Goal: Task Accomplishment & Management: Complete application form

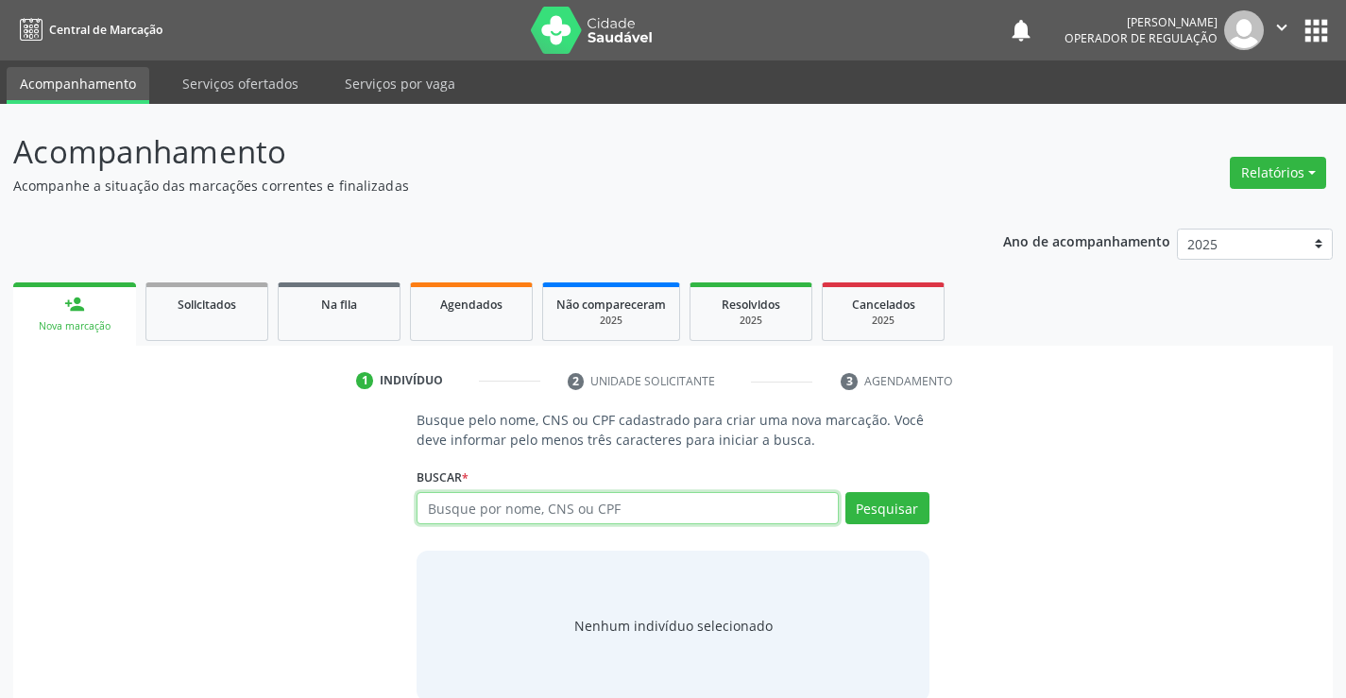
click at [443, 505] on input "text" at bounding box center [626, 508] width 421 height 32
type input "709602619577872"
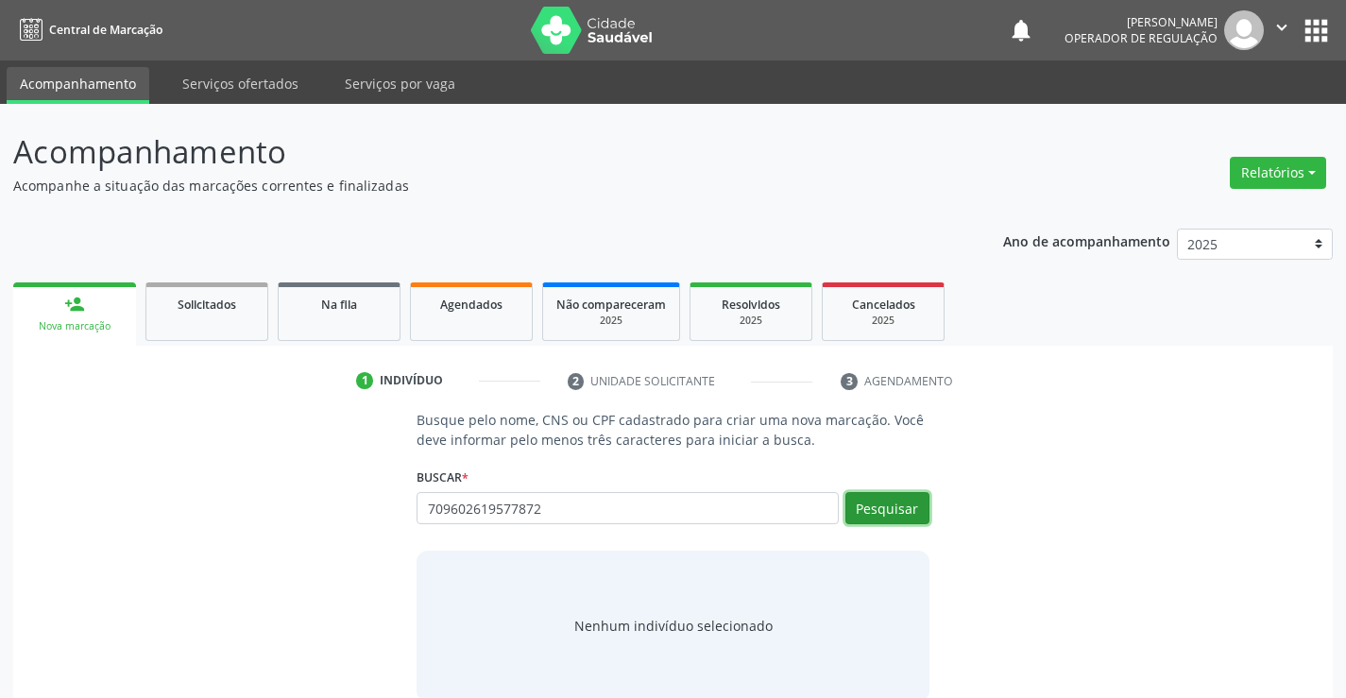
click at [894, 511] on button "Pesquisar" at bounding box center [887, 508] width 84 height 32
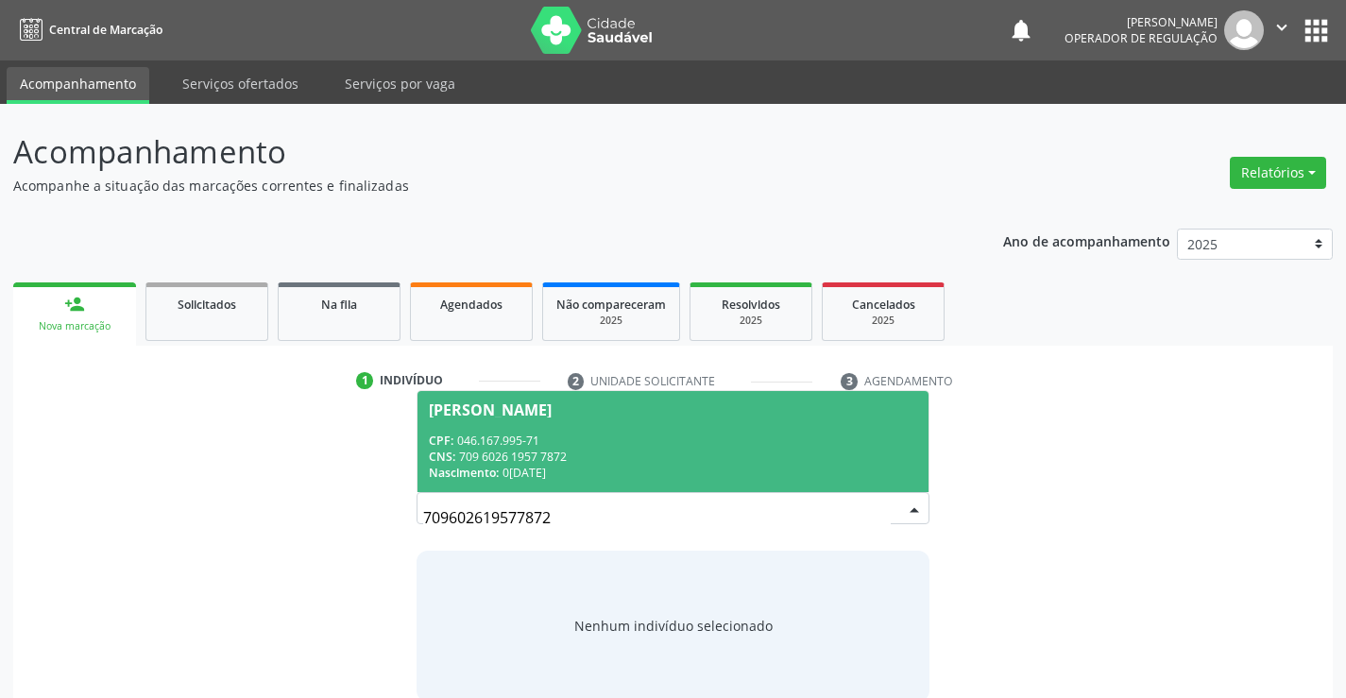
click at [774, 449] on div "CNS: 709 6026 1957 7872" at bounding box center [672, 457] width 487 height 16
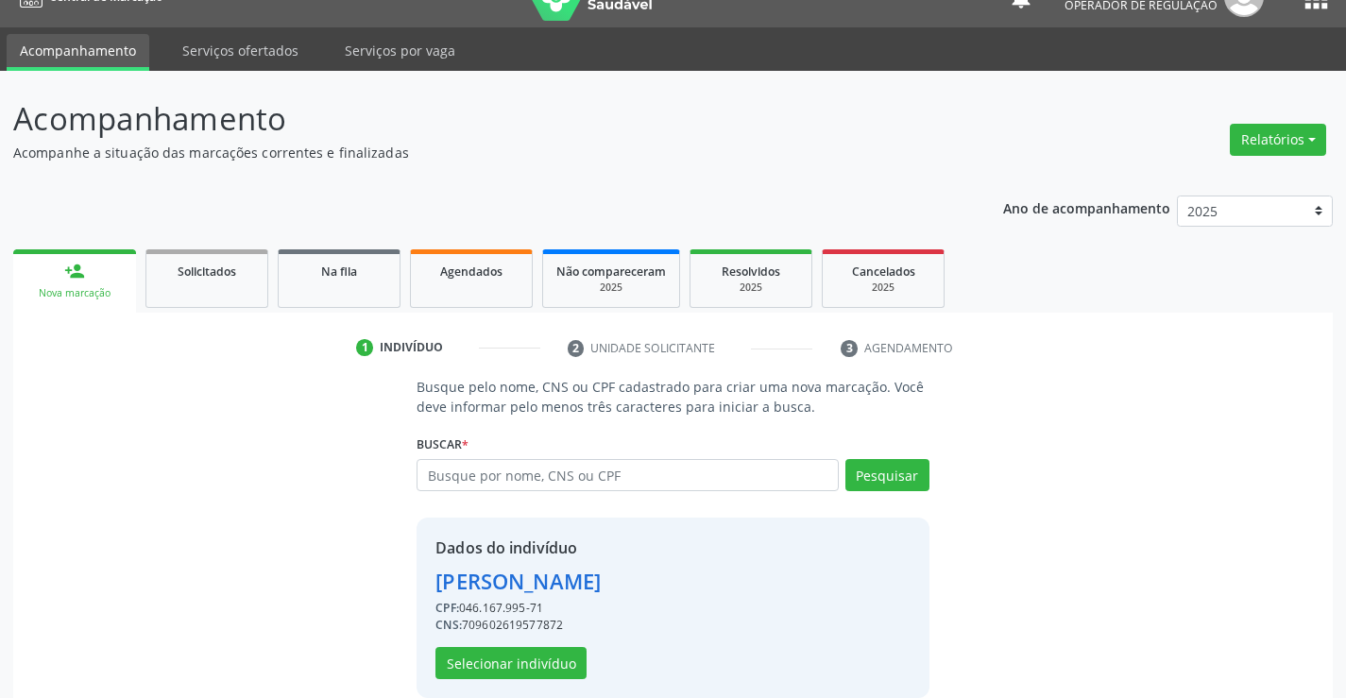
scroll to position [59, 0]
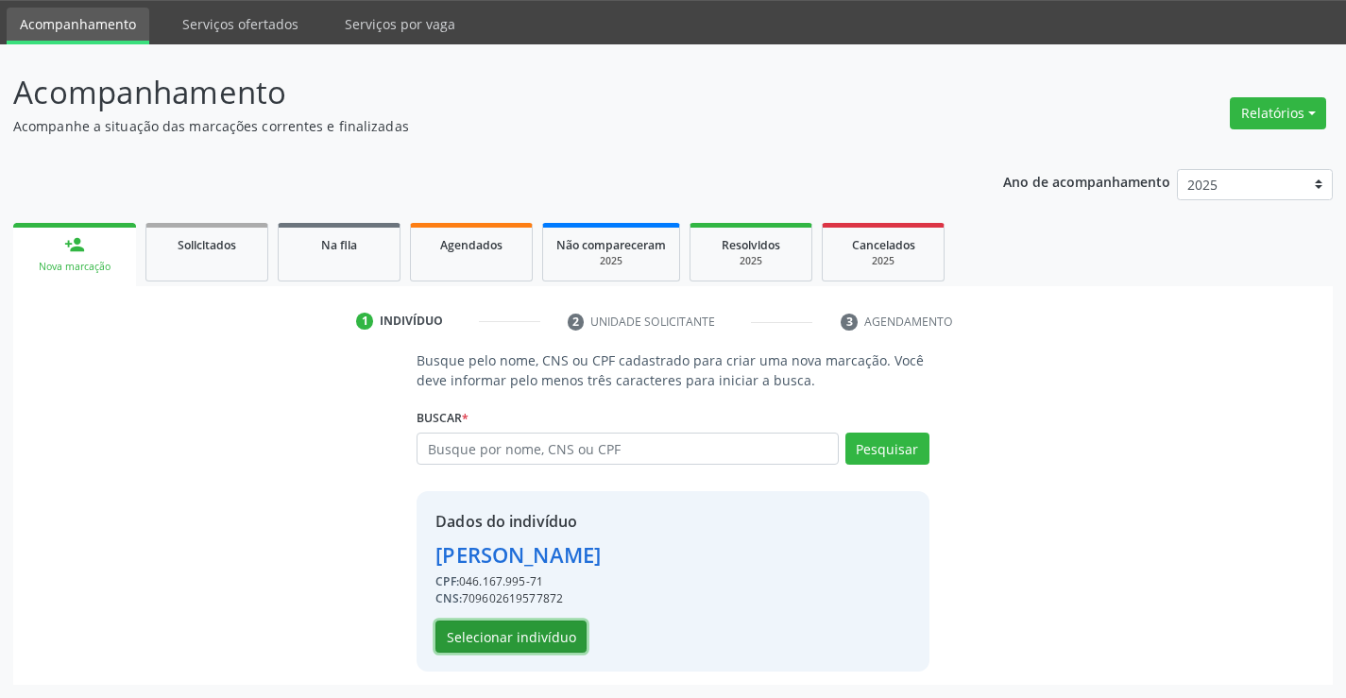
click at [504, 626] on button "Selecionar indivíduo" at bounding box center [510, 636] width 151 height 32
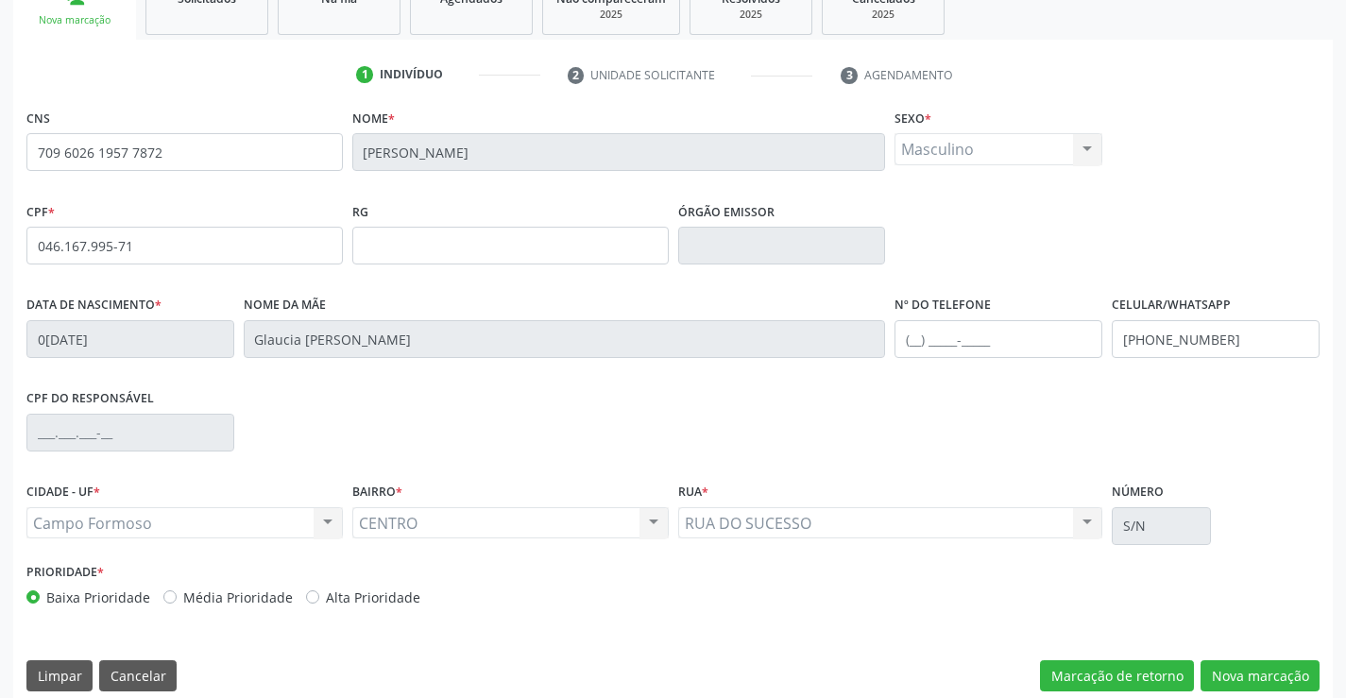
scroll to position [326, 0]
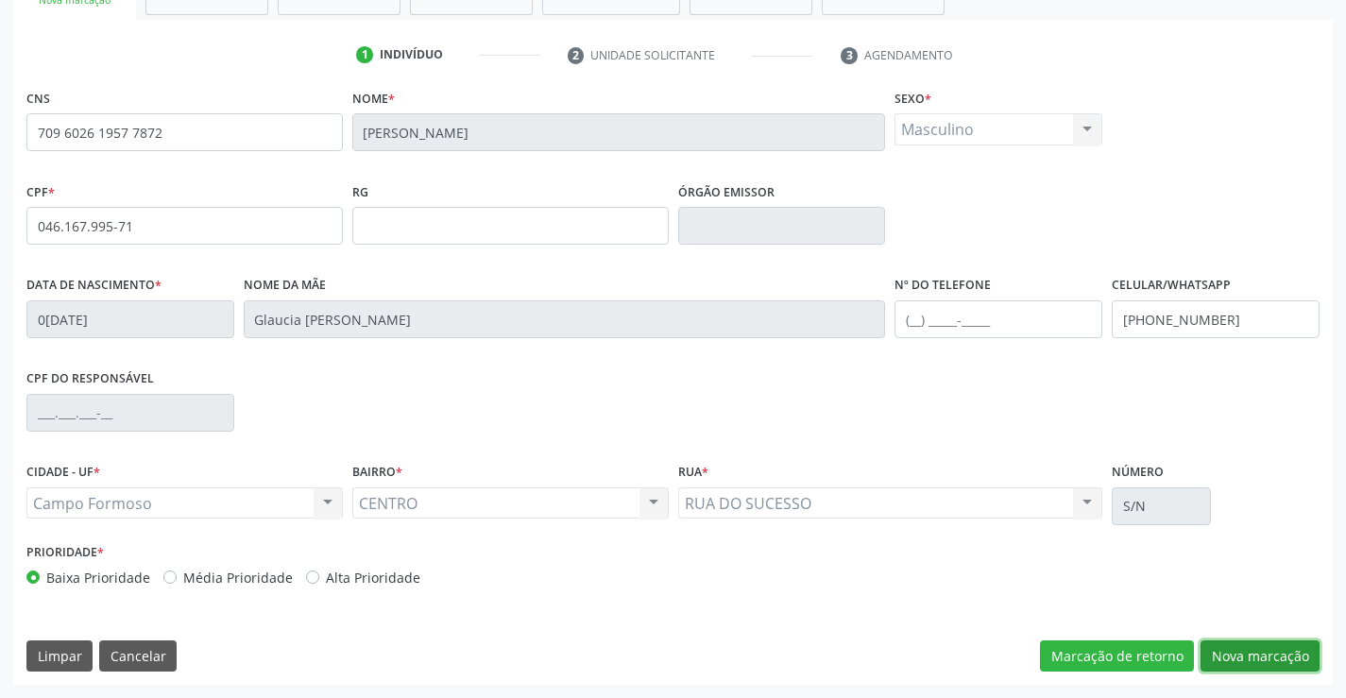
click at [1246, 643] on button "Nova marcação" at bounding box center [1259, 656] width 119 height 32
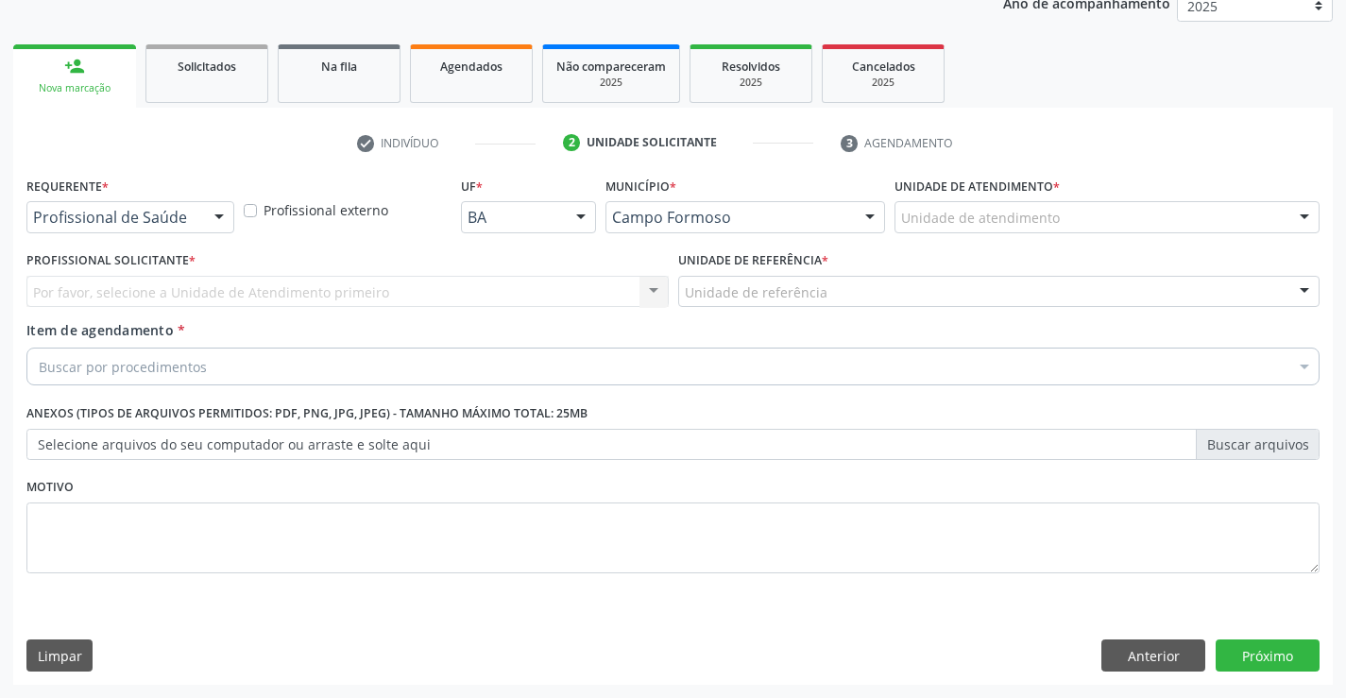
scroll to position [238, 0]
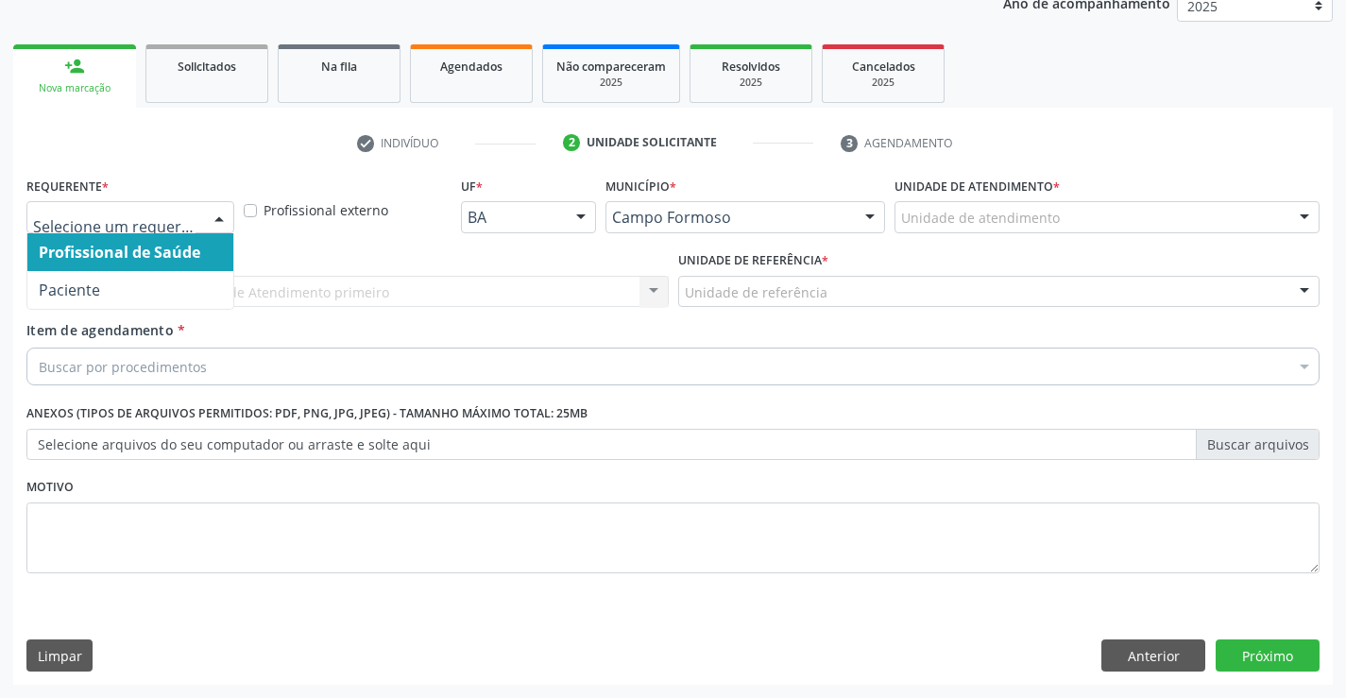
click at [225, 205] on div at bounding box center [219, 218] width 28 height 32
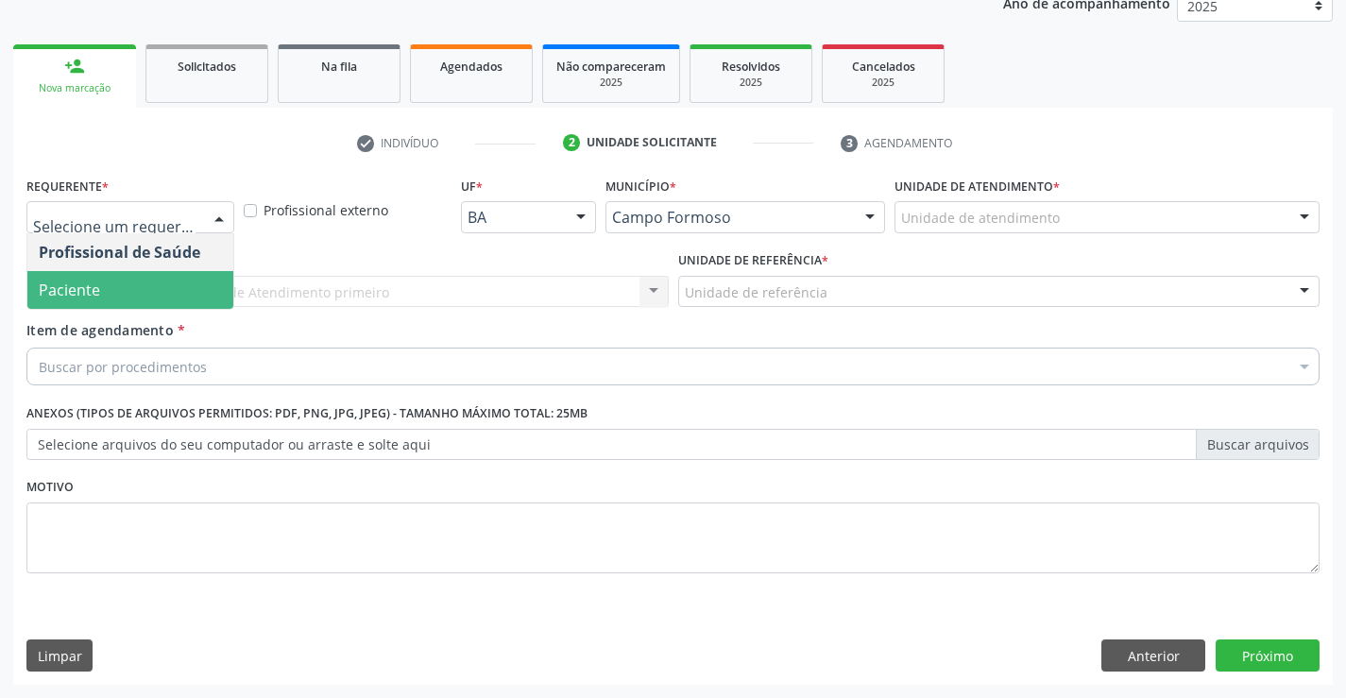
click at [133, 296] on span "Paciente" at bounding box center [130, 290] width 206 height 38
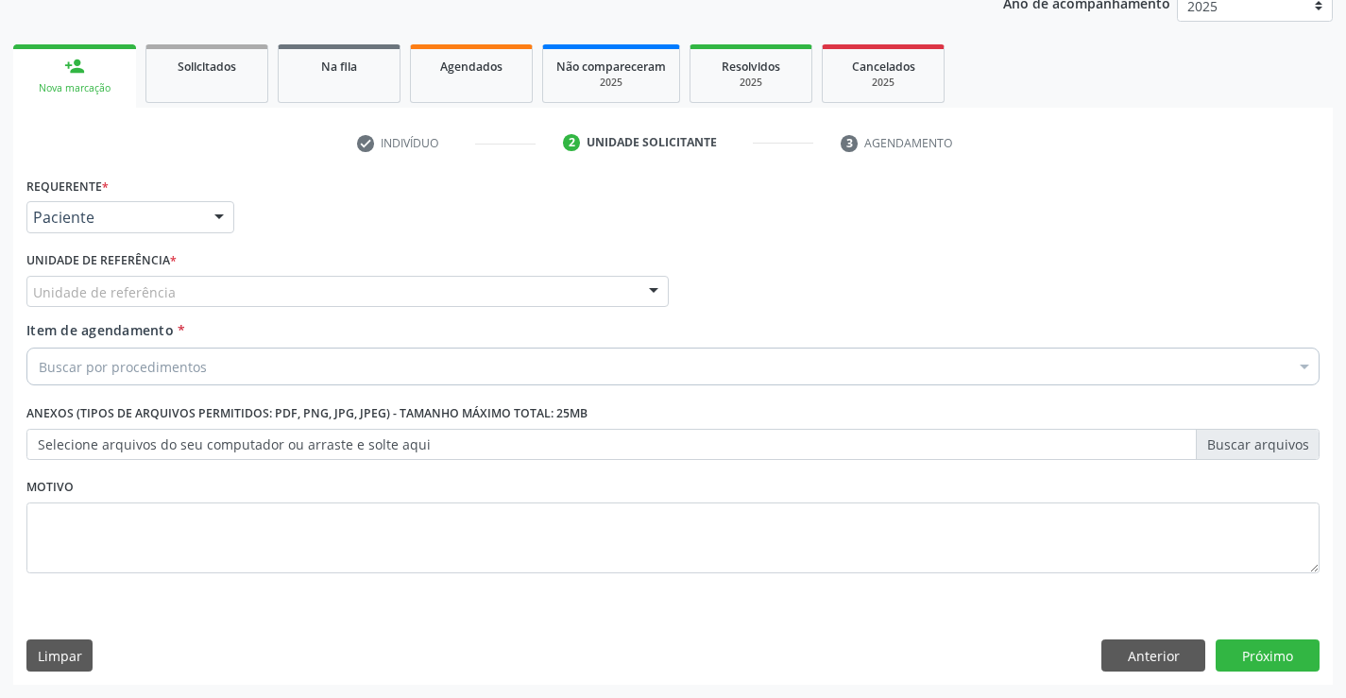
click at [216, 291] on div "Unidade de referência" at bounding box center [347, 292] width 642 height 32
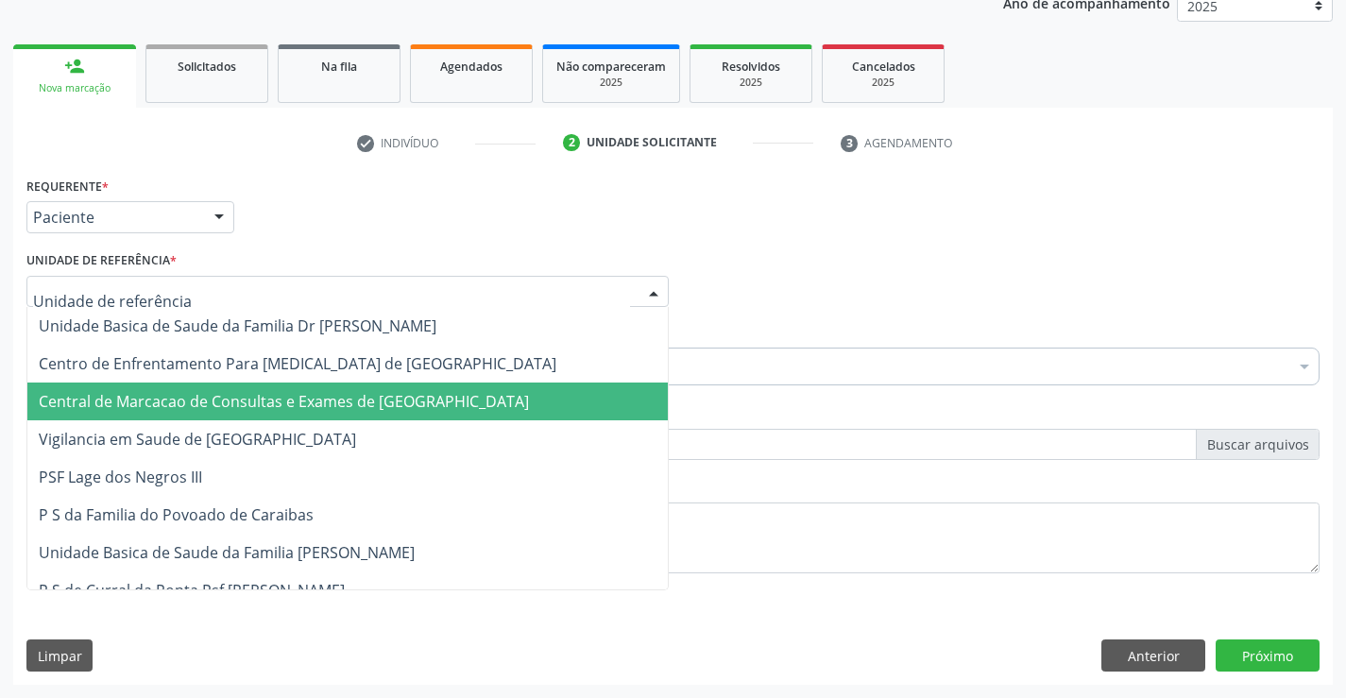
click at [229, 404] on span "Central de Marcacao de Consultas e Exames de [GEOGRAPHIC_DATA]" at bounding box center [284, 401] width 490 height 21
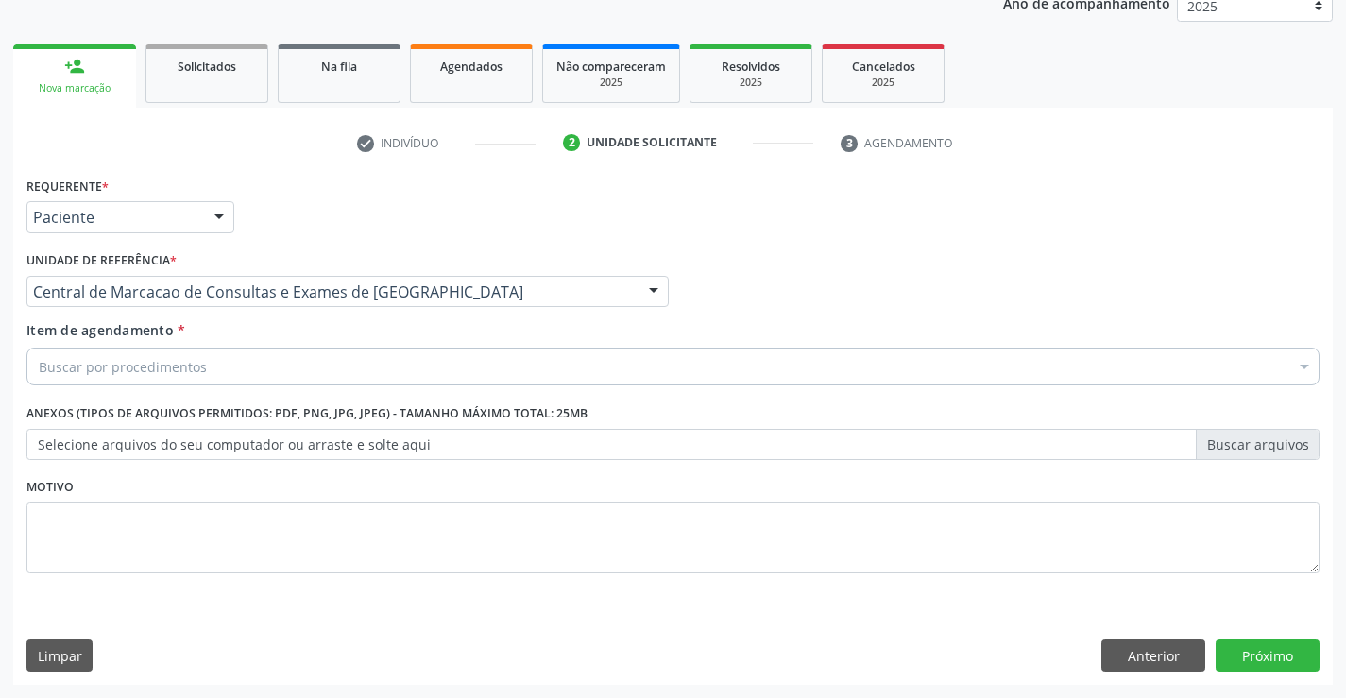
click at [260, 368] on div "Buscar por procedimentos" at bounding box center [672, 367] width 1293 height 38
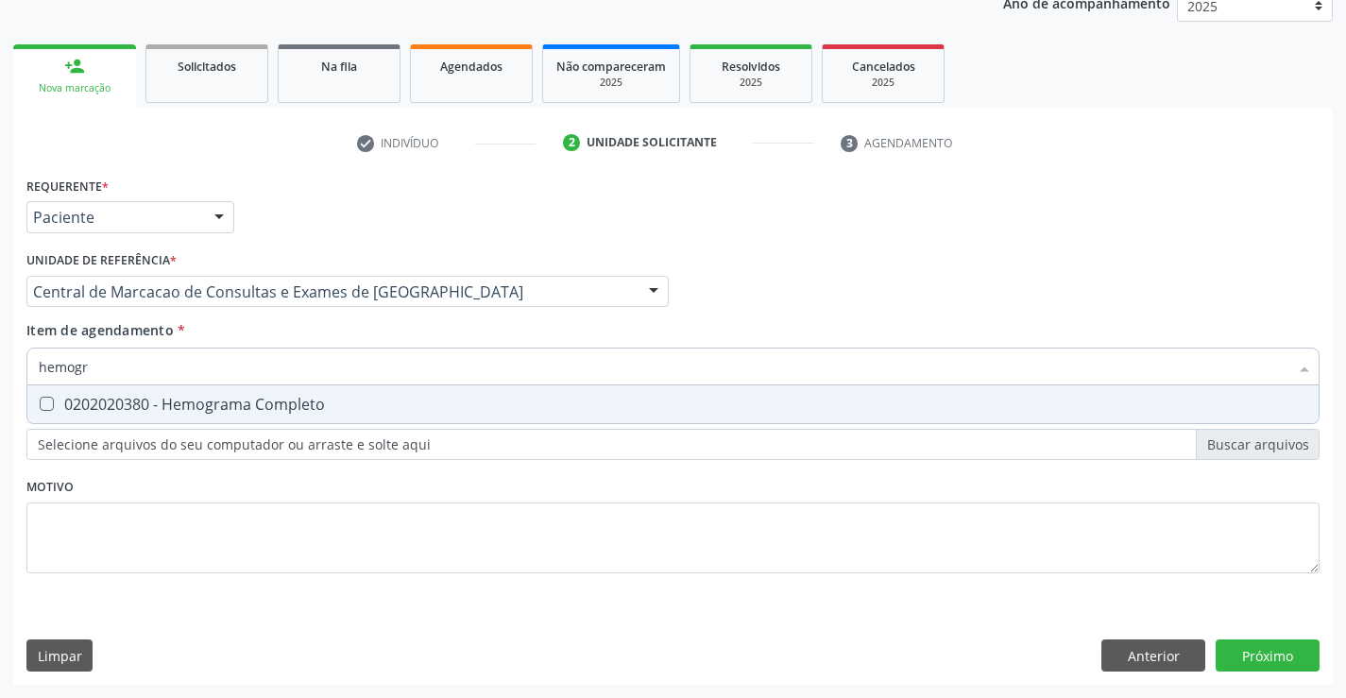
type input "hemogra"
click at [556, 409] on div "0202020380 - Hemograma Completo" at bounding box center [673, 404] width 1268 height 15
checkbox Completo "true"
click at [760, 370] on input "hemogra" at bounding box center [663, 367] width 1249 height 38
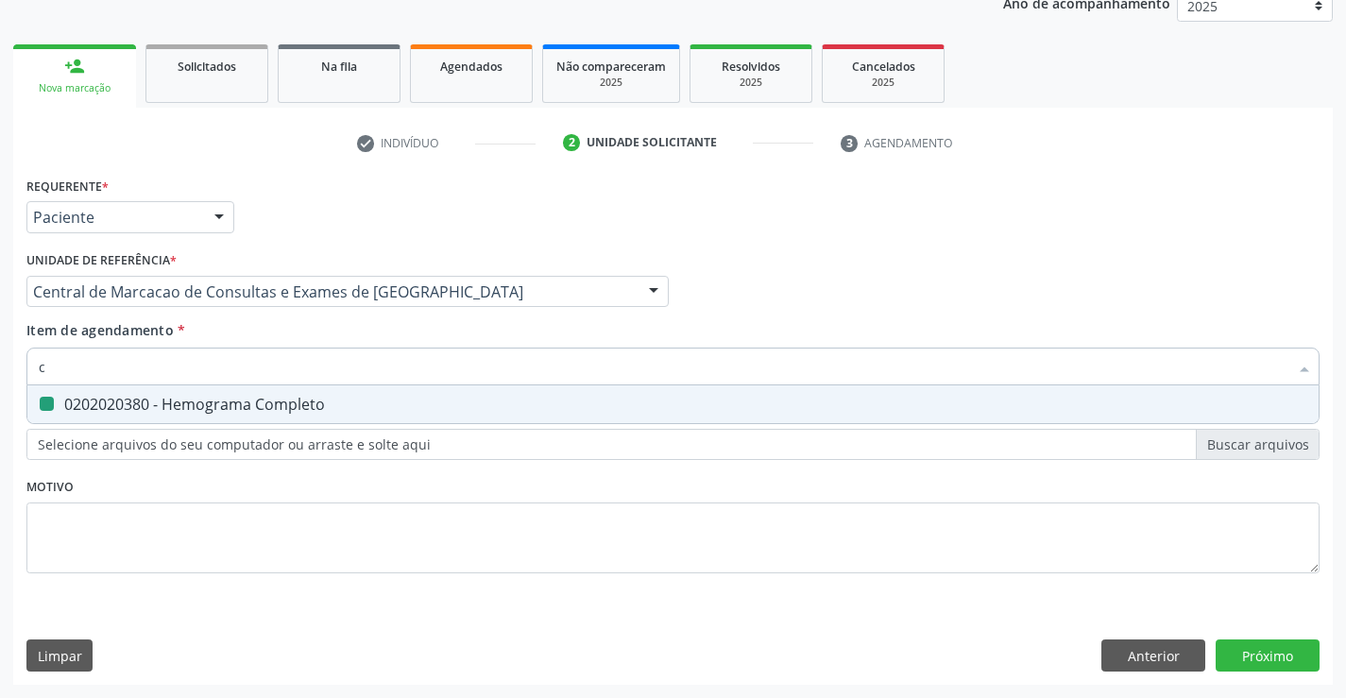
type input "co"
checkbox Completo "false"
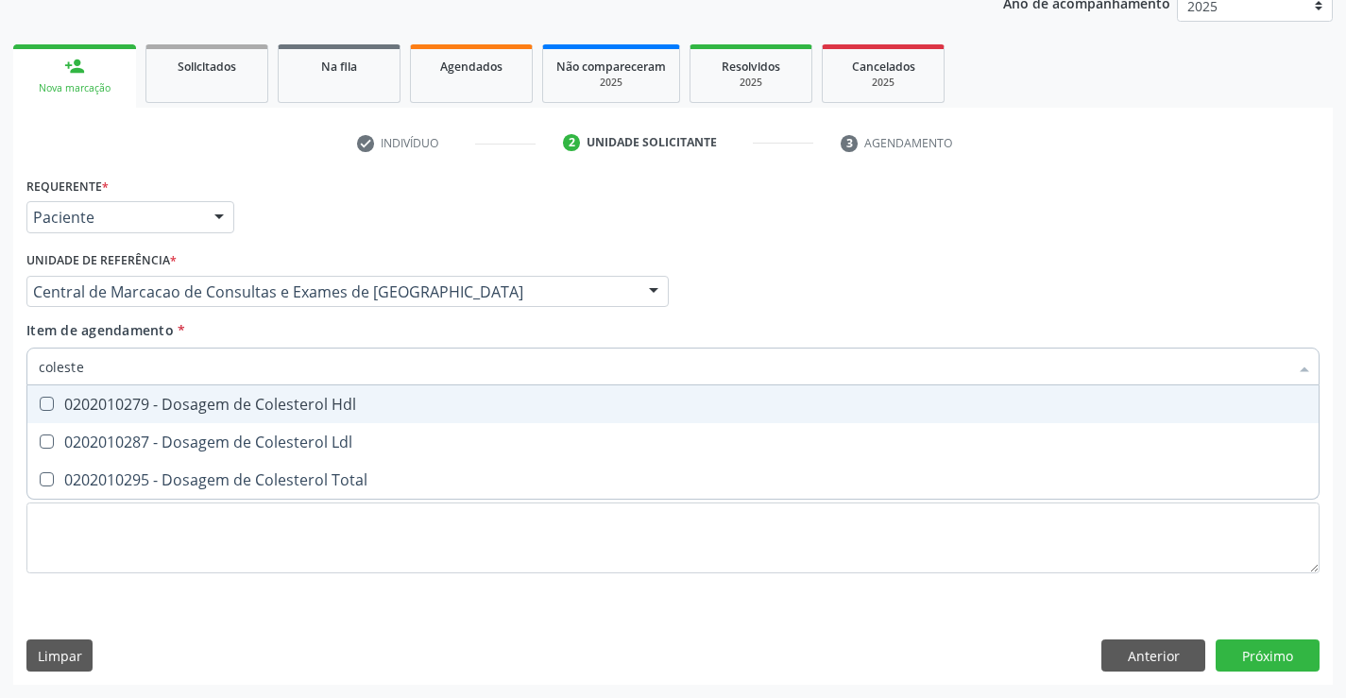
type input "colester"
click at [307, 398] on div "0202010279 - Dosagem de Colesterol Hdl" at bounding box center [673, 404] width 1268 height 15
checkbox Hdl "true"
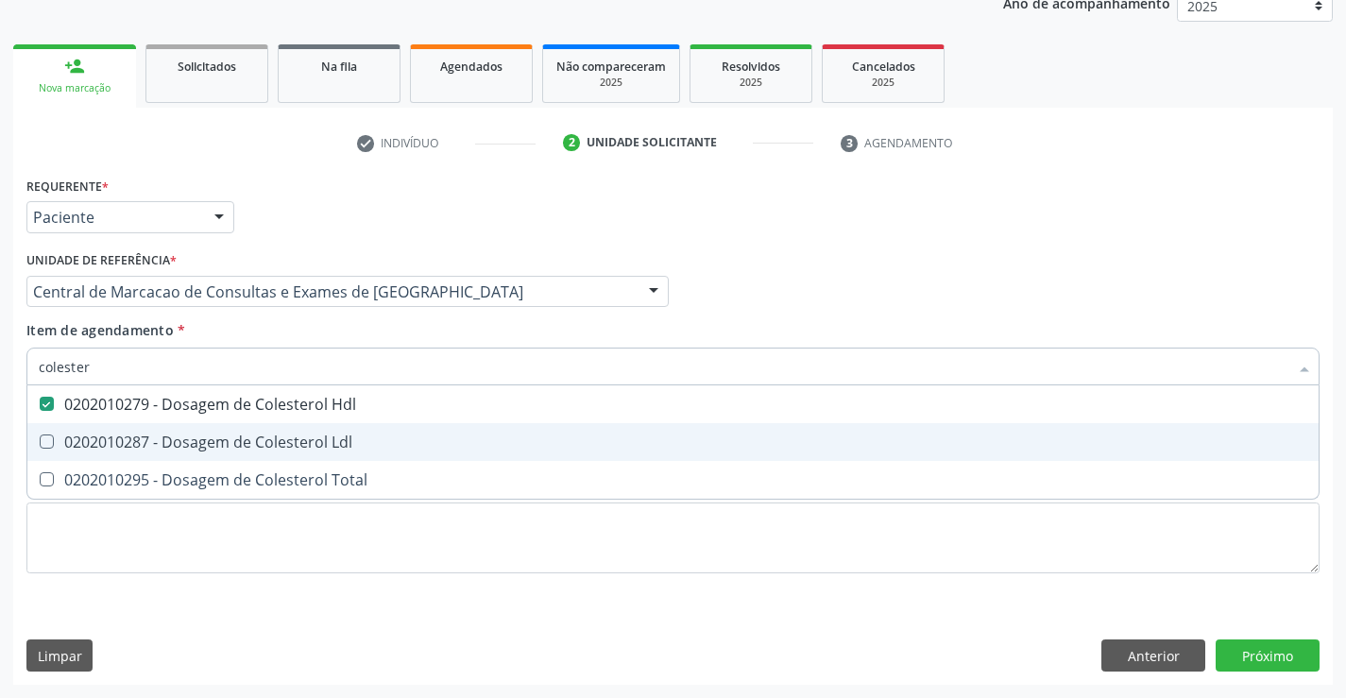
click at [298, 441] on div "0202010287 - Dosagem de Colesterol Ldl" at bounding box center [673, 441] width 1268 height 15
checkbox Ldl "true"
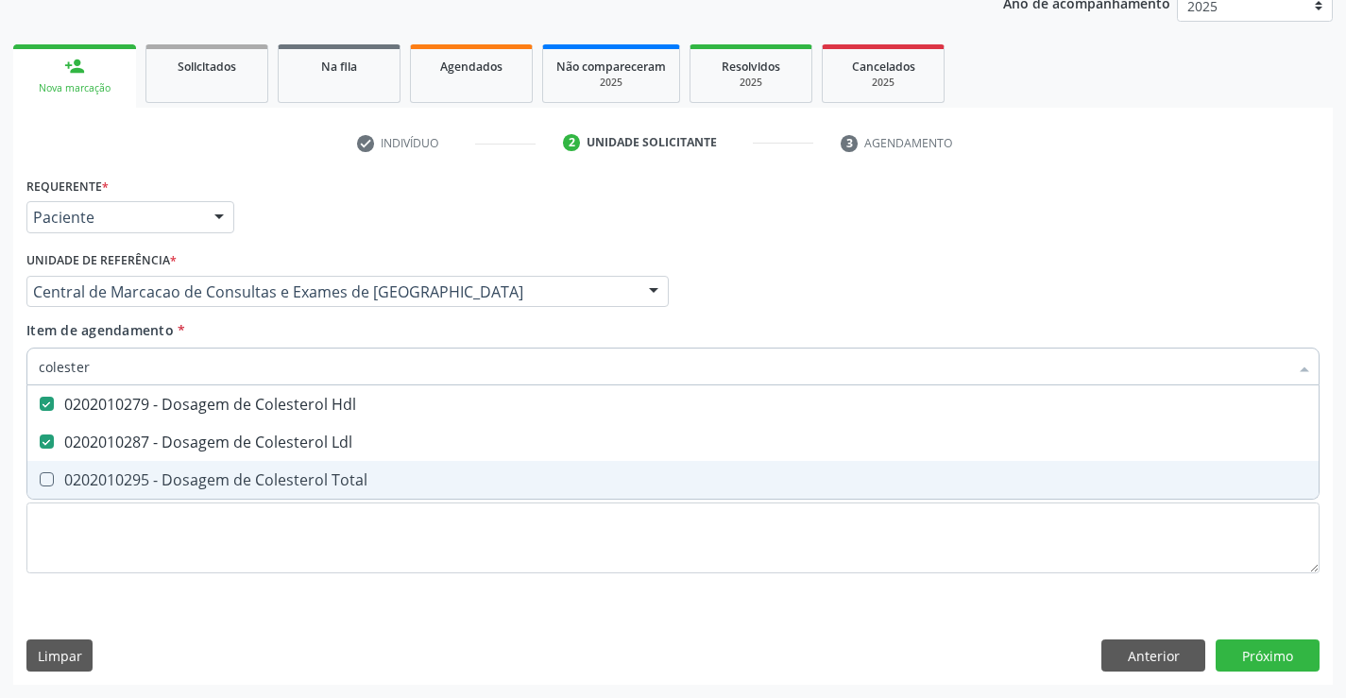
click at [289, 475] on div "0202010295 - Dosagem de Colesterol Total" at bounding box center [673, 479] width 1268 height 15
checkbox Total "true"
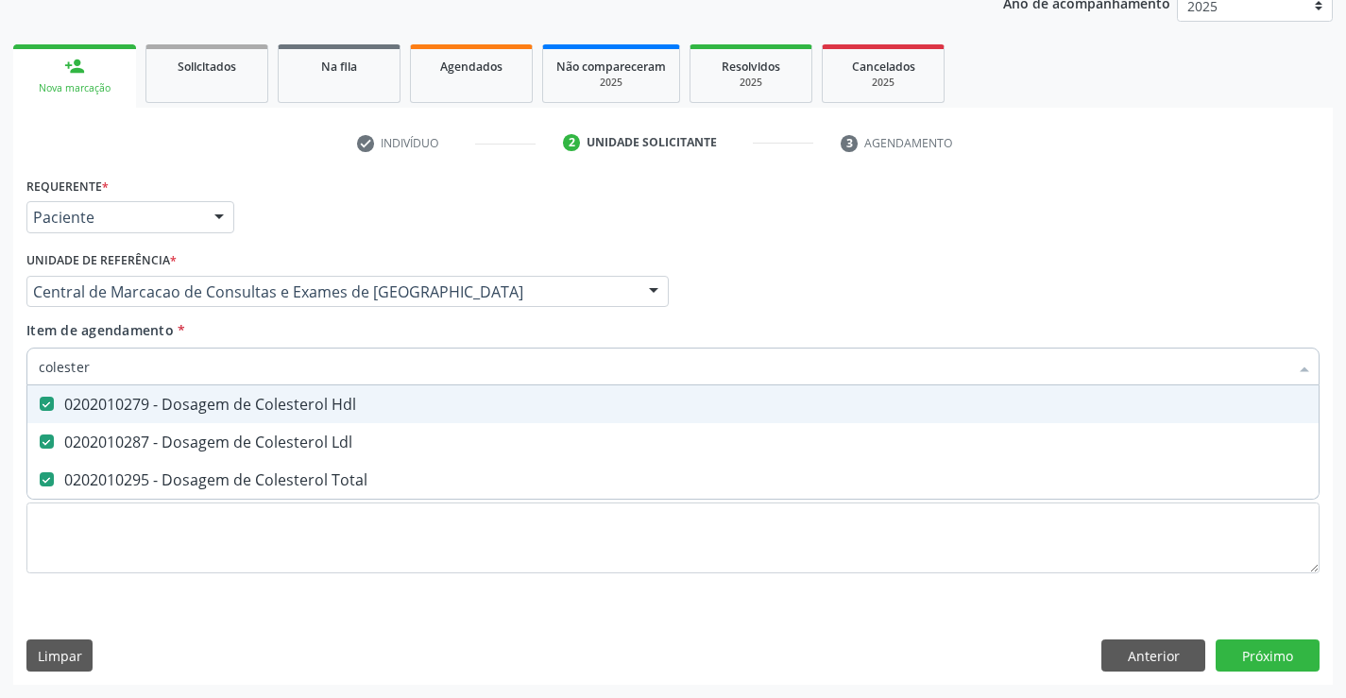
click at [289, 374] on input "colester" at bounding box center [663, 367] width 1249 height 38
type input "t"
checkbox Hdl "false"
checkbox Ldl "false"
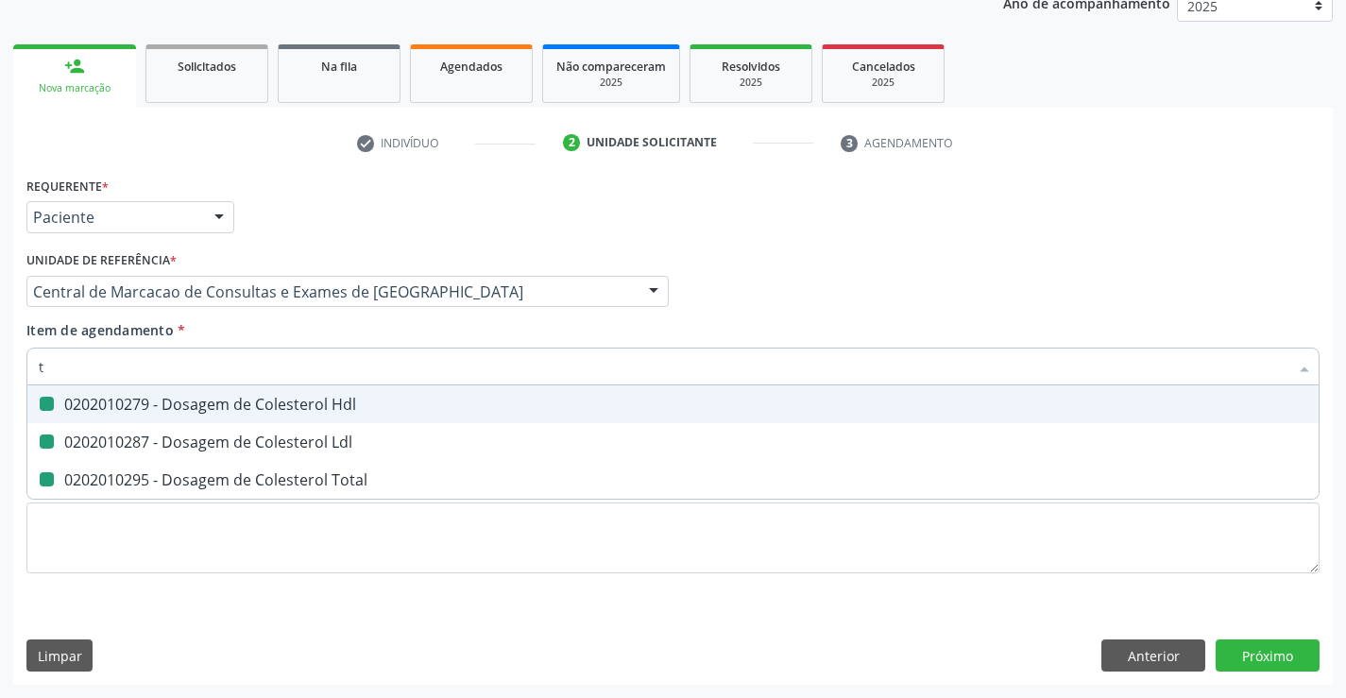
checkbox Total "false"
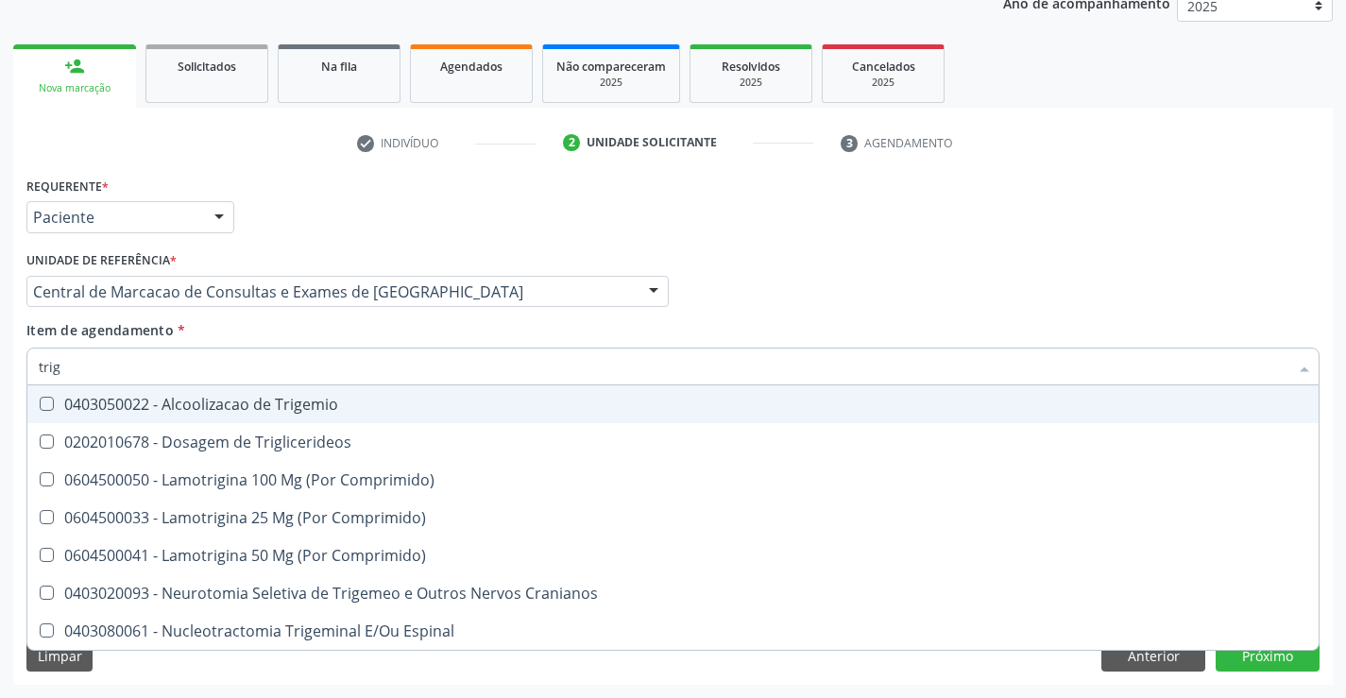
type input "trigl"
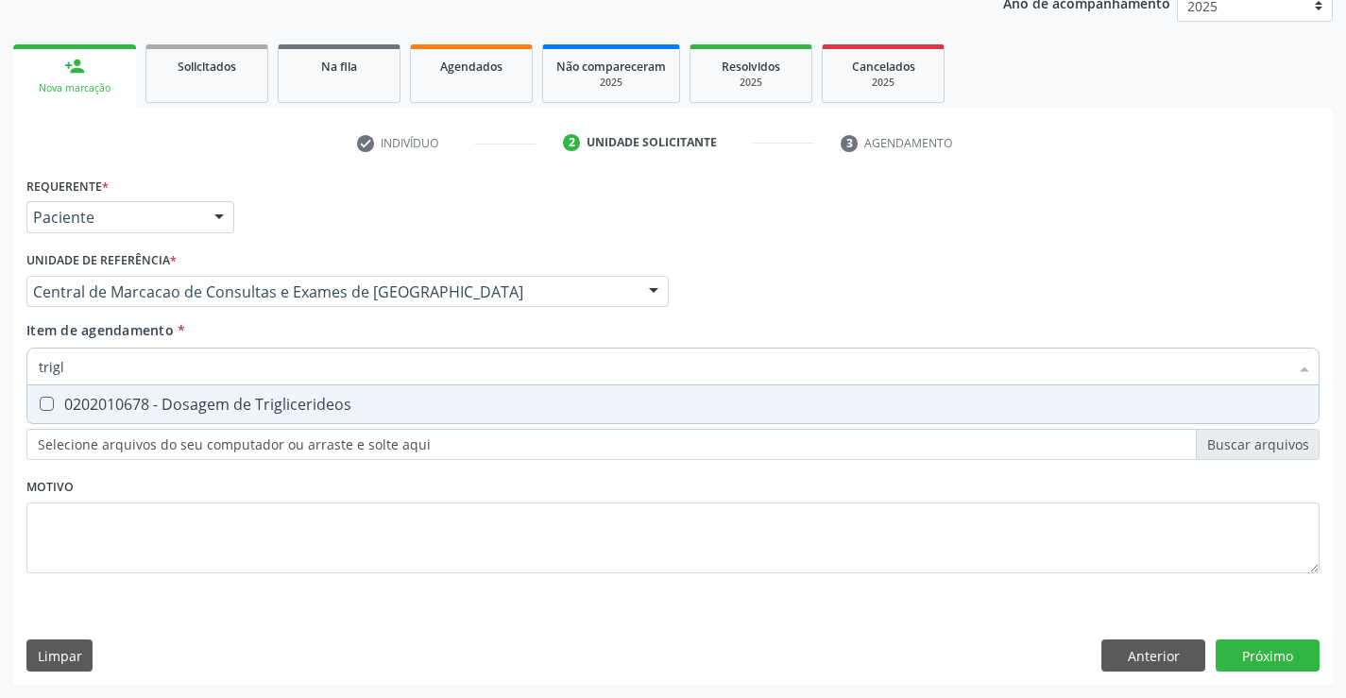
click at [267, 412] on div "0202010678 - Dosagem de Triglicerideos" at bounding box center [673, 404] width 1268 height 15
checkbox Triglicerideos "true"
click at [272, 355] on input "trigl" at bounding box center [663, 367] width 1249 height 38
type input "u"
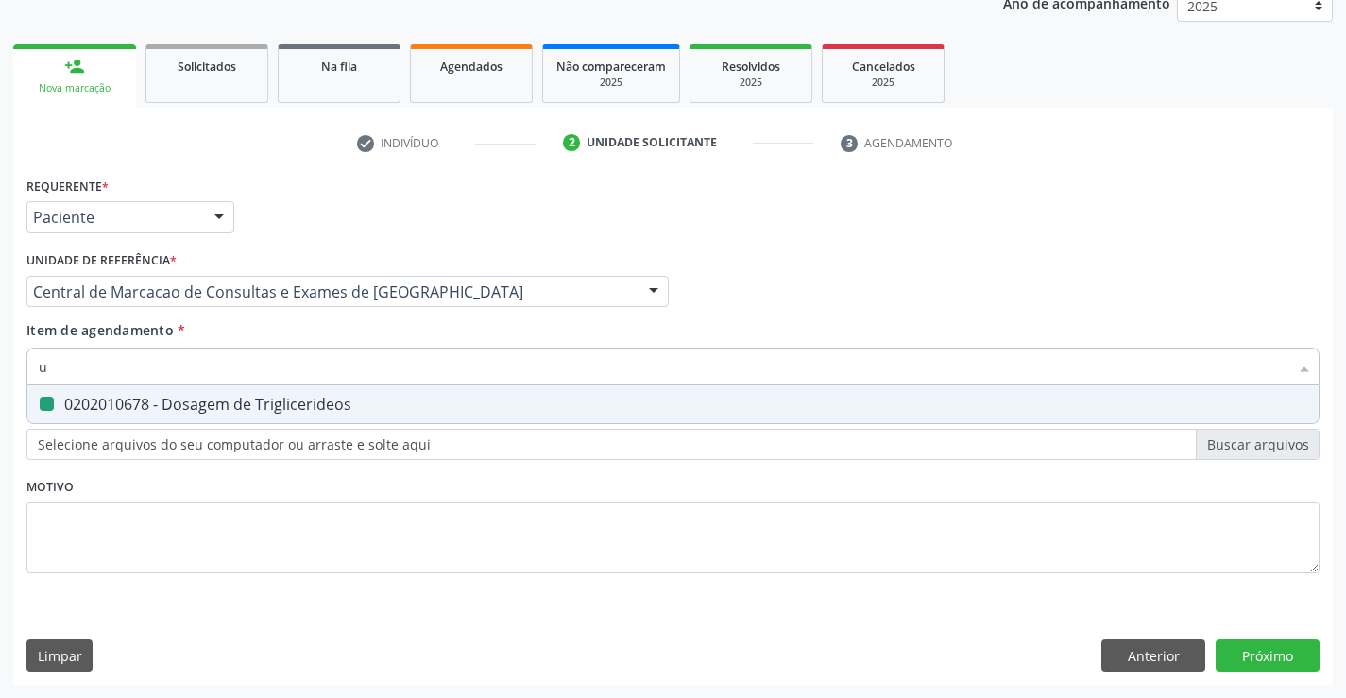
checkbox Triglicerideos "false"
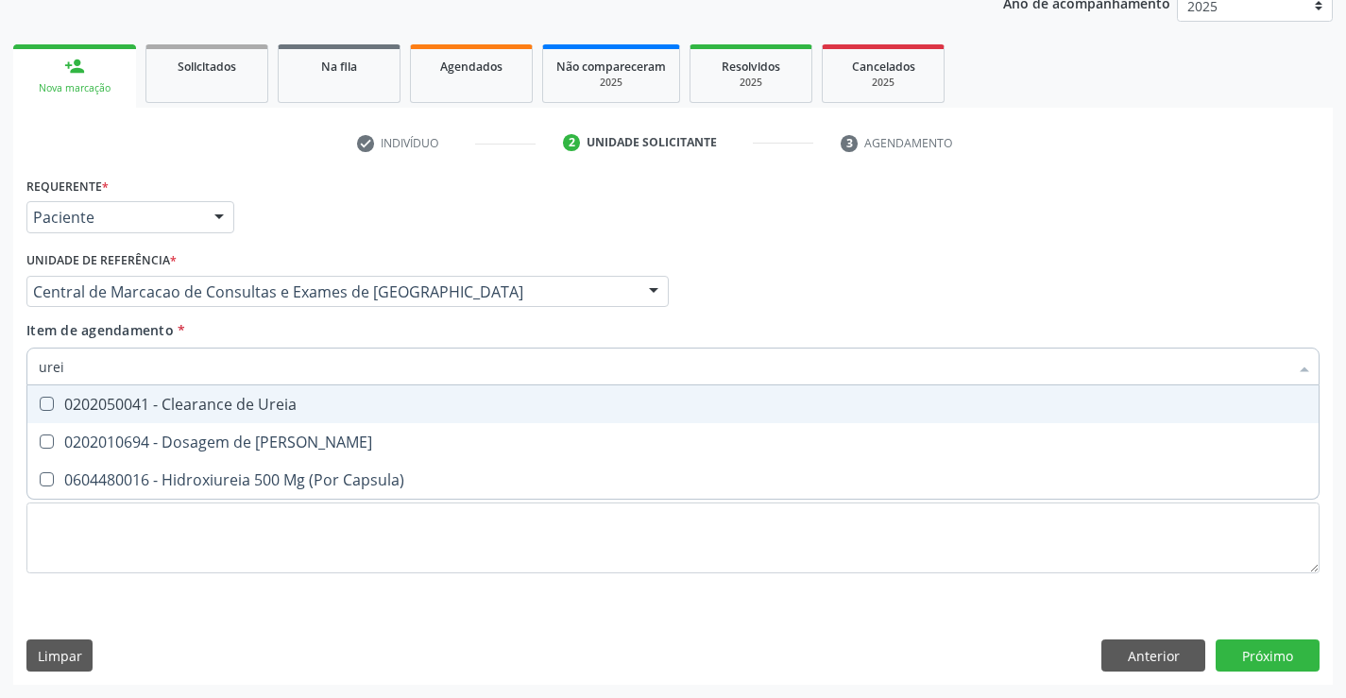
type input "ureia"
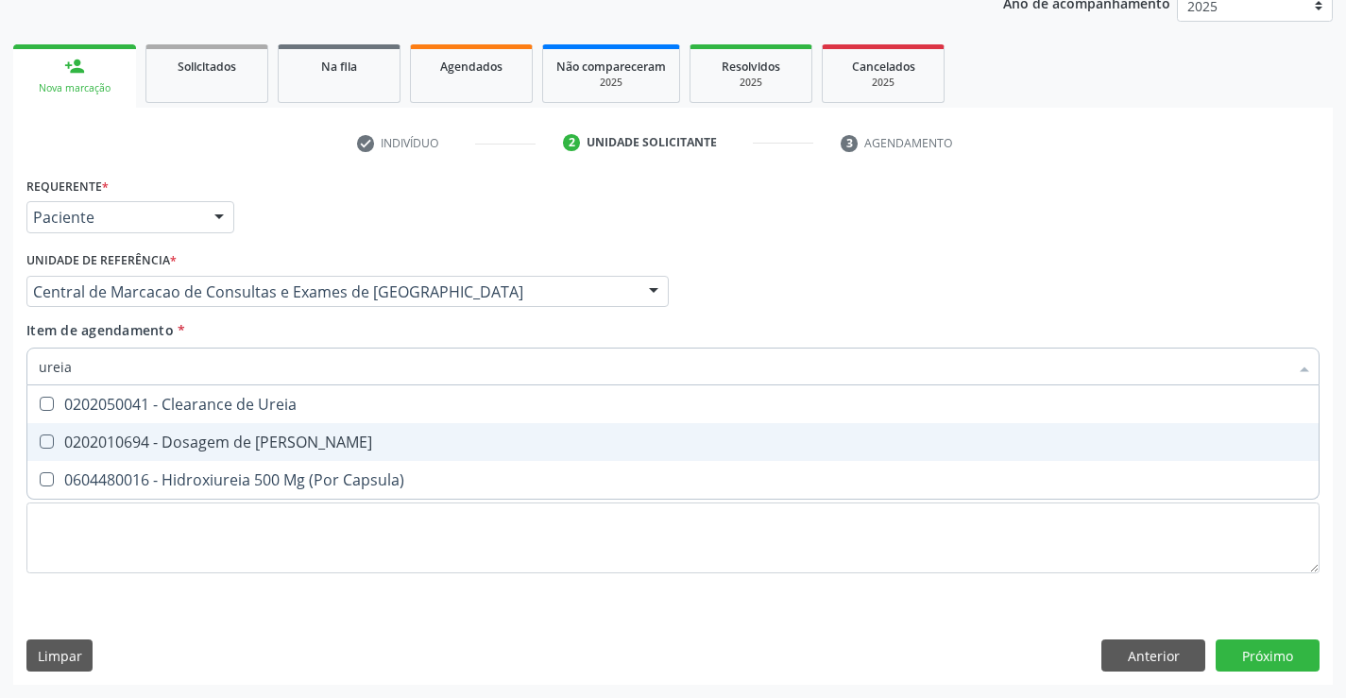
click at [244, 441] on div "0202010694 - Dosagem de [PERSON_NAME]" at bounding box center [673, 441] width 1268 height 15
checkbox Ureia "true"
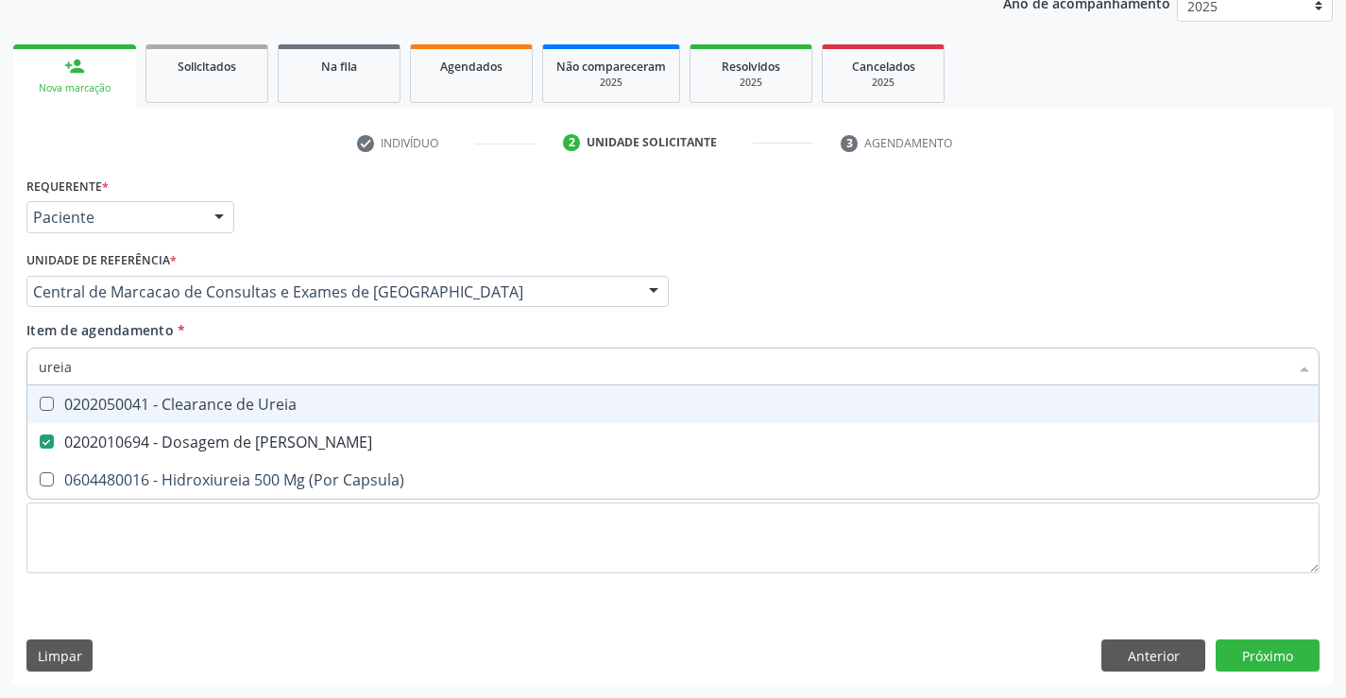
click at [272, 369] on input "ureia" at bounding box center [663, 367] width 1249 height 38
type input "c"
checkbox Ureia "false"
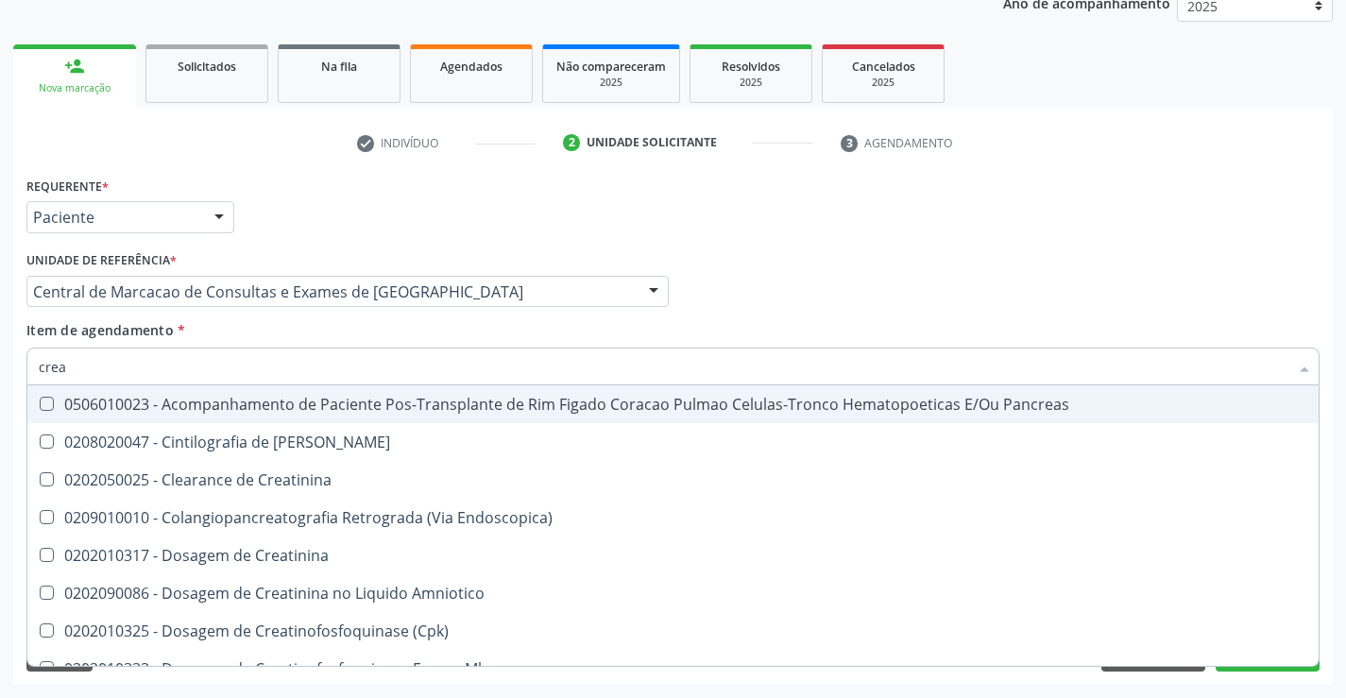
type input "creat"
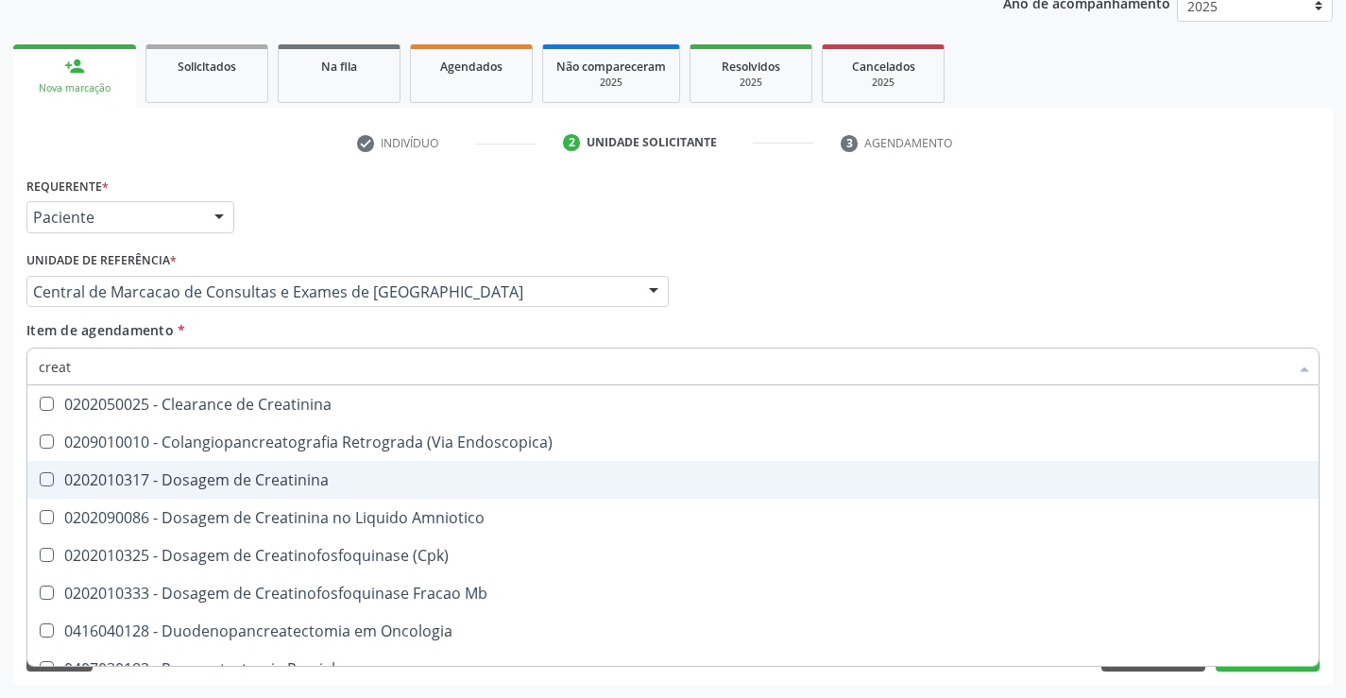
click at [249, 475] on div "0202010317 - Dosagem de Creatinina" at bounding box center [673, 479] width 1268 height 15
checkbox Creatinina "true"
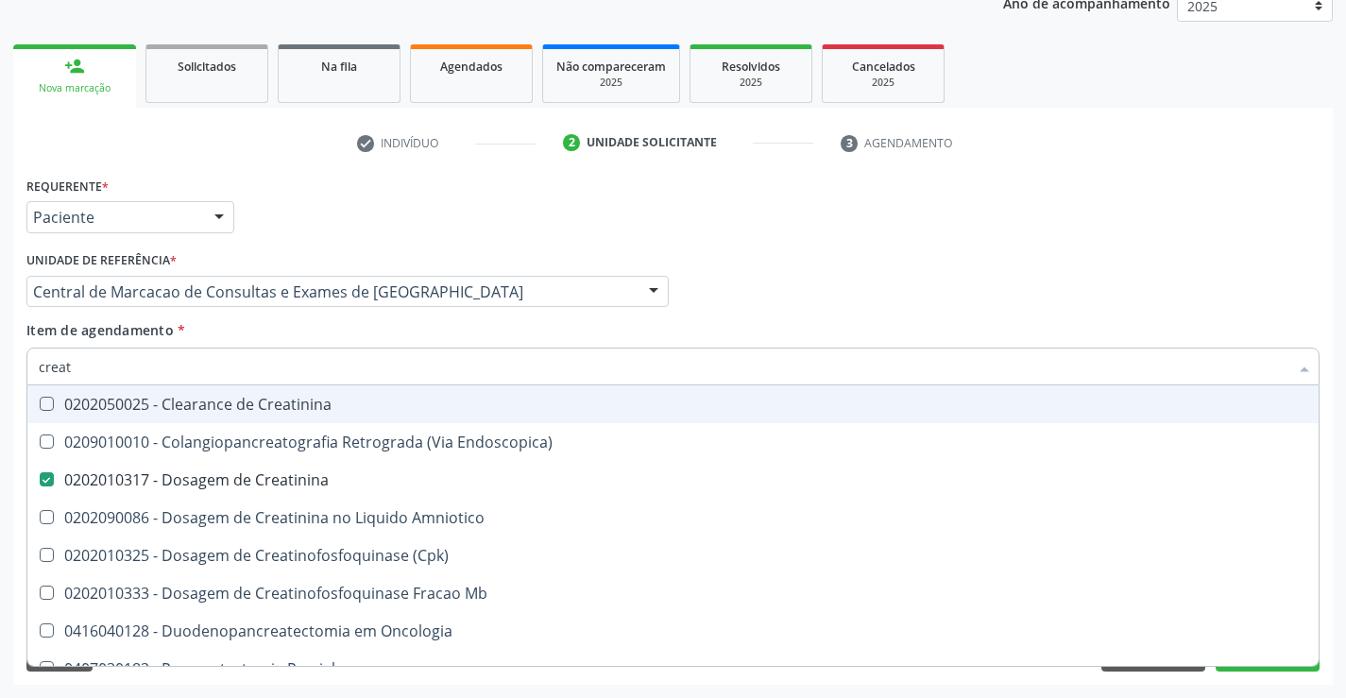
click at [196, 364] on input "creat" at bounding box center [663, 367] width 1249 height 38
type input "uri"
checkbox Creatinina "false"
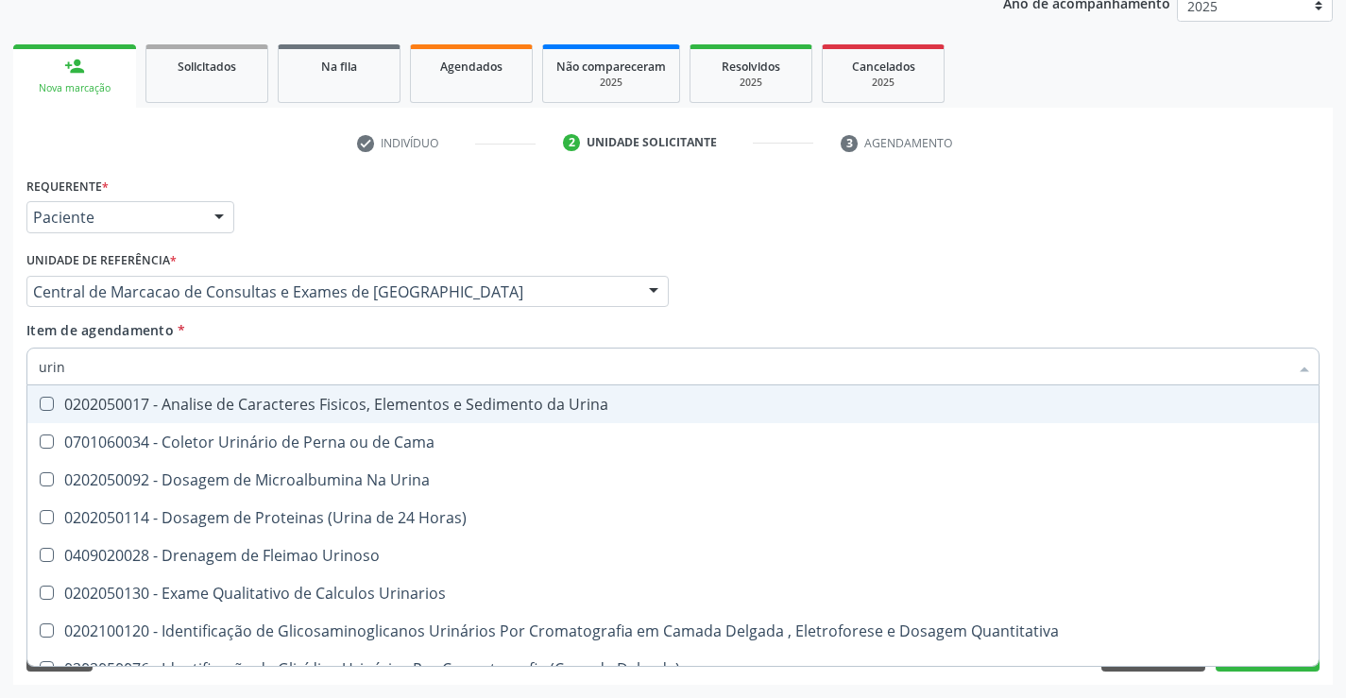
type input "urina"
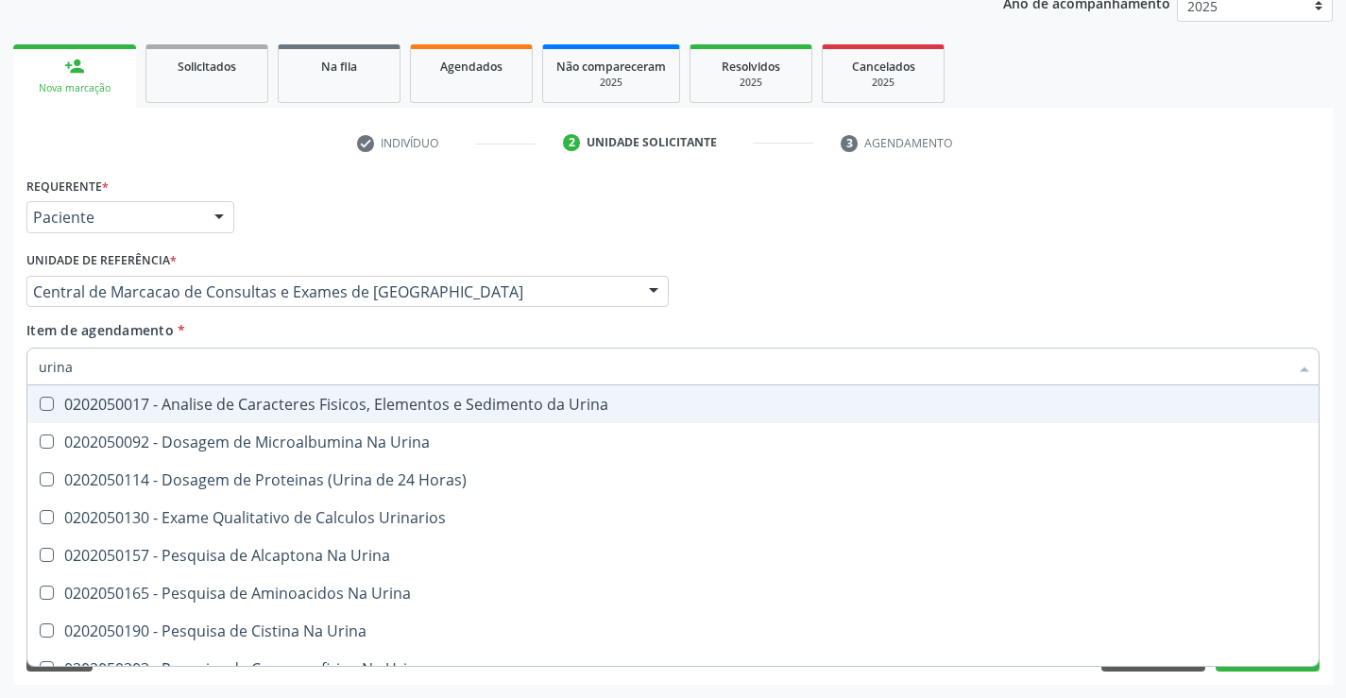
click at [184, 418] on span "0202050017 - Analise de Caracteres Fisicos, Elementos e Sedimento da Urina" at bounding box center [672, 404] width 1291 height 38
checkbox Urina "true"
click at [208, 374] on input "urina" at bounding box center [663, 367] width 1249 height 38
type input "t"
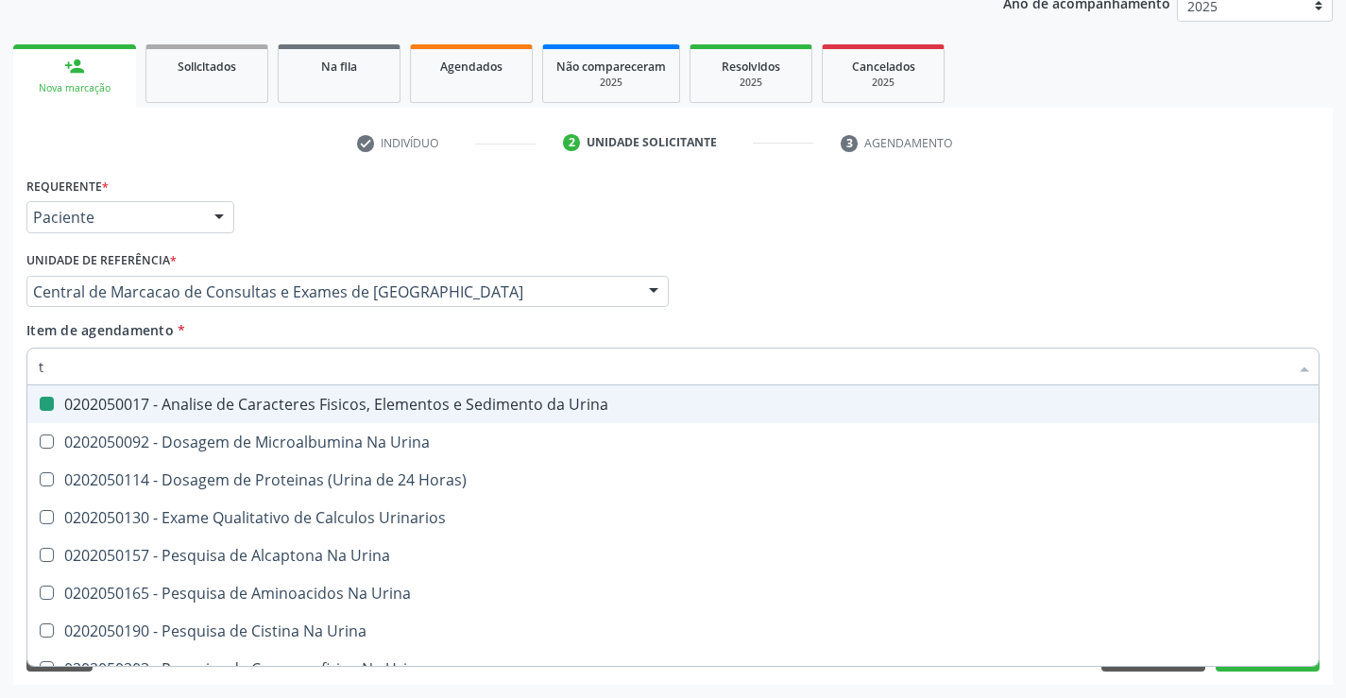
checkbox Urina "false"
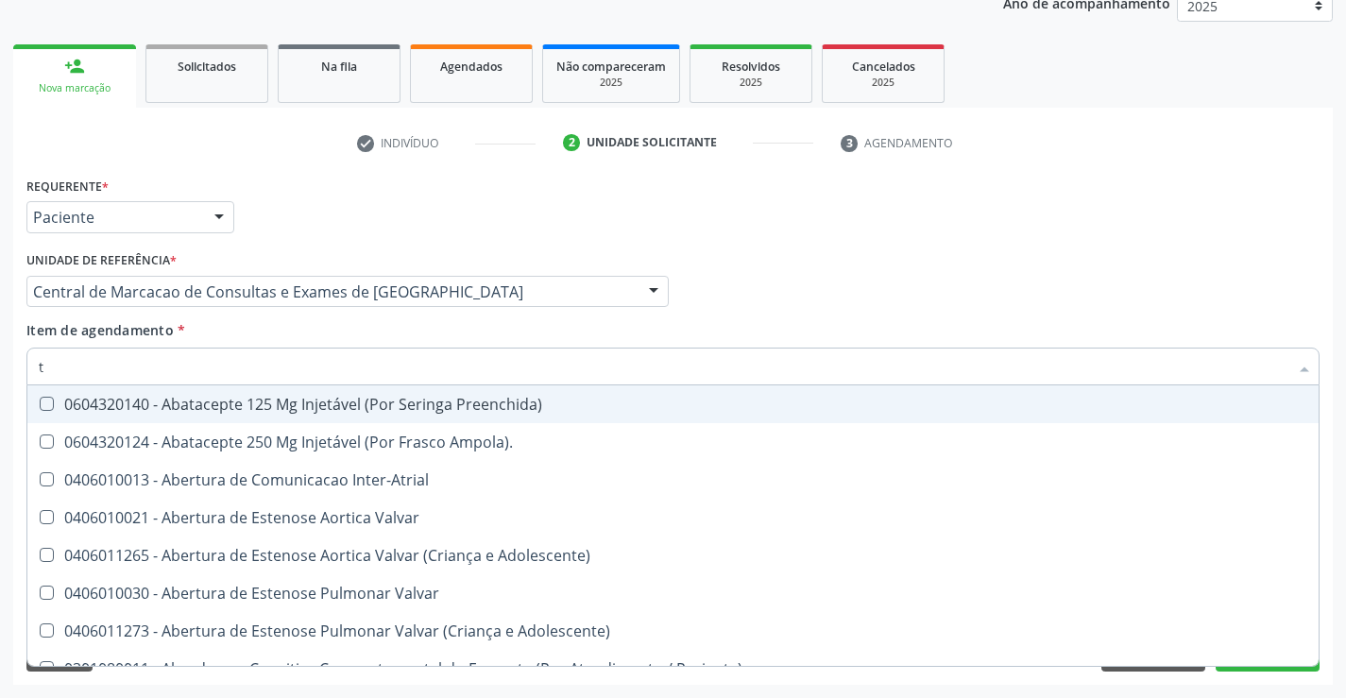
type input "tg"
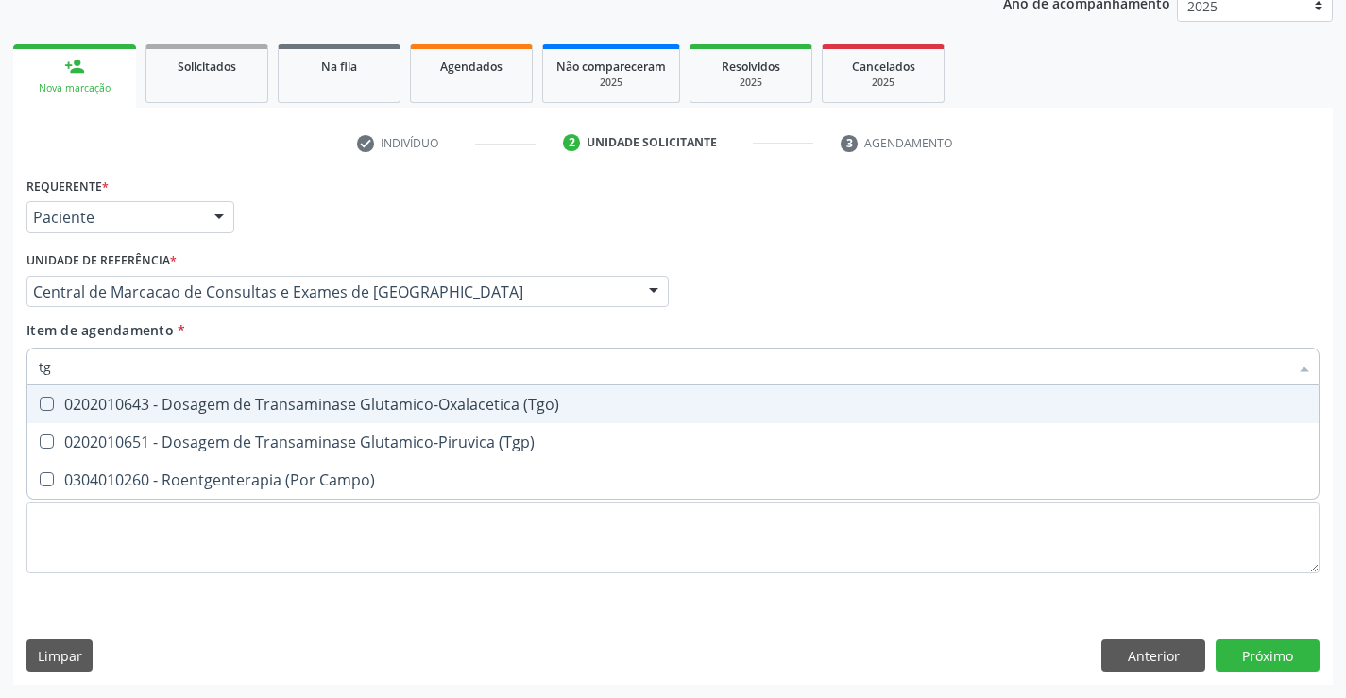
drag, startPoint x: 230, startPoint y: 401, endPoint x: 209, endPoint y: 435, distance: 40.3
click at [229, 401] on div "0202010643 - Dosagem de Transaminase Glutamico-Oxalacetica (Tgo)" at bounding box center [673, 404] width 1268 height 15
checkbox \(Tgo\) "true"
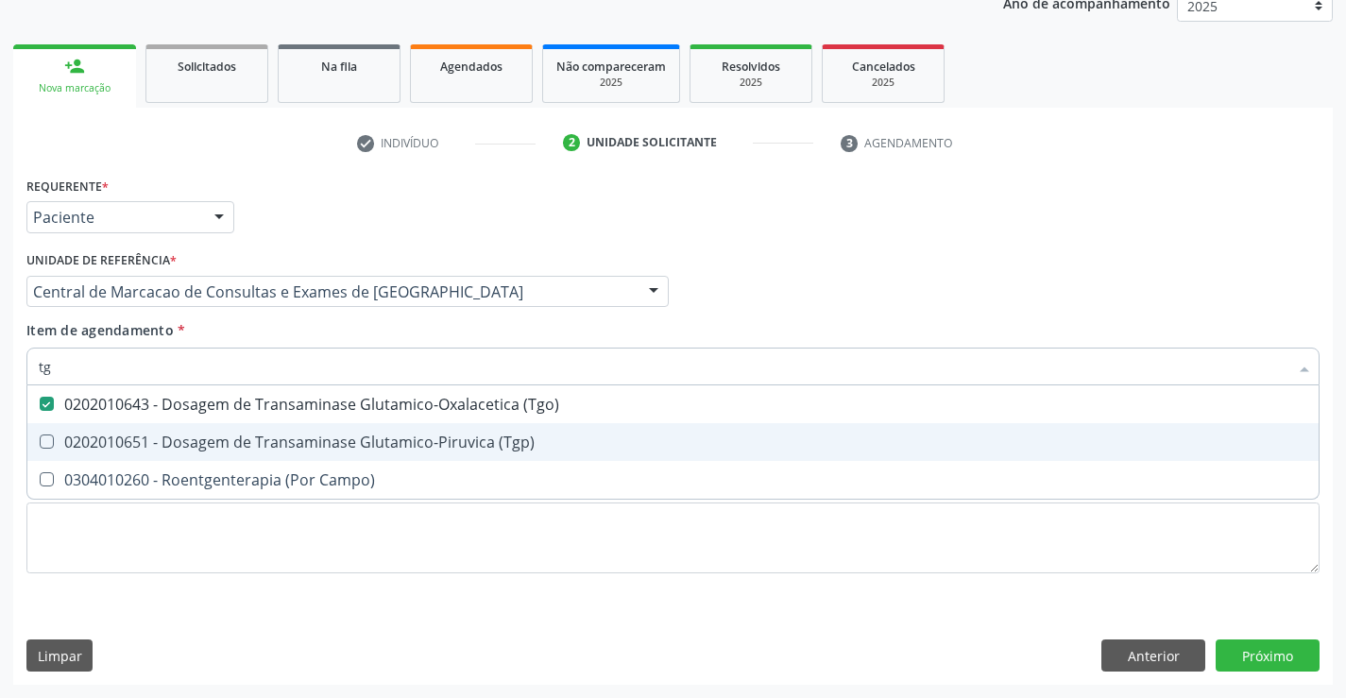
click at [208, 436] on div "0202010651 - Dosagem de Transaminase Glutamico-Piruvica (Tgp)" at bounding box center [673, 441] width 1268 height 15
checkbox \(Tgp\) "true"
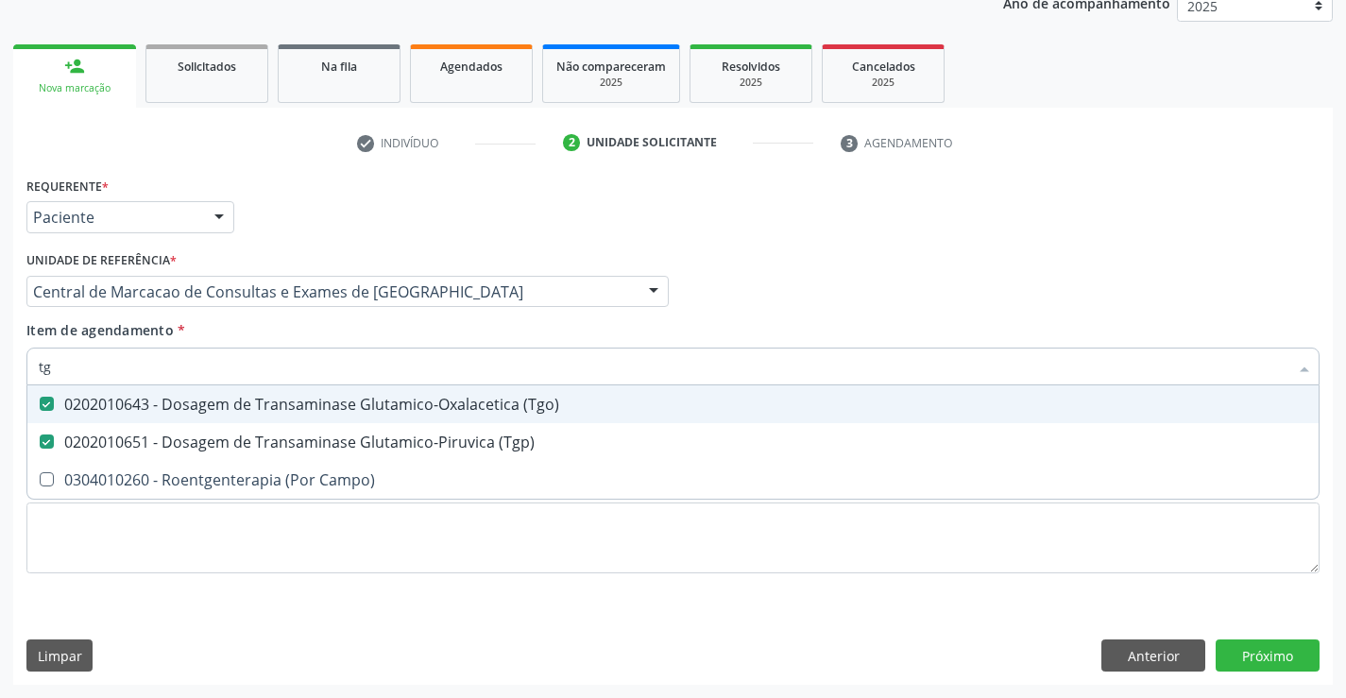
click at [166, 368] on input "tg" at bounding box center [663, 367] width 1249 height 38
type input "po"
checkbox \(Tgo\) "false"
checkbox \(Tgp\) "false"
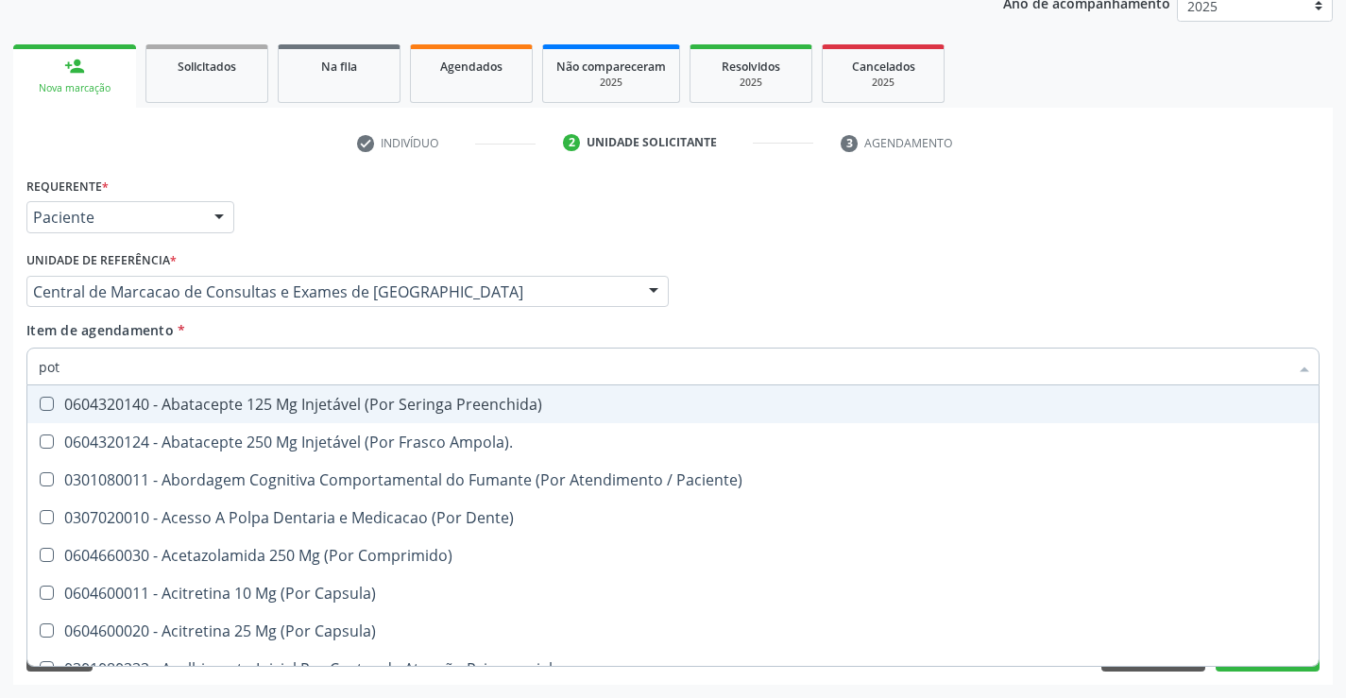
type input "pota"
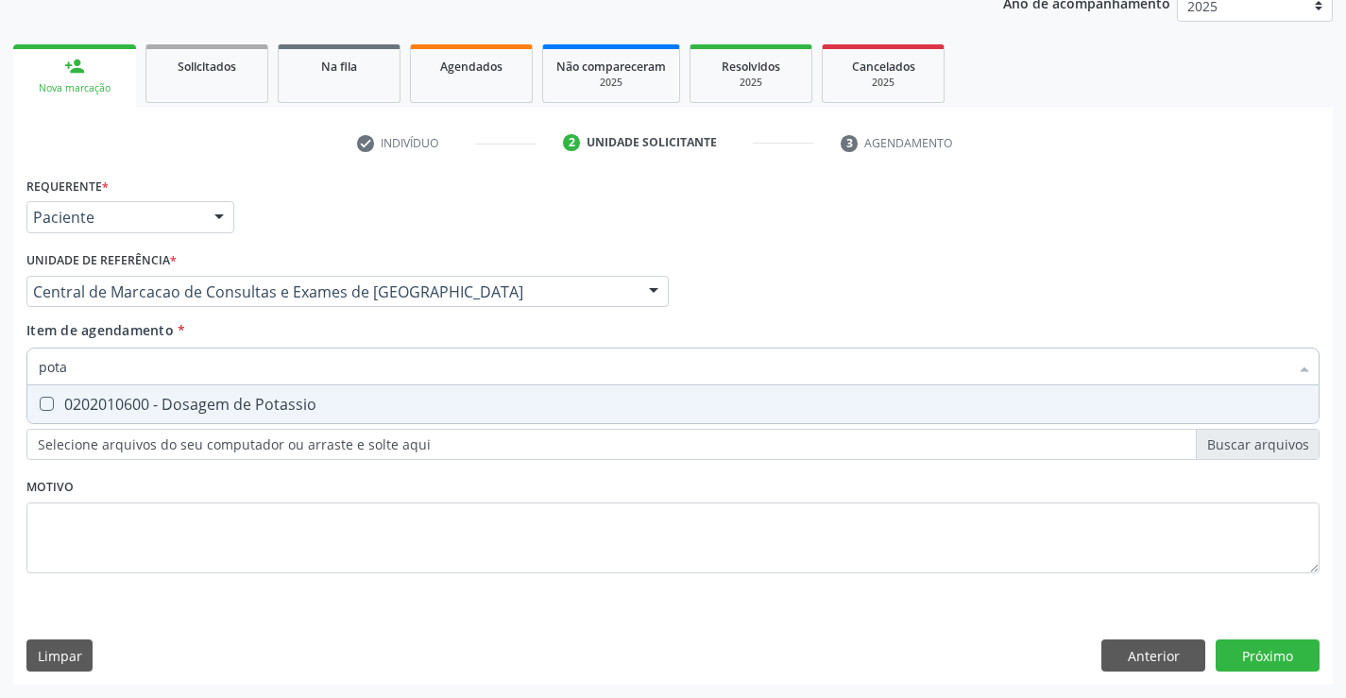
click at [164, 393] on span "0202010600 - Dosagem de Potassio" at bounding box center [672, 404] width 1291 height 38
checkbox Potassio "true"
click at [167, 366] on input "pota" at bounding box center [663, 367] width 1249 height 38
type input "s"
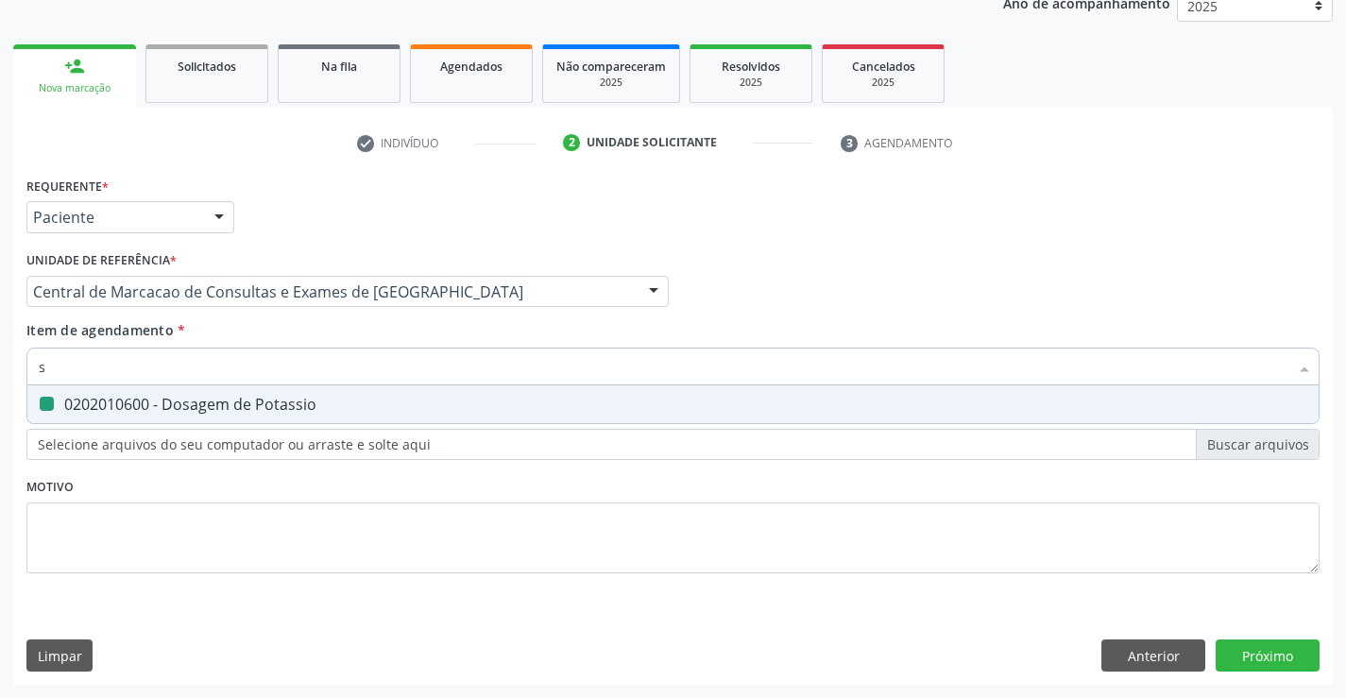
checkbox Potassio "false"
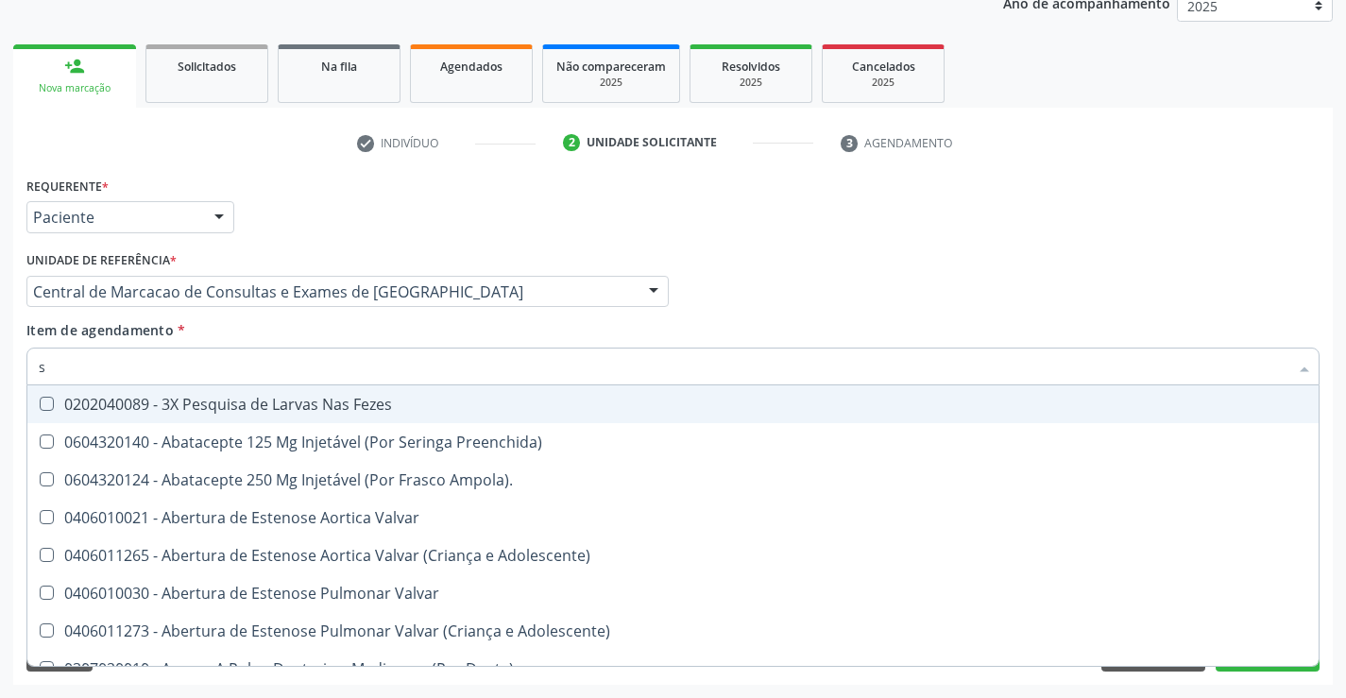
type input "so"
checkbox Urina "false"
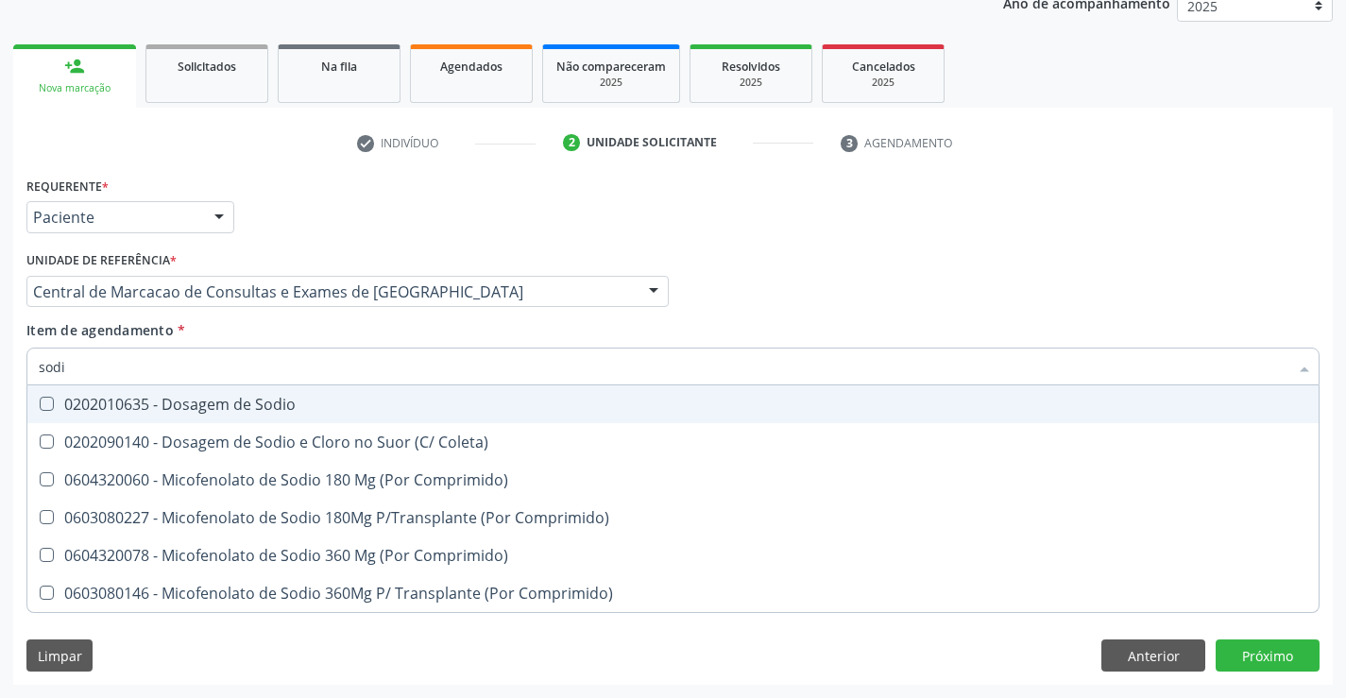
type input "sodio"
click at [190, 400] on div "0202010635 - Dosagem de Sodio" at bounding box center [673, 404] width 1268 height 15
checkbox Sodio "true"
click at [194, 374] on input "sodio" at bounding box center [663, 367] width 1249 height 38
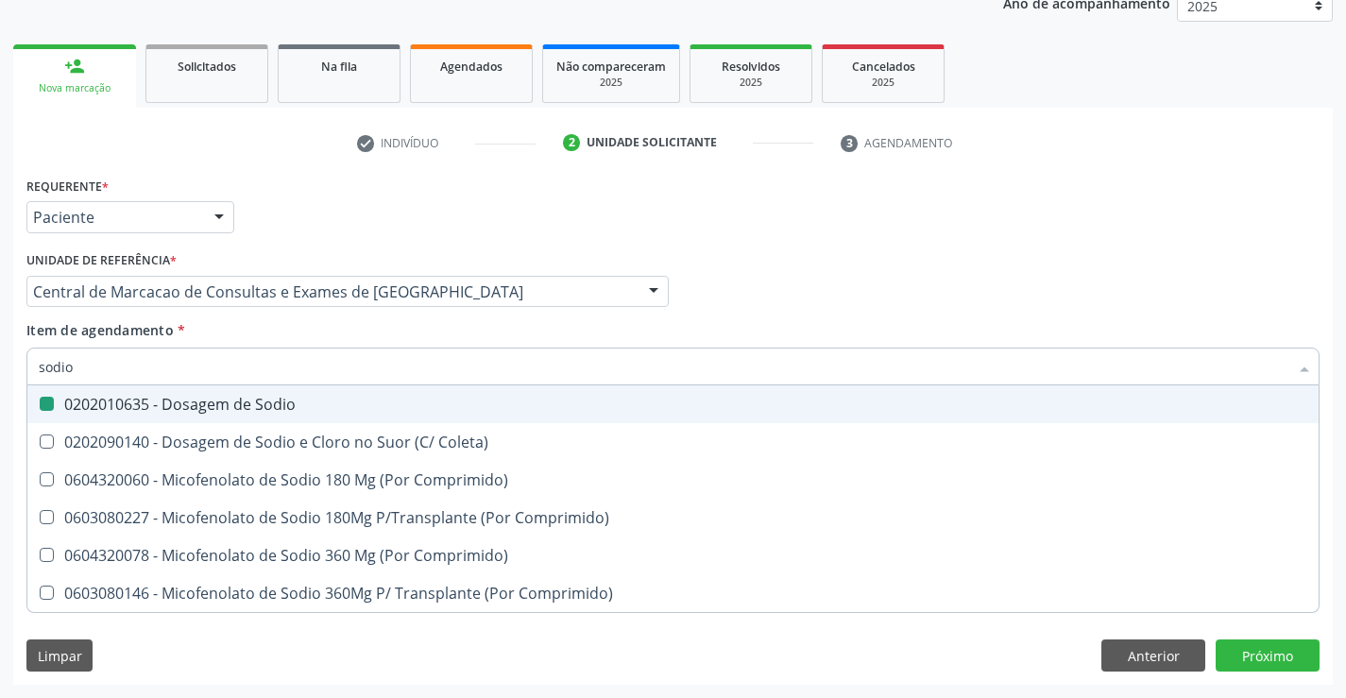
type input "a"
checkbox Sodio "false"
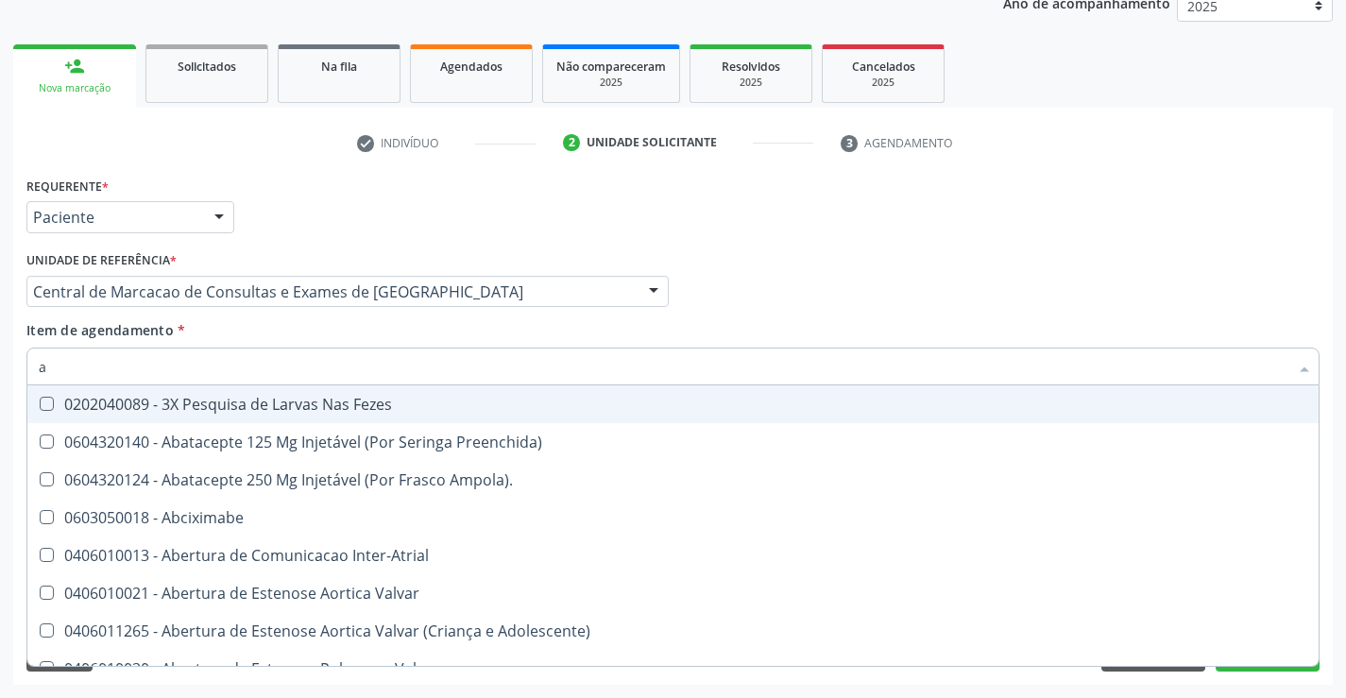
type input "ac"
checkbox Paciente "true"
checkbox Urina "false"
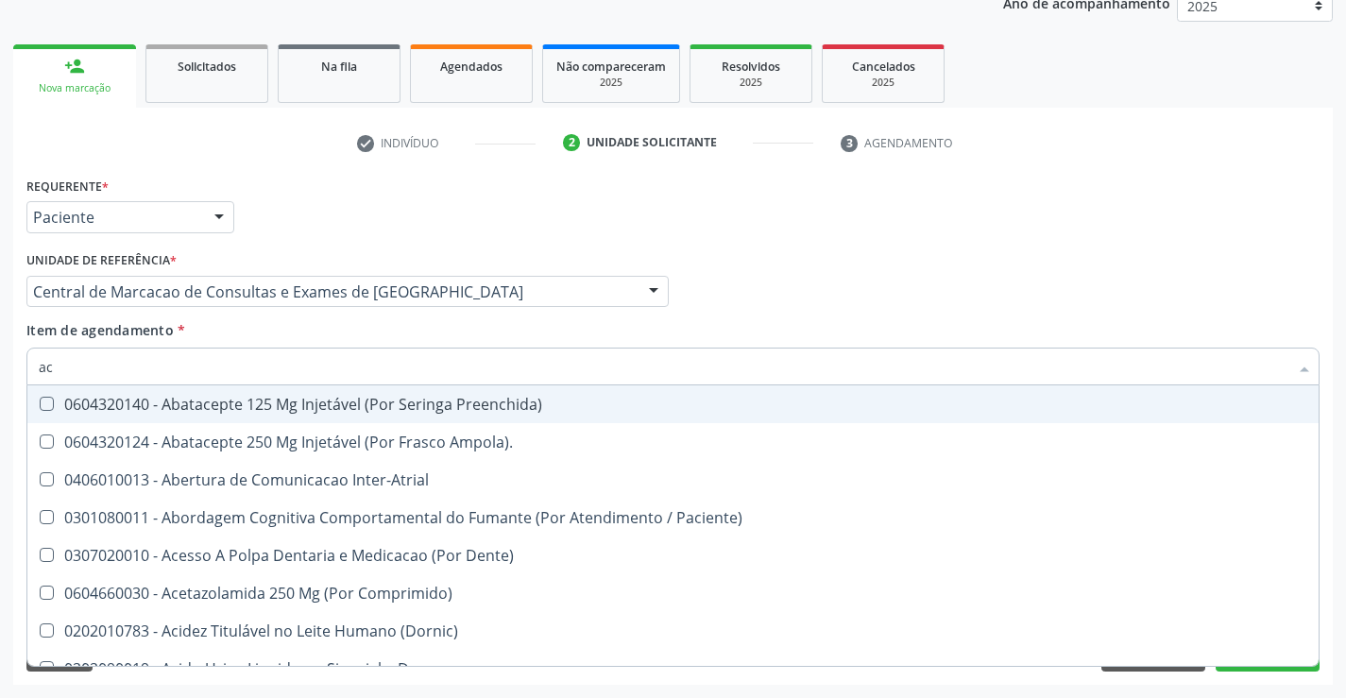
type input "aci"
checkbox Urina "false"
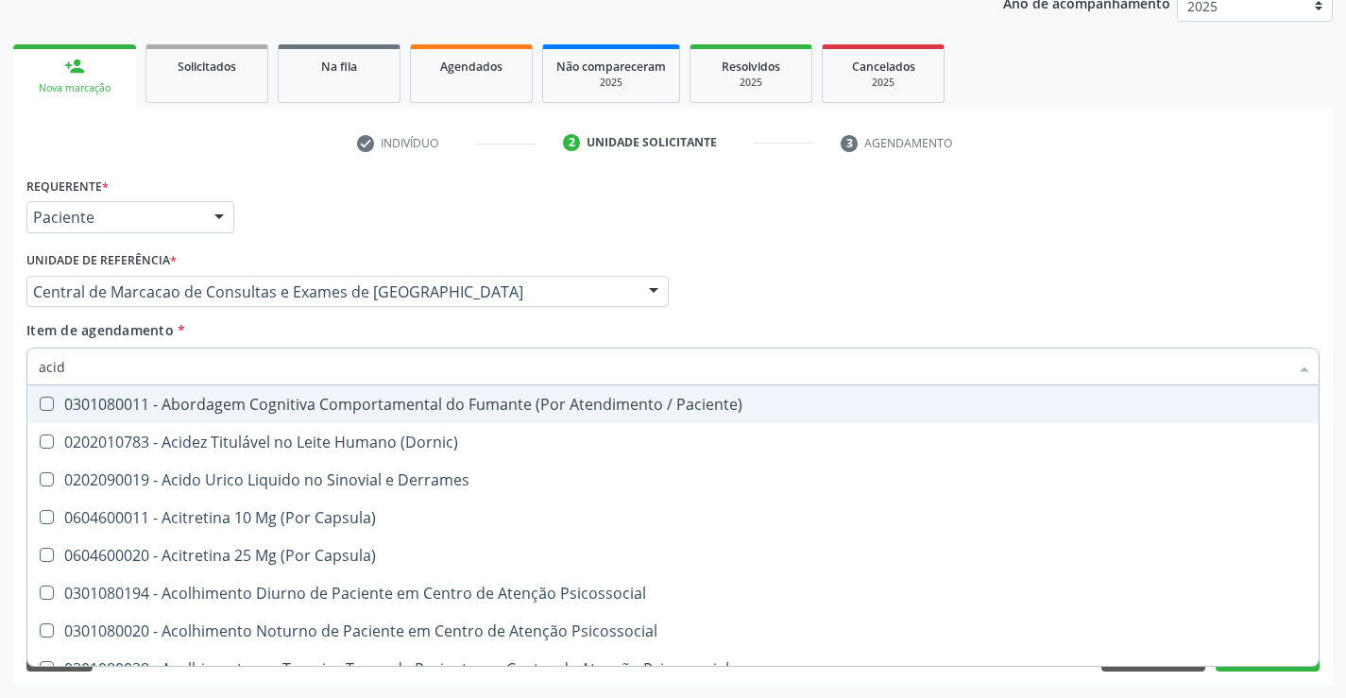
type input "acido"
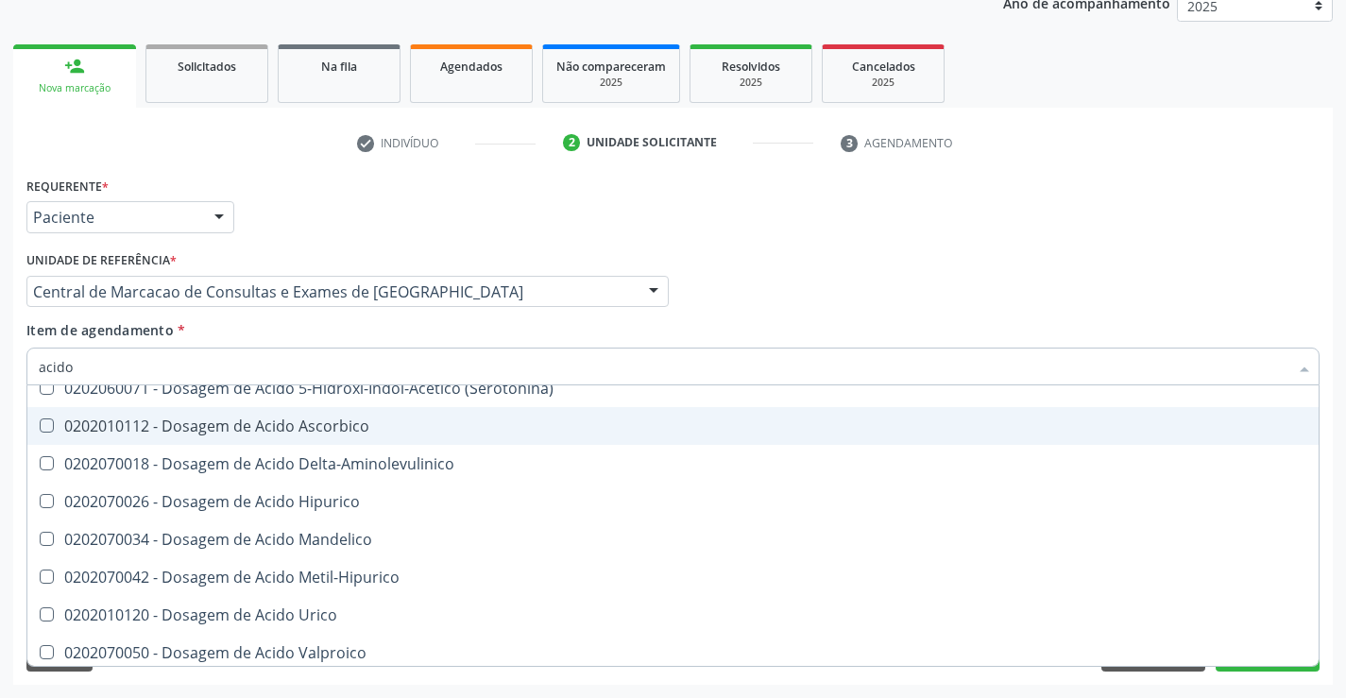
scroll to position [189, 0]
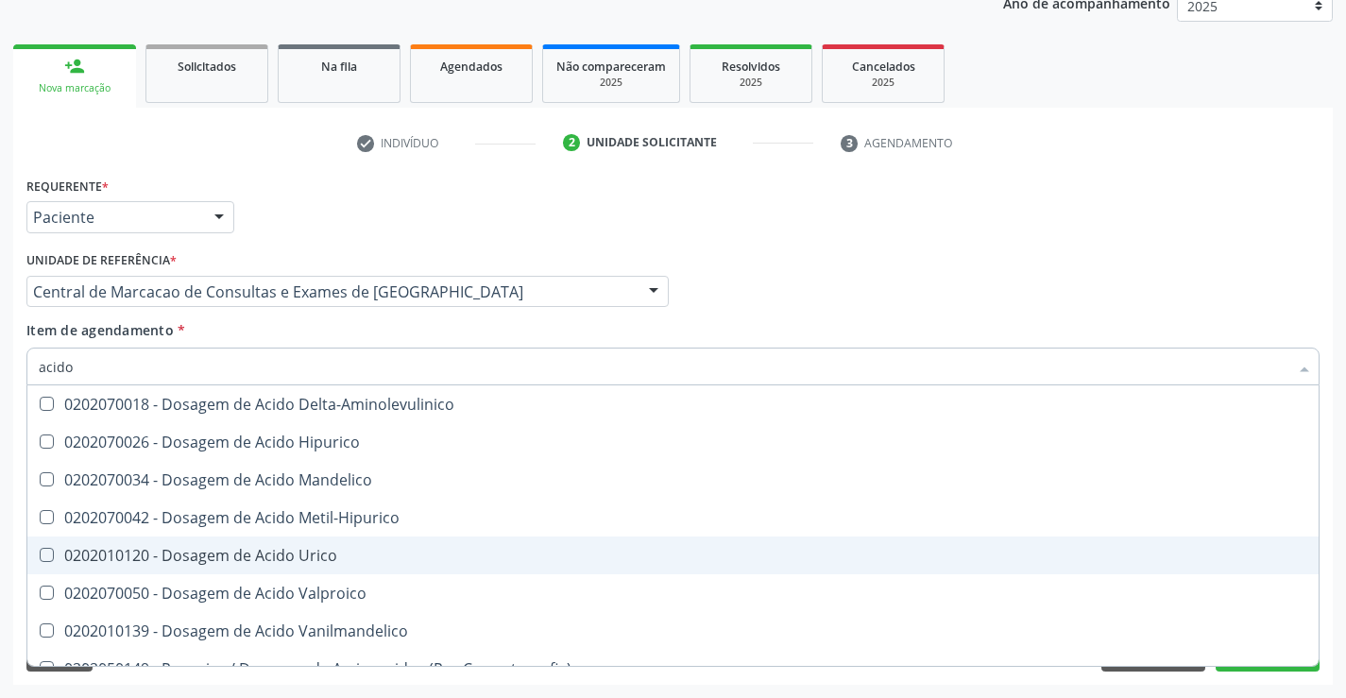
click at [171, 555] on div "0202010120 - Dosagem de Acido Urico" at bounding box center [673, 555] width 1268 height 15
checkbox Urico "true"
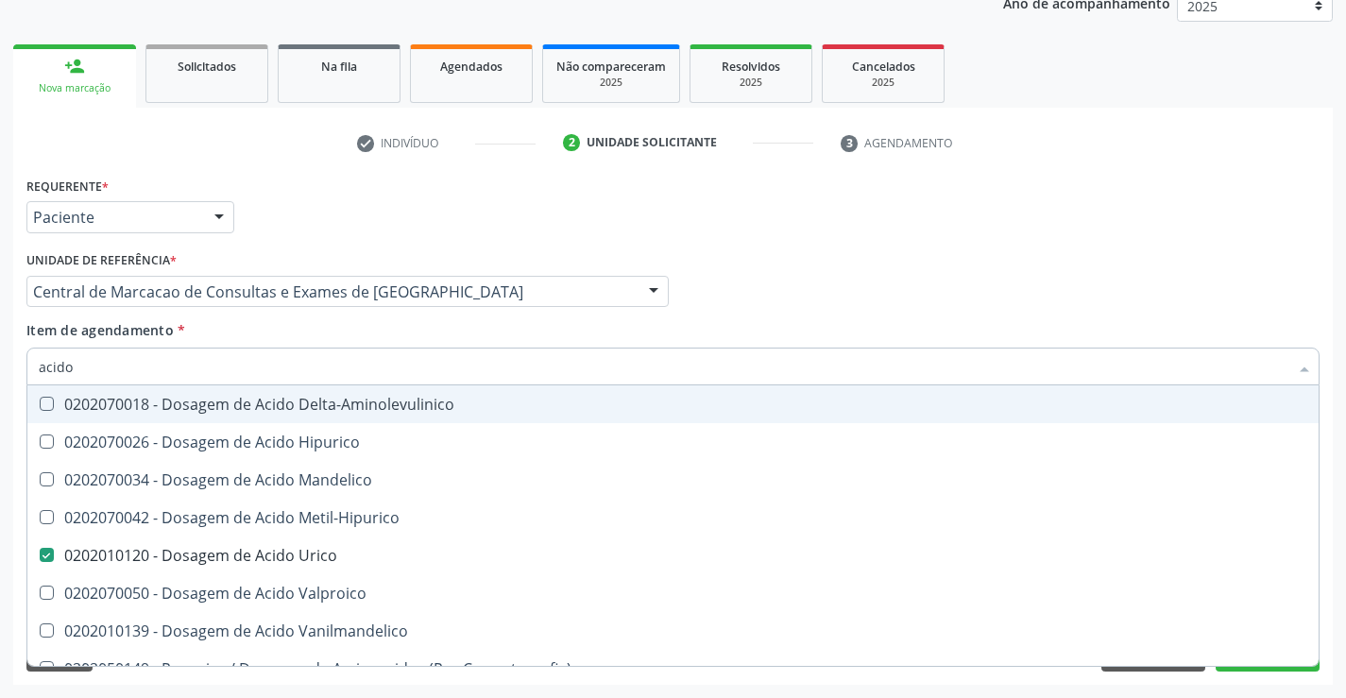
click at [156, 363] on input "acido" at bounding box center [663, 367] width 1249 height 38
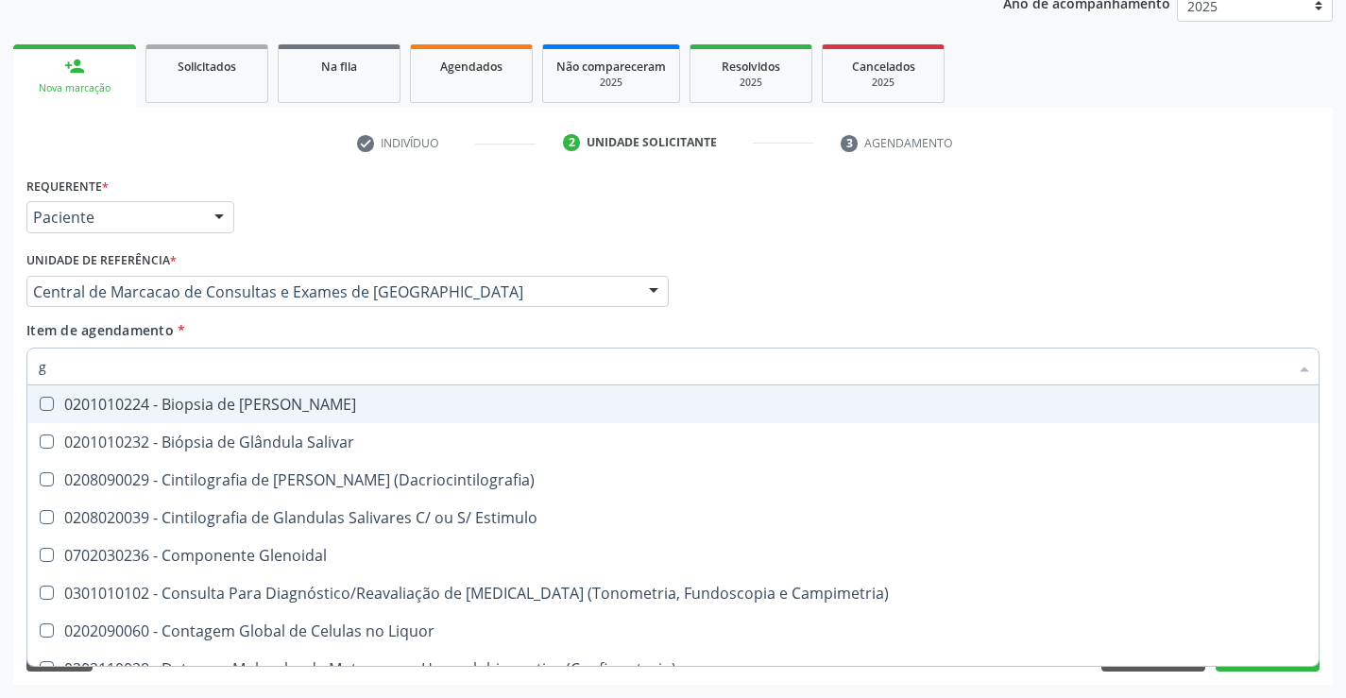
type input "gl"
checkbox Glenoidal "false"
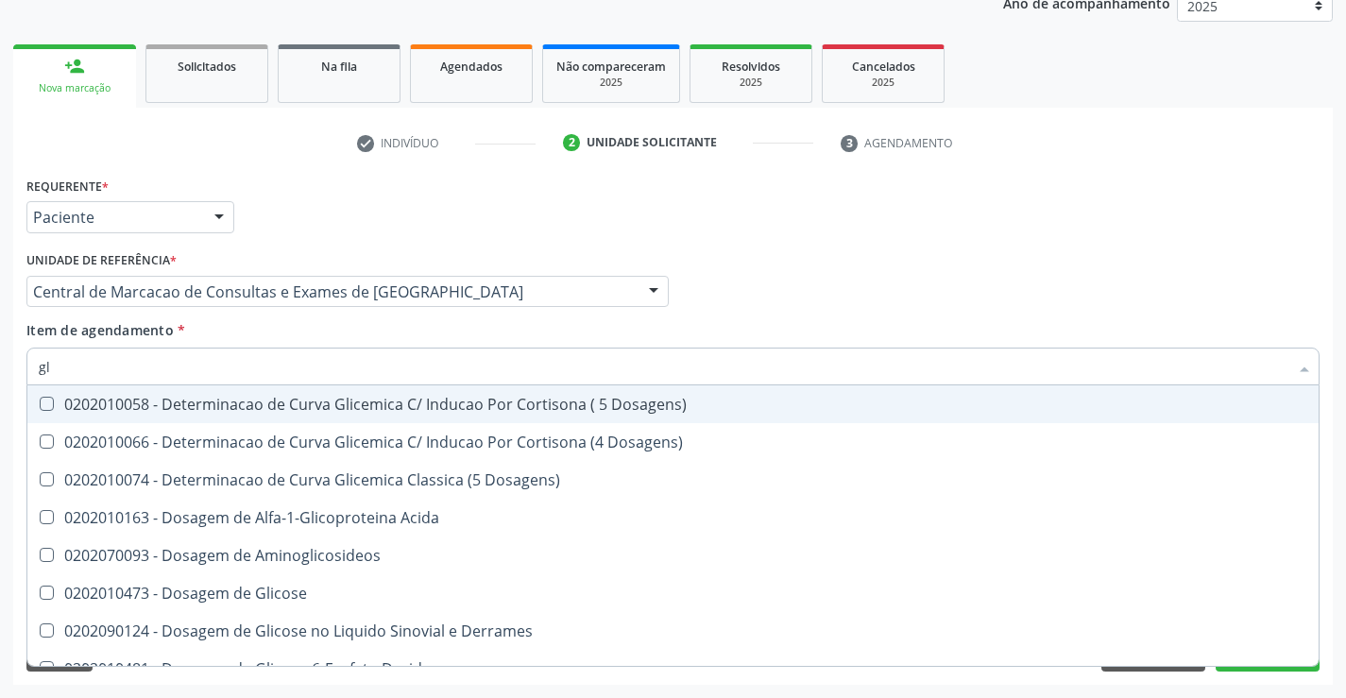
type input "gli"
checkbox Triglicerideos "true"
type input "glic"
checkbox Glicosilada "true"
checkbox Triglicerideos "false"
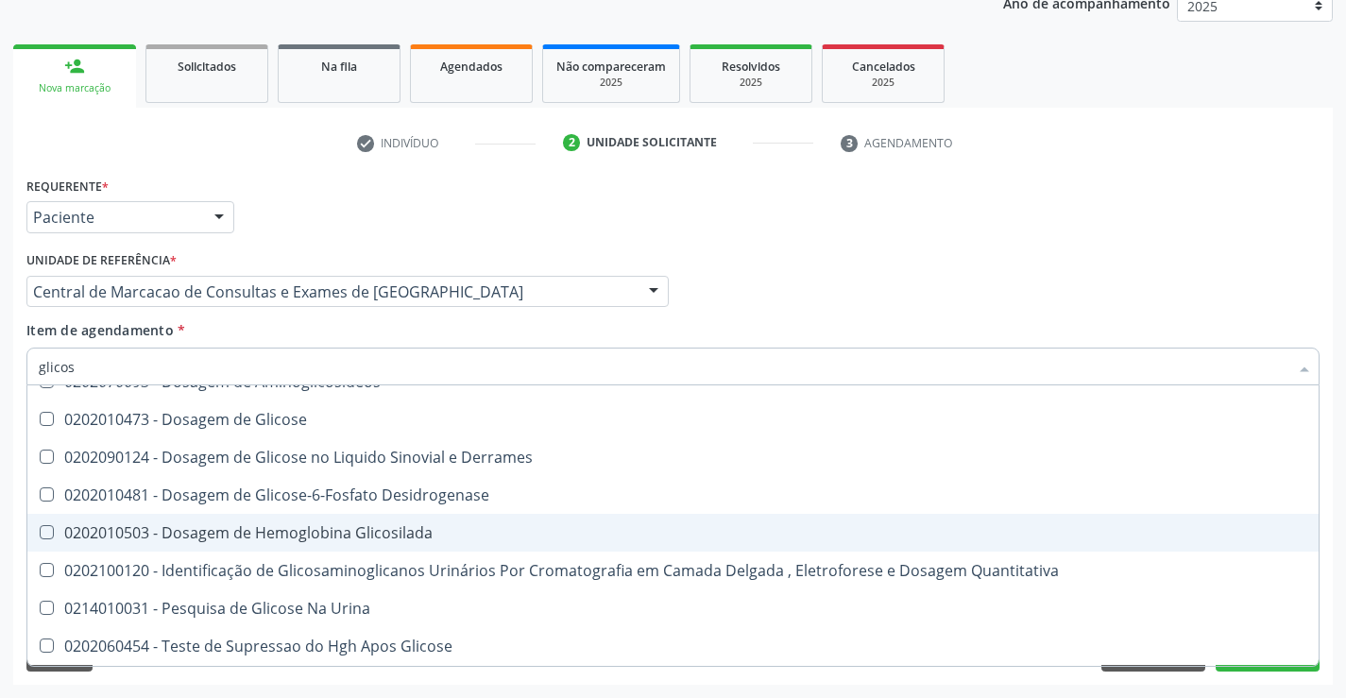
scroll to position [23, 0]
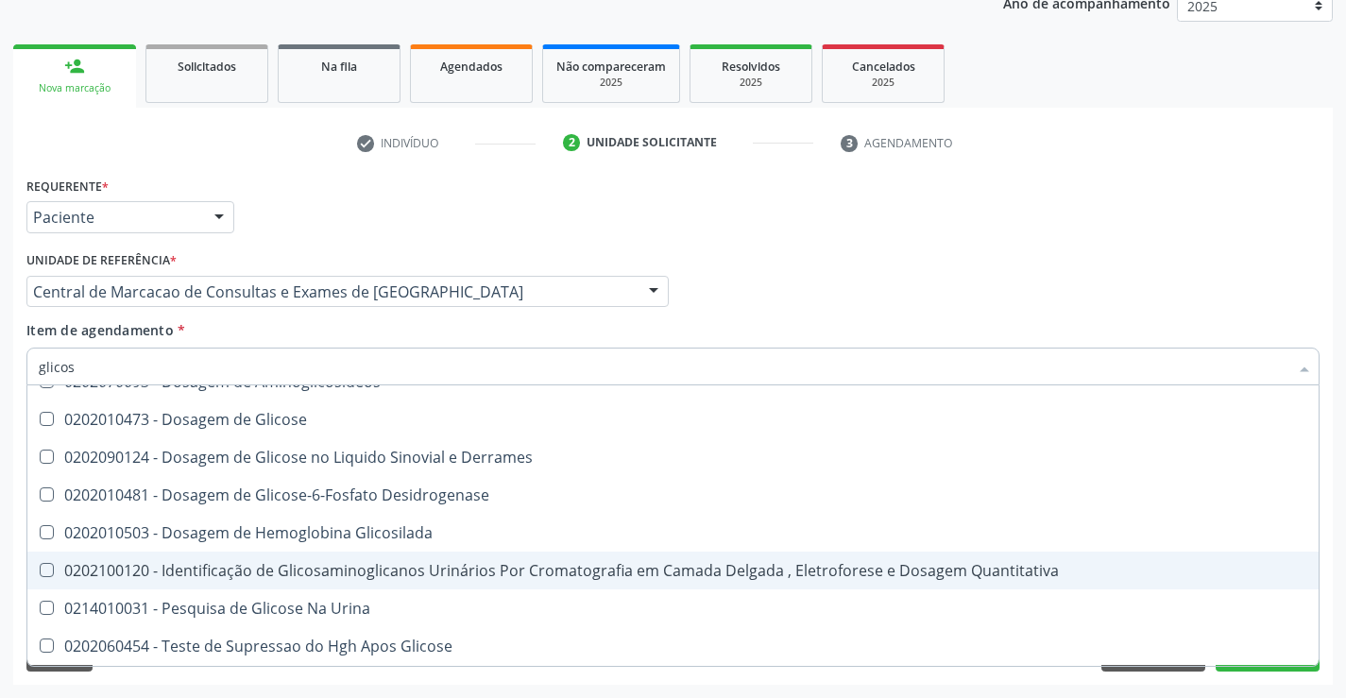
type input "glicose"
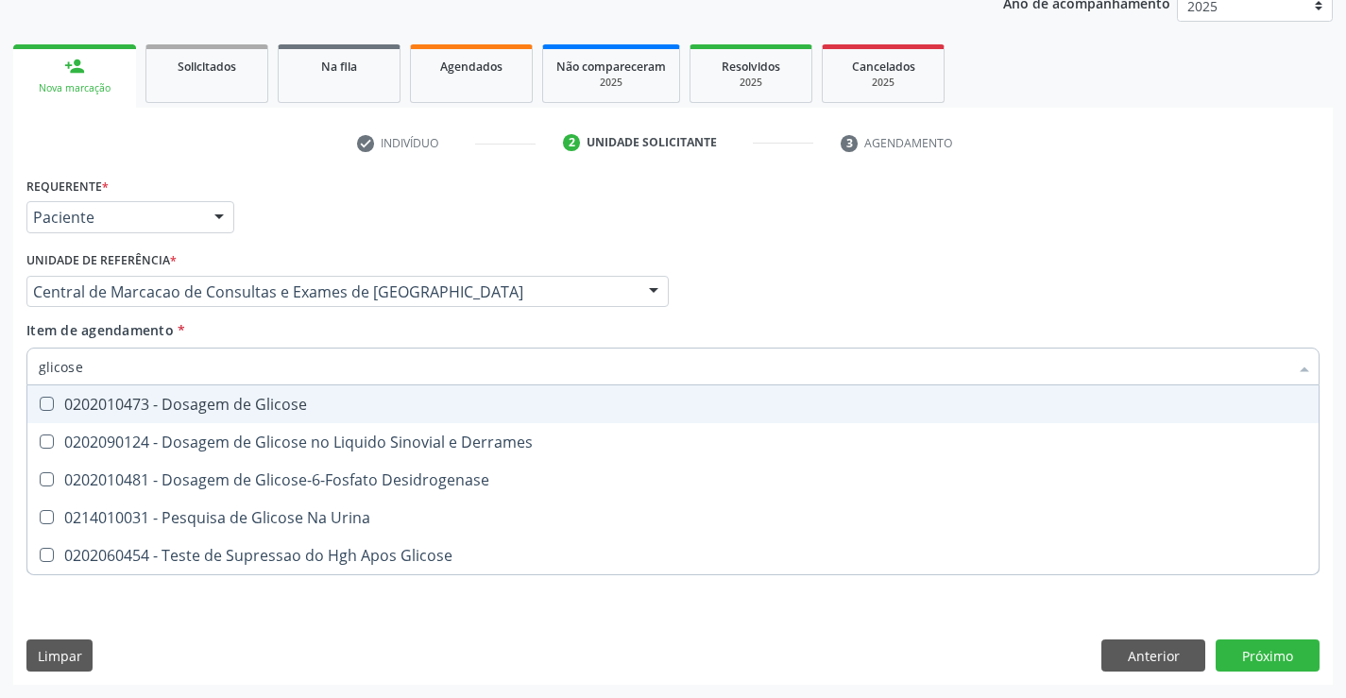
click at [158, 404] on div "0202010473 - Dosagem de Glicose" at bounding box center [673, 404] width 1268 height 15
checkbox Glicose "true"
click at [163, 361] on input "glicose" at bounding box center [663, 367] width 1249 height 38
type input "f"
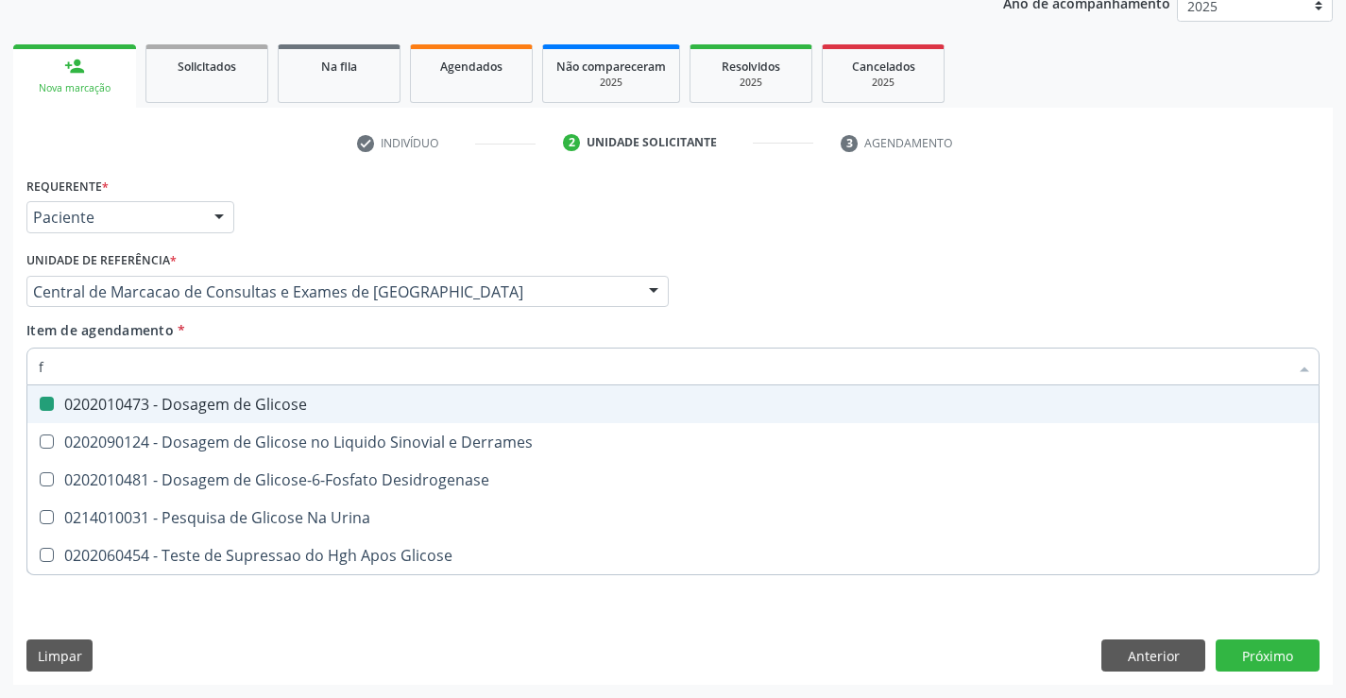
checkbox Glicose "false"
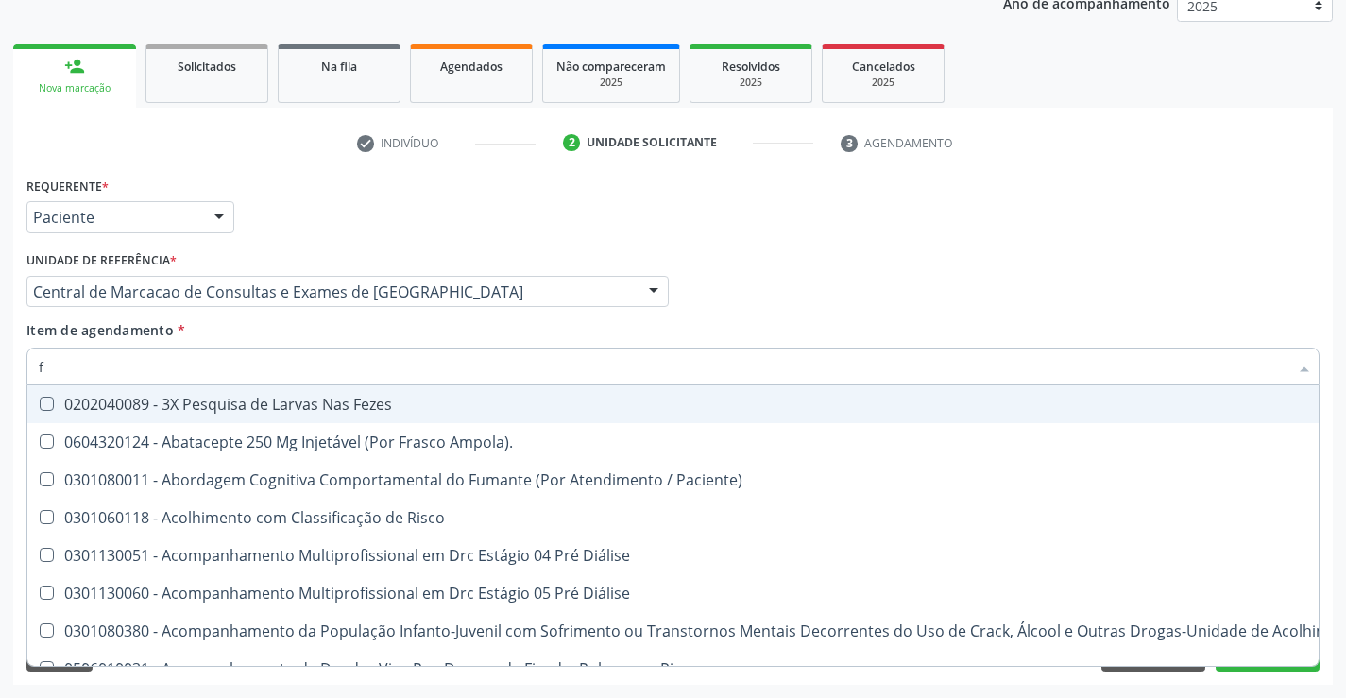
type input "fe"
checkbox Urina "false"
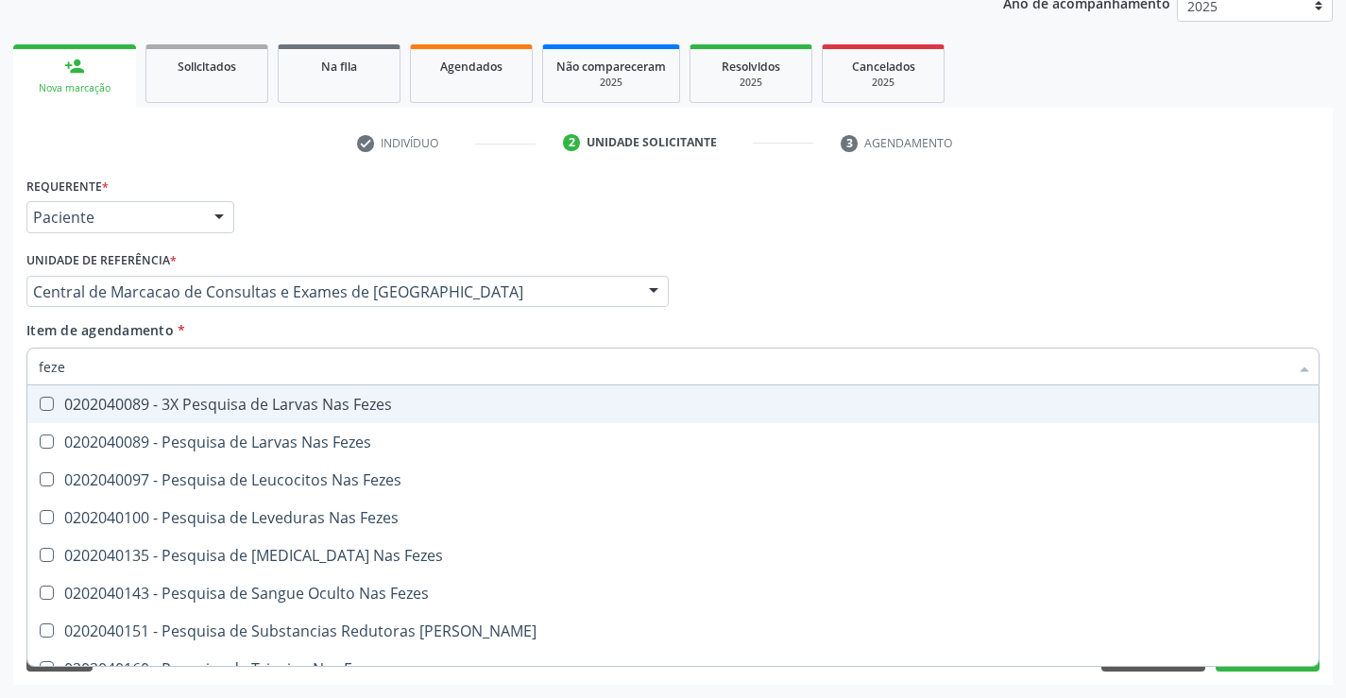
type input "fezes"
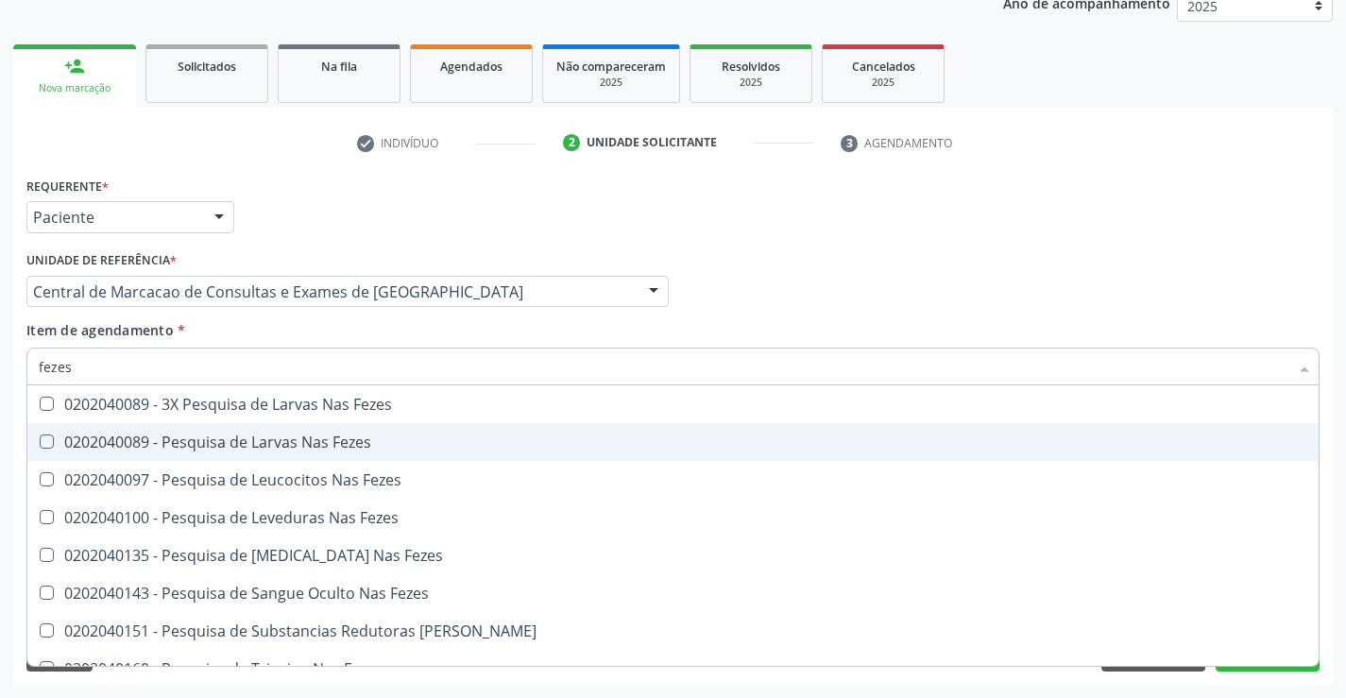
click at [147, 441] on div "0202040089 - Pesquisa de Larvas Nas Fezes" at bounding box center [673, 441] width 1268 height 15
checkbox Fezes "true"
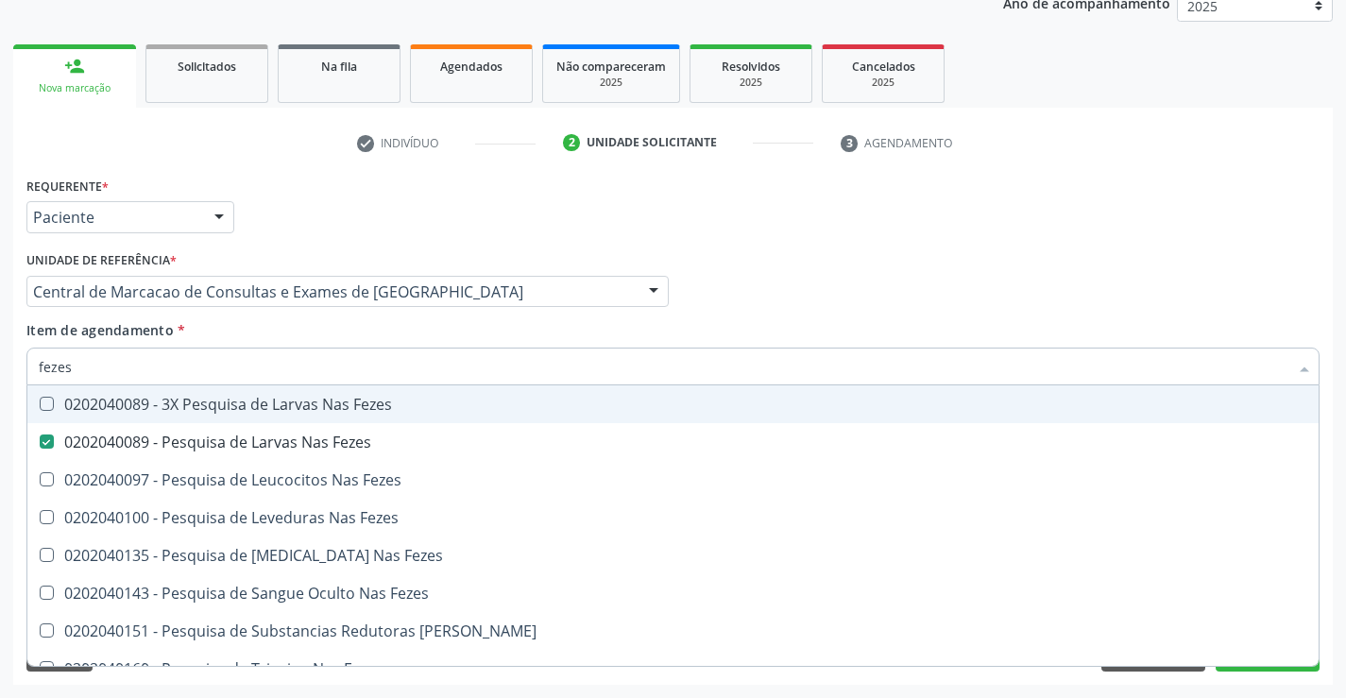
click at [148, 370] on input "fezes" at bounding box center [663, 367] width 1249 height 38
type input "fe"
checkbox Fezes "false"
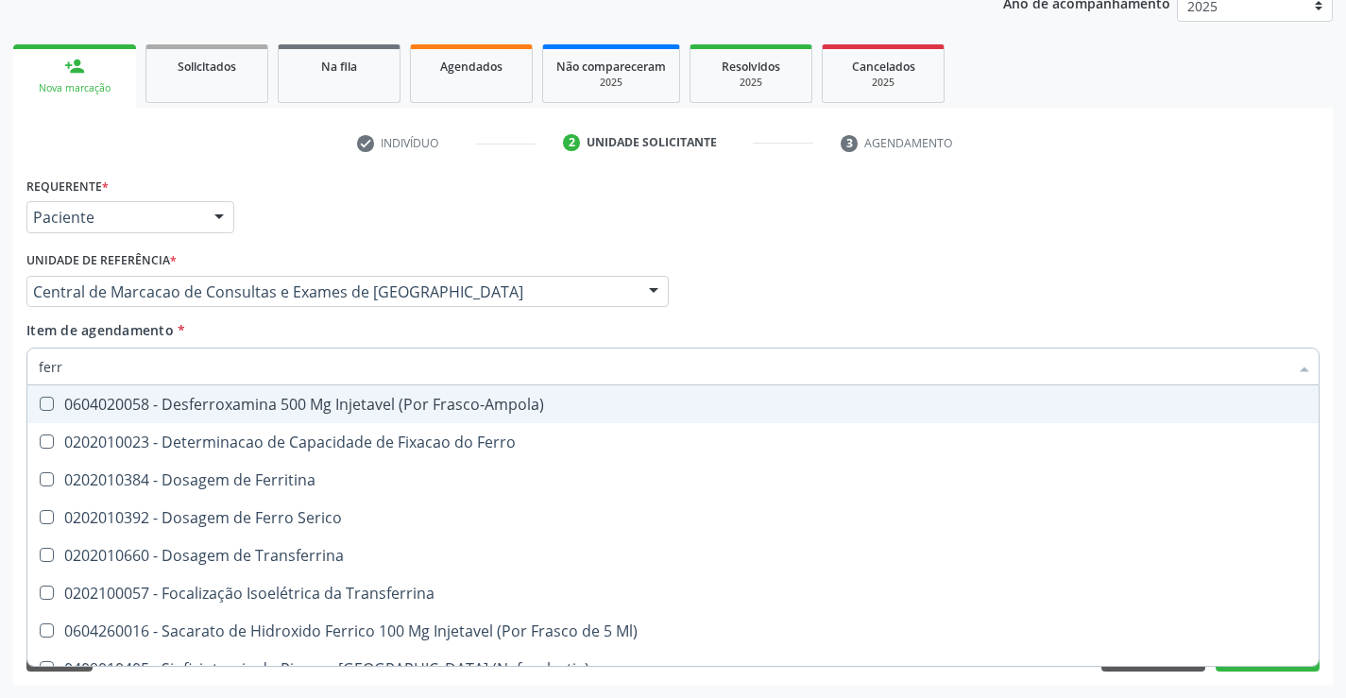
type input "ferro"
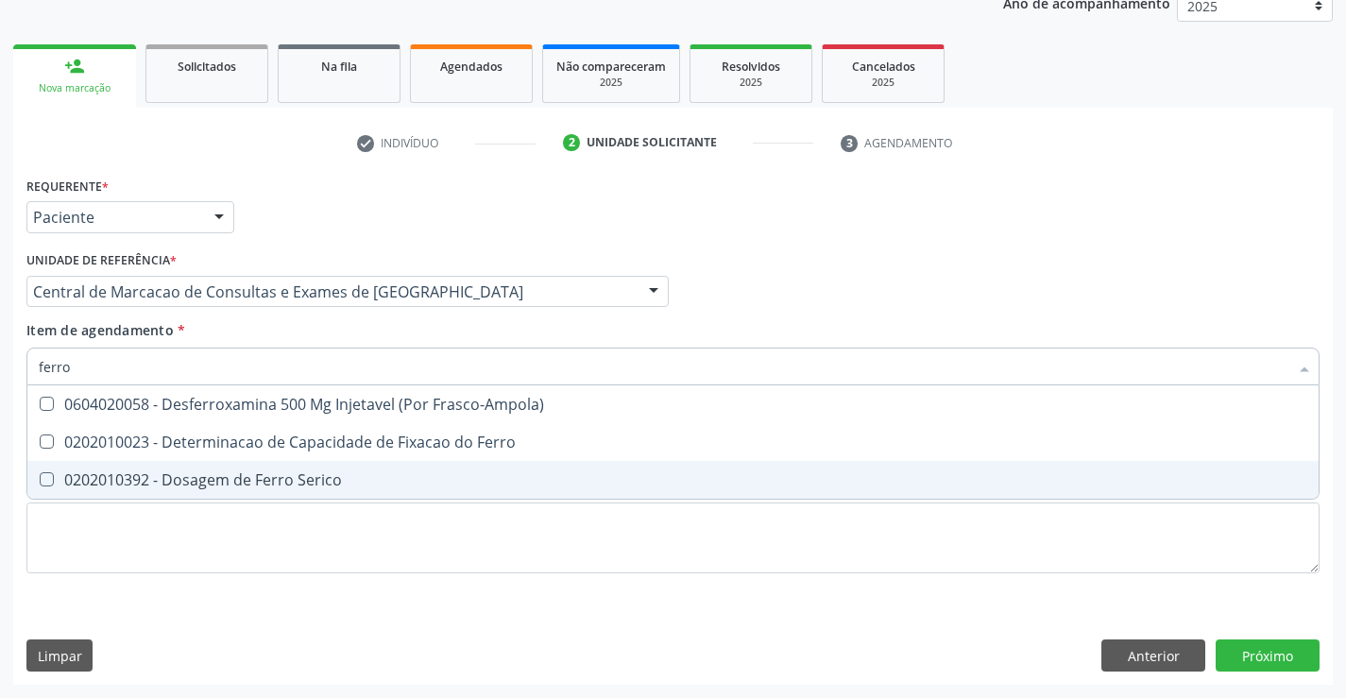
click at [150, 468] on span "0202010392 - Dosagem de Ferro Serico" at bounding box center [672, 480] width 1291 height 38
checkbox Serico "true"
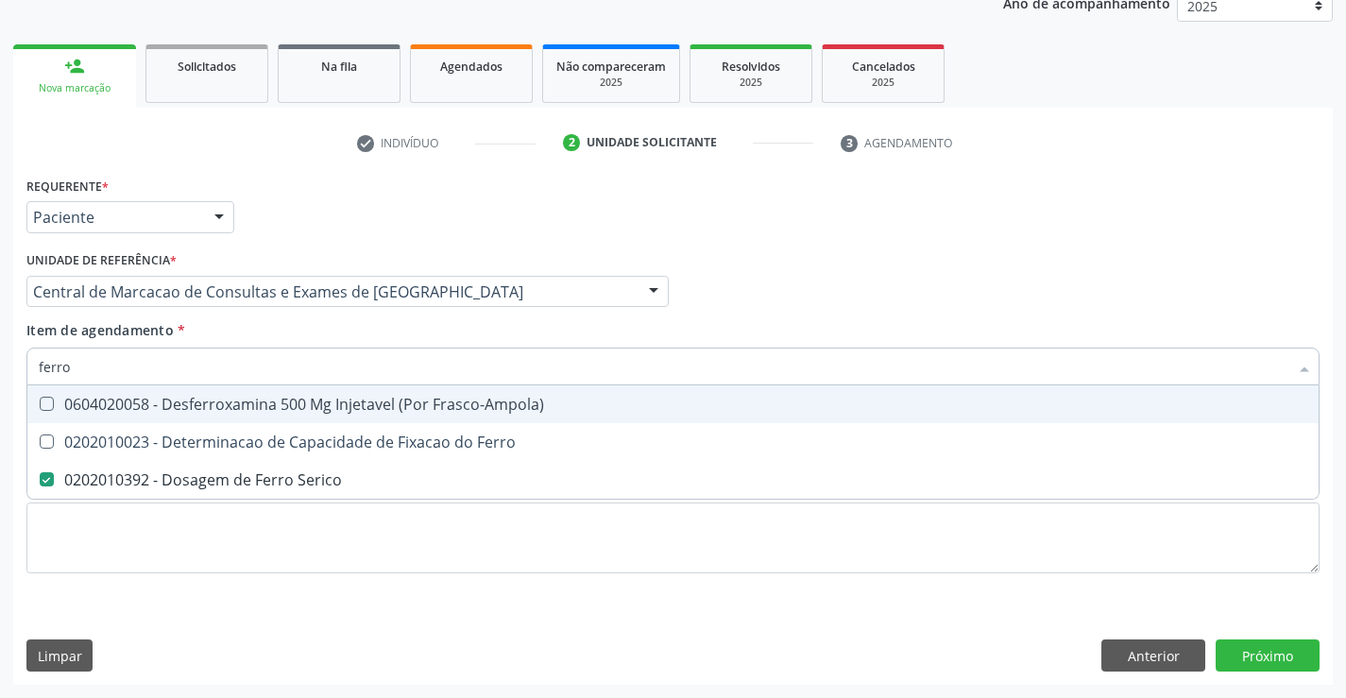
click at [140, 360] on input "ferro" at bounding box center [663, 367] width 1249 height 38
type input "ga"
checkbox Serico "false"
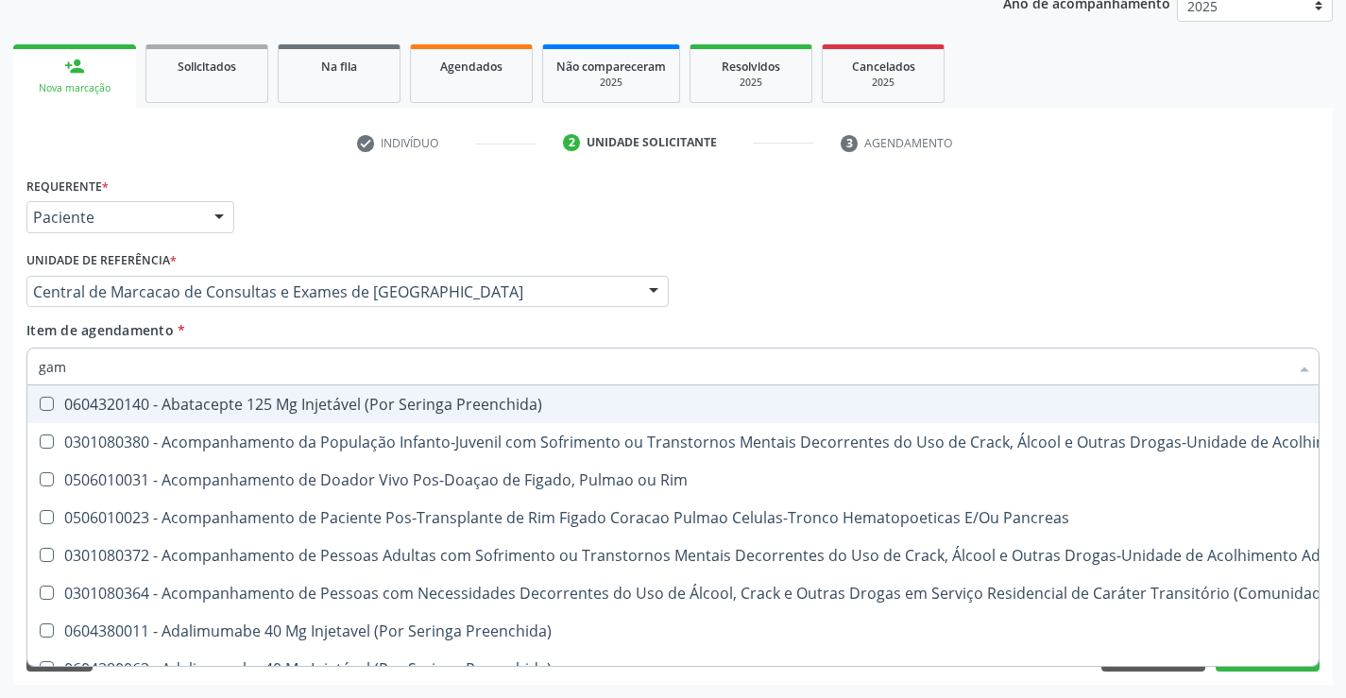
type input "gama"
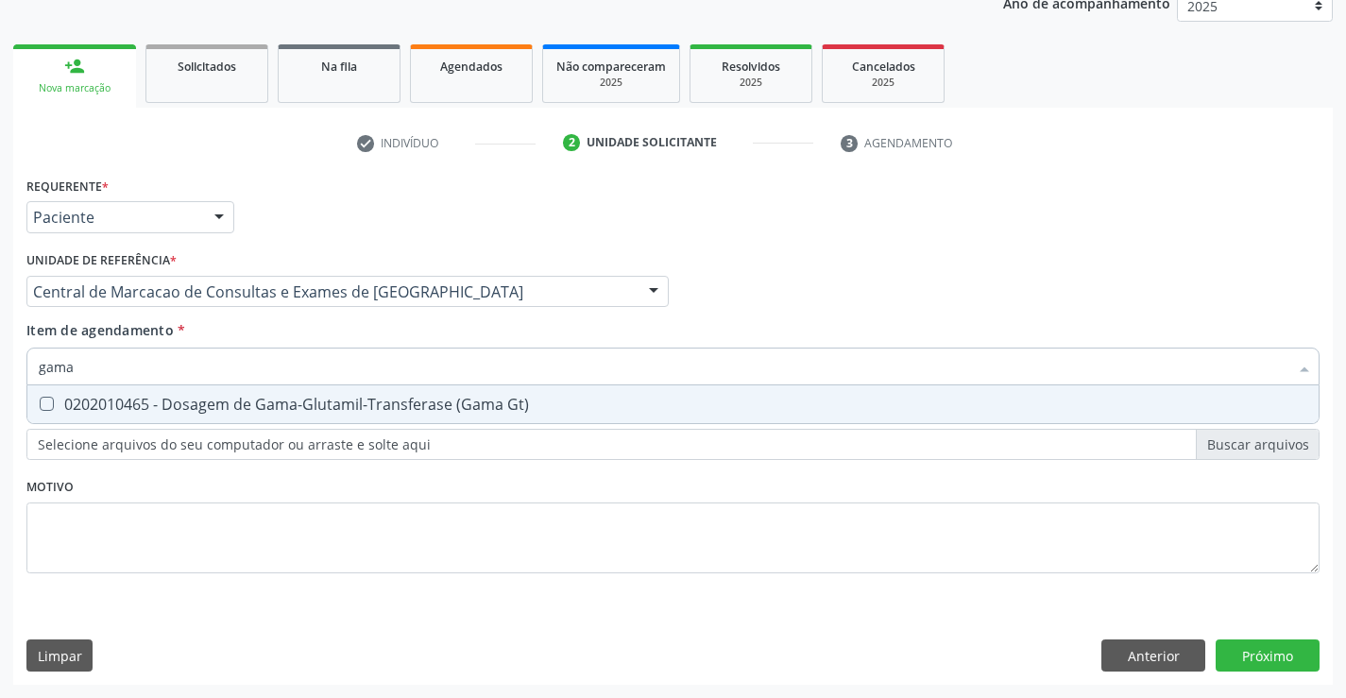
click at [85, 398] on div "0202010465 - Dosagem de Gama-Glutamil-Transferase (Gama Gt)" at bounding box center [673, 404] width 1268 height 15
checkbox Gt\) "true"
click at [93, 370] on input "gama" at bounding box center [663, 367] width 1249 height 38
type input "bi"
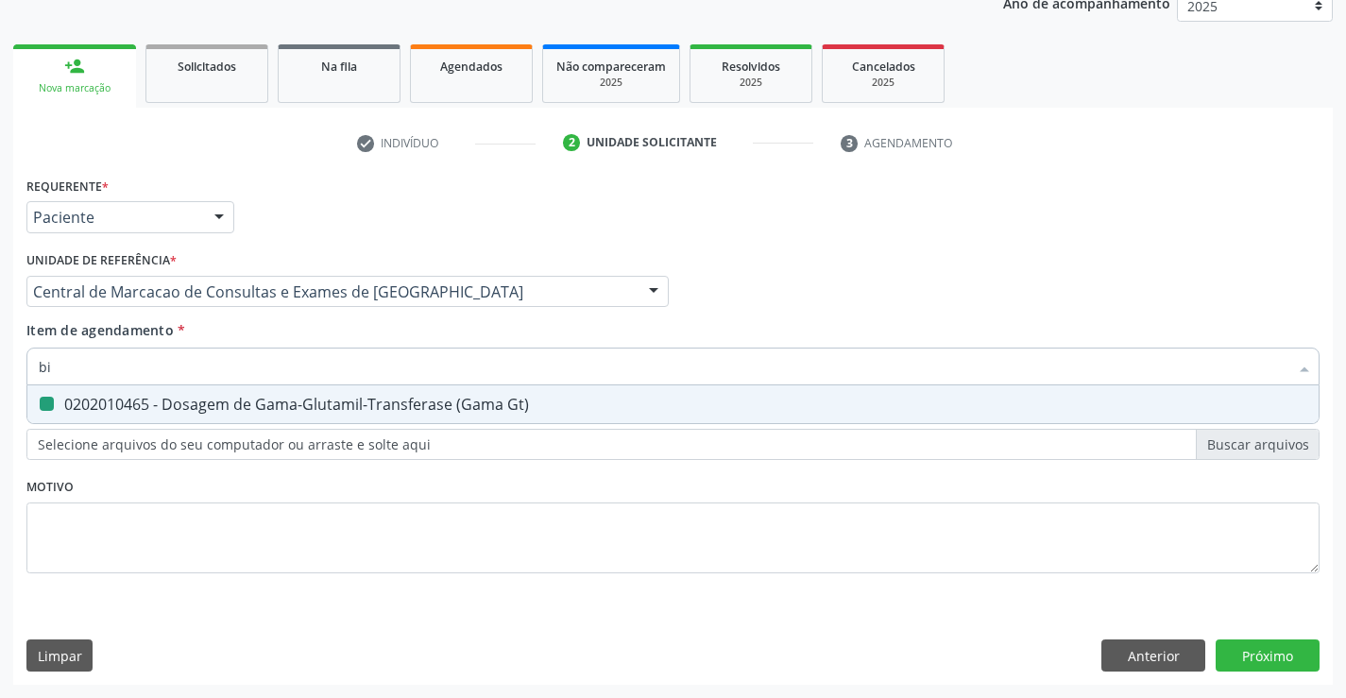
checkbox Gt\) "false"
type input "bilirru"
click at [152, 411] on div "0202010201 - Dosagem de Bilirrubina Total e Fracoes" at bounding box center [673, 404] width 1268 height 15
checkbox Fracoes "true"
click at [161, 378] on input "bilirru" at bounding box center [663, 367] width 1249 height 38
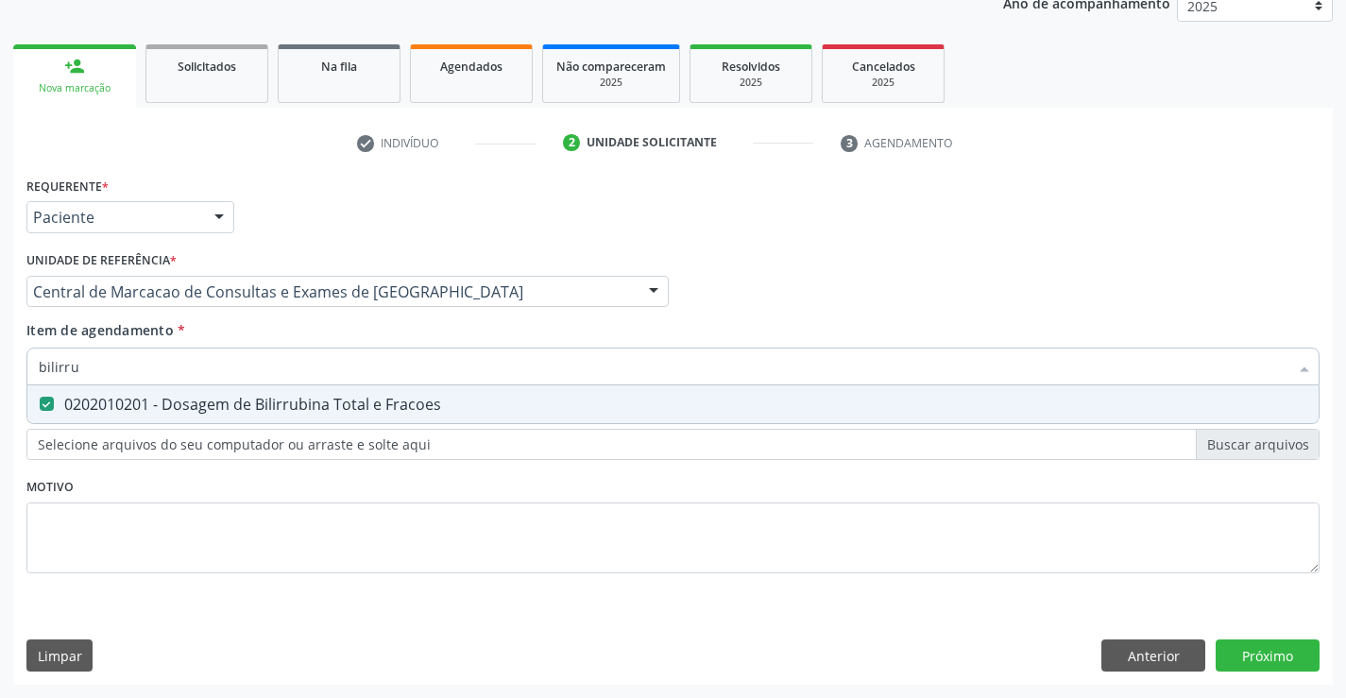
click at [161, 378] on input "bilirru" at bounding box center [663, 367] width 1249 height 38
type input "si"
checkbox Fracoes "false"
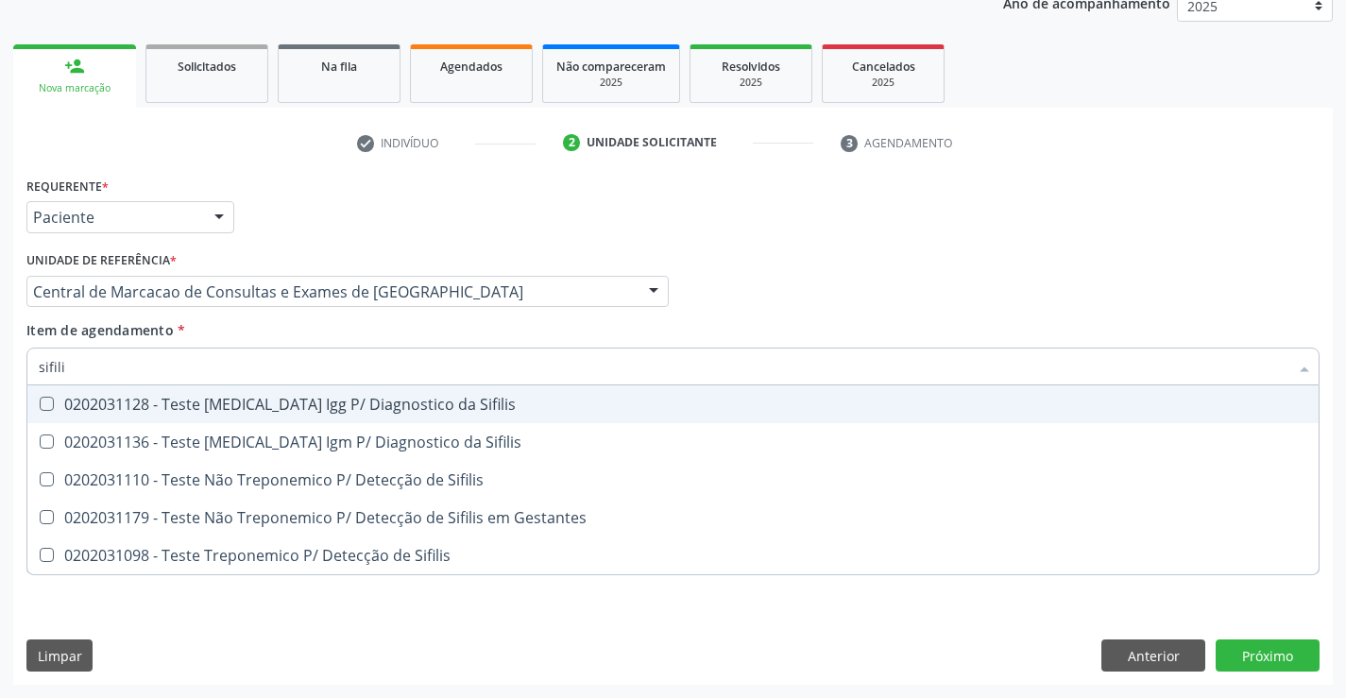
type input "sifilis"
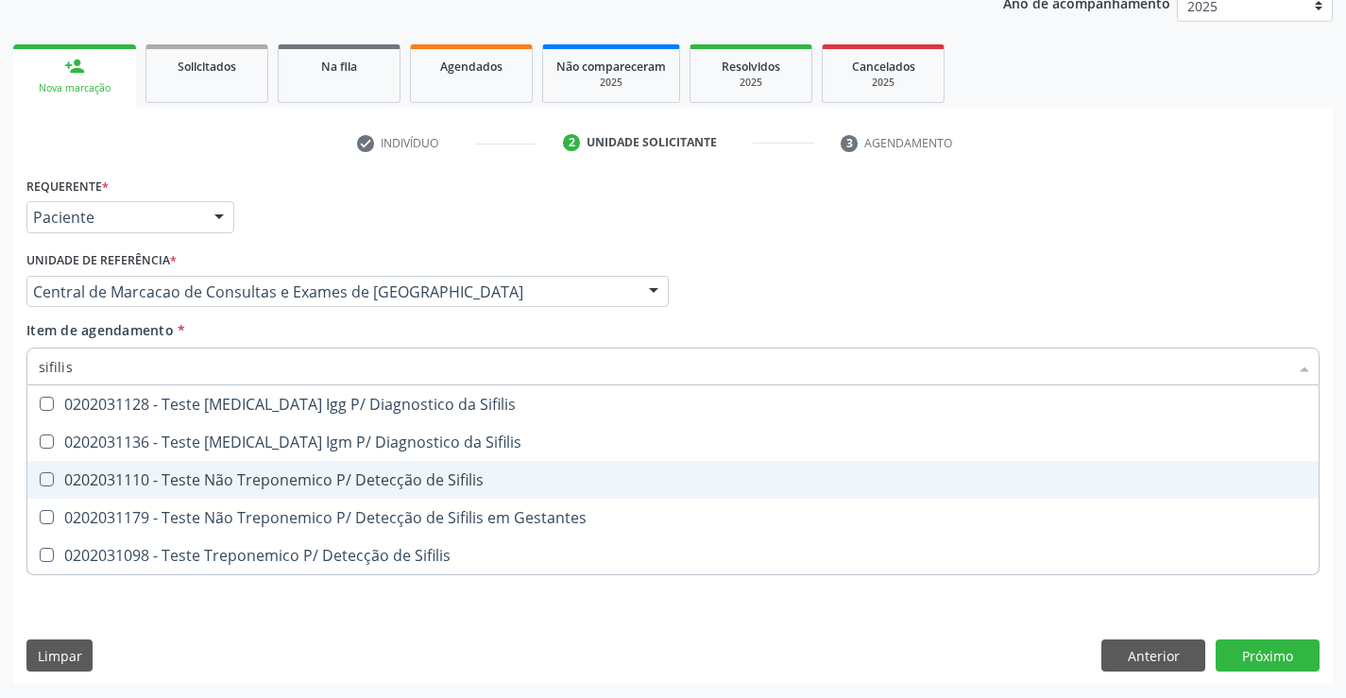
click at [174, 474] on div "0202031110 - Teste Não Treponemico P/ Detecção de Sifilis" at bounding box center [673, 479] width 1268 height 15
checkbox Sifilis "true"
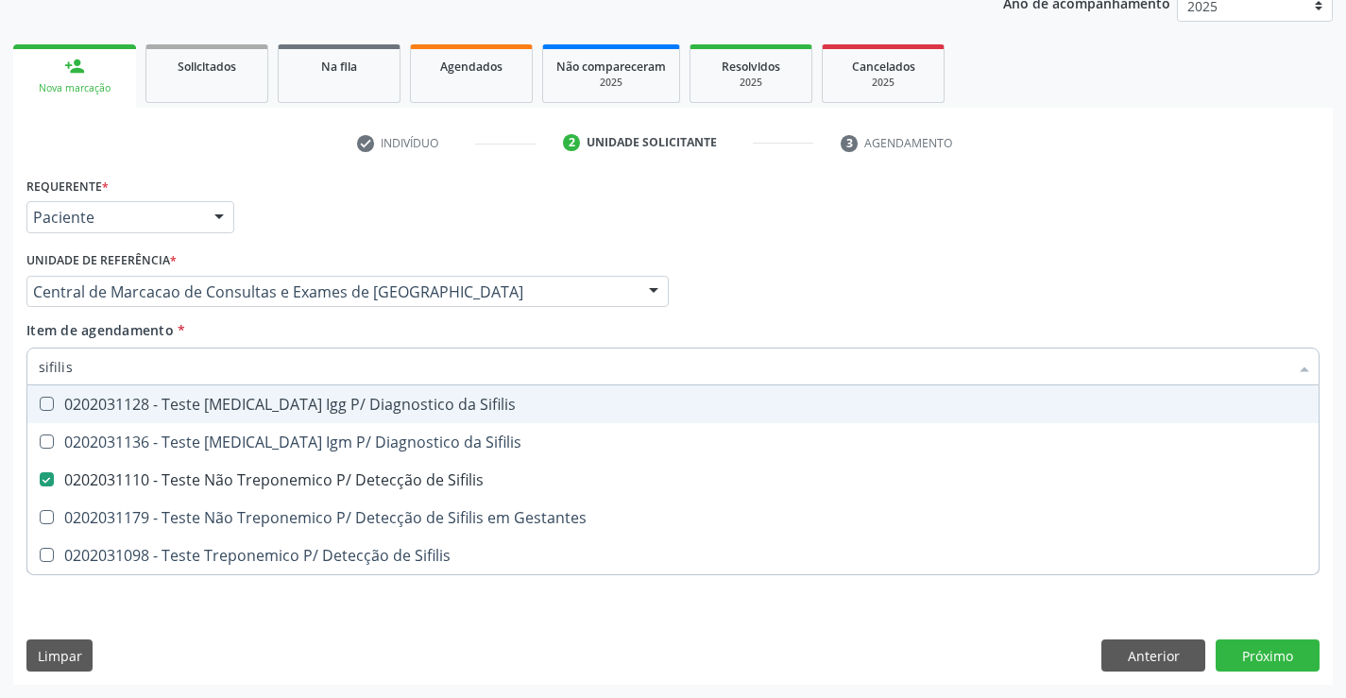
click at [168, 362] on input "sifilis" at bounding box center [663, 367] width 1249 height 38
type input "pr"
checkbox Sifilis "false"
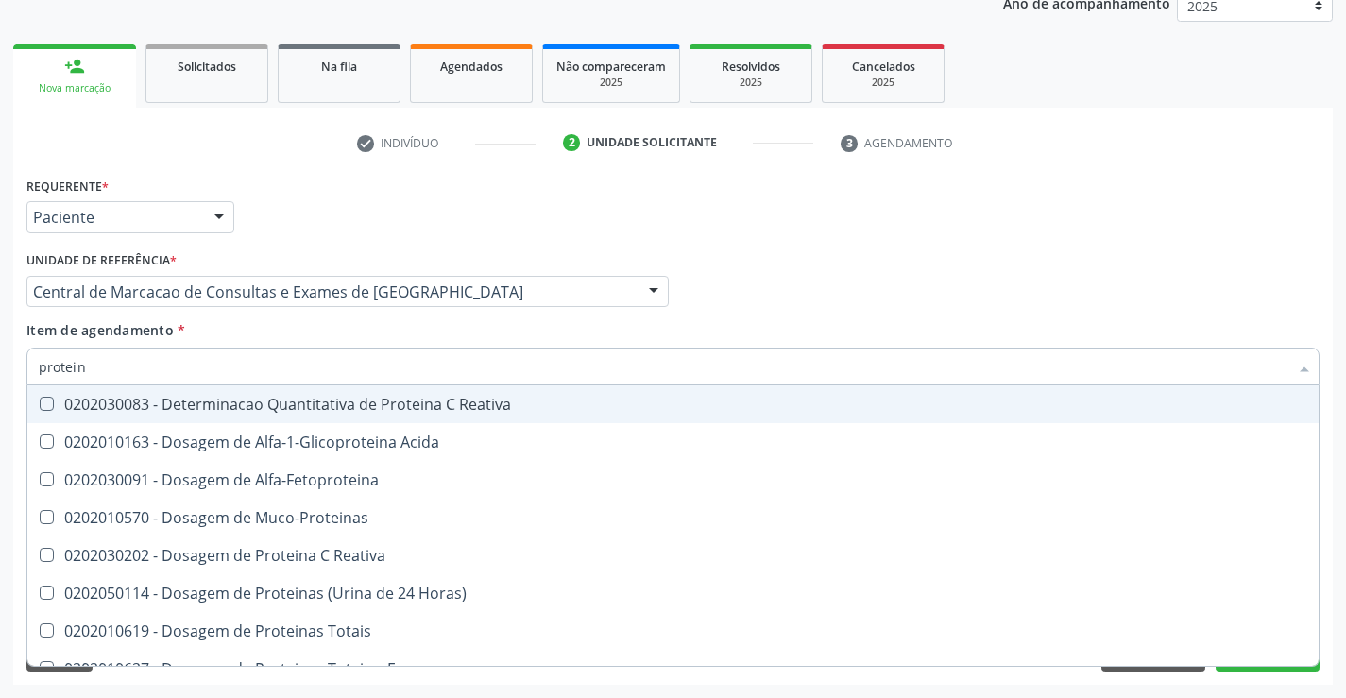
type input "proteina"
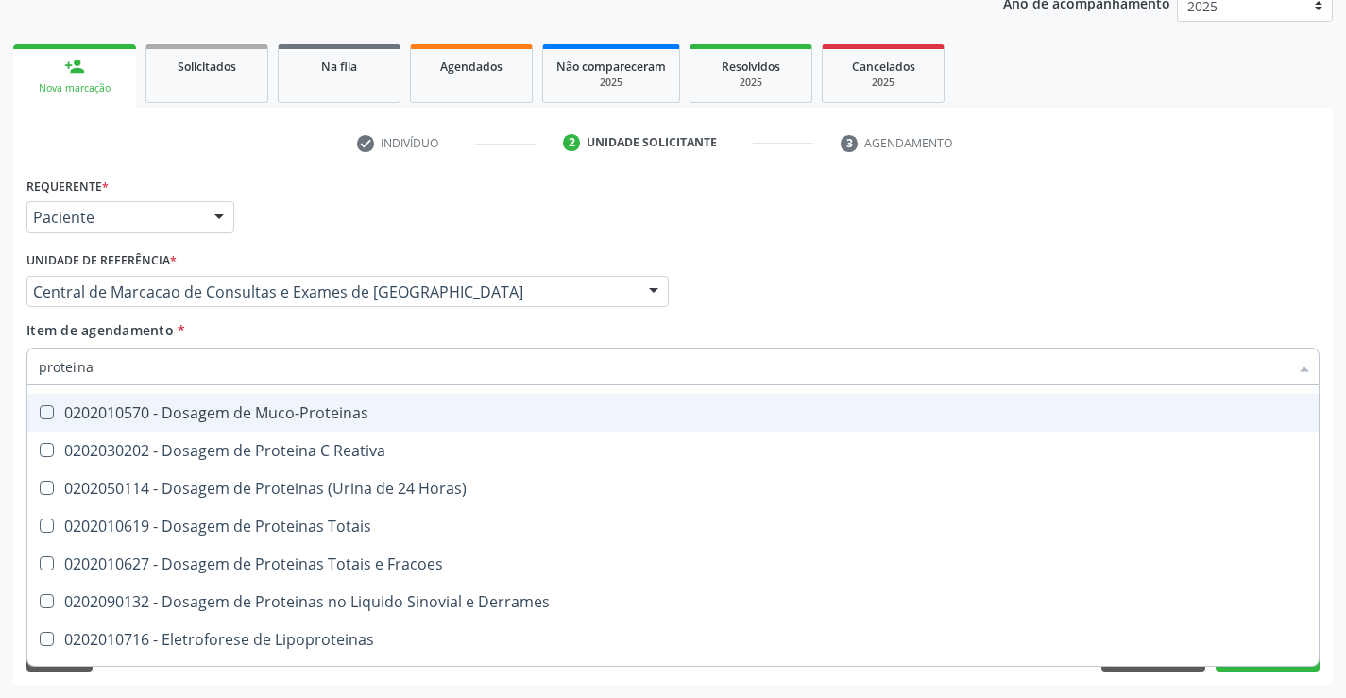
scroll to position [189, 0]
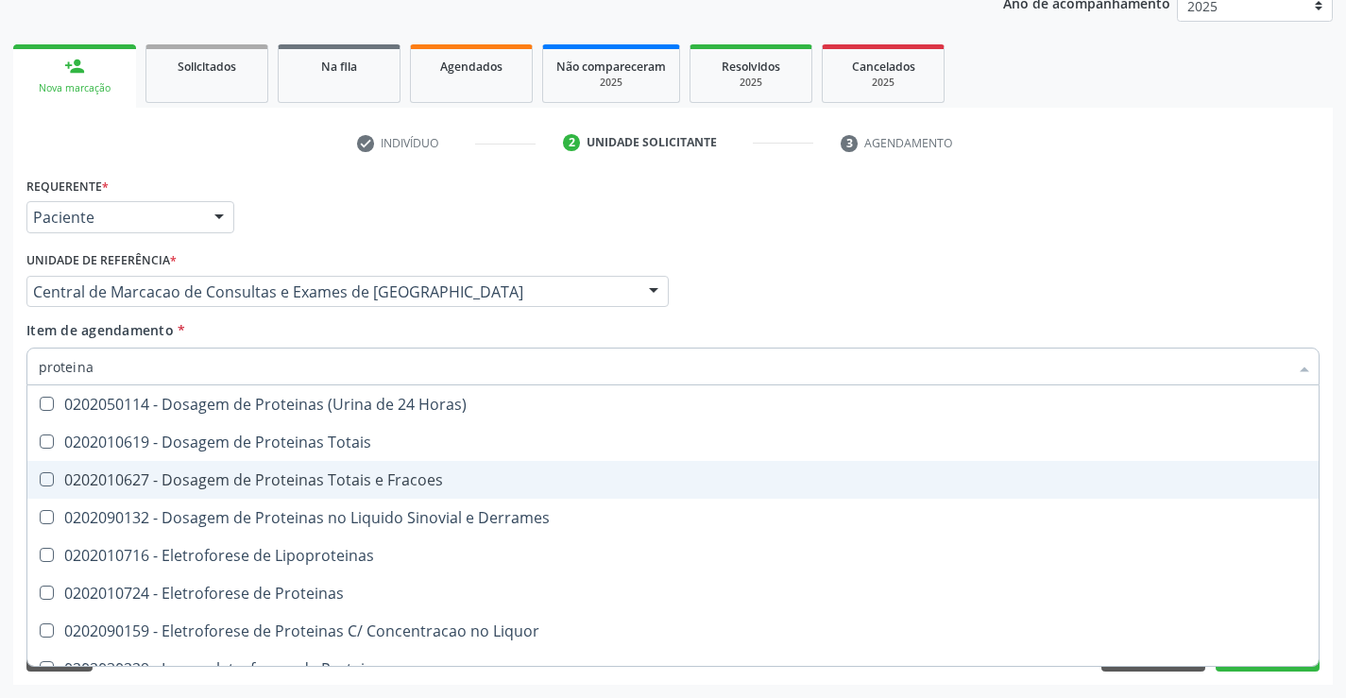
click at [211, 476] on div "0202010627 - Dosagem de Proteinas Totais e Fracoes" at bounding box center [673, 479] width 1268 height 15
checkbox Fracoes "true"
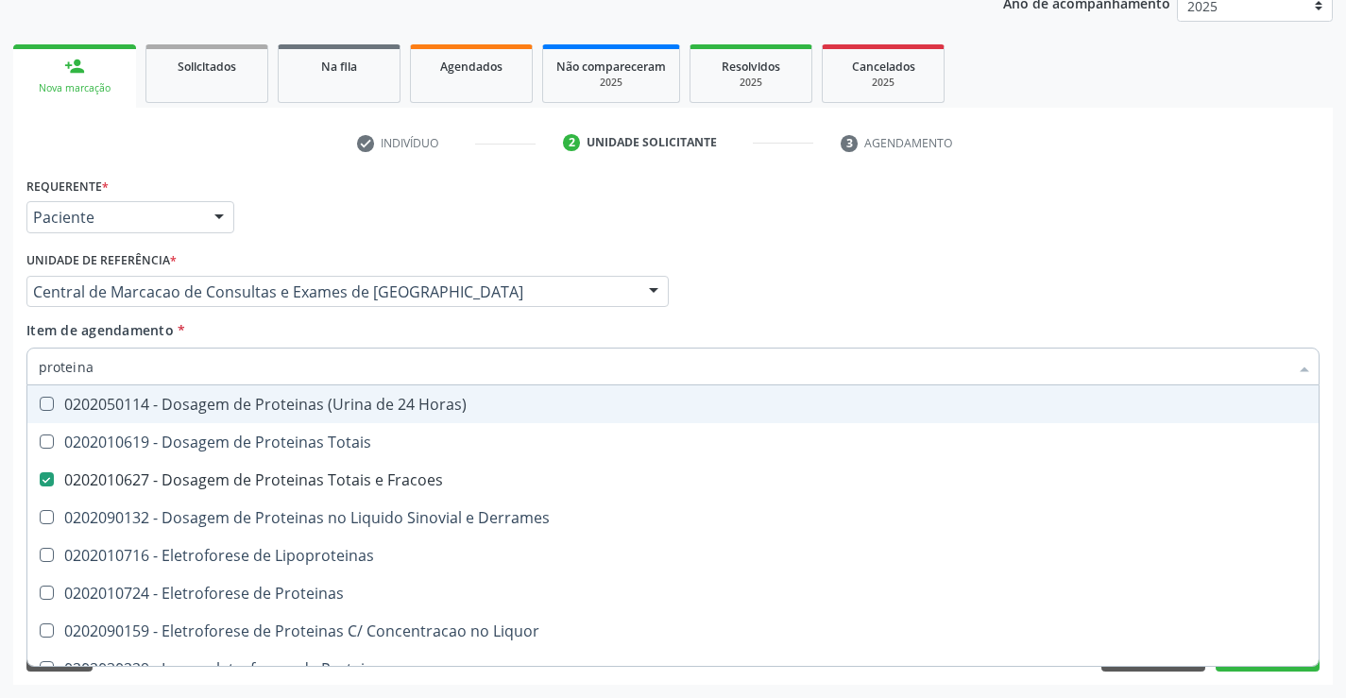
type input "proteina"
click at [701, 310] on div "Profissional Solicitante Por favor, selecione a Unidade de Atendimento primeiro…" at bounding box center [673, 283] width 1302 height 74
checkbox Acida "true"
checkbox Muco-Proteinas "true"
checkbox Reativa "true"
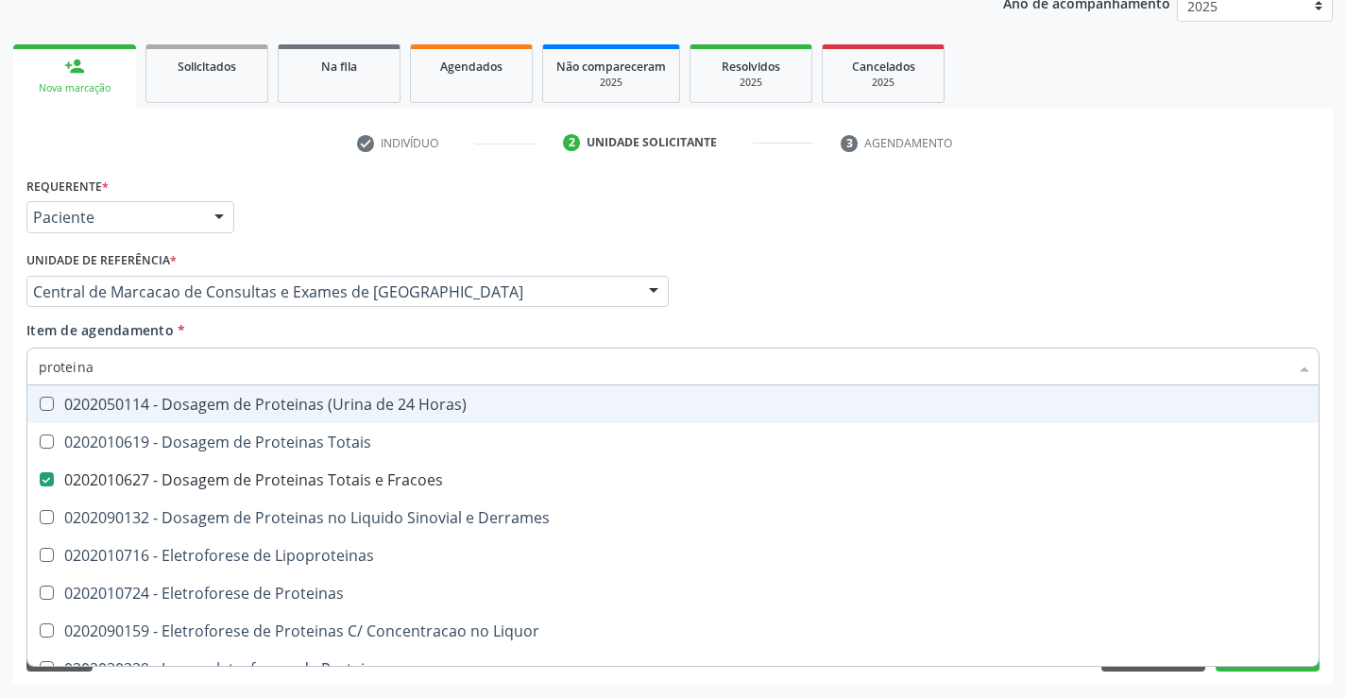
checkbox Horas\) "true"
checkbox Totais "true"
checkbox Derrames "true"
checkbox Lipoproteinas "true"
checkbox Proteinas "true"
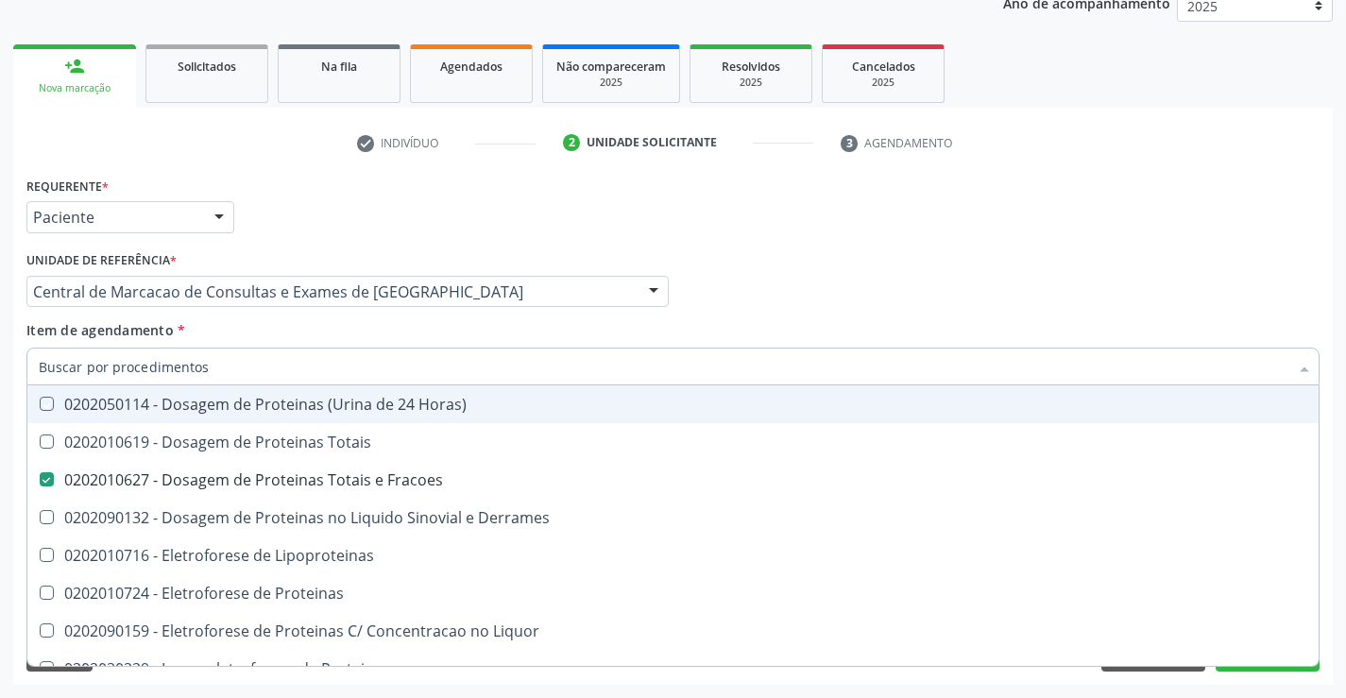
checkbox Liquor "true"
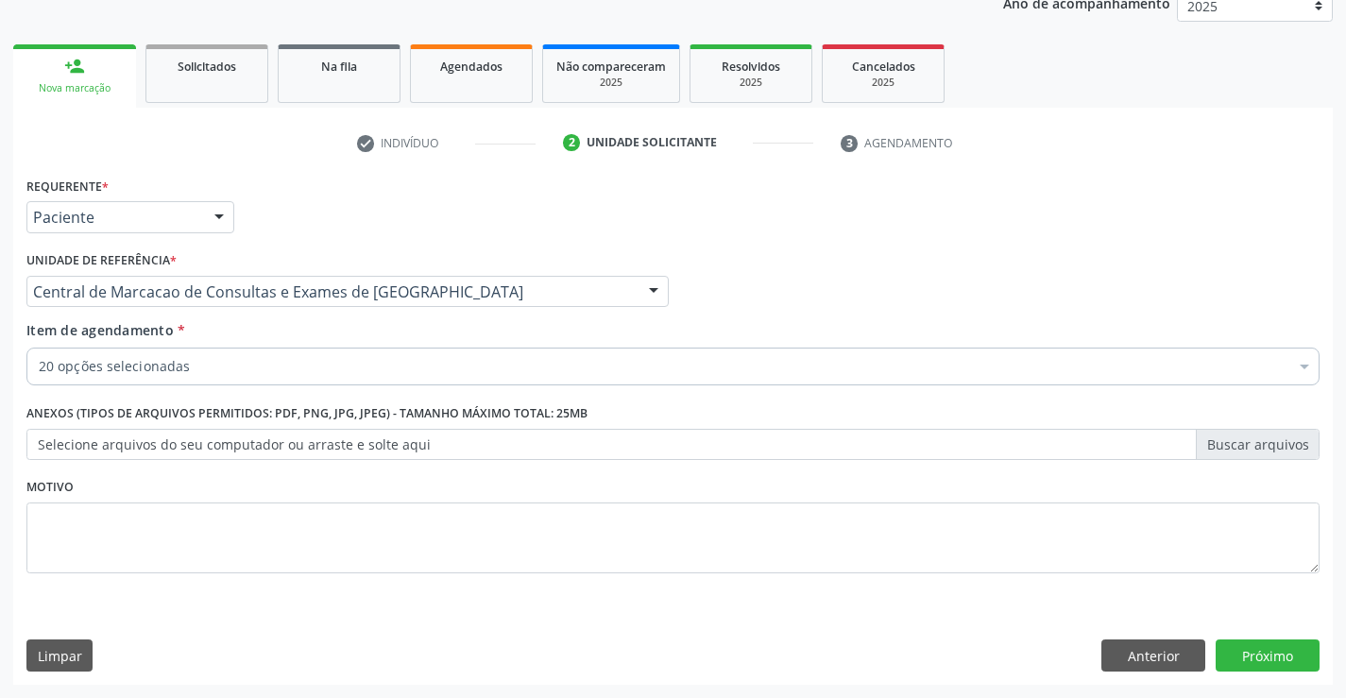
scroll to position [0, 0]
click at [1235, 650] on button "Próximo" at bounding box center [1267, 655] width 104 height 32
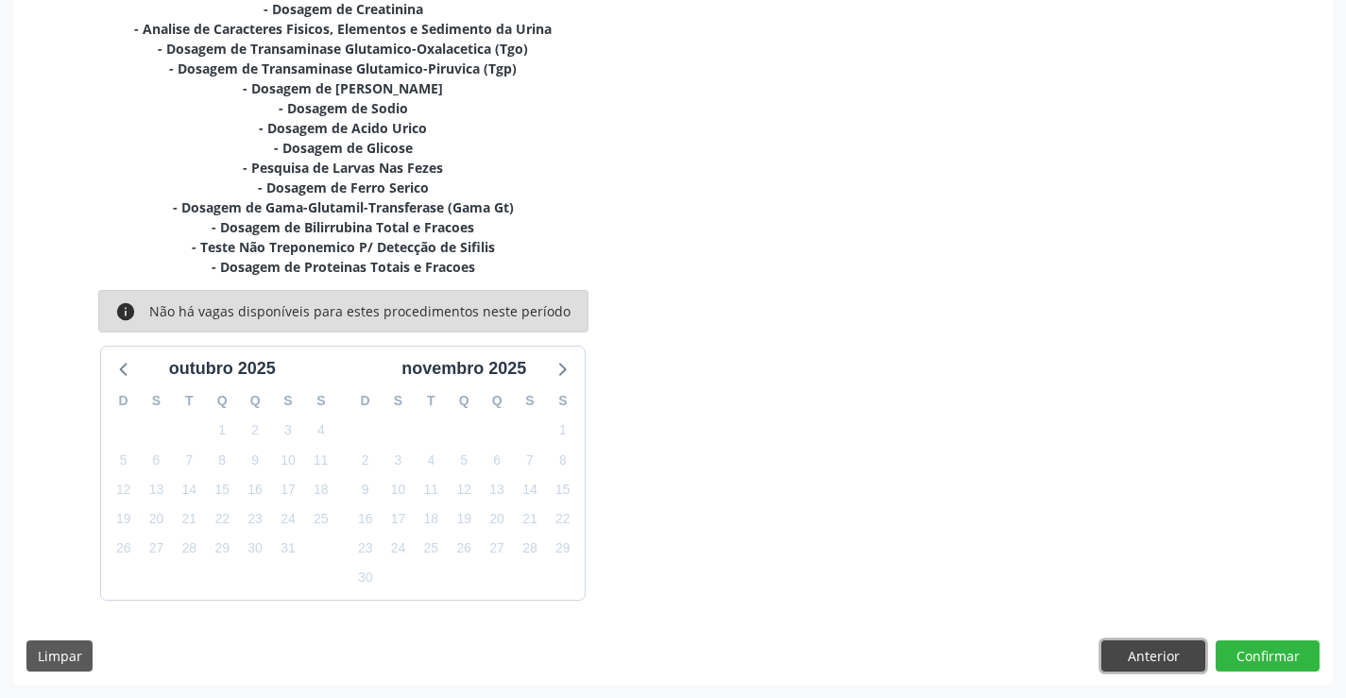
click at [1115, 658] on button "Anterior" at bounding box center [1153, 656] width 104 height 32
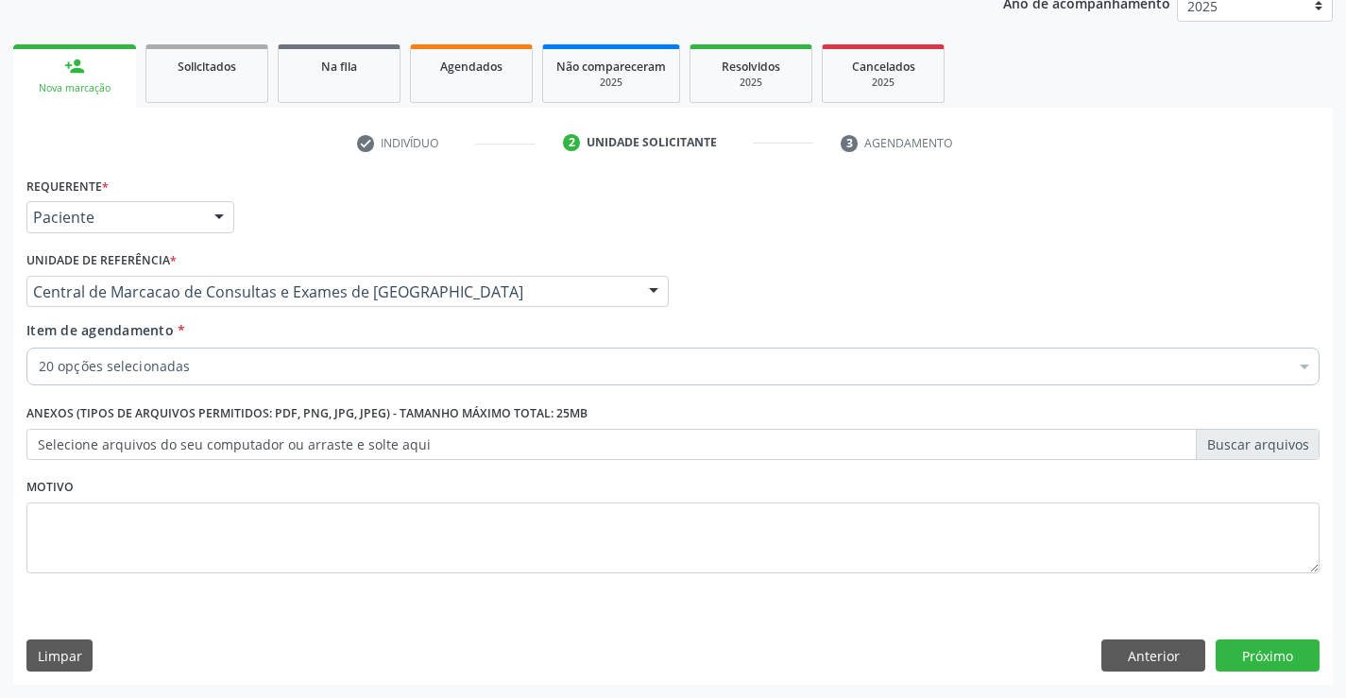
scroll to position [238, 0]
click at [325, 354] on div "20 opções selecionadas" at bounding box center [672, 367] width 1293 height 38
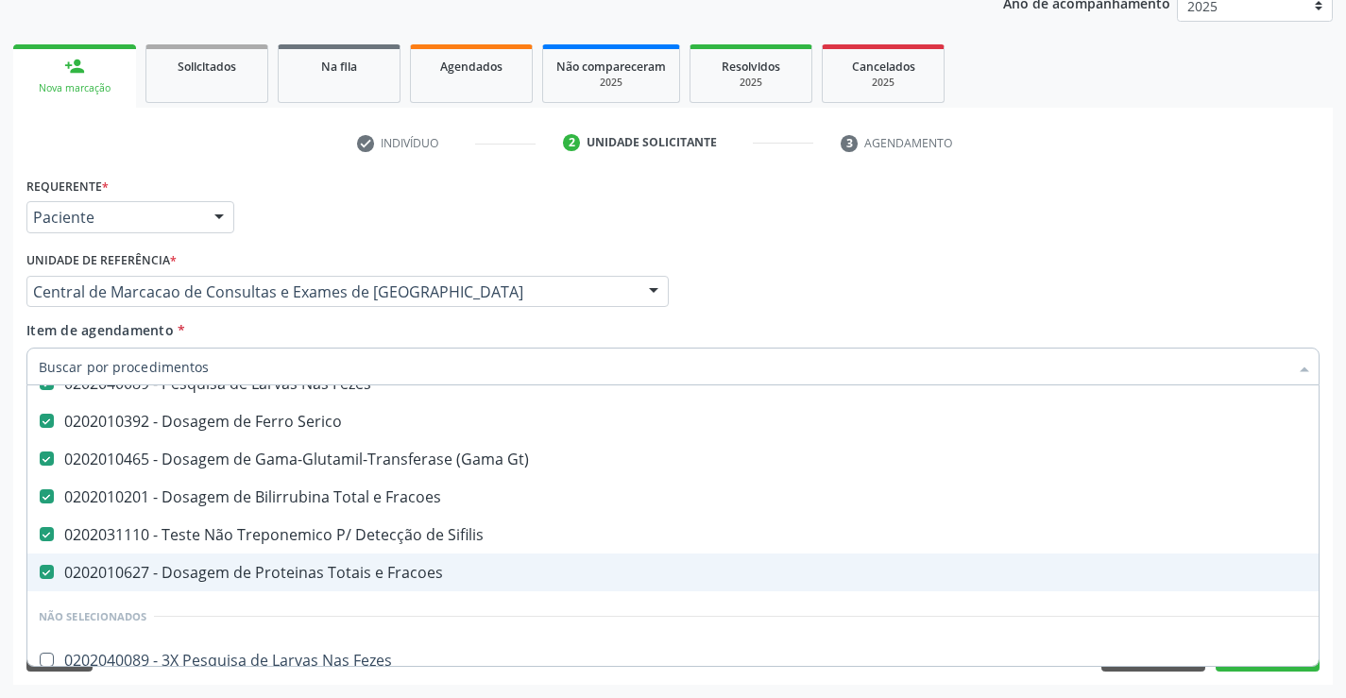
scroll to position [661, 0]
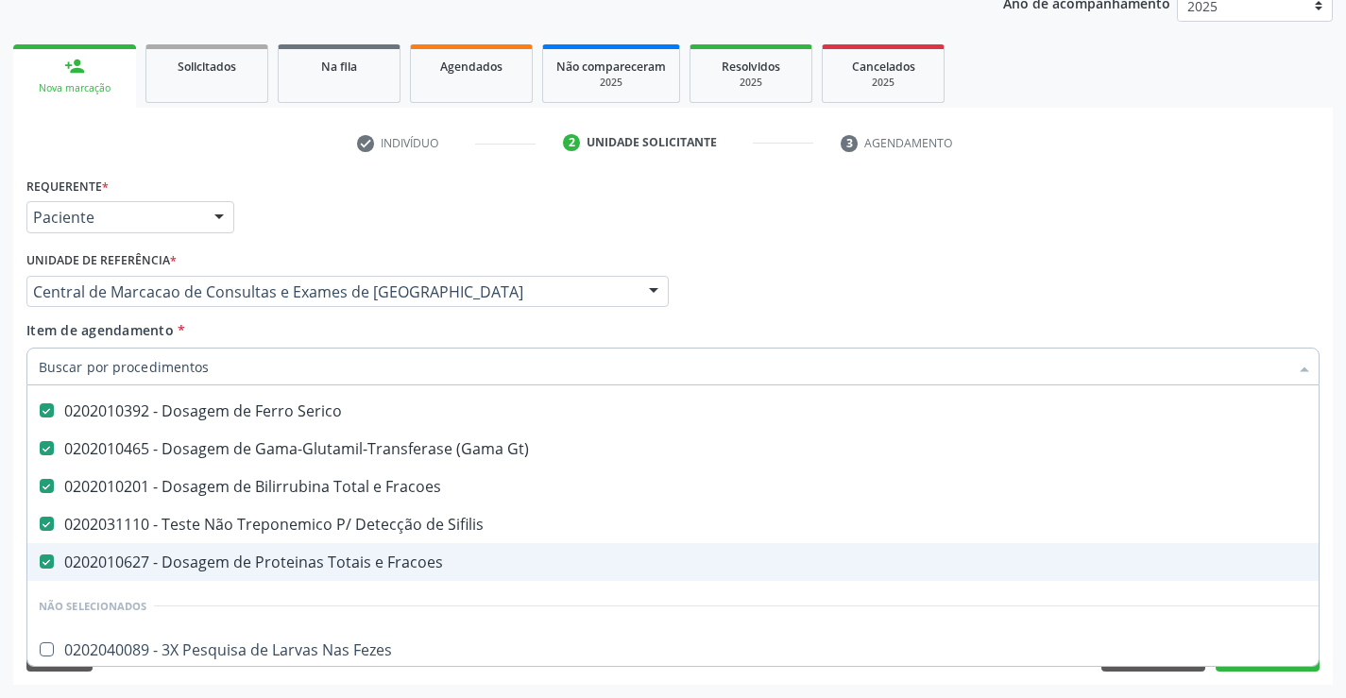
click at [299, 556] on div "0202010627 - Dosagem de Proteinas Totais e Fracoes" at bounding box center [774, 561] width 1470 height 15
checkbox Fracoes "false"
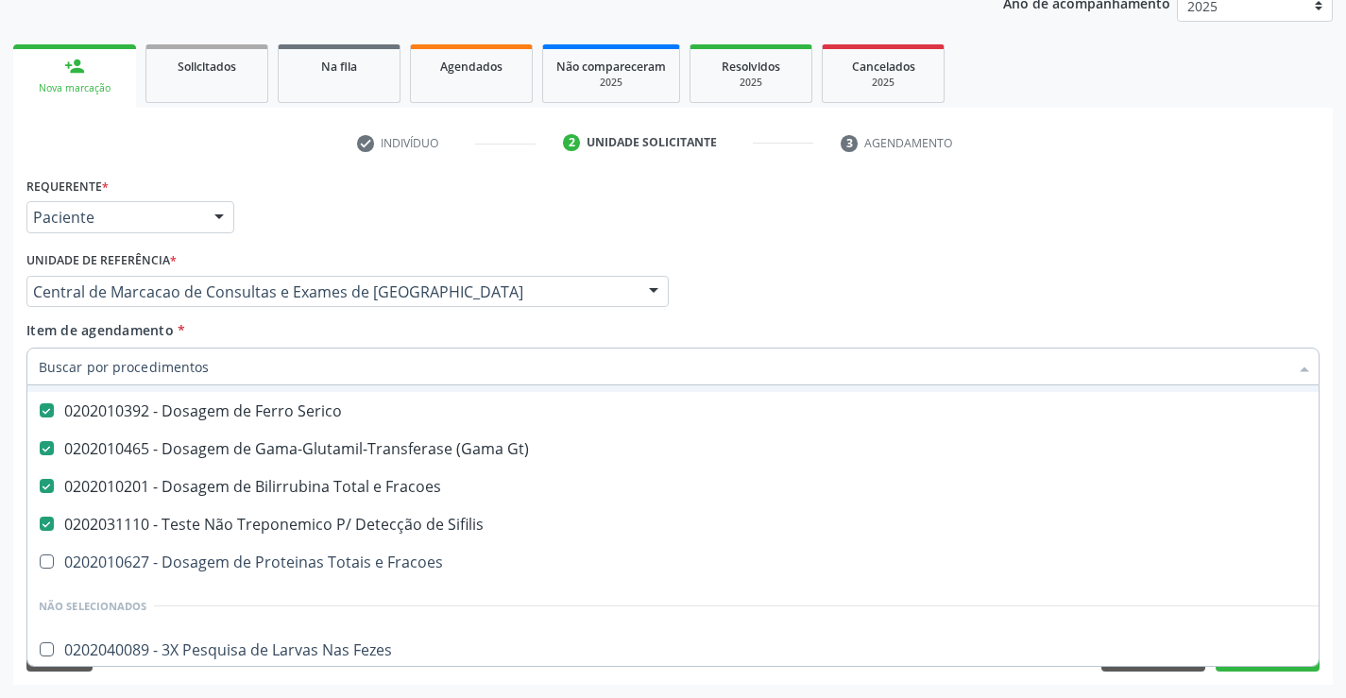
click at [272, 365] on input "Item de agendamento *" at bounding box center [663, 367] width 1249 height 38
type input "p"
checkbox Ureia "false"
checkbox Urina "false"
checkbox \(Tgo\) "false"
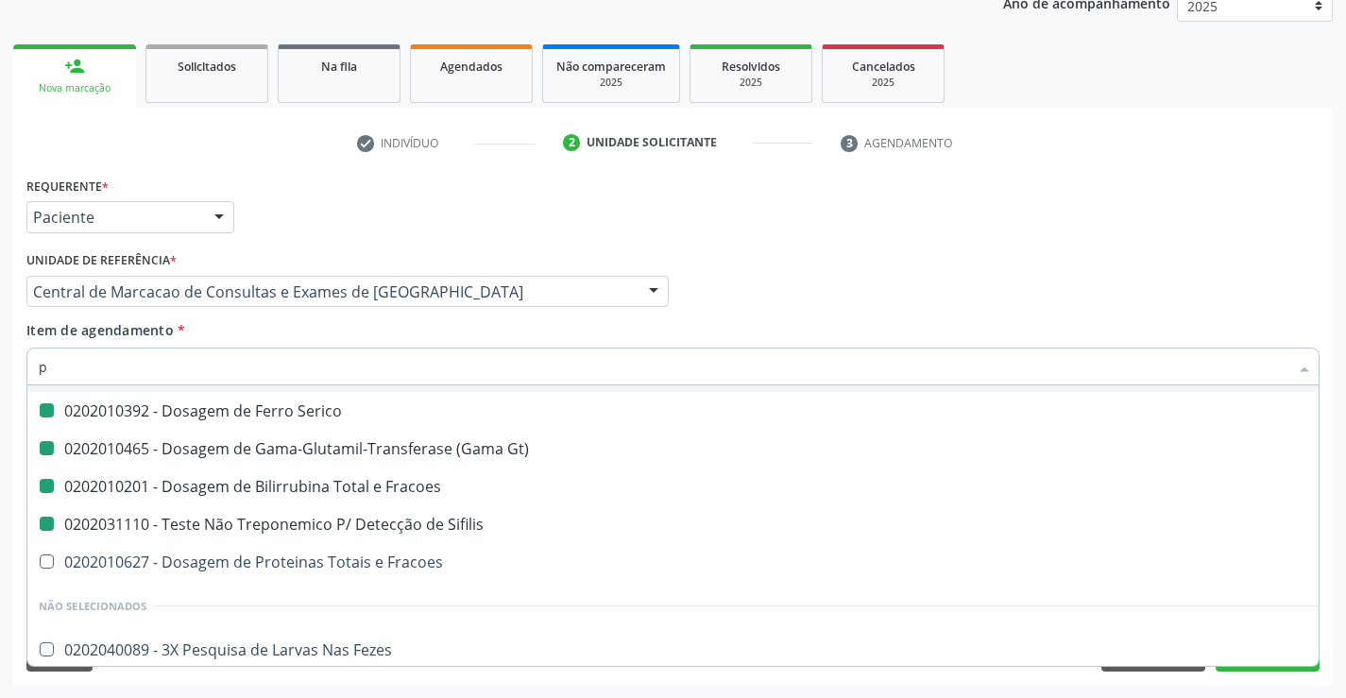
checkbox \(Tgp\) "false"
checkbox Potassio "false"
checkbox Sodio "false"
checkbox Urico "false"
checkbox Glicose "false"
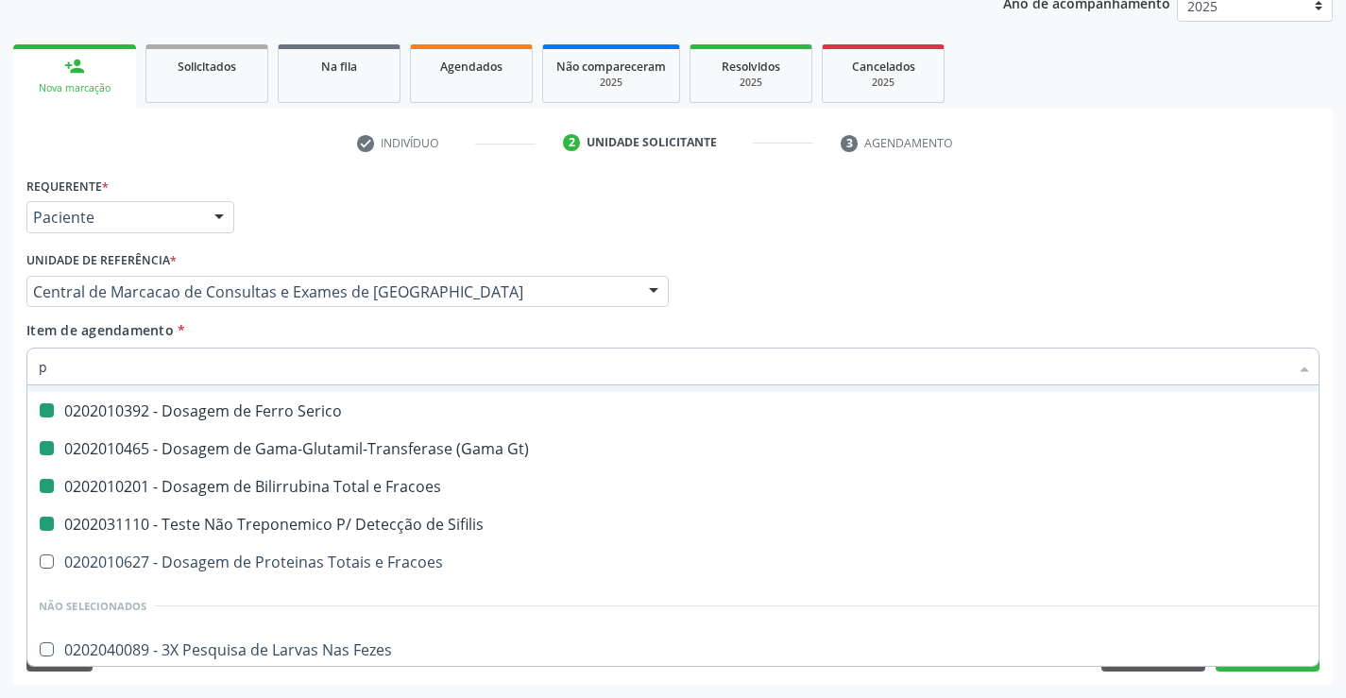
checkbox Fezes "false"
checkbox Serico "false"
checkbox Gt\) "false"
checkbox Fracoes "false"
checkbox Sifilis "false"
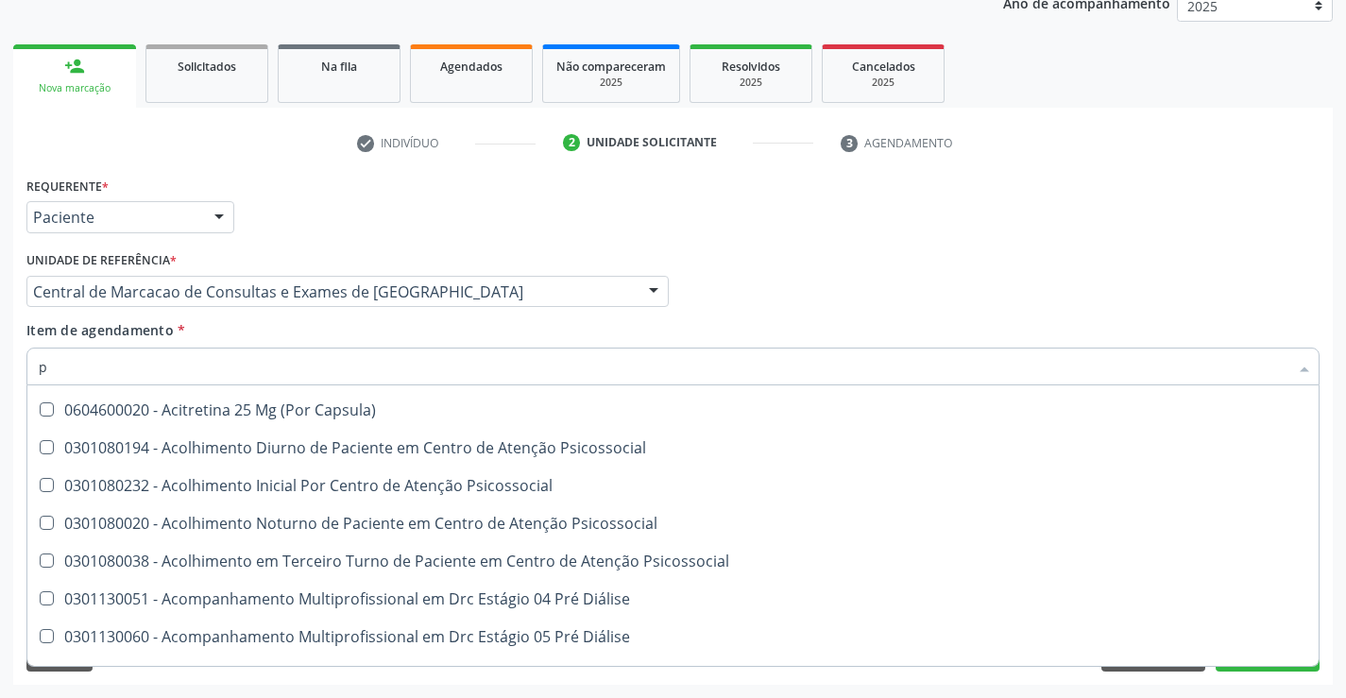
type input "pr"
checkbox Completo "false"
checkbox Potassio "false"
checkbox Fezes "false"
checkbox Sifilis "false"
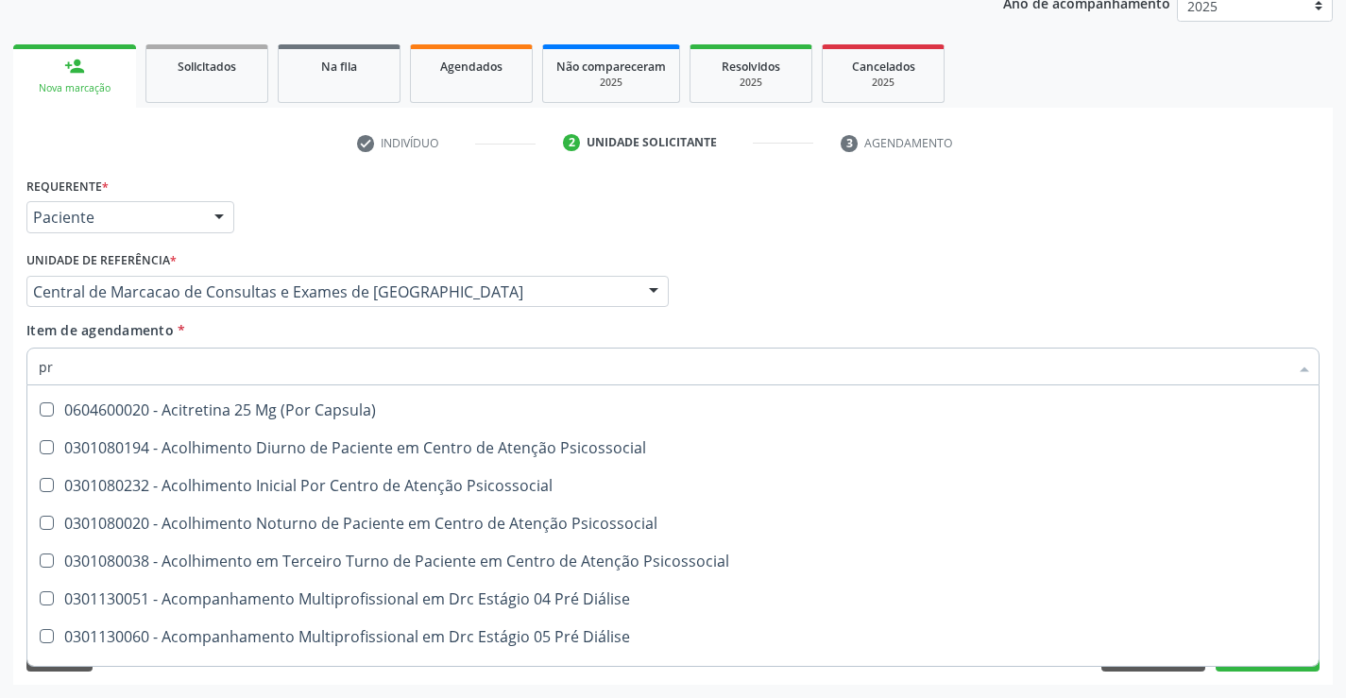
scroll to position [622, 0]
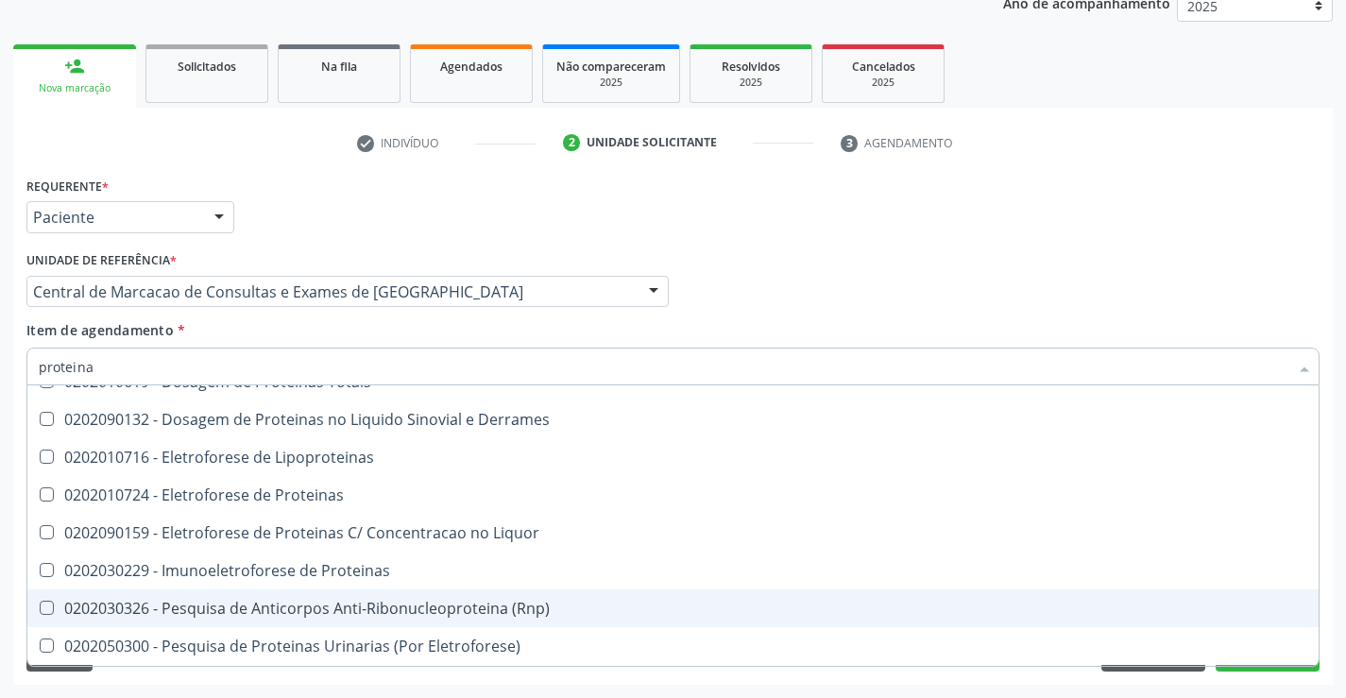
type input "proteinas"
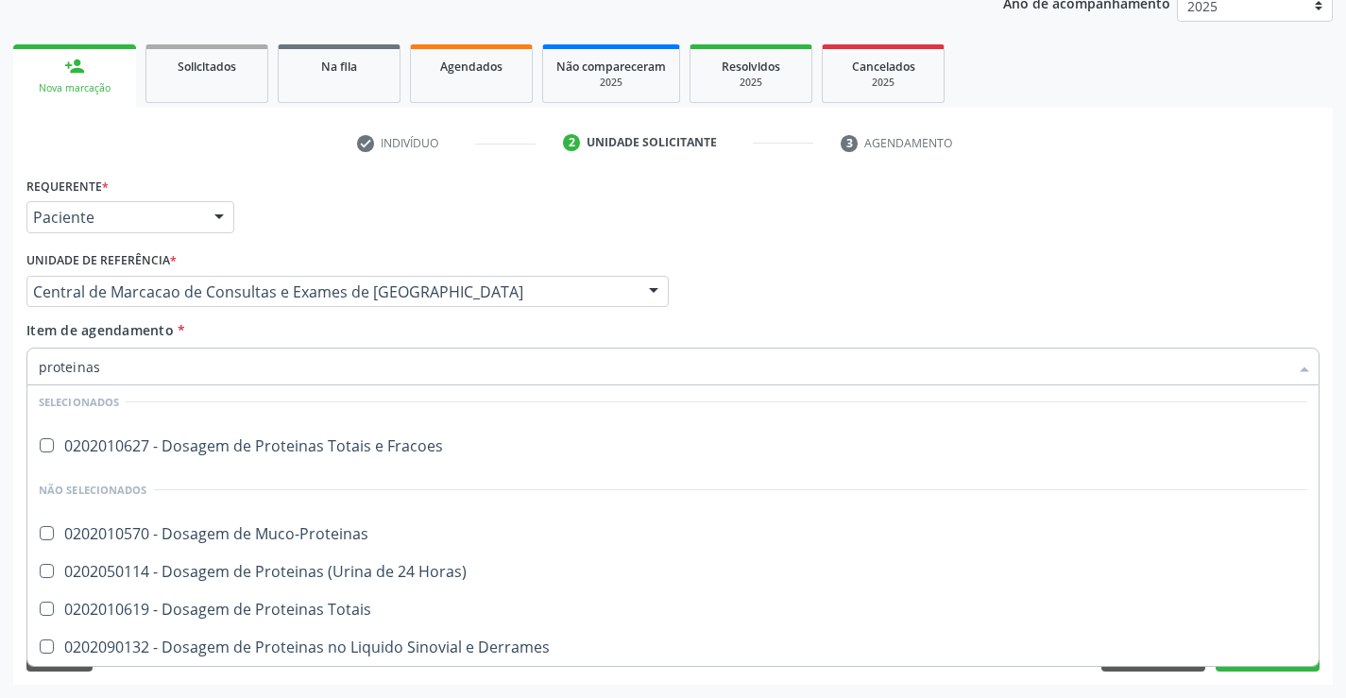
scroll to position [0, 0]
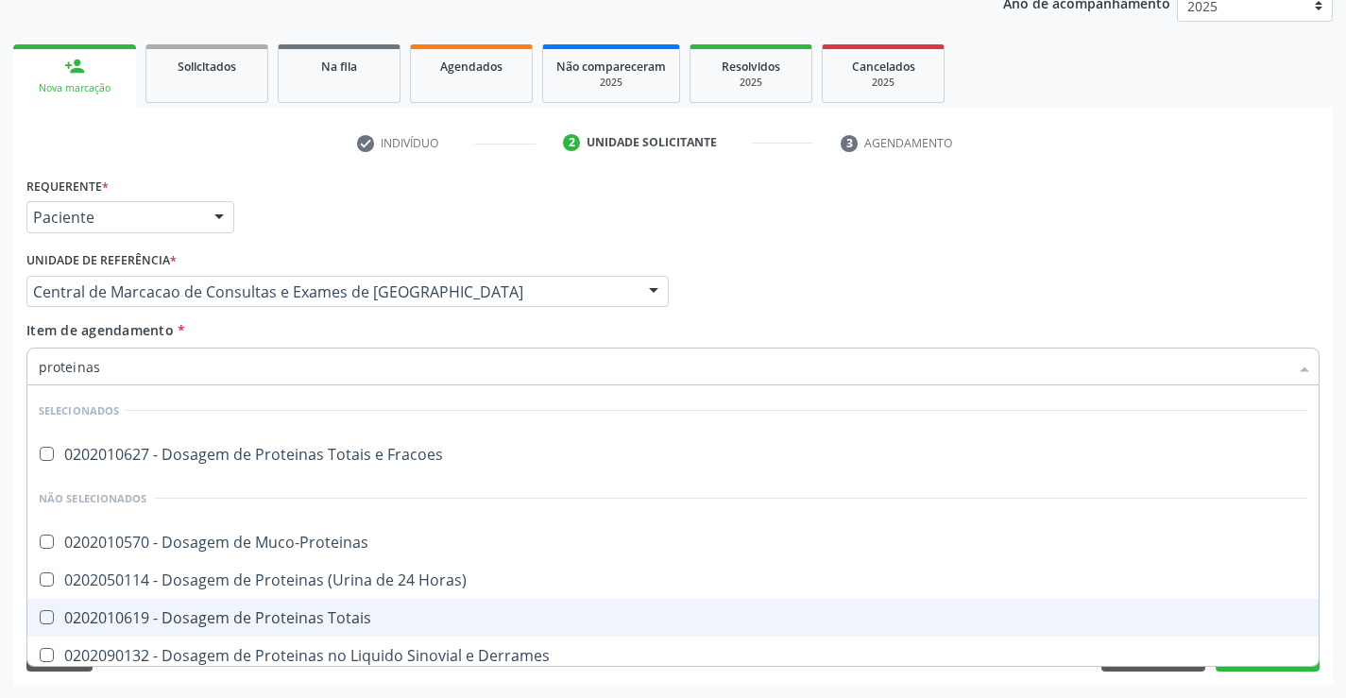
click at [252, 613] on div "0202010619 - Dosagem de Proteinas Totais" at bounding box center [673, 617] width 1268 height 15
checkbox Totais "true"
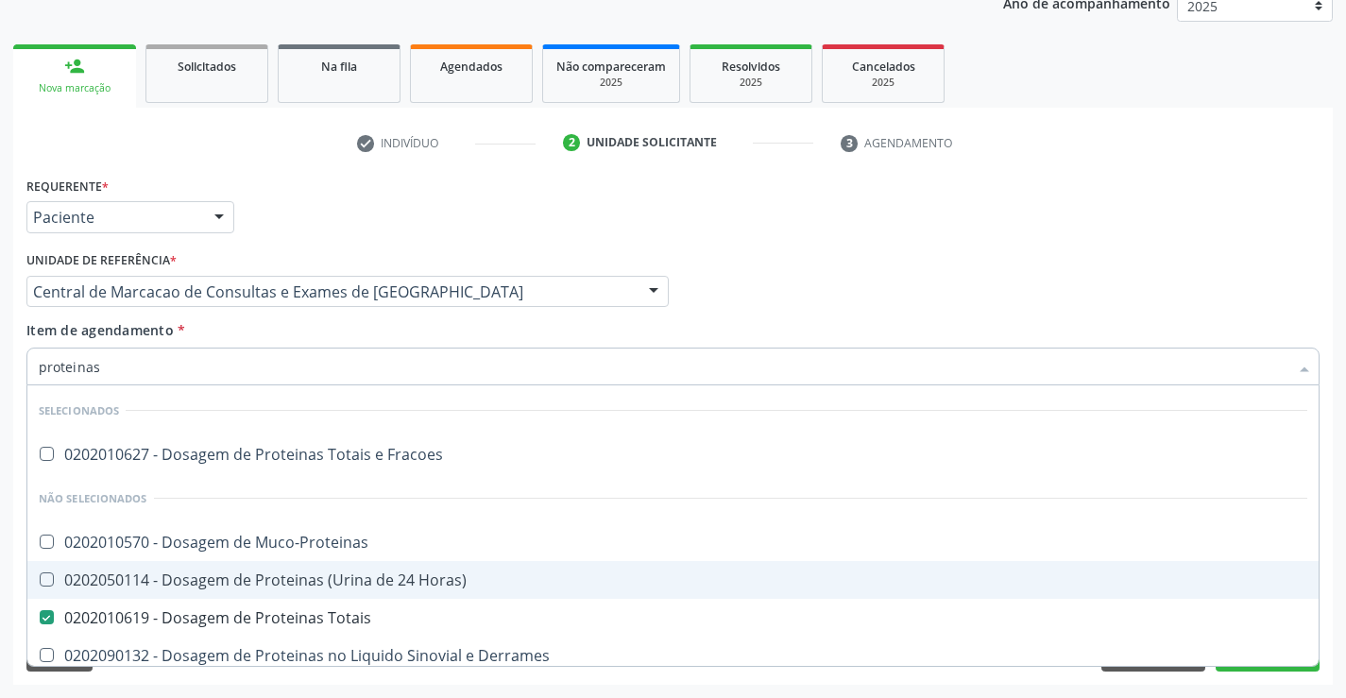
type input "proteinas"
click at [807, 246] on div "Profissional Solicitante Por favor, selecione a Unidade de Atendimento primeiro…" at bounding box center [673, 283] width 1302 height 74
checkbox Fracoes "true"
checkbox Muco-Proteinas "true"
checkbox Horas\) "true"
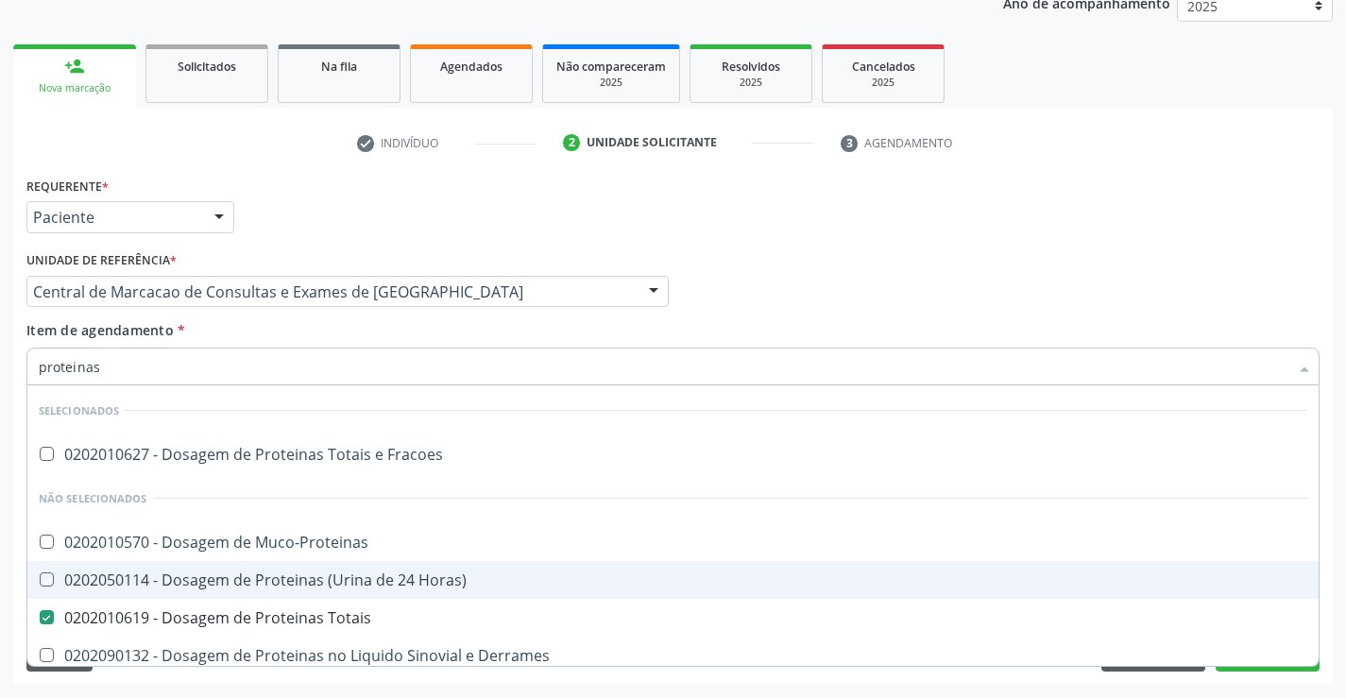
checkbox Derrames "true"
checkbox Proteinas "true"
checkbox Liquor "true"
checkbox Proteinas "true"
checkbox Eletroforese\) "true"
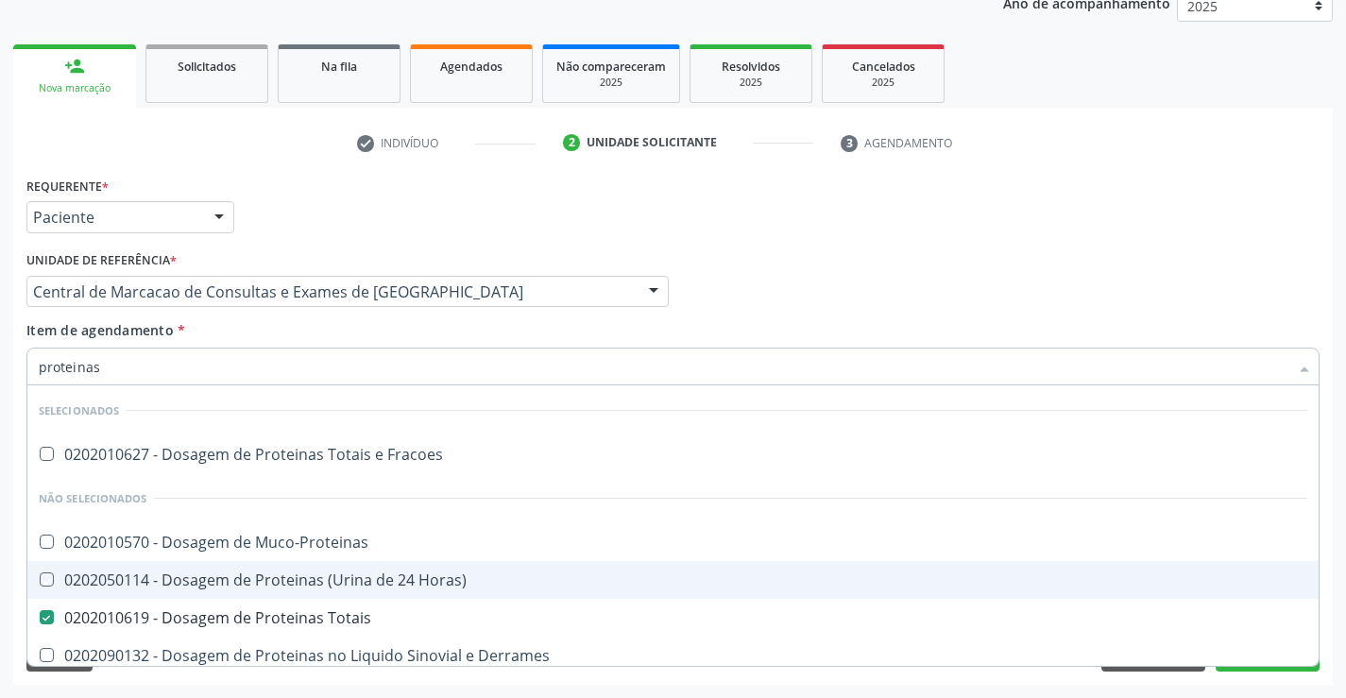
checkbox Lipoproteinas "true"
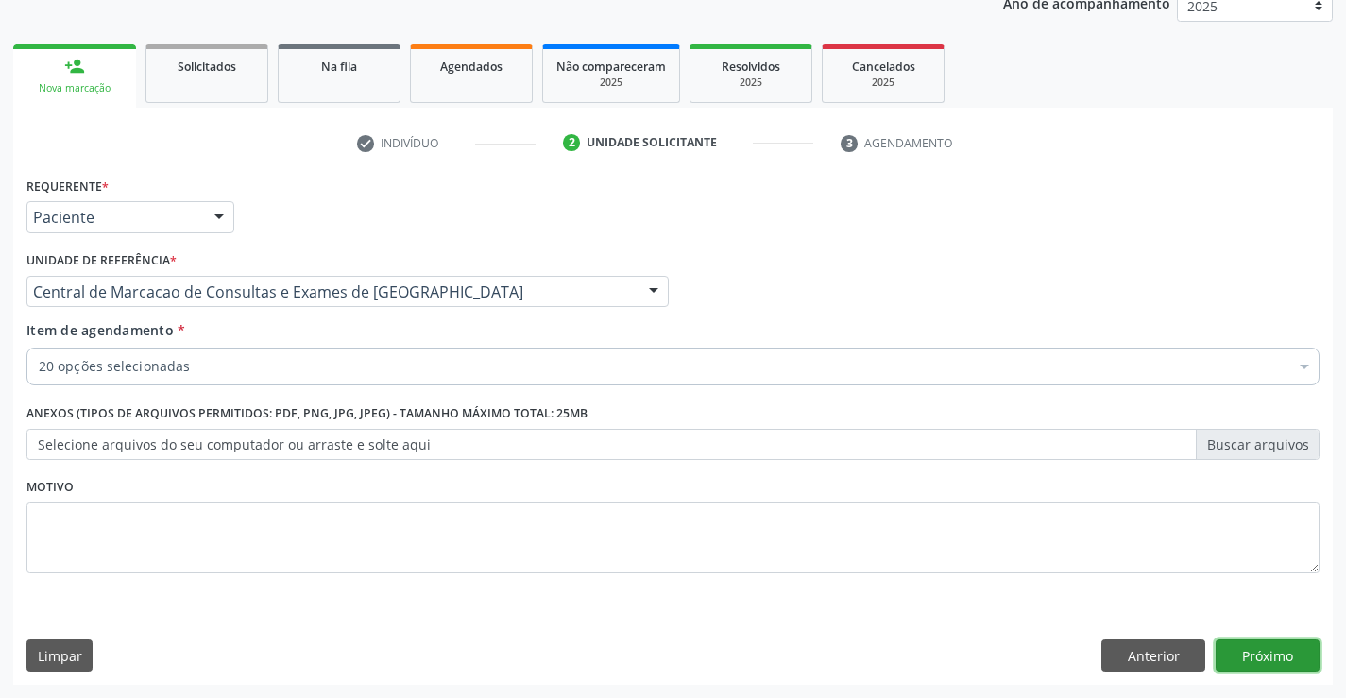
click at [1261, 655] on button "Próximo" at bounding box center [1267, 655] width 104 height 32
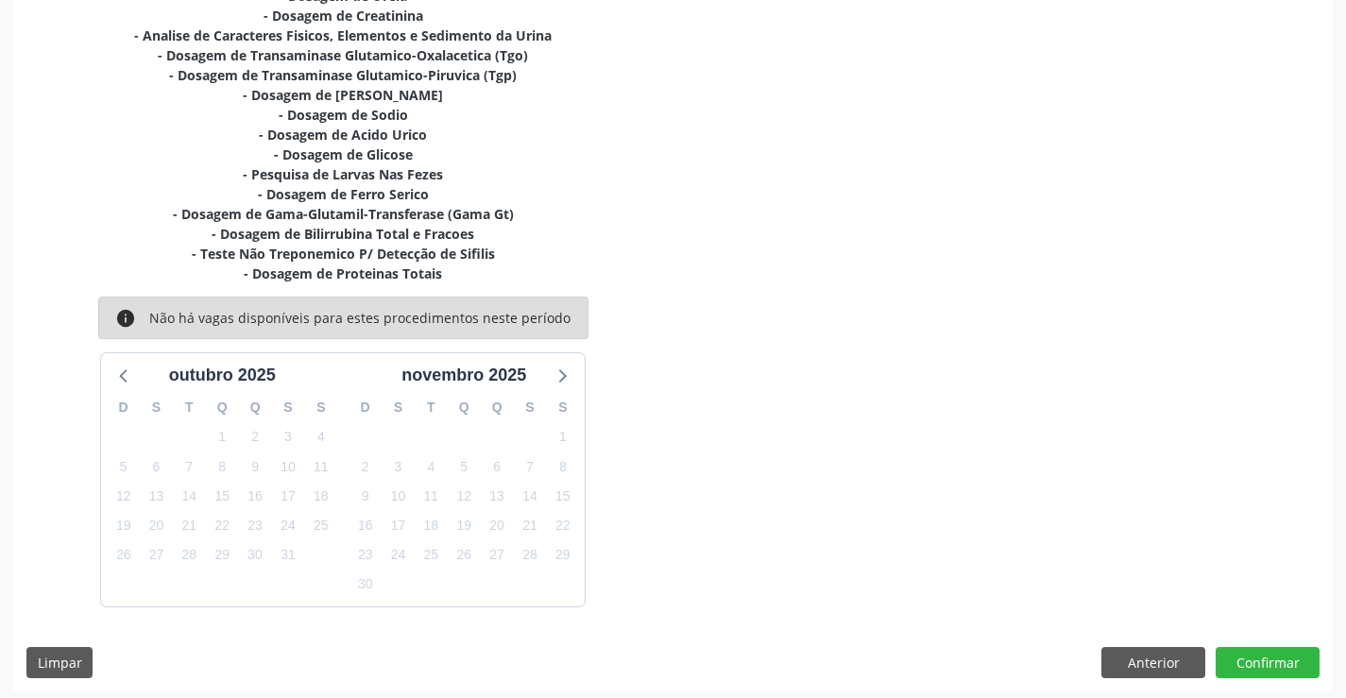
scroll to position [556, 0]
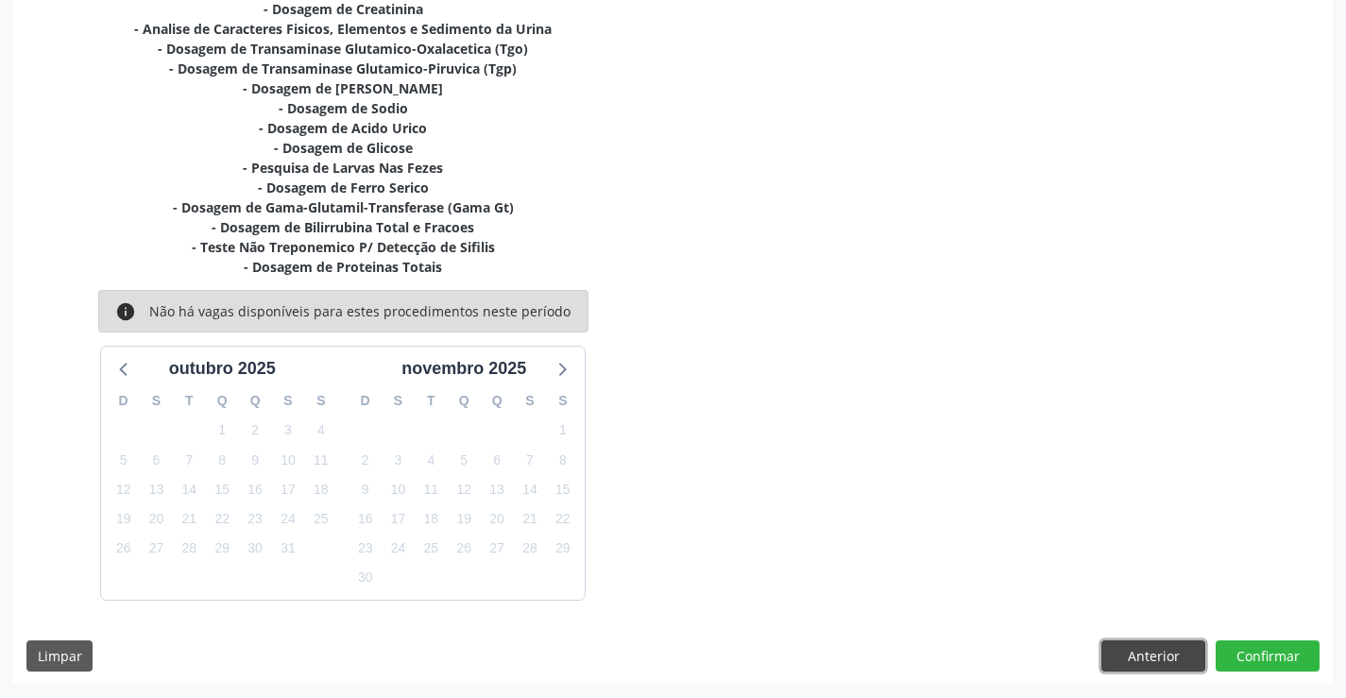
click at [1136, 663] on button "Anterior" at bounding box center [1153, 656] width 104 height 32
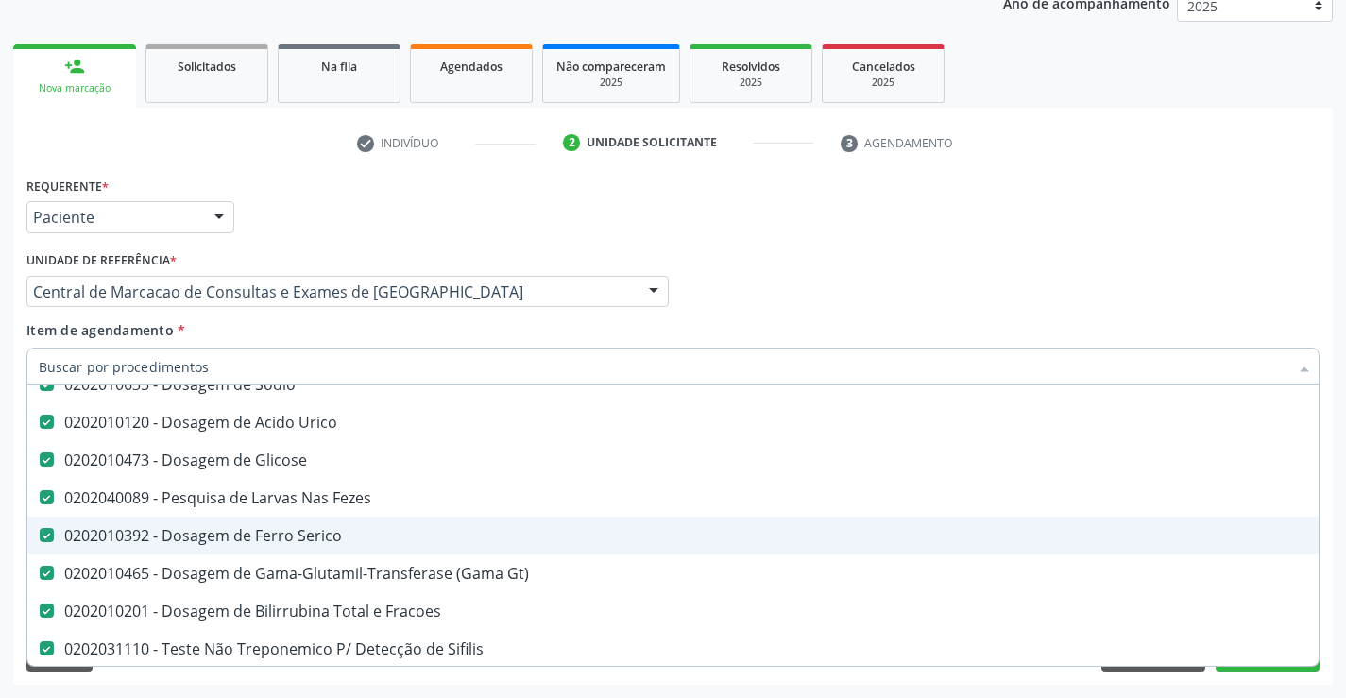
scroll to position [567, 0]
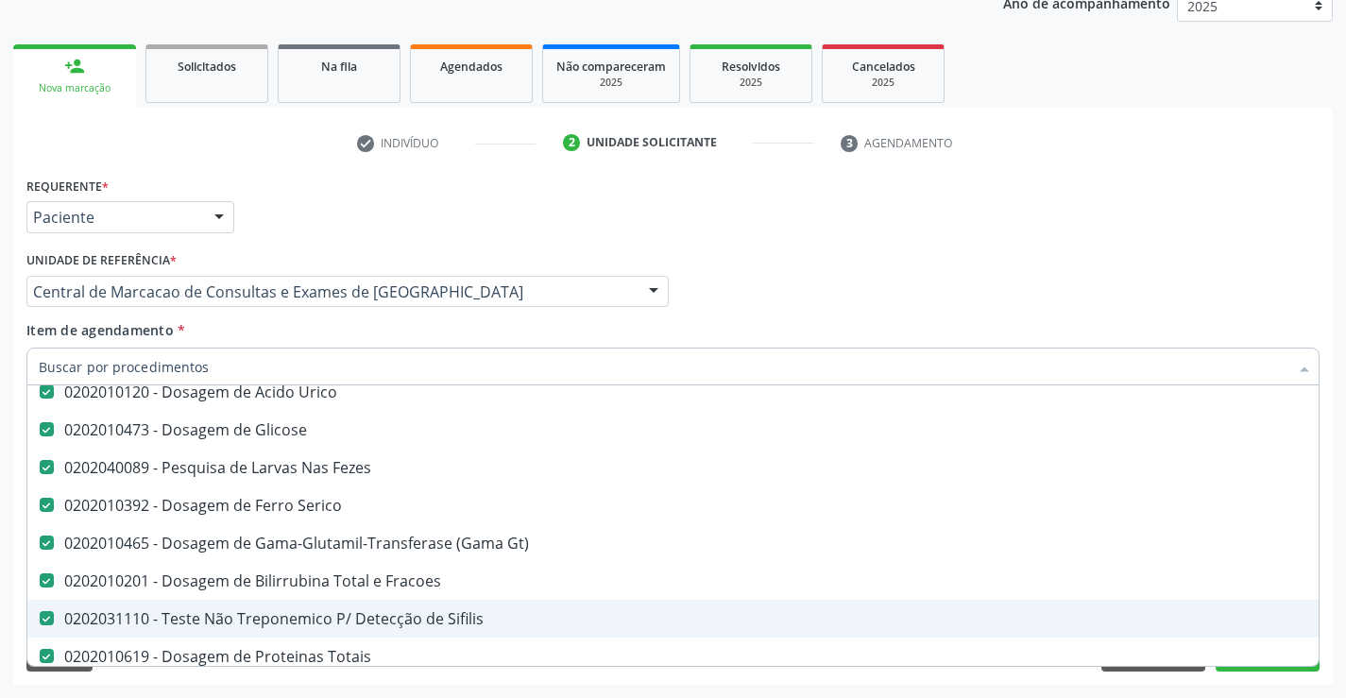
click at [245, 612] on div "0202031110 - Teste Não Treponemico P/ Detecção de Sifilis" at bounding box center [774, 618] width 1470 height 15
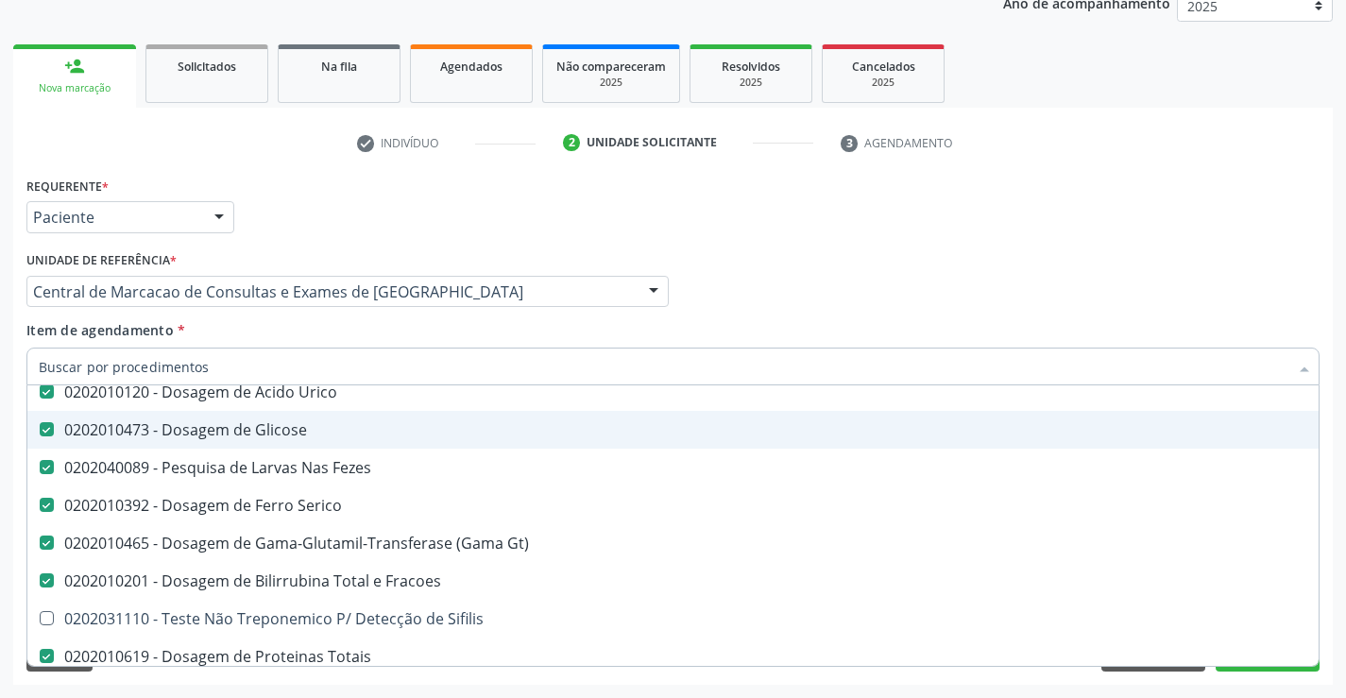
click at [708, 313] on div "Profissional Solicitante Por favor, selecione a Unidade de Atendimento primeiro…" at bounding box center [673, 283] width 1302 height 74
checkbox Sifilis "true"
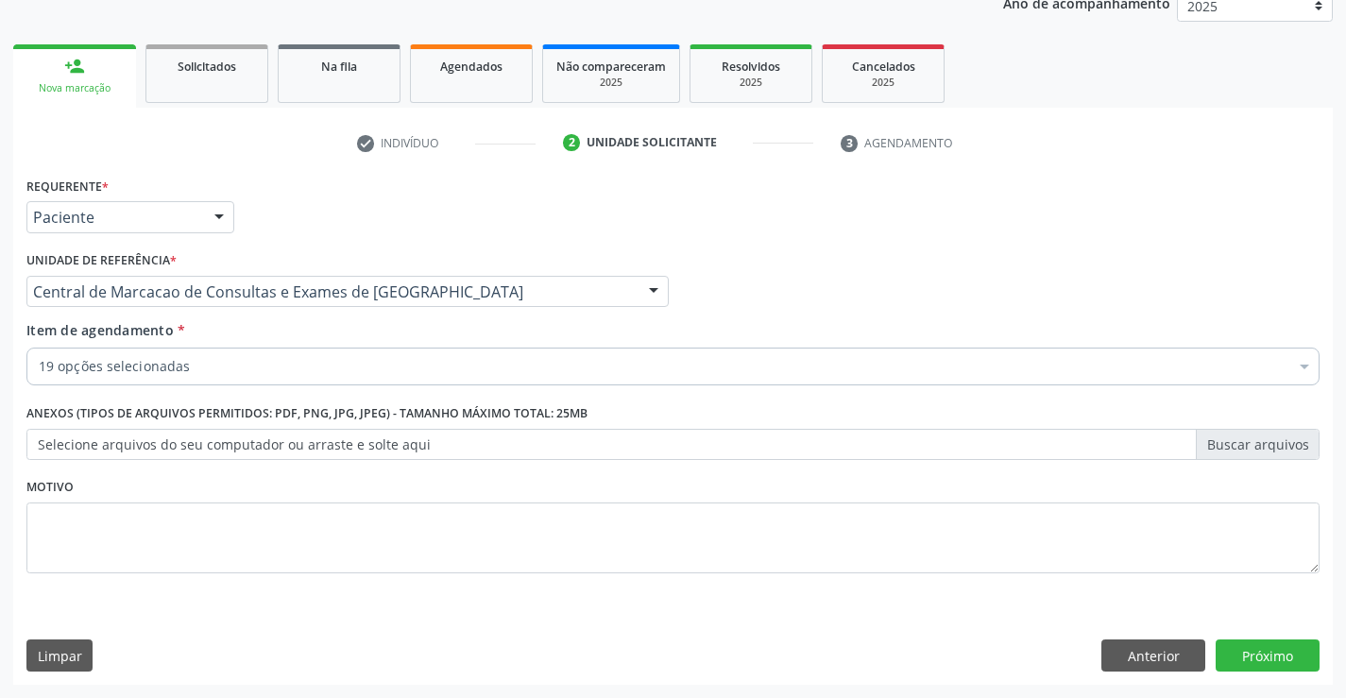
scroll to position [0, 0]
click at [1267, 646] on button "Próximo" at bounding box center [1267, 655] width 104 height 32
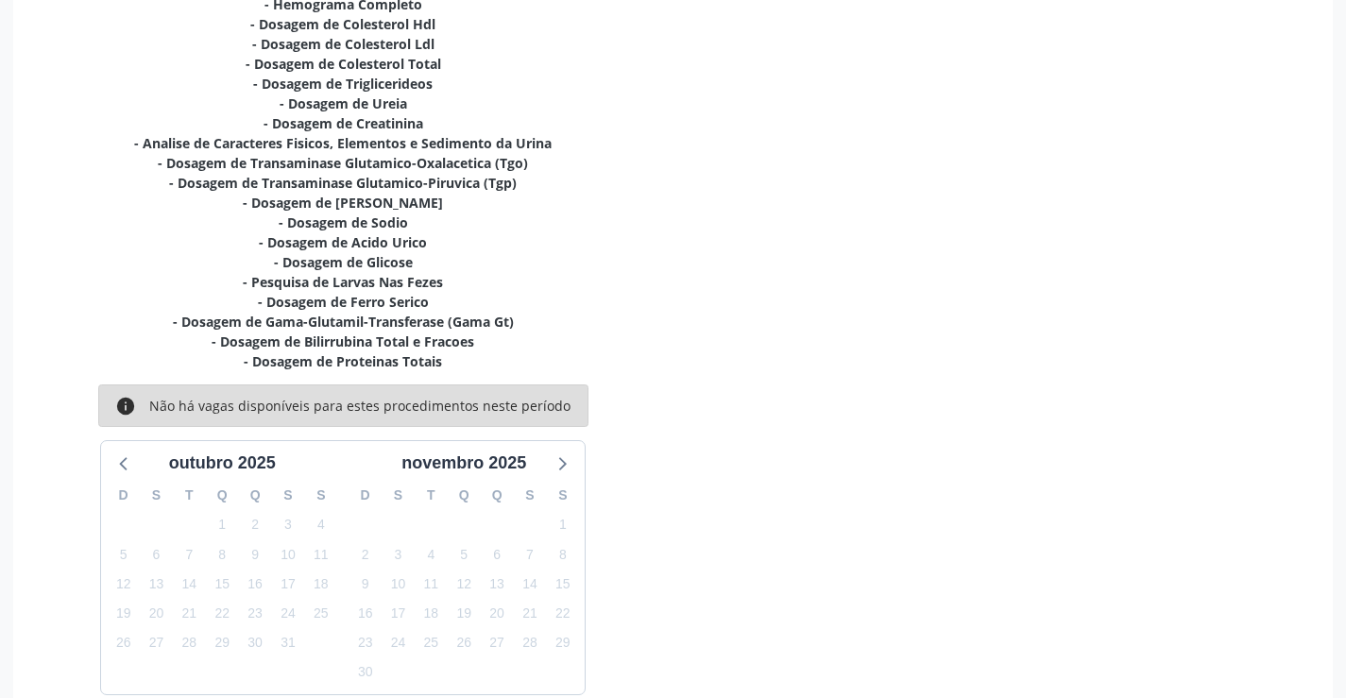
scroll to position [536, 0]
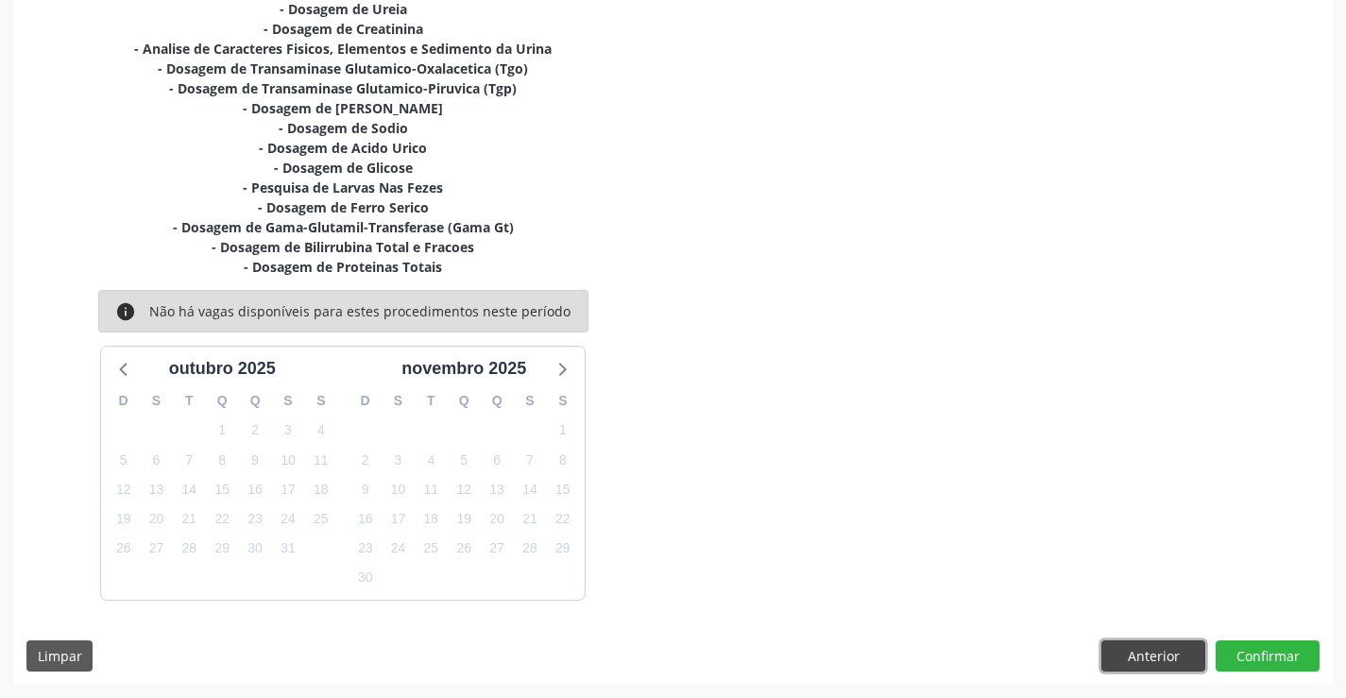
click at [1146, 659] on button "Anterior" at bounding box center [1153, 656] width 104 height 32
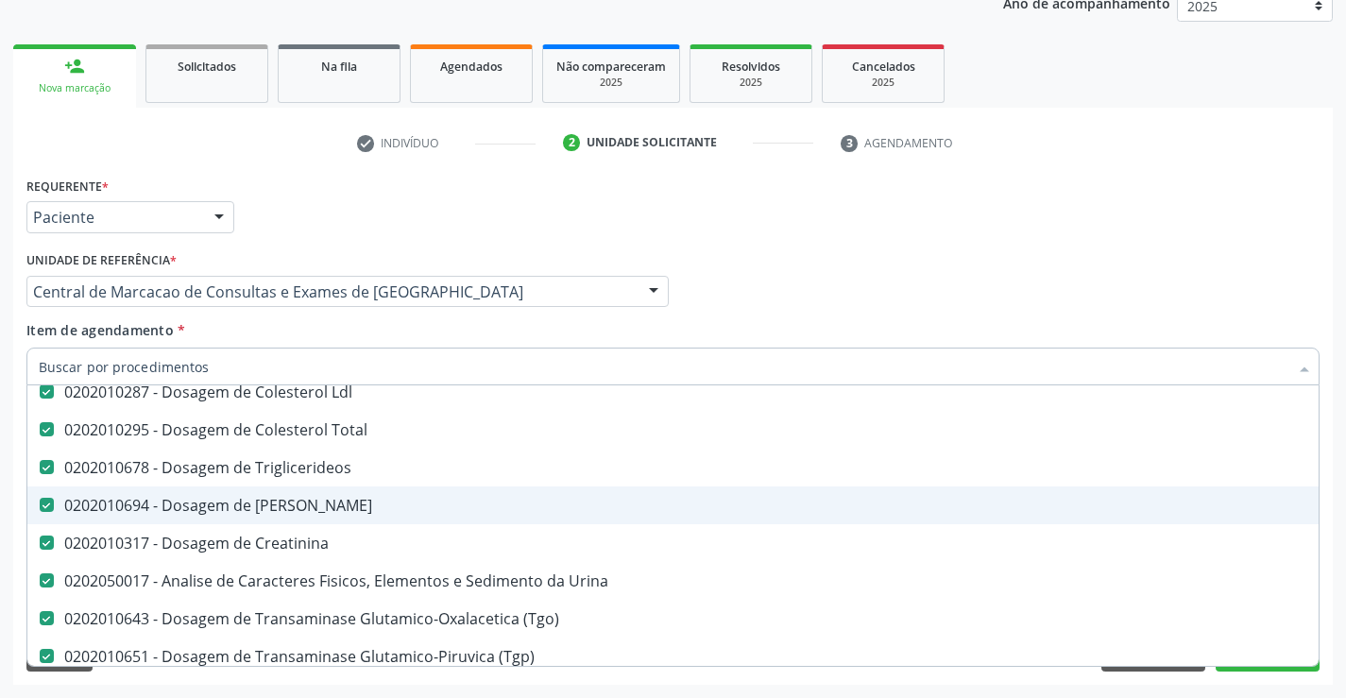
scroll to position [378, 0]
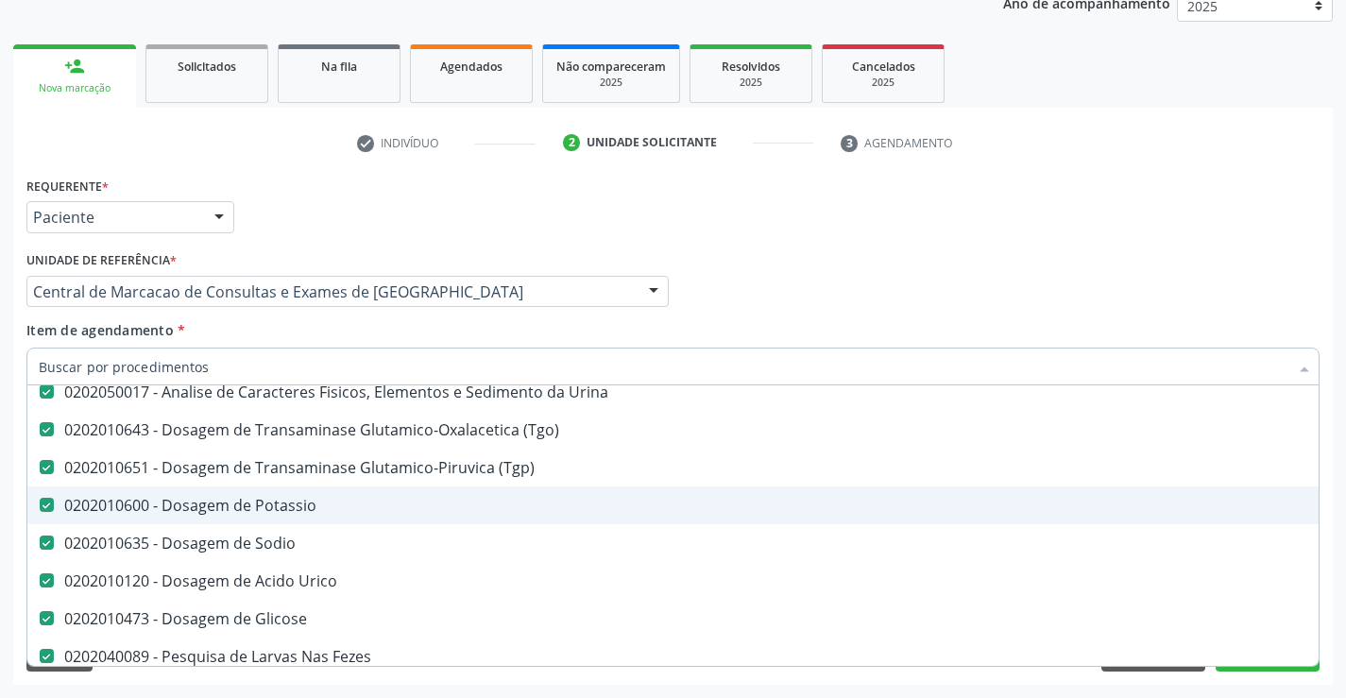
click at [293, 509] on div "0202010600 - Dosagem de Potassio" at bounding box center [774, 505] width 1470 height 15
checkbox Potassio "false"
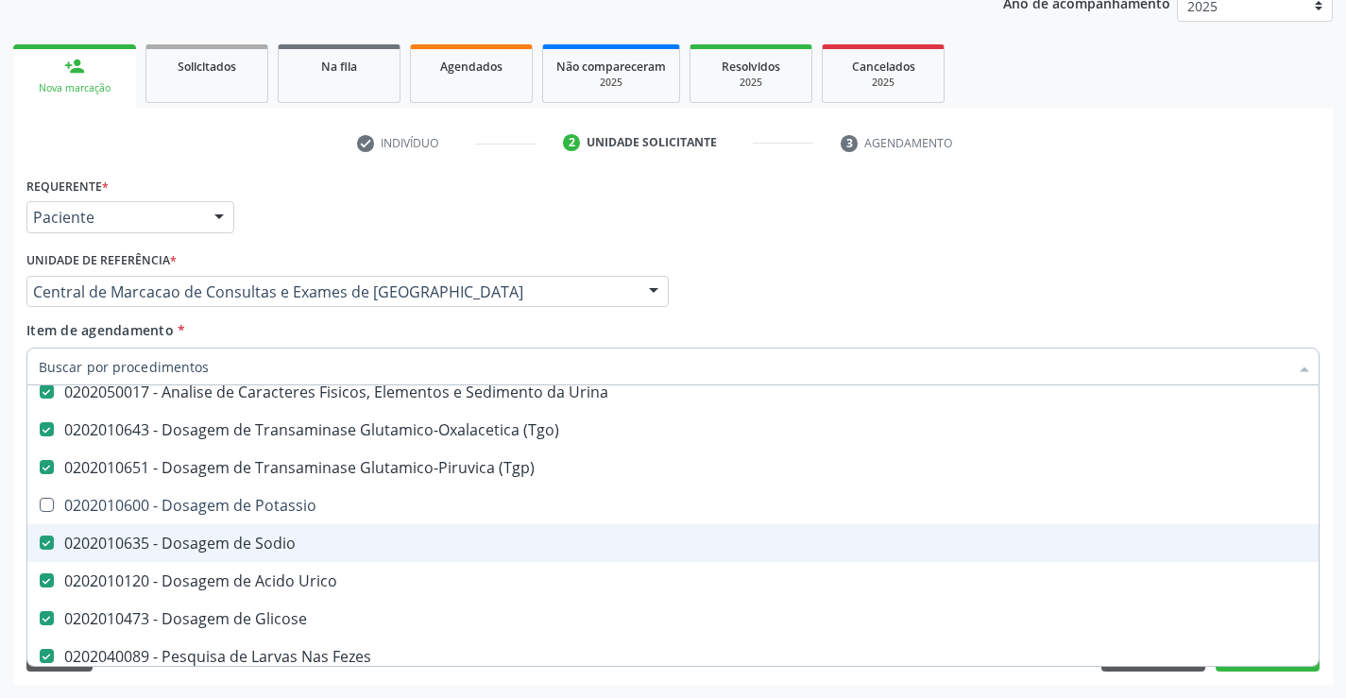
click at [285, 546] on div "0202010635 - Dosagem de Sodio" at bounding box center [774, 542] width 1470 height 15
checkbox Sodio "false"
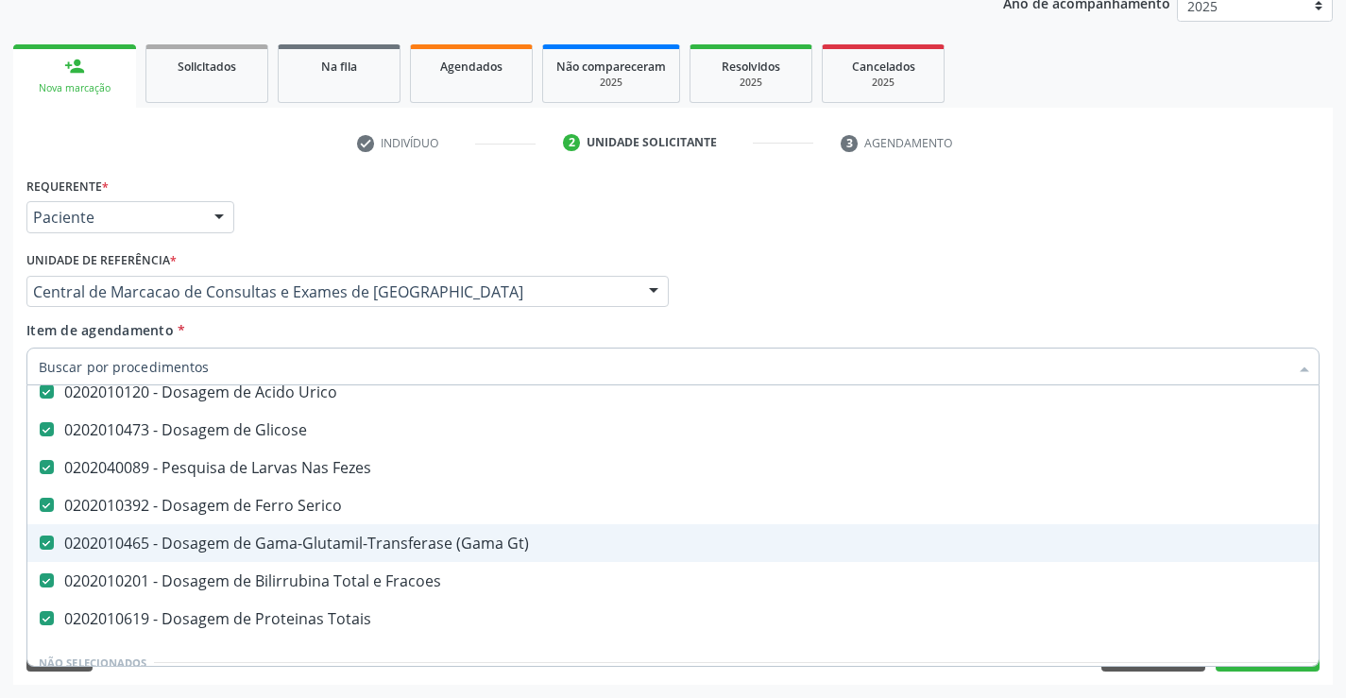
scroll to position [661, 0]
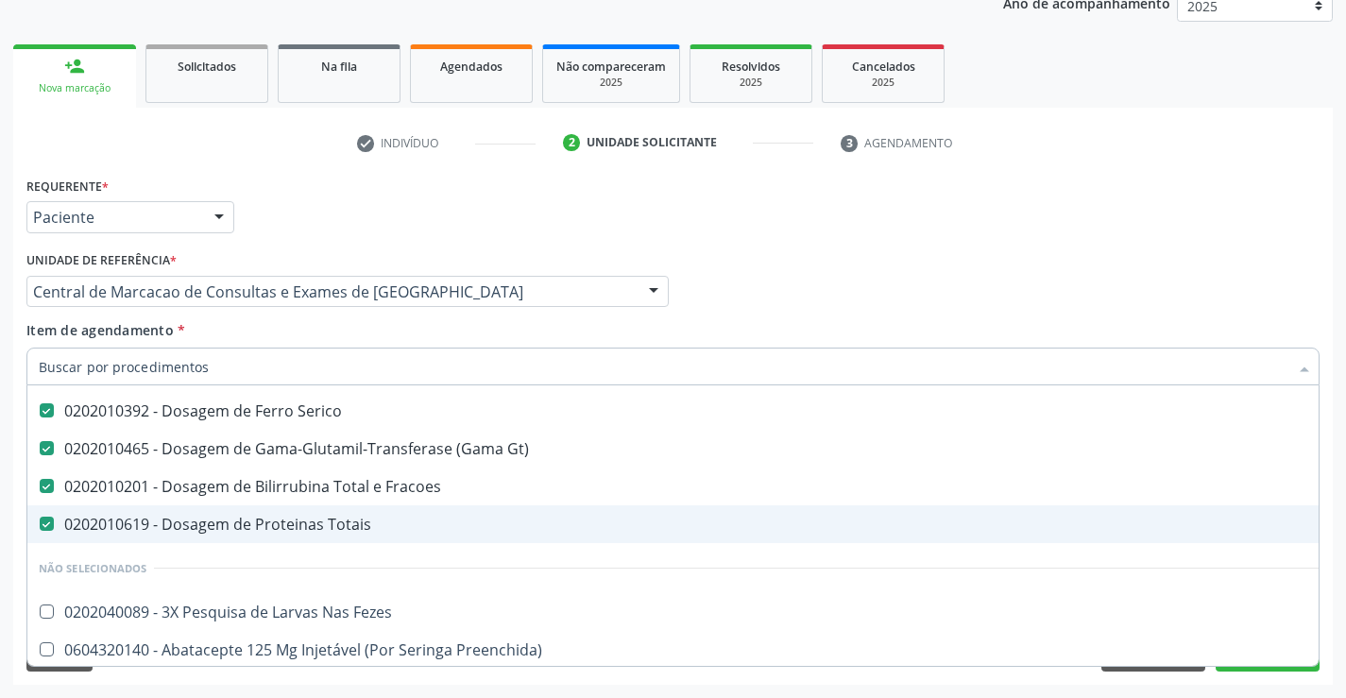
click at [291, 517] on div "0202010619 - Dosagem de Proteinas Totais" at bounding box center [774, 524] width 1470 height 15
checkbox Totais "false"
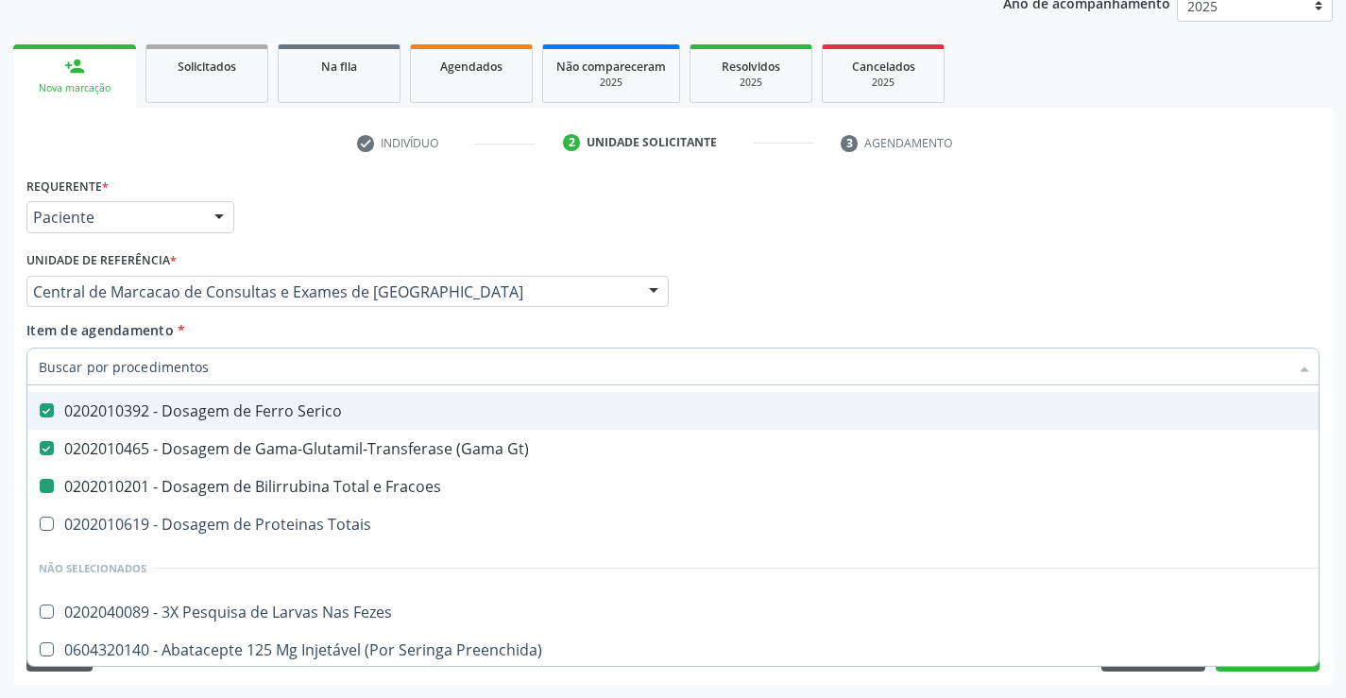
click at [853, 297] on div "Profissional Solicitante Por favor, selecione a Unidade de Atendimento primeiro…" at bounding box center [673, 283] width 1302 height 74
checkbox Potassio "true"
checkbox Sodio "true"
checkbox Fracoes "false"
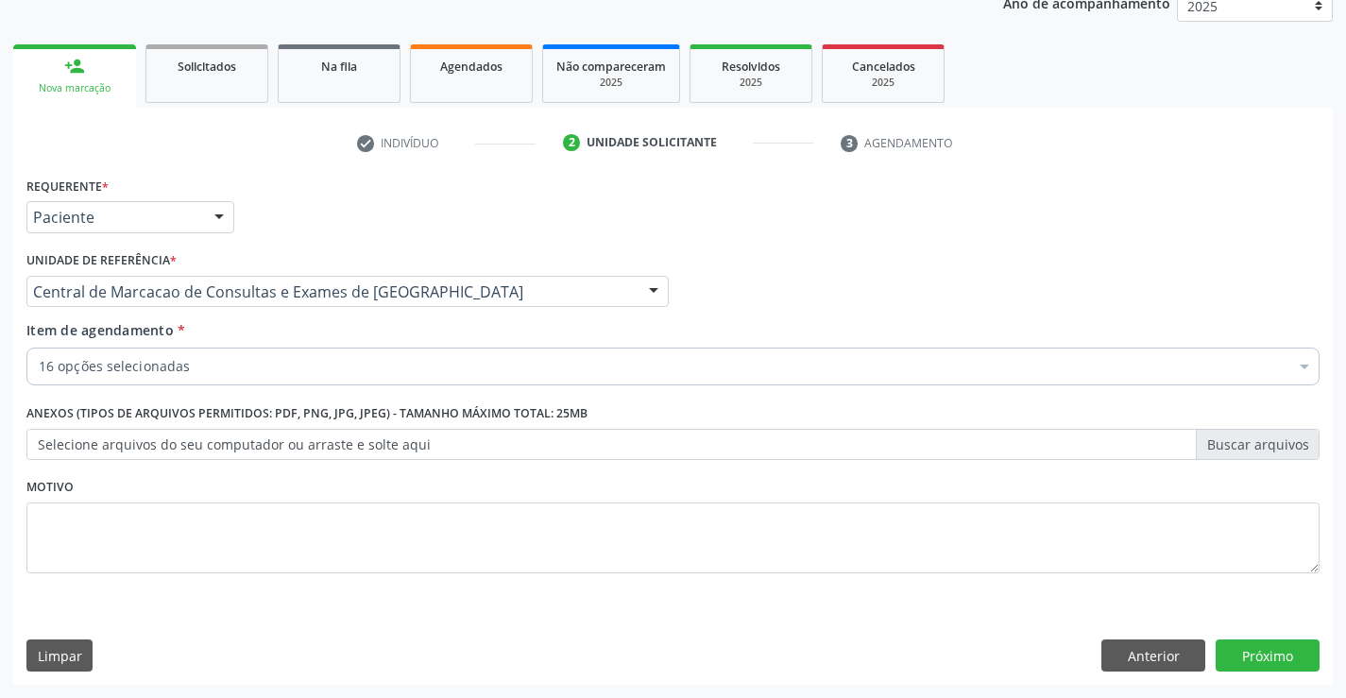
scroll to position [0, 0]
click at [1288, 662] on button "Próximo" at bounding box center [1267, 655] width 104 height 32
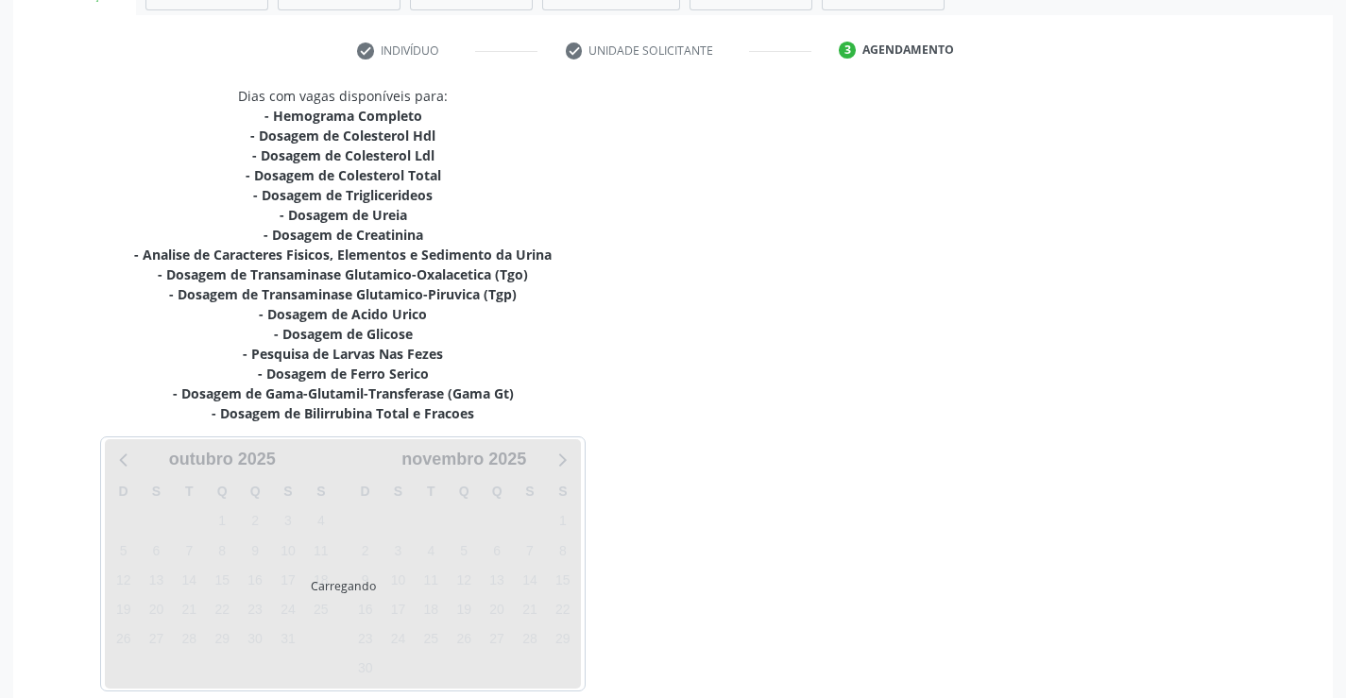
scroll to position [421, 0]
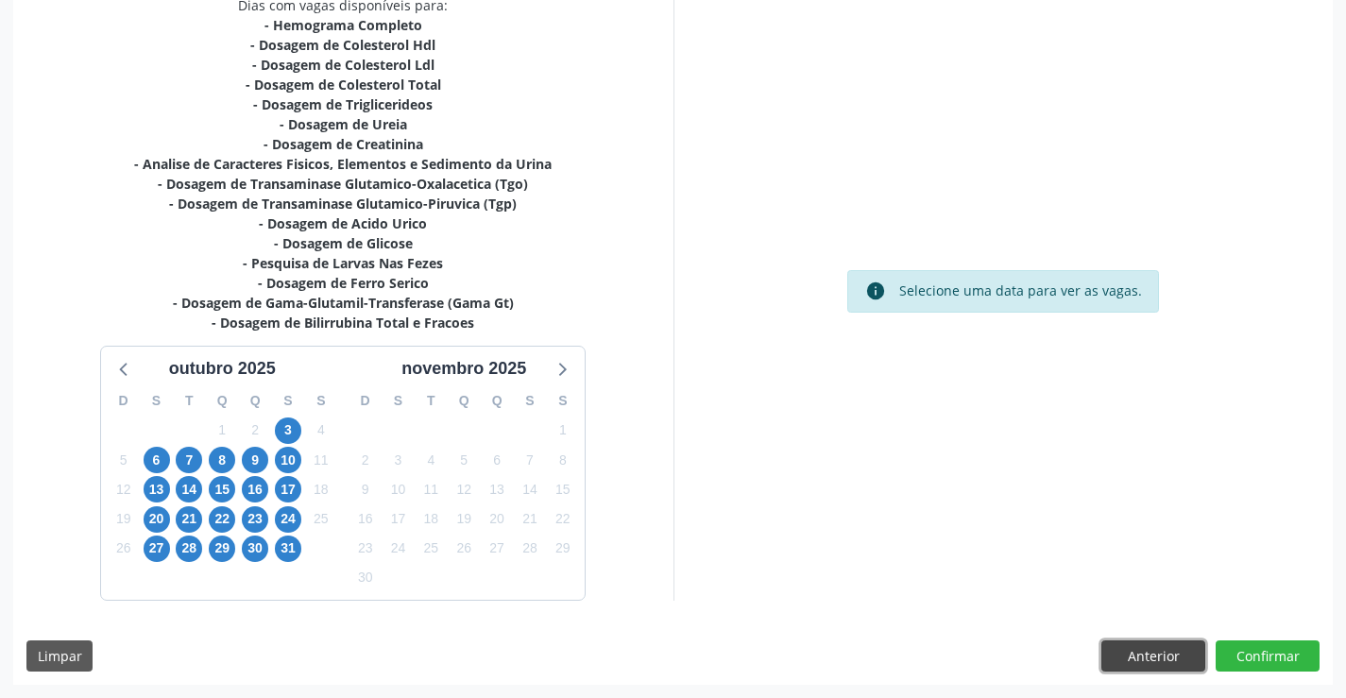
click at [1177, 659] on button "Anterior" at bounding box center [1153, 656] width 104 height 32
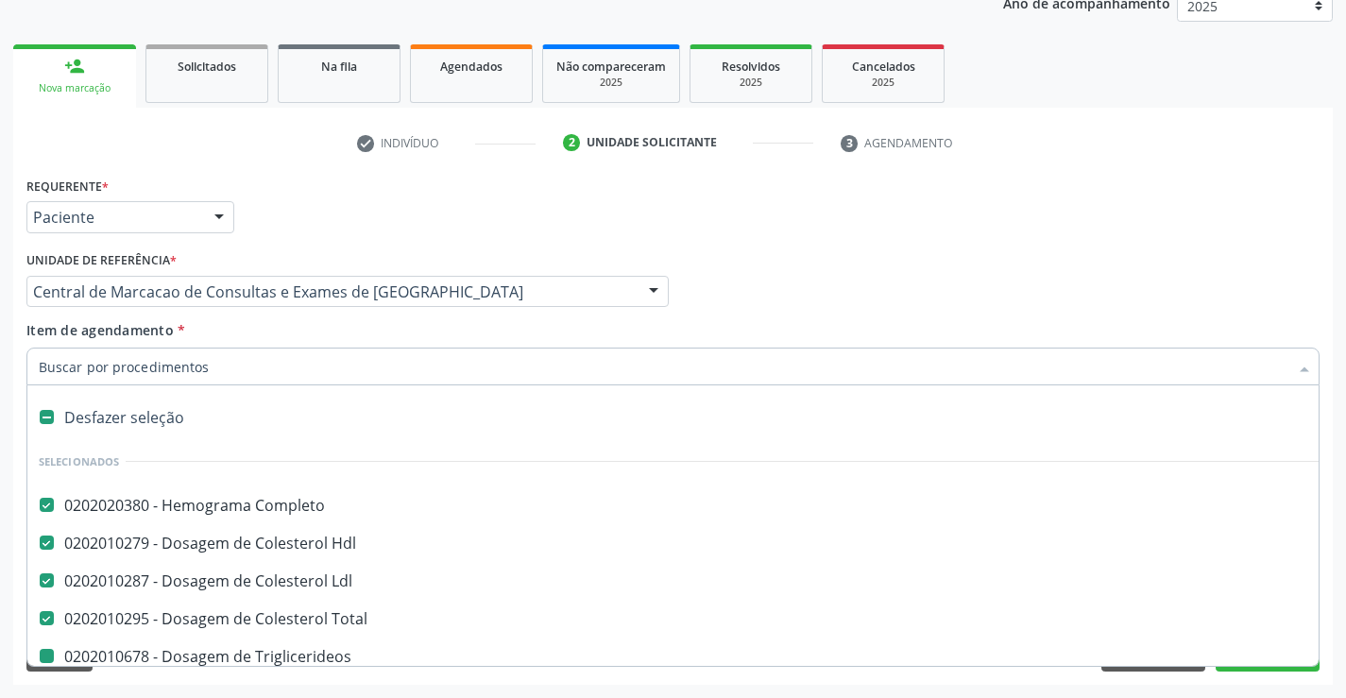
type input "p"
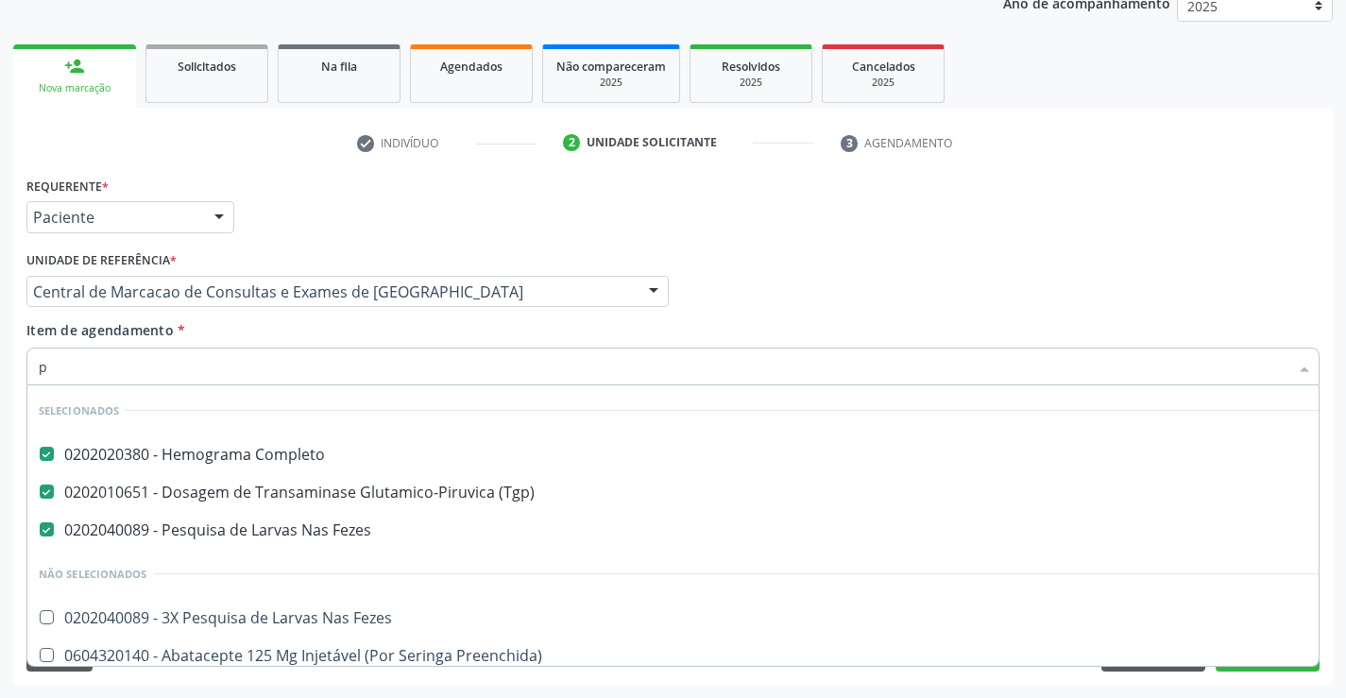
checkbox Fezes "false"
checkbox Preenchida\) "false"
checkbox Valvar "false"
checkbox Adolescente\) "false"
checkbox Paciente\) "false"
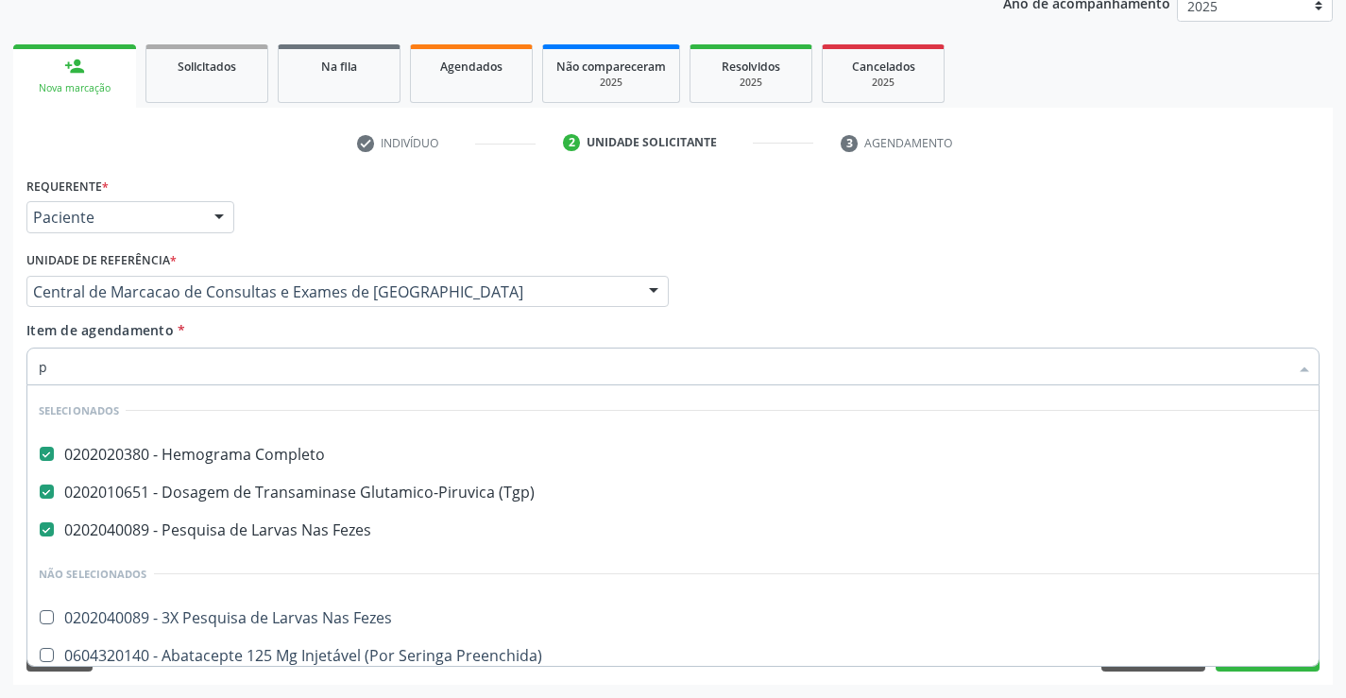
checkbox Dente\) "false"
checkbox Ampola\)\ "false"
checkbox Comprimido\) "false"
checkbox Capsula\) "false"
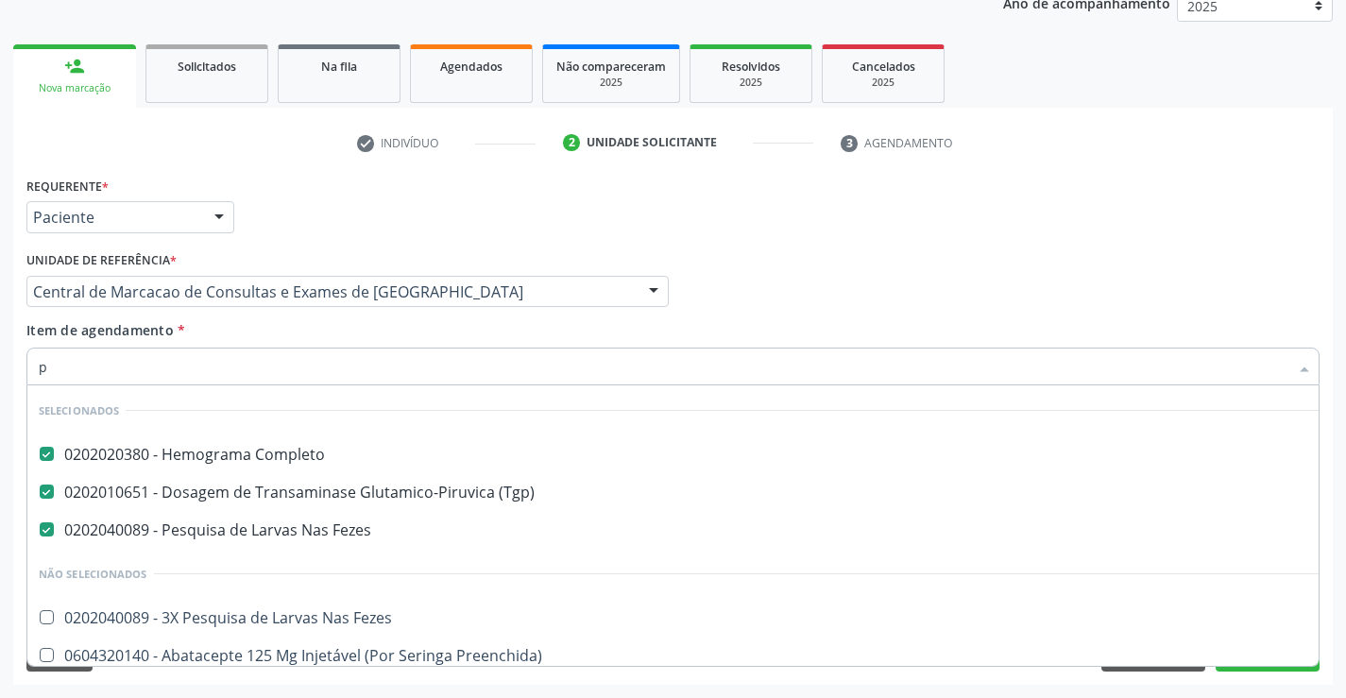
checkbox Psicossocial "false"
type input "pr"
checkbox Completo "false"
checkbox Fezes "false"
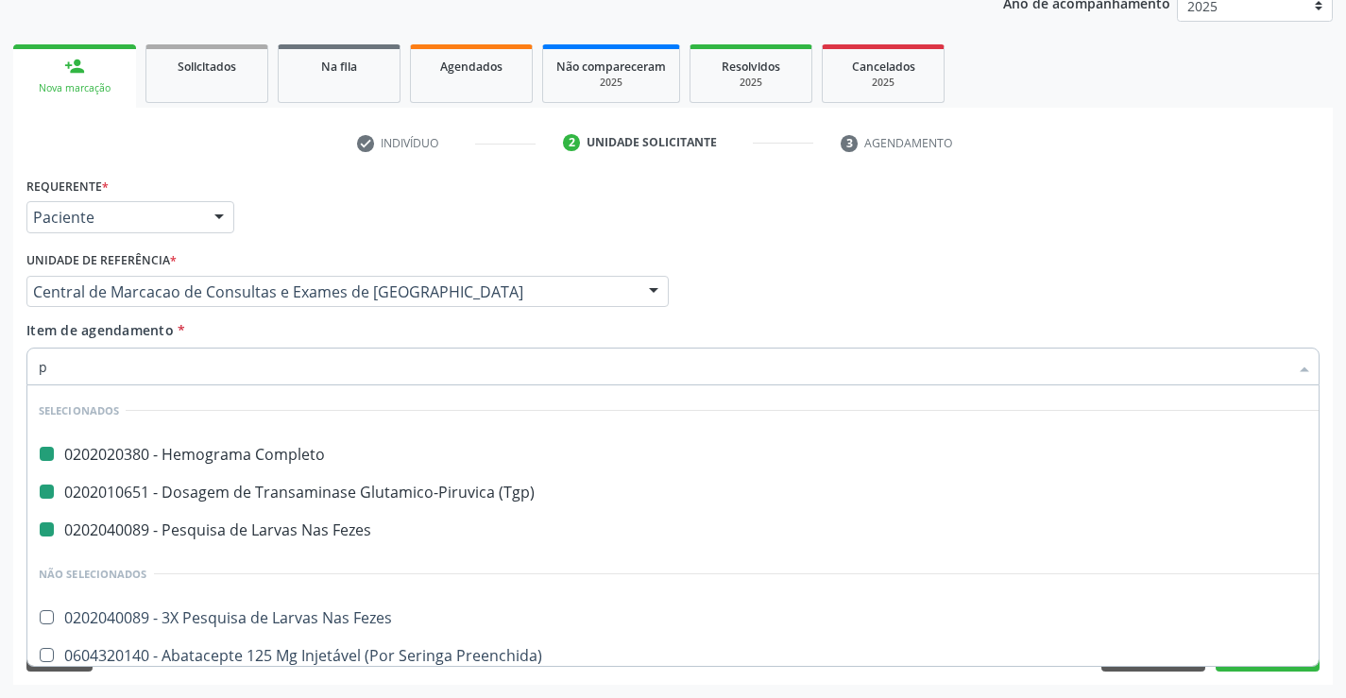
checkbox \(Tgp\) "false"
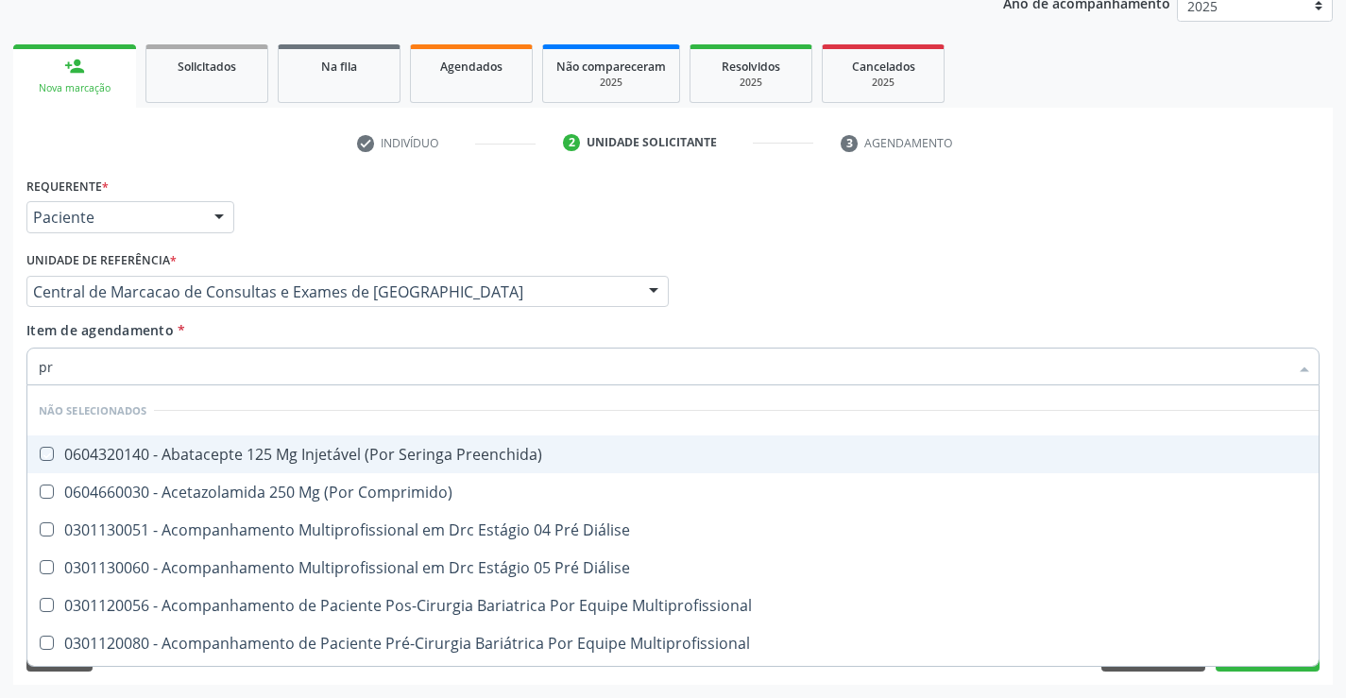
type input "p"
checkbox Preenchida\) "true"
checkbox Comprimido\) "true"
checkbox Diálise "true"
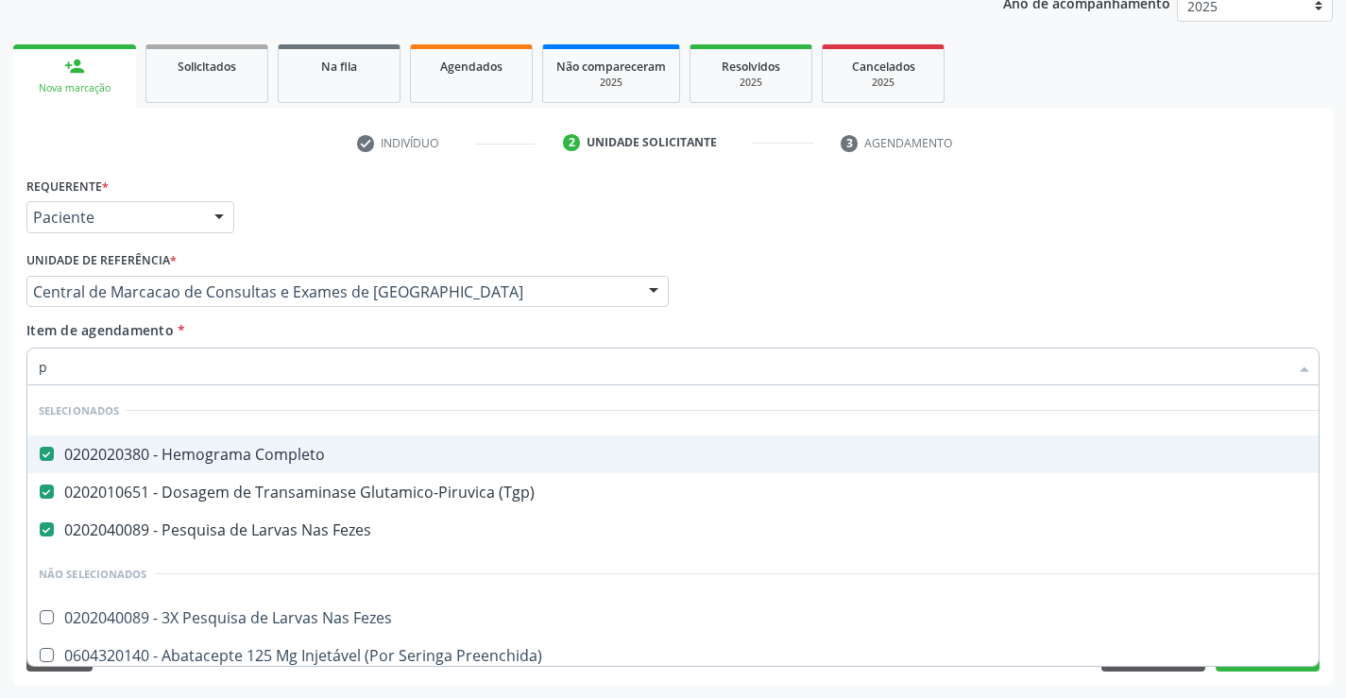
type input "pr"
checkbox Completo "false"
checkbox \(Tgp\) "false"
checkbox Fezes "false"
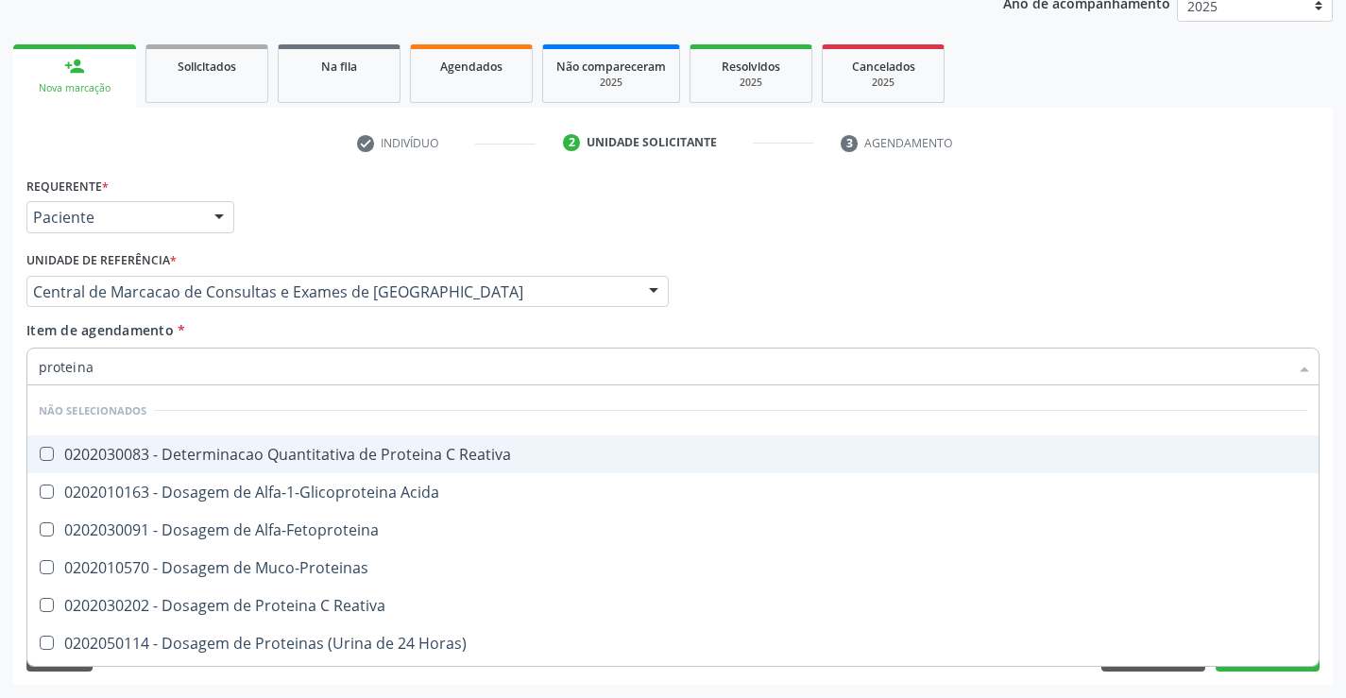
type input "proteinas"
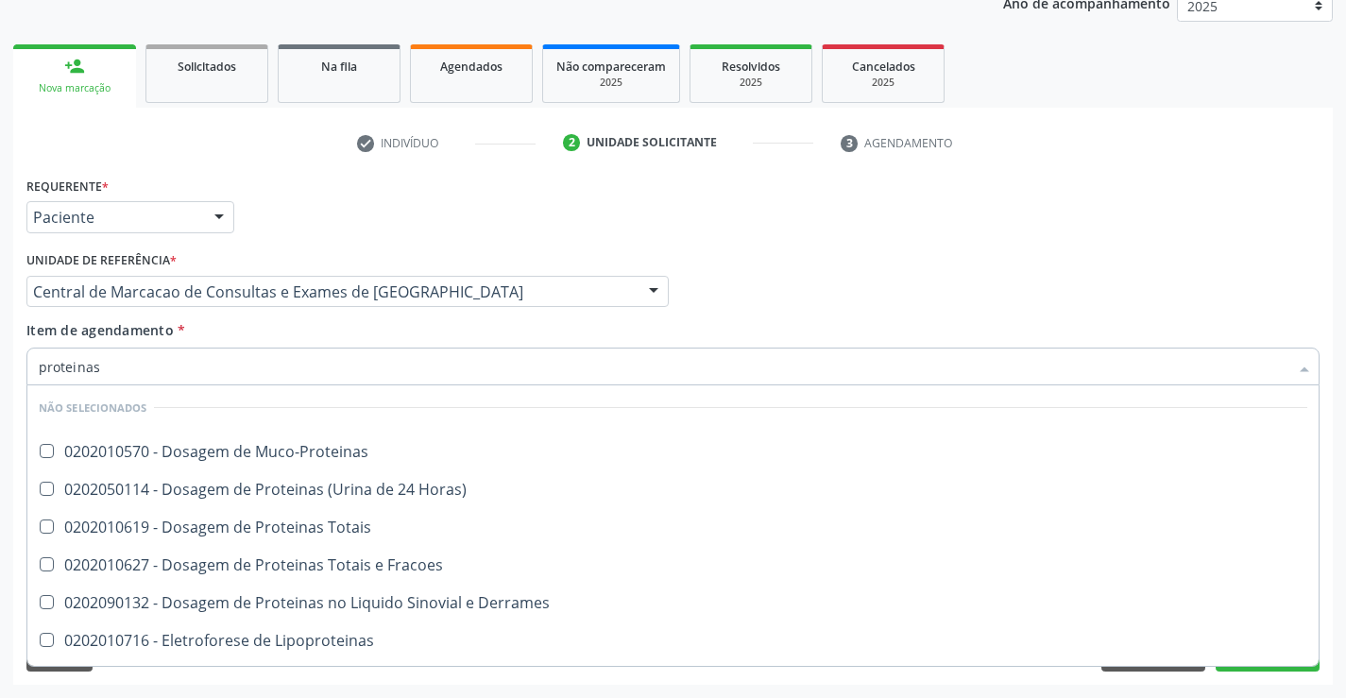
scroll to position [0, 0]
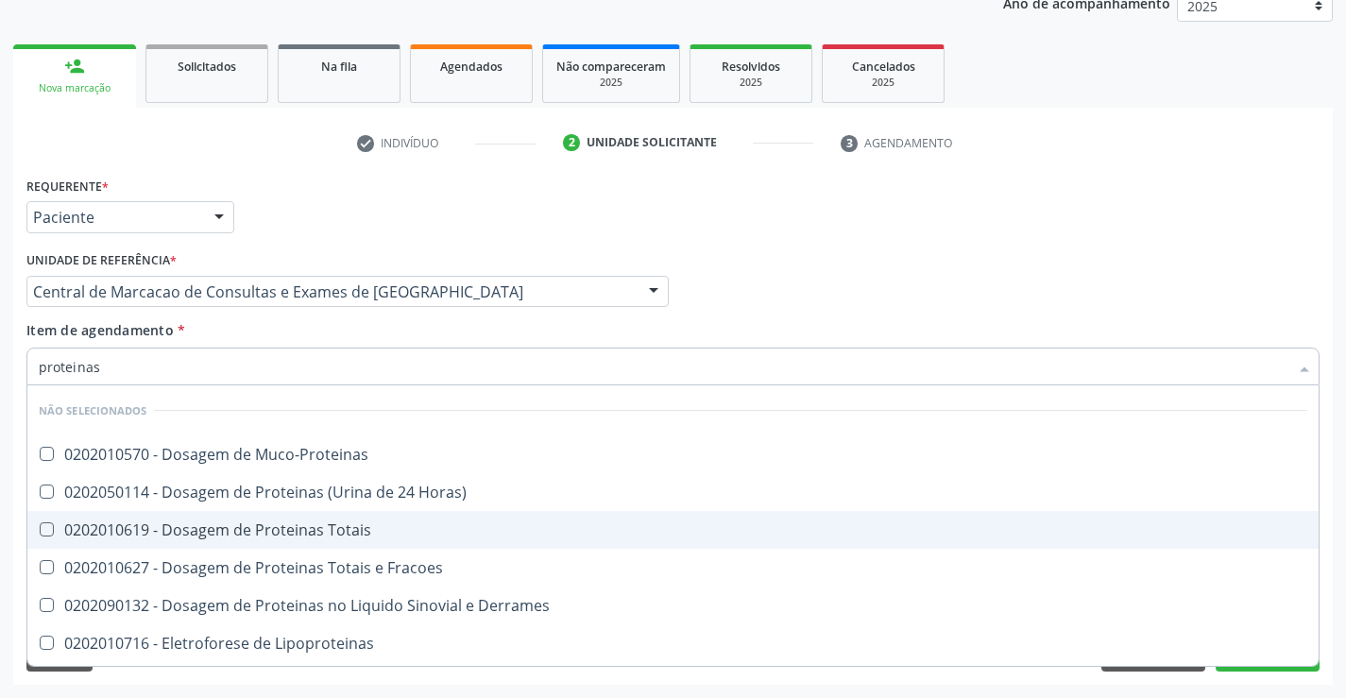
click at [292, 541] on span "0202010619 - Dosagem de Proteinas Totais" at bounding box center [672, 530] width 1291 height 38
checkbox Totais "true"
click at [862, 241] on div "Requerente * Paciente Profissional de Saúde Paciente Nenhum resultado encontrad…" at bounding box center [673, 209] width 1302 height 74
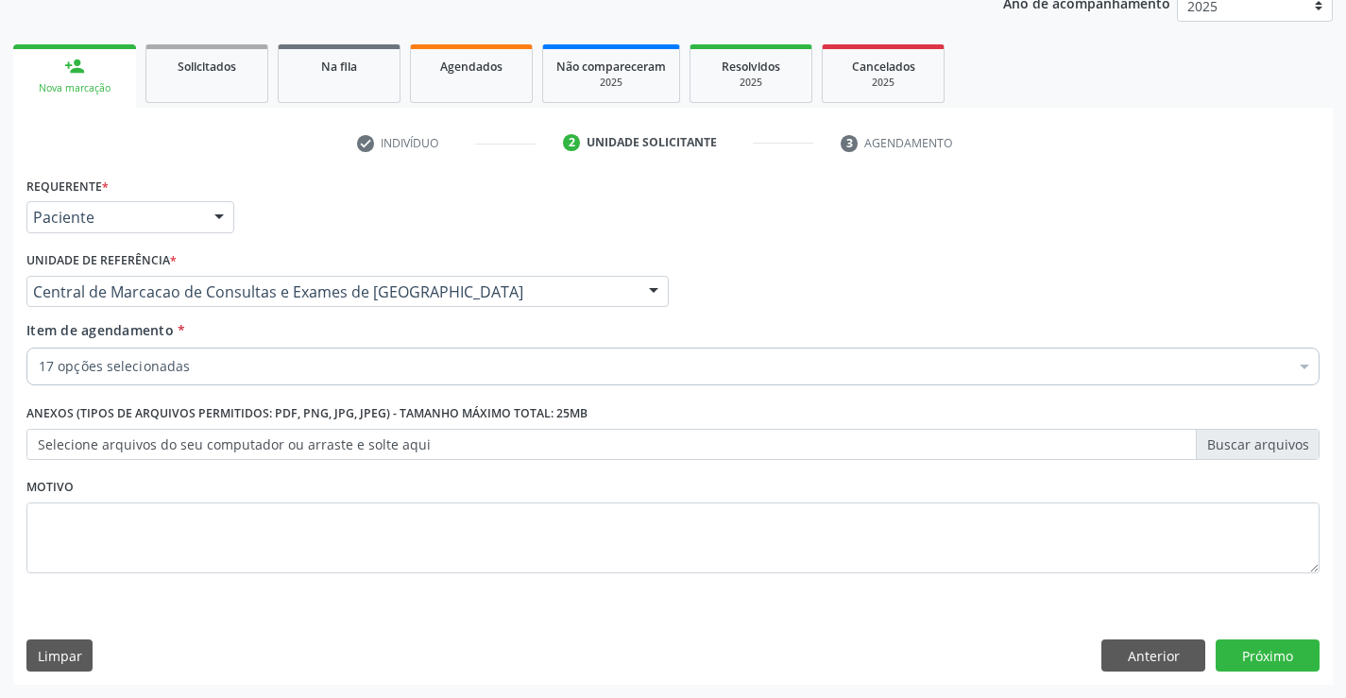
checkbox Completo "true"
checkbox Hdl "true"
checkbox Triglicerideos "true"
checkbox Ureia "true"
checkbox Creatinina "true"
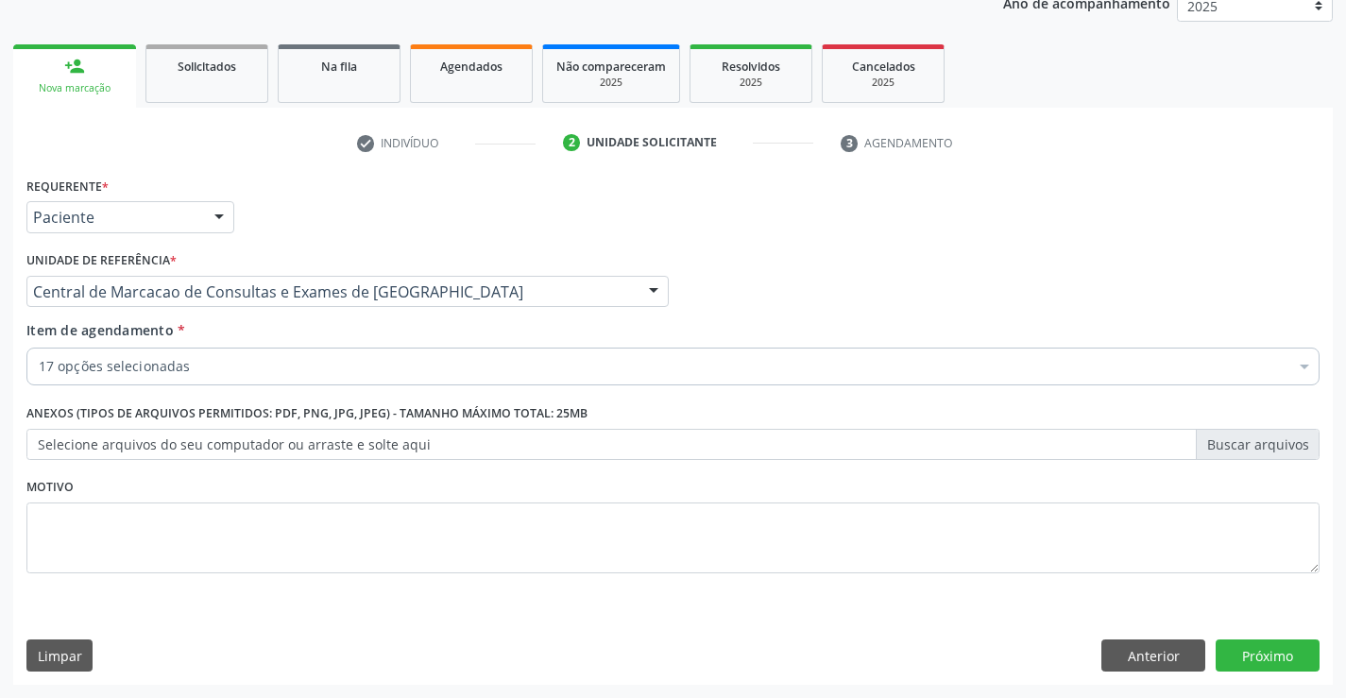
checkbox Urina "true"
checkbox \(Tgo\) "true"
checkbox \(Tgp\) "true"
checkbox Total "true"
click at [1270, 658] on button "Próximo" at bounding box center [1267, 655] width 104 height 32
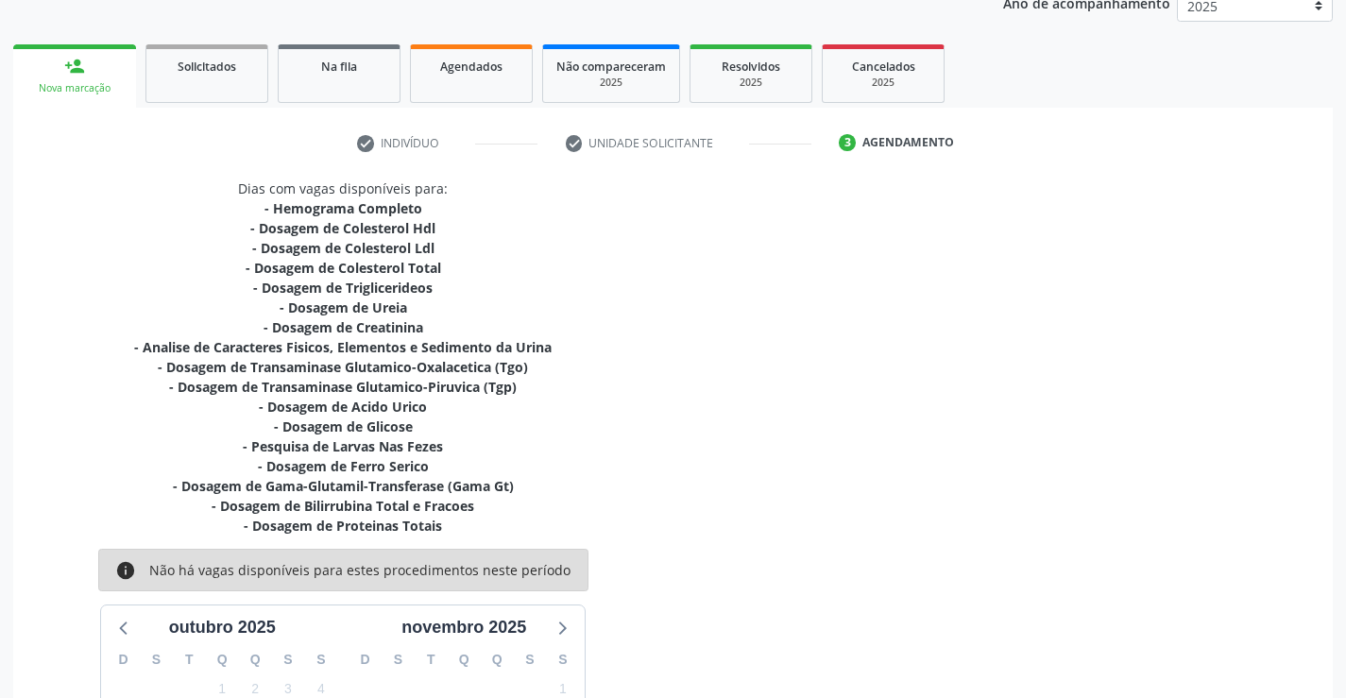
scroll to position [497, 0]
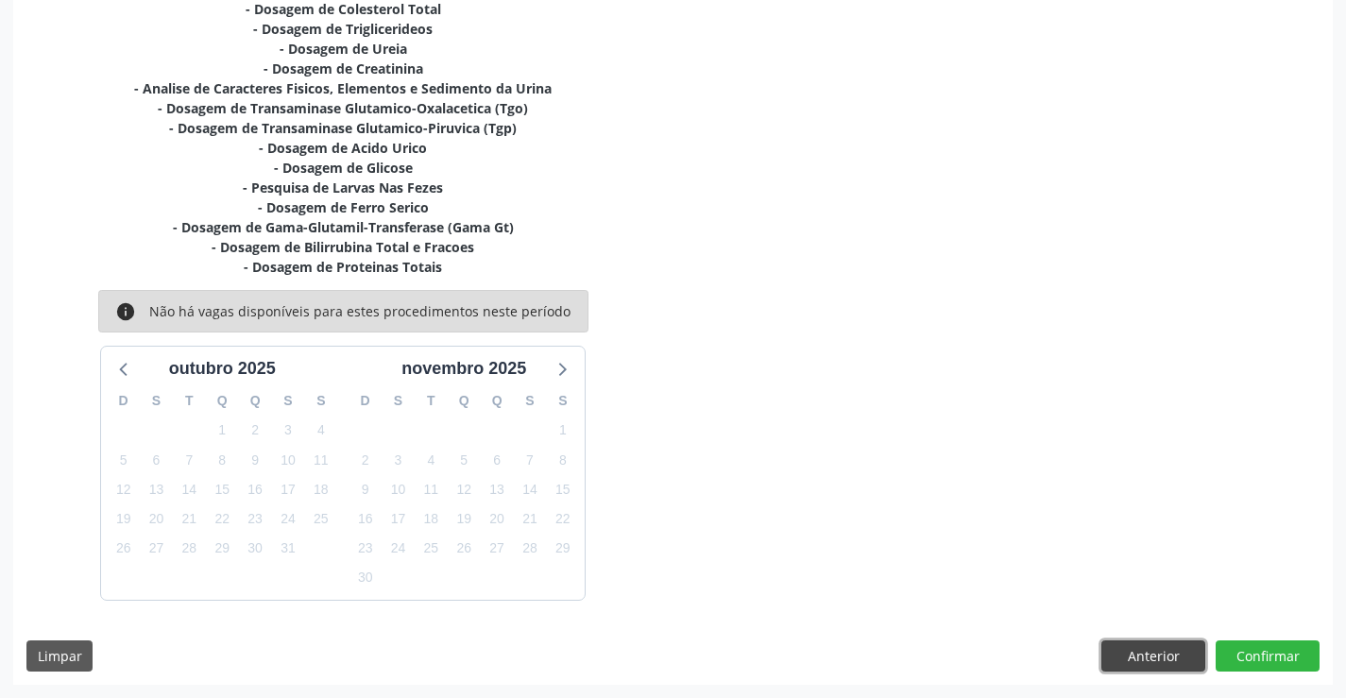
click at [1181, 640] on button "Anterior" at bounding box center [1153, 656] width 104 height 32
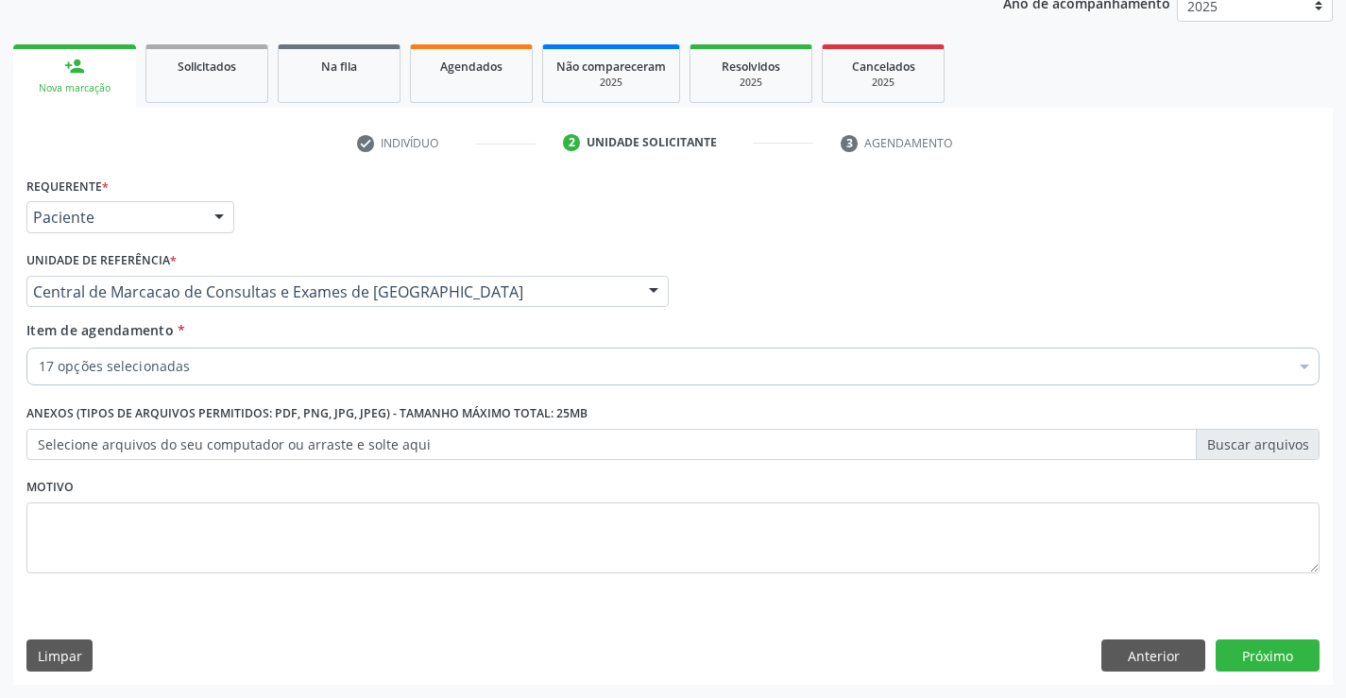
scroll to position [238, 0]
click at [394, 329] on div "Item de agendamento * 17 opções selecionadas Desfazer seleção Selecionados 0202…" at bounding box center [672, 349] width 1293 height 59
click at [384, 343] on div "Item de agendamento * 17 opções selecionadas Desfazer seleção Selecionados 0202…" at bounding box center [672, 349] width 1293 height 59
click at [371, 356] on div "17 opções selecionadas" at bounding box center [672, 367] width 1293 height 38
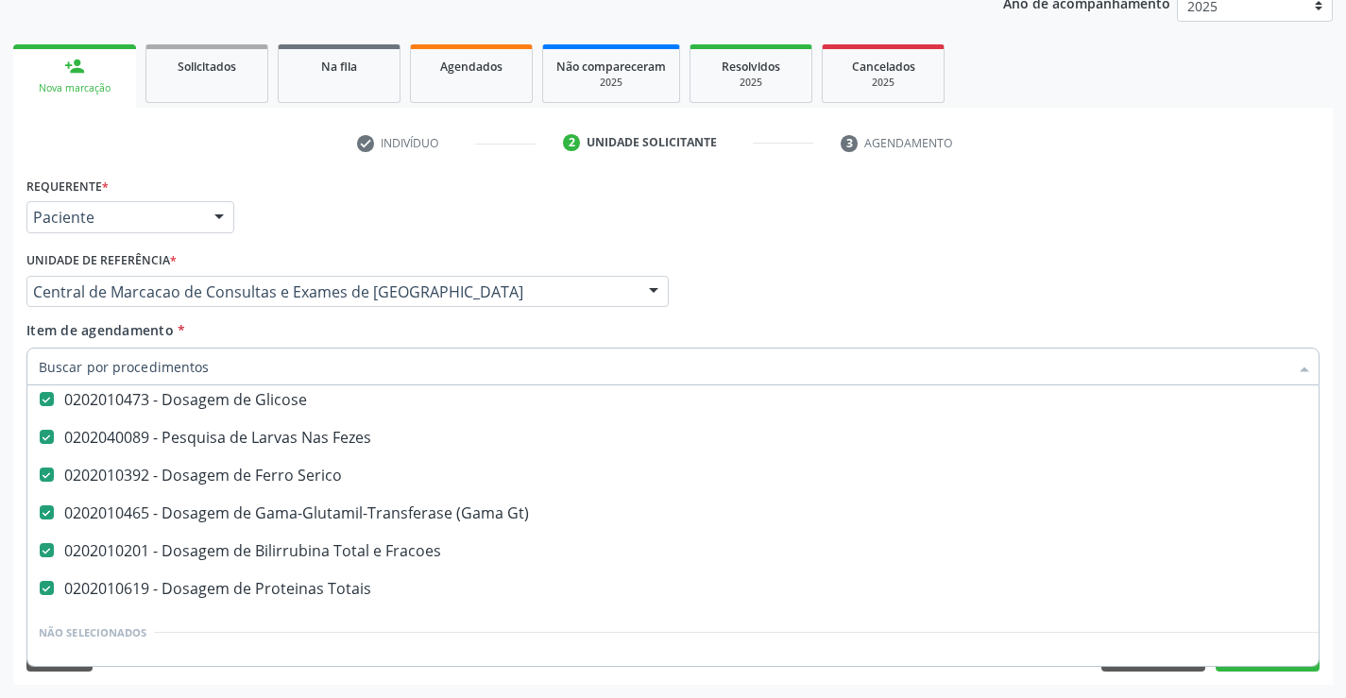
scroll to position [567, 0]
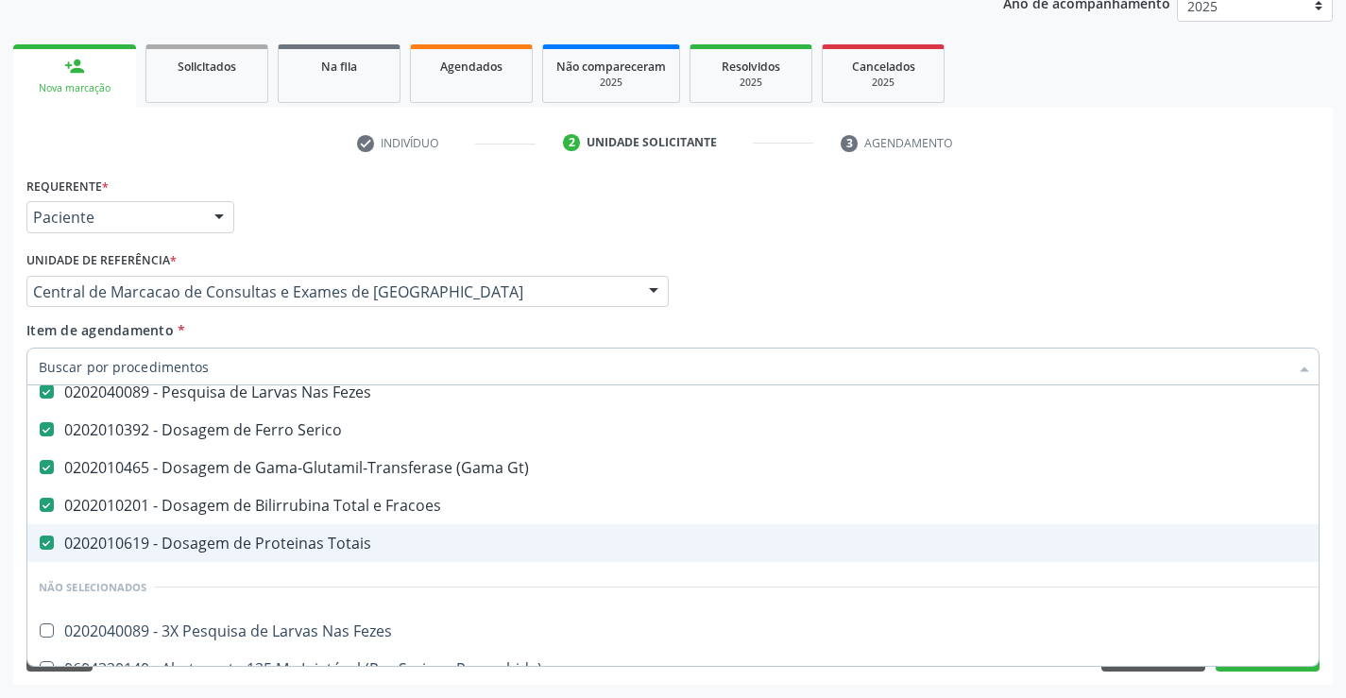
click at [277, 528] on span "0202010619 - Dosagem de Proteinas Totais" at bounding box center [773, 543] width 1493 height 38
checkbox Totais "false"
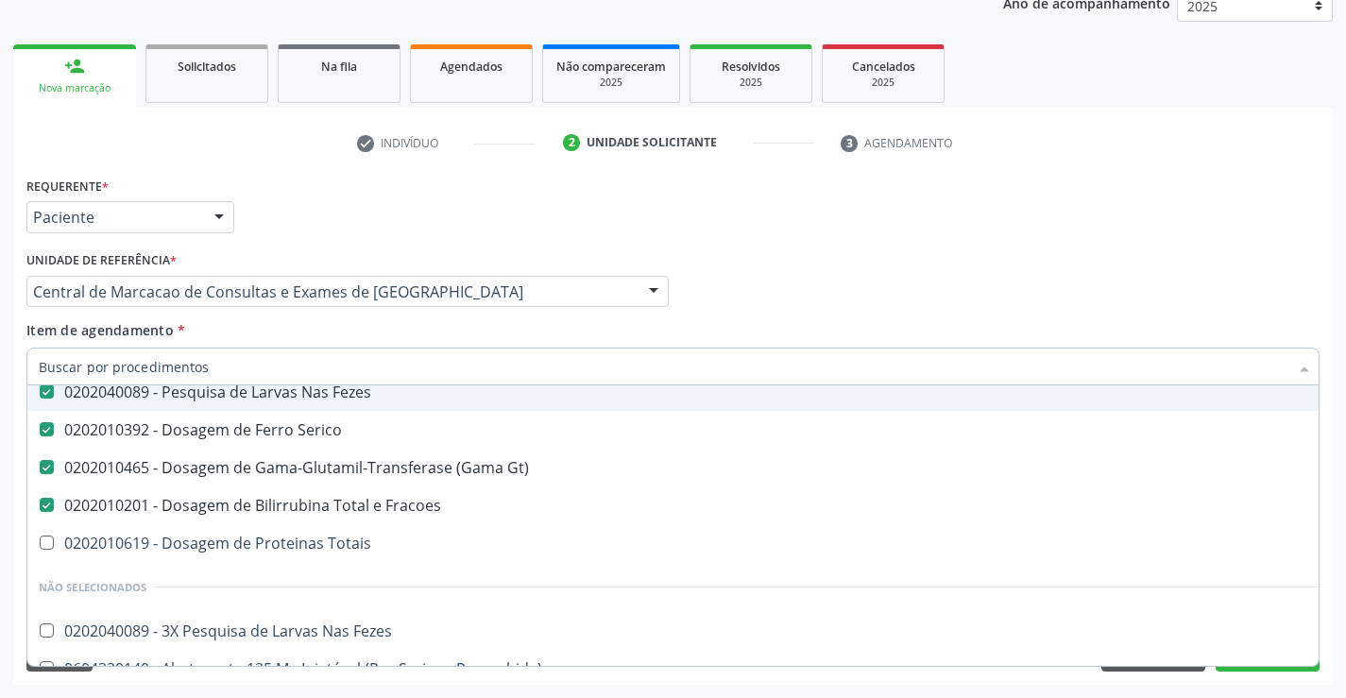
click at [235, 372] on input "Item de agendamento *" at bounding box center [663, 367] width 1249 height 38
type input "p"
checkbox Ureia "false"
checkbox Creatinina "false"
checkbox Urina "false"
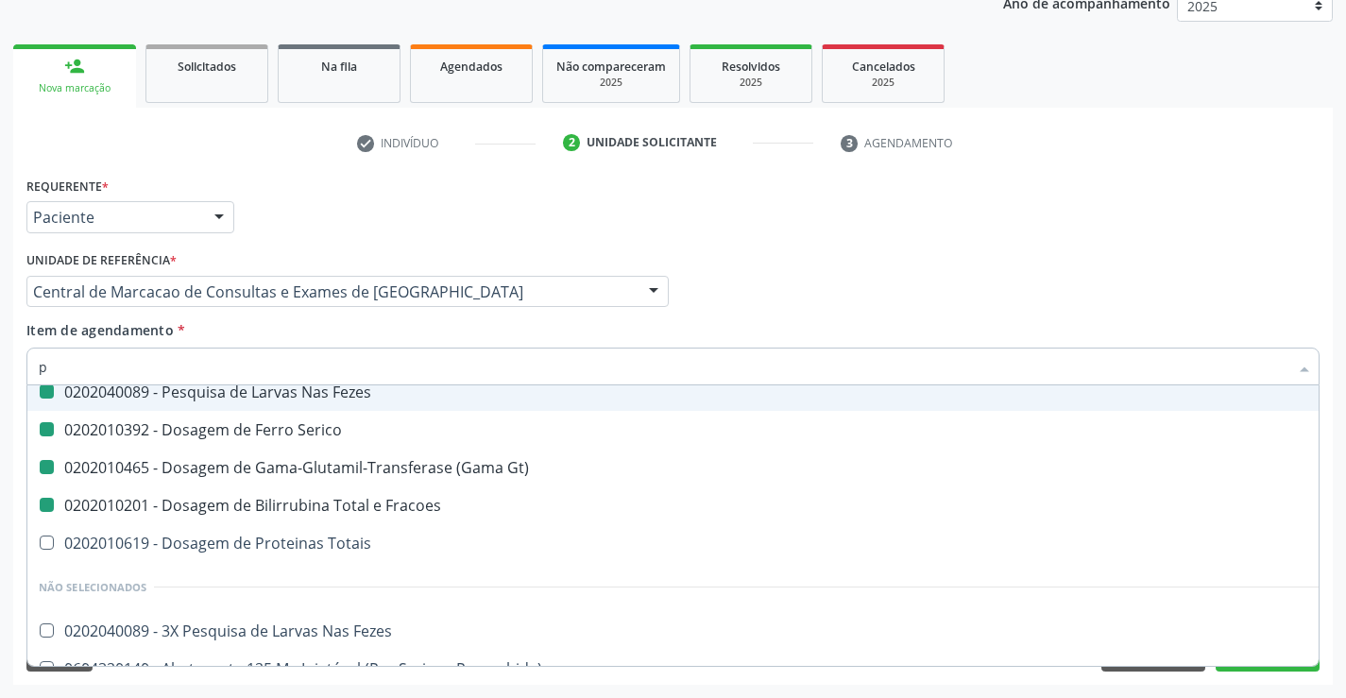
checkbox \(Tgo\) "false"
checkbox \(Tgp\) "false"
checkbox Total "false"
checkbox Urico "false"
checkbox Glicose "false"
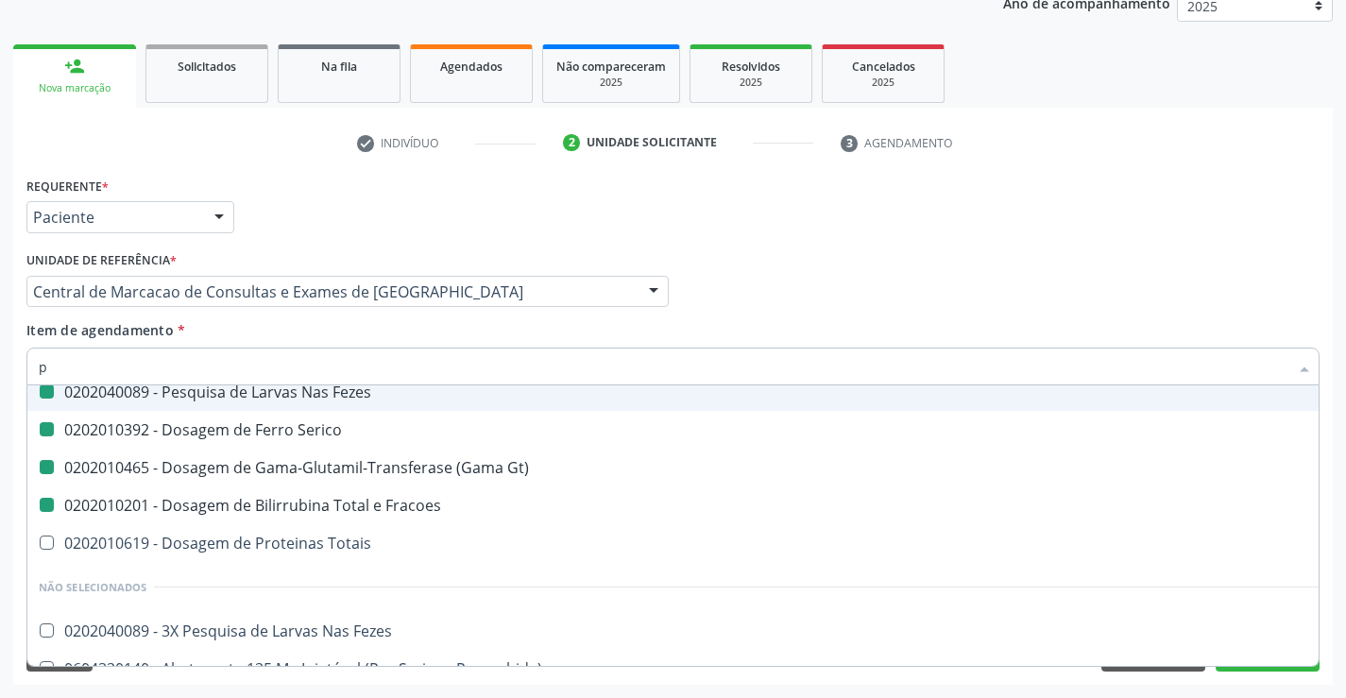
checkbox Fezes "false"
checkbox Serico "false"
checkbox Gt\) "false"
checkbox Fracoes "false"
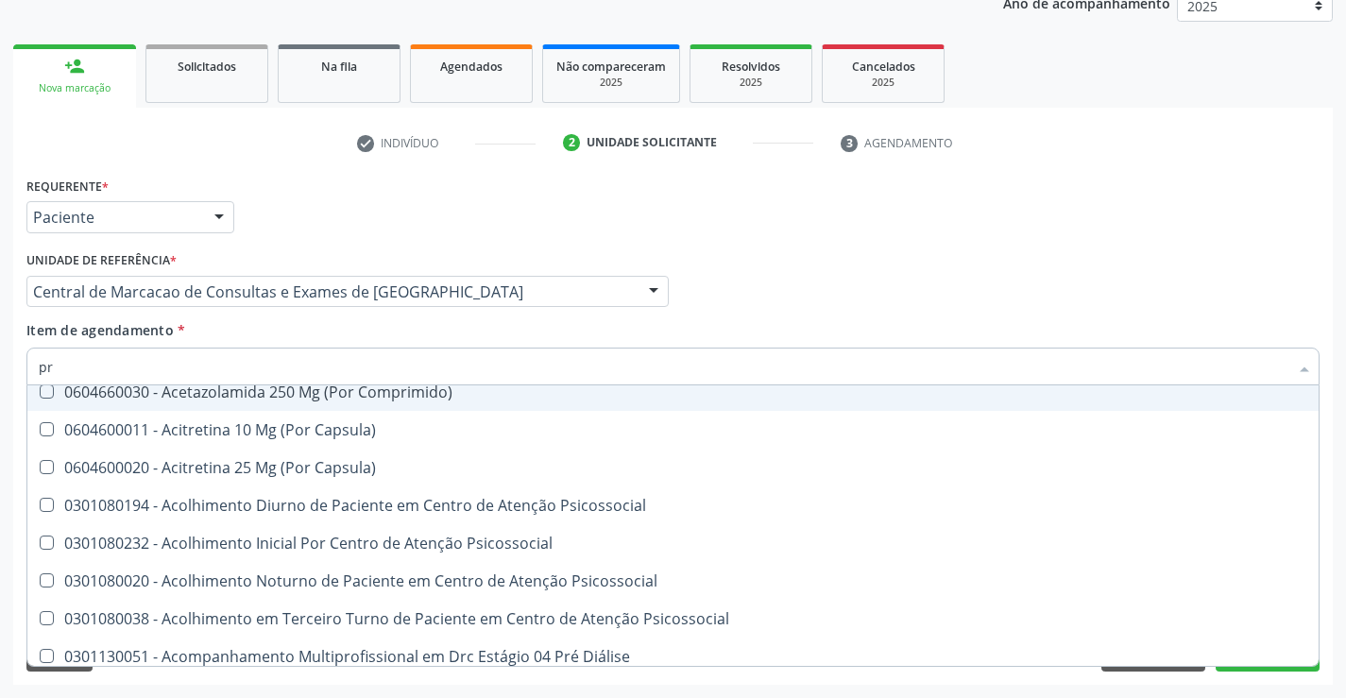
type input "pro"
checkbox Completo "false"
checkbox Fezes "false"
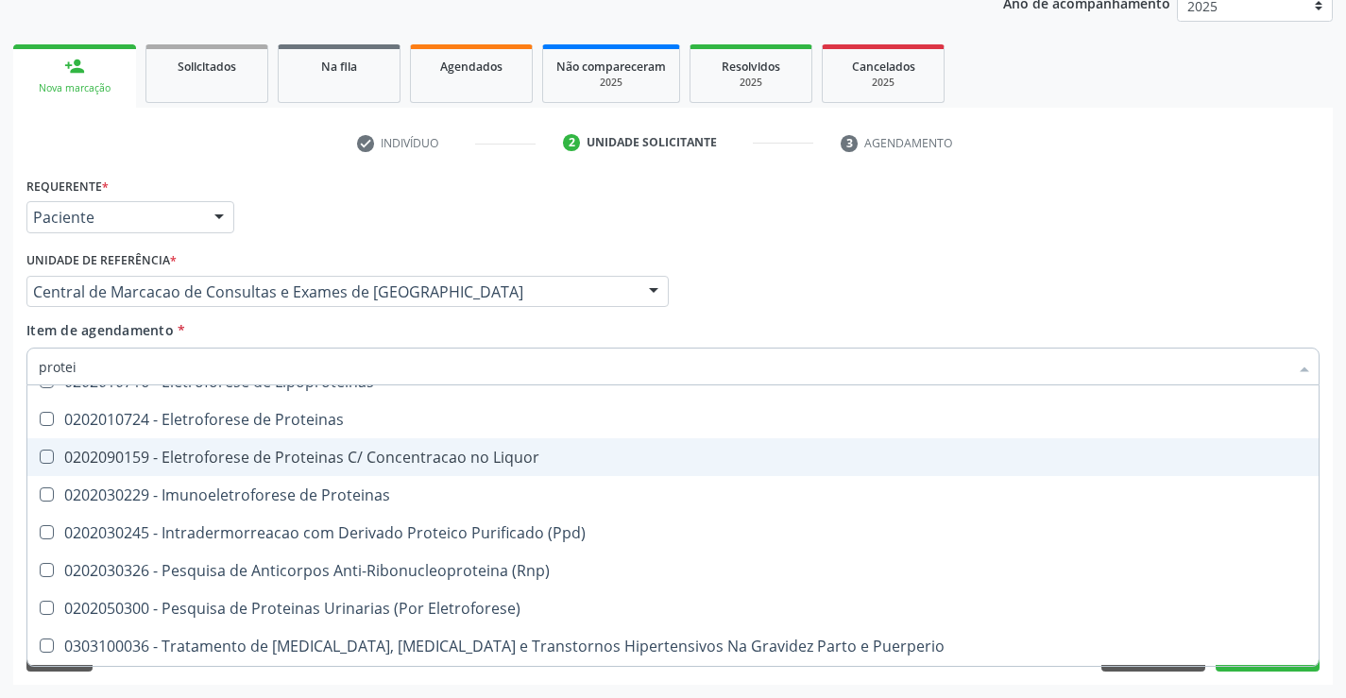
type input "protein"
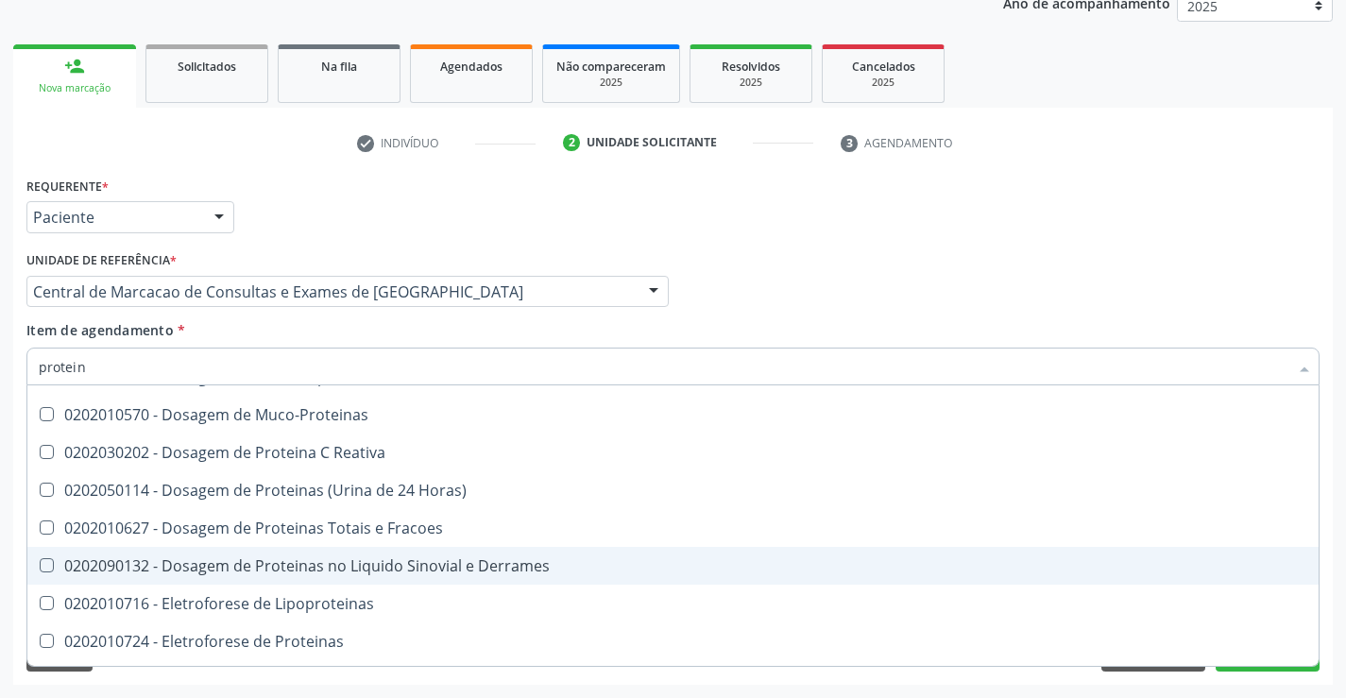
scroll to position [283, 0]
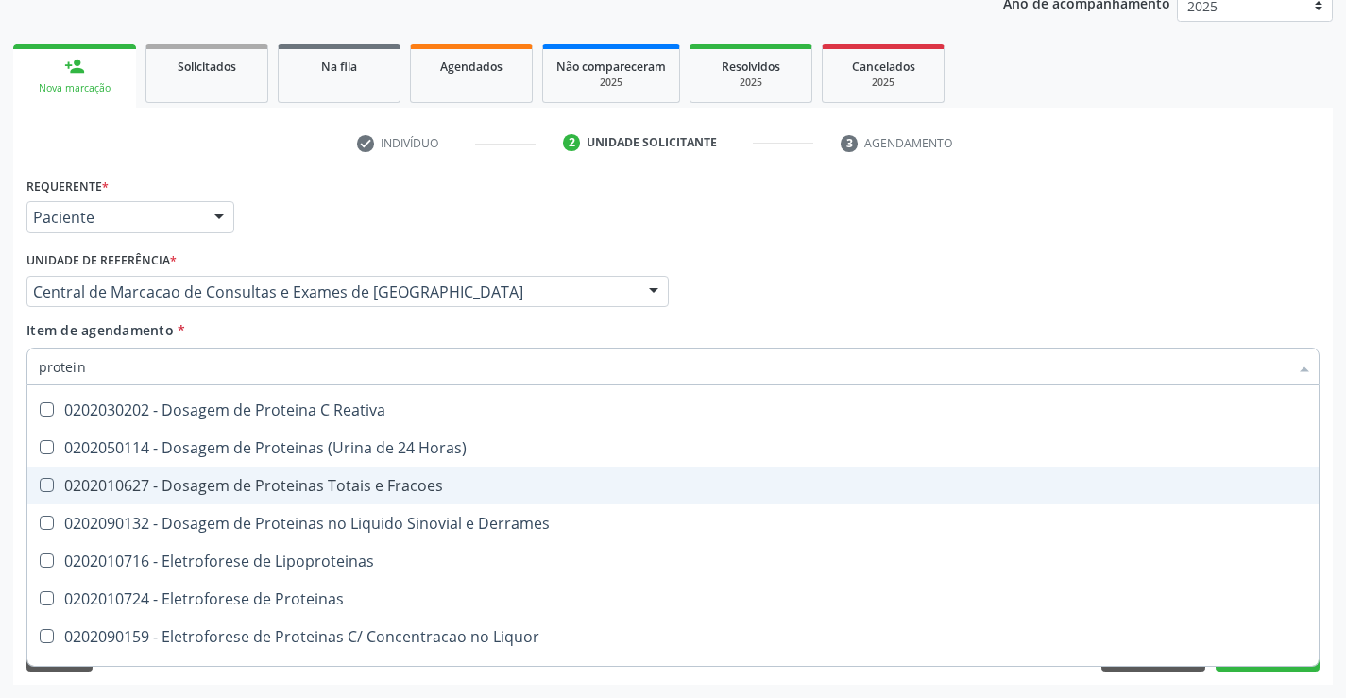
click at [334, 484] on div "0202010627 - Dosagem de Proteinas Totais e Fracoes" at bounding box center [673, 485] width 1268 height 15
checkbox Fracoes "true"
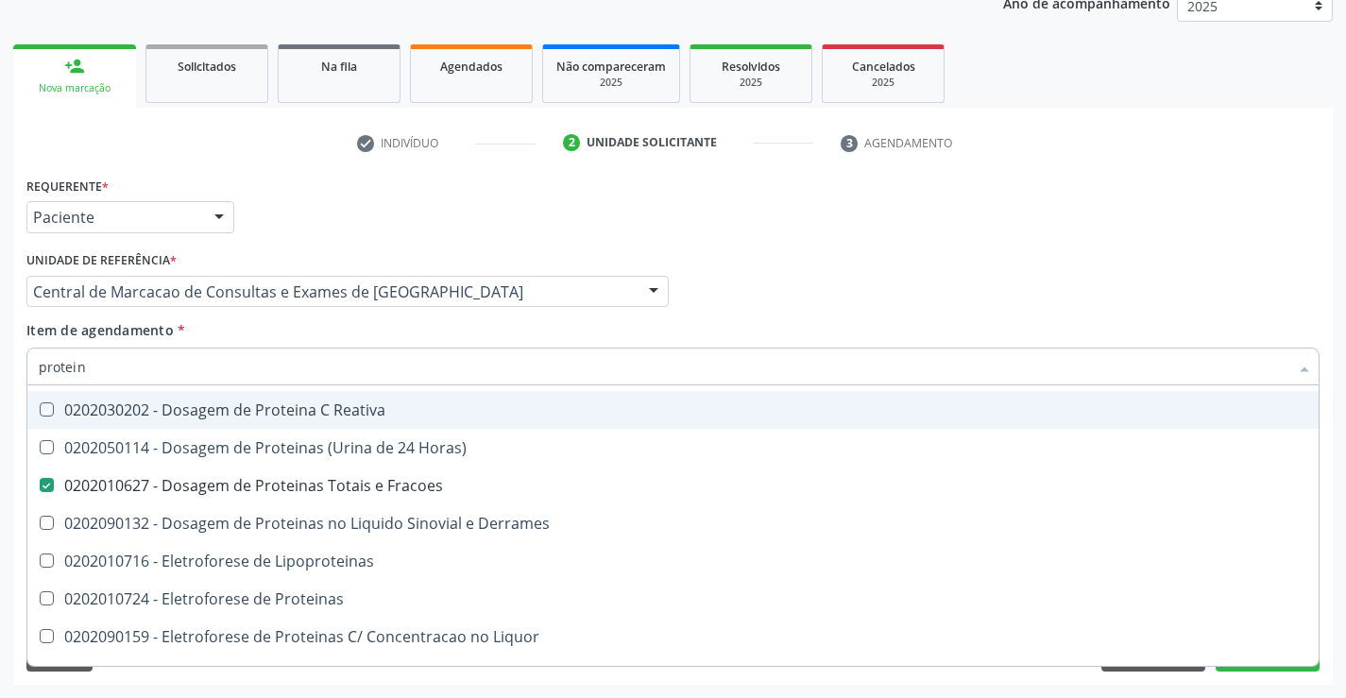
click at [1015, 282] on div "Profissional Solicitante Por favor, selecione a Unidade de Atendimento primeiro…" at bounding box center [673, 283] width 1302 height 74
checkbox Totais "true"
checkbox Reativa "true"
checkbox Muco-Proteinas "true"
checkbox Reativa "true"
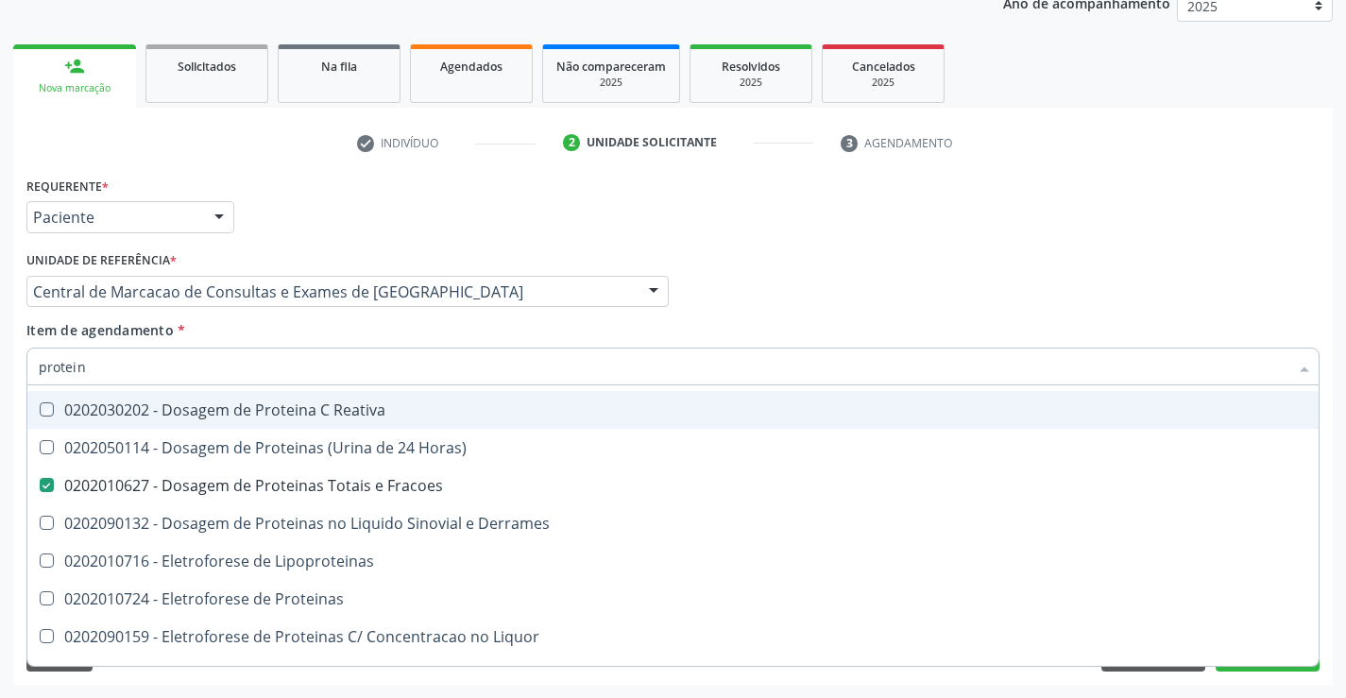
checkbox Horas\) "true"
checkbox Derrames "true"
checkbox Acida "true"
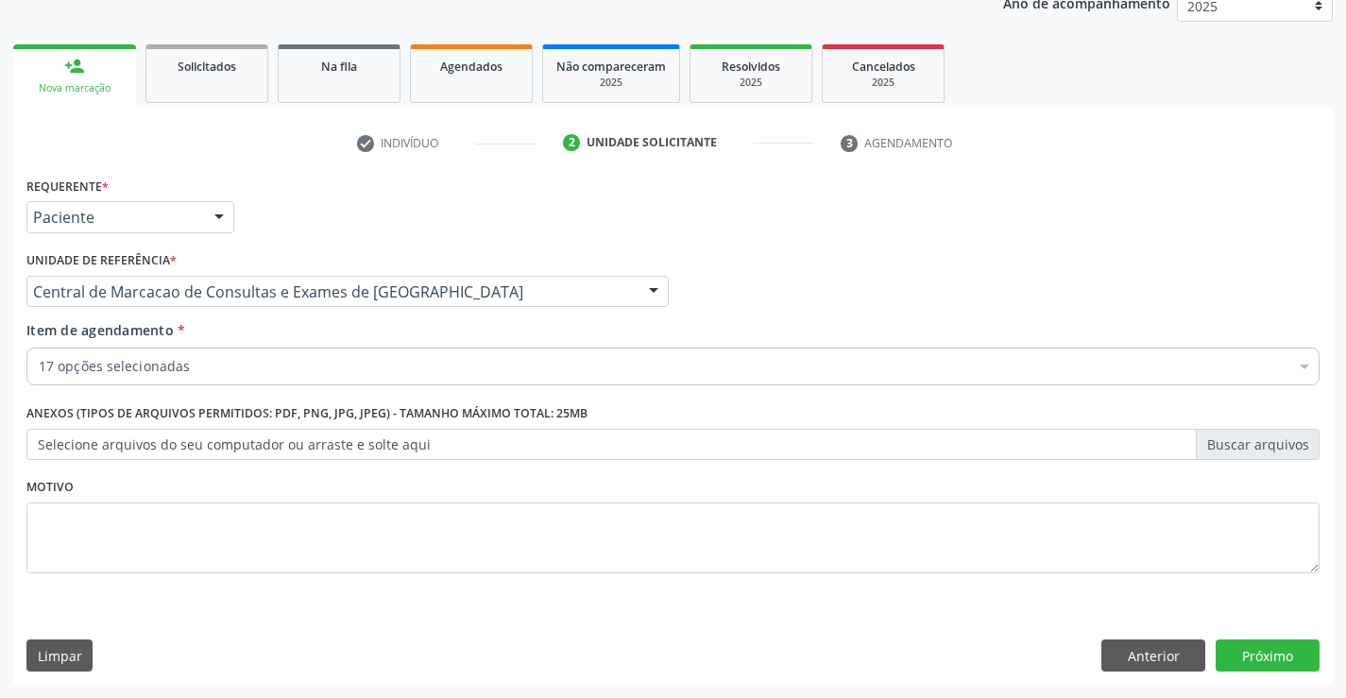
scroll to position [0, 0]
click at [1234, 648] on button "Próximo" at bounding box center [1267, 655] width 104 height 32
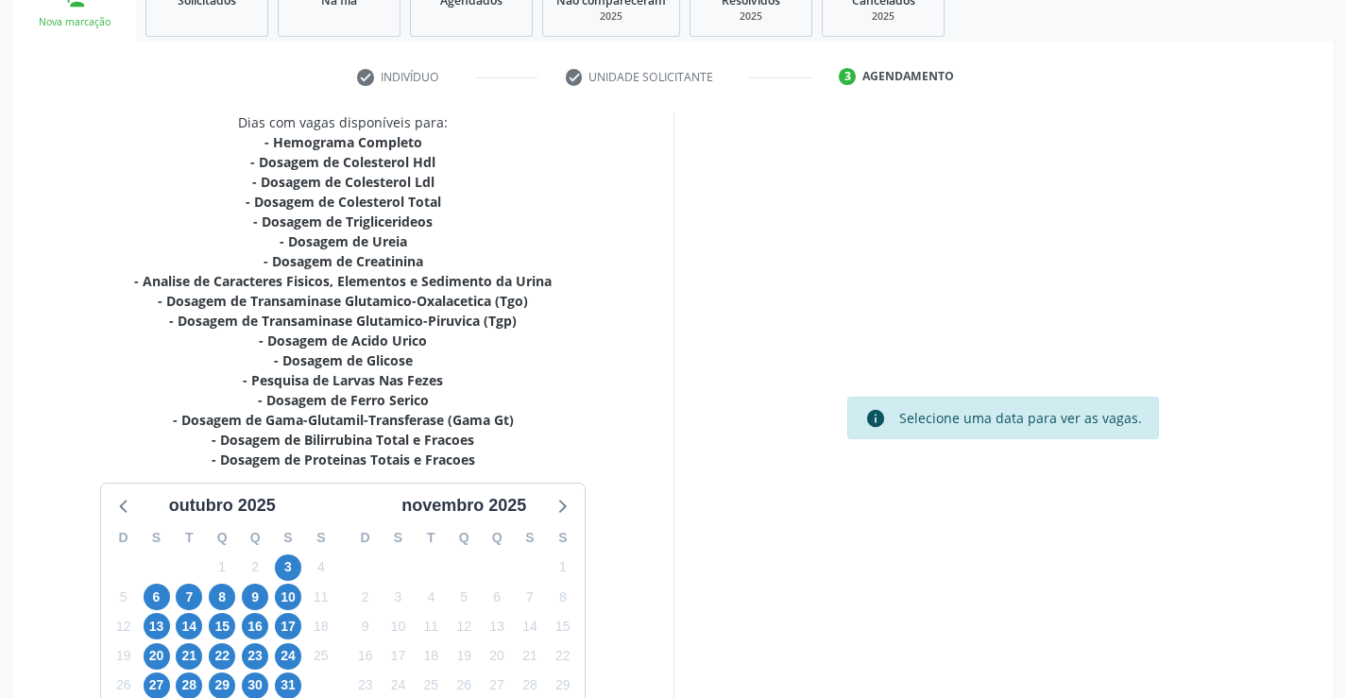
scroll to position [441, 0]
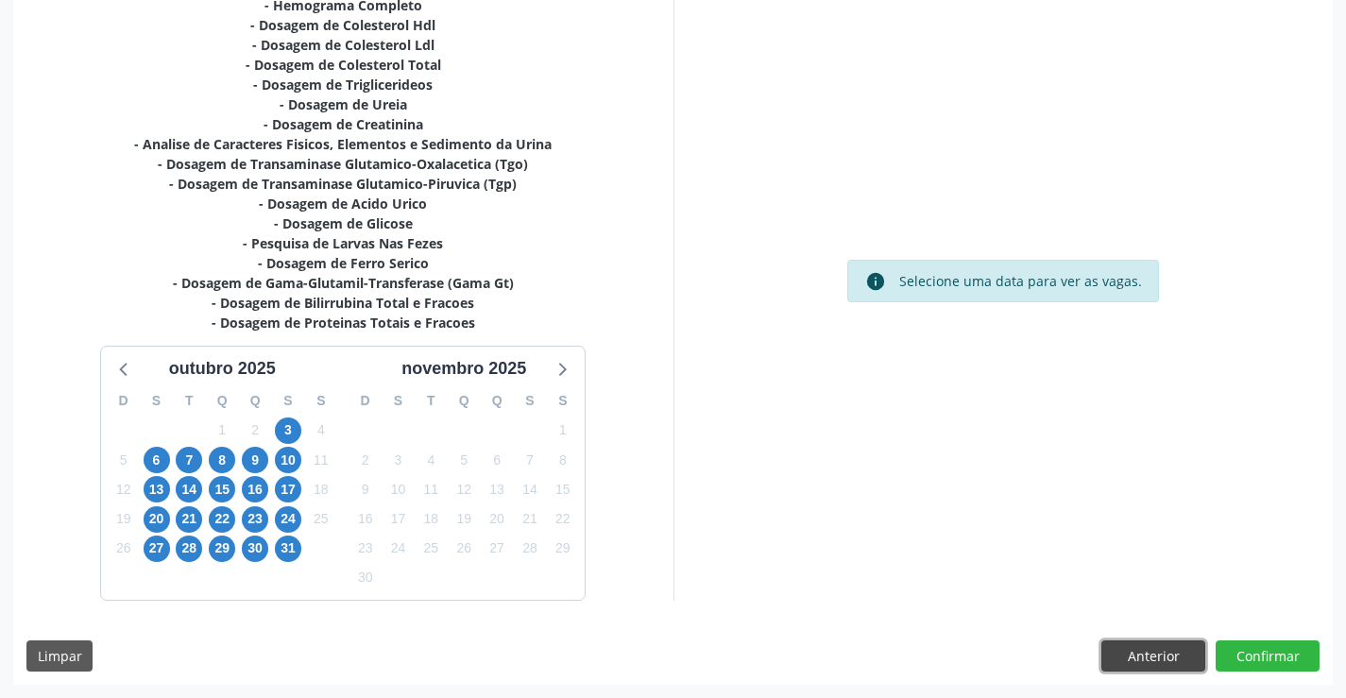
drag, startPoint x: 1172, startPoint y: 656, endPoint x: 654, endPoint y: 394, distance: 580.3
click at [1170, 656] on button "Anterior" at bounding box center [1153, 656] width 104 height 32
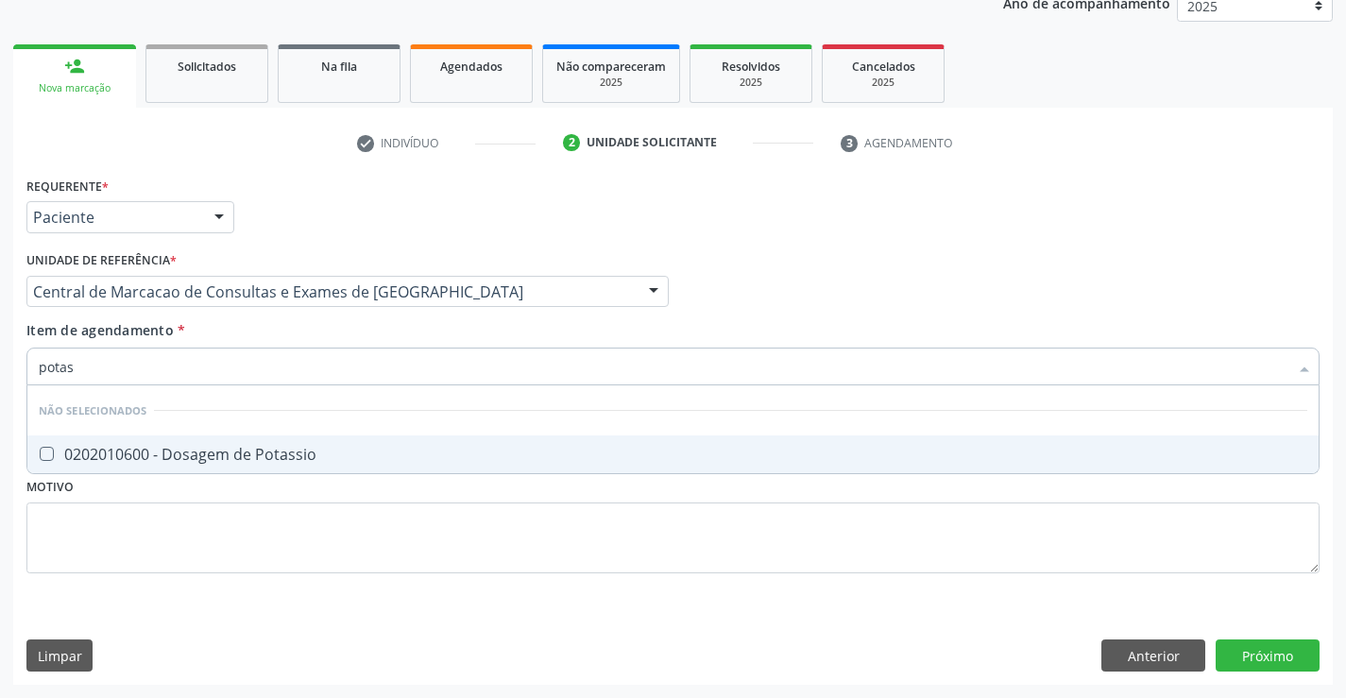
click at [234, 448] on div "0202010600 - Dosagem de Potassio" at bounding box center [673, 454] width 1268 height 15
click at [1287, 667] on button "Próximo" at bounding box center [1267, 655] width 104 height 32
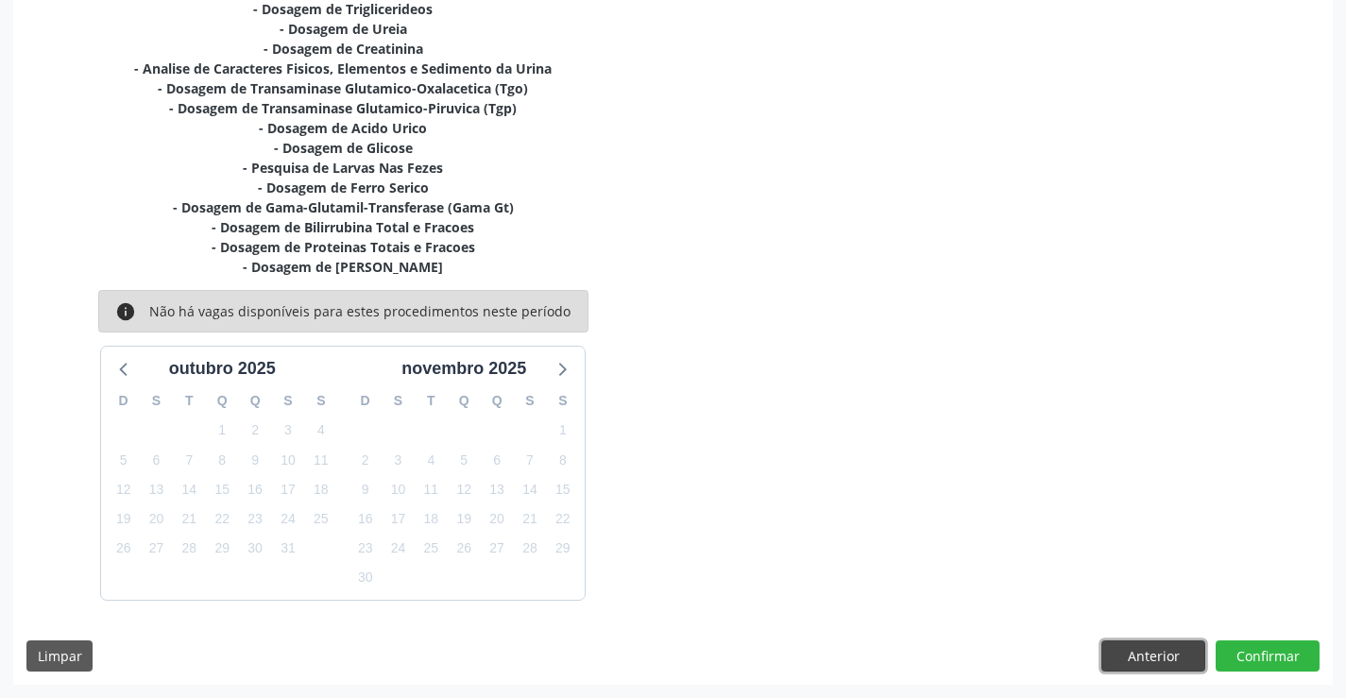
click at [1193, 659] on button "Anterior" at bounding box center [1153, 656] width 104 height 32
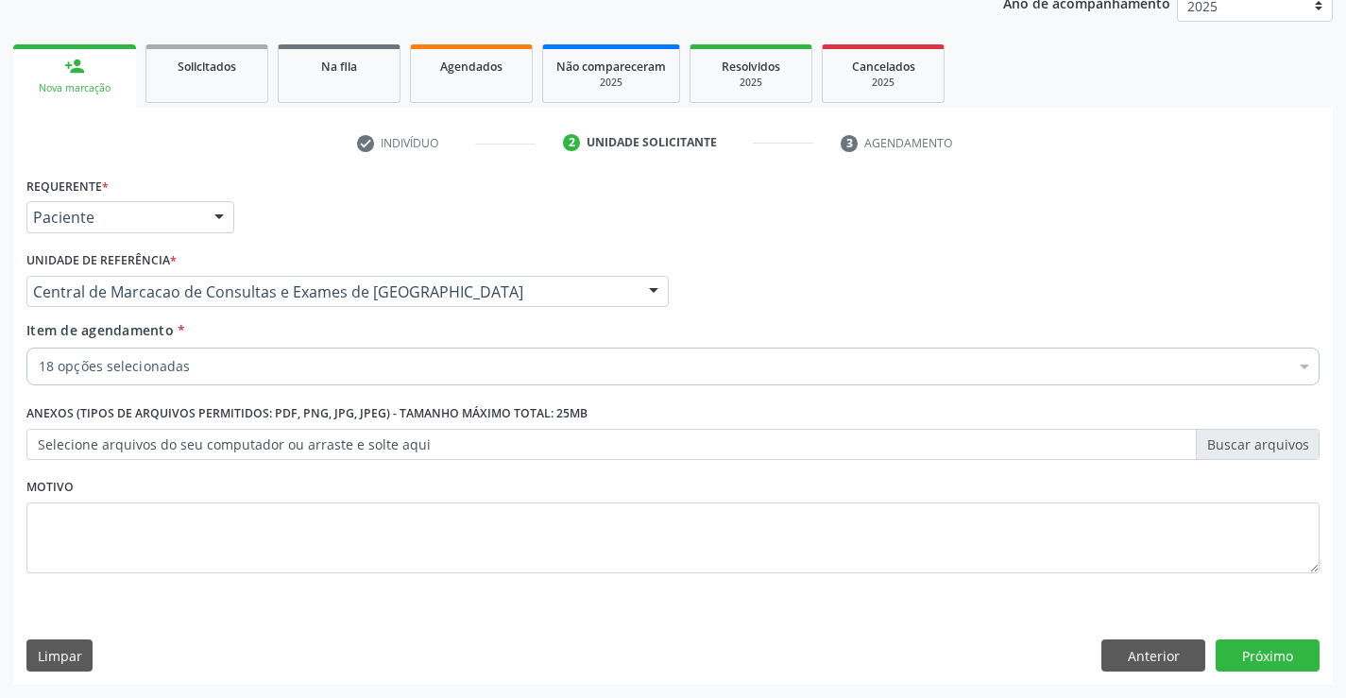
click at [388, 383] on div "18 opções selecionadas" at bounding box center [672, 367] width 1293 height 38
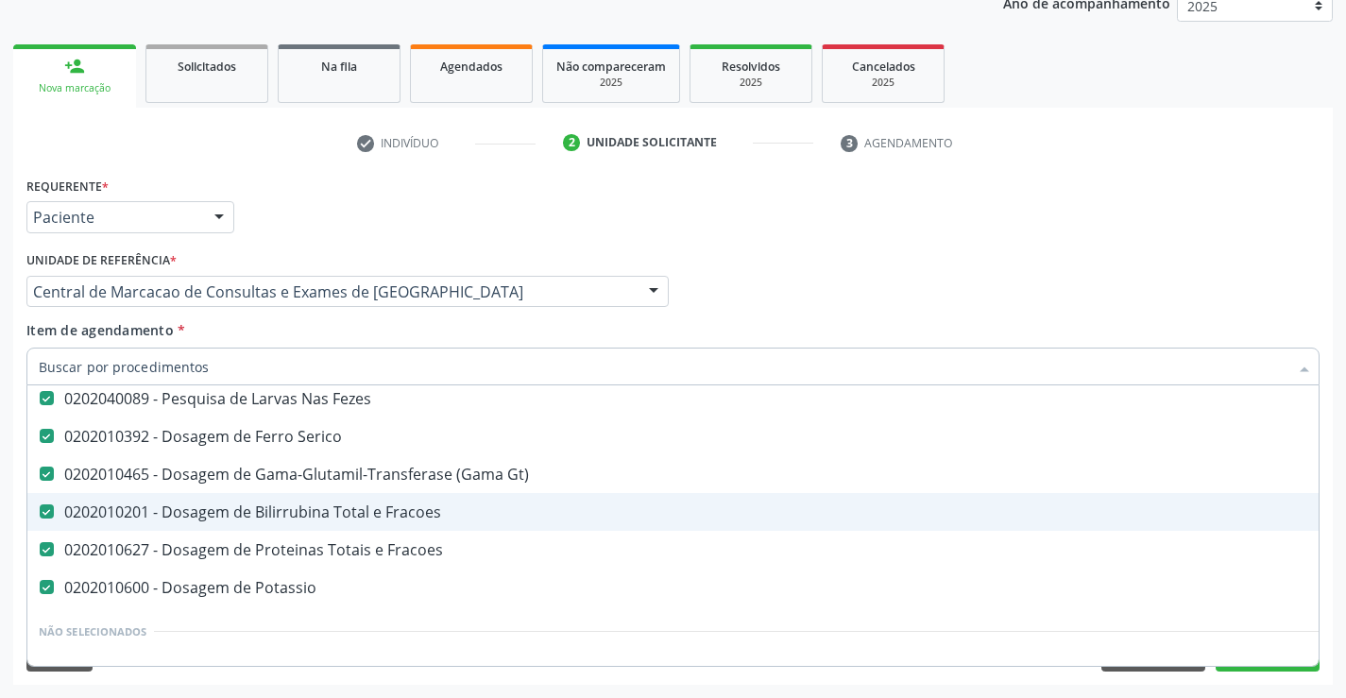
scroll to position [567, 0]
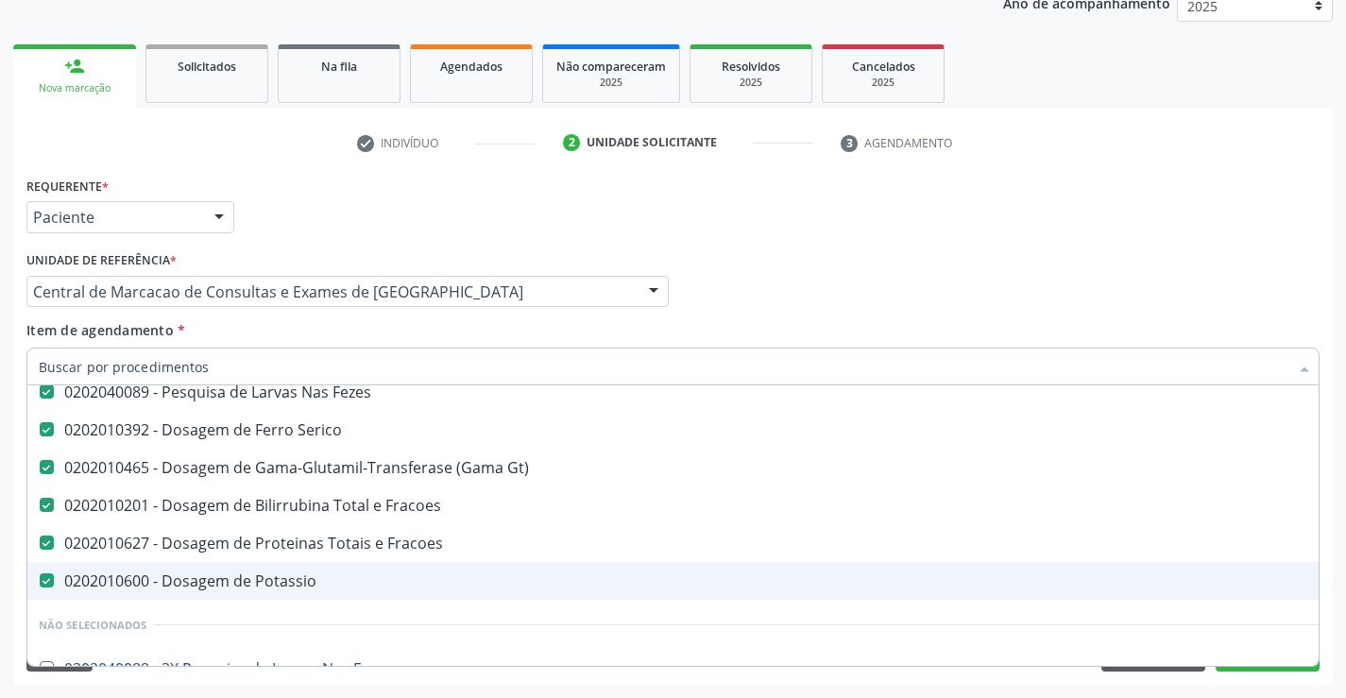
click at [322, 574] on div "0202010600 - Dosagem de Potassio" at bounding box center [774, 580] width 1470 height 15
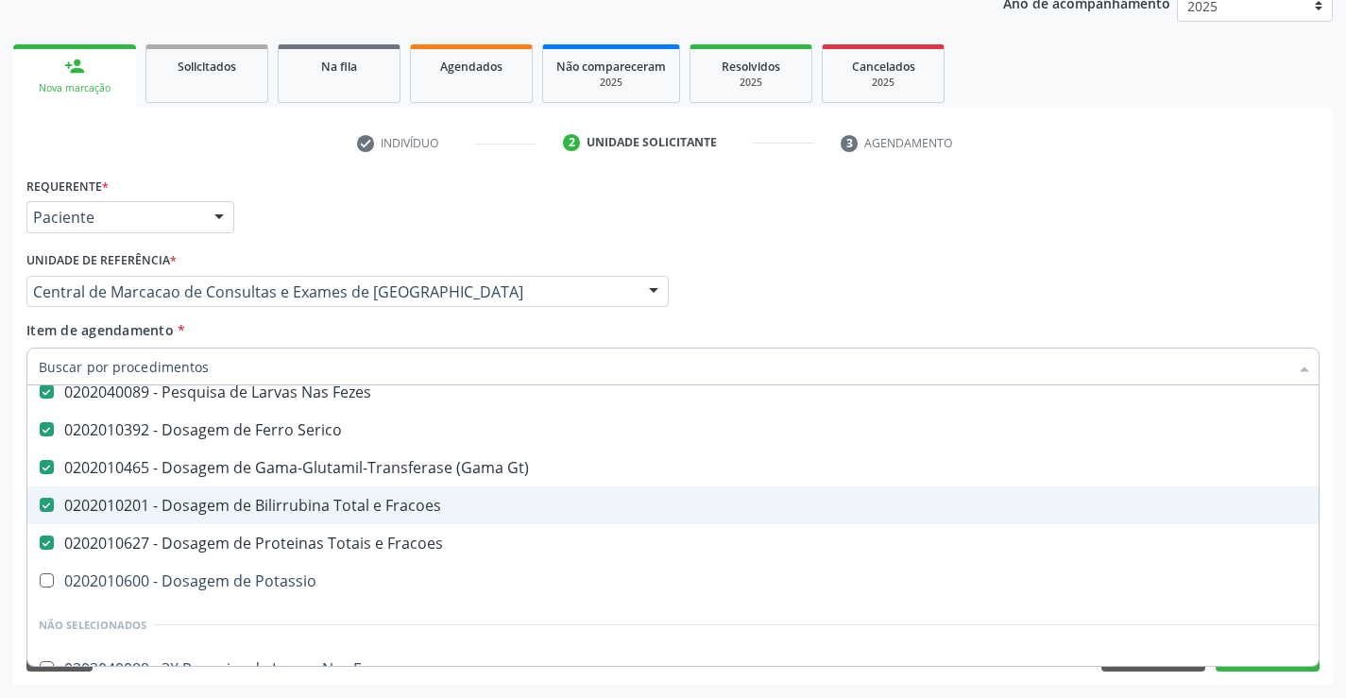
click at [224, 361] on input "Item de agendamento *" at bounding box center [663, 367] width 1249 height 38
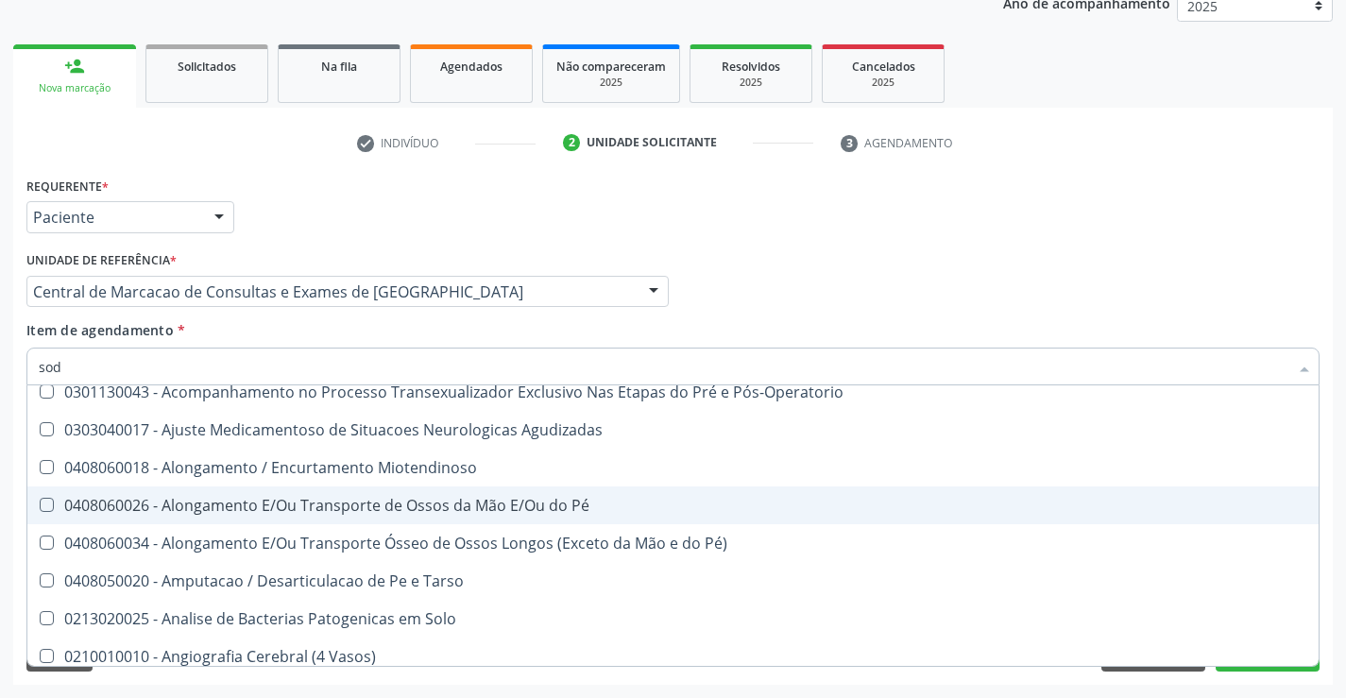
scroll to position [0, 0]
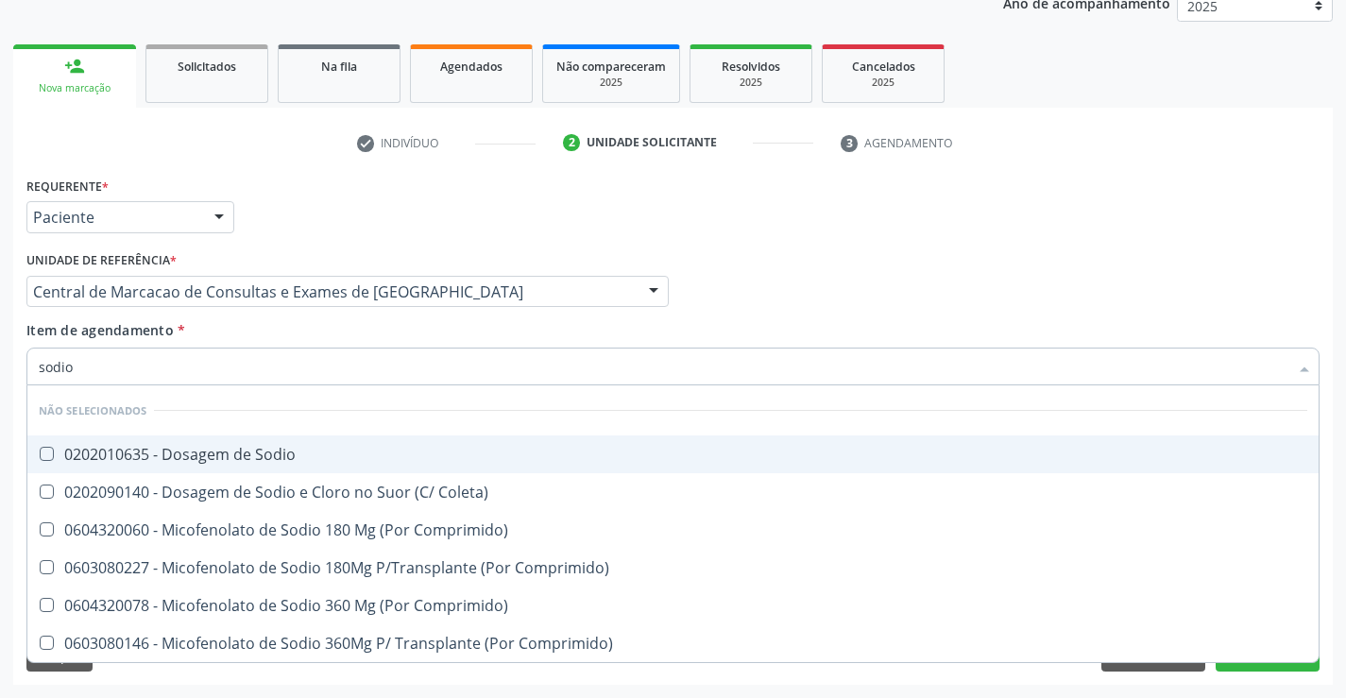
click at [250, 454] on div "0202010635 - Dosagem de Sodio" at bounding box center [673, 454] width 1268 height 15
drag, startPoint x: 832, startPoint y: 298, endPoint x: 0, endPoint y: 29, distance: 874.5
click at [830, 297] on div "Profissional Solicitante Por favor, selecione a Unidade de Atendimento primeiro…" at bounding box center [673, 283] width 1302 height 74
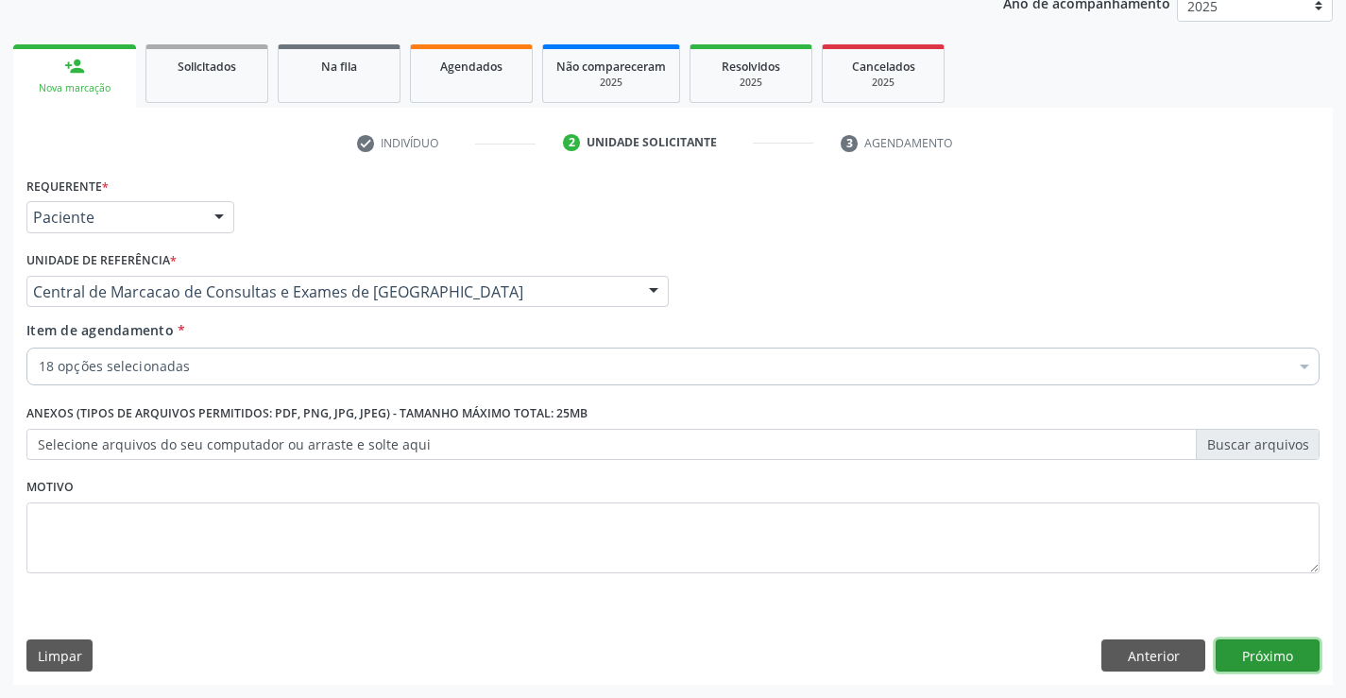
click at [1242, 650] on button "Próximo" at bounding box center [1267, 655] width 104 height 32
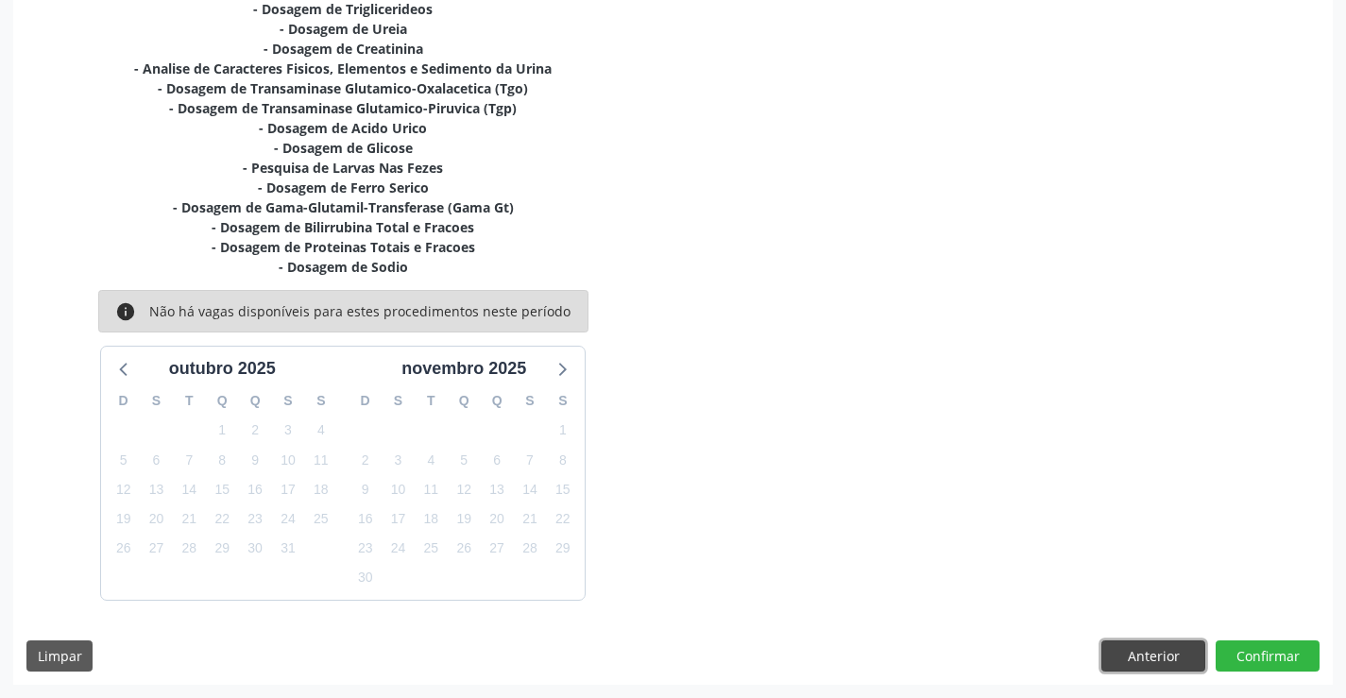
click at [1130, 645] on button "Anterior" at bounding box center [1153, 656] width 104 height 32
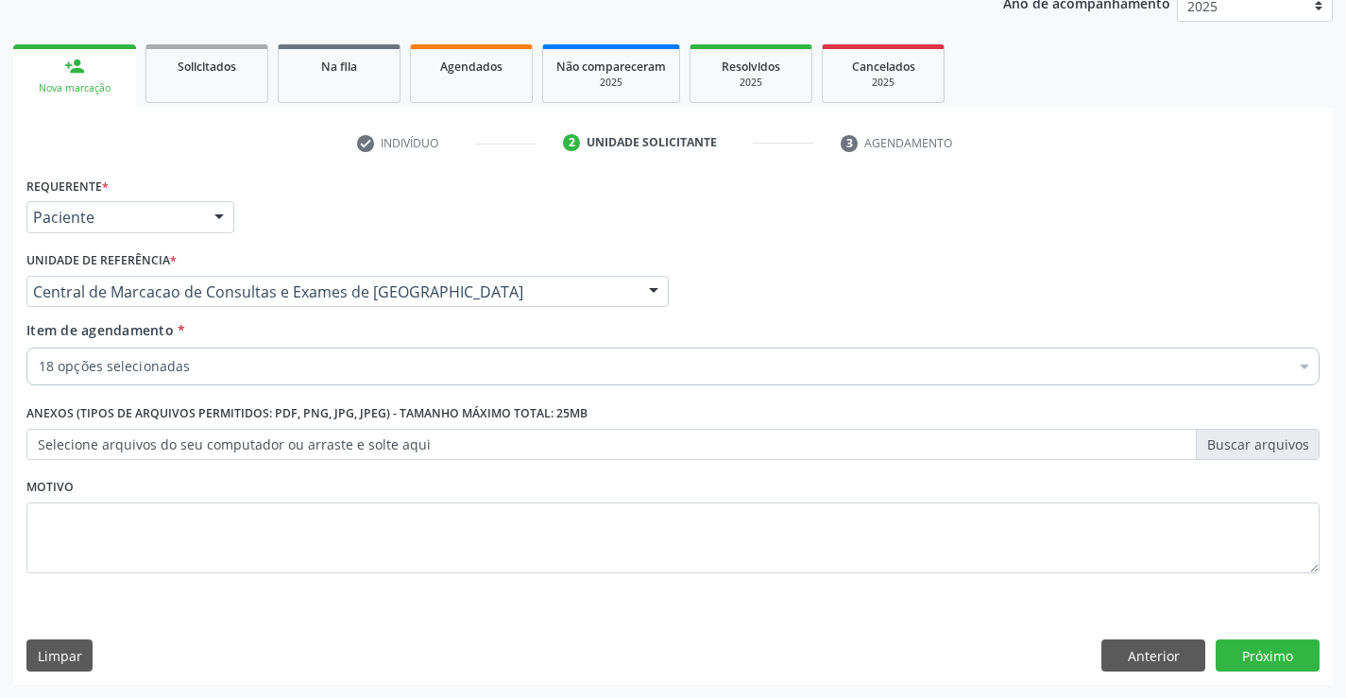
click at [331, 353] on div "18 opções selecionadas" at bounding box center [672, 367] width 1293 height 38
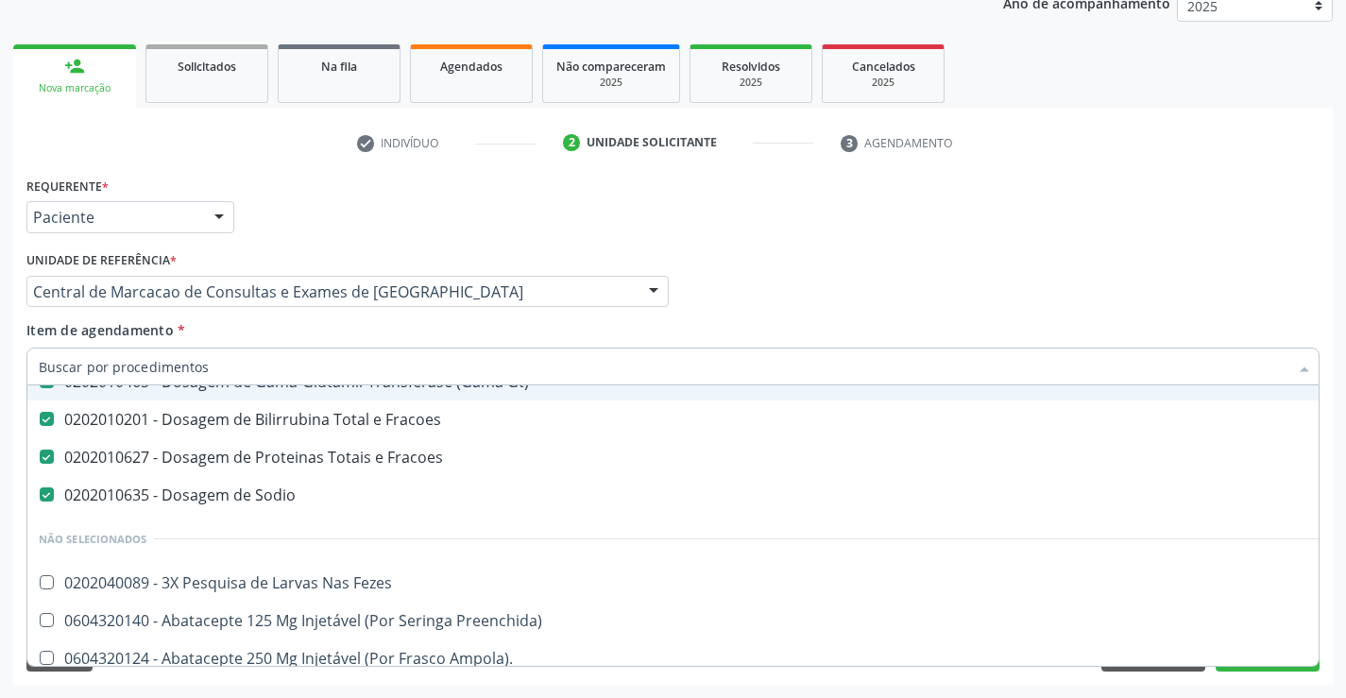
scroll to position [661, 0]
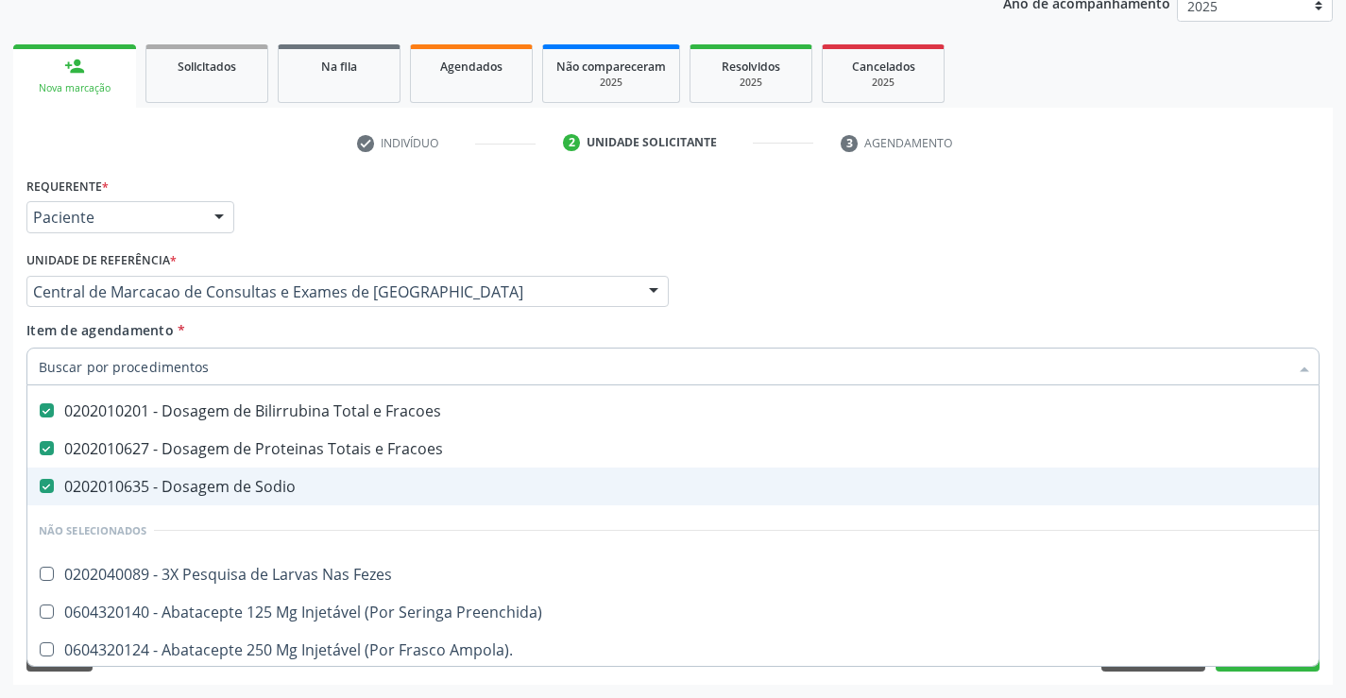
click at [279, 492] on div "0202010635 - Dosagem de Sodio" at bounding box center [774, 486] width 1470 height 15
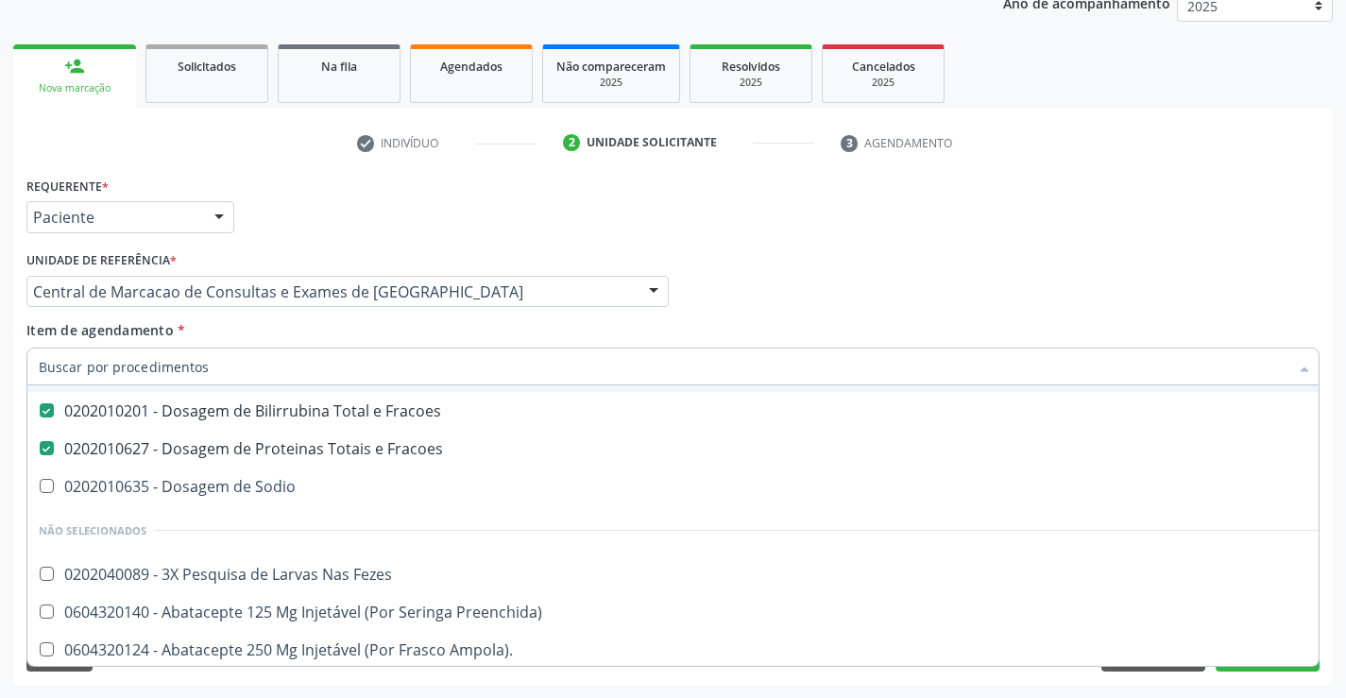
click at [768, 304] on div "Profissional Solicitante Por favor, selecione a Unidade de Atendimento primeiro…" at bounding box center [673, 283] width 1302 height 74
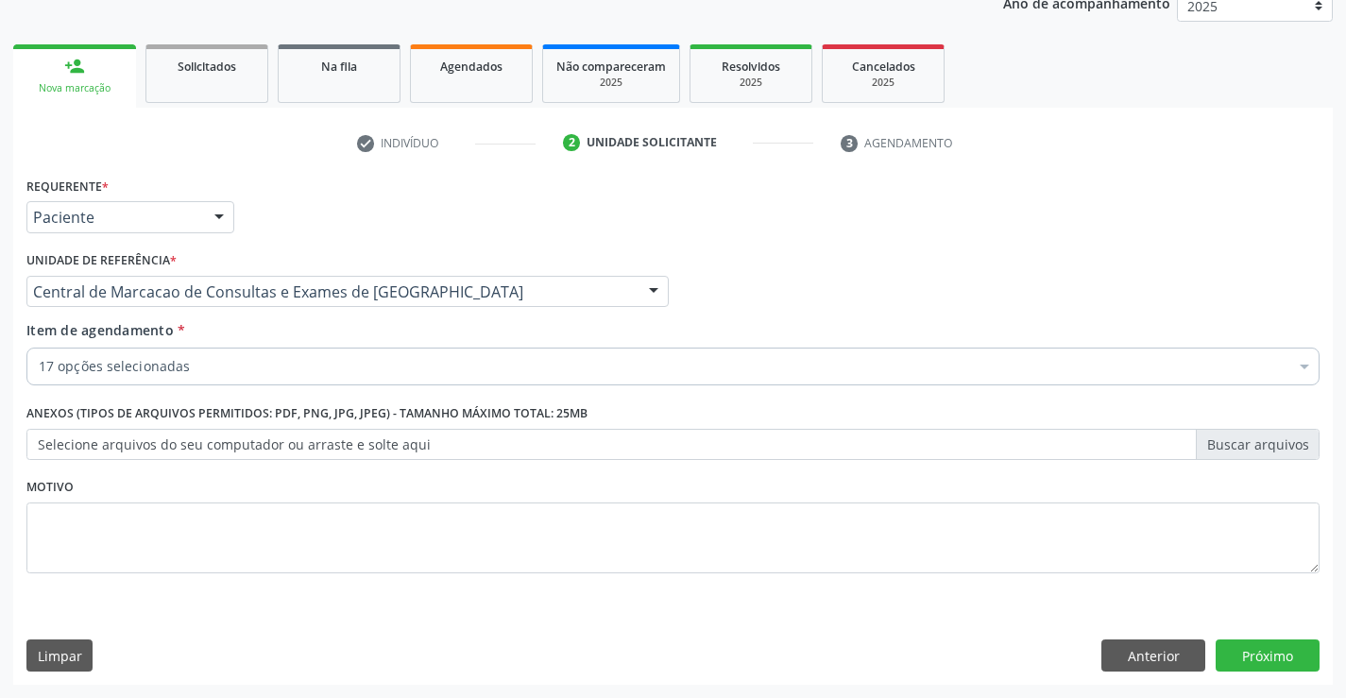
scroll to position [0, 0]
click at [1223, 654] on button "Próximo" at bounding box center [1267, 655] width 104 height 32
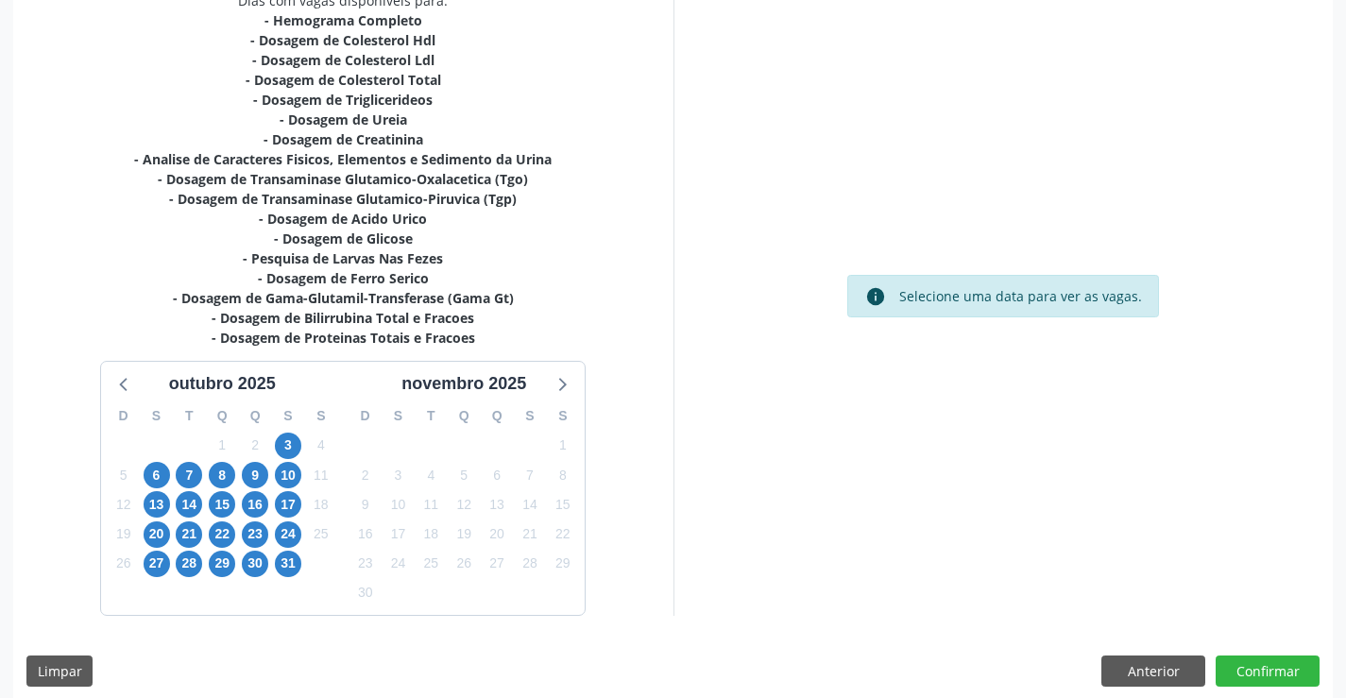
scroll to position [441, 0]
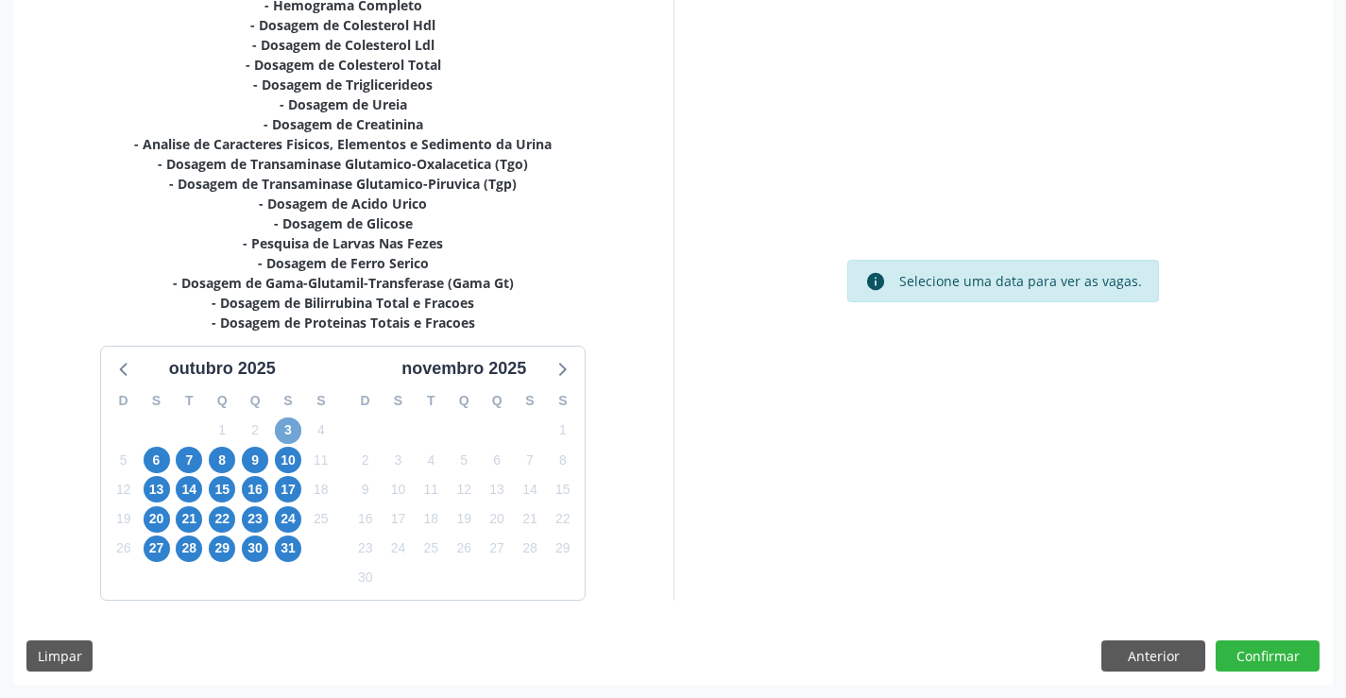
click at [286, 418] on span "3" at bounding box center [288, 430] width 26 height 26
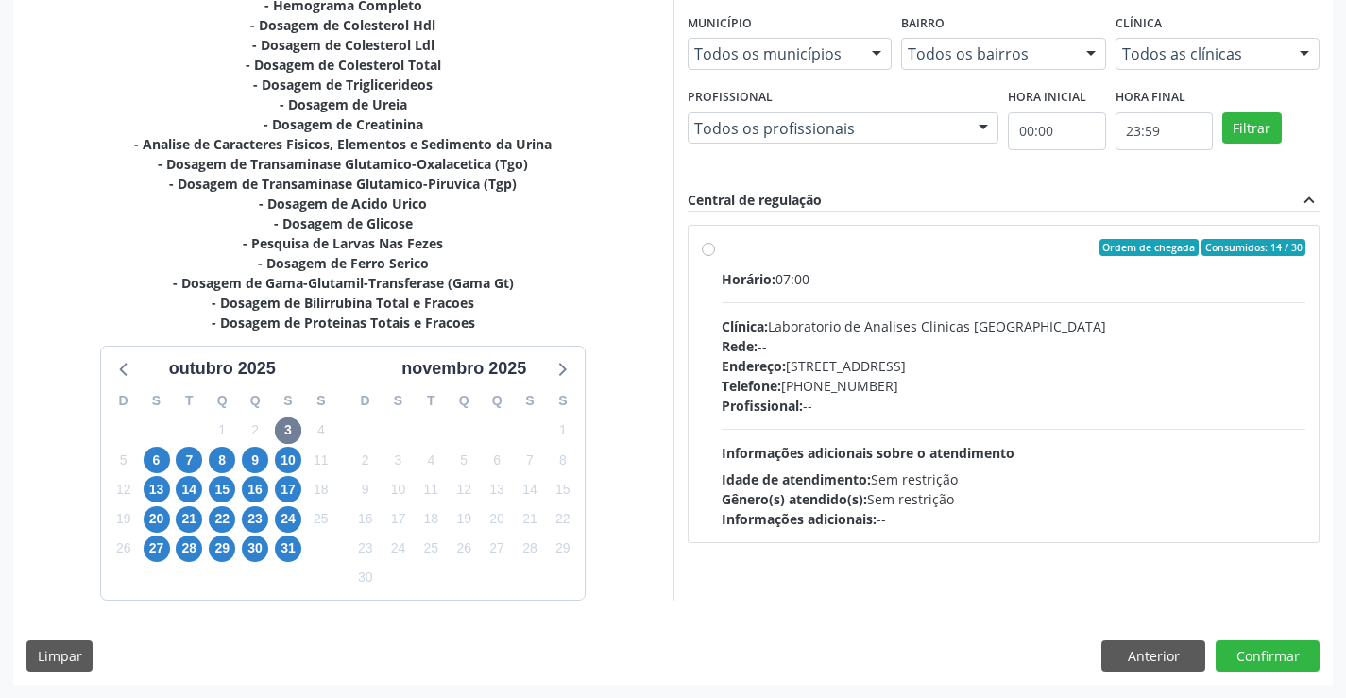
click at [950, 419] on div "Horário: 07:00 Clínica: Laboratorio de Analises Clinicas Sao Francisco Rede: --…" at bounding box center [1014, 399] width 585 height 260
click at [715, 256] on input "Ordem de chegada Consumidos: 14 / 30 Horário: 07:00 Clínica: Laboratorio de Ana…" at bounding box center [708, 247] width 13 height 17
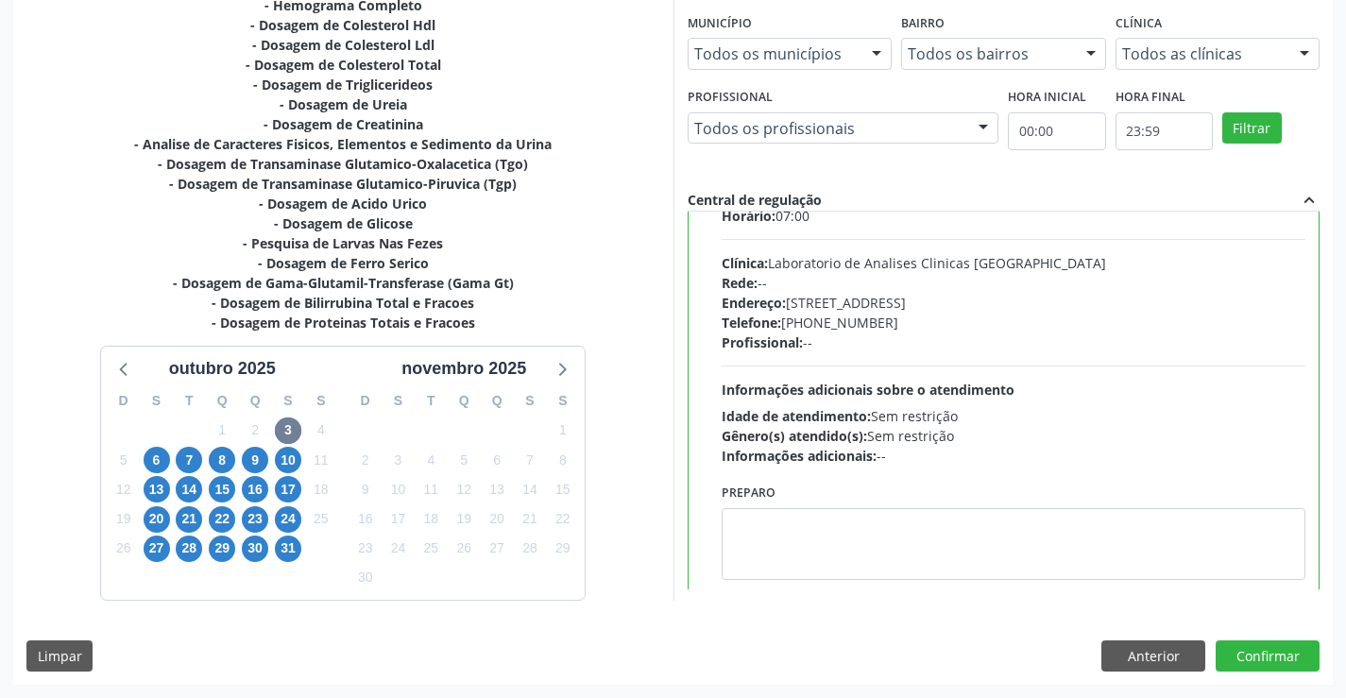
scroll to position [93, 0]
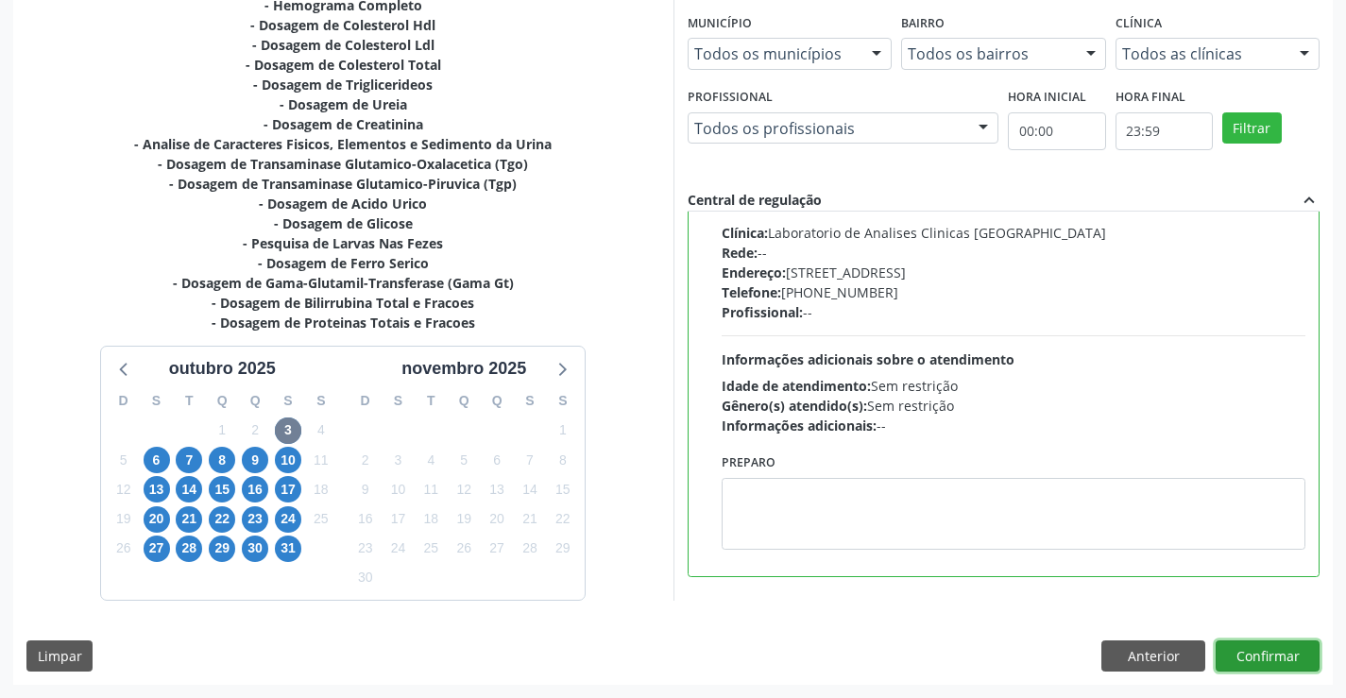
click at [1257, 645] on button "Confirmar" at bounding box center [1267, 656] width 104 height 32
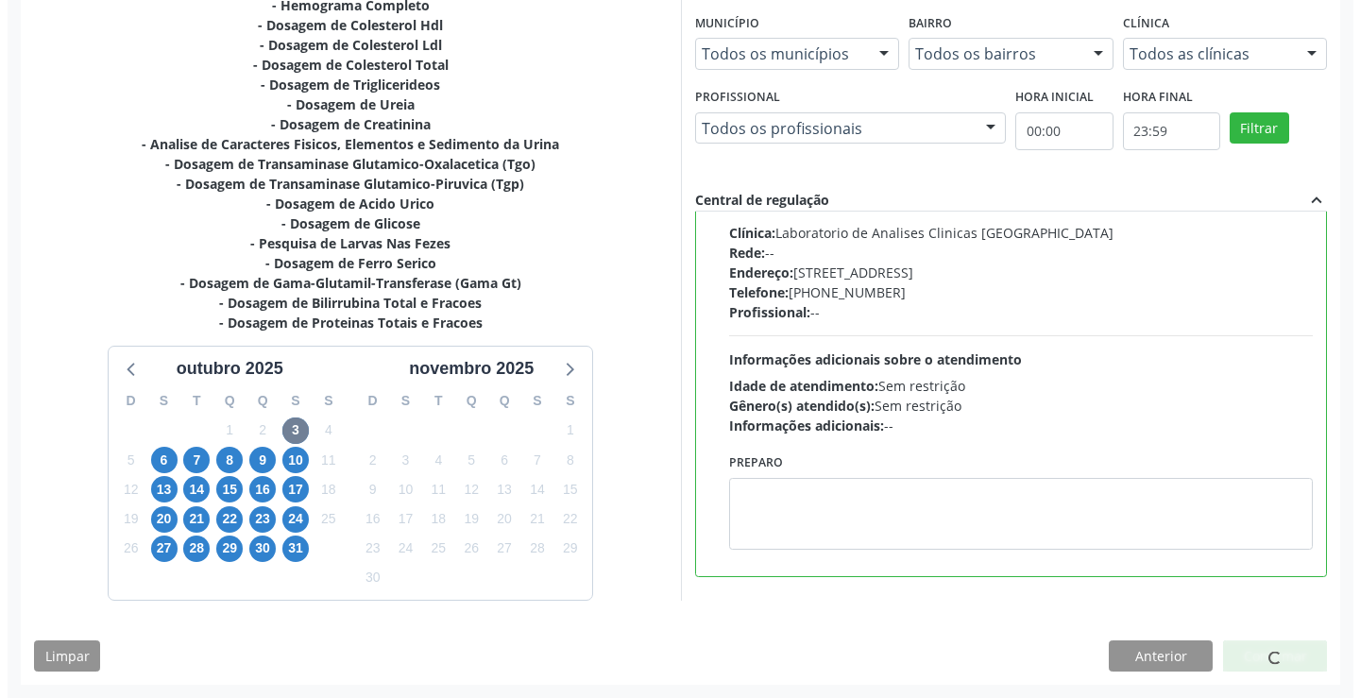
scroll to position [0, 0]
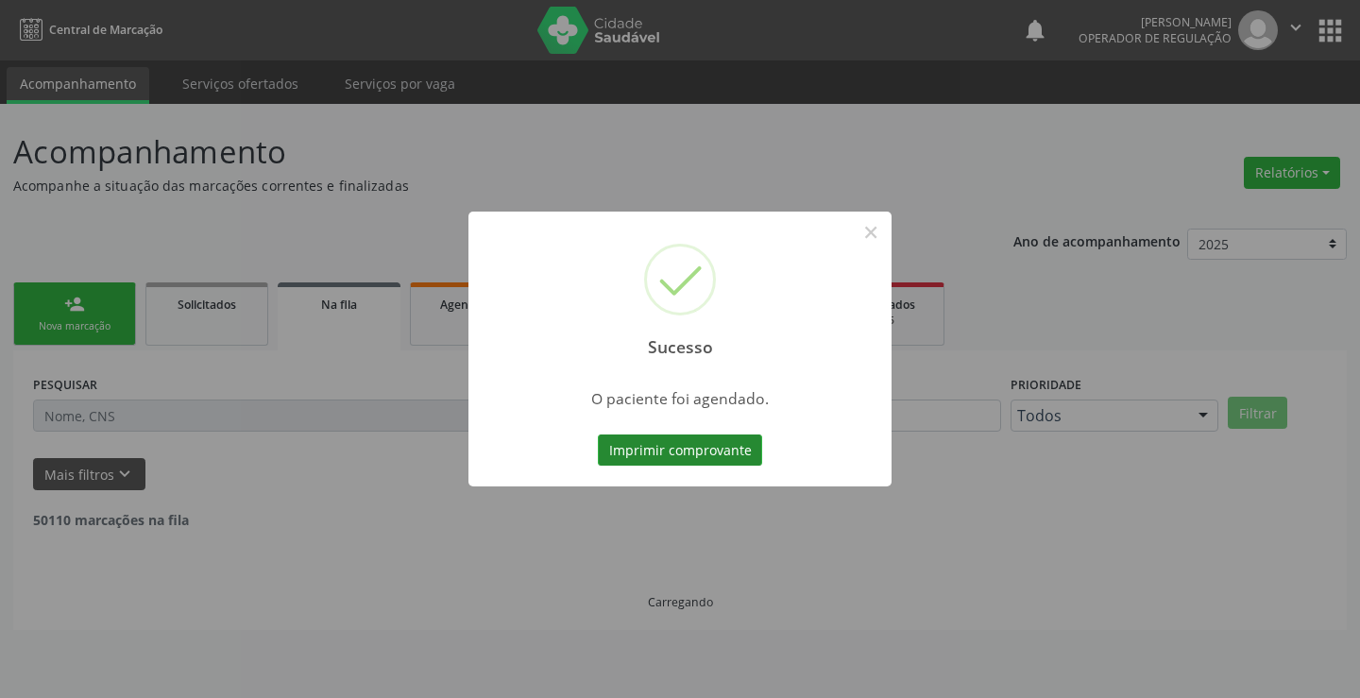
click at [694, 450] on button "Imprimir comprovante" at bounding box center [680, 450] width 164 height 32
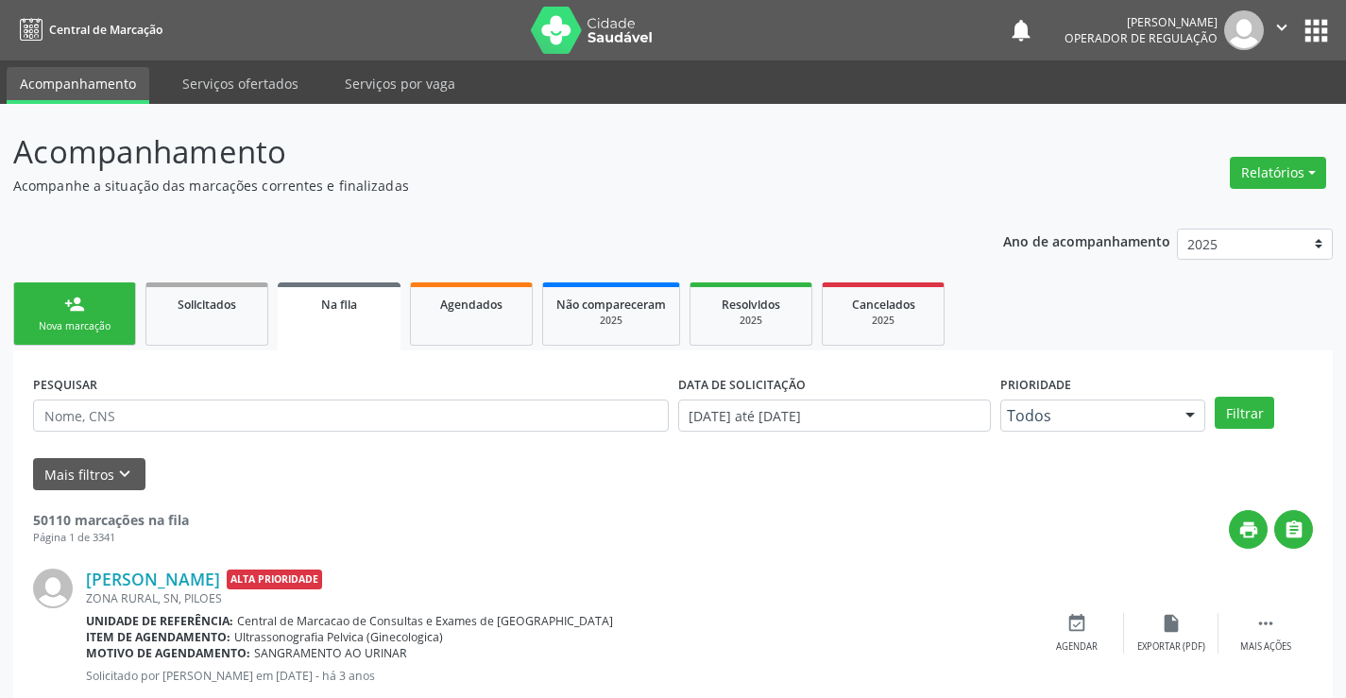
drag, startPoint x: 94, startPoint y: 311, endPoint x: 127, endPoint y: 2, distance: 310.5
click at [97, 308] on link "person_add Nova marcação" at bounding box center [74, 313] width 123 height 63
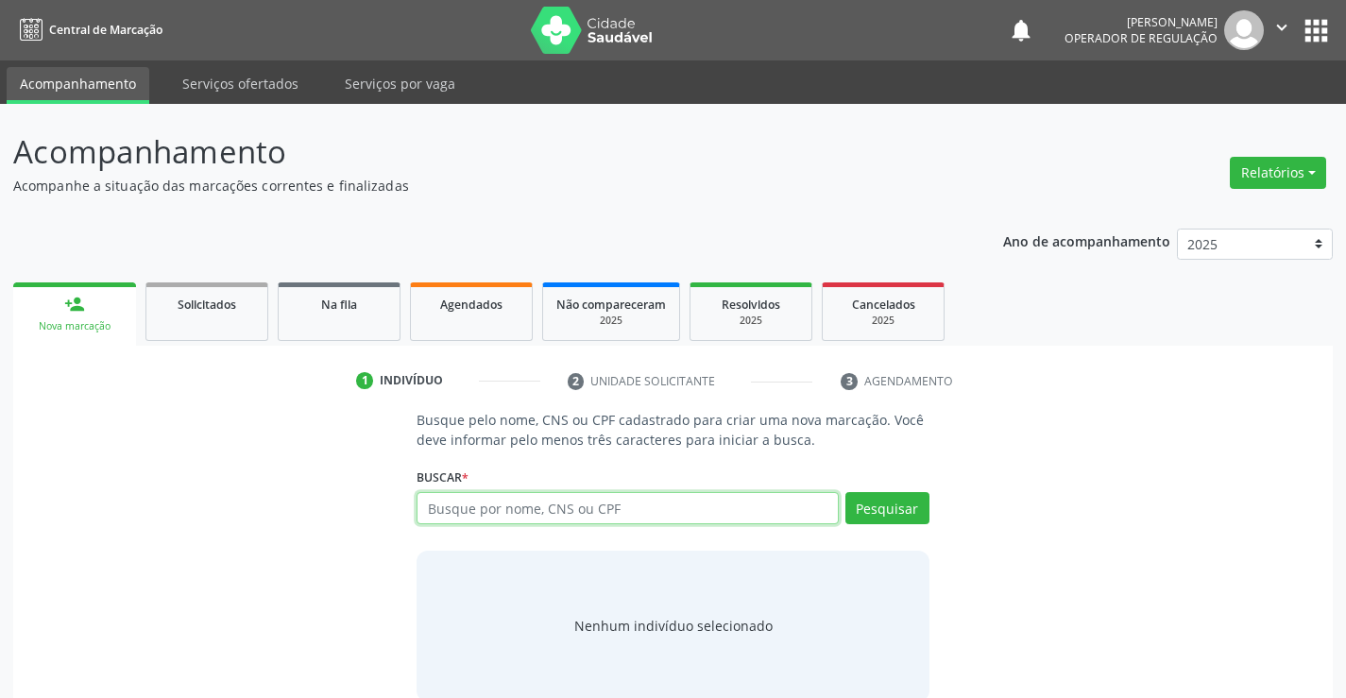
click at [474, 510] on input "text" at bounding box center [626, 508] width 421 height 32
type input "709004839115719"
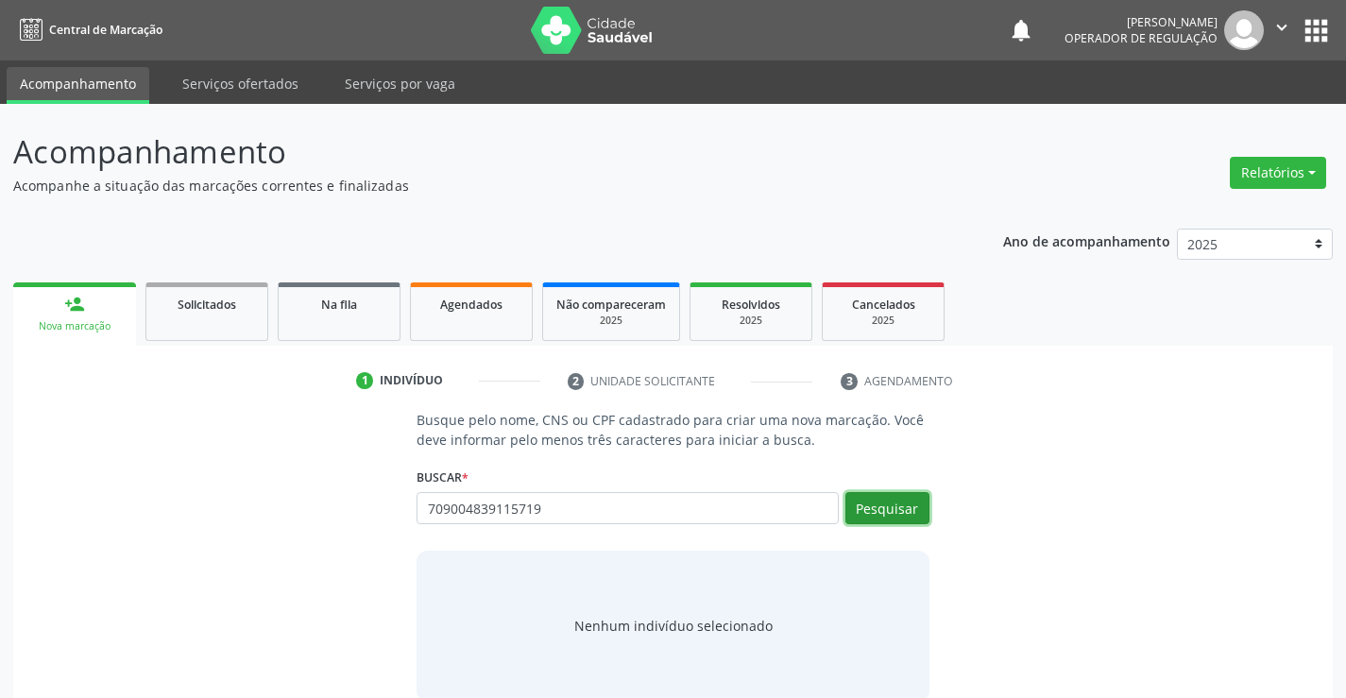
click at [867, 512] on button "Pesquisar" at bounding box center [887, 508] width 84 height 32
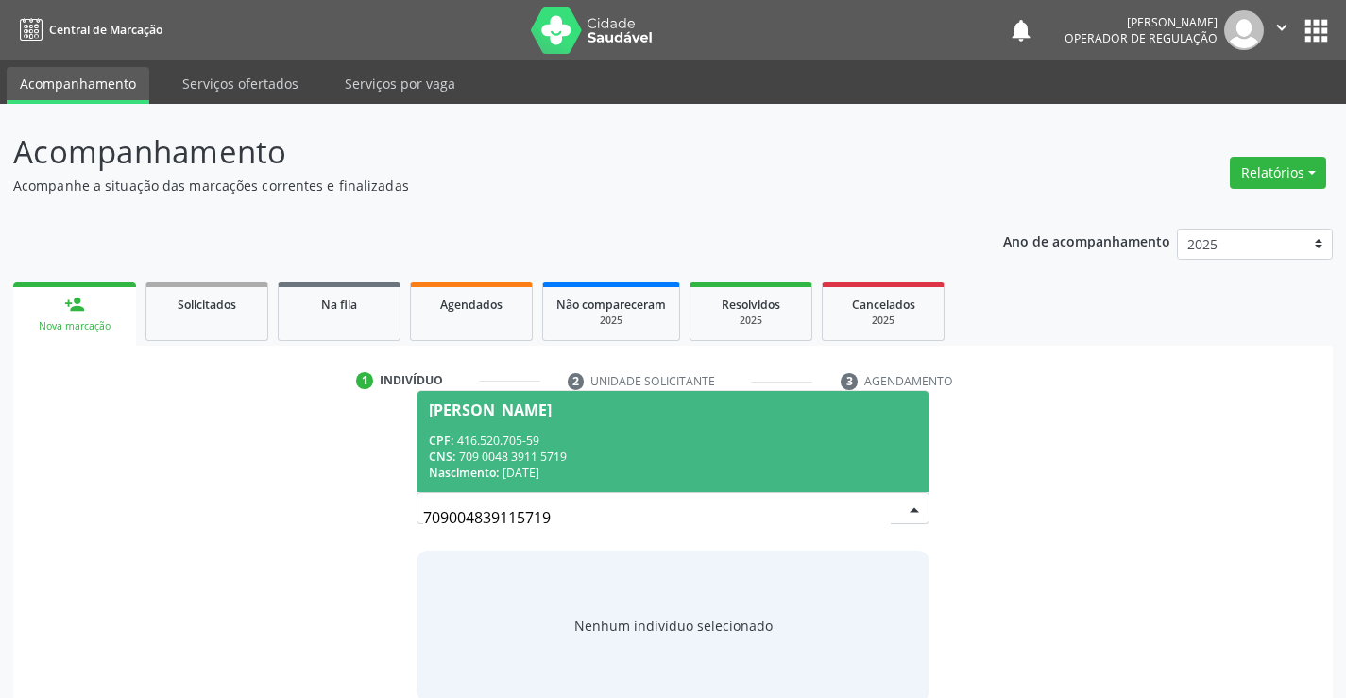
click at [709, 421] on span "Clelia Ramos Silva Santos CPF: 416.520.705-59 CNS: 709 0048 3911 5719 Nasciment…" at bounding box center [672, 441] width 510 height 101
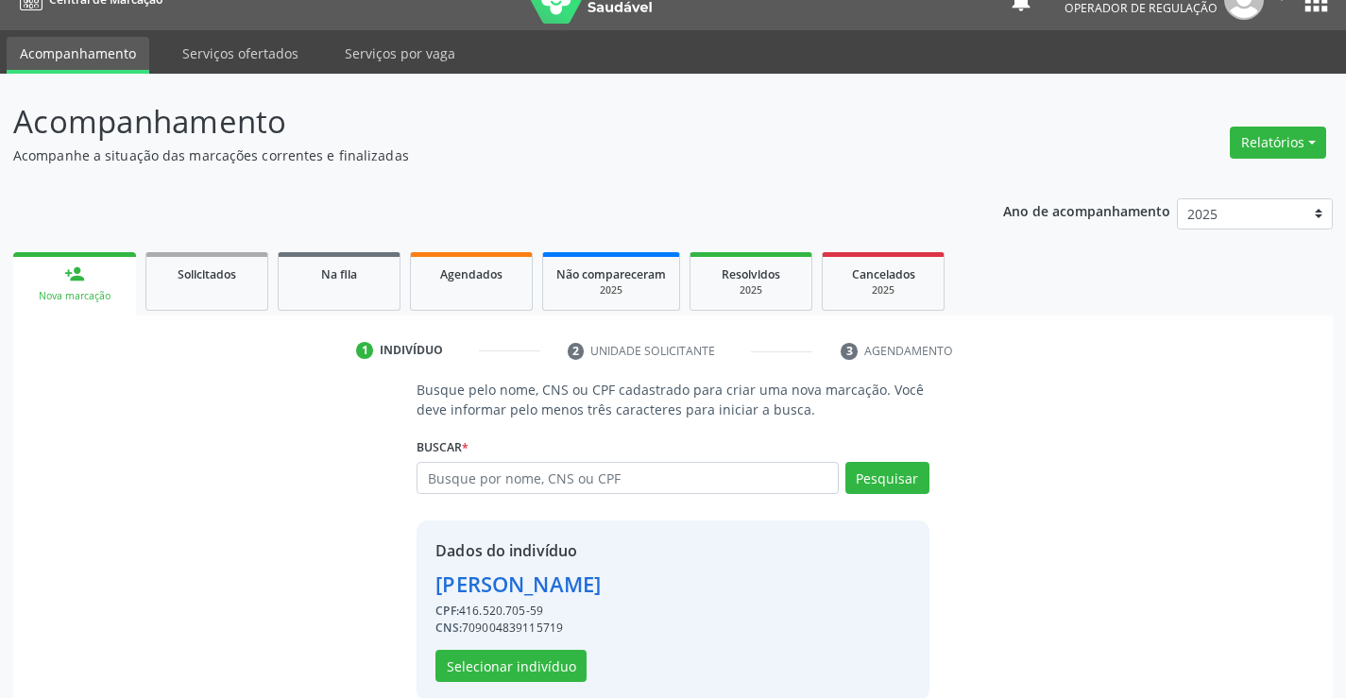
scroll to position [59, 0]
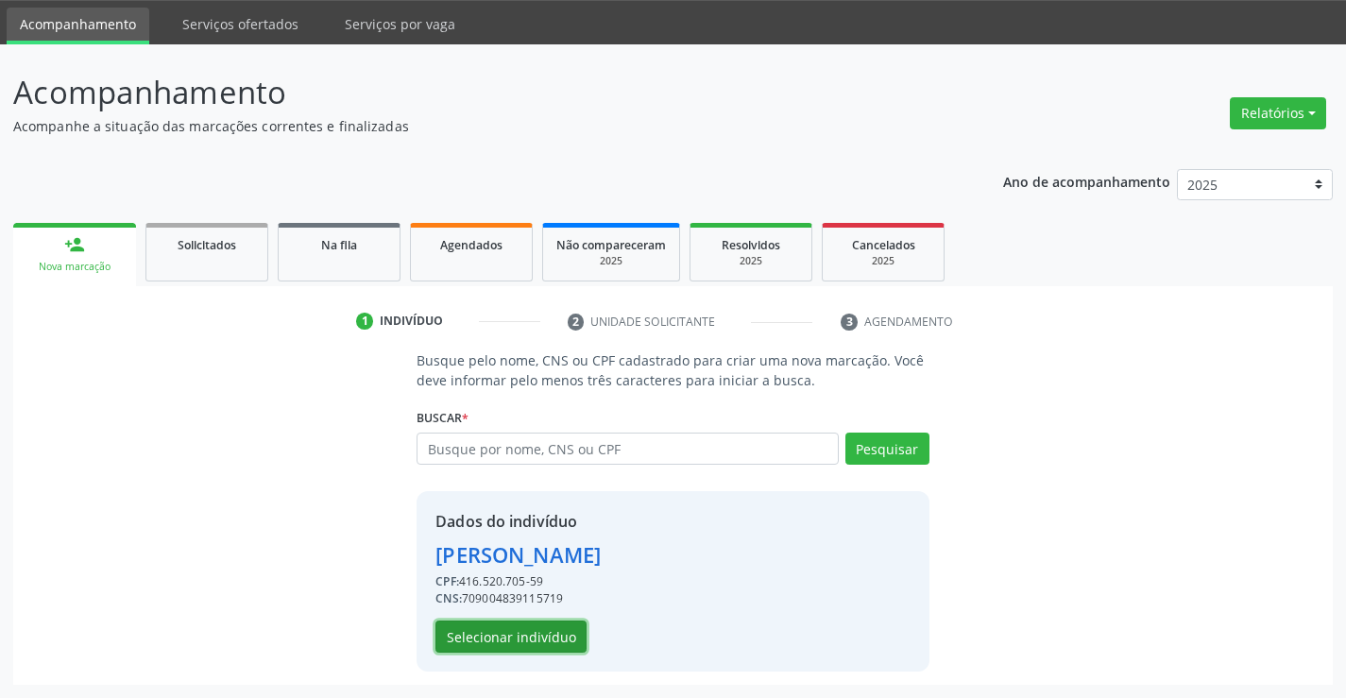
click at [538, 623] on button "Selecionar indivíduo" at bounding box center [510, 636] width 151 height 32
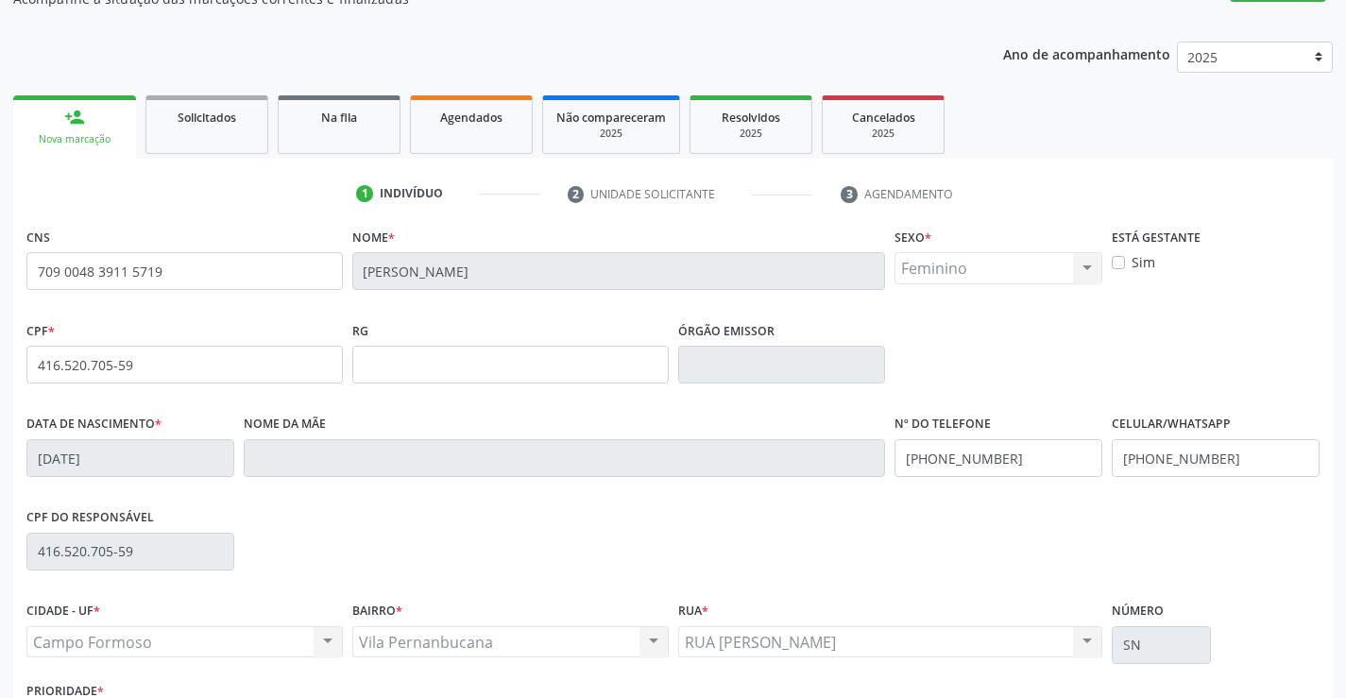
scroll to position [326, 0]
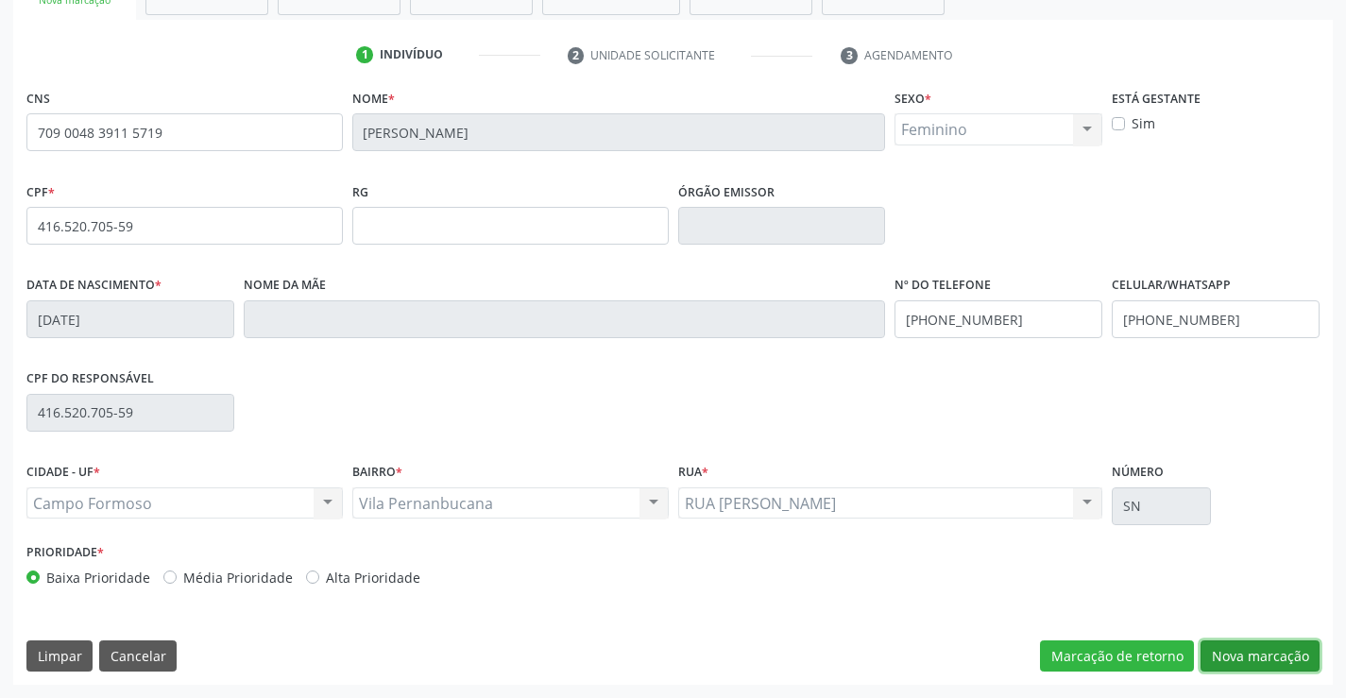
click at [1270, 653] on button "Nova marcação" at bounding box center [1259, 656] width 119 height 32
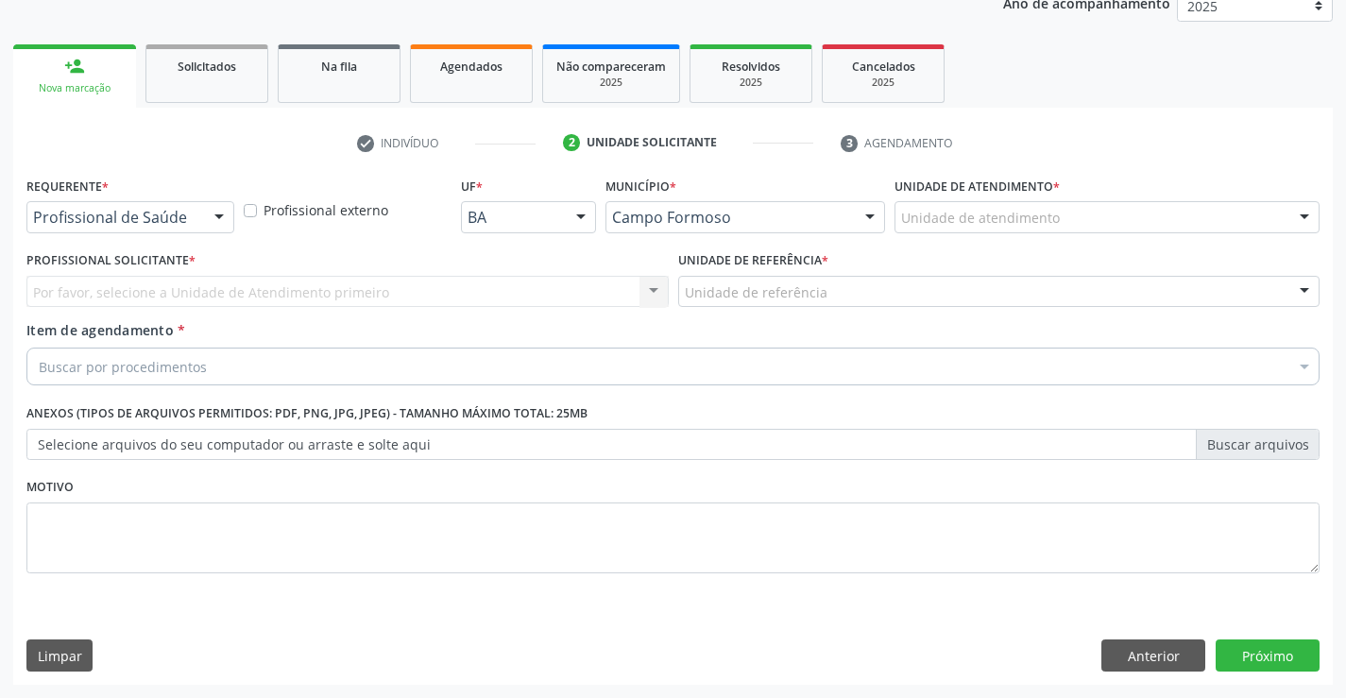
scroll to position [238, 0]
click at [219, 221] on div at bounding box center [219, 218] width 28 height 32
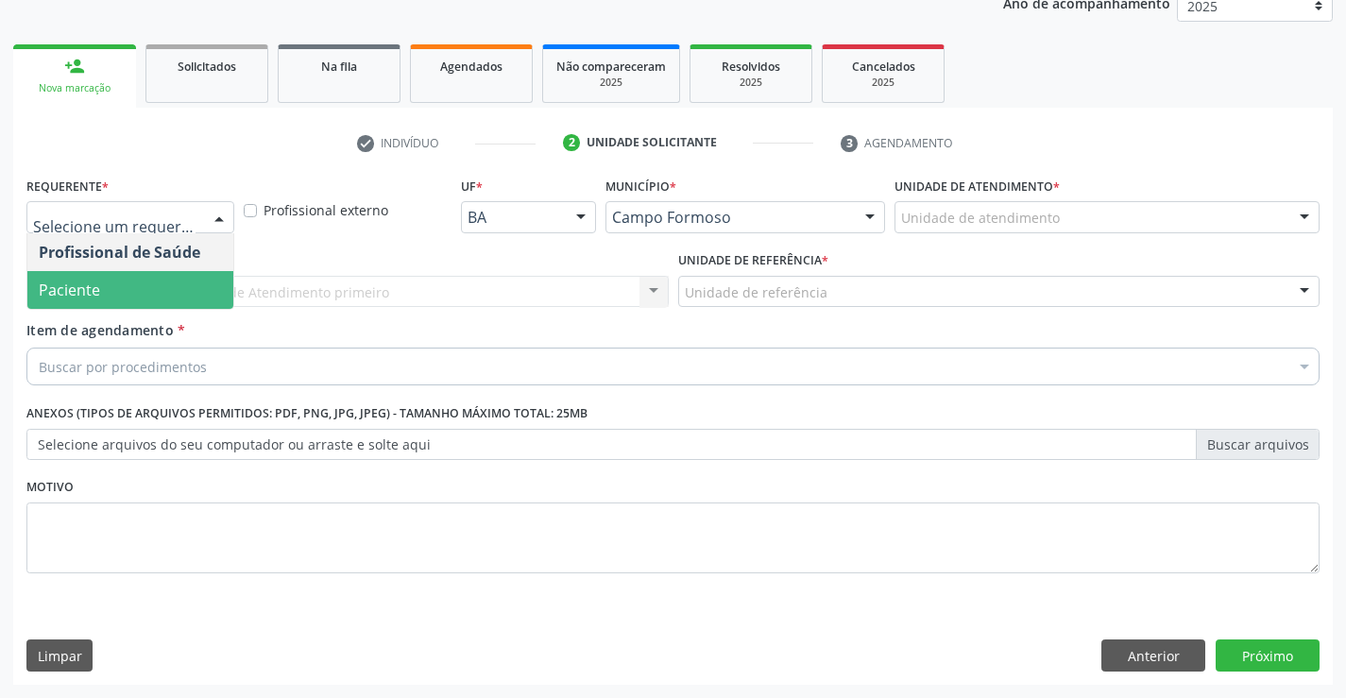
click at [165, 283] on span "Paciente" at bounding box center [130, 290] width 206 height 38
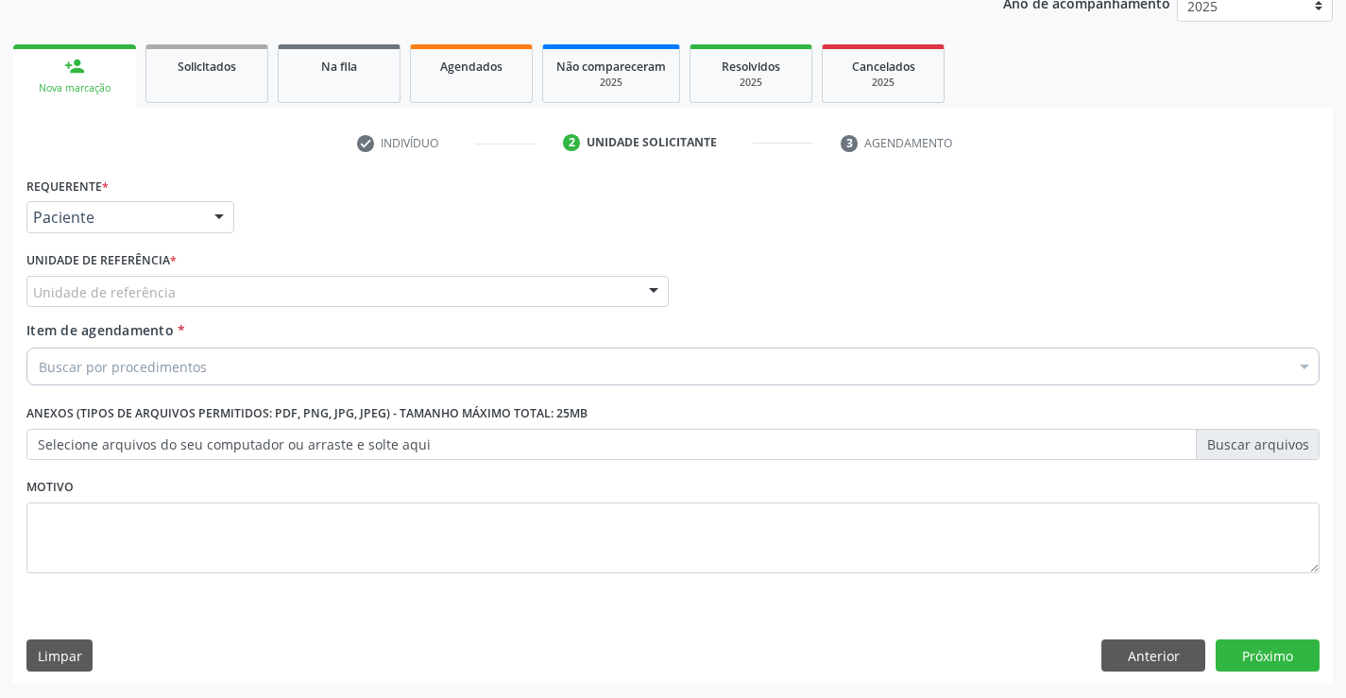
click at [261, 296] on div "Unidade de referência" at bounding box center [347, 292] width 642 height 32
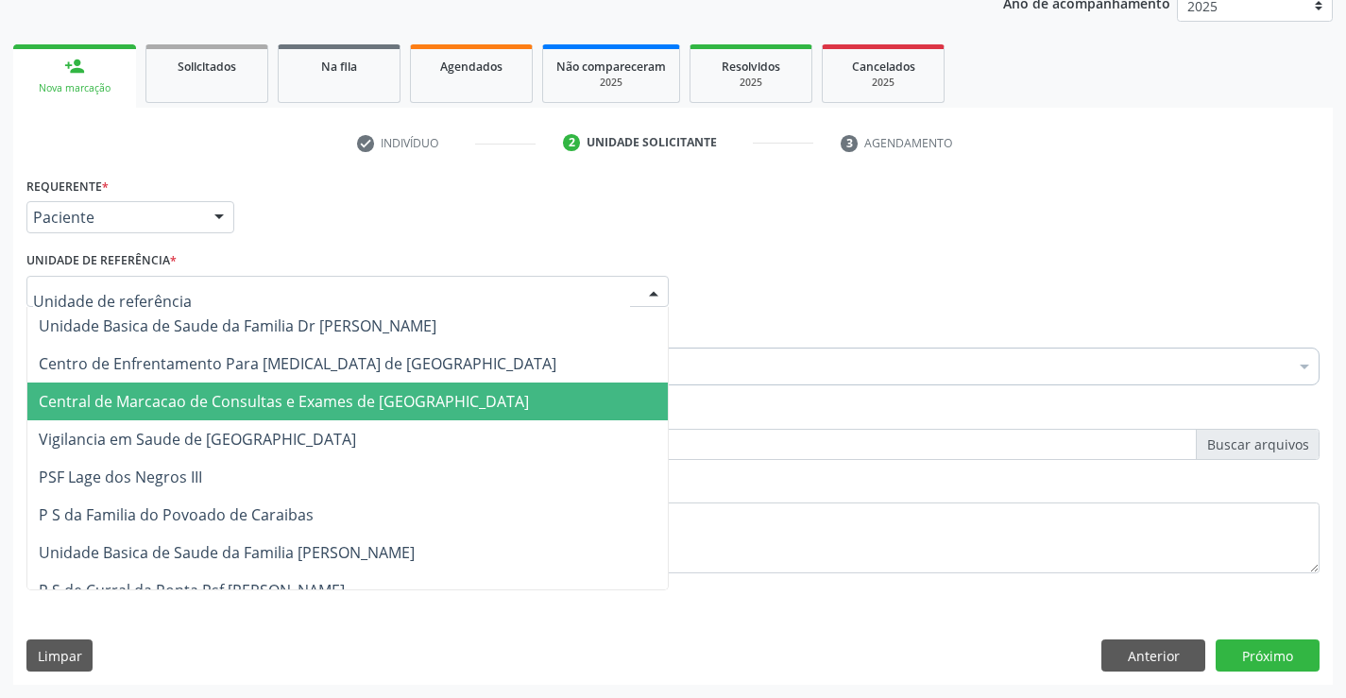
click at [304, 403] on span "Central de Marcacao de Consultas e Exames de [GEOGRAPHIC_DATA]" at bounding box center [284, 401] width 490 height 21
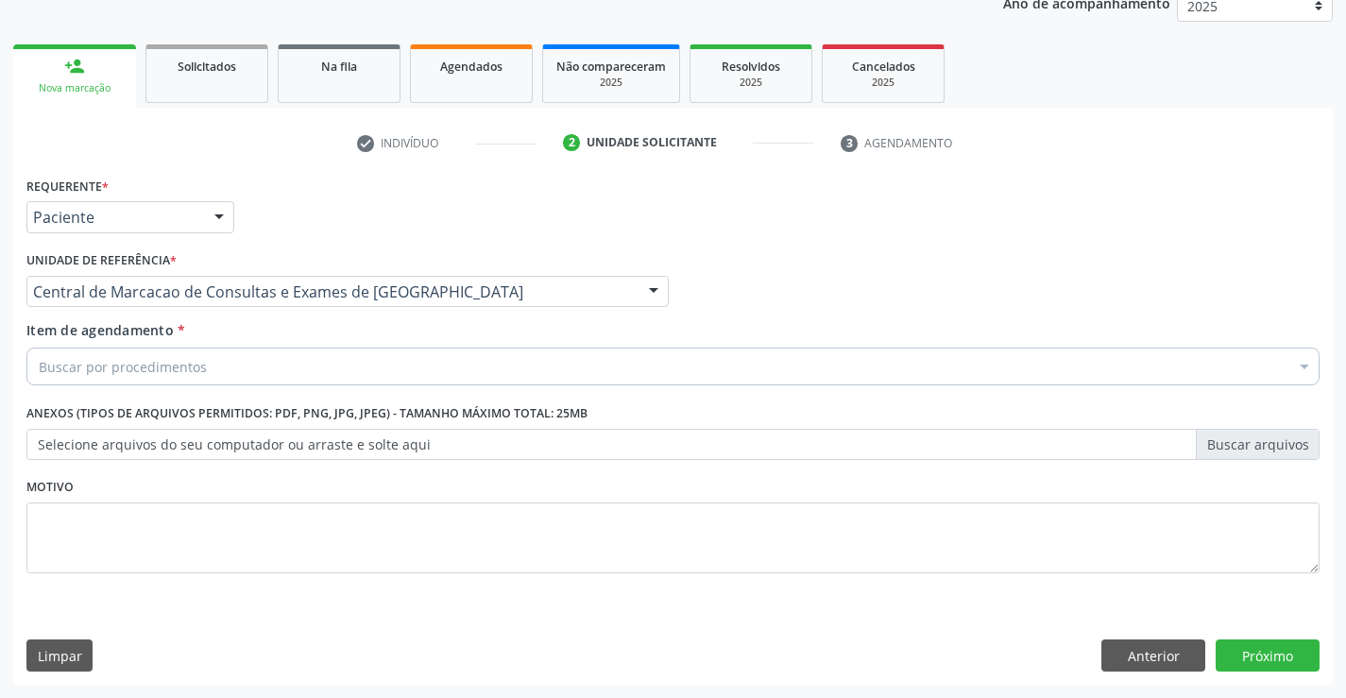
click at [329, 367] on div "Buscar por procedimentos" at bounding box center [672, 367] width 1293 height 38
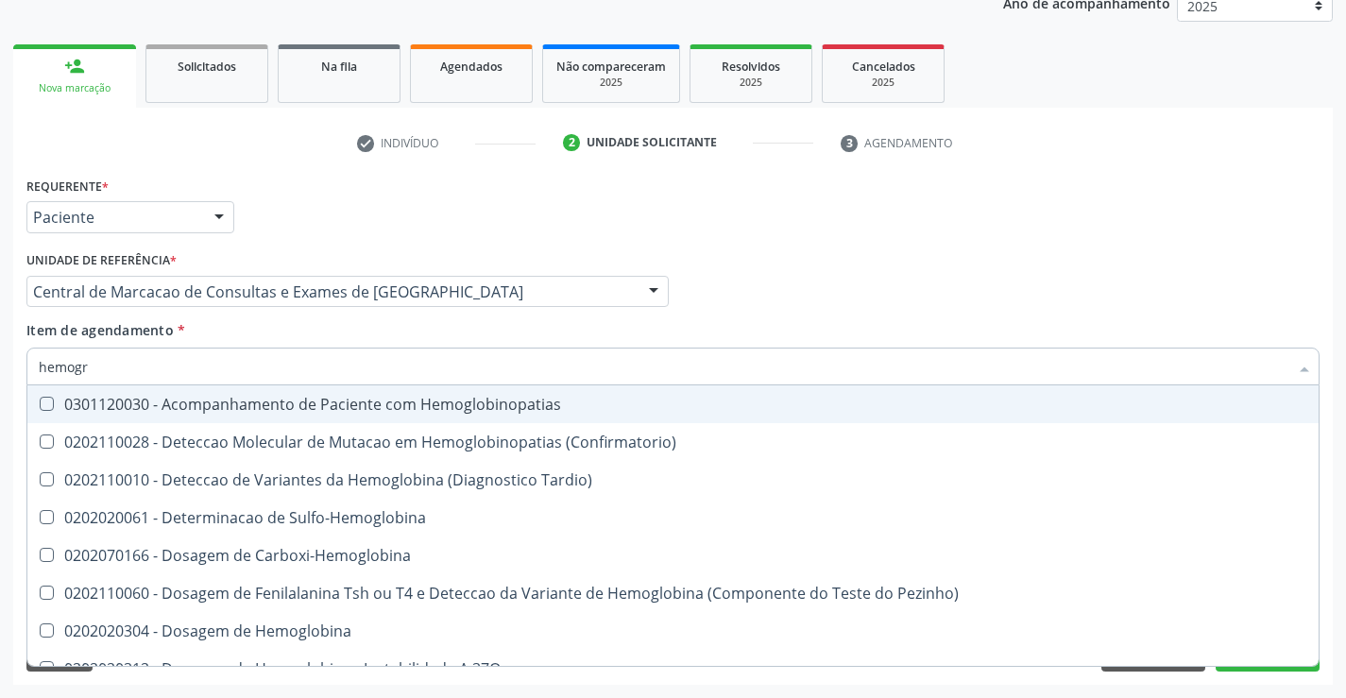
type input "hemogra"
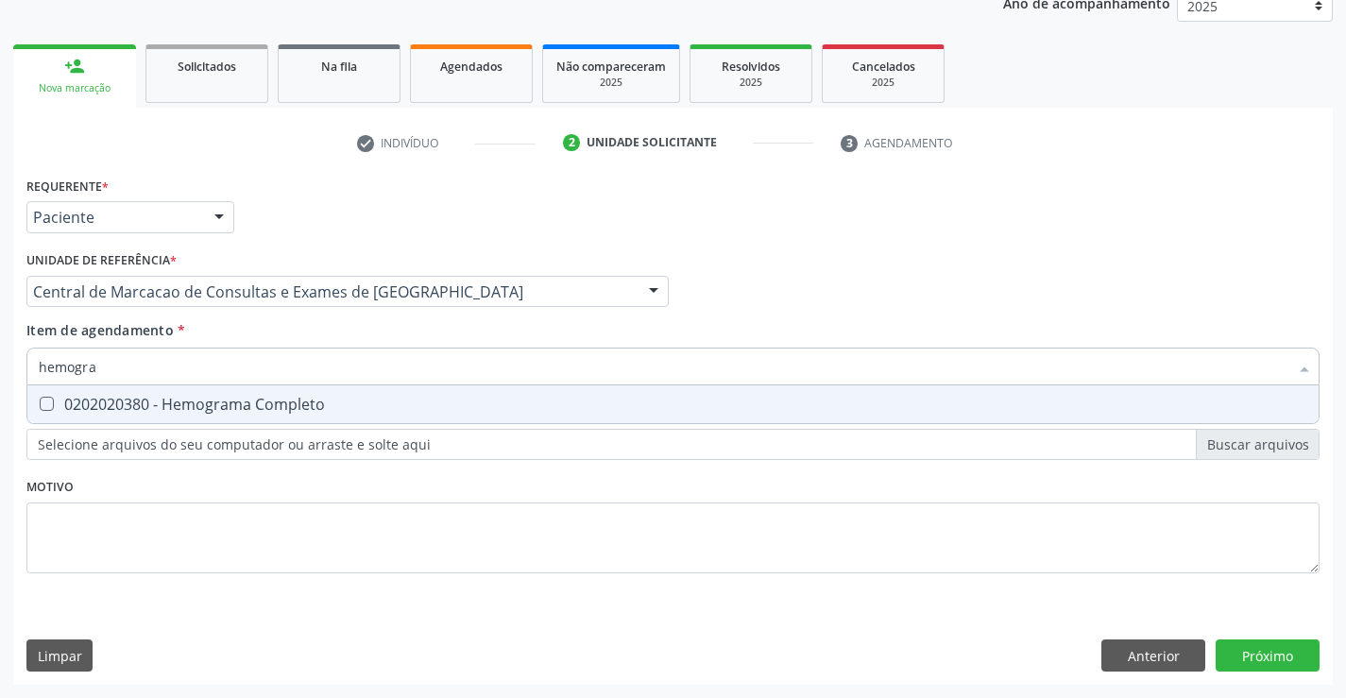
click at [314, 400] on div "0202020380 - Hemograma Completo" at bounding box center [673, 404] width 1268 height 15
checkbox Completo "true"
click at [345, 362] on input "hemogra" at bounding box center [663, 367] width 1249 height 38
type input "u"
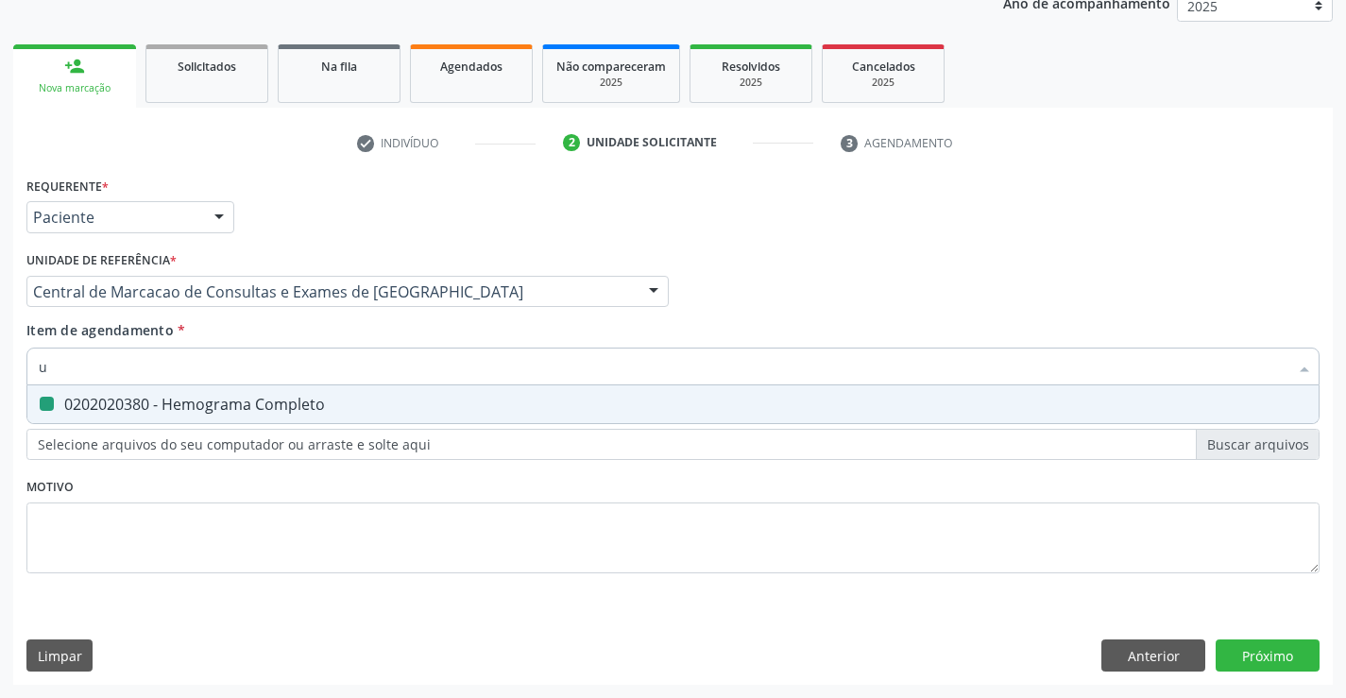
checkbox Completo "false"
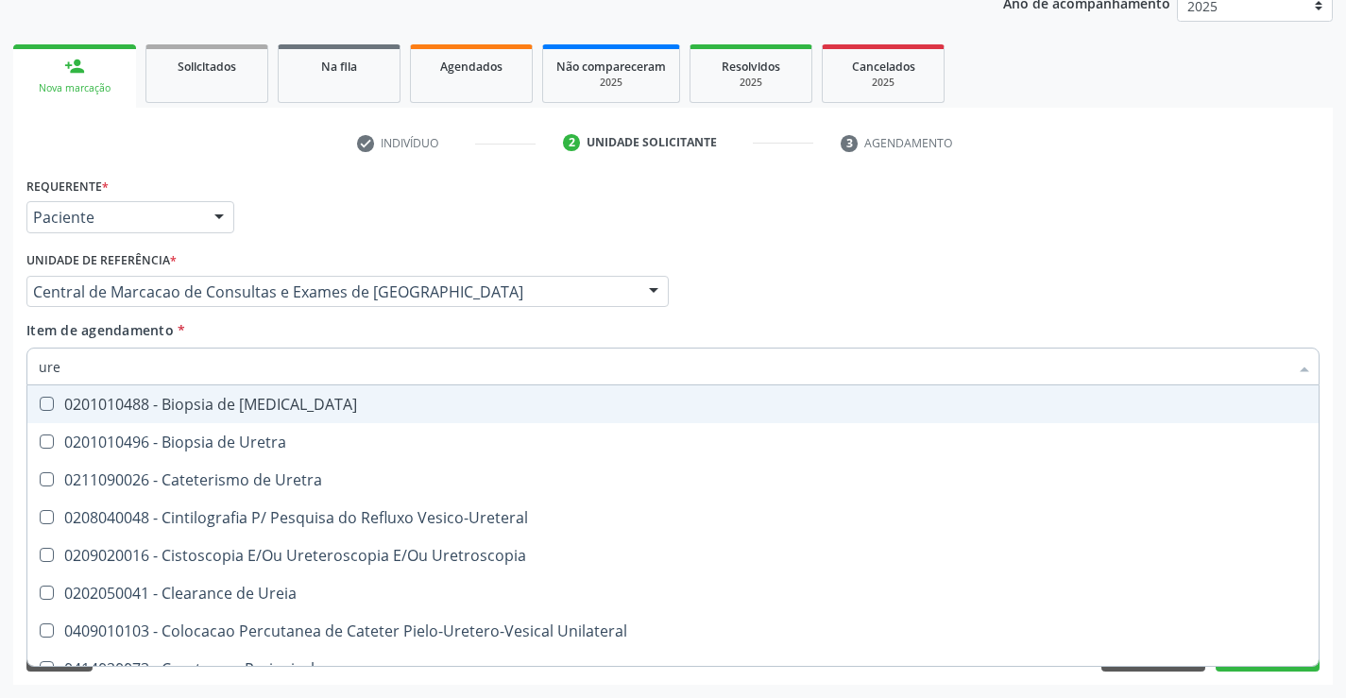
type input "urei"
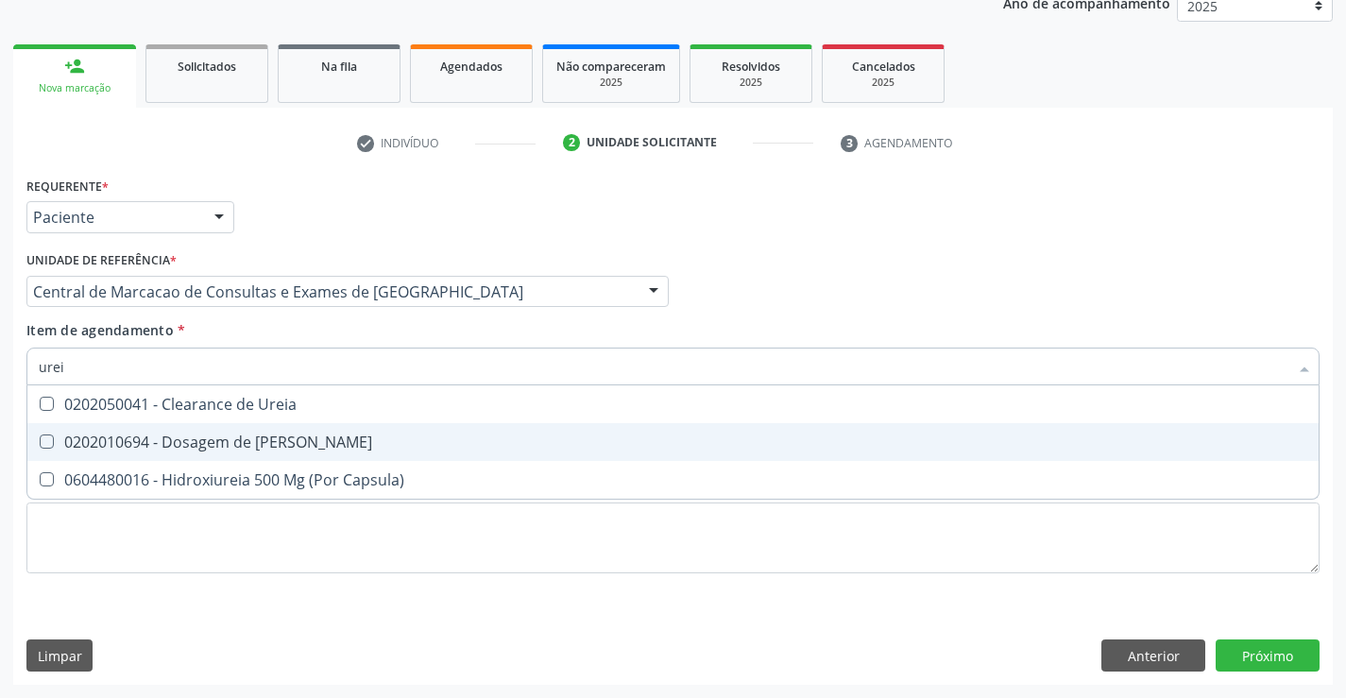
click at [268, 450] on div "0202010694 - Dosagem de [PERSON_NAME]" at bounding box center [673, 441] width 1268 height 15
checkbox Ureia "true"
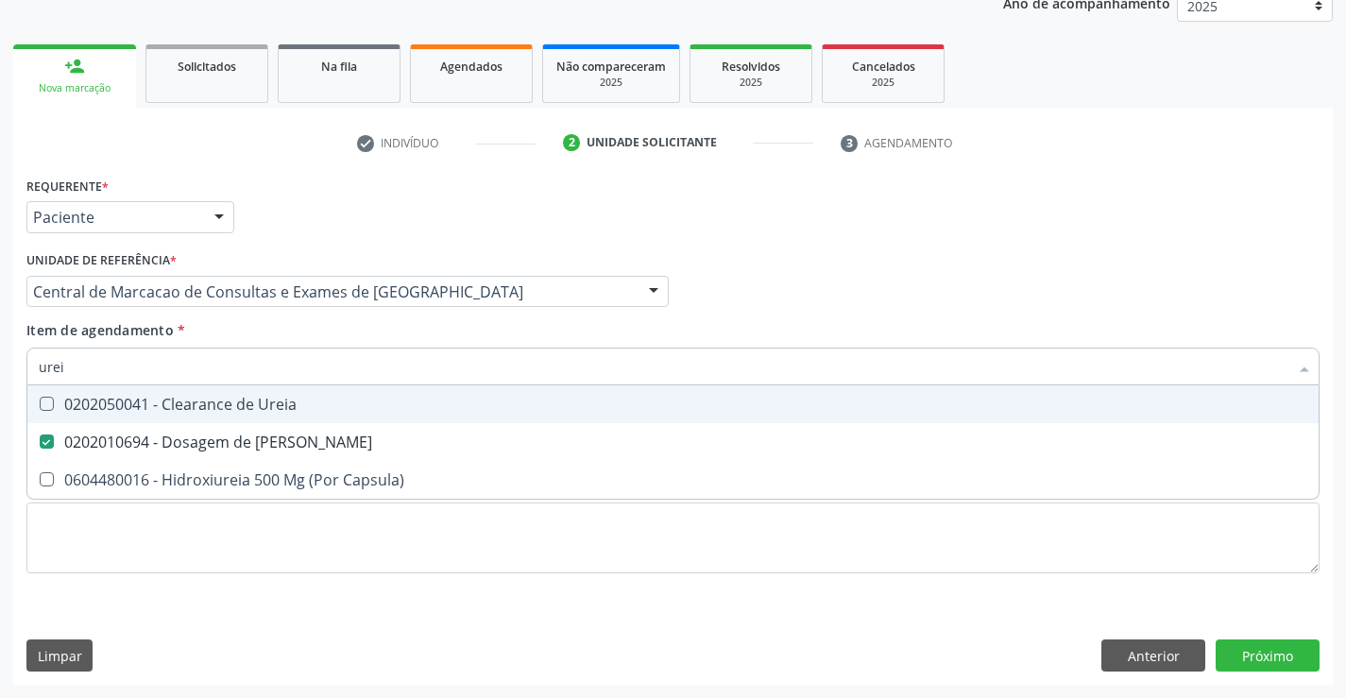
type input "urei"
click at [299, 345] on div "Item de agendamento * urei Desfazer seleção 0202050041 - Clearance de Ureia 020…" at bounding box center [672, 349] width 1293 height 59
checkbox Capsula\) "true"
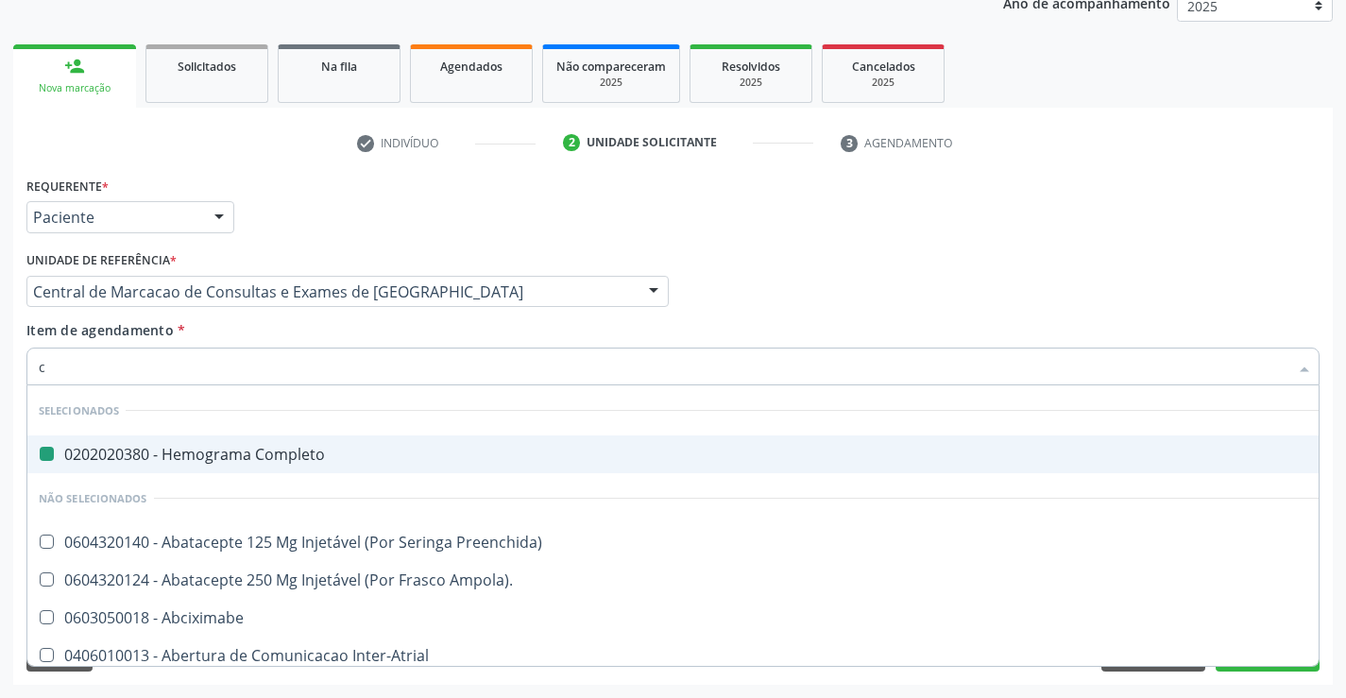
type input "cr"
checkbox Completo "false"
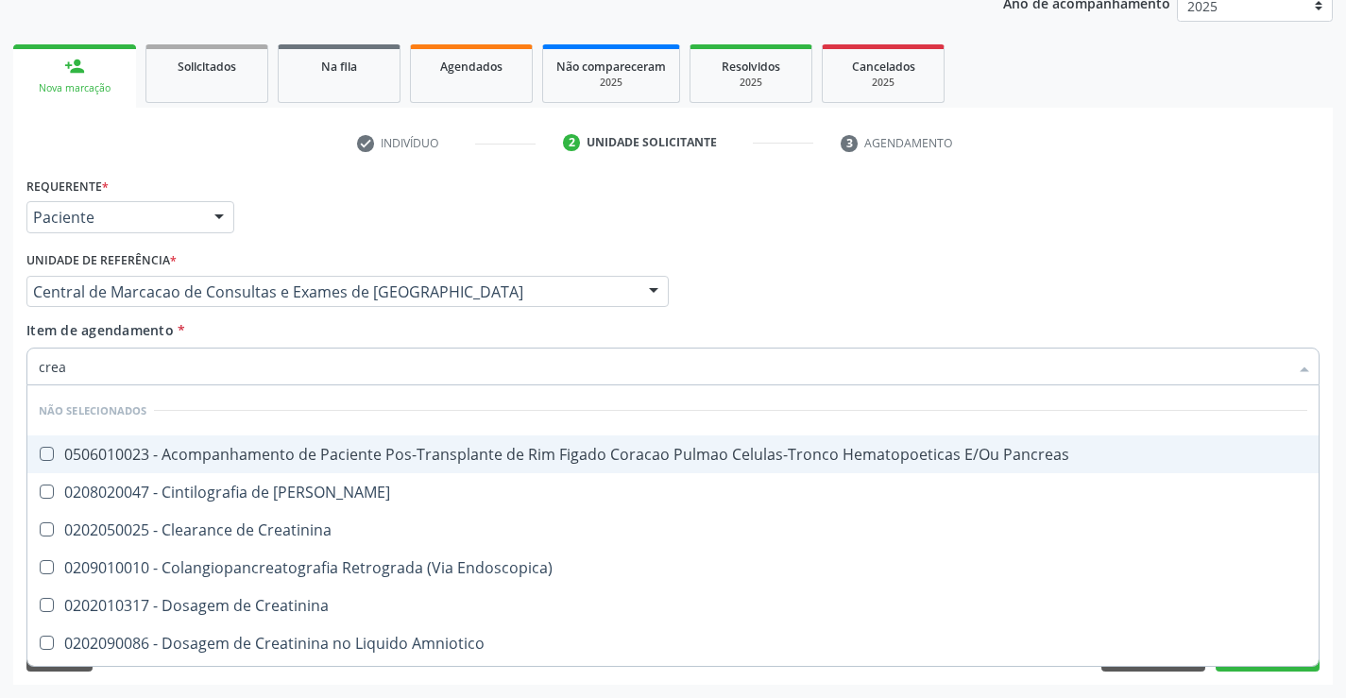
type input "creat"
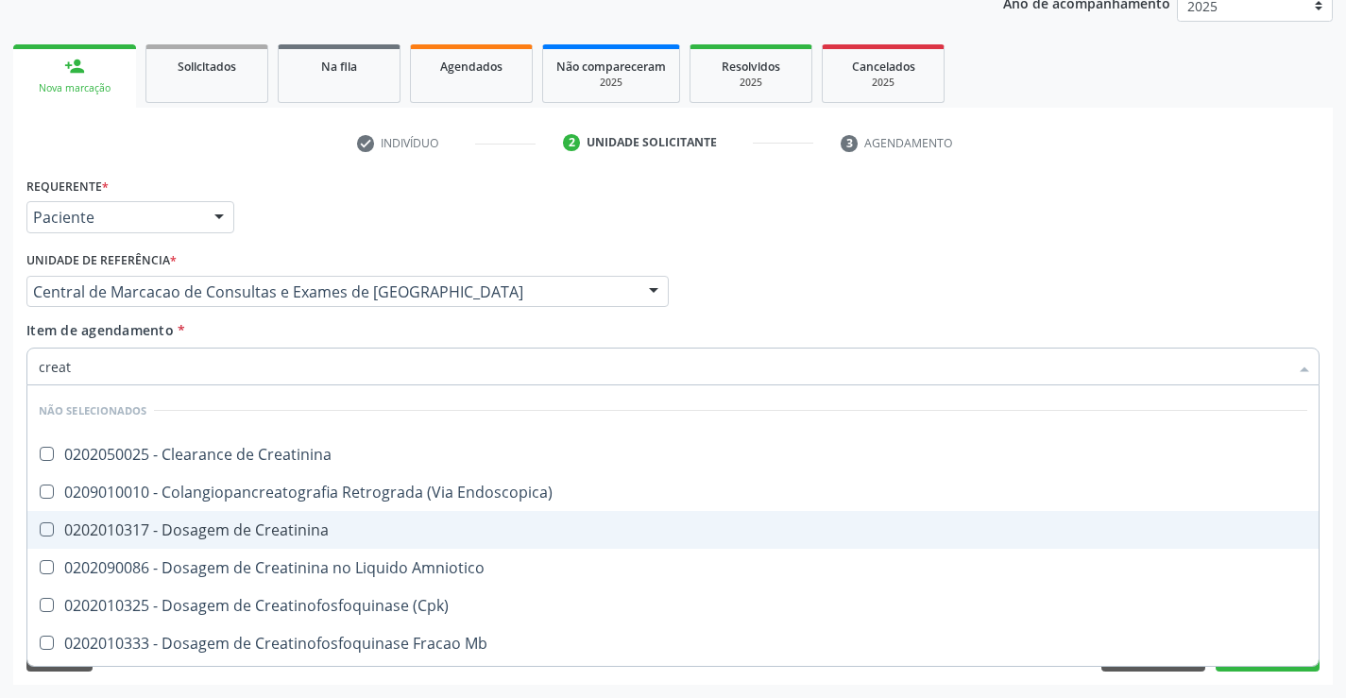
click at [277, 525] on div "0202010317 - Dosagem de Creatinina" at bounding box center [673, 529] width 1268 height 15
checkbox Creatinina "true"
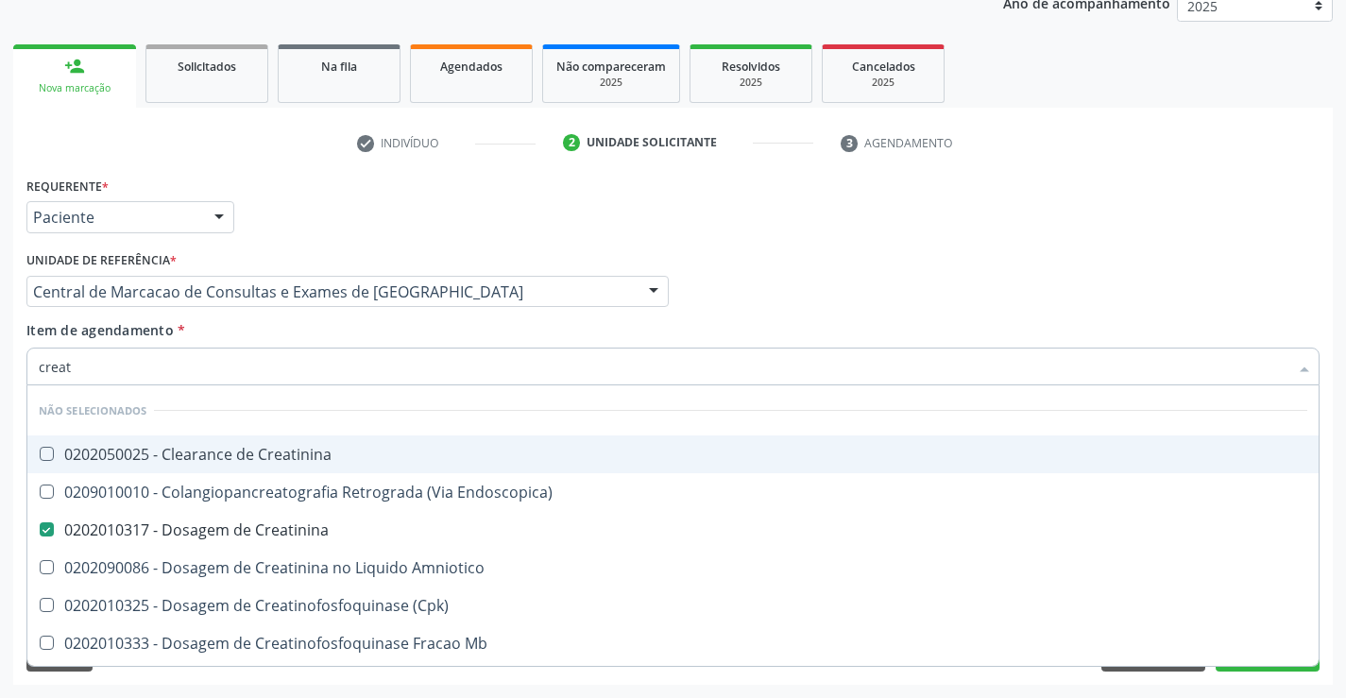
click at [273, 353] on input "creat" at bounding box center [663, 367] width 1249 height 38
type input "co"
checkbox Creatinina "true"
checkbox Creatinina "false"
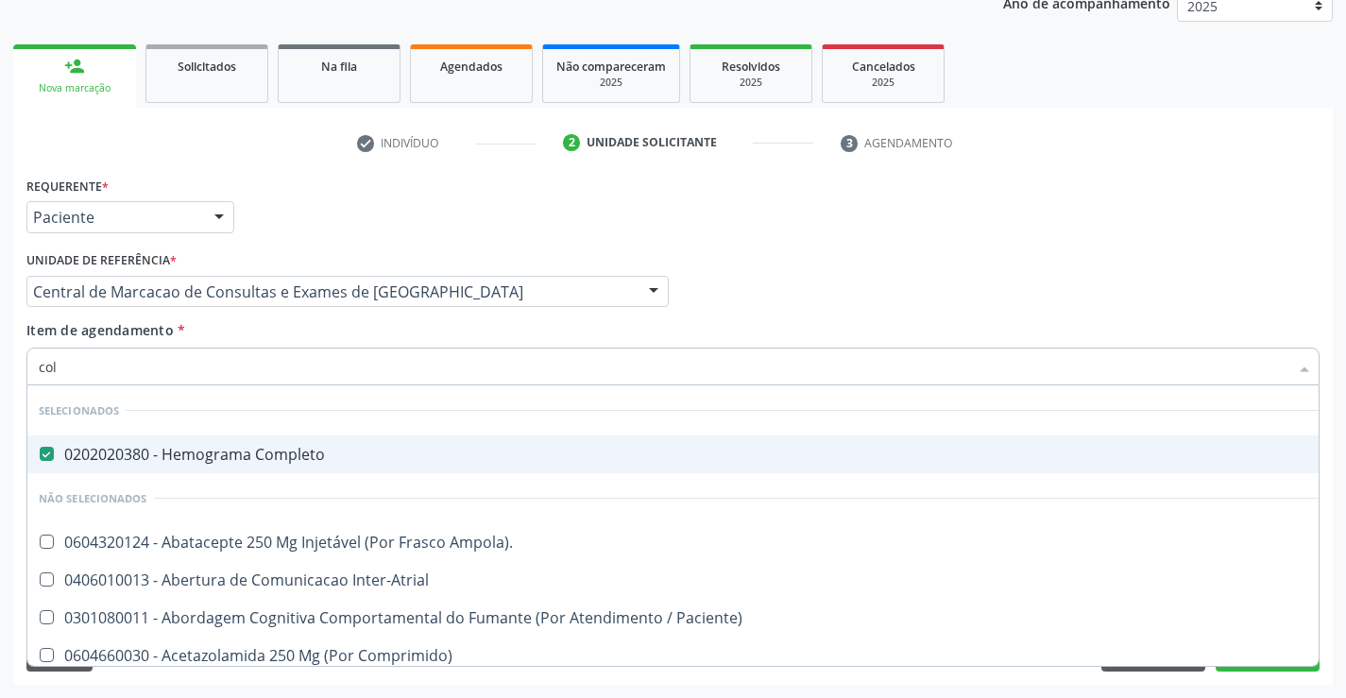
type input "cole"
checkbox Completo "false"
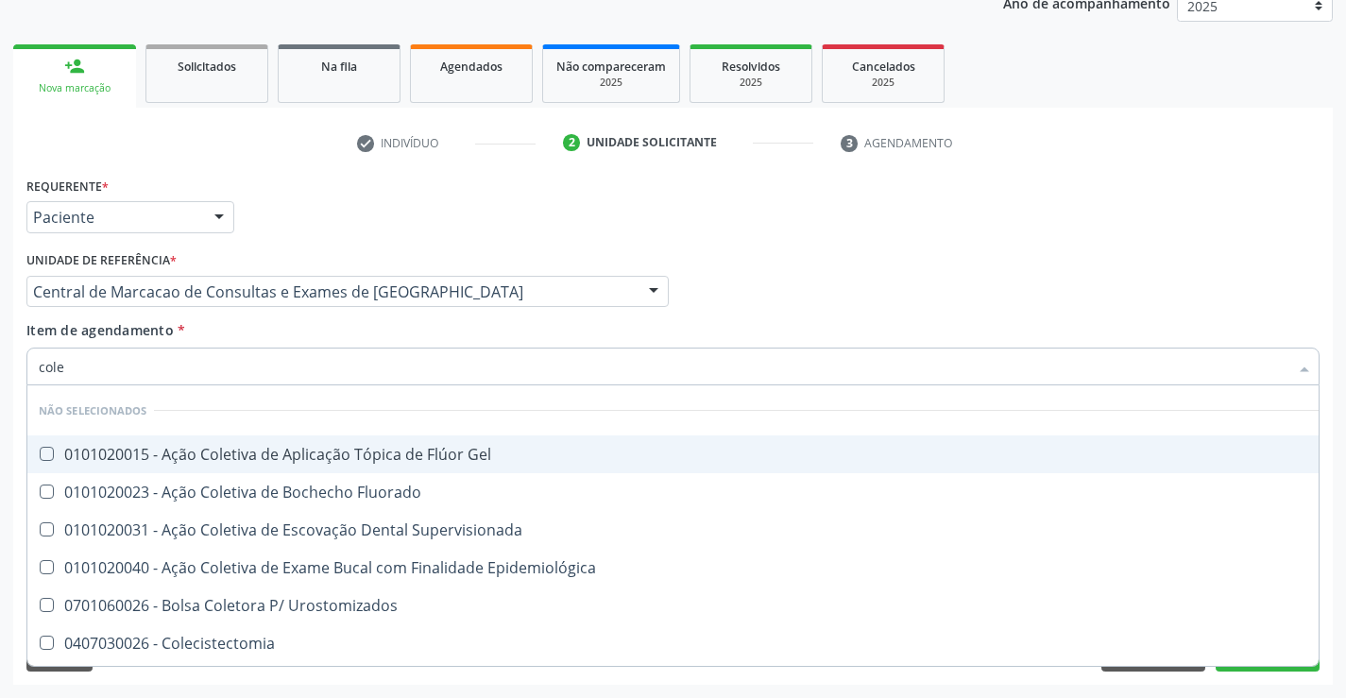
type input "coles"
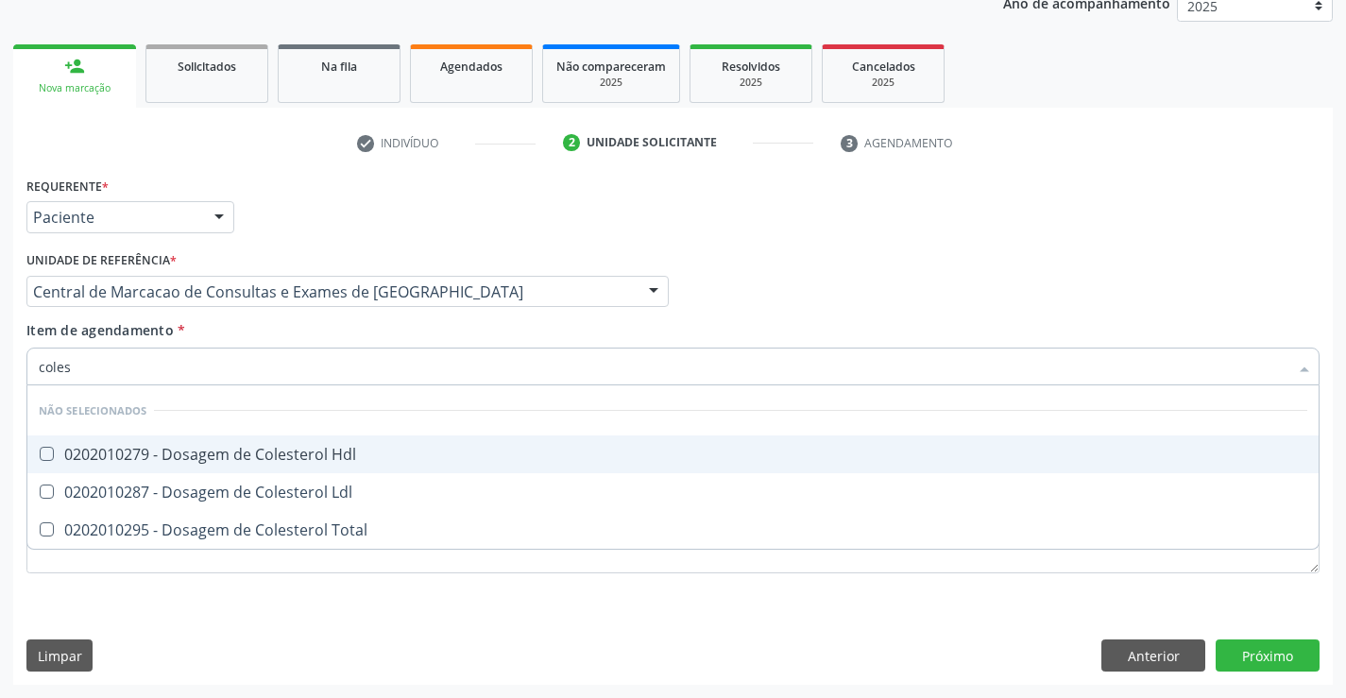
click at [253, 447] on div "0202010279 - Dosagem de Colesterol Hdl" at bounding box center [673, 454] width 1268 height 15
checkbox Hdl "true"
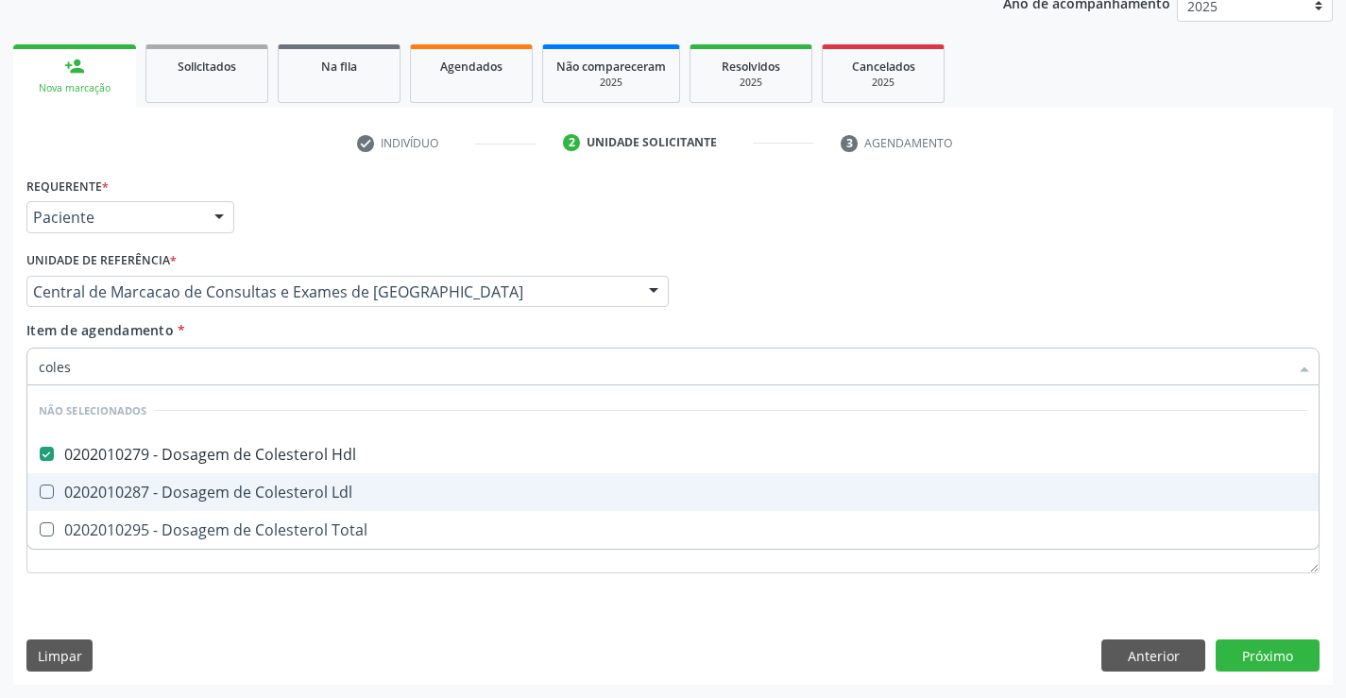
click at [244, 491] on div "0202010287 - Dosagem de Colesterol Ldl" at bounding box center [673, 491] width 1268 height 15
checkbox Ldl "true"
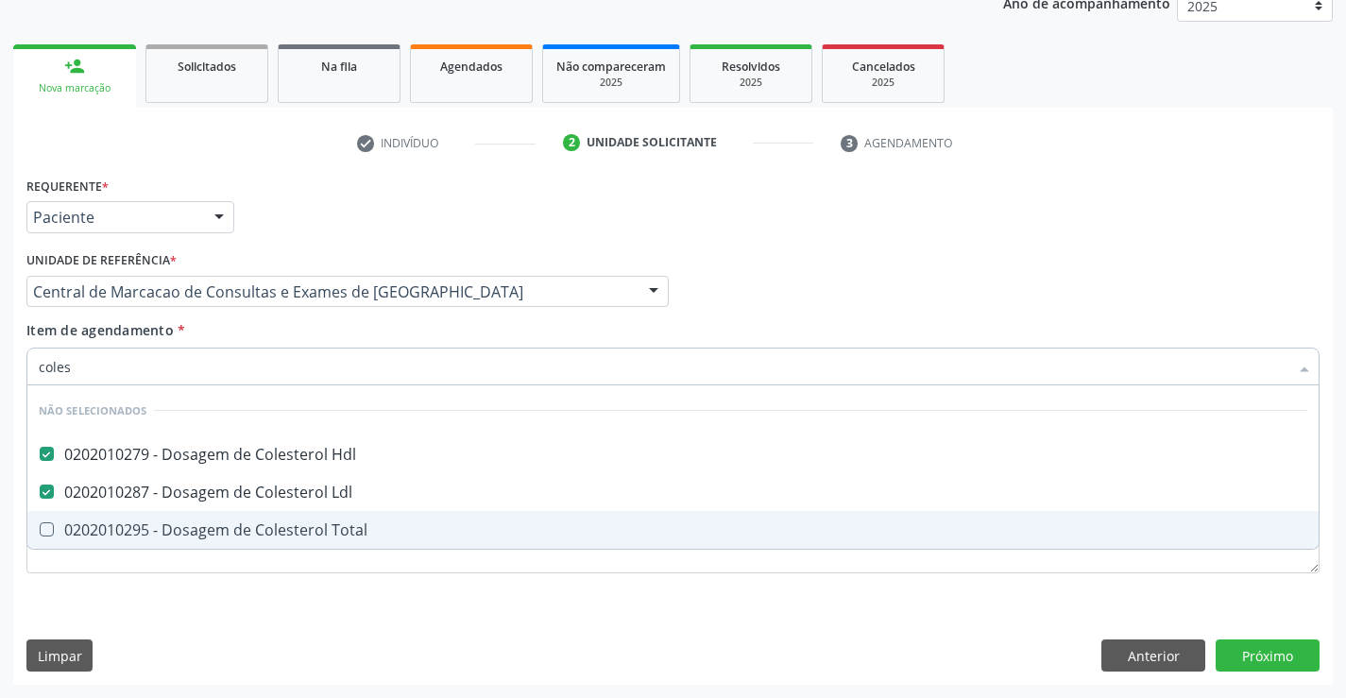
click at [235, 522] on div "0202010295 - Dosagem de Colesterol Total" at bounding box center [673, 529] width 1268 height 15
checkbox Total "true"
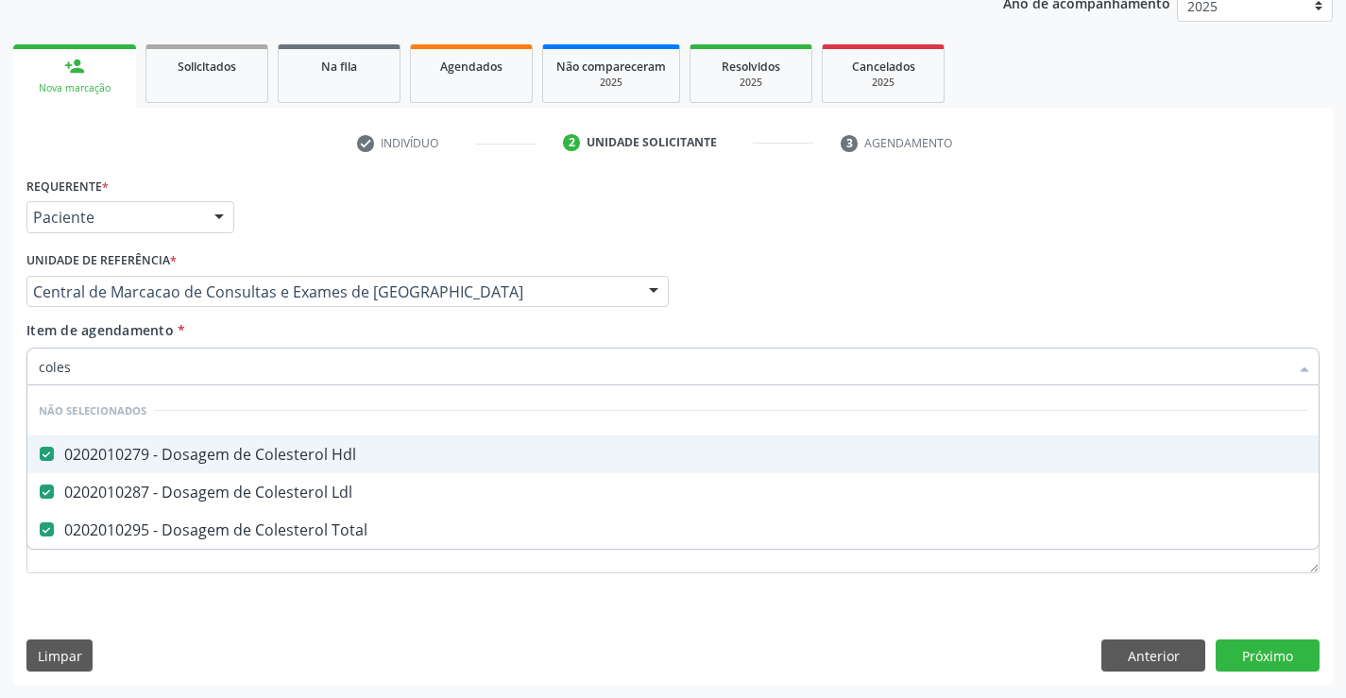
click at [265, 365] on input "coles" at bounding box center [663, 367] width 1249 height 38
type input "tr"
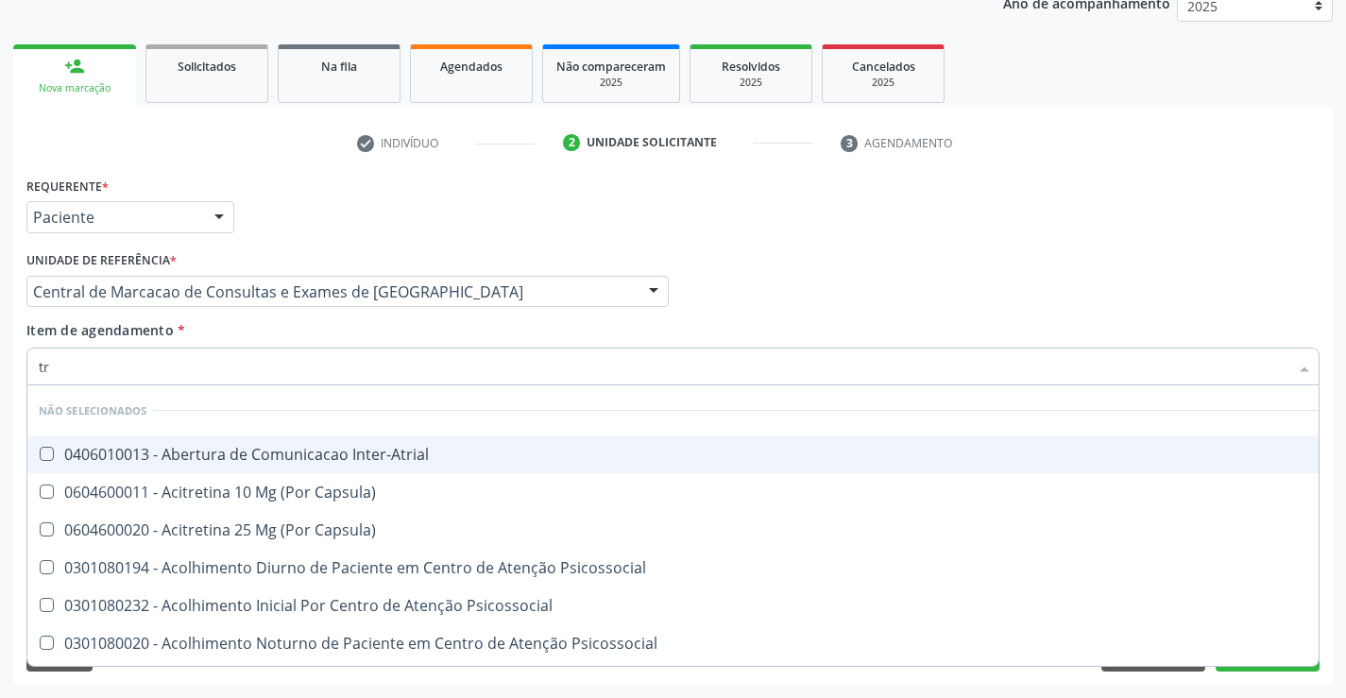
checkbox Inter-Atrial "false"
checkbox Capsula\) "false"
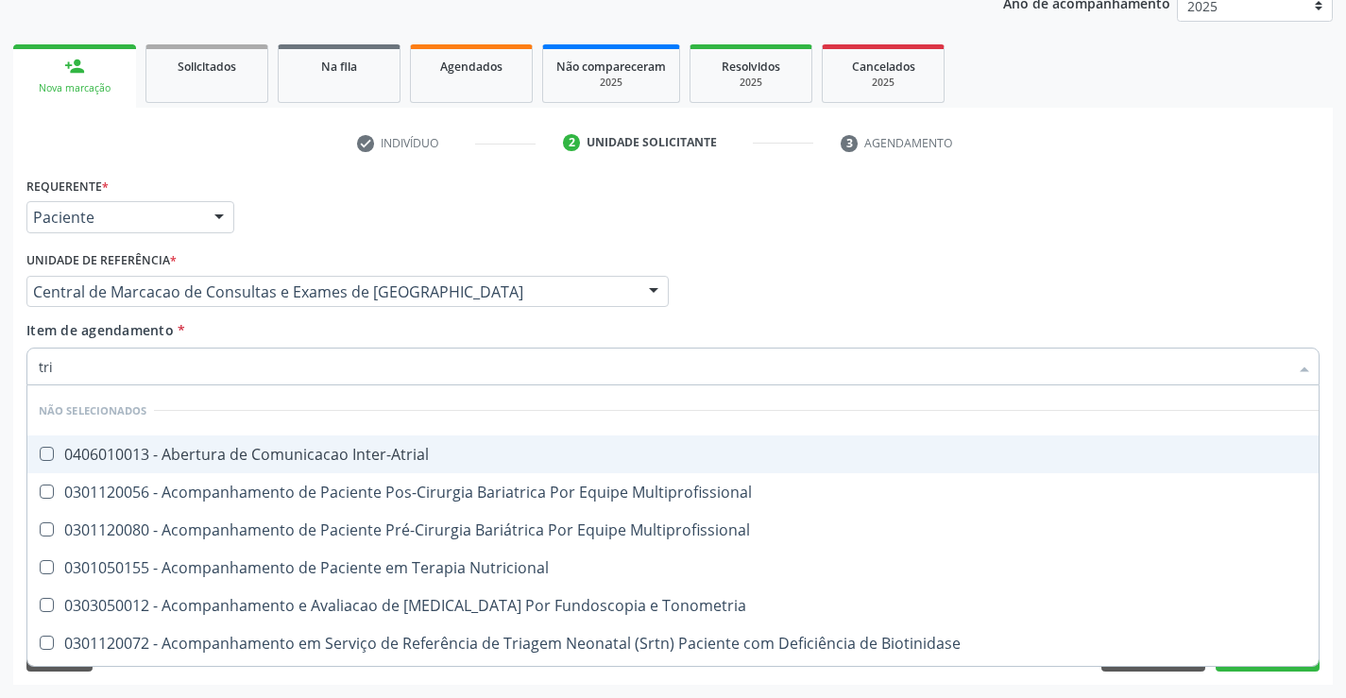
type input "trig"
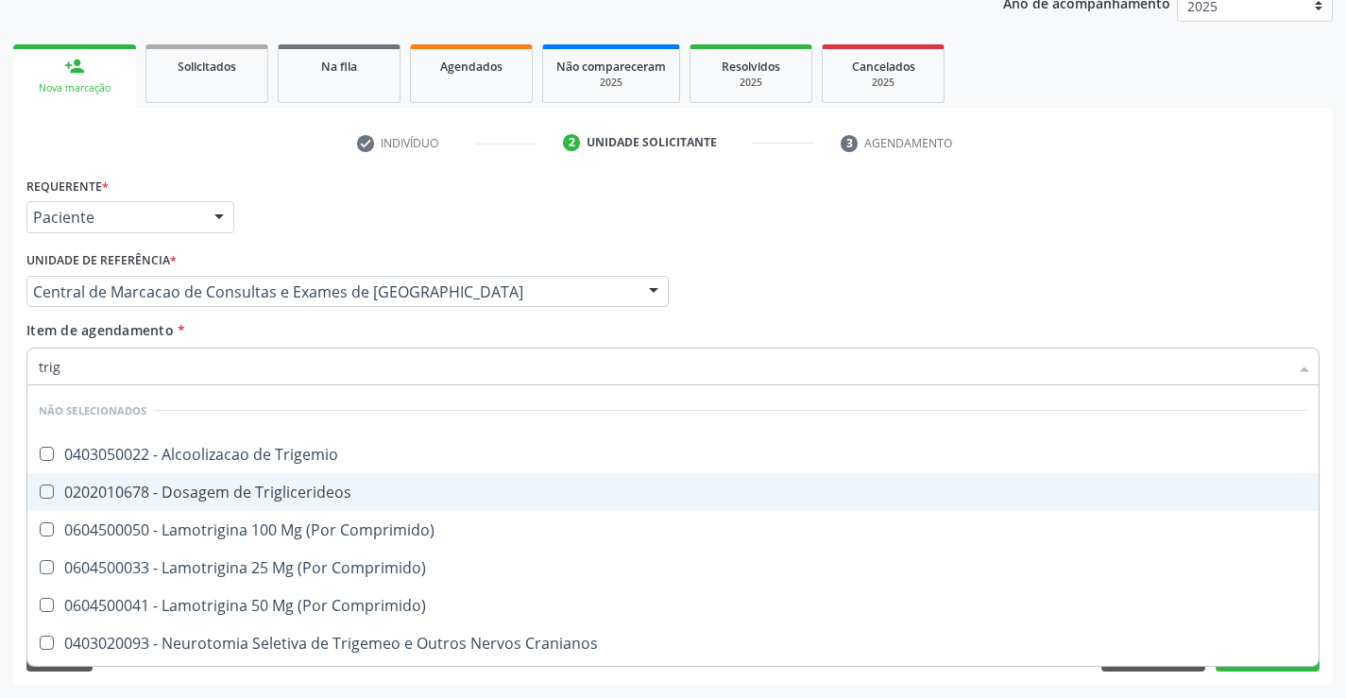
click at [294, 484] on div "0202010678 - Dosagem de Triglicerideos" at bounding box center [673, 491] width 1268 height 15
checkbox Triglicerideos "true"
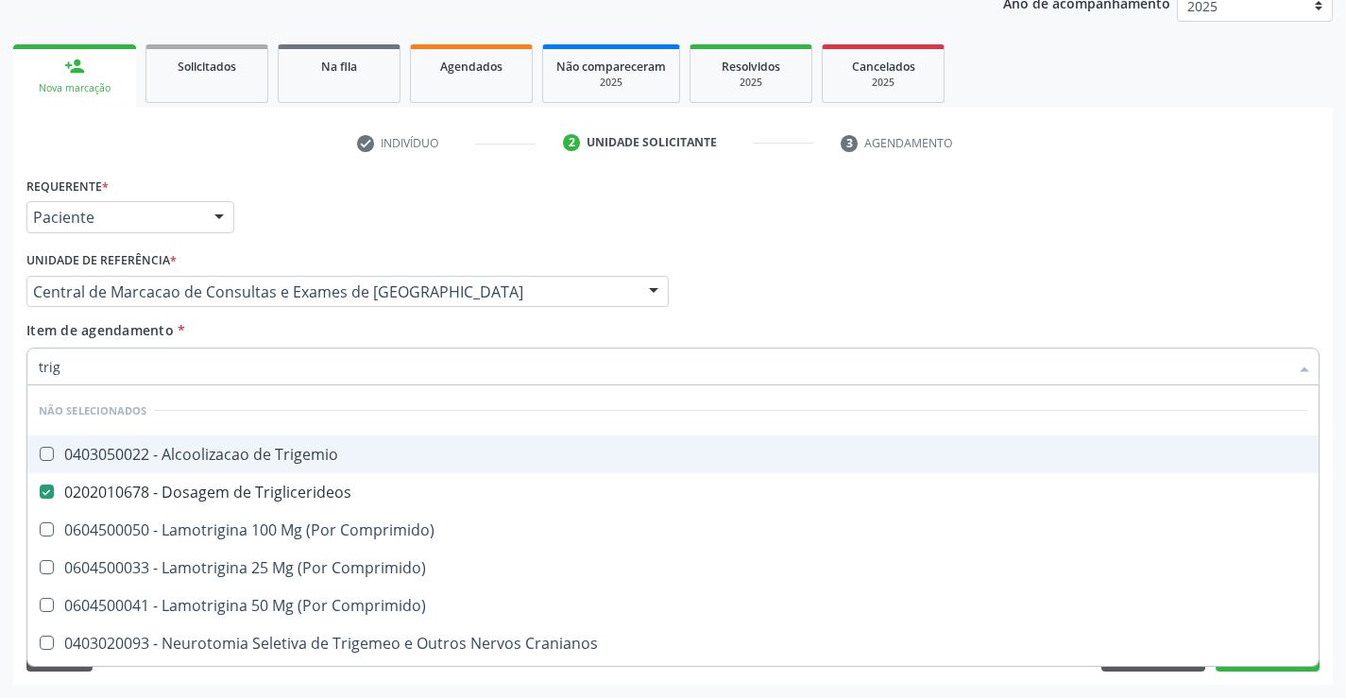
click at [278, 372] on input "trig" at bounding box center [663, 367] width 1249 height 38
type input "g"
checkbox Trigemio "true"
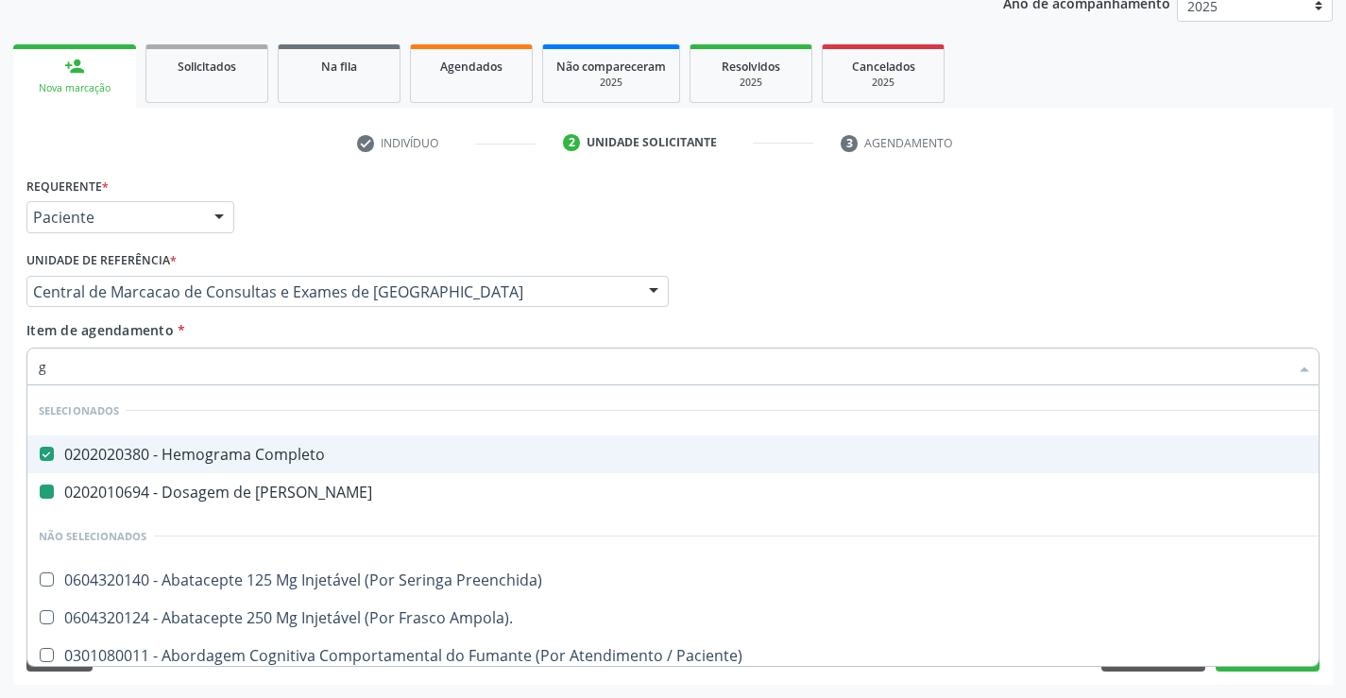
type input "gl"
checkbox Completo "false"
checkbox Ureia "false"
checkbox Pé "true"
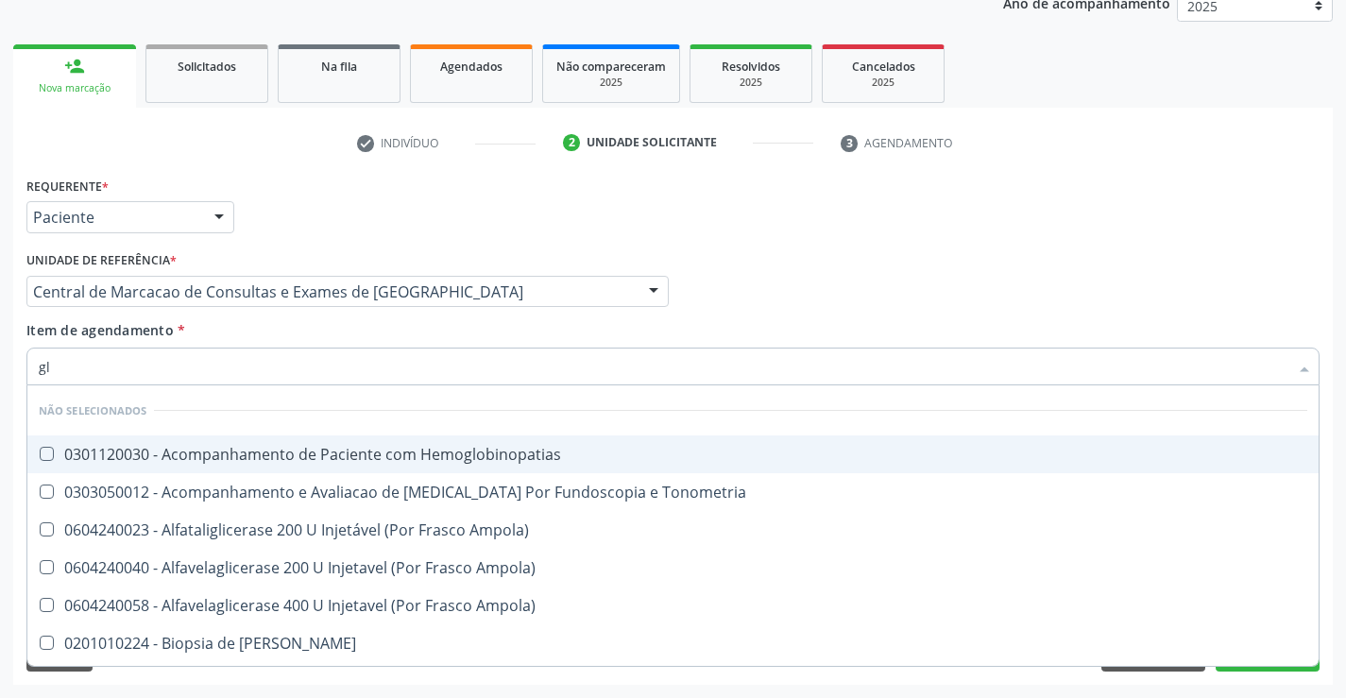
type input "gli"
checkbox Dosagens\) "true"
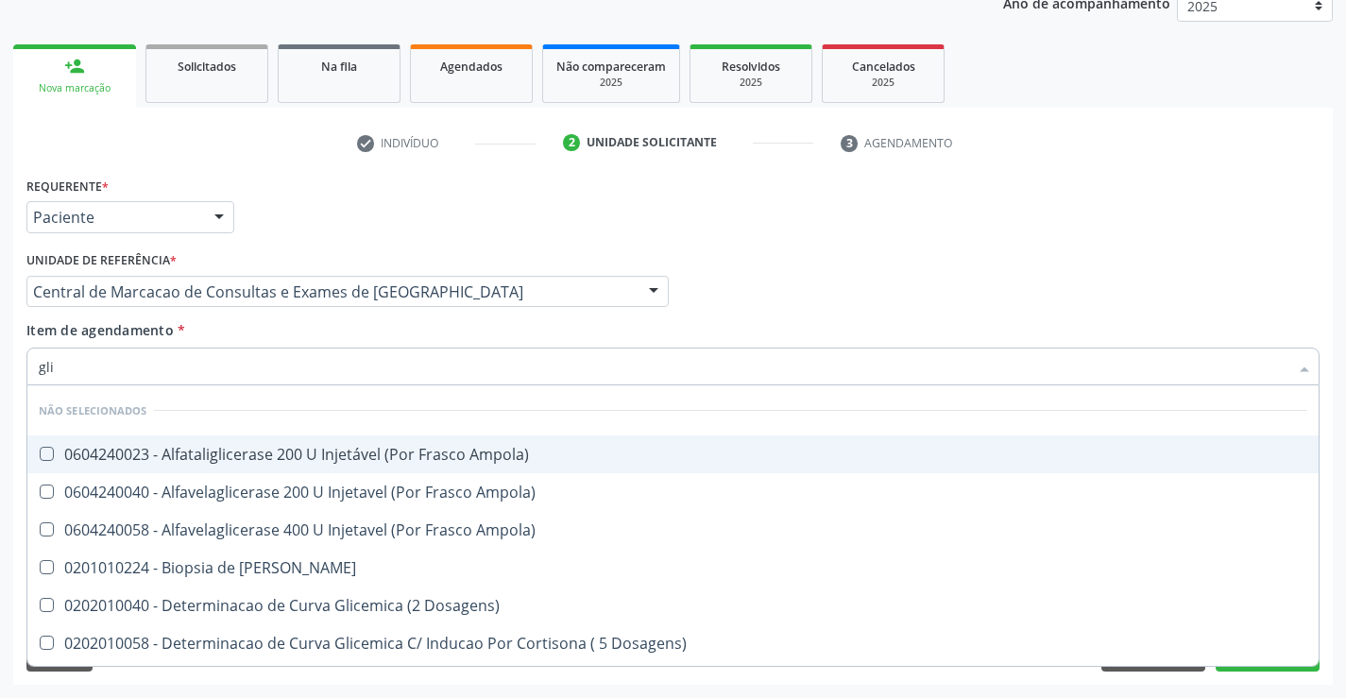
type input "glic"
checkbox Glicosilada "true"
checkbox Triglicerideos "false"
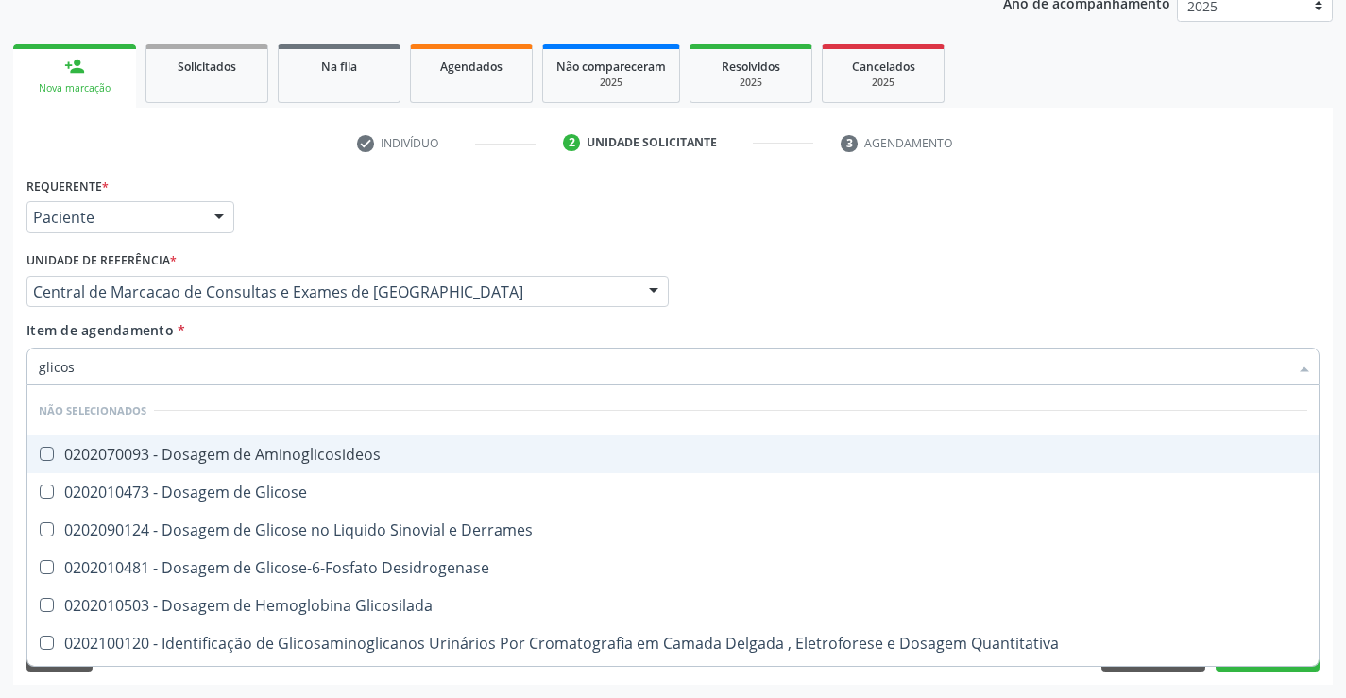
type input "glicose"
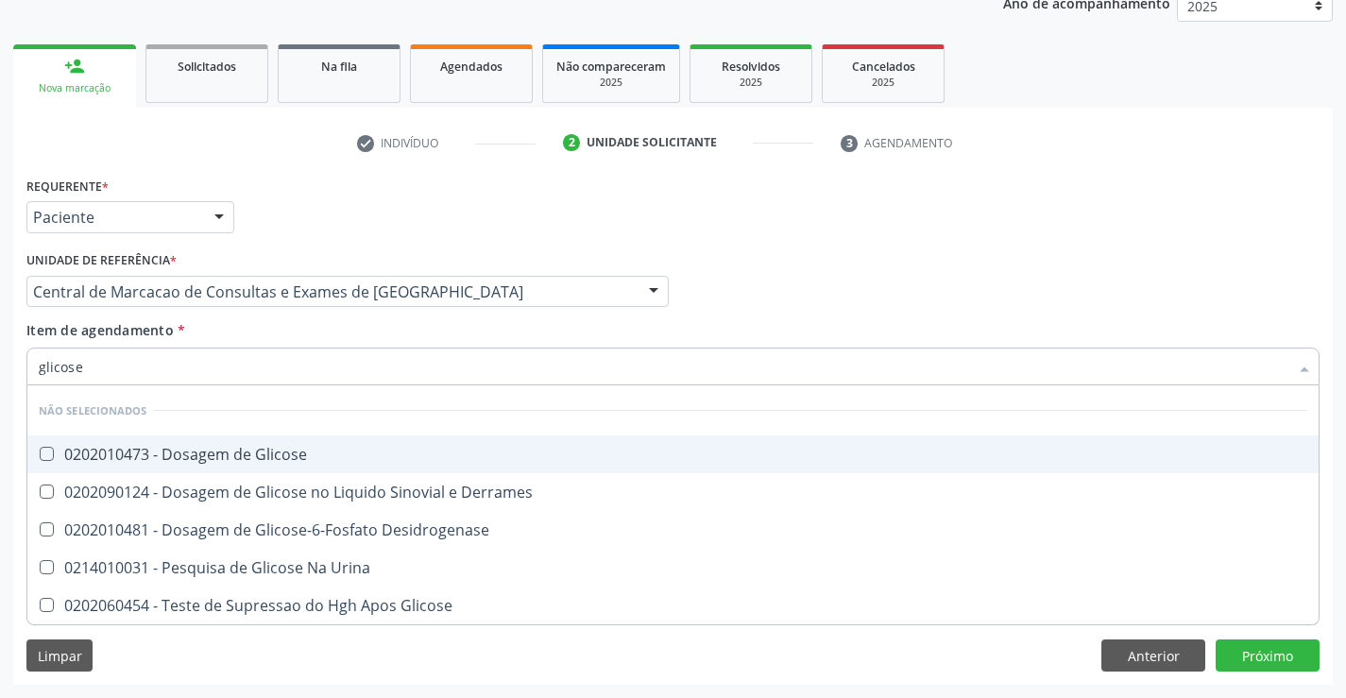
click at [255, 452] on div "0202010473 - Dosagem de Glicose" at bounding box center [673, 454] width 1268 height 15
checkbox Glicose "true"
click at [252, 364] on input "glicose" at bounding box center [663, 367] width 1249 height 38
type input "a"
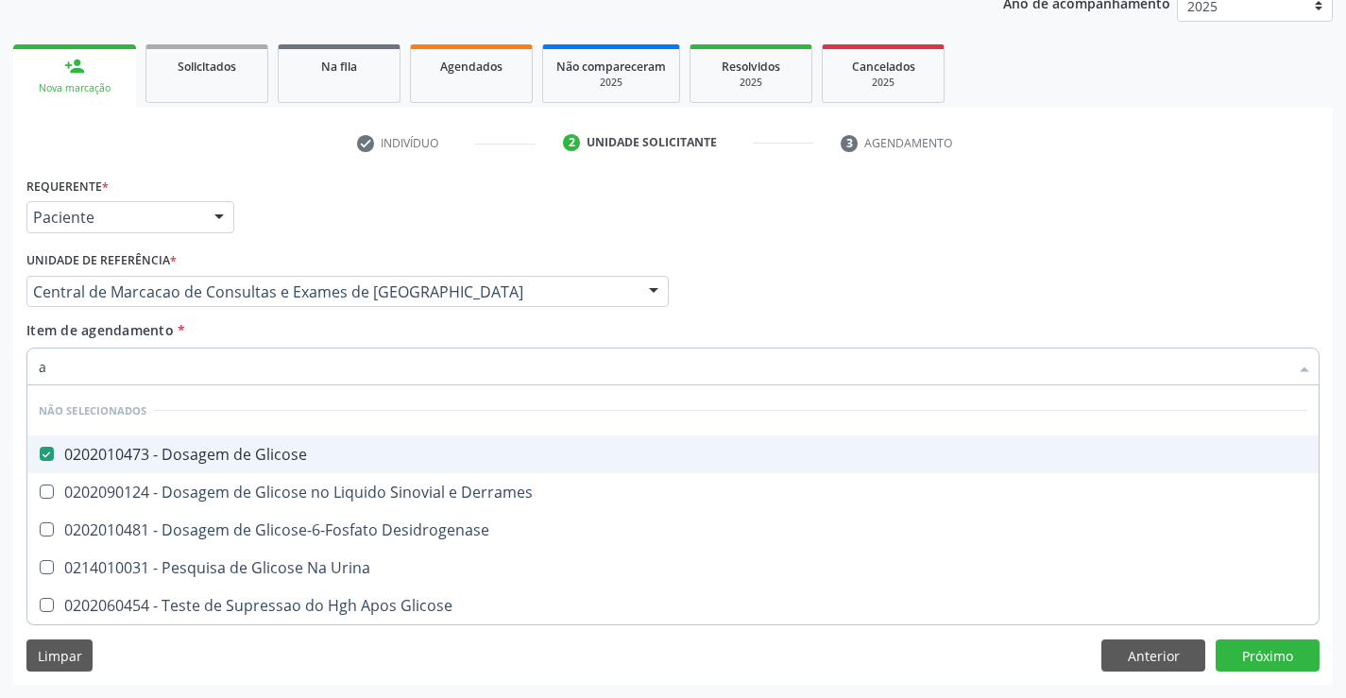
checkbox Derrames "true"
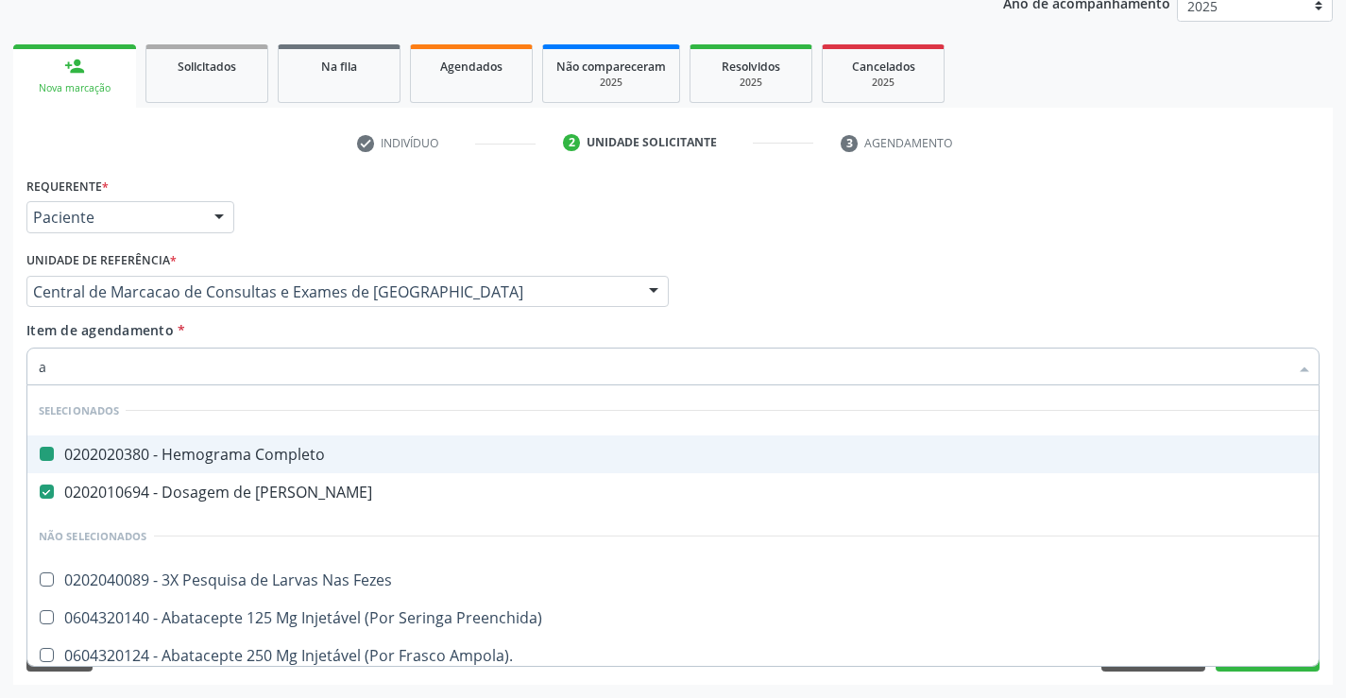
type input "ac"
checkbox Completo "false"
checkbox Ureia "false"
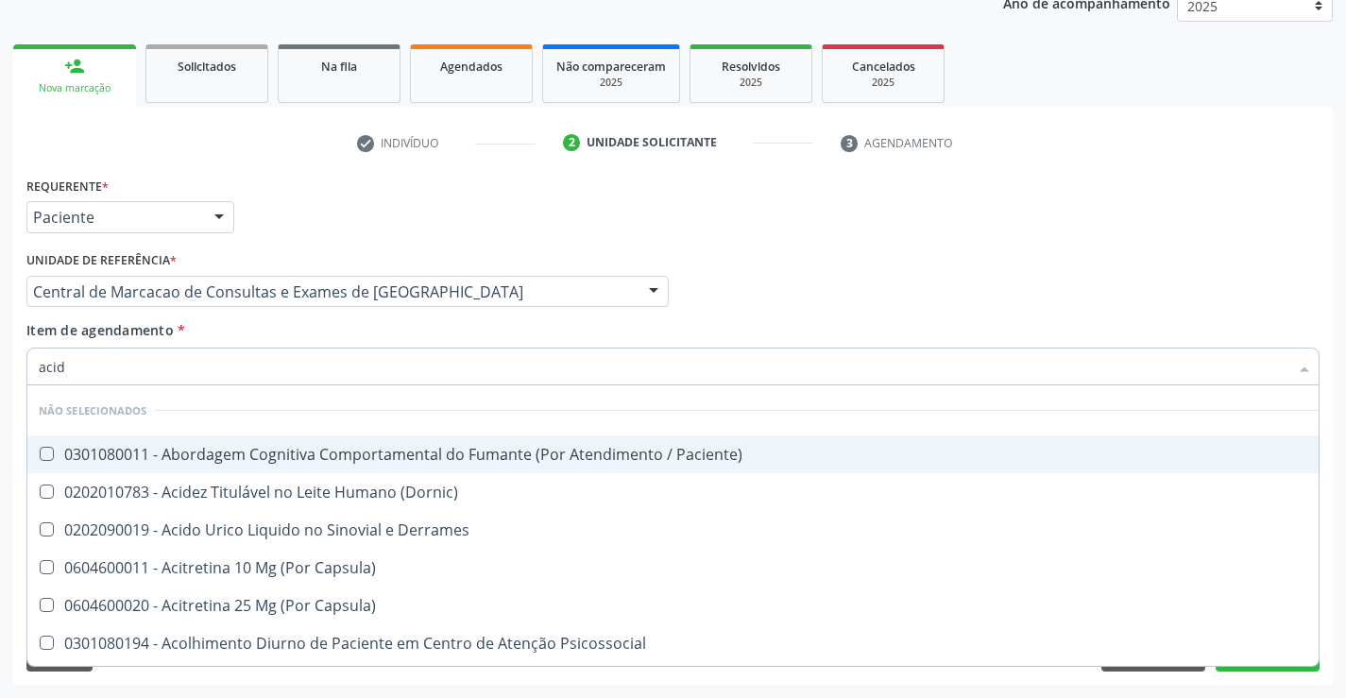
type input "acido"
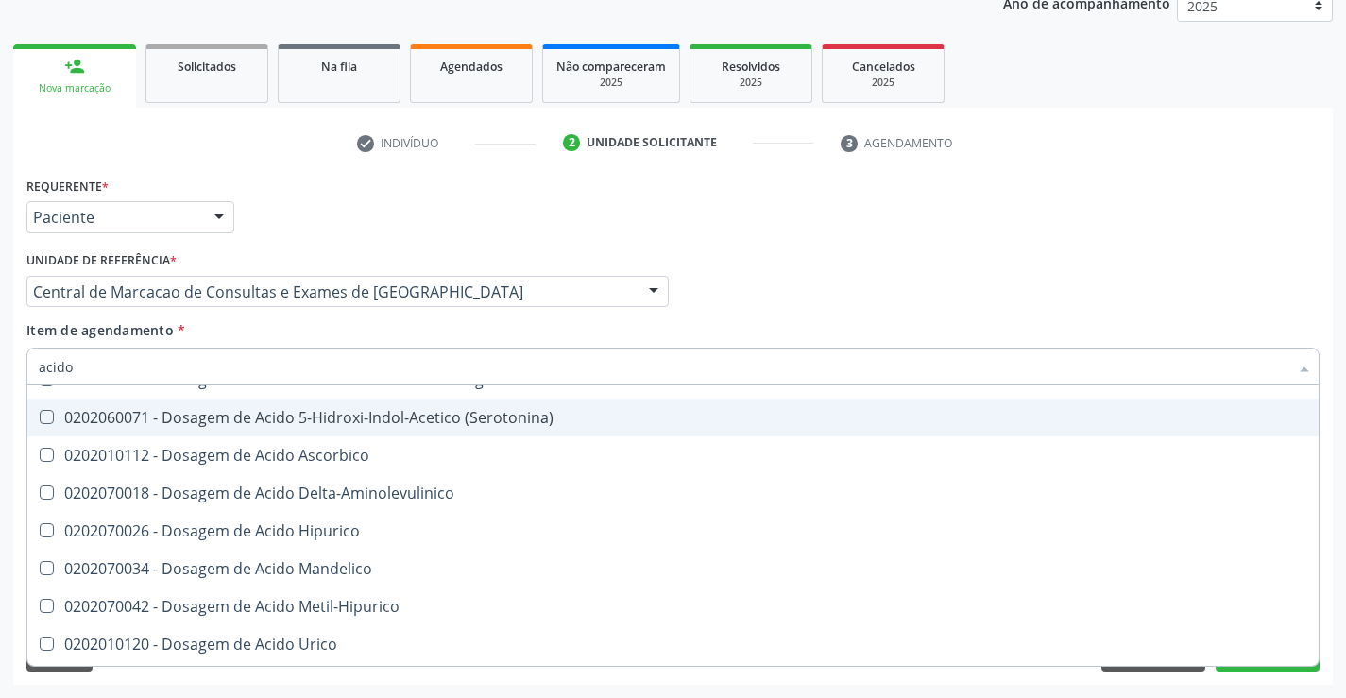
scroll to position [189, 0]
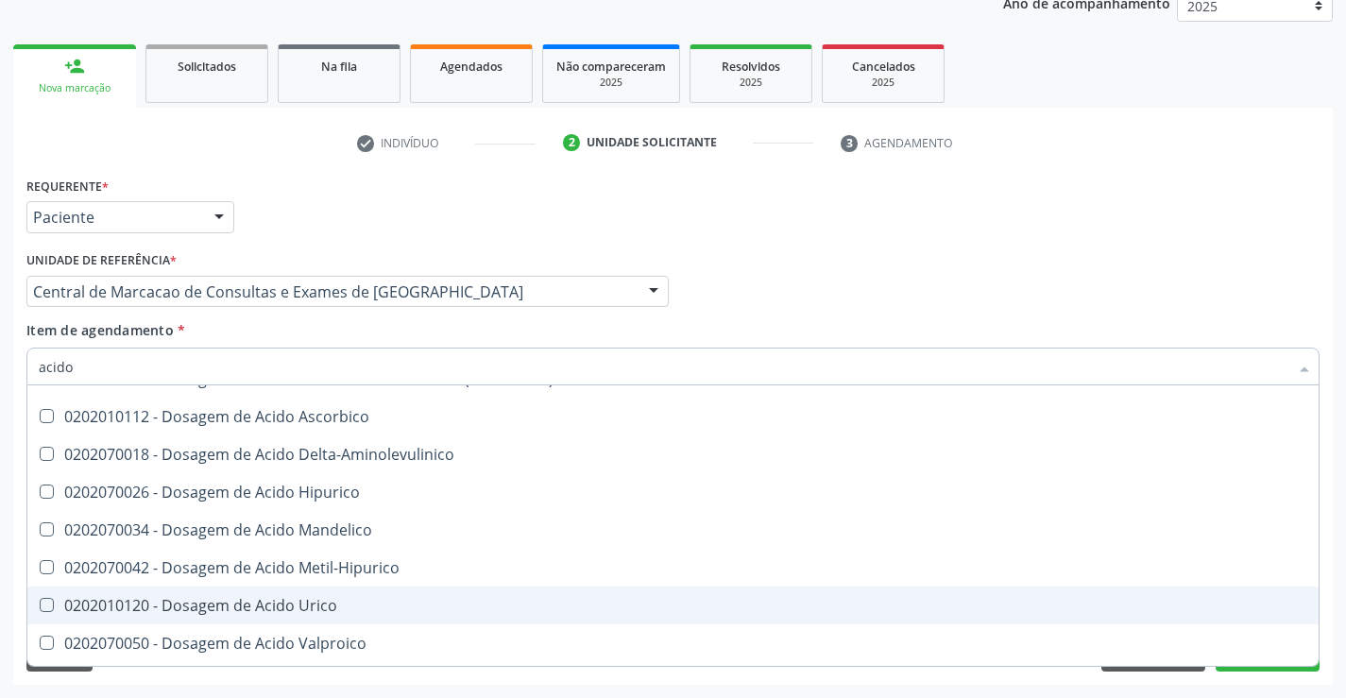
click at [309, 599] on div "0202010120 - Dosagem de Acido Urico" at bounding box center [673, 605] width 1268 height 15
checkbox Urico "true"
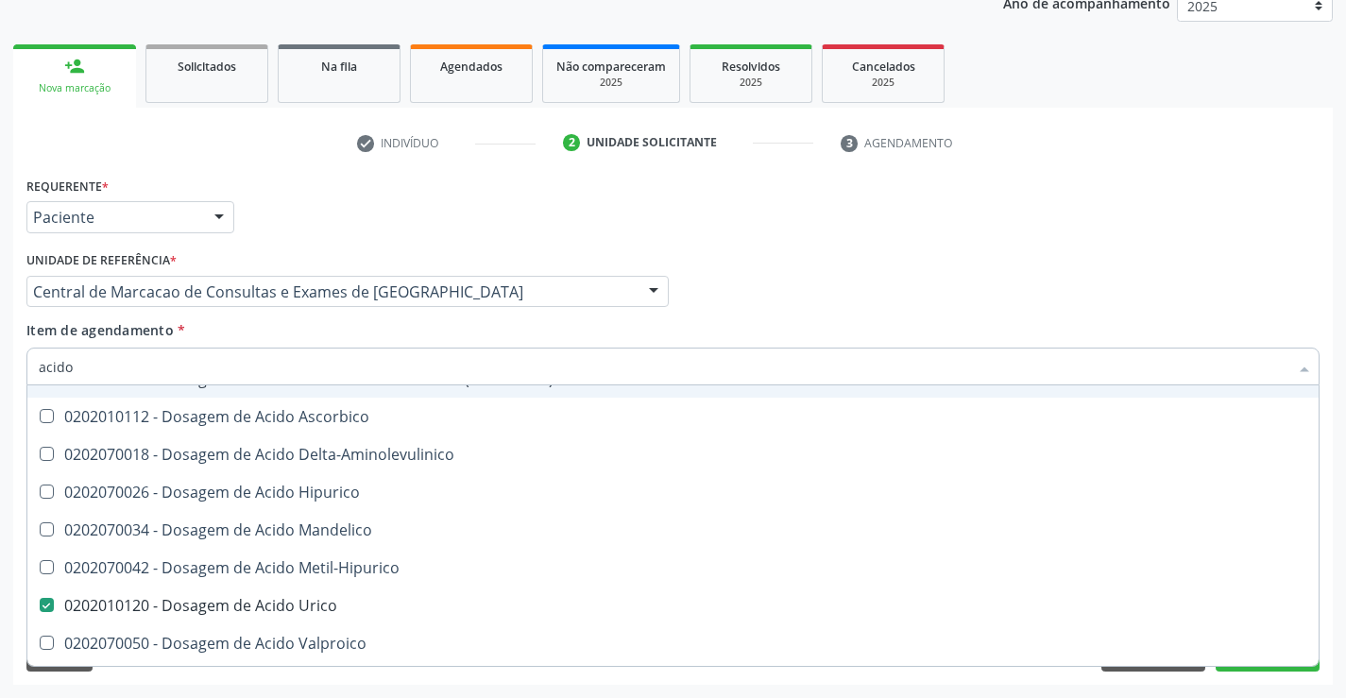
click at [210, 374] on input "acido" at bounding box center [663, 367] width 1249 height 38
type input "uri"
checkbox Derrames "false"
checkbox Urico "false"
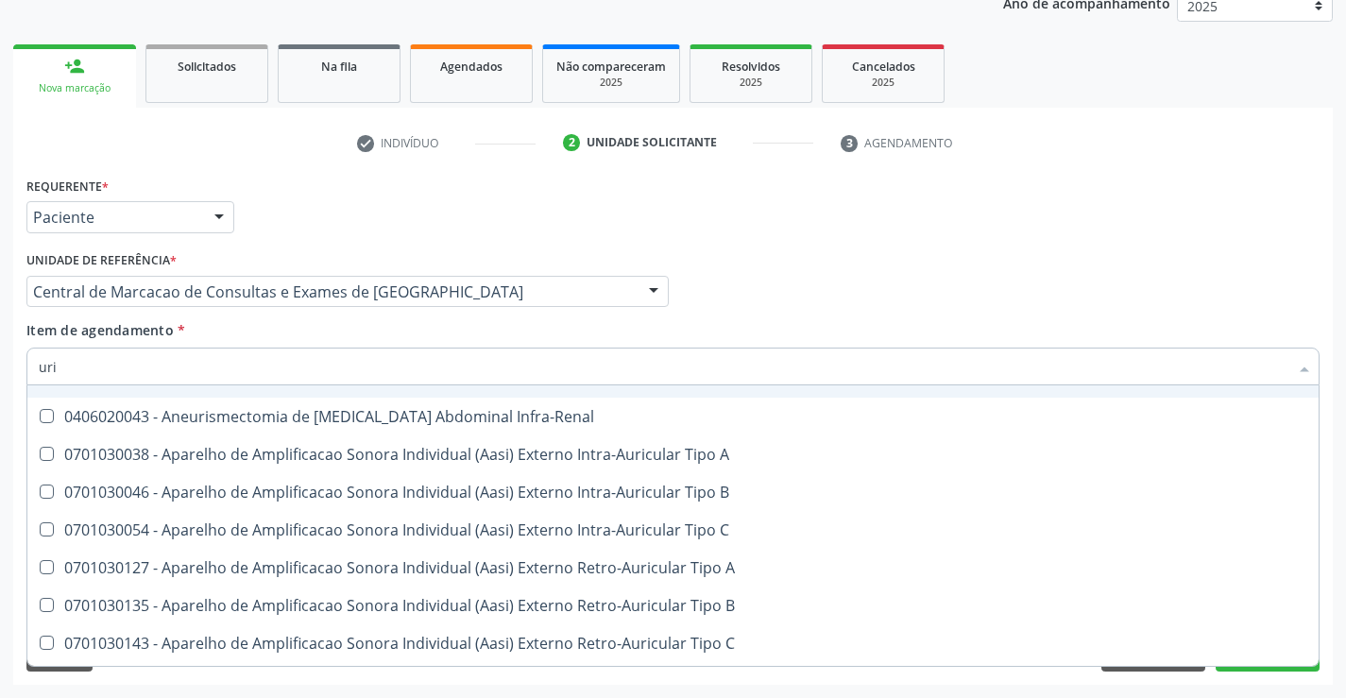
type input "urin"
checkbox Urico "false"
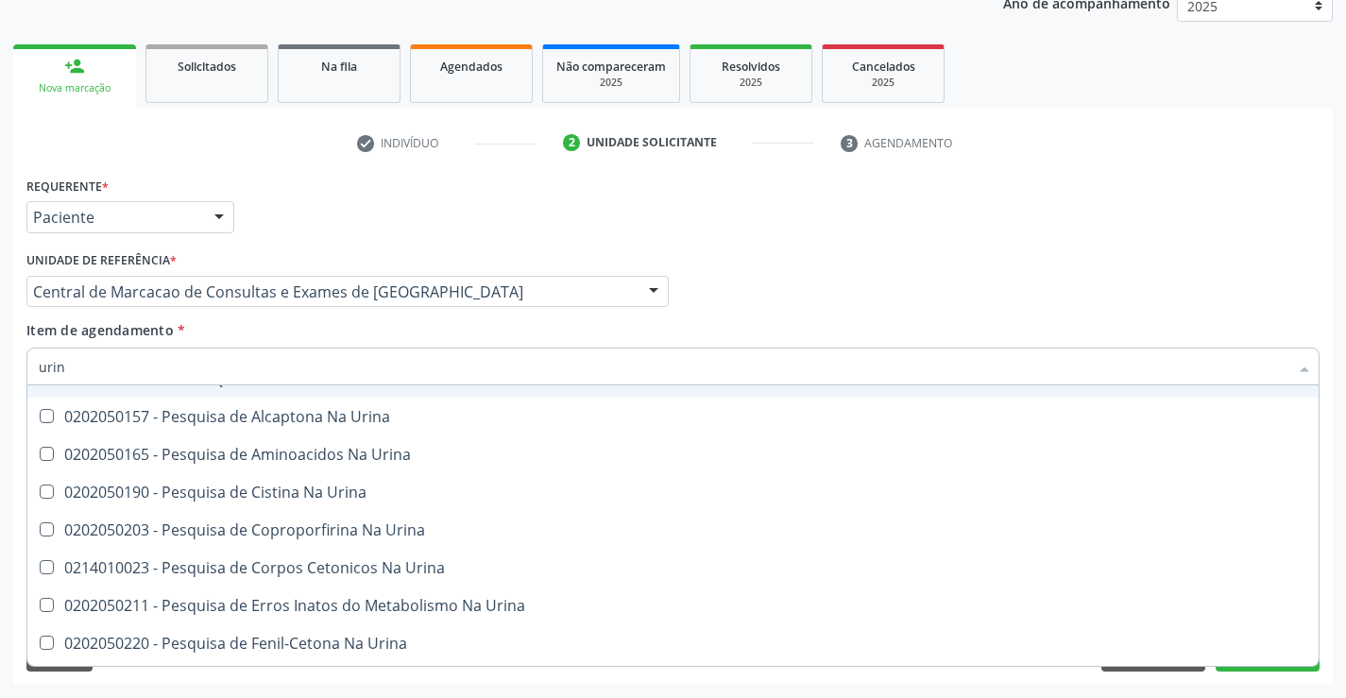
type input "urina"
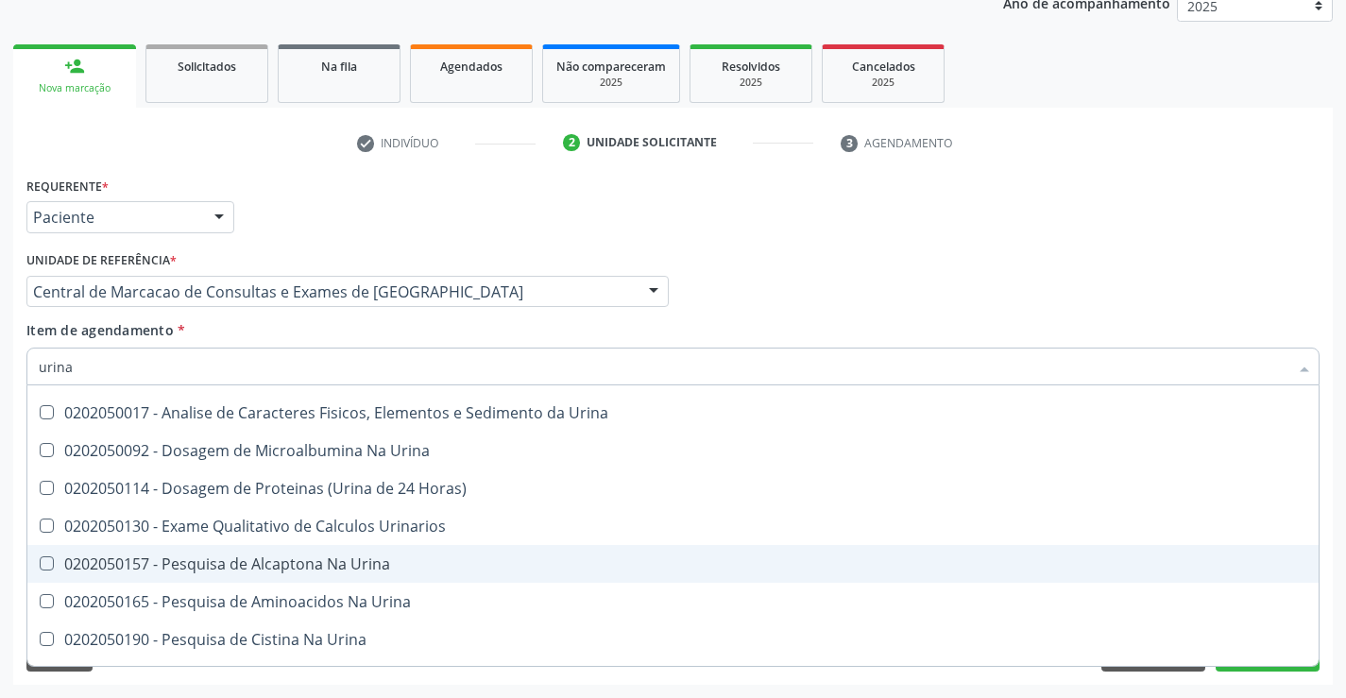
scroll to position [0, 0]
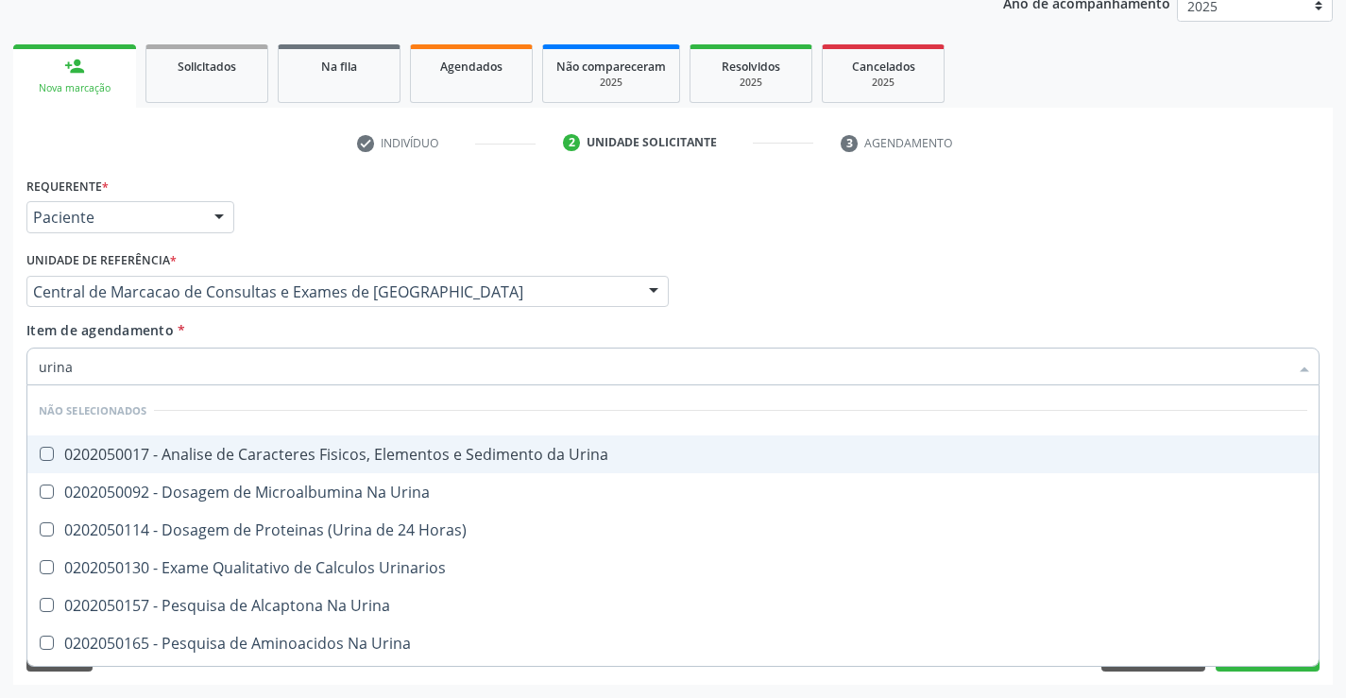
click at [351, 452] on div "0202050017 - Analise de Caracteres Fisicos, Elementos e Sedimento da Urina" at bounding box center [673, 454] width 1268 height 15
checkbox Urina "true"
click at [810, 266] on div "Profissional Solicitante Por favor, selecione a Unidade de Atendimento primeiro…" at bounding box center [673, 283] width 1302 height 74
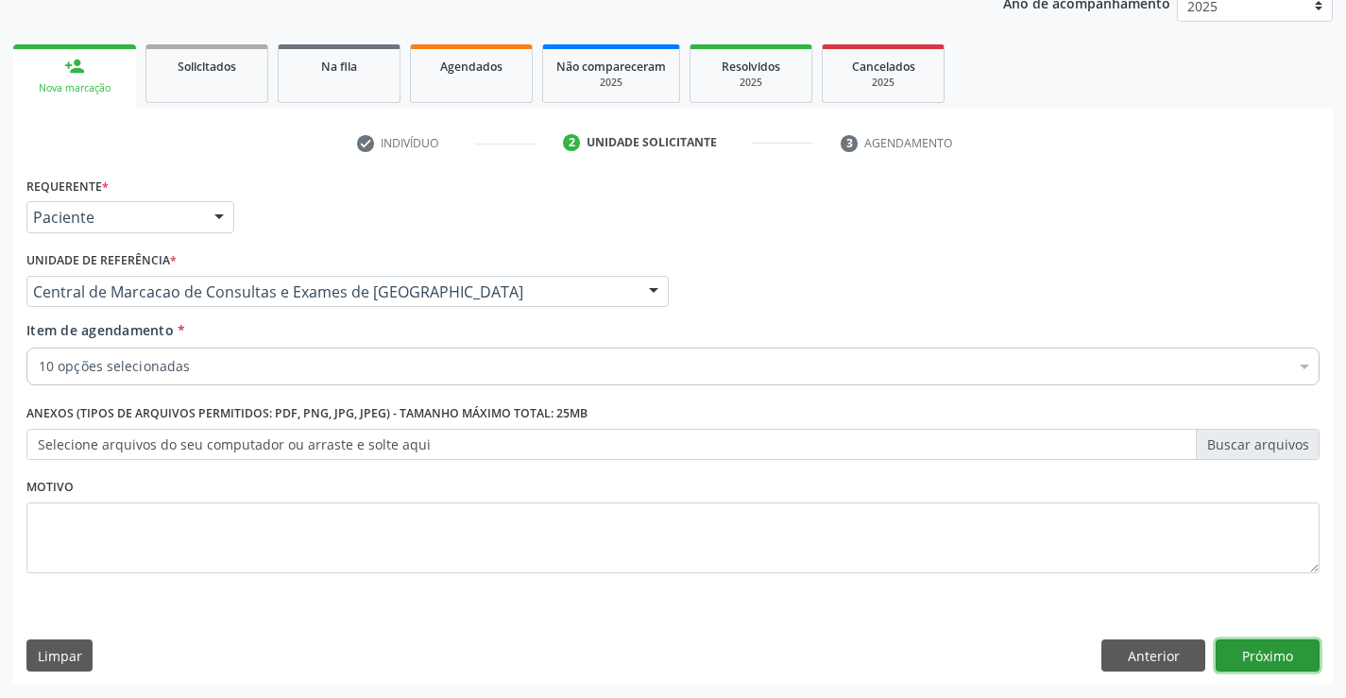
click at [1266, 645] on button "Próximo" at bounding box center [1267, 655] width 104 height 32
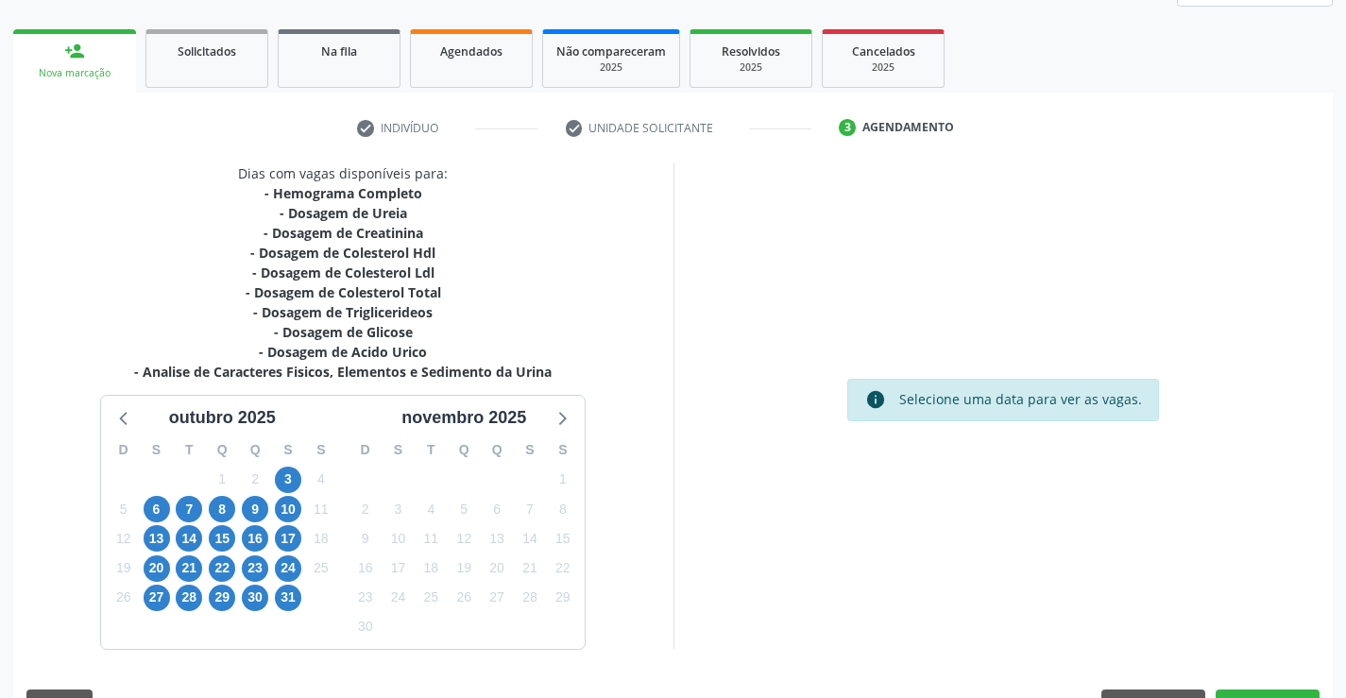
scroll to position [302, 0]
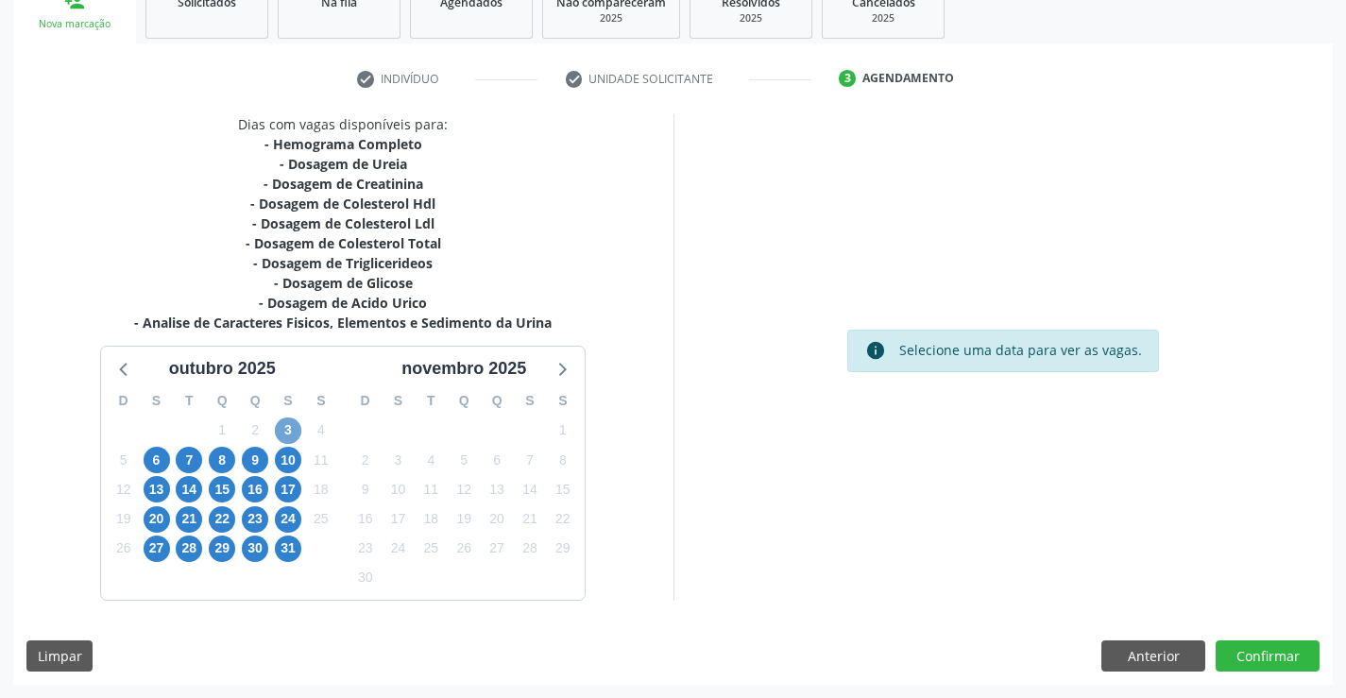
click at [292, 429] on span "3" at bounding box center [288, 430] width 26 height 26
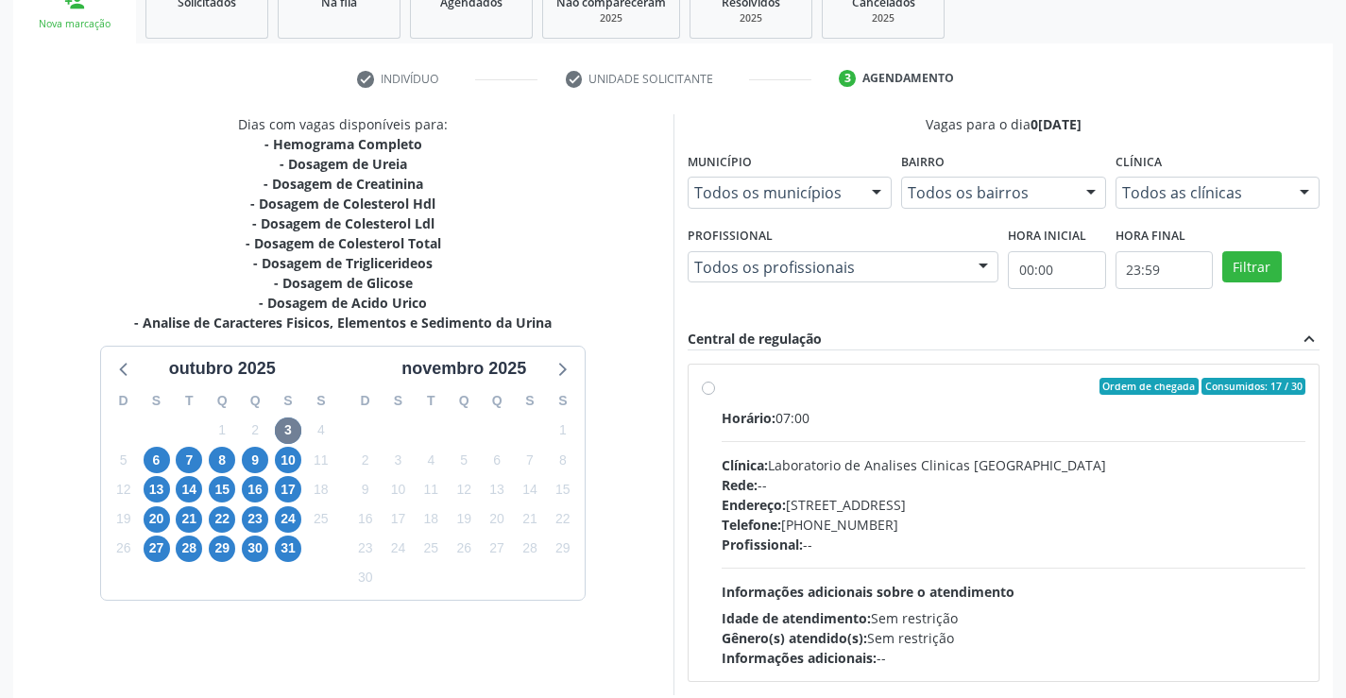
click at [756, 443] on div "Horário: 07:00 Clínica: Laboratorio de Analises Clinicas [GEOGRAPHIC_DATA] Rede…" at bounding box center [1014, 538] width 585 height 260
click at [715, 395] on input "Ordem de chegada Consumidos: 17 / 30 Horário: 07:00 Clínica: Laboratorio de Ana…" at bounding box center [708, 386] width 13 height 17
radio input "true"
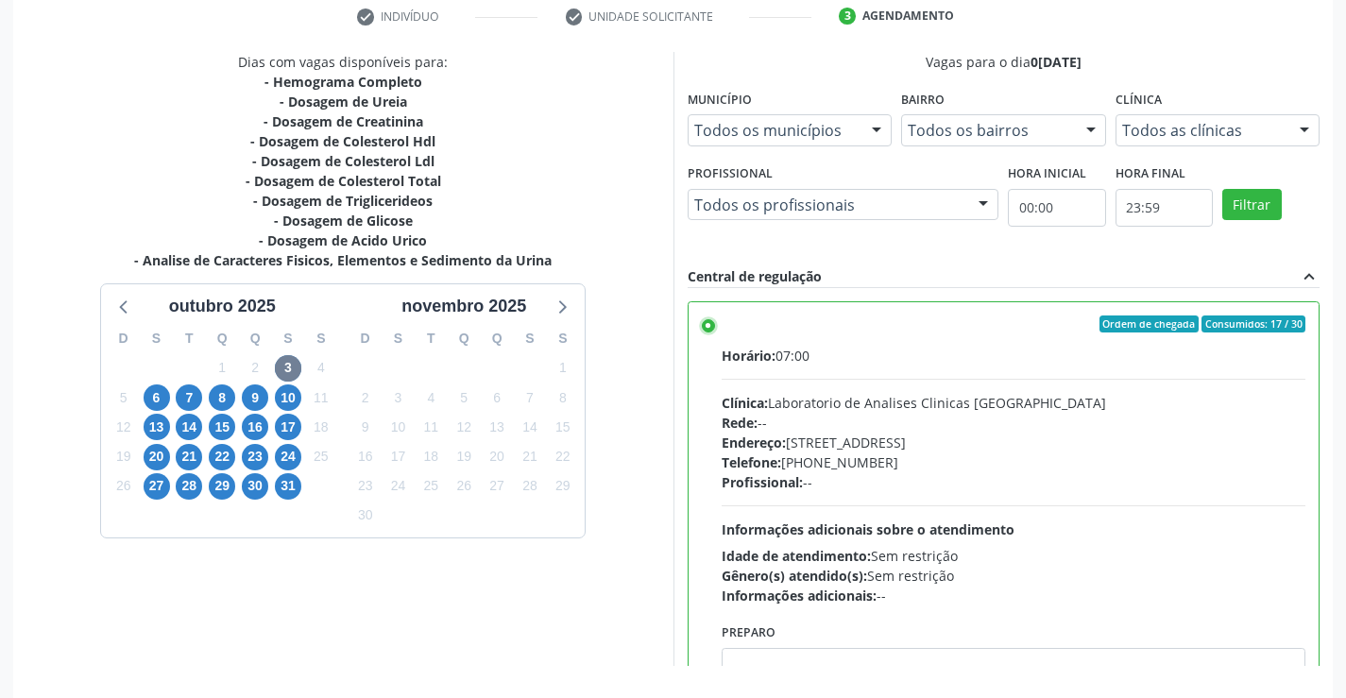
scroll to position [431, 0]
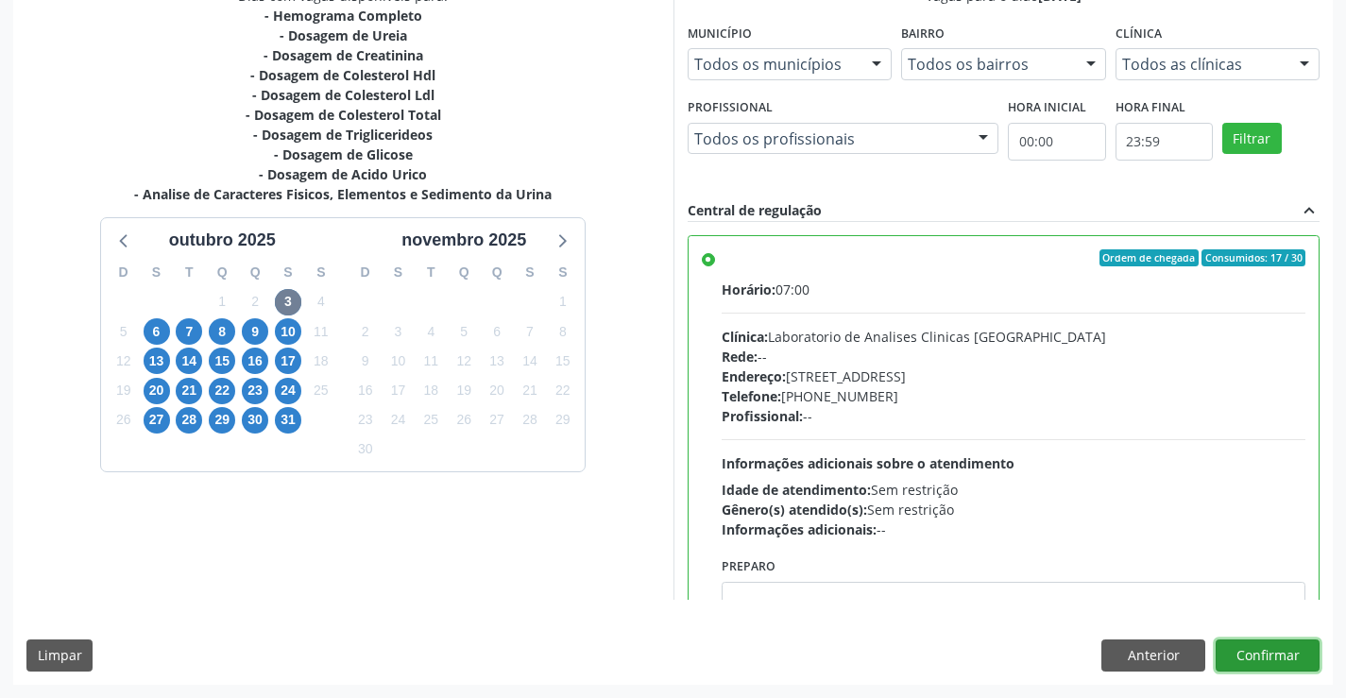
click at [1229, 648] on button "Confirmar" at bounding box center [1267, 655] width 104 height 32
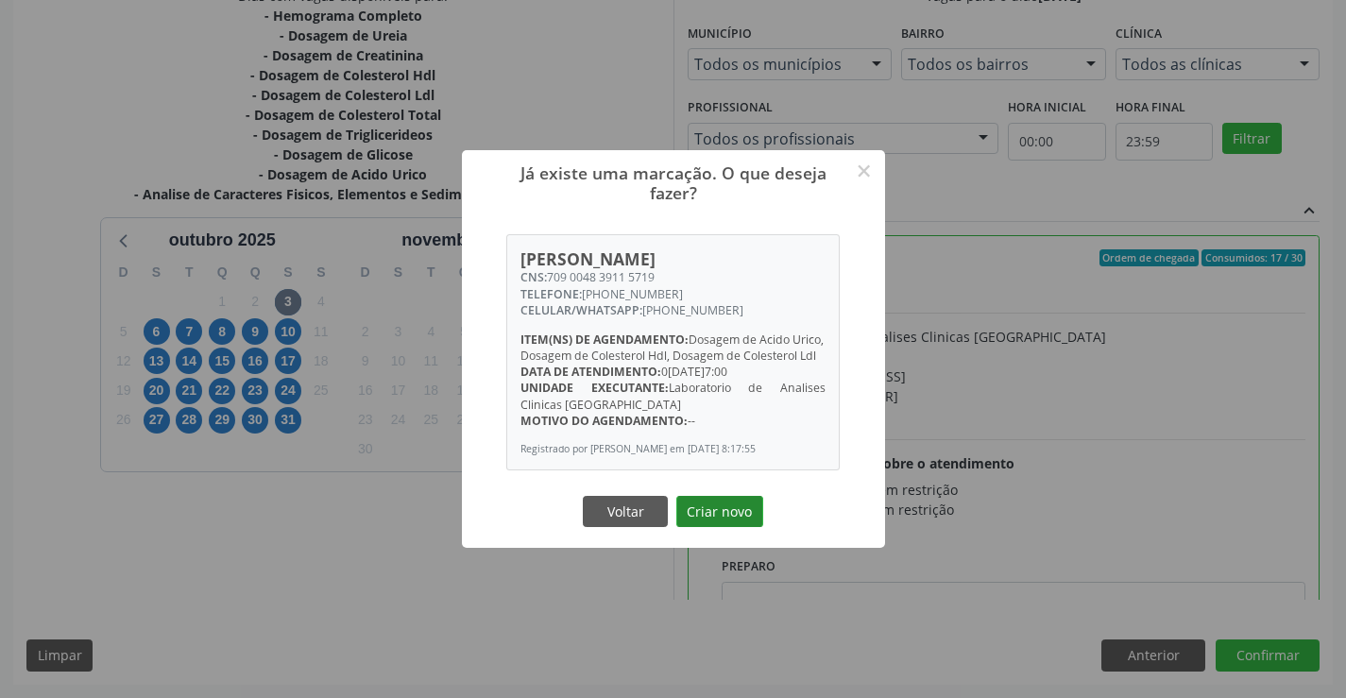
click at [698, 523] on button "Criar novo" at bounding box center [719, 512] width 87 height 32
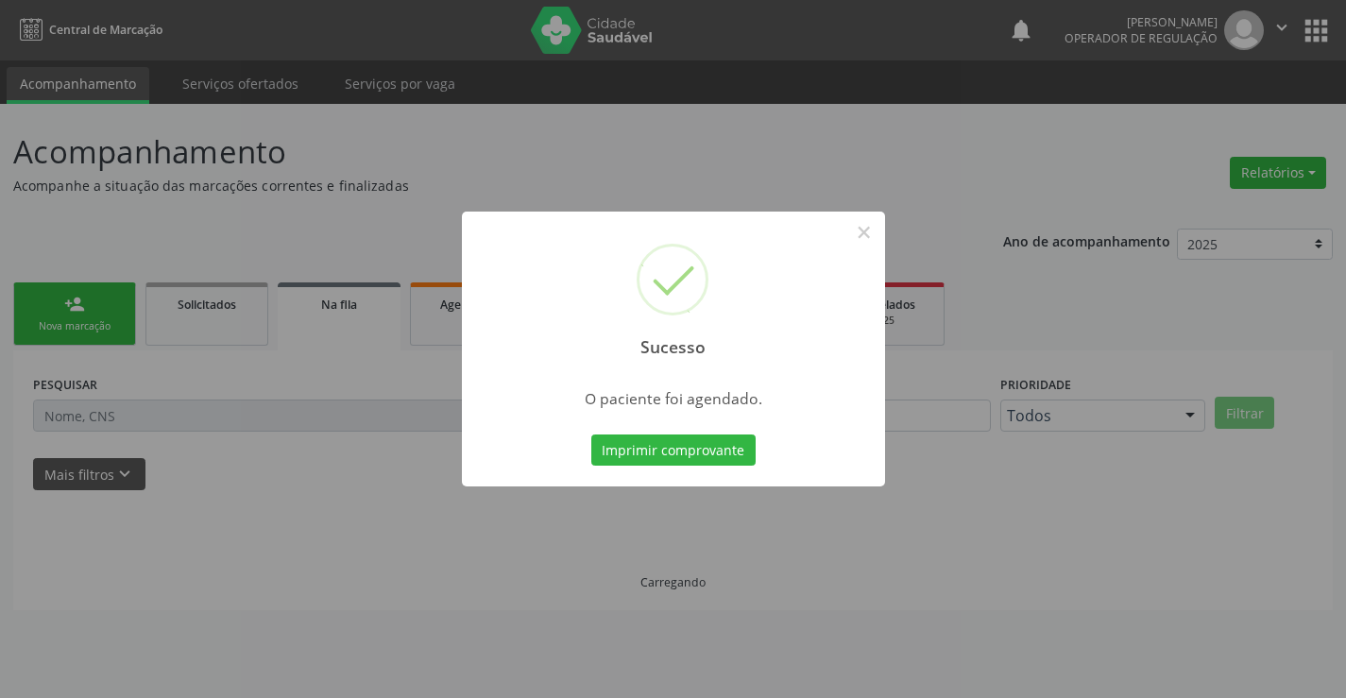
scroll to position [0, 0]
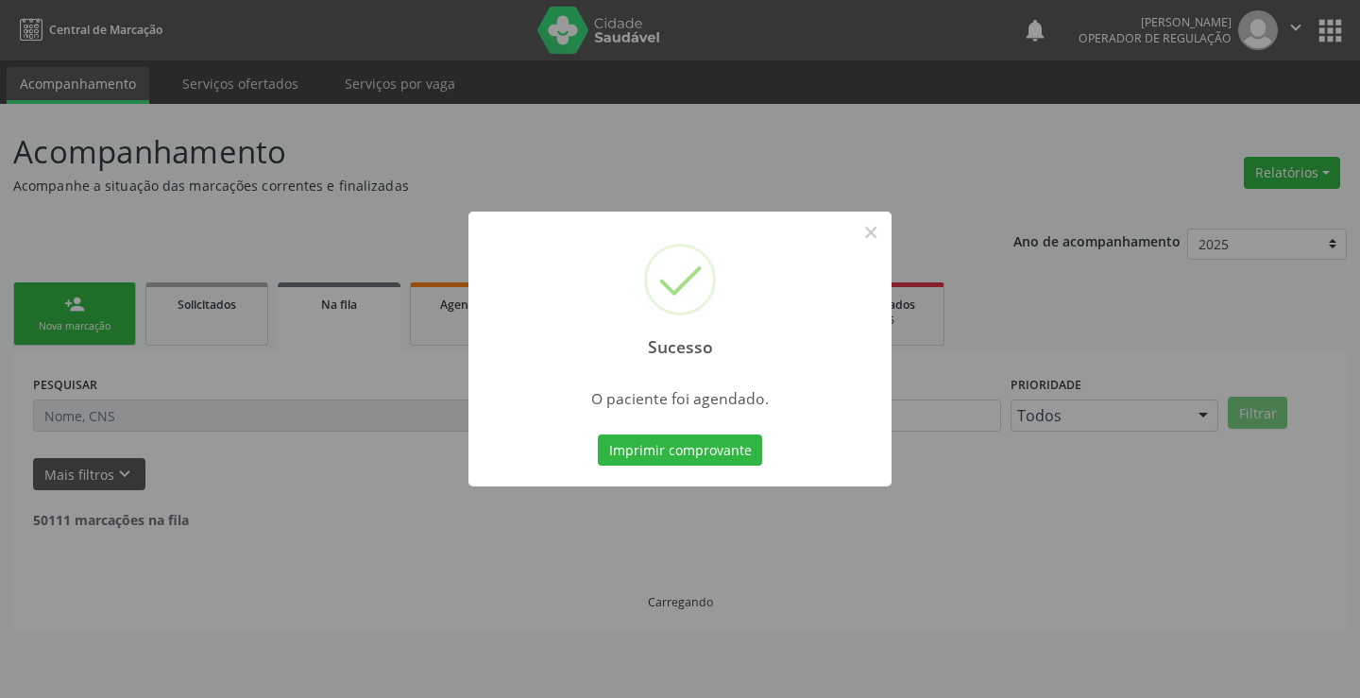
click at [736, 431] on div "Imprimir comprovante Cancel" at bounding box center [680, 451] width 173 height 40
click at [731, 456] on button "Imprimir comprovante" at bounding box center [680, 450] width 164 height 32
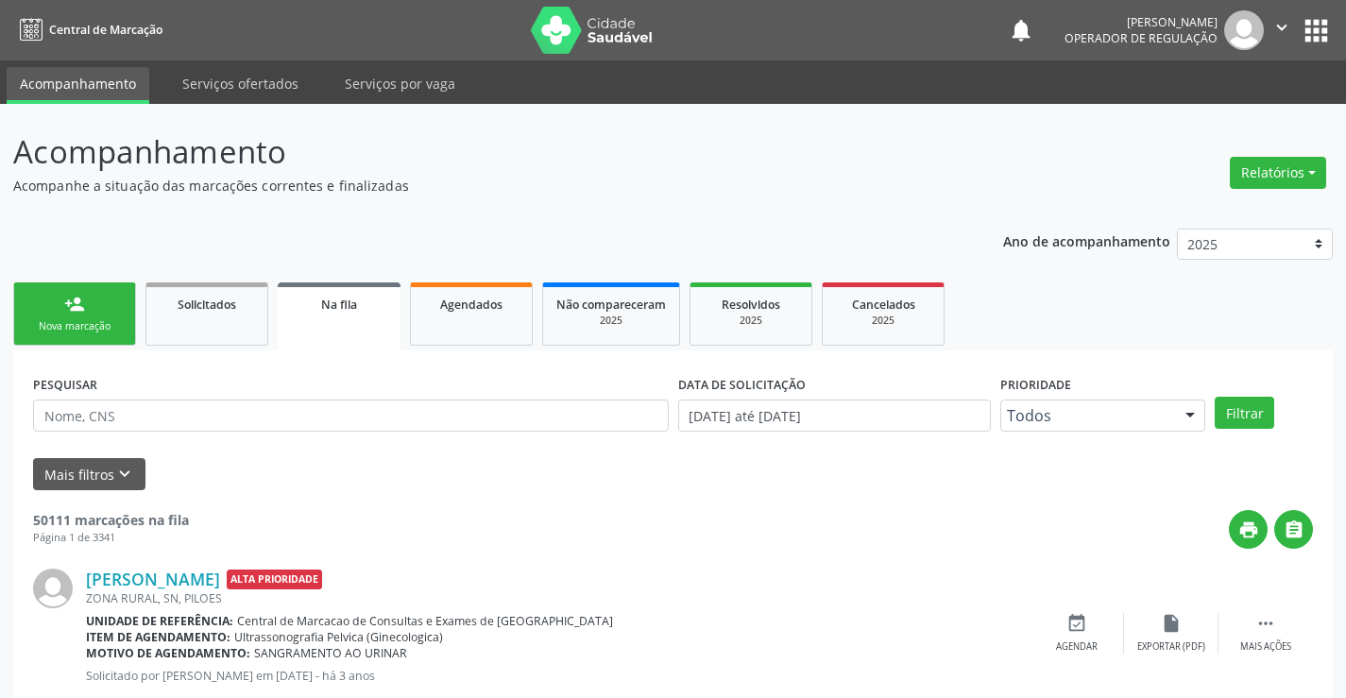
click at [101, 323] on div "Nova marcação" at bounding box center [74, 326] width 94 height 14
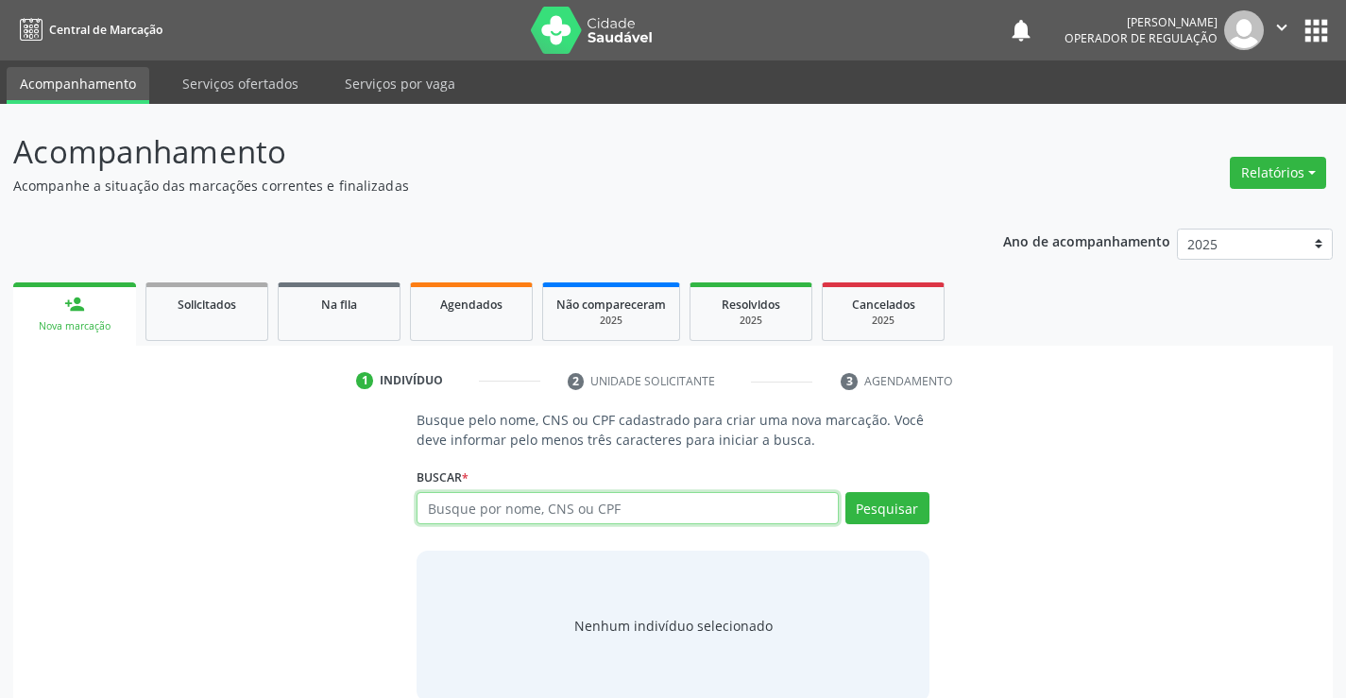
click at [458, 515] on input "text" at bounding box center [626, 508] width 421 height 32
type input "700001078682202"
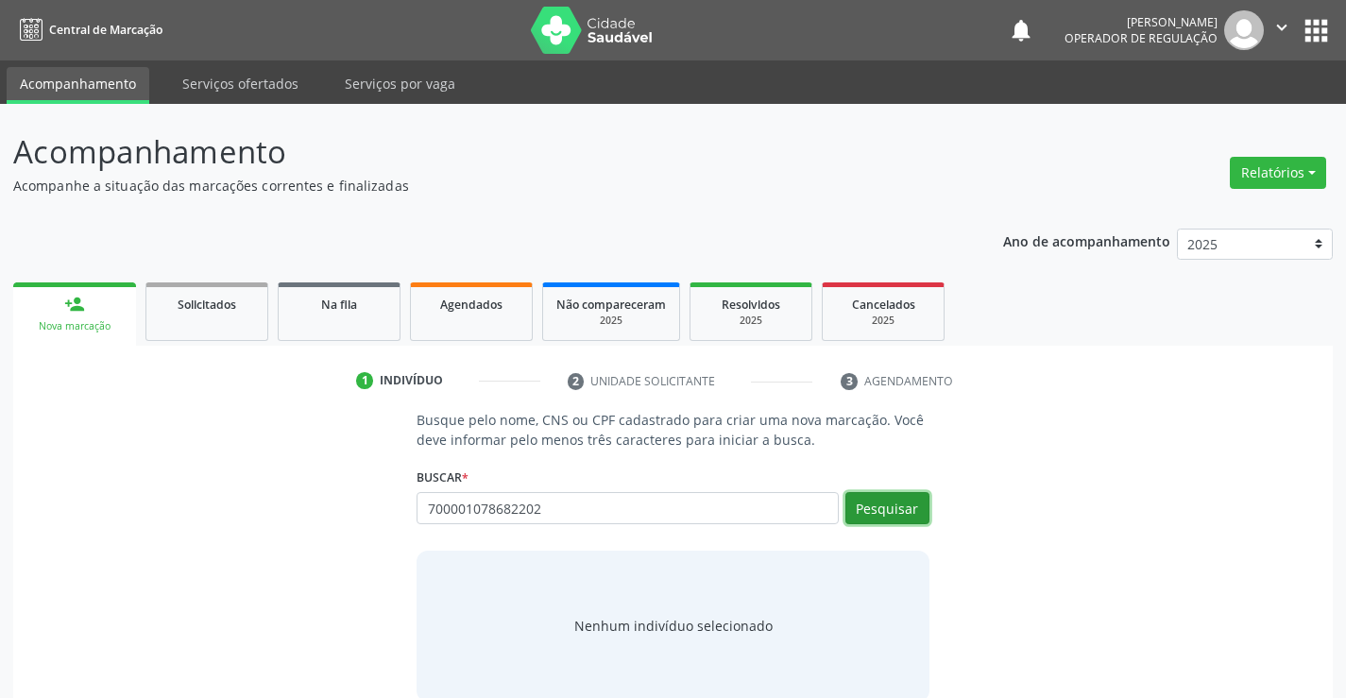
click at [860, 498] on button "Pesquisar" at bounding box center [887, 508] width 84 height 32
type input "700001078682202"
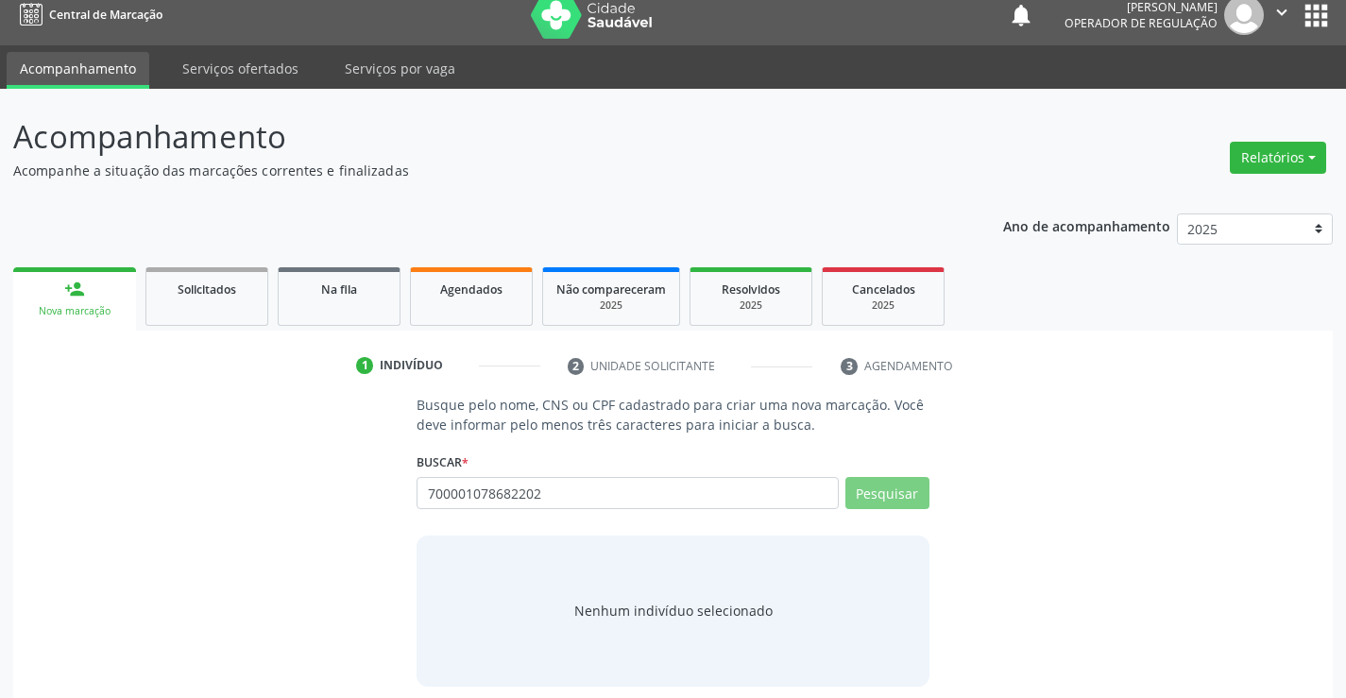
scroll to position [30, 0]
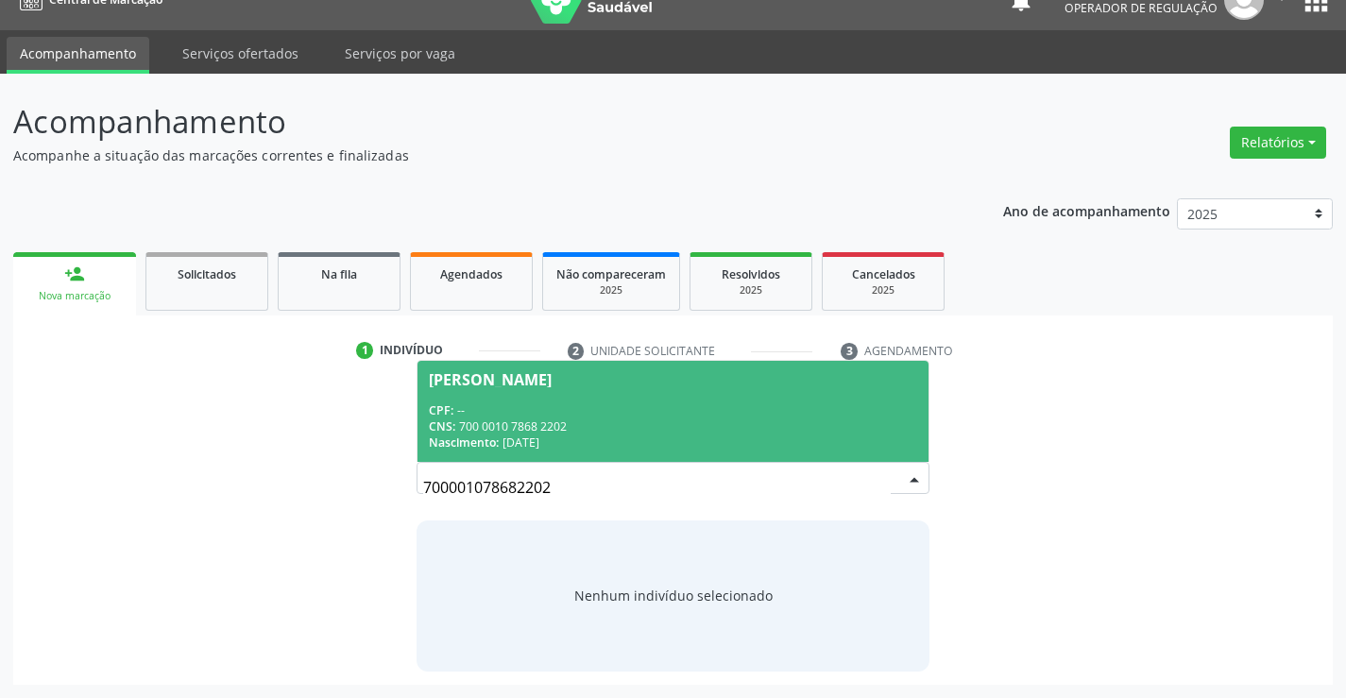
click at [642, 416] on div "CPF: --" at bounding box center [672, 410] width 487 height 16
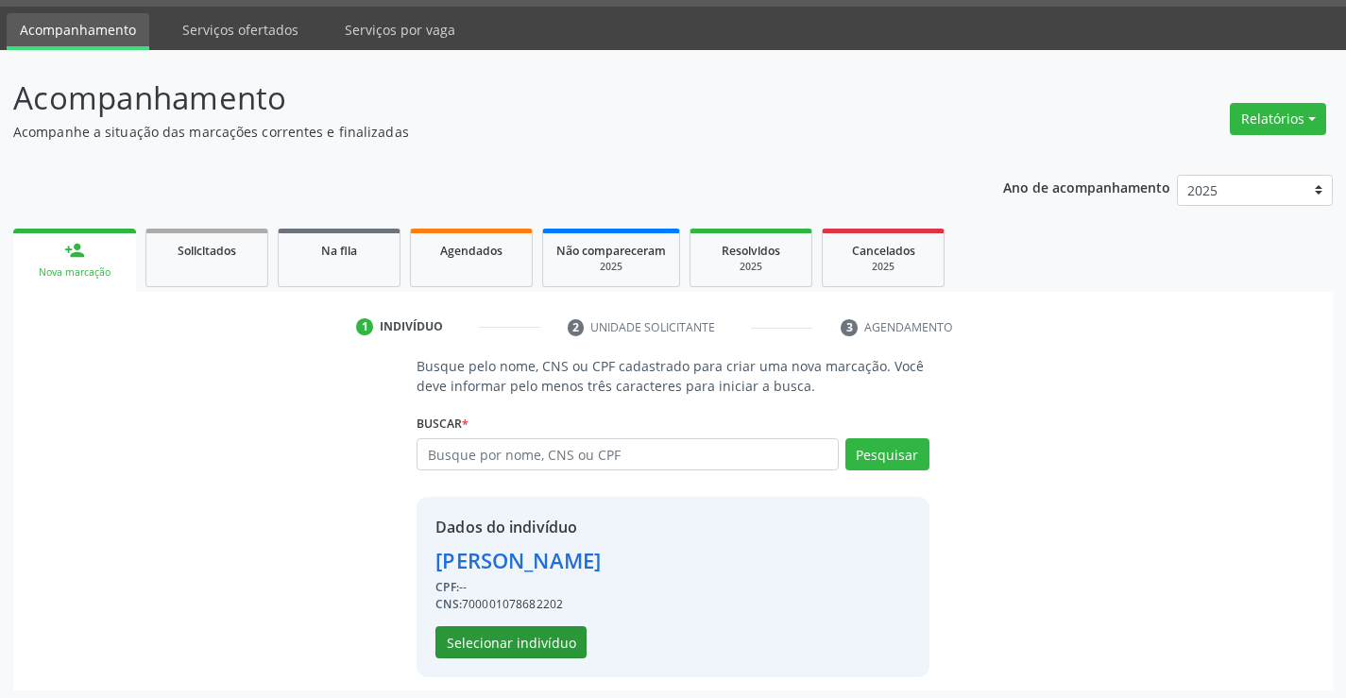
scroll to position [59, 0]
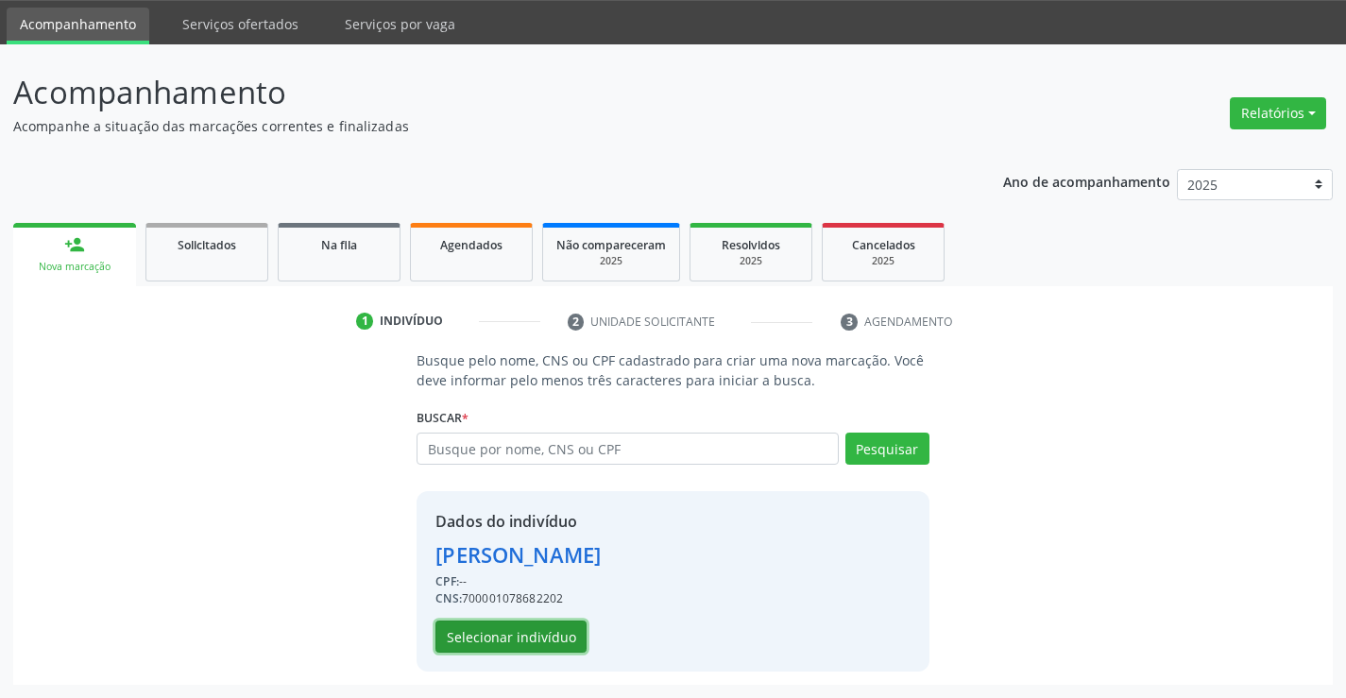
click at [545, 637] on button "Selecionar indivíduo" at bounding box center [510, 636] width 151 height 32
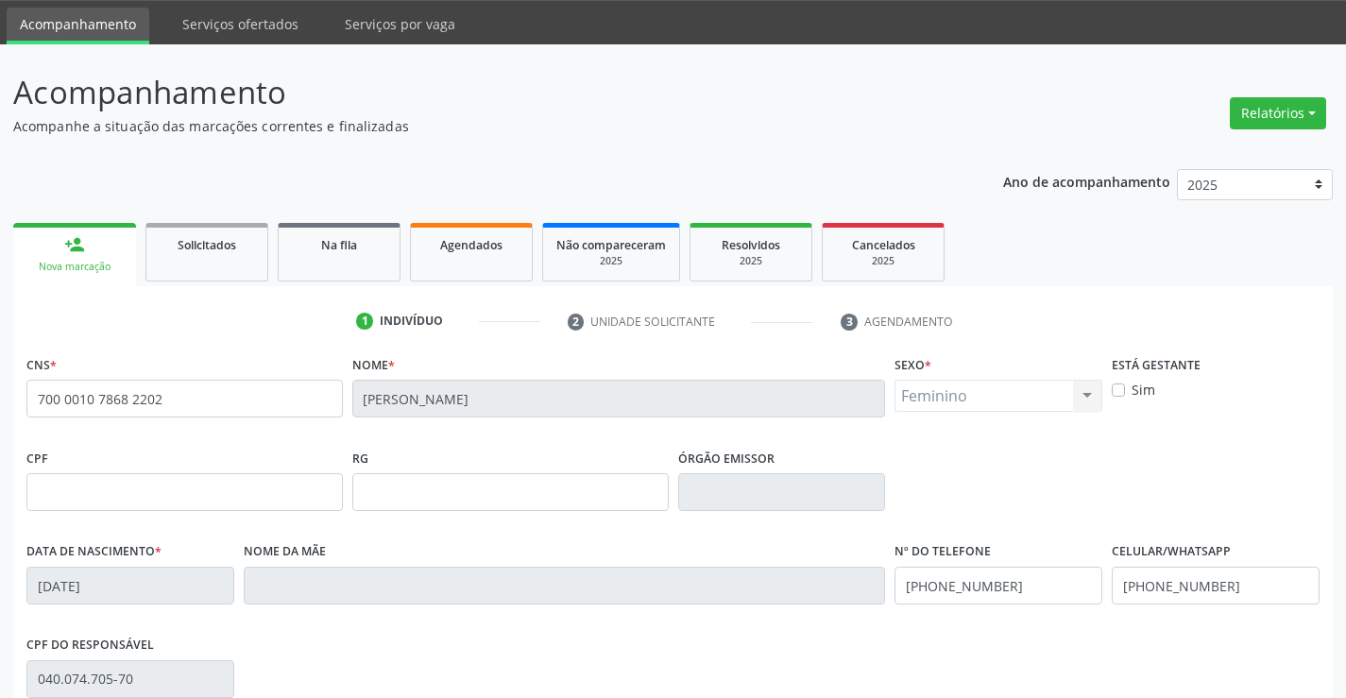
click at [160, 467] on div "CPF" at bounding box center [184, 477] width 316 height 67
click at [167, 504] on input "text" at bounding box center [184, 492] width 316 height 38
type input "703.601.087-19"
click at [167, 504] on input "703.601.087-19" at bounding box center [184, 492] width 316 height 38
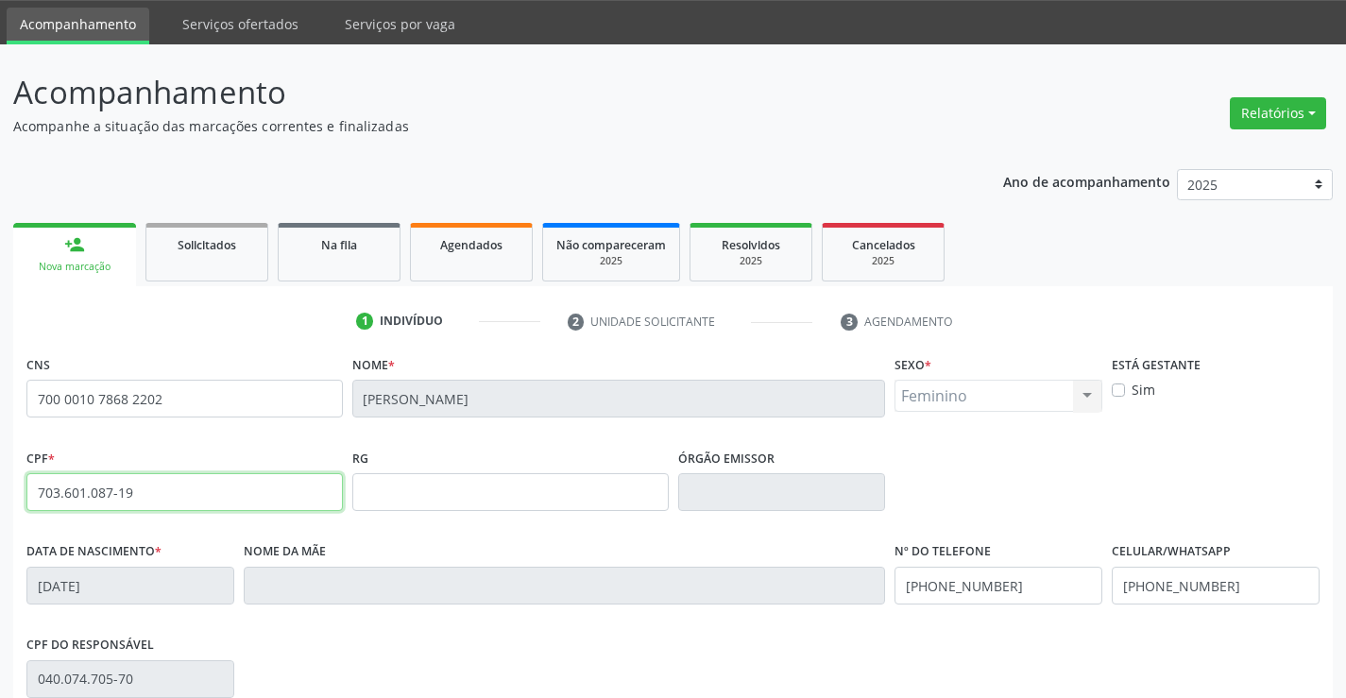
click at [167, 504] on input "703.601.087-19" at bounding box center [184, 492] width 316 height 38
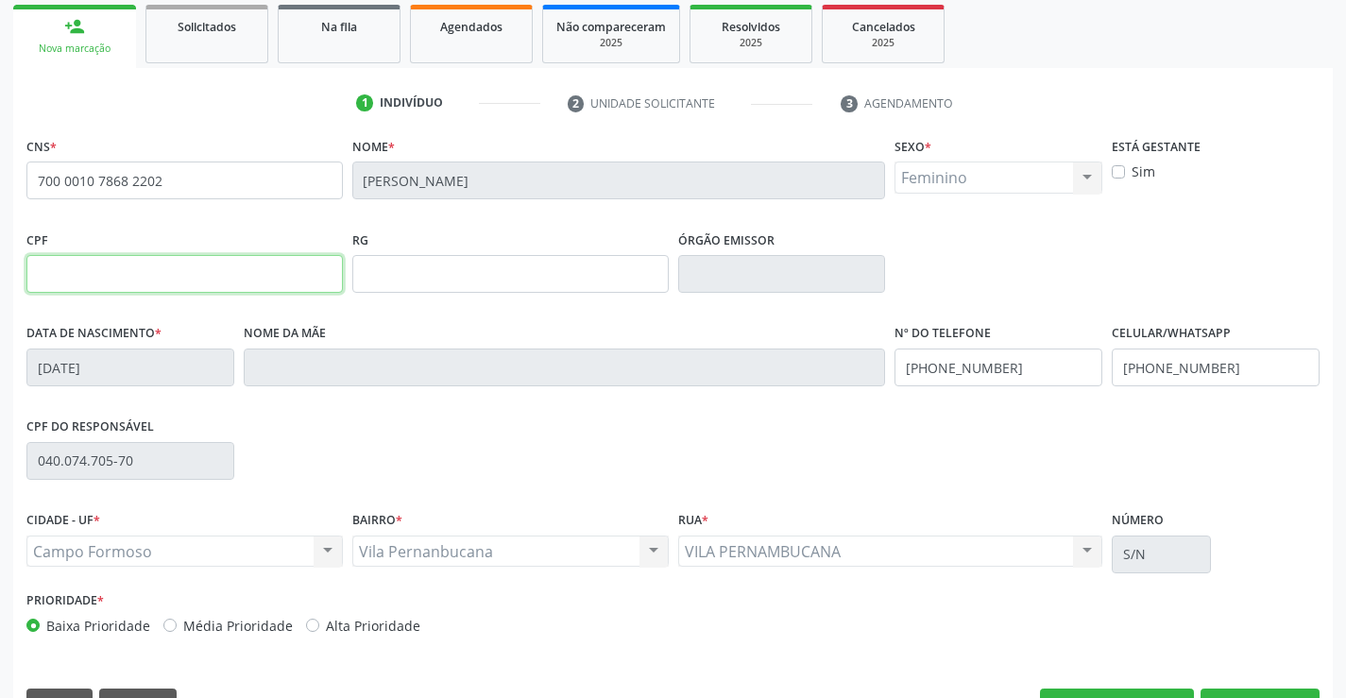
scroll to position [326, 0]
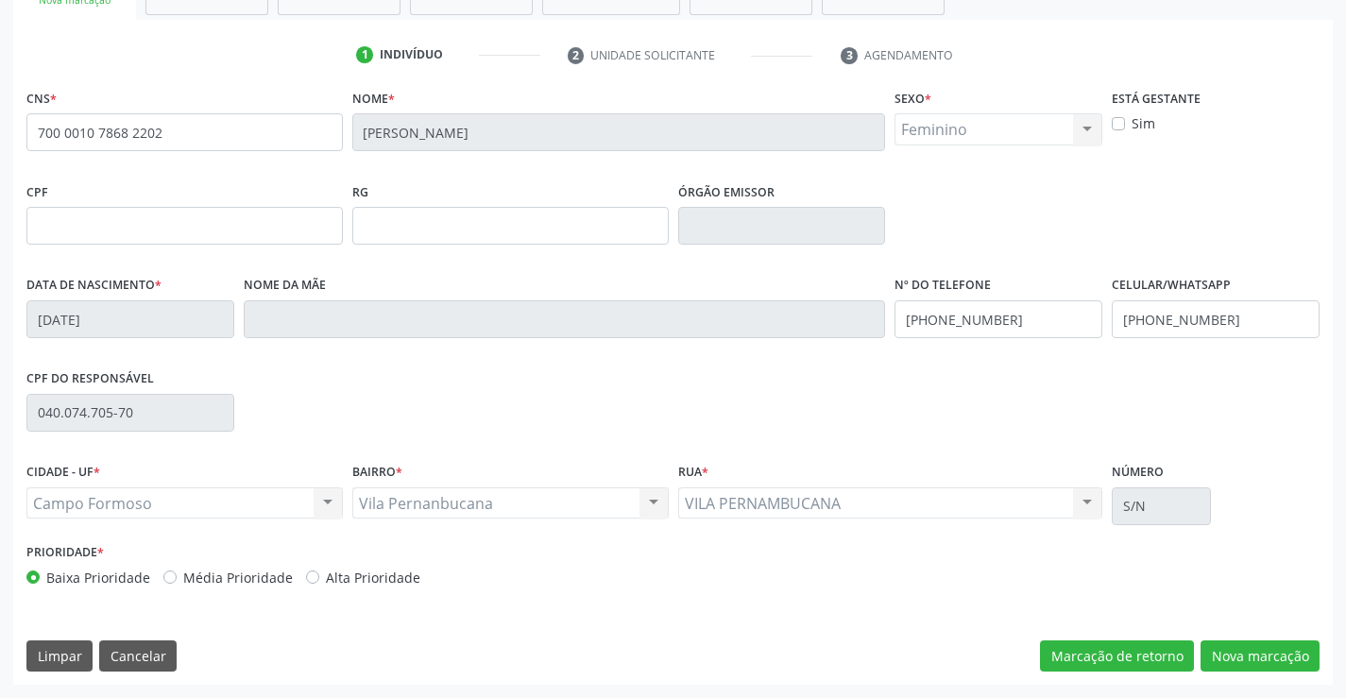
click at [525, 246] on fieldset "RG" at bounding box center [510, 218] width 316 height 80
click at [528, 238] on input "text" at bounding box center [510, 226] width 316 height 38
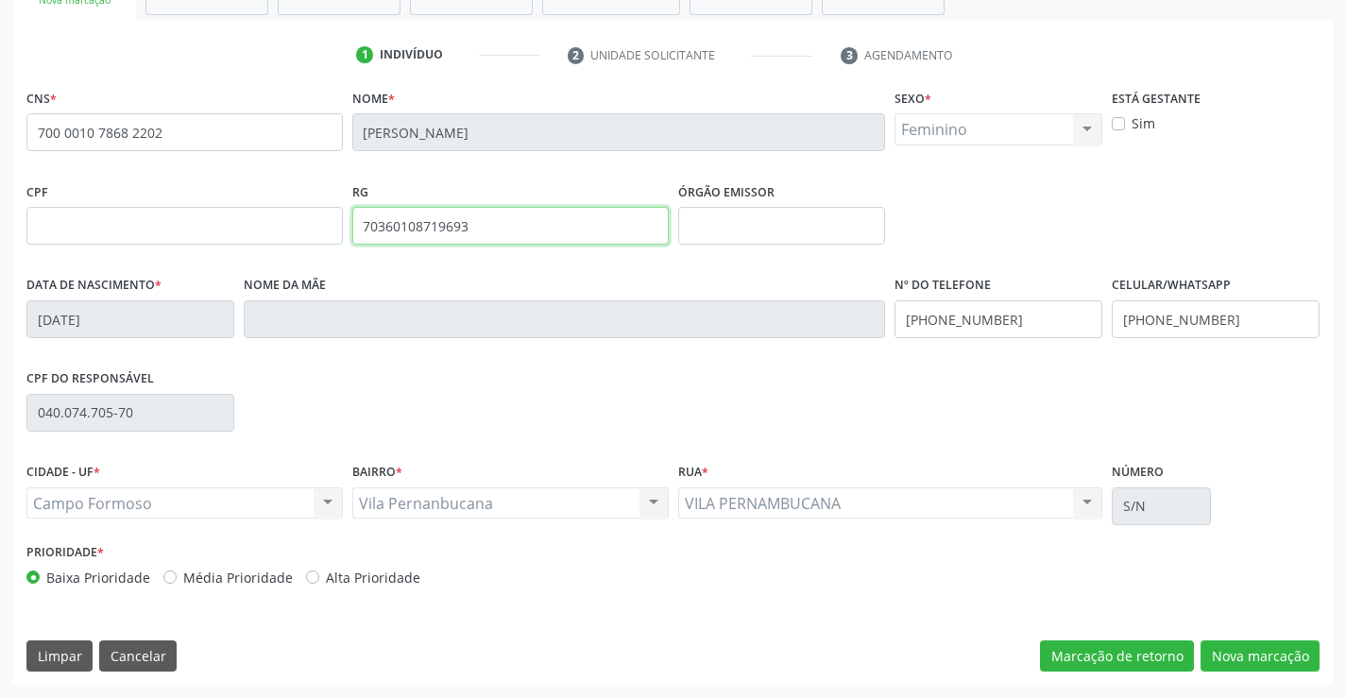
type input "703601087196934"
click at [527, 235] on input "703601087196934" at bounding box center [510, 226] width 316 height 38
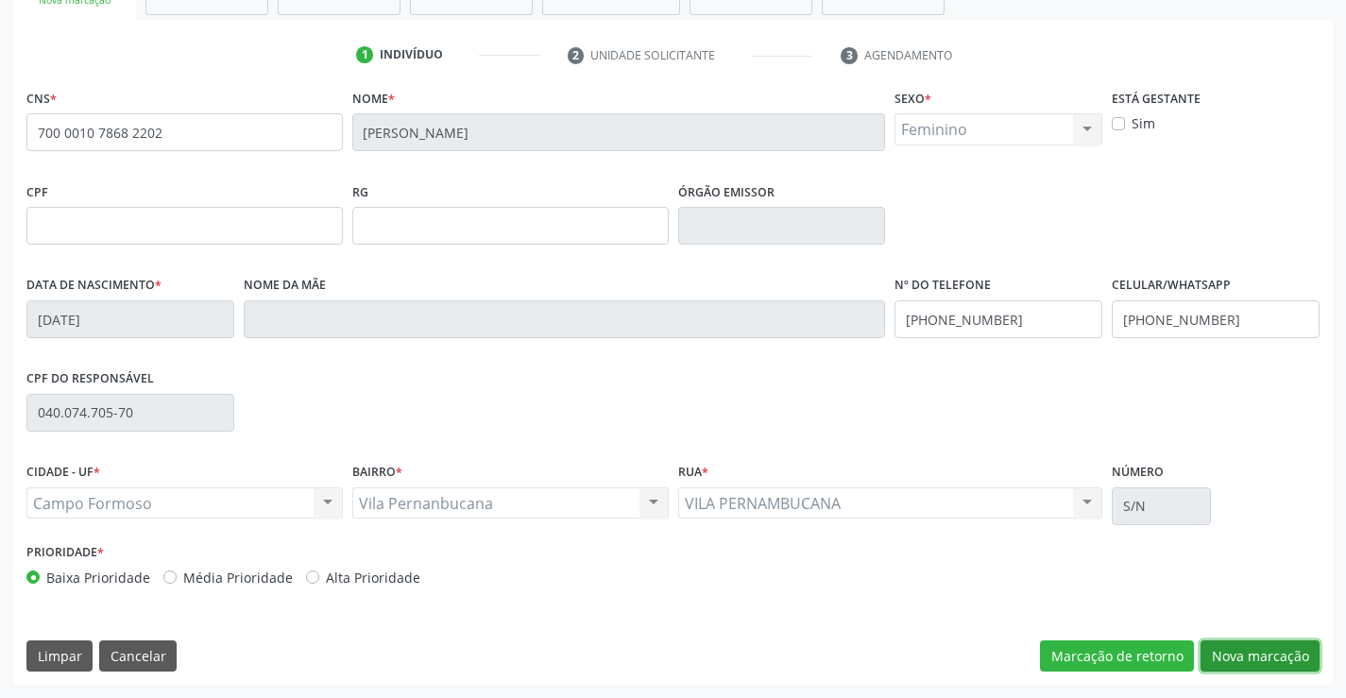
click at [1249, 661] on button "Nova marcação" at bounding box center [1259, 656] width 119 height 32
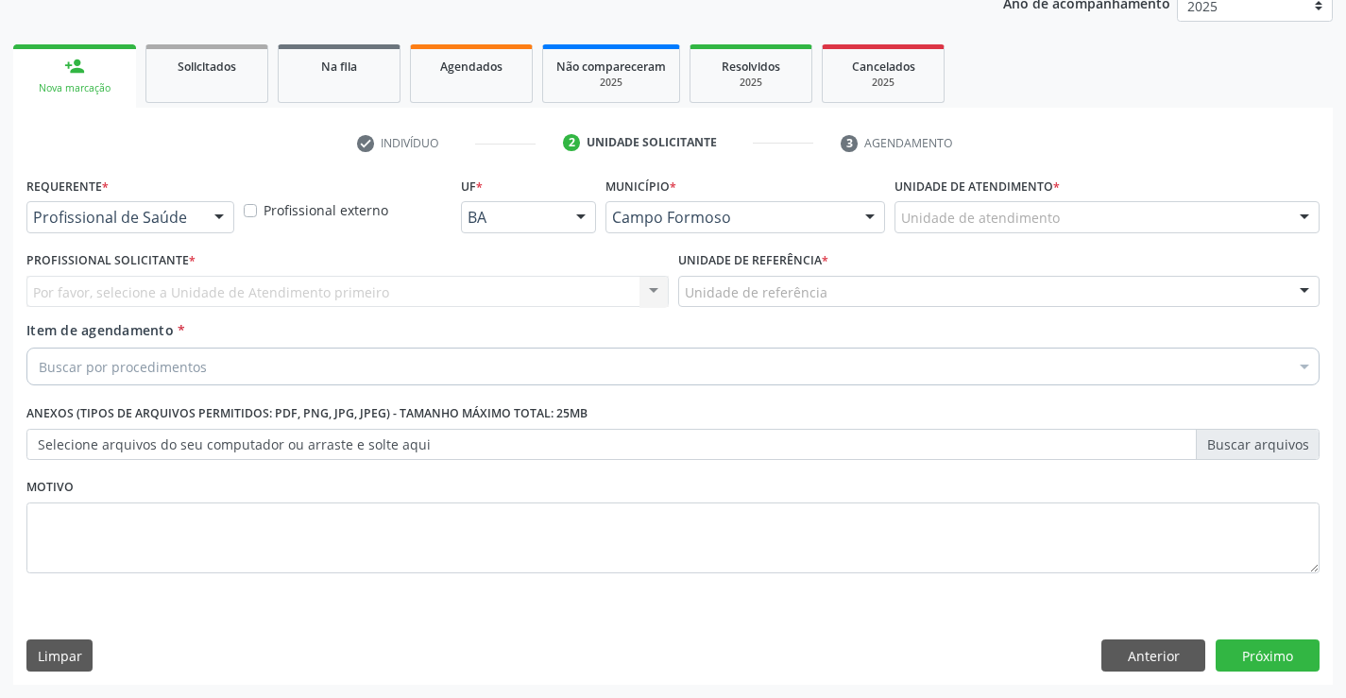
scroll to position [238, 0]
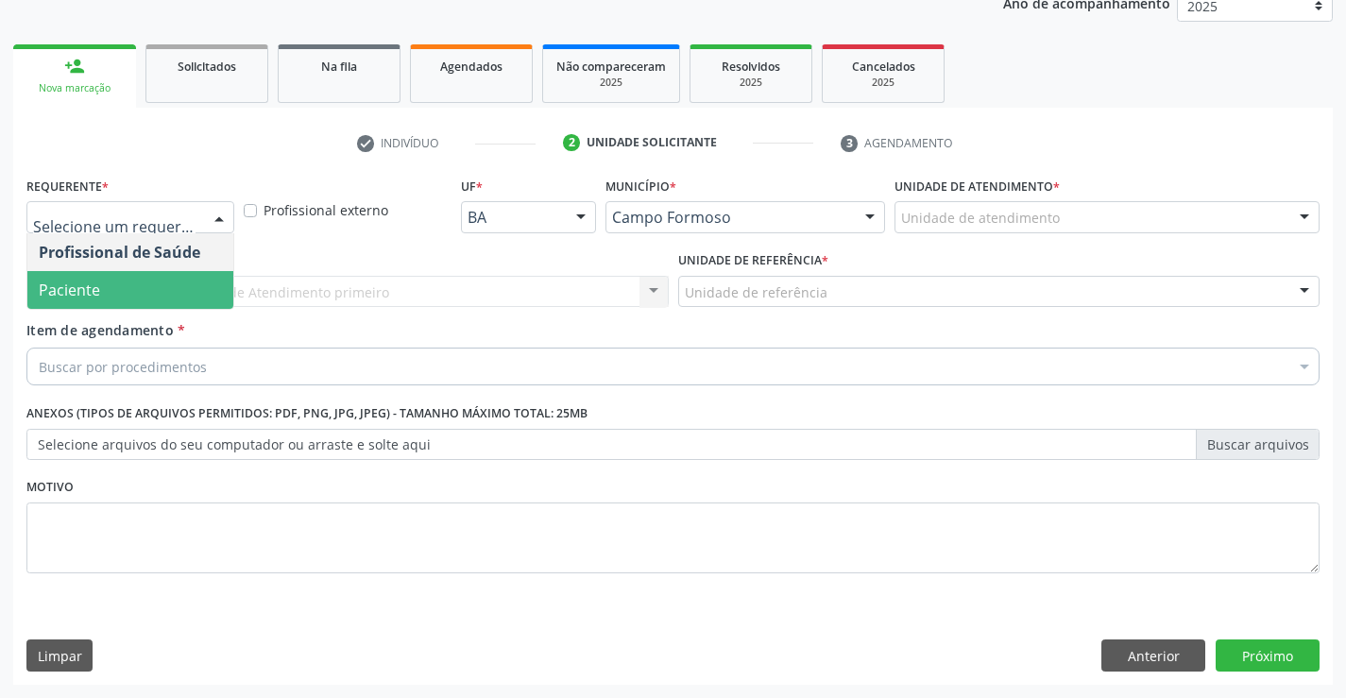
drag, startPoint x: 162, startPoint y: 280, endPoint x: 251, endPoint y: 296, distance: 90.2
click at [162, 280] on span "Paciente" at bounding box center [130, 290] width 206 height 38
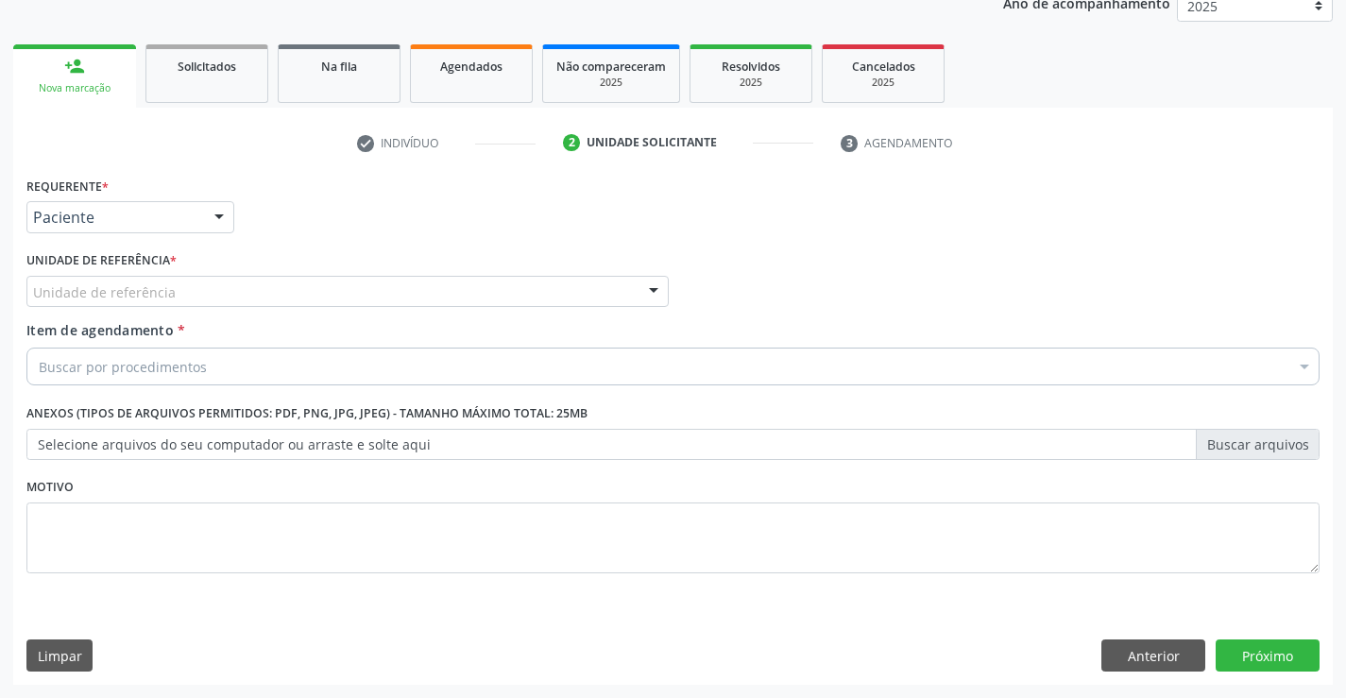
click at [251, 296] on div "Unidade de referência" at bounding box center [347, 292] width 642 height 32
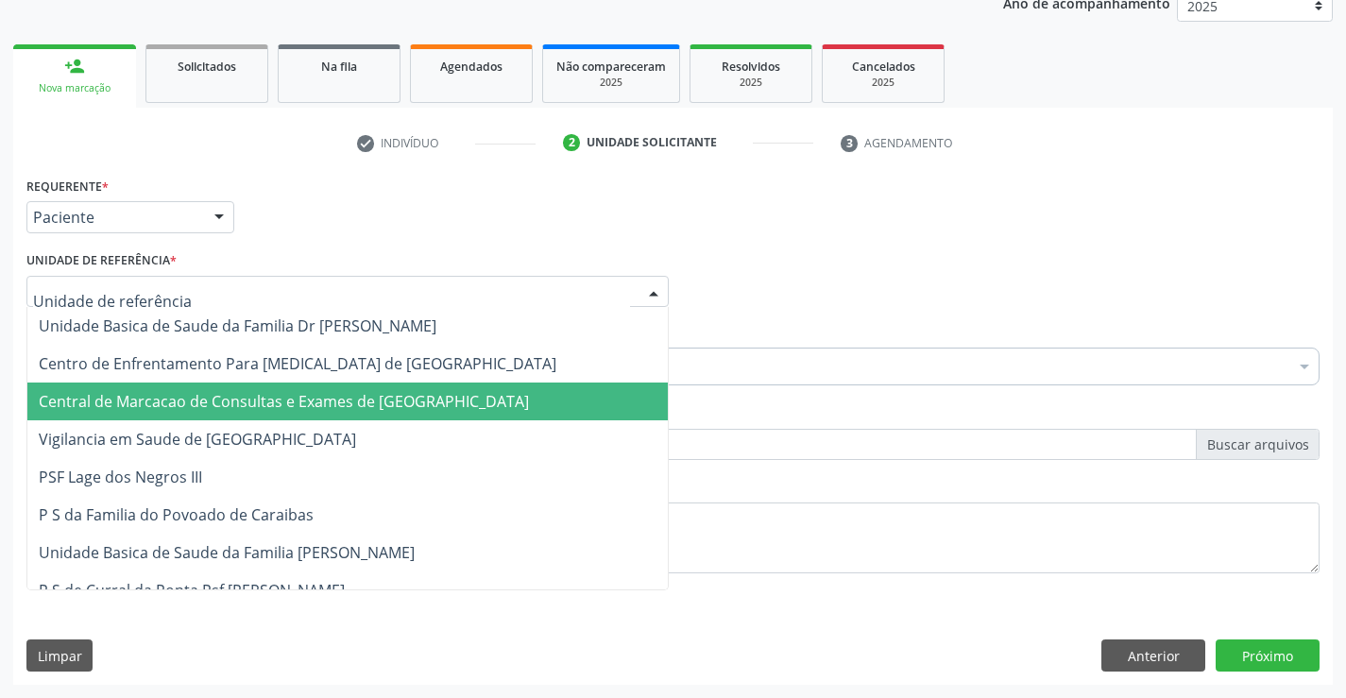
click at [250, 404] on span "Central de Marcacao de Consultas e Exames de [GEOGRAPHIC_DATA]" at bounding box center [284, 401] width 490 height 21
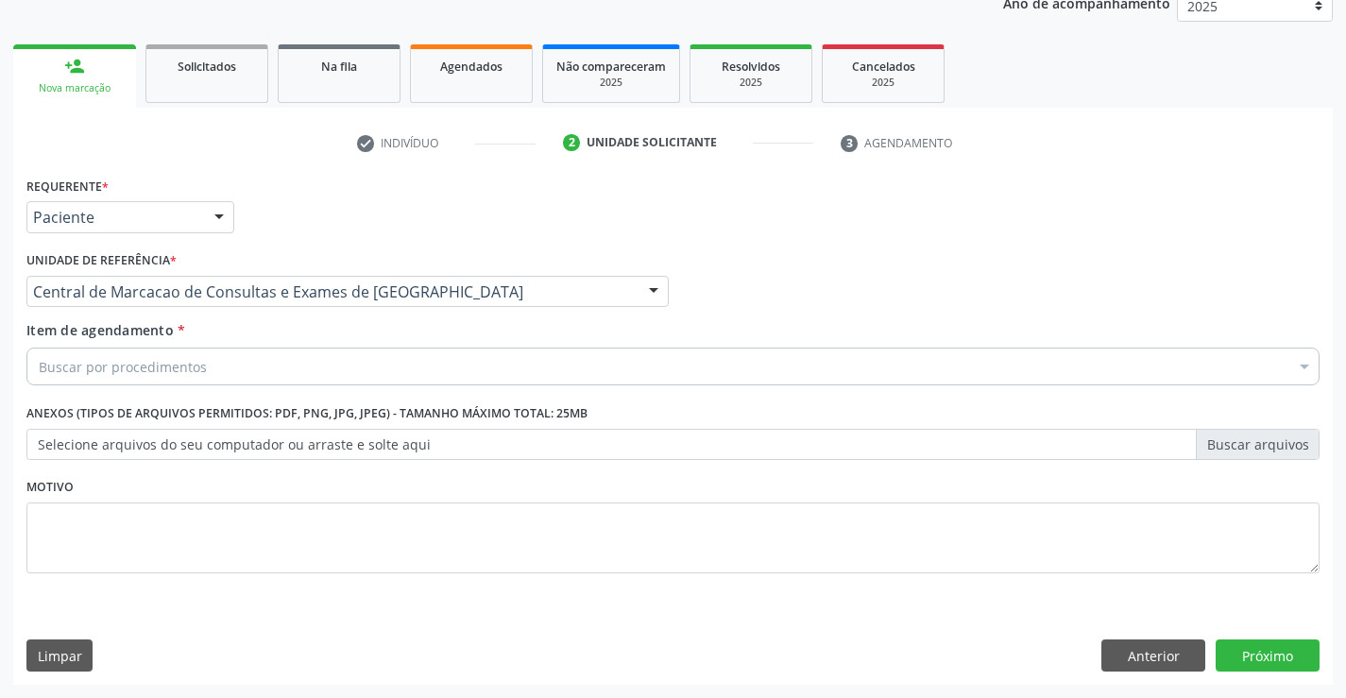
click at [280, 359] on div "Buscar por procedimentos" at bounding box center [672, 367] width 1293 height 38
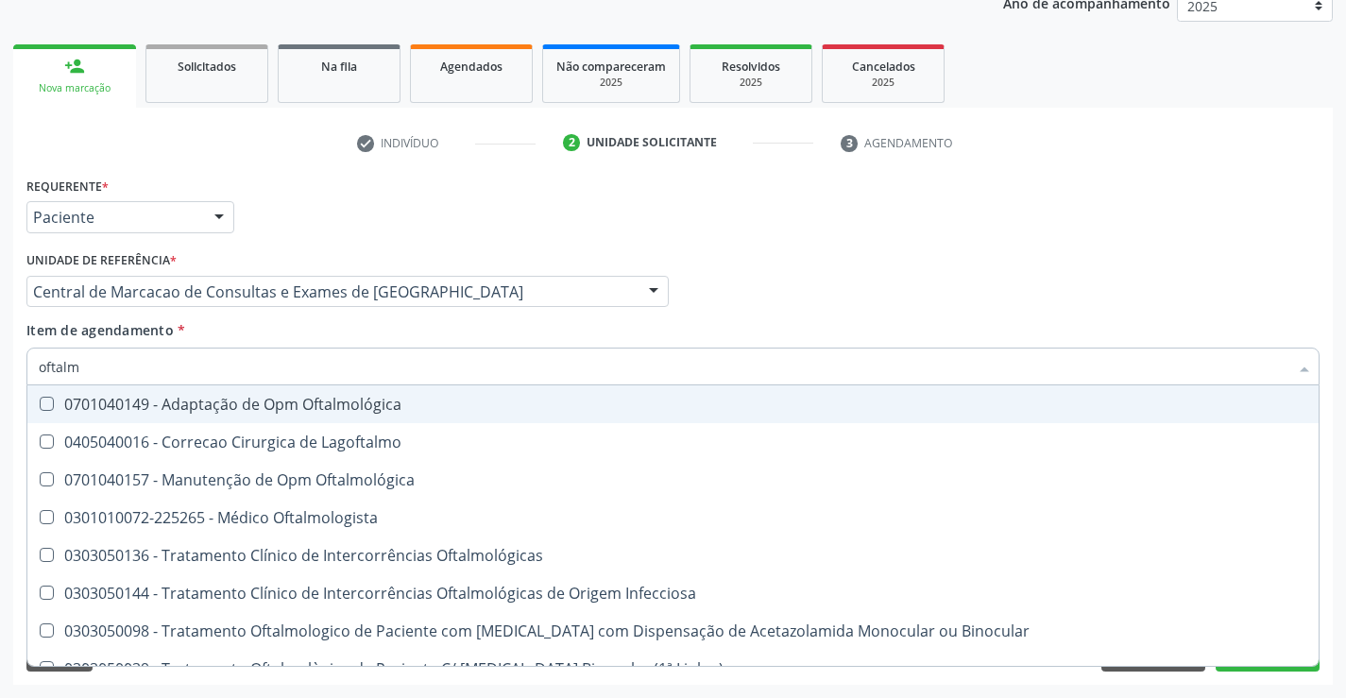
type input "oftalmo"
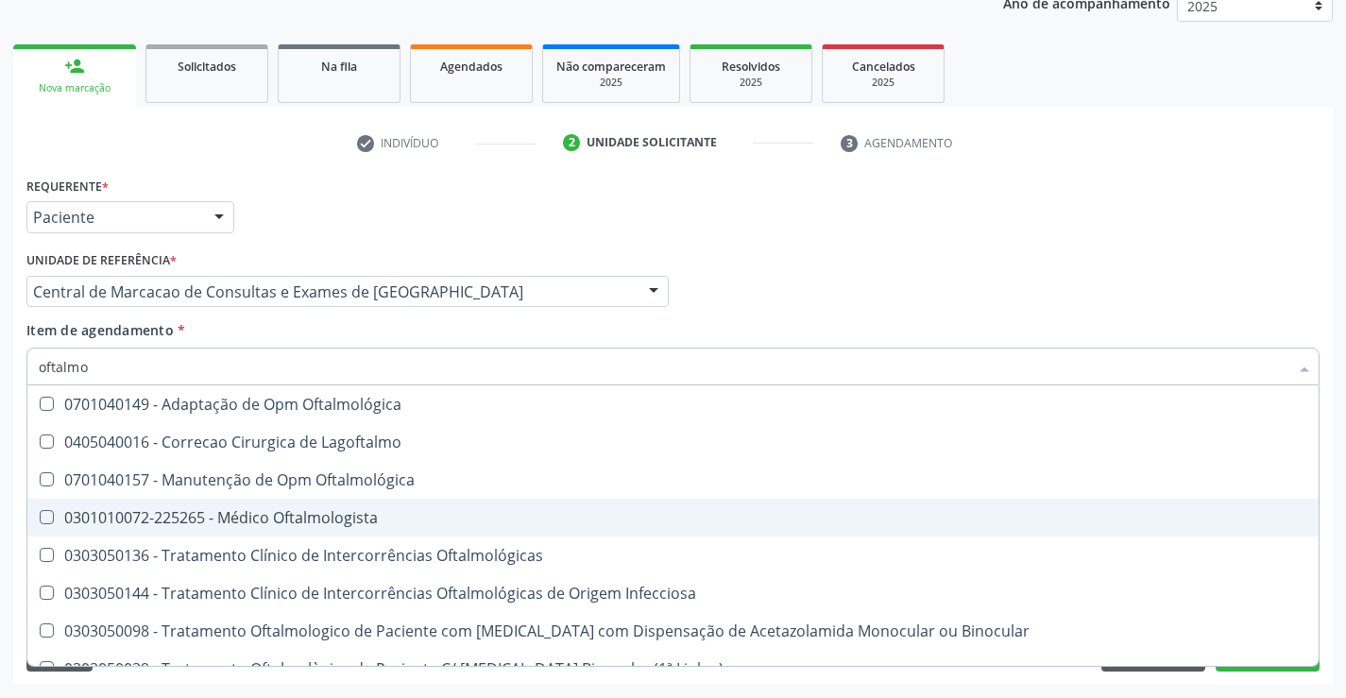
click at [246, 525] on div "0301010072-225265 - Médico Oftalmologista" at bounding box center [673, 517] width 1268 height 15
checkbox Oftalmologista "true"
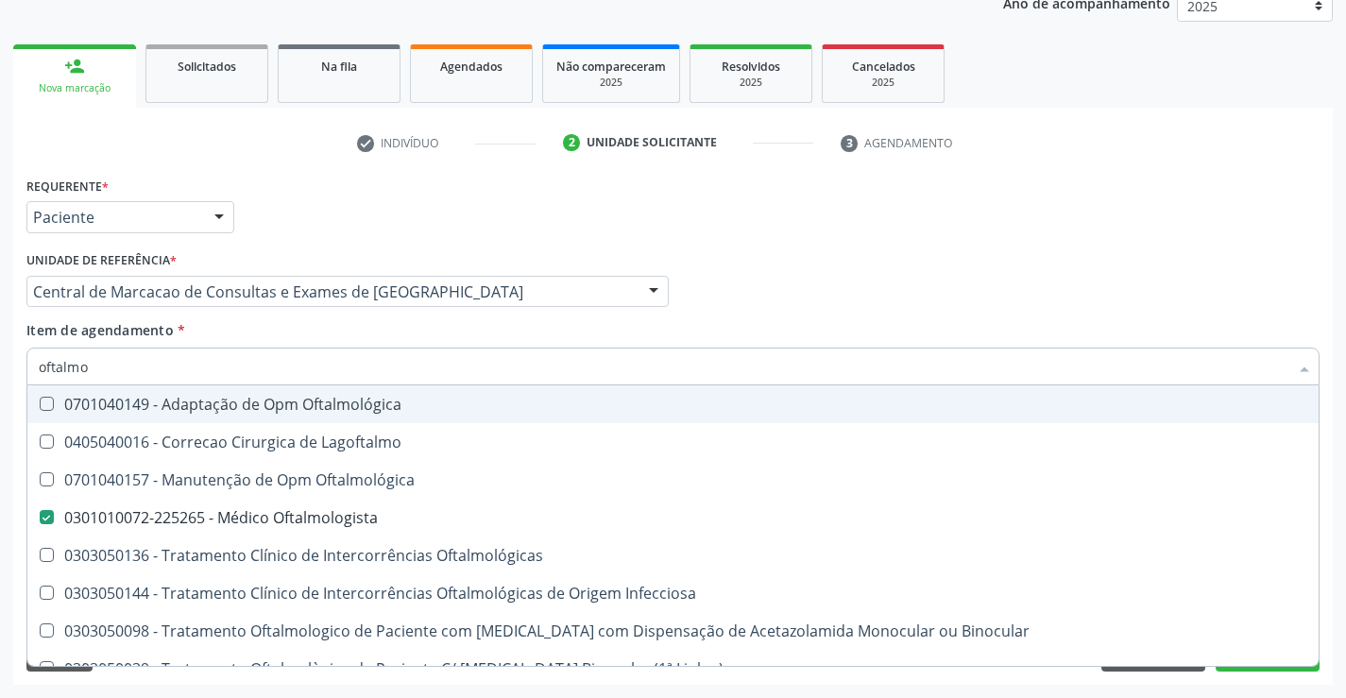
click at [234, 369] on input "oftalmo" at bounding box center [663, 367] width 1249 height 38
type input "ab"
checkbox Oftalmologista "false"
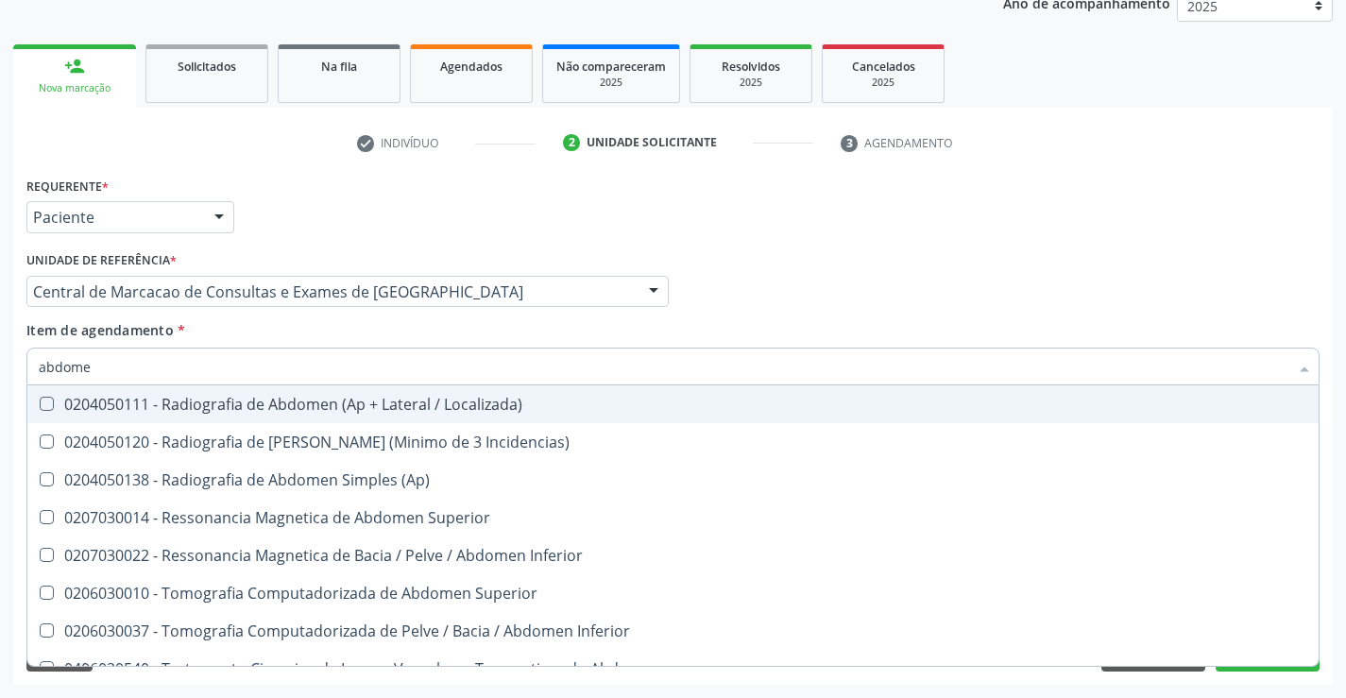
type input "abdomen"
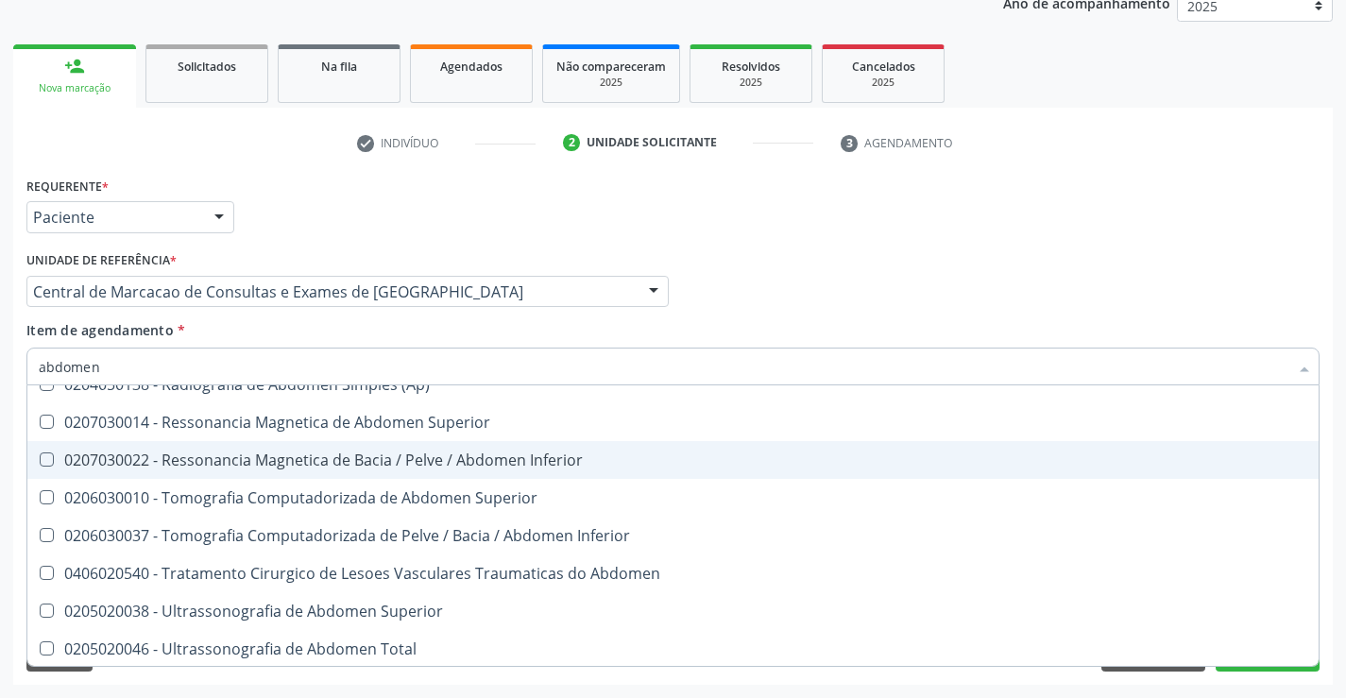
scroll to position [97, 0]
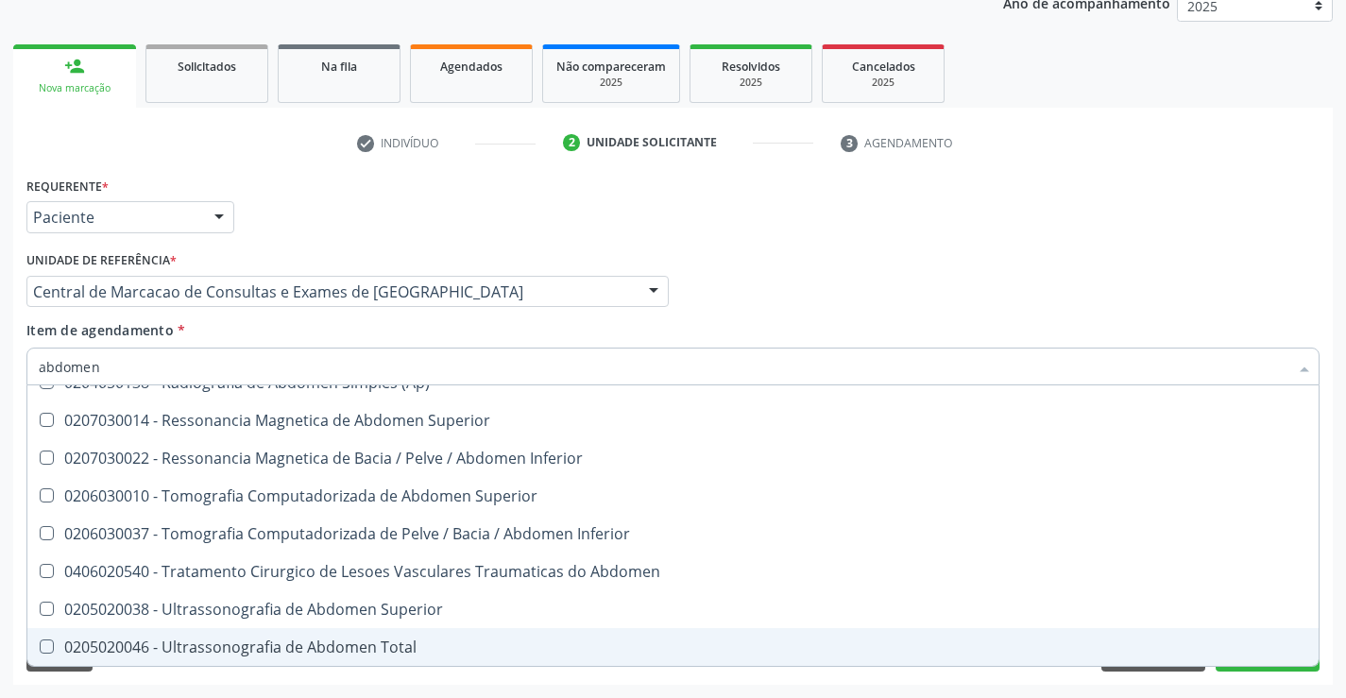
click at [195, 654] on div "0205020046 - Ultrassonografia de Abdomen Total" at bounding box center [673, 646] width 1268 height 15
checkbox Total "true"
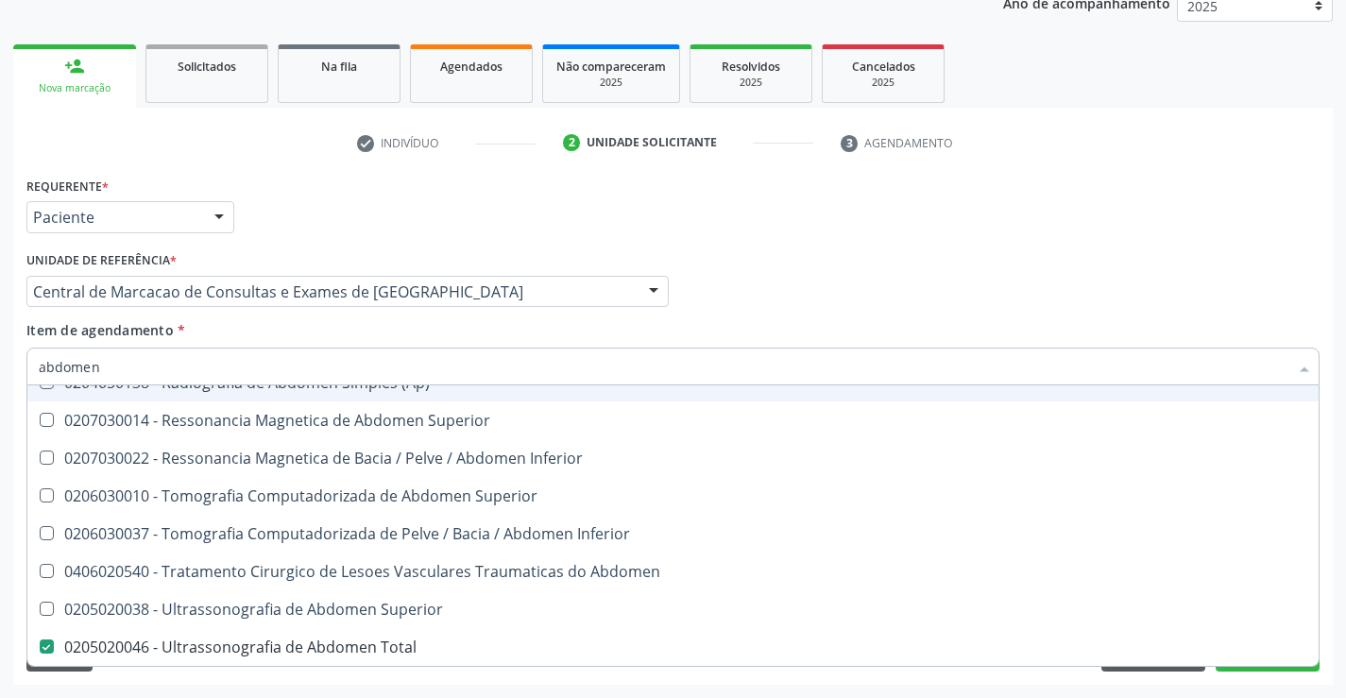
click at [988, 306] on div "Profissional Solicitante Por favor, selecione a Unidade de Atendimento primeiro…" at bounding box center [673, 283] width 1302 height 74
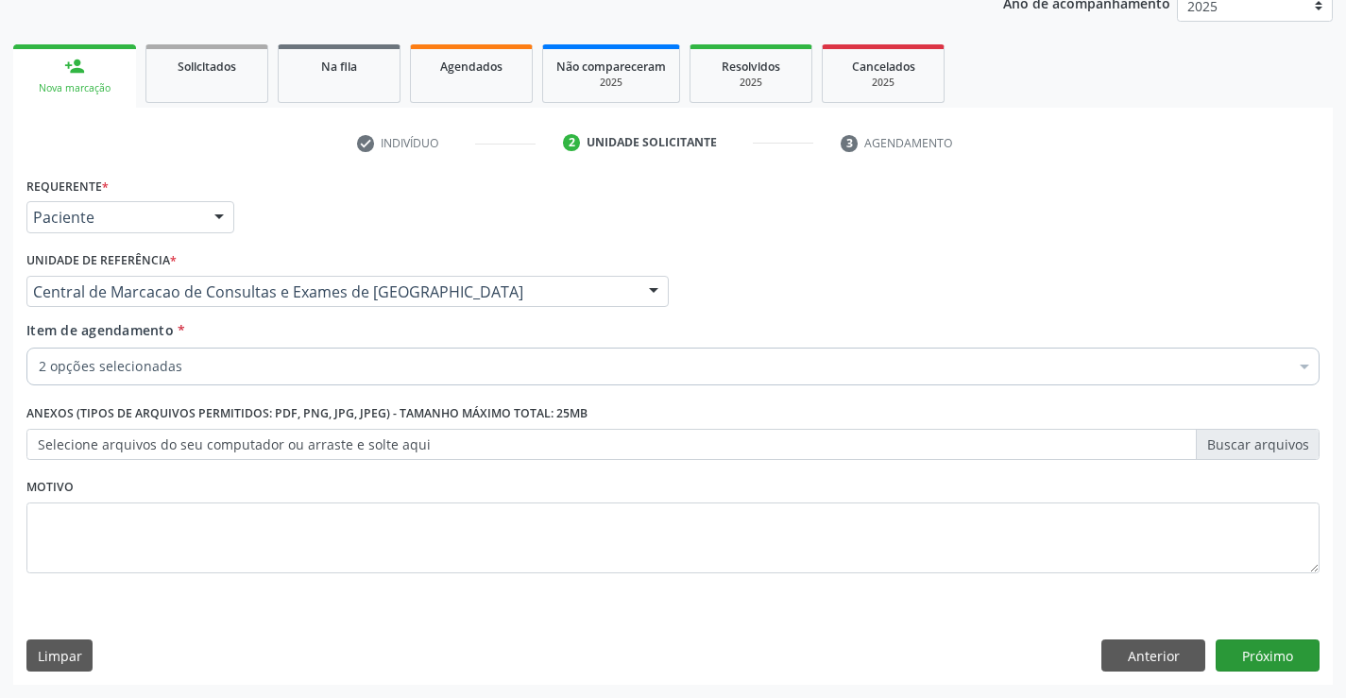
scroll to position [0, 0]
click at [1274, 667] on button "Próximo" at bounding box center [1267, 655] width 104 height 32
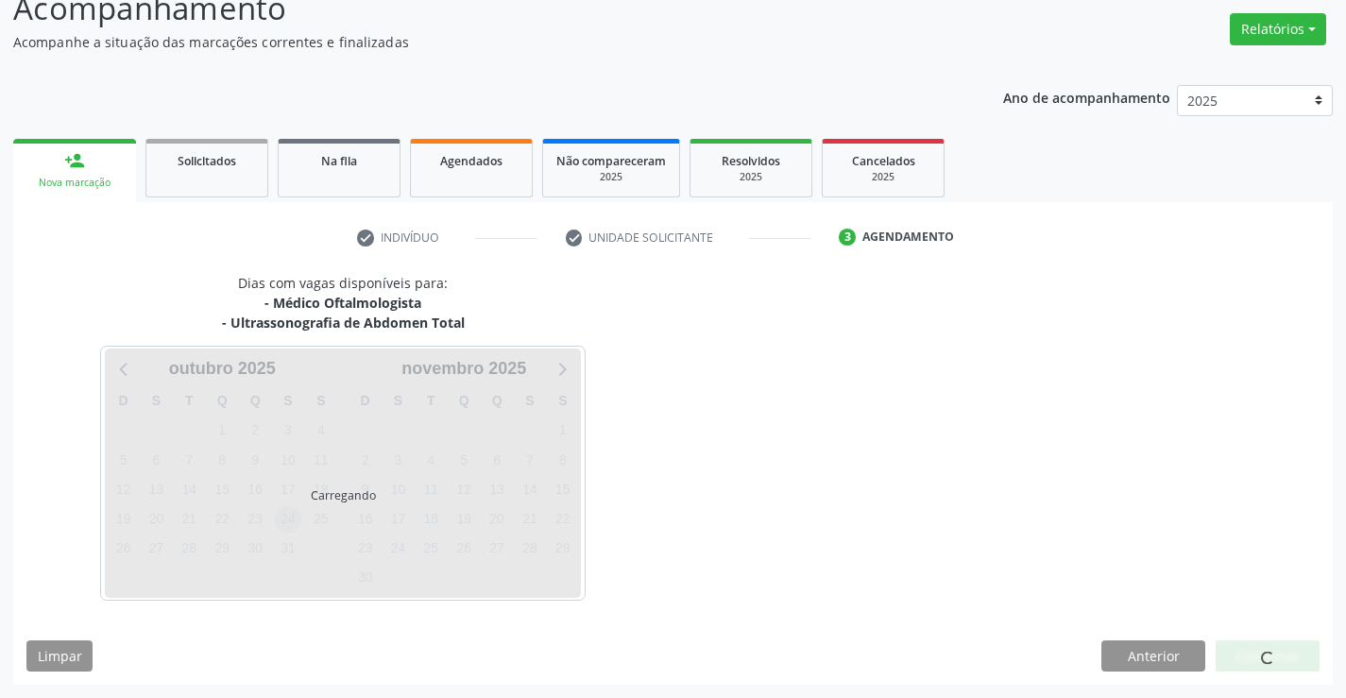
scroll to position [199, 0]
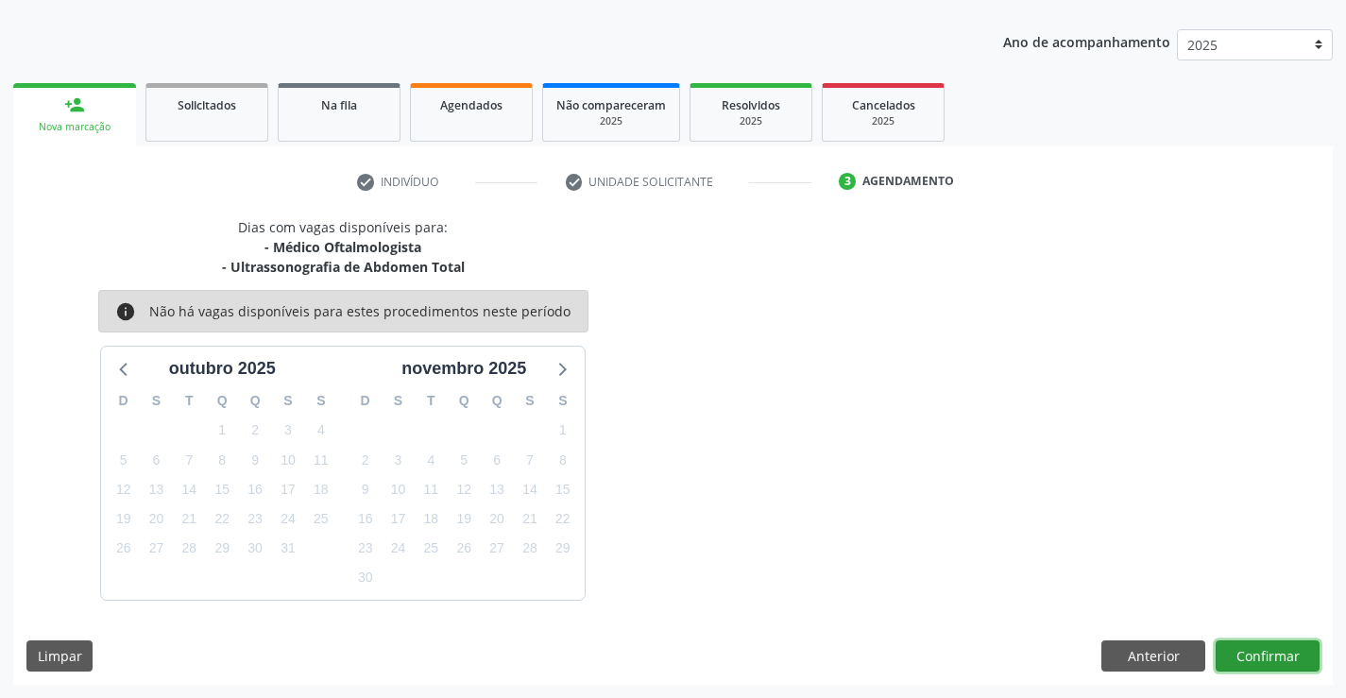
click at [1274, 651] on button "Confirmar" at bounding box center [1267, 656] width 104 height 32
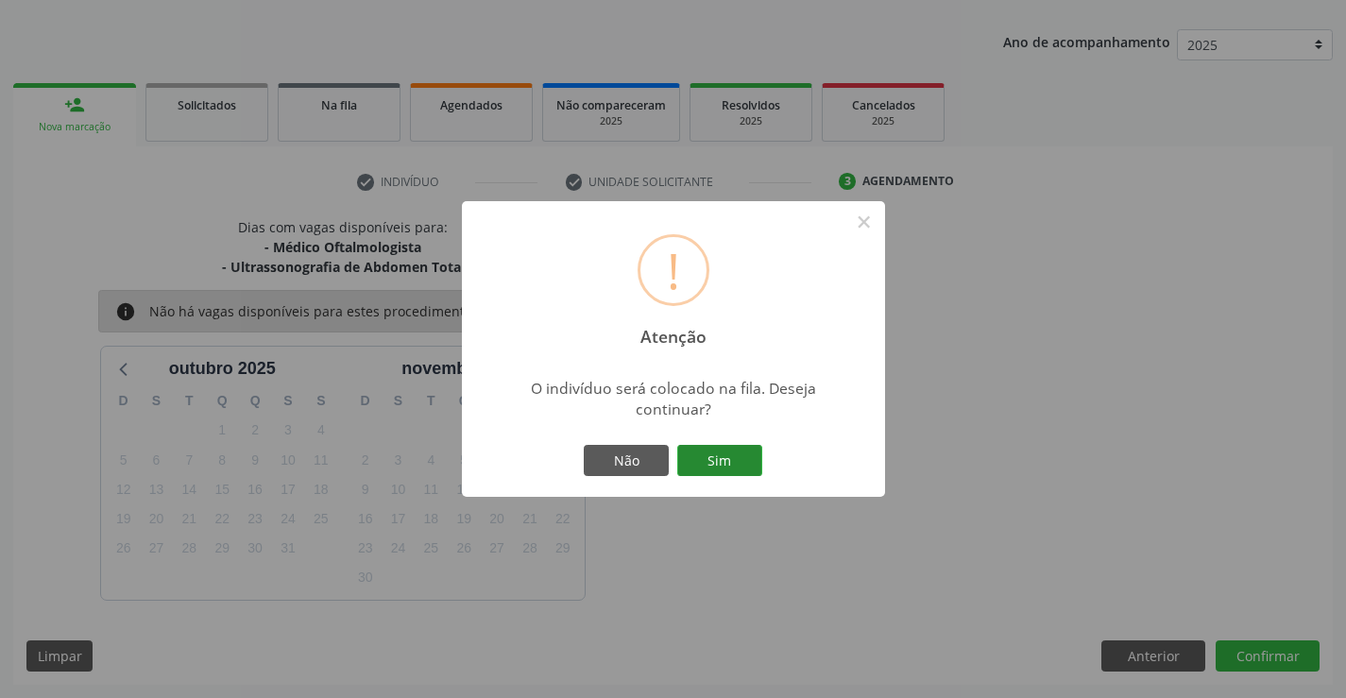
click at [713, 463] on button "Sim" at bounding box center [719, 461] width 85 height 32
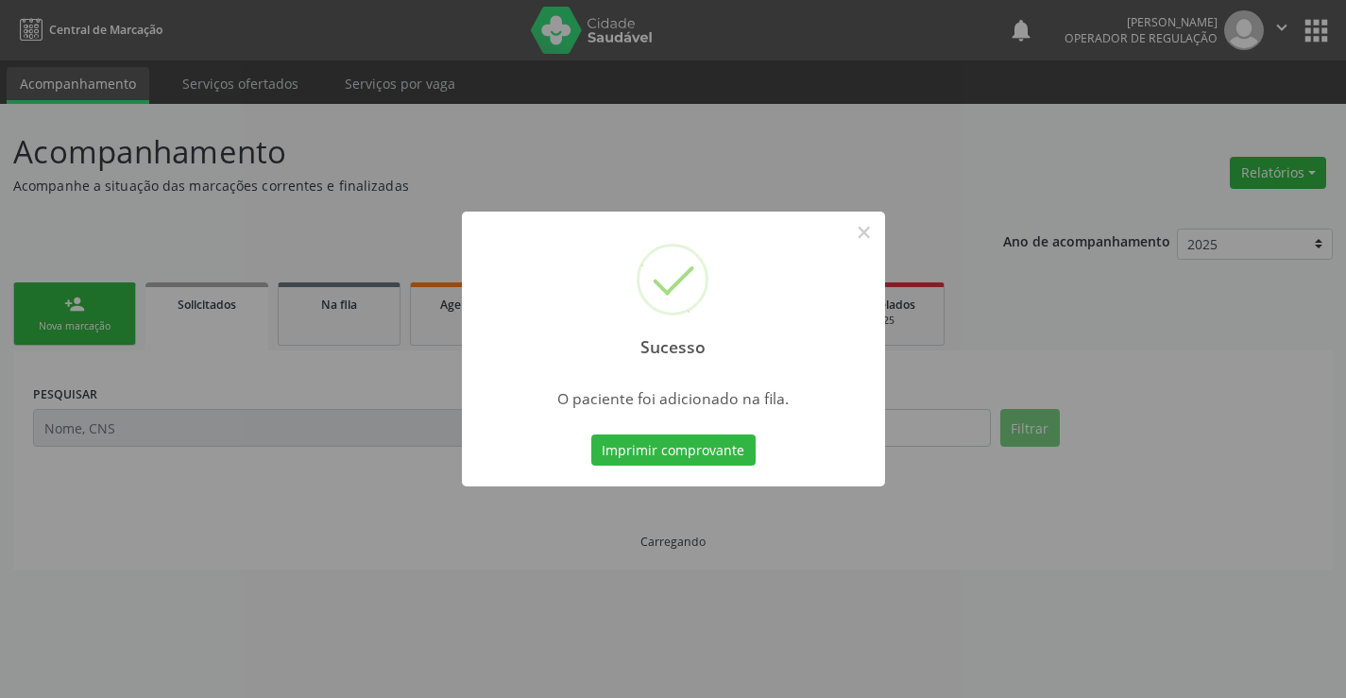
scroll to position [0, 0]
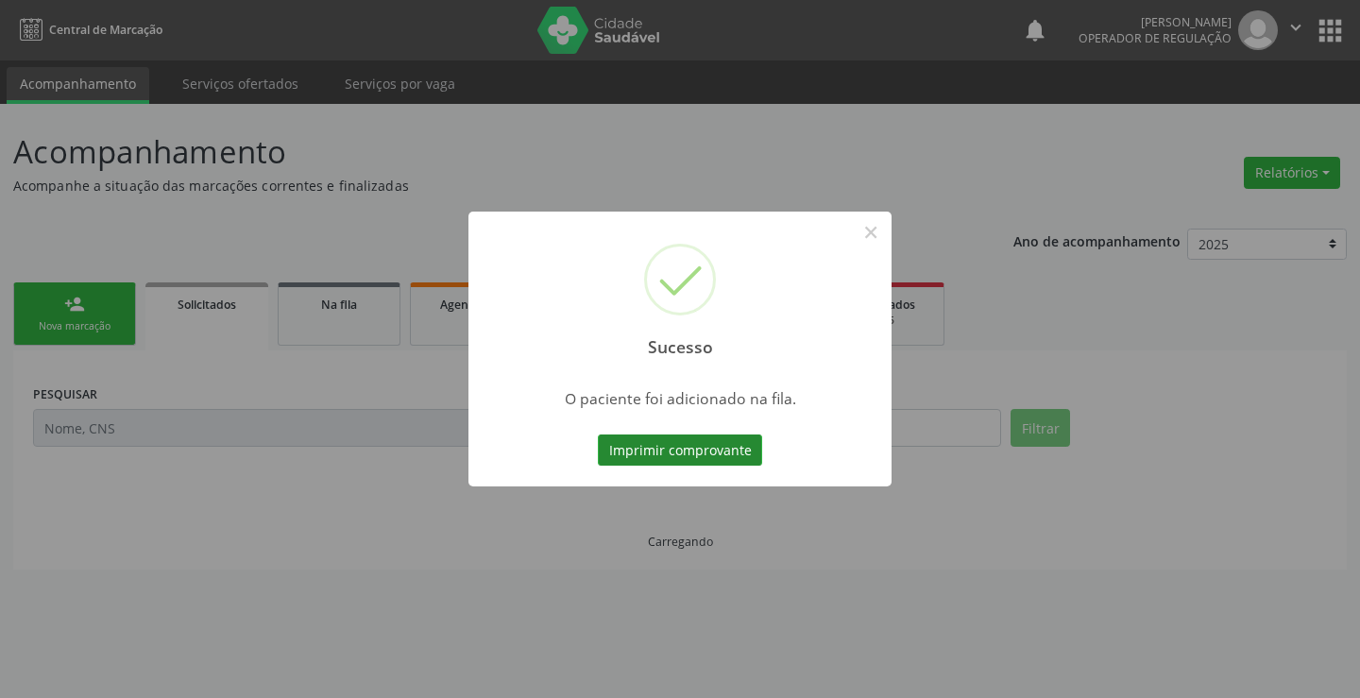
click at [656, 441] on button "Imprimir comprovante" at bounding box center [680, 450] width 164 height 32
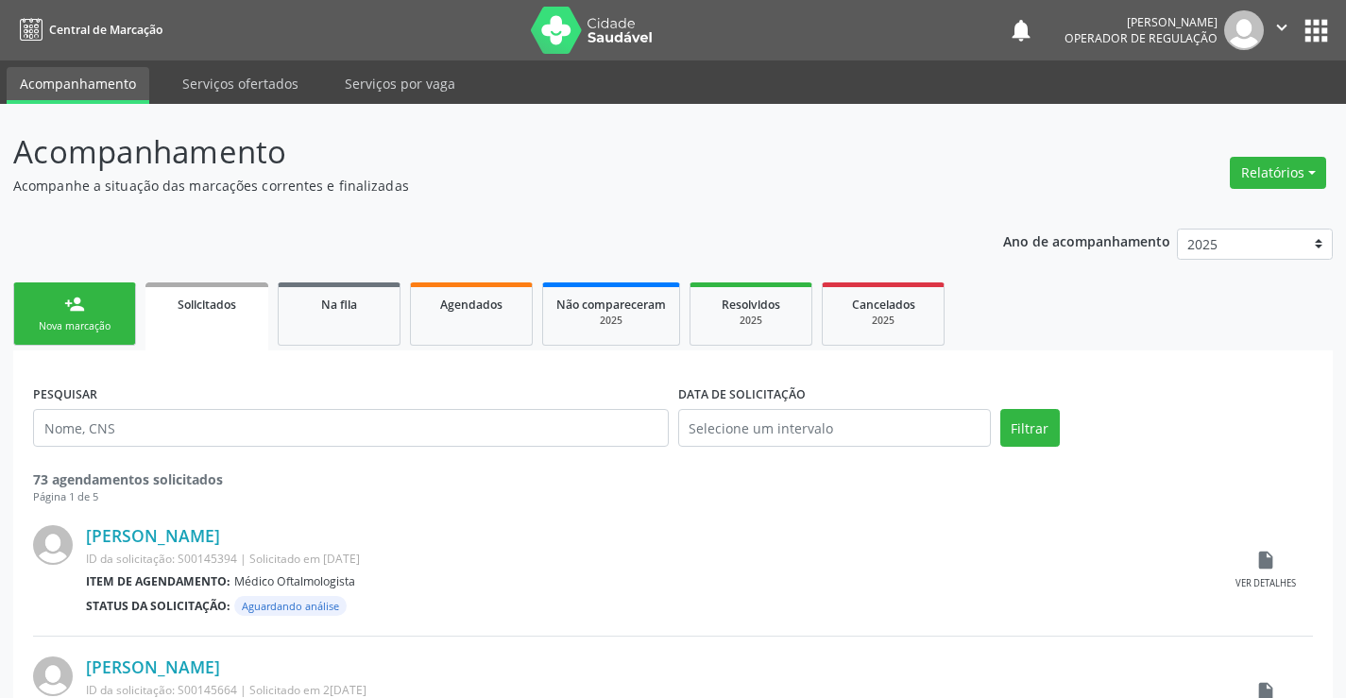
click at [76, 298] on div "person_add" at bounding box center [74, 304] width 21 height 21
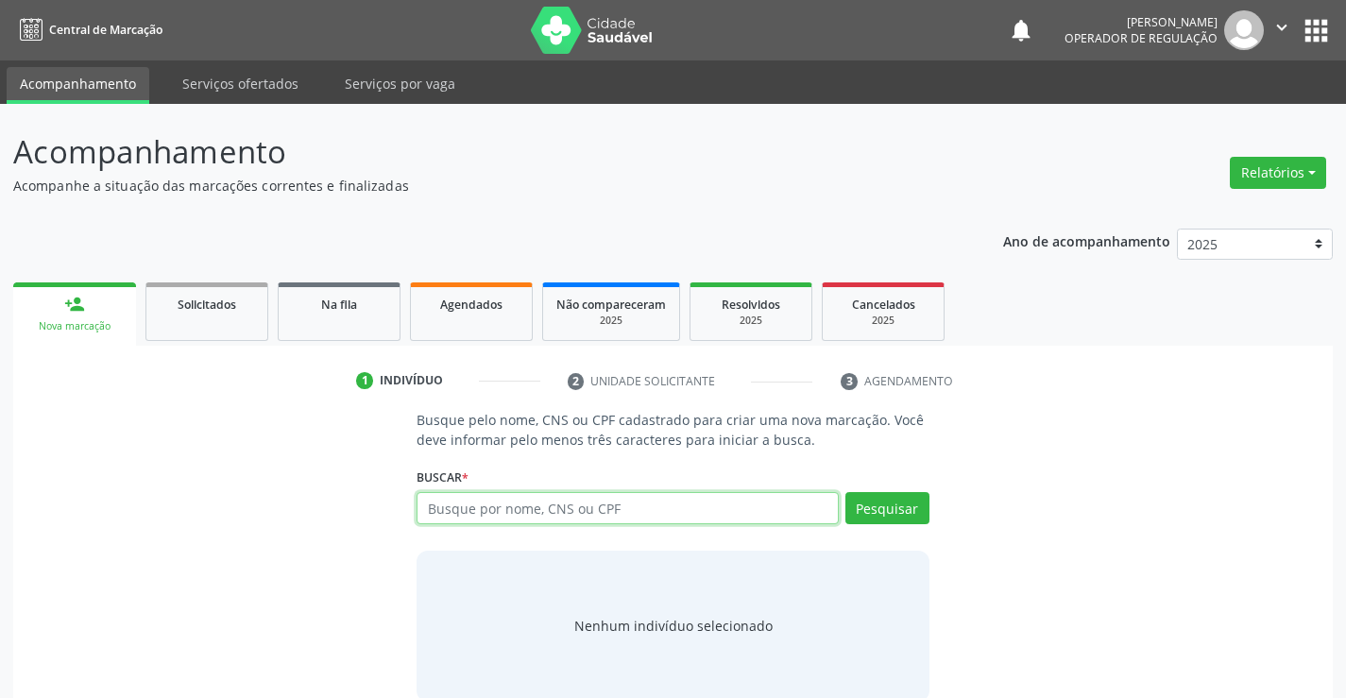
click at [494, 517] on input "text" at bounding box center [626, 508] width 421 height 32
paste input "703601087196934"
type input "703601087196934"
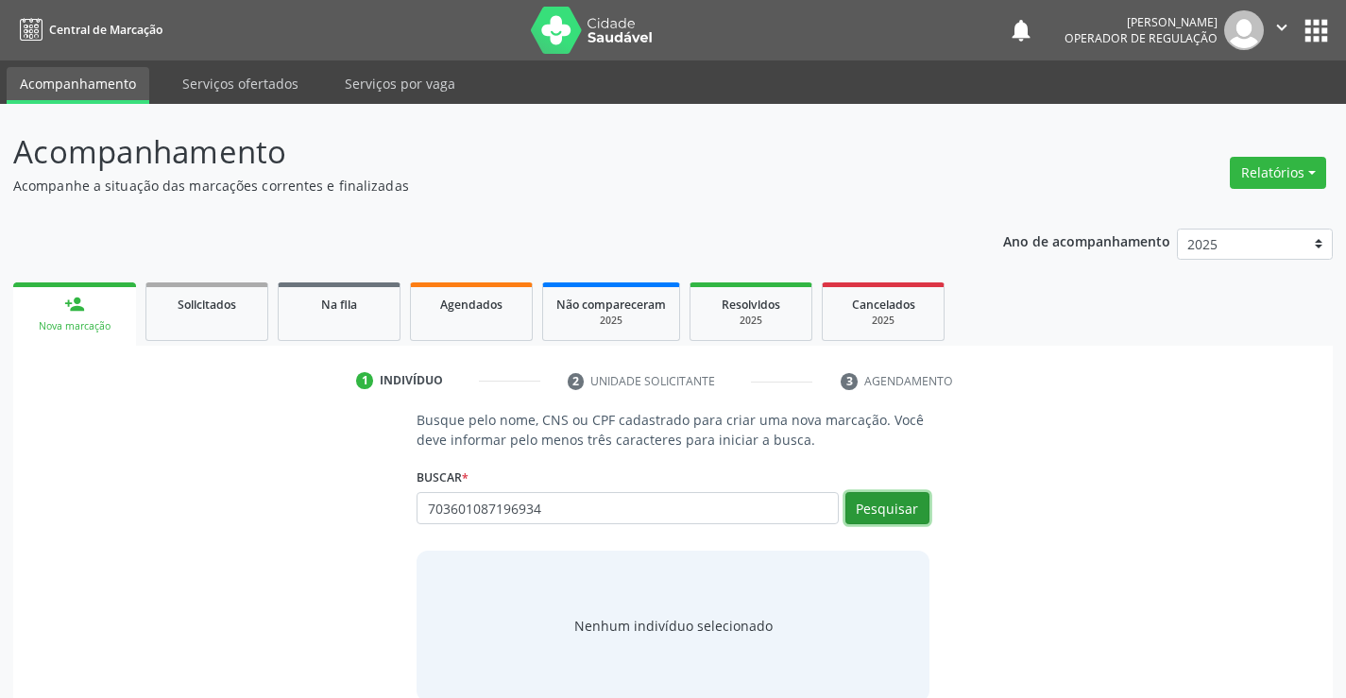
click at [883, 515] on button "Pesquisar" at bounding box center [887, 508] width 84 height 32
type input "703601087196934"
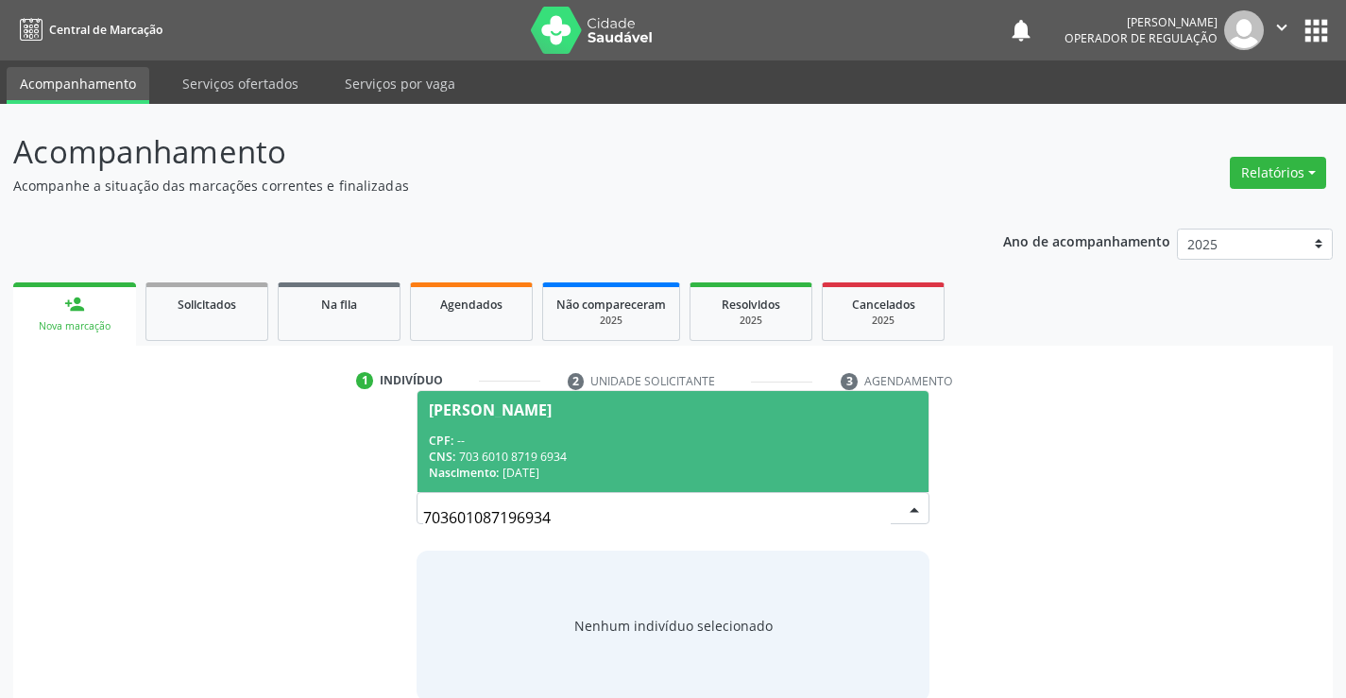
click at [473, 433] on div "CPF: --" at bounding box center [672, 441] width 487 height 16
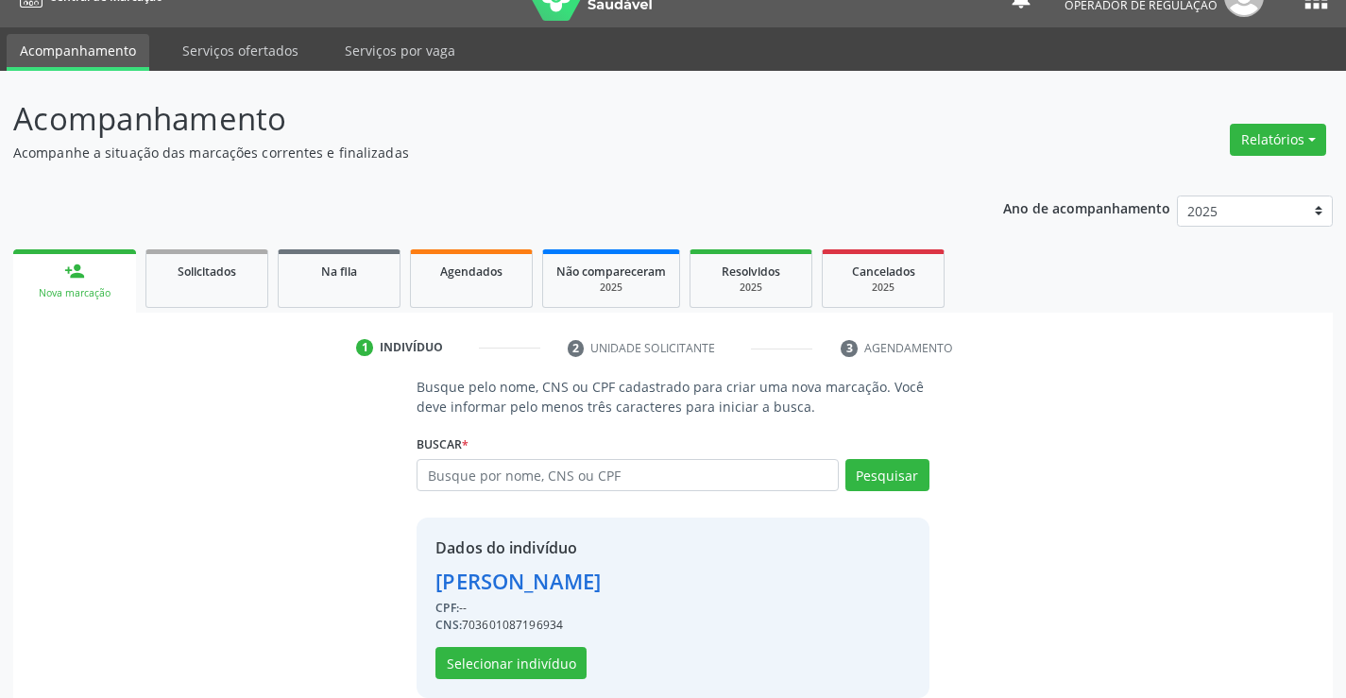
scroll to position [59, 0]
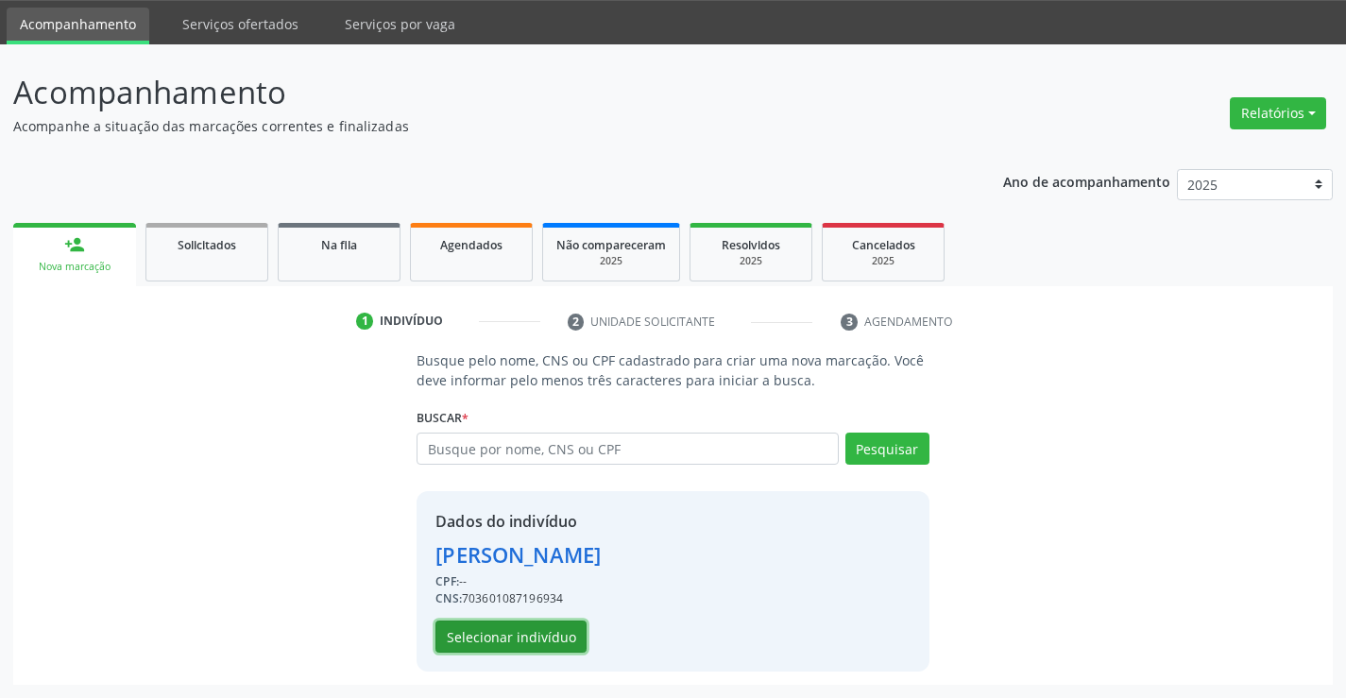
click at [517, 639] on button "Selecionar indivíduo" at bounding box center [510, 636] width 151 height 32
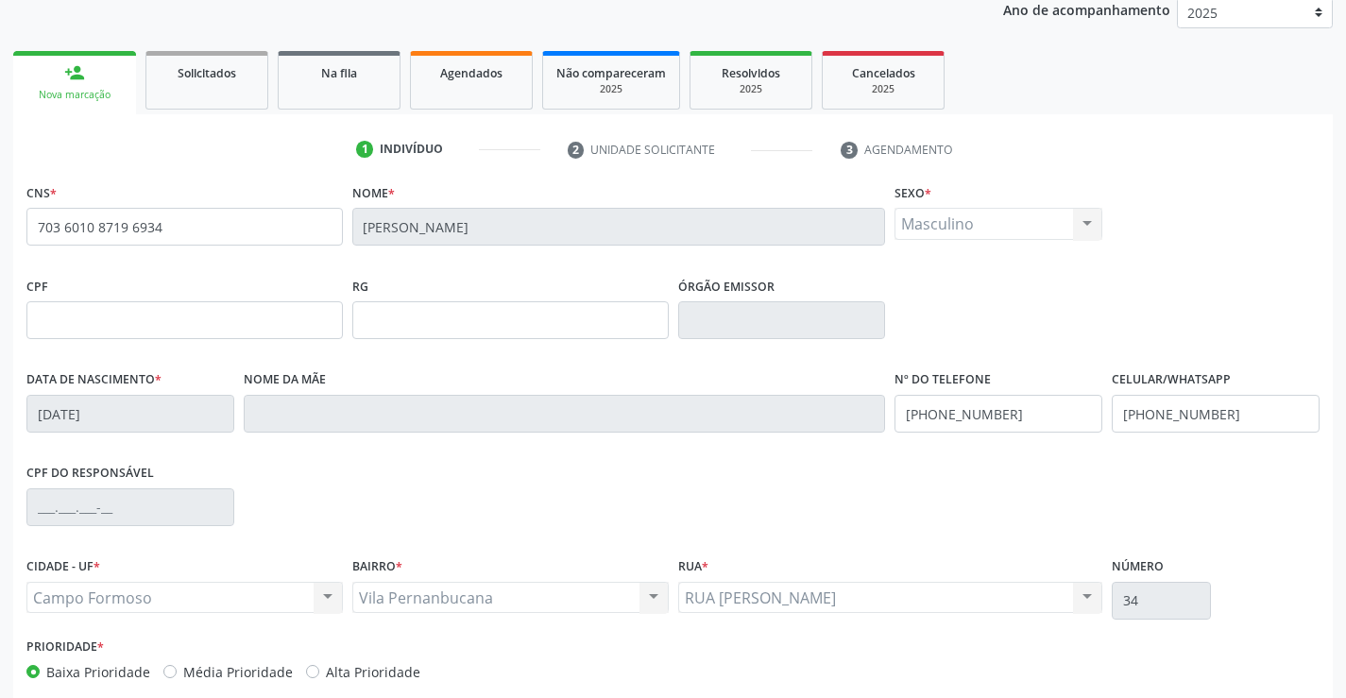
scroll to position [326, 0]
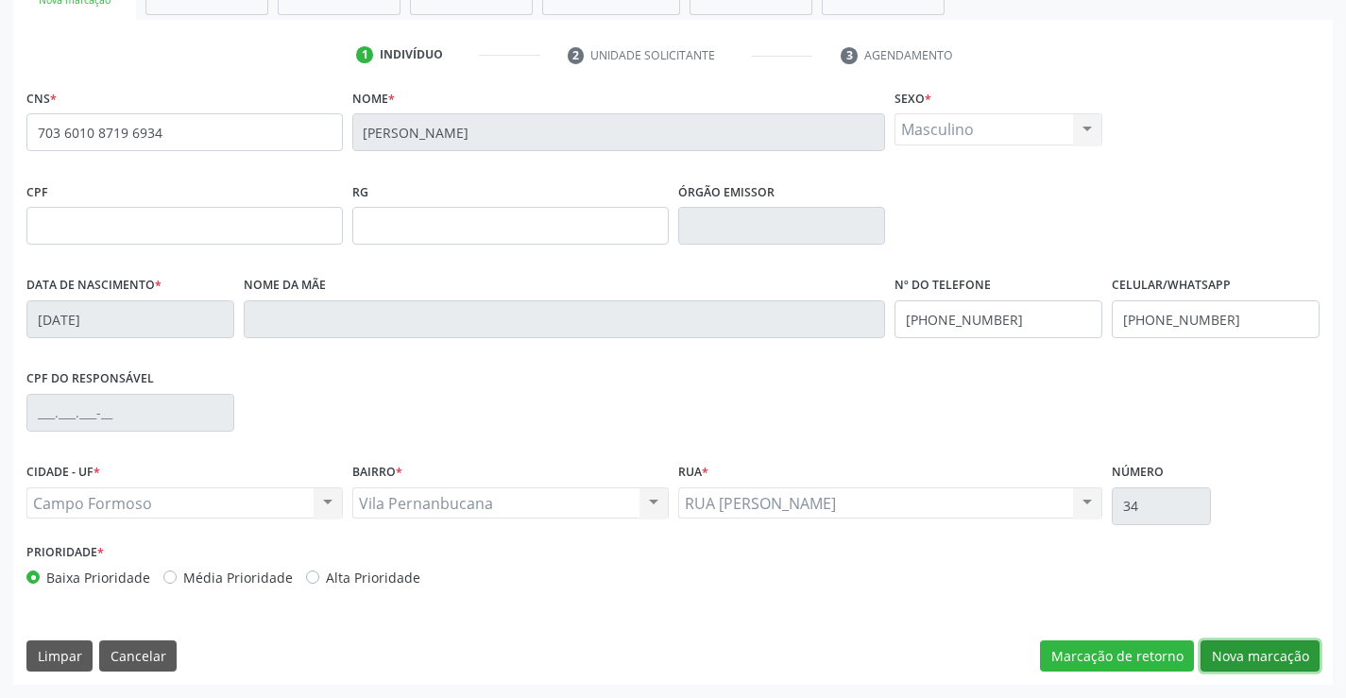
click at [1284, 659] on button "Nova marcação" at bounding box center [1259, 656] width 119 height 32
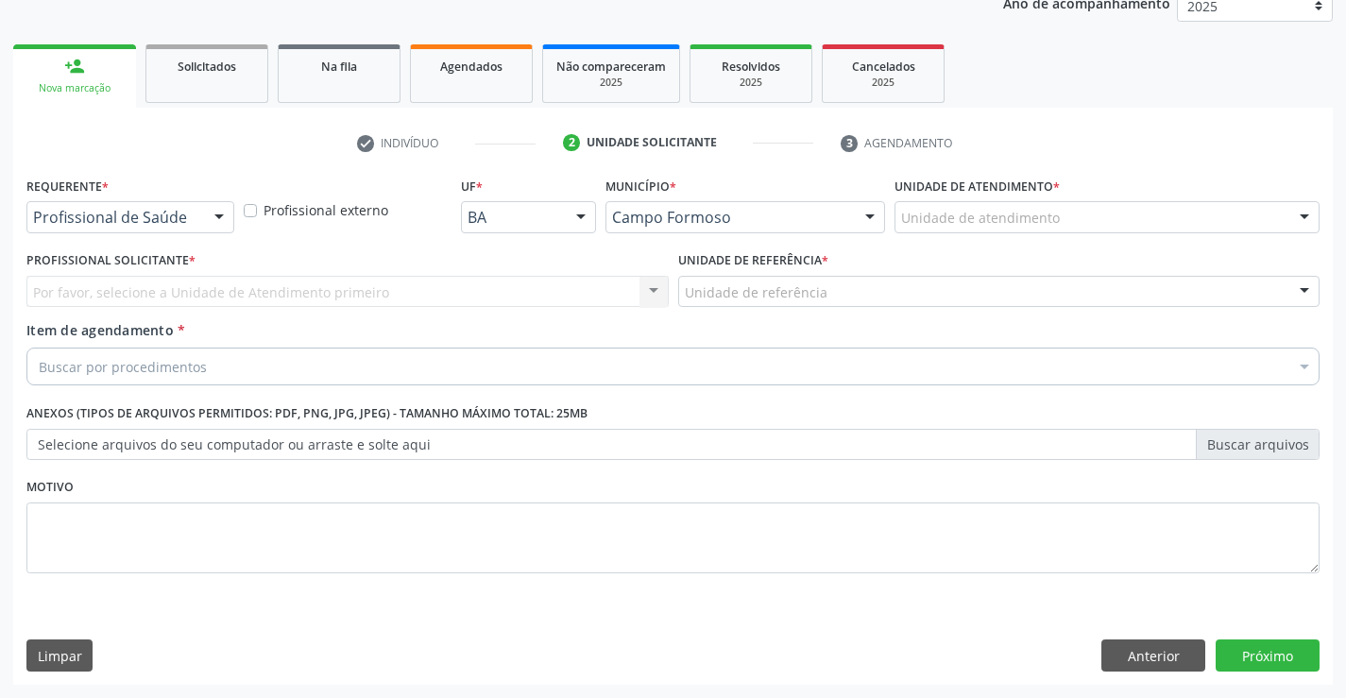
scroll to position [238, 0]
click at [184, 207] on div "Profissional de Saúde" at bounding box center [130, 217] width 208 height 32
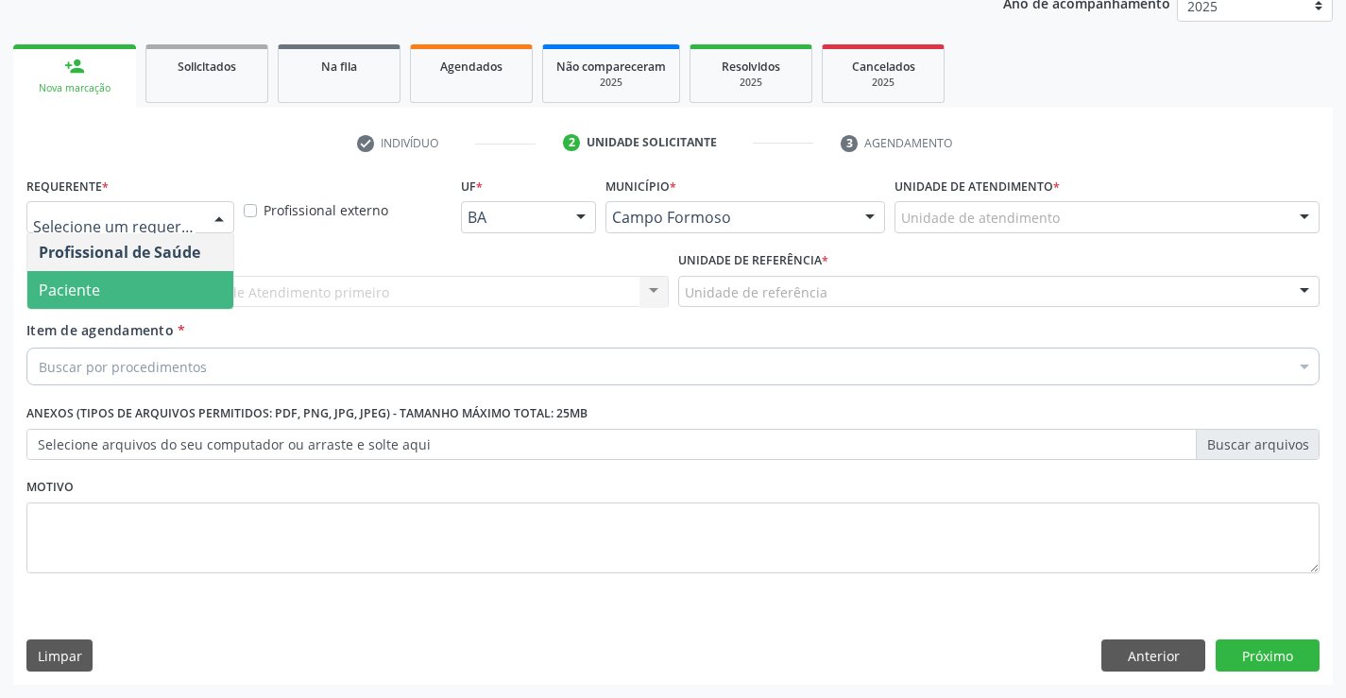
click at [144, 278] on span "Paciente" at bounding box center [130, 290] width 206 height 38
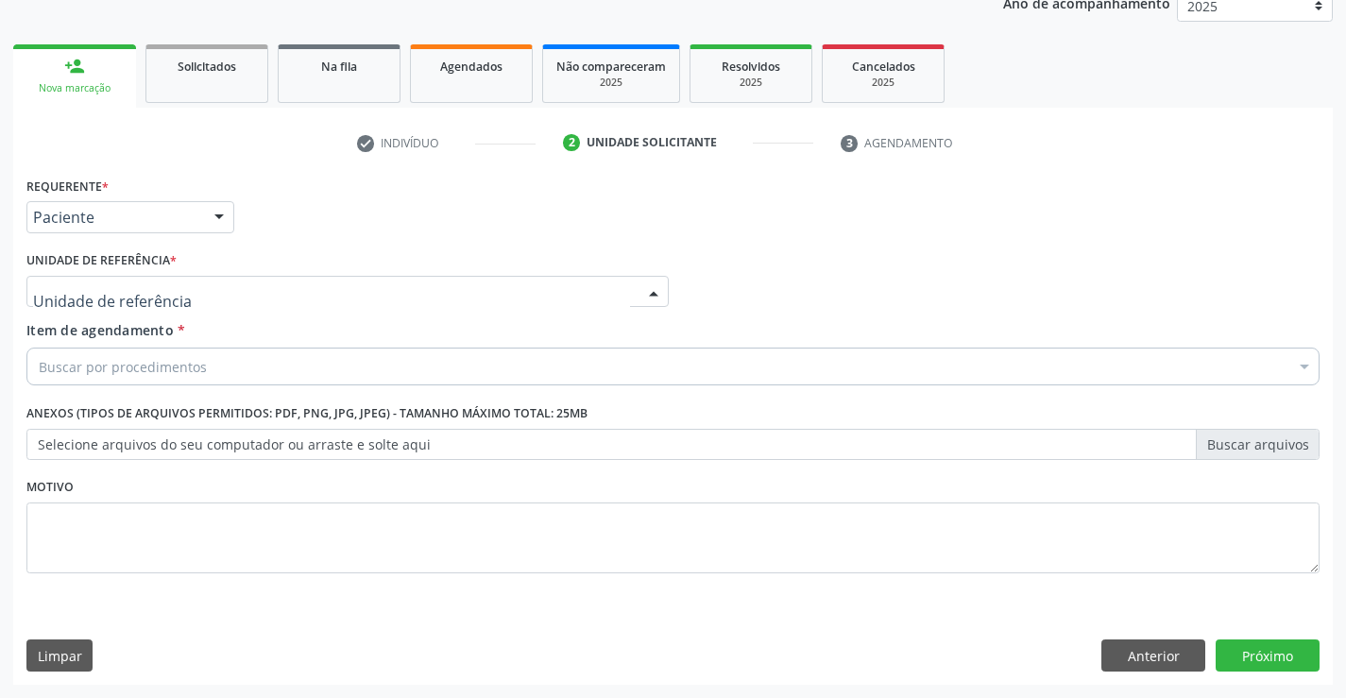
click at [348, 306] on div at bounding box center [347, 292] width 642 height 32
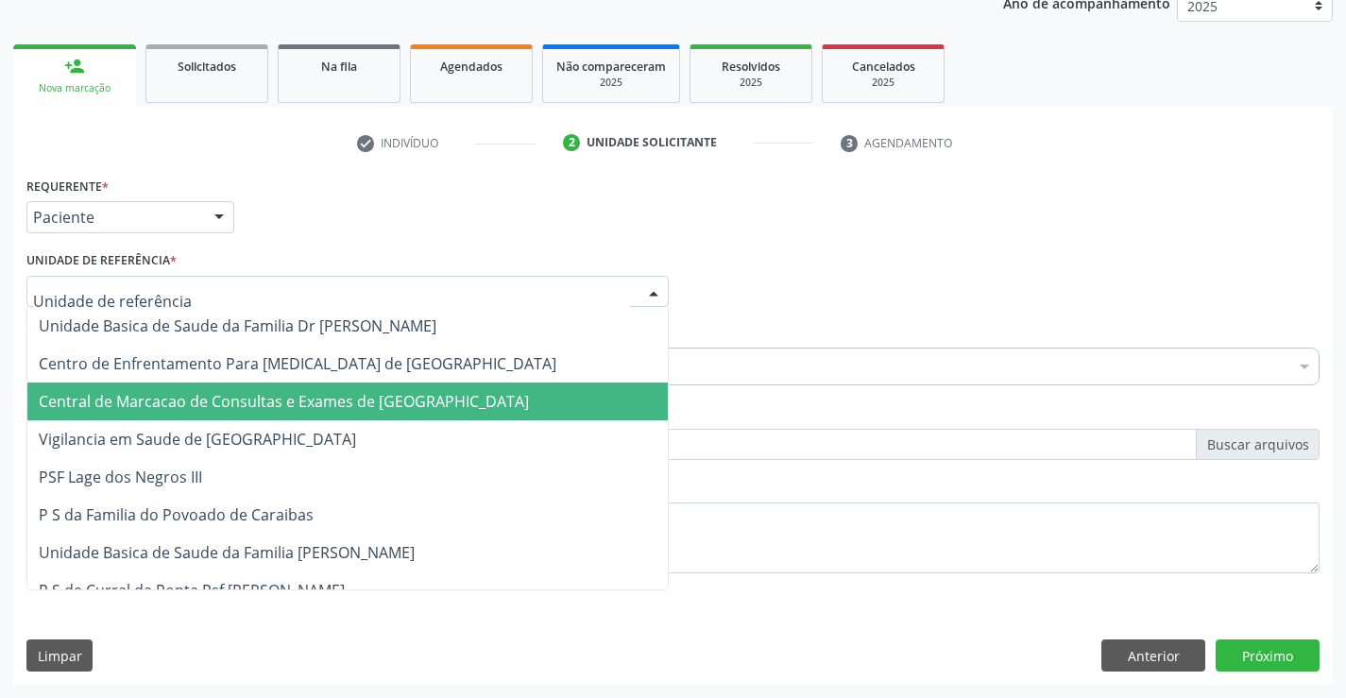
click at [352, 390] on span "Central de Marcacao de Consultas e Exames de [GEOGRAPHIC_DATA]" at bounding box center [347, 401] width 640 height 38
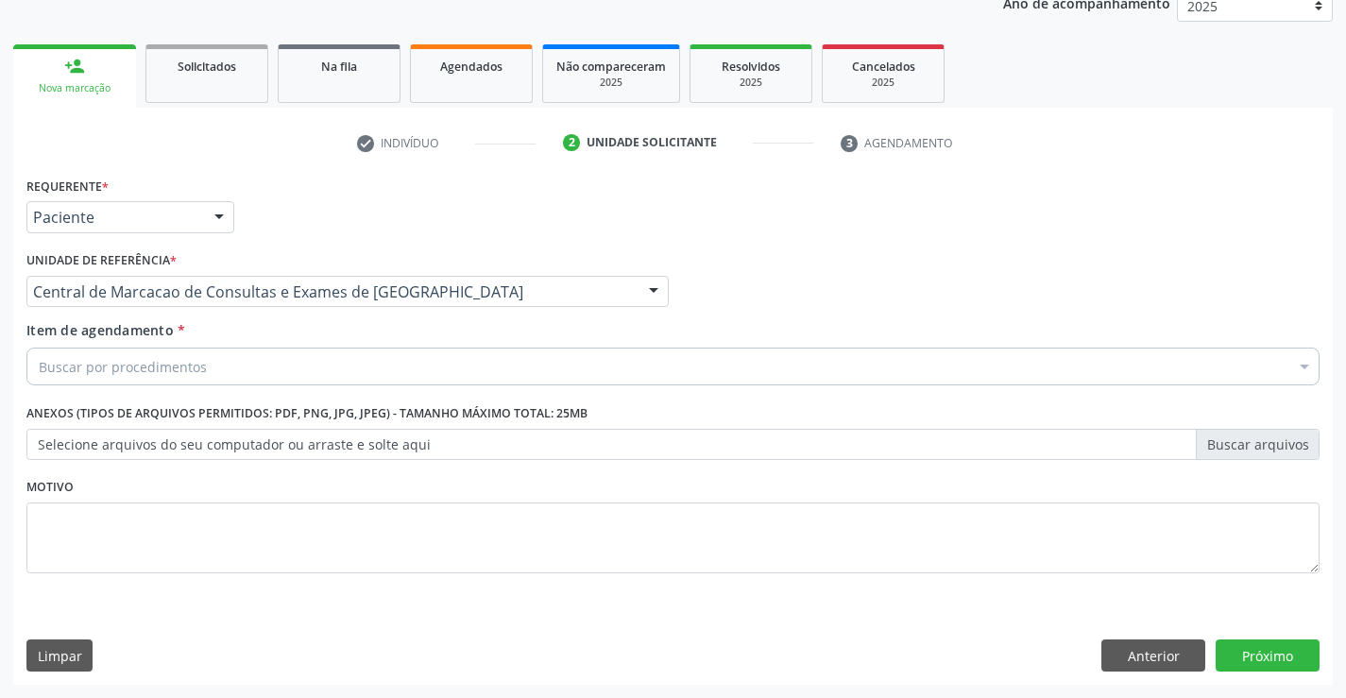
click at [387, 360] on div "Buscar por procedimentos" at bounding box center [672, 367] width 1293 height 38
click at [555, 364] on div "Buscar por procedimentos" at bounding box center [672, 367] width 1293 height 38
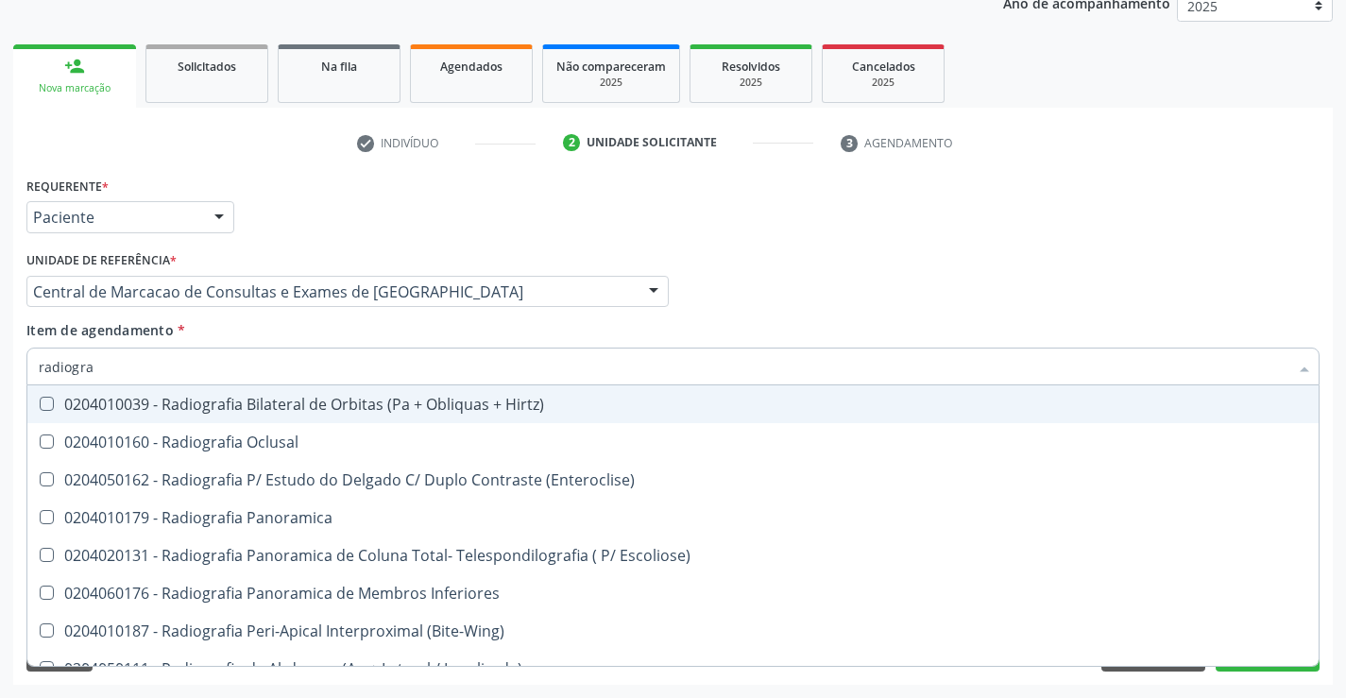
type input "radiograf"
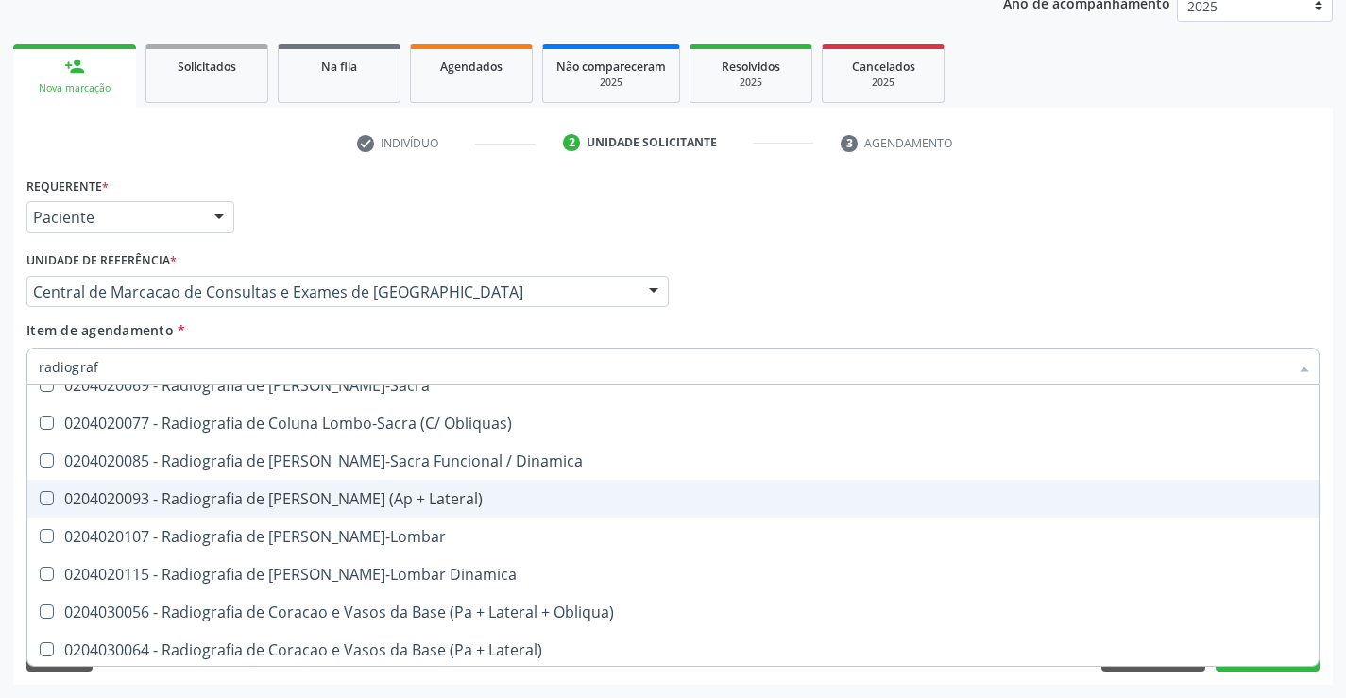
scroll to position [944, 0]
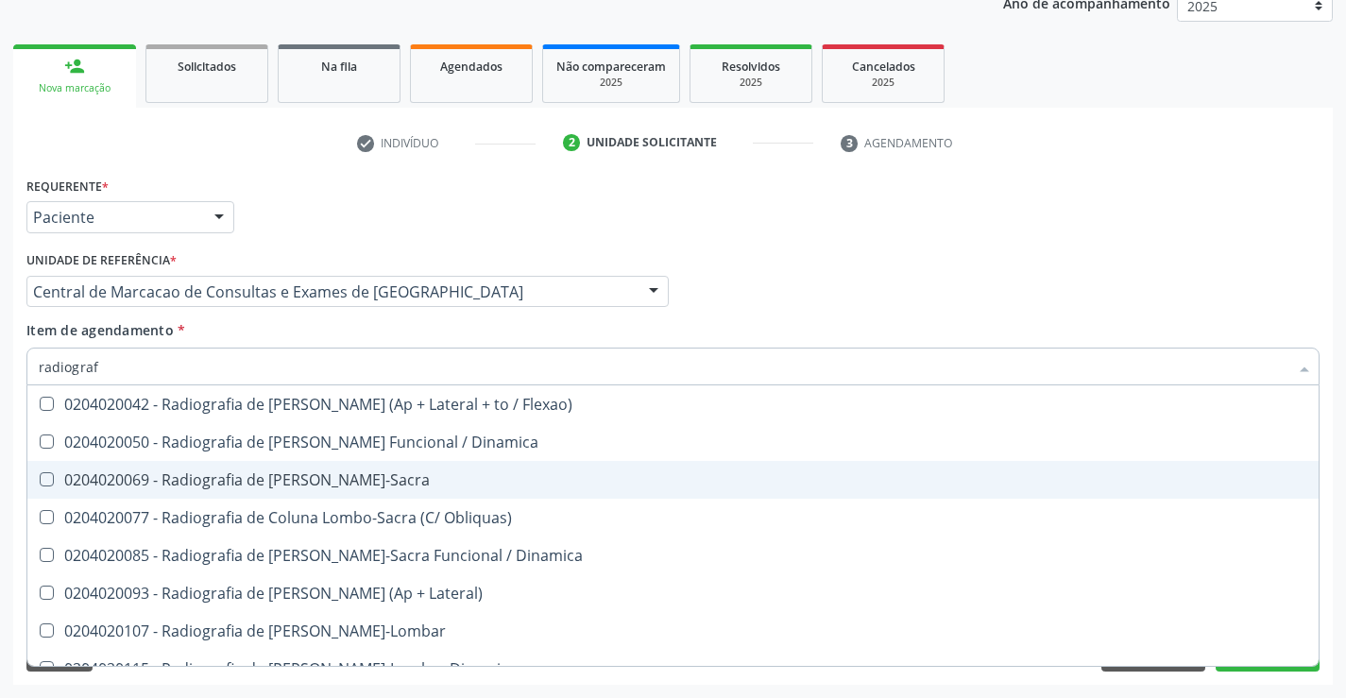
click at [364, 486] on div "0204020069 - Radiografia de [PERSON_NAME]-Sacra" at bounding box center [673, 479] width 1268 height 15
checkbox Lombo-Sacra "true"
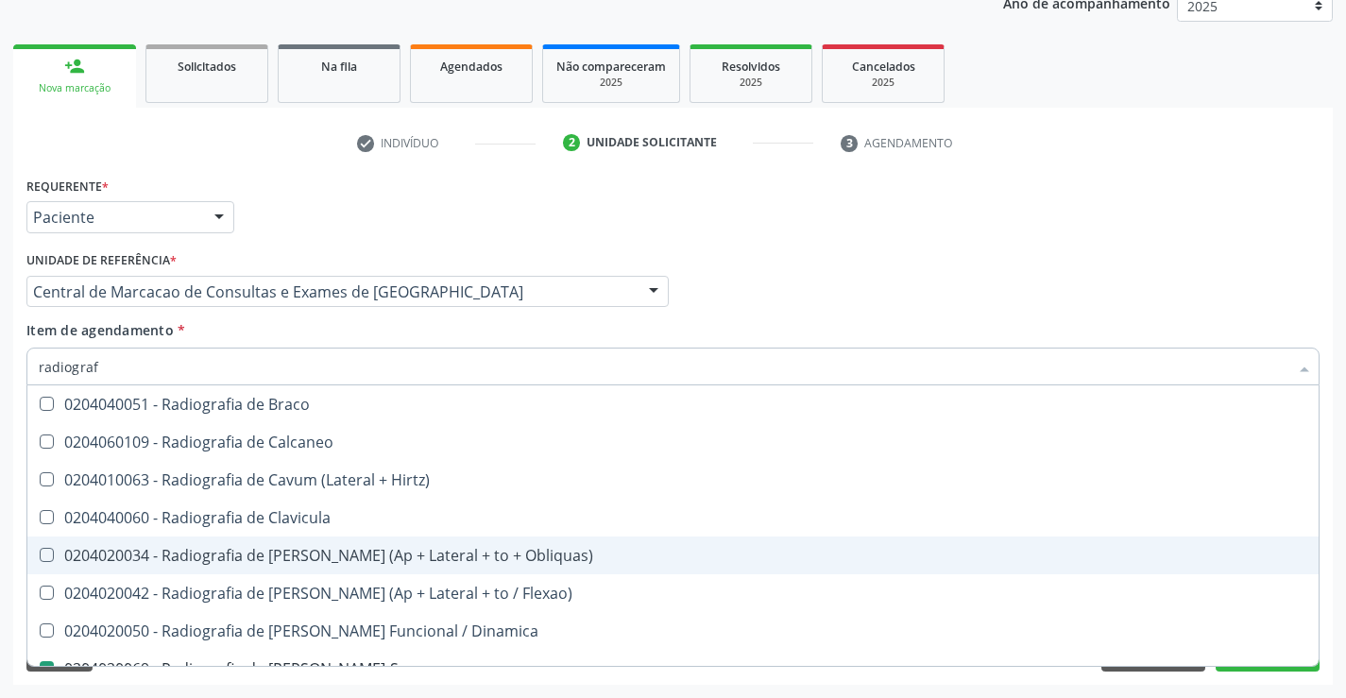
scroll to position [850, 0]
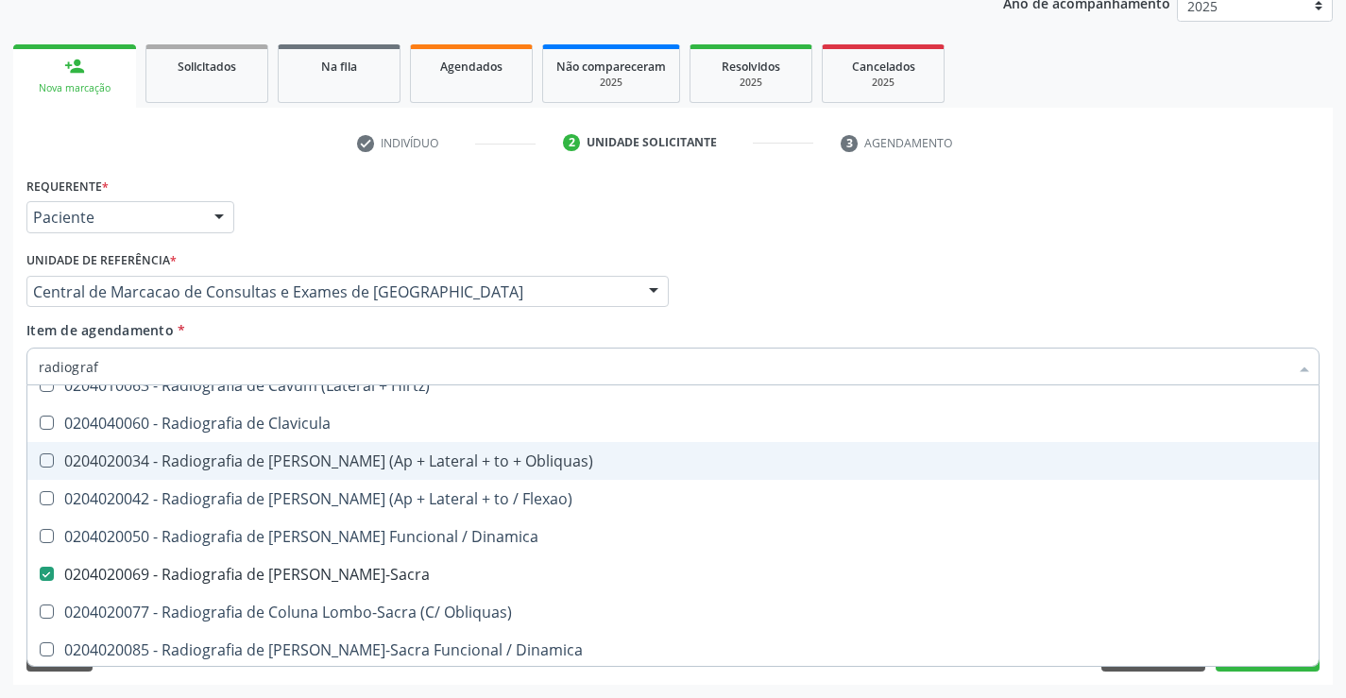
click at [557, 461] on div "0204020034 - Radiografia de [PERSON_NAME] (Ap + Lateral + to + Obliquas)" at bounding box center [673, 460] width 1268 height 15
checkbox Obliquas\) "true"
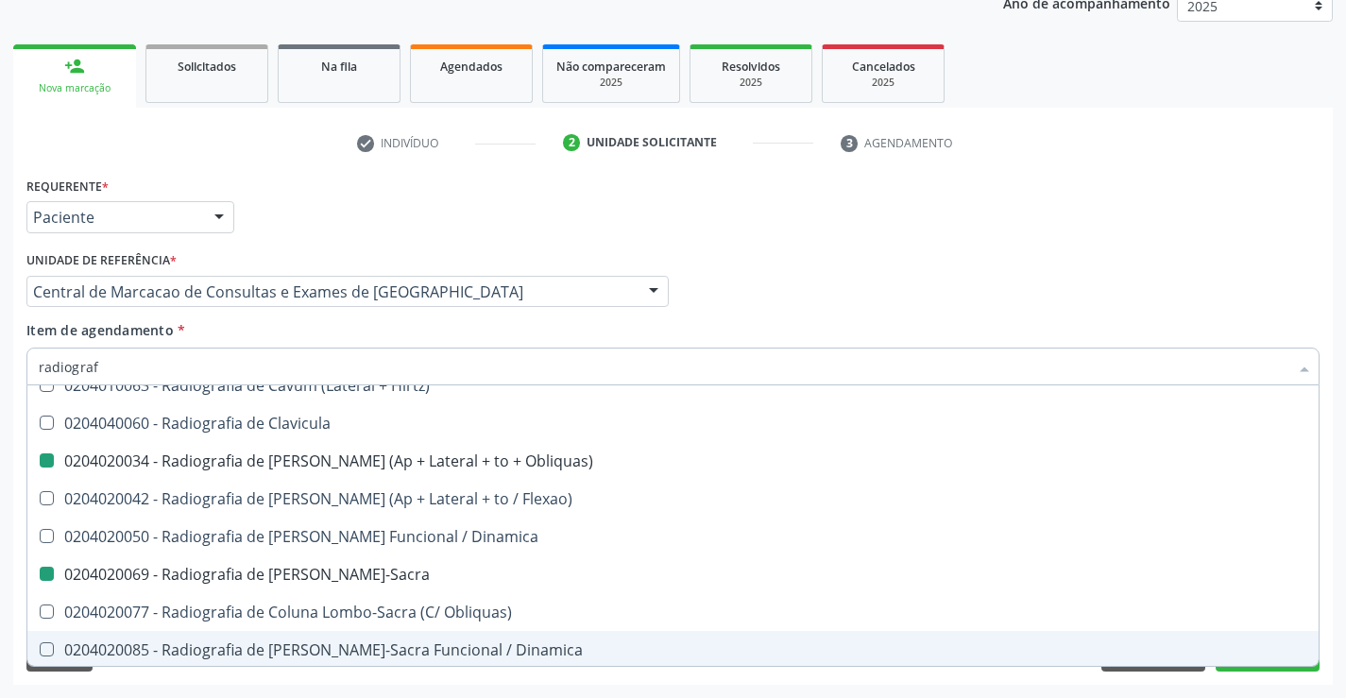
click at [1299, 684] on div "Requerente * Paciente Profissional de Saúde Paciente Nenhum resultado encontrad…" at bounding box center [672, 428] width 1319 height 513
checkbox Oclusal "true"
checkbox \(Enteroclise\) "true"
checkbox Obliquas\) "false"
checkbox Lombo-Sacra "false"
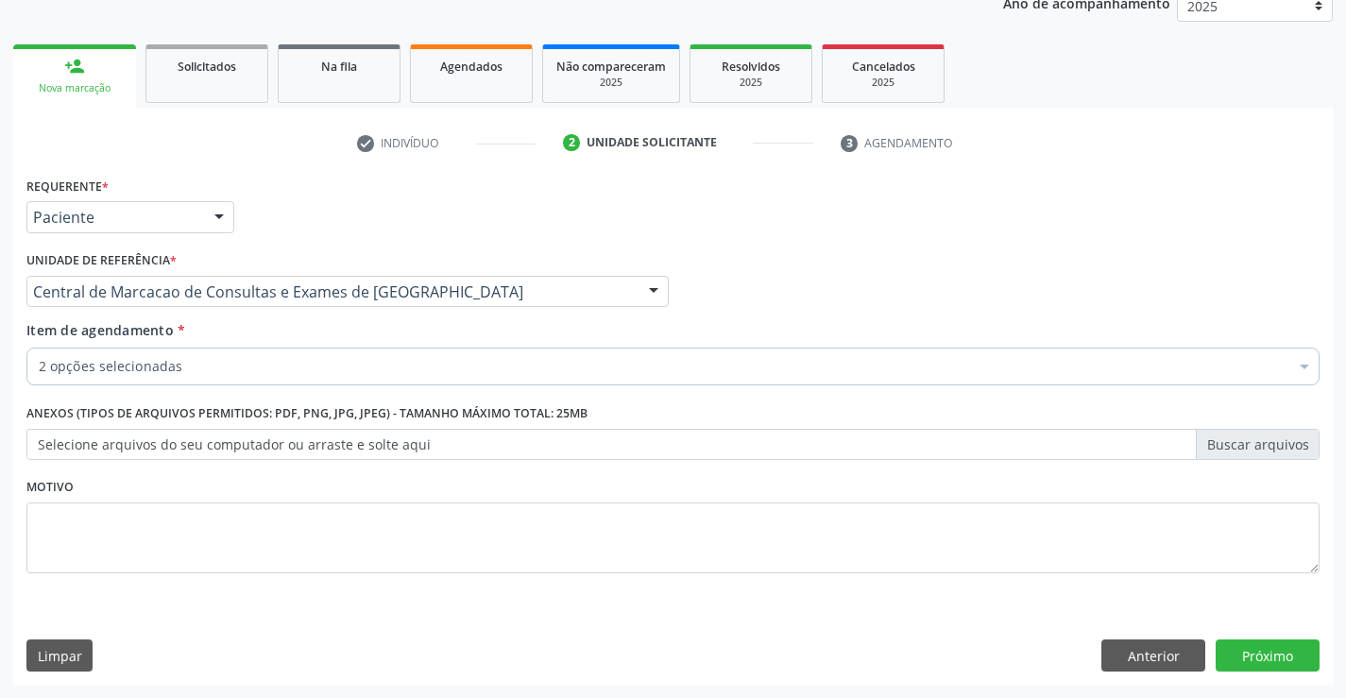
scroll to position [0, 0]
click at [1257, 666] on button "Próximo" at bounding box center [1267, 655] width 104 height 32
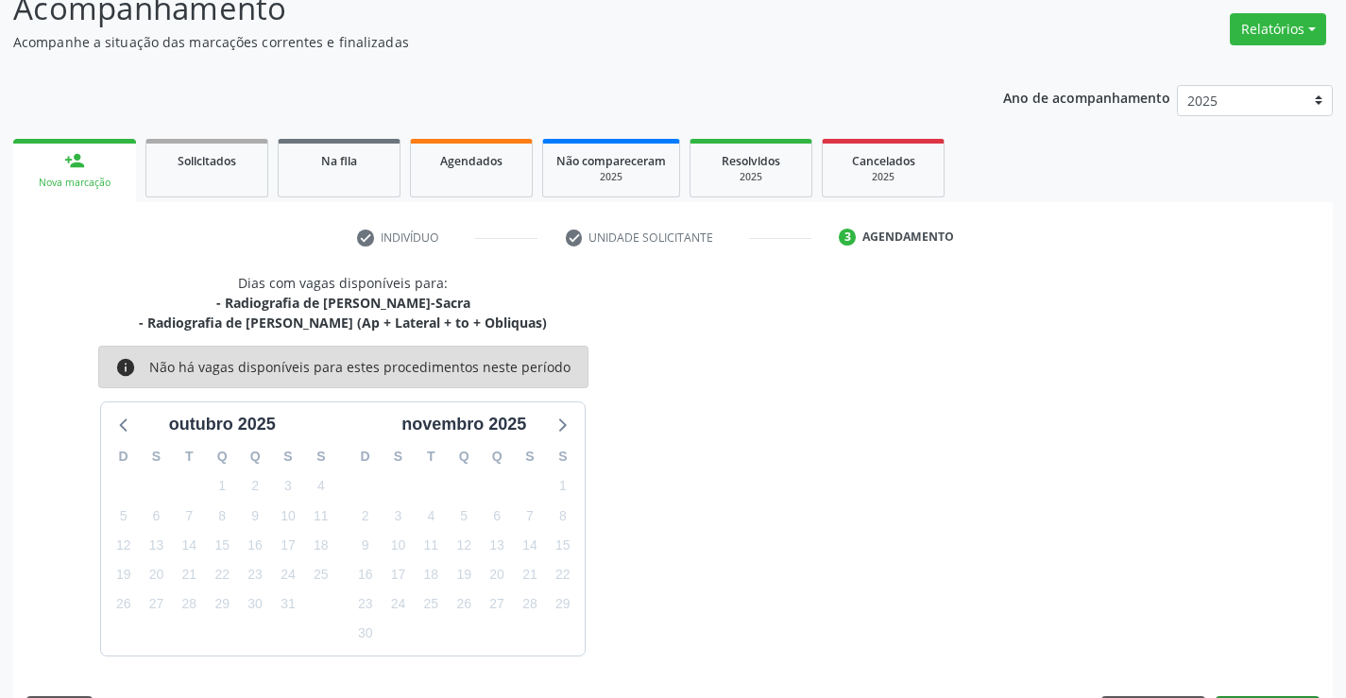
scroll to position [199, 0]
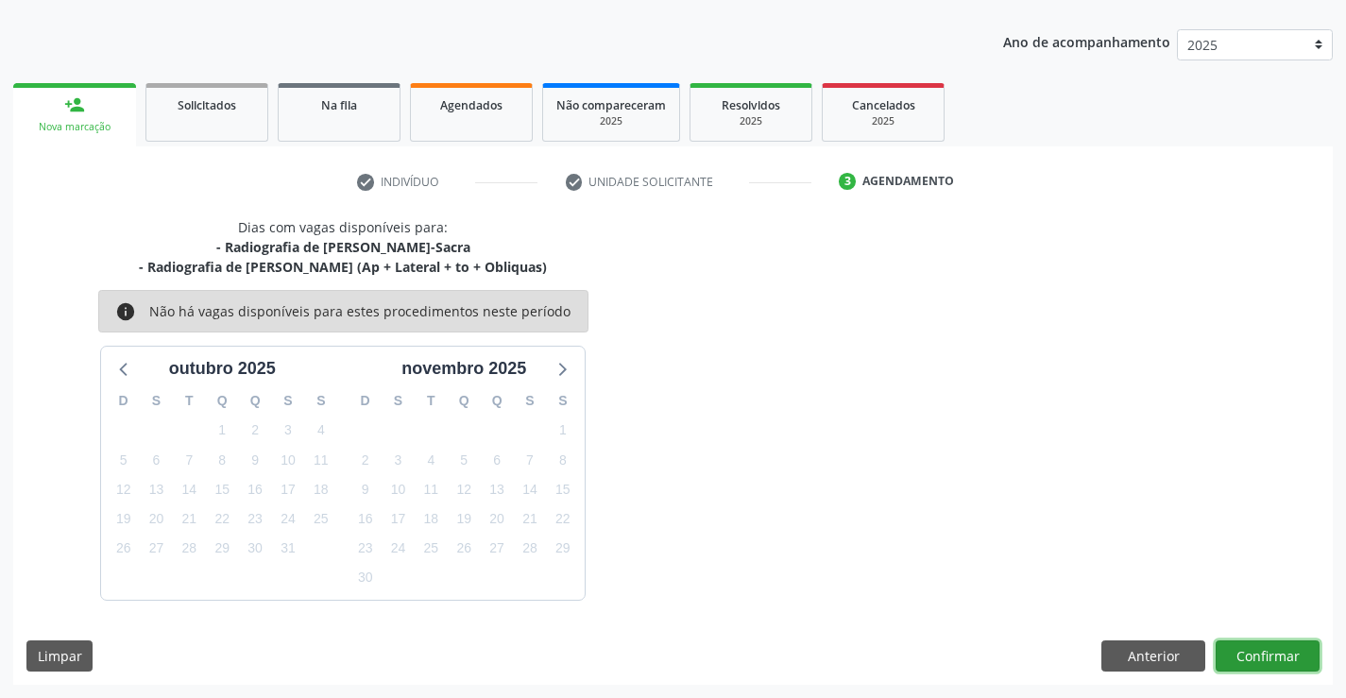
click at [1251, 652] on button "Confirmar" at bounding box center [1267, 656] width 104 height 32
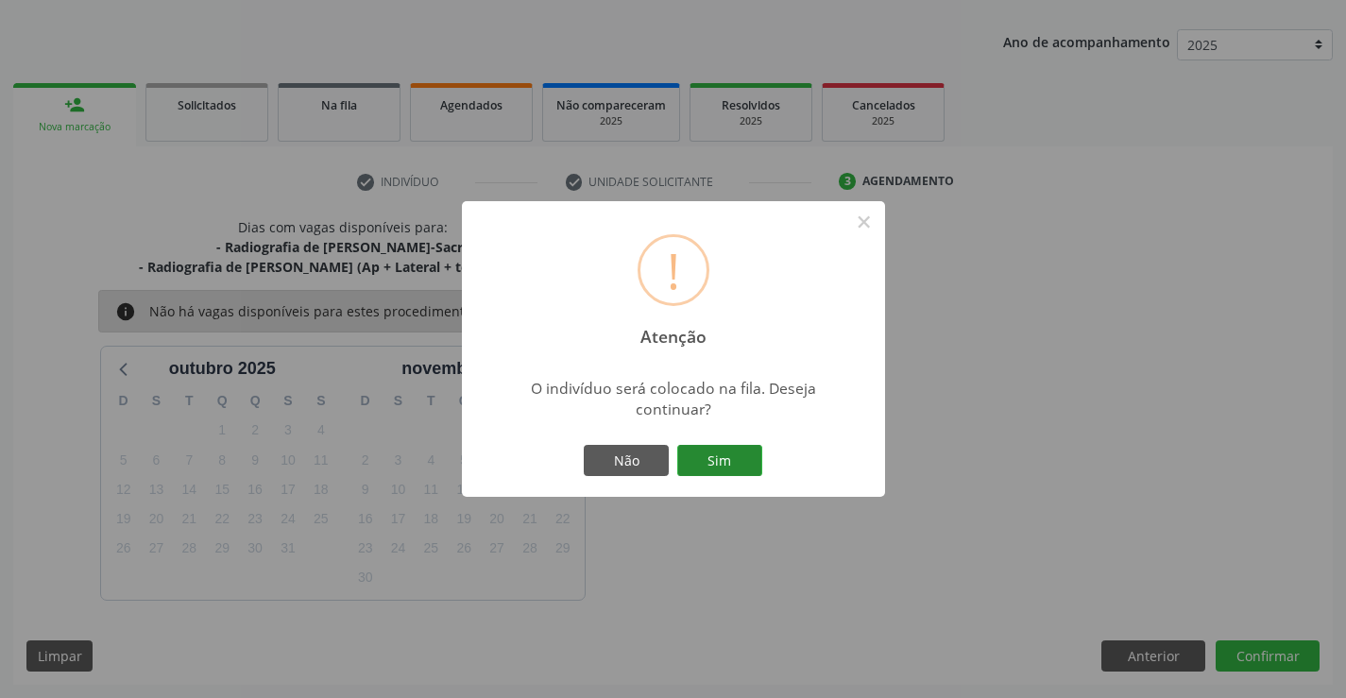
click at [717, 462] on button "Sim" at bounding box center [719, 461] width 85 height 32
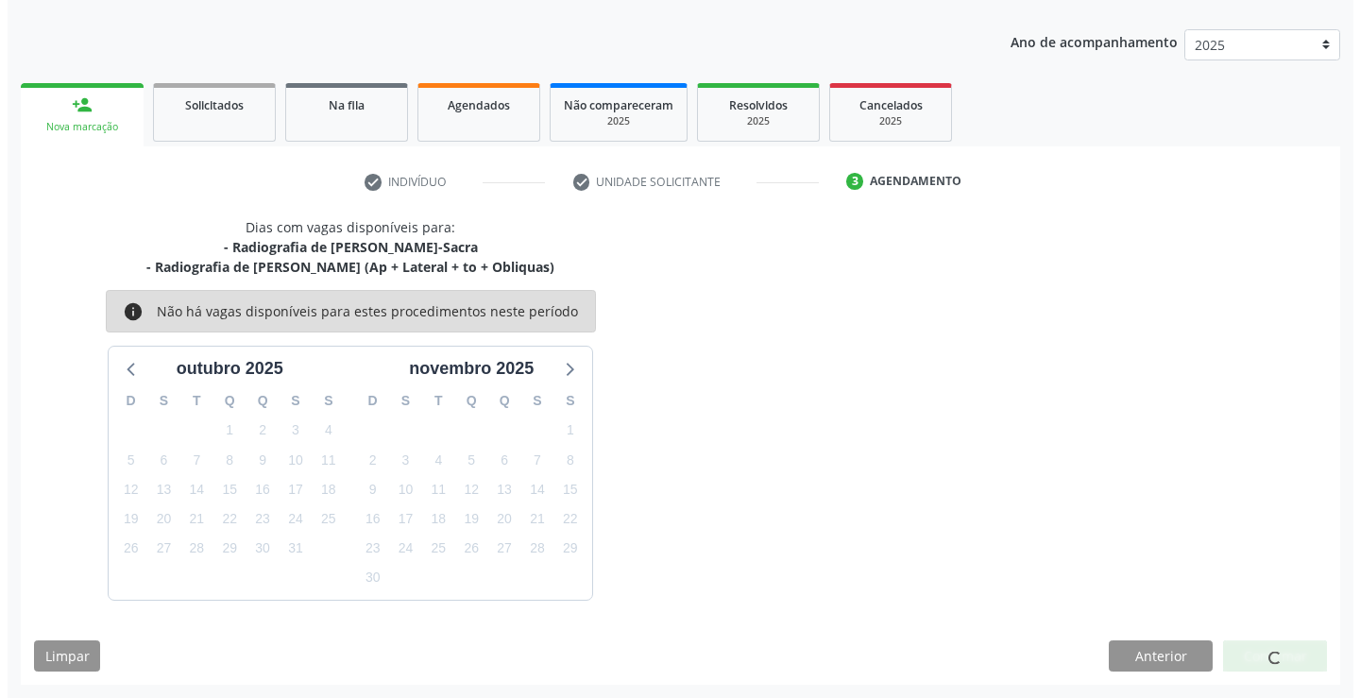
scroll to position [0, 0]
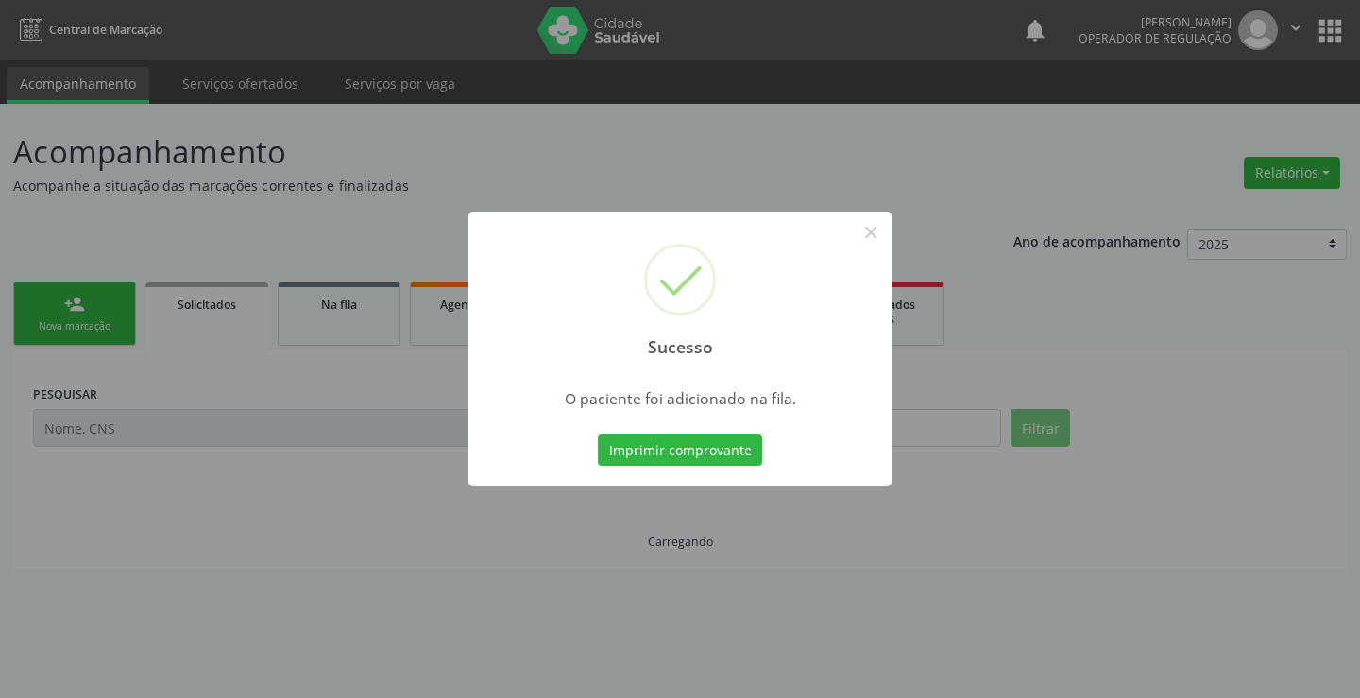
click at [716, 446] on button "Imprimir comprovante" at bounding box center [680, 450] width 164 height 32
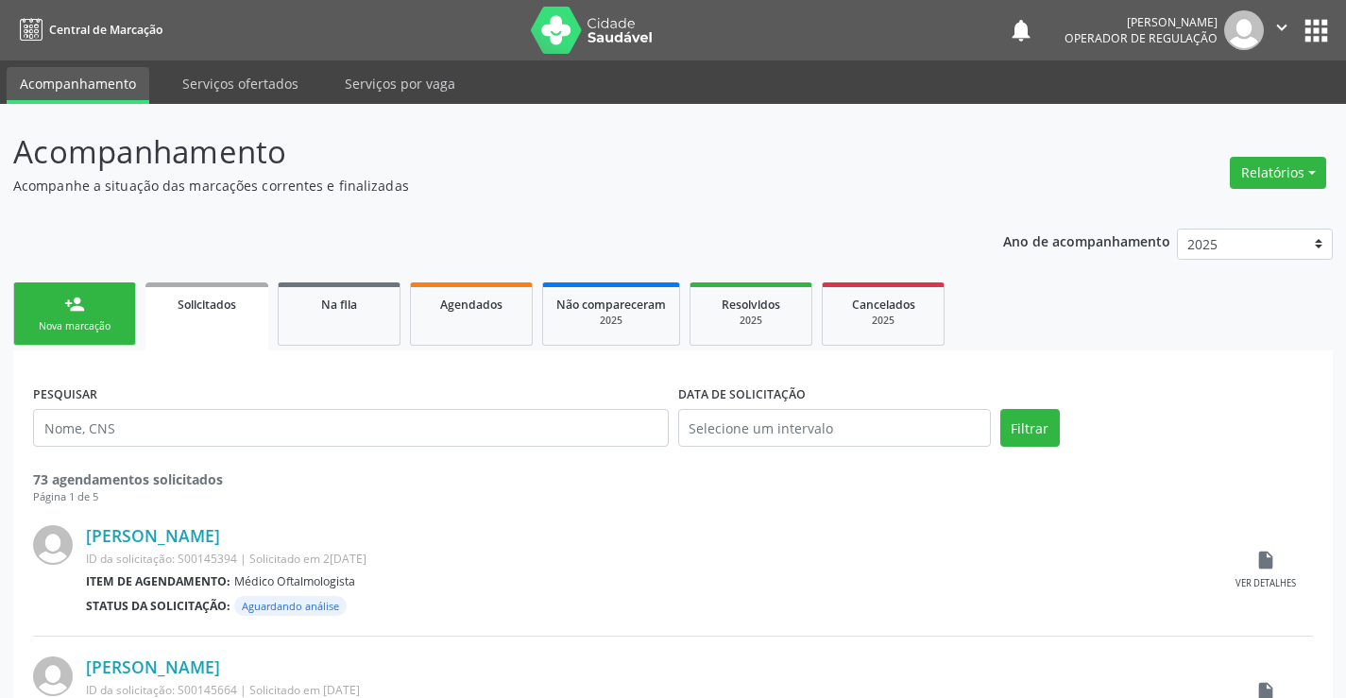
click at [76, 309] on div "person_add" at bounding box center [74, 304] width 21 height 21
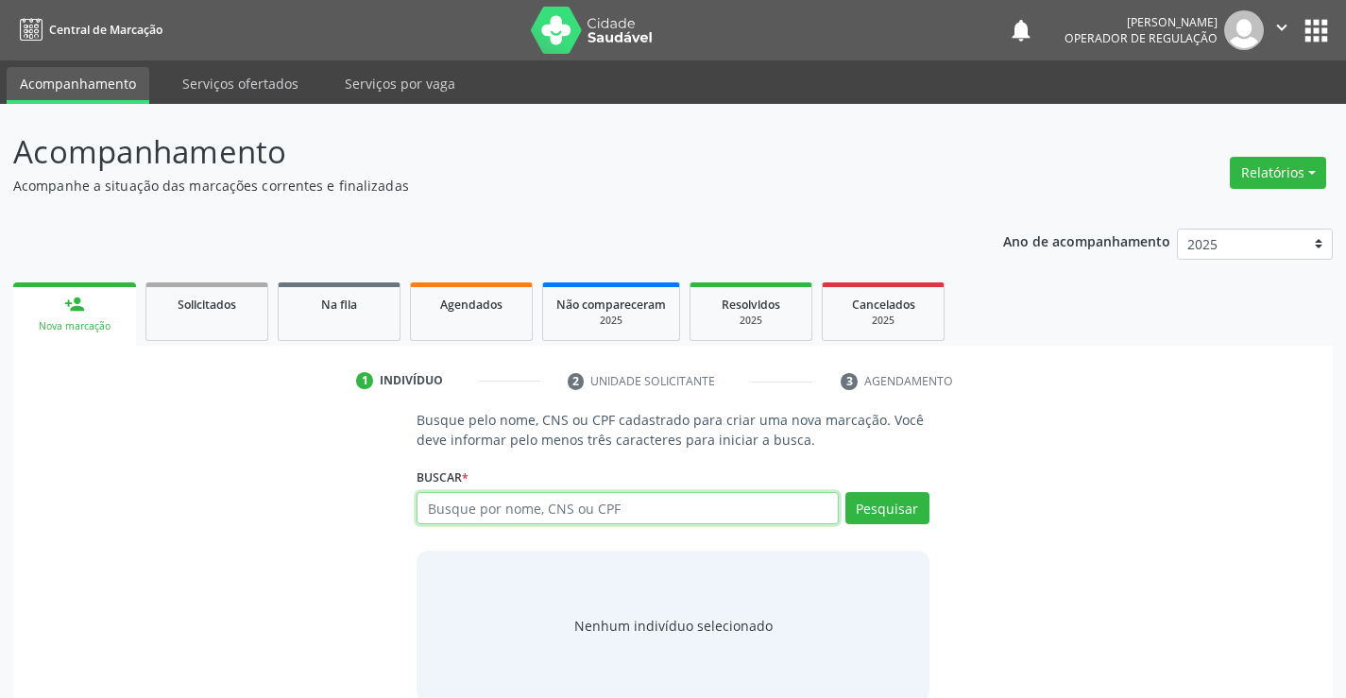
click at [503, 511] on input "text" at bounding box center [626, 508] width 421 height 32
type input "700208976303221"
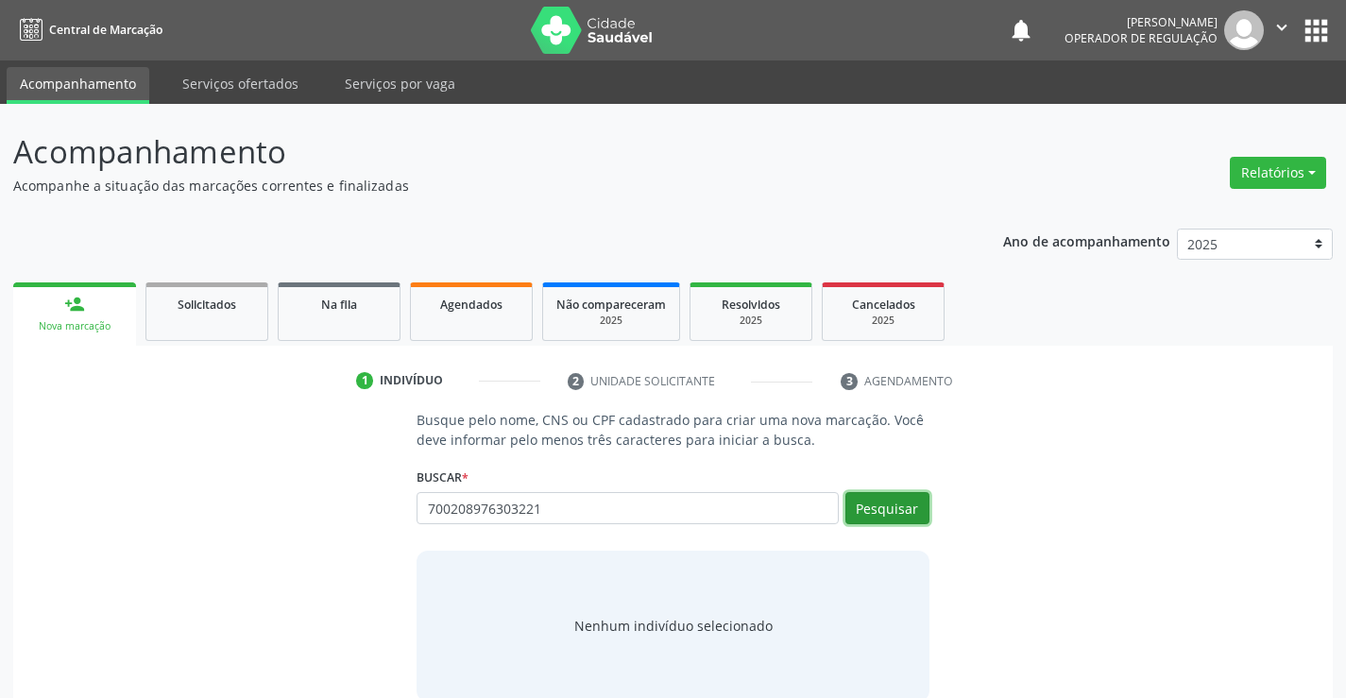
click at [915, 496] on button "Pesquisar" at bounding box center [887, 508] width 84 height 32
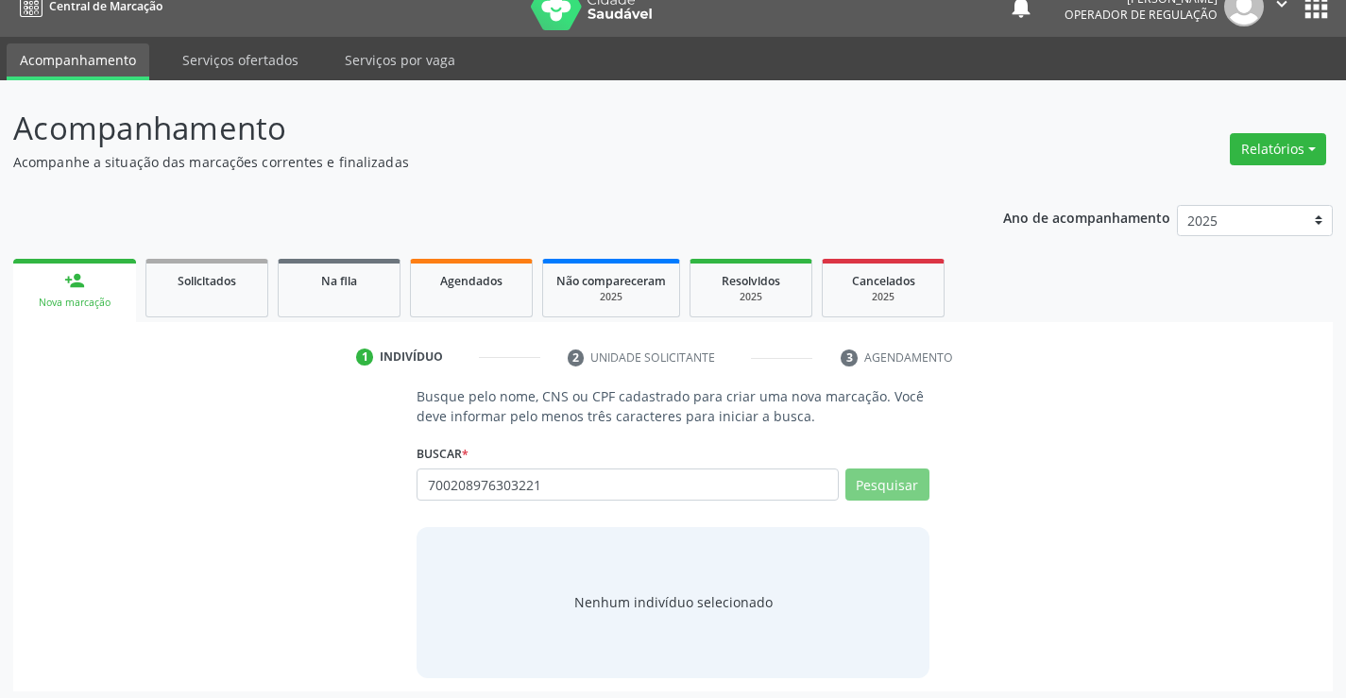
scroll to position [30, 0]
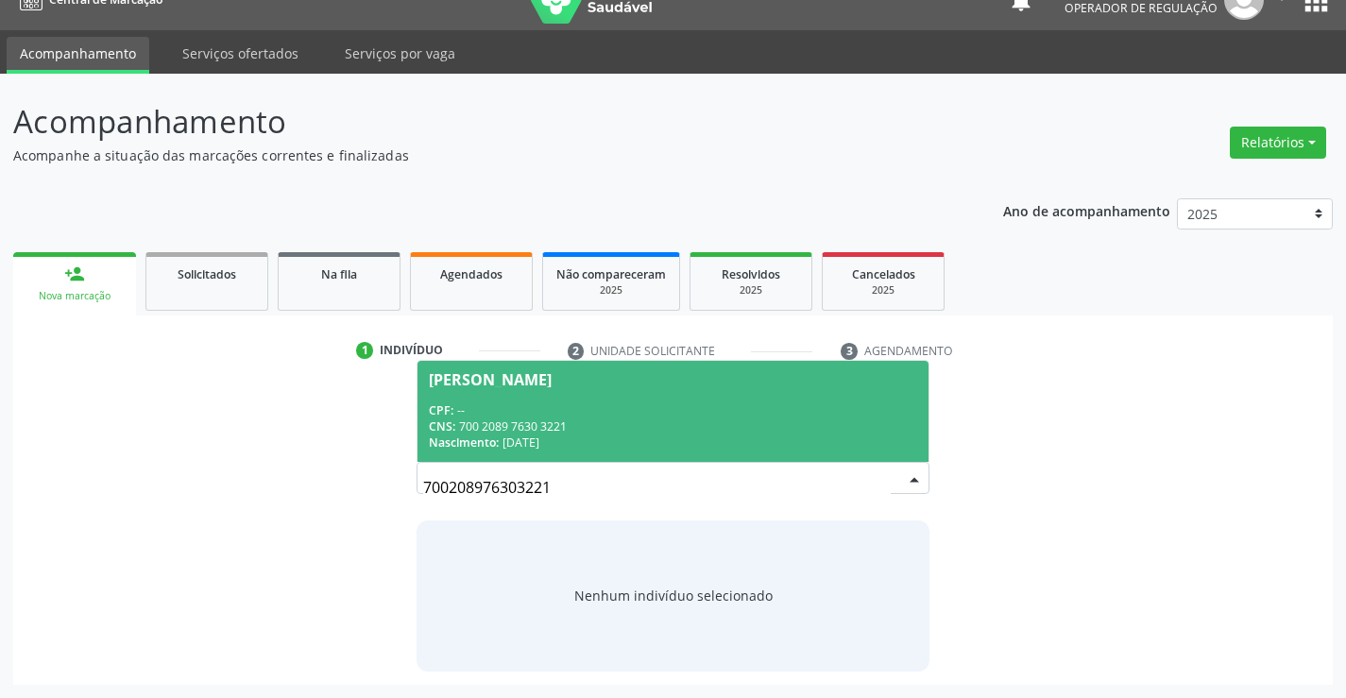
click at [486, 430] on div "CNS: 700 2089 7630 3221" at bounding box center [672, 426] width 487 height 16
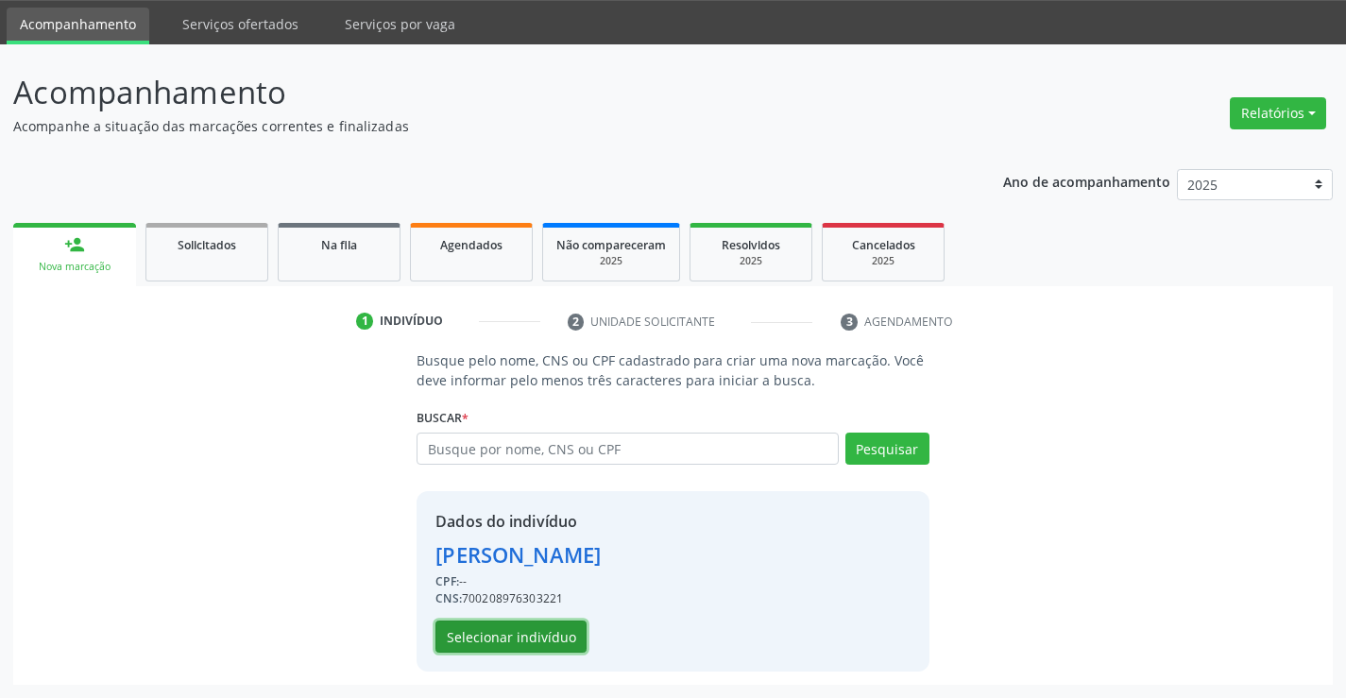
click at [499, 631] on button "Selecionar indivíduo" at bounding box center [510, 636] width 151 height 32
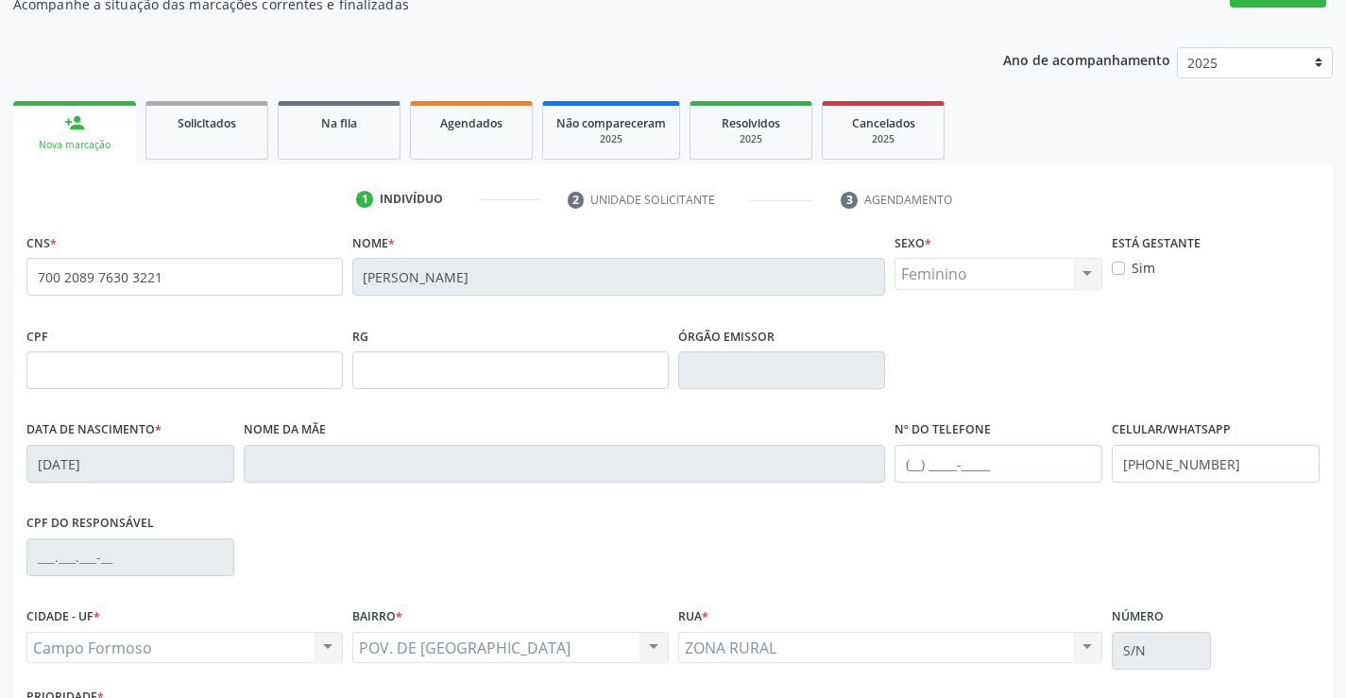
scroll to position [326, 0]
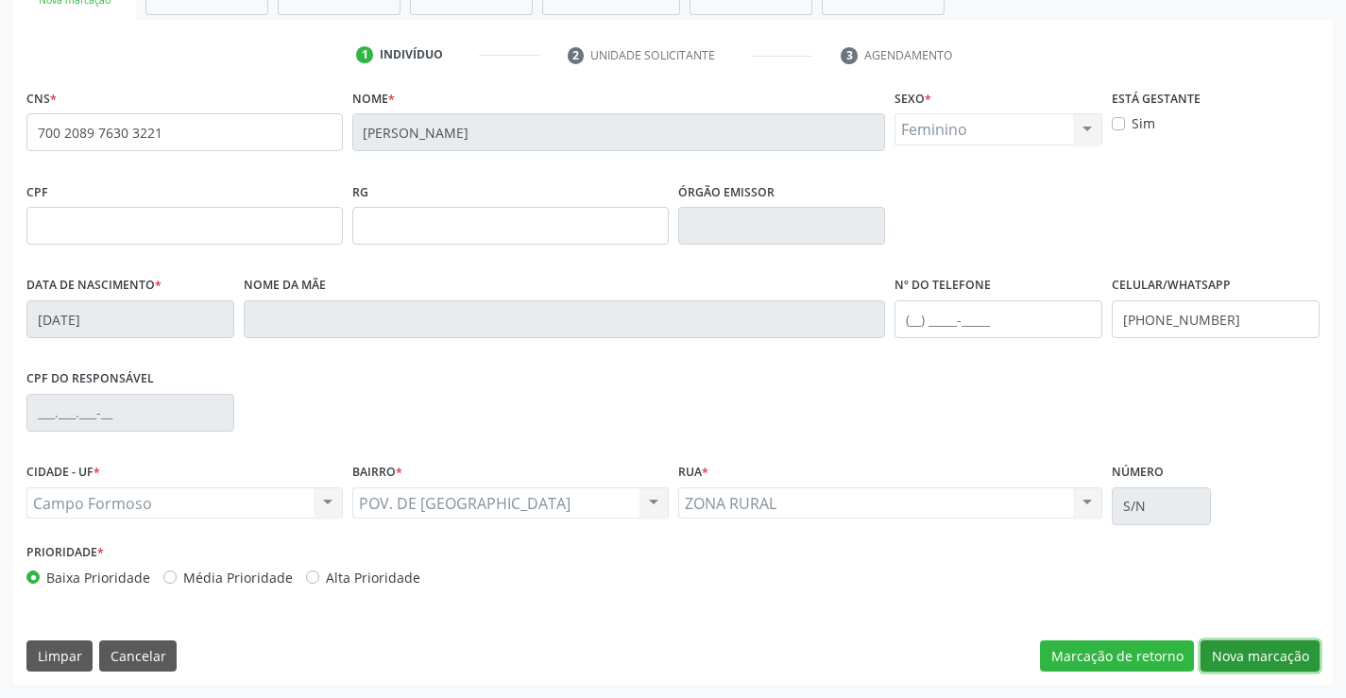
click at [1208, 646] on button "Nova marcação" at bounding box center [1259, 656] width 119 height 32
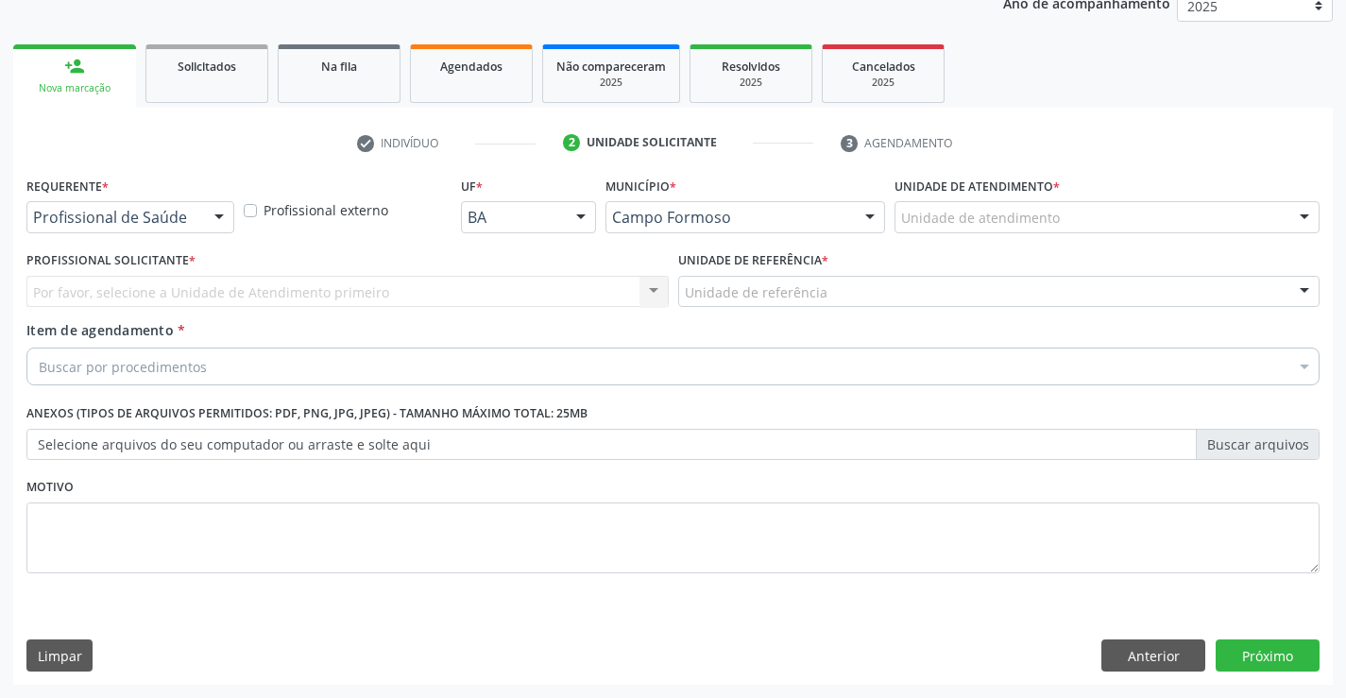
click at [201, 218] on div "Profissional de Saúde Profissional de Saúde Paciente Nenhum resultado encontrad…" at bounding box center [130, 217] width 208 height 32
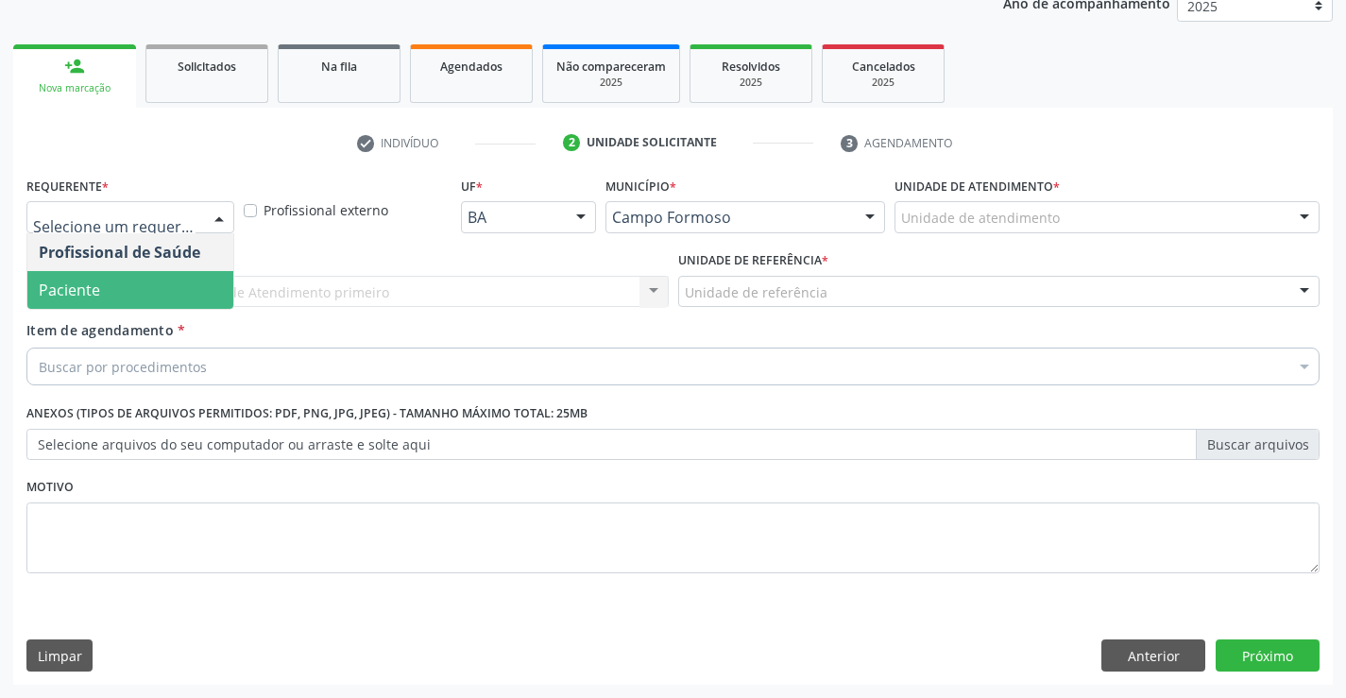
click at [137, 294] on span "Paciente" at bounding box center [130, 290] width 206 height 38
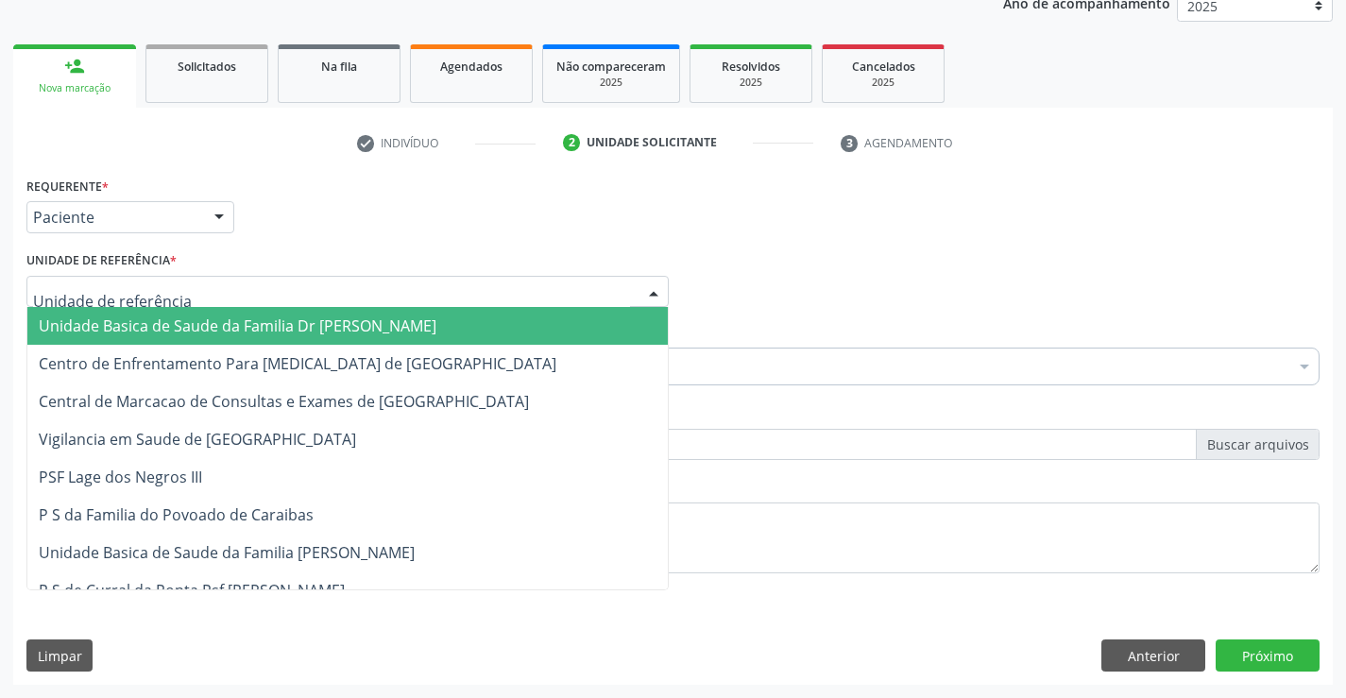
click at [303, 301] on div at bounding box center [347, 292] width 642 height 32
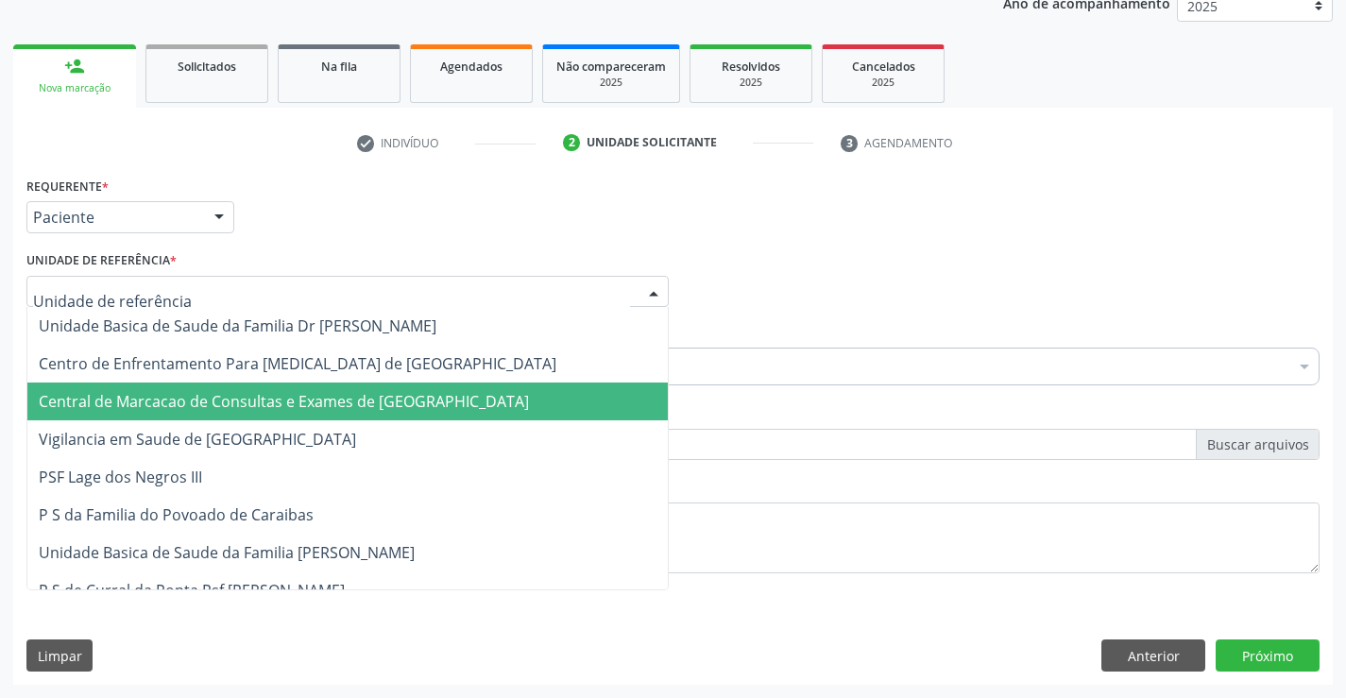
click at [309, 394] on span "Central de Marcacao de Consultas e Exames de [GEOGRAPHIC_DATA]" at bounding box center [284, 401] width 490 height 21
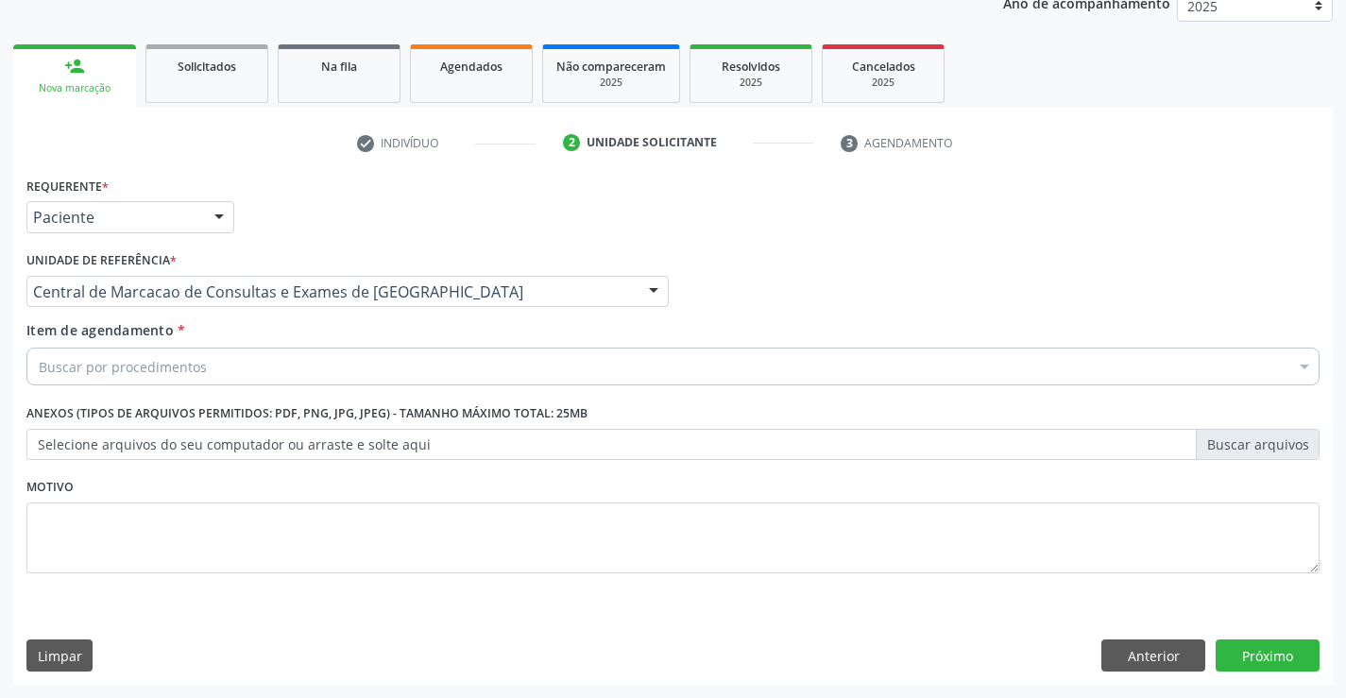
click at [325, 358] on div "Buscar por procedimentos" at bounding box center [672, 367] width 1293 height 38
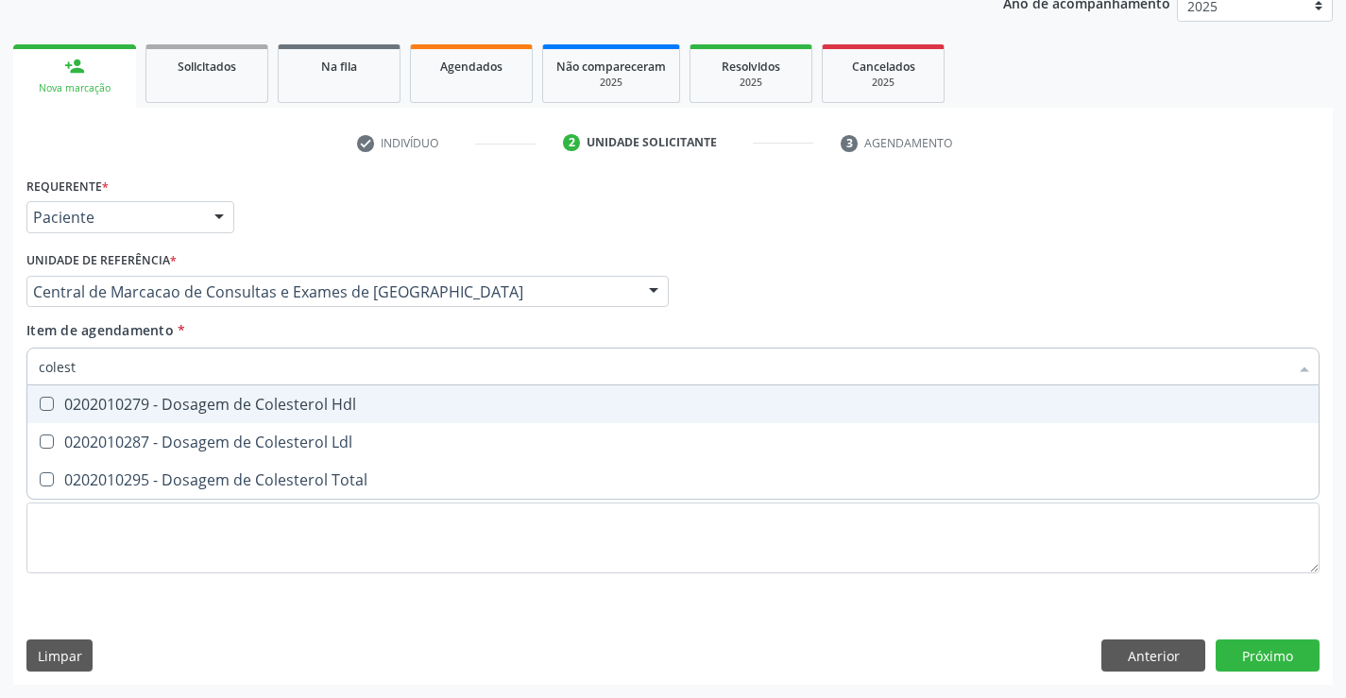
type input "coleste"
click at [302, 411] on div "0202010279 - Dosagem de Colesterol Hdl" at bounding box center [673, 404] width 1268 height 15
checkbox Hdl "true"
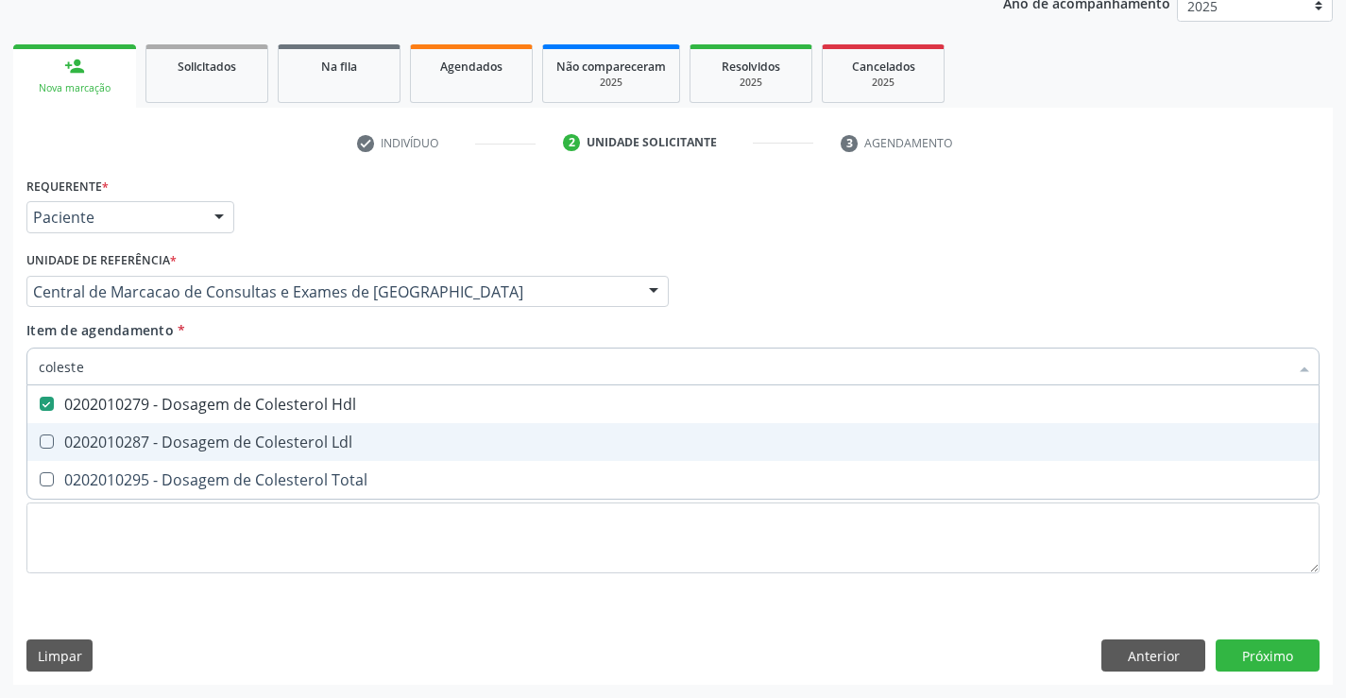
click at [297, 437] on div "0202010287 - Dosagem de Colesterol Ldl" at bounding box center [673, 441] width 1268 height 15
checkbox Ldl "true"
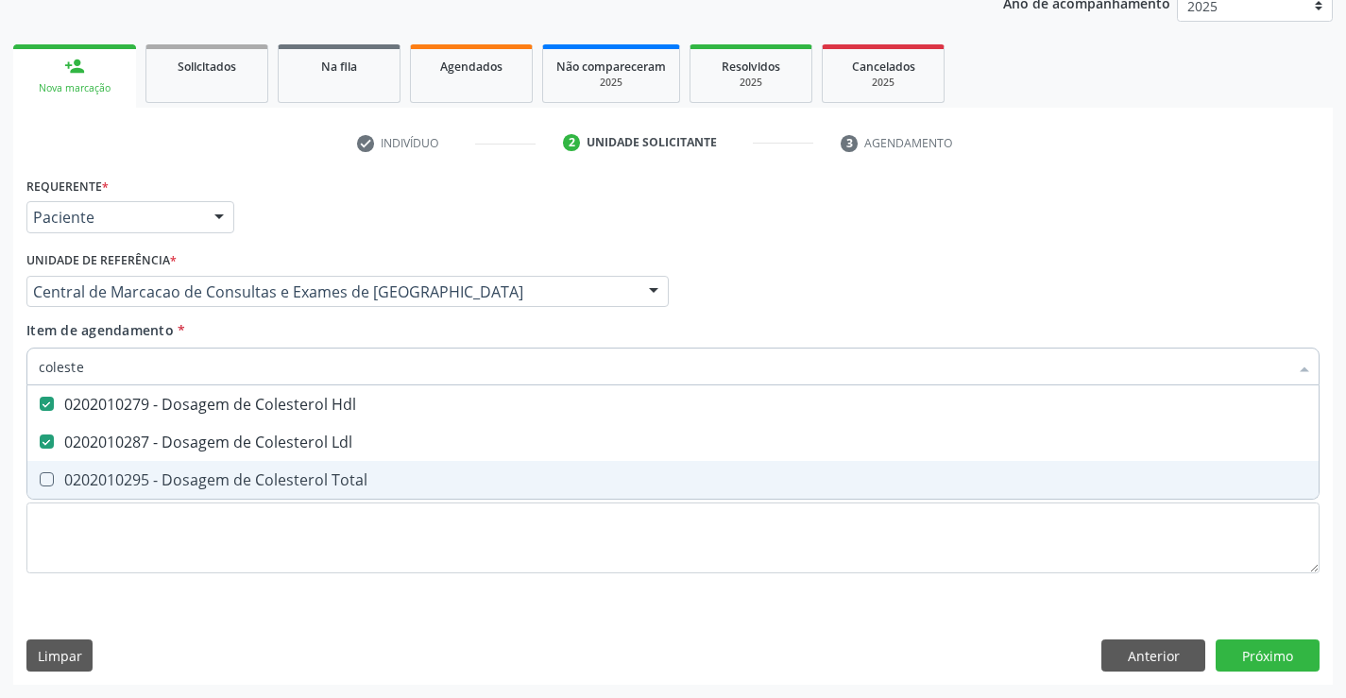
click at [289, 484] on div "0202010295 - Dosagem de Colesterol Total" at bounding box center [673, 479] width 1268 height 15
checkbox Total "true"
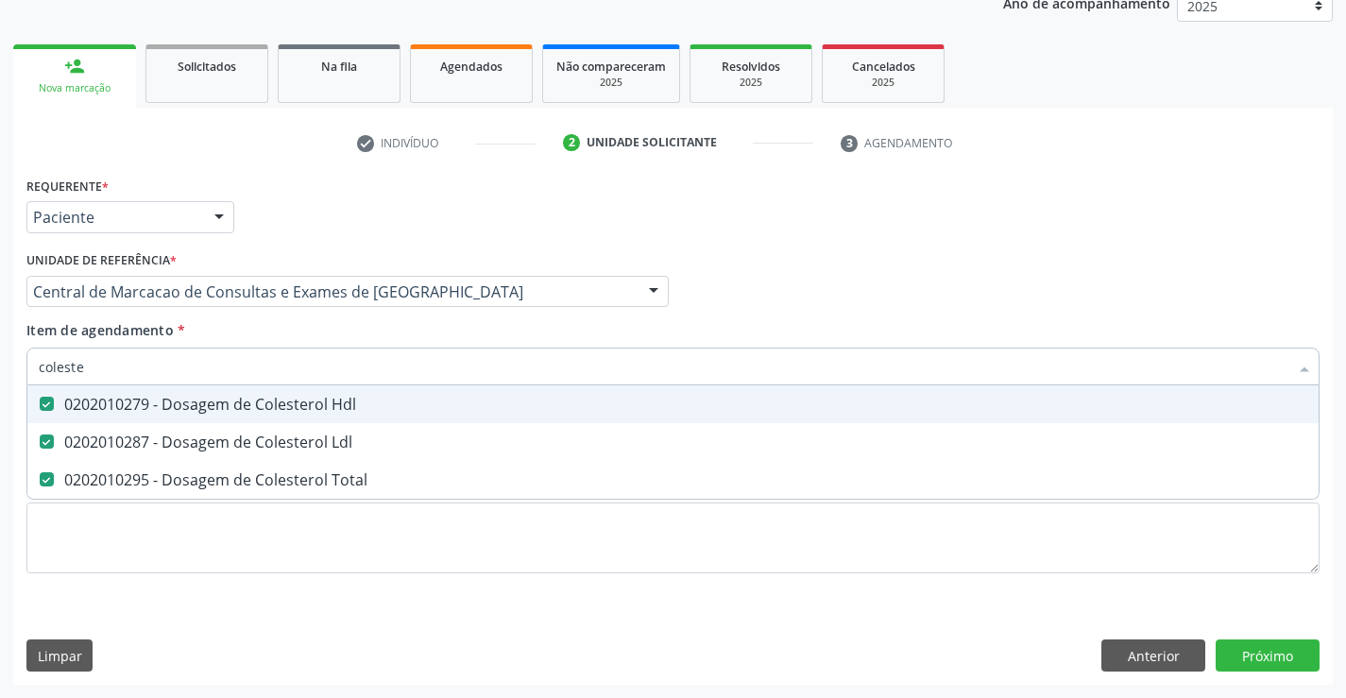
click at [287, 382] on input "coleste" at bounding box center [663, 367] width 1249 height 38
type input "c"
checkbox Hdl "false"
checkbox Ldl "false"
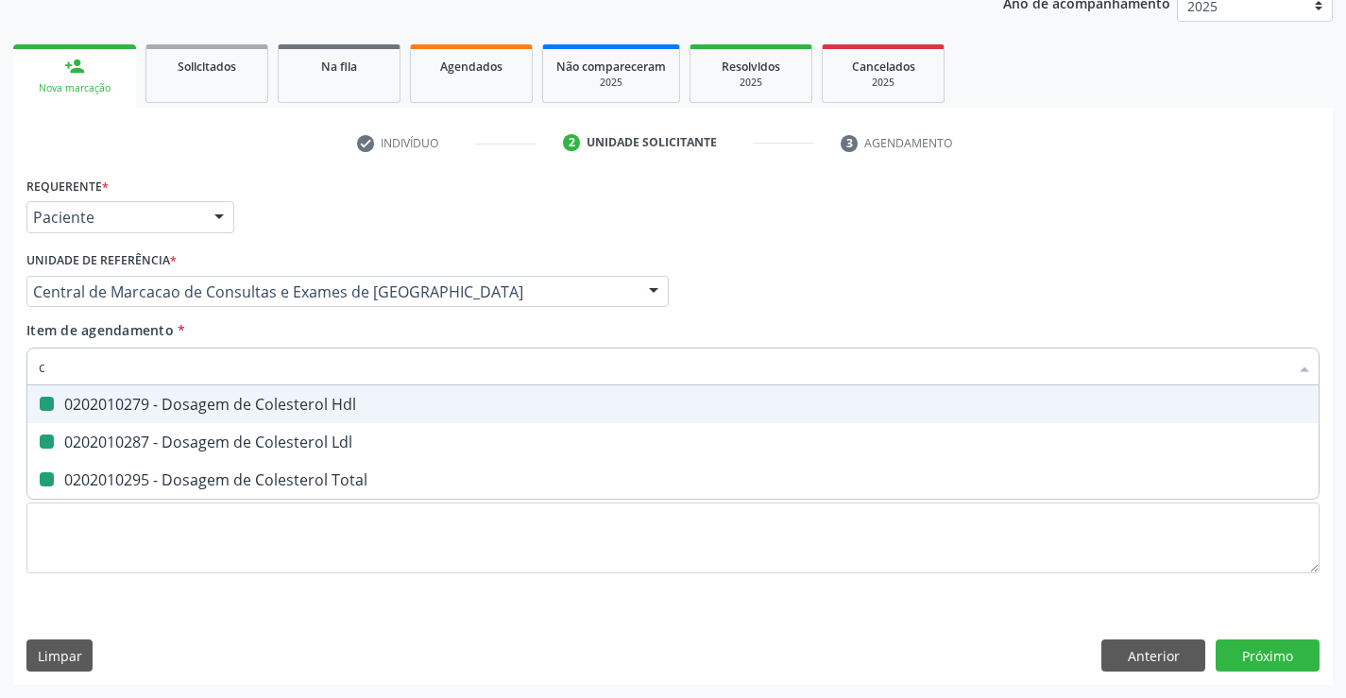
checkbox Total "false"
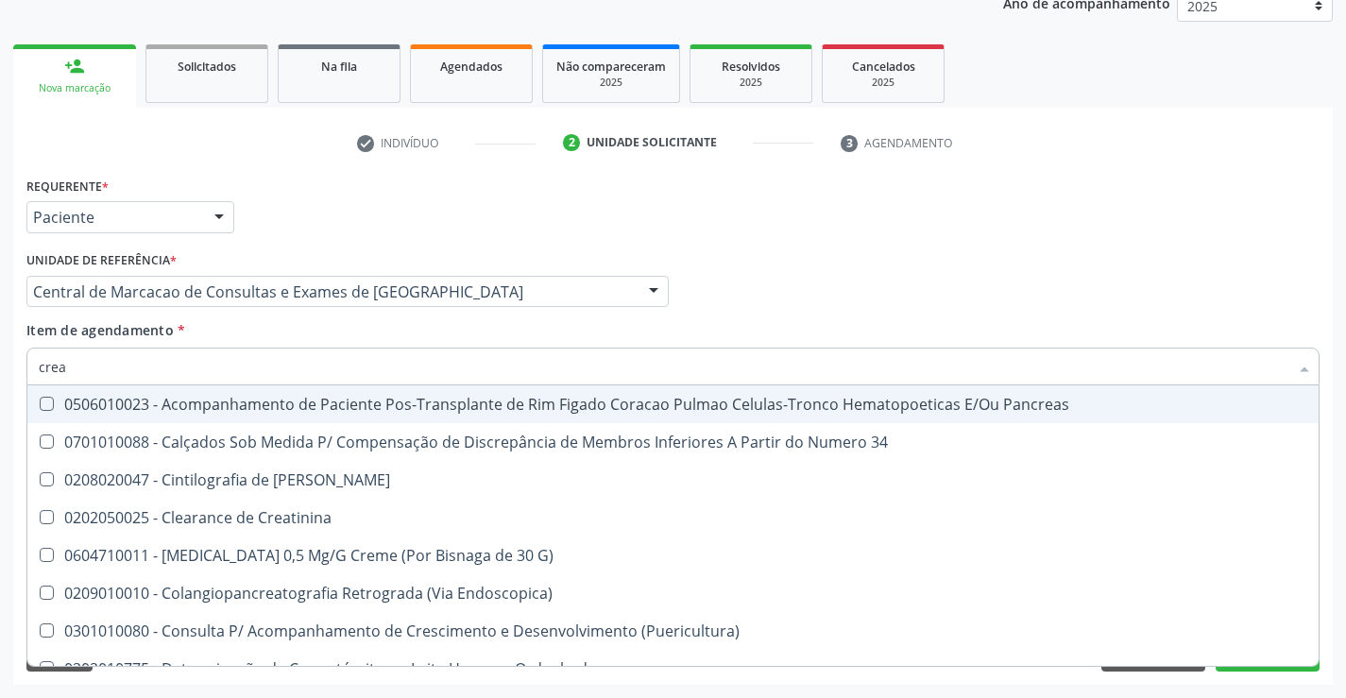
type input "creat"
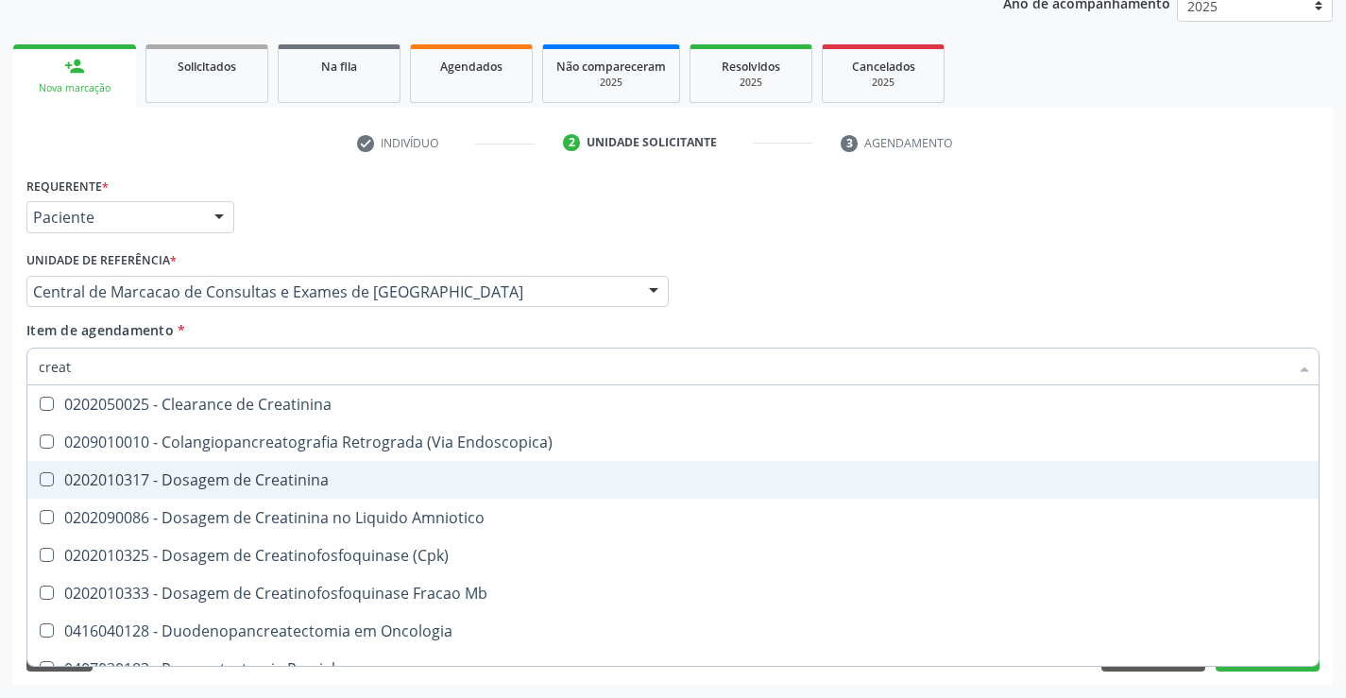
drag, startPoint x: 280, startPoint y: 467, endPoint x: 286, endPoint y: 448, distance: 20.0
click at [281, 465] on span "0202010317 - Dosagem de Creatinina" at bounding box center [672, 480] width 1291 height 38
checkbox Creatinina "true"
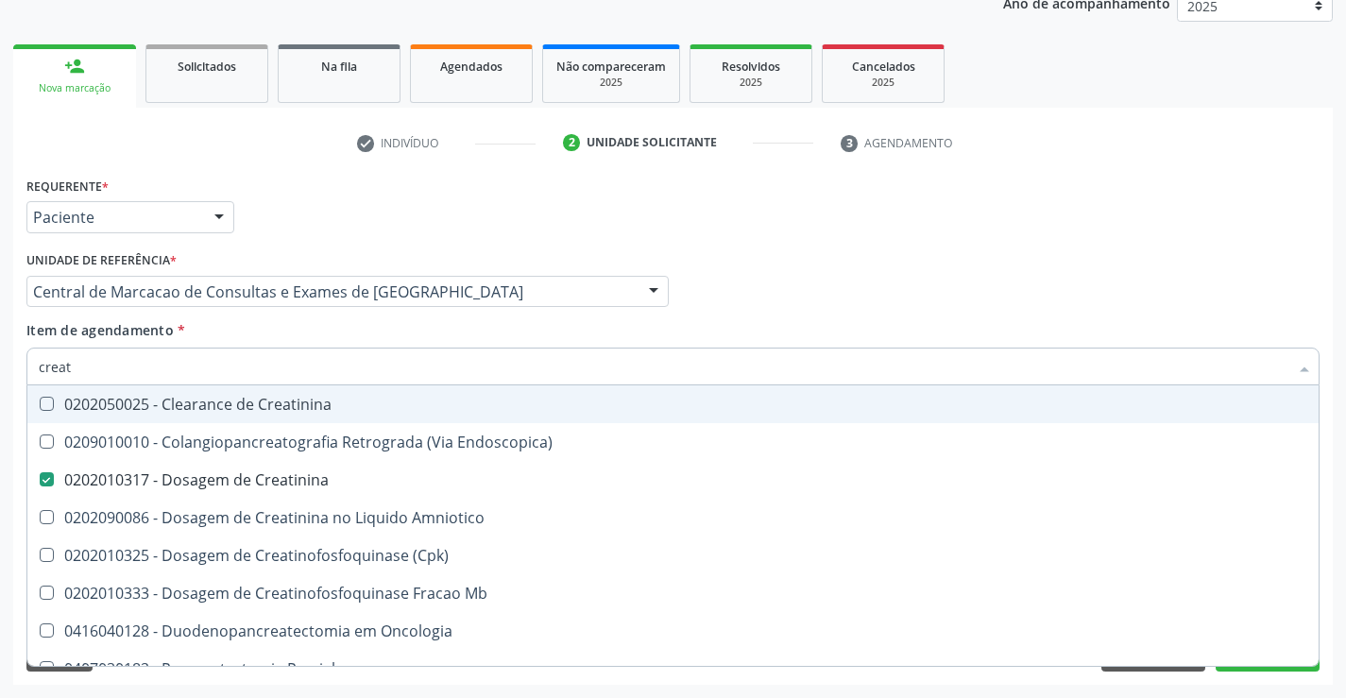
click at [304, 367] on input "creat" at bounding box center [663, 367] width 1249 height 38
type input "tr"
checkbox Creatinina "false"
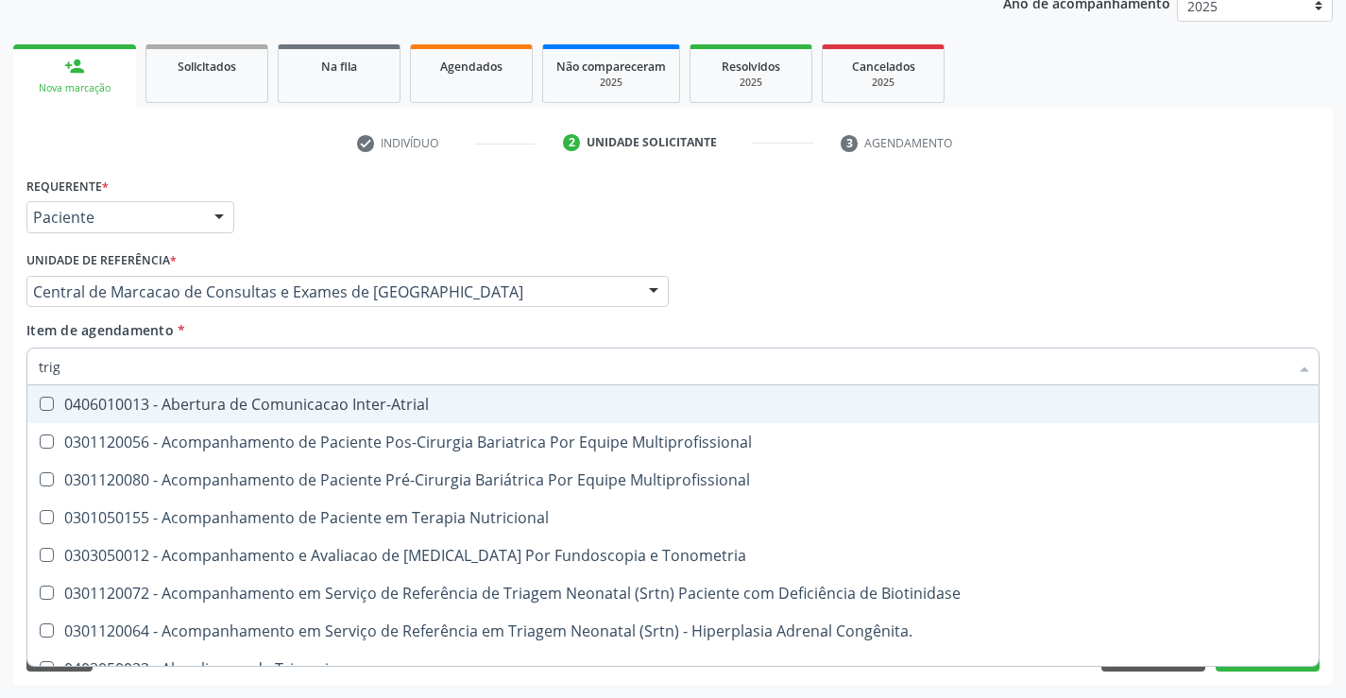
type input "trigl"
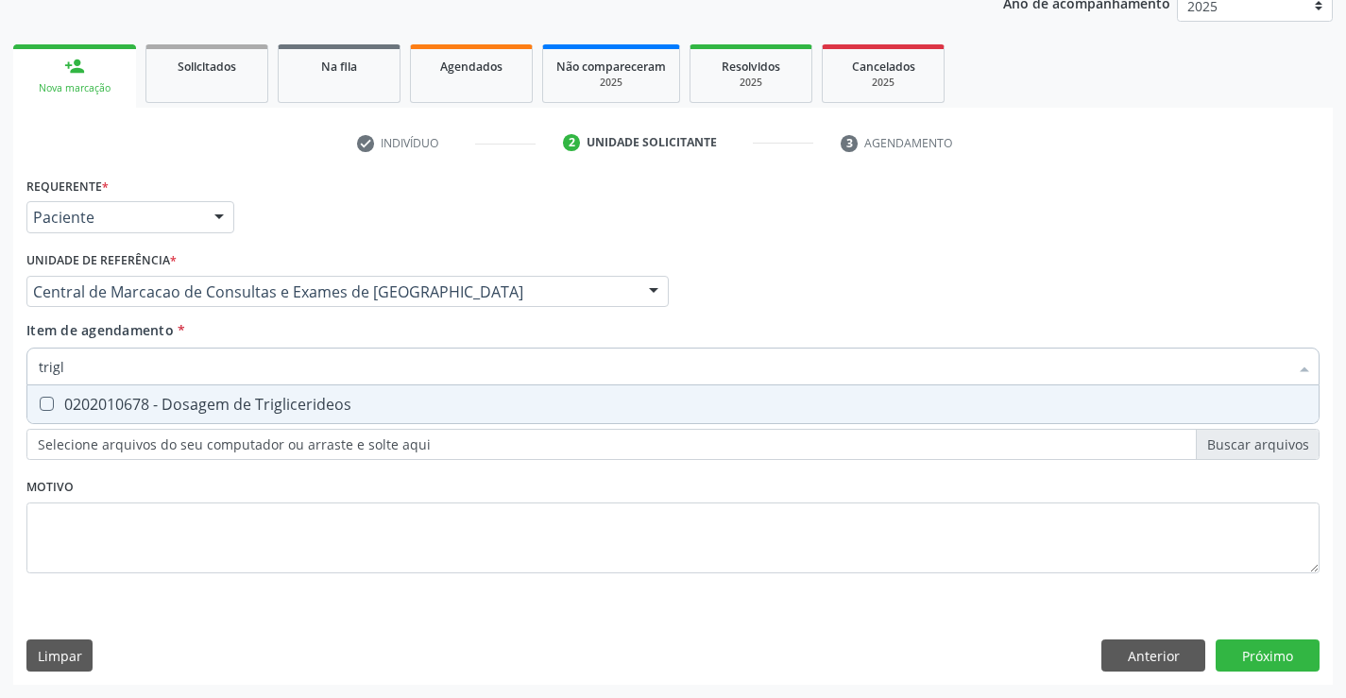
click at [273, 402] on div "0202010678 - Dosagem de Triglicerideos" at bounding box center [673, 404] width 1268 height 15
checkbox Triglicerideos "true"
click at [277, 369] on input "trigl" at bounding box center [663, 367] width 1249 height 38
type input "uri"
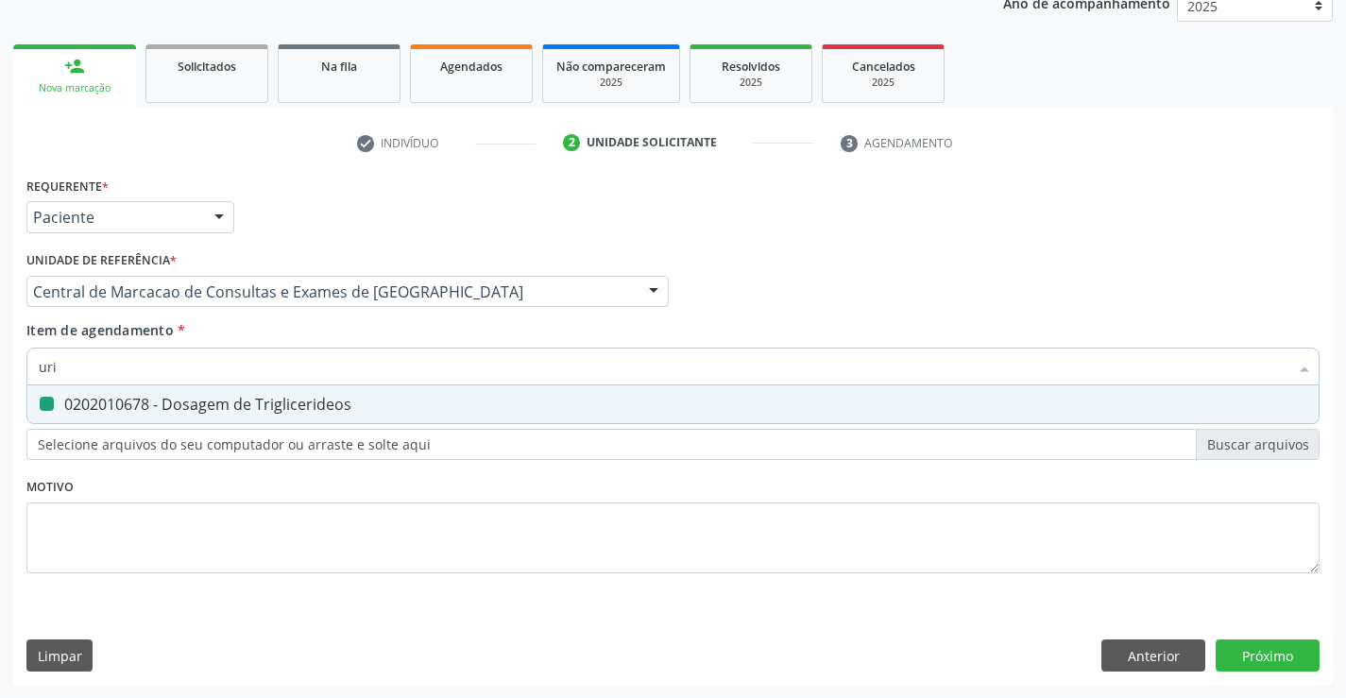
checkbox Triglicerideos "false"
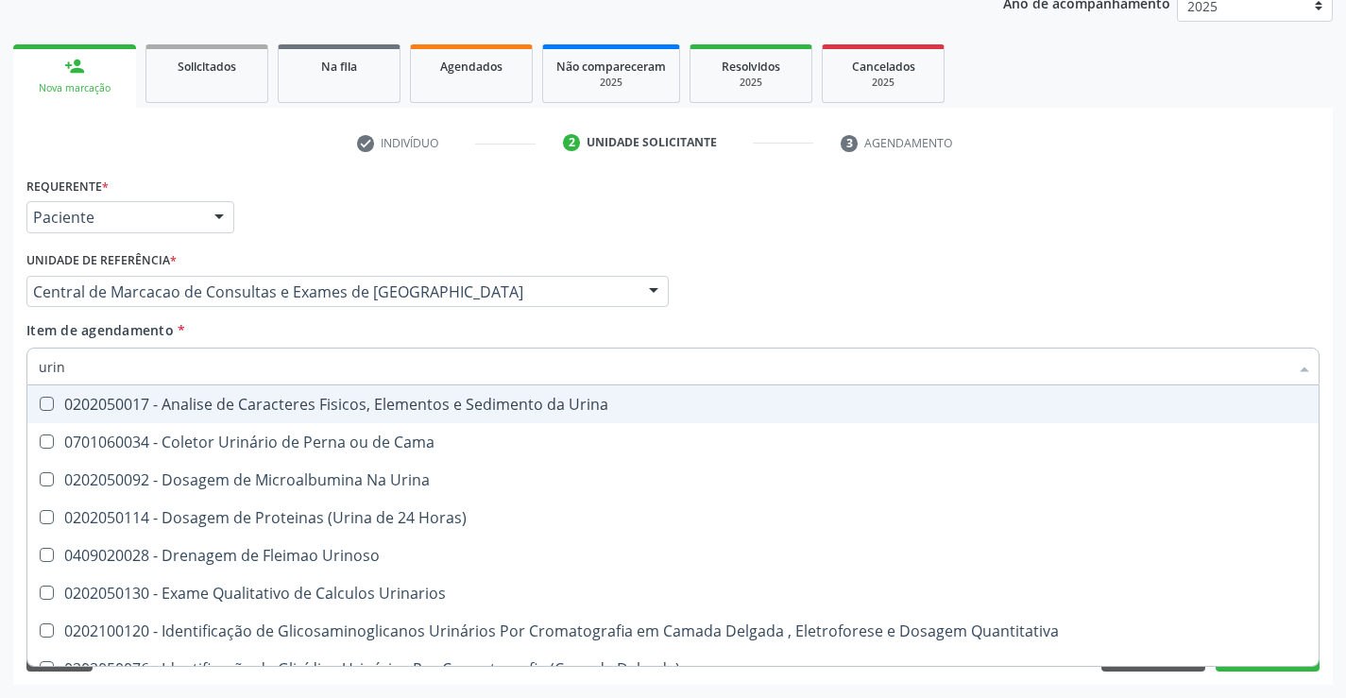
type input "urina"
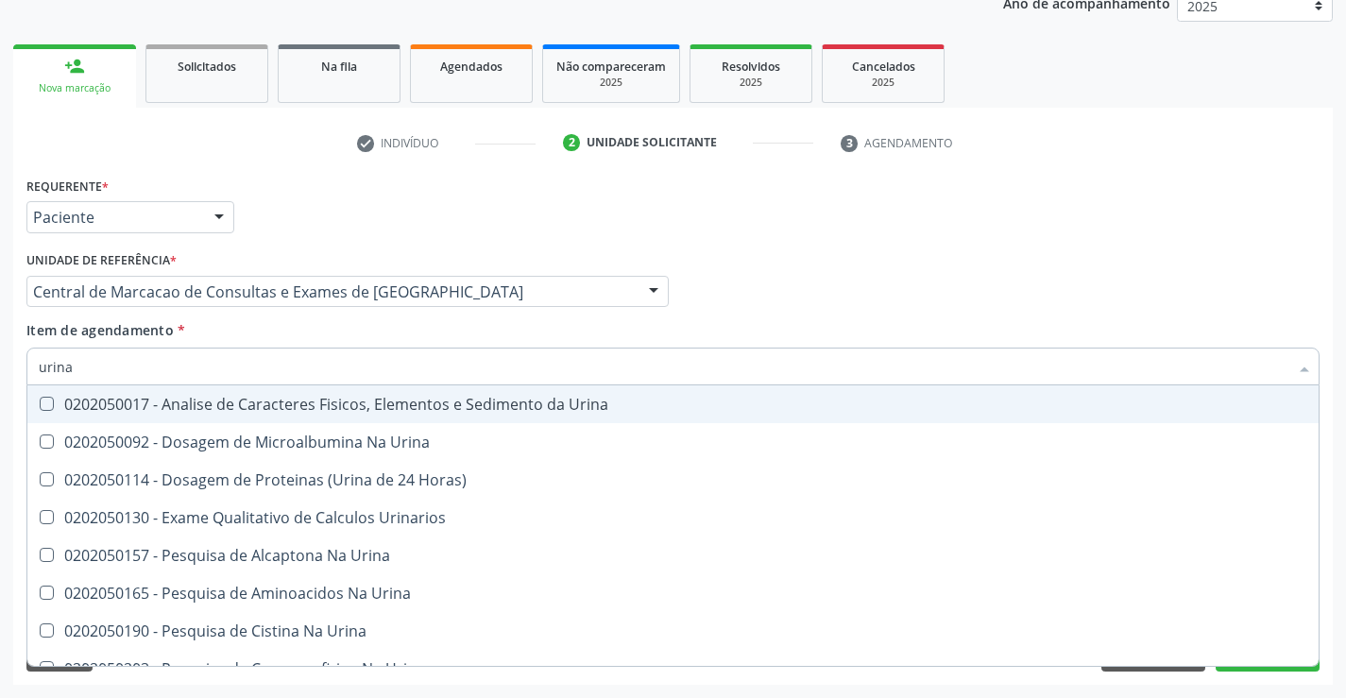
click at [251, 402] on div "0202050017 - Analise de Caracteres Fisicos, Elementos e Sedimento da Urina" at bounding box center [673, 404] width 1268 height 15
checkbox Urina "true"
click at [254, 373] on input "urina" at bounding box center [663, 367] width 1249 height 38
type input "g"
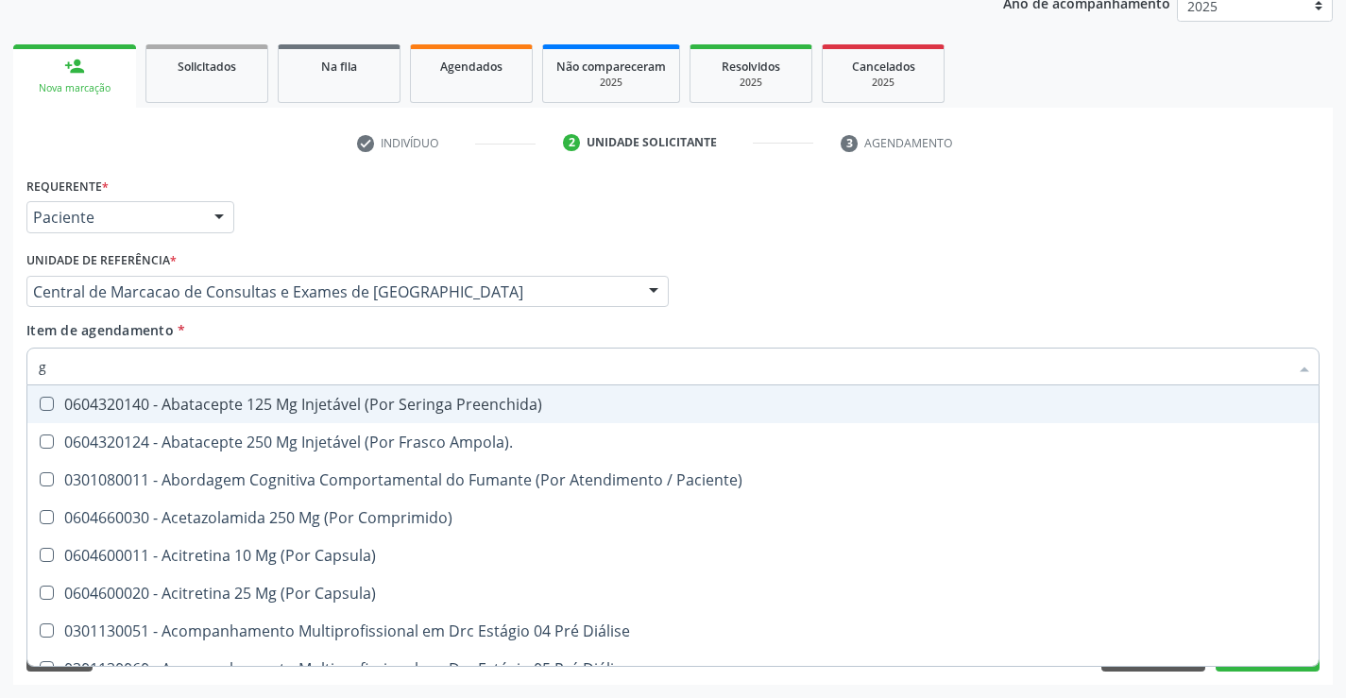
checkbox Preenchida\) "false"
type input "gl"
checkbox Bucomaxilofacial "true"
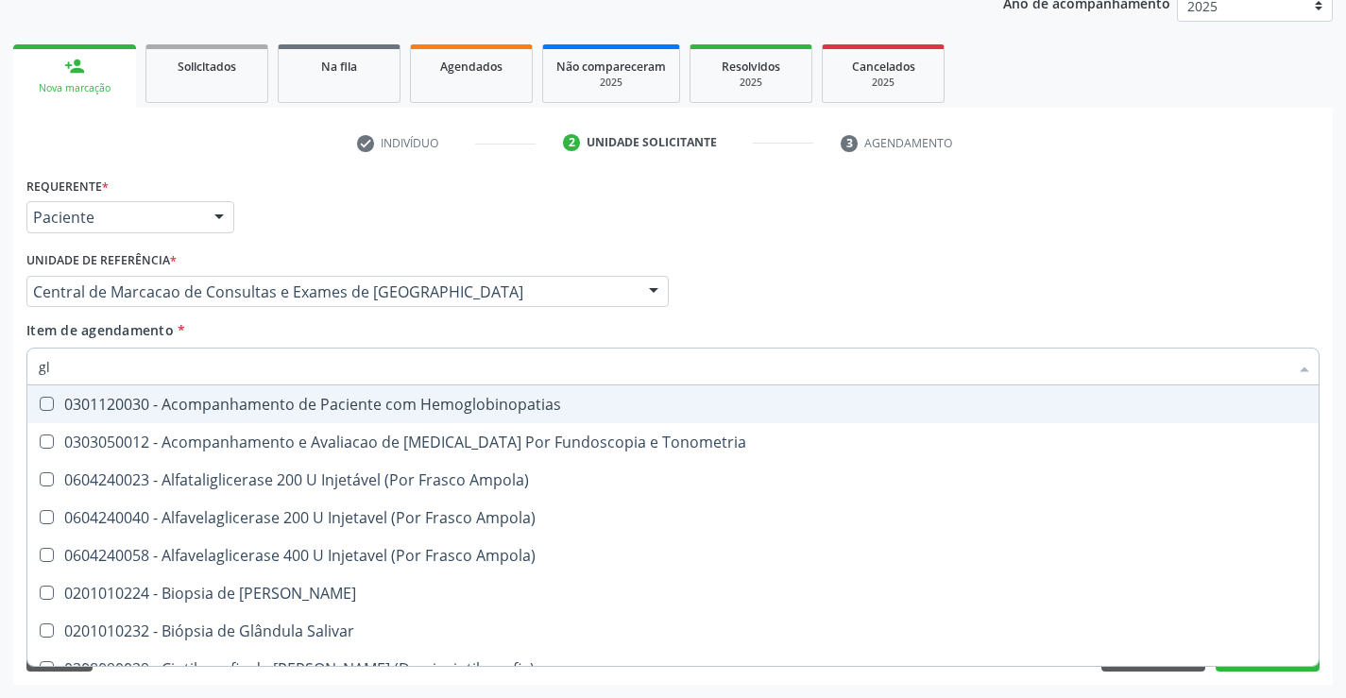
type input "gli"
checkbox Dosagens\) "true"
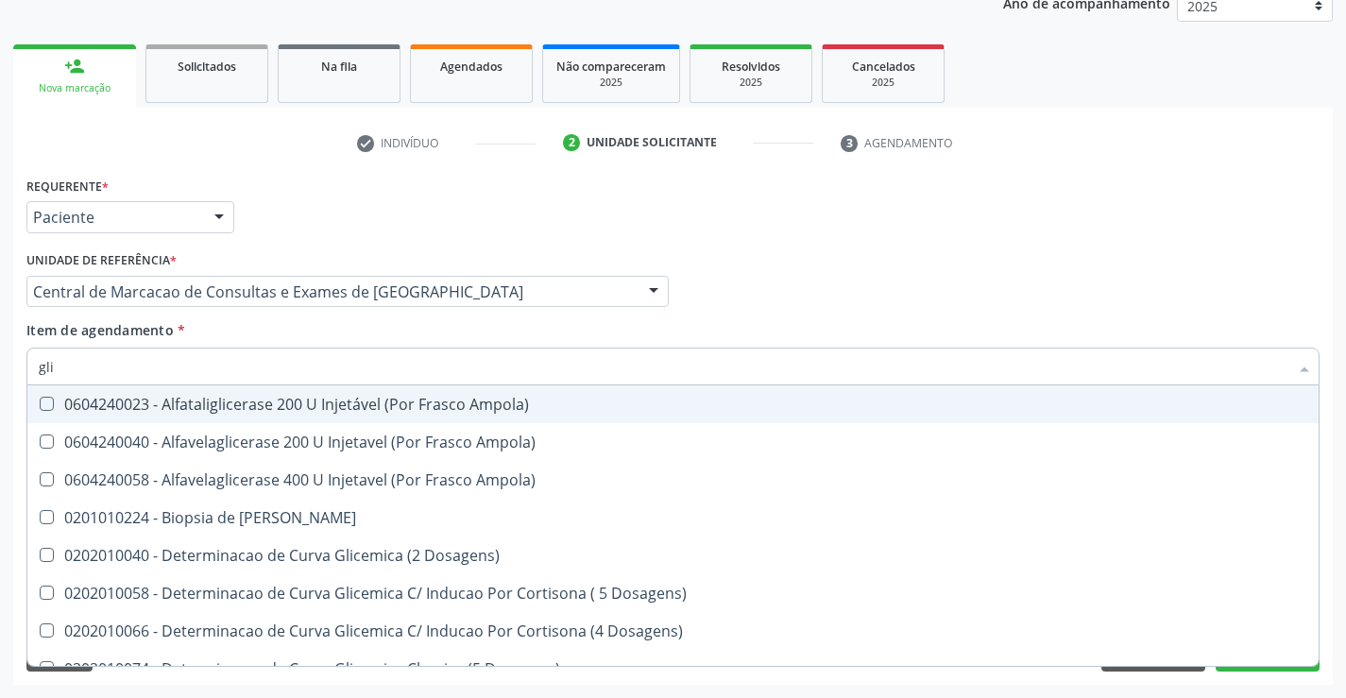
type input "glic"
checkbox Glicosilada "true"
checkbox Triglicerideos "false"
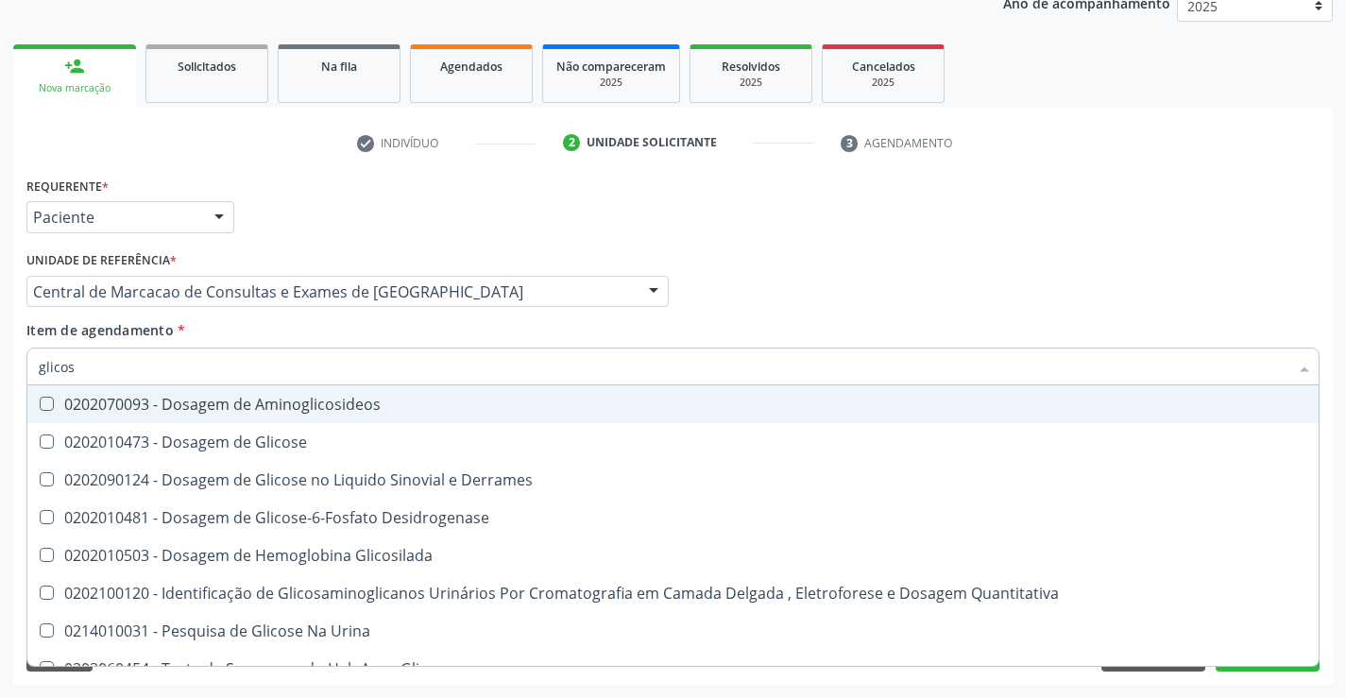
type input "glicose"
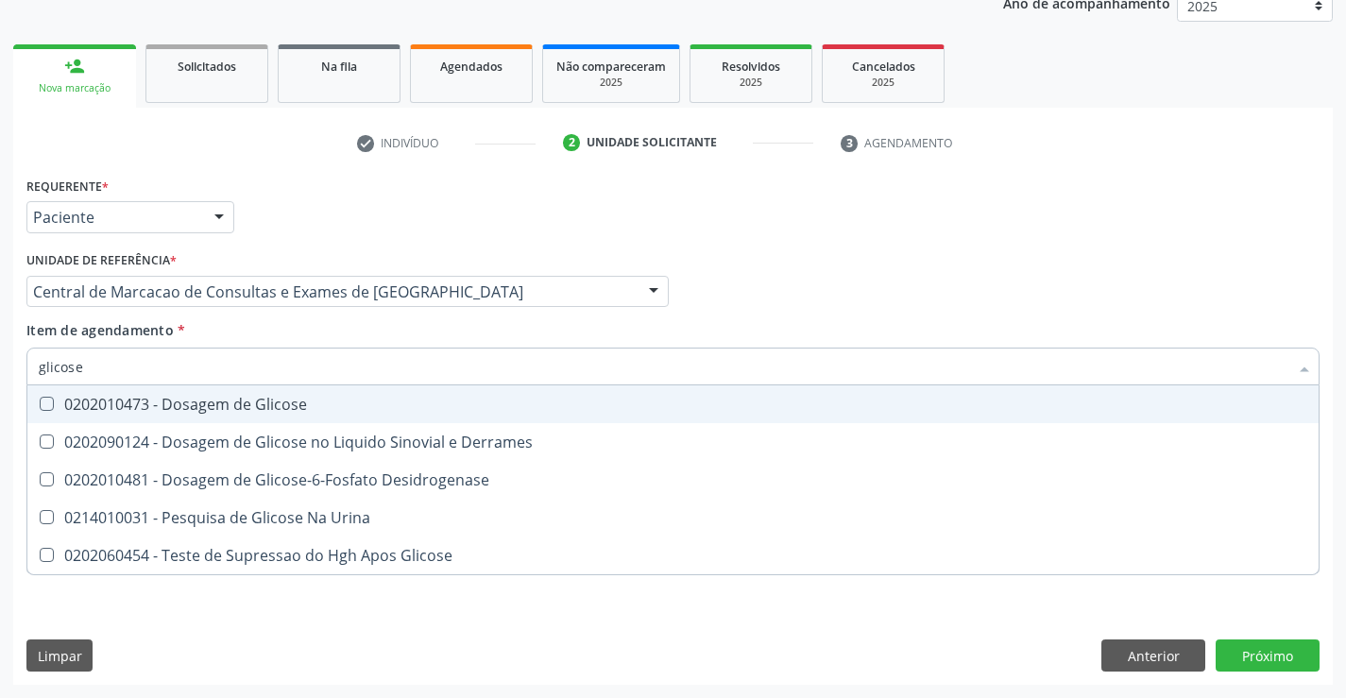
drag, startPoint x: 246, startPoint y: 397, endPoint x: 236, endPoint y: 390, distance: 11.5
click at [244, 397] on div "0202010473 - Dosagem de Glicose" at bounding box center [673, 404] width 1268 height 15
checkbox Glicose "true"
click at [238, 369] on input "glicose" at bounding box center [663, 367] width 1249 height 38
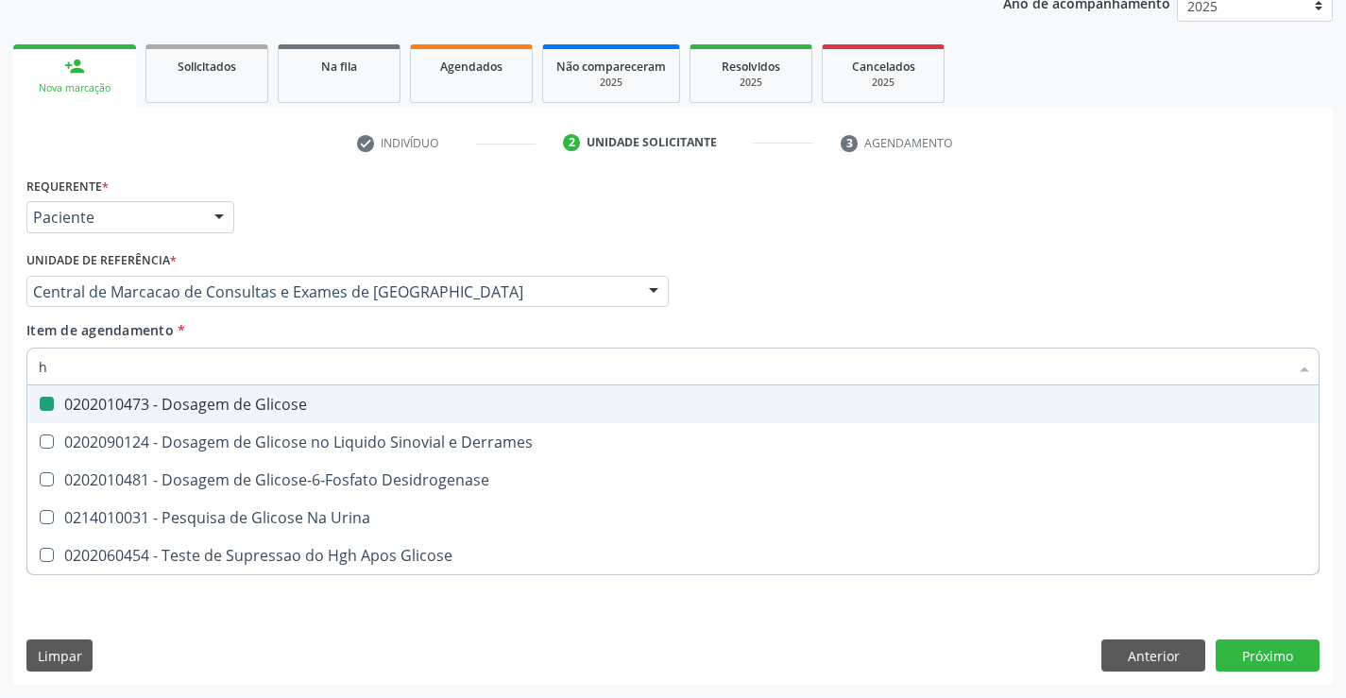
type input "he"
checkbox Glicose "false"
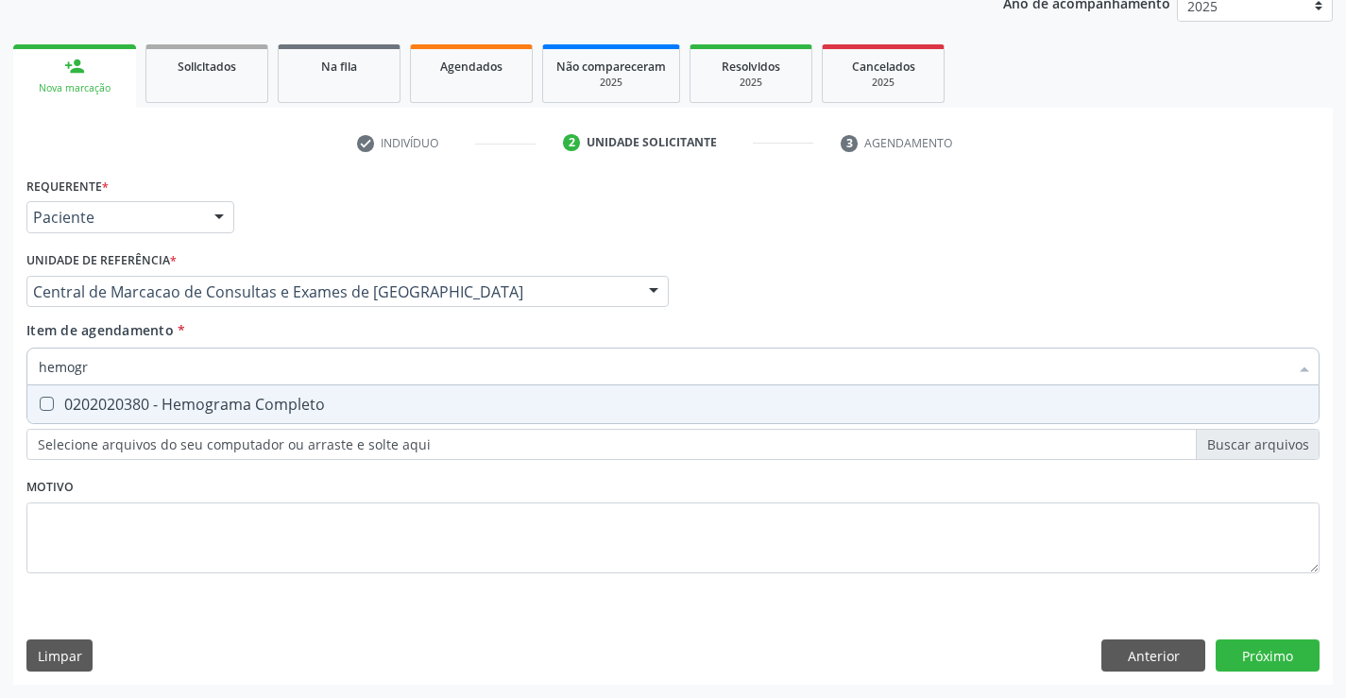
type input "hemogra"
click at [232, 412] on div "0202020380 - Hemograma Completo" at bounding box center [673, 404] width 1268 height 15
checkbox Completo "true"
click at [1248, 658] on div "Requerente * Paciente Profissional de Saúde Paciente Nenhum resultado encontrad…" at bounding box center [672, 428] width 1319 height 513
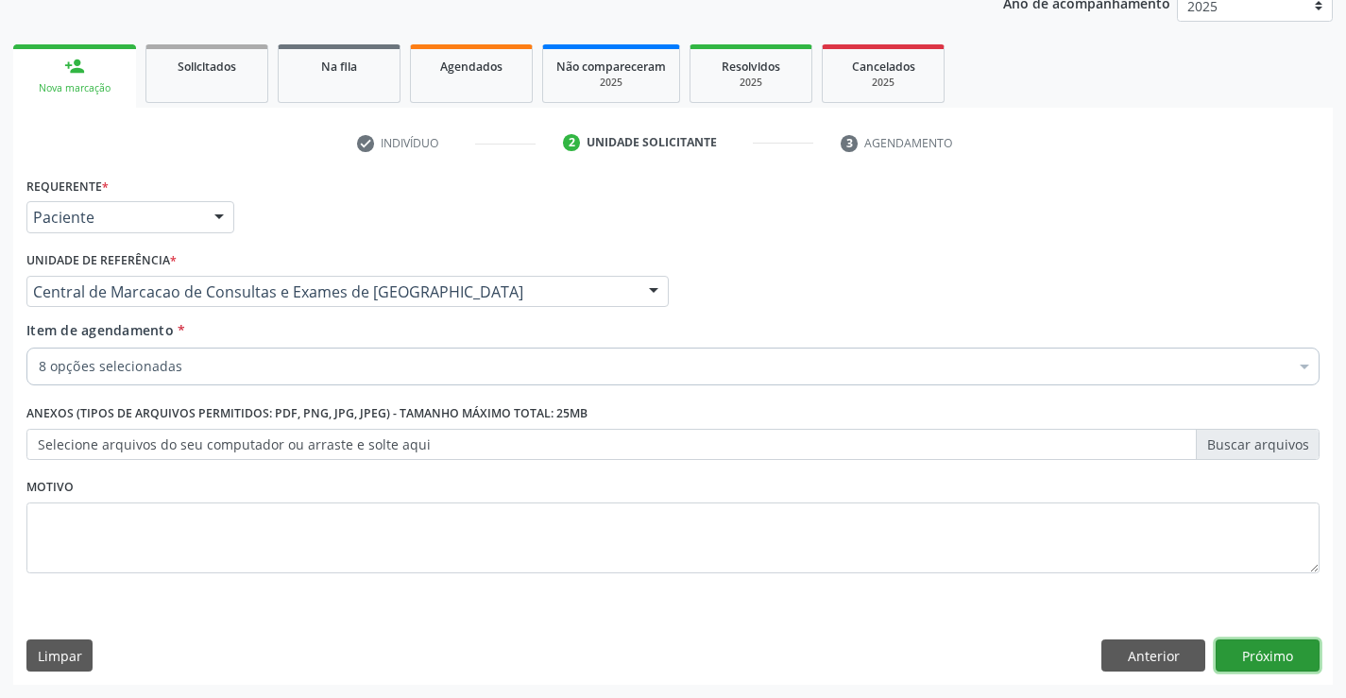
click at [1274, 645] on button "Próximo" at bounding box center [1267, 655] width 104 height 32
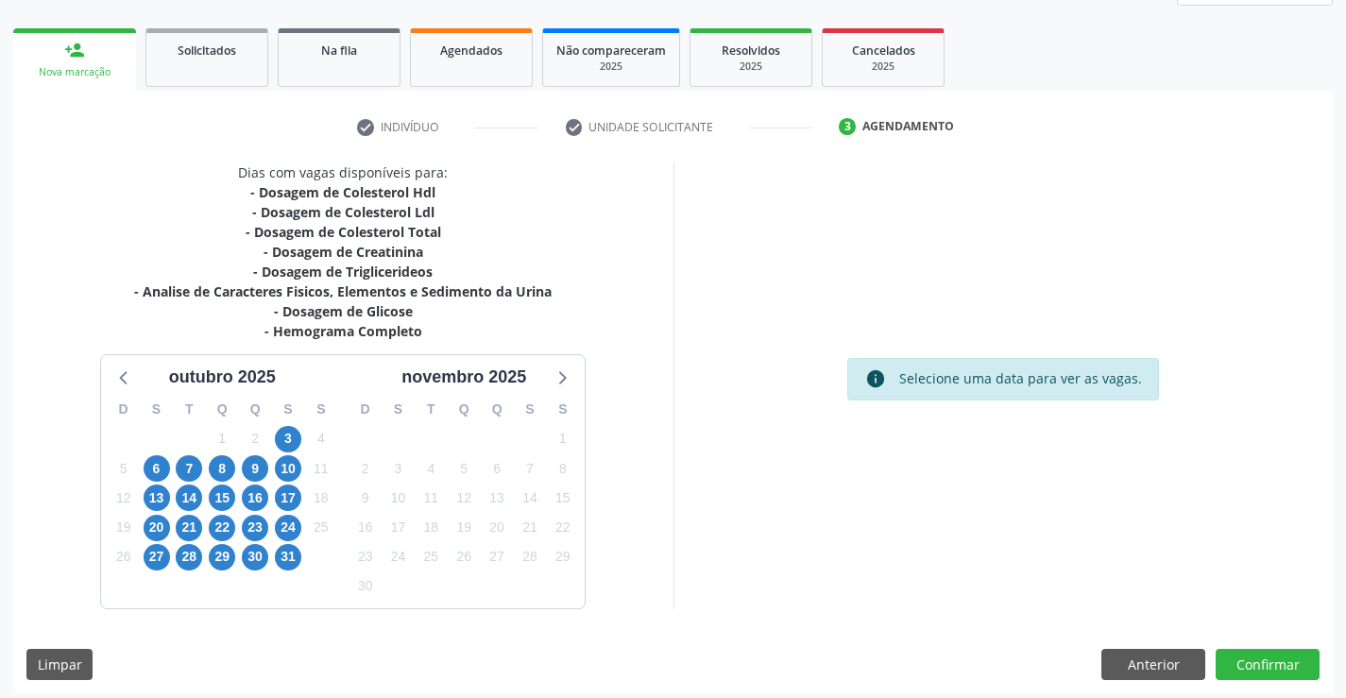
scroll to position [263, 0]
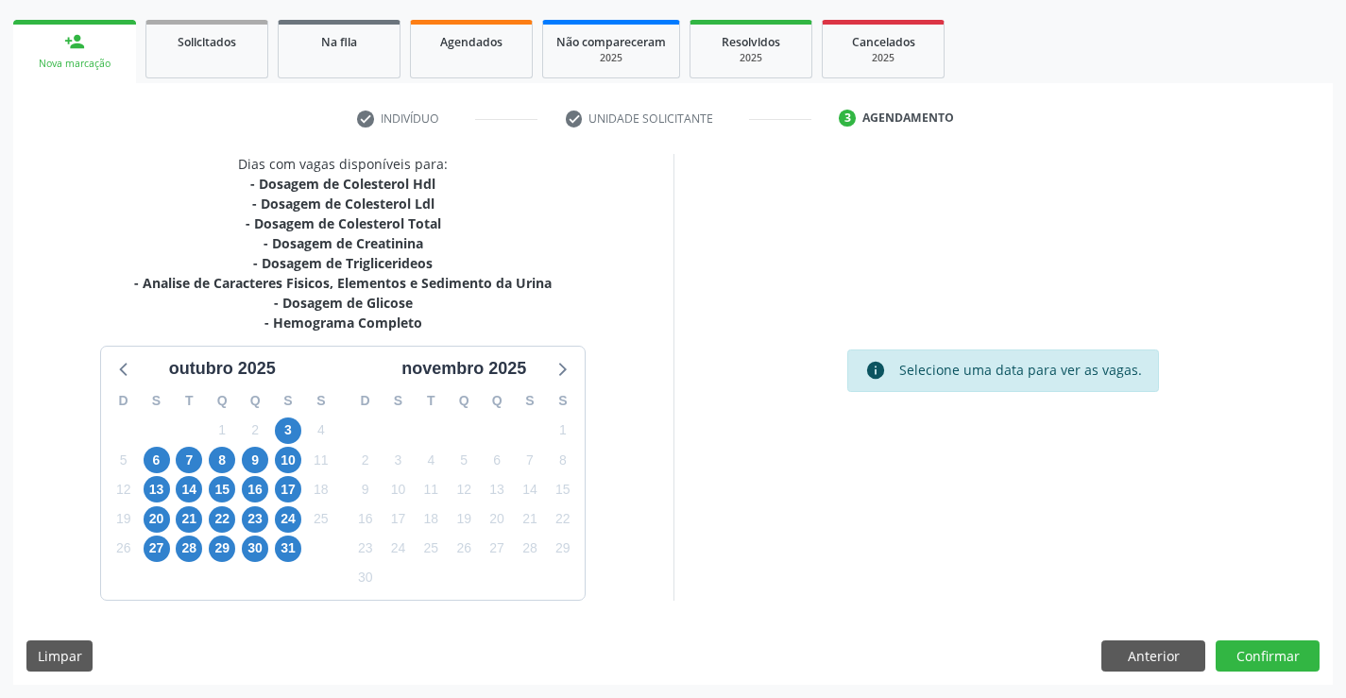
click at [269, 427] on div "2" at bounding box center [255, 430] width 33 height 29
click at [309, 431] on span "4" at bounding box center [321, 430] width 26 height 26
click at [290, 438] on span "3" at bounding box center [288, 430] width 26 height 26
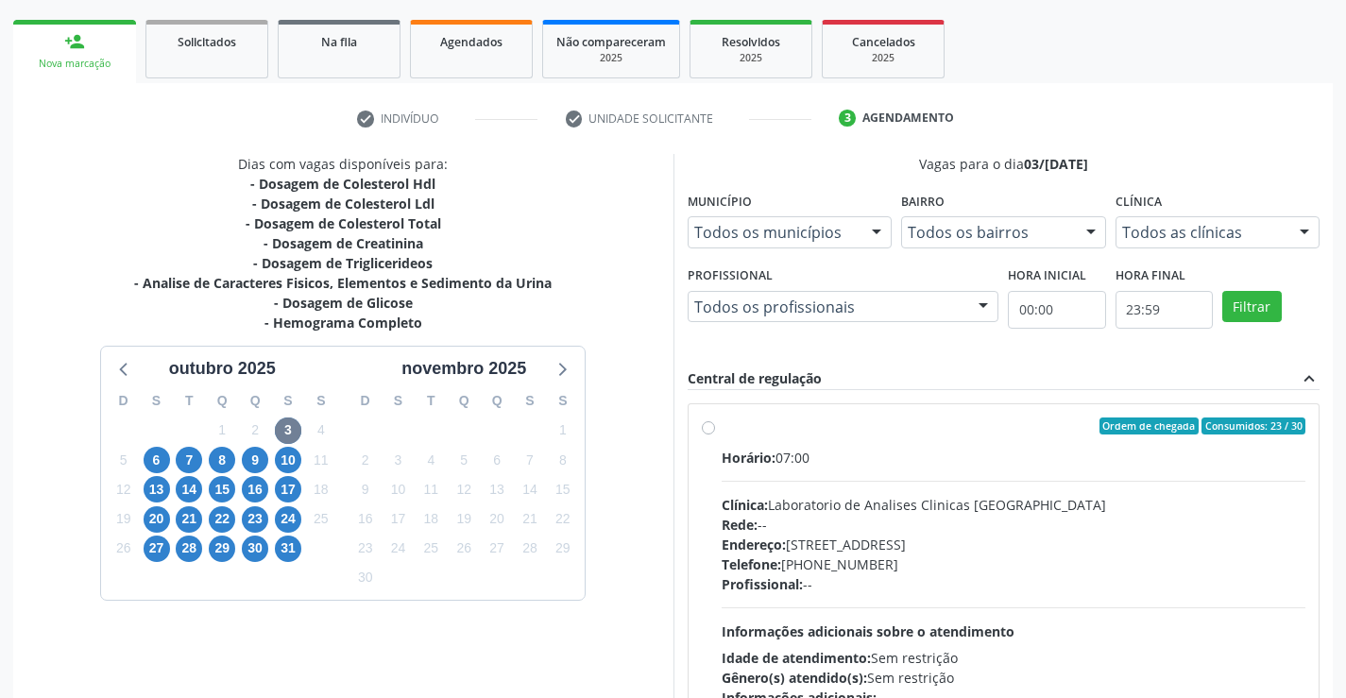
click at [806, 484] on div "Horário: 07:00 Clínica: Laboratorio de Analises Clinicas [GEOGRAPHIC_DATA] Rede…" at bounding box center [1014, 578] width 585 height 260
click at [715, 434] on input "Ordem de chegada Consumidos: 23 / 30 Horário: 07:00 Clínica: Laboratorio de Ana…" at bounding box center [708, 425] width 13 height 17
radio input "true"
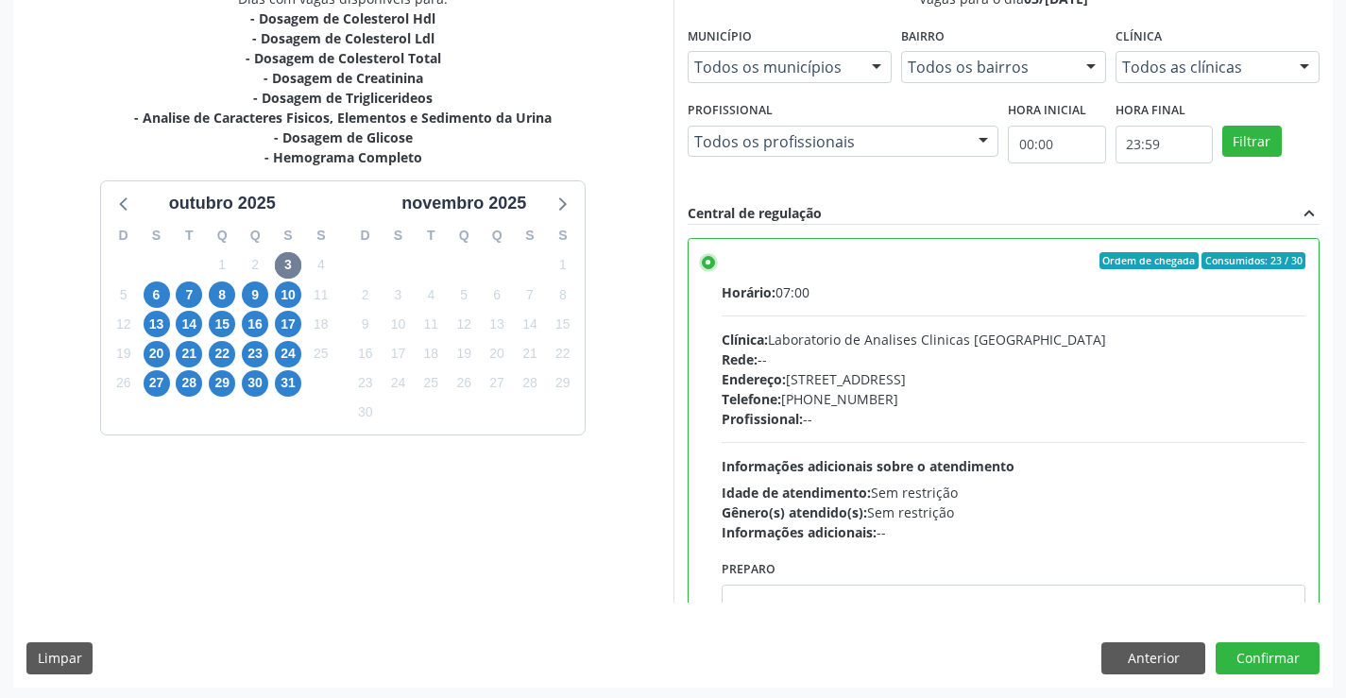
scroll to position [431, 0]
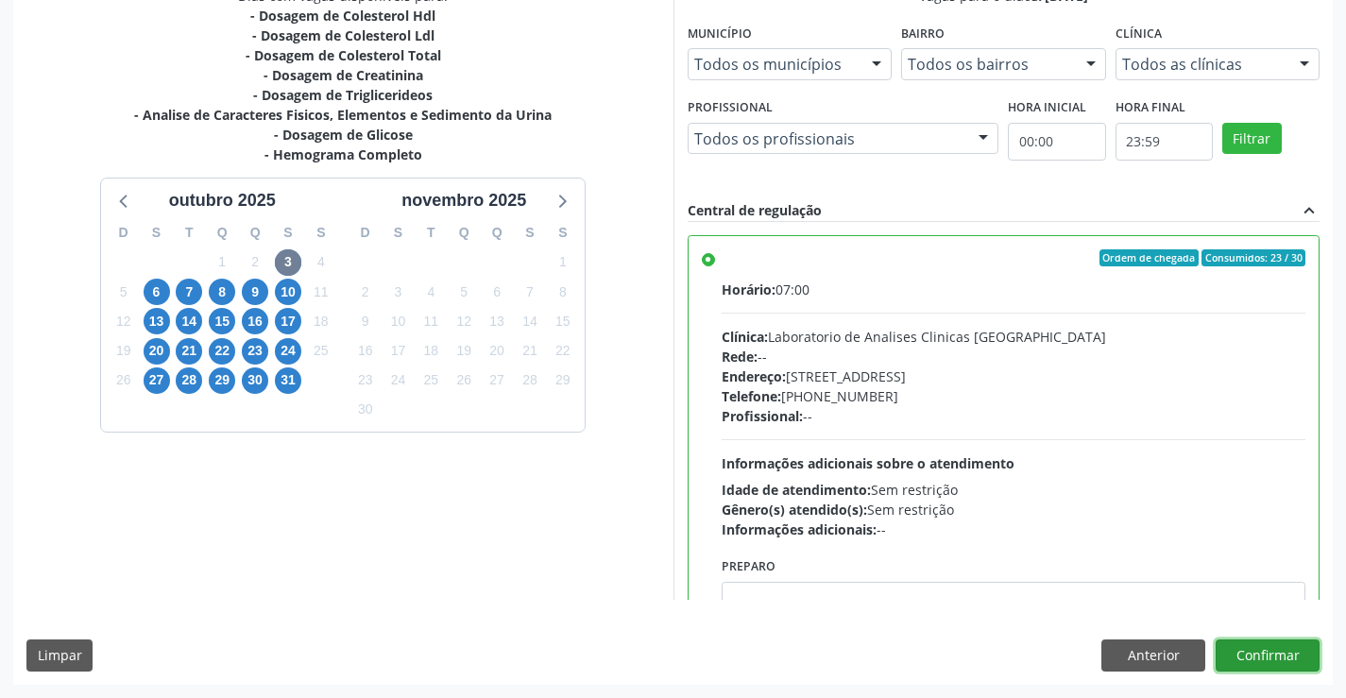
click at [1281, 662] on button "Confirmar" at bounding box center [1267, 655] width 104 height 32
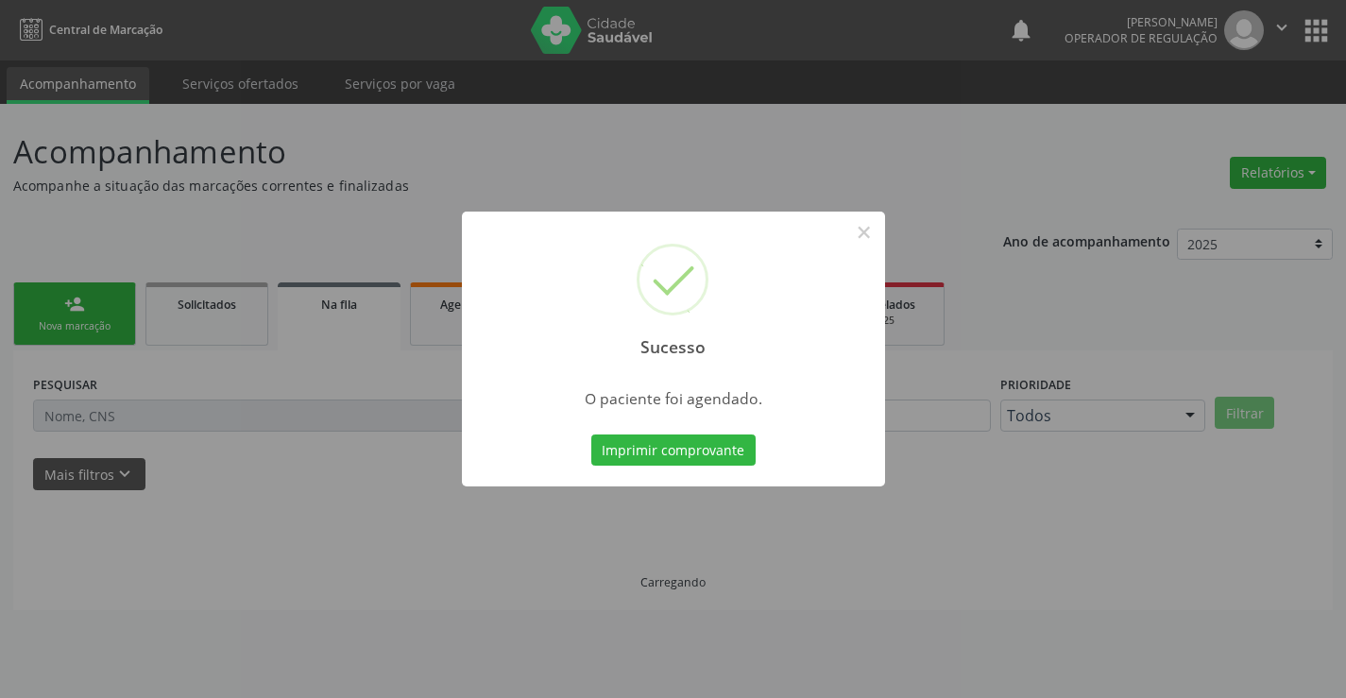
scroll to position [0, 0]
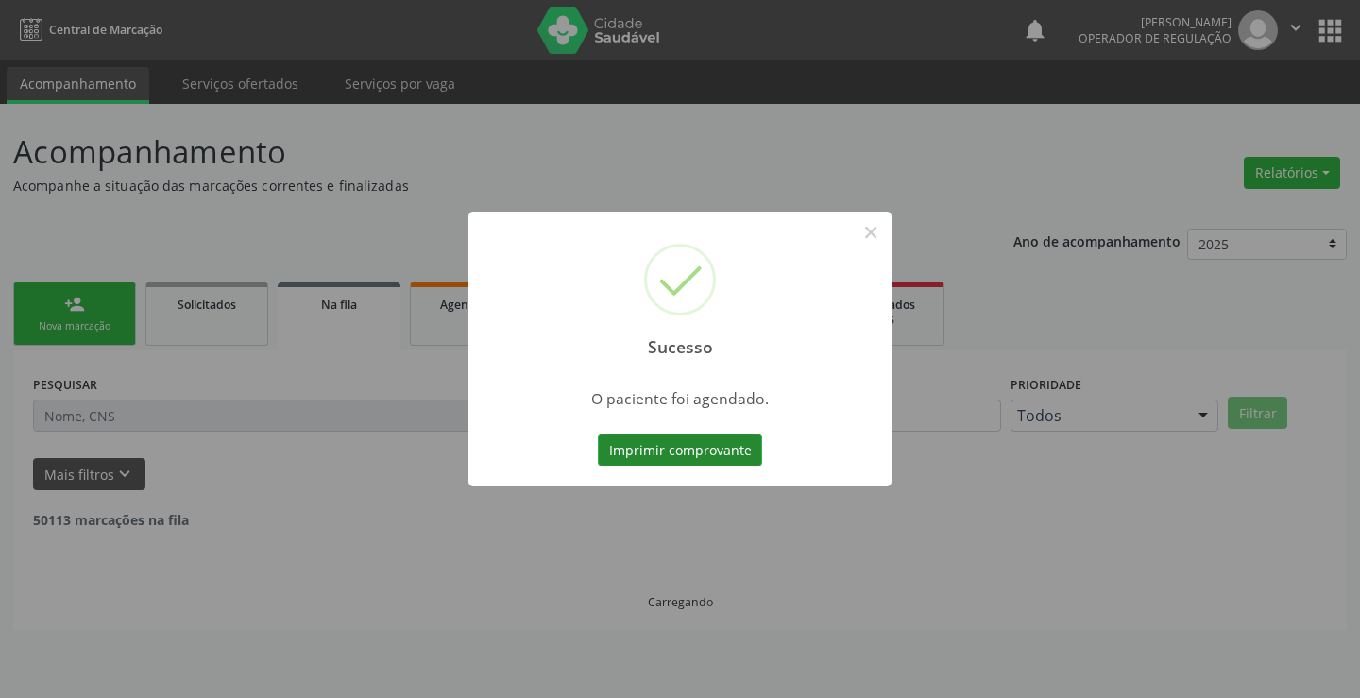
click at [728, 451] on button "Imprimir comprovante" at bounding box center [680, 450] width 164 height 32
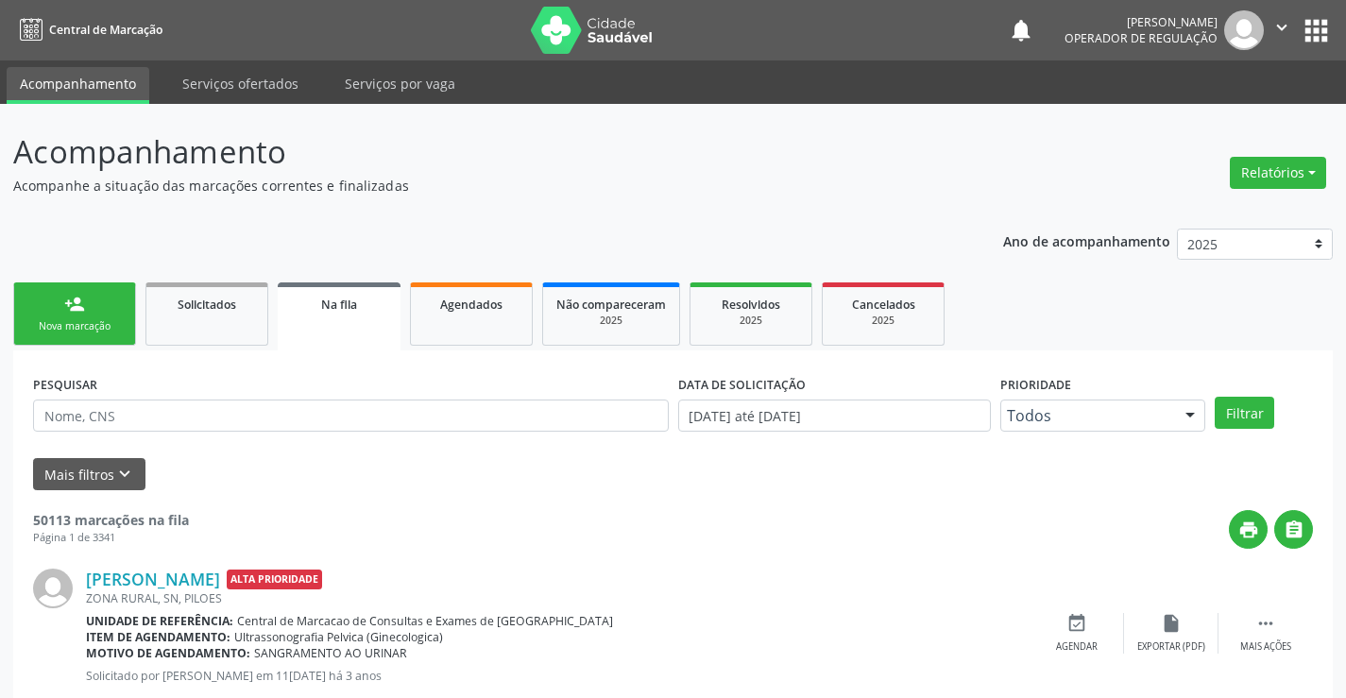
click at [85, 317] on link "person_add Nova marcação" at bounding box center [74, 313] width 123 height 63
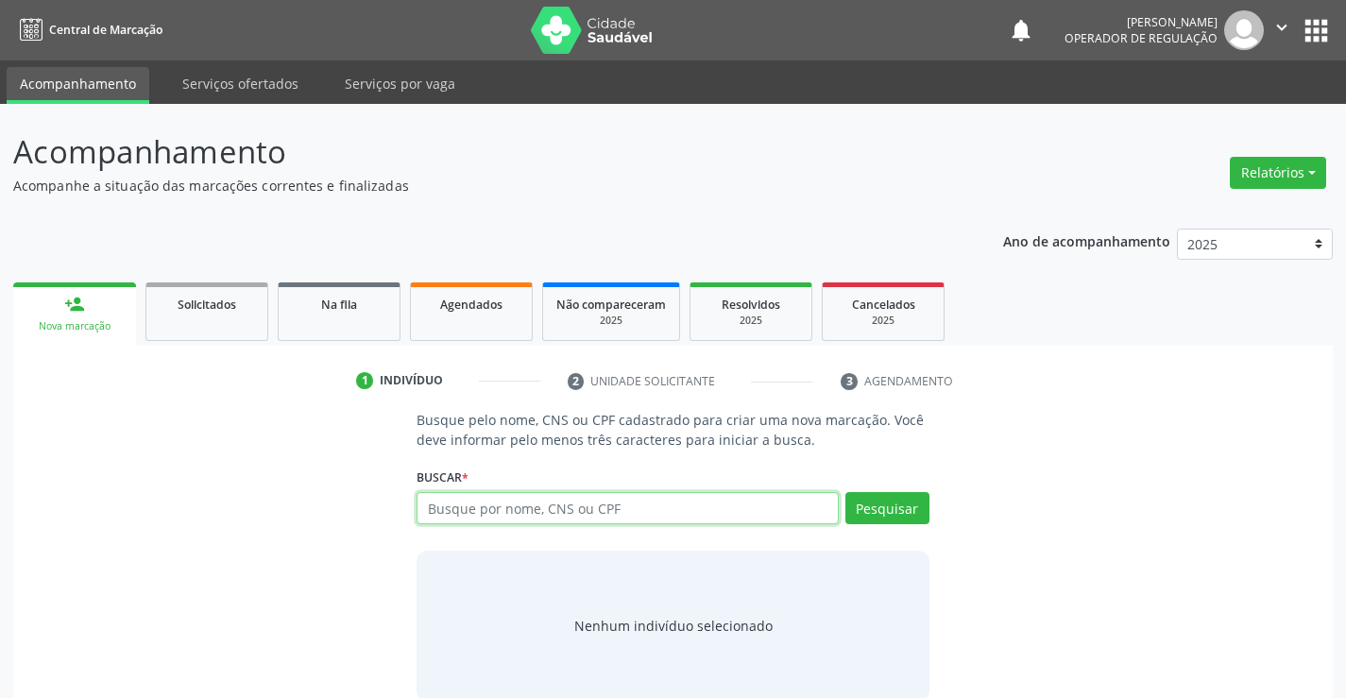
click at [569, 509] on input "text" at bounding box center [626, 508] width 421 height 32
type input "700802986942889"
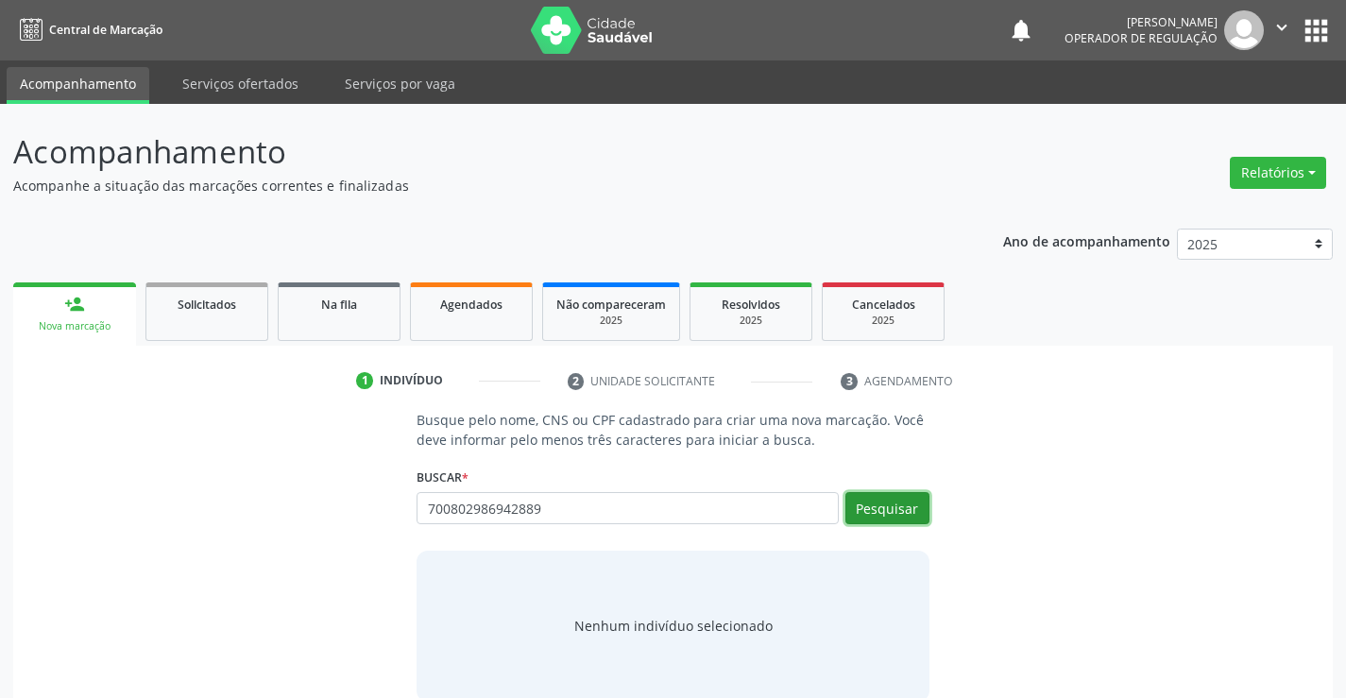
click at [905, 513] on button "Pesquisar" at bounding box center [887, 508] width 84 height 32
type input "700802986942889"
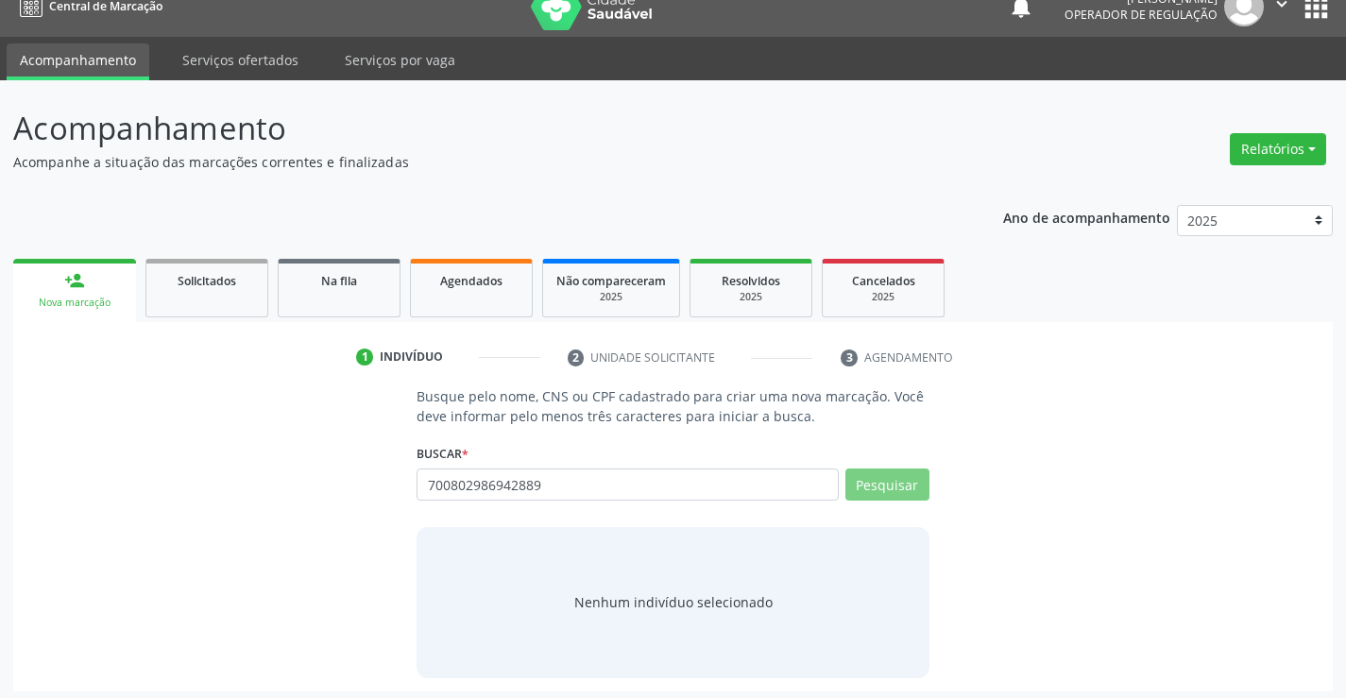
scroll to position [30, 0]
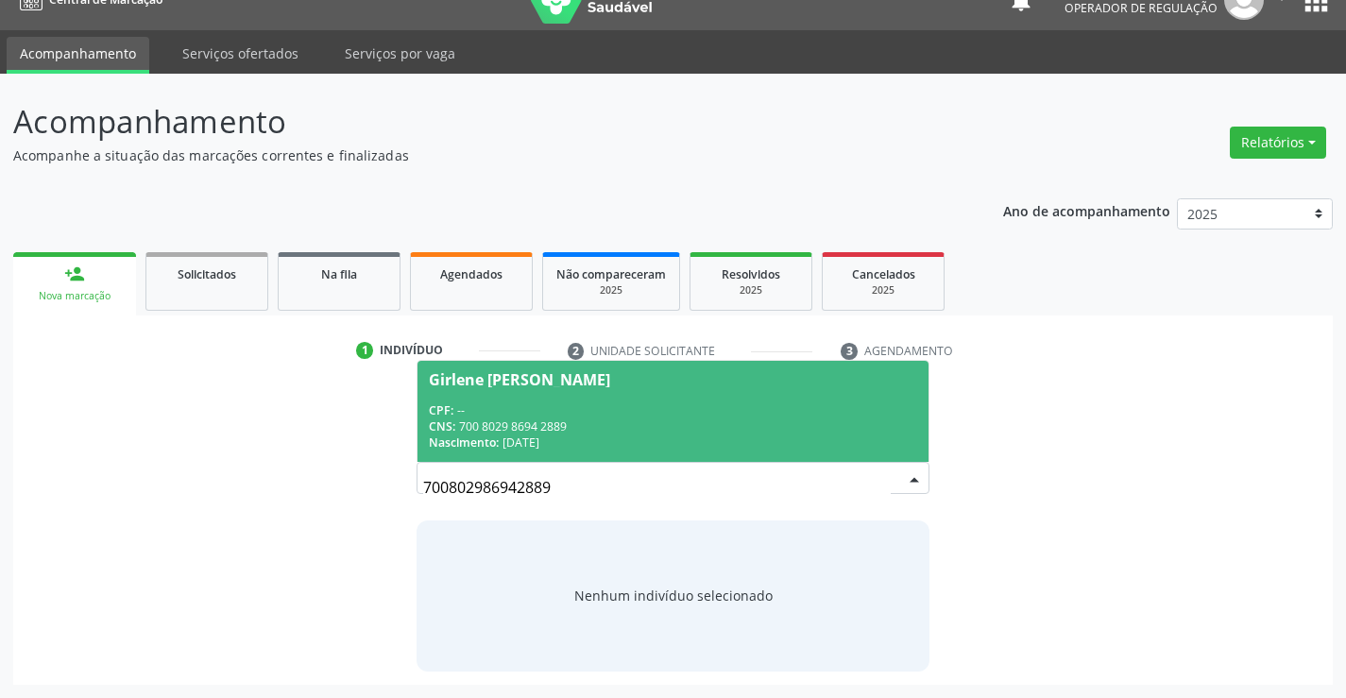
click at [539, 391] on span "Girlene Lino de Souza CPF: -- CNS: 700 8029 8694 2889 Nascimento: 11/11/1986" at bounding box center [672, 411] width 510 height 101
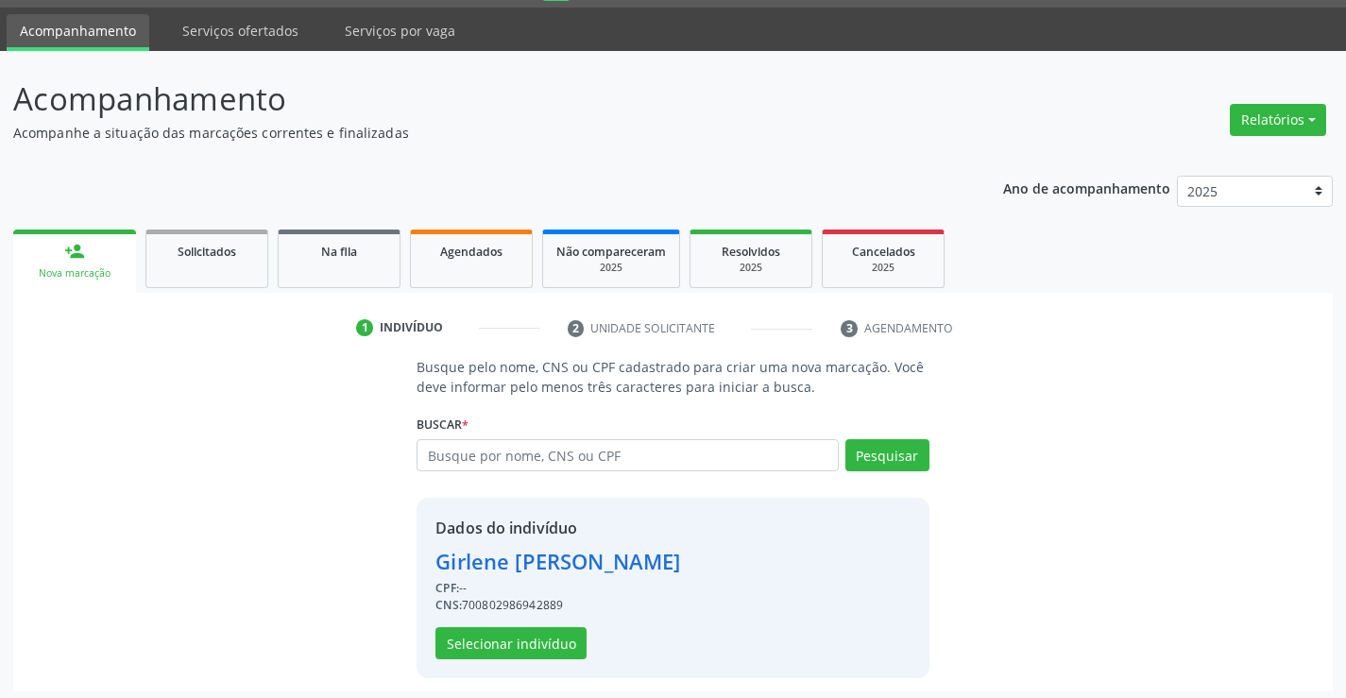
scroll to position [59, 0]
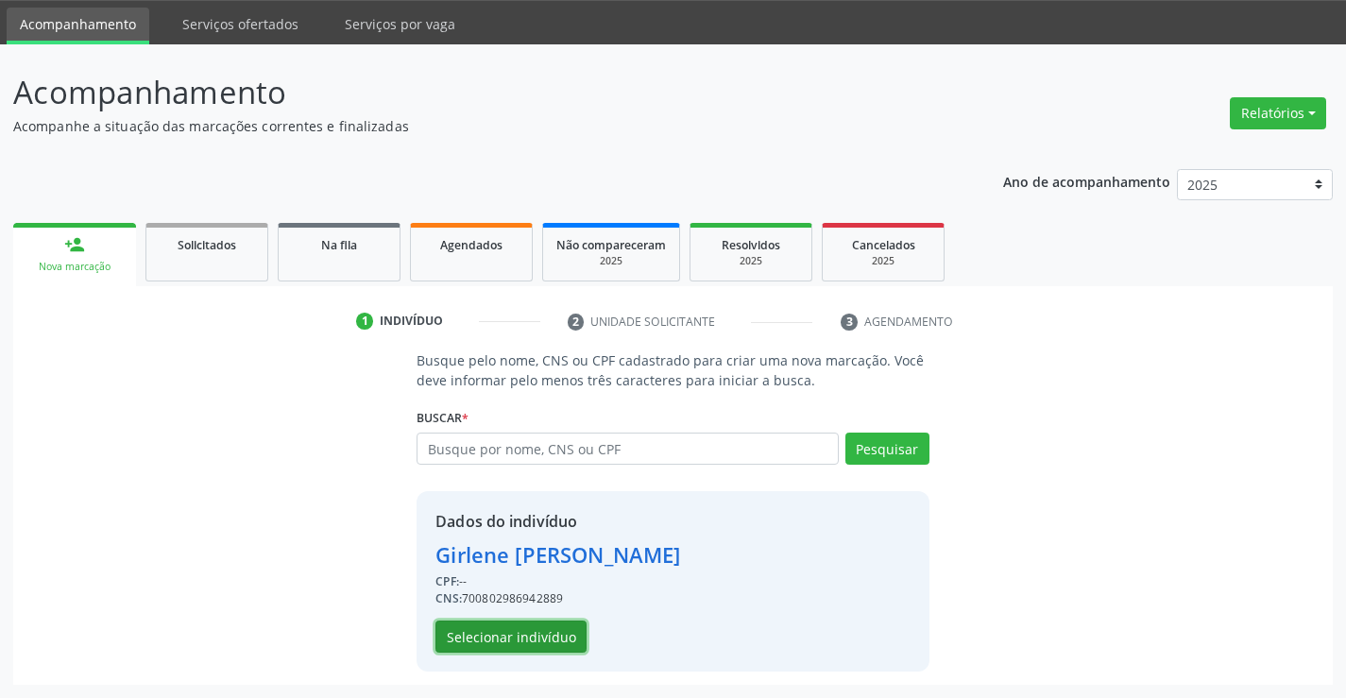
click at [484, 645] on button "Selecionar indivíduo" at bounding box center [510, 636] width 151 height 32
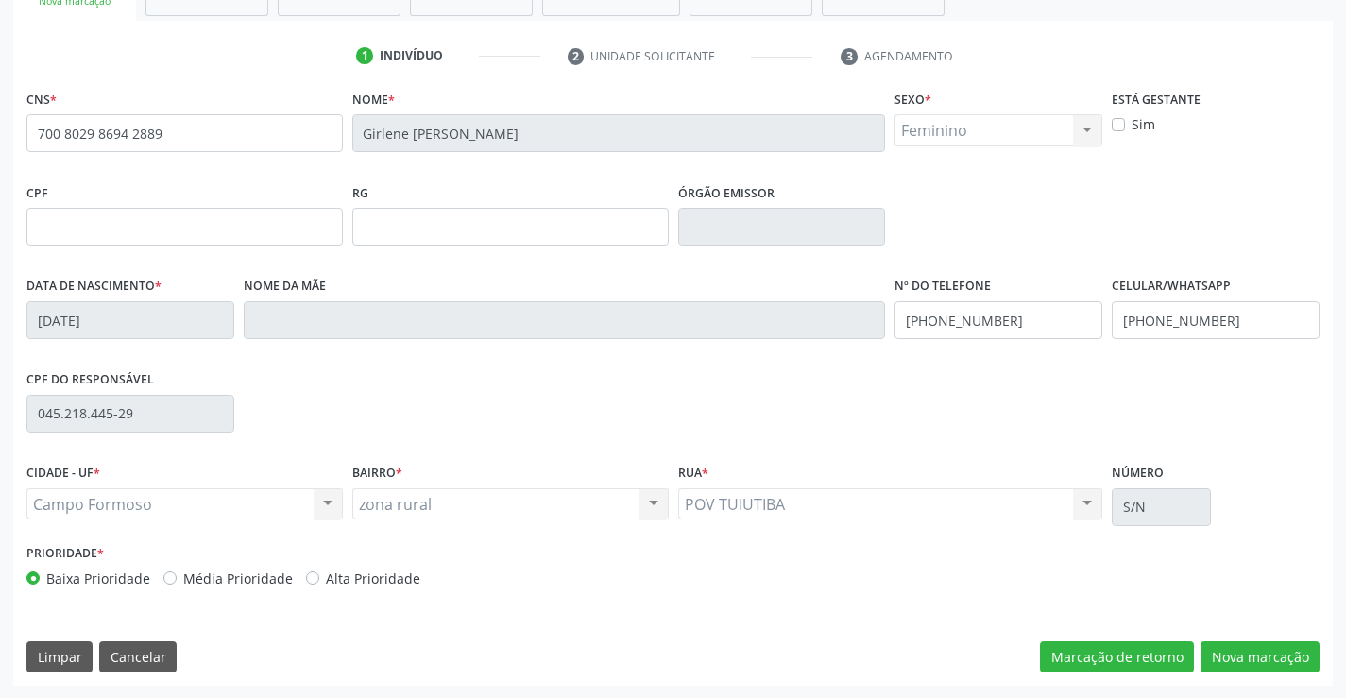
scroll to position [326, 0]
click at [1290, 665] on button "Nova marcação" at bounding box center [1259, 656] width 119 height 32
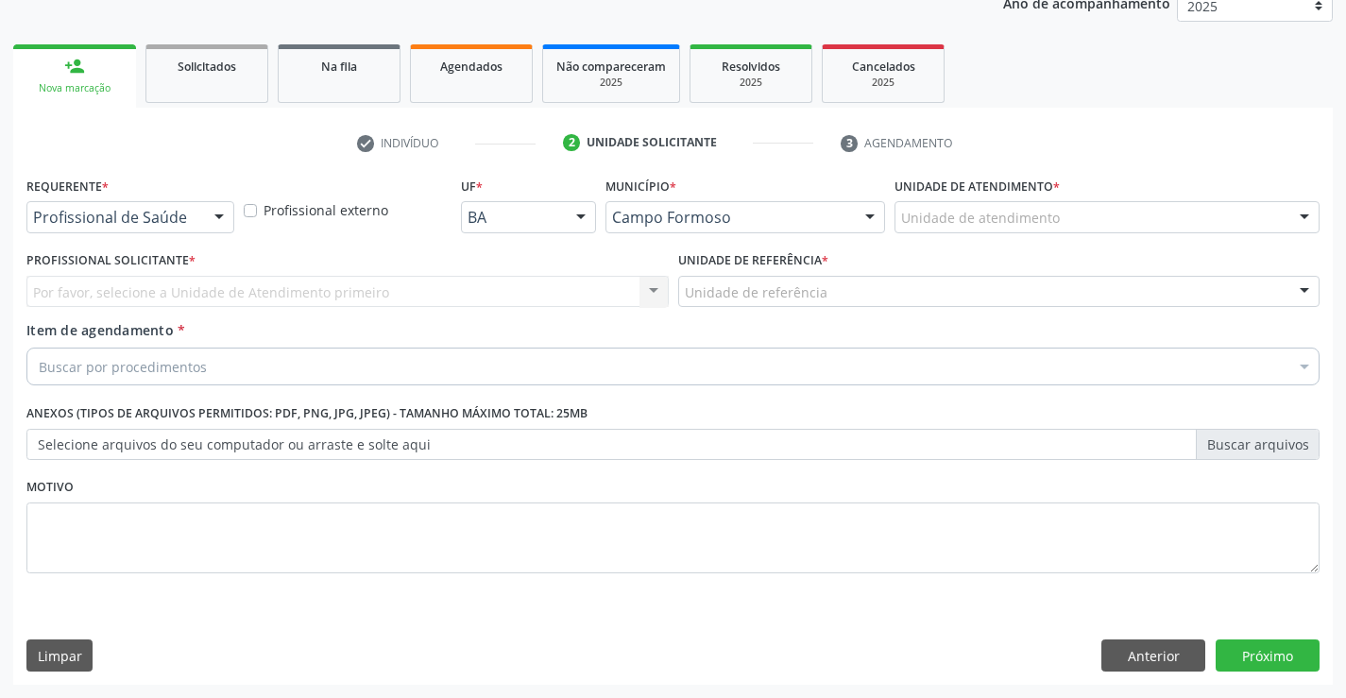
scroll to position [238, 0]
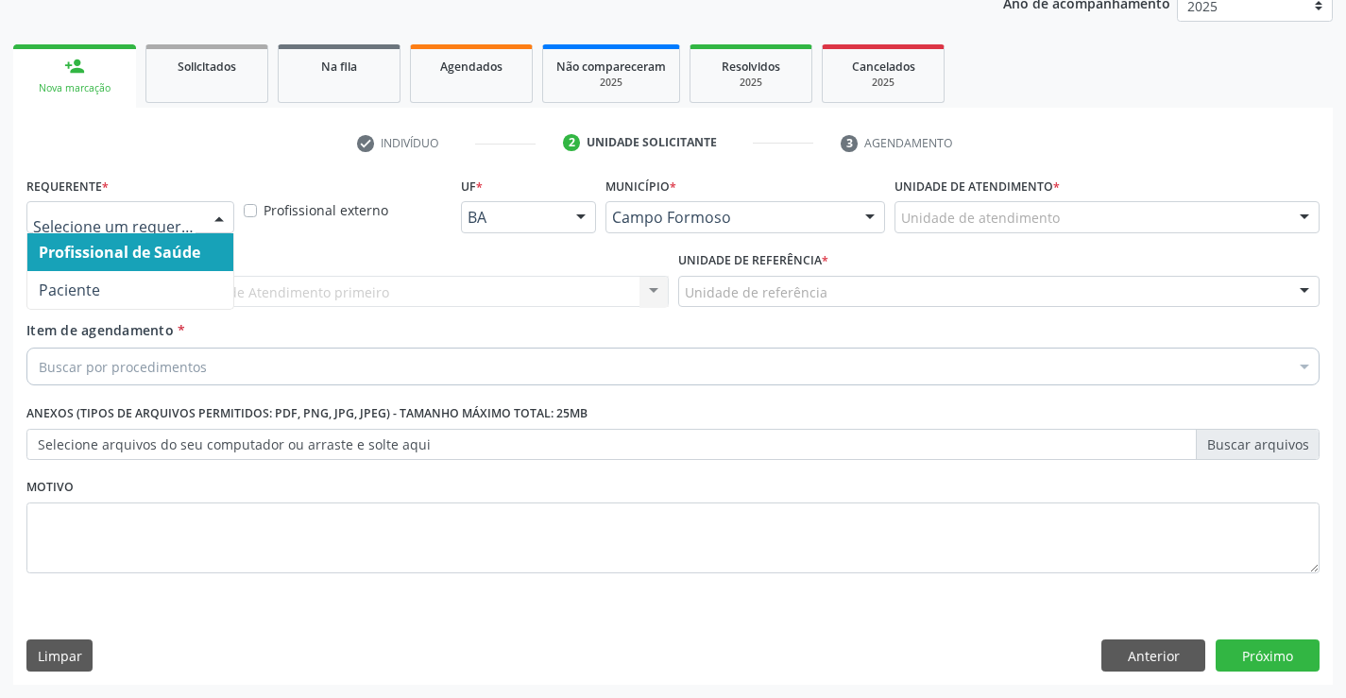
click at [204, 229] on div "Profissional de Saúde Paciente Nenhum resultado encontrado para: " " Não há nen…" at bounding box center [130, 217] width 208 height 32
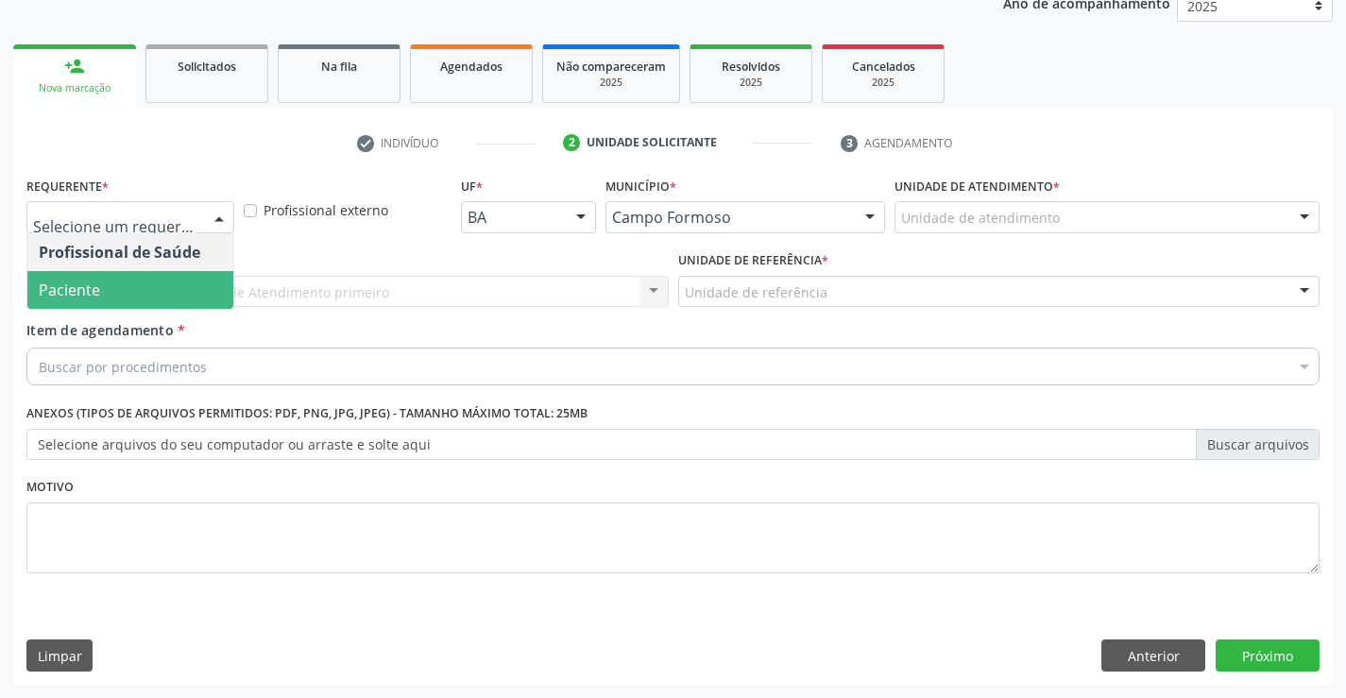
click at [139, 311] on div "Profissional Solicitante * Por favor, selecione a Unidade de Atendimento primei…" at bounding box center [348, 283] width 652 height 74
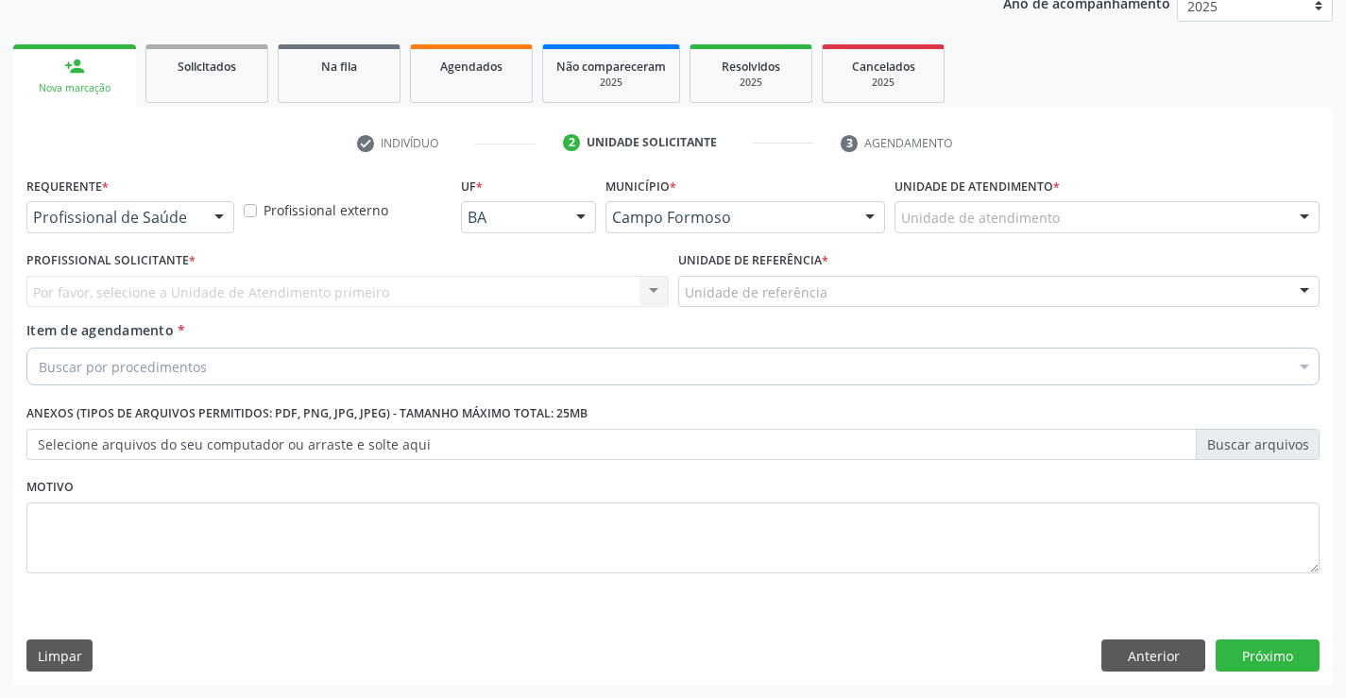
click at [207, 215] on div at bounding box center [219, 218] width 28 height 32
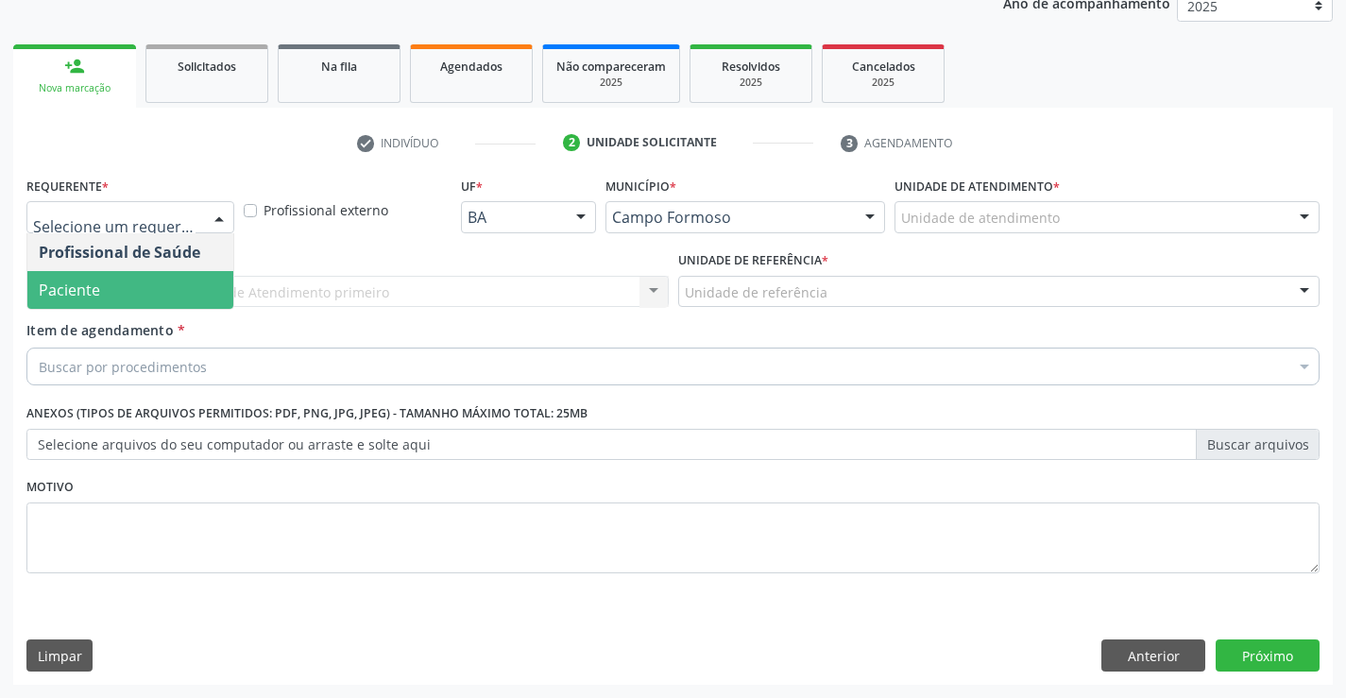
click at [151, 283] on span "Paciente" at bounding box center [130, 290] width 206 height 38
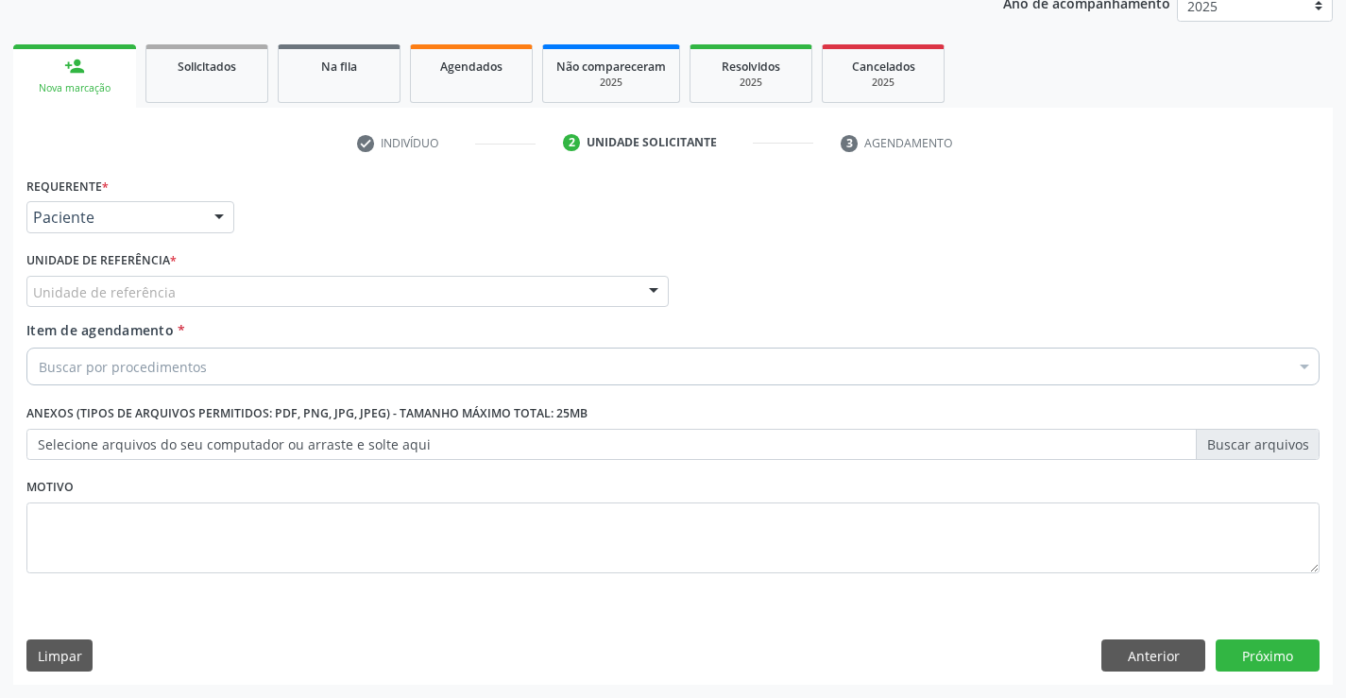
click at [239, 297] on div "Unidade de referência" at bounding box center [347, 292] width 642 height 32
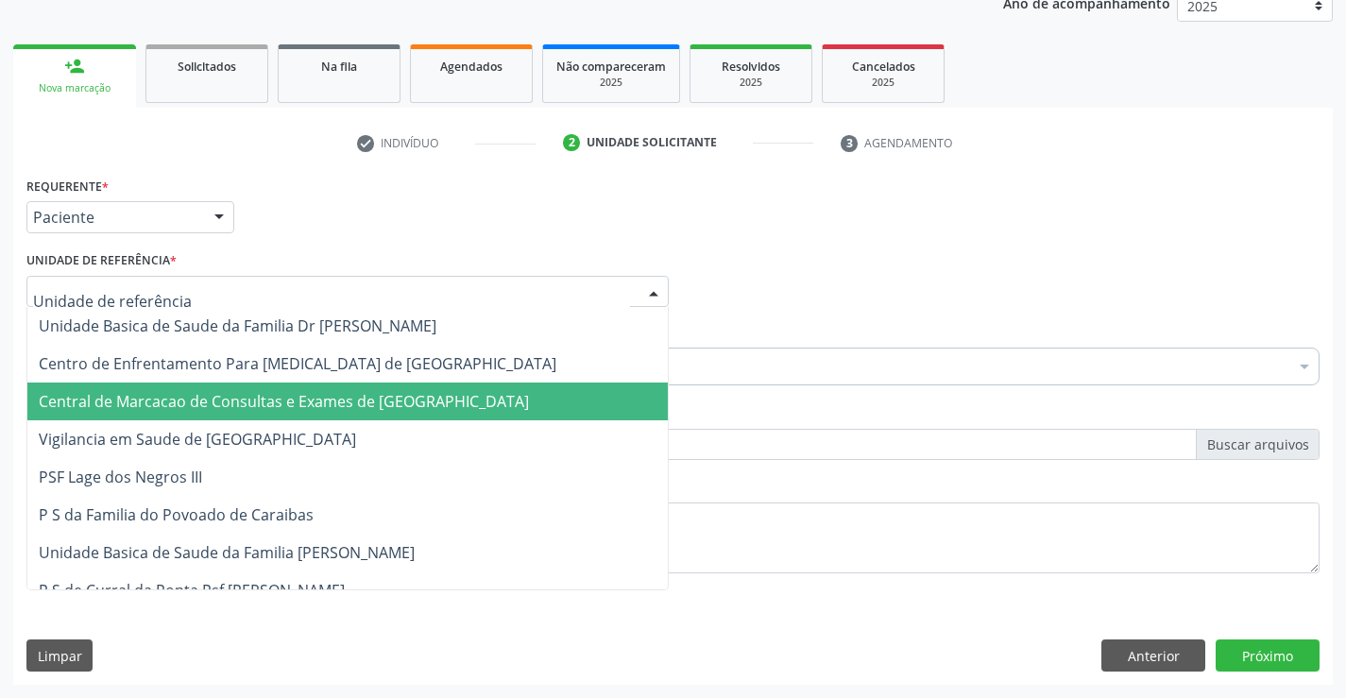
click at [263, 395] on span "Central de Marcacao de Consultas e Exames de [GEOGRAPHIC_DATA]" at bounding box center [284, 401] width 490 height 21
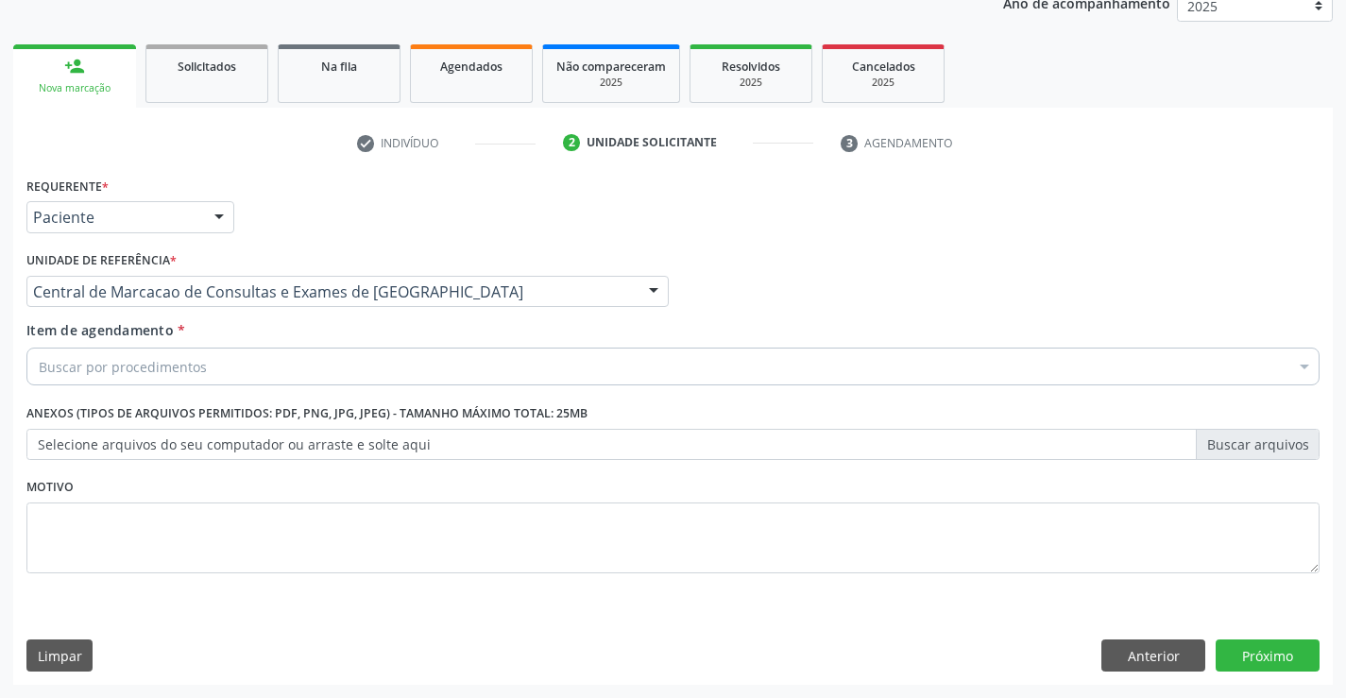
click at [344, 359] on div "Buscar por procedimentos" at bounding box center [672, 367] width 1293 height 38
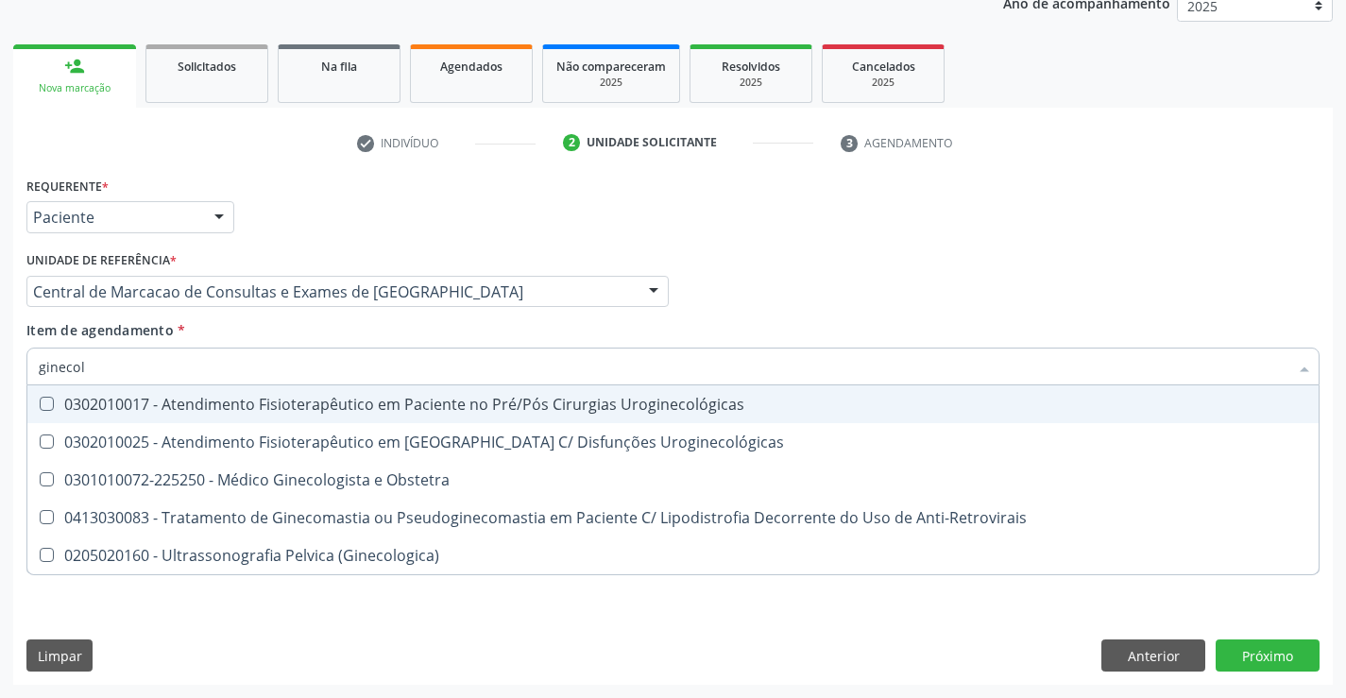
type input "ginecolo"
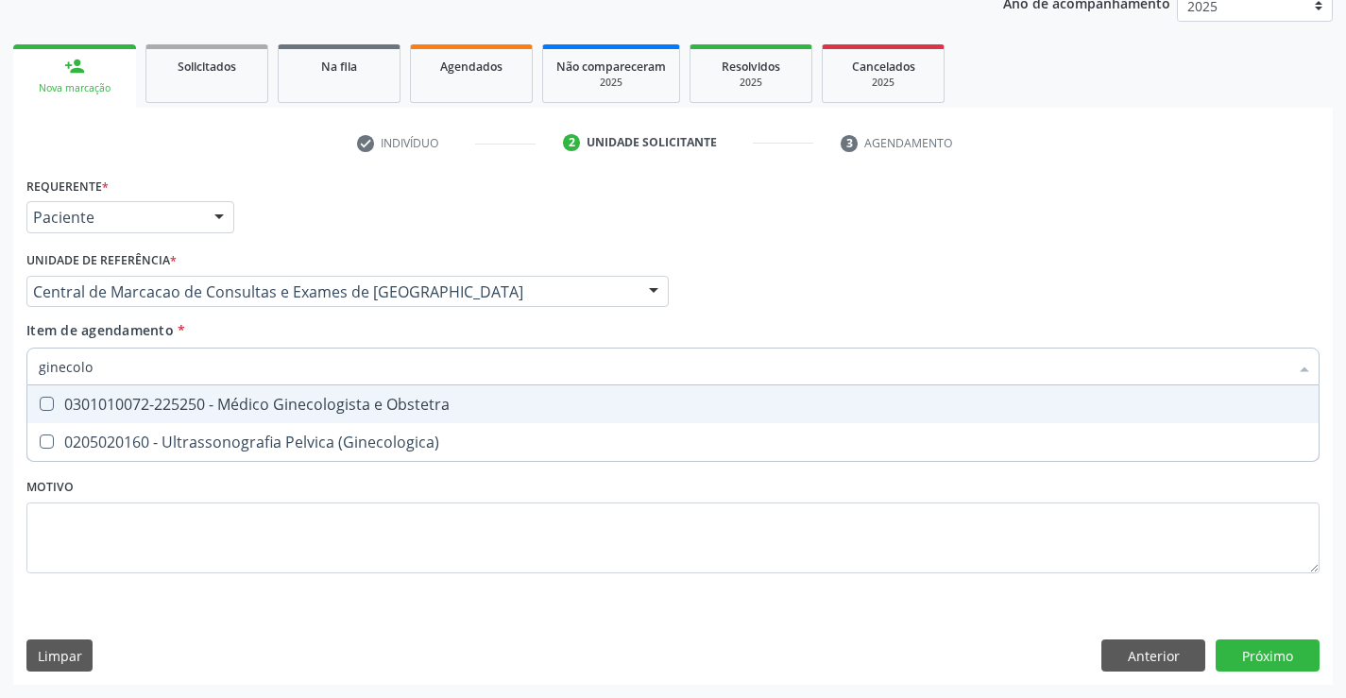
click at [350, 402] on div "0301010072-225250 - Médico Ginecologista e Obstetra" at bounding box center [673, 404] width 1268 height 15
checkbox Obstetra "true"
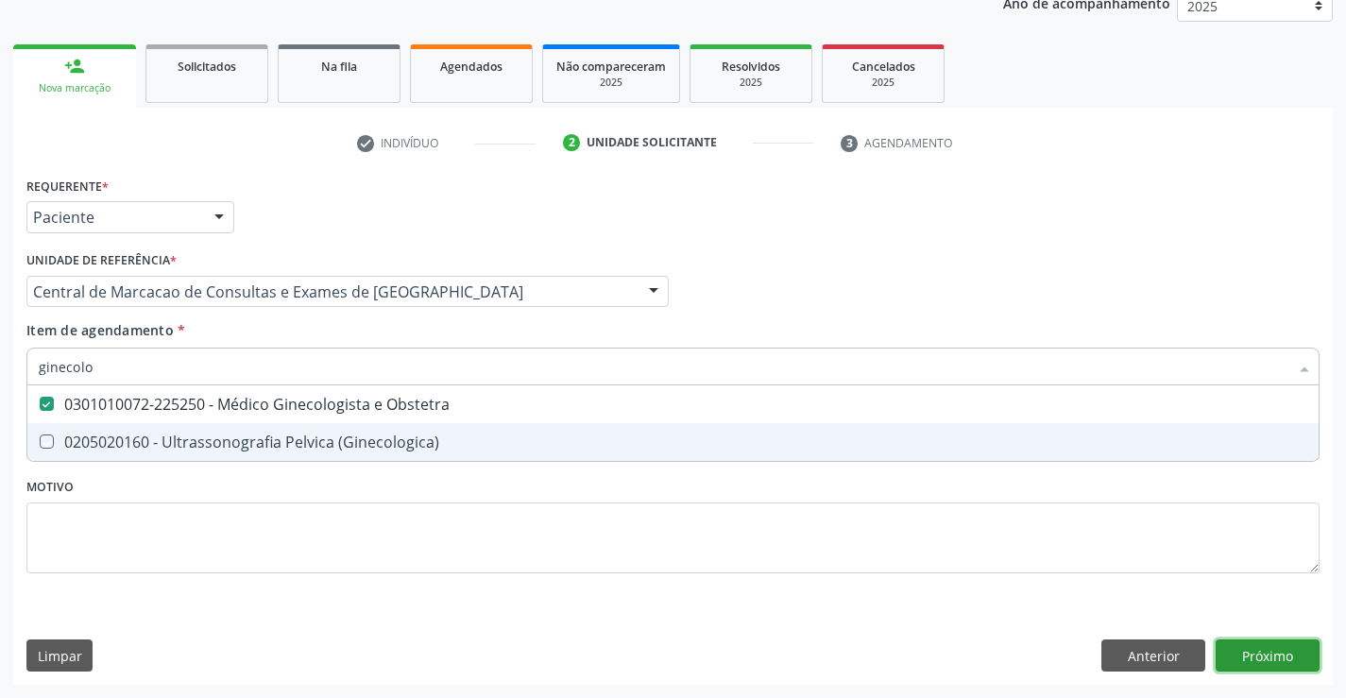
click at [1261, 647] on div "Requerente * Paciente Profissional de Saúde Paciente Nenhum resultado encontrad…" at bounding box center [672, 428] width 1319 height 513
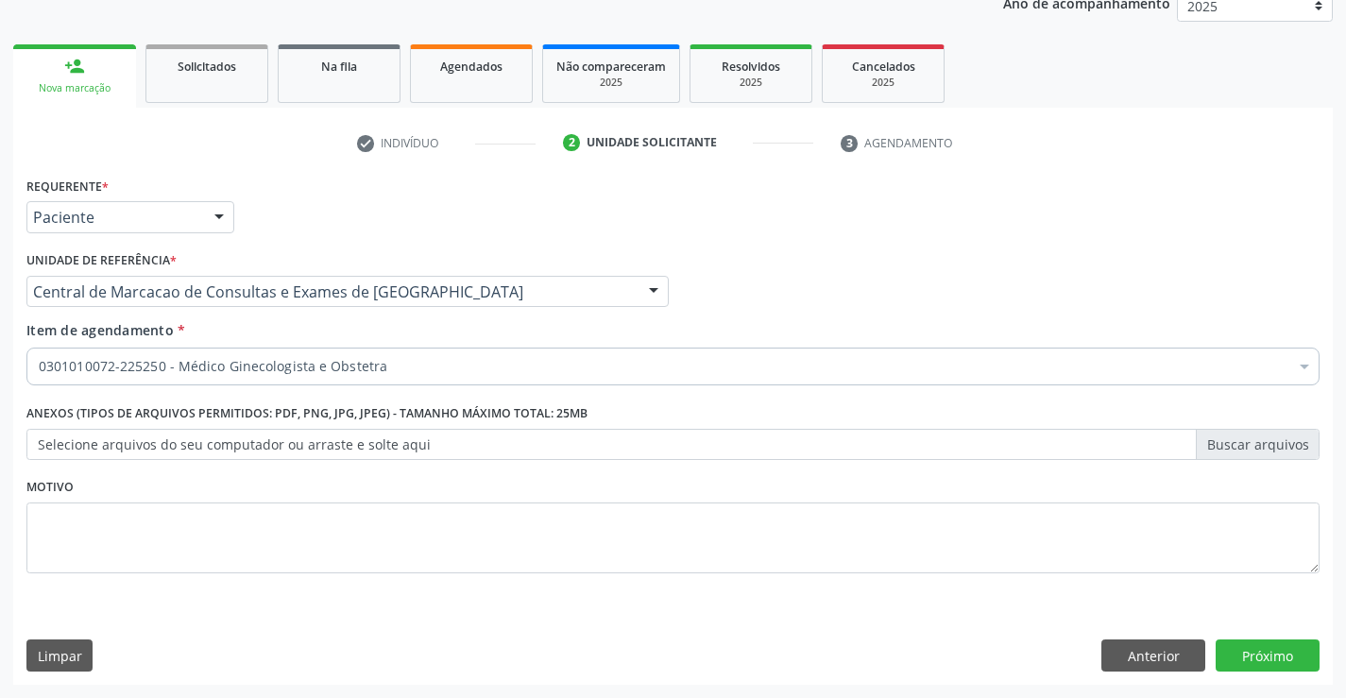
click at [1279, 671] on div "Requerente * Paciente Profissional de Saúde Paciente Nenhum resultado encontrad…" at bounding box center [672, 428] width 1319 height 513
click at [1246, 657] on button "Próximo" at bounding box center [1267, 655] width 104 height 32
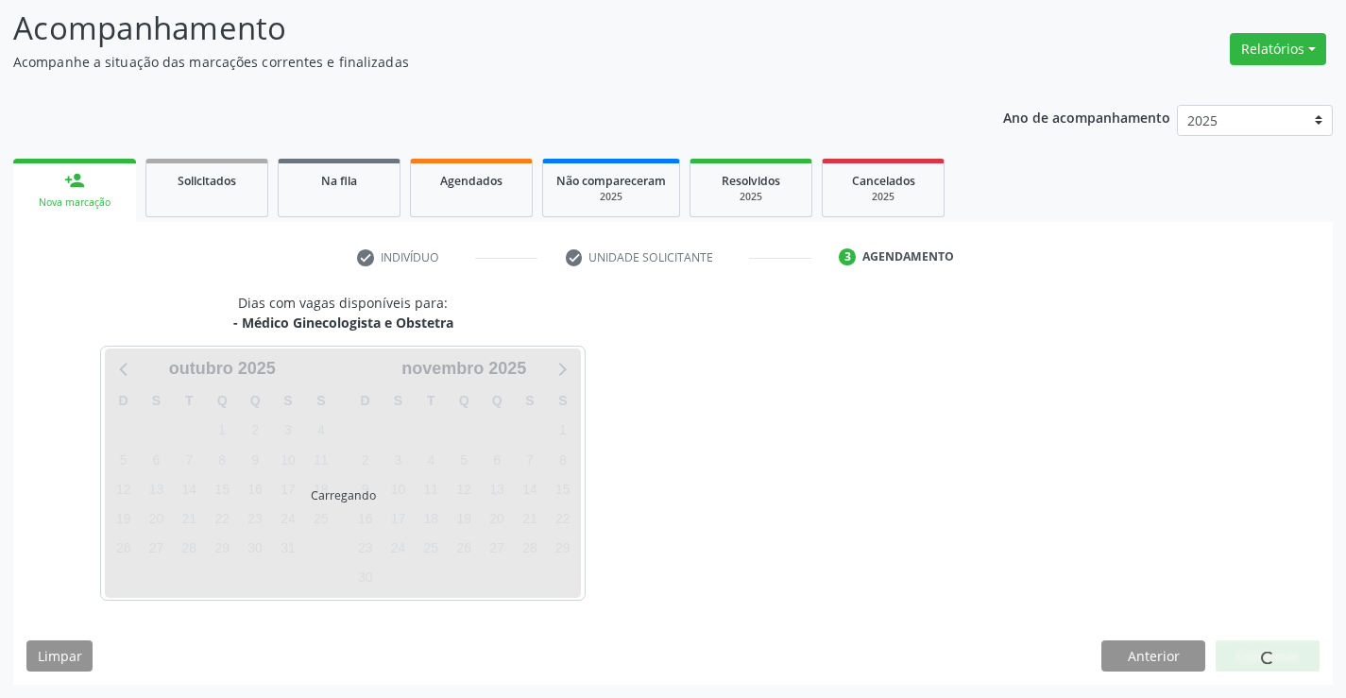
scroll to position [124, 0]
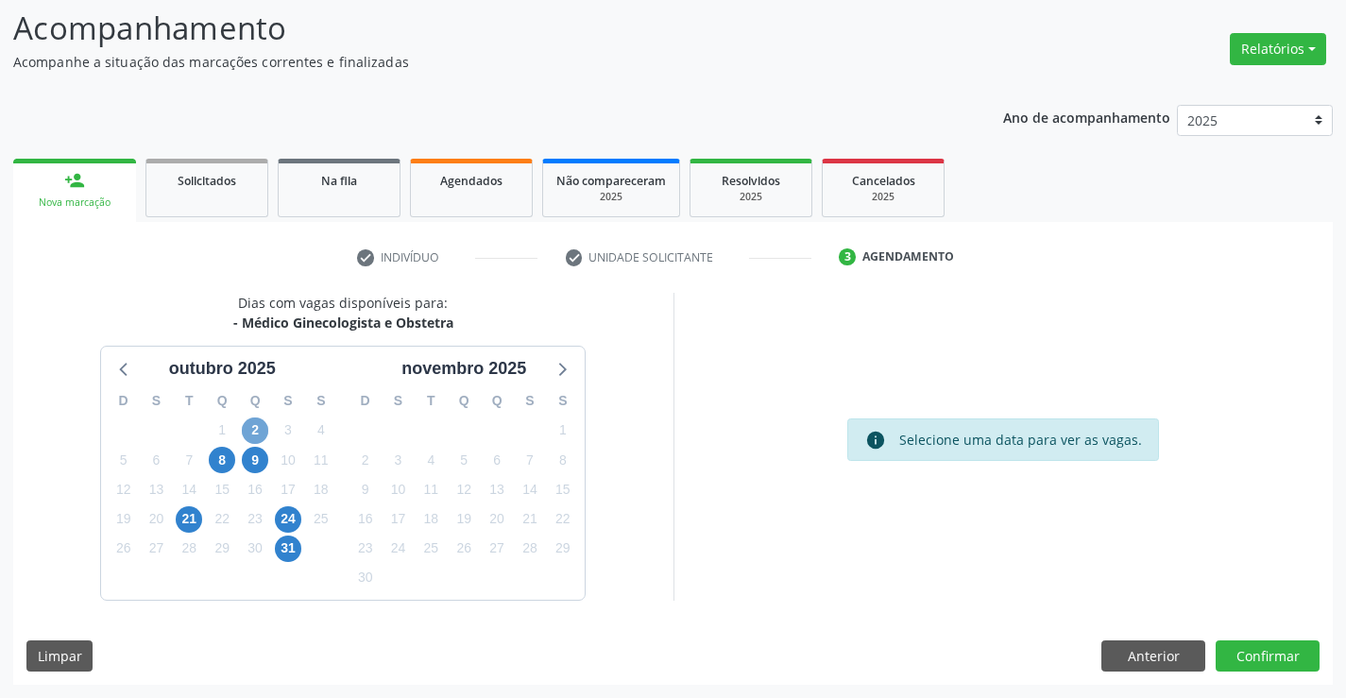
click at [259, 430] on span "2" at bounding box center [255, 430] width 26 height 26
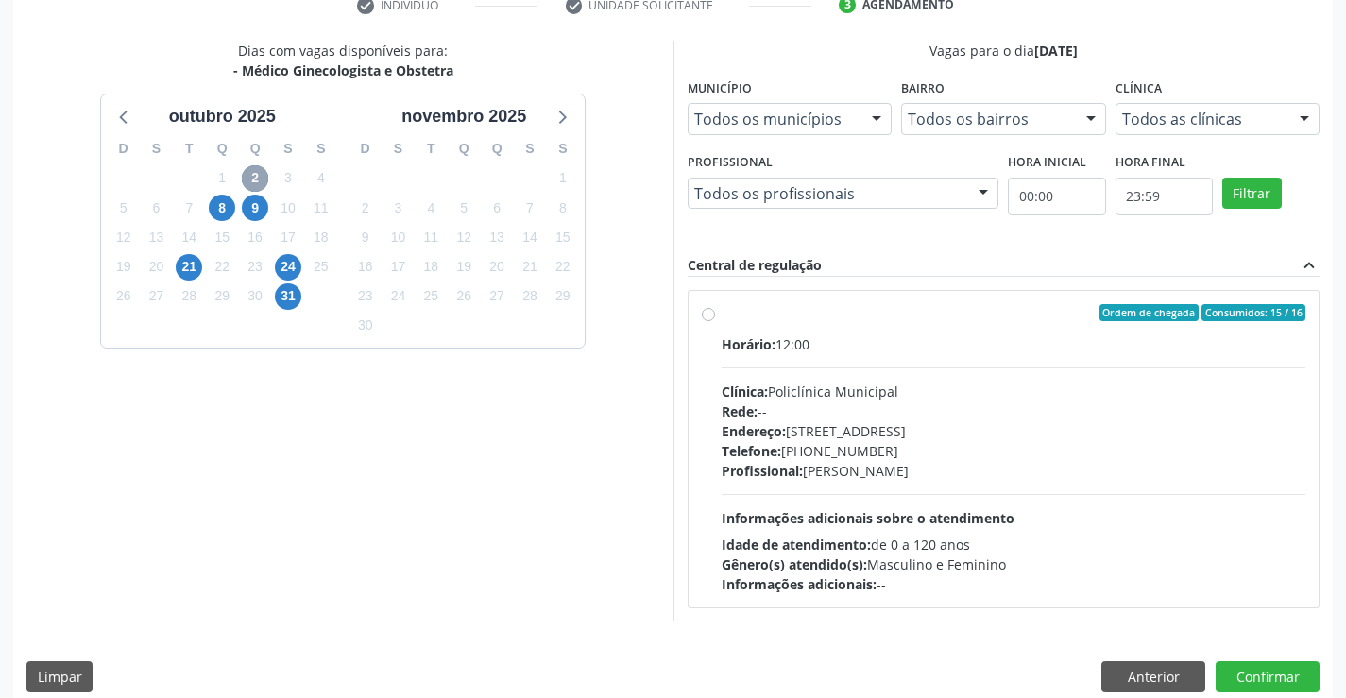
scroll to position [397, 0]
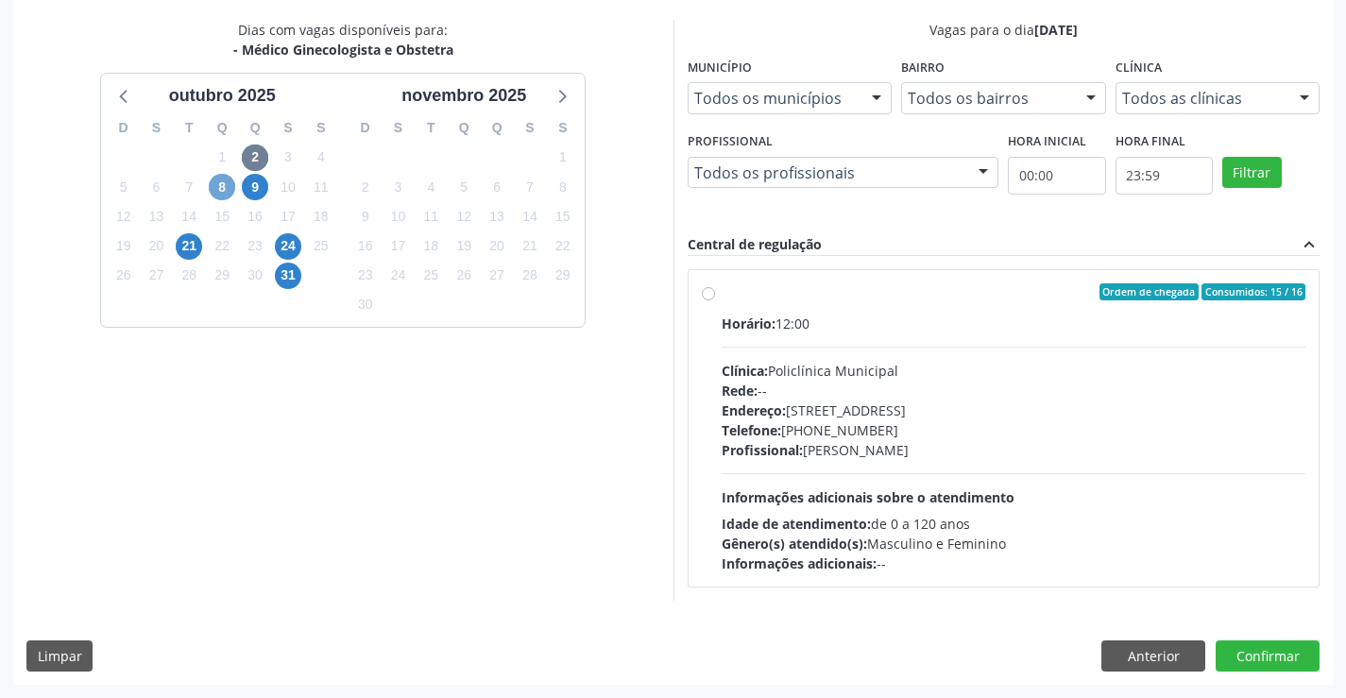
click at [221, 179] on span "8" at bounding box center [222, 187] width 26 height 26
click at [261, 163] on span "2" at bounding box center [255, 157] width 26 height 26
click at [946, 504] on span "Informações adicionais sobre o atendimento" at bounding box center [868, 497] width 293 height 18
click at [715, 300] on input "Ordem de chegada Consumidos: 15 / 16 Horário: 12:00 Clínica: Policlínica Munici…" at bounding box center [708, 291] width 13 height 17
radio input "true"
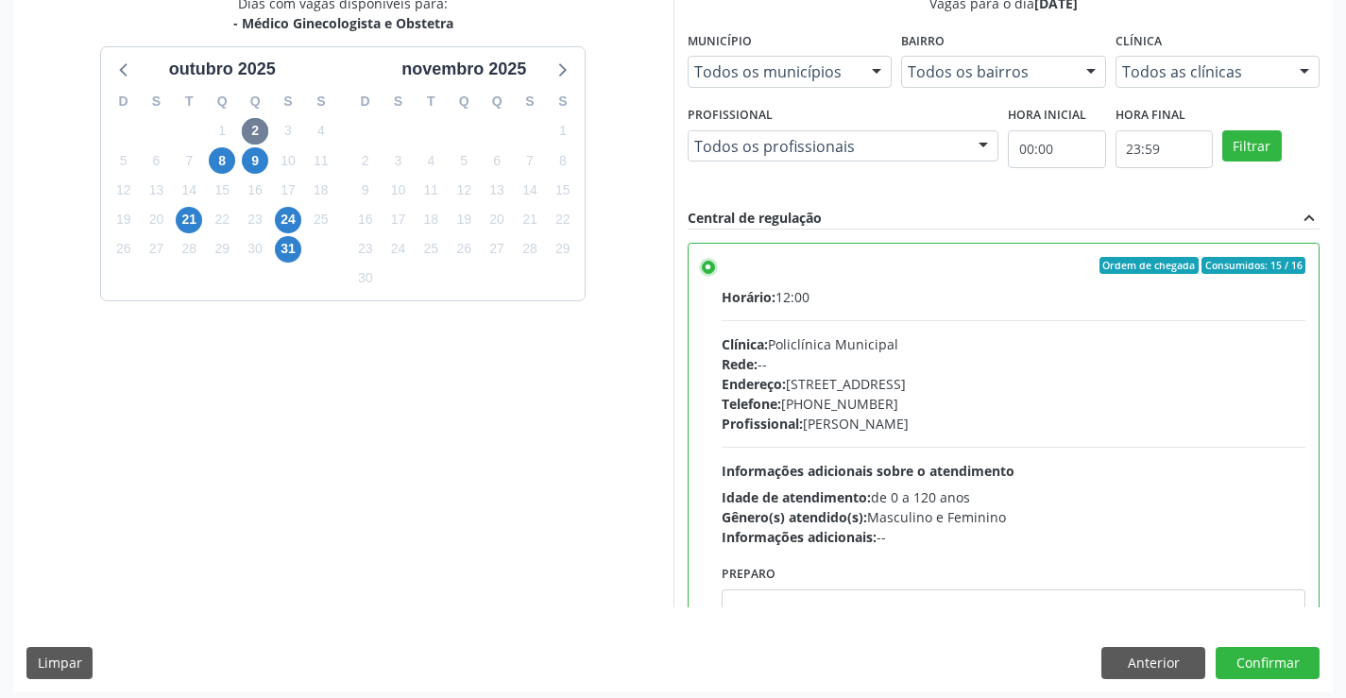
scroll to position [431, 0]
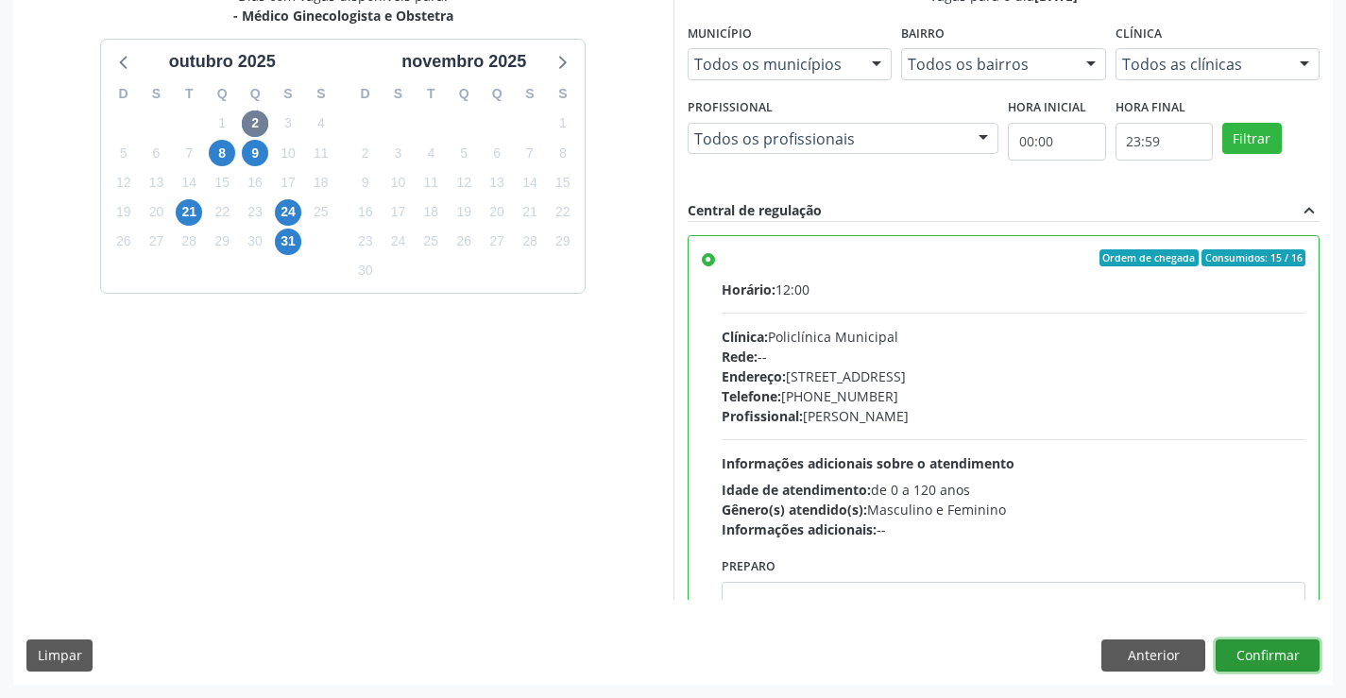
click at [1276, 656] on button "Confirmar" at bounding box center [1267, 655] width 104 height 32
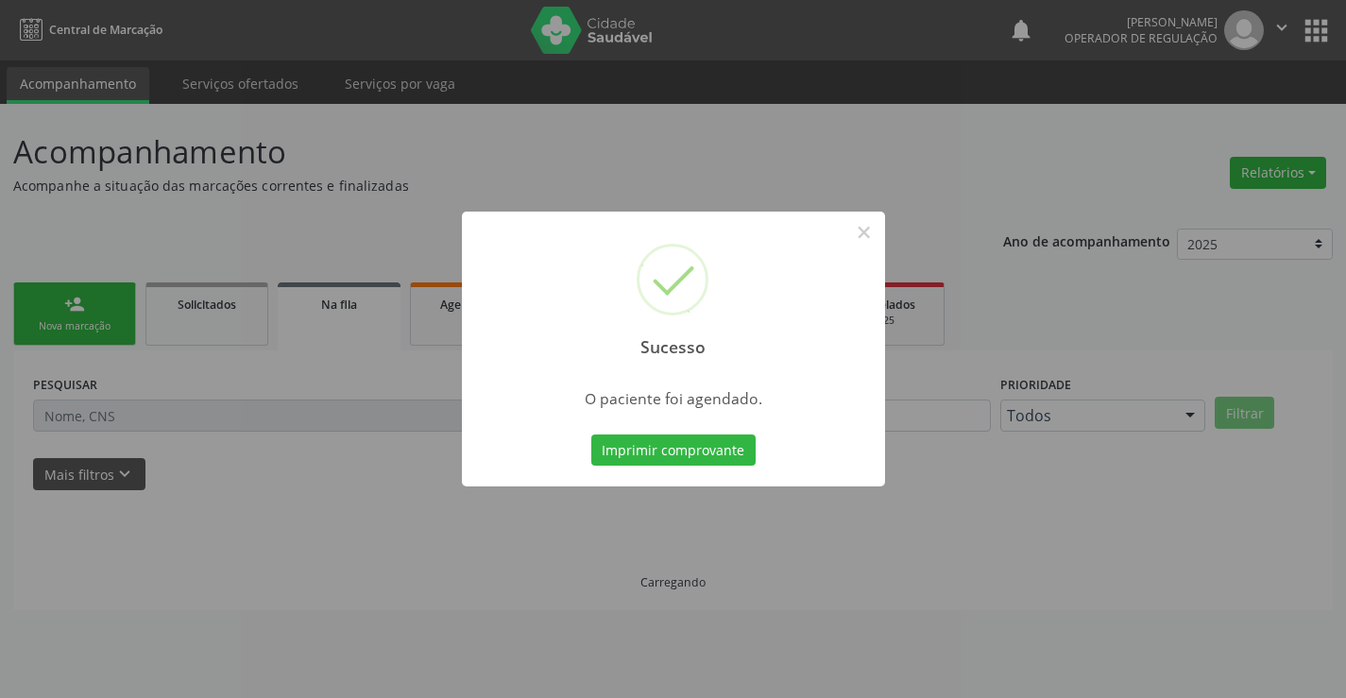
scroll to position [0, 0]
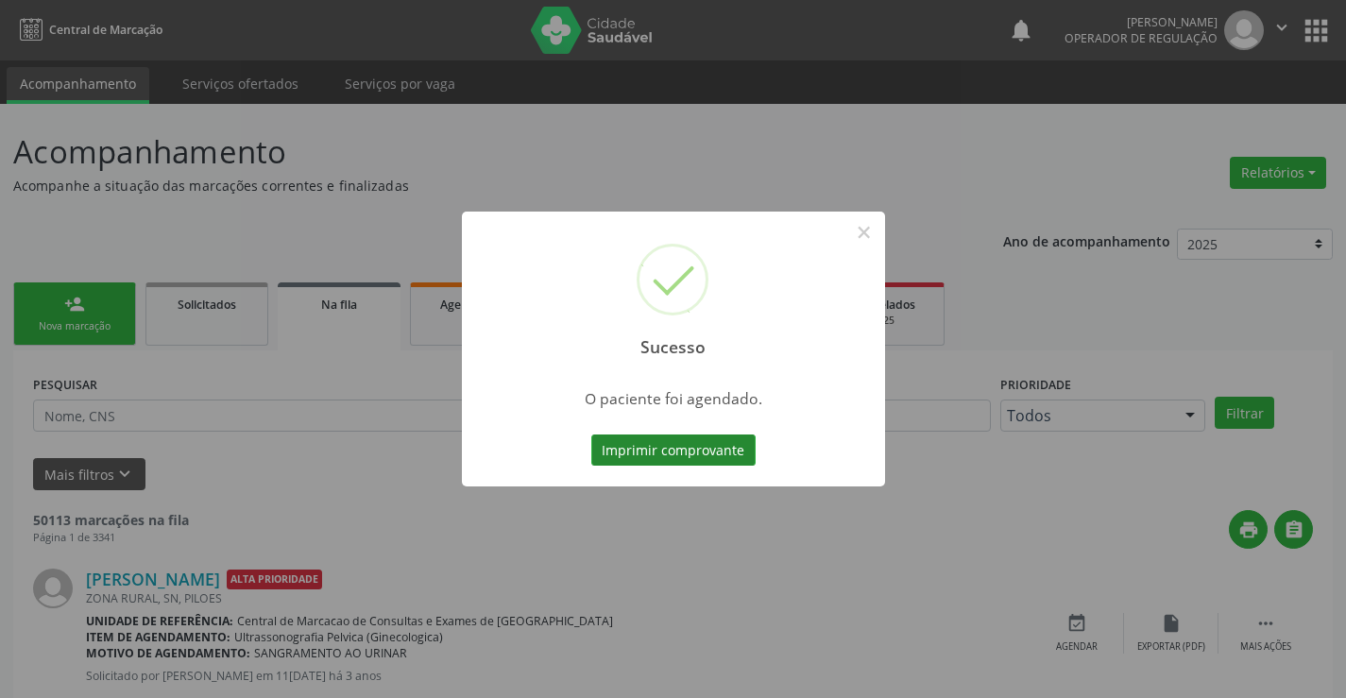
click at [634, 449] on button "Imprimir comprovante" at bounding box center [673, 450] width 164 height 32
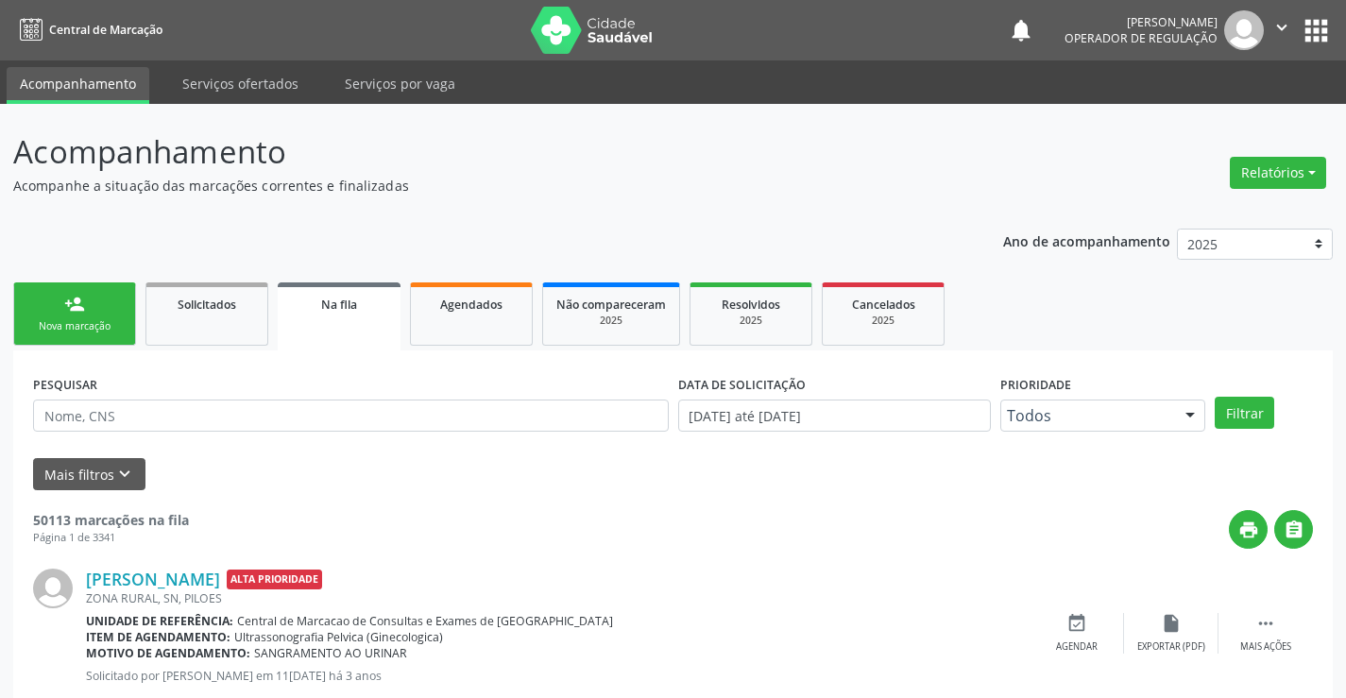
click at [70, 305] on div "person_add" at bounding box center [74, 304] width 21 height 21
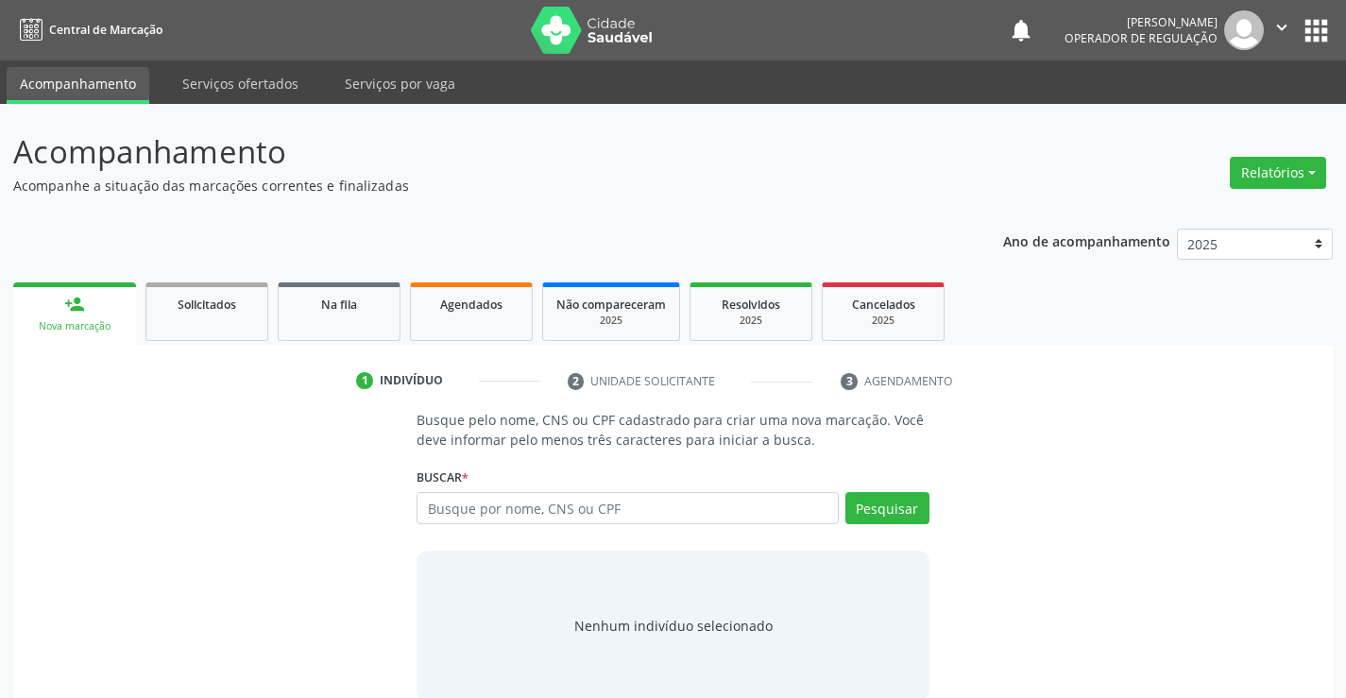
click at [415, 518] on div "Busque pelo nome, CNS ou CPF cadastrado para criar uma nova marcação. Você deve…" at bounding box center [672, 555] width 538 height 291
click at [435, 514] on input "text" at bounding box center [626, 508] width 421 height 32
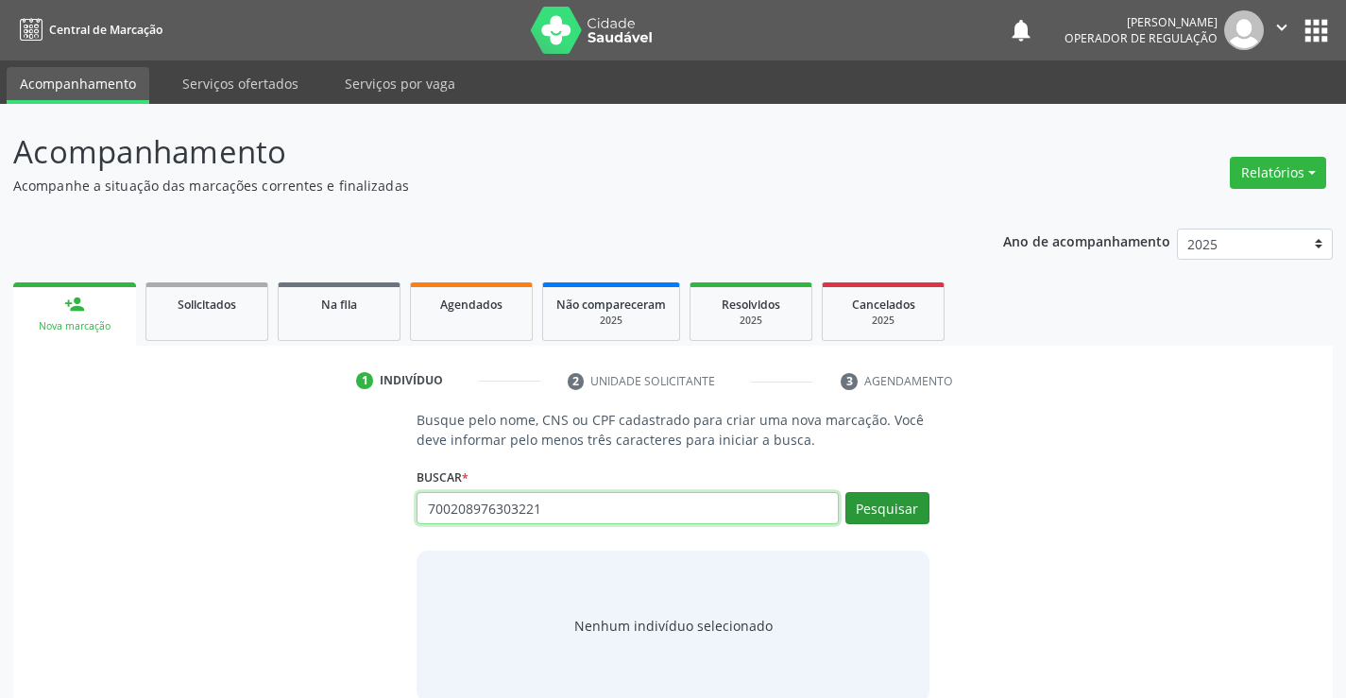
type input "700208976303221"
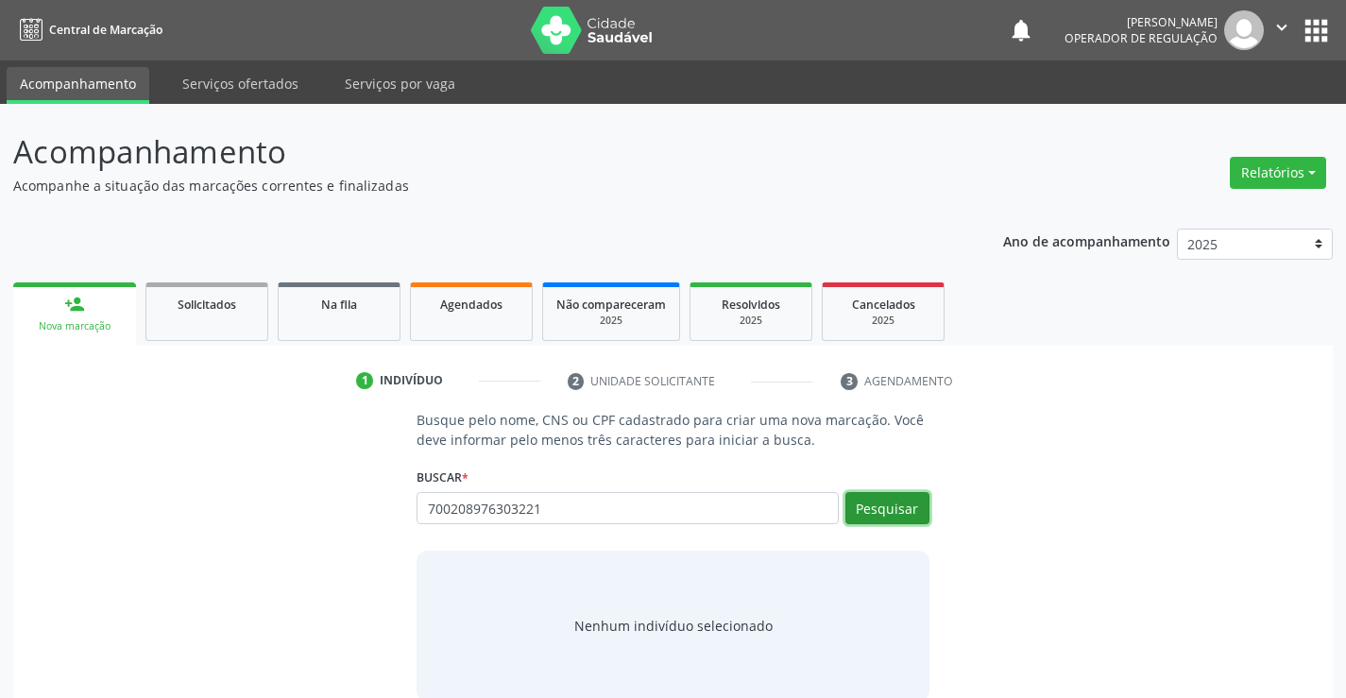
click at [897, 501] on button "Pesquisar" at bounding box center [887, 508] width 84 height 32
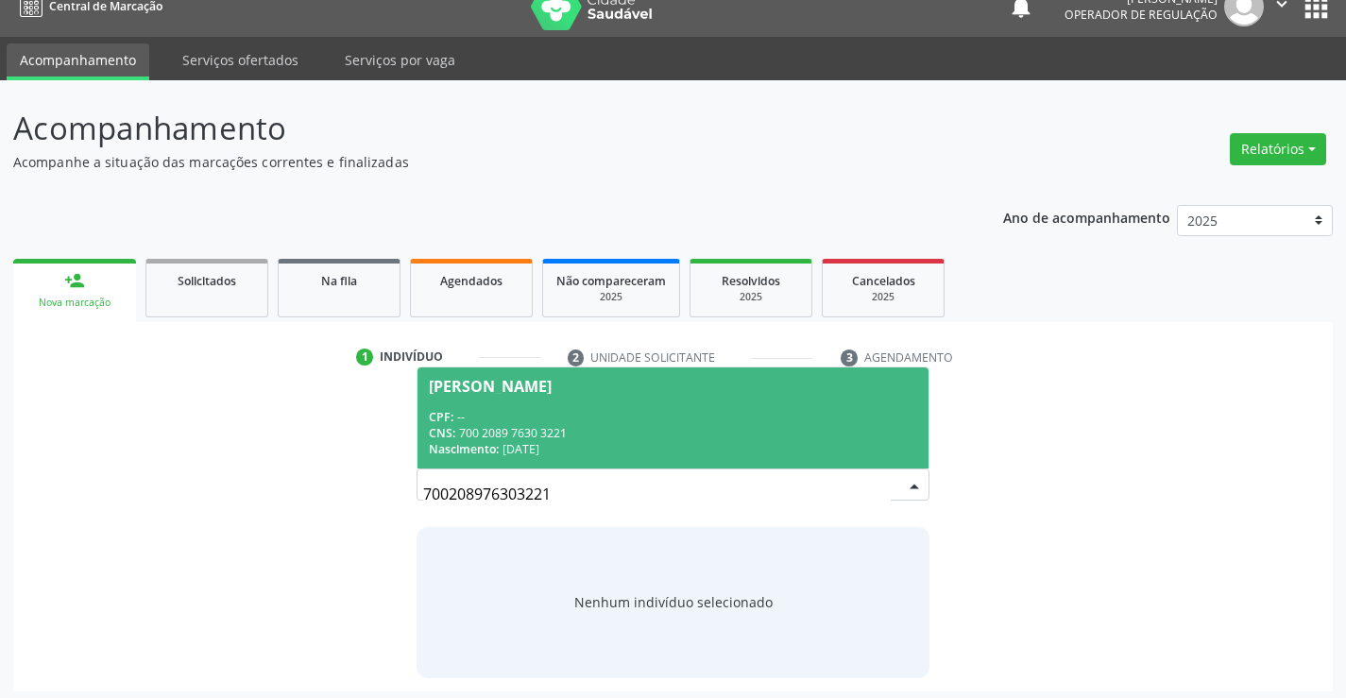
scroll to position [30, 0]
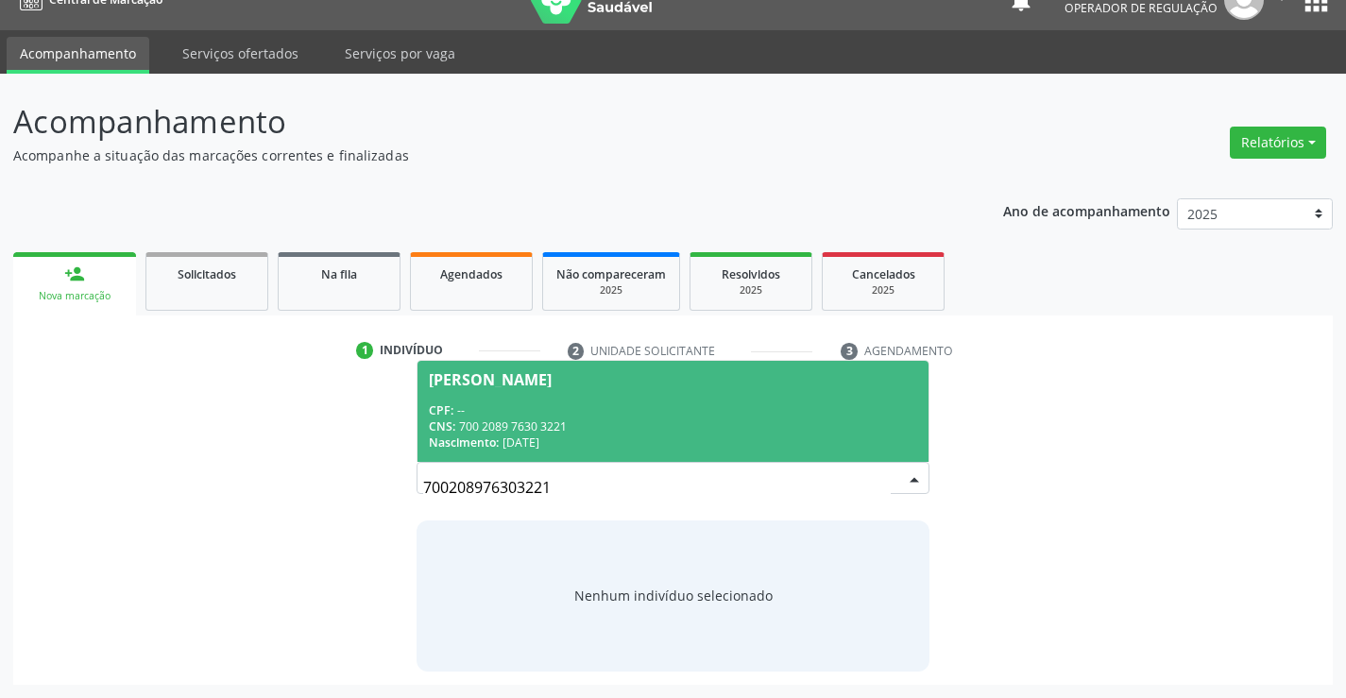
click at [541, 396] on span "Evillyn de Souza dos Santos CPF: -- CNS: 700 2089 7630 3221 Nascimento: 01/02/2…" at bounding box center [672, 411] width 510 height 101
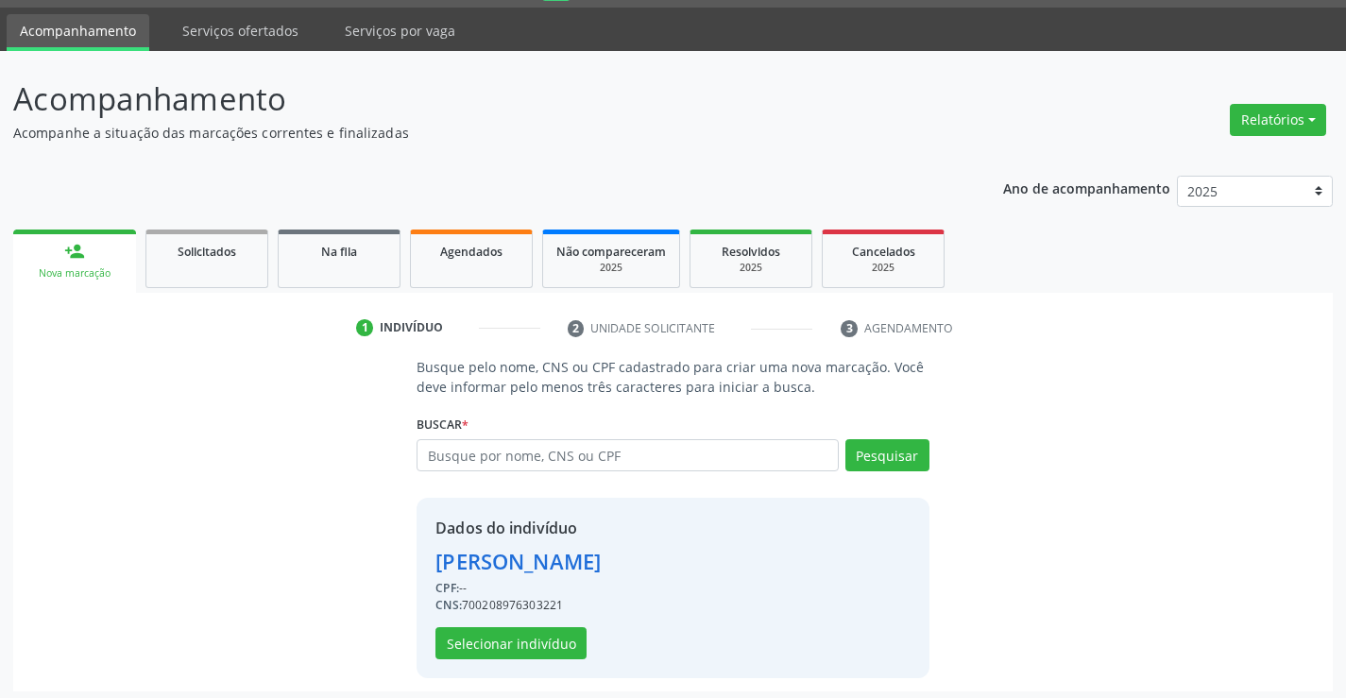
scroll to position [59, 0]
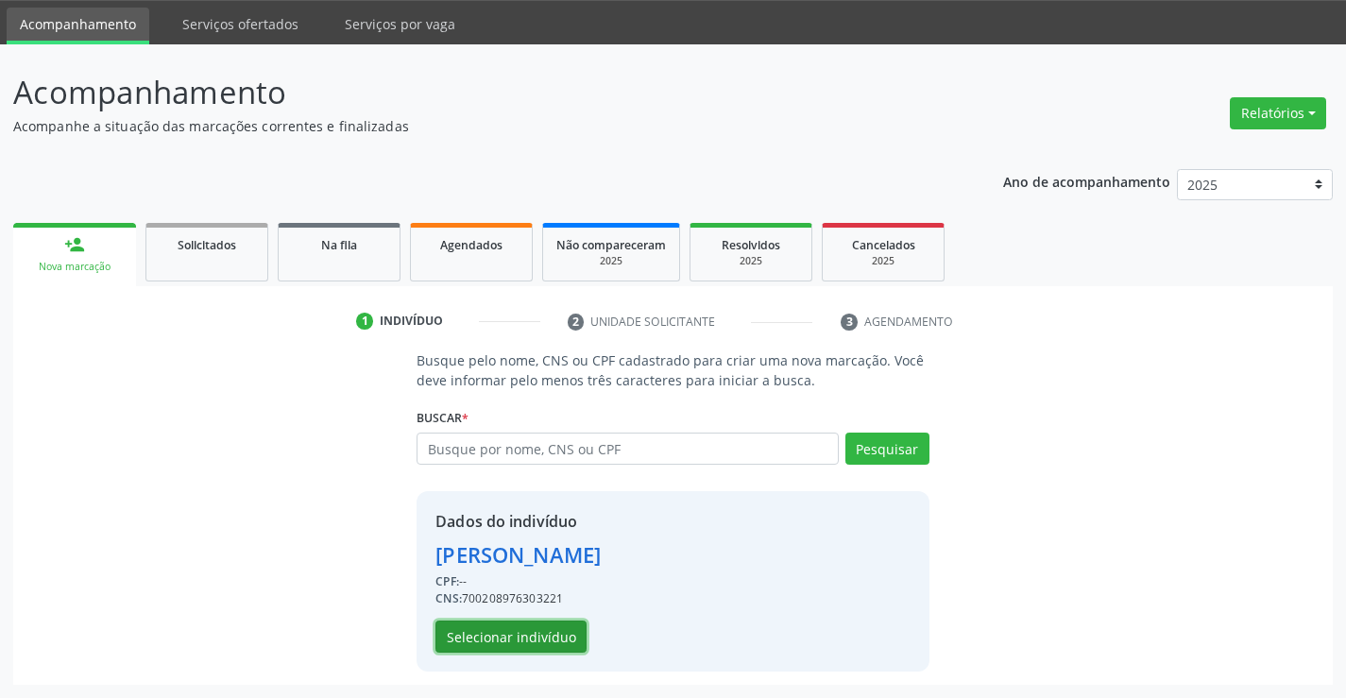
click at [530, 637] on button "Selecionar indivíduo" at bounding box center [510, 636] width 151 height 32
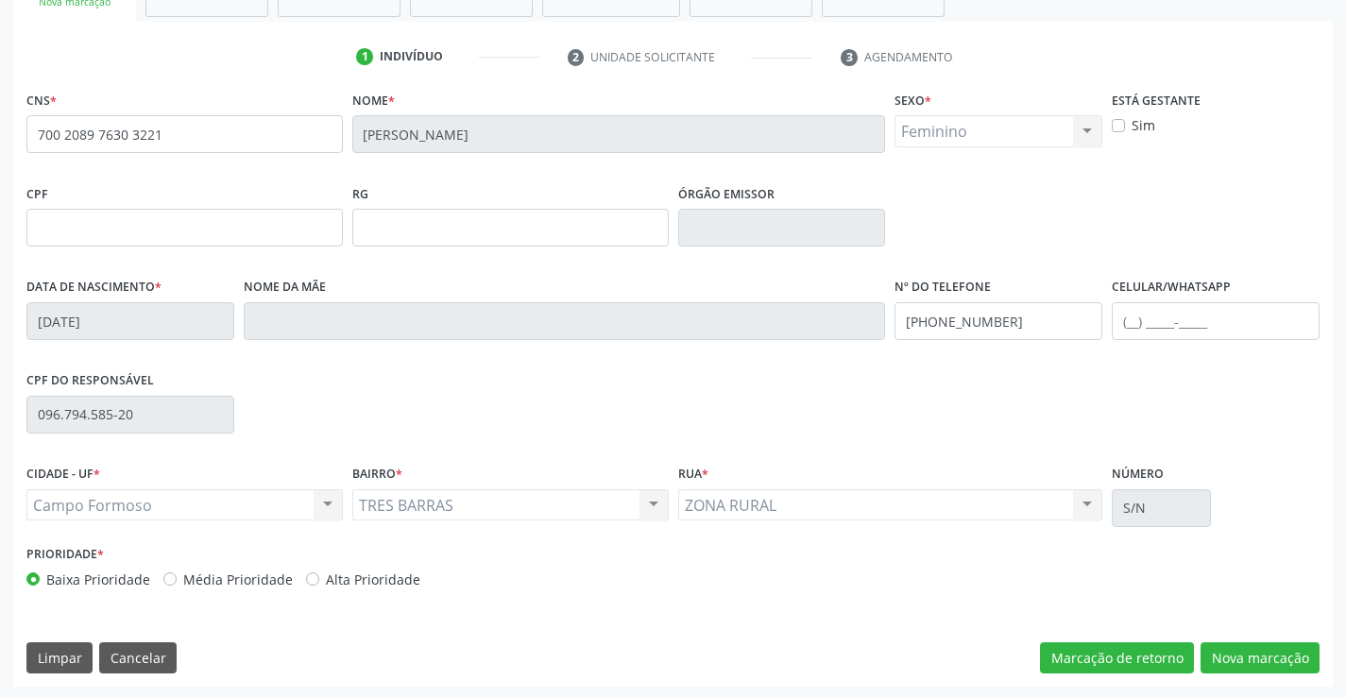
scroll to position [326, 0]
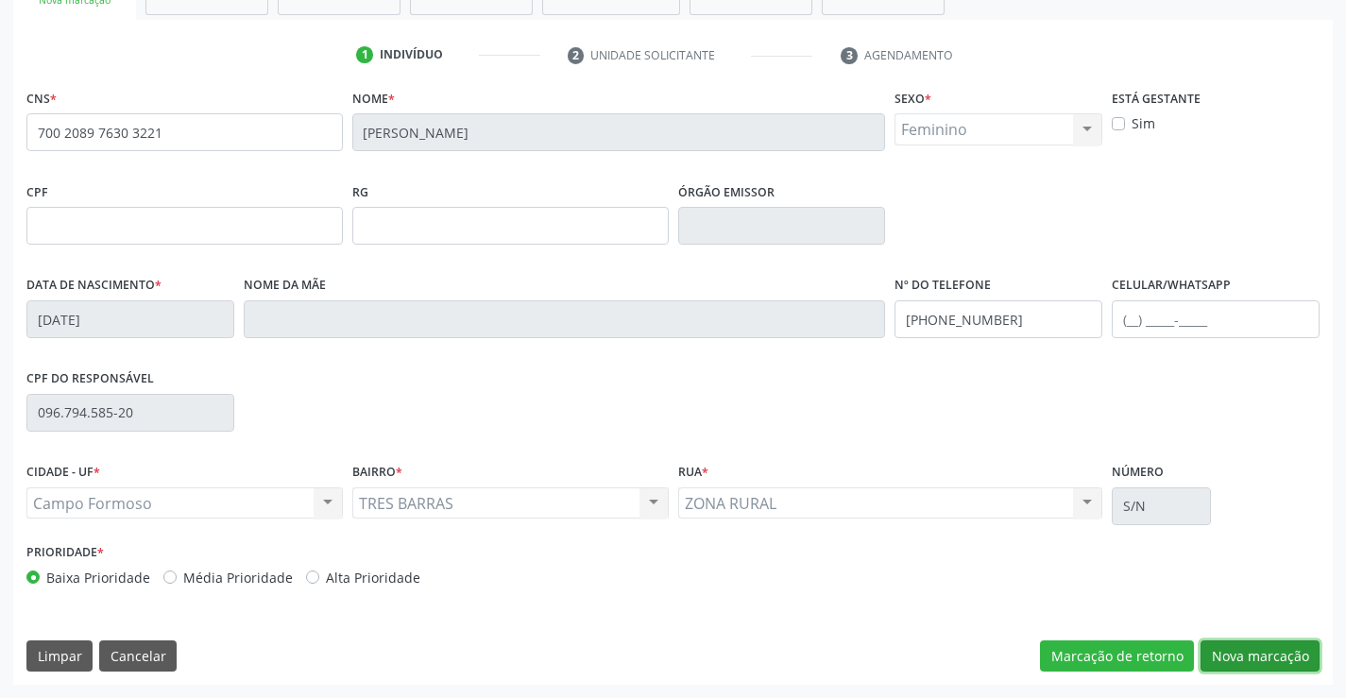
click at [1262, 649] on button "Nova marcação" at bounding box center [1259, 656] width 119 height 32
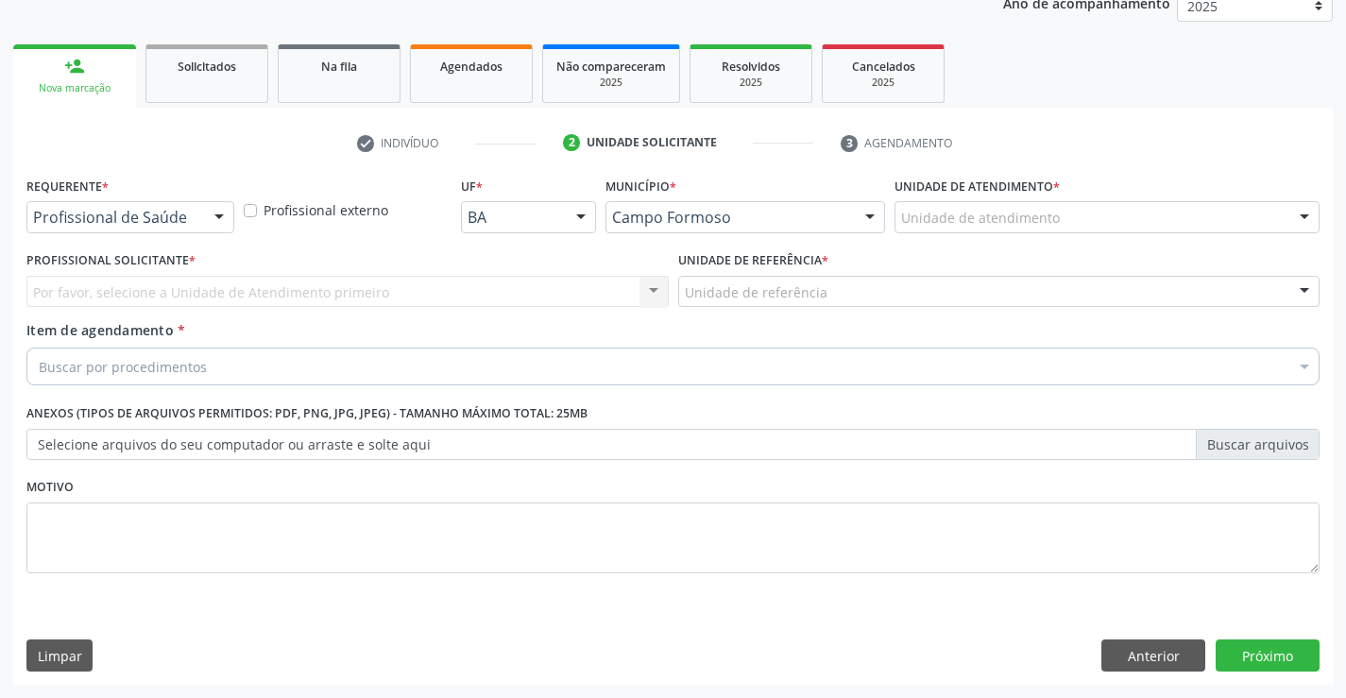
click at [200, 212] on div "Profissional de Saúde" at bounding box center [130, 217] width 208 height 32
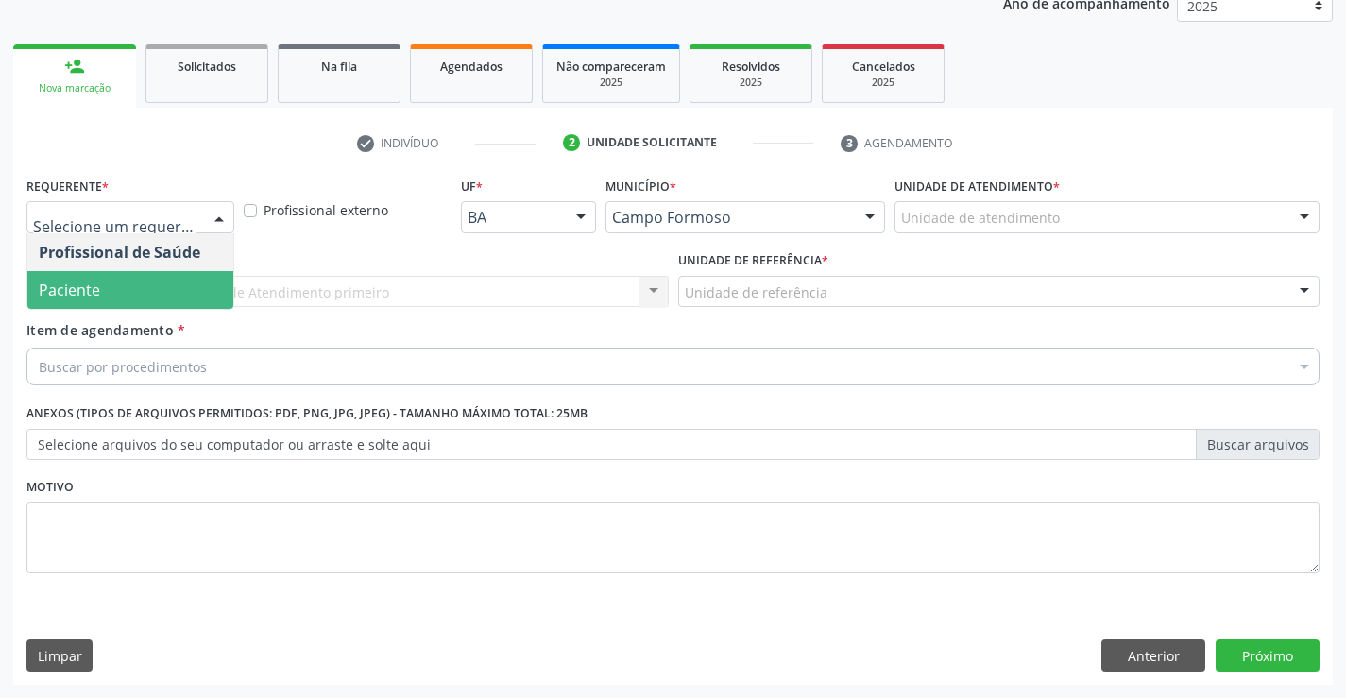
click at [146, 284] on span "Paciente" at bounding box center [130, 290] width 206 height 38
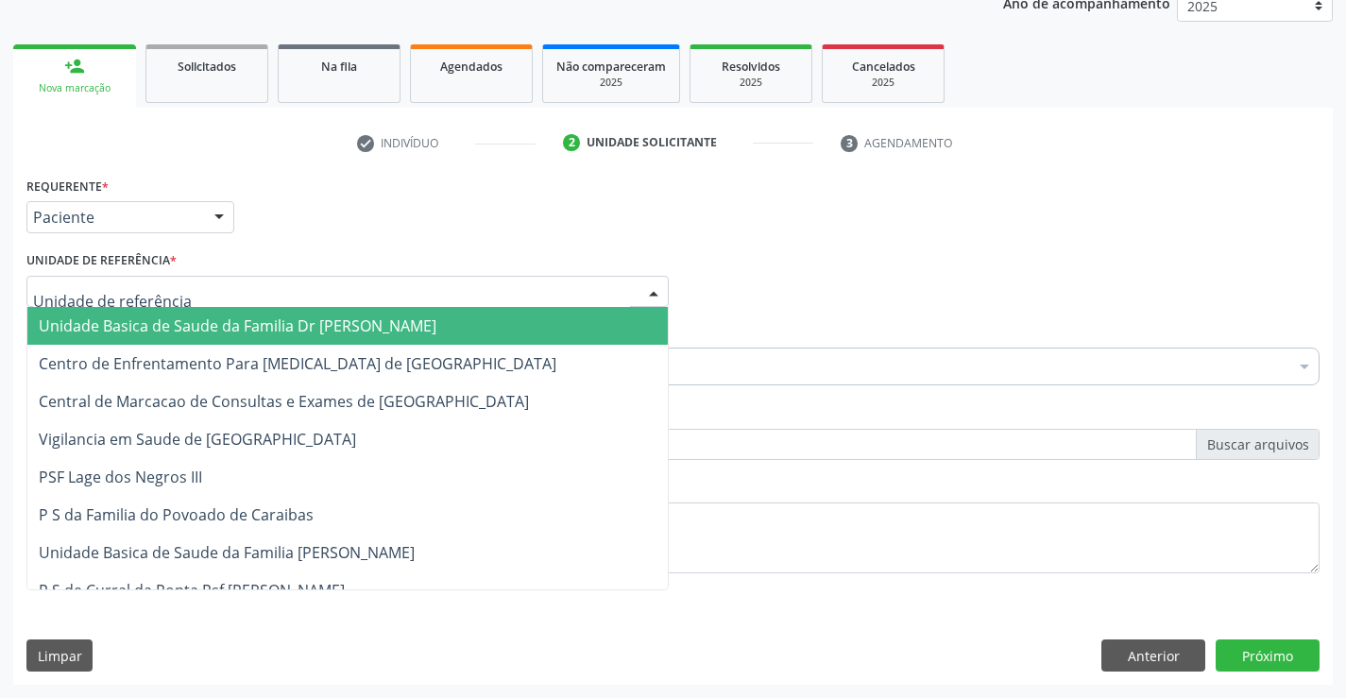
click at [279, 277] on div at bounding box center [347, 292] width 642 height 32
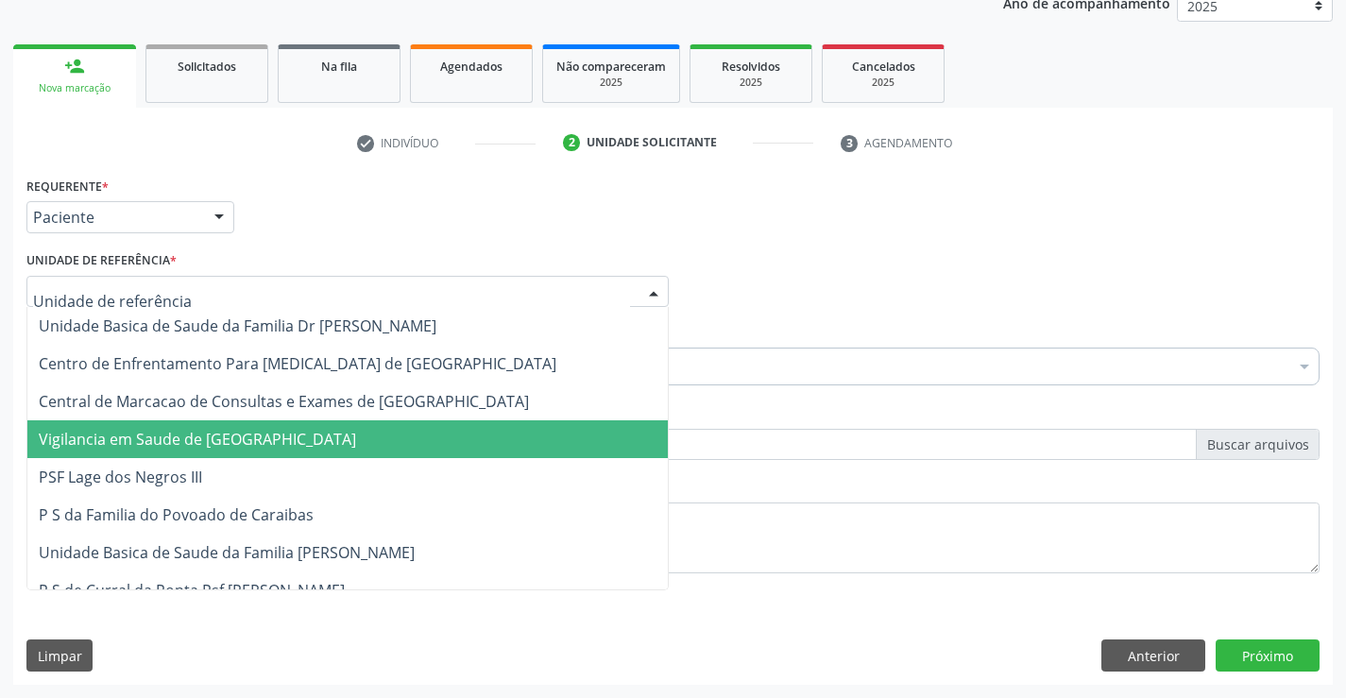
click at [308, 424] on span "Vigilancia em Saude de [GEOGRAPHIC_DATA]" at bounding box center [347, 439] width 640 height 38
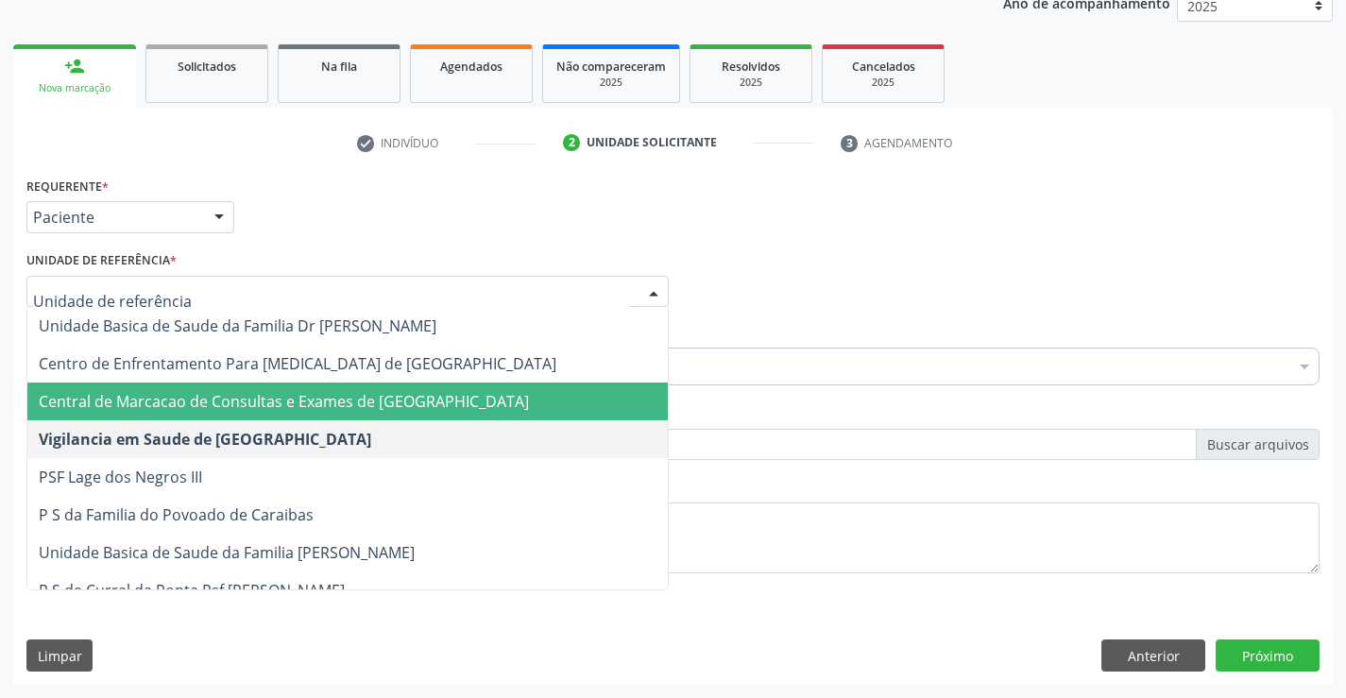
click at [317, 382] on span "Central de Marcacao de Consultas e Exames de [GEOGRAPHIC_DATA]" at bounding box center [347, 401] width 640 height 38
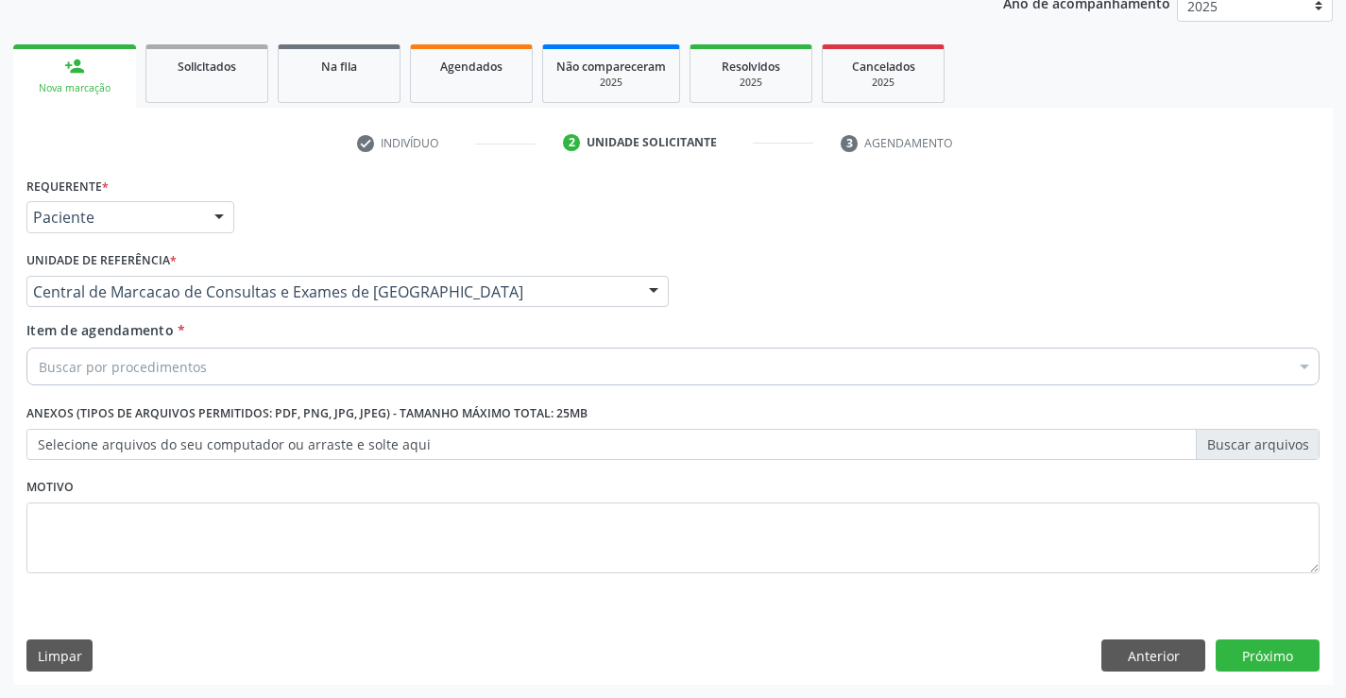
click at [398, 350] on div "Buscar por procedimentos" at bounding box center [672, 367] width 1293 height 38
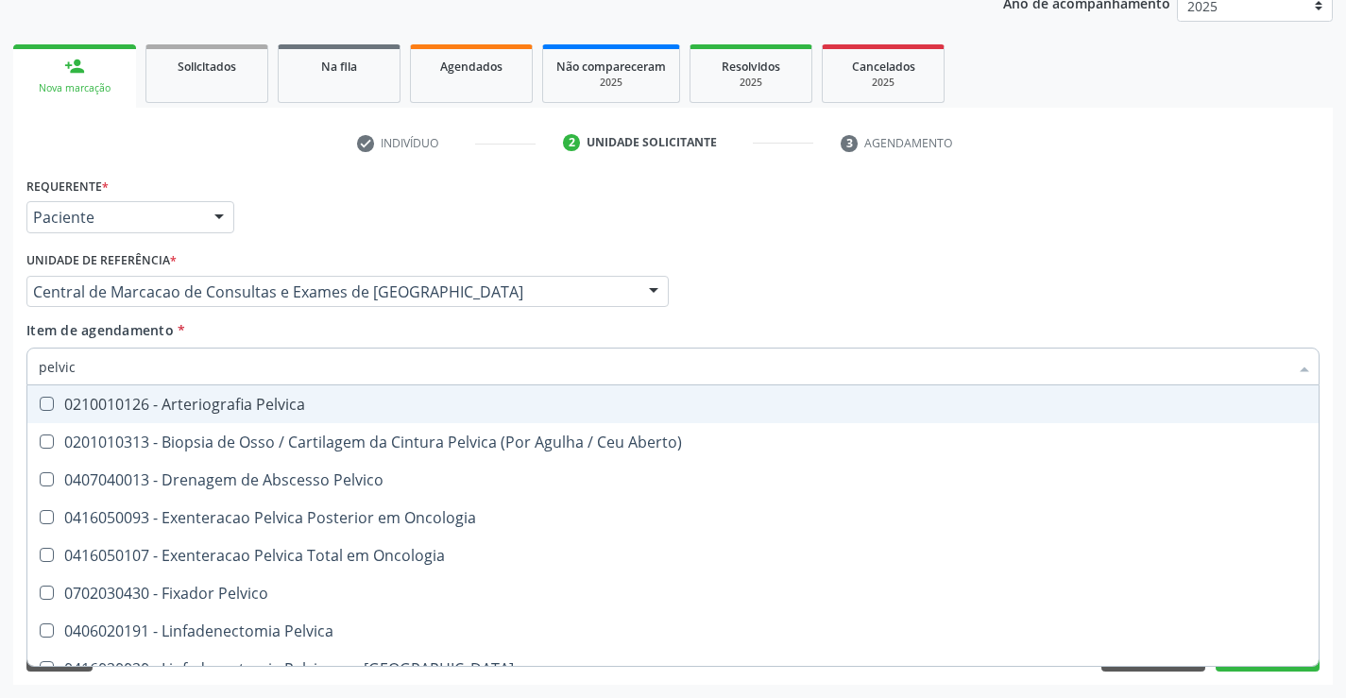
type input "pelvica"
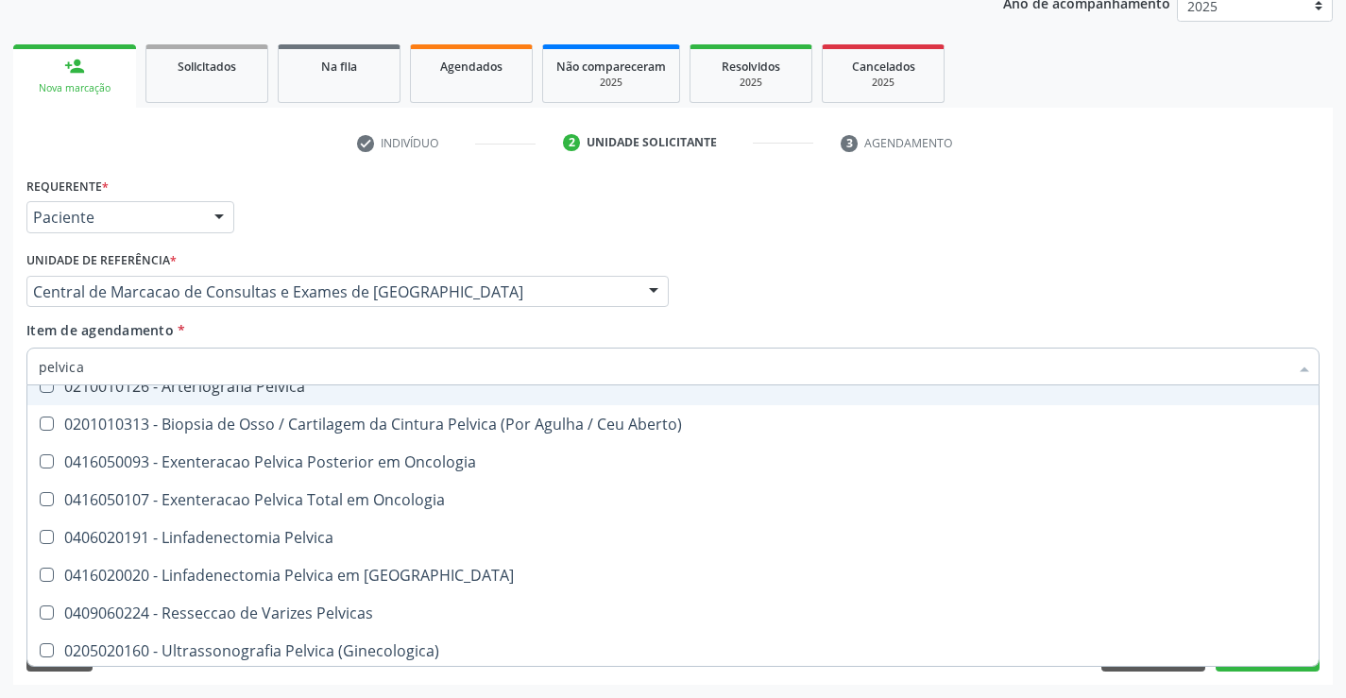
scroll to position [22, 0]
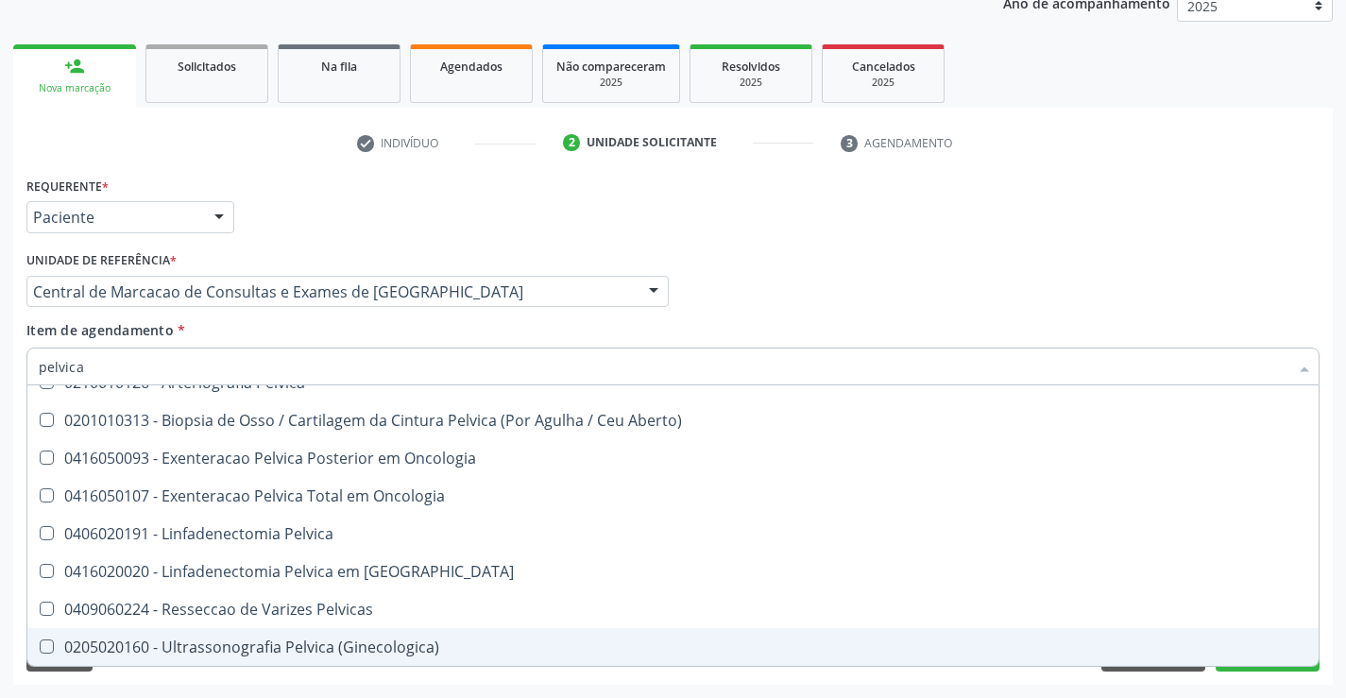
click at [264, 639] on div "0205020160 - Ultrassonografia Pelvica (Ginecologica)" at bounding box center [673, 646] width 1268 height 15
checkbox \(Ginecologica\) "true"
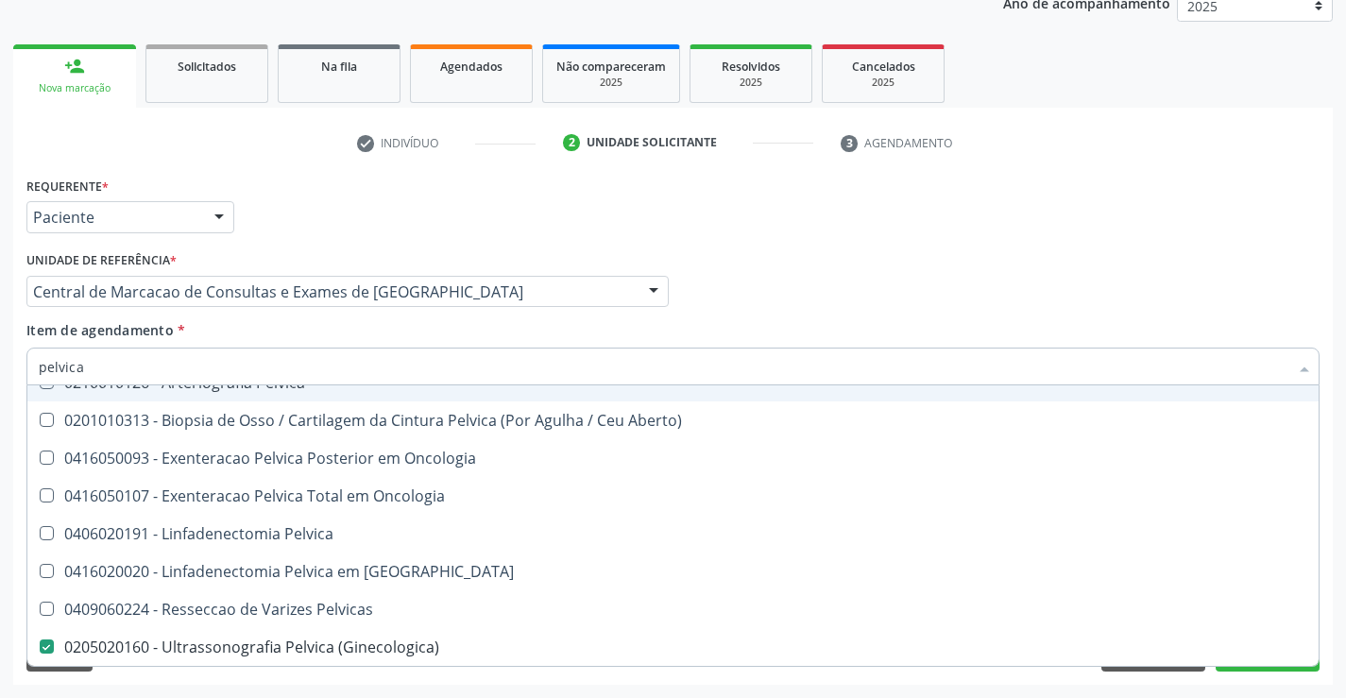
click at [586, 341] on div "Item de agendamento * pelvica Desfazer seleção 0210010126 - Arteriografia Pelvi…" at bounding box center [672, 349] width 1293 height 59
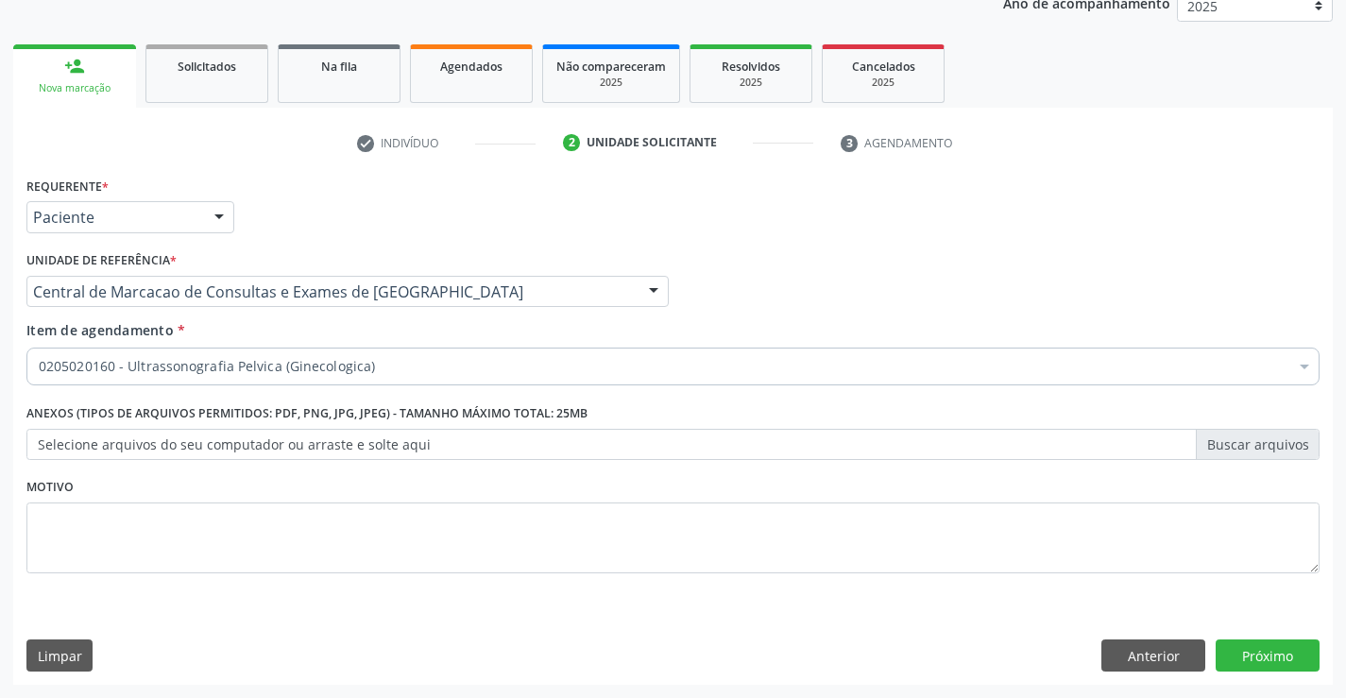
scroll to position [0, 0]
click at [1256, 653] on button "Próximo" at bounding box center [1267, 655] width 104 height 32
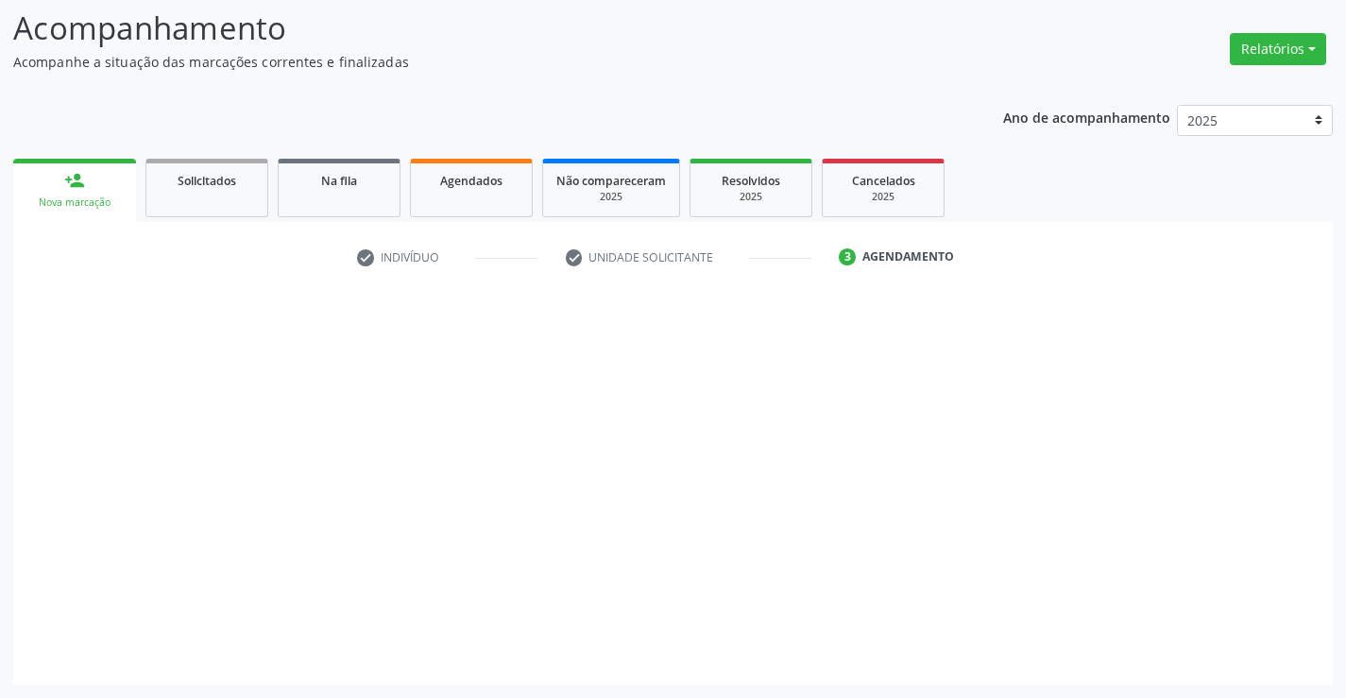
scroll to position [124, 0]
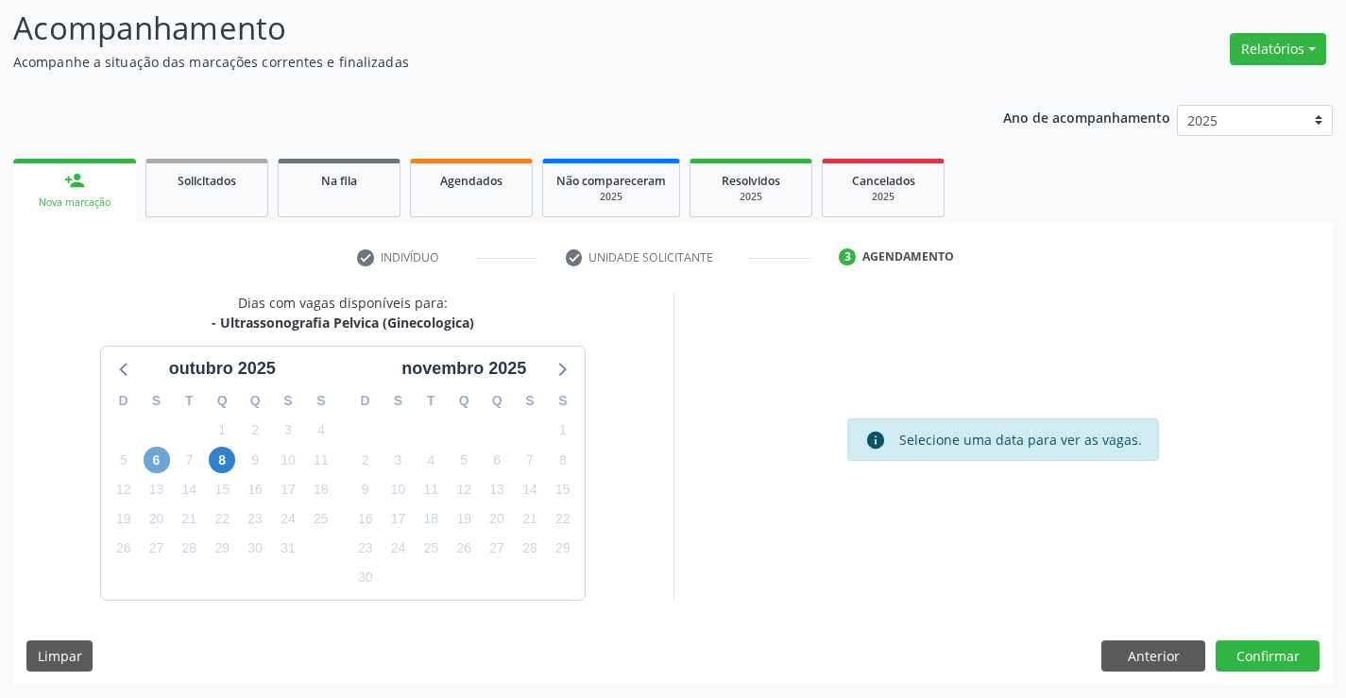
click at [157, 456] on span "6" at bounding box center [157, 460] width 26 height 26
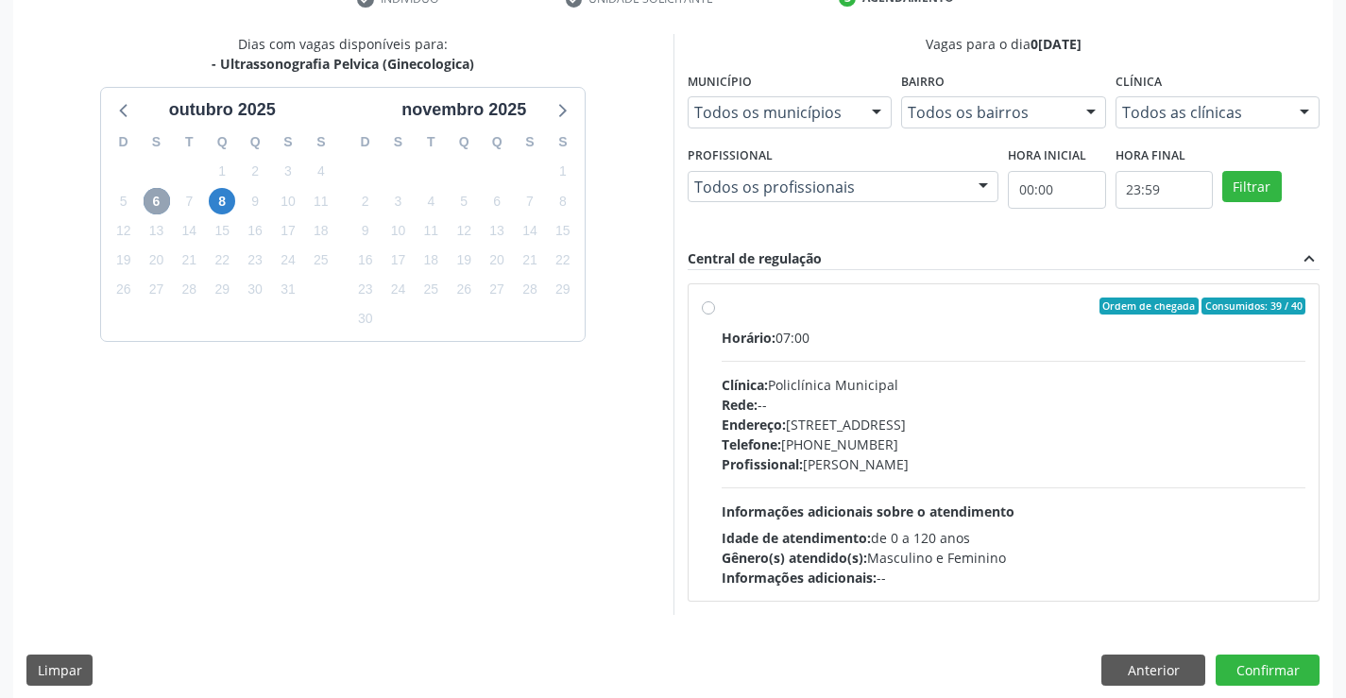
scroll to position [397, 0]
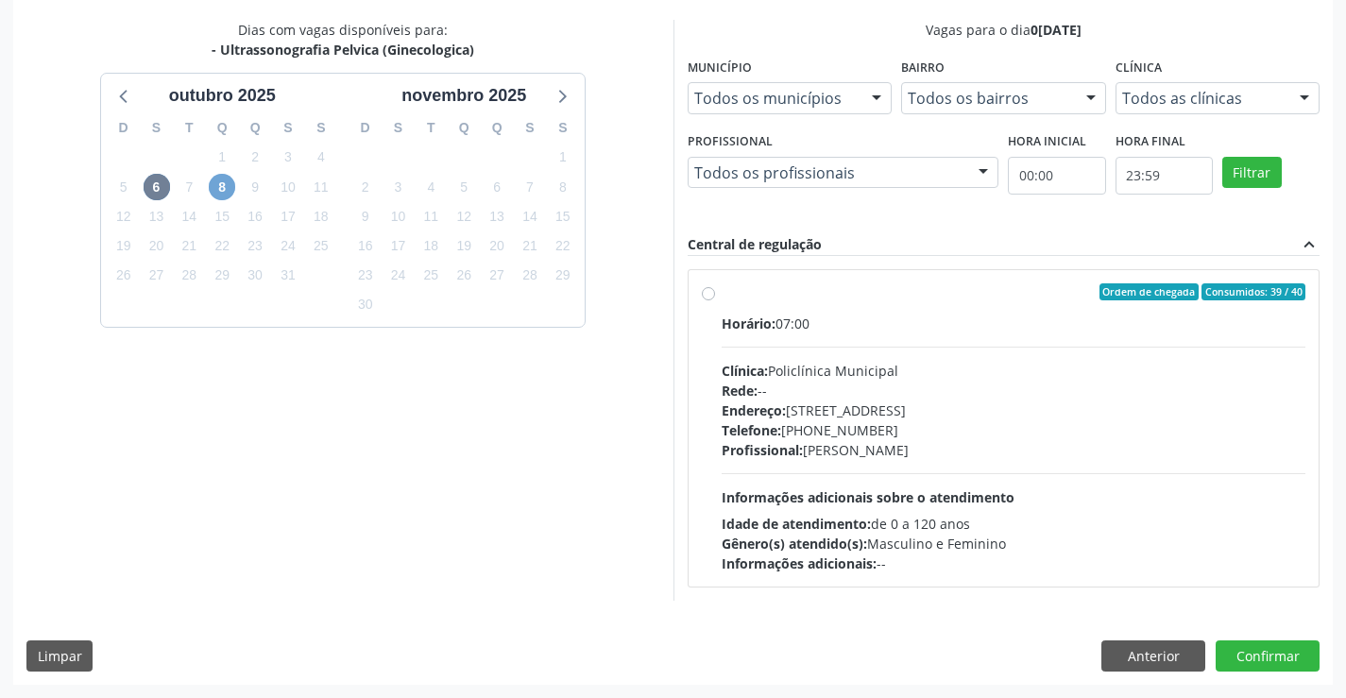
click at [220, 185] on span "8" at bounding box center [222, 187] width 26 height 26
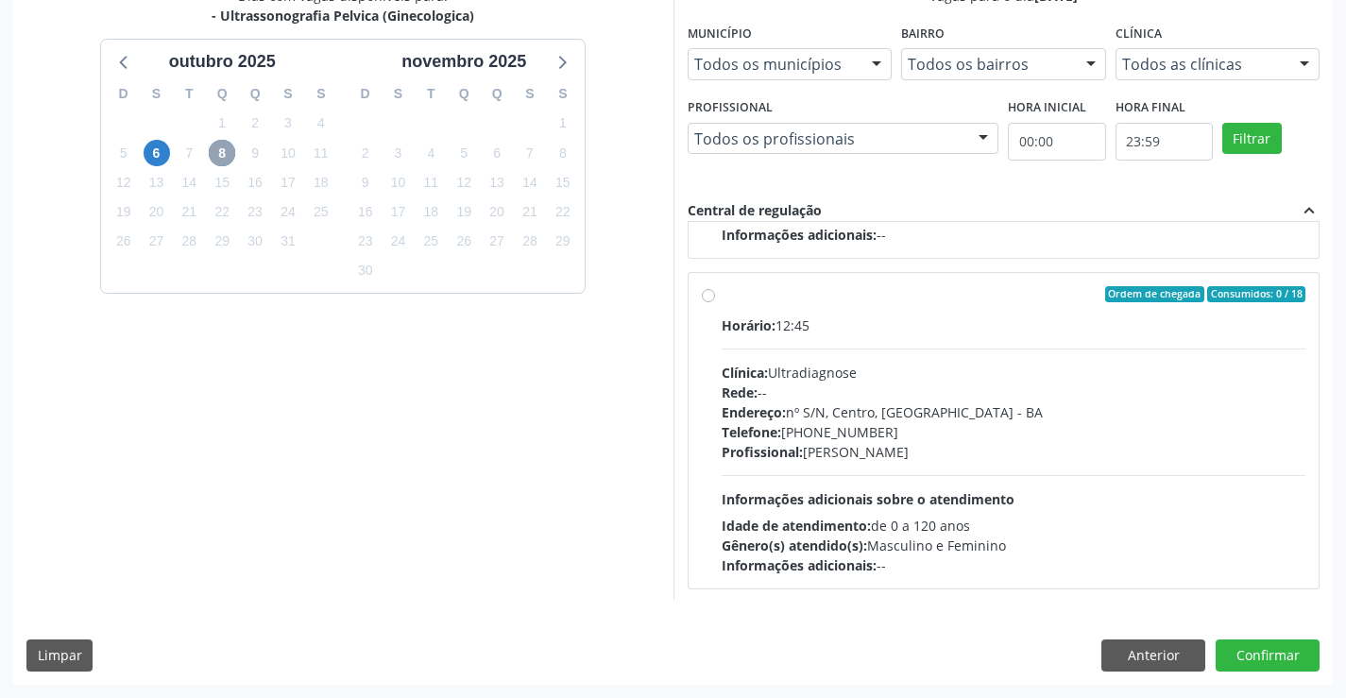
scroll to position [297, 0]
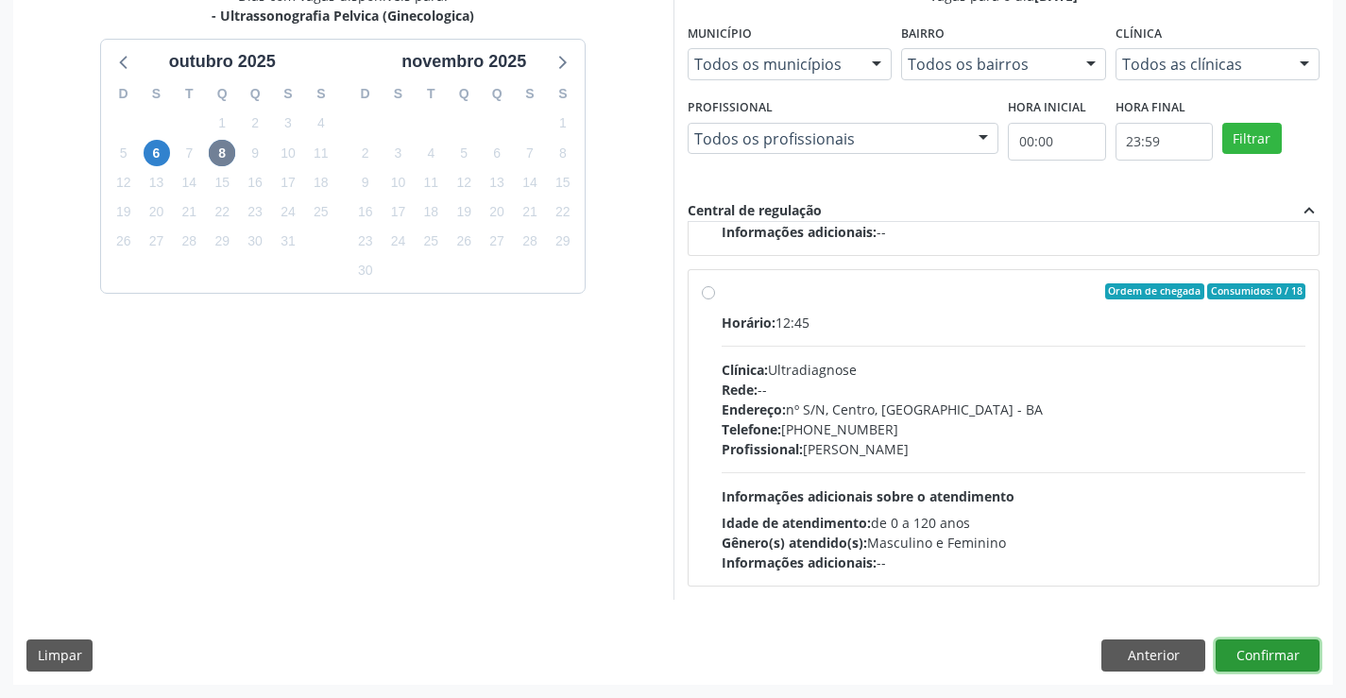
click at [1249, 655] on button "Confirmar" at bounding box center [1267, 655] width 104 height 32
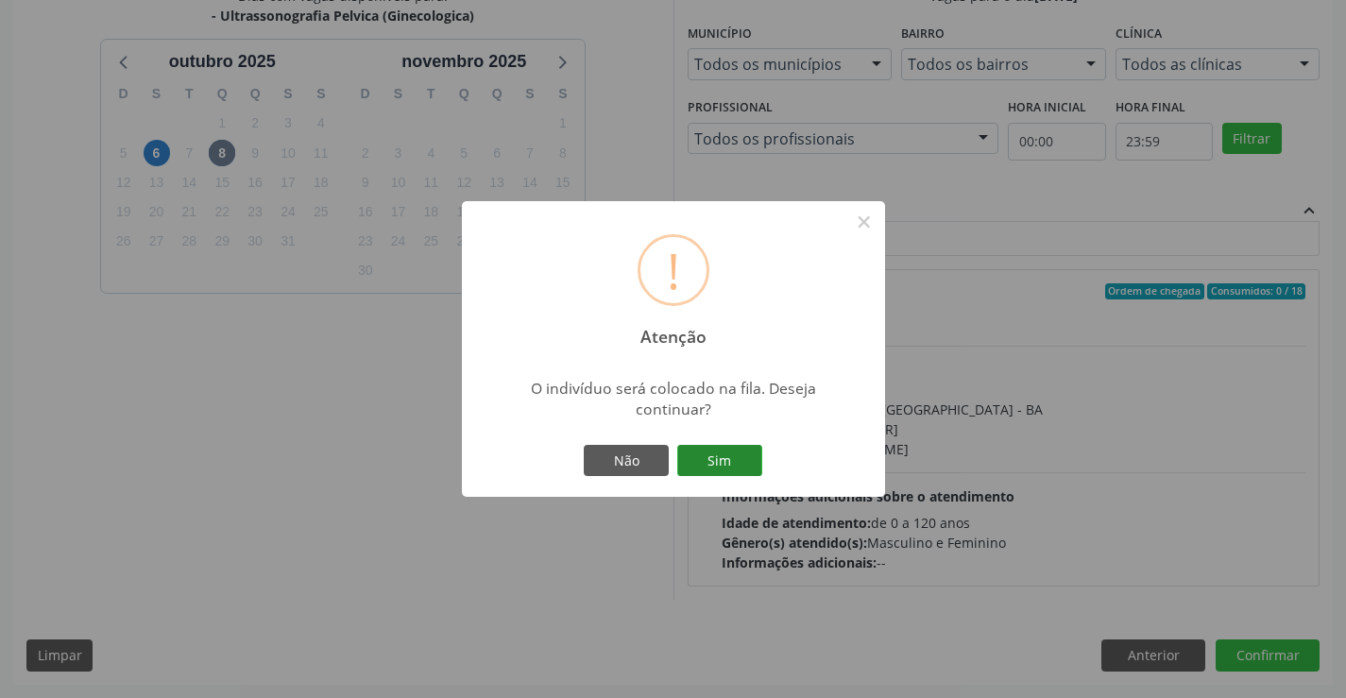
click at [727, 455] on button "Sim" at bounding box center [719, 461] width 85 height 32
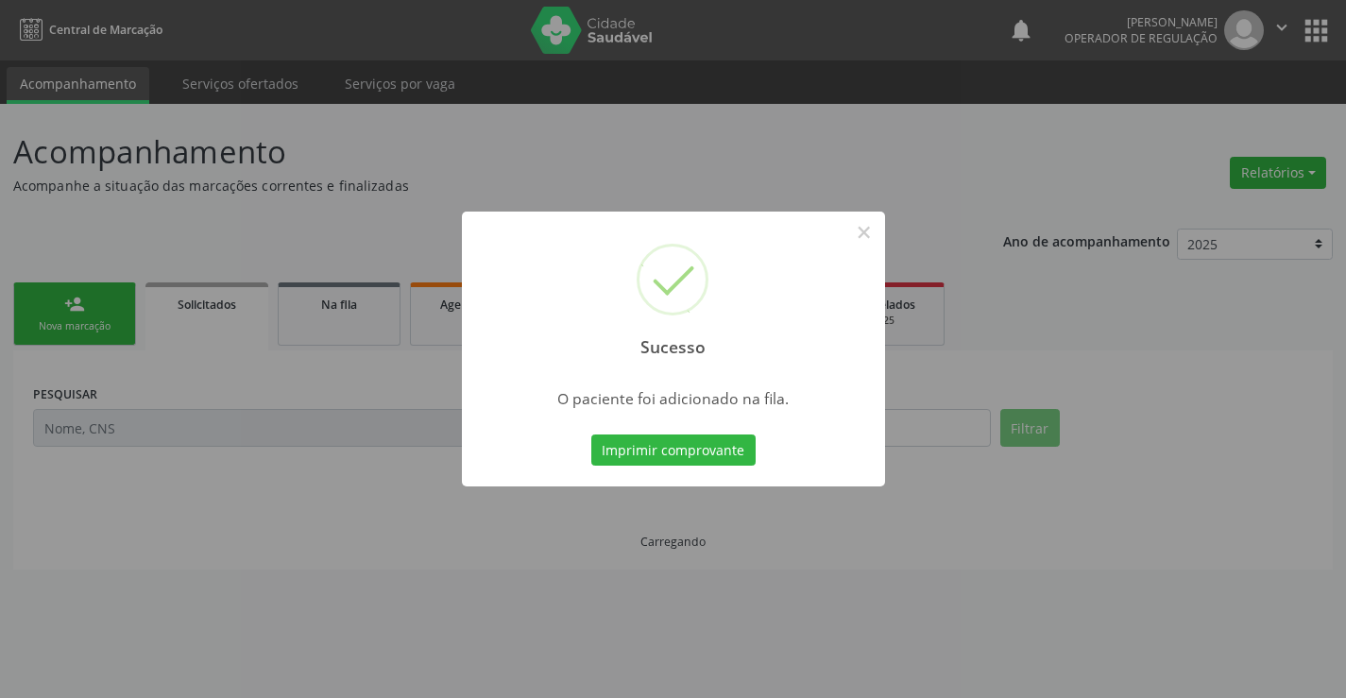
scroll to position [0, 0]
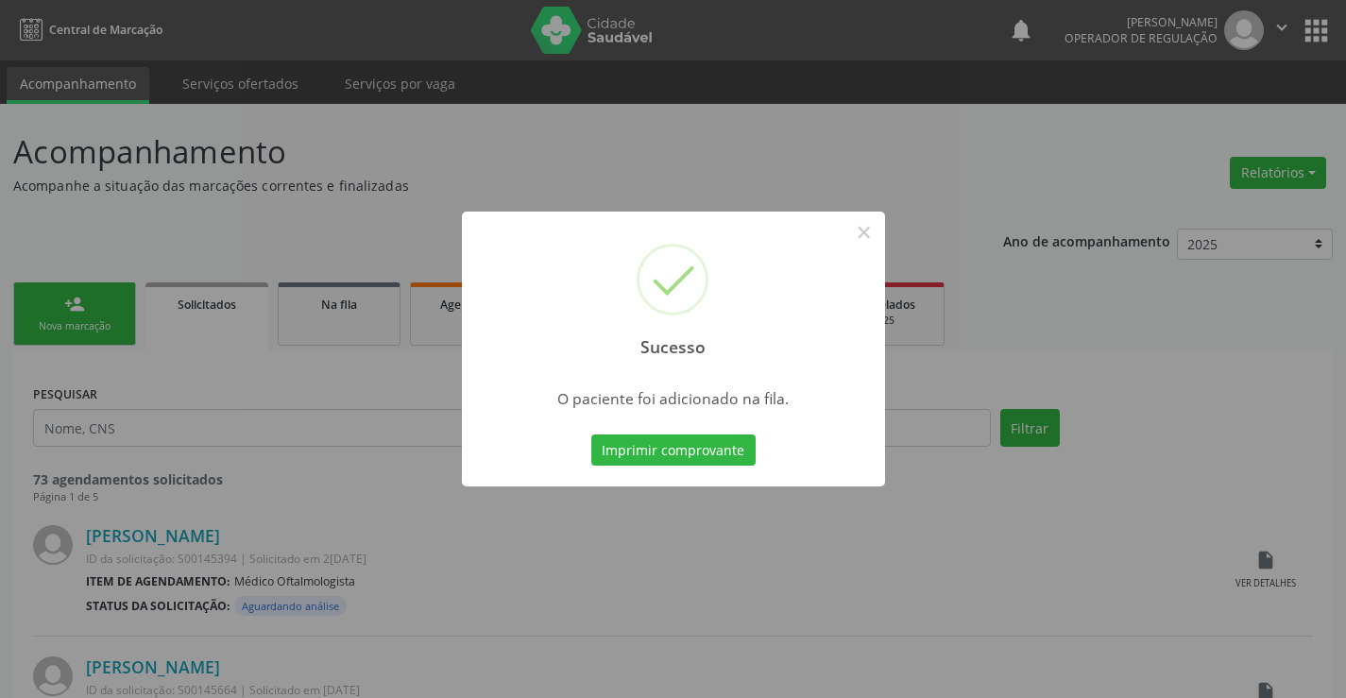
click at [727, 456] on button "Imprimir comprovante" at bounding box center [673, 450] width 164 height 32
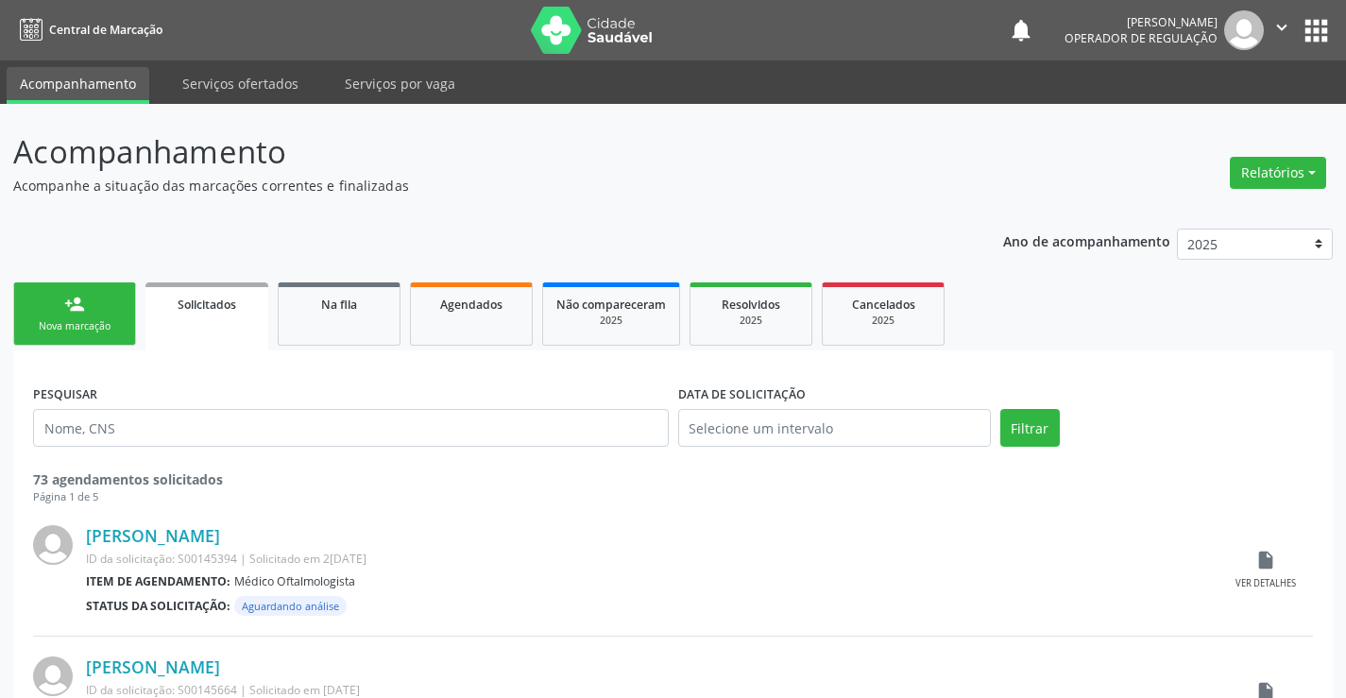
click at [104, 319] on div "Nova marcação" at bounding box center [74, 326] width 94 height 14
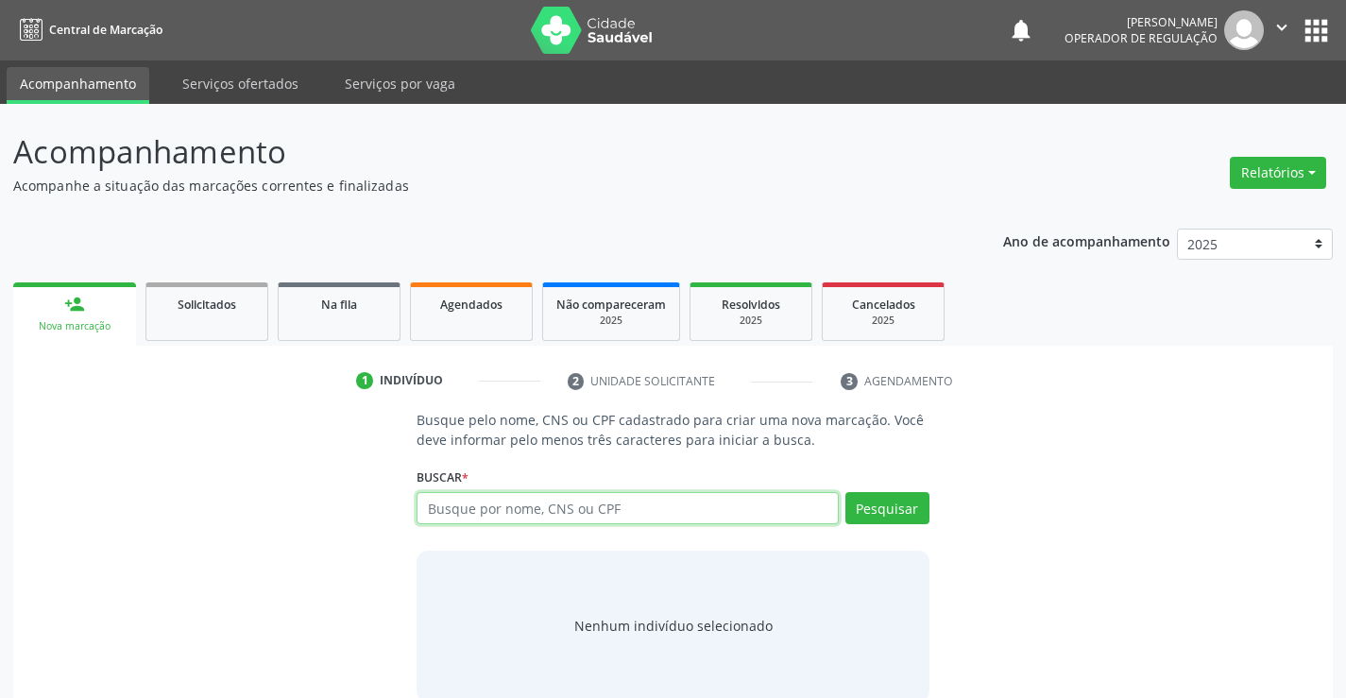
click at [557, 515] on input "text" at bounding box center [626, 508] width 421 height 32
type input "700008150108704"
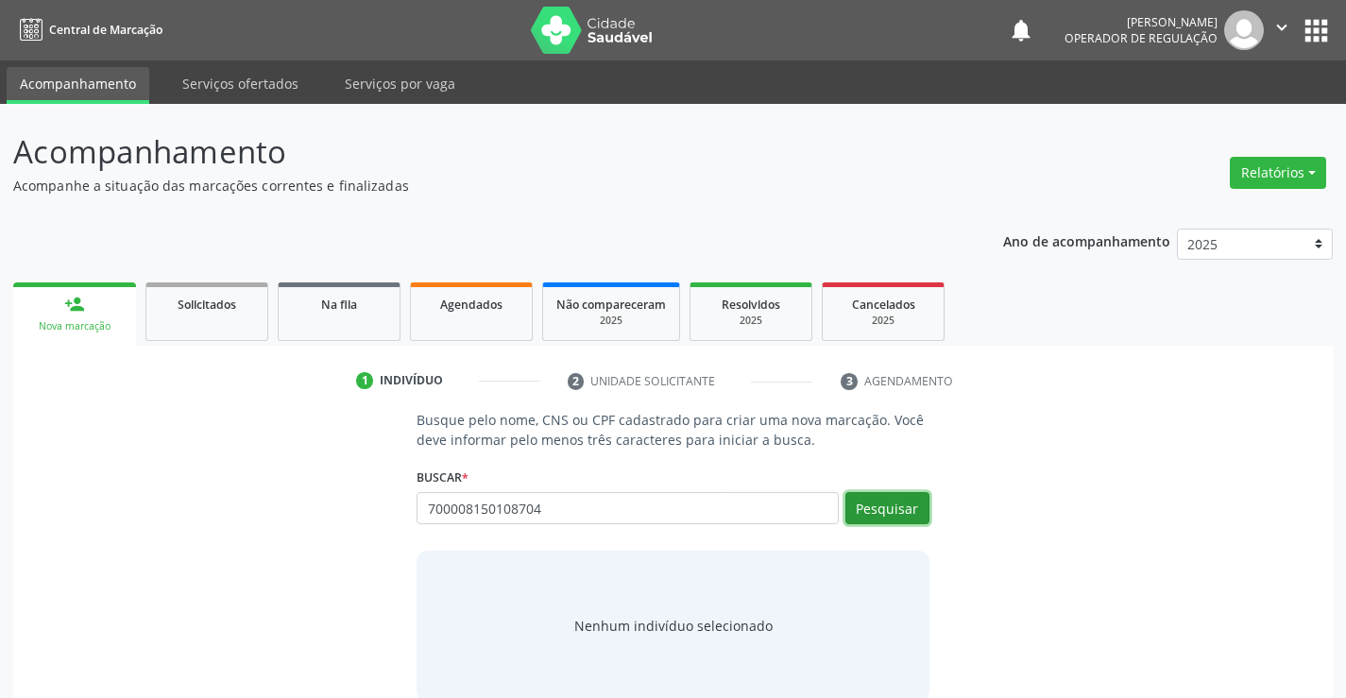
click at [878, 497] on button "Pesquisar" at bounding box center [887, 508] width 84 height 32
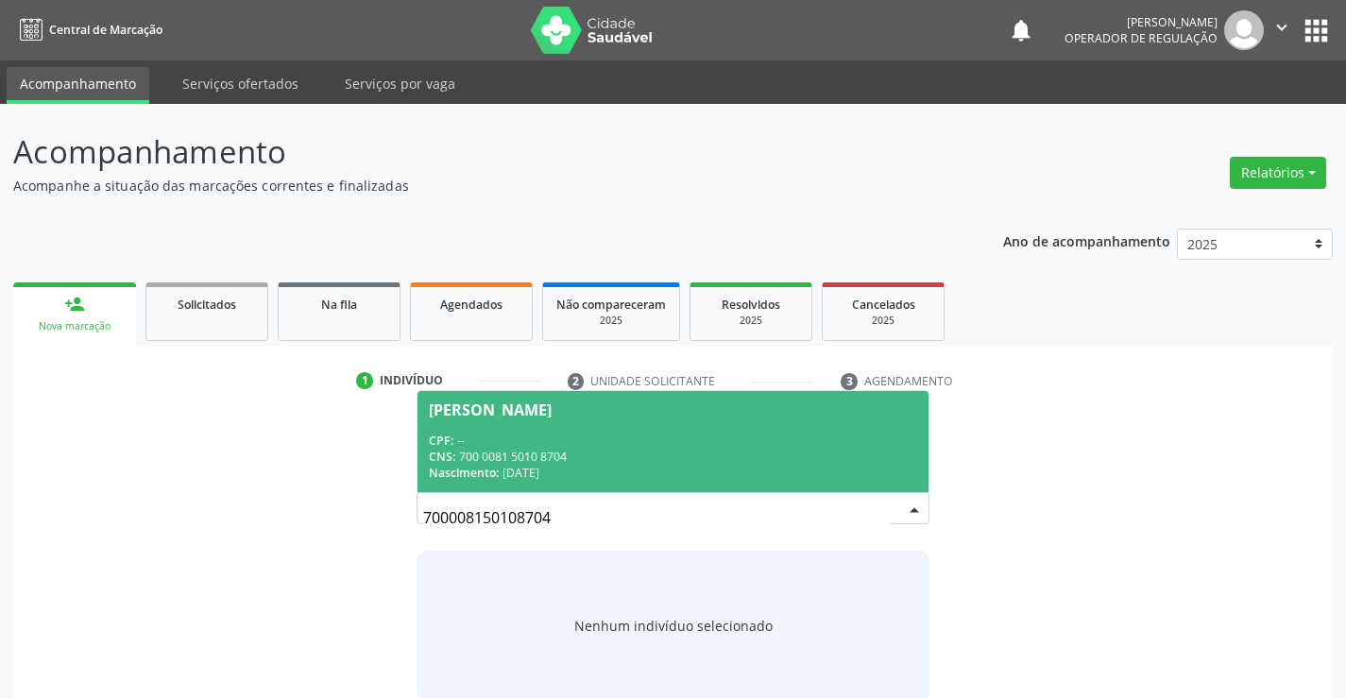
click at [514, 433] on div "CPF: --" at bounding box center [672, 441] width 487 height 16
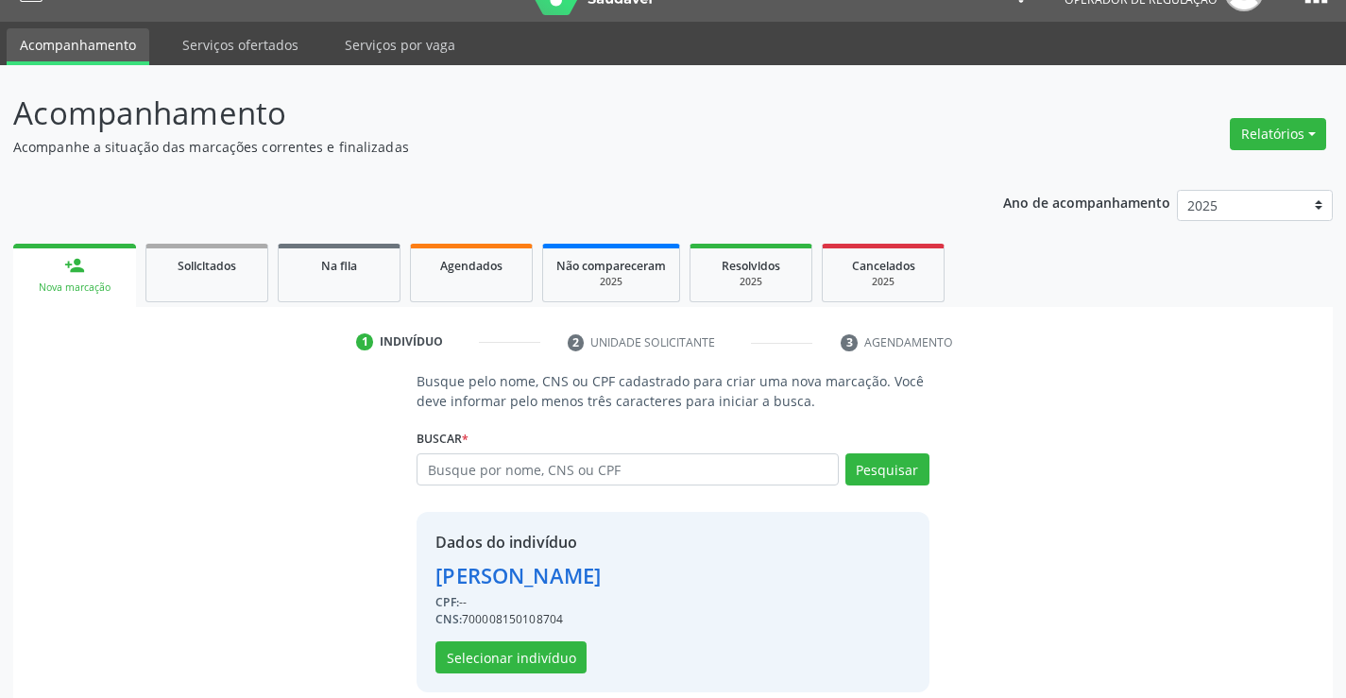
scroll to position [59, 0]
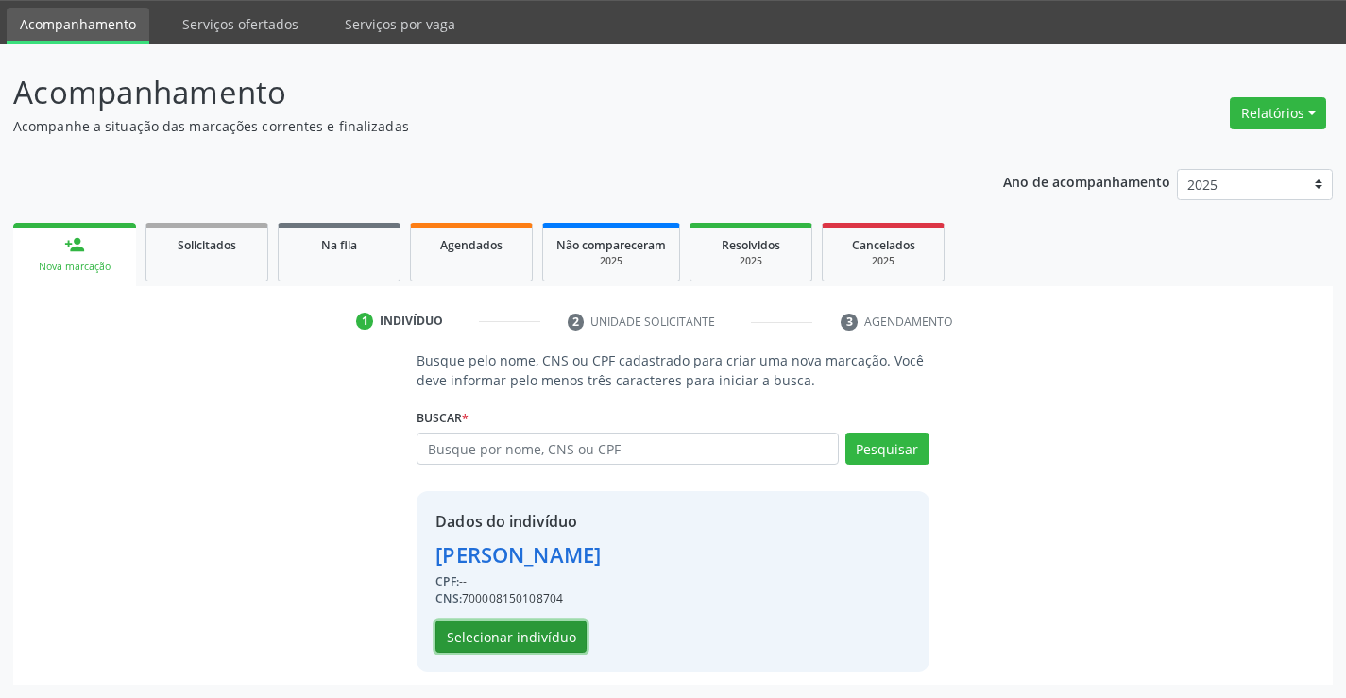
click at [514, 630] on button "Selecionar indivíduo" at bounding box center [510, 636] width 151 height 32
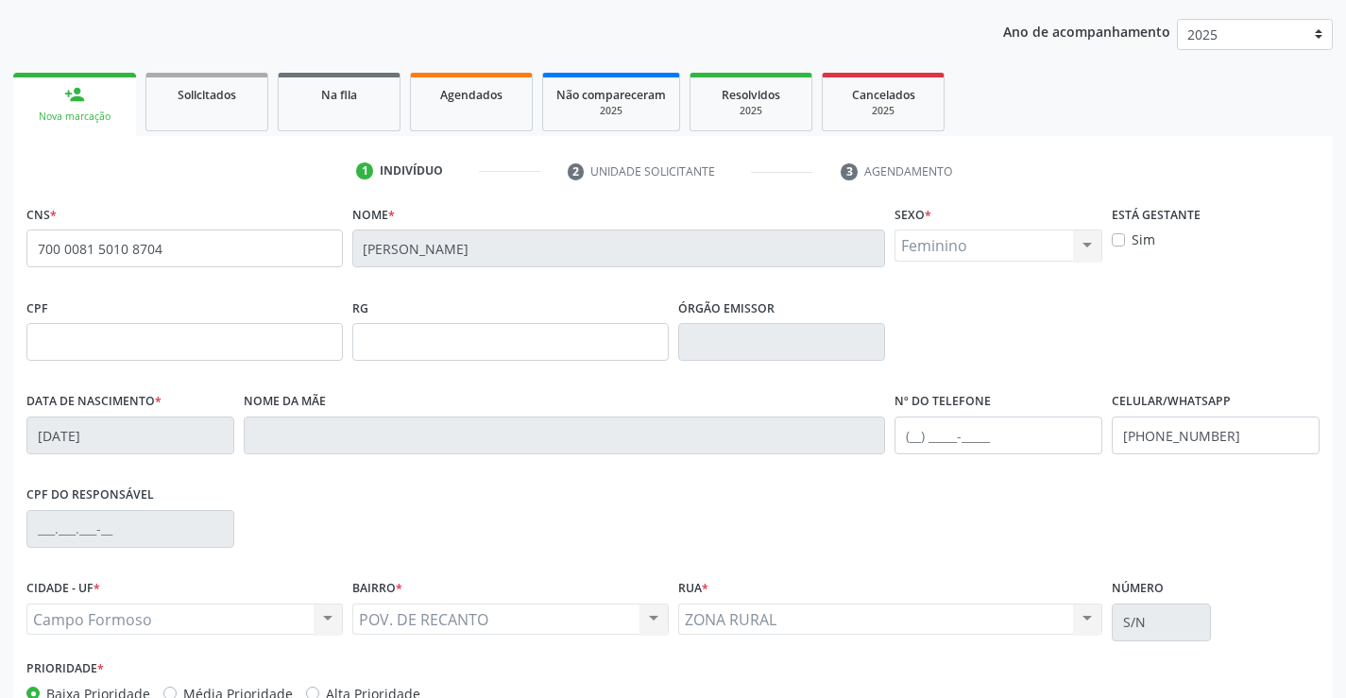
scroll to position [326, 0]
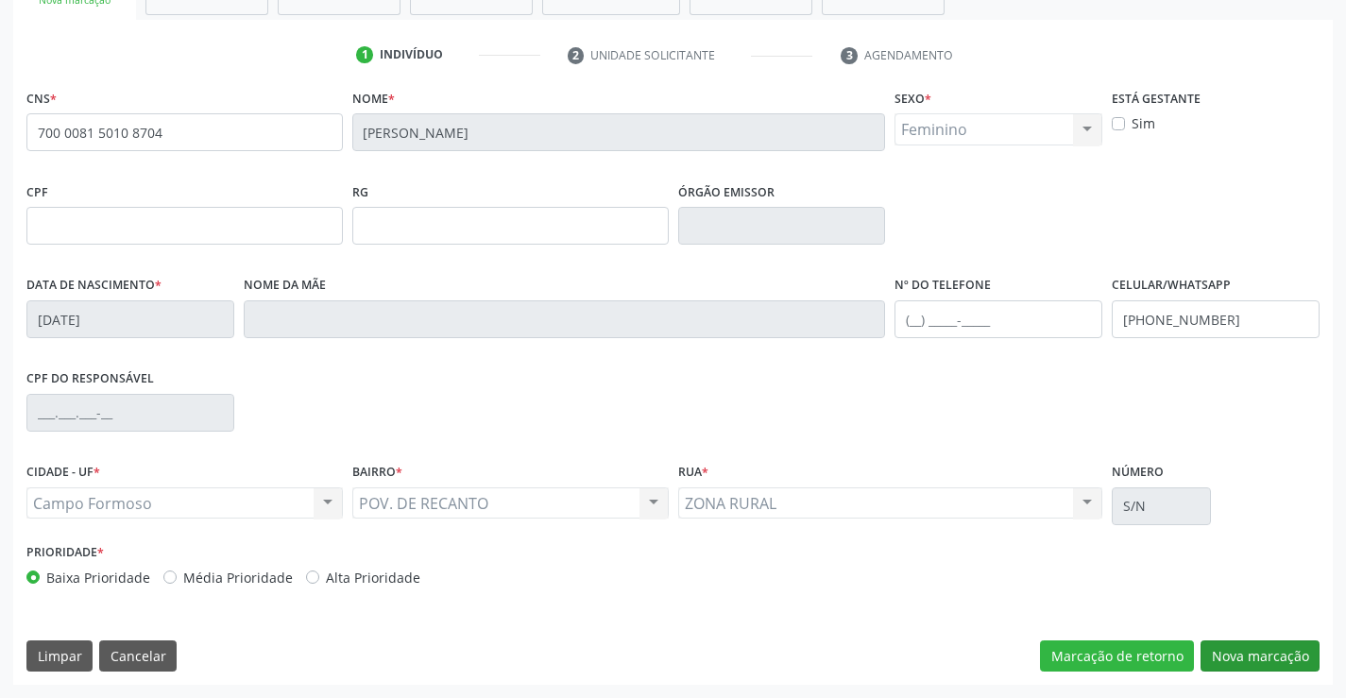
drag, startPoint x: 1211, startPoint y: 632, endPoint x: 1211, endPoint y: 643, distance: 11.3
click at [1210, 634] on div "CNS * 700 0081 5010 8704 Nome * Celma Lima dos Santos Sexo * Feminino Masculino…" at bounding box center [672, 384] width 1319 height 601
click at [1212, 644] on button "Nova marcação" at bounding box center [1259, 656] width 119 height 32
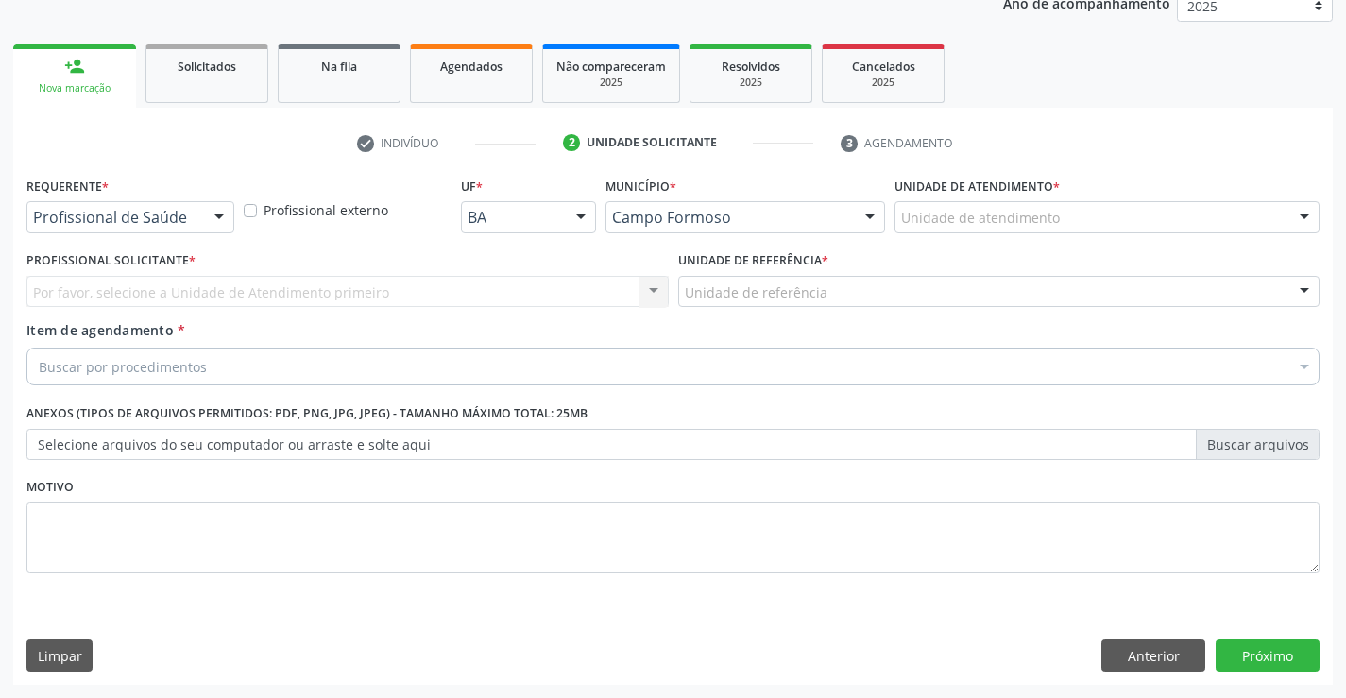
scroll to position [238, 0]
click at [209, 212] on div at bounding box center [219, 218] width 28 height 32
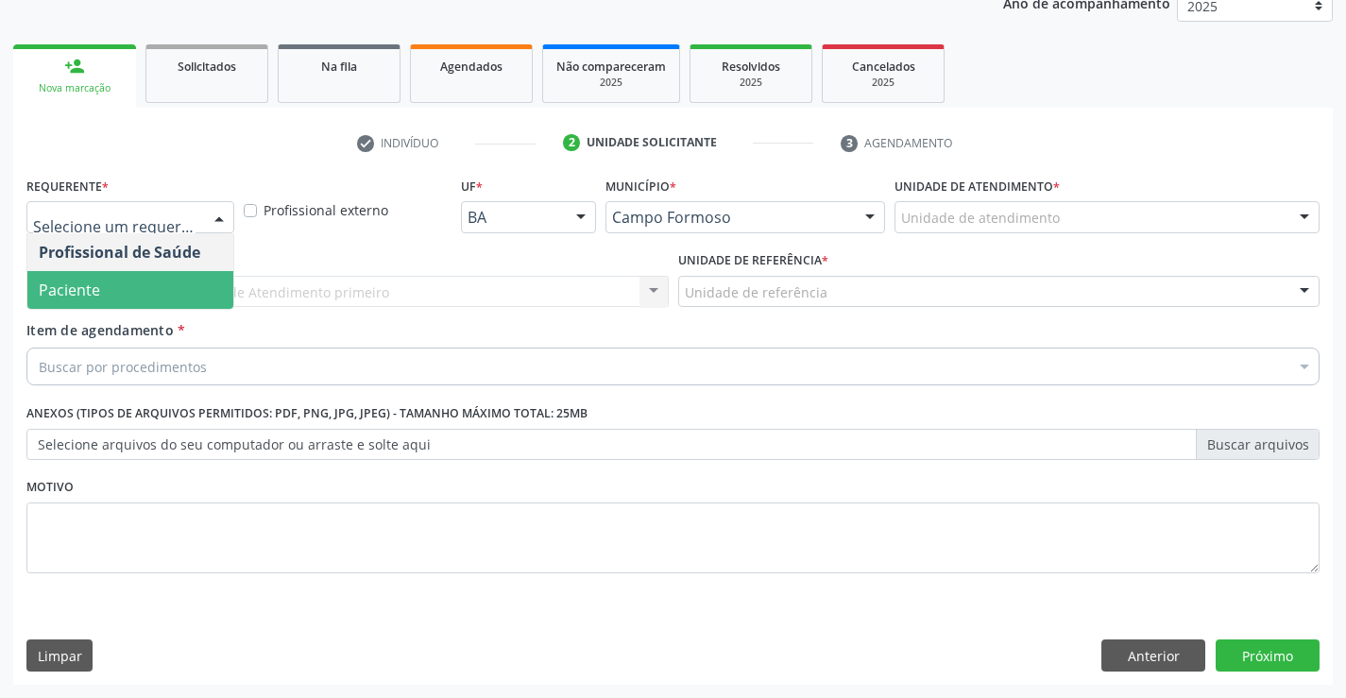
click at [147, 271] on span "Paciente" at bounding box center [130, 290] width 206 height 38
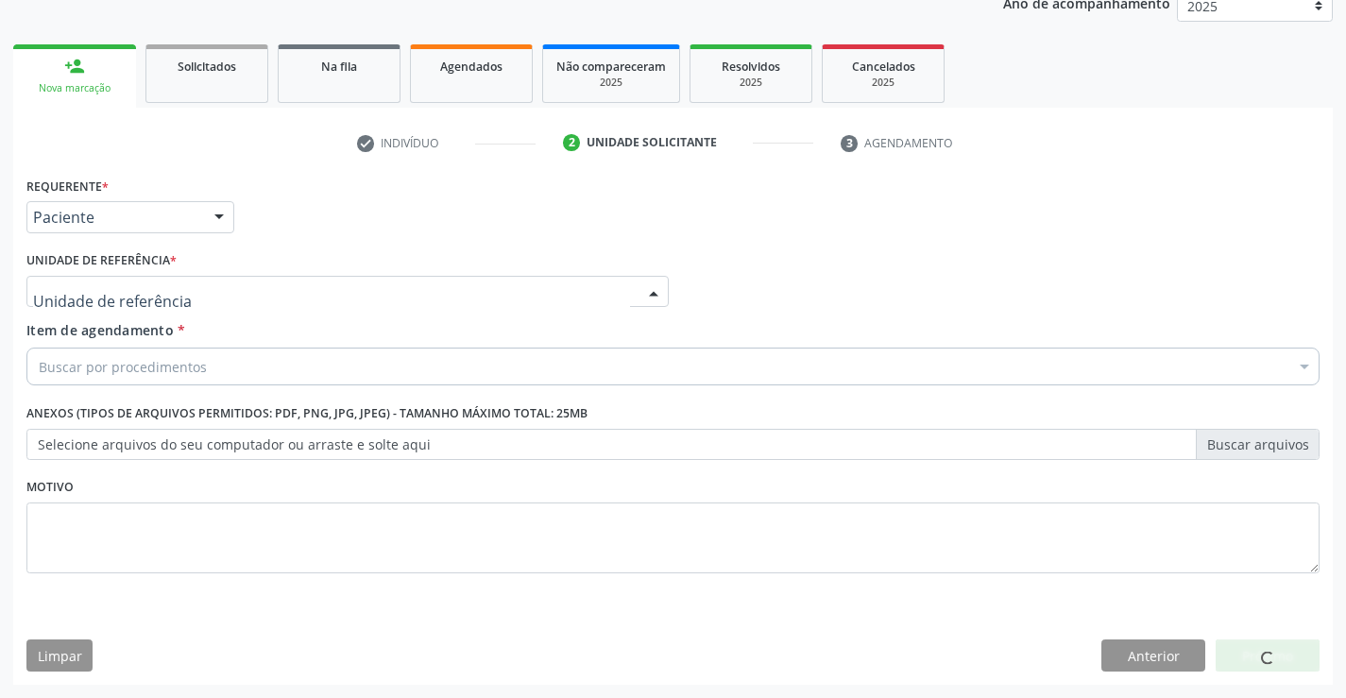
drag, startPoint x: 300, startPoint y: 275, endPoint x: 301, endPoint y: 364, distance: 88.8
click at [300, 286] on div at bounding box center [347, 292] width 642 height 32
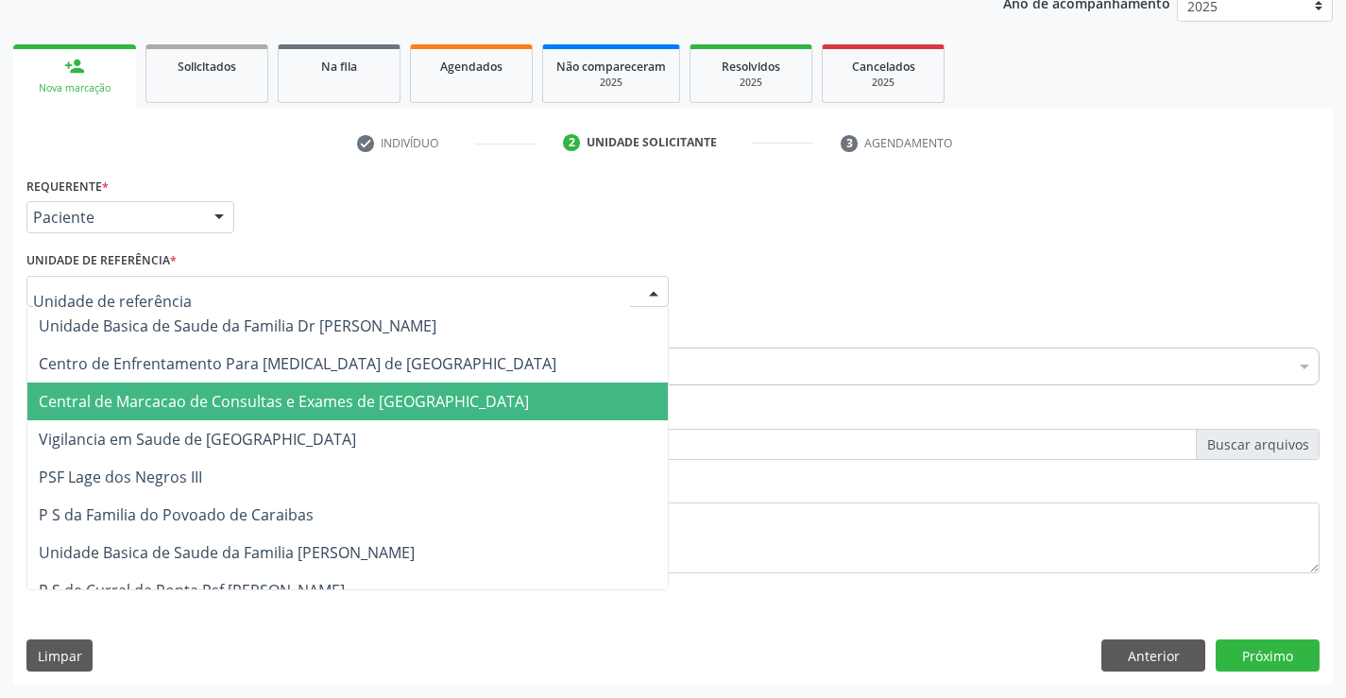
click at [302, 411] on span "Central de Marcacao de Consultas e Exames de [GEOGRAPHIC_DATA]" at bounding box center [284, 401] width 490 height 21
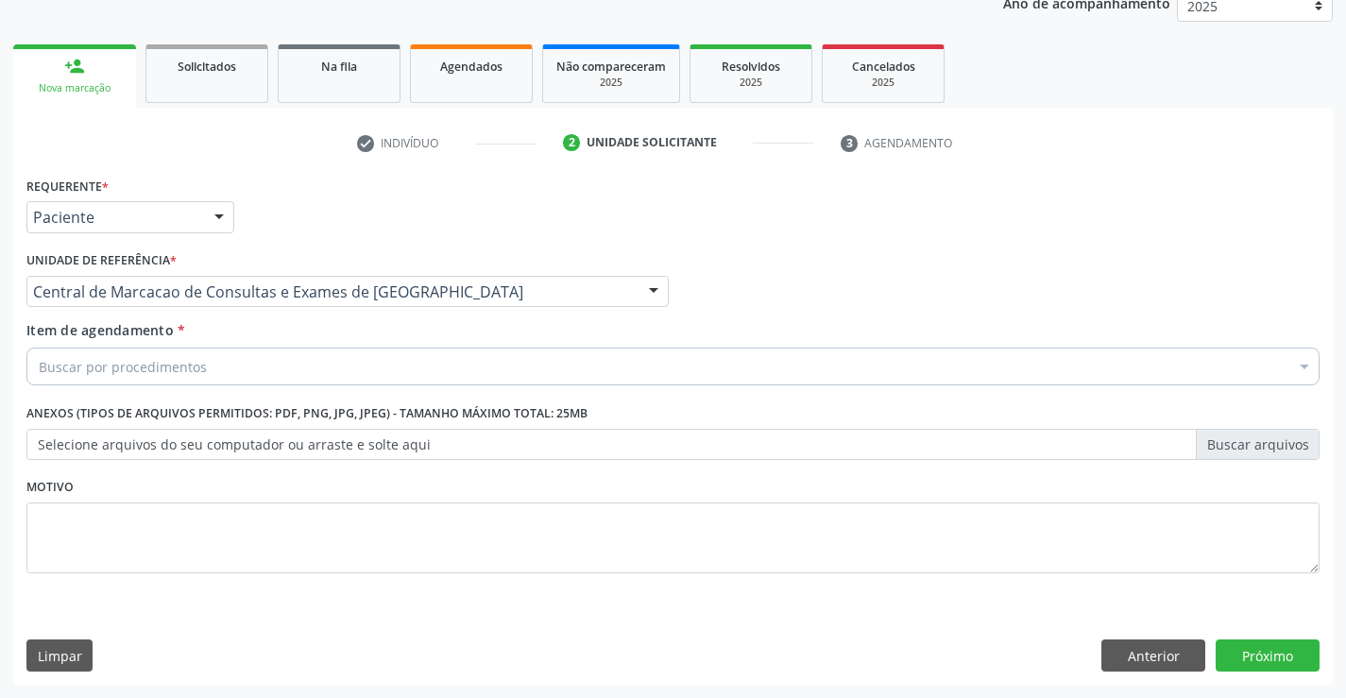
click at [312, 367] on div "Buscar por procedimentos" at bounding box center [672, 367] width 1293 height 38
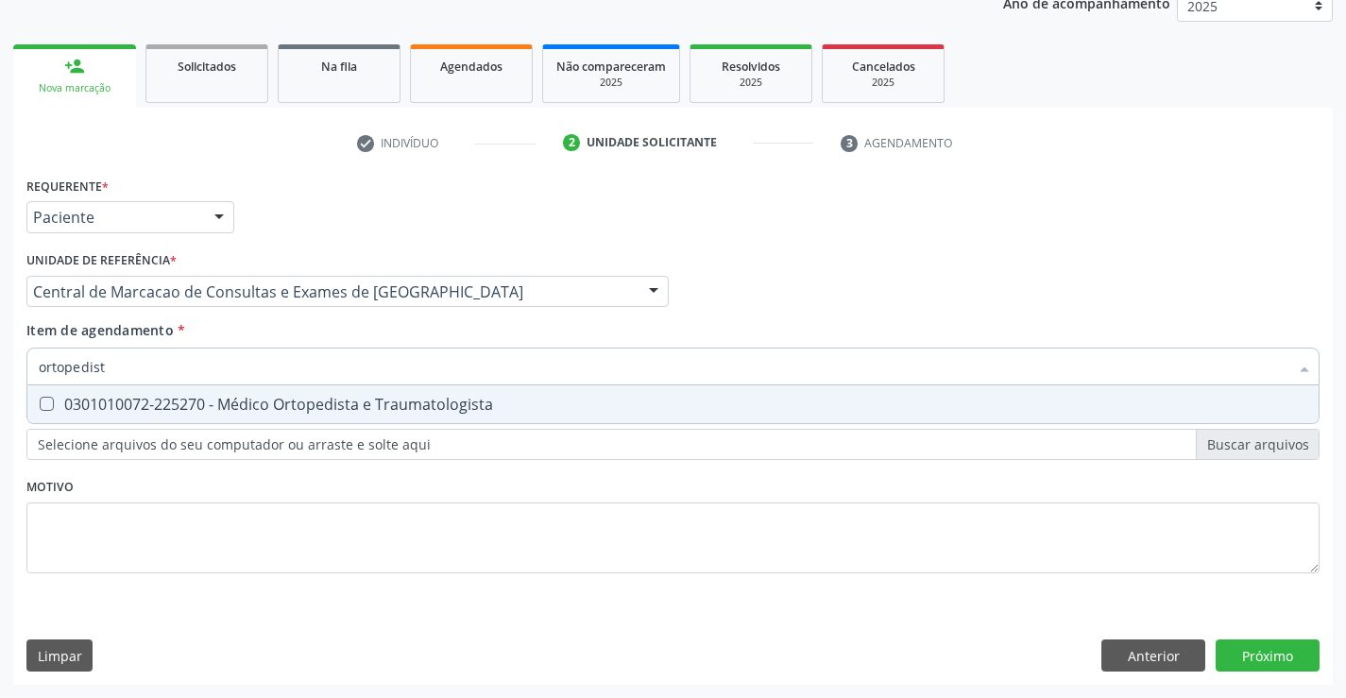
type input "ortopedista"
click at [280, 403] on div "0301010072-225270 - Médico Ortopedista e Traumatologista" at bounding box center [673, 404] width 1268 height 15
checkbox Traumatologista "true"
click at [1255, 651] on div "Requerente * Paciente Profissional de Saúde Paciente Nenhum resultado encontrad…" at bounding box center [672, 428] width 1319 height 513
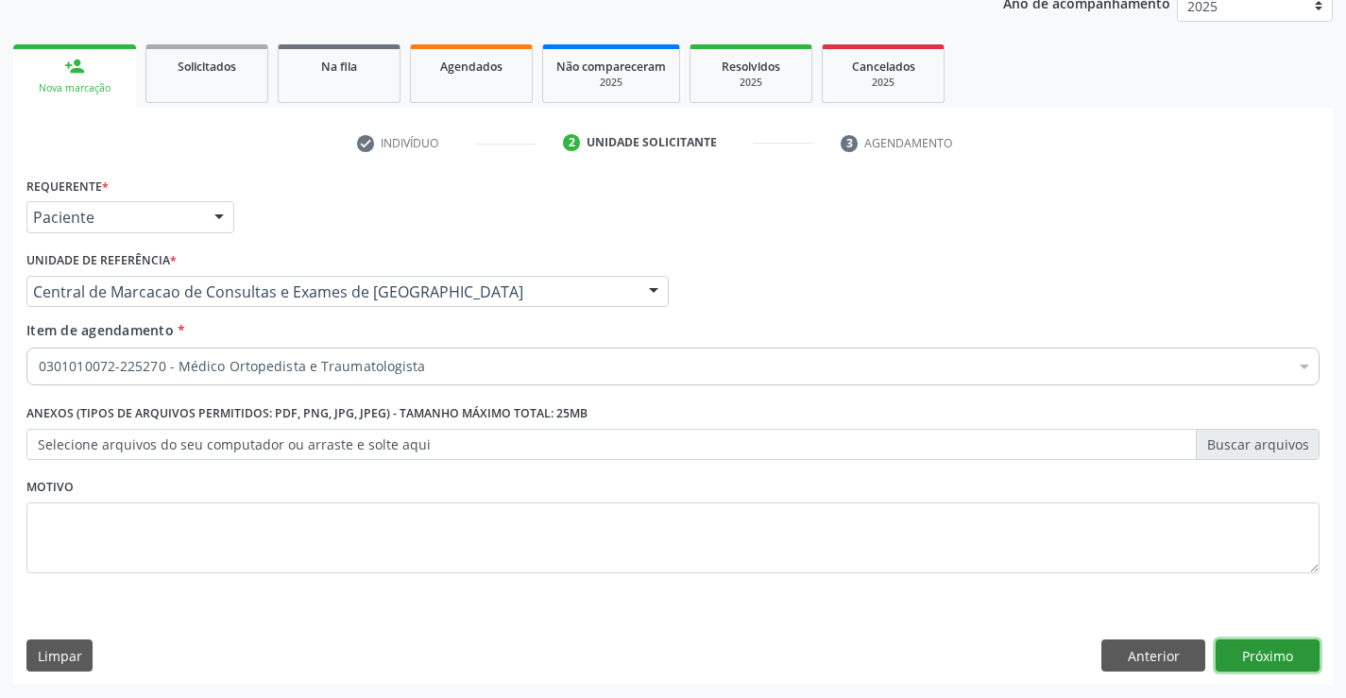
click at [1255, 651] on button "Próximo" at bounding box center [1267, 655] width 104 height 32
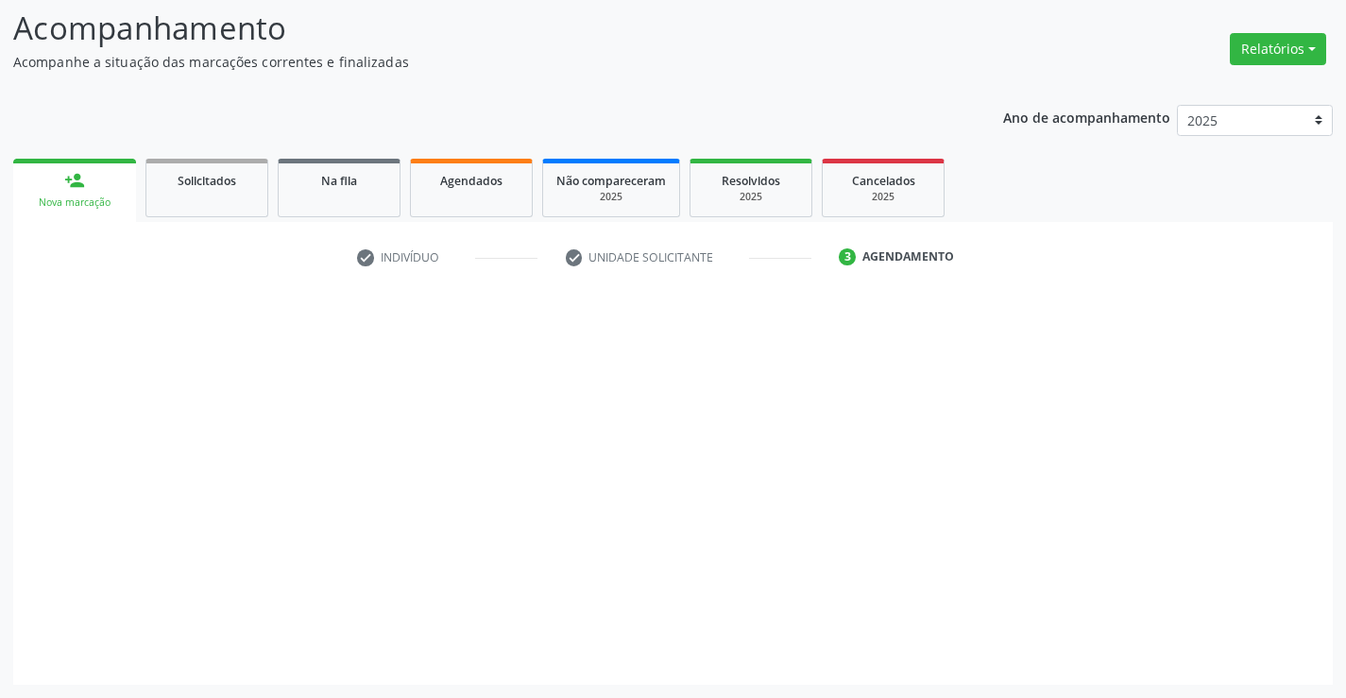
scroll to position [124, 0]
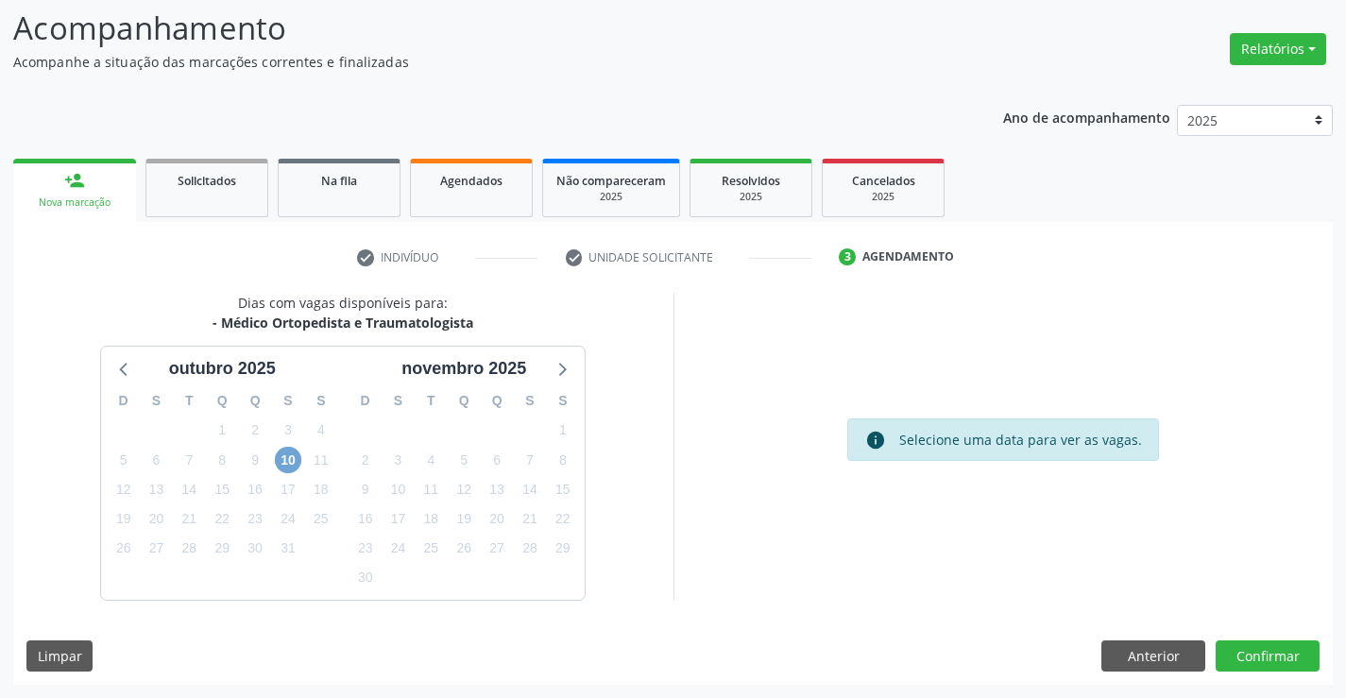
click at [288, 462] on span "10" at bounding box center [288, 460] width 26 height 26
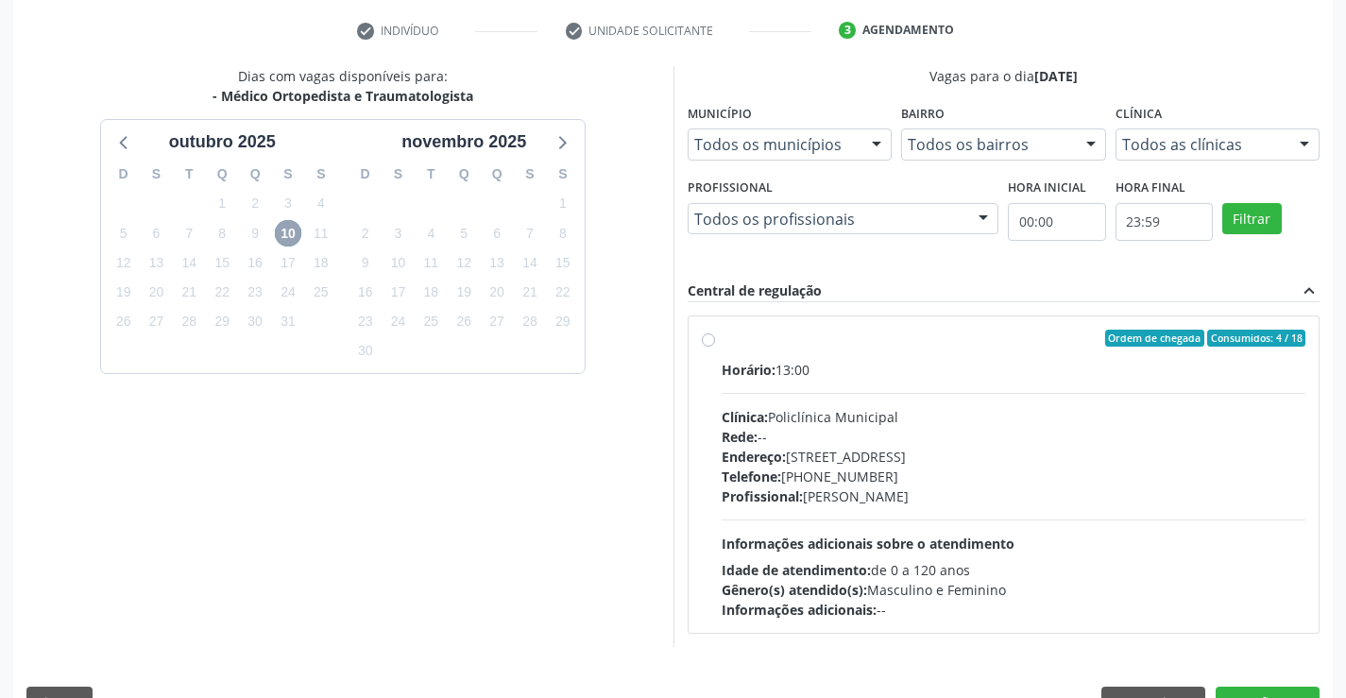
scroll to position [397, 0]
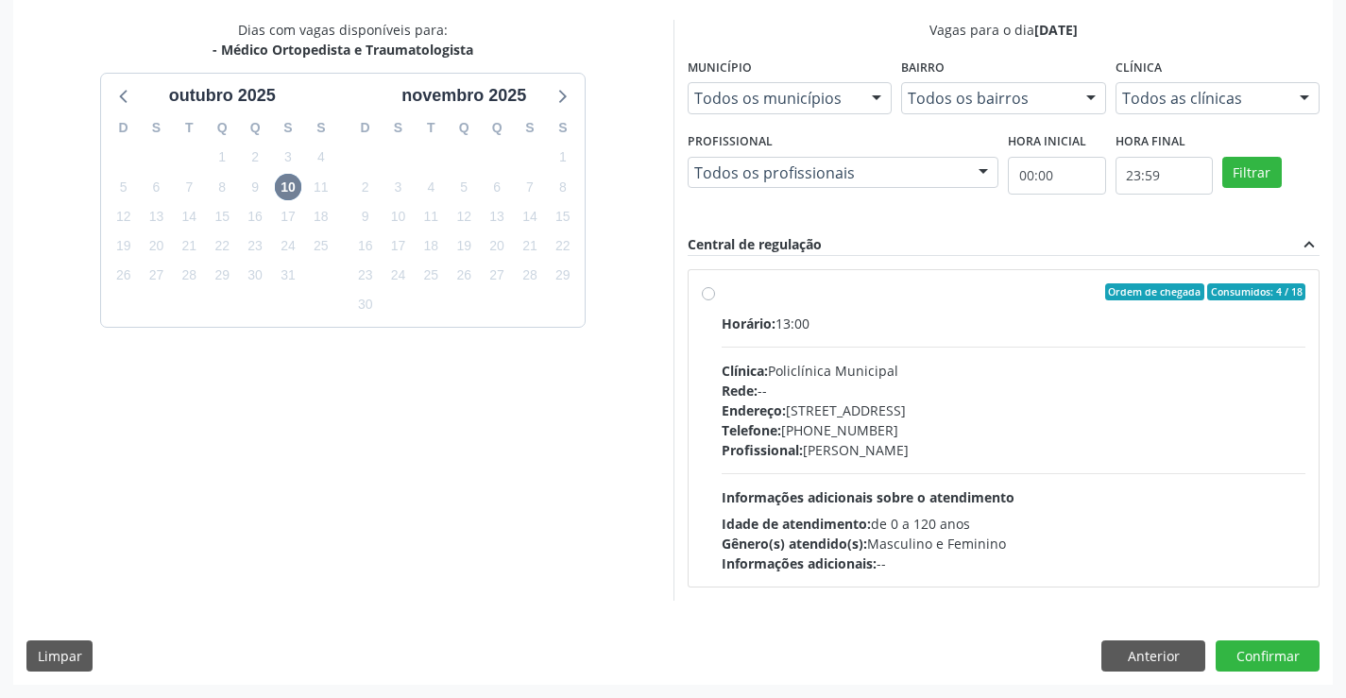
click at [905, 414] on div "Endereço: Predio, nº 386, Centro, Campo Formoso - BA" at bounding box center [1014, 410] width 585 height 20
click at [715, 300] on input "Ordem de chegada Consumidos: 4 / 18 Horário: 13:00 Clínica: Policlínica Municip…" at bounding box center [708, 291] width 13 height 17
radio input "true"
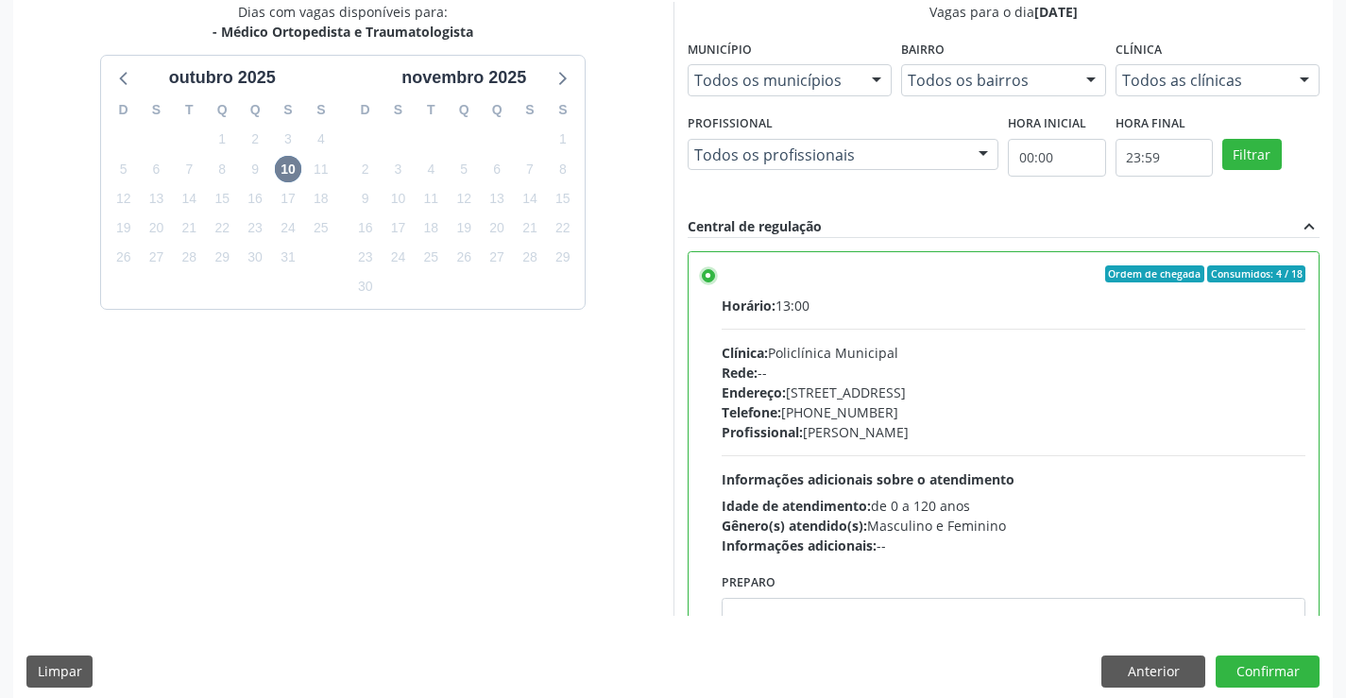
scroll to position [431, 0]
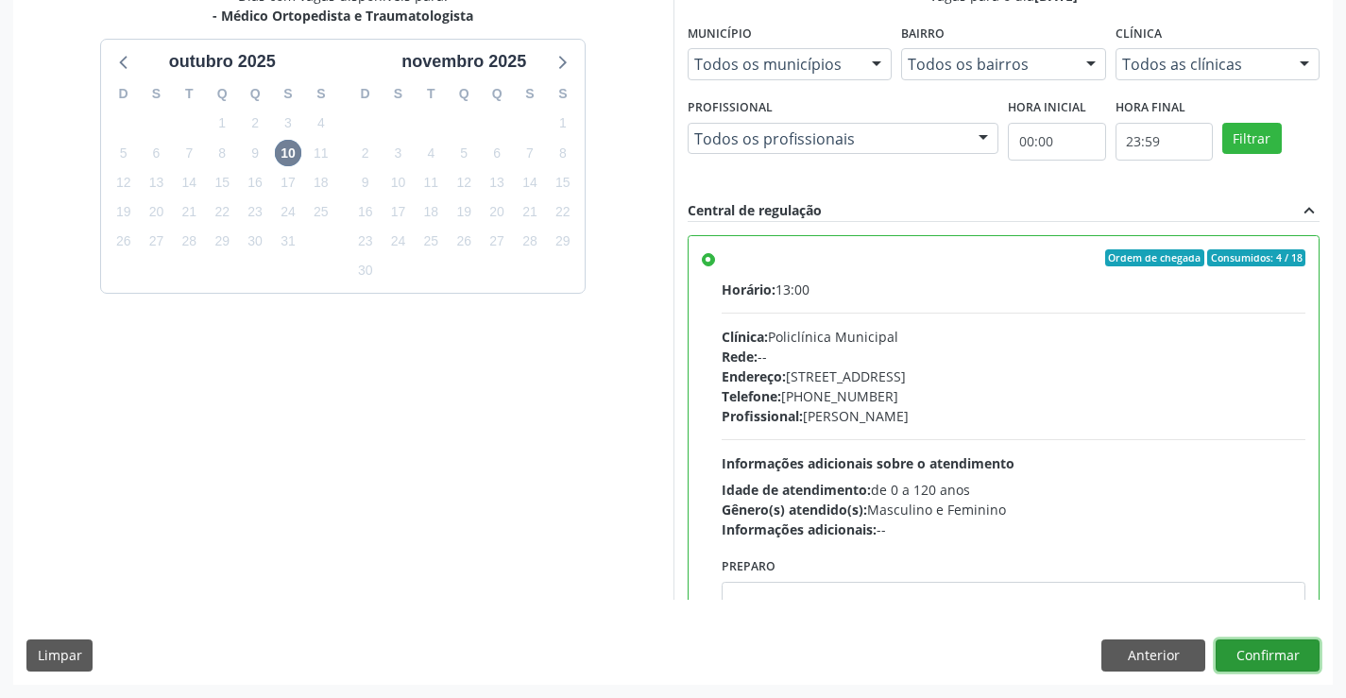
click at [1281, 669] on button "Confirmar" at bounding box center [1267, 655] width 104 height 32
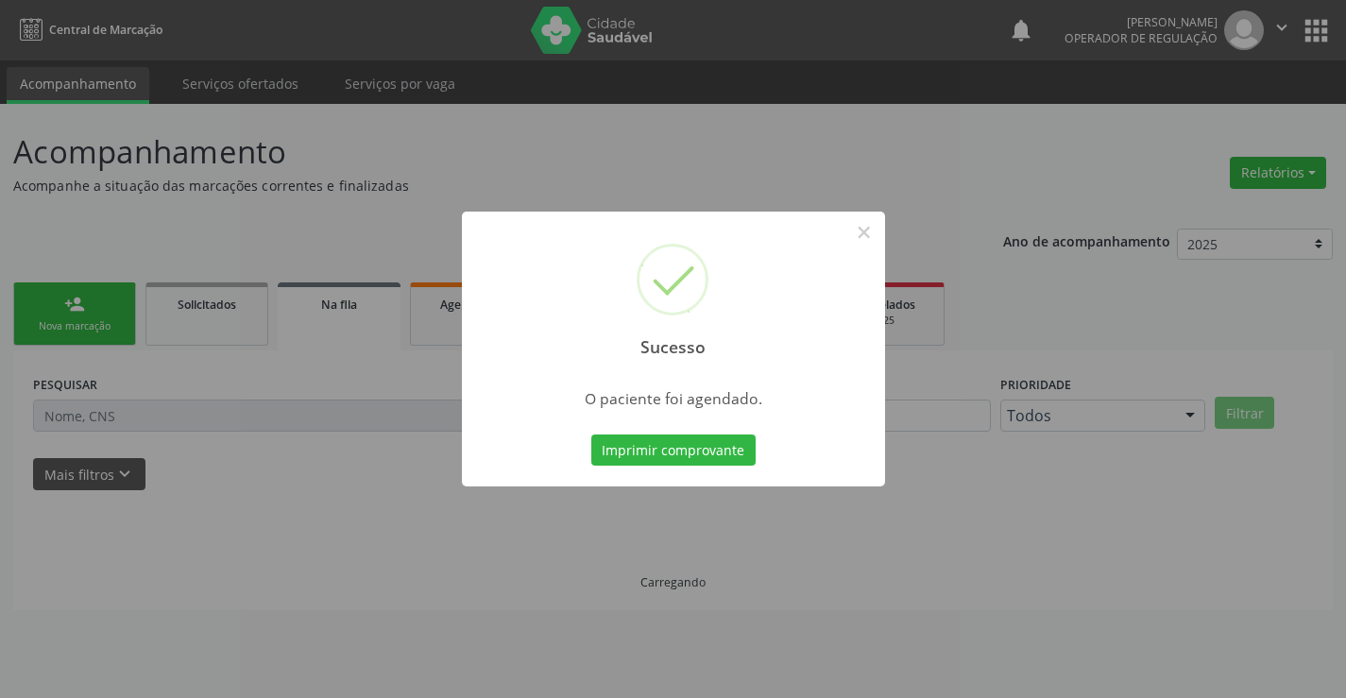
scroll to position [0, 0]
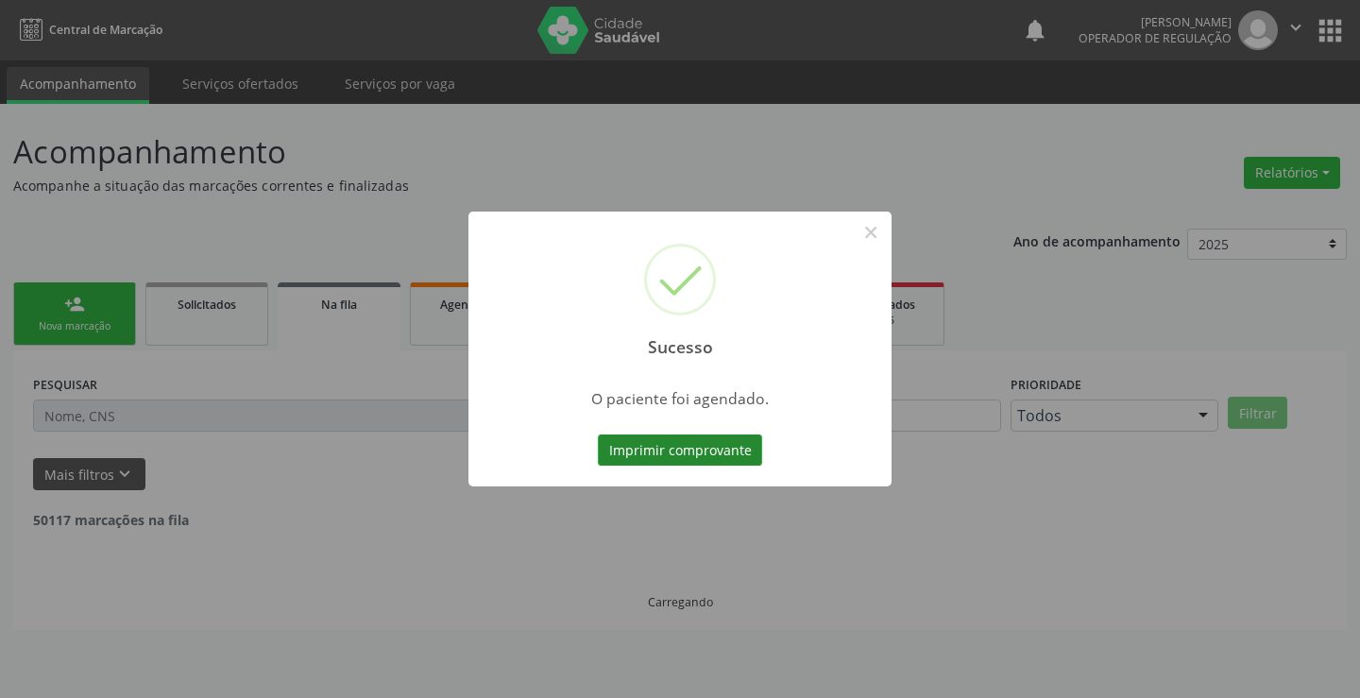
click at [702, 448] on button "Imprimir comprovante" at bounding box center [680, 450] width 164 height 32
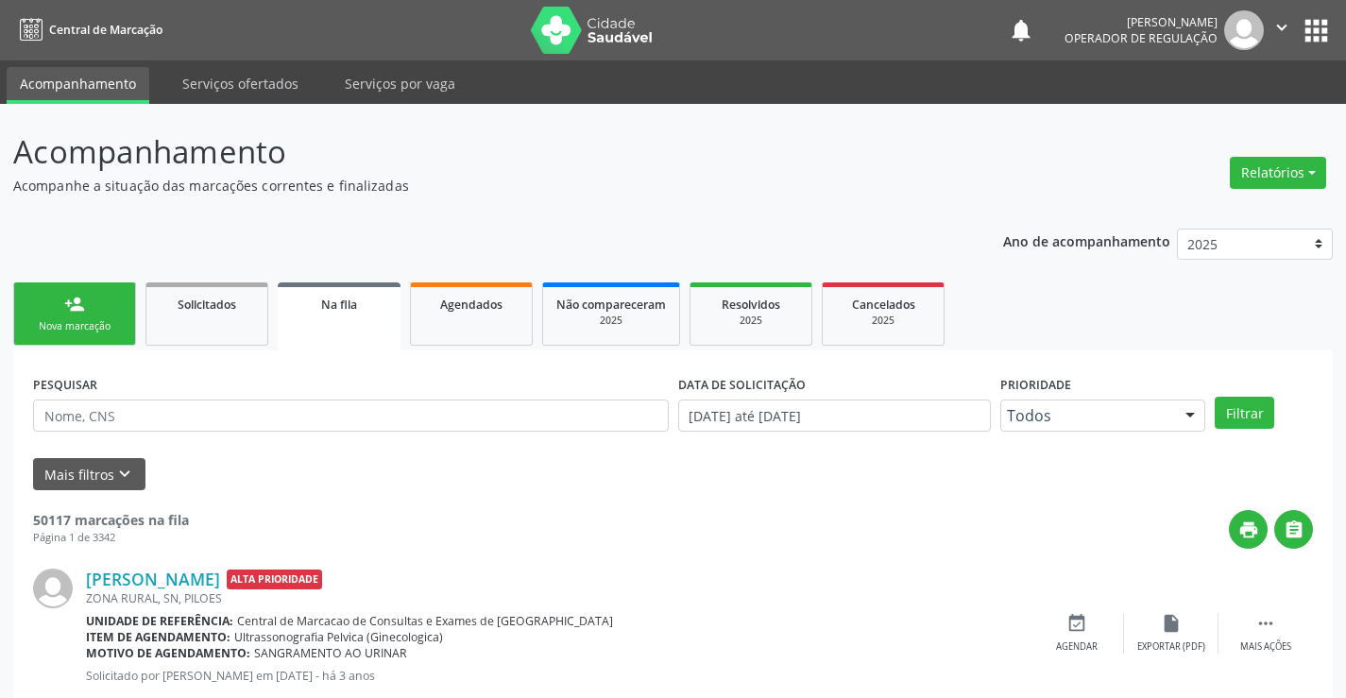
click at [101, 319] on div "Nova marcação" at bounding box center [74, 326] width 94 height 14
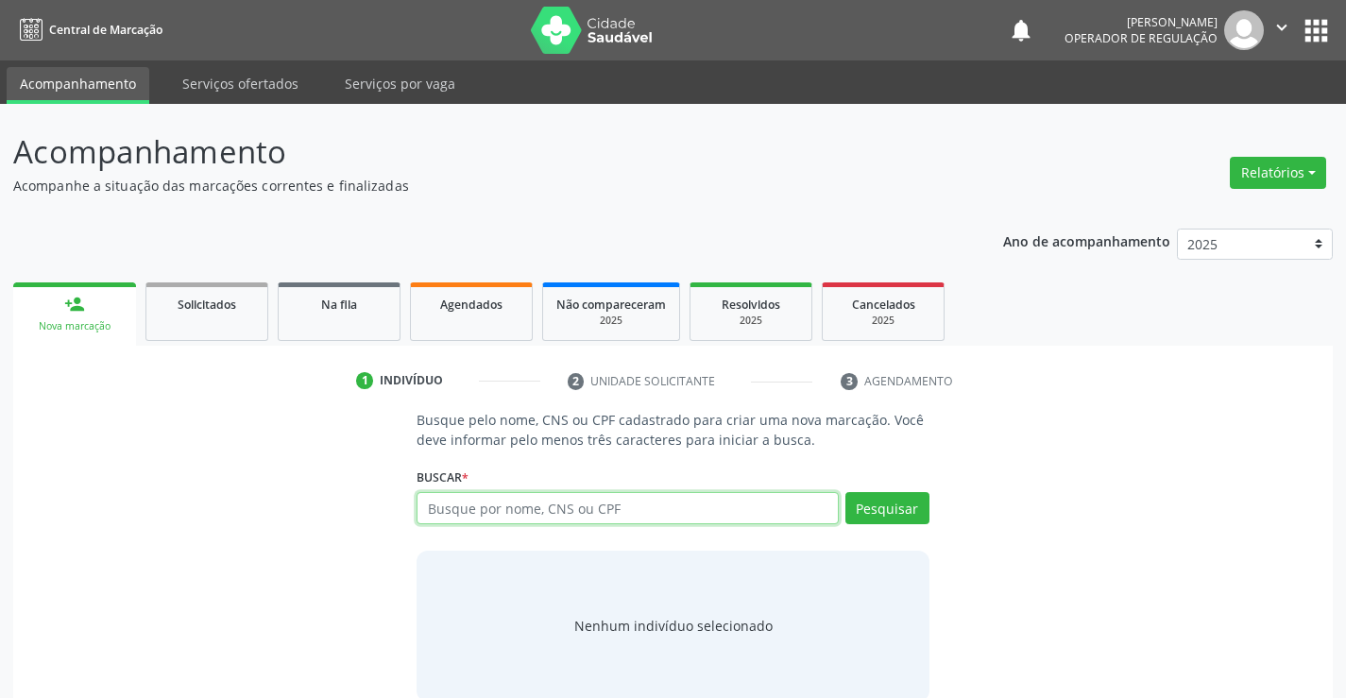
click at [446, 511] on input "text" at bounding box center [626, 508] width 421 height 32
type input "700503581547155"
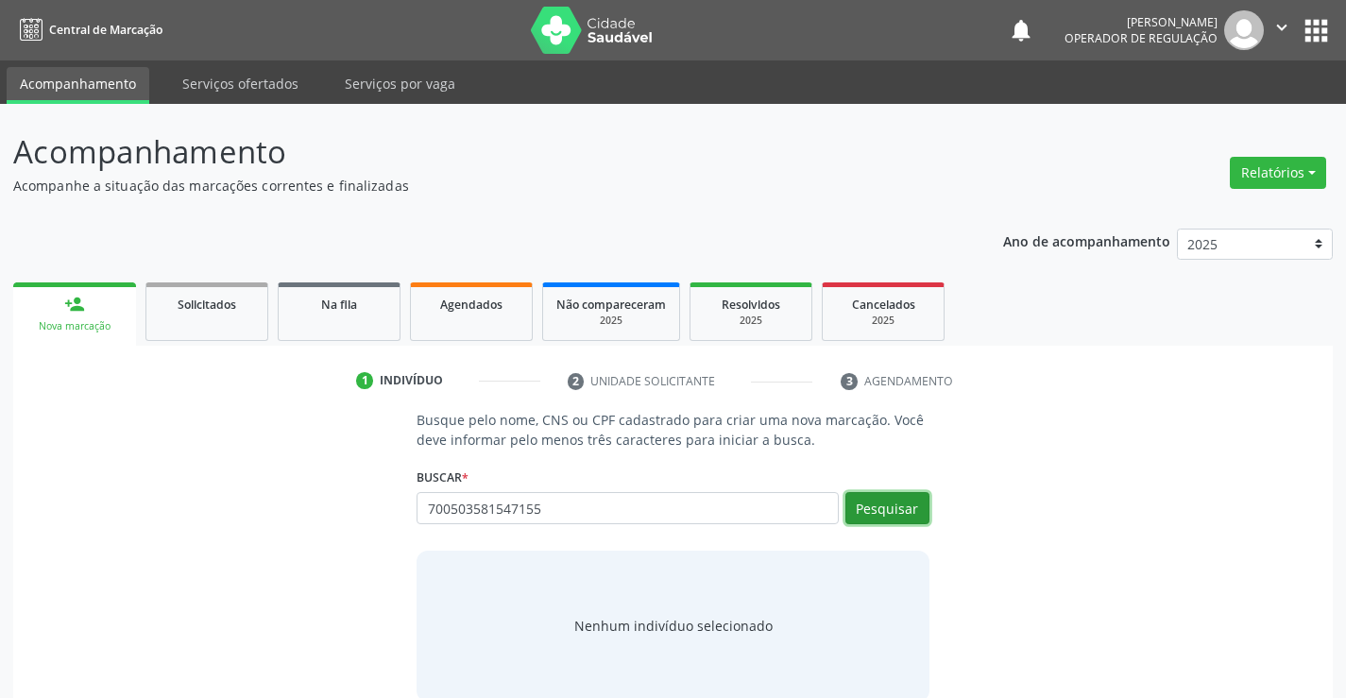
click at [888, 501] on button "Pesquisar" at bounding box center [887, 508] width 84 height 32
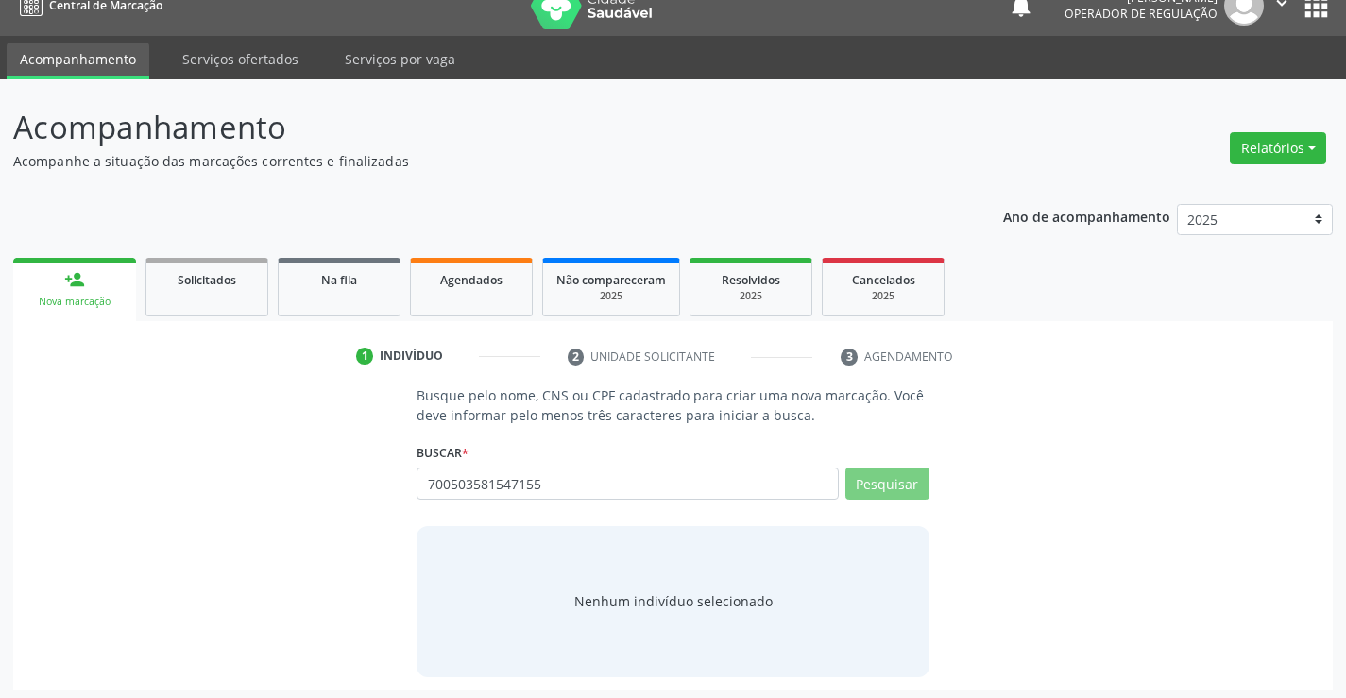
scroll to position [30, 0]
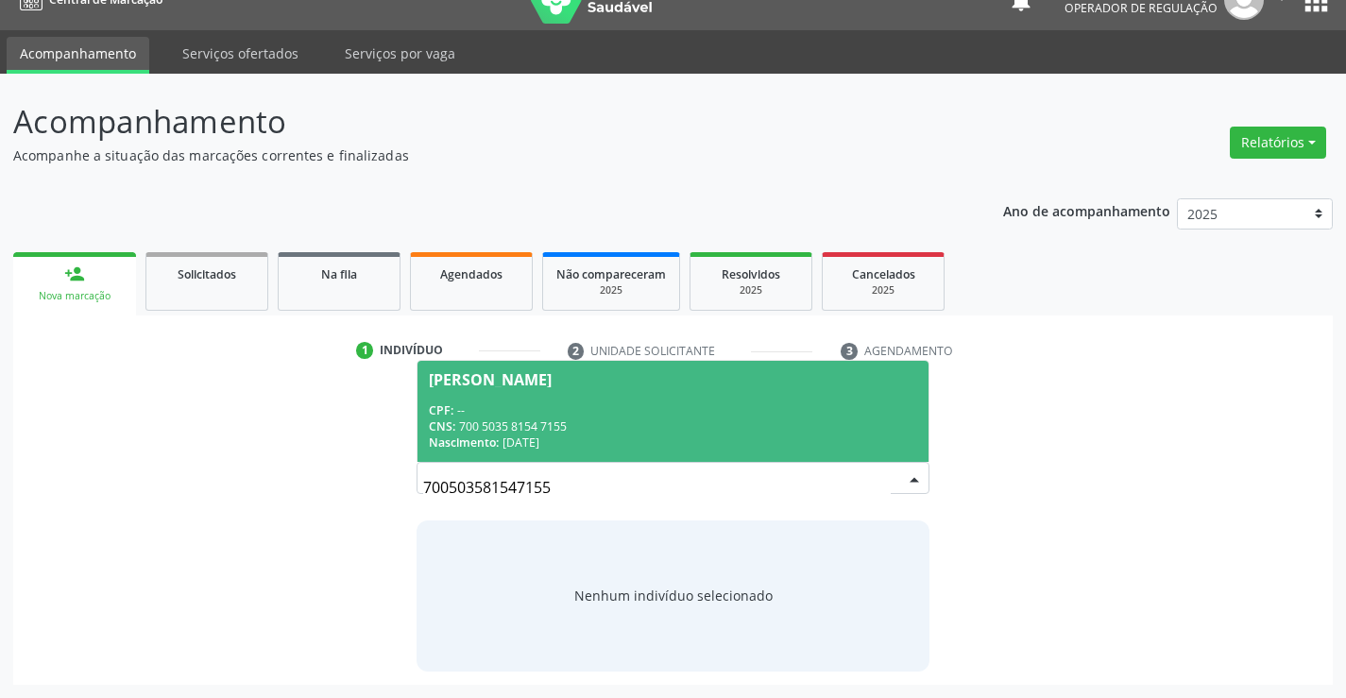
click at [648, 399] on span "Amanda Rodrigues Ferreira CPF: -- CNS: 700 5035 8154 7155 Nascimento: 07/01/2004" at bounding box center [672, 411] width 510 height 101
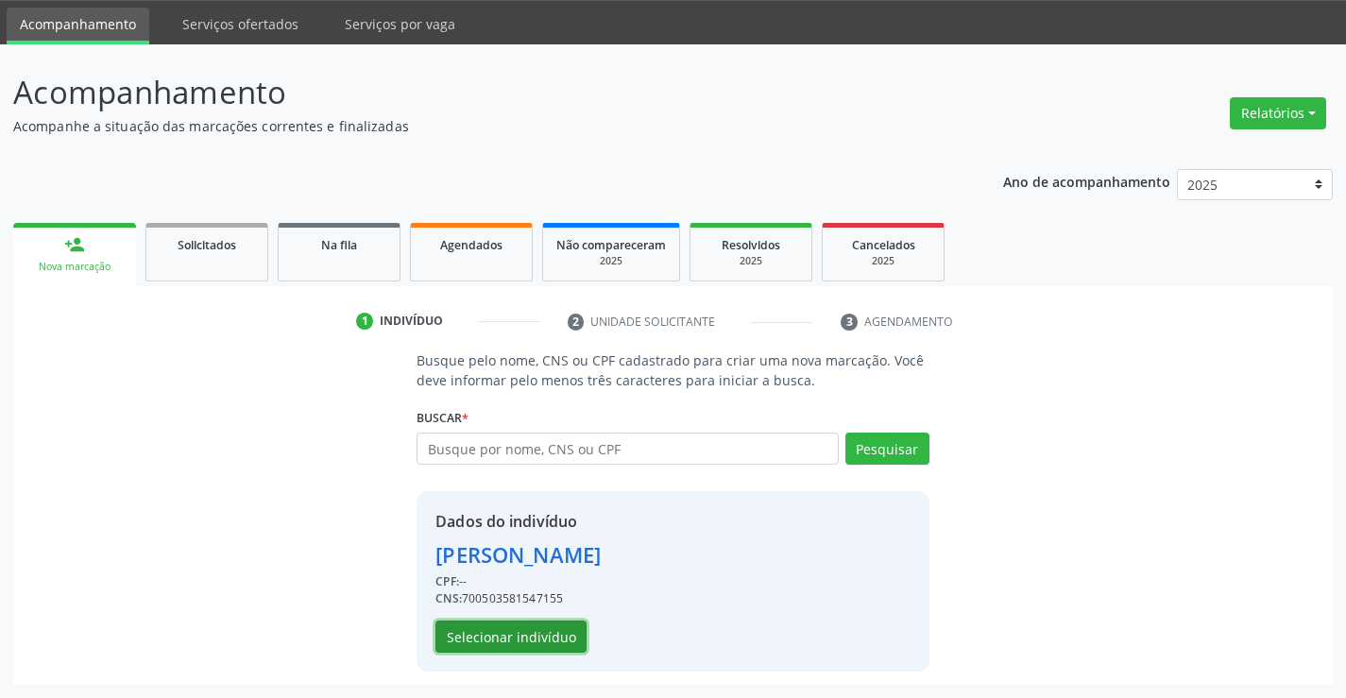
click at [505, 632] on button "Selecionar indivíduo" at bounding box center [510, 636] width 151 height 32
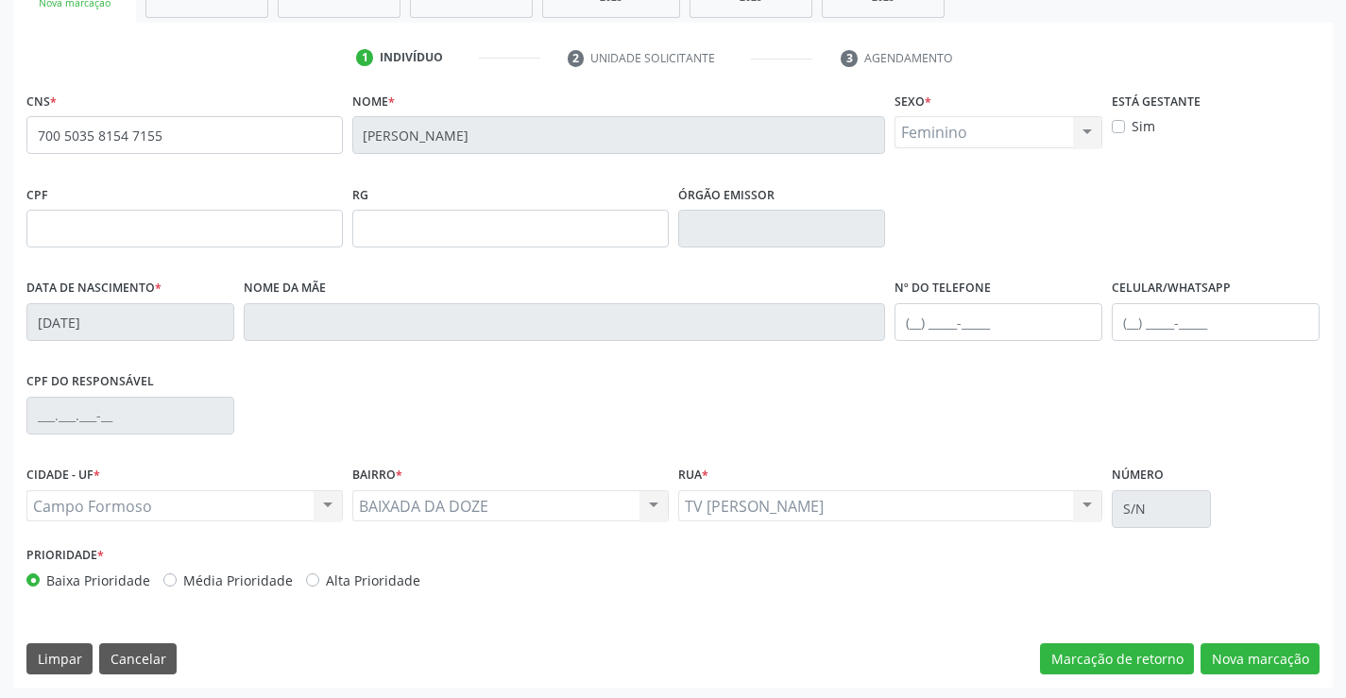
scroll to position [326, 0]
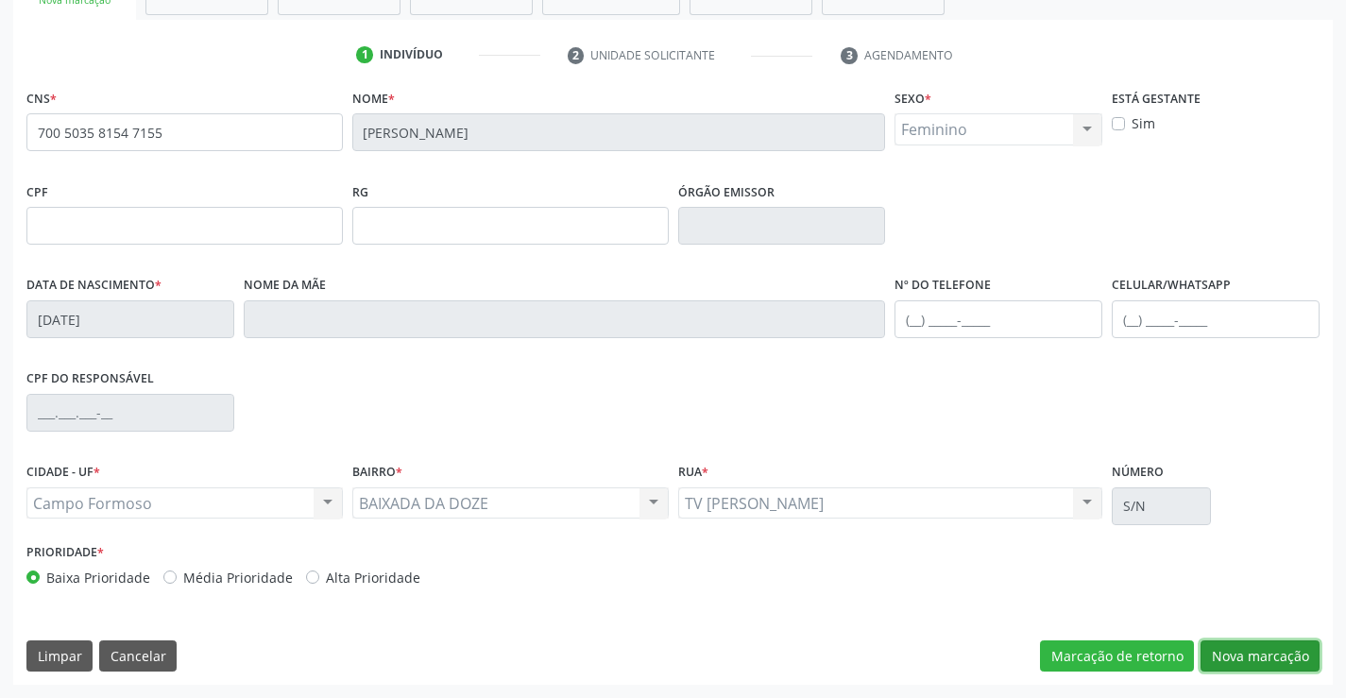
click at [1222, 647] on button "Nova marcação" at bounding box center [1259, 656] width 119 height 32
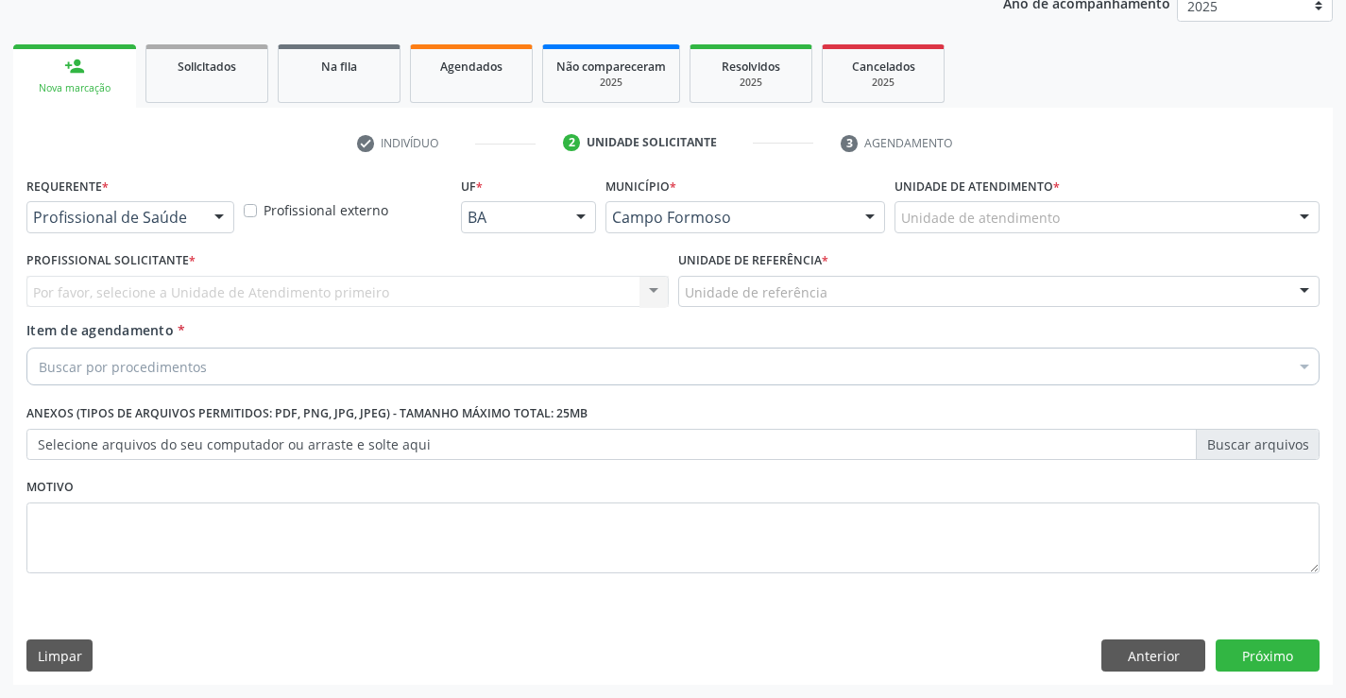
click at [185, 192] on div "Requerente * Profissional de Saúde Profissional de Saúde Paciente Nenhum result…" at bounding box center [130, 202] width 208 height 60
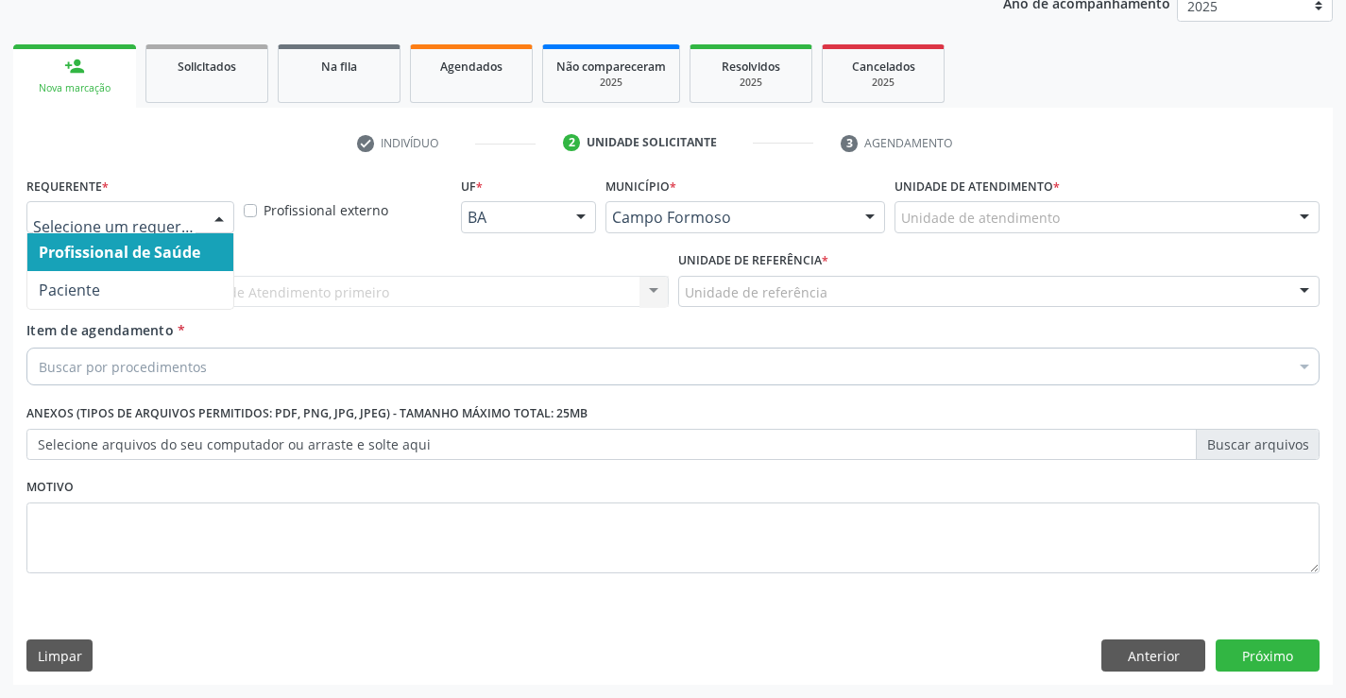
click at [203, 230] on div at bounding box center [130, 217] width 208 height 32
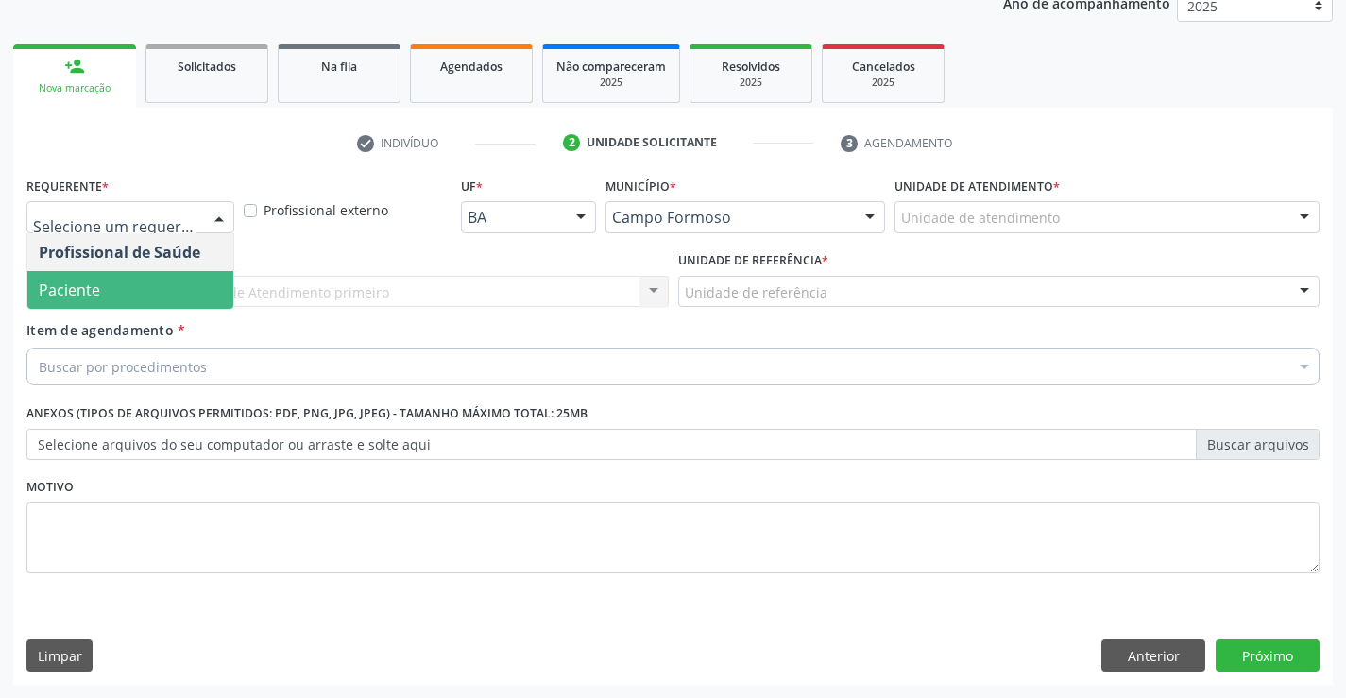
click at [141, 293] on span "Paciente" at bounding box center [130, 290] width 206 height 38
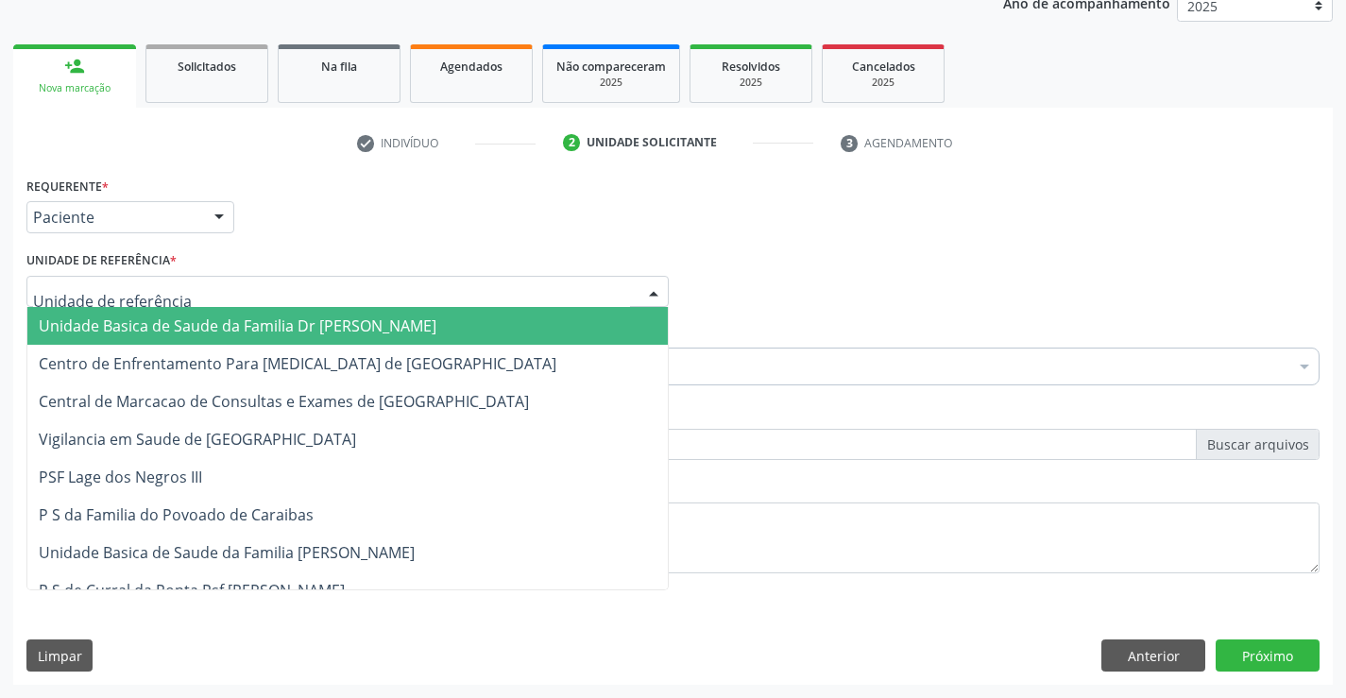
click at [258, 293] on div at bounding box center [347, 292] width 642 height 32
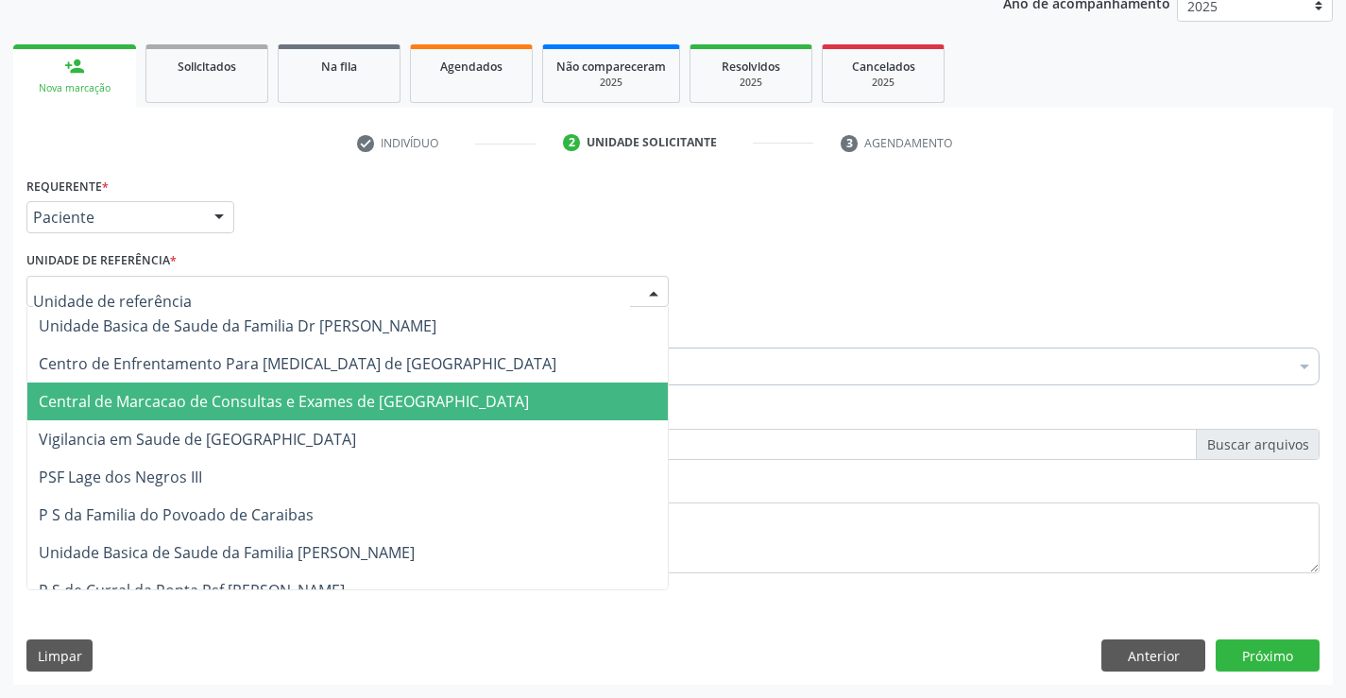
click at [273, 399] on span "Central de Marcacao de Consultas e Exames de [GEOGRAPHIC_DATA]" at bounding box center [284, 401] width 490 height 21
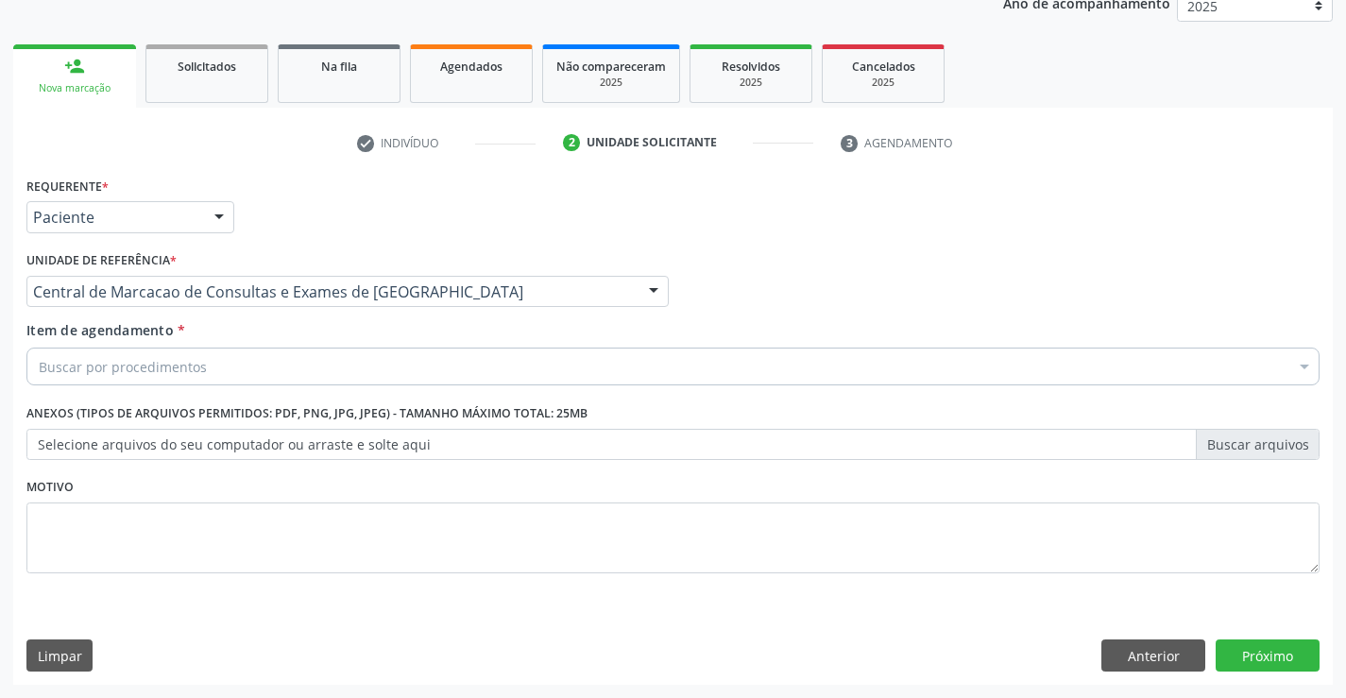
click at [288, 366] on div "Buscar por procedimentos" at bounding box center [672, 367] width 1293 height 38
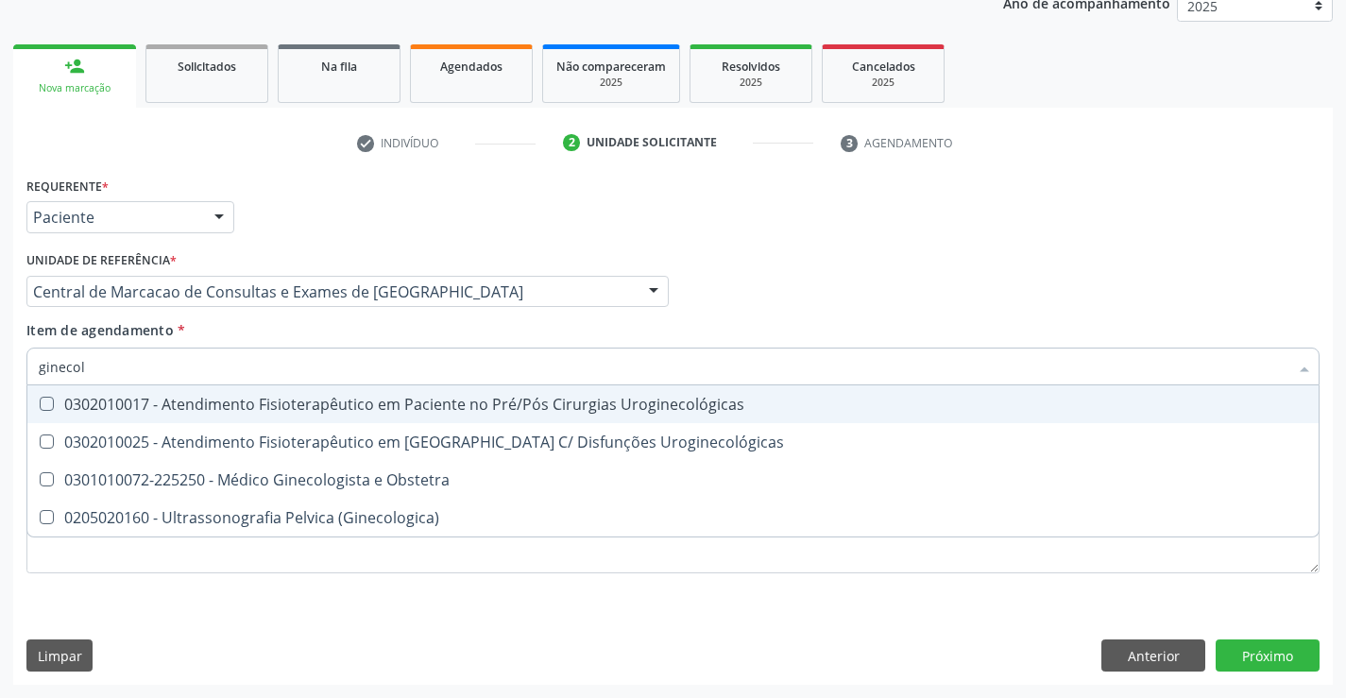
type input "ginecolo"
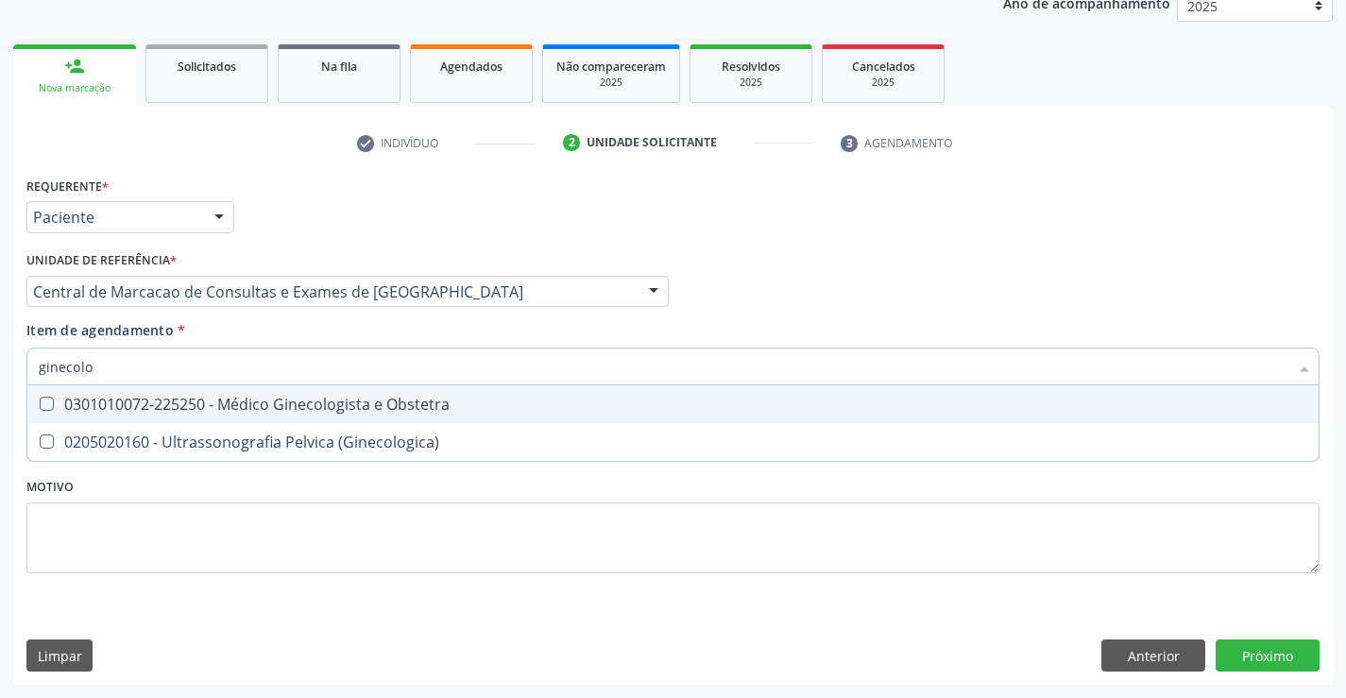
click at [297, 405] on div "0301010072-225250 - Médico Ginecologista e Obstetra" at bounding box center [673, 404] width 1268 height 15
checkbox Obstetra "true"
click at [1235, 651] on div "Requerente * Paciente Profissional de Saúde Paciente Nenhum resultado encontrad…" at bounding box center [672, 428] width 1319 height 513
checkbox \(Ginecologica\) "true"
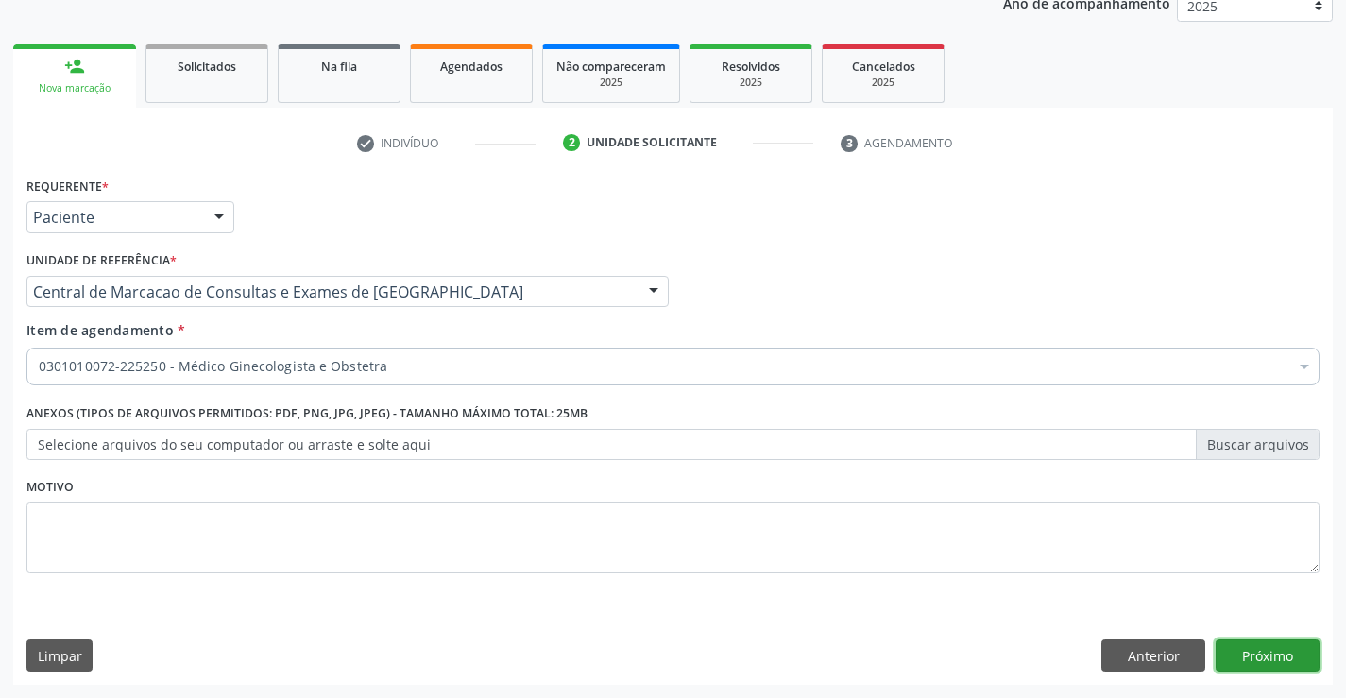
click at [1260, 644] on button "Próximo" at bounding box center [1267, 655] width 104 height 32
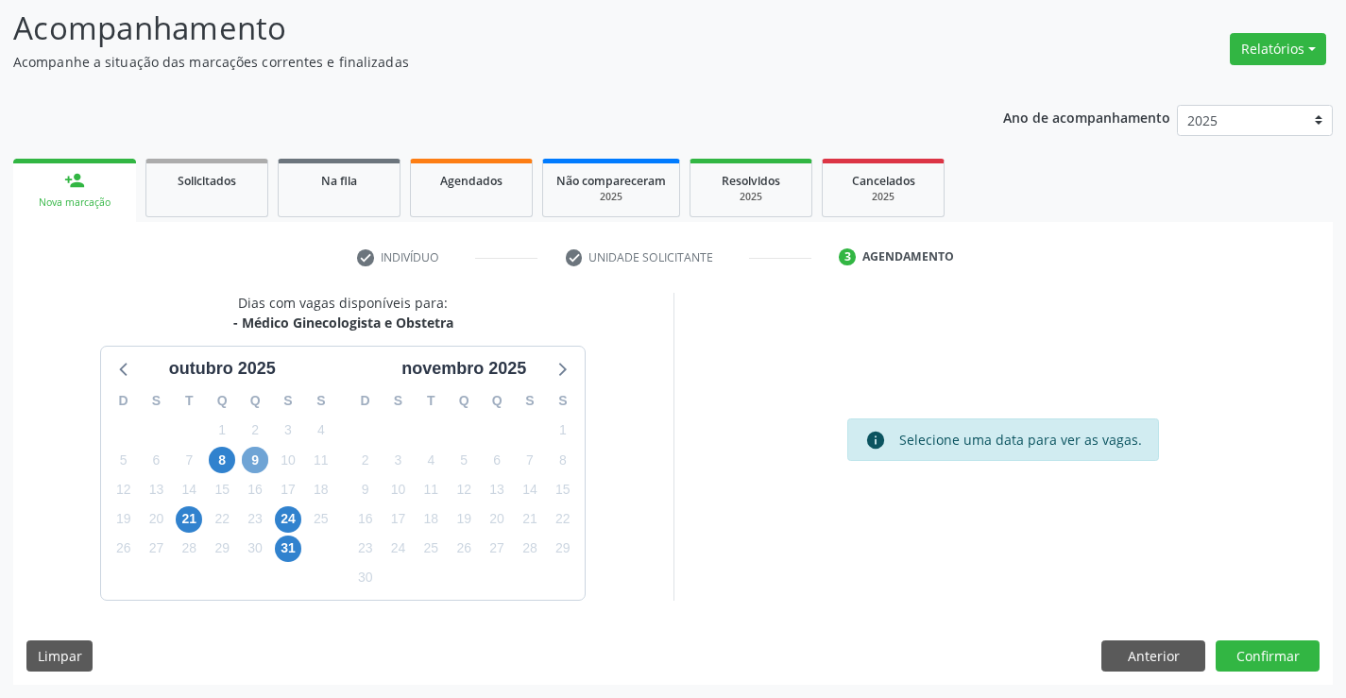
click at [248, 465] on span "9" at bounding box center [255, 460] width 26 height 26
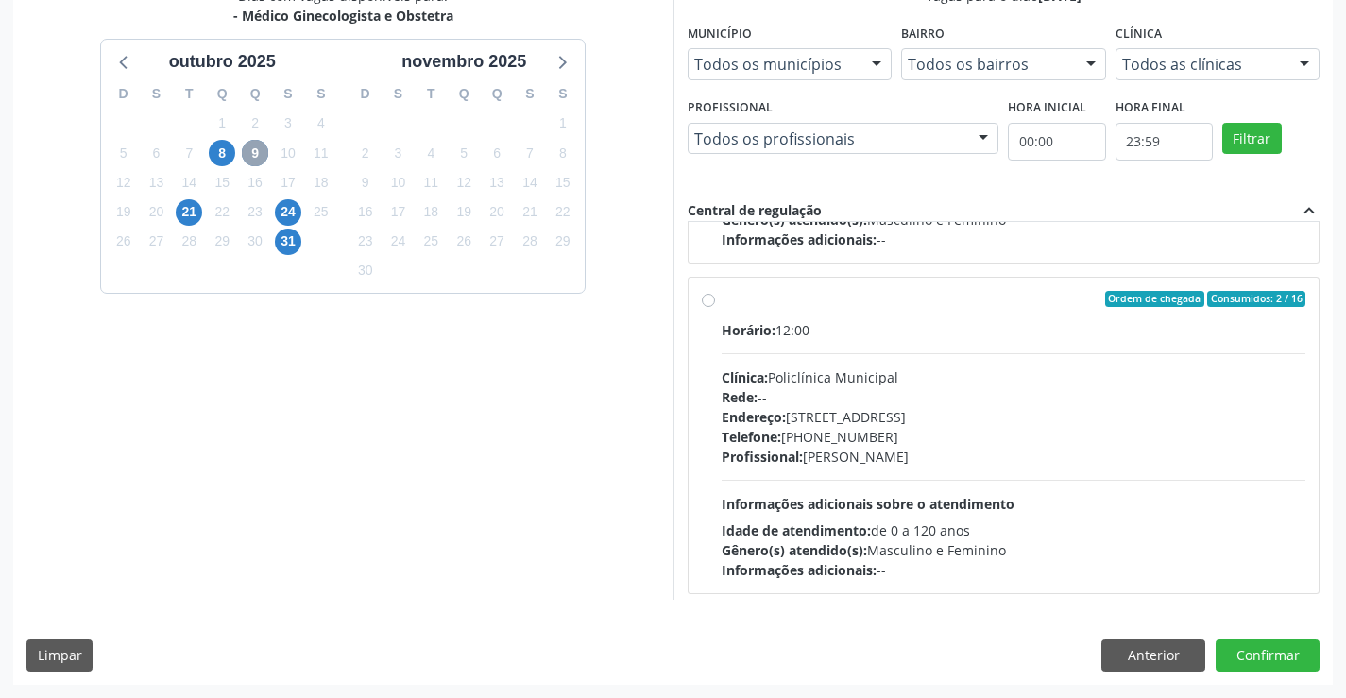
scroll to position [297, 0]
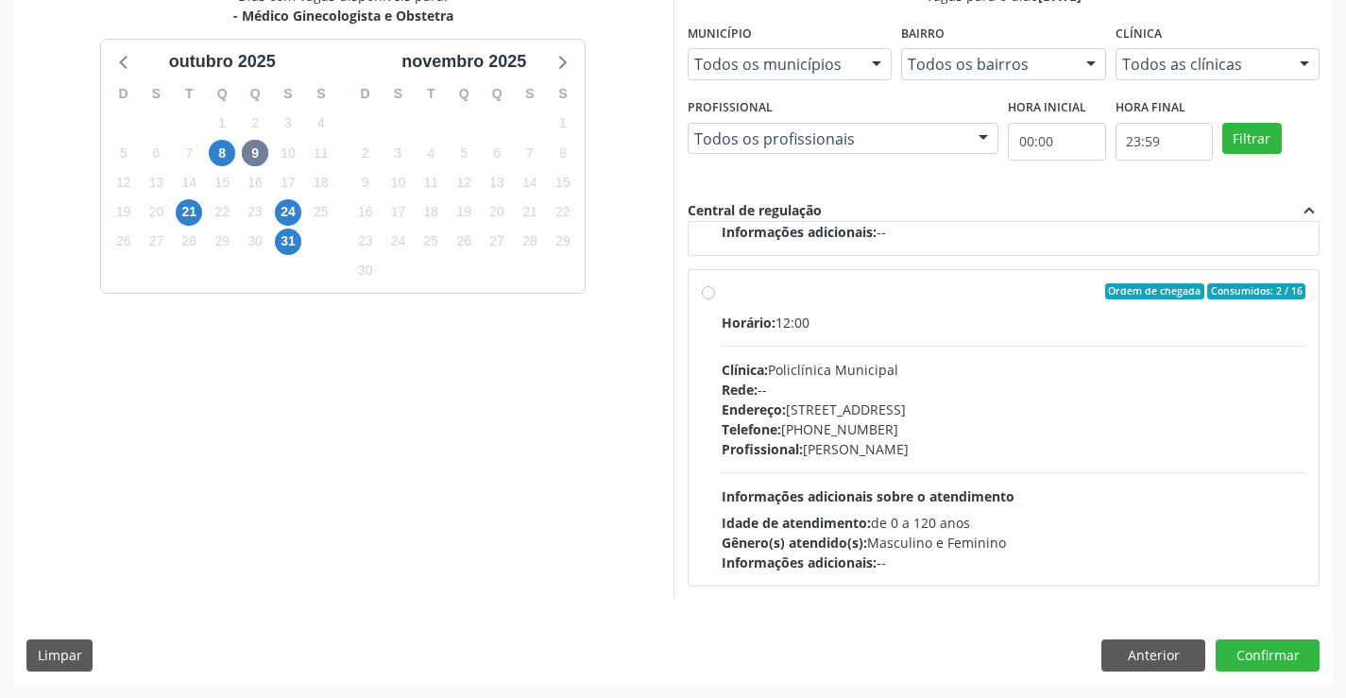
click at [795, 399] on div "Rede: --" at bounding box center [1014, 390] width 585 height 20
click at [715, 300] on input "Ordem de chegada Consumidos: 2 / 16 Horário: 12:00 Clínica: Policlínica Municip…" at bounding box center [708, 291] width 13 height 17
radio input "true"
click at [1256, 656] on button "Confirmar" at bounding box center [1267, 655] width 104 height 32
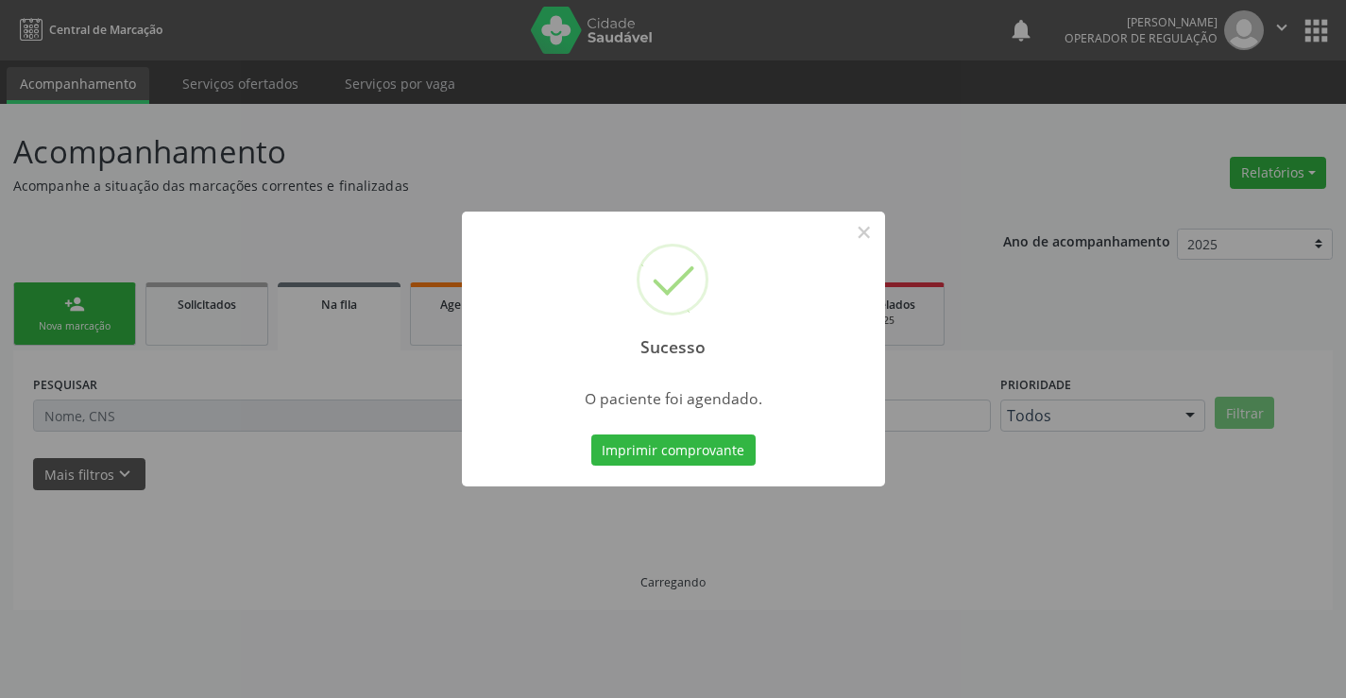
scroll to position [0, 0]
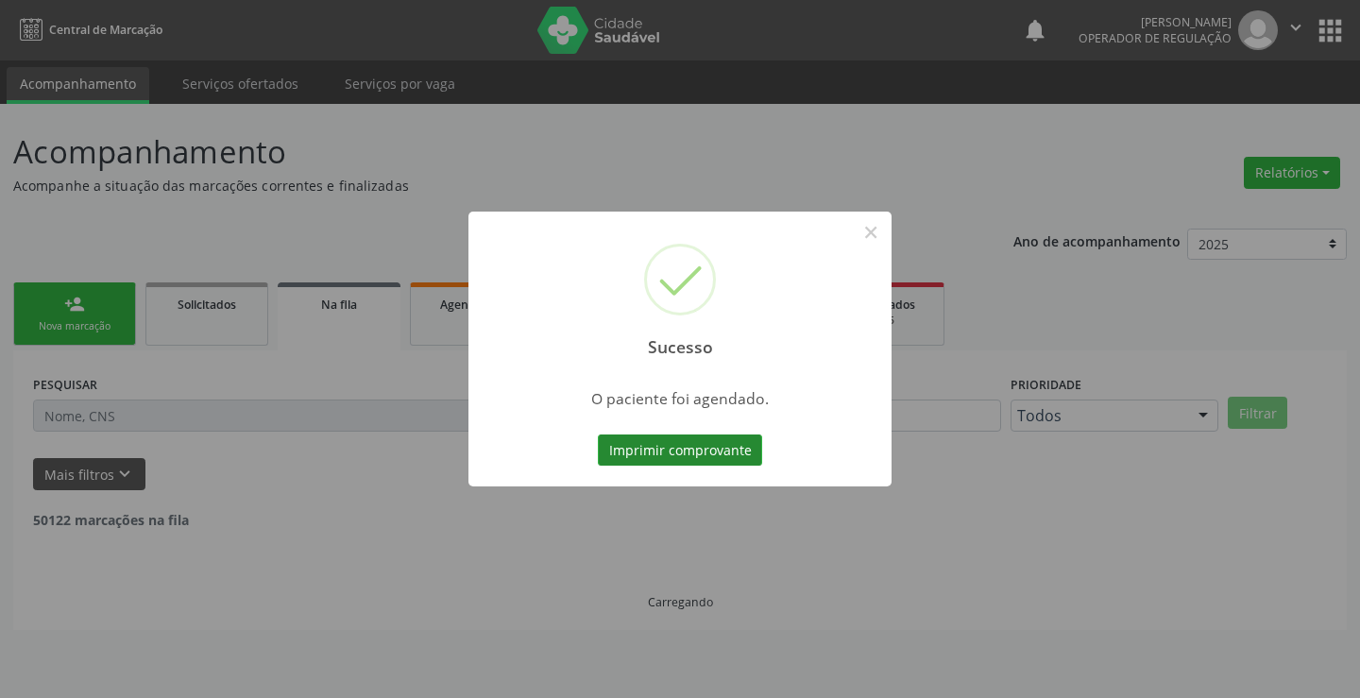
click at [716, 452] on button "Imprimir comprovante" at bounding box center [680, 450] width 164 height 32
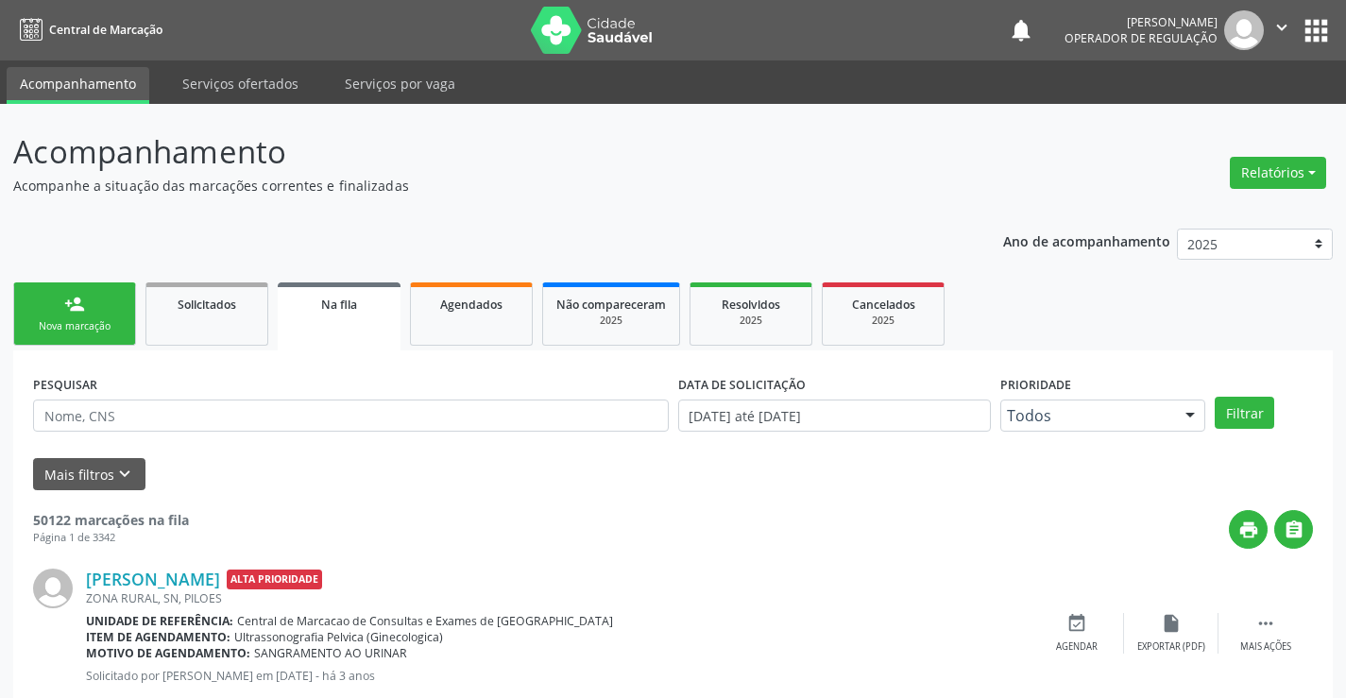
click at [107, 312] on link "person_add Nova marcação" at bounding box center [74, 313] width 123 height 63
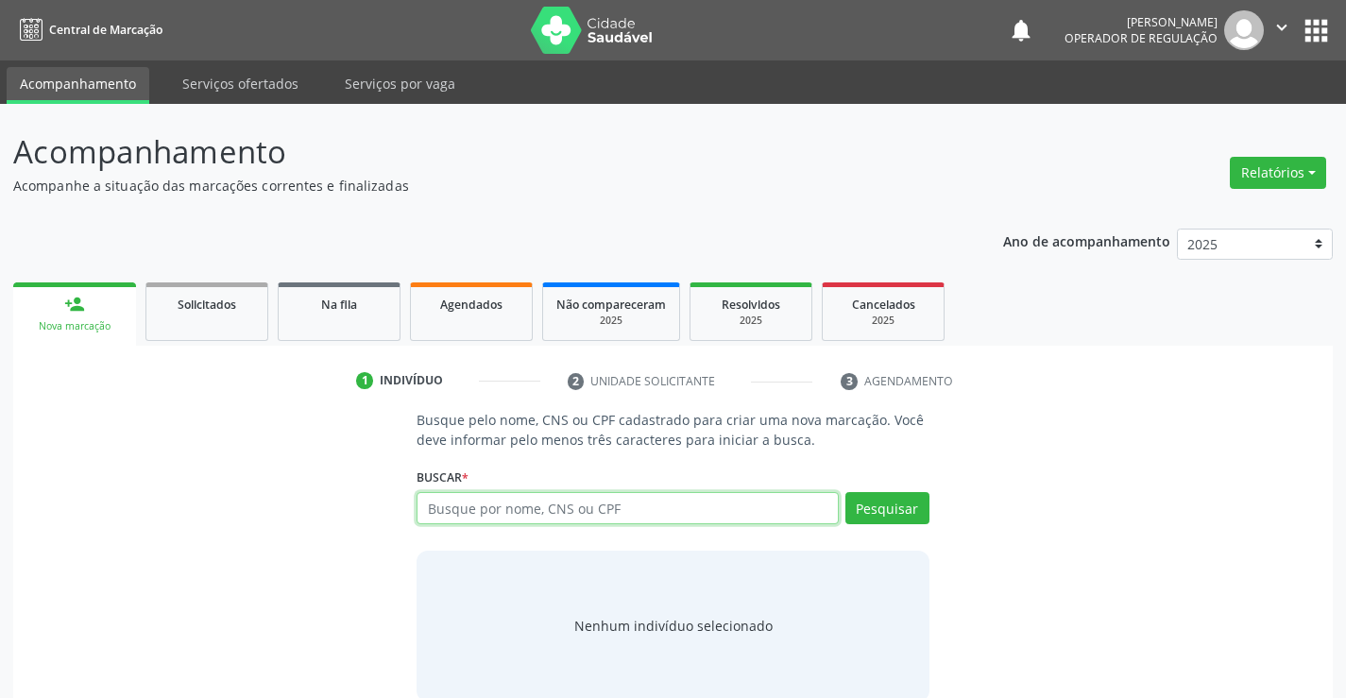
click at [455, 497] on input "text" at bounding box center [626, 508] width 421 height 32
type input "70105398953380"
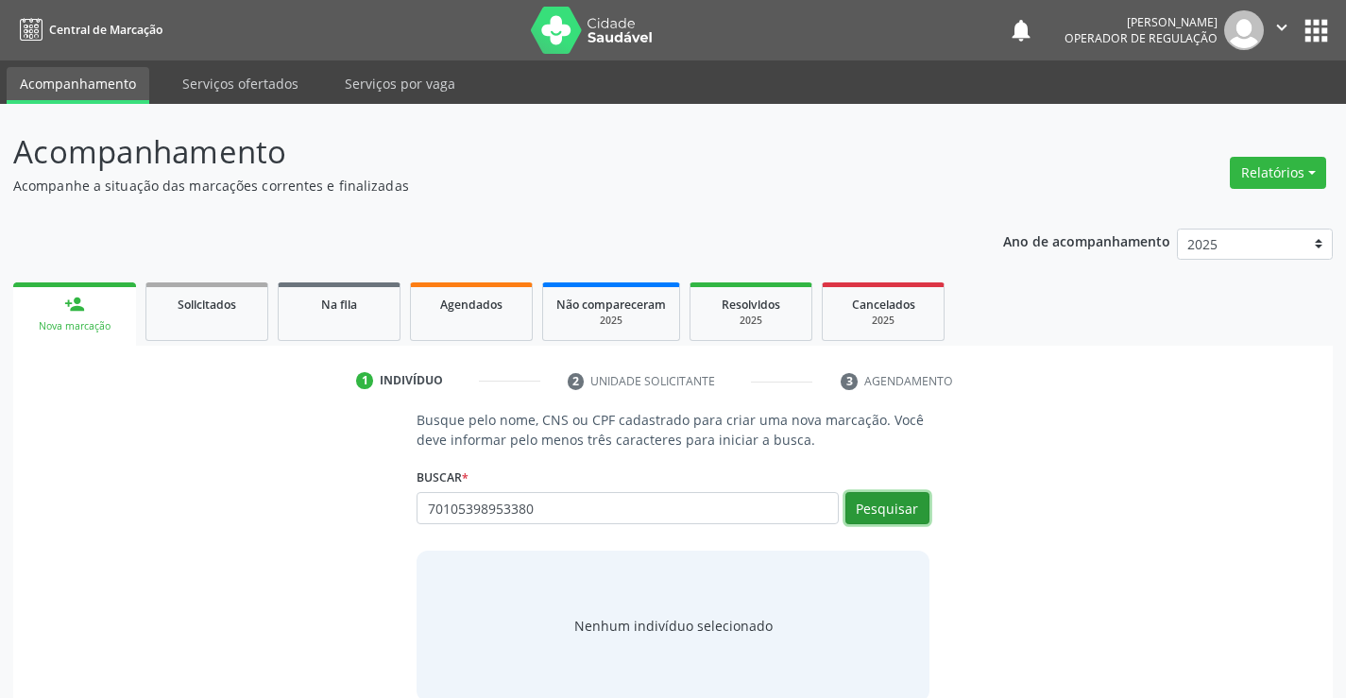
click at [858, 505] on button "Pesquisar" at bounding box center [887, 508] width 84 height 32
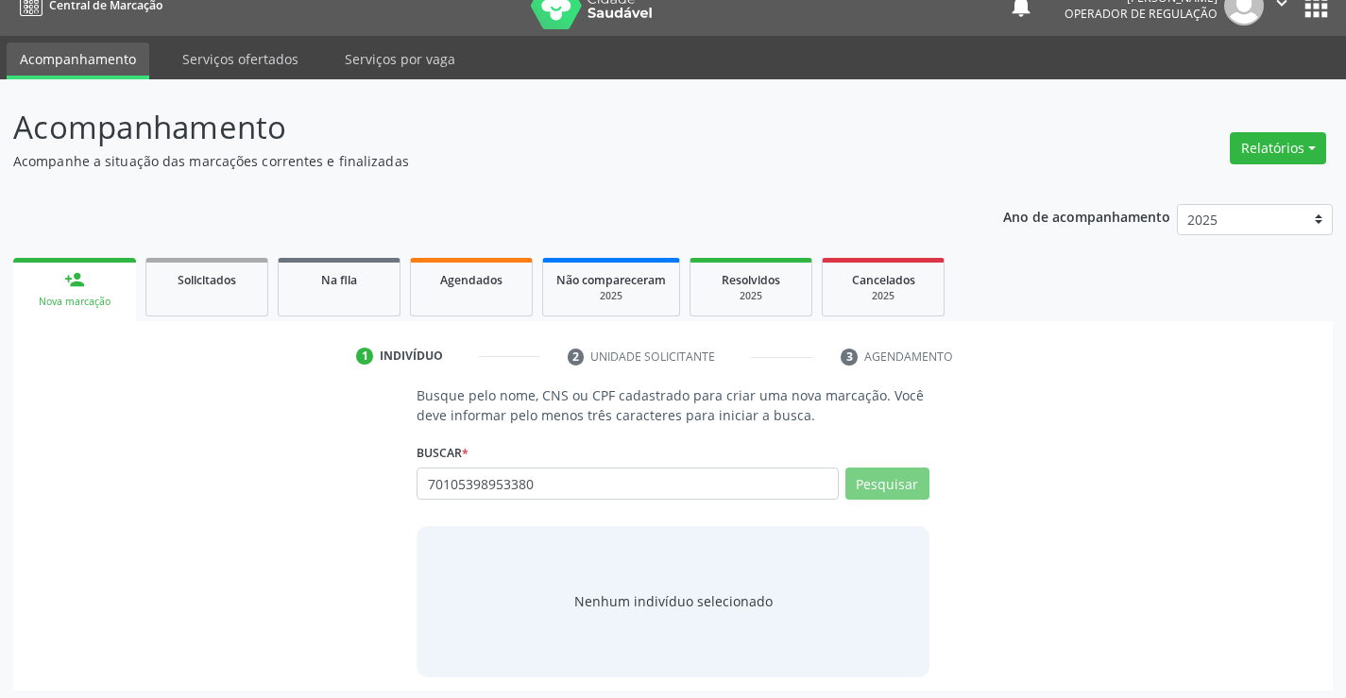
scroll to position [30, 0]
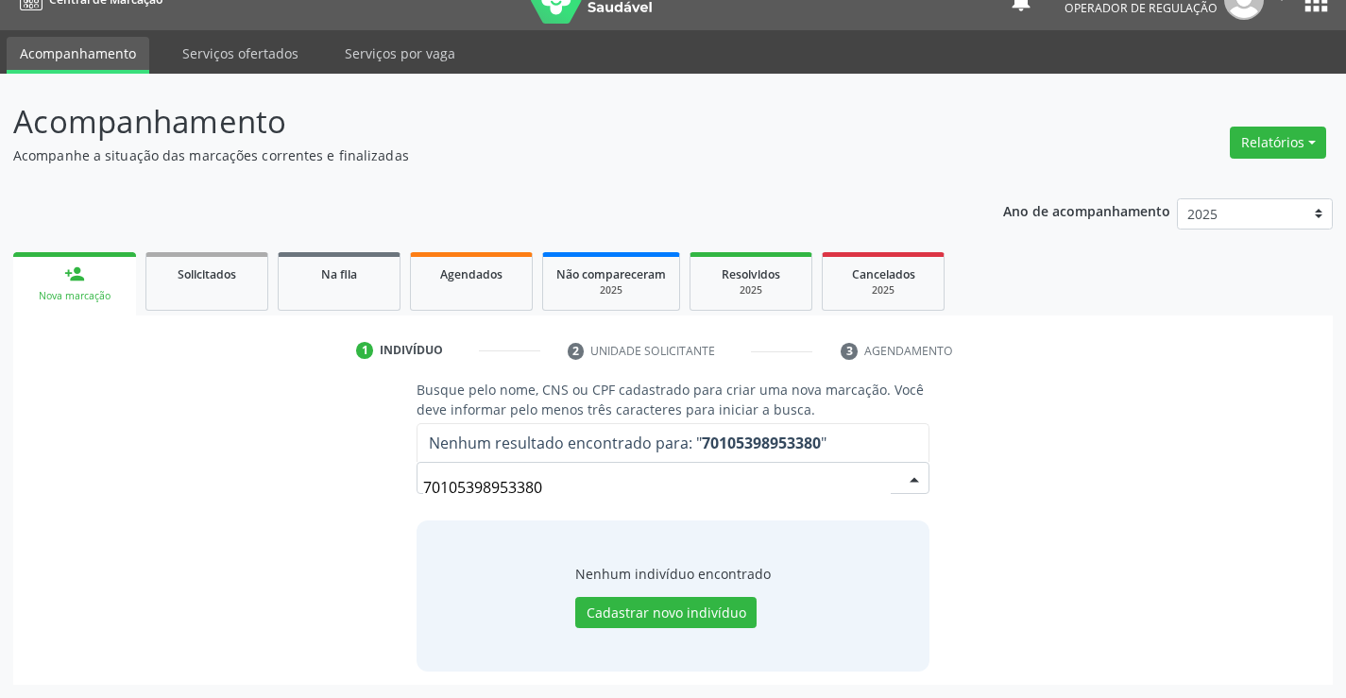
click at [566, 493] on input "70105398953380" at bounding box center [656, 487] width 467 height 38
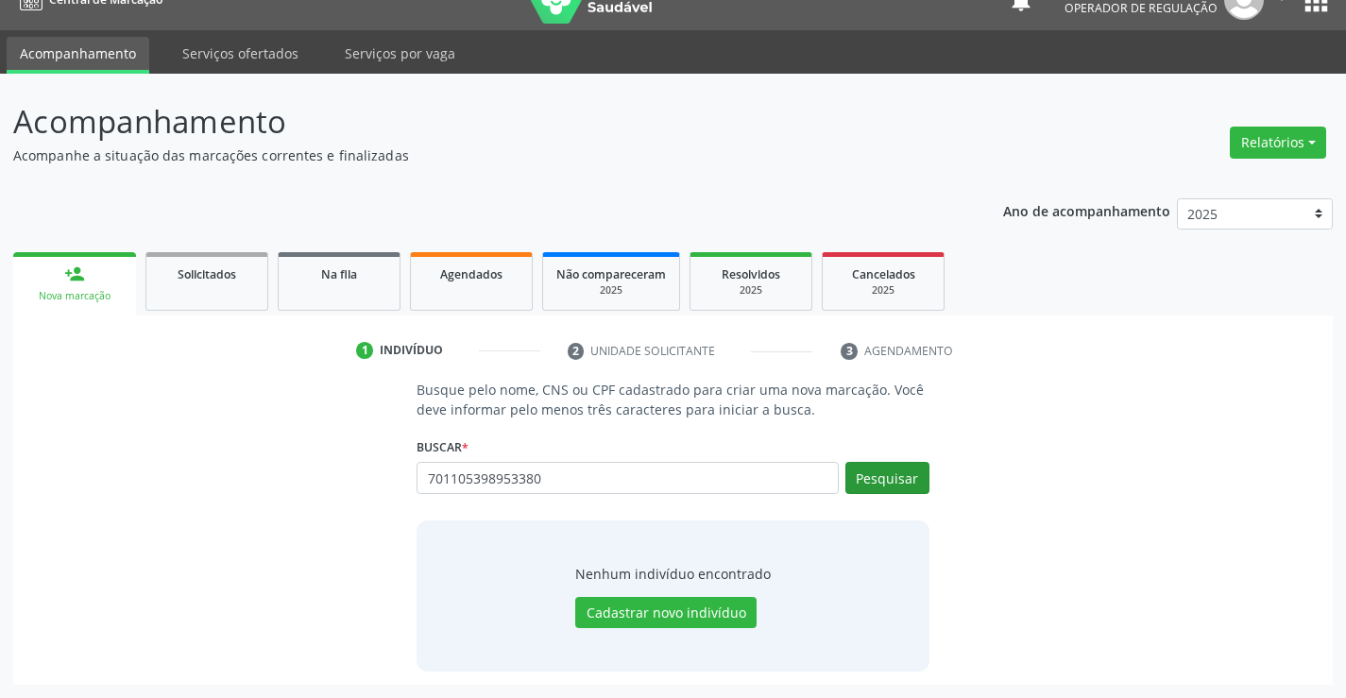
type input "701105398953380"
click at [892, 486] on button "Pesquisar" at bounding box center [887, 478] width 84 height 32
type input "701105398953380"
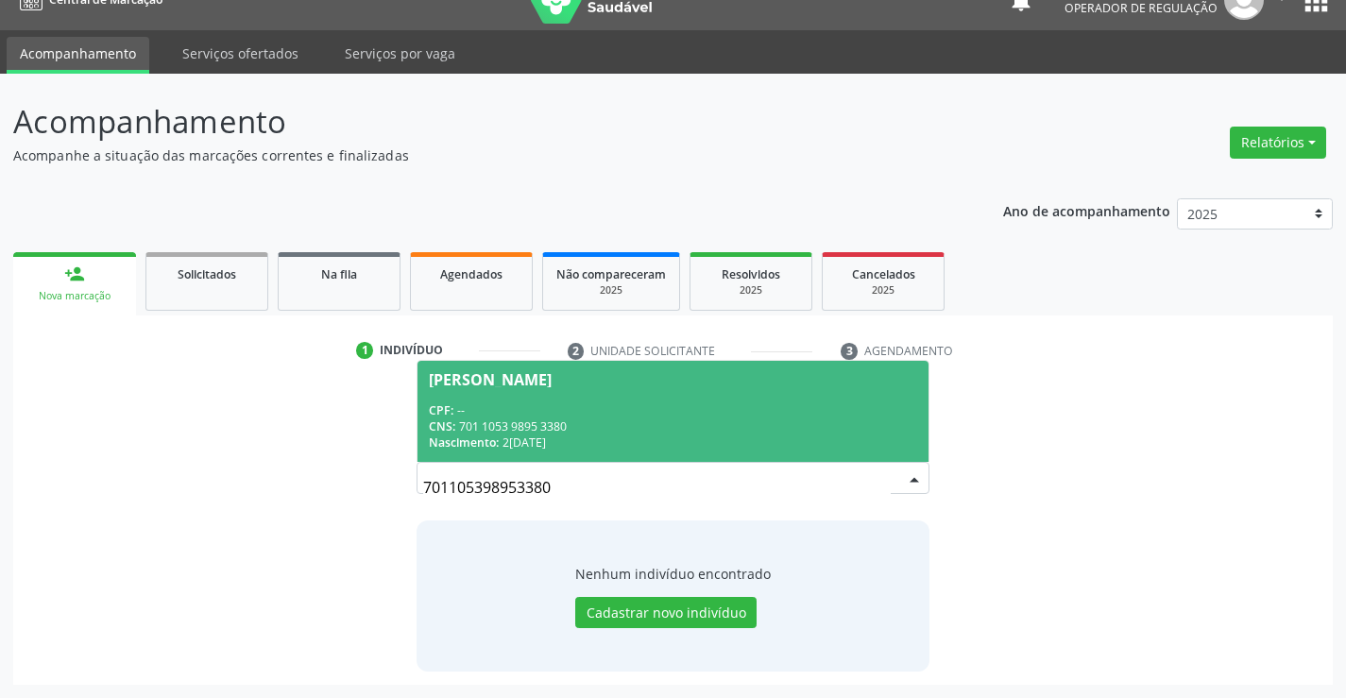
click at [654, 393] on span "Jonathas Santos Nascimento CPF: -- CNS: 701 1053 9895 3380 Nascimento: 20/07/20…" at bounding box center [672, 411] width 510 height 101
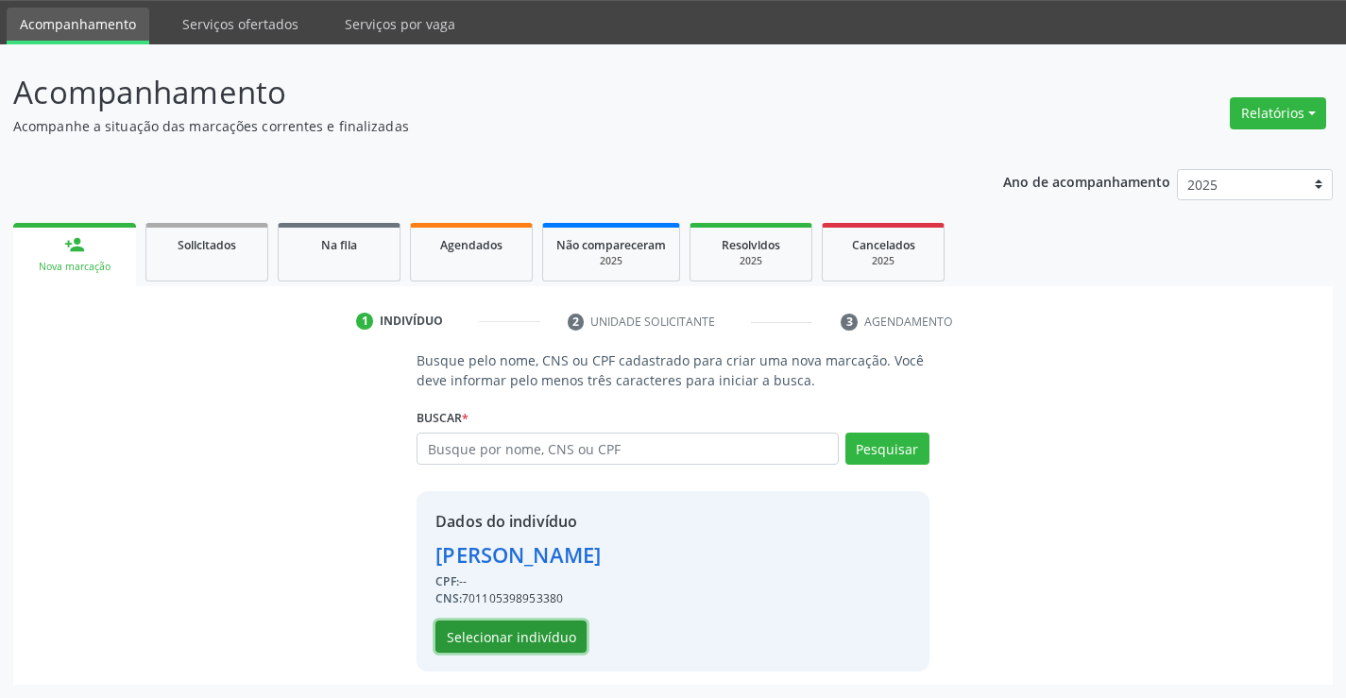
click at [514, 638] on button "Selecionar indivíduo" at bounding box center [510, 636] width 151 height 32
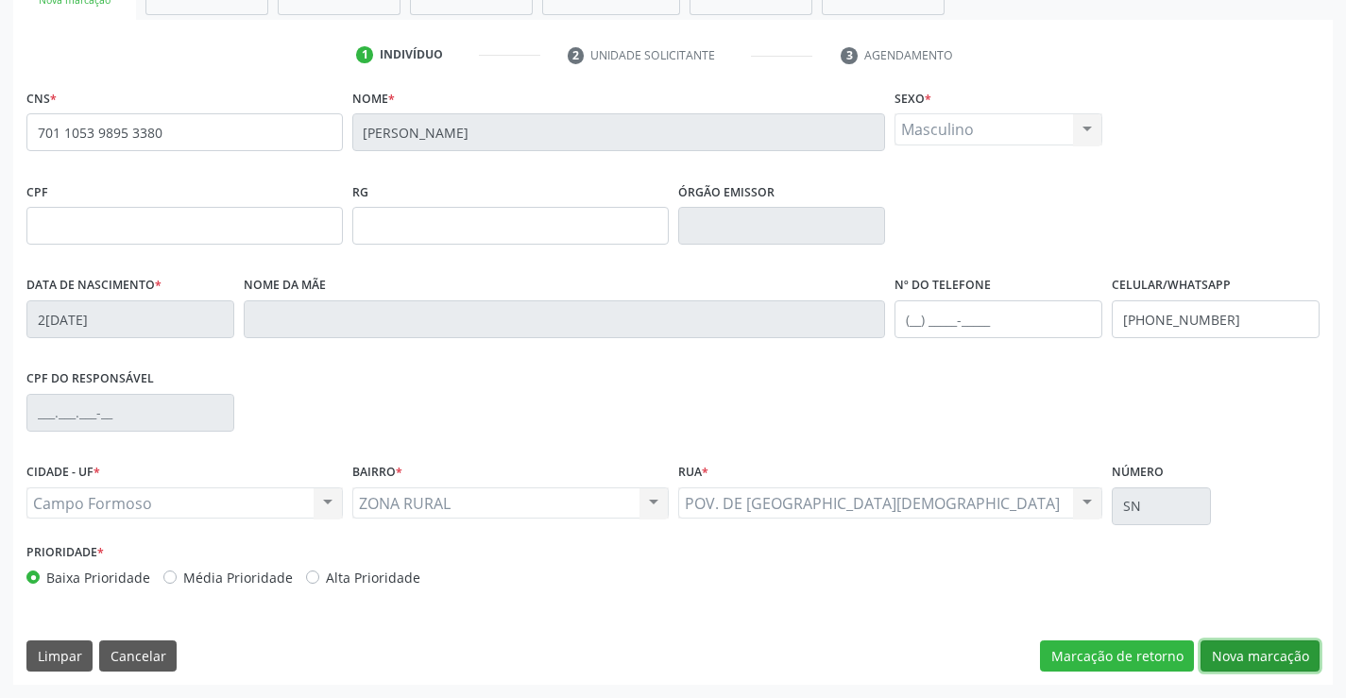
drag, startPoint x: 1226, startPoint y: 658, endPoint x: 999, endPoint y: 602, distance: 233.6
click at [1222, 660] on button "Nova marcação" at bounding box center [1259, 656] width 119 height 32
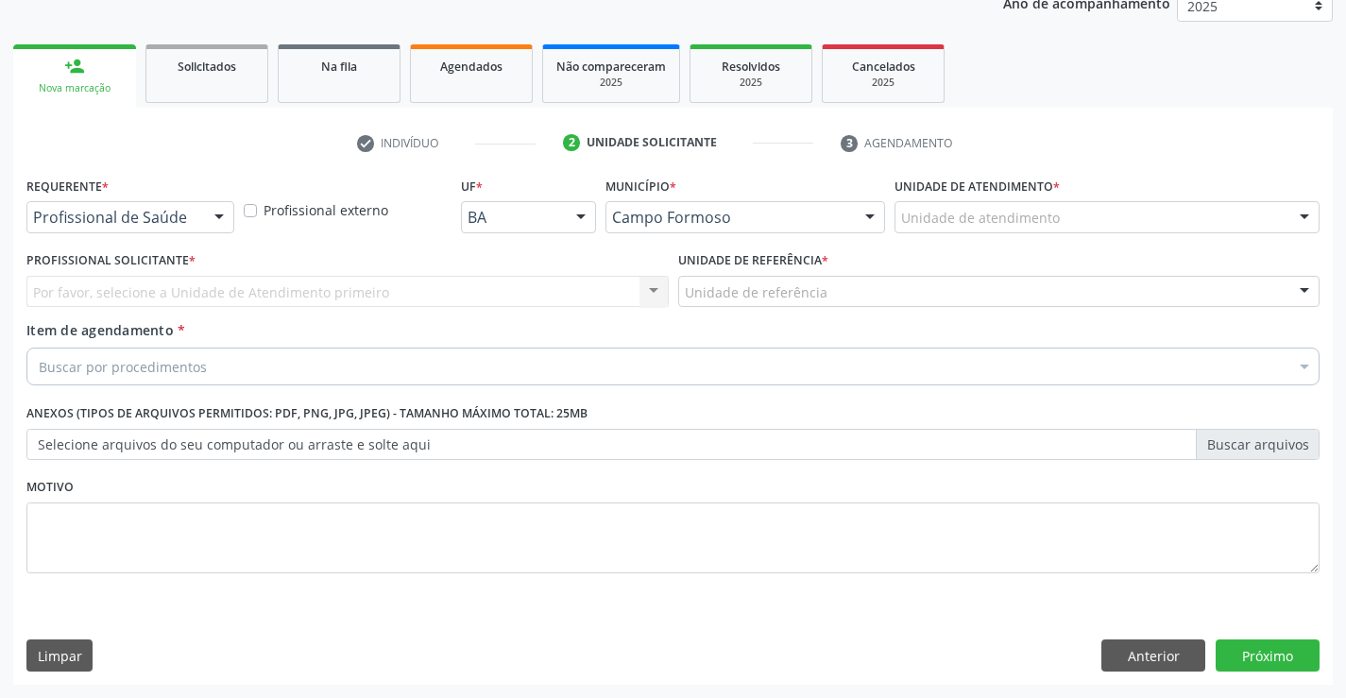
scroll to position [238, 0]
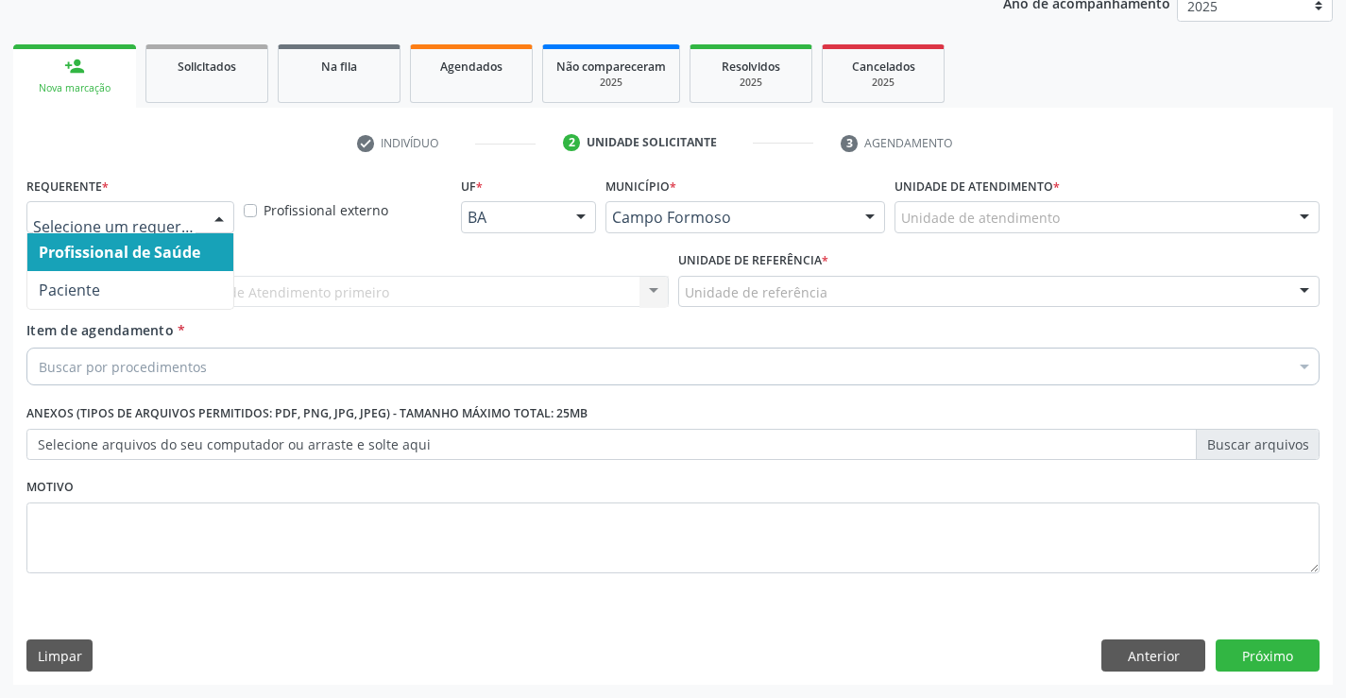
drag, startPoint x: 195, startPoint y: 217, endPoint x: 152, endPoint y: 297, distance: 90.8
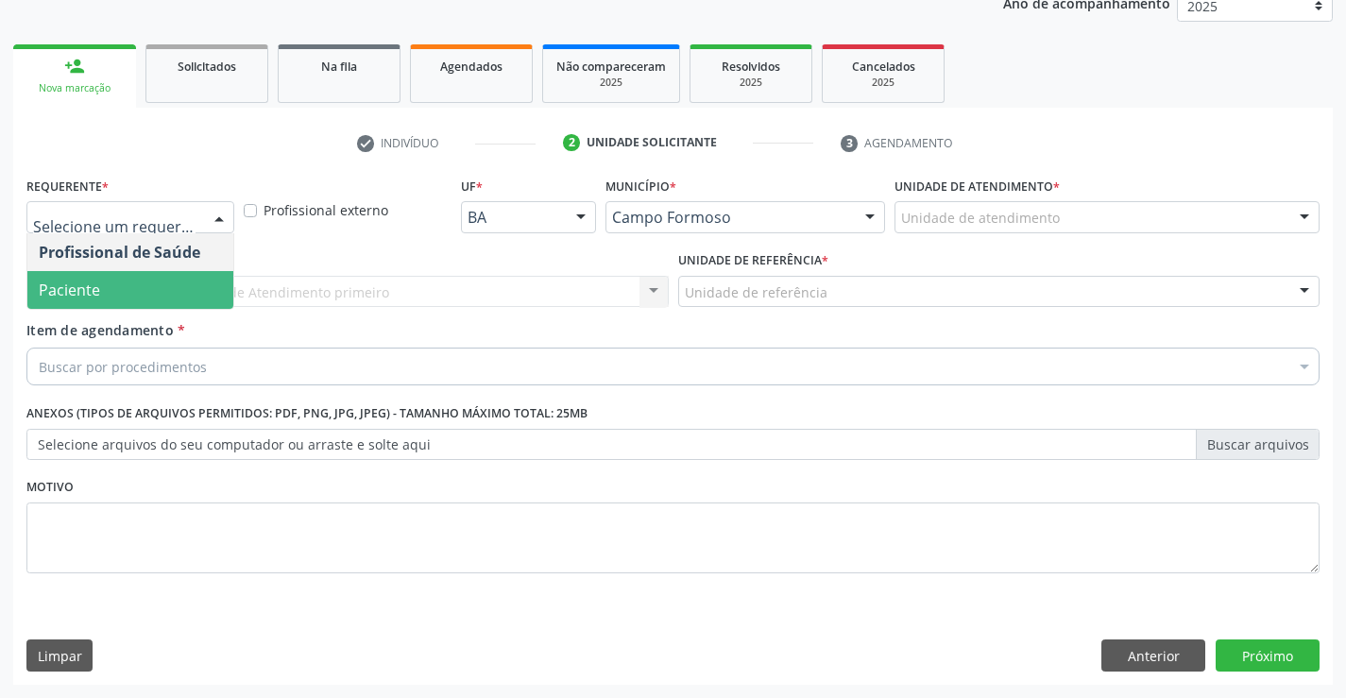
click at [151, 298] on span "Paciente" at bounding box center [130, 290] width 206 height 38
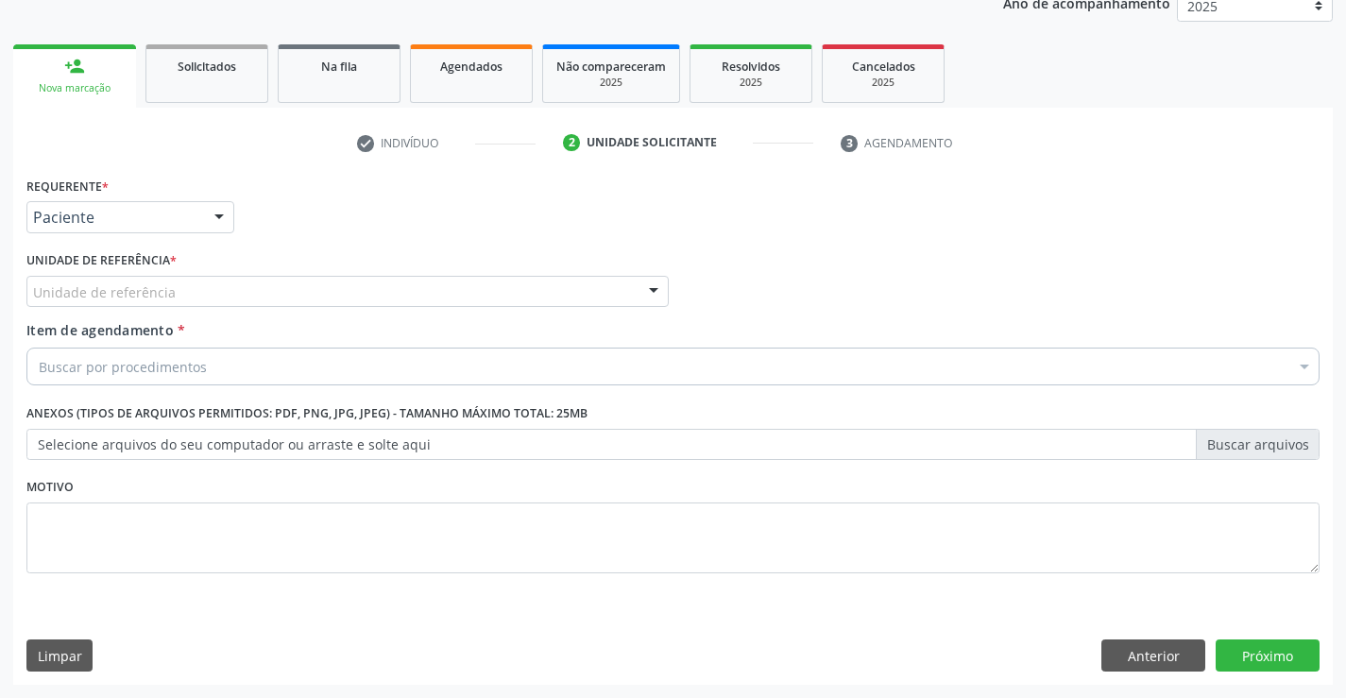
click at [294, 294] on div "Unidade de referência" at bounding box center [347, 292] width 642 height 32
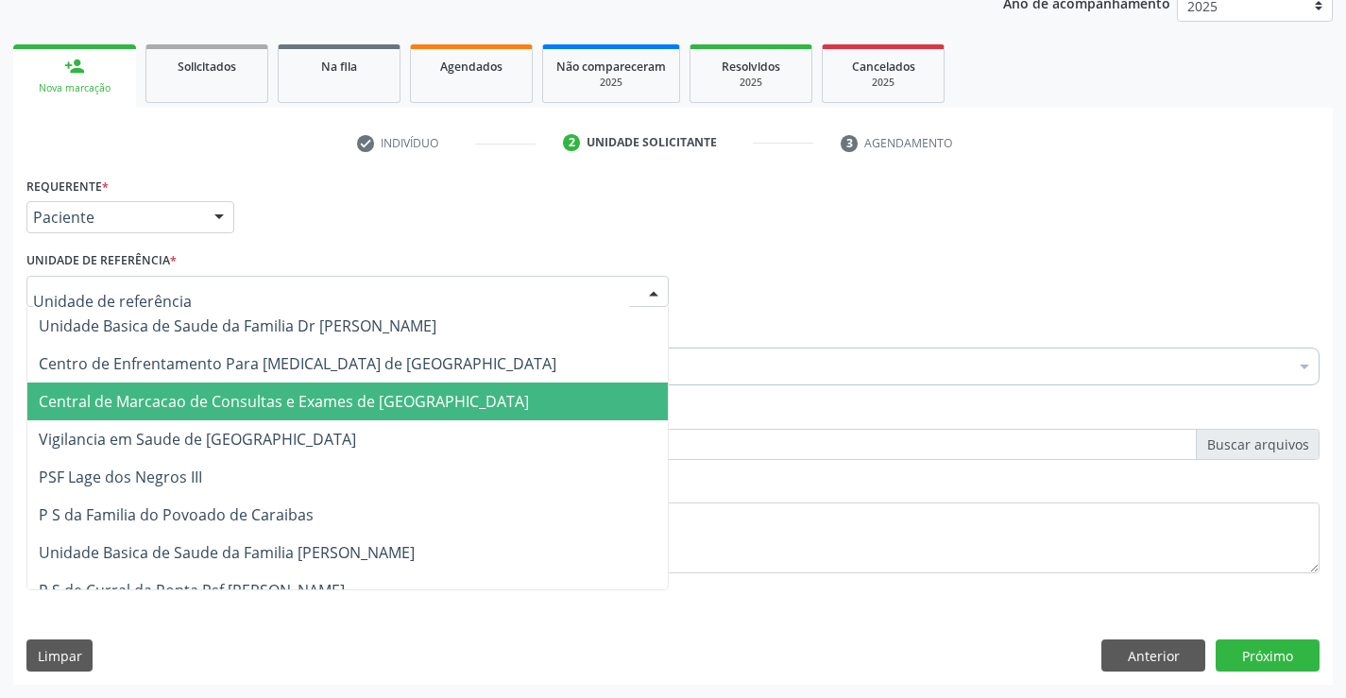
click at [288, 390] on span "Central de Marcacao de Consultas e Exames de [GEOGRAPHIC_DATA]" at bounding box center [347, 401] width 640 height 38
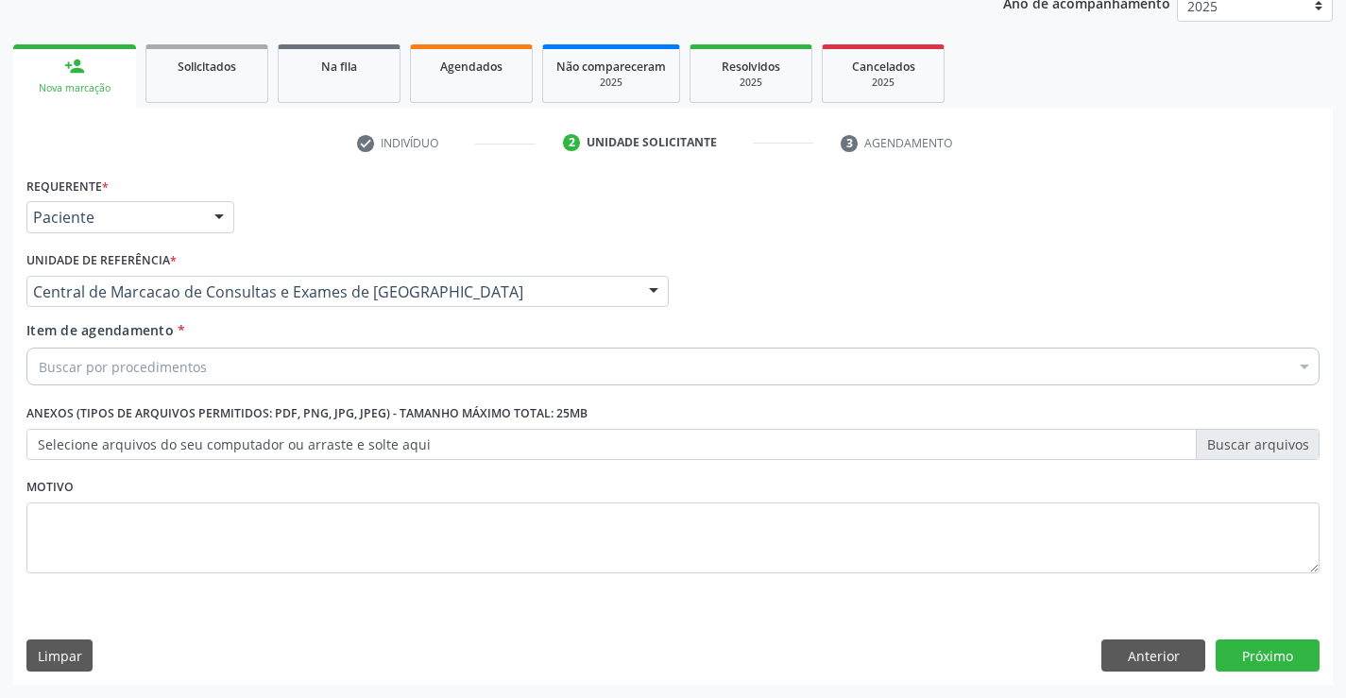
click at [327, 362] on div "Buscar por procedimentos" at bounding box center [672, 367] width 1293 height 38
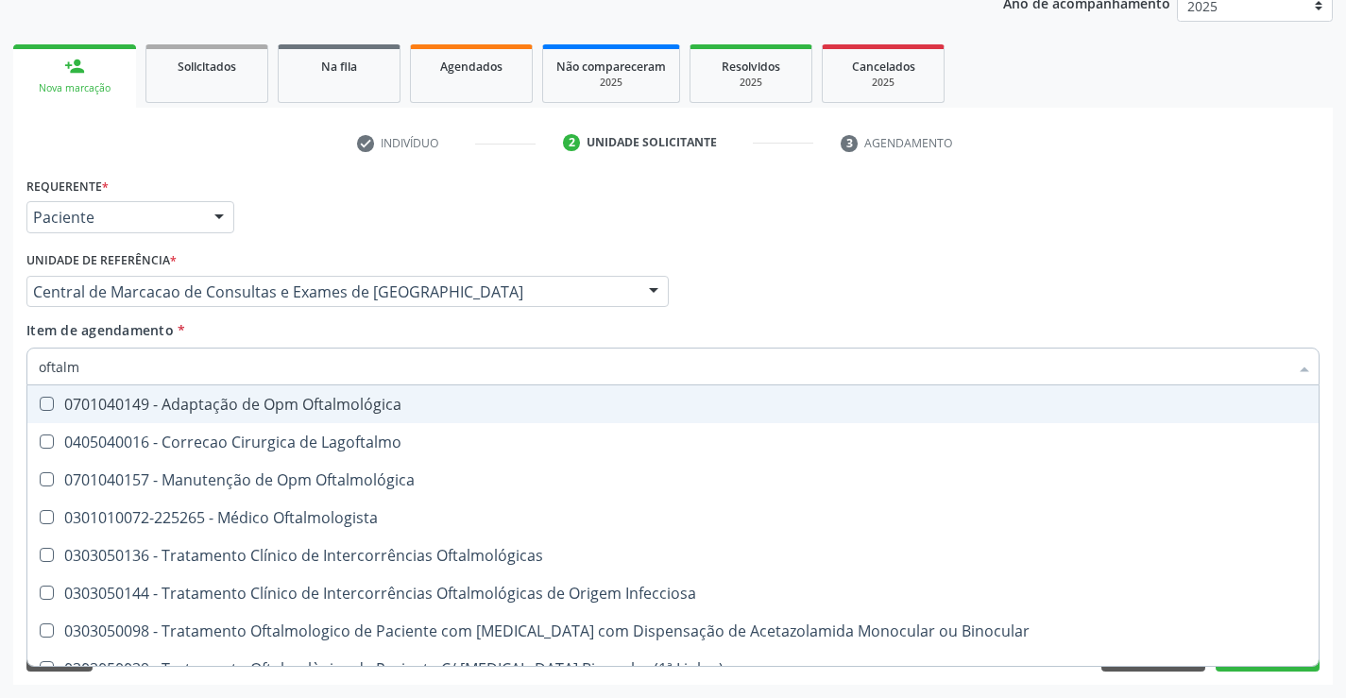
type input "oftalmo"
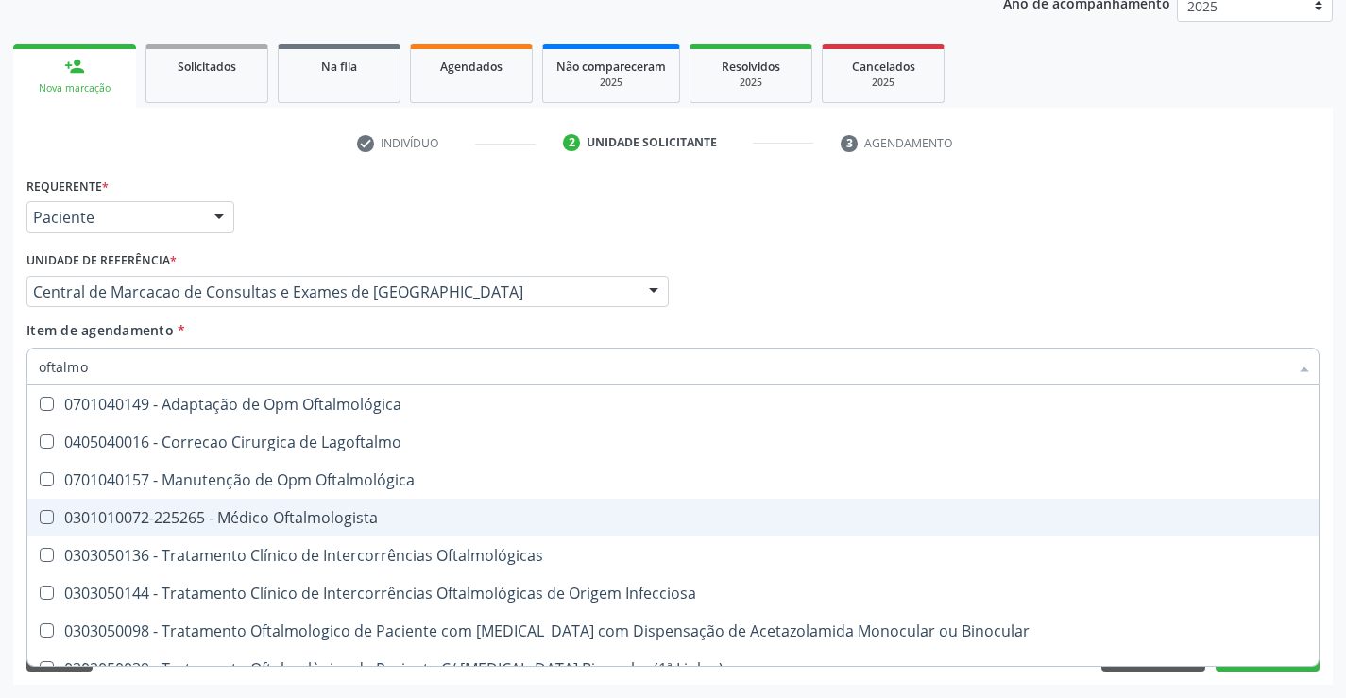
click at [280, 503] on span "0301010072-225265 - Médico Oftalmologista" at bounding box center [672, 518] width 1291 height 38
checkbox Oftalmologista "true"
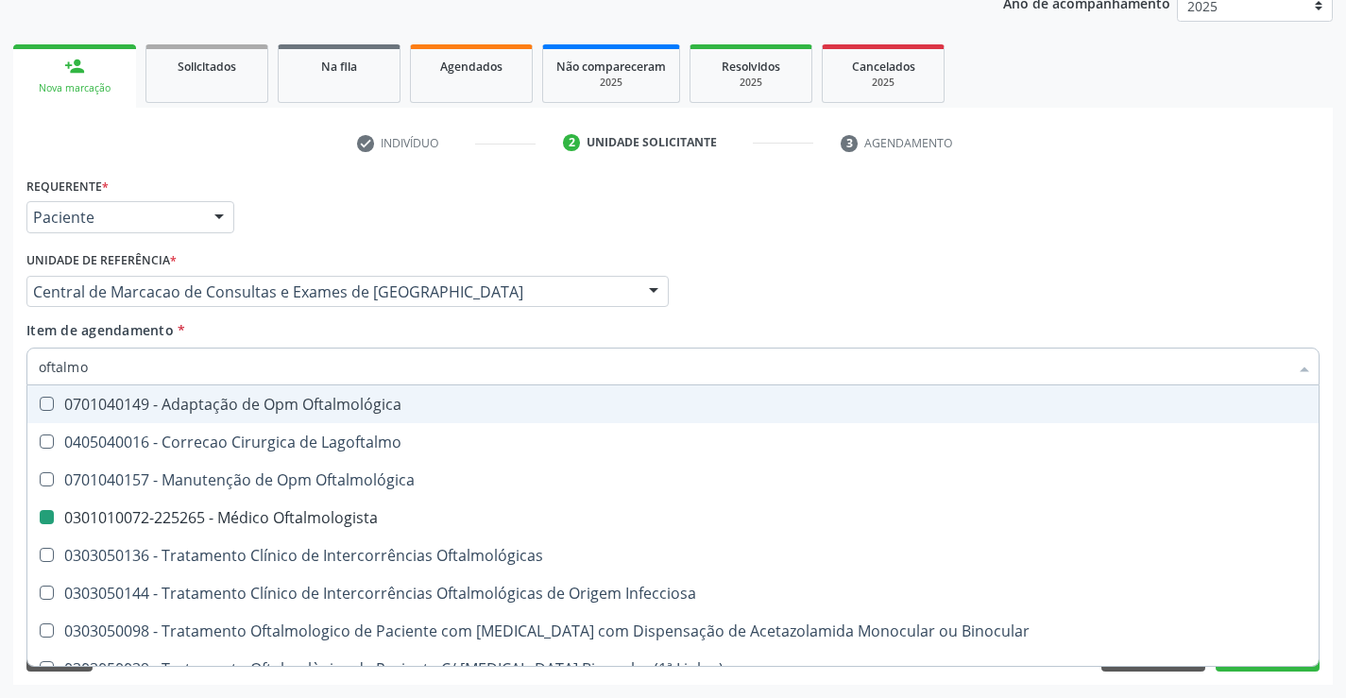
click at [701, 309] on div "Profissional Solicitante Por favor, selecione a Unidade de Atendimento primeiro…" at bounding box center [673, 283] width 1302 height 74
checkbox Lagoftalmo "true"
checkbox Oftalmologista "false"
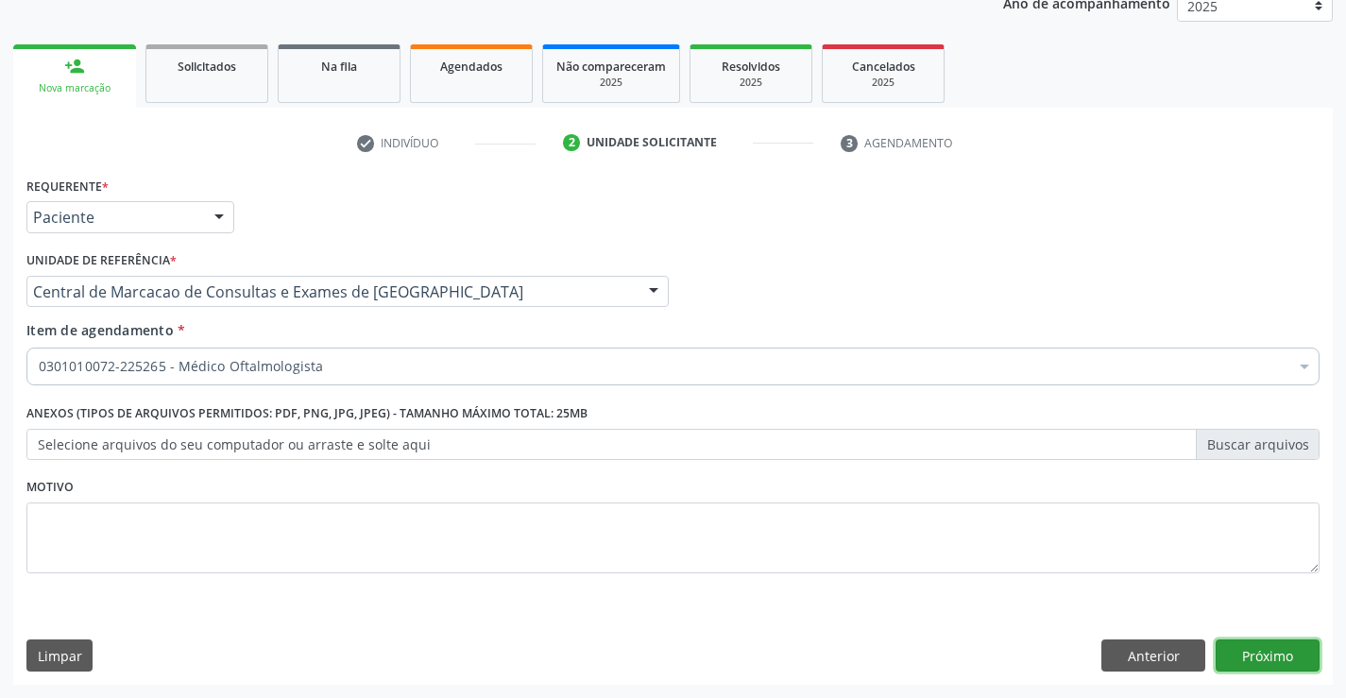
click at [1266, 657] on button "Próximo" at bounding box center [1267, 655] width 104 height 32
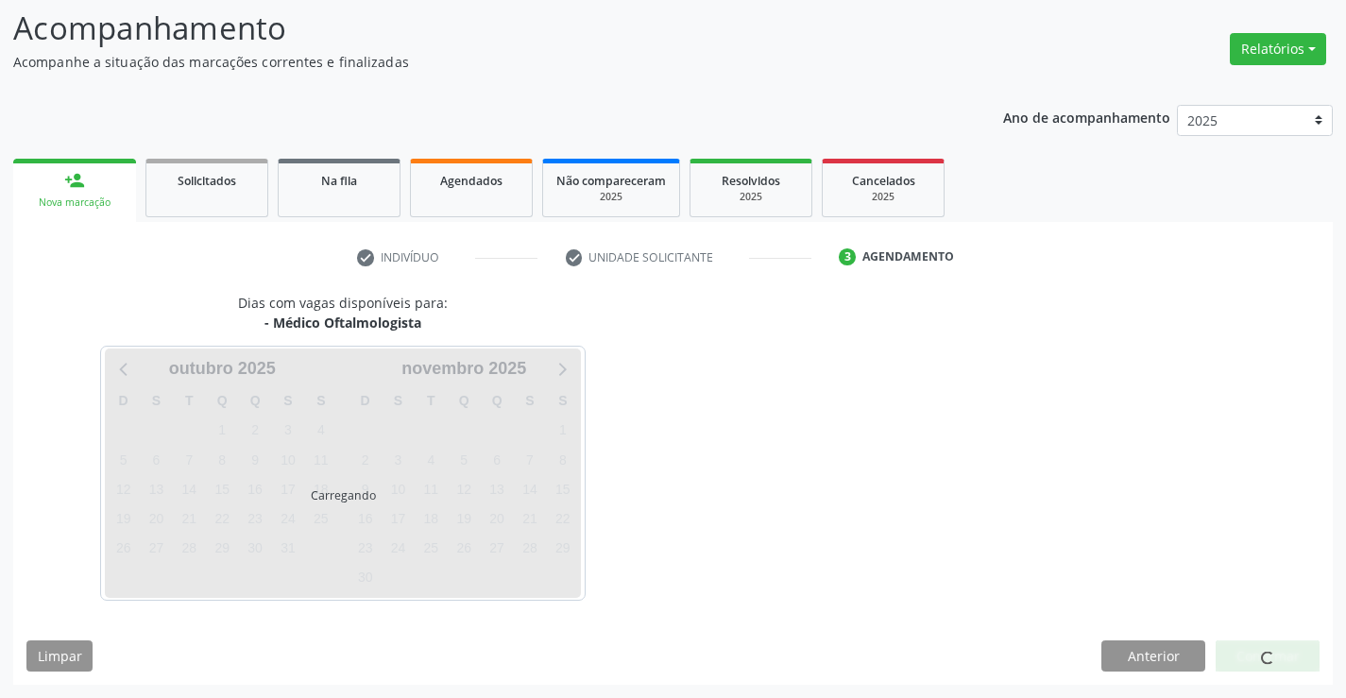
scroll to position [179, 0]
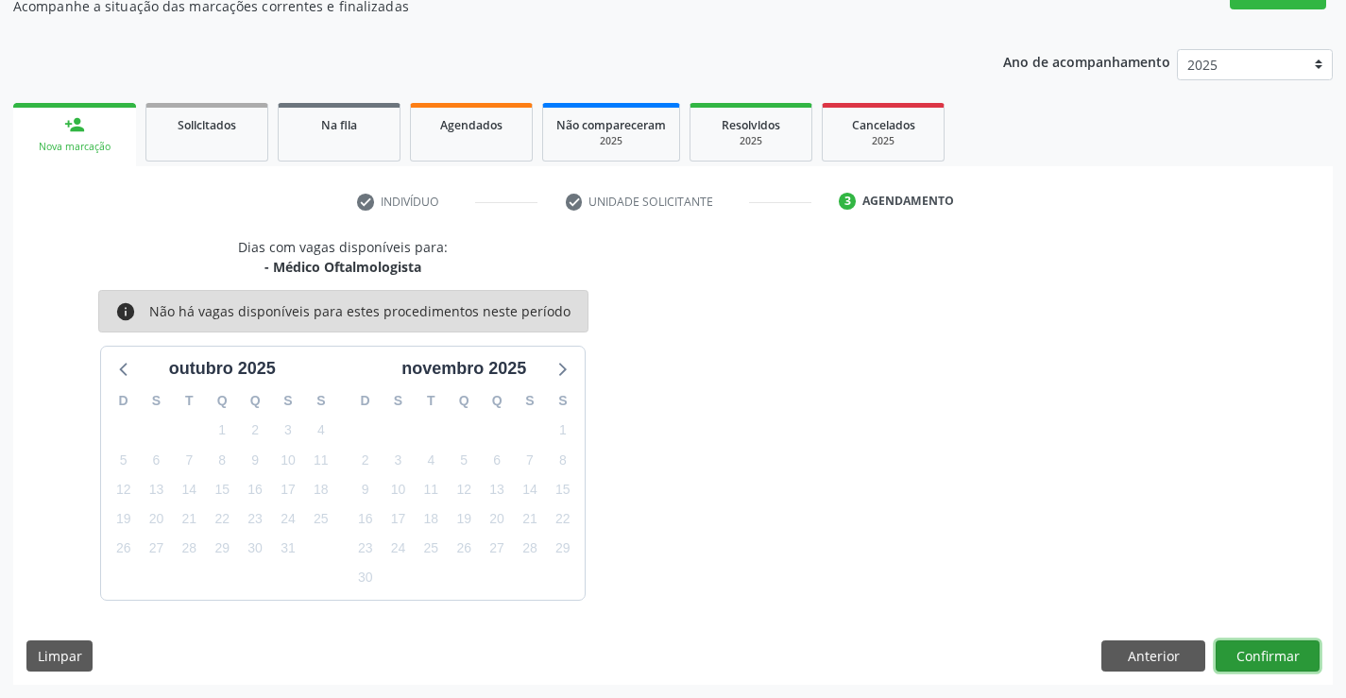
click at [1263, 654] on button "Confirmar" at bounding box center [1267, 656] width 104 height 32
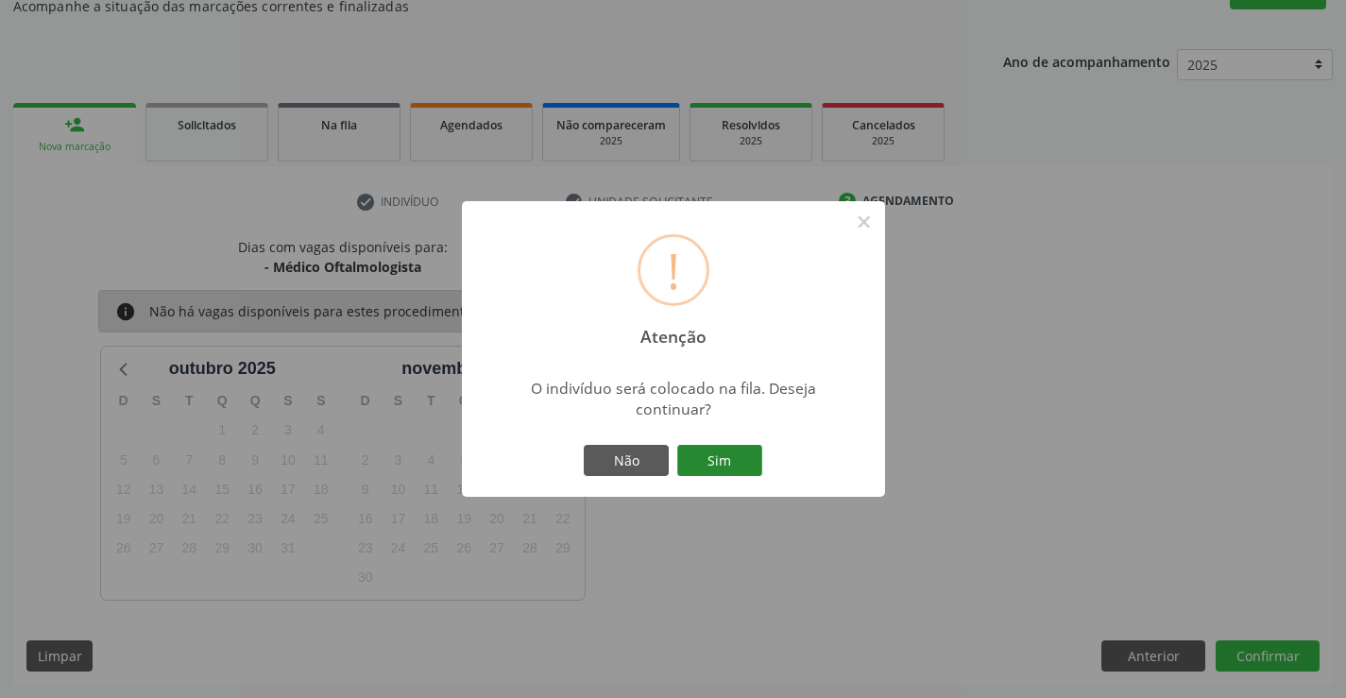
click at [742, 467] on button "Sim" at bounding box center [719, 461] width 85 height 32
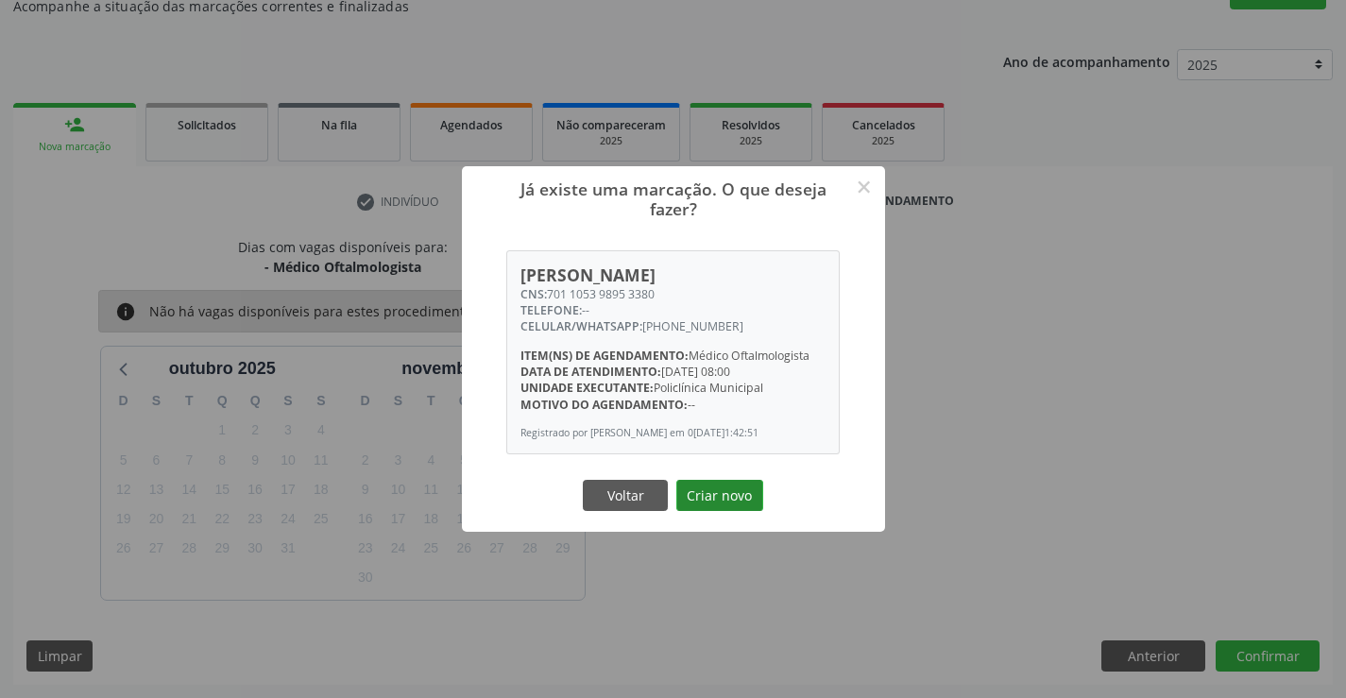
click at [716, 502] on button "Criar novo" at bounding box center [719, 496] width 87 height 32
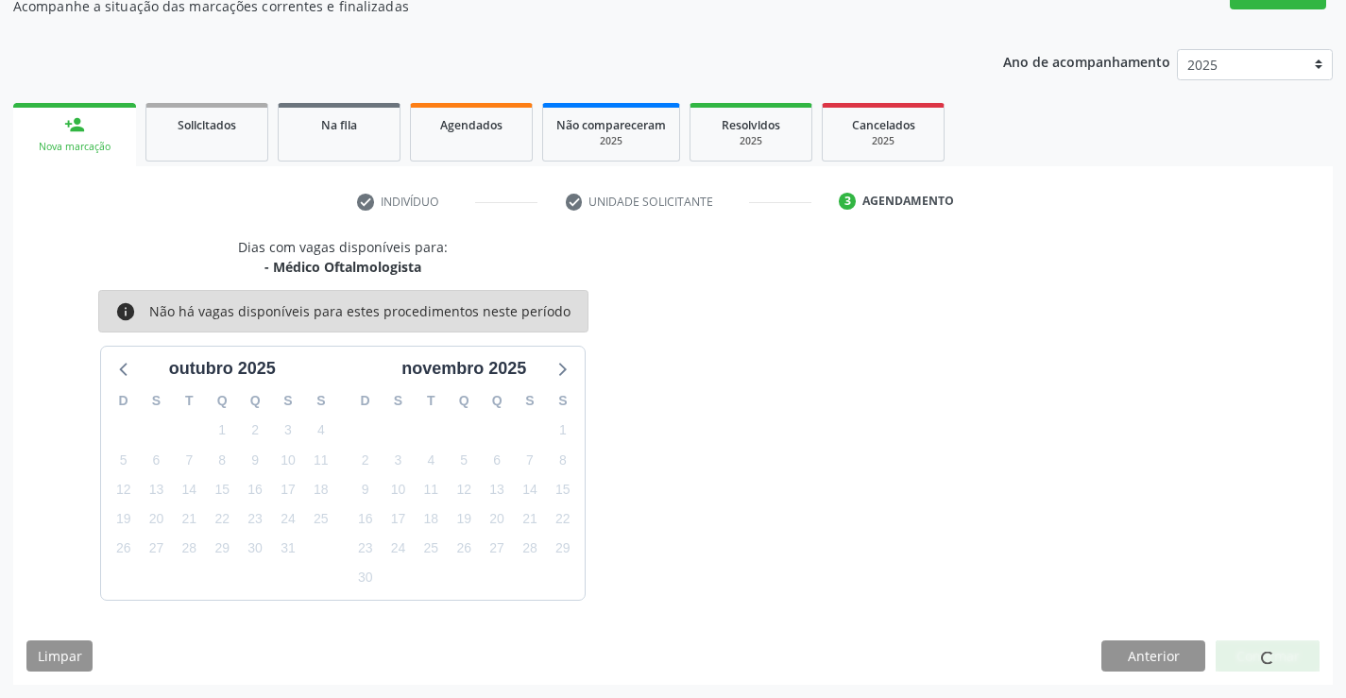
scroll to position [0, 0]
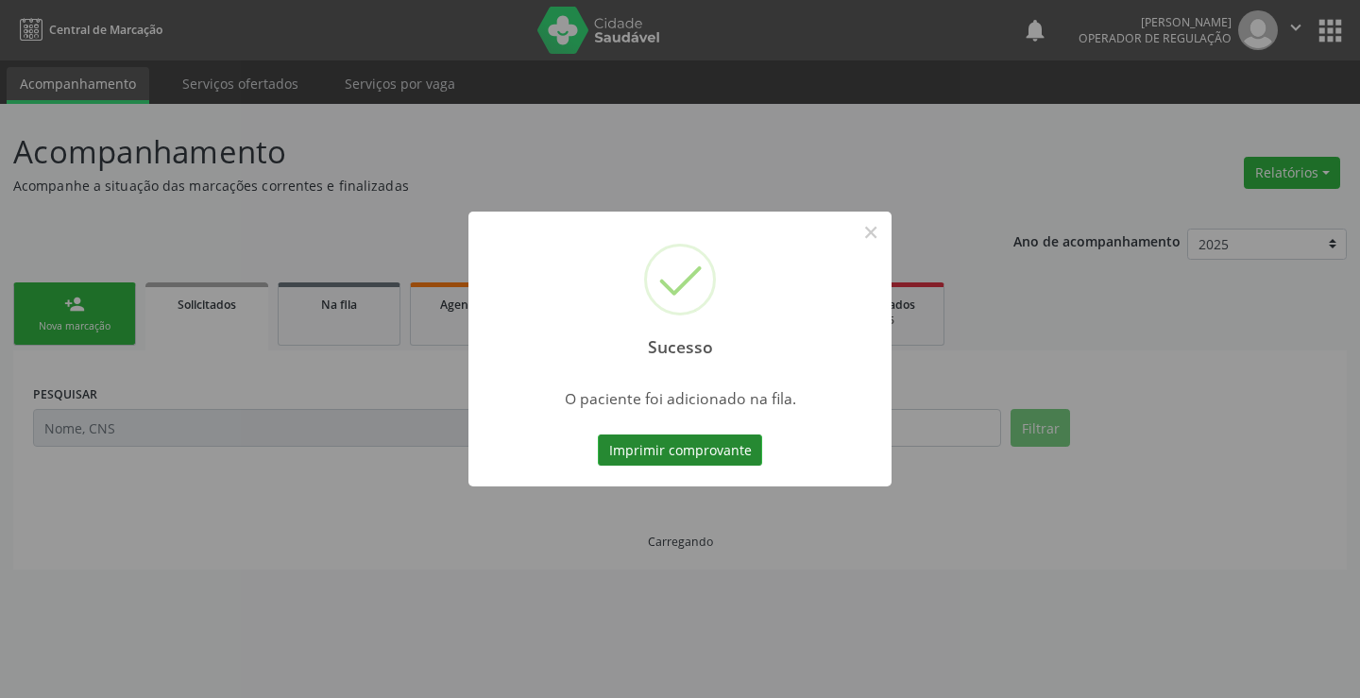
click at [650, 447] on button "Imprimir comprovante" at bounding box center [680, 450] width 164 height 32
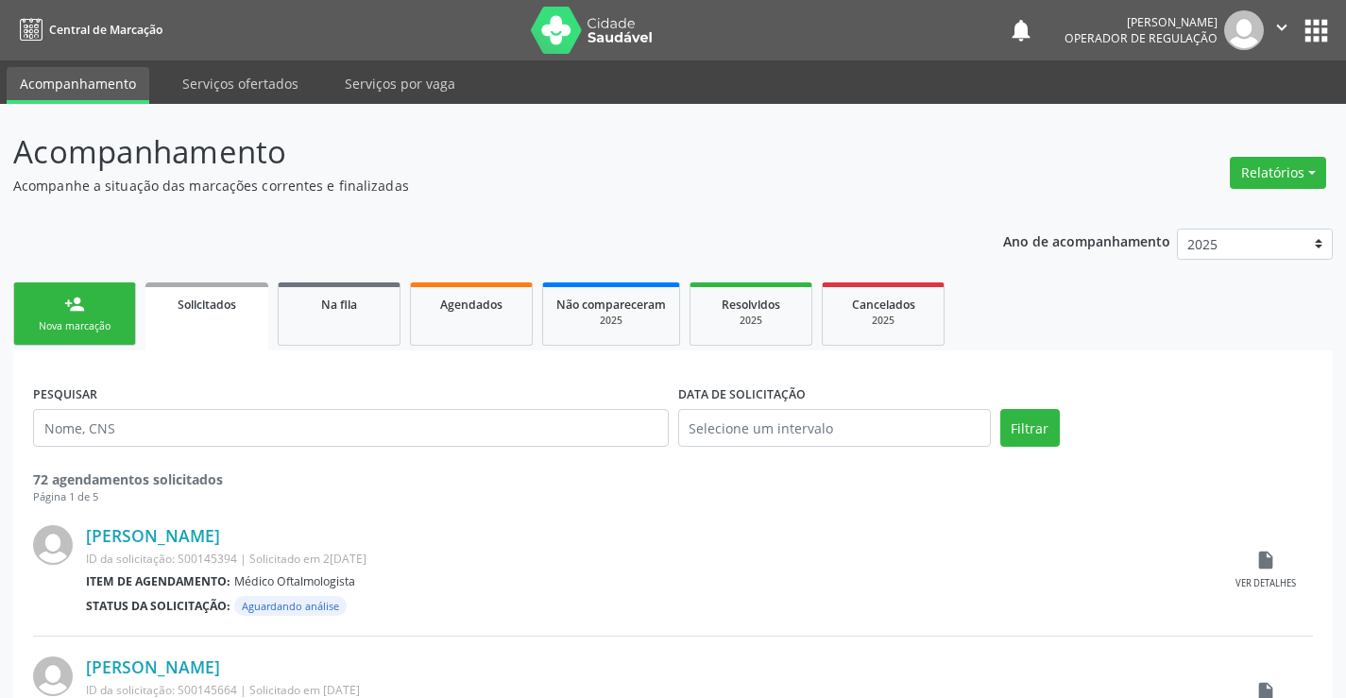
click at [79, 303] on div "person_add" at bounding box center [74, 304] width 21 height 21
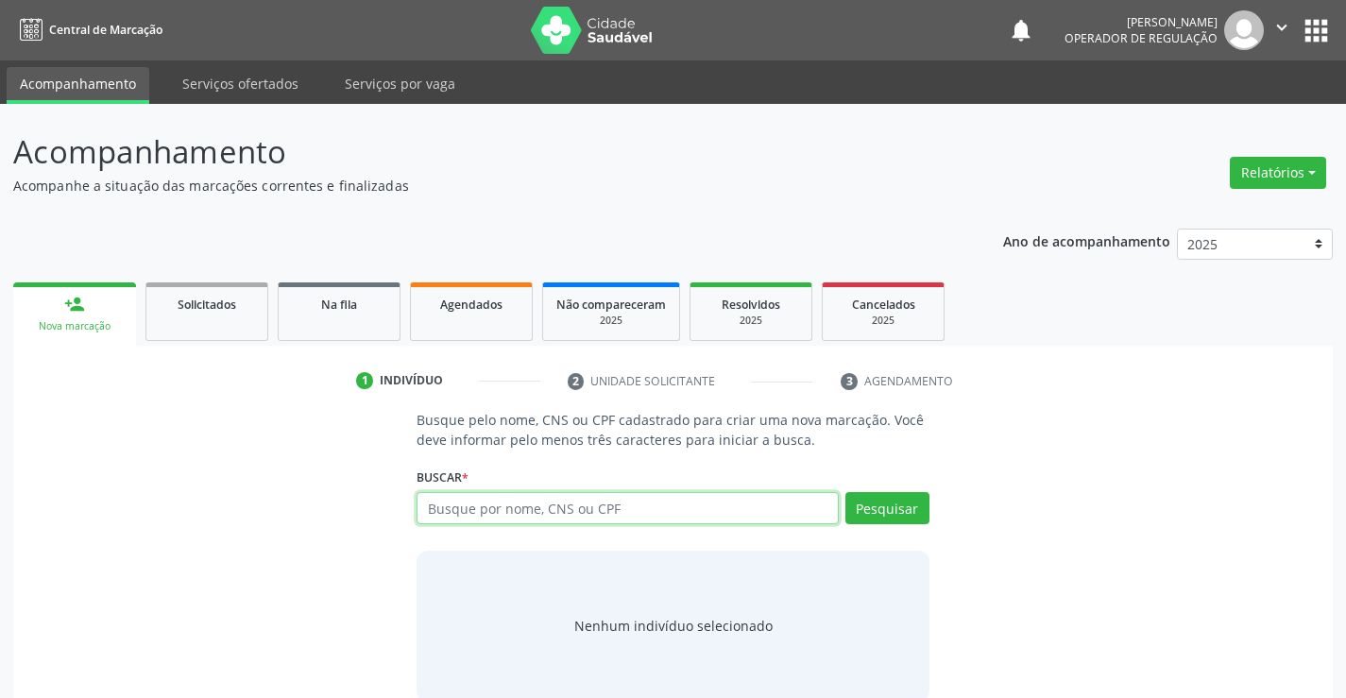
click at [559, 512] on input "text" at bounding box center [626, 508] width 421 height 32
type input "700007028754809"
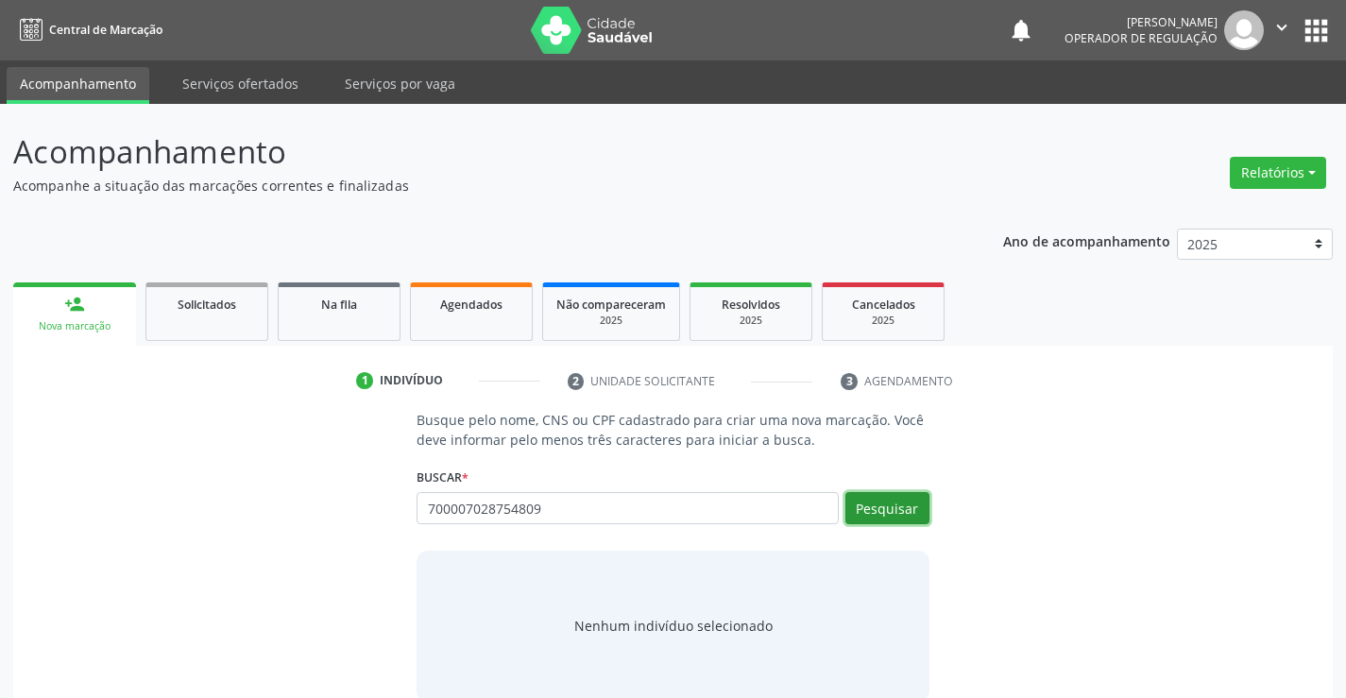
click at [867, 508] on button "Pesquisar" at bounding box center [887, 508] width 84 height 32
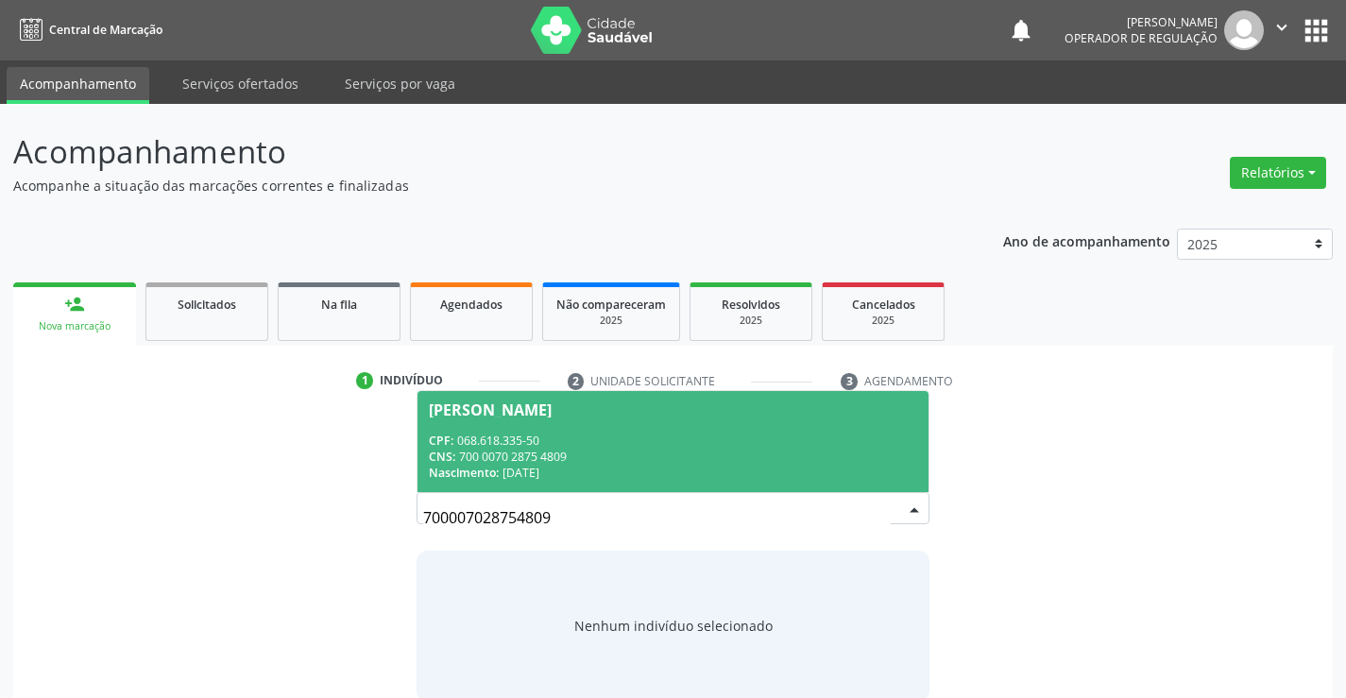
click at [488, 442] on div "CPF: 068.618.335-50" at bounding box center [672, 441] width 487 height 16
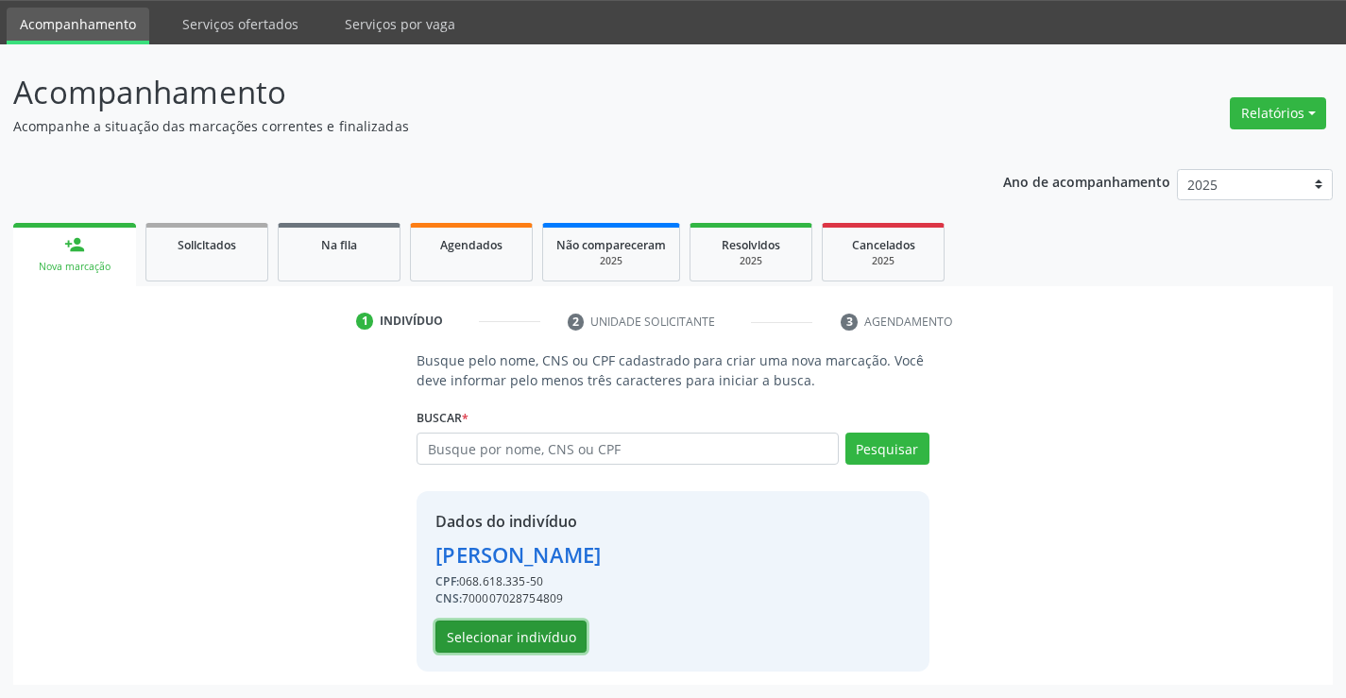
click at [519, 626] on button "Selecionar indivíduo" at bounding box center [510, 636] width 151 height 32
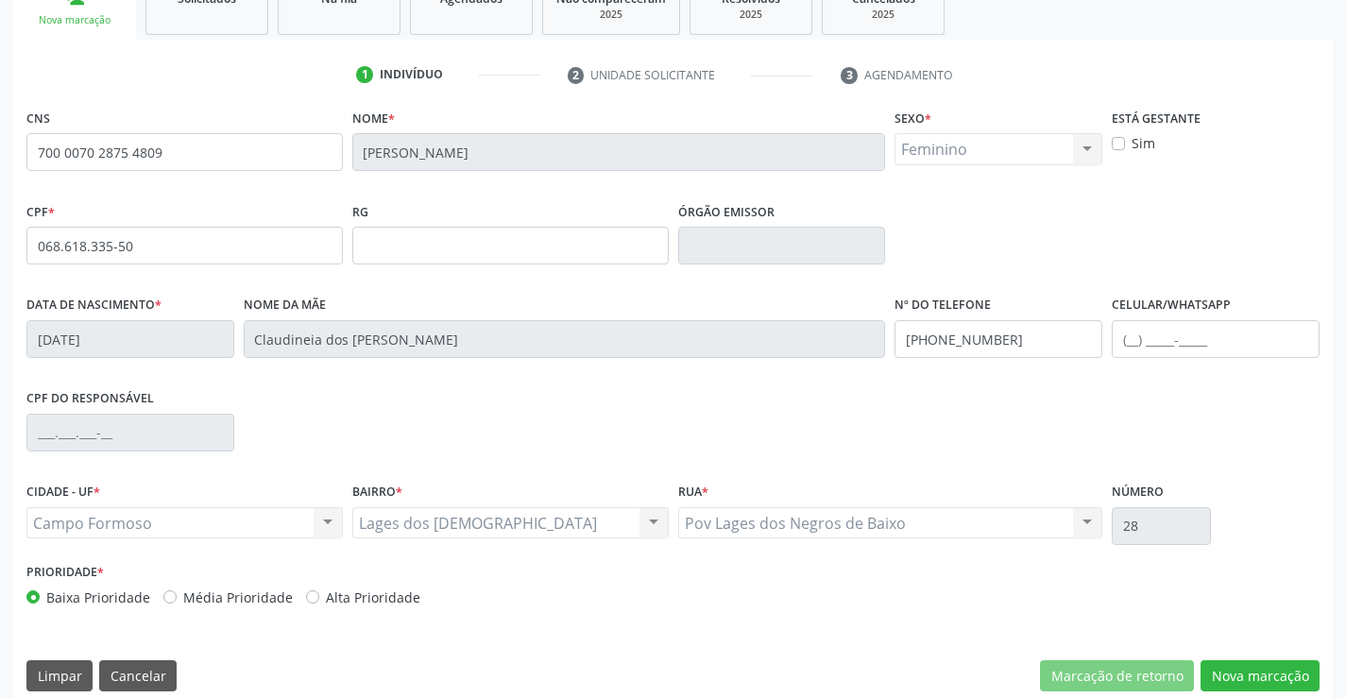
scroll to position [326, 0]
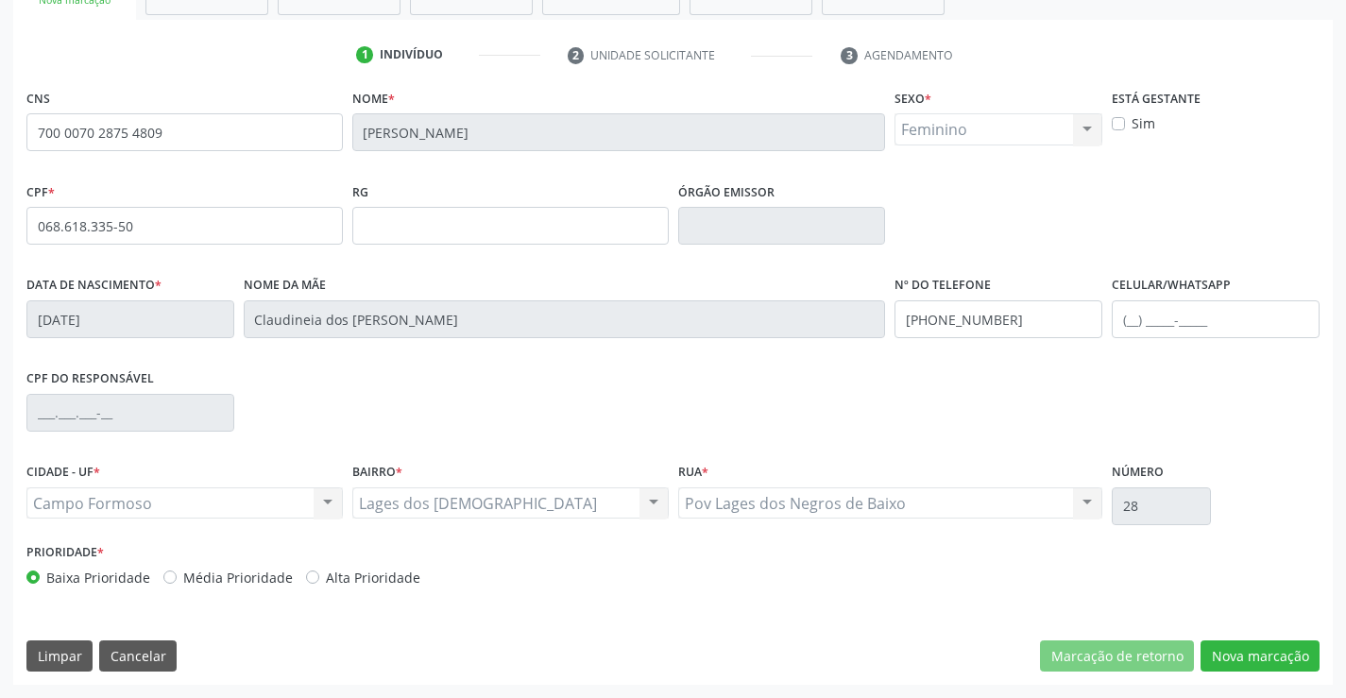
click at [1282, 685] on div "CNS 700 0070 2875 4809 Nome * Ingrid Cauane dos Santos Nascimento Sexo * Femini…" at bounding box center [672, 384] width 1319 height 601
drag, startPoint x: 1243, startPoint y: 636, endPoint x: 1181, endPoint y: 640, distance: 62.5
click at [1241, 635] on div "CNS 700 0070 2875 4809 Nome * Ingrid Cauane dos Santos Nascimento Sexo * Femini…" at bounding box center [672, 384] width 1319 height 601
drag, startPoint x: 1229, startPoint y: 658, endPoint x: 933, endPoint y: 583, distance: 305.1
click at [1228, 658] on button "Nova marcação" at bounding box center [1259, 656] width 119 height 32
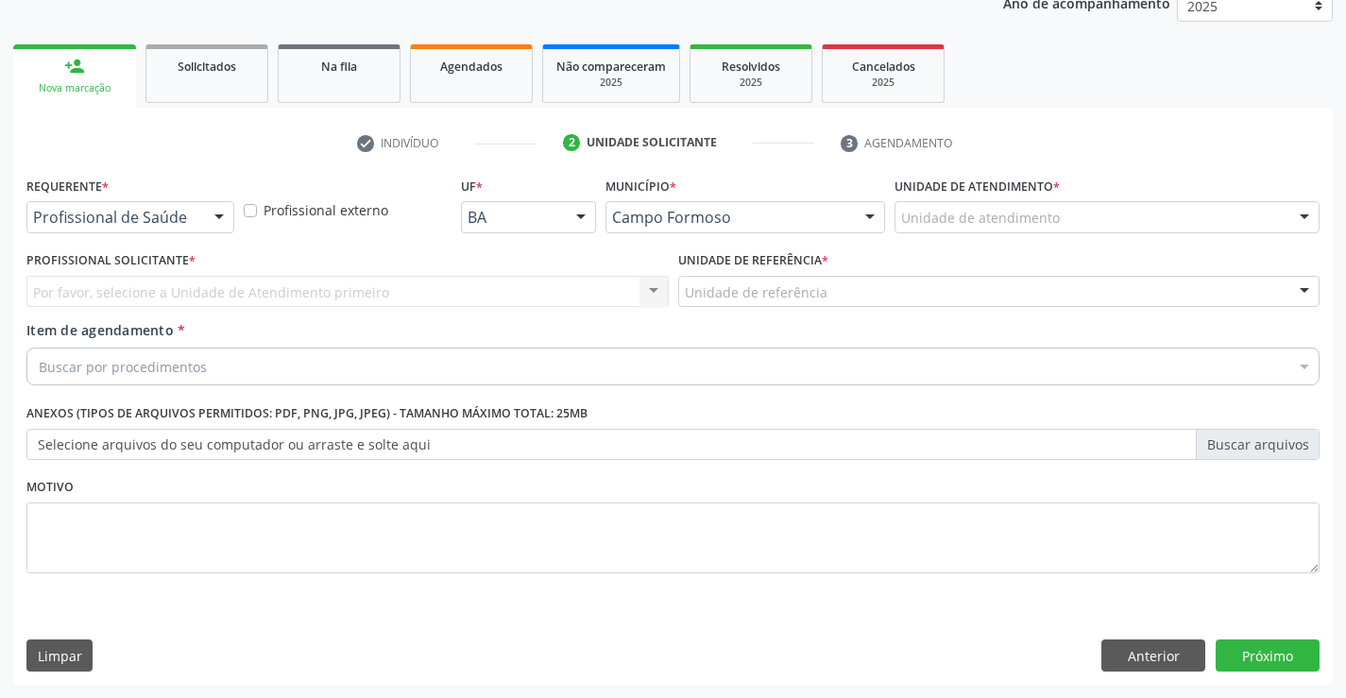
scroll to position [238, 0]
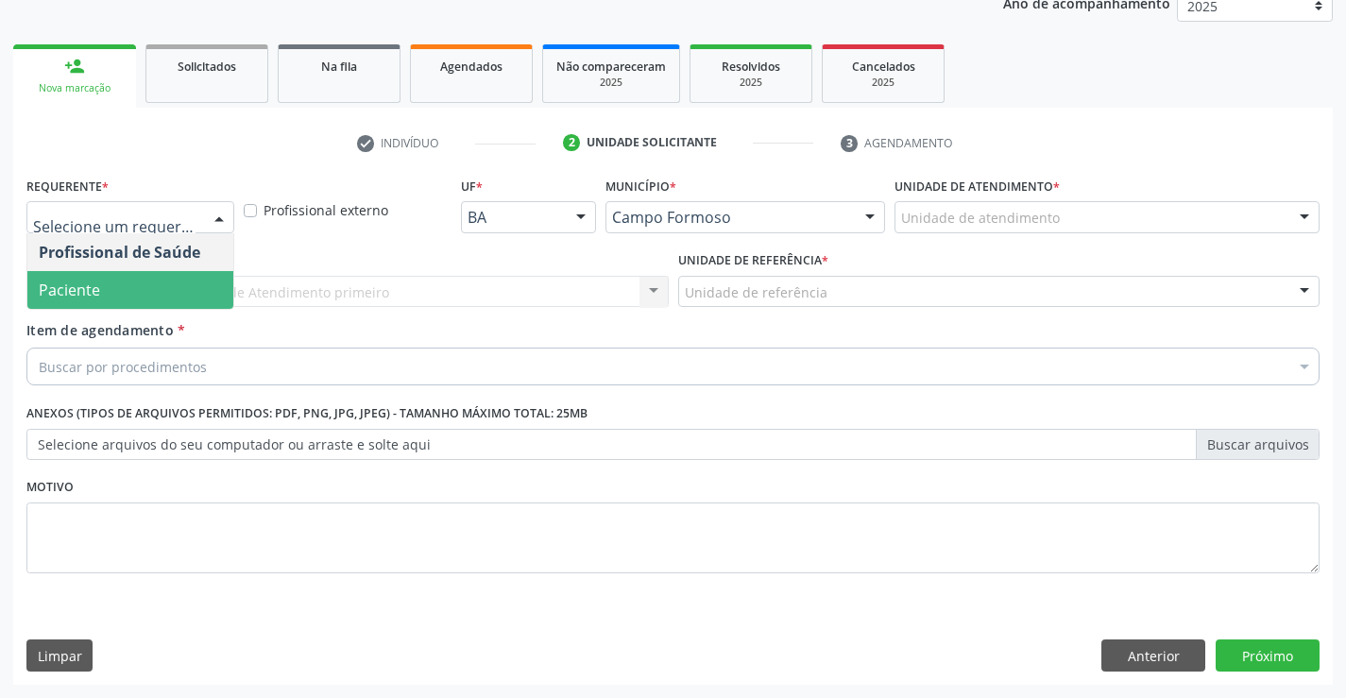
click at [162, 288] on span "Paciente" at bounding box center [130, 290] width 206 height 38
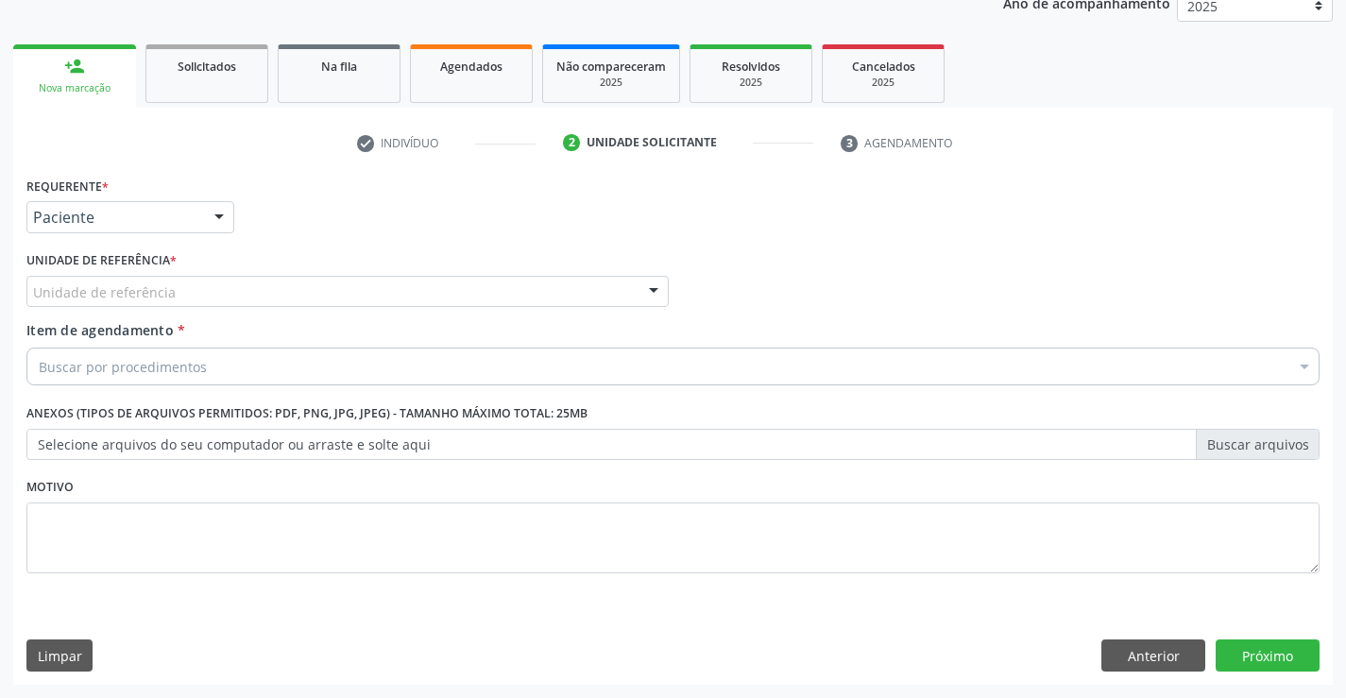
click at [246, 285] on div "Unidade de referência" at bounding box center [347, 292] width 642 height 32
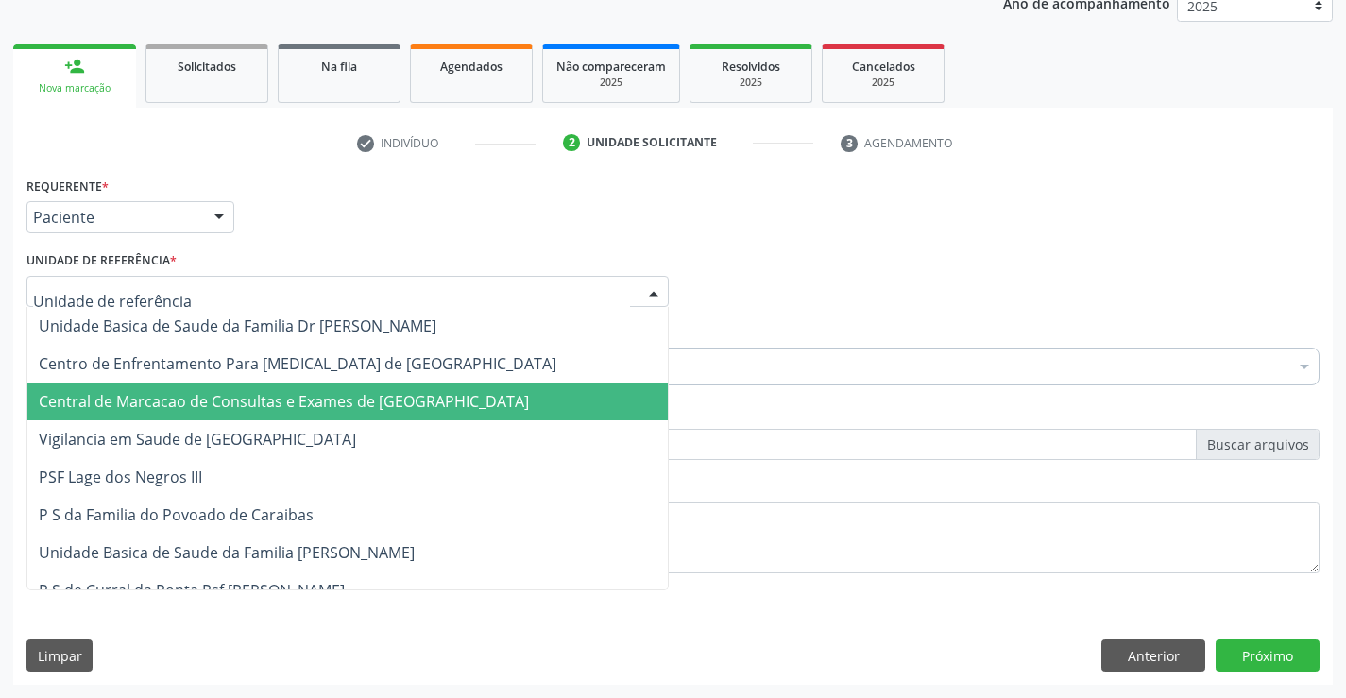
click at [248, 394] on span "Central de Marcacao de Consultas e Exames de [GEOGRAPHIC_DATA]" at bounding box center [284, 401] width 490 height 21
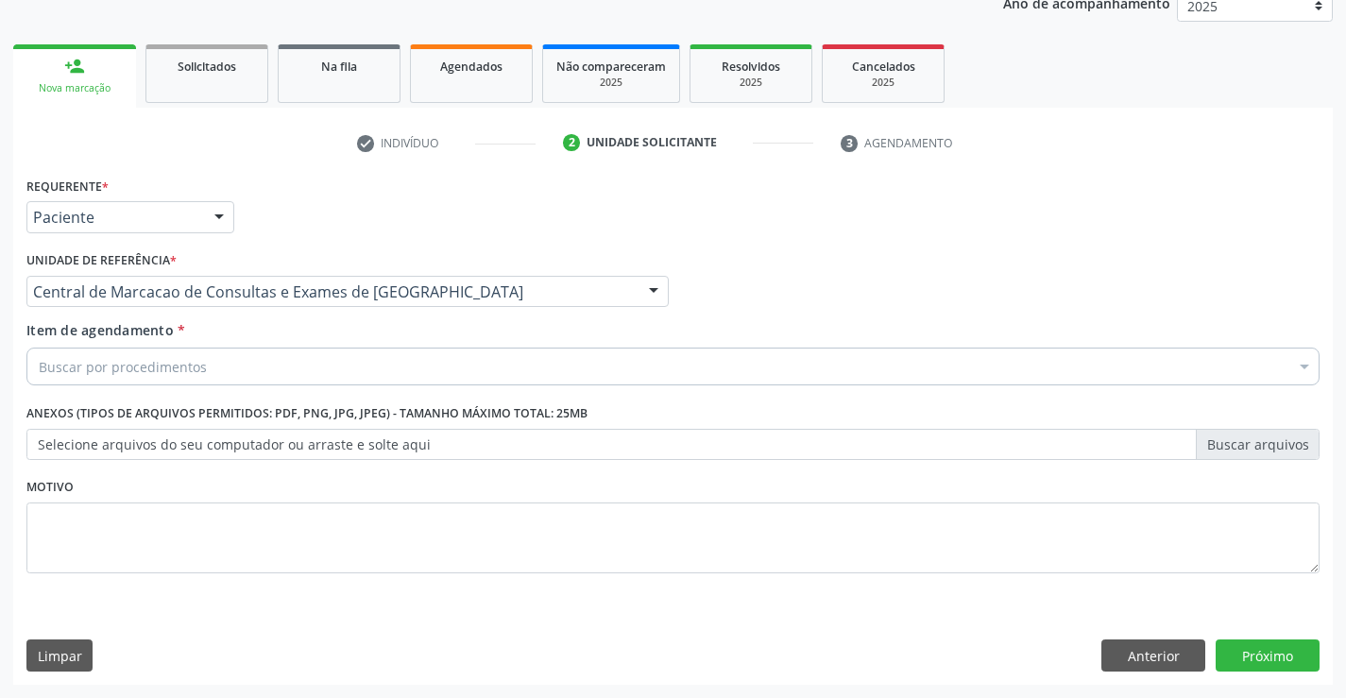
click at [287, 362] on div "Buscar por procedimentos" at bounding box center [672, 367] width 1293 height 38
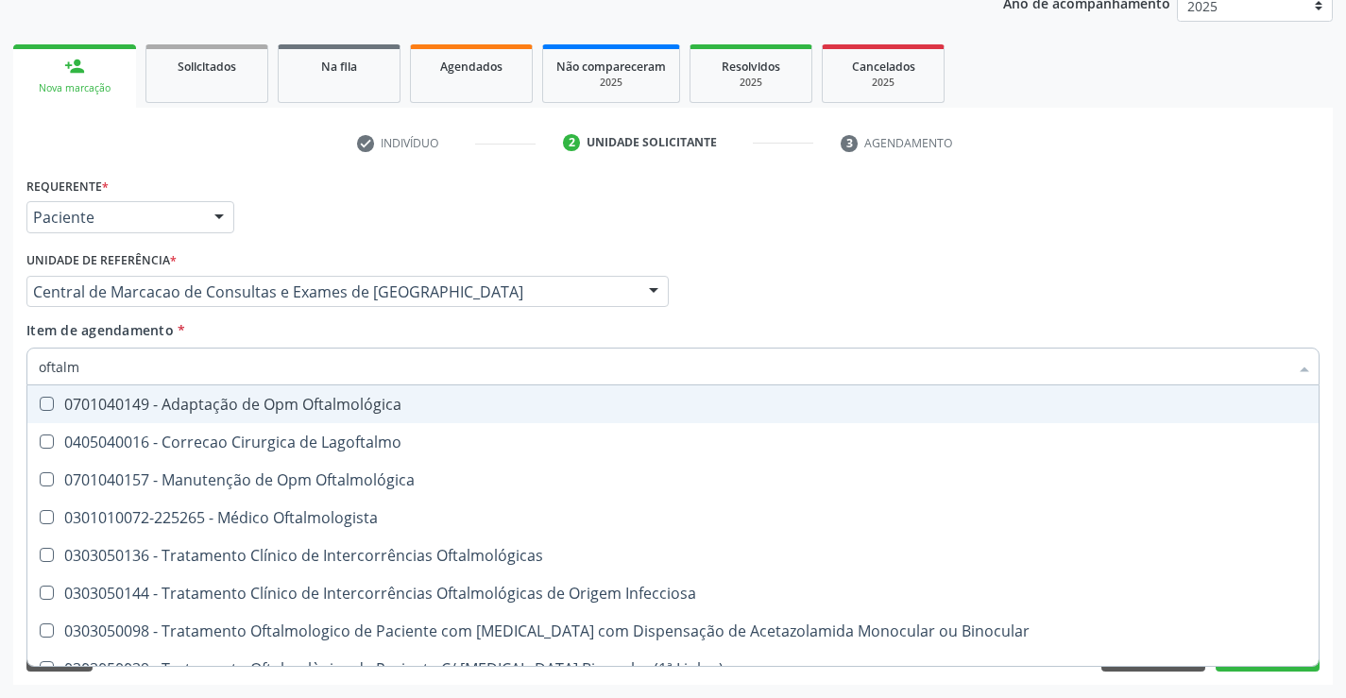
type input "oftalmo"
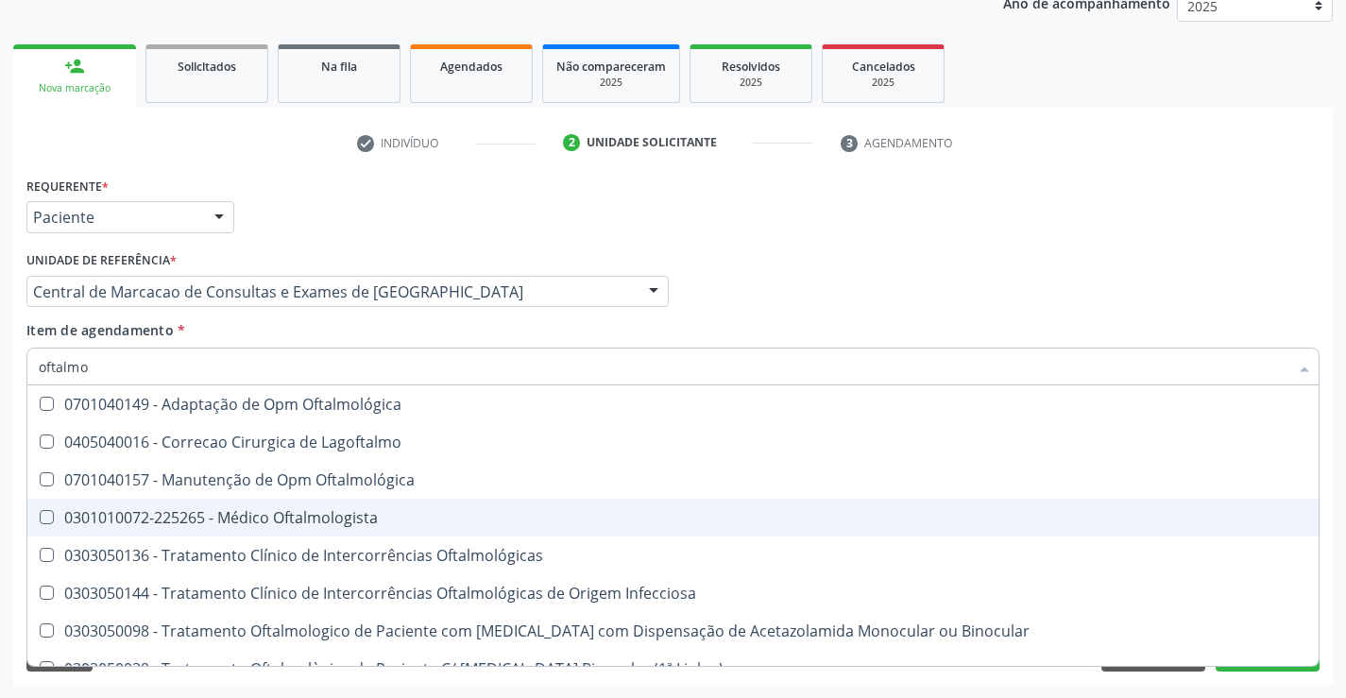
click at [328, 525] on div "0301010072-225265 - Médico Oftalmologista" at bounding box center [673, 517] width 1268 height 15
checkbox Oftalmologista "true"
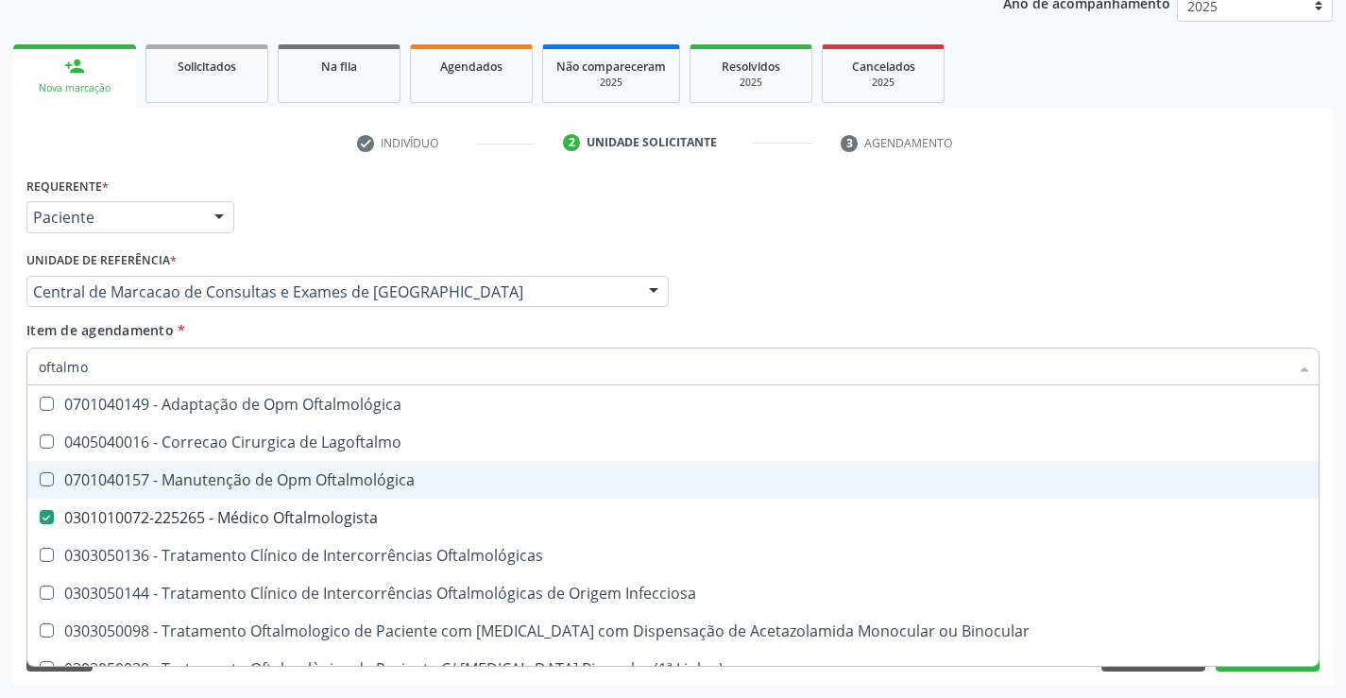
click at [1057, 298] on div "Profissional Solicitante Por favor, selecione a Unidade de Atendimento primeiro…" at bounding box center [673, 283] width 1302 height 74
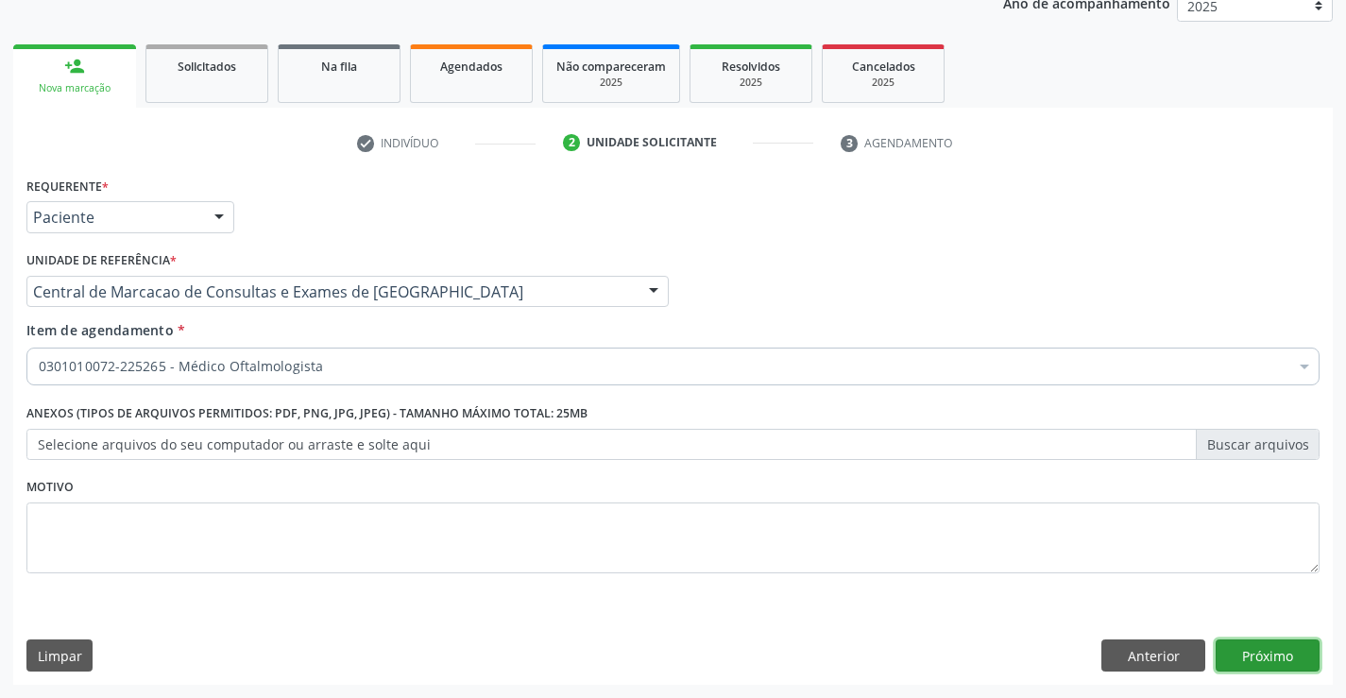
click at [1240, 644] on button "Próximo" at bounding box center [1267, 655] width 104 height 32
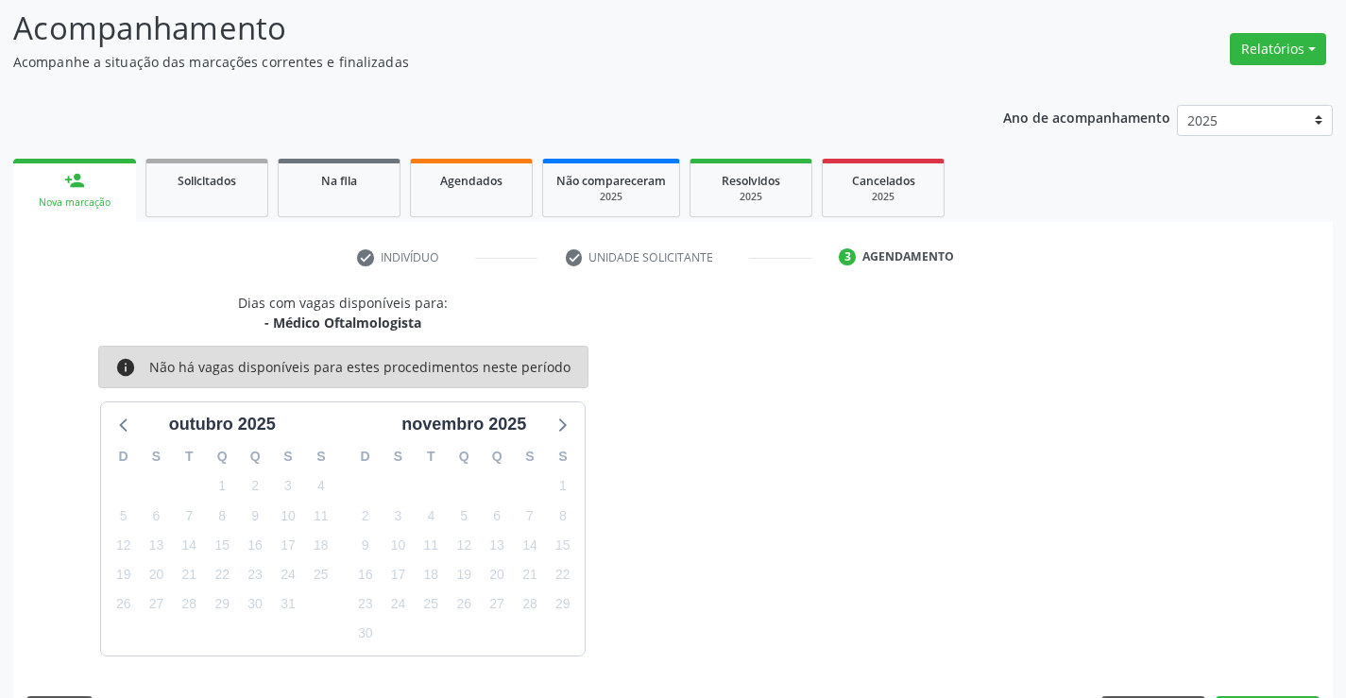
scroll to position [179, 0]
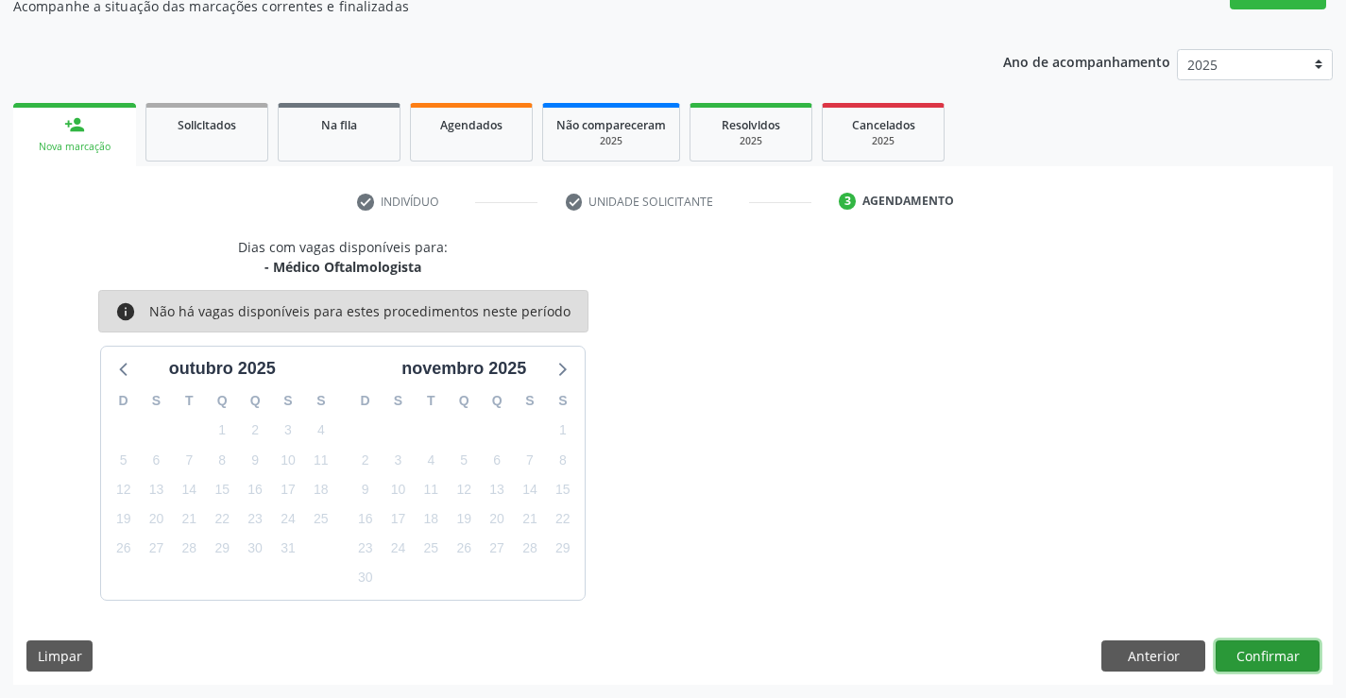
click at [1284, 661] on button "Confirmar" at bounding box center [1267, 656] width 104 height 32
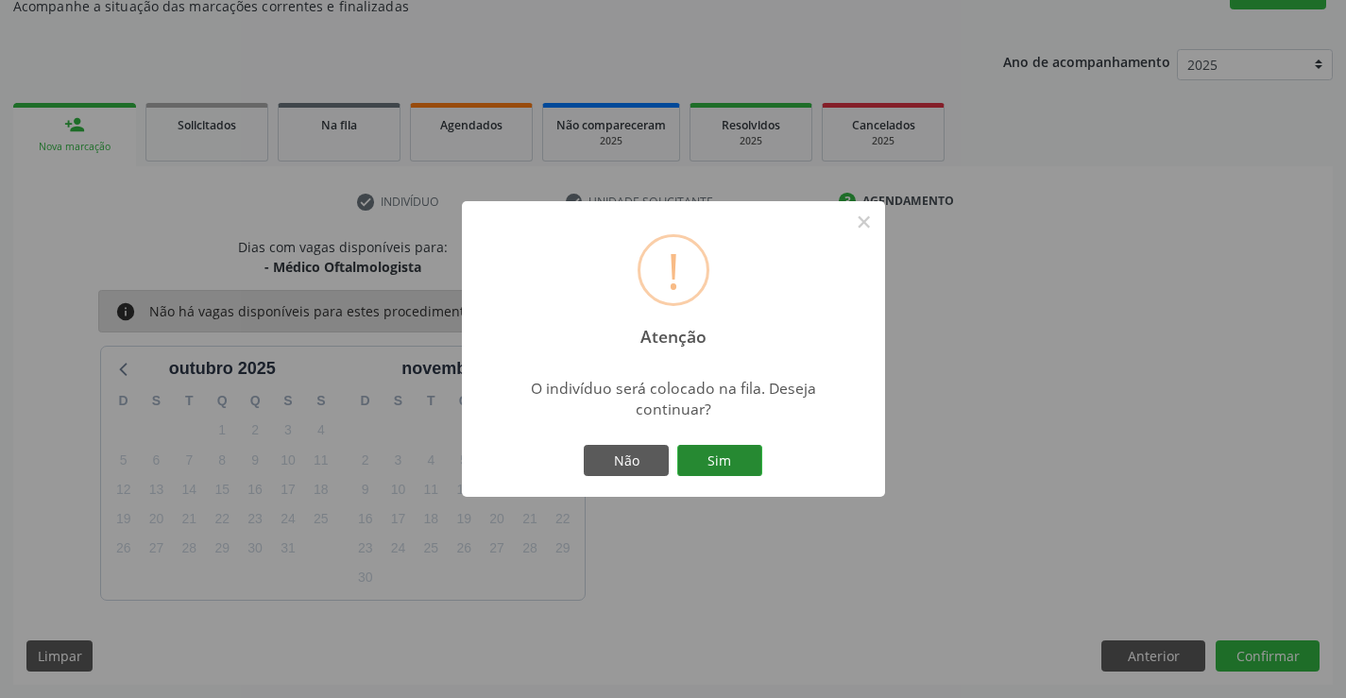
click at [702, 449] on button "Sim" at bounding box center [719, 461] width 85 height 32
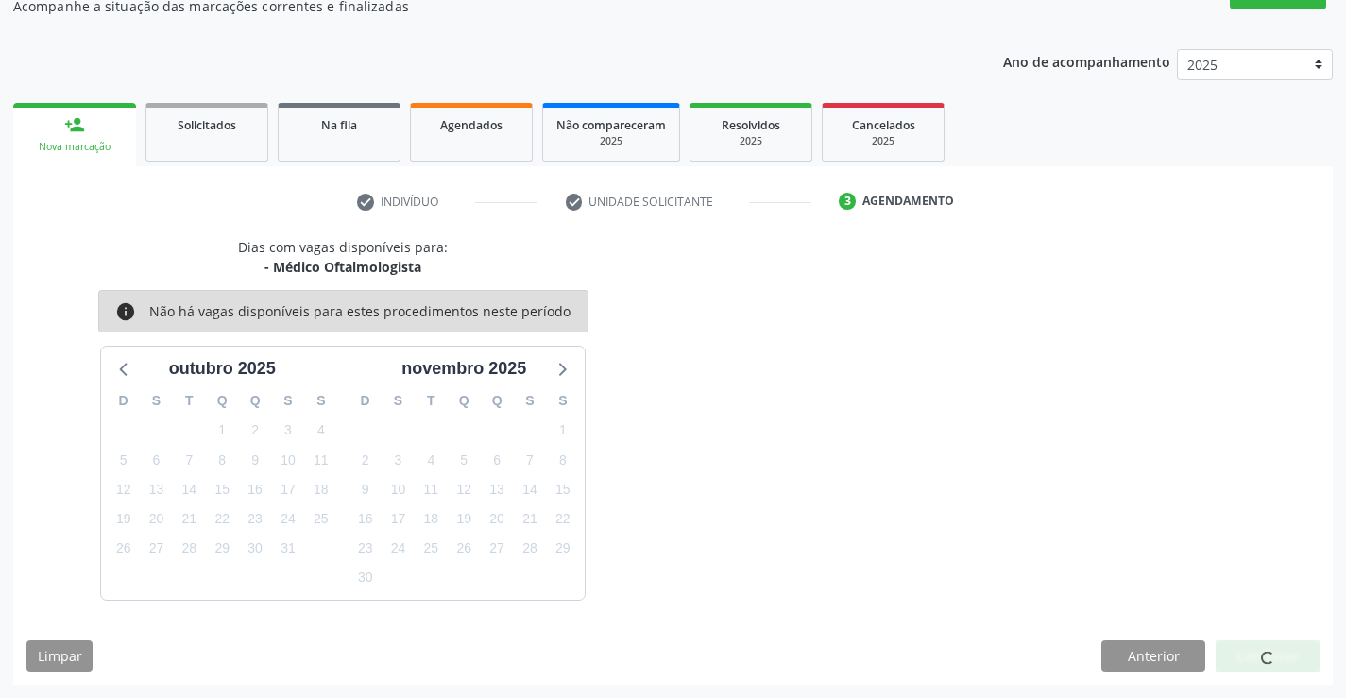
scroll to position [0, 0]
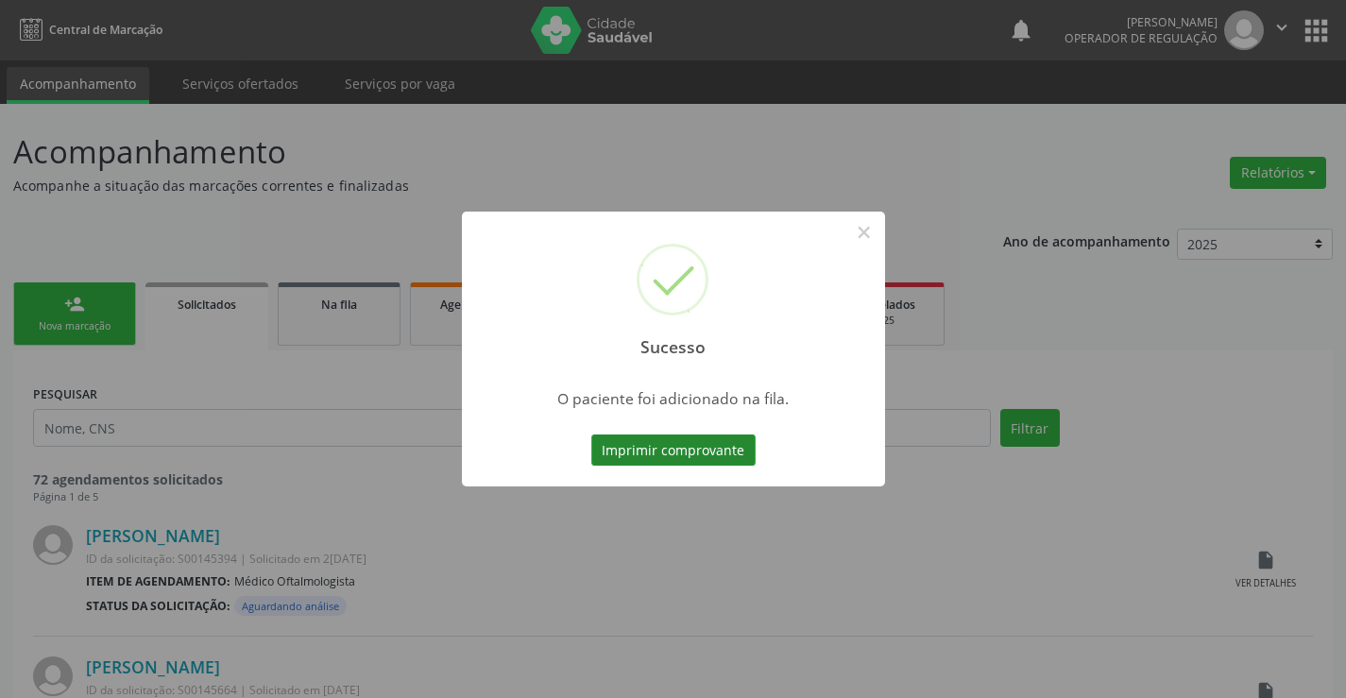
click at [744, 458] on button "Imprimir comprovante" at bounding box center [673, 450] width 164 height 32
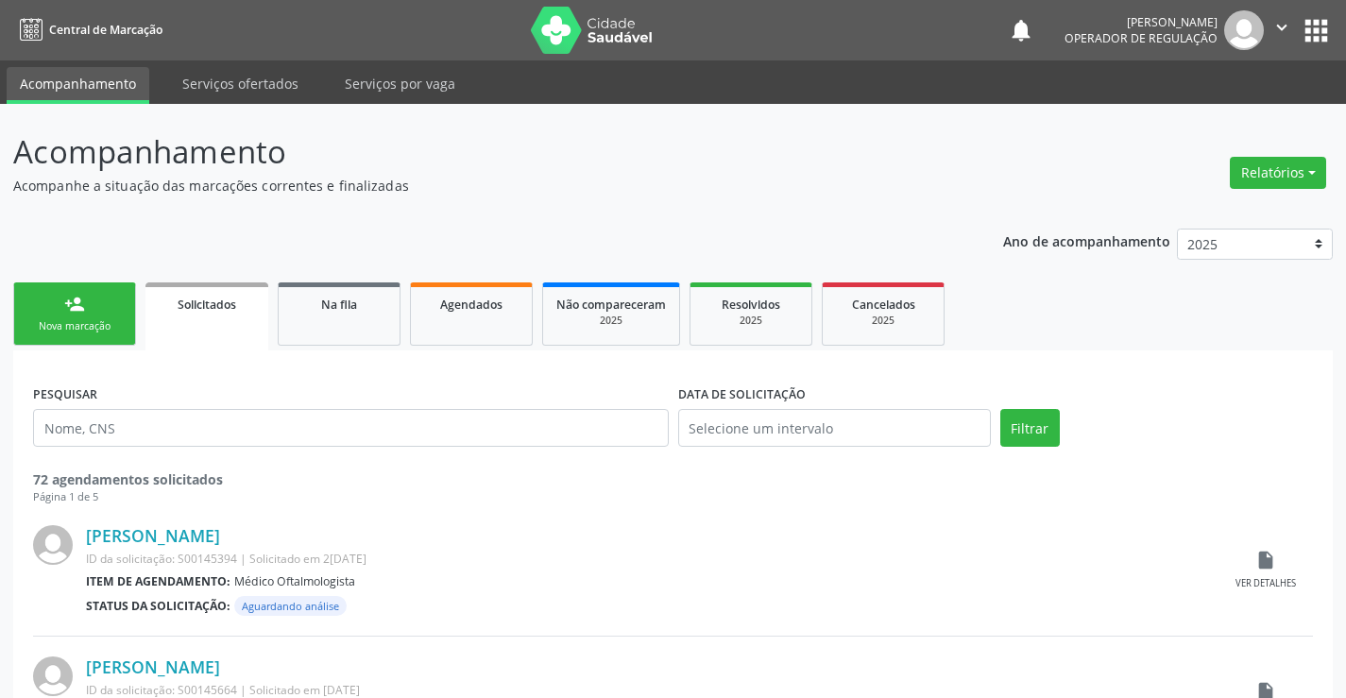
click at [130, 324] on link "person_add Nova marcação" at bounding box center [74, 313] width 123 height 63
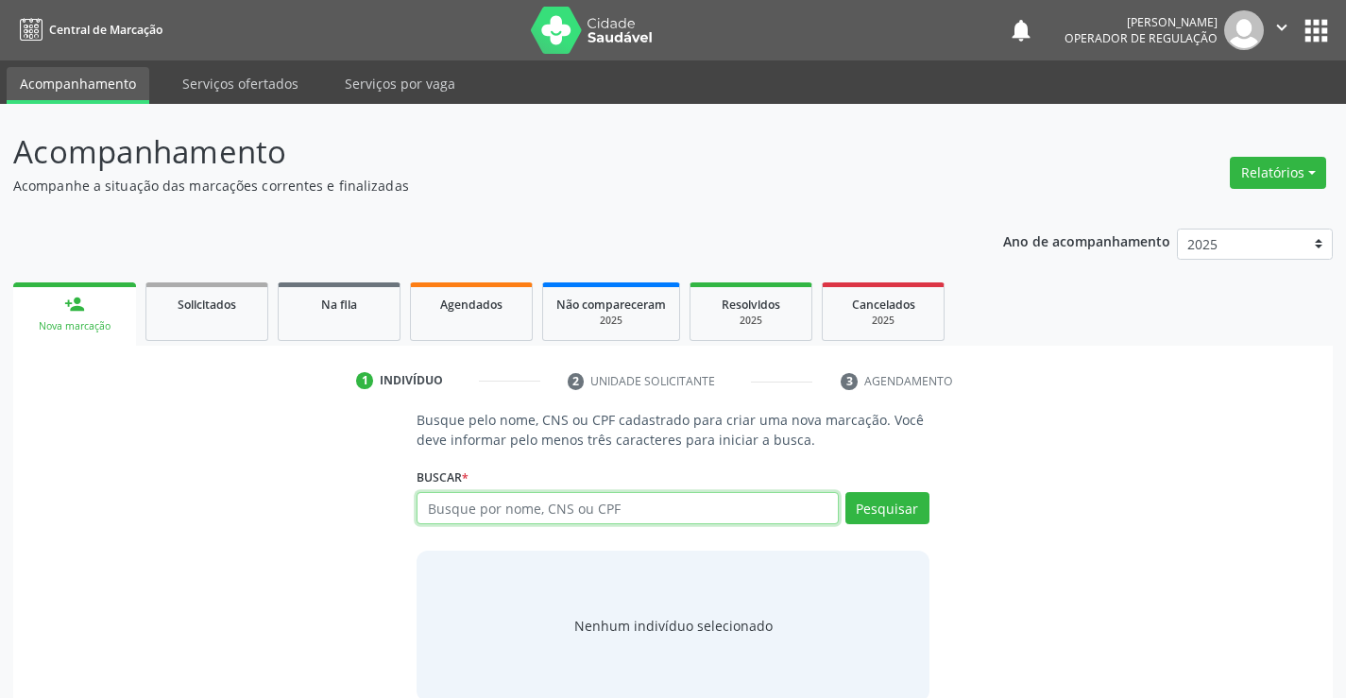
click at [491, 517] on input "text" at bounding box center [626, 508] width 421 height 32
type input "708603525491985"
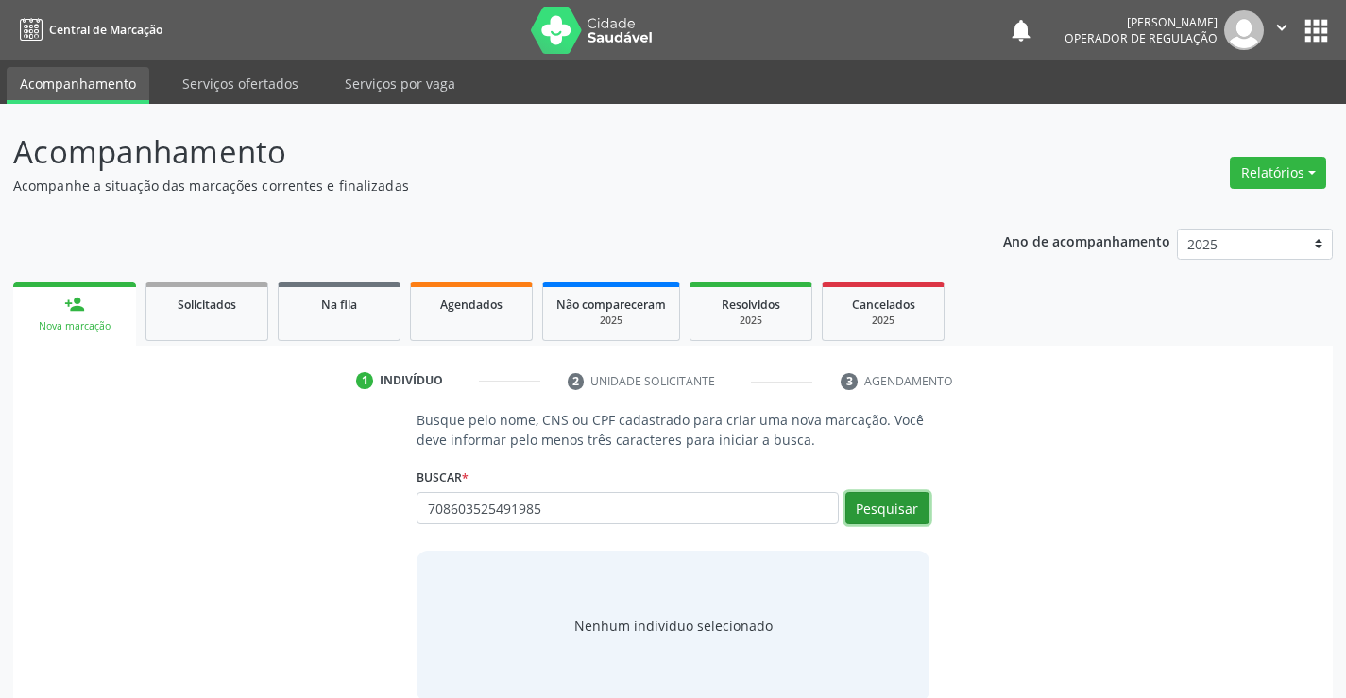
click at [914, 499] on button "Pesquisar" at bounding box center [887, 508] width 84 height 32
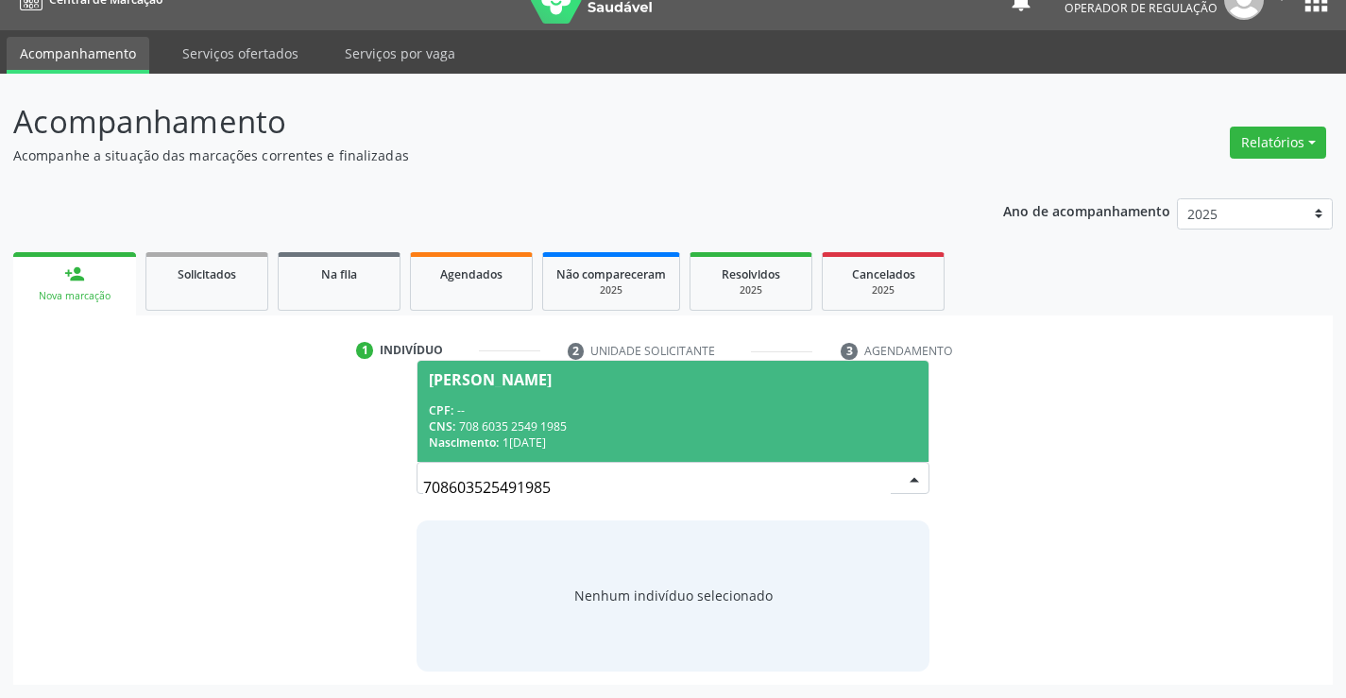
click at [550, 424] on div "CNS: 708 6035 2549 1985" at bounding box center [672, 426] width 487 height 16
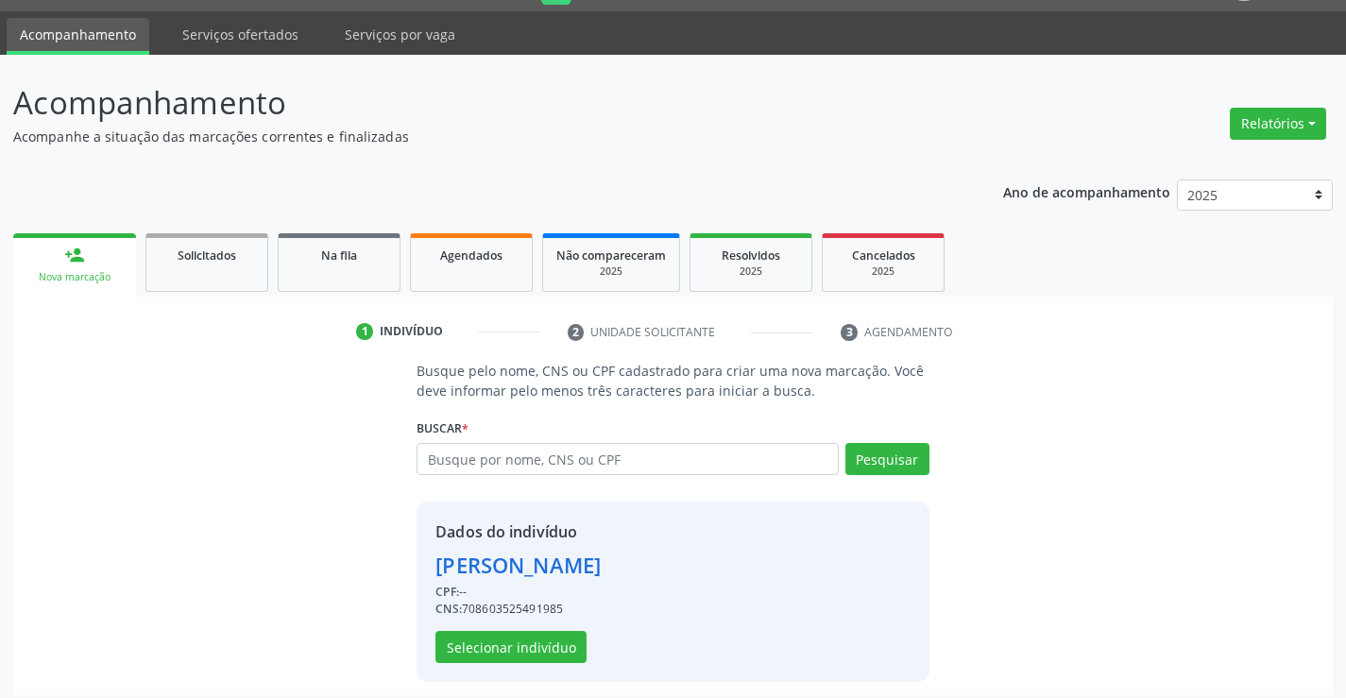
scroll to position [59, 0]
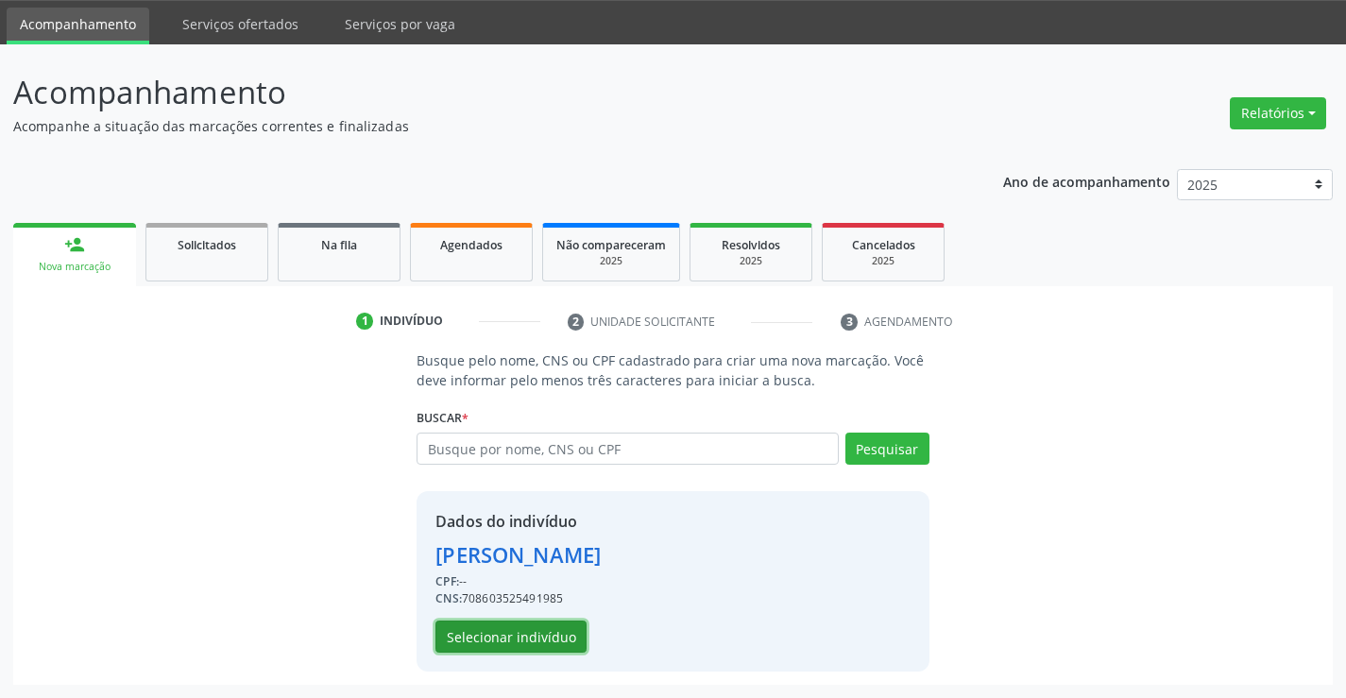
click at [486, 633] on button "Selecionar indivíduo" at bounding box center [510, 636] width 151 height 32
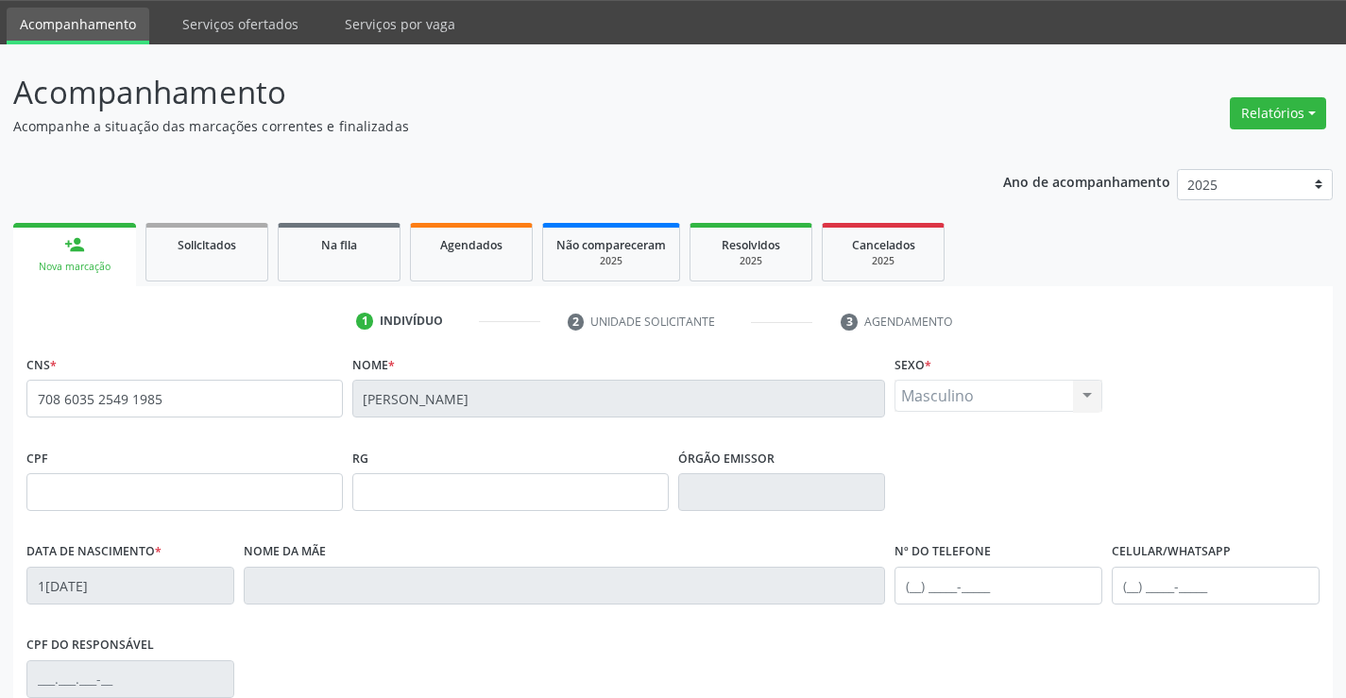
scroll to position [326, 0]
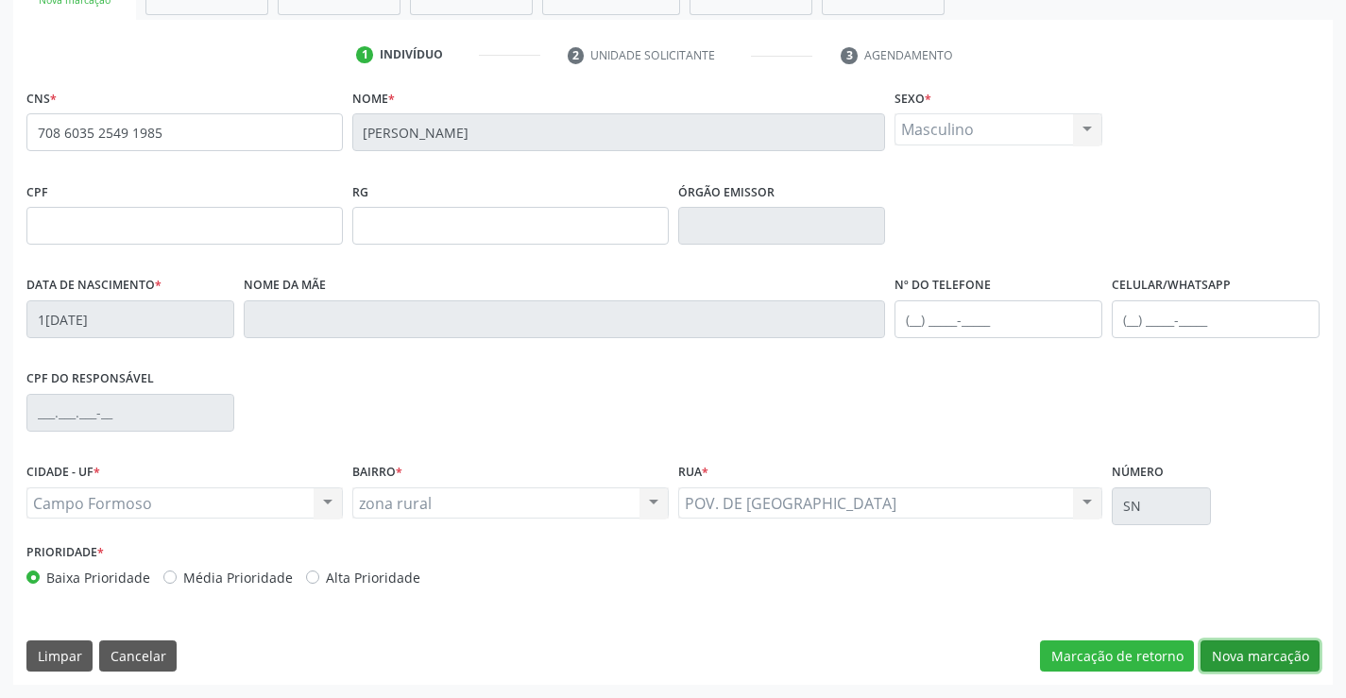
click at [1283, 653] on button "Nova marcação" at bounding box center [1259, 656] width 119 height 32
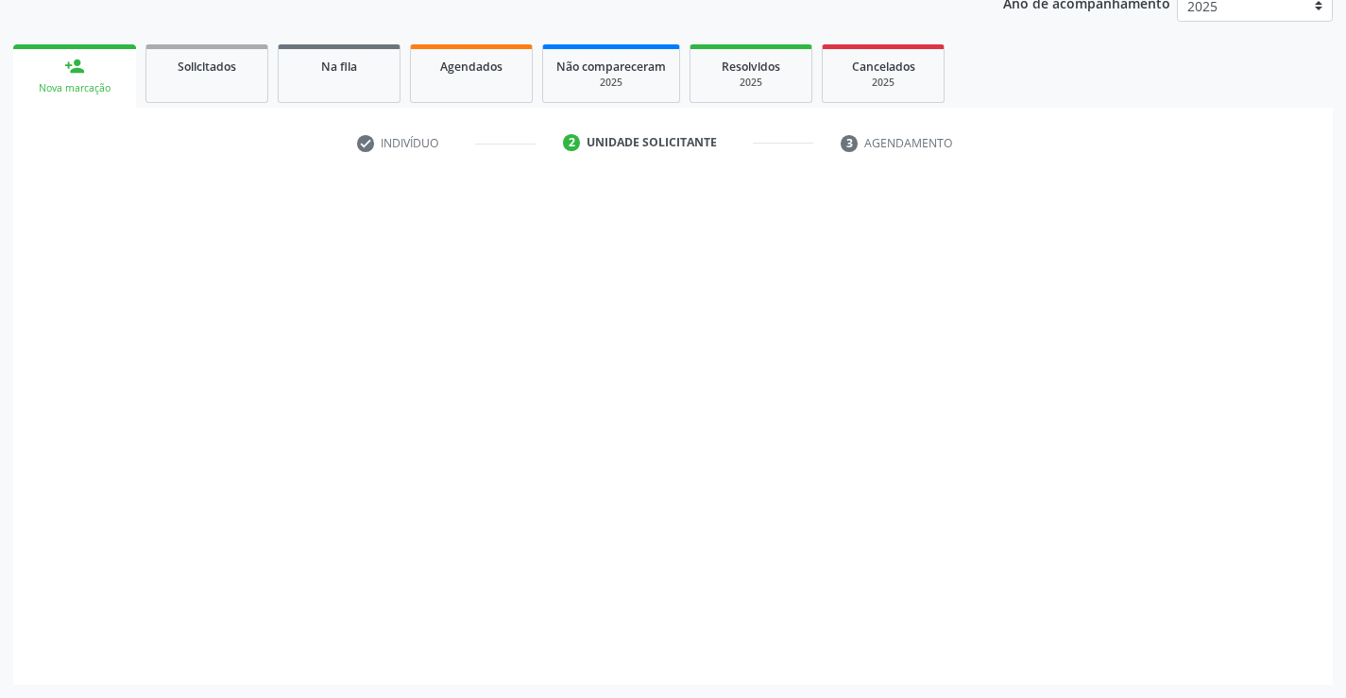
scroll to position [238, 0]
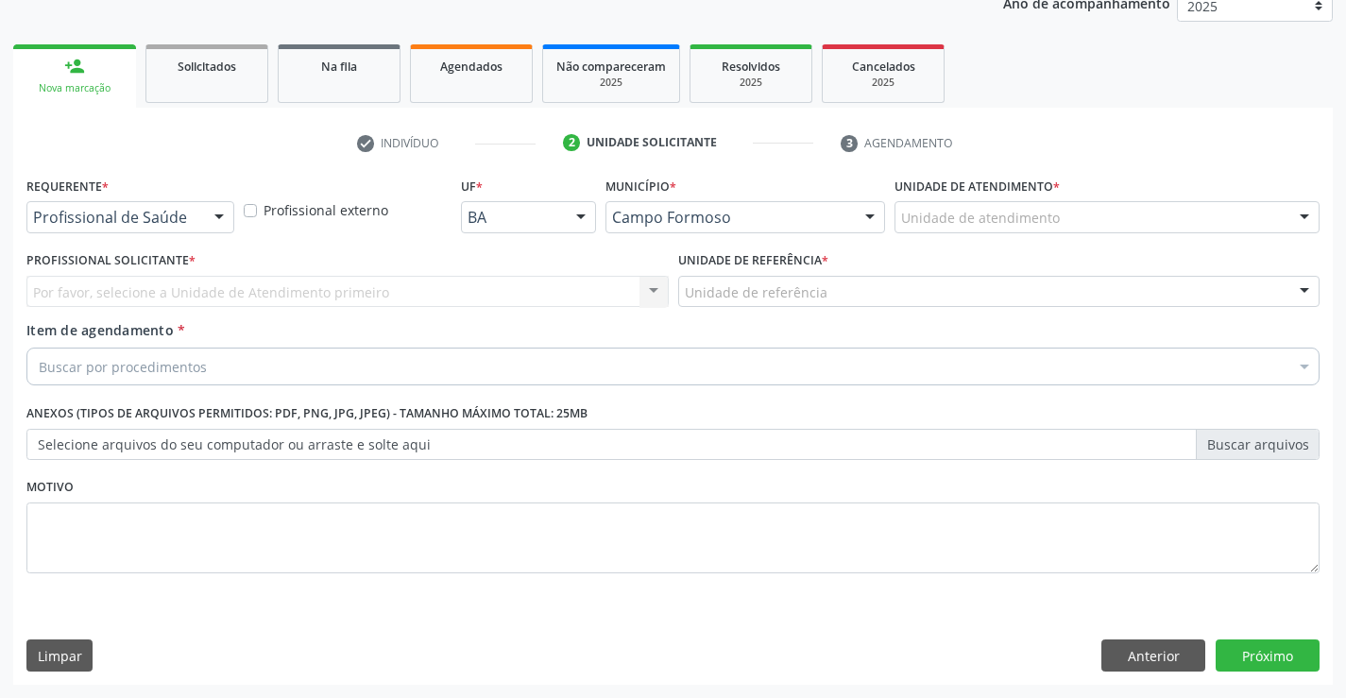
click at [220, 220] on div at bounding box center [219, 218] width 28 height 32
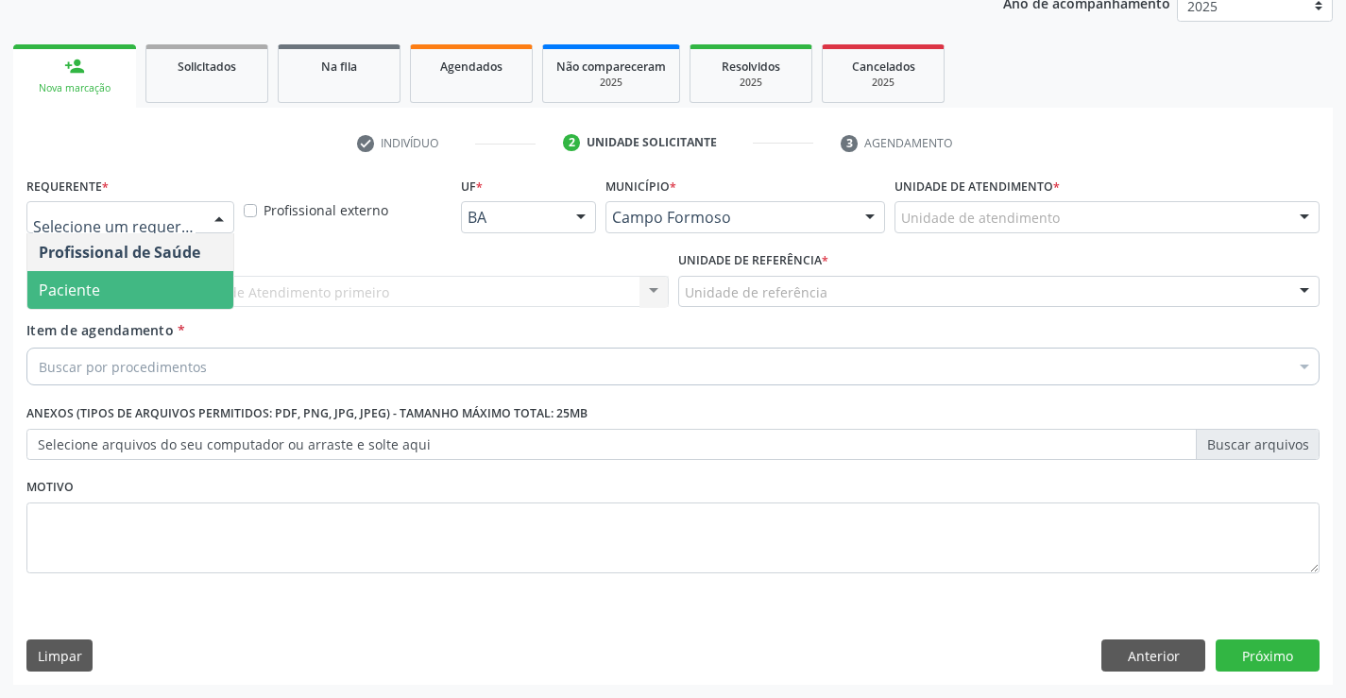
click at [143, 285] on span "Paciente" at bounding box center [130, 290] width 206 height 38
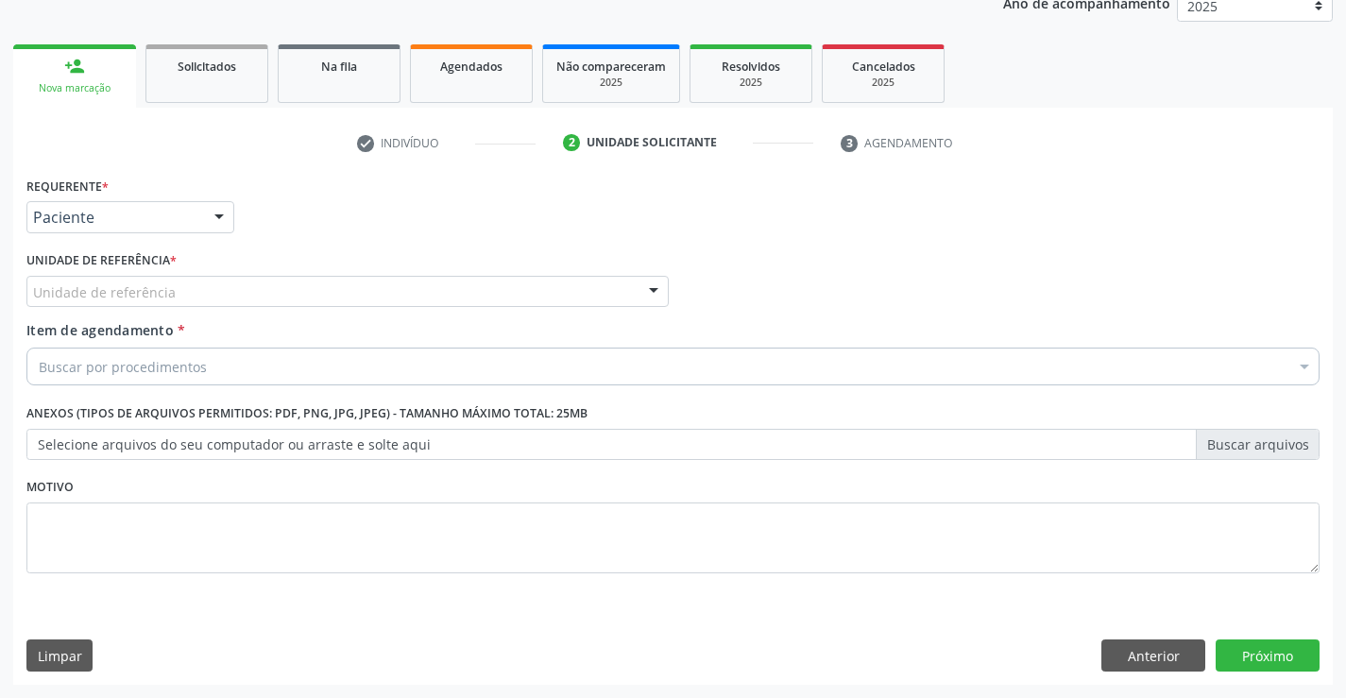
click at [314, 294] on div "Unidade de referência" at bounding box center [347, 292] width 642 height 32
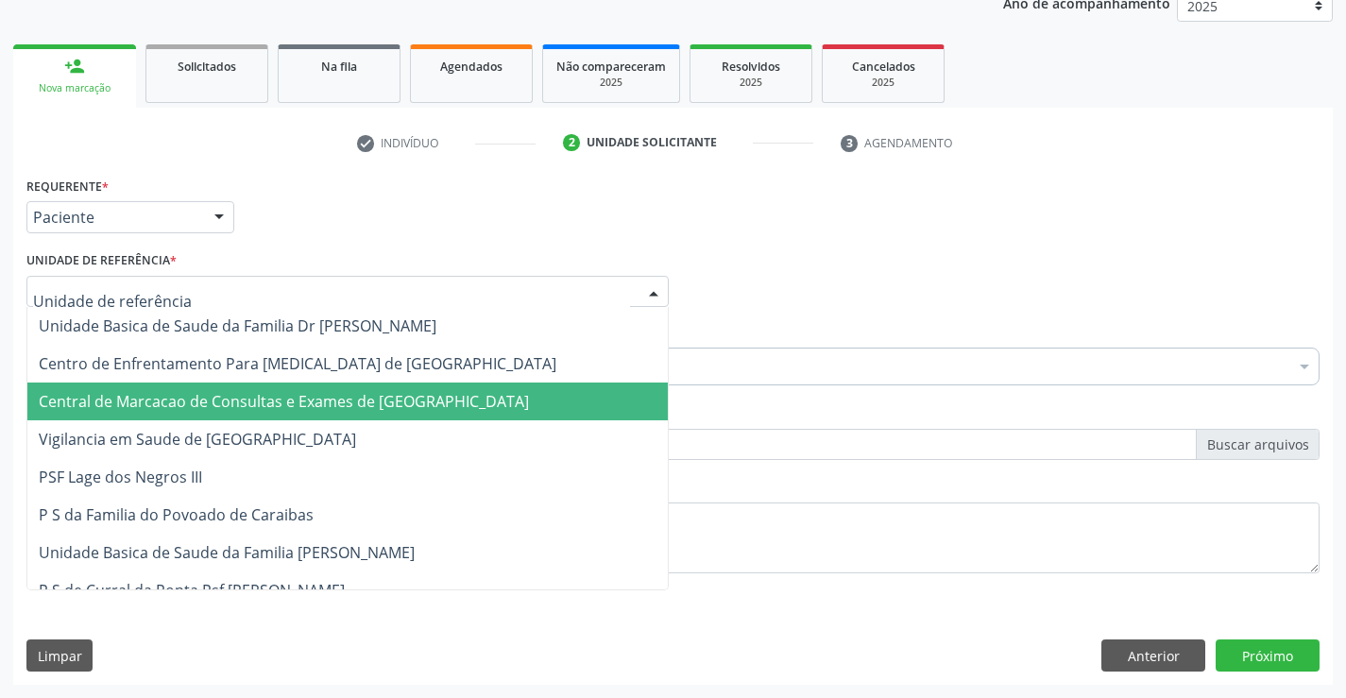
click at [325, 419] on span "Central de Marcacao de Consultas e Exames de [GEOGRAPHIC_DATA]" at bounding box center [347, 401] width 640 height 38
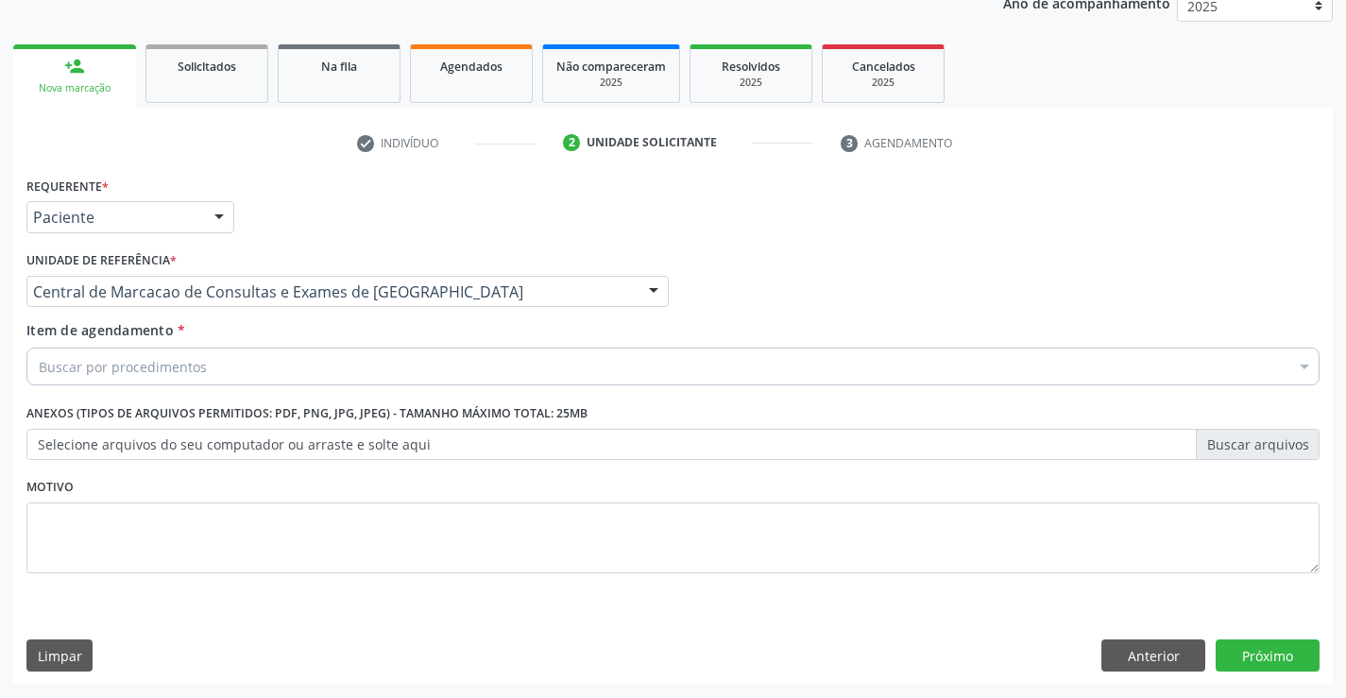
click at [382, 365] on div "Buscar por procedimentos" at bounding box center [672, 367] width 1293 height 38
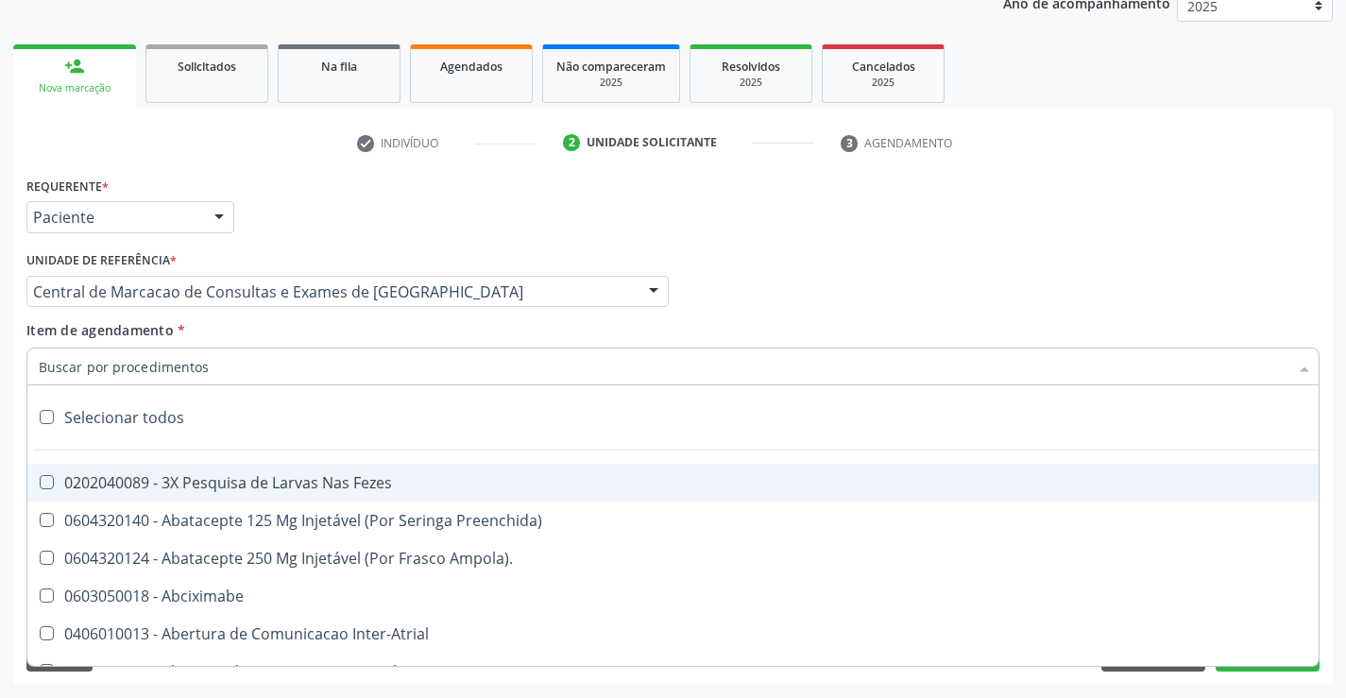
click at [382, 365] on input "Item de agendamento *" at bounding box center [663, 367] width 1249 height 38
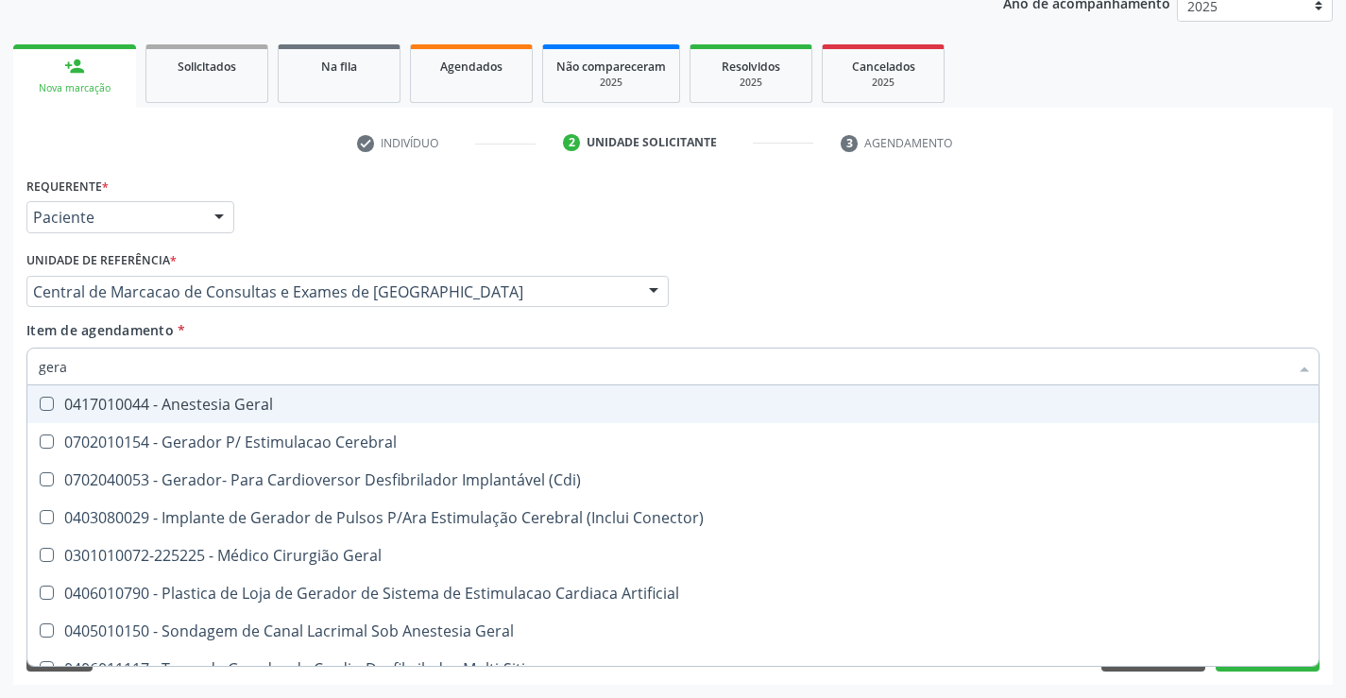
type input "geral"
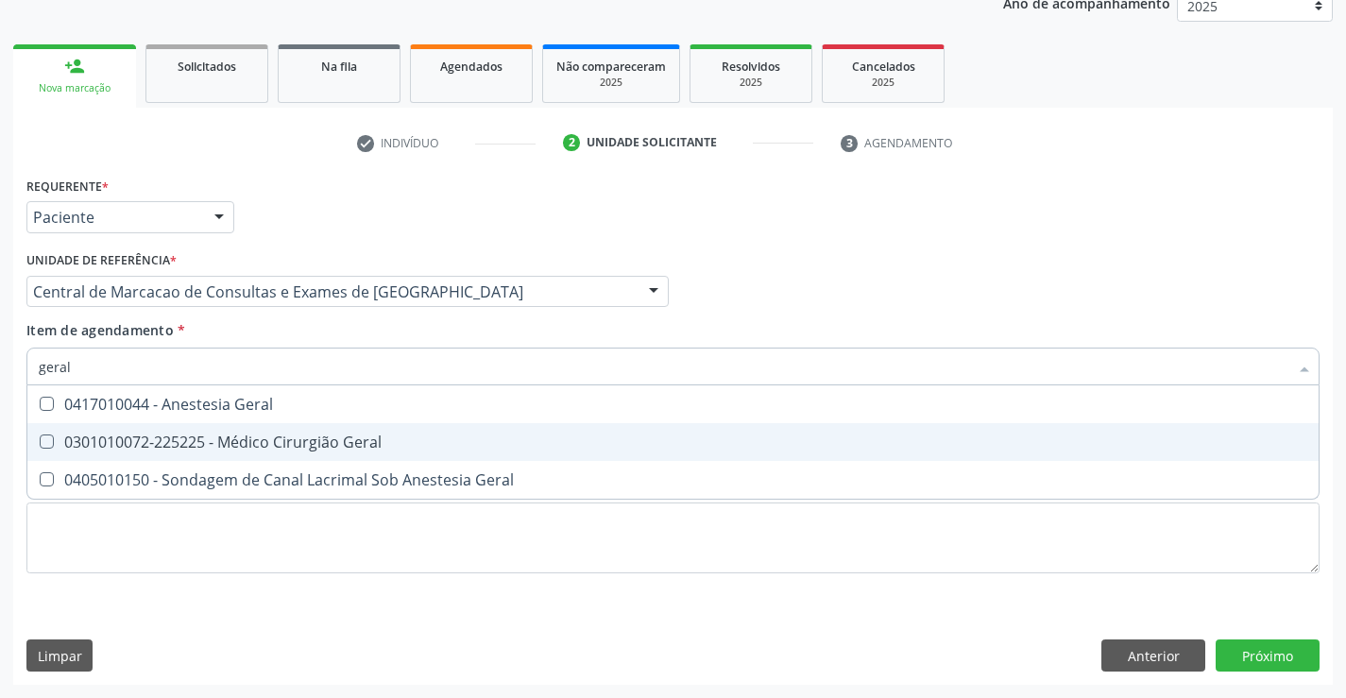
click at [336, 430] on span "0301010072-225225 - Médico Cirurgião Geral" at bounding box center [672, 442] width 1291 height 38
checkbox Geral "true"
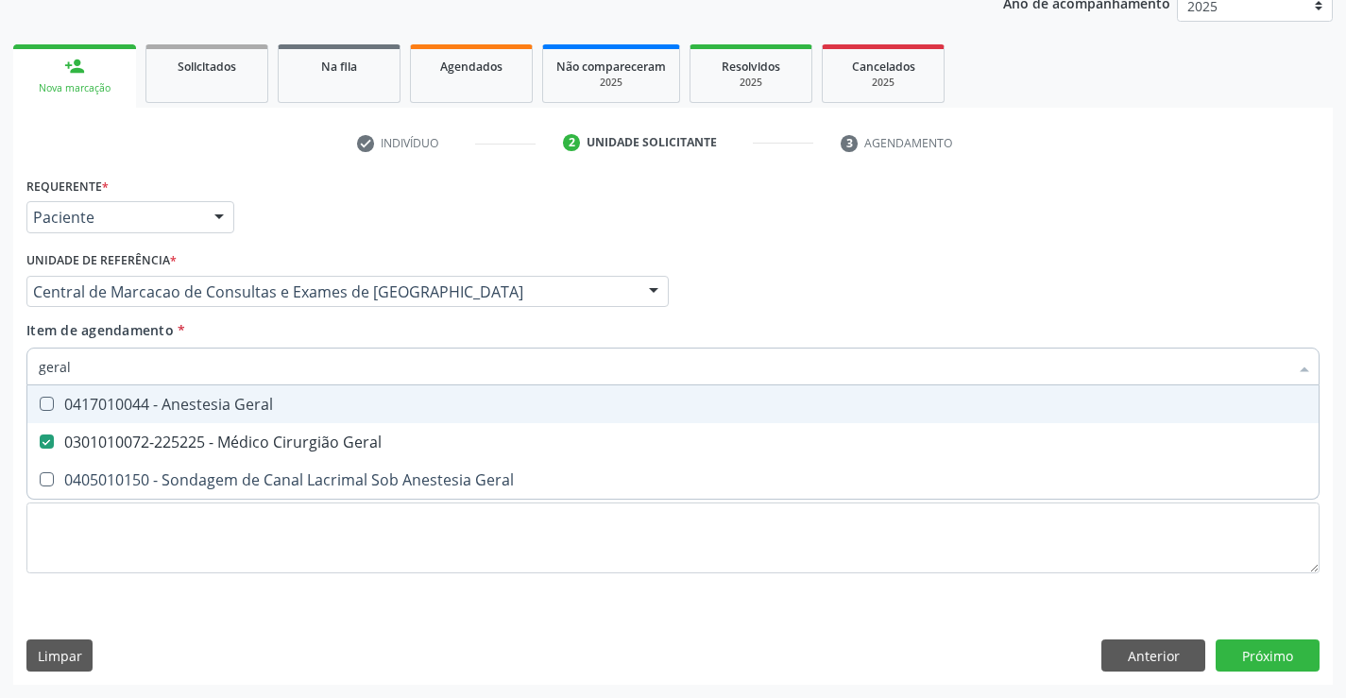
click at [895, 270] on div "Profissional Solicitante Por favor, selecione a Unidade de Atendimento primeiro…" at bounding box center [673, 283] width 1302 height 74
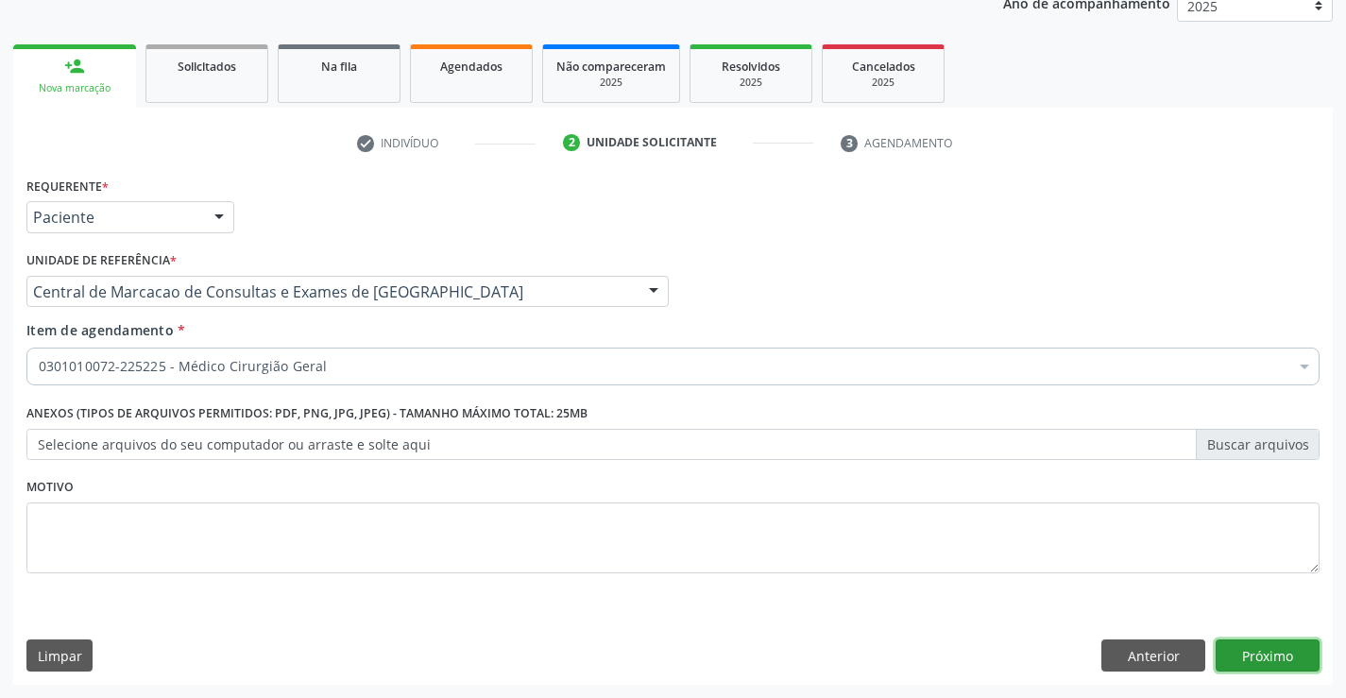
click at [1254, 652] on button "Próximo" at bounding box center [1267, 655] width 104 height 32
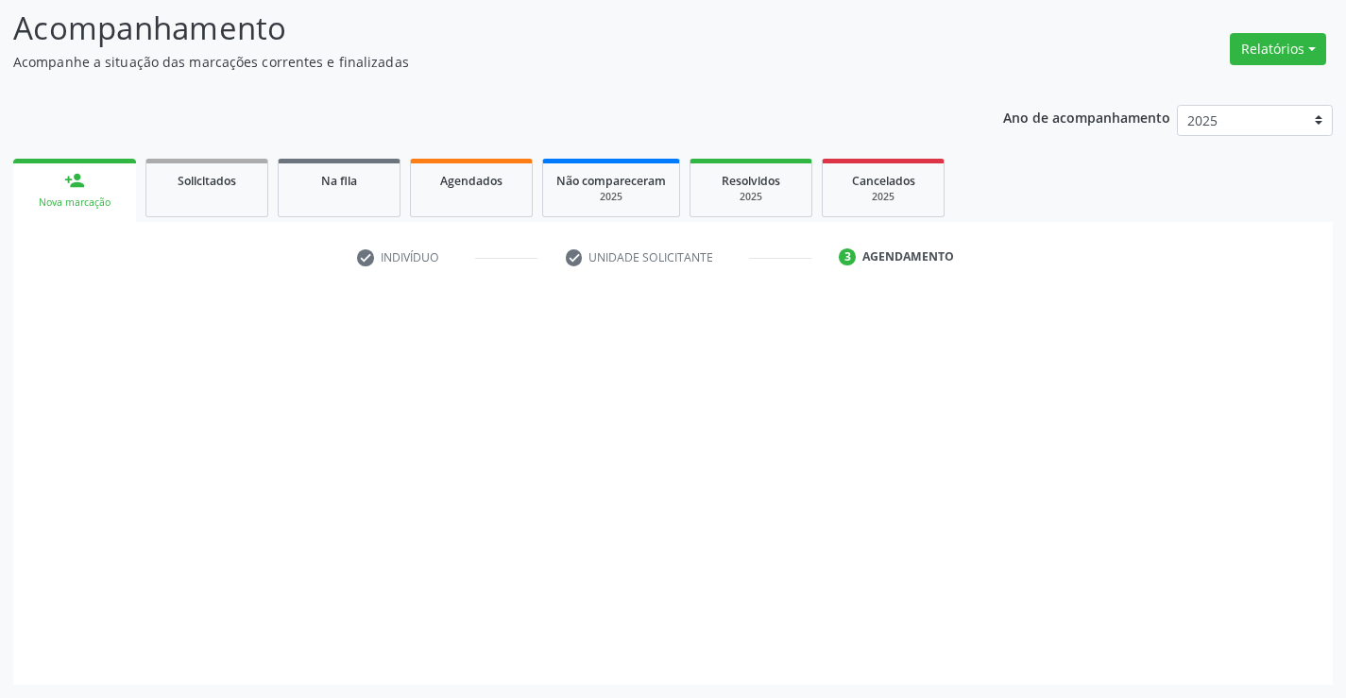
scroll to position [124, 0]
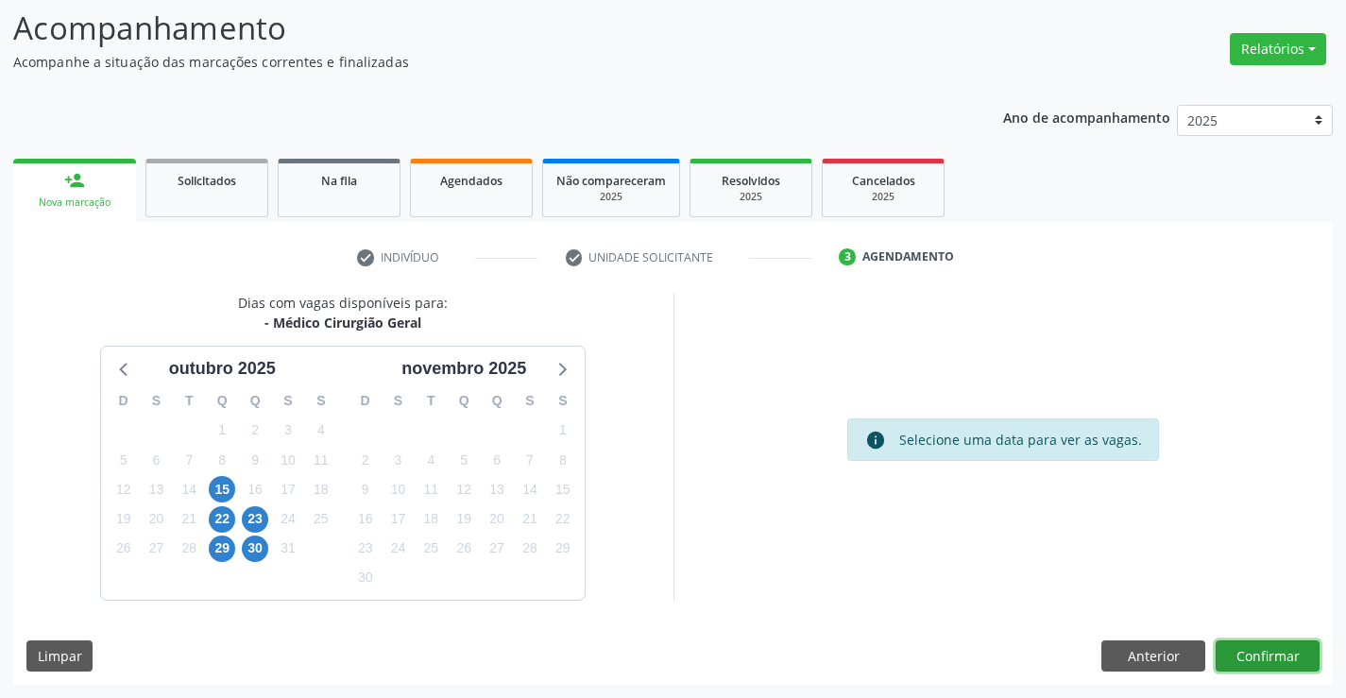
click at [1281, 661] on button "Confirmar" at bounding box center [1267, 656] width 104 height 32
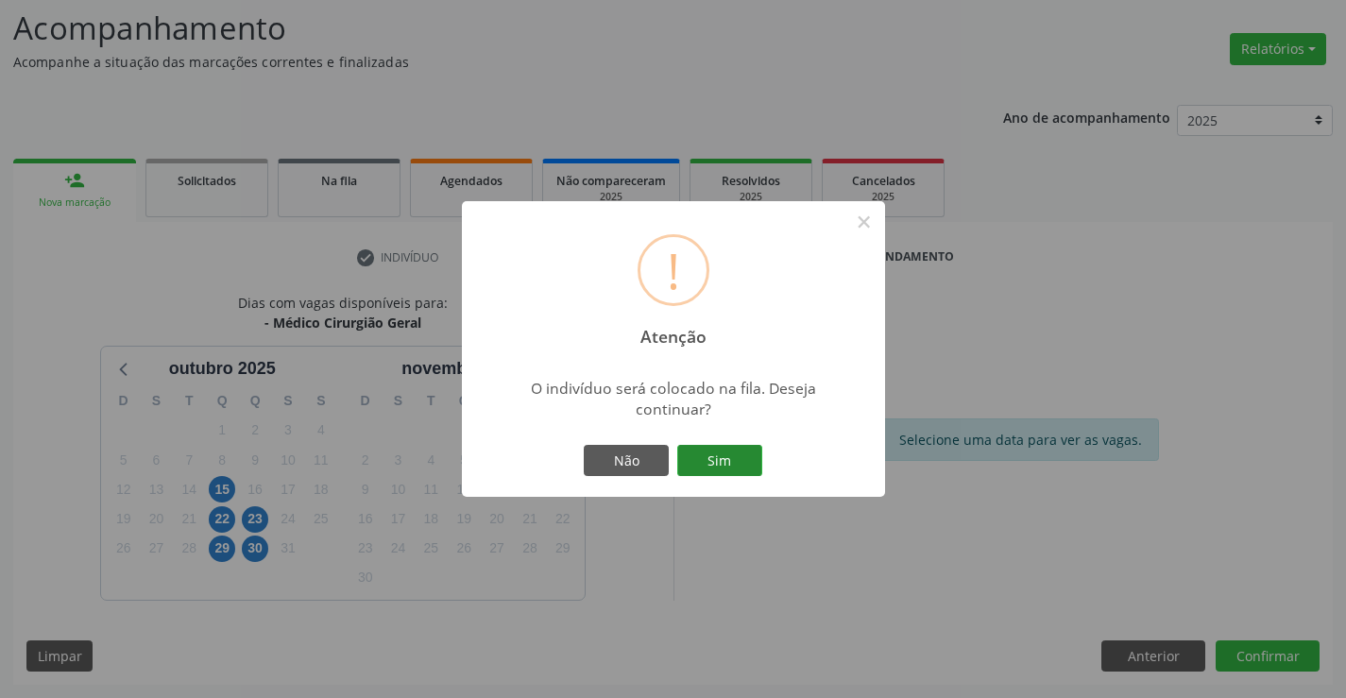
click at [717, 466] on button "Sim" at bounding box center [719, 461] width 85 height 32
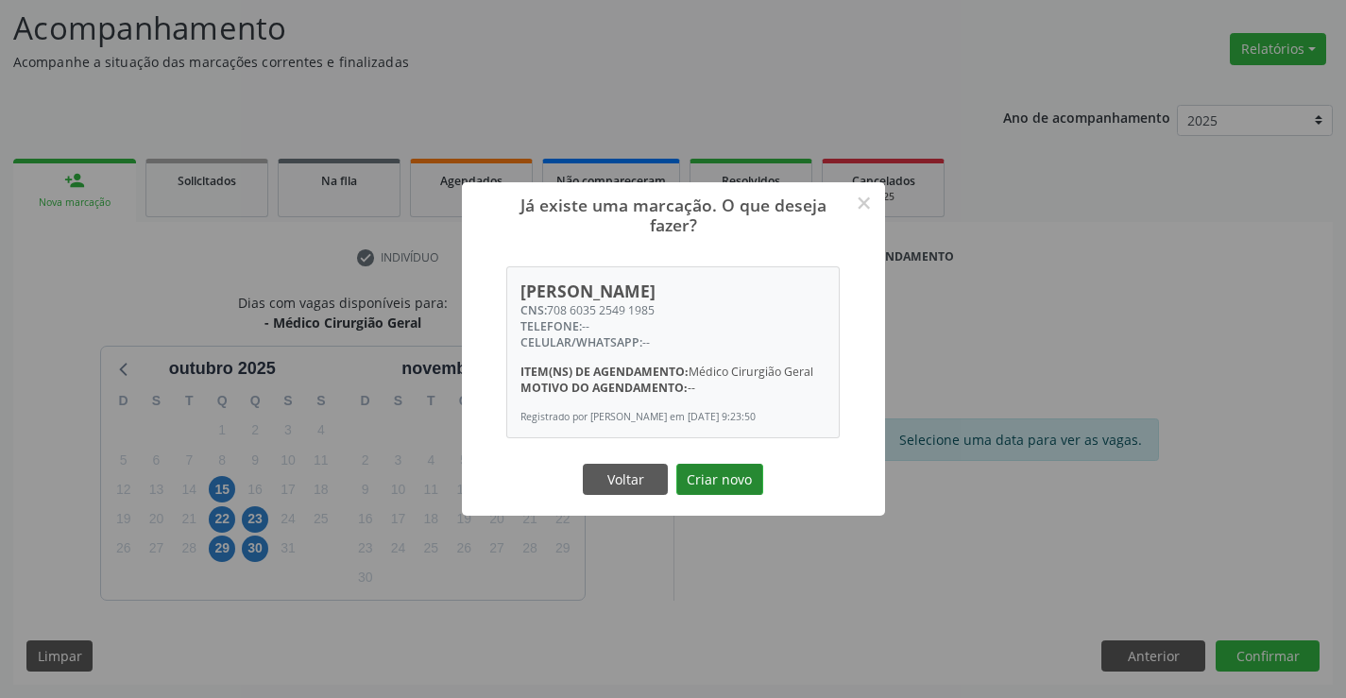
click at [737, 489] on button "Criar novo" at bounding box center [719, 480] width 87 height 32
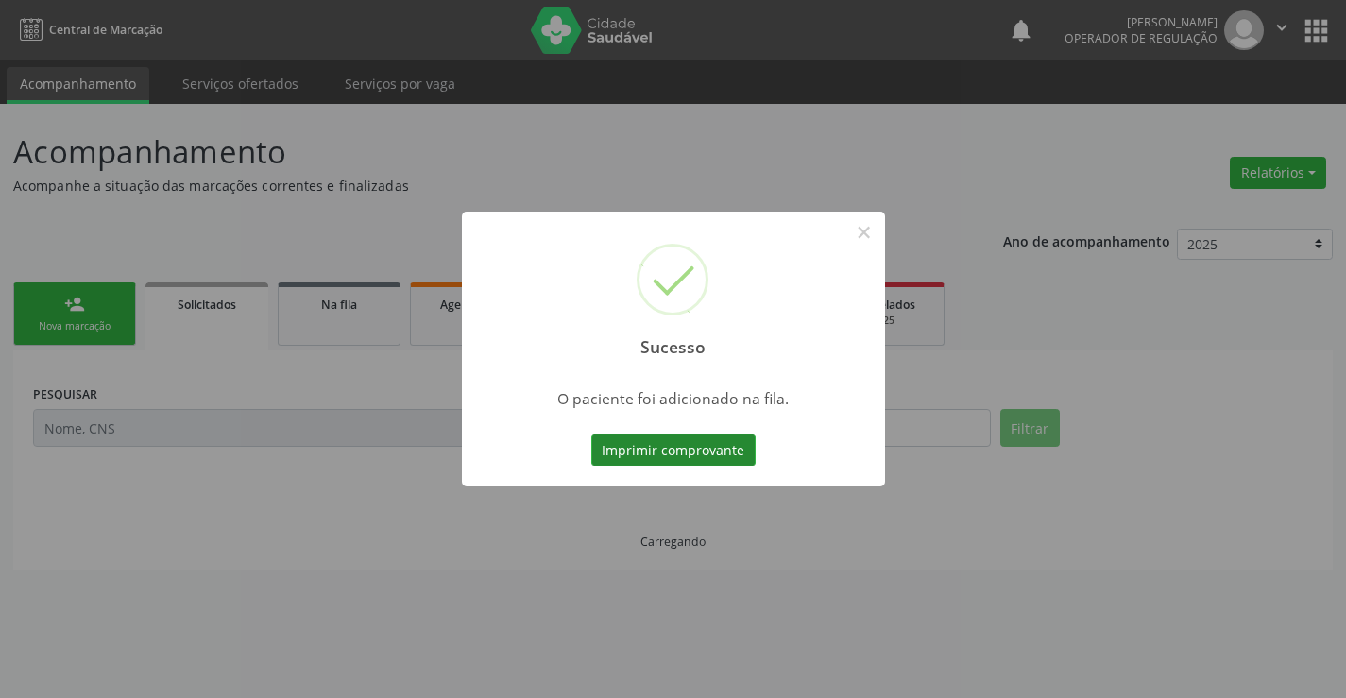
scroll to position [0, 0]
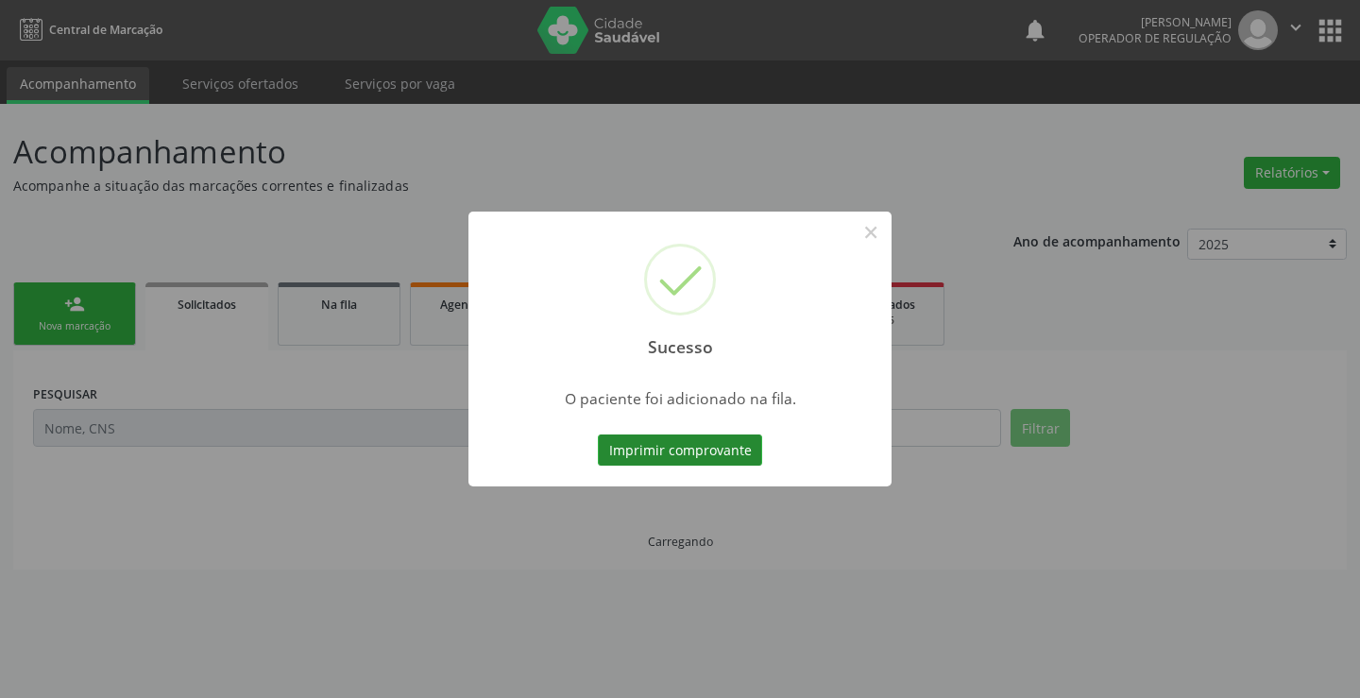
click at [755, 454] on button "Imprimir comprovante" at bounding box center [680, 450] width 164 height 32
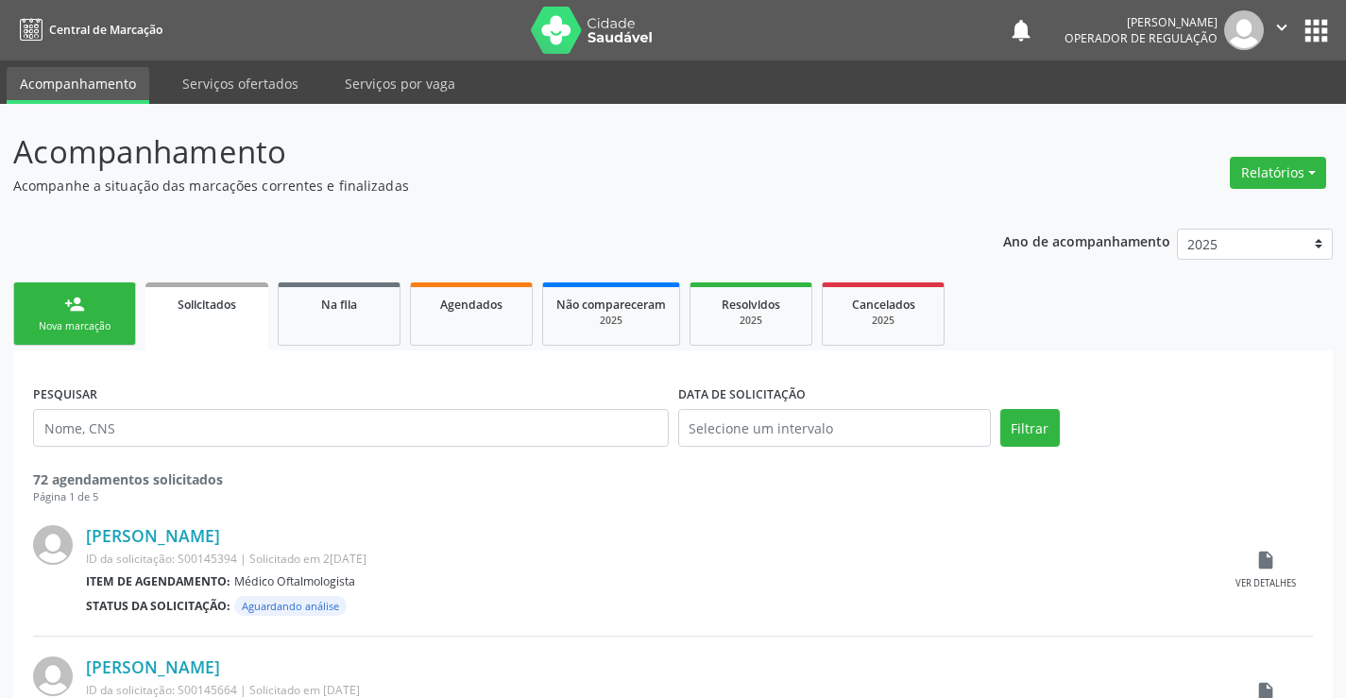
click at [68, 284] on link "person_add Nova marcação" at bounding box center [74, 313] width 123 height 63
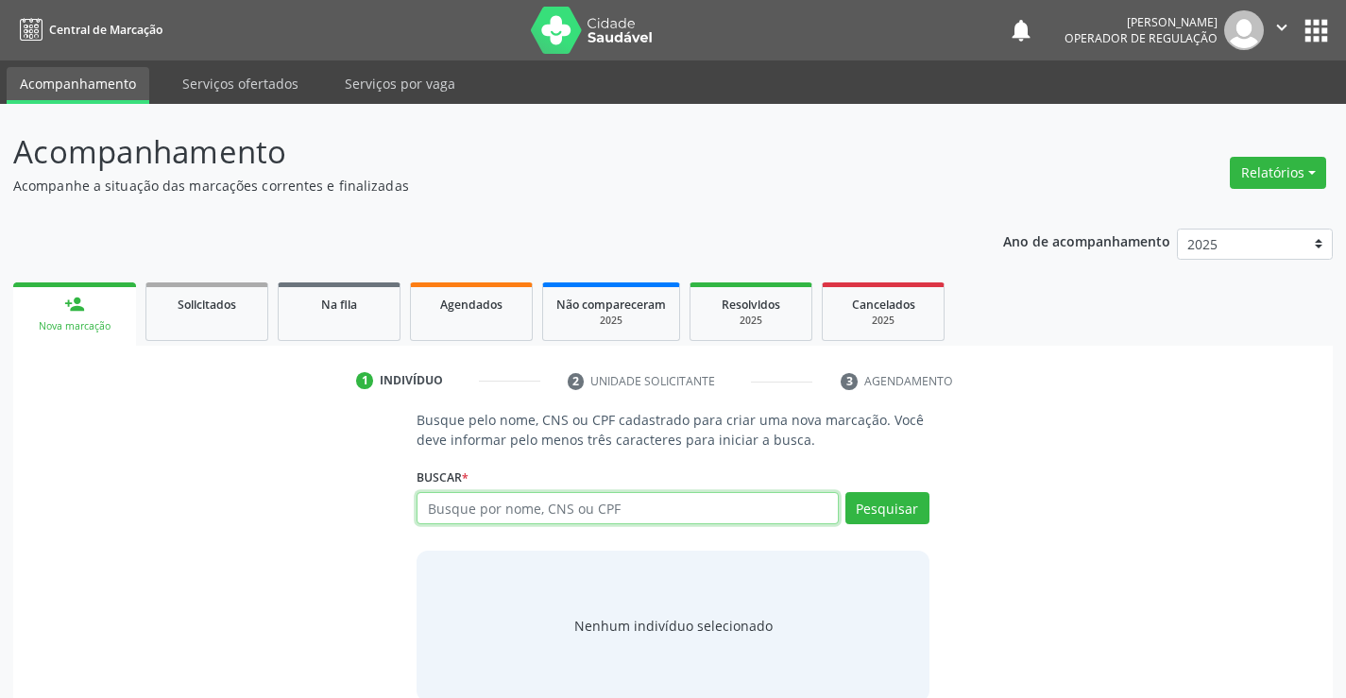
click at [438, 492] on input "text" at bounding box center [626, 508] width 421 height 32
type input "caio"
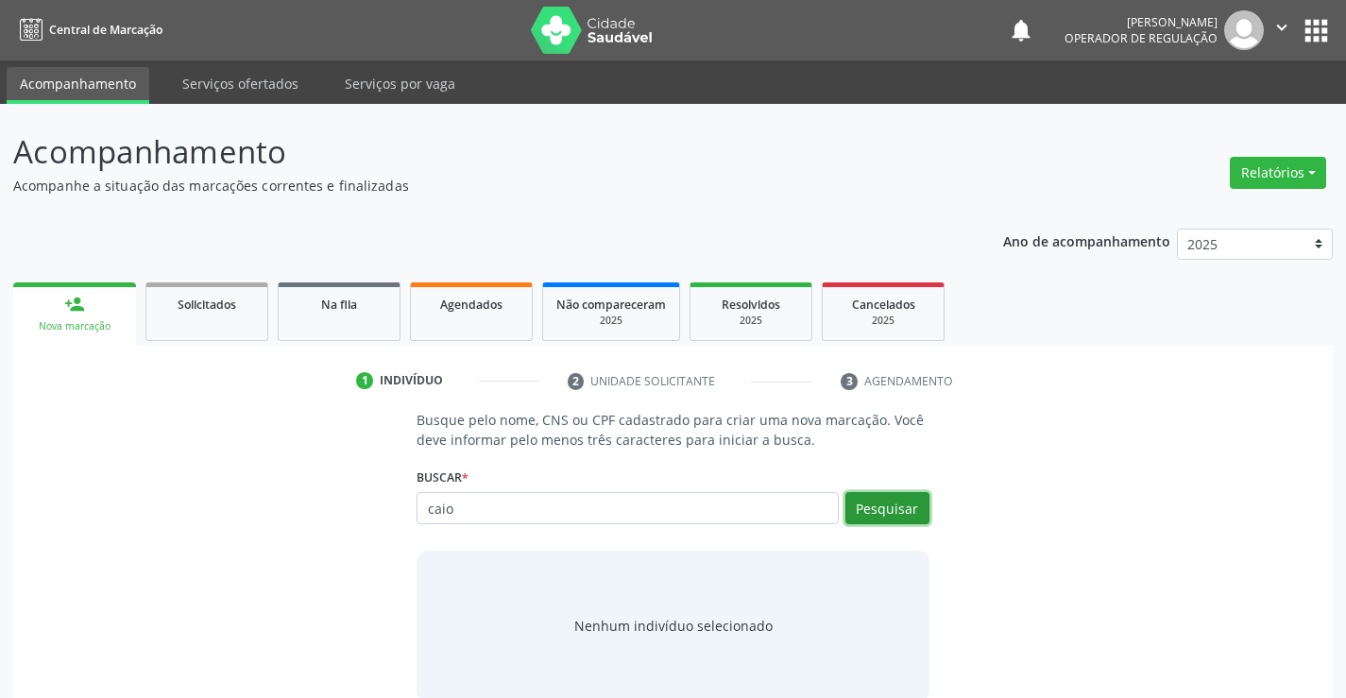
click at [870, 506] on button "Pesquisar" at bounding box center [887, 508] width 84 height 32
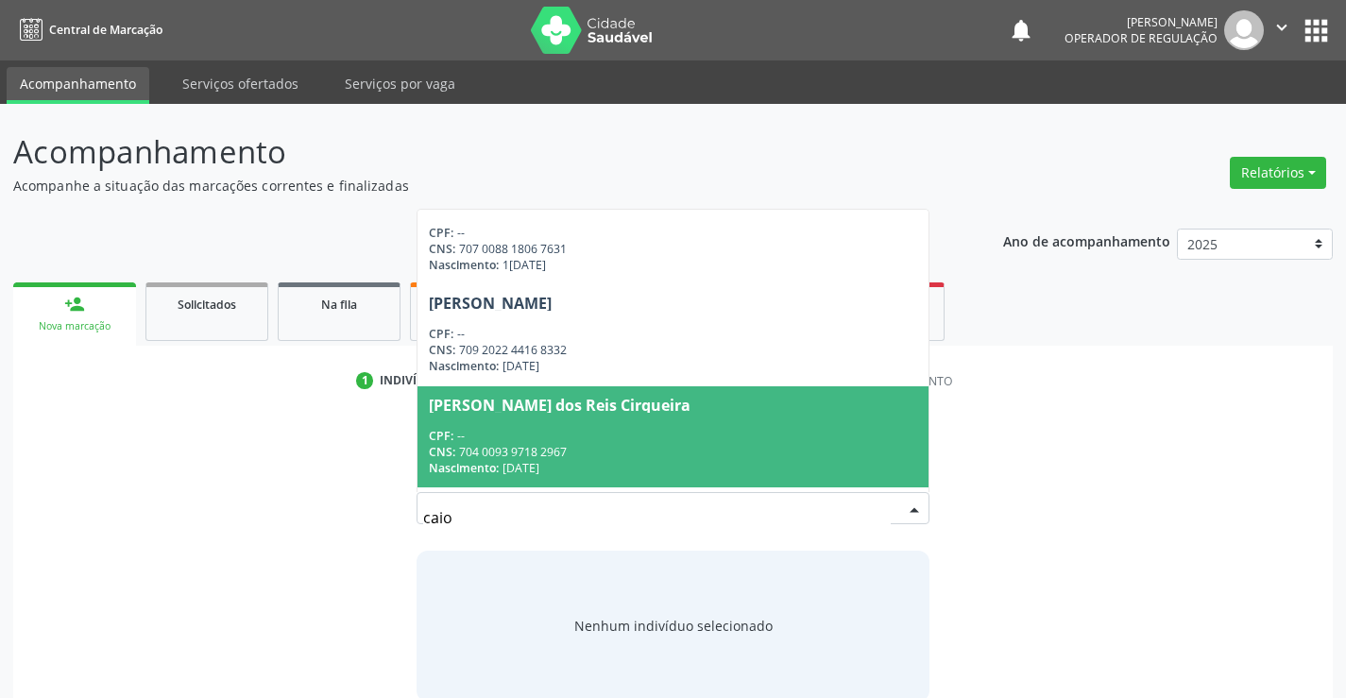
scroll to position [378, 0]
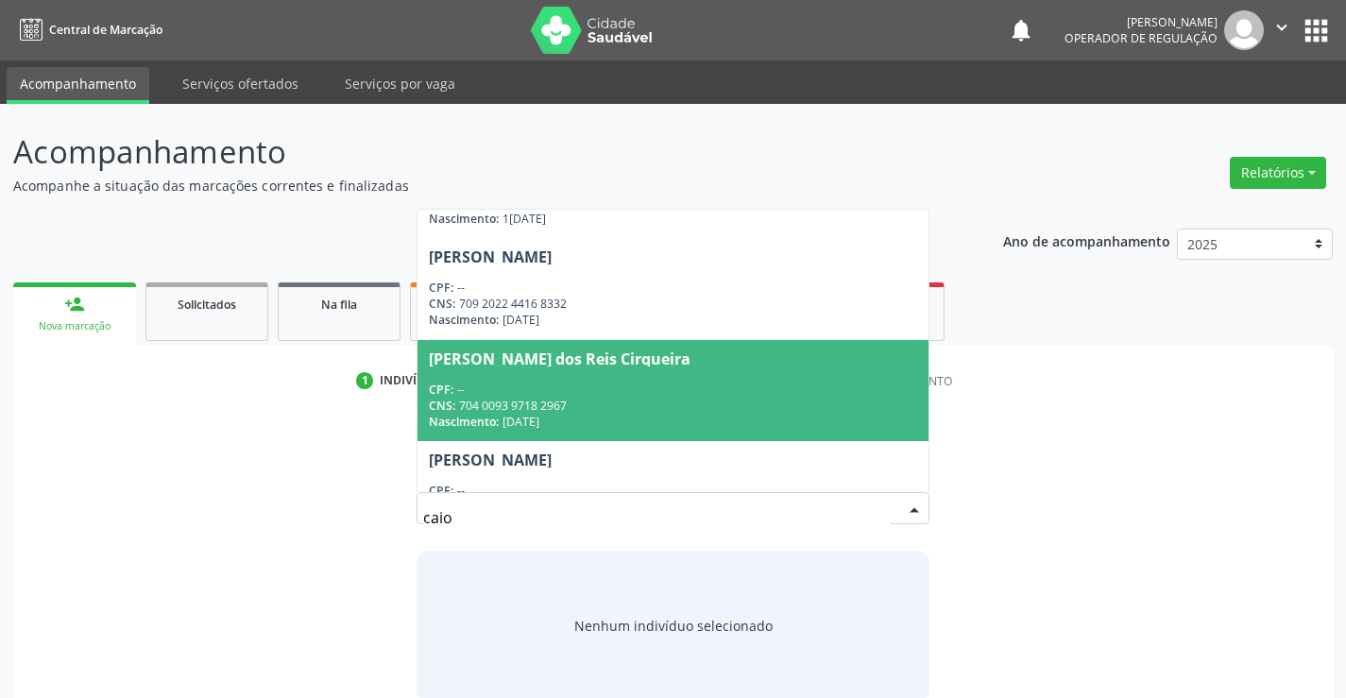
click at [609, 385] on div "CPF: --" at bounding box center [672, 390] width 487 height 16
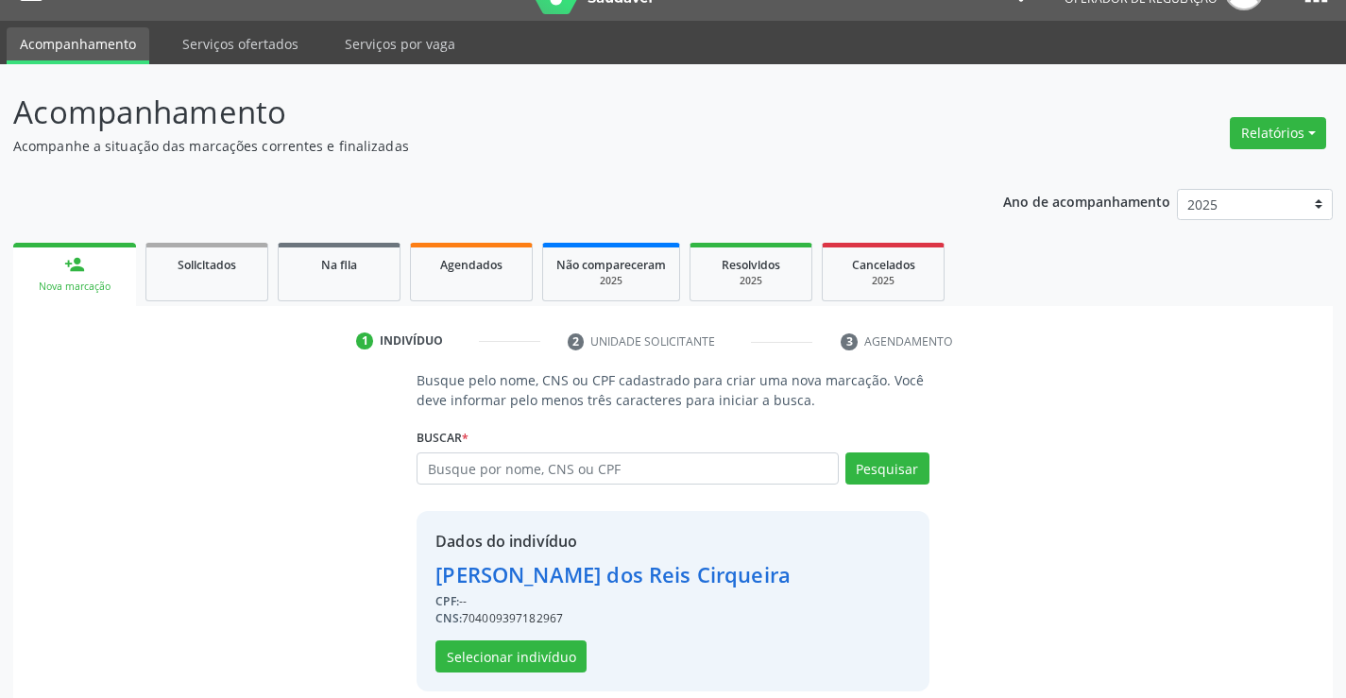
scroll to position [59, 0]
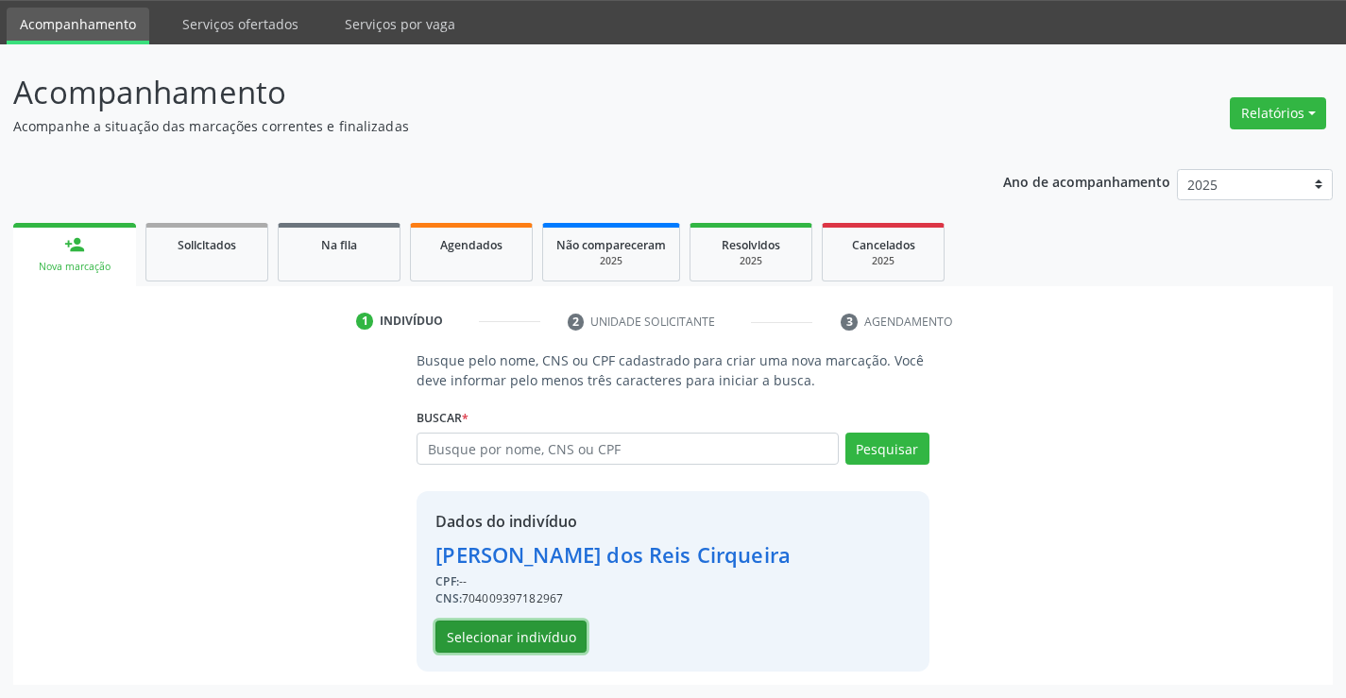
click at [500, 631] on button "Selecionar indivíduo" at bounding box center [510, 636] width 151 height 32
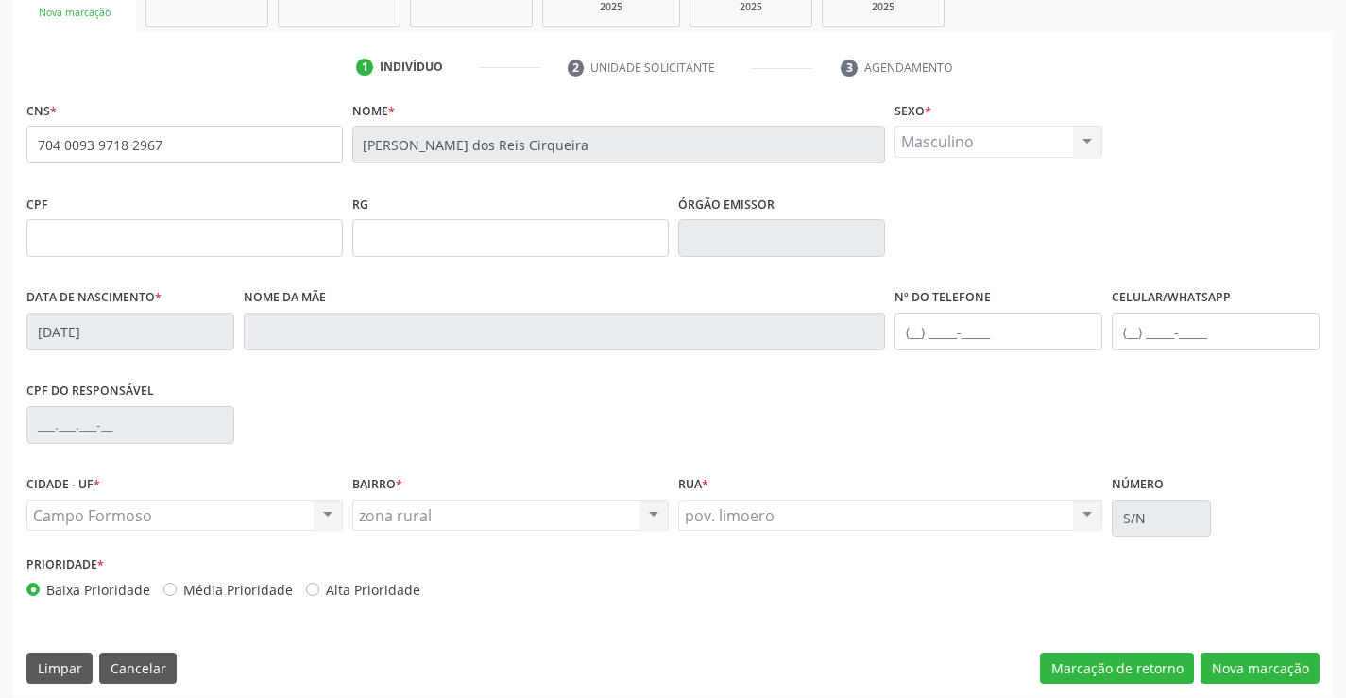
scroll to position [326, 0]
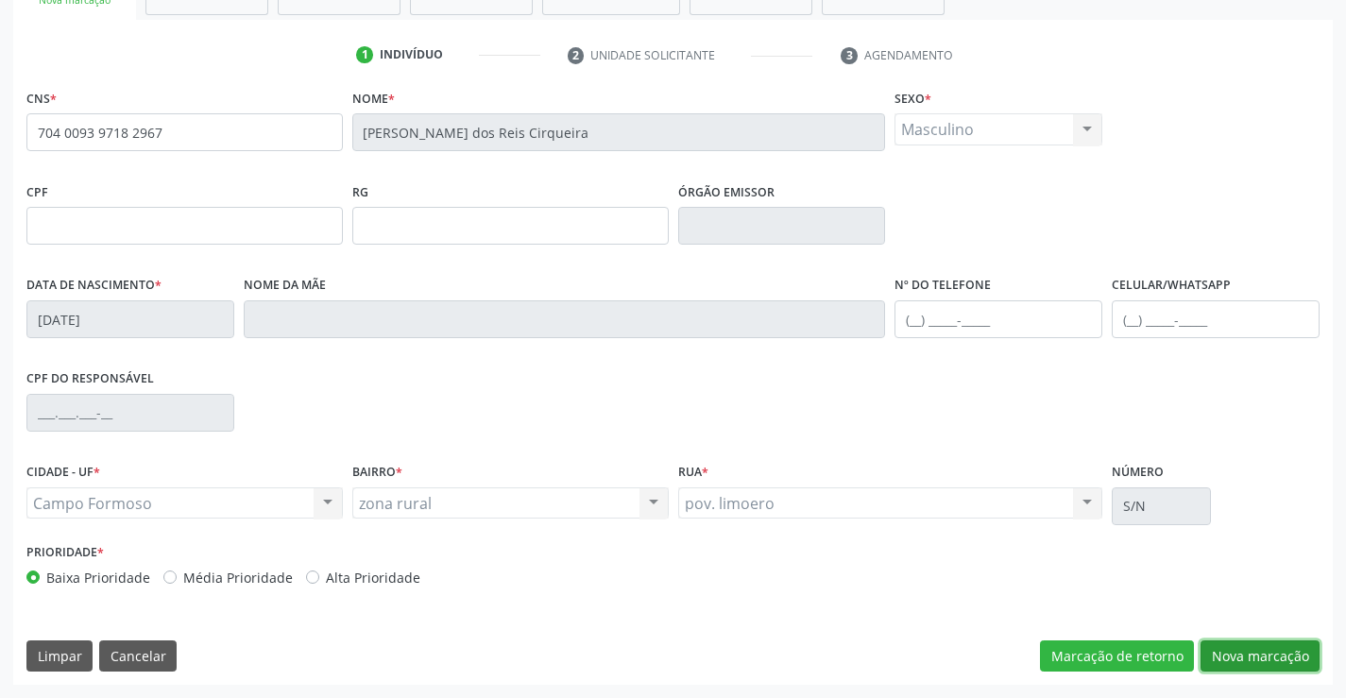
drag, startPoint x: 1294, startPoint y: 653, endPoint x: 370, endPoint y: 430, distance: 950.1
click at [1293, 653] on button "Nova marcação" at bounding box center [1259, 656] width 119 height 32
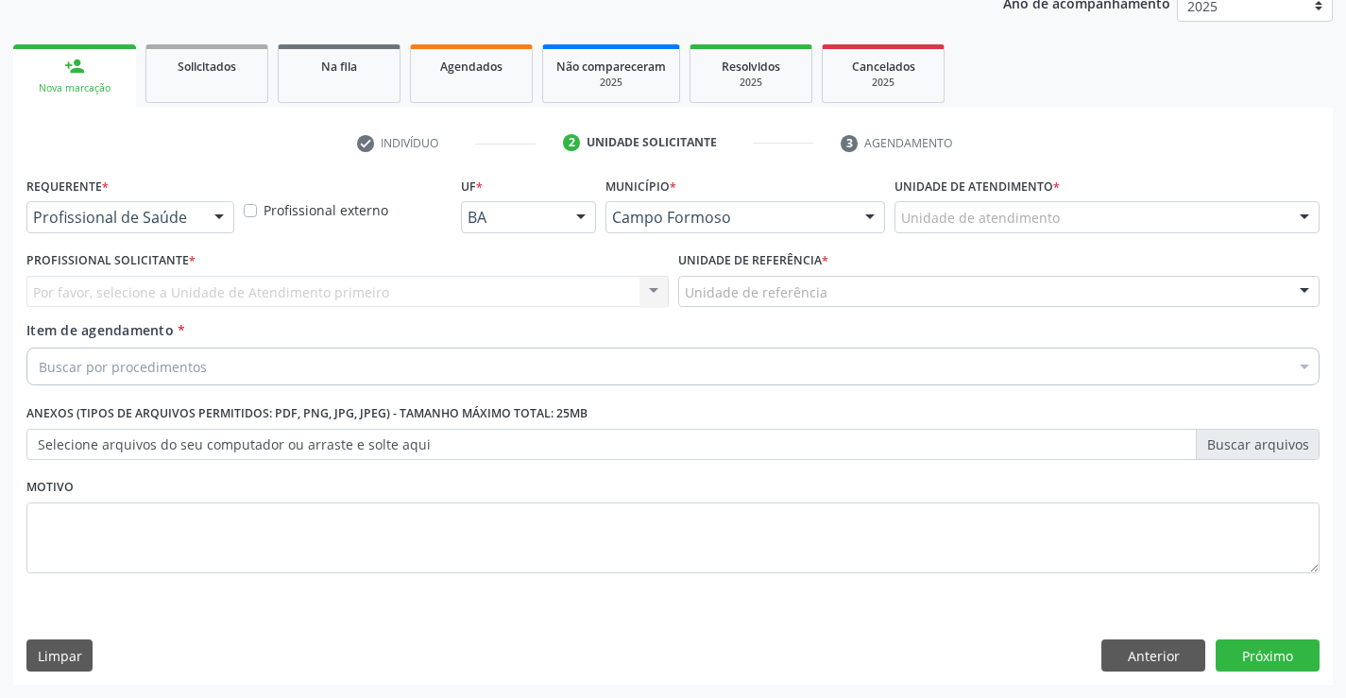
click at [214, 226] on div at bounding box center [219, 218] width 28 height 32
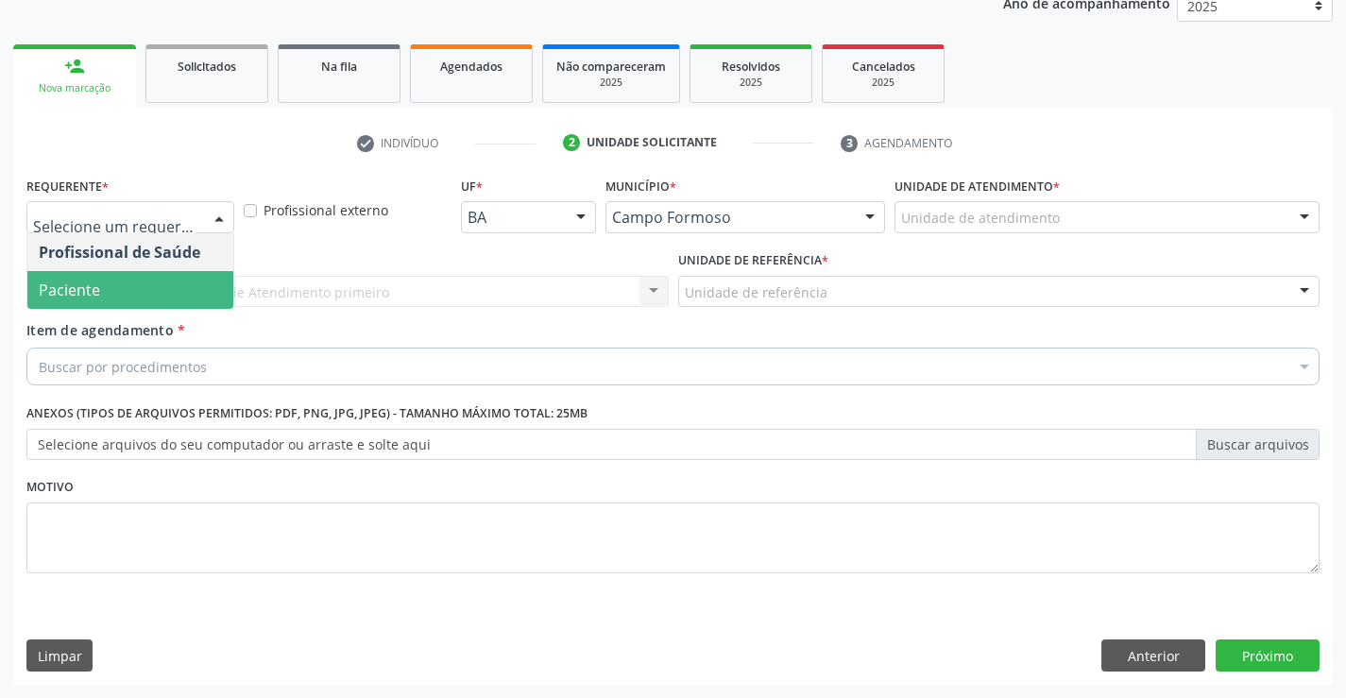
click at [154, 303] on span "Paciente" at bounding box center [130, 290] width 206 height 38
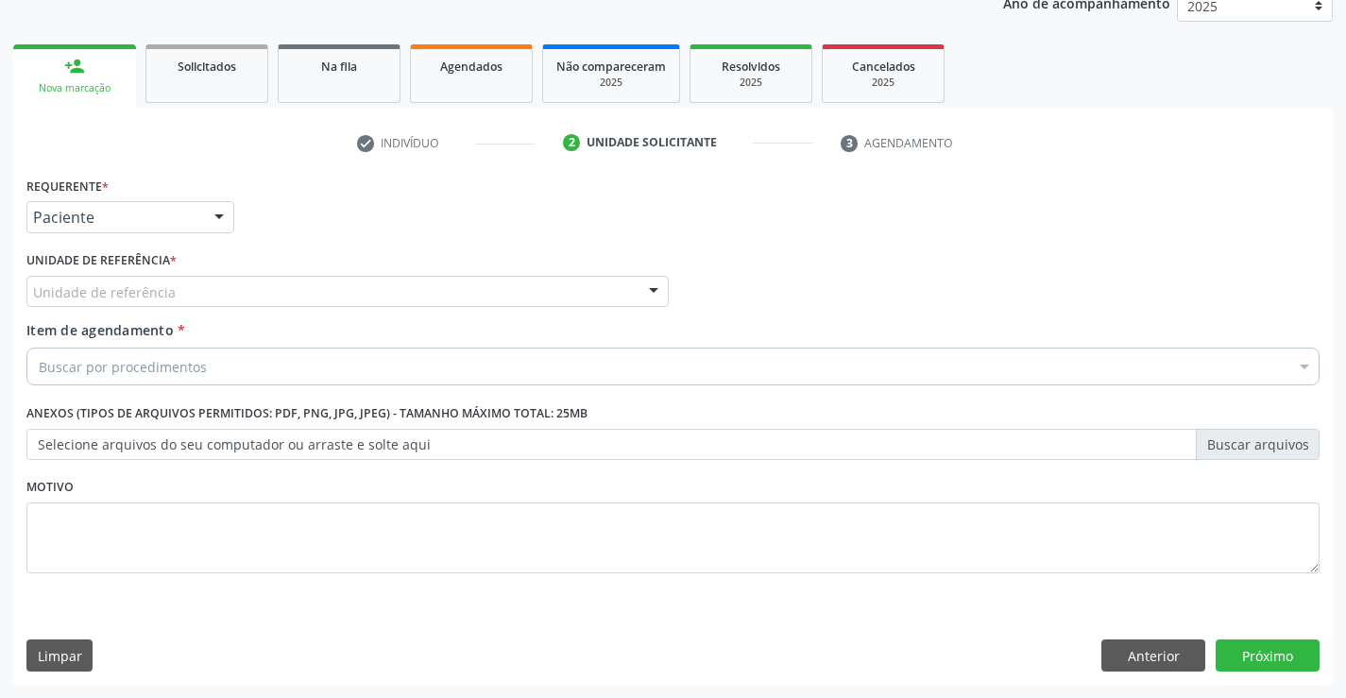
click at [271, 303] on div "Unidade de referência" at bounding box center [347, 292] width 642 height 32
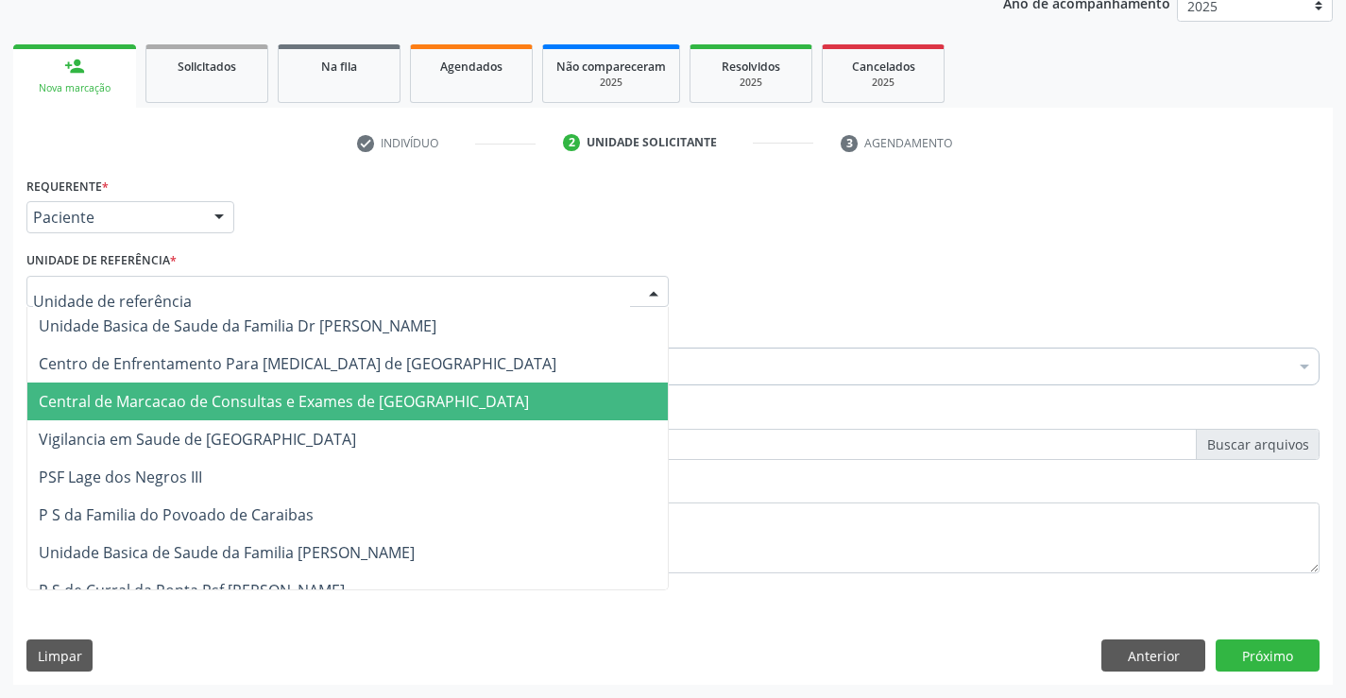
click at [286, 400] on span "Central de Marcacao de Consultas e Exames de [GEOGRAPHIC_DATA]" at bounding box center [284, 401] width 490 height 21
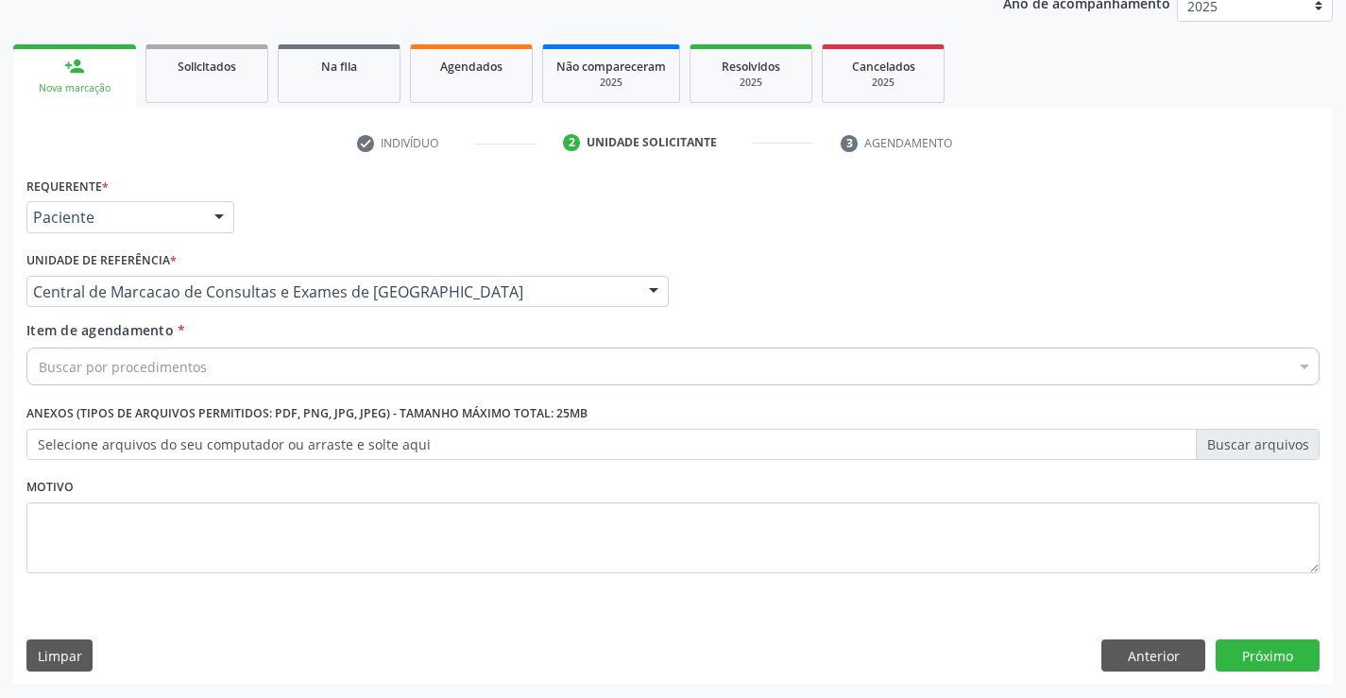
click at [335, 367] on div "Buscar por procedimentos" at bounding box center [672, 367] width 1293 height 38
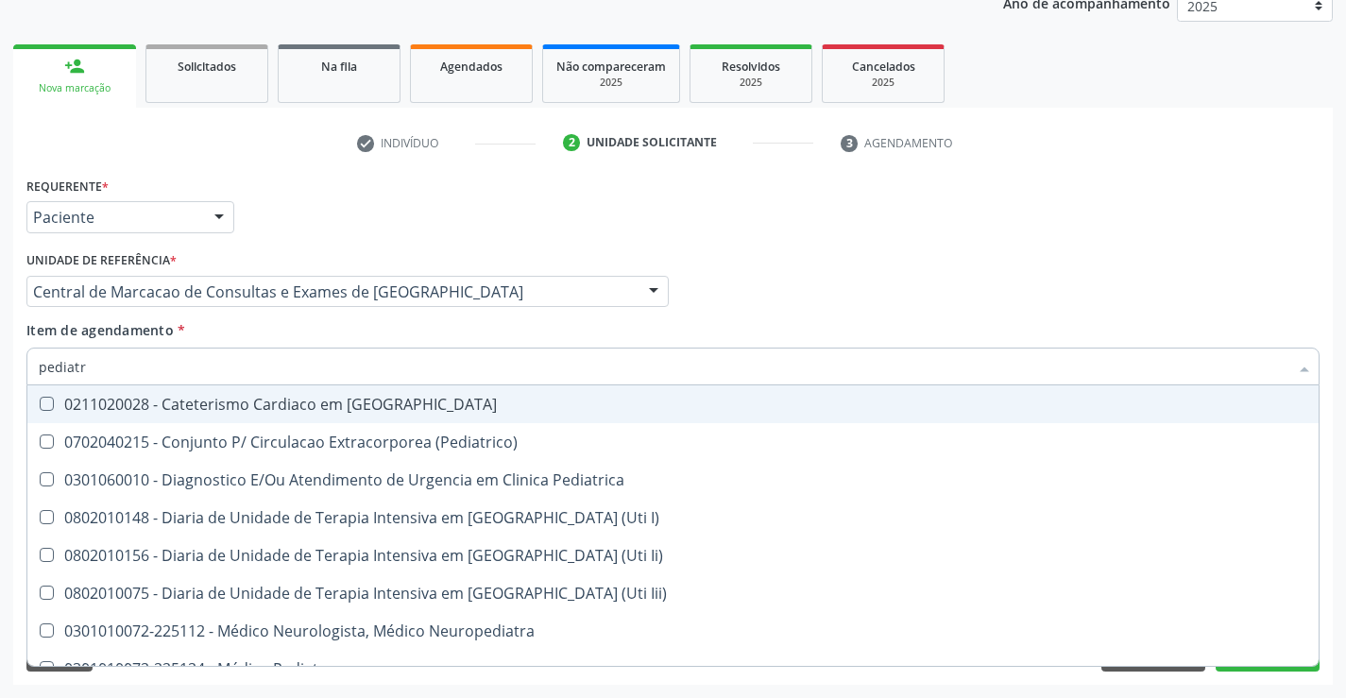
type input "pediatra"
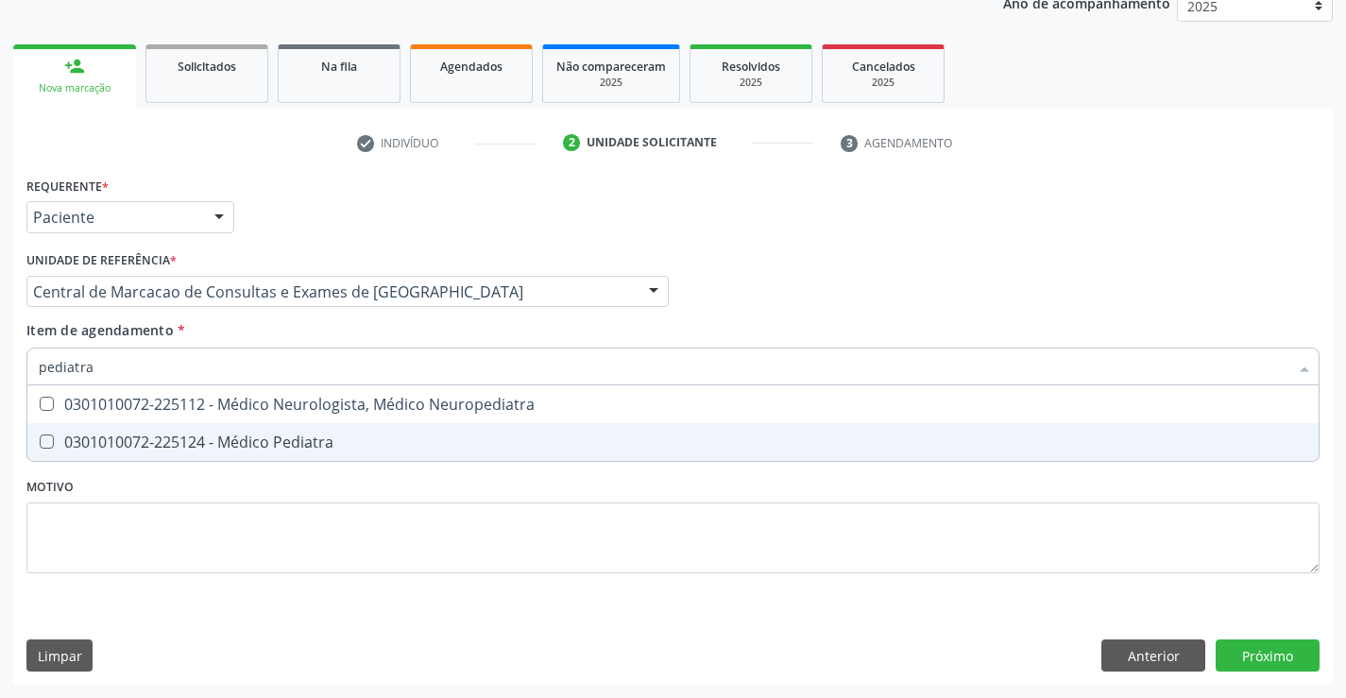
click at [317, 426] on span "0301010072-225124 - Médico Pediatra" at bounding box center [672, 442] width 1291 height 38
checkbox Pediatra "true"
click at [1279, 652] on div "Requerente * Paciente Profissional de Saúde Paciente Nenhum resultado encontrad…" at bounding box center [672, 428] width 1319 height 513
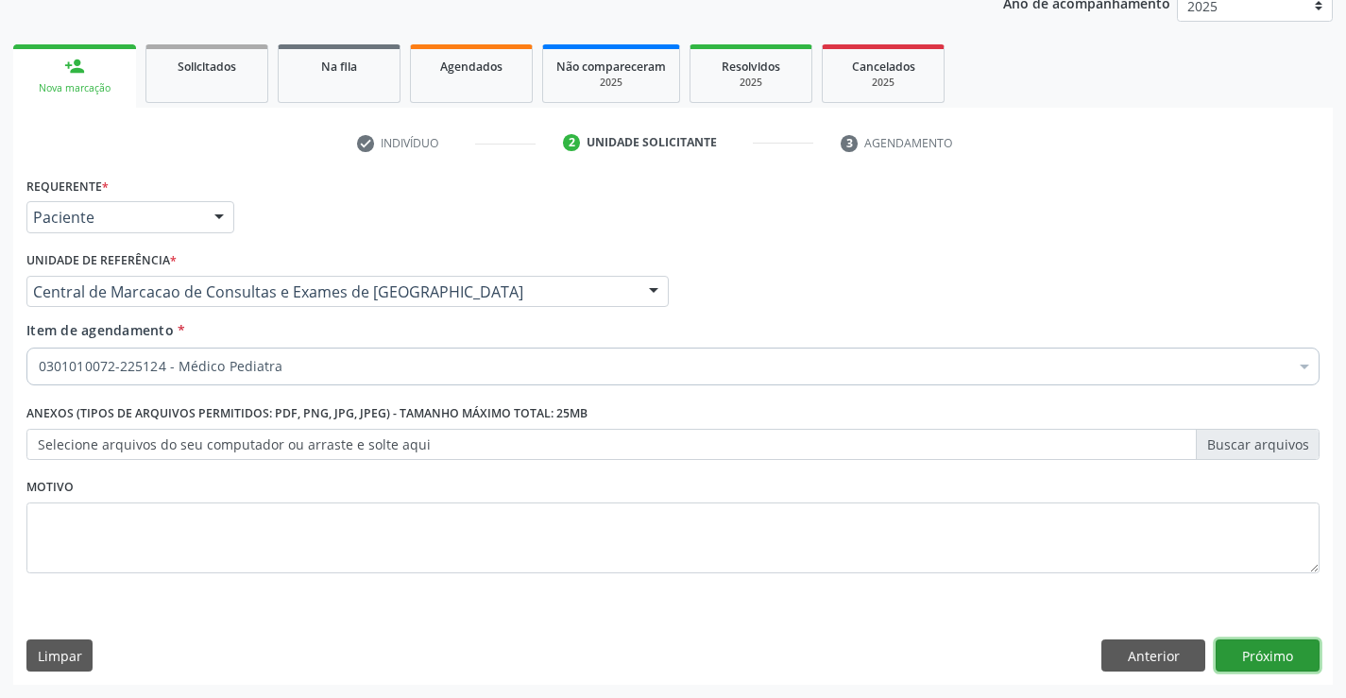
click at [1267, 663] on button "Próximo" at bounding box center [1267, 655] width 104 height 32
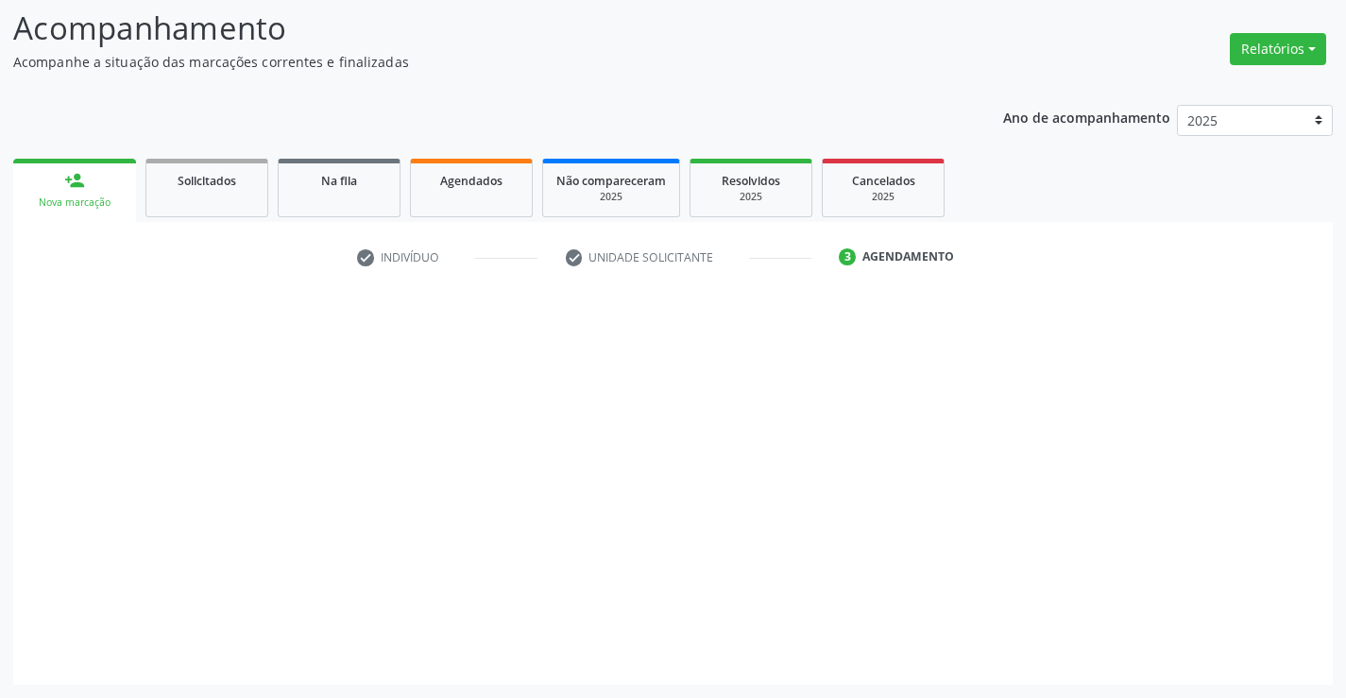
scroll to position [124, 0]
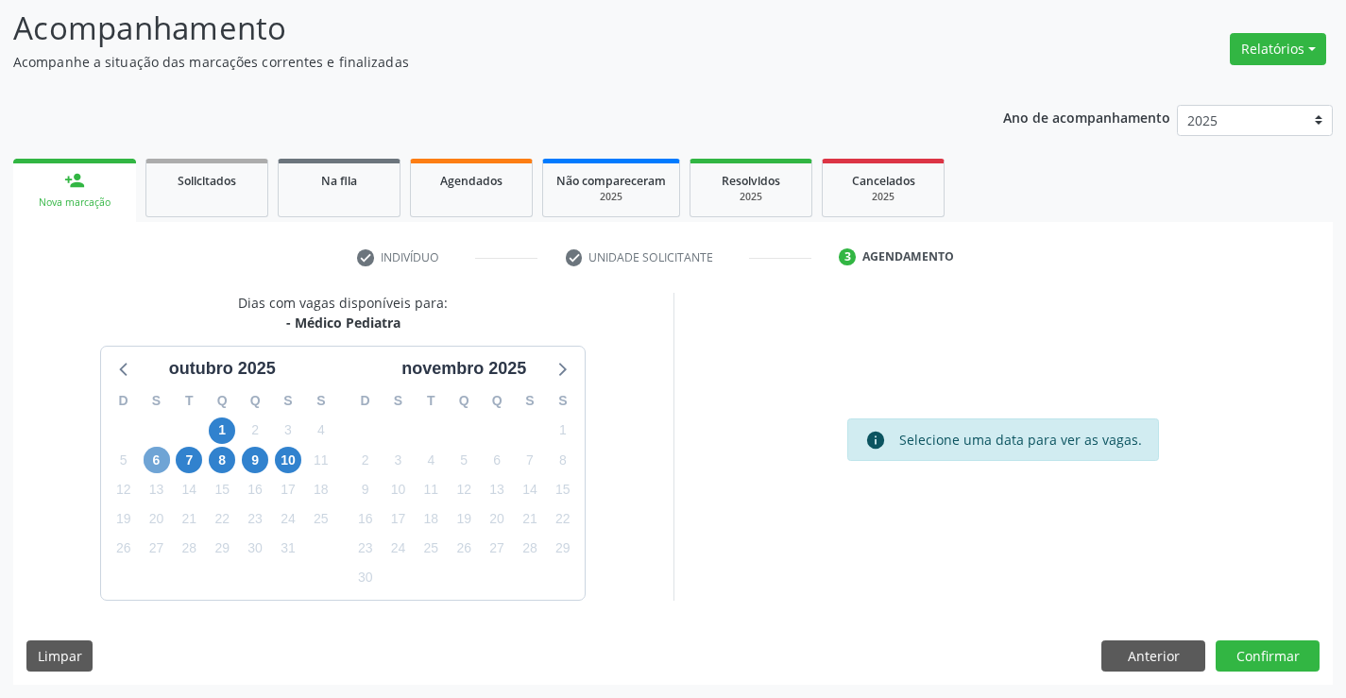
click at [152, 463] on span "6" at bounding box center [157, 460] width 26 height 26
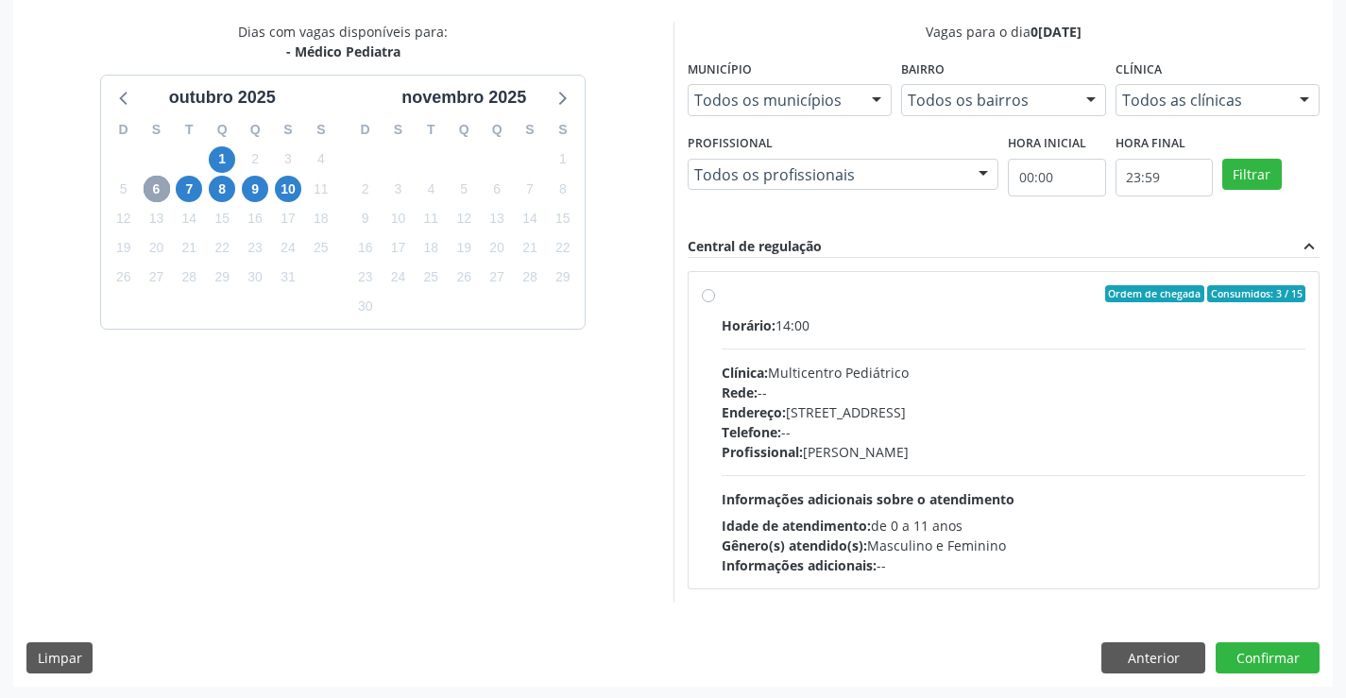
scroll to position [397, 0]
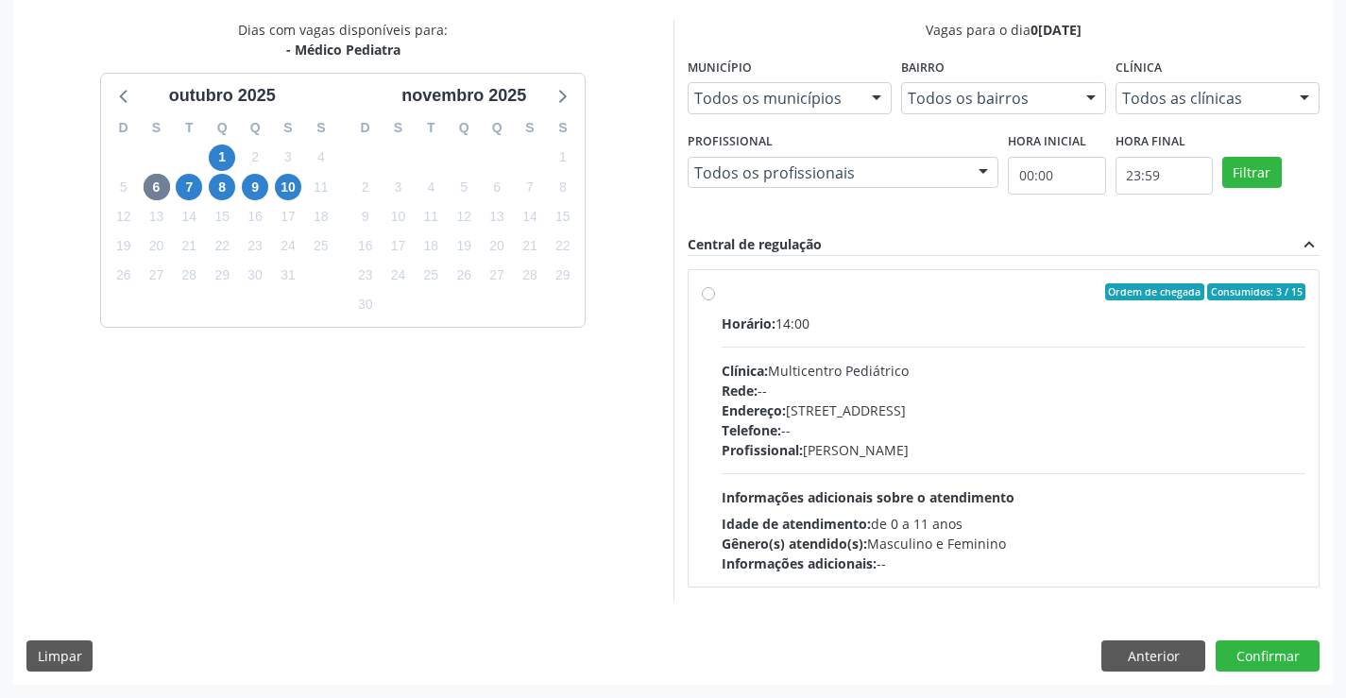
click at [872, 447] on div "Profissional: Maria Eleny Goncalves de Oliveira Porto" at bounding box center [1014, 450] width 585 height 20
click at [715, 300] on input "Ordem de chegada Consumidos: 3 / 15 Horário: 14:00 Clínica: Multicentro Pediátr…" at bounding box center [708, 291] width 13 height 17
radio input "true"
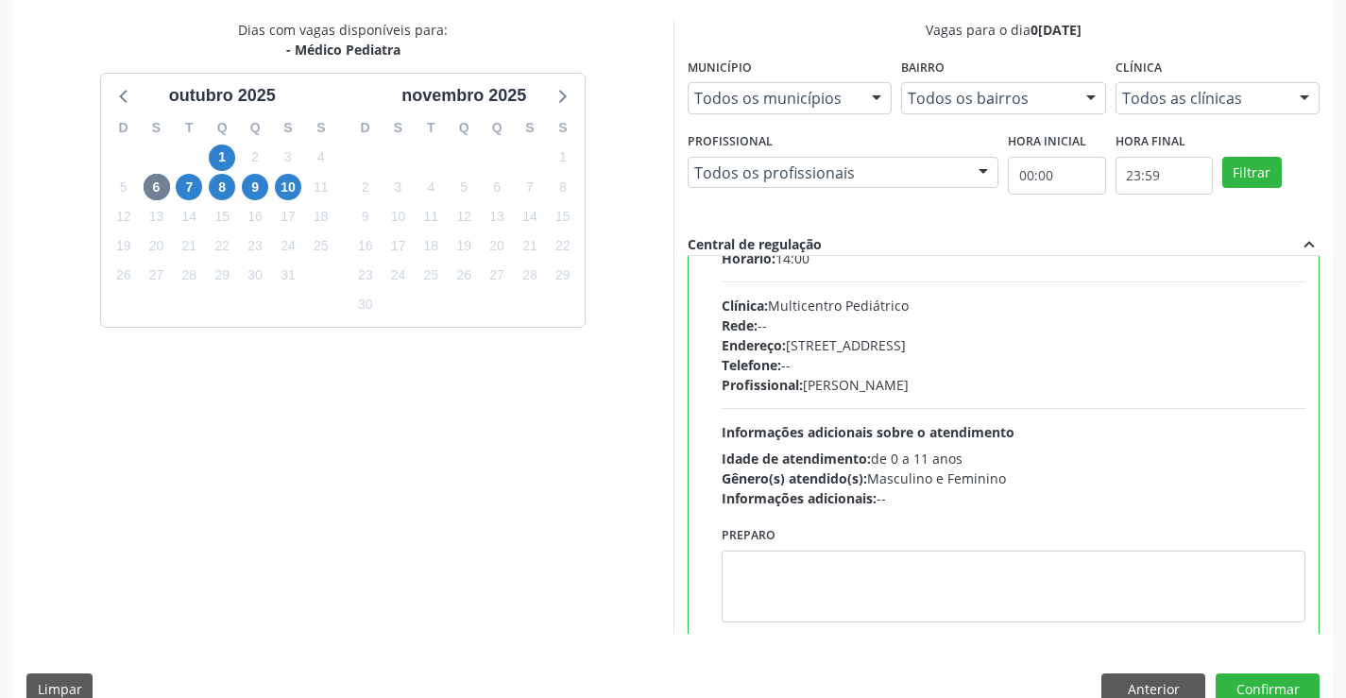
scroll to position [93, 0]
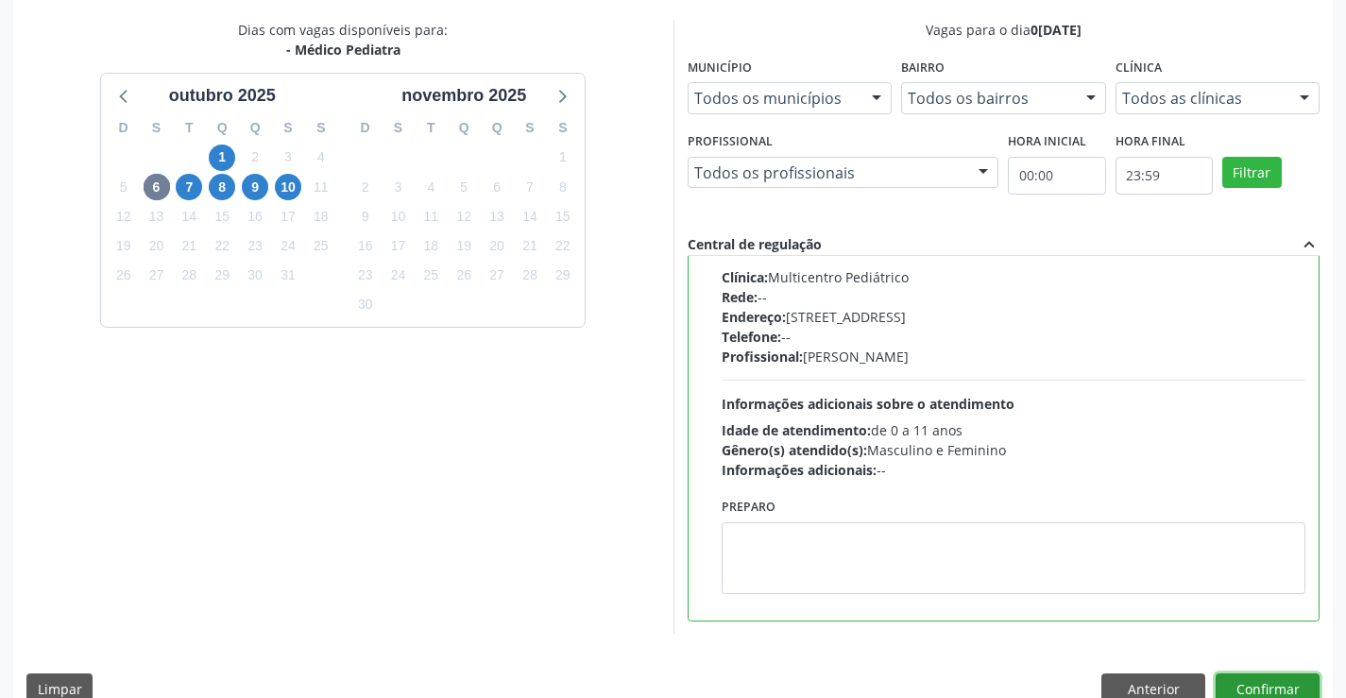
click at [1272, 680] on button "Confirmar" at bounding box center [1267, 689] width 104 height 32
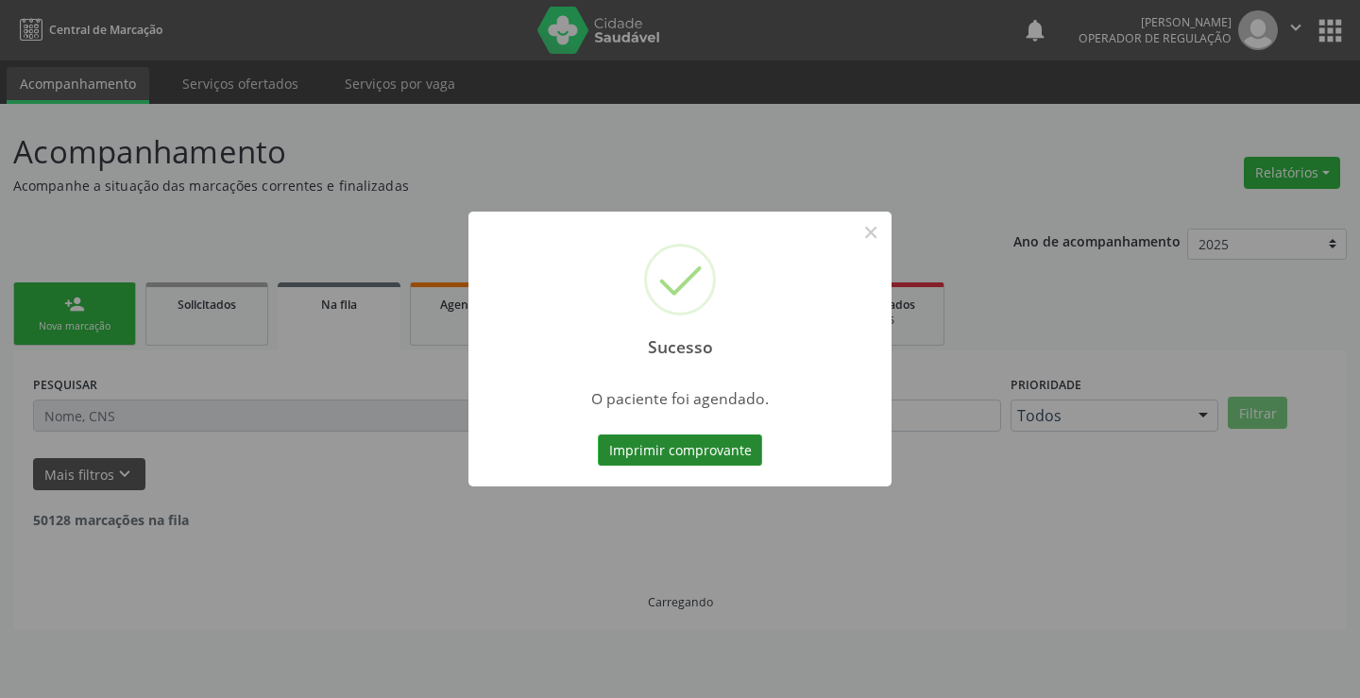
click at [639, 454] on button "Imprimir comprovante" at bounding box center [680, 450] width 164 height 32
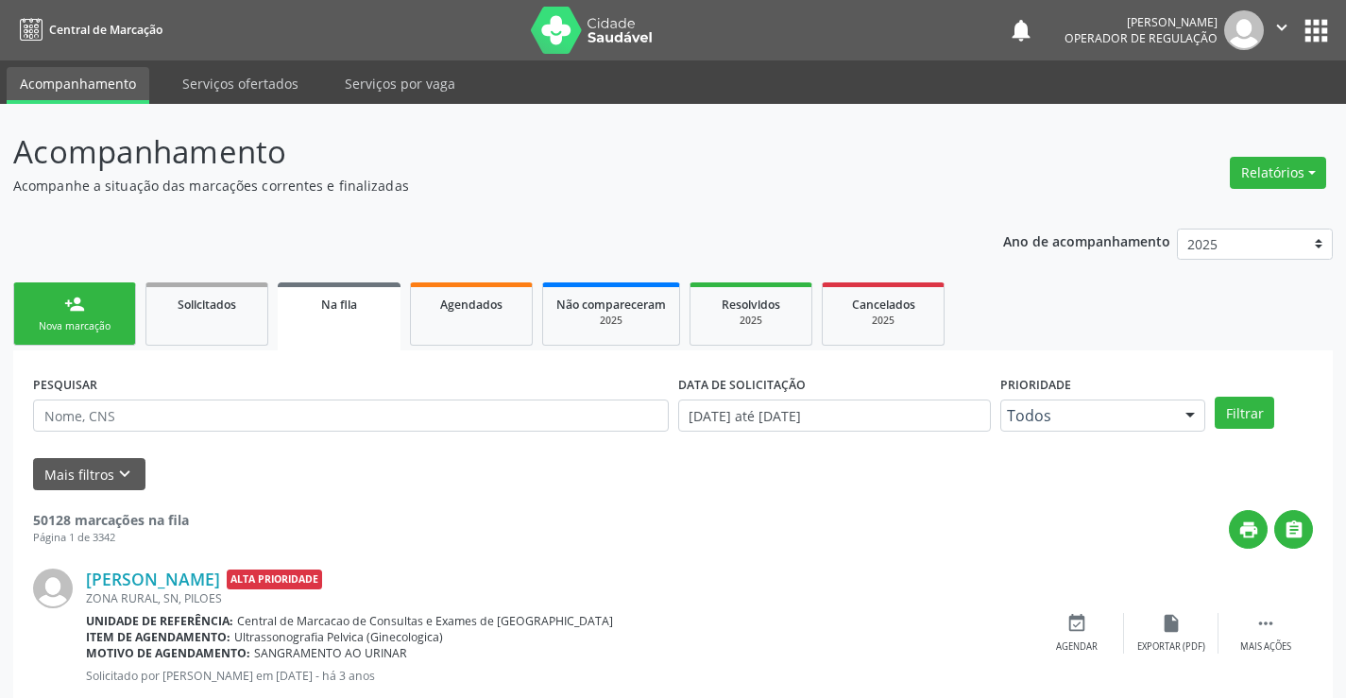
click at [71, 301] on div "person_add" at bounding box center [74, 304] width 21 height 21
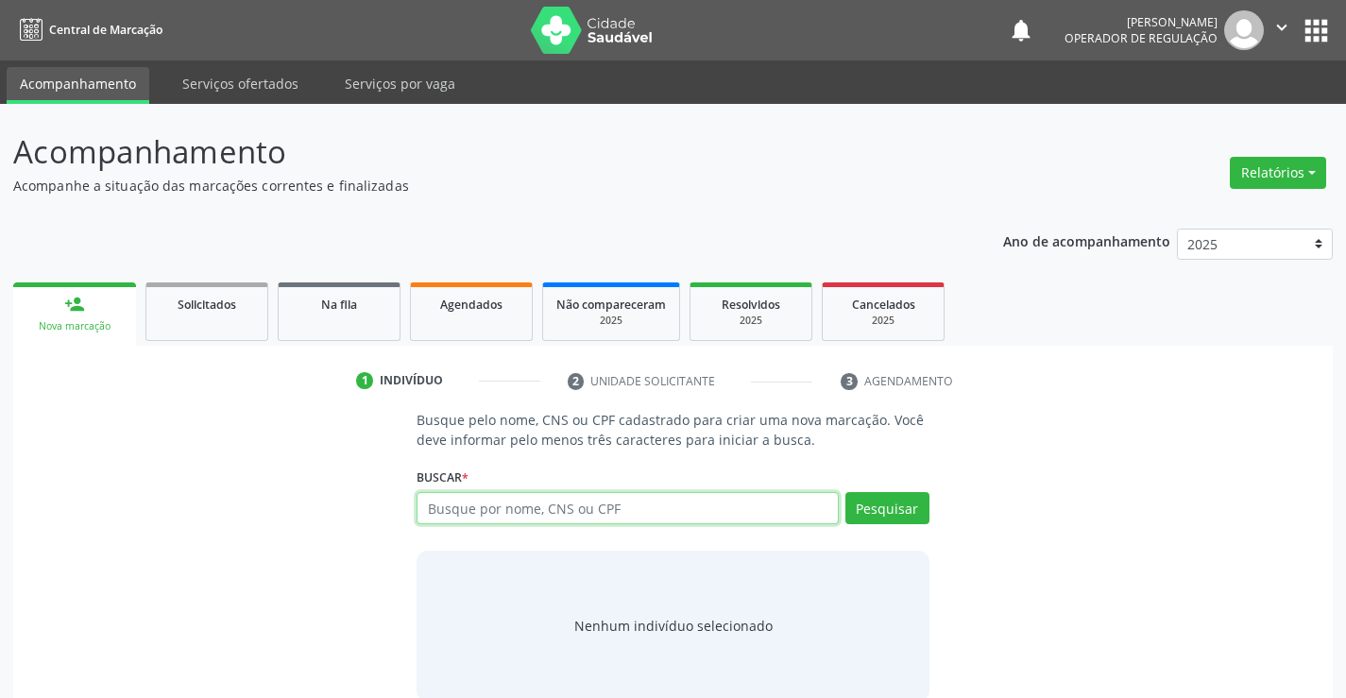
click at [482, 499] on input "text" at bounding box center [626, 508] width 421 height 32
type input "704804085408844"
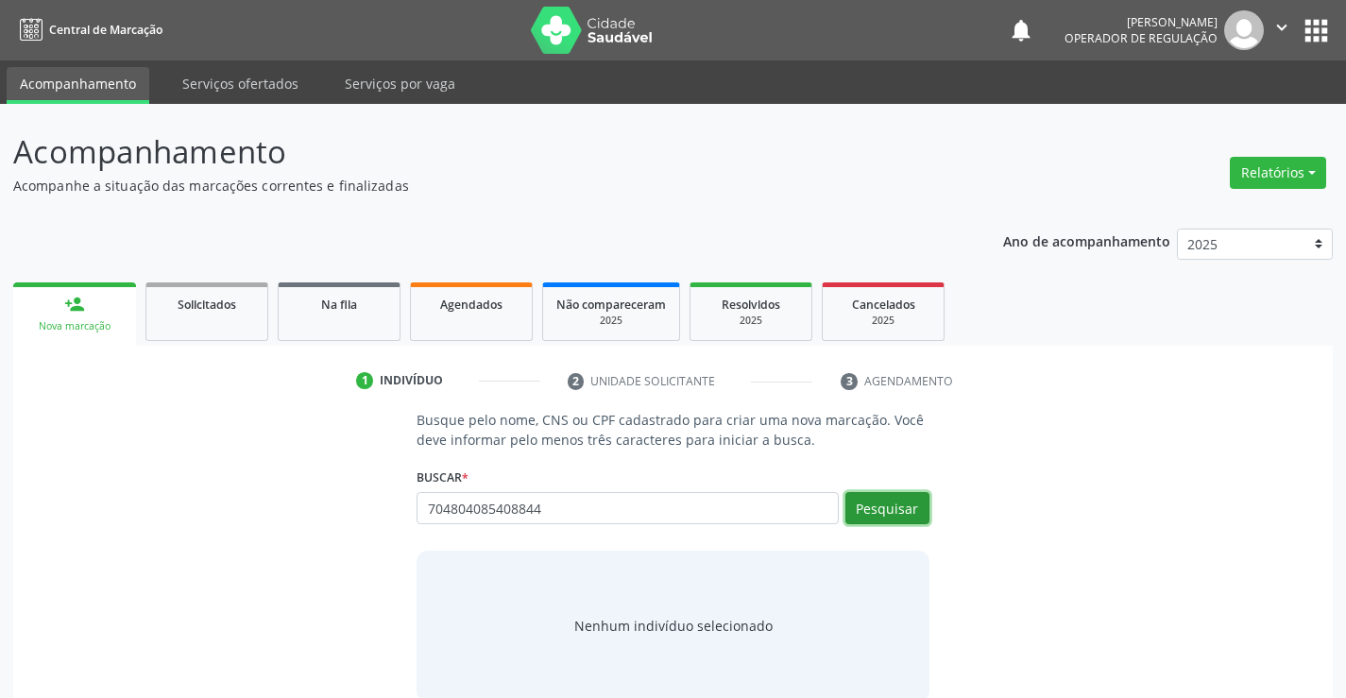
click at [856, 501] on button "Pesquisar" at bounding box center [887, 508] width 84 height 32
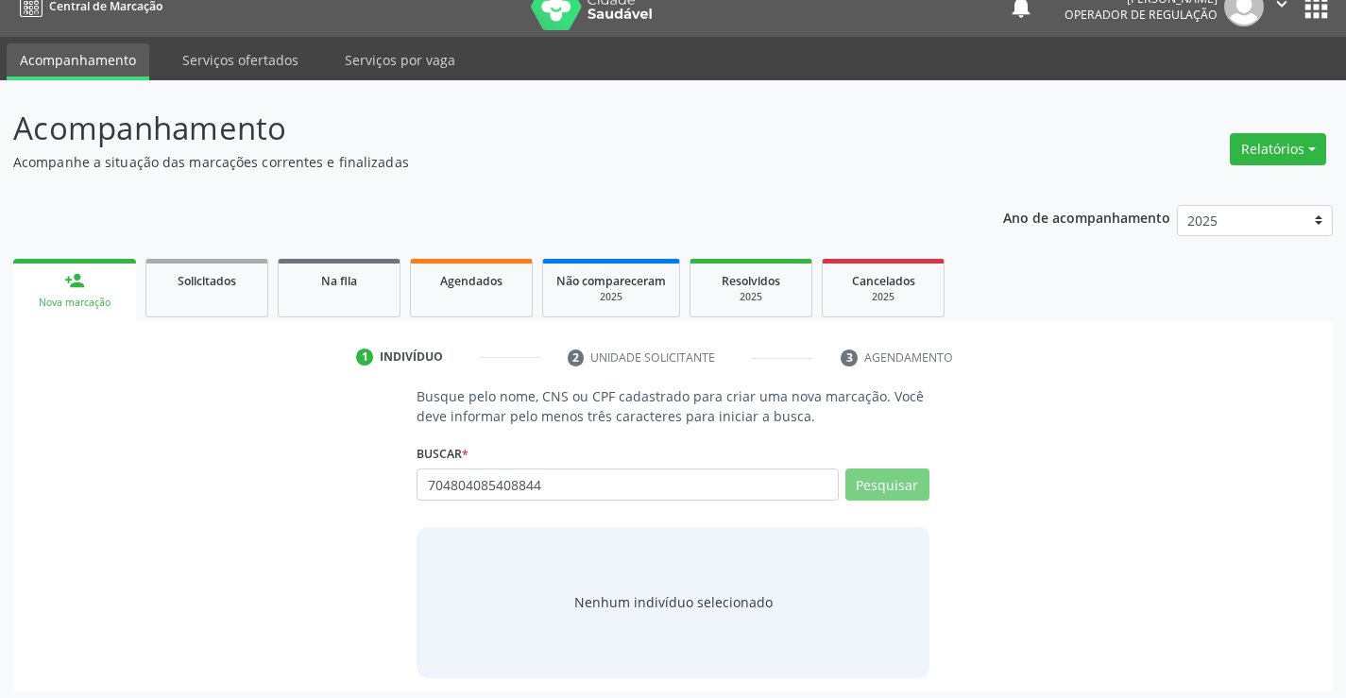
scroll to position [30, 0]
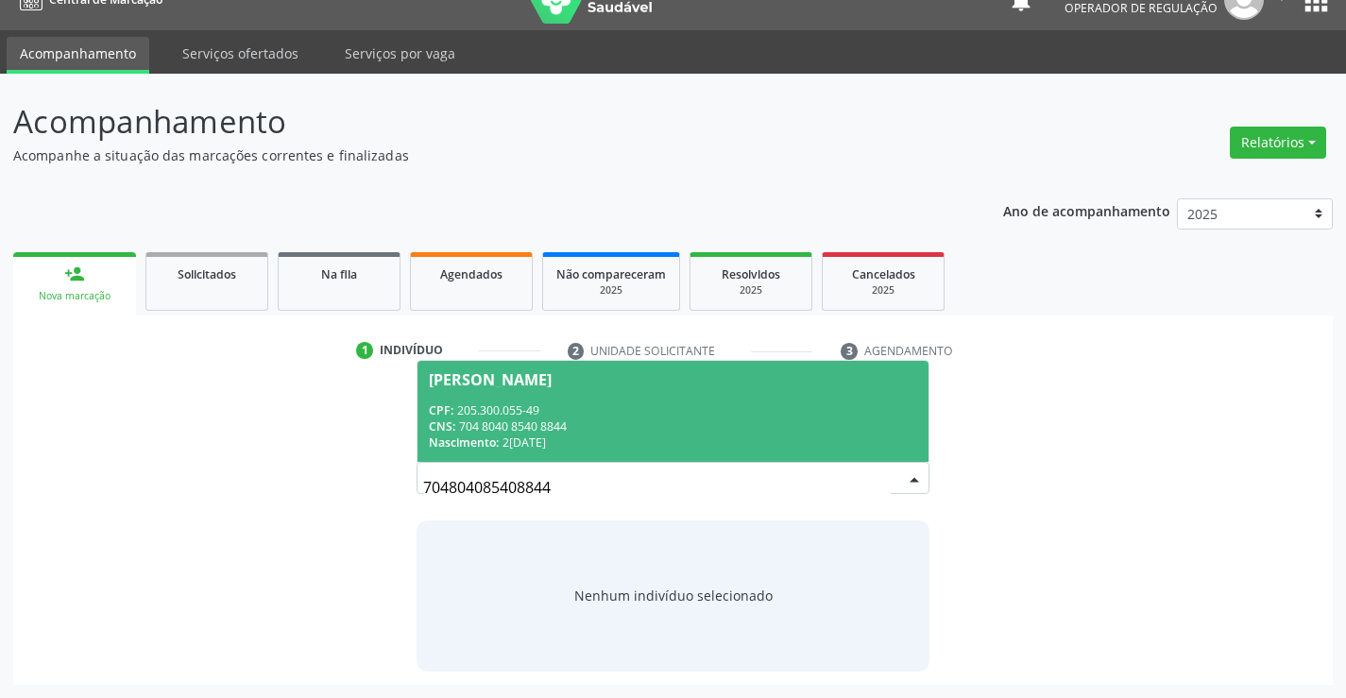
click at [620, 405] on div "CPF: 205.300.055-49" at bounding box center [672, 410] width 487 height 16
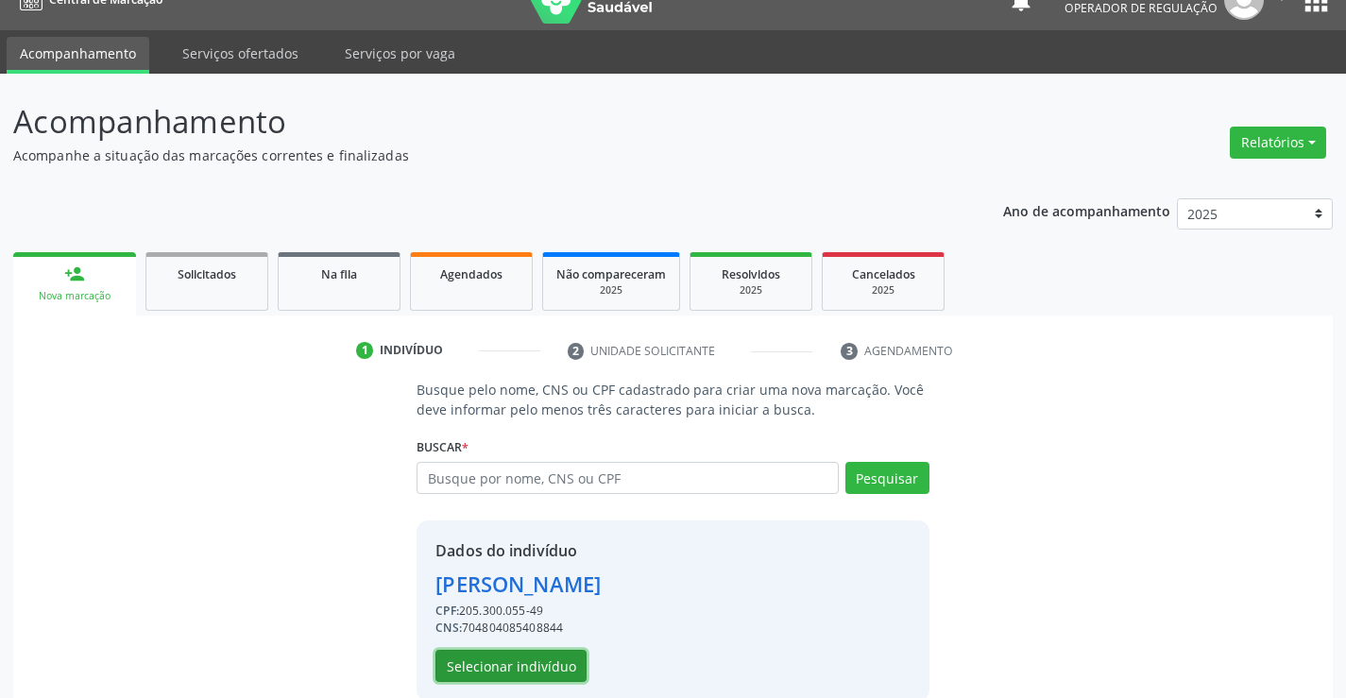
click at [516, 659] on button "Selecionar indivíduo" at bounding box center [510, 666] width 151 height 32
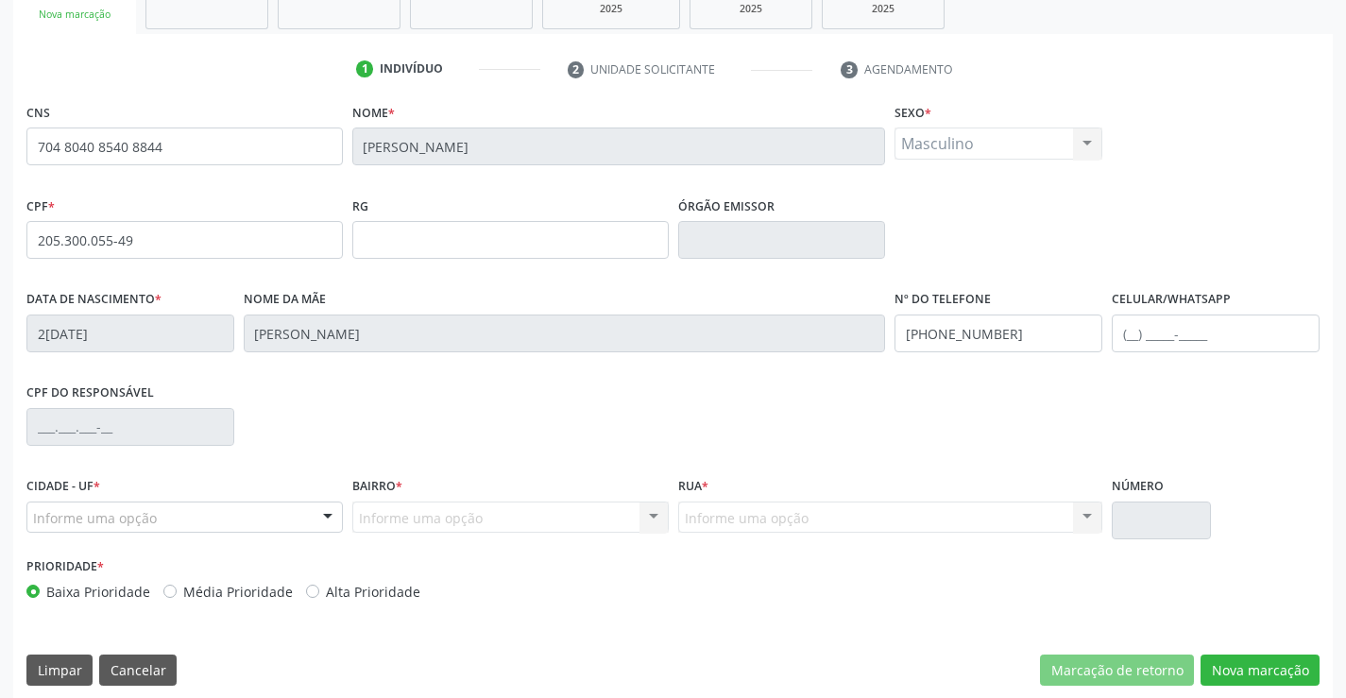
scroll to position [326, 0]
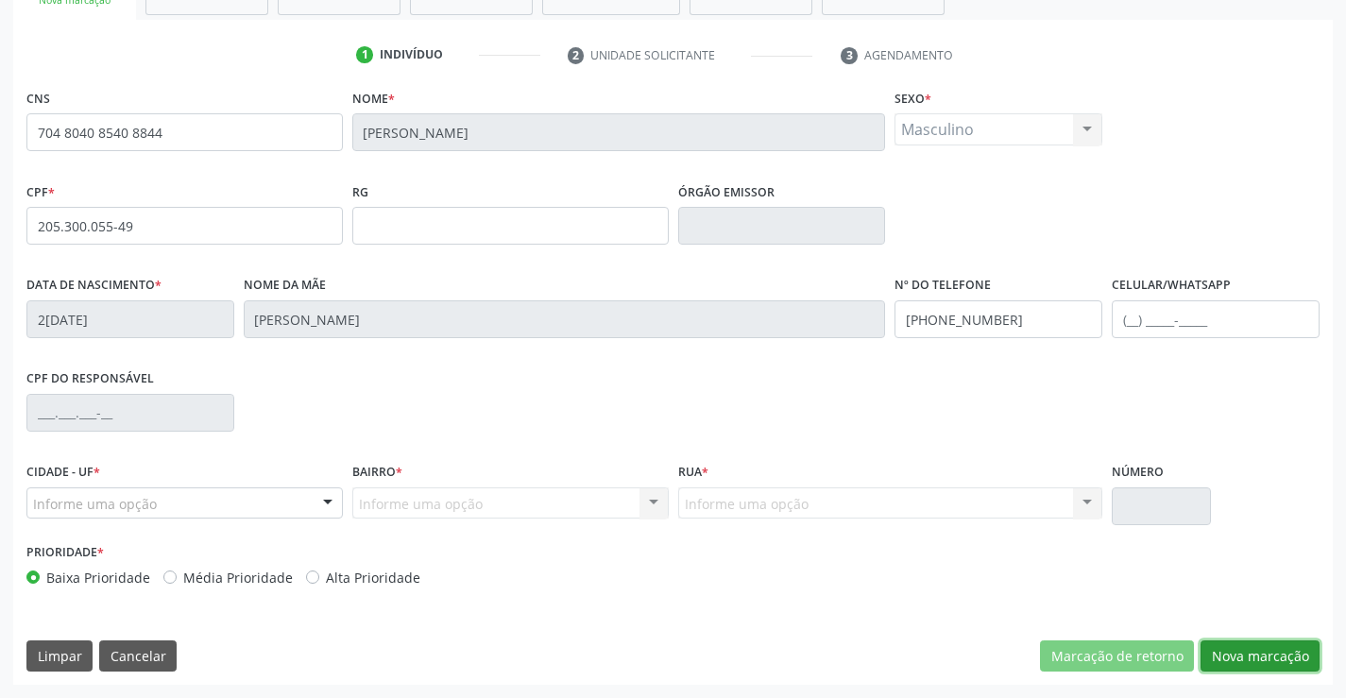
click at [1238, 645] on button "Nova marcação" at bounding box center [1259, 656] width 119 height 32
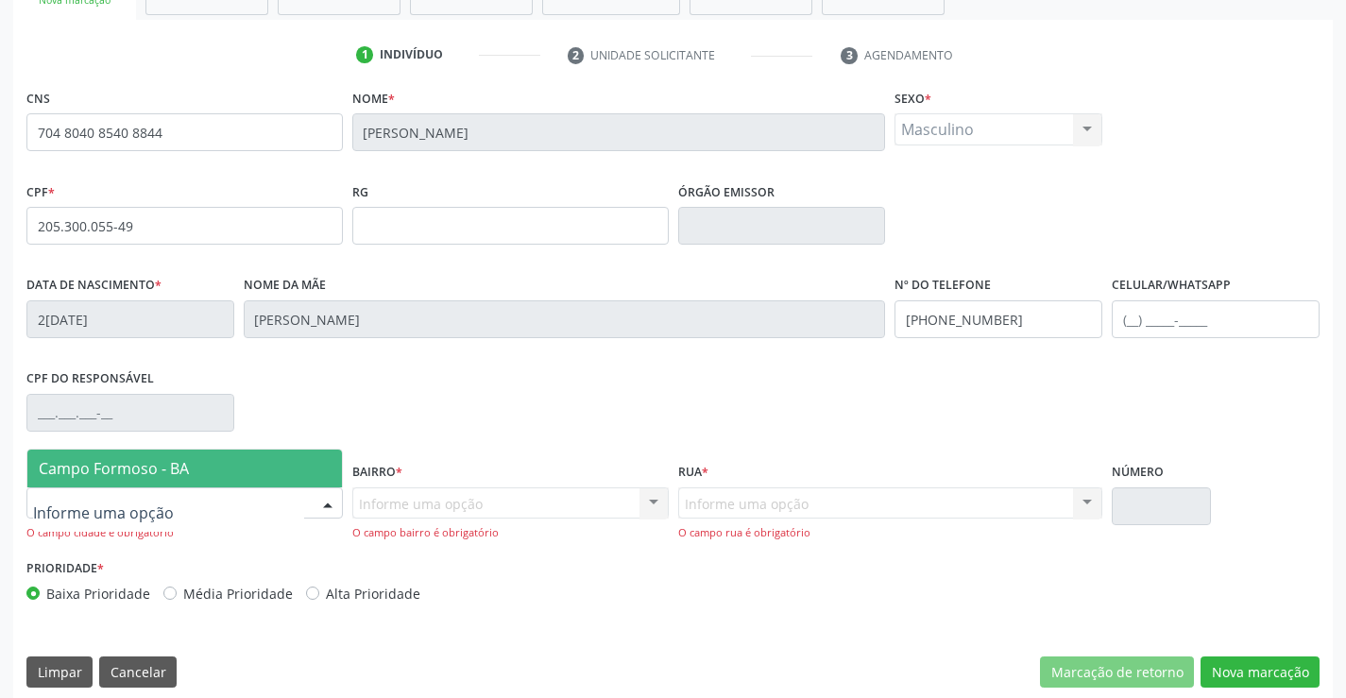
click at [322, 495] on div at bounding box center [328, 504] width 28 height 32
click at [318, 456] on span "Campo Formoso - BA" at bounding box center [184, 469] width 314 height 38
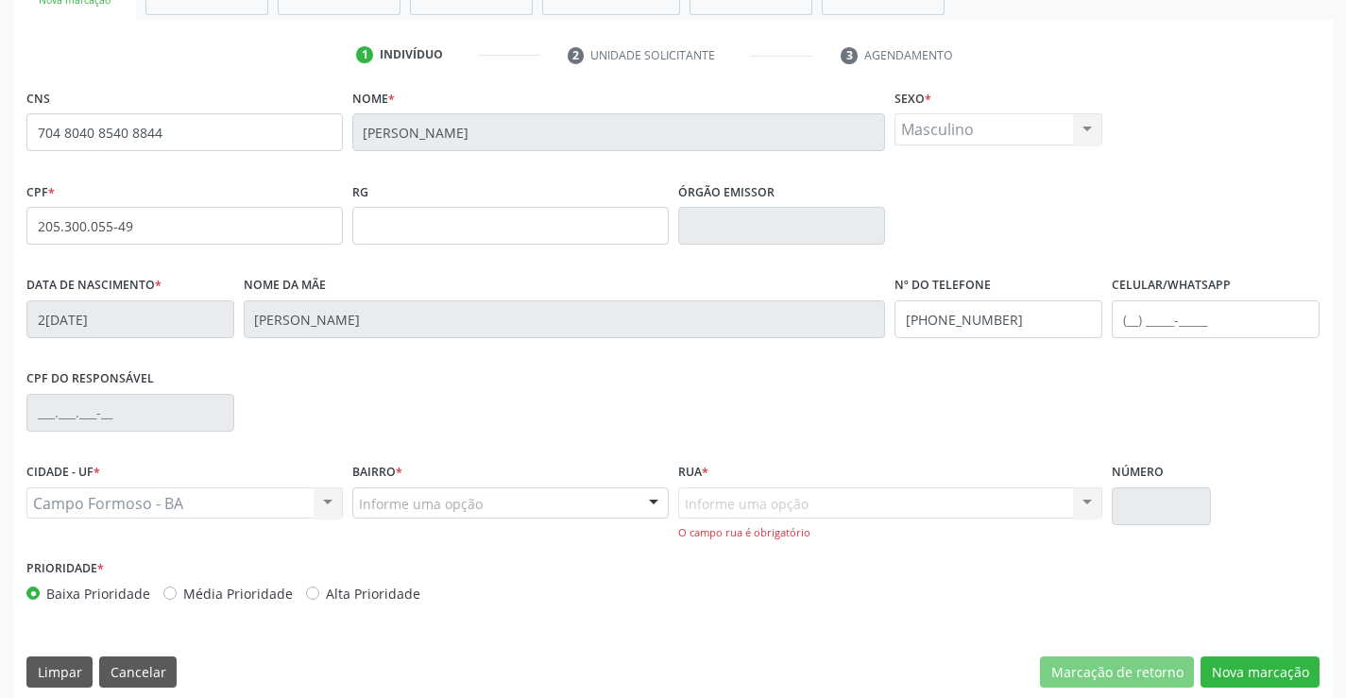
click at [657, 492] on div at bounding box center [653, 504] width 28 height 32
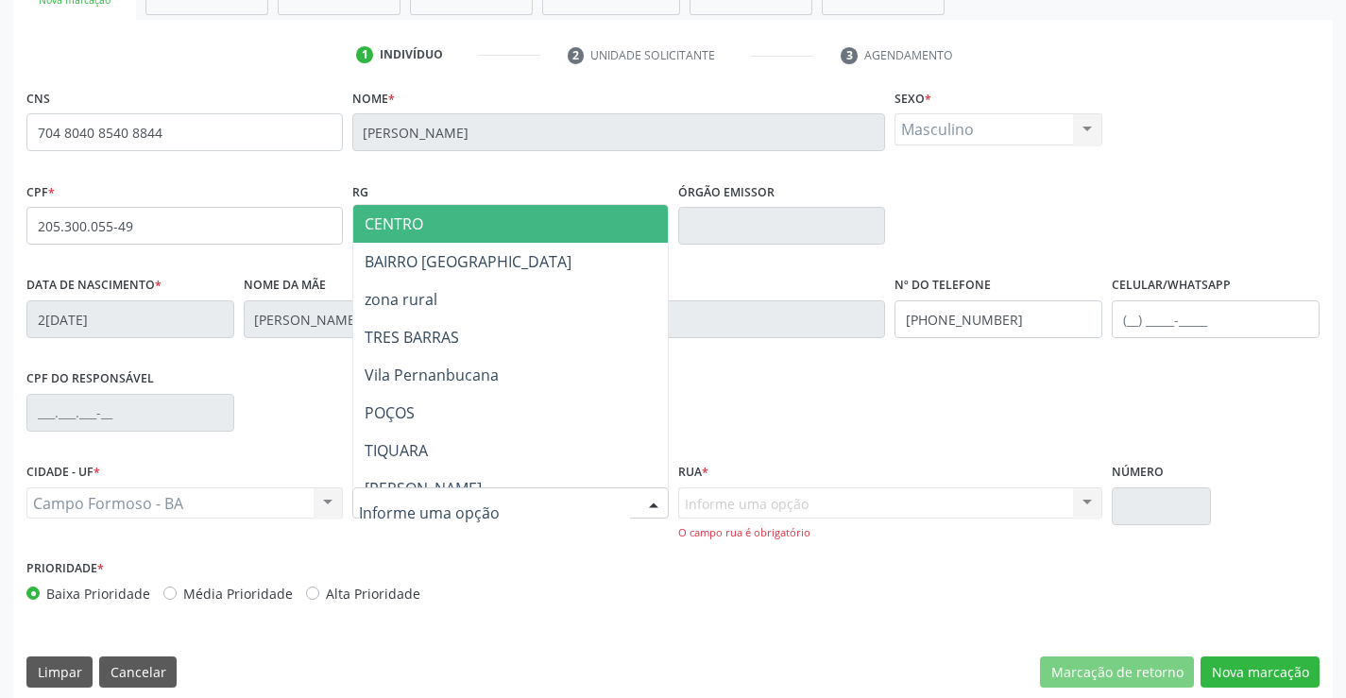
click at [533, 224] on span "CENTRO" at bounding box center [557, 224] width 408 height 38
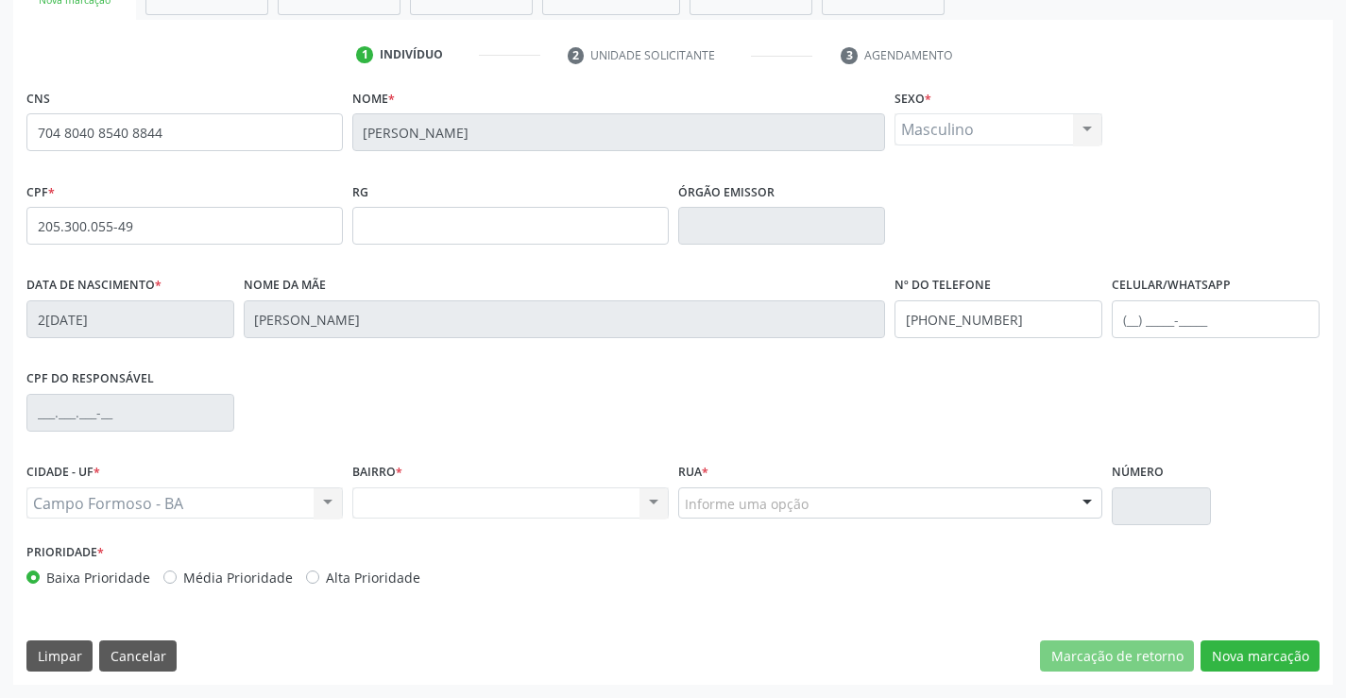
click at [1091, 498] on div at bounding box center [1087, 504] width 28 height 32
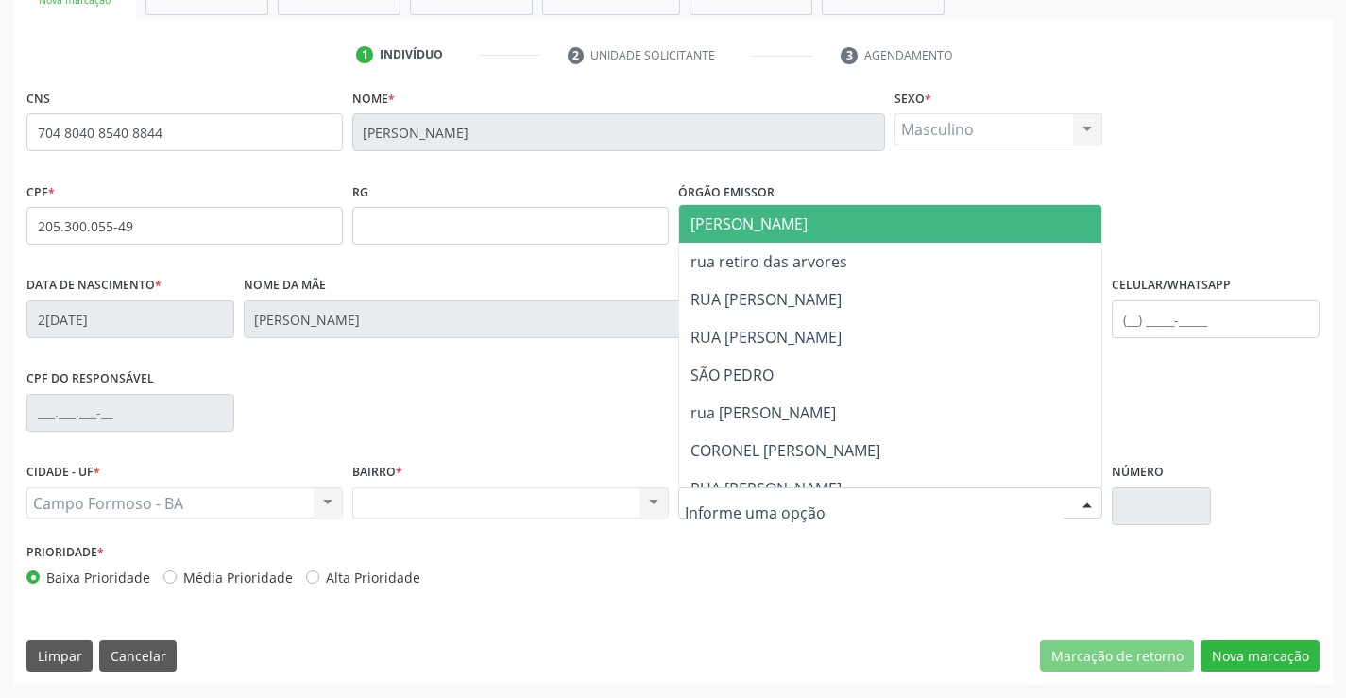
click at [769, 209] on span "[PERSON_NAME]" at bounding box center [906, 224] width 455 height 38
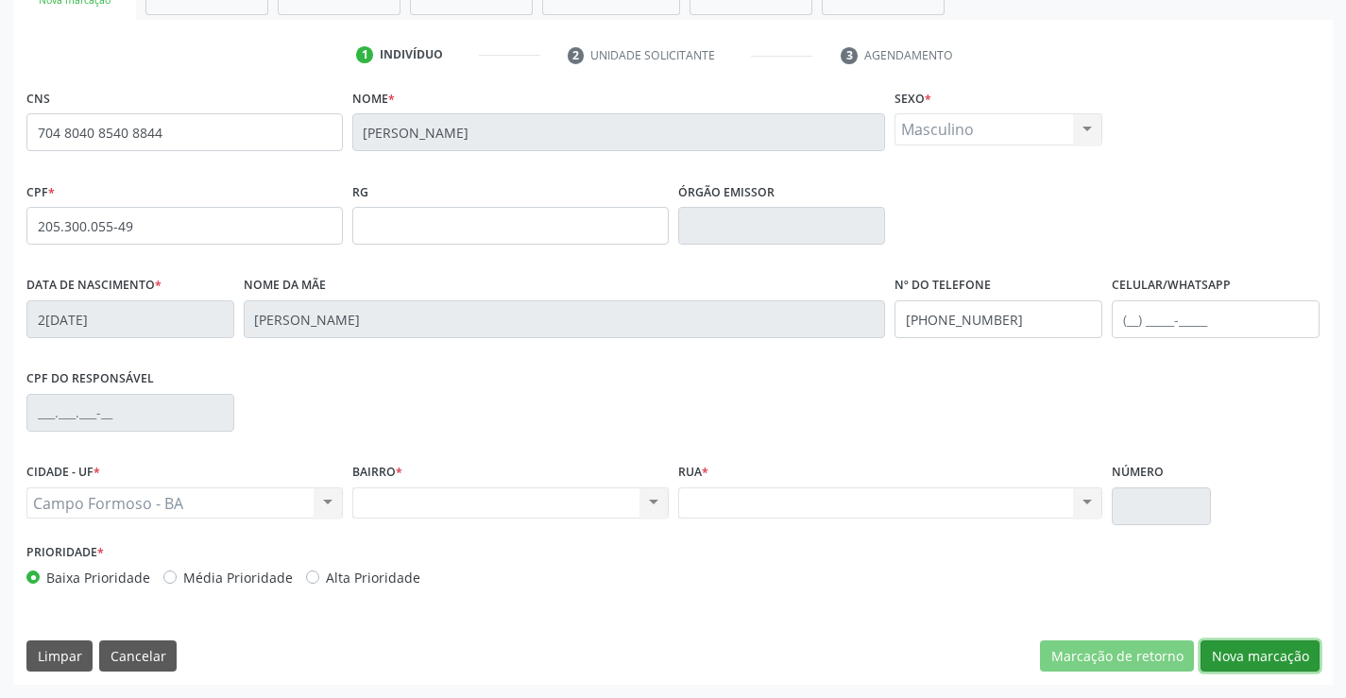
click at [1226, 645] on button "Nova marcação" at bounding box center [1259, 656] width 119 height 32
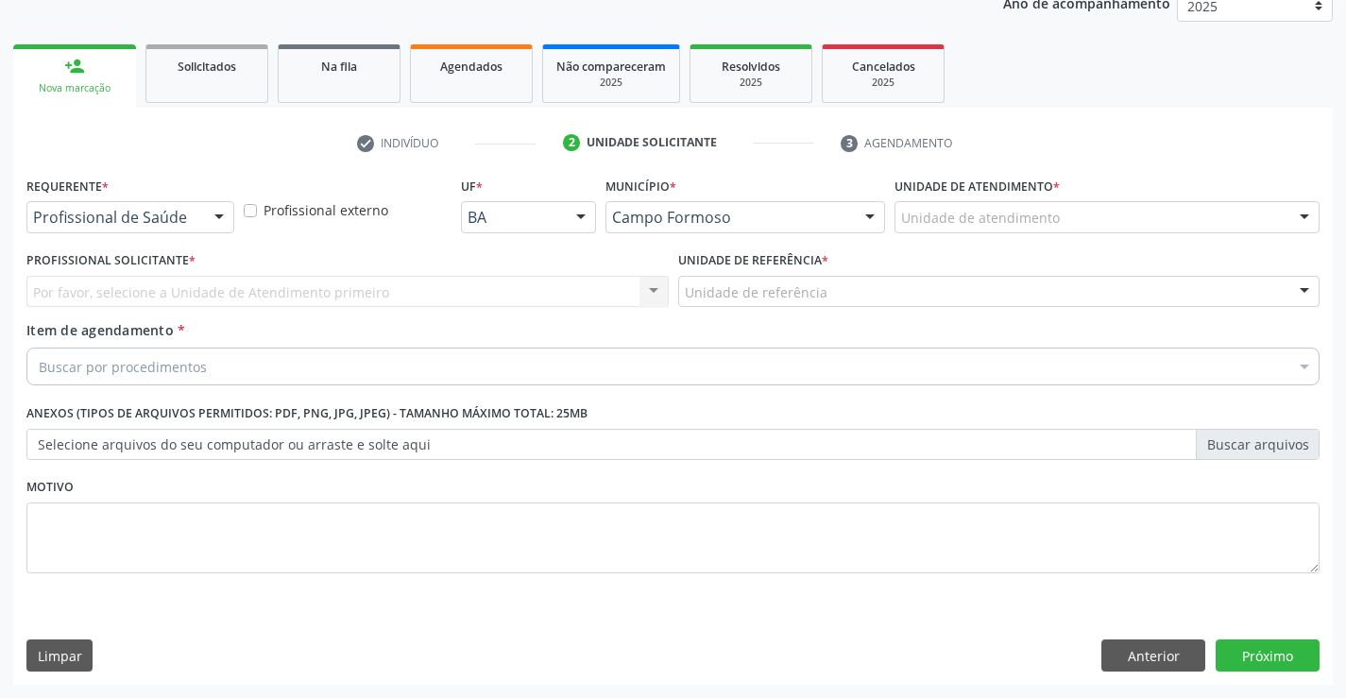
scroll to position [238, 0]
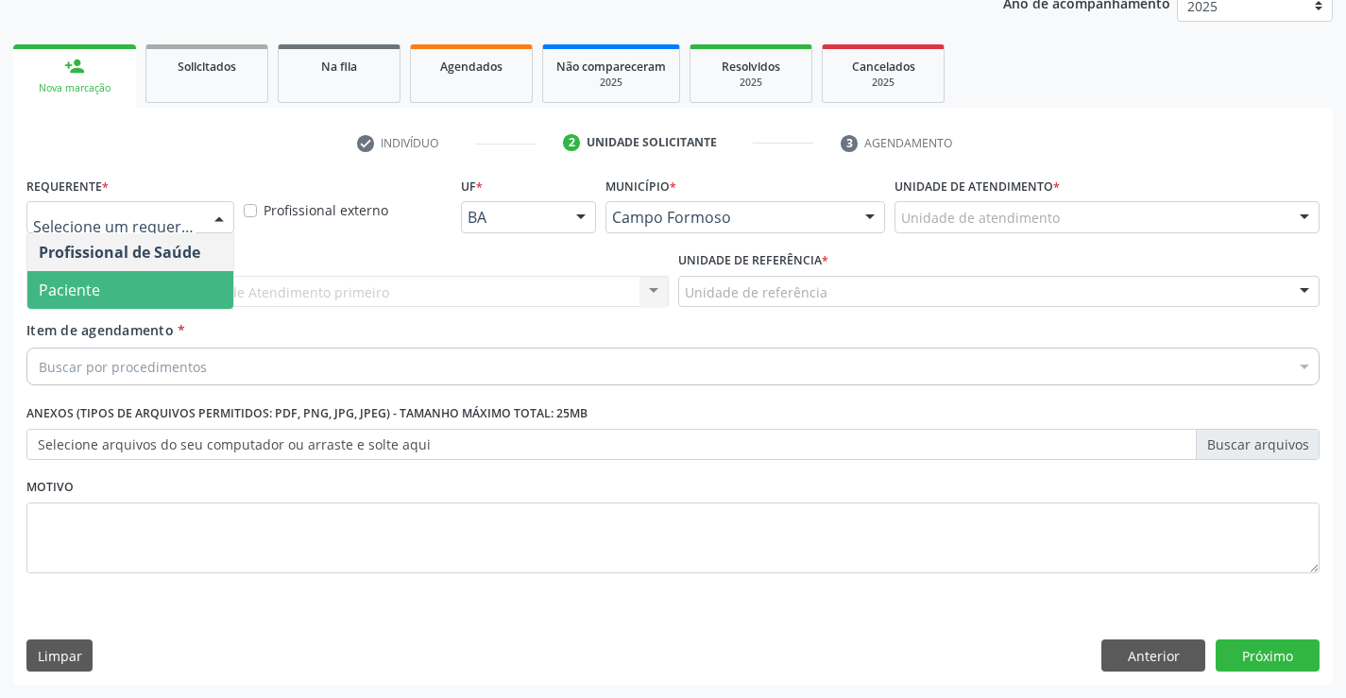
click at [134, 292] on span "Paciente" at bounding box center [130, 290] width 206 height 38
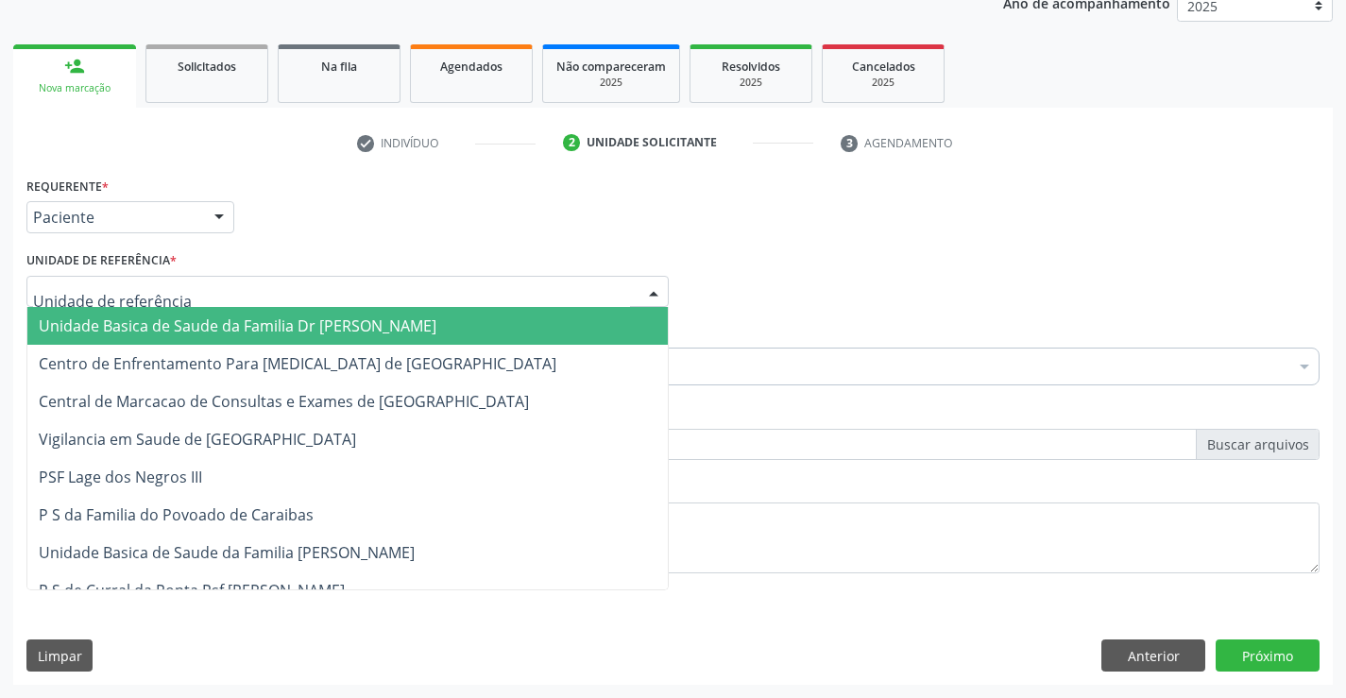
click at [321, 304] on div at bounding box center [347, 292] width 642 height 32
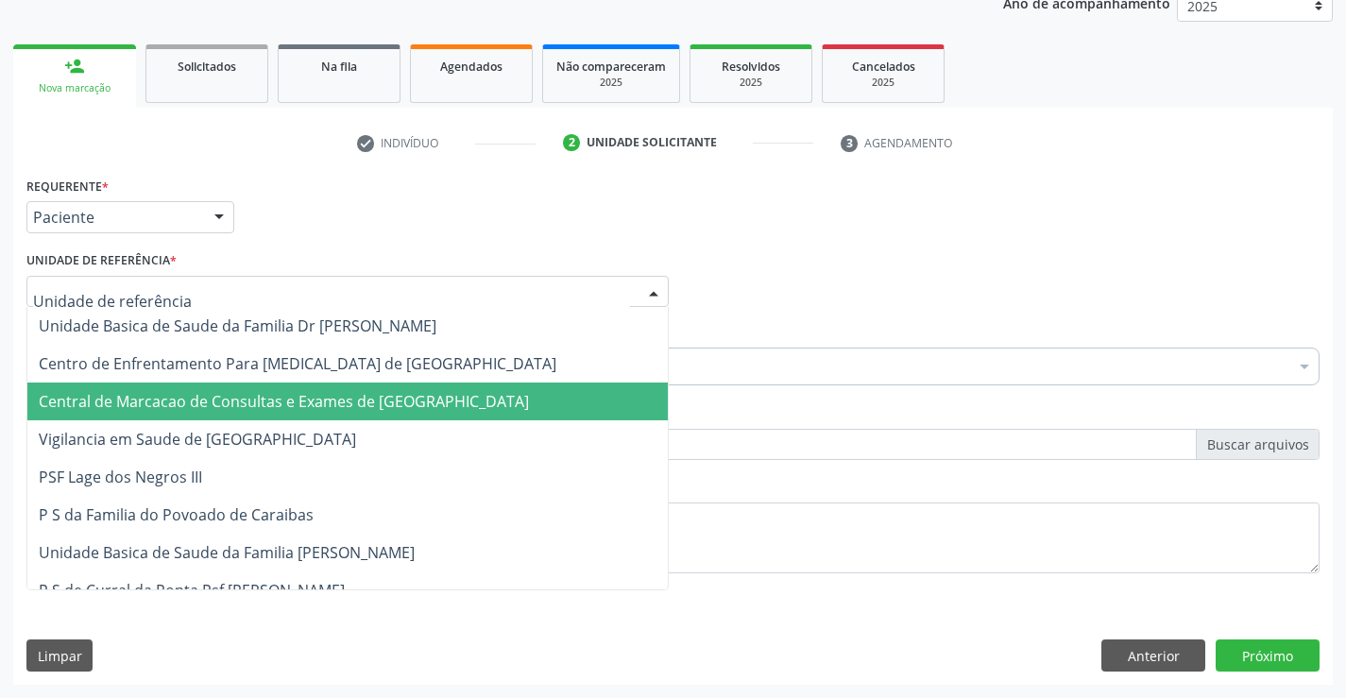
click at [317, 386] on span "Central de Marcacao de Consultas e Exames de [GEOGRAPHIC_DATA]" at bounding box center [347, 401] width 640 height 38
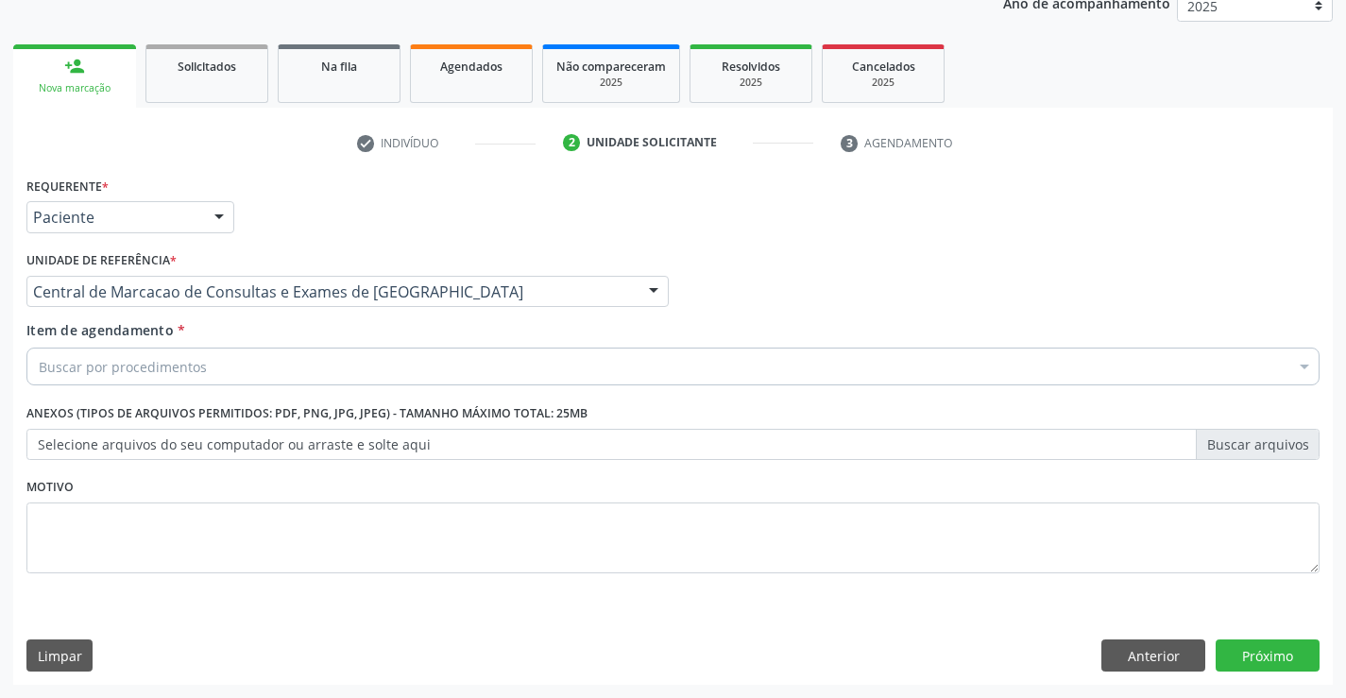
click at [349, 373] on div "Buscar por procedimentos" at bounding box center [672, 367] width 1293 height 38
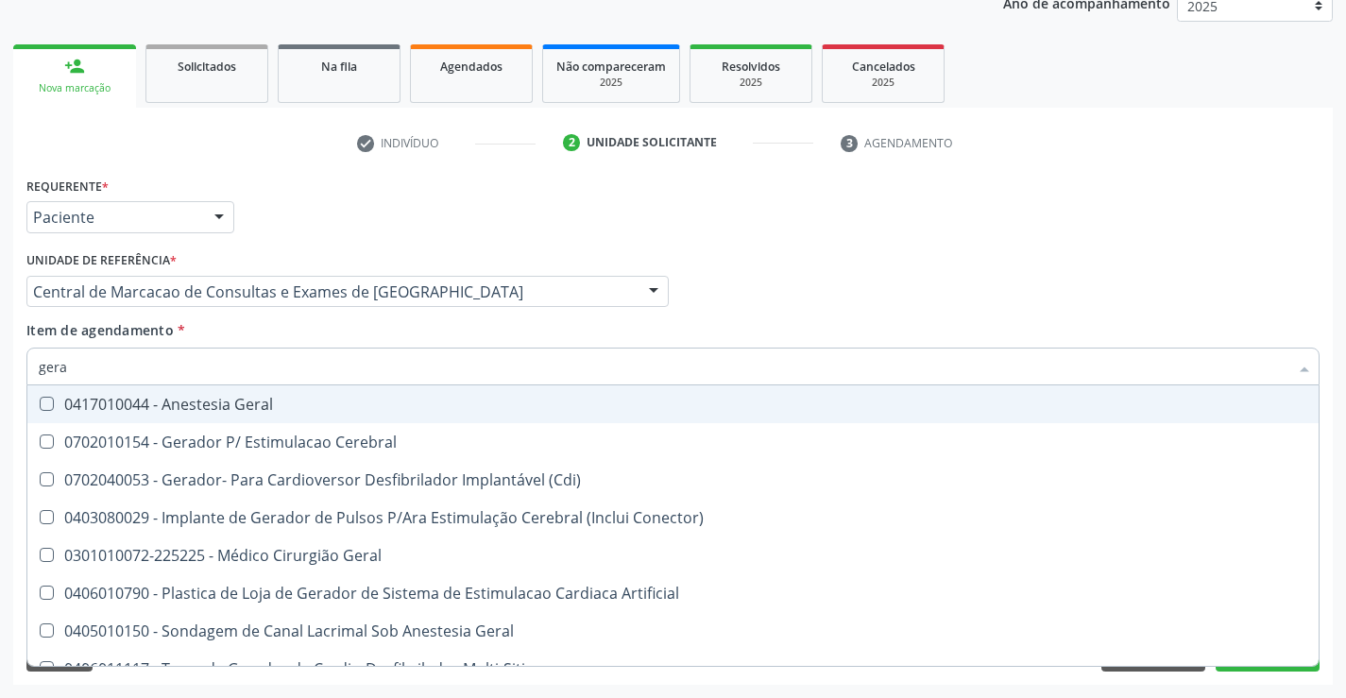
type input "geral"
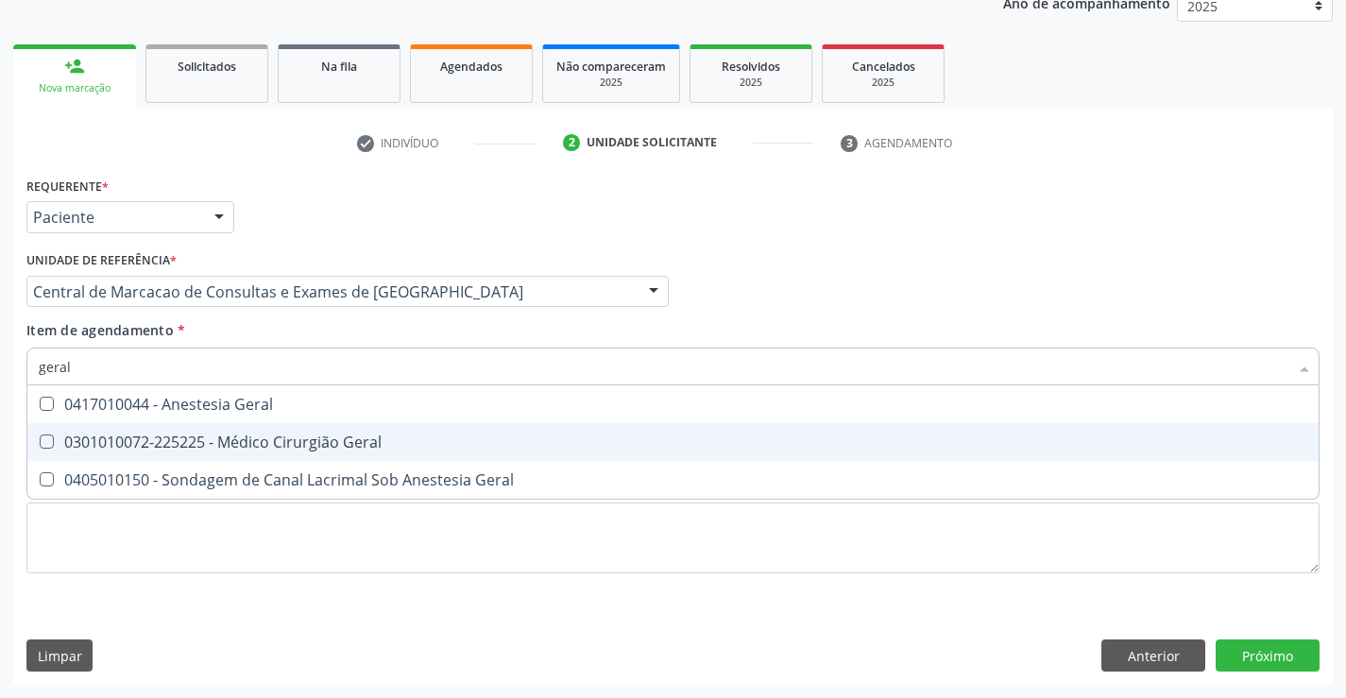
click at [330, 440] on div "0301010072-225225 - Médico Cirurgião Geral" at bounding box center [673, 441] width 1268 height 15
checkbox Geral "true"
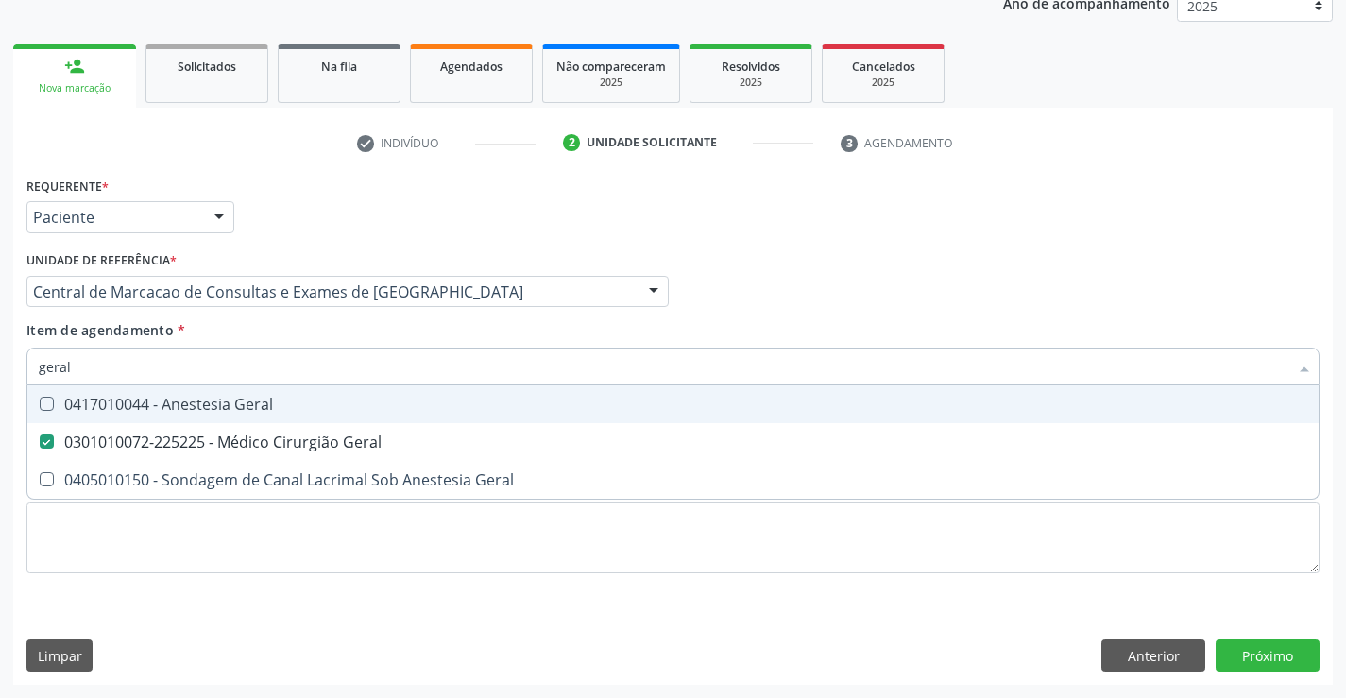
click at [376, 371] on input "geral" at bounding box center [663, 367] width 1249 height 38
type input "ab"
checkbox Geral "false"
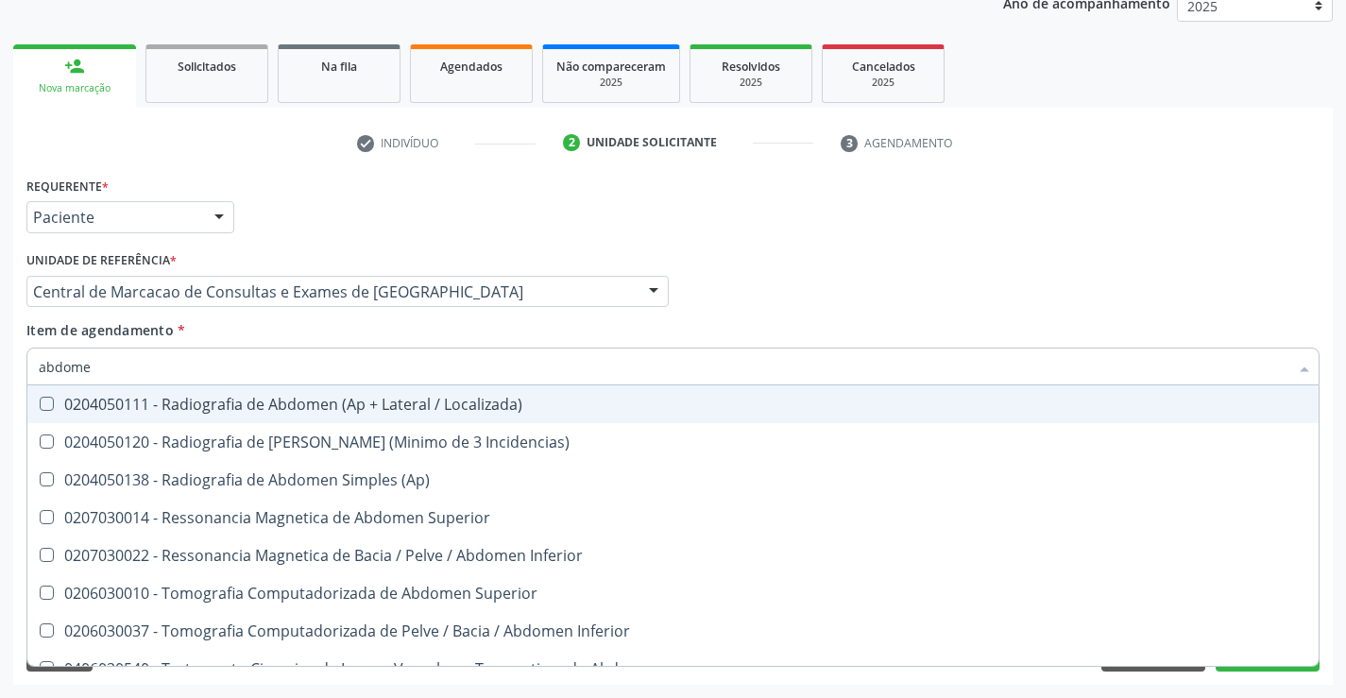
type input "abdomen"
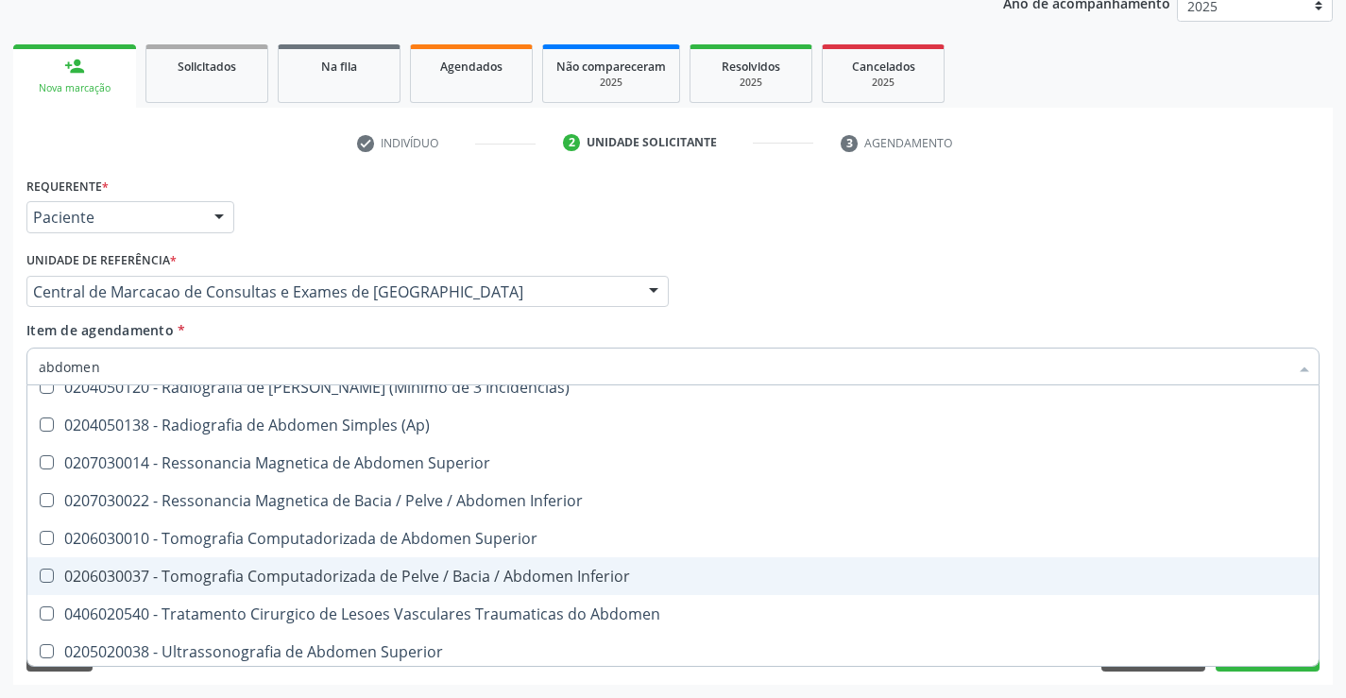
scroll to position [97, 0]
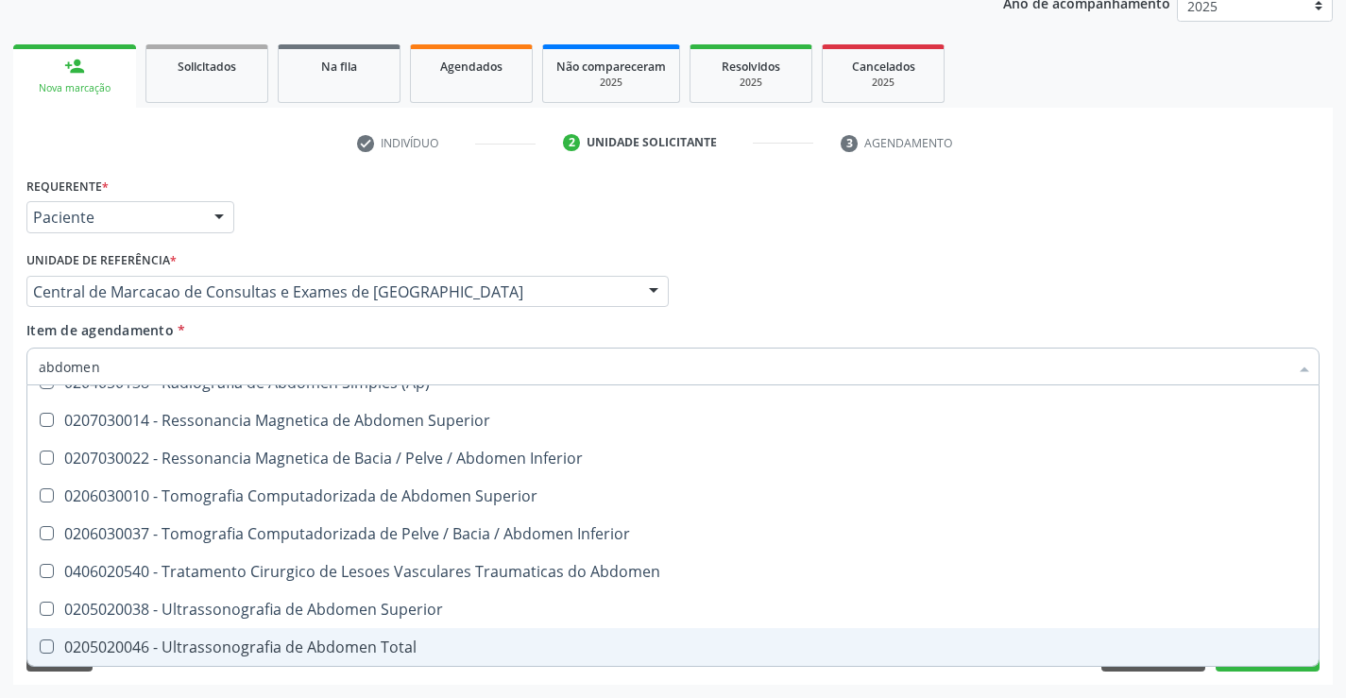
click at [394, 636] on span "0205020046 - Ultrassonografia de Abdomen Total" at bounding box center [672, 647] width 1291 height 38
checkbox Total "true"
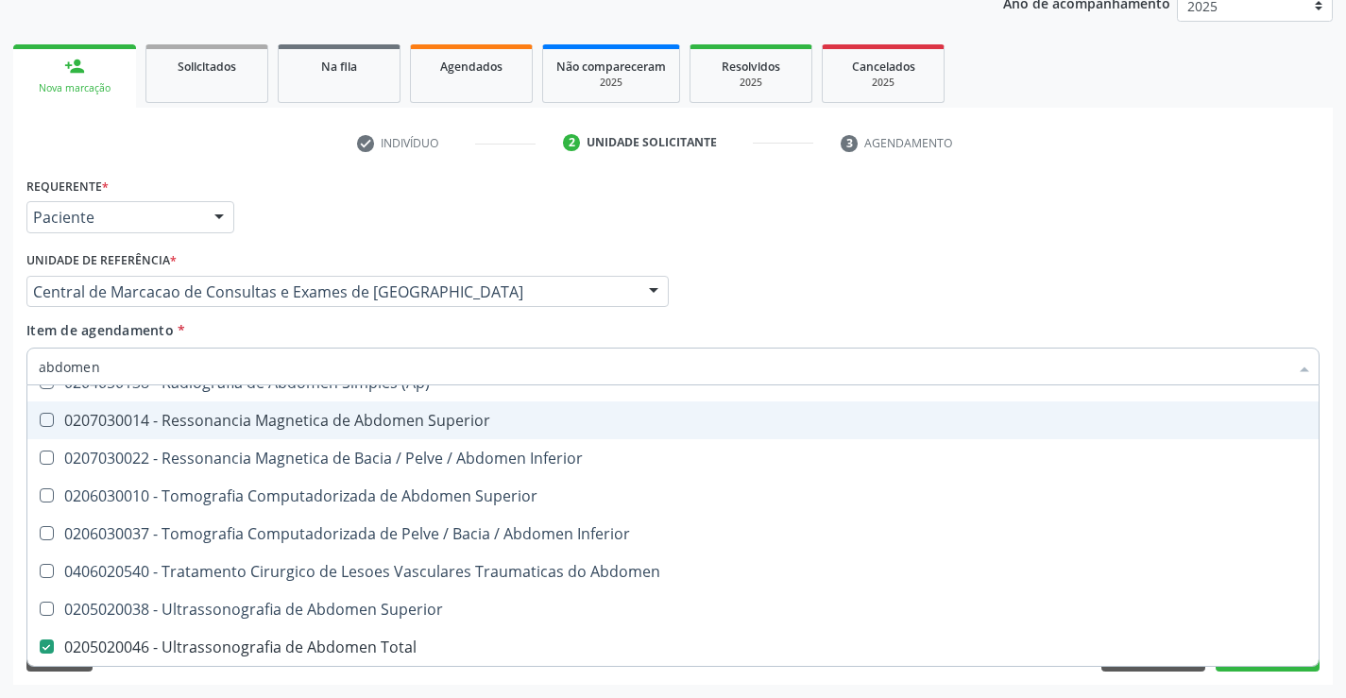
click at [826, 277] on div "Profissional Solicitante Por favor, selecione a Unidade de Atendimento primeiro…" at bounding box center [673, 283] width 1302 height 74
checkbox Incidencias\) "true"
checkbox \(Ap\) "true"
checkbox Total "false"
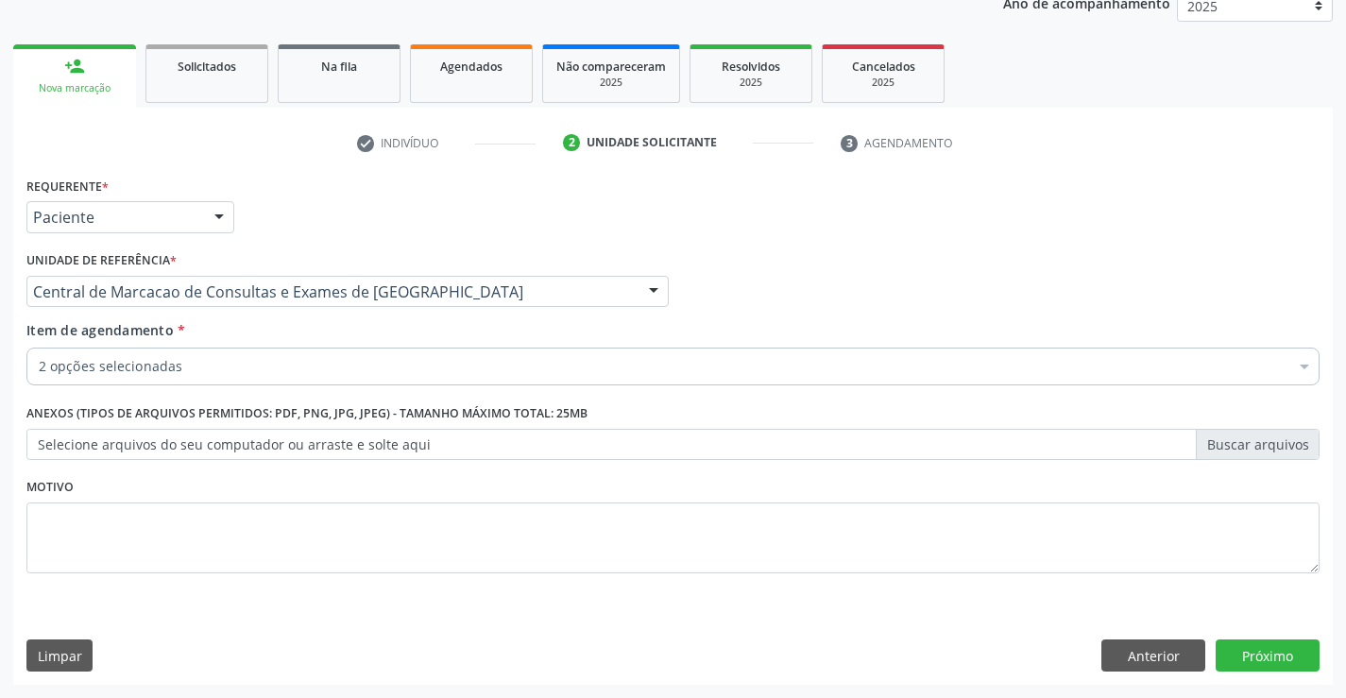
scroll to position [0, 0]
click at [1239, 648] on button "Próximo" at bounding box center [1267, 655] width 104 height 32
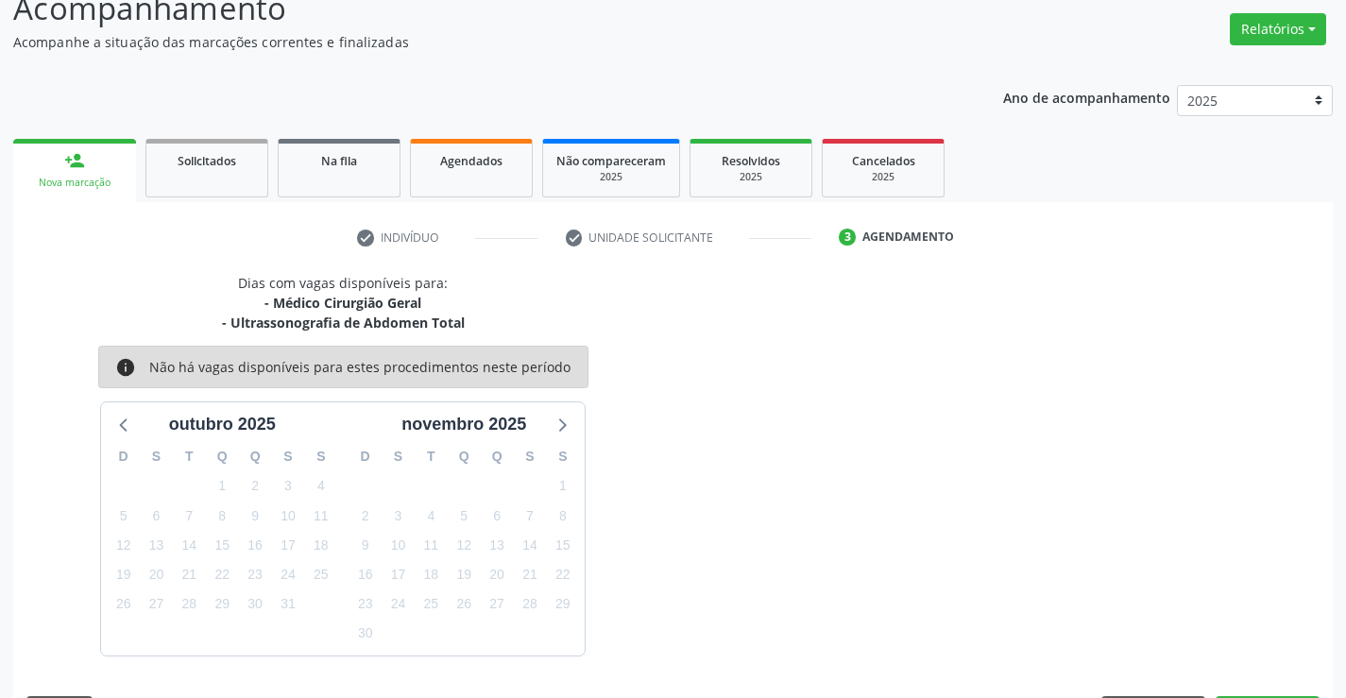
scroll to position [199, 0]
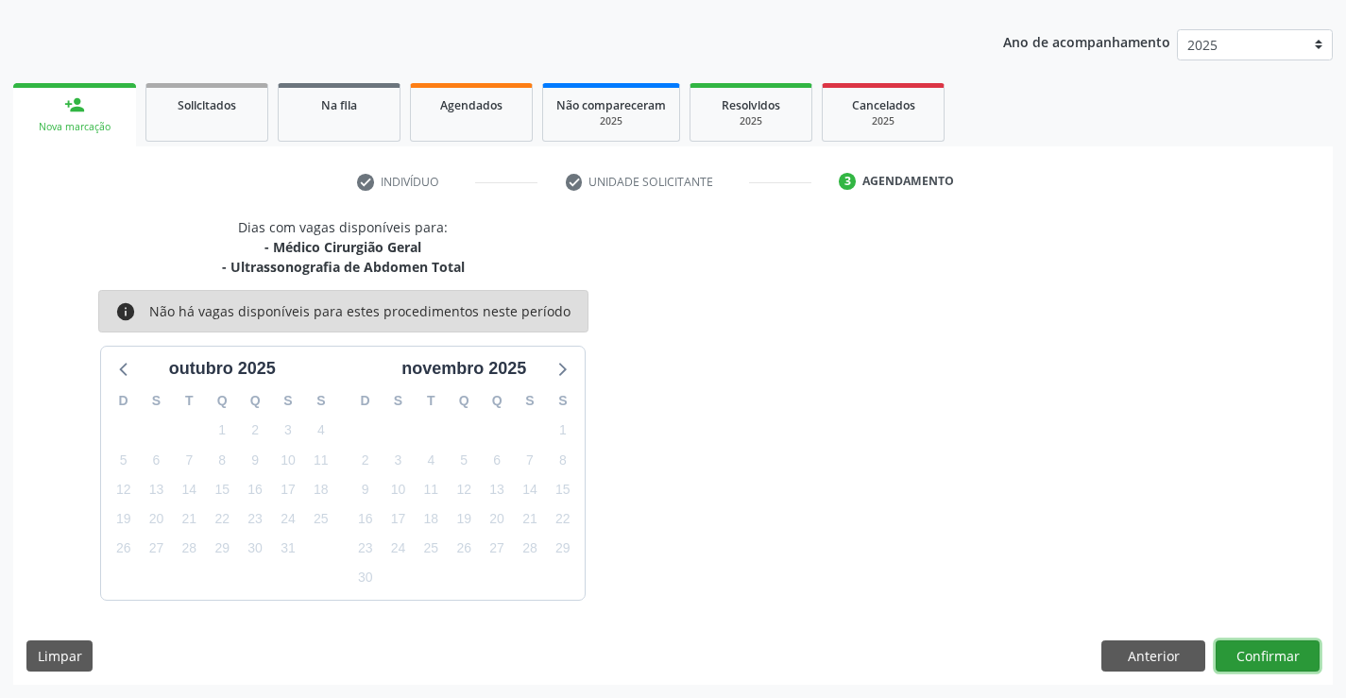
click at [1266, 669] on button "Confirmar" at bounding box center [1267, 656] width 104 height 32
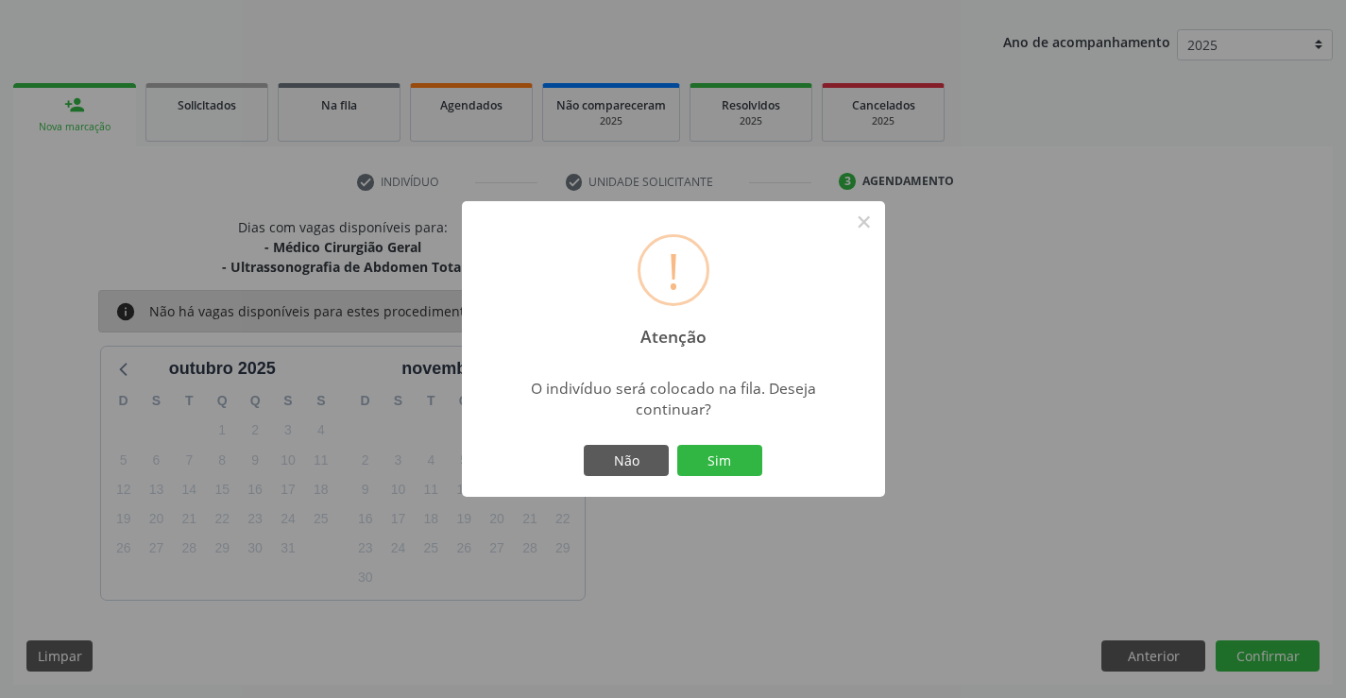
click at [763, 461] on div "Não Sim" at bounding box center [673, 461] width 187 height 40
click at [750, 456] on button "Sim" at bounding box center [719, 461] width 85 height 32
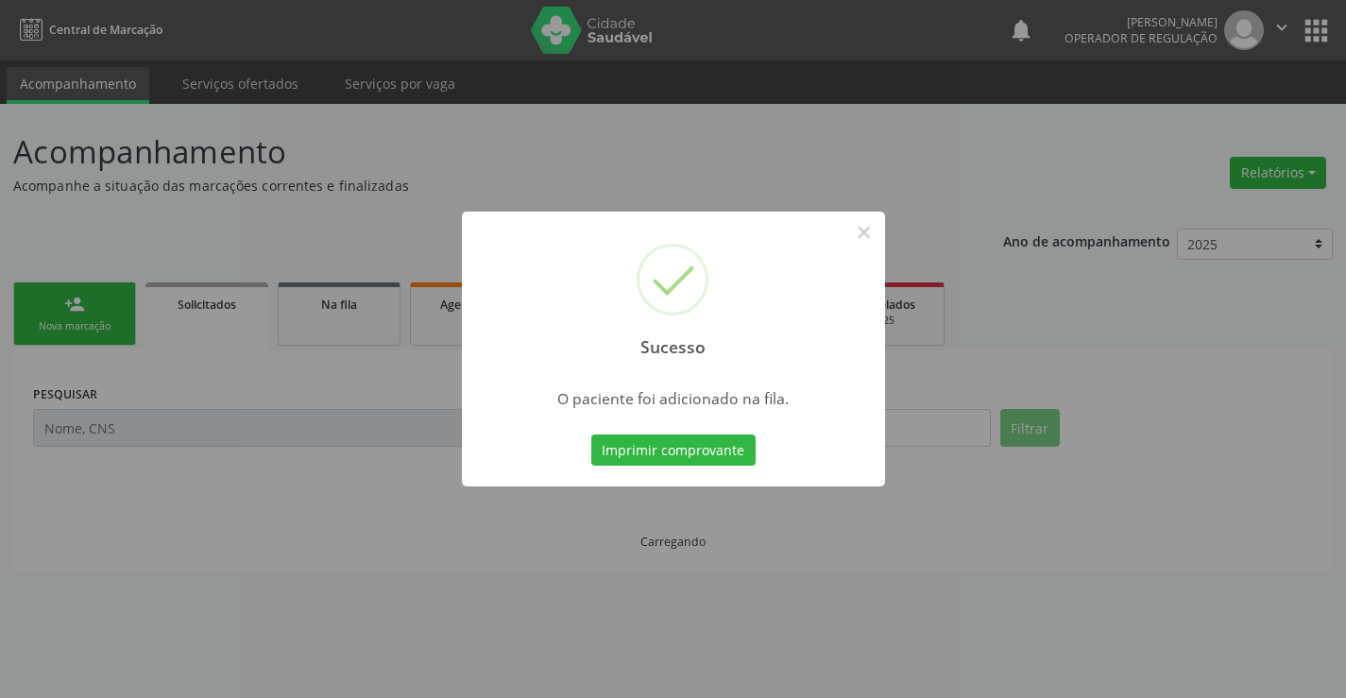
scroll to position [0, 0]
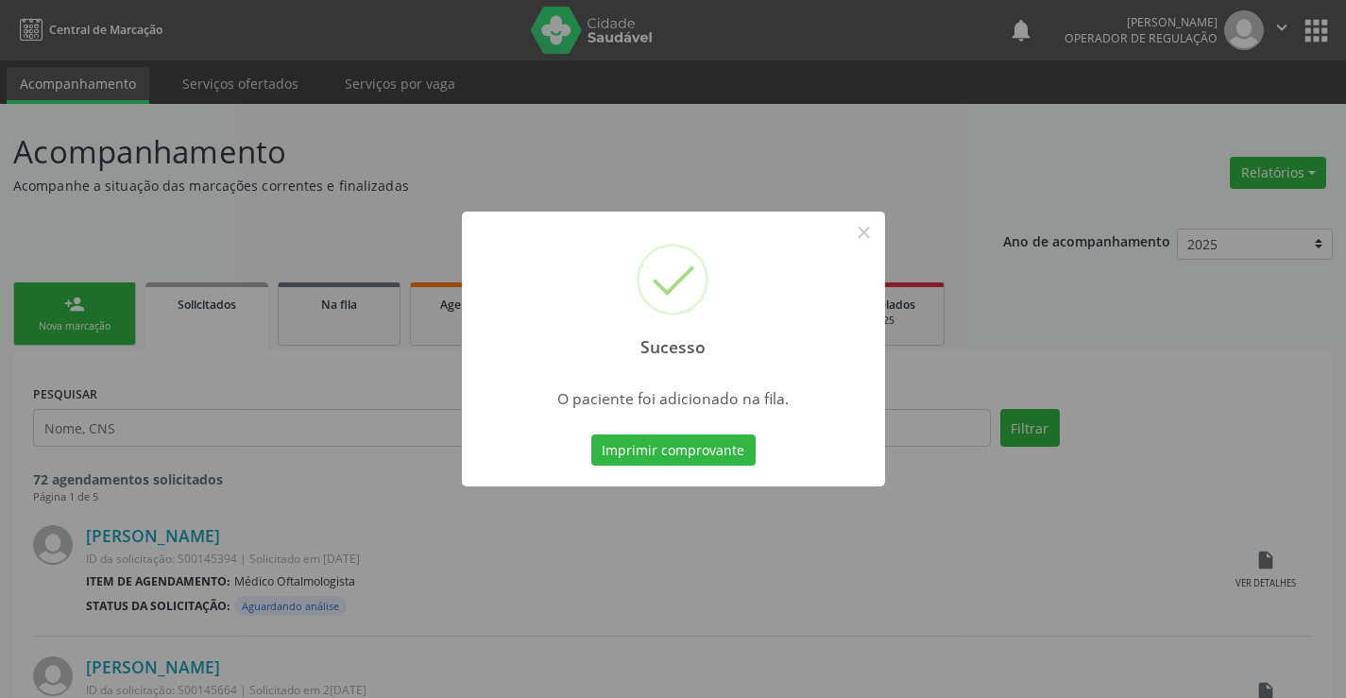
click at [591, 434] on button "Imprimir comprovante" at bounding box center [673, 450] width 164 height 32
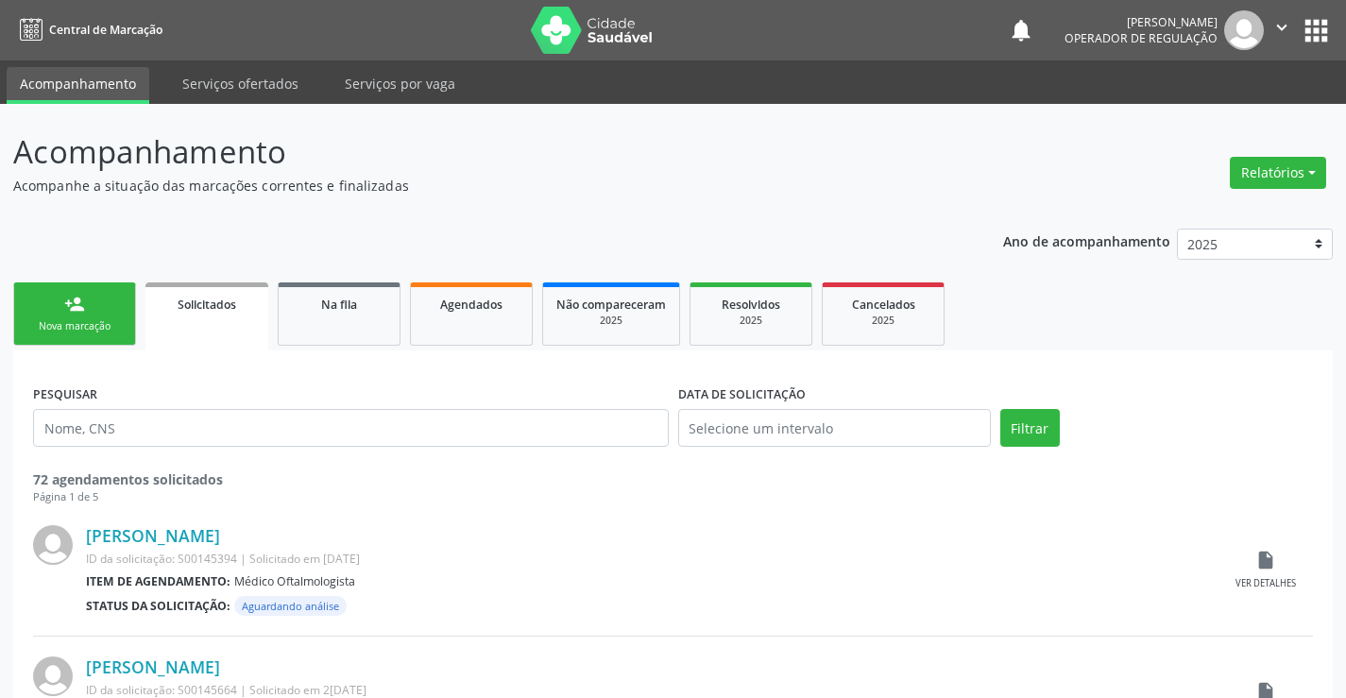
click at [106, 307] on link "person_add Nova marcação" at bounding box center [74, 313] width 123 height 63
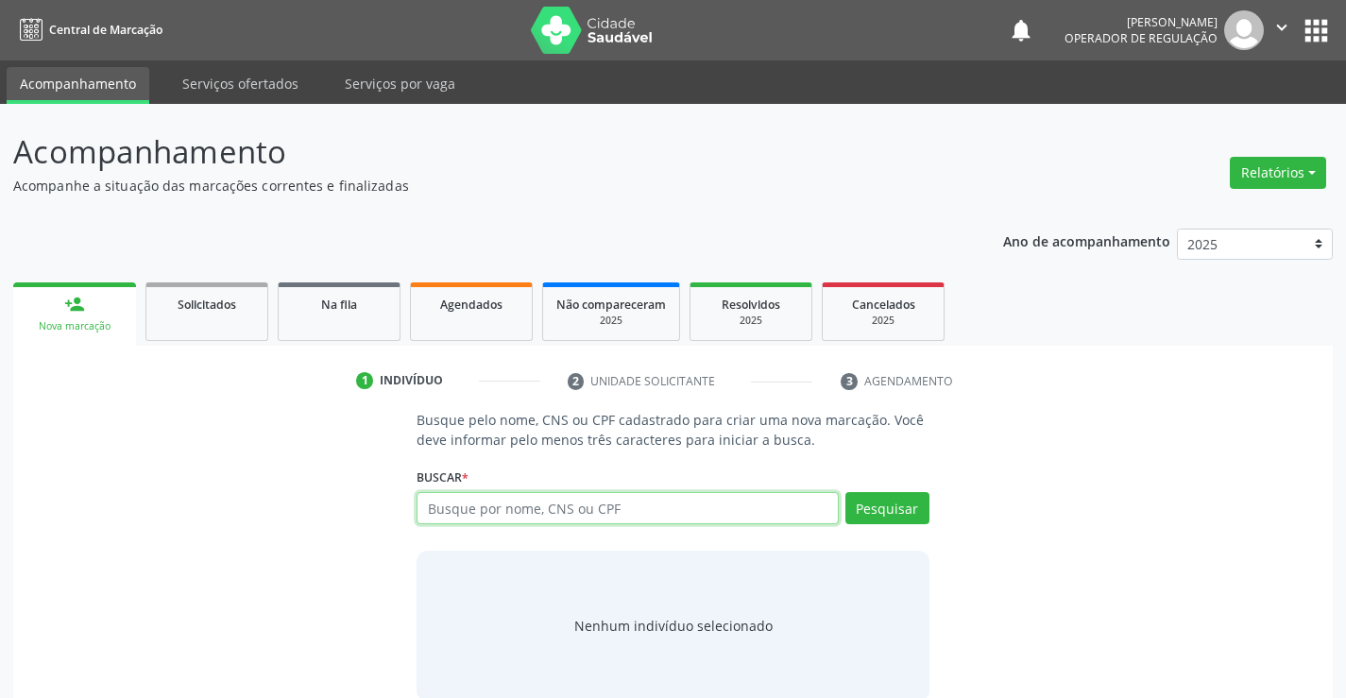
click at [453, 516] on input "text" at bounding box center [626, 508] width 421 height 32
type input "70000868759501"
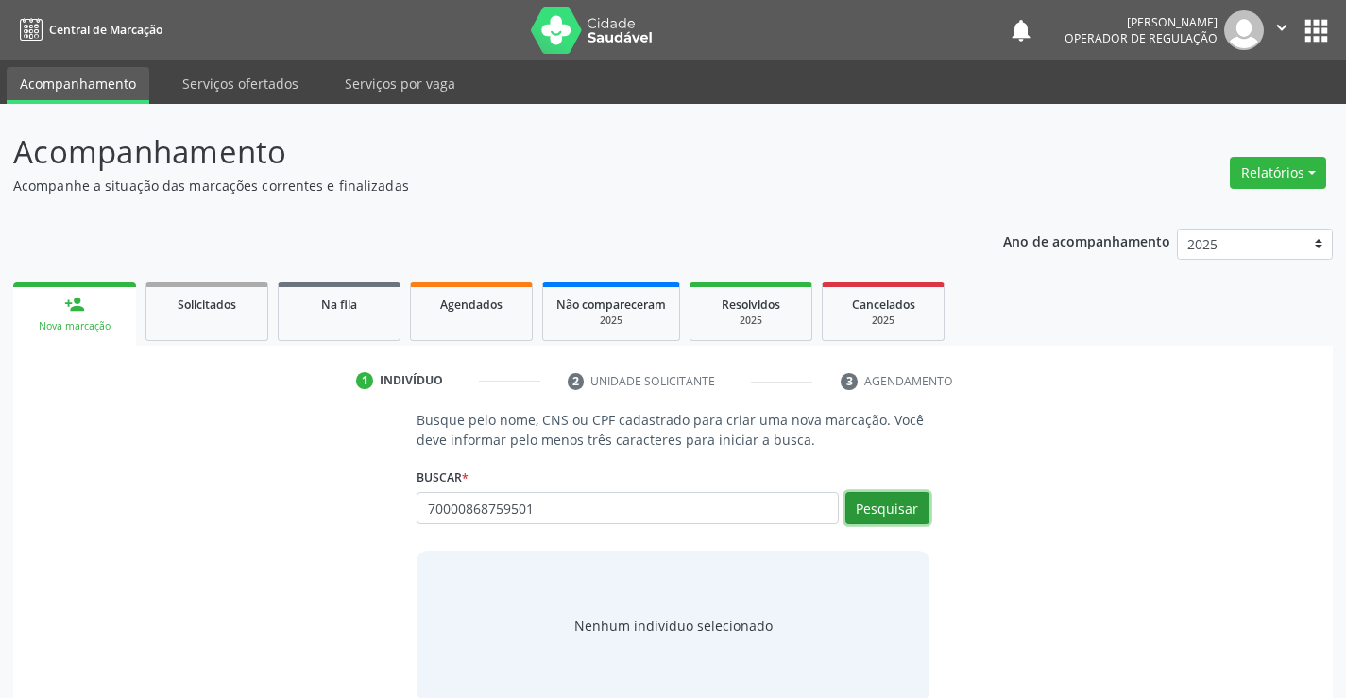
click at [889, 515] on button "Pesquisar" at bounding box center [887, 508] width 84 height 32
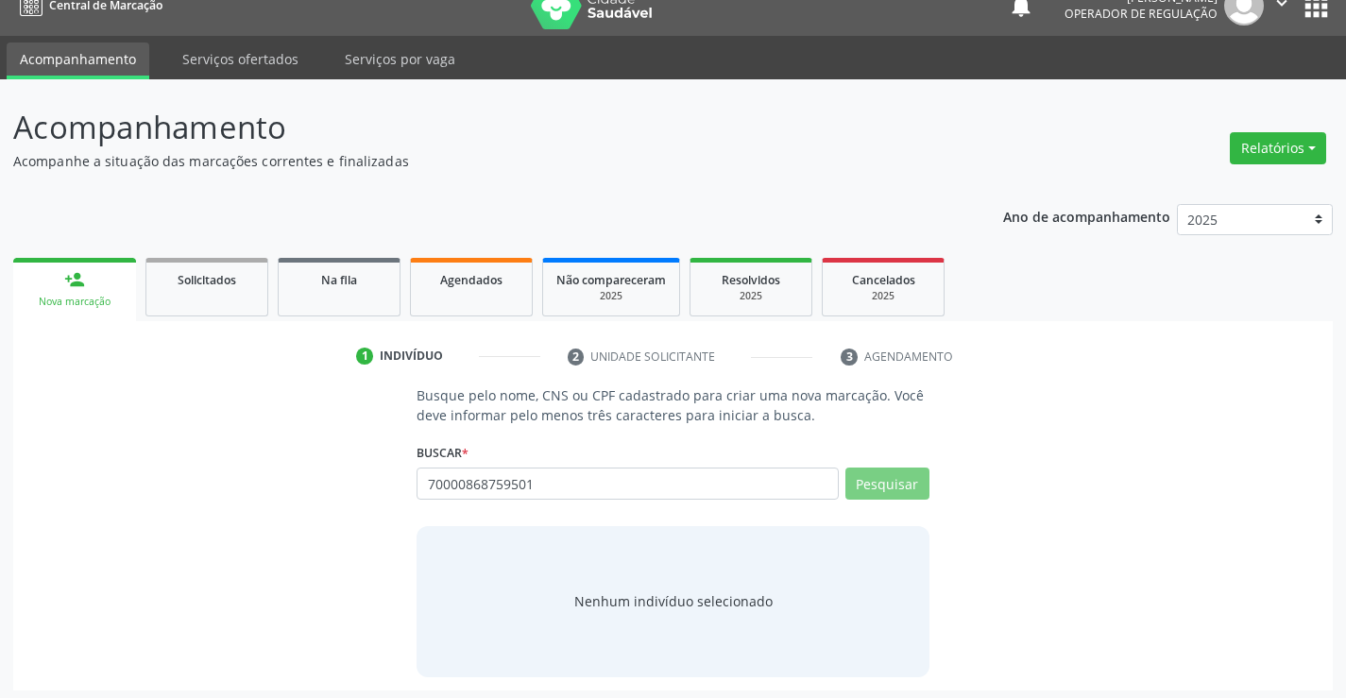
scroll to position [30, 0]
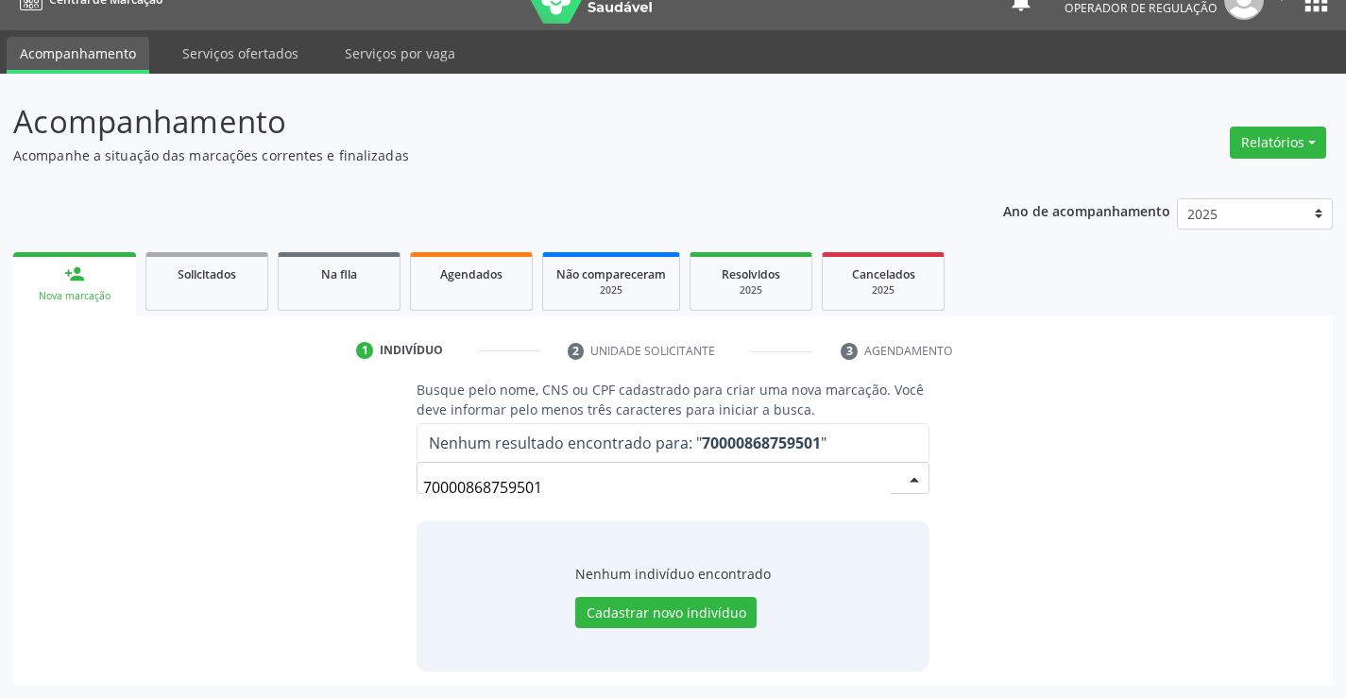
click at [549, 484] on input "70000868759501" at bounding box center [656, 487] width 467 height 38
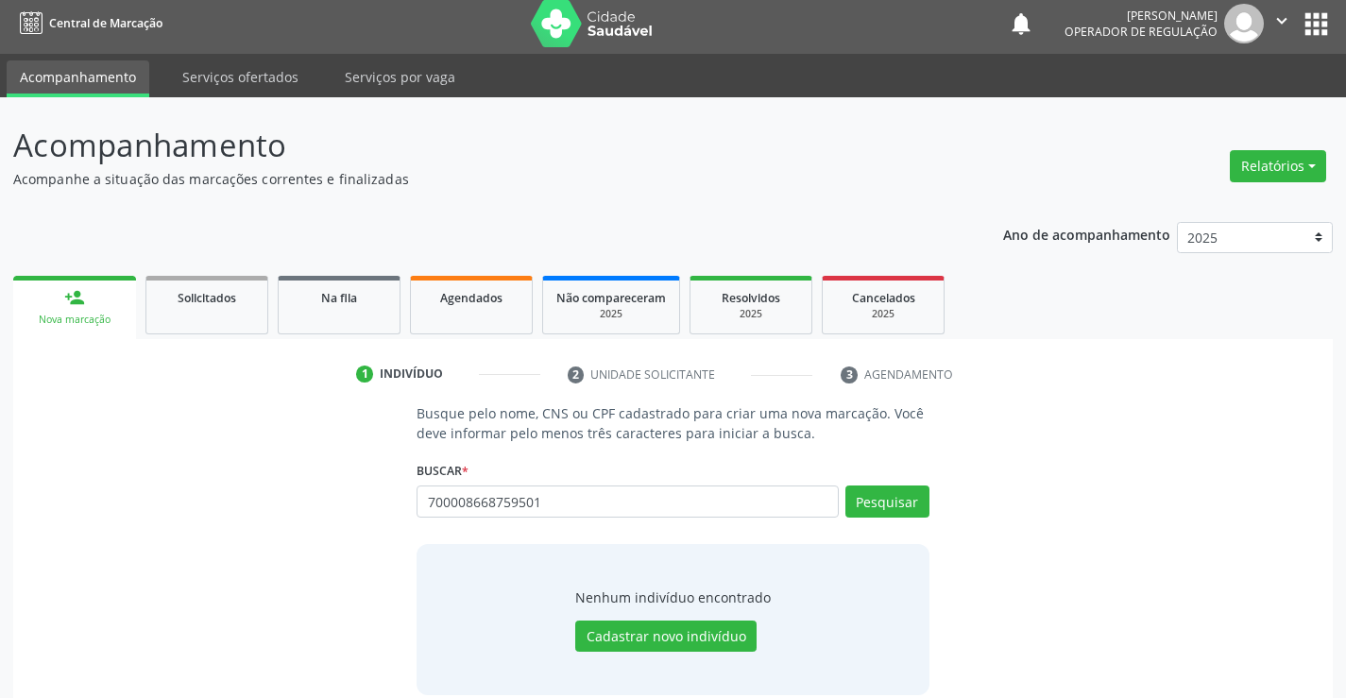
scroll to position [0, 0]
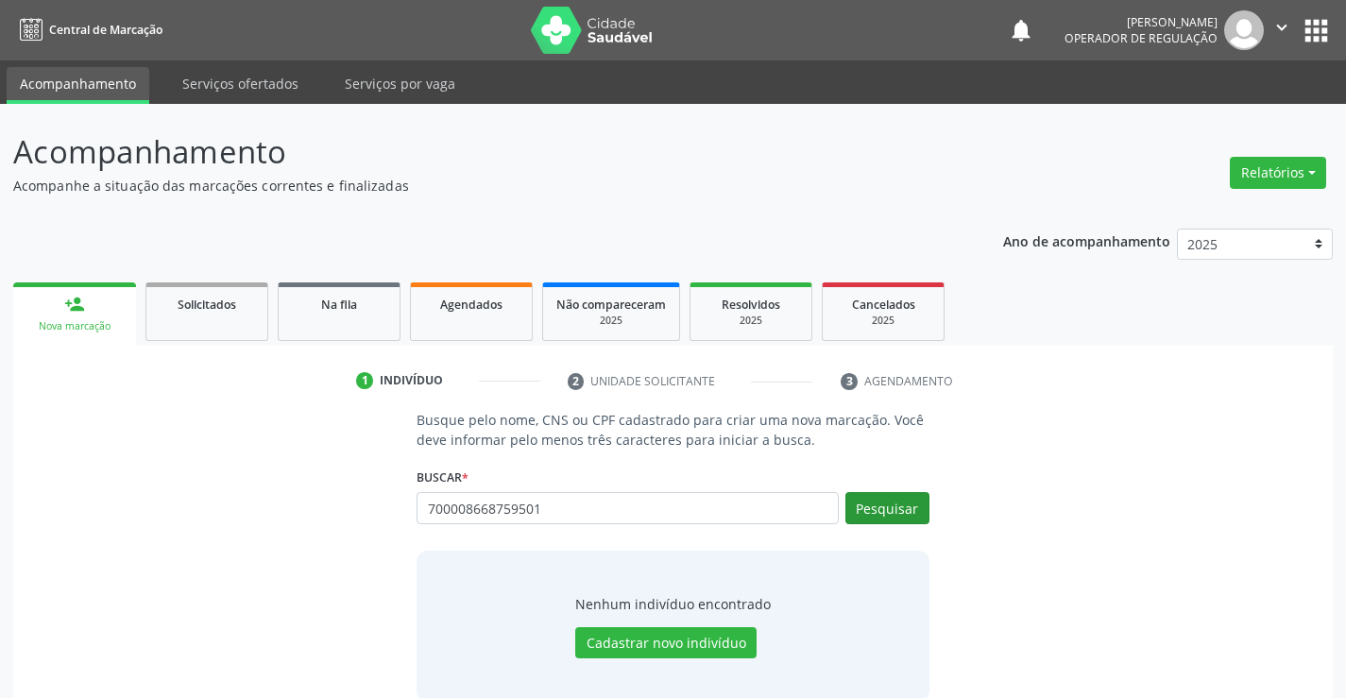
type input "700008668759501"
click at [890, 501] on button "Pesquisar" at bounding box center [887, 508] width 84 height 32
type input "700008668759501"
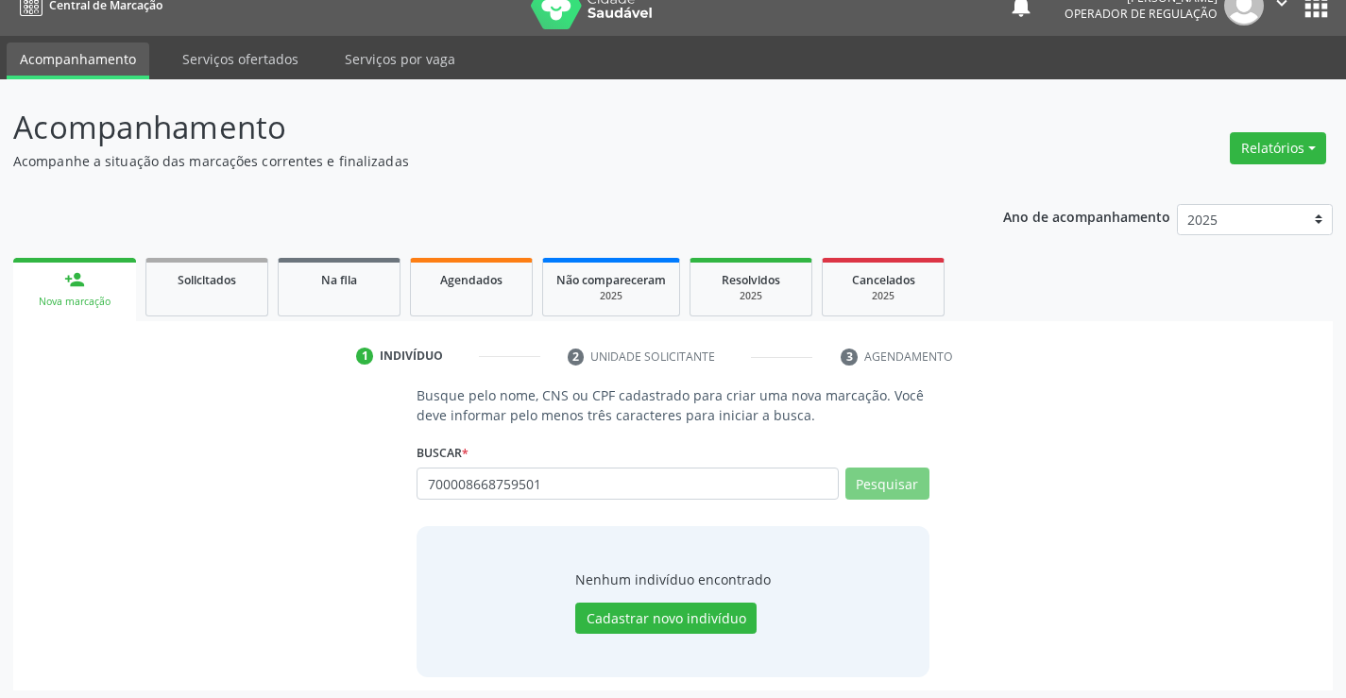
scroll to position [30, 0]
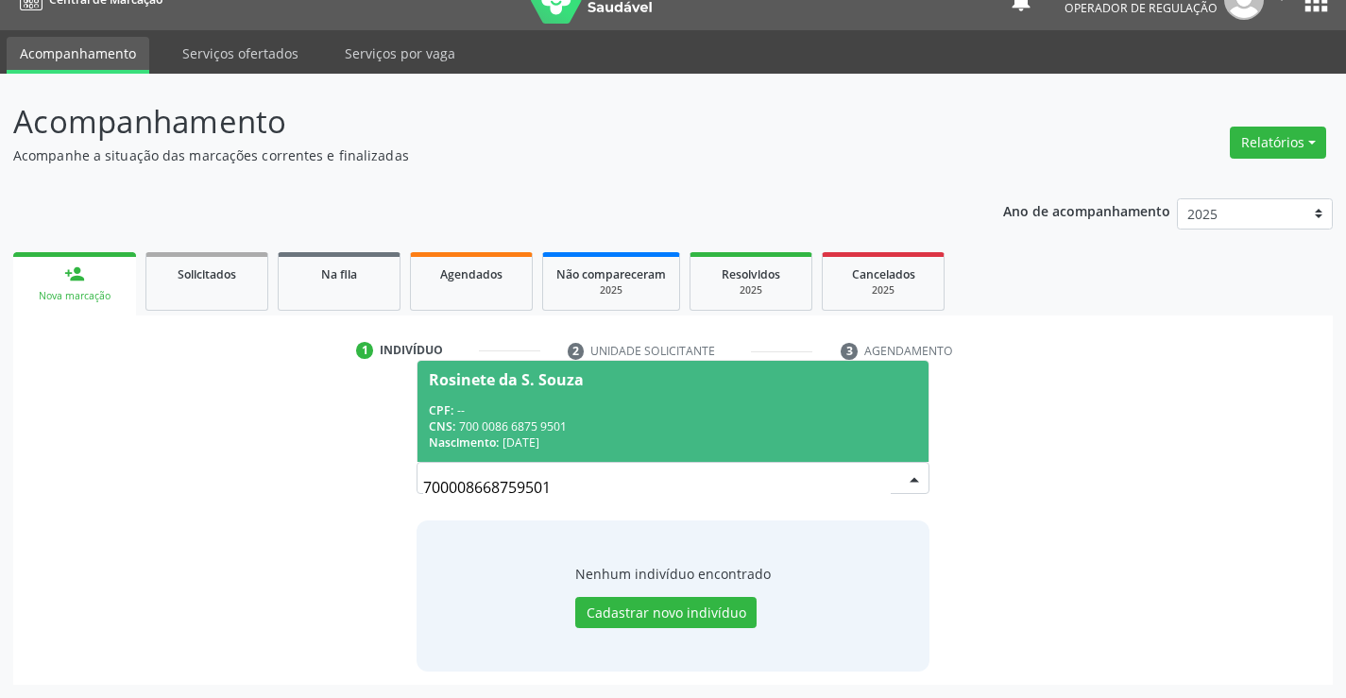
click at [642, 418] on div "CNS: 700 0086 6875 9501" at bounding box center [672, 426] width 487 height 16
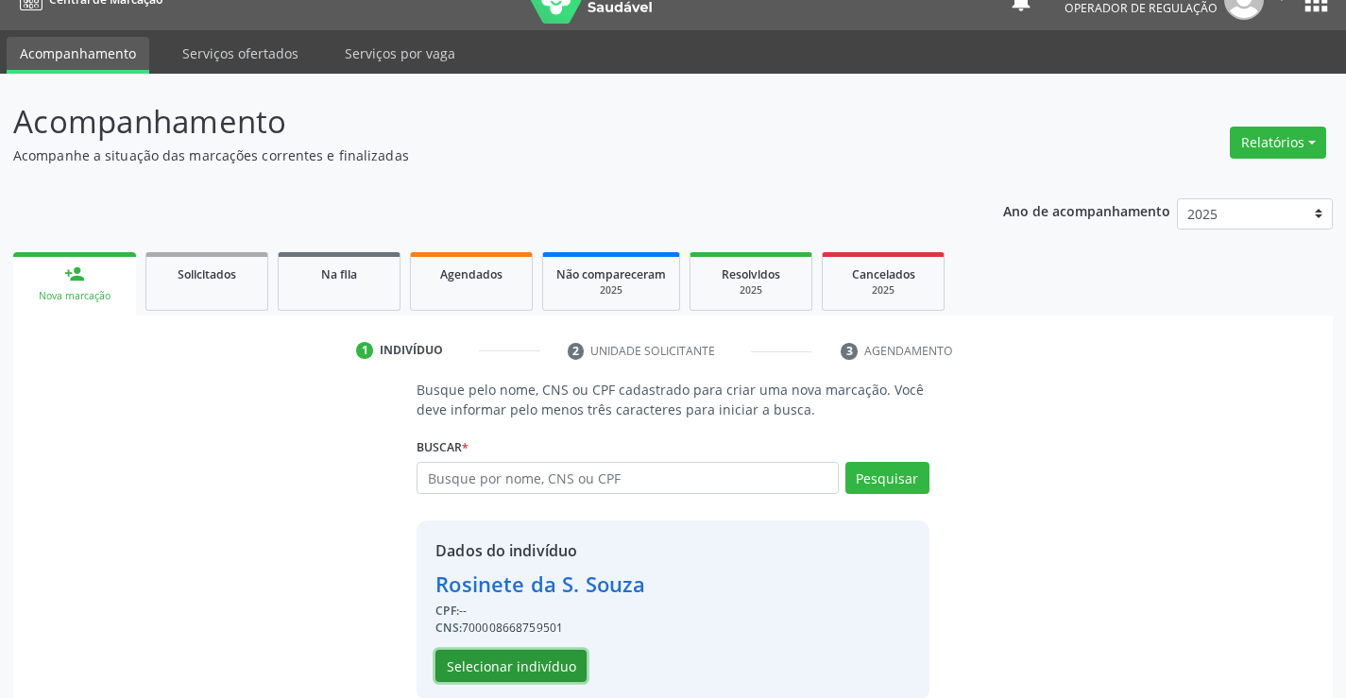
click at [530, 663] on button "Selecionar indivíduo" at bounding box center [510, 666] width 151 height 32
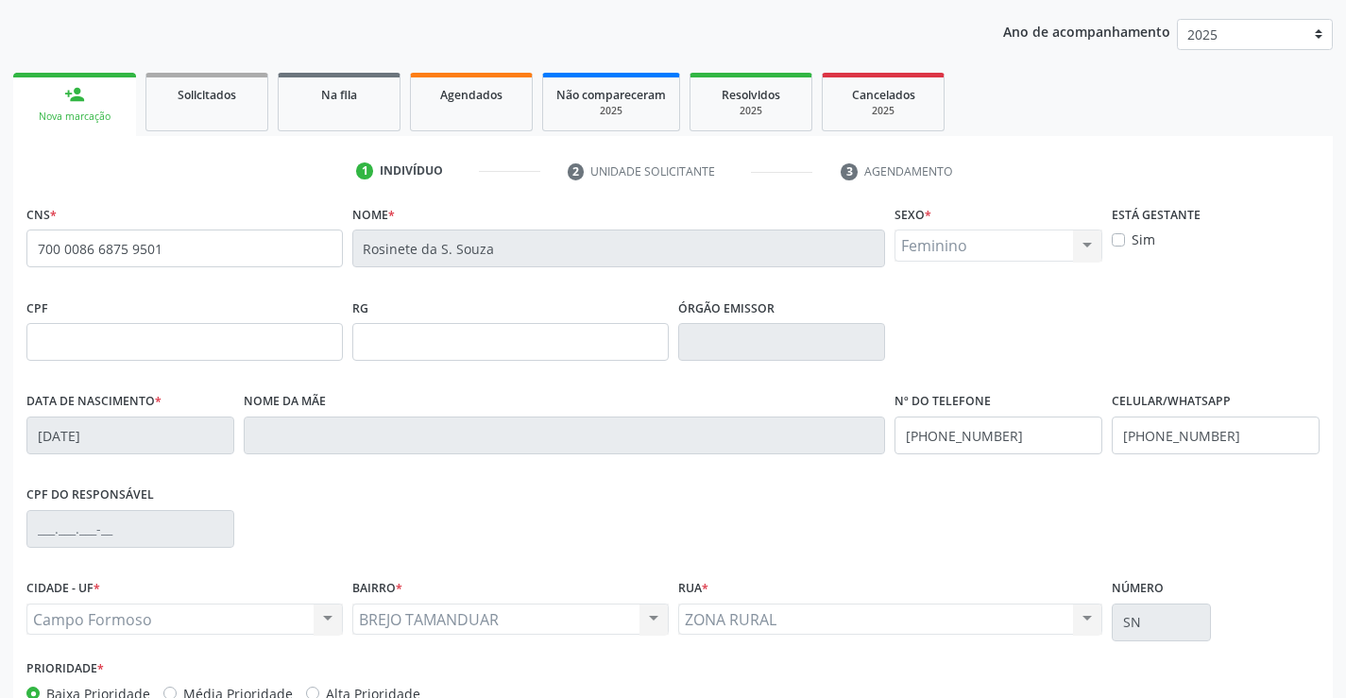
scroll to position [326, 0]
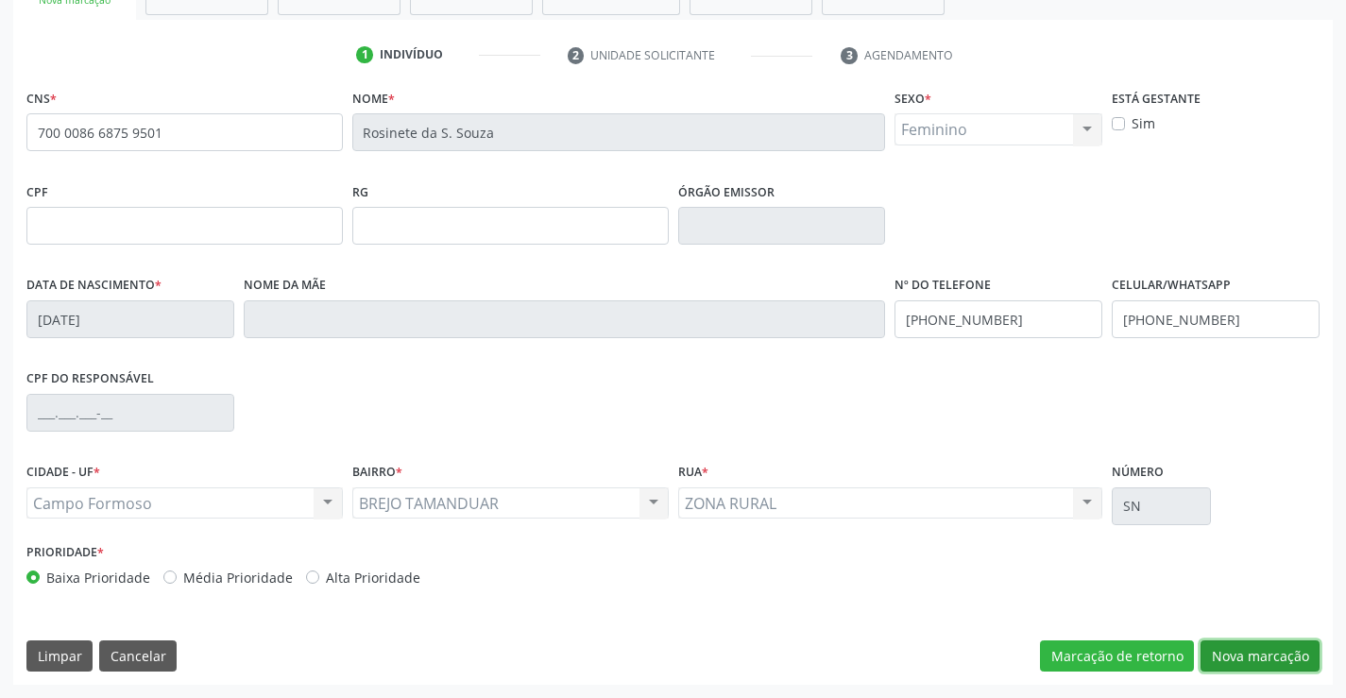
click at [1253, 643] on button "Nova marcação" at bounding box center [1259, 656] width 119 height 32
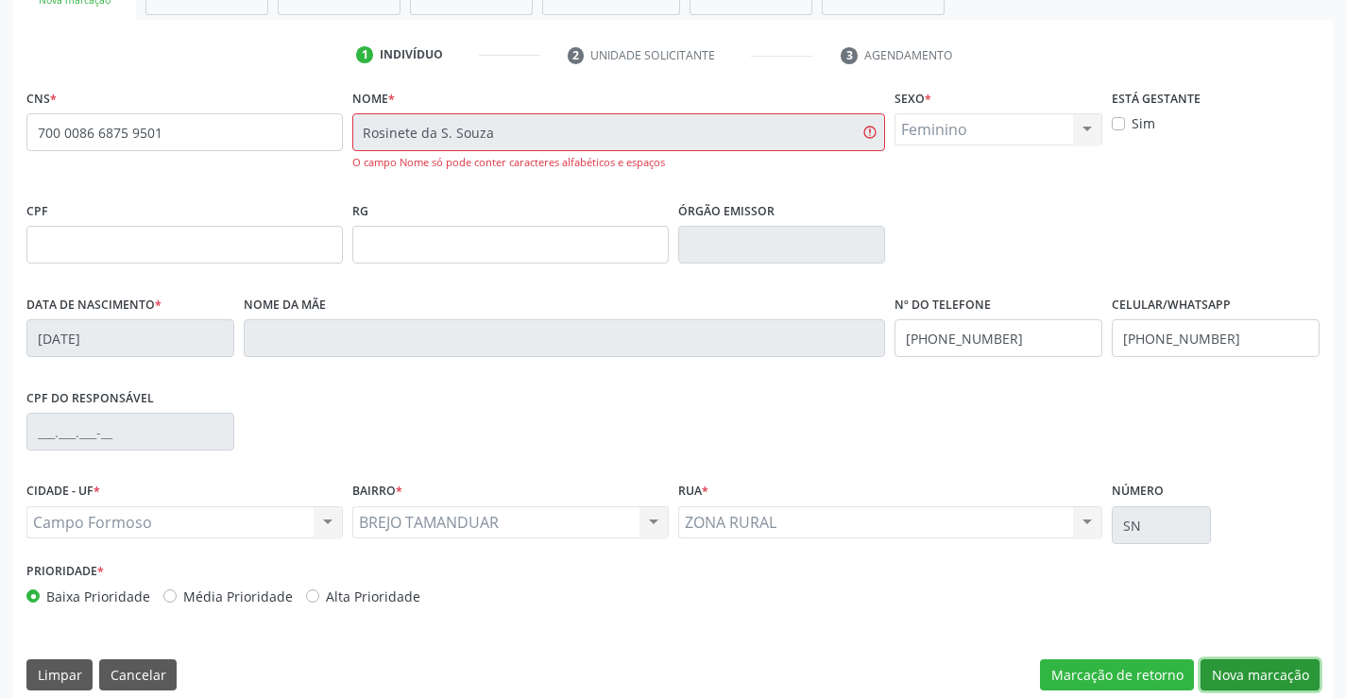
click at [1262, 672] on button "Nova marcação" at bounding box center [1259, 675] width 119 height 32
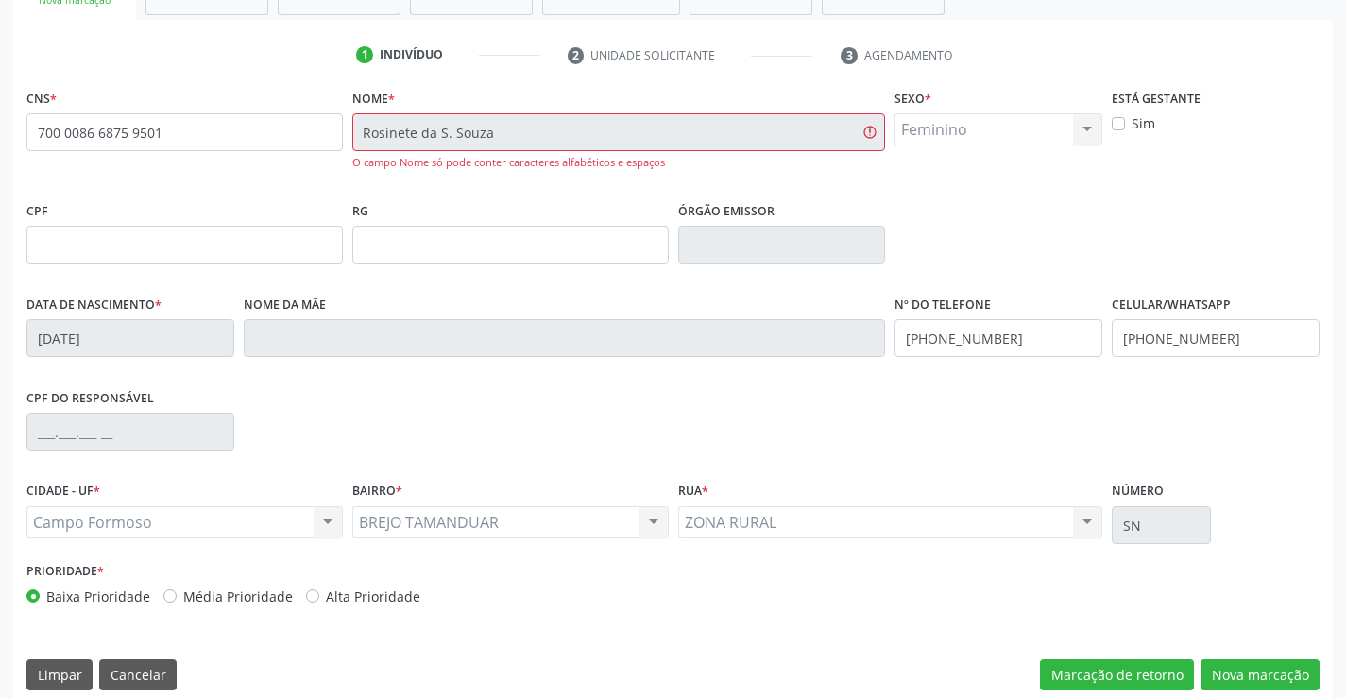
click at [720, 73] on div "1 Indivíduo 2 Unidade solicitante 3 Agendamento CNS * 700 0086 6875 9501 Nome *…" at bounding box center [672, 372] width 1319 height 664
click at [195, 123] on input "700 0086 6875 9501" at bounding box center [184, 132] width 316 height 38
click at [1226, 669] on button "Nova marcação" at bounding box center [1259, 675] width 119 height 32
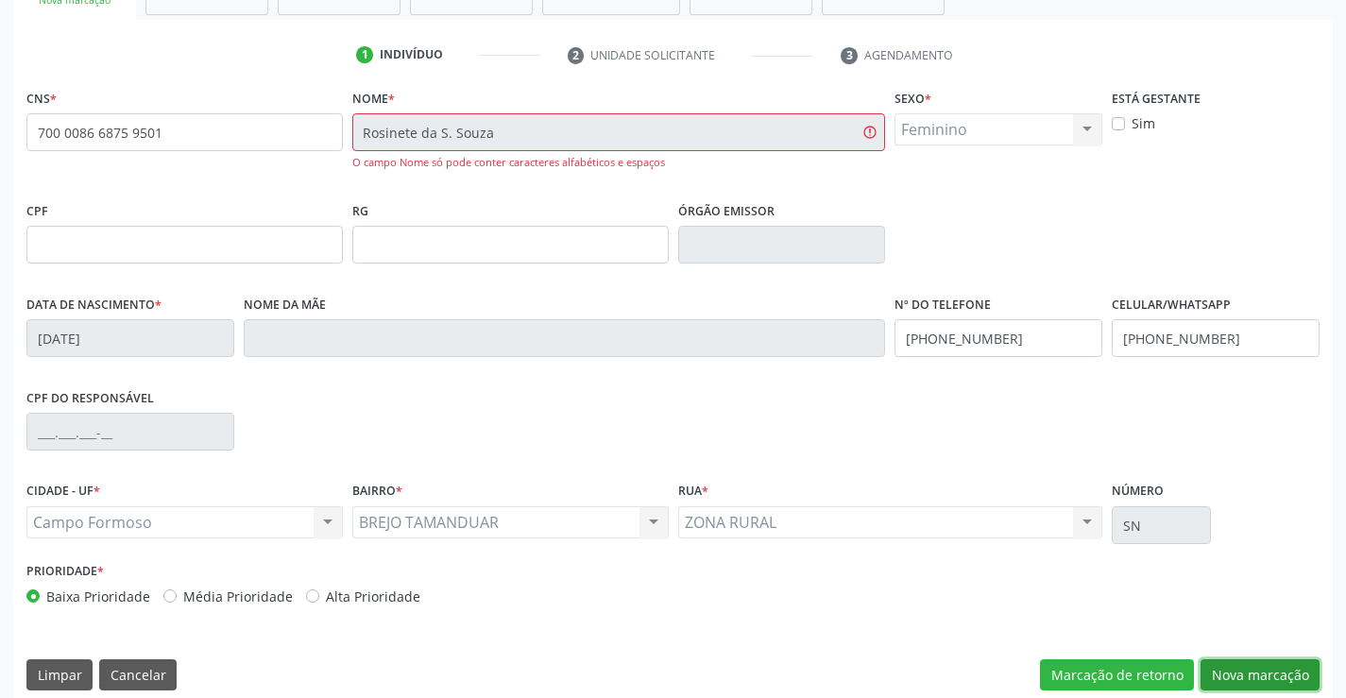
click at [1226, 669] on button "Nova marcação" at bounding box center [1259, 675] width 119 height 32
click at [290, 125] on input "700 0086 6875 9501" at bounding box center [184, 132] width 316 height 38
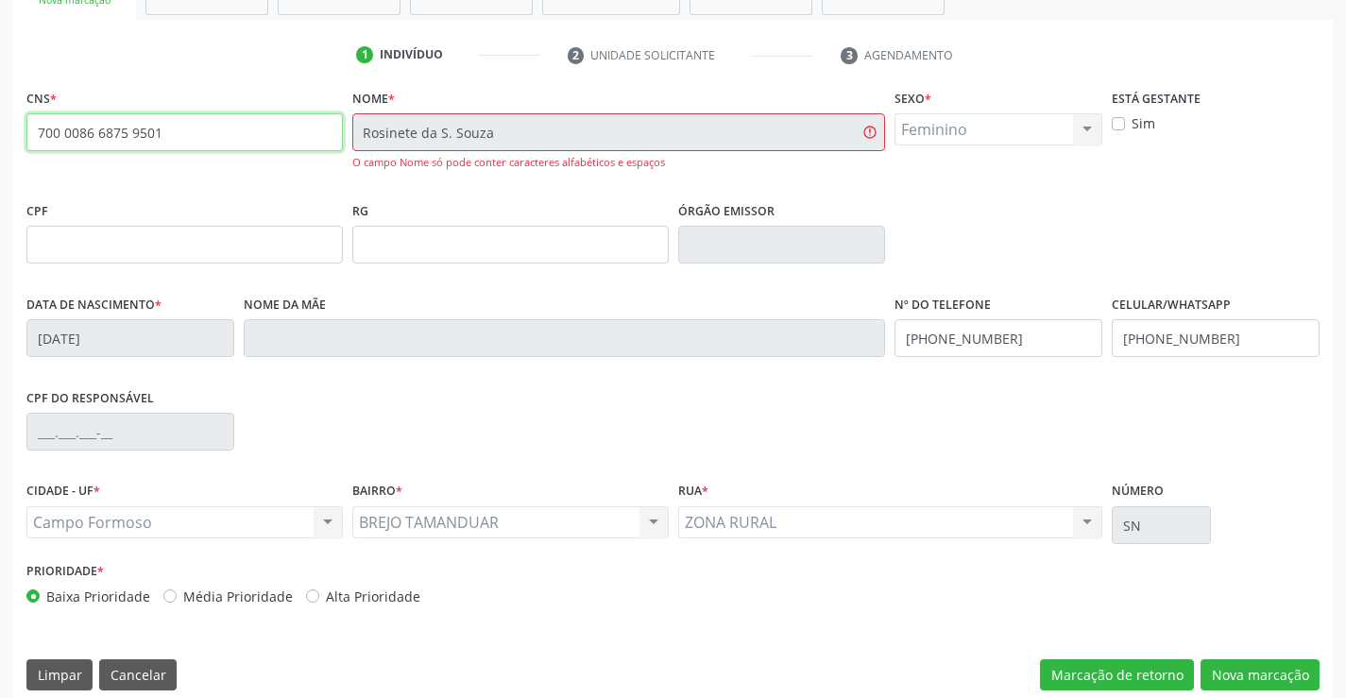
click at [290, 125] on input "700 0086 6875 9501" at bounding box center [184, 132] width 316 height 38
click at [941, 127] on div "Feminino Masculino Feminino Nenhum resultado encontrado para: " " Não há nenhum…" at bounding box center [998, 129] width 208 height 32
click at [1287, 686] on button "Nova marcação" at bounding box center [1259, 675] width 119 height 32
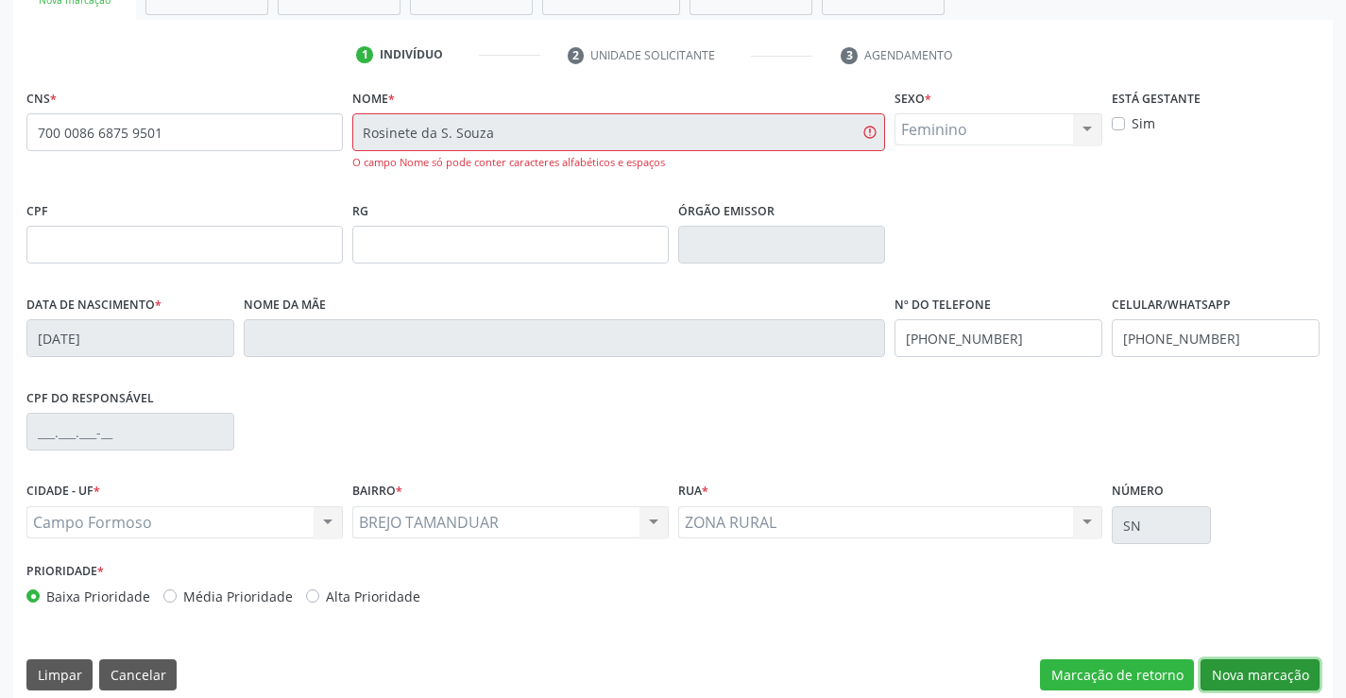
click at [1287, 686] on button "Nova marcação" at bounding box center [1259, 675] width 119 height 32
click at [1113, 676] on button "Marcação de retorno" at bounding box center [1117, 675] width 154 height 32
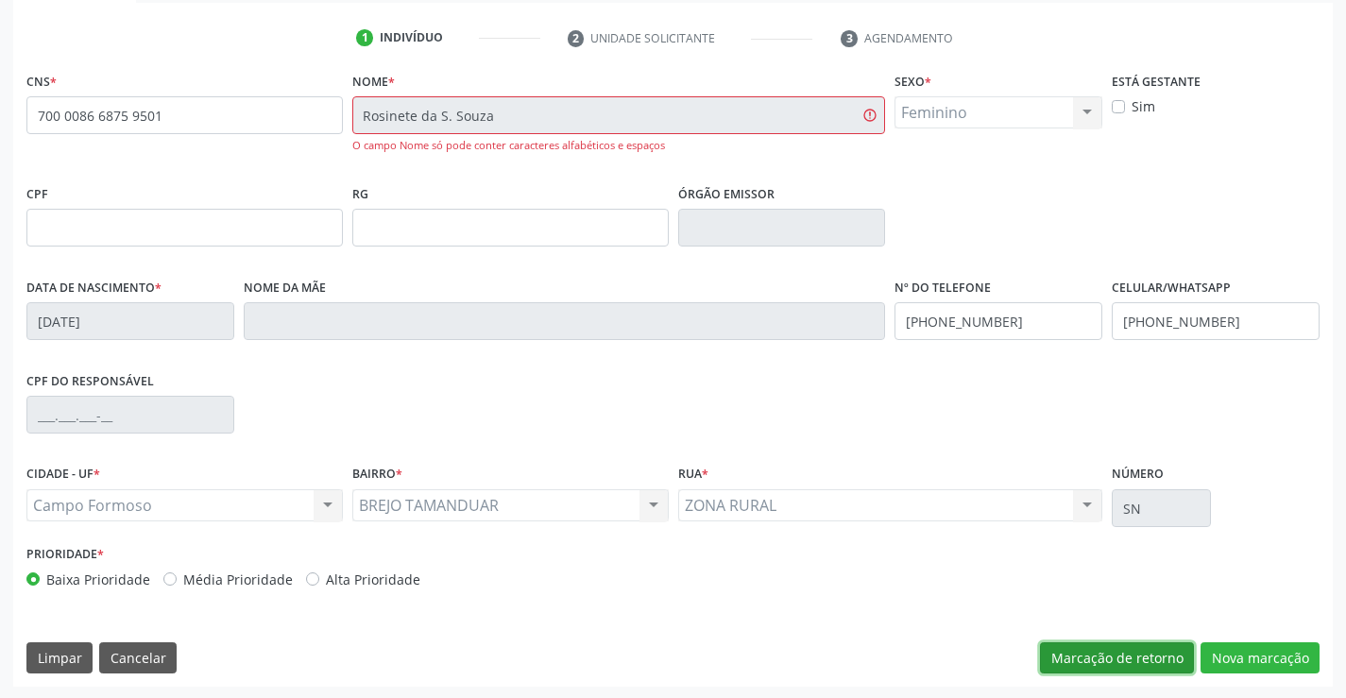
scroll to position [345, 0]
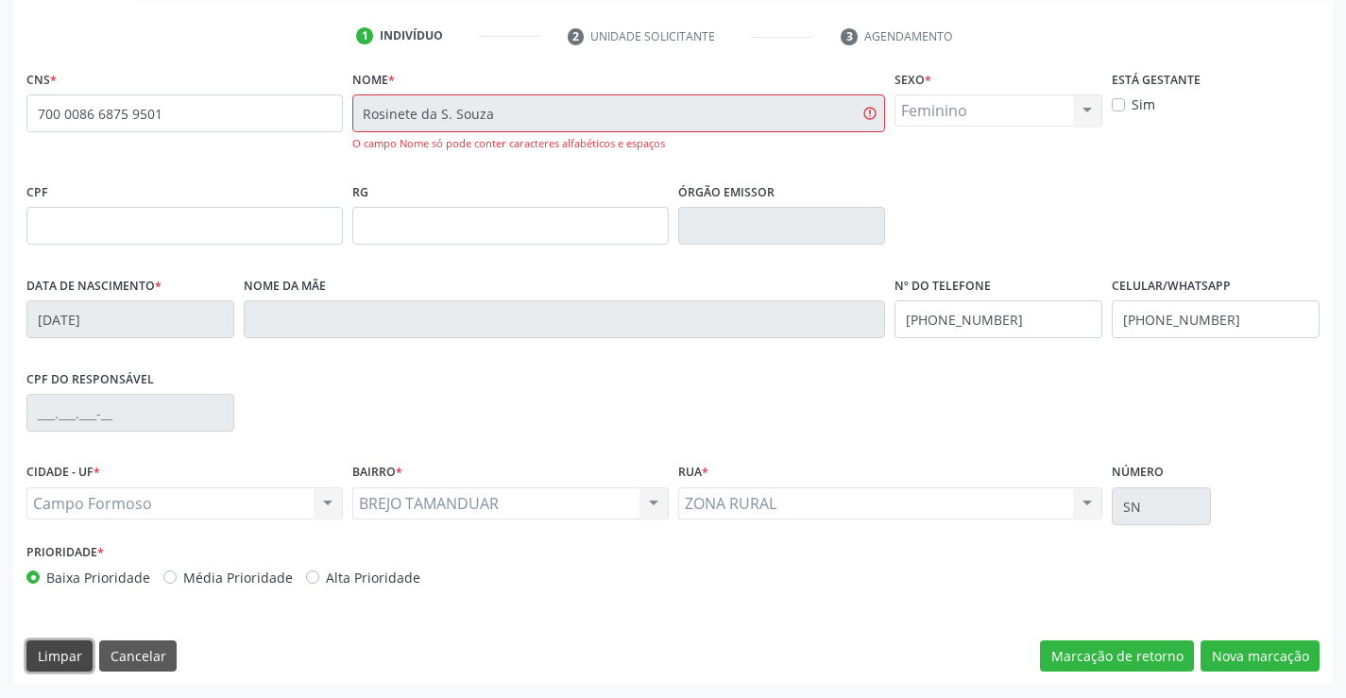
click at [71, 649] on button "Limpar" at bounding box center [59, 656] width 66 height 32
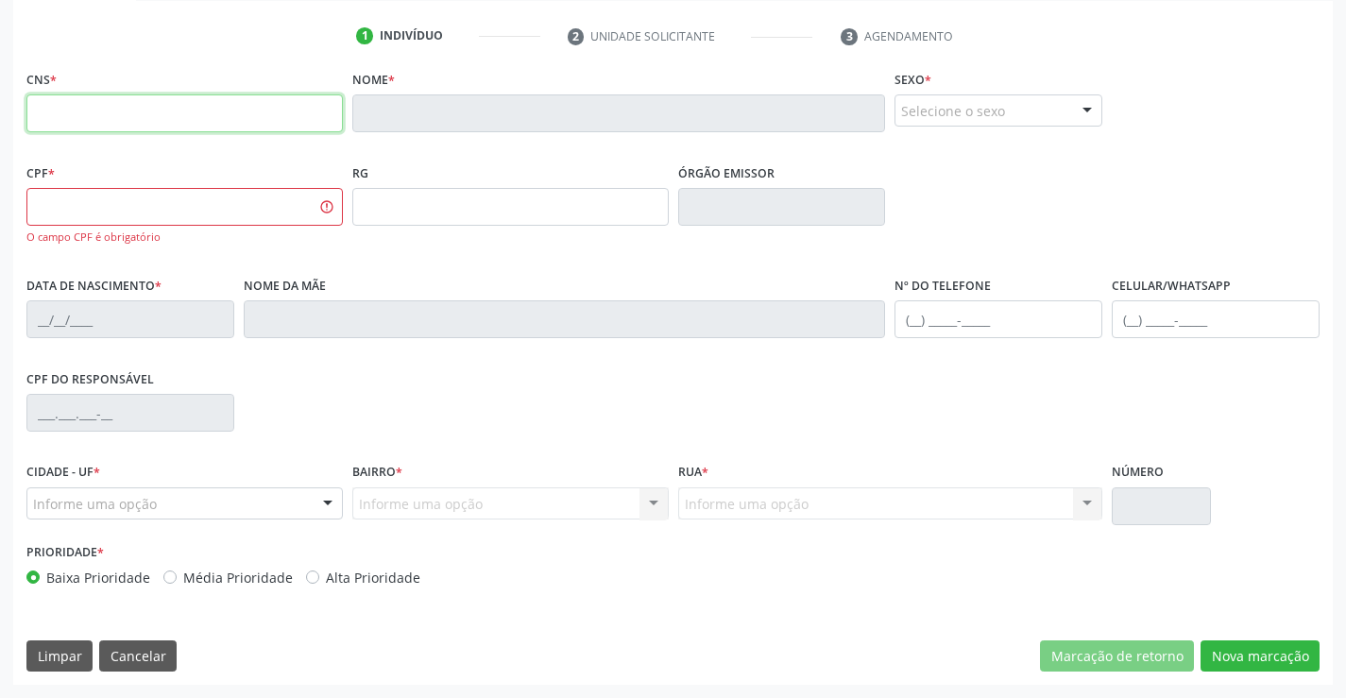
click at [198, 127] on input "text" at bounding box center [184, 113] width 316 height 38
paste input "700 0086 6875 9501"
type input "700 0086 6875 9501"
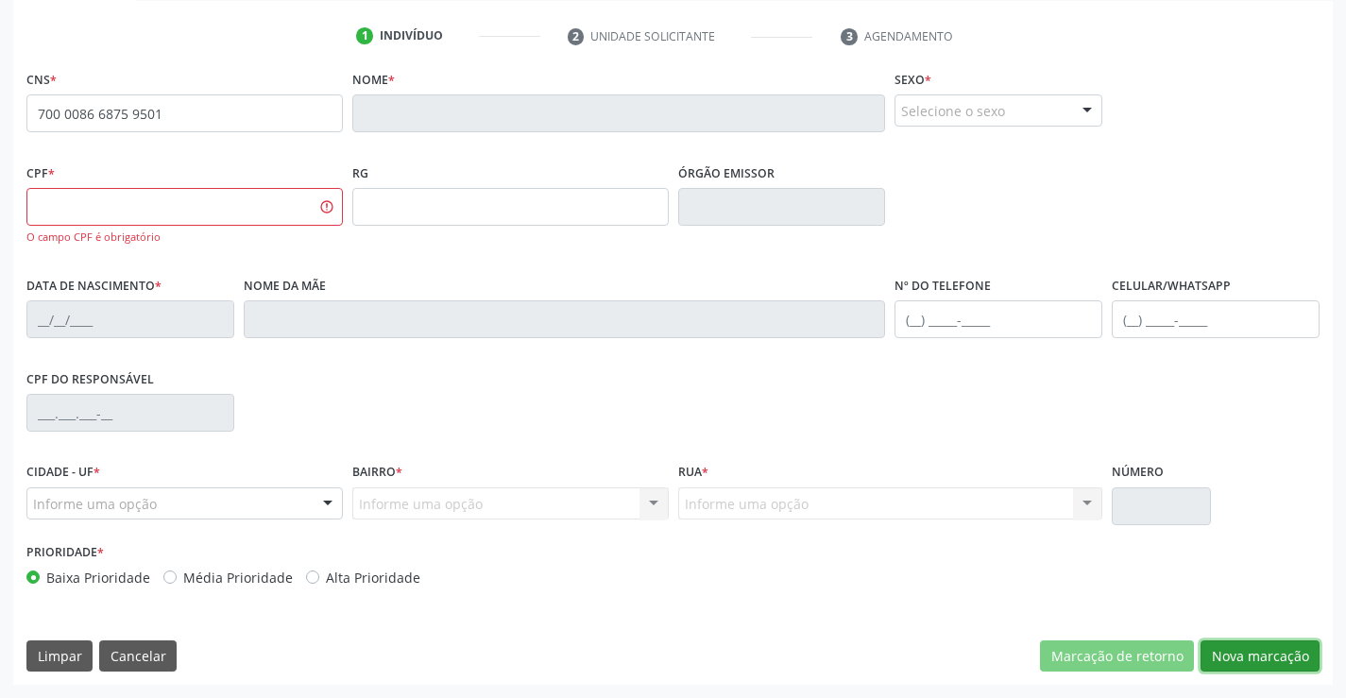
click at [1257, 661] on button "Nova marcação" at bounding box center [1259, 656] width 119 height 32
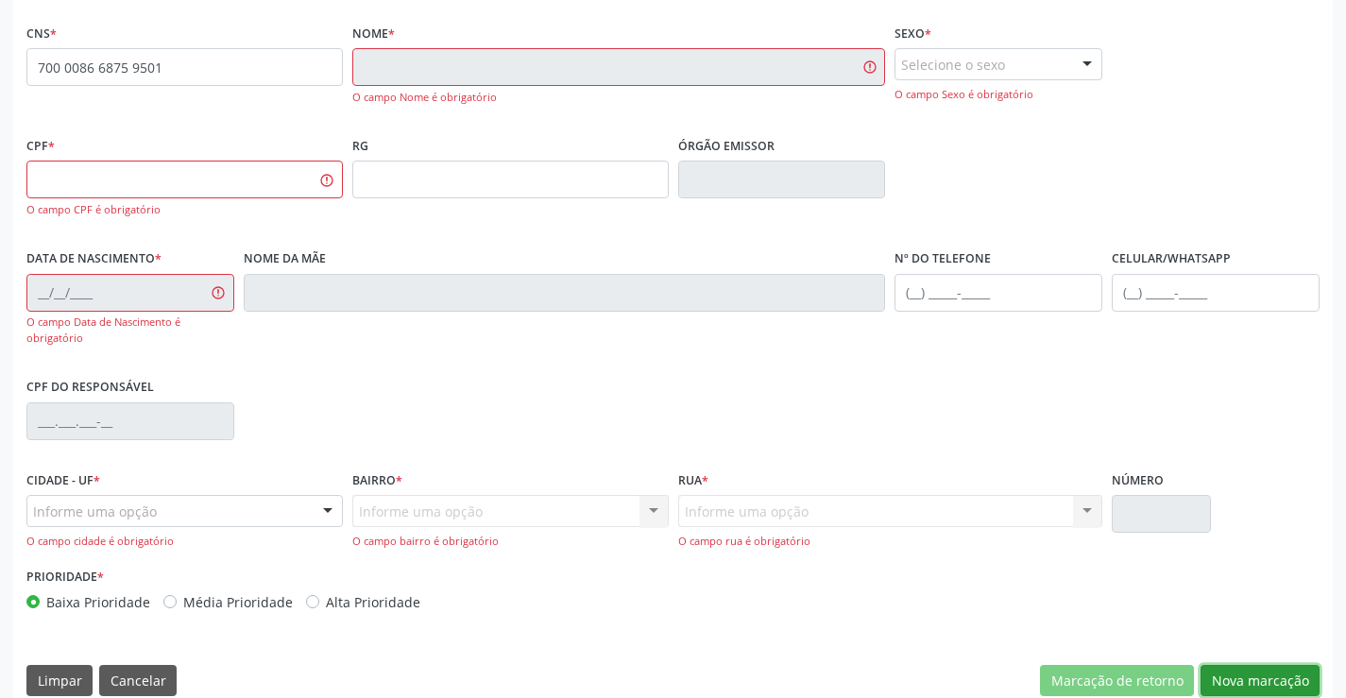
scroll to position [416, 0]
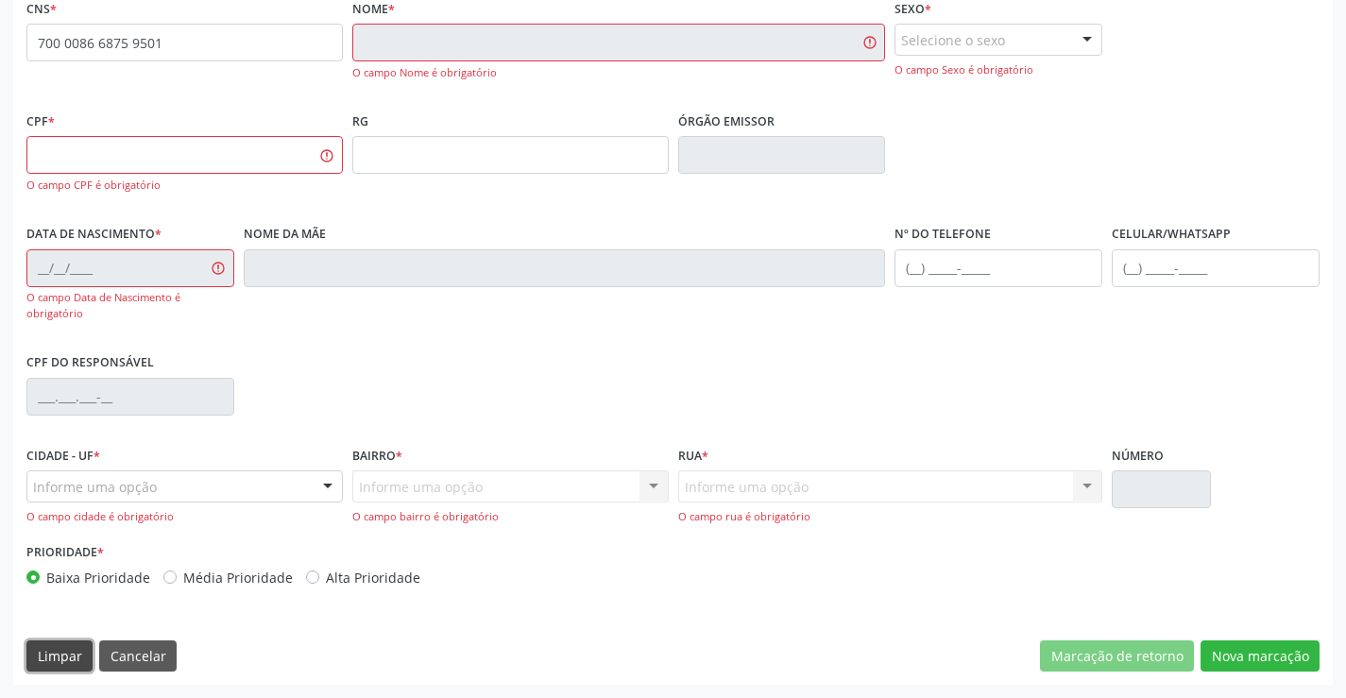
click at [67, 640] on button "Limpar" at bounding box center [59, 656] width 66 height 32
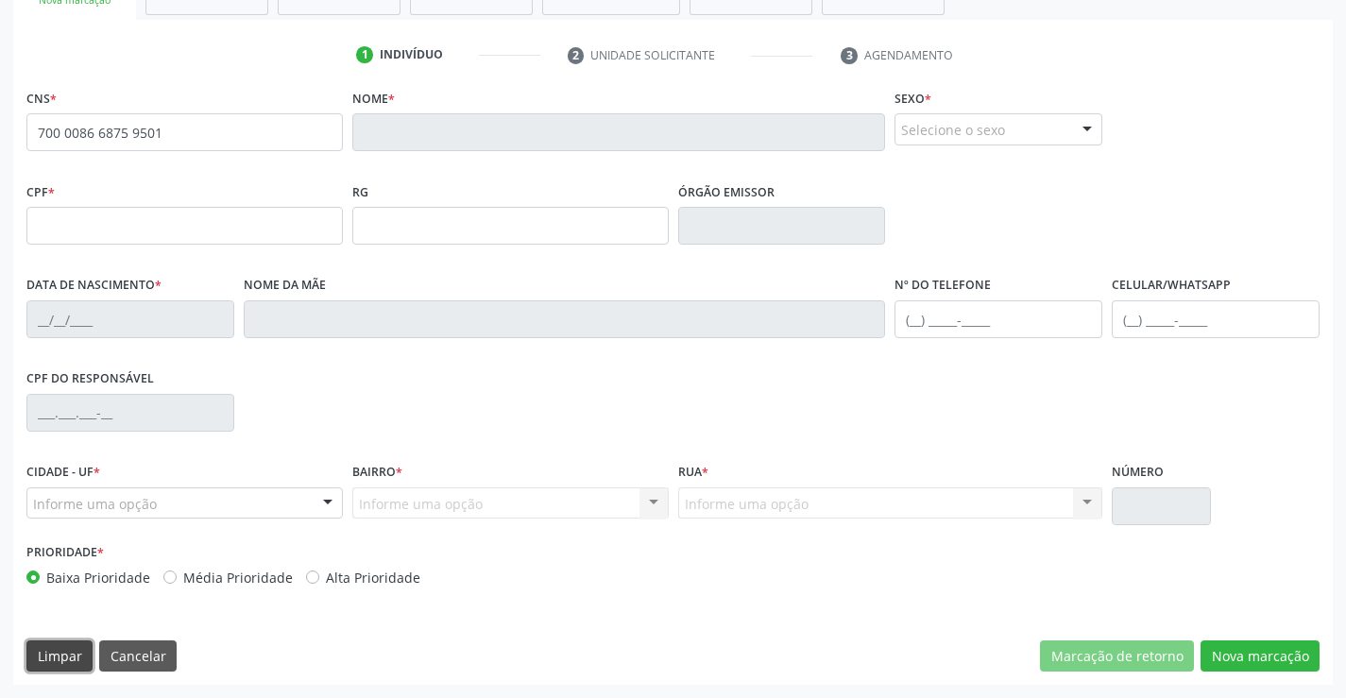
scroll to position [137, 0]
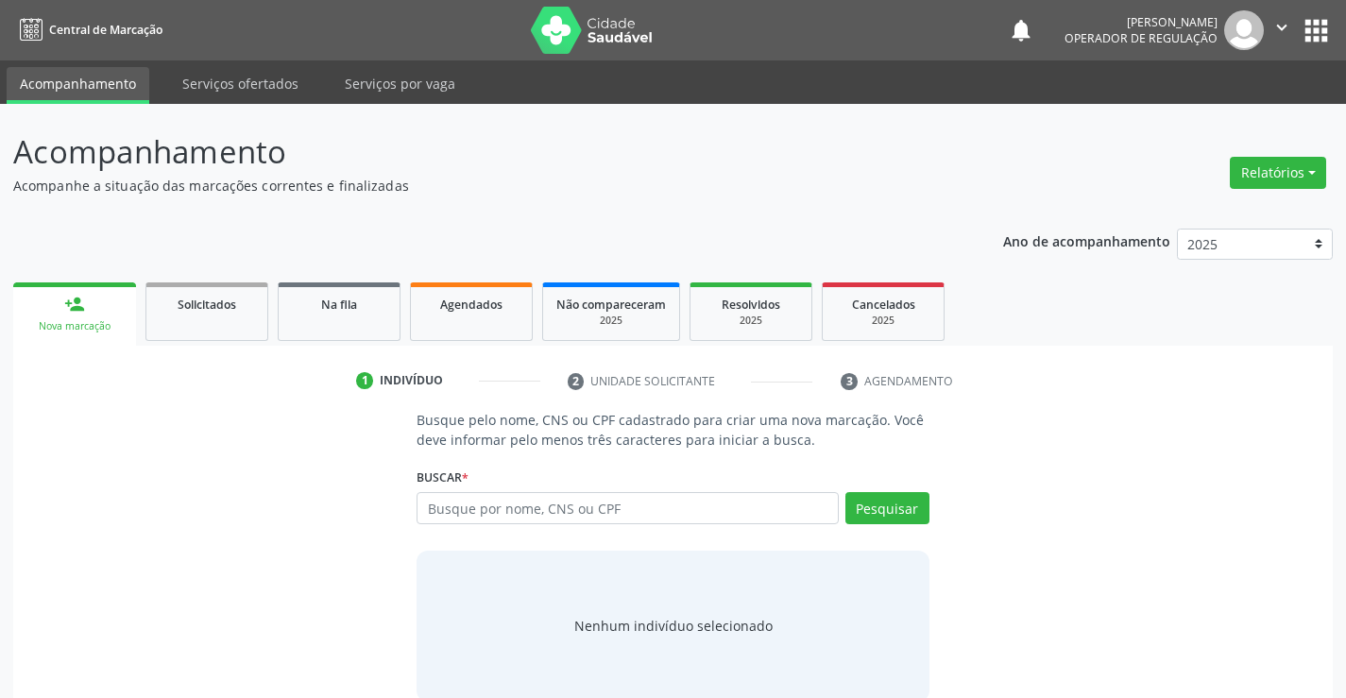
click at [496, 490] on div "Buscar * Busque por nome, CNS ou CPF Nenhum resultado encontrado para: " " Digi…" at bounding box center [672, 500] width 512 height 74
paste input "700 0086 6875 9501"
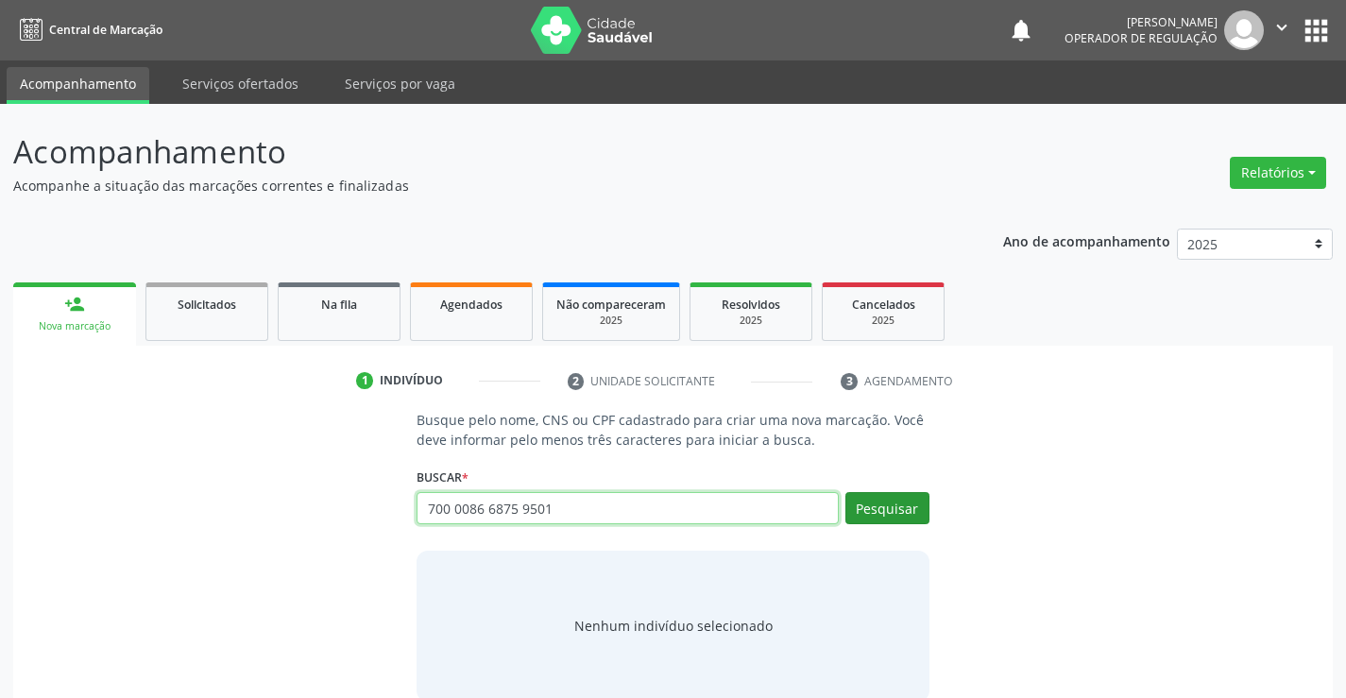
type input "700 0086 6875 9501"
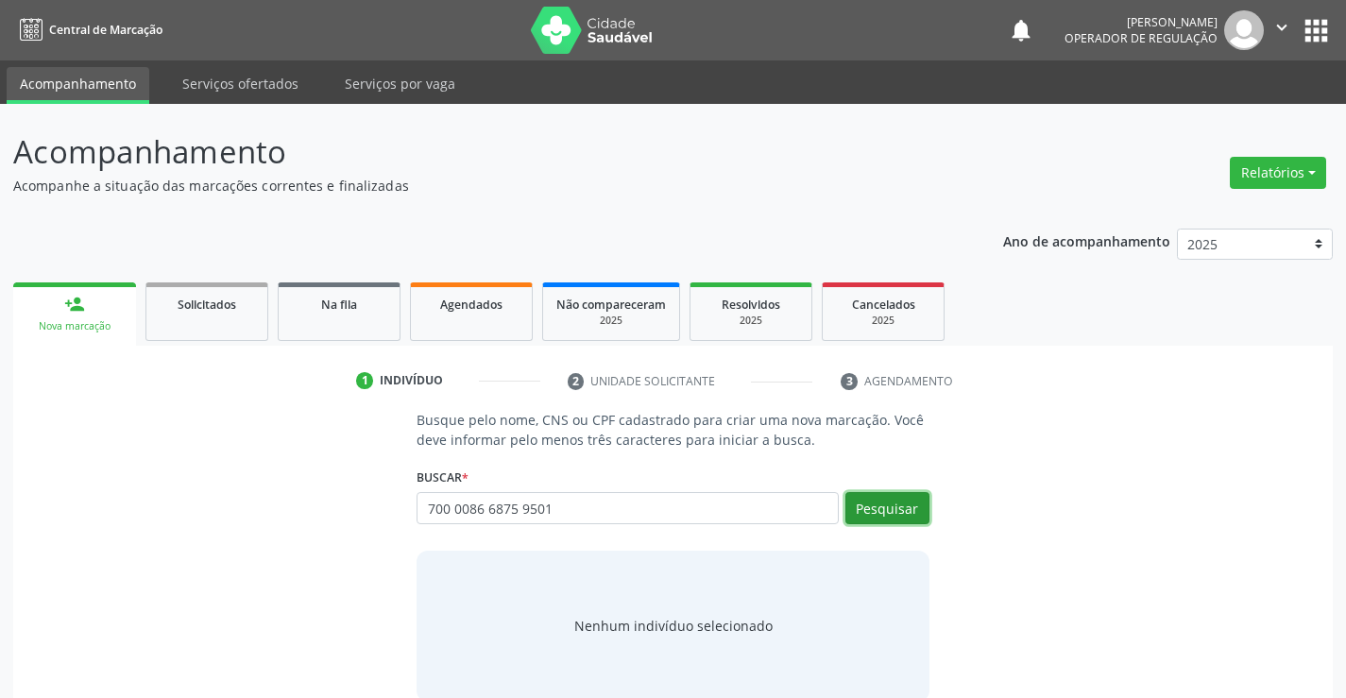
click at [912, 510] on button "Pesquisar" at bounding box center [887, 508] width 84 height 32
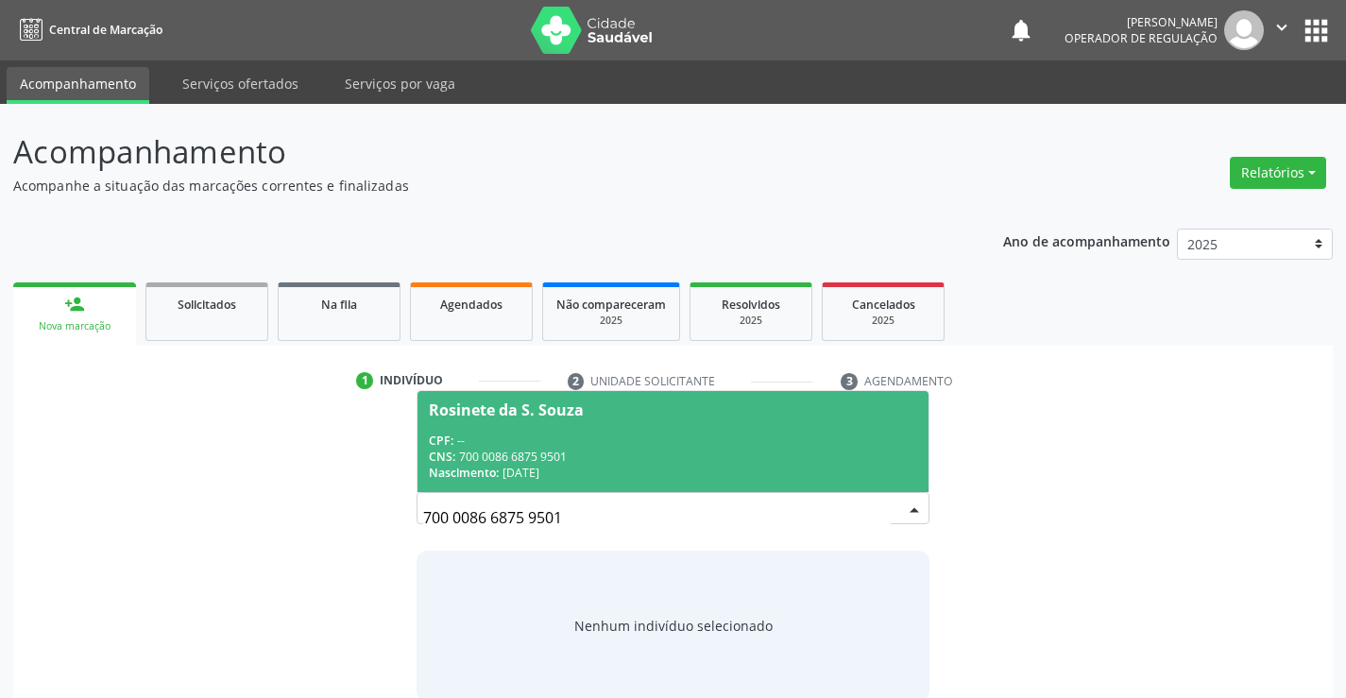
click at [574, 416] on div "Rosinete da S. Souza" at bounding box center [506, 409] width 155 height 15
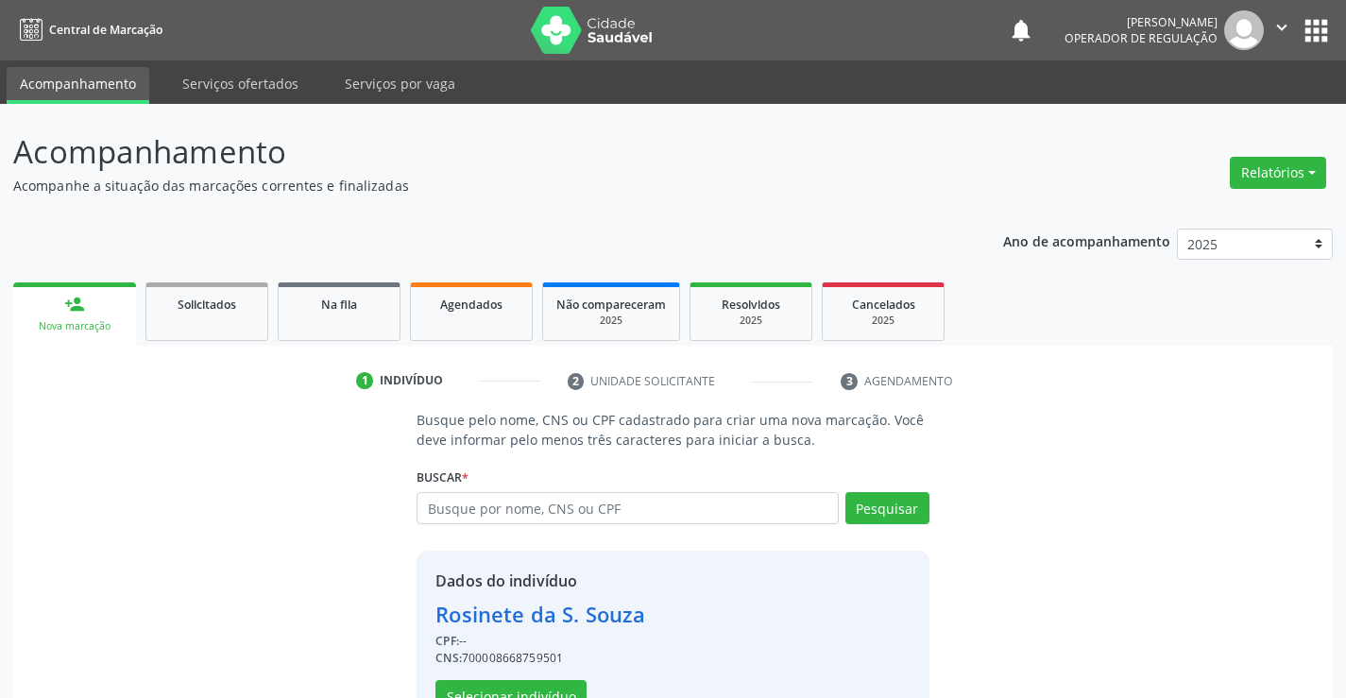
scroll to position [59, 0]
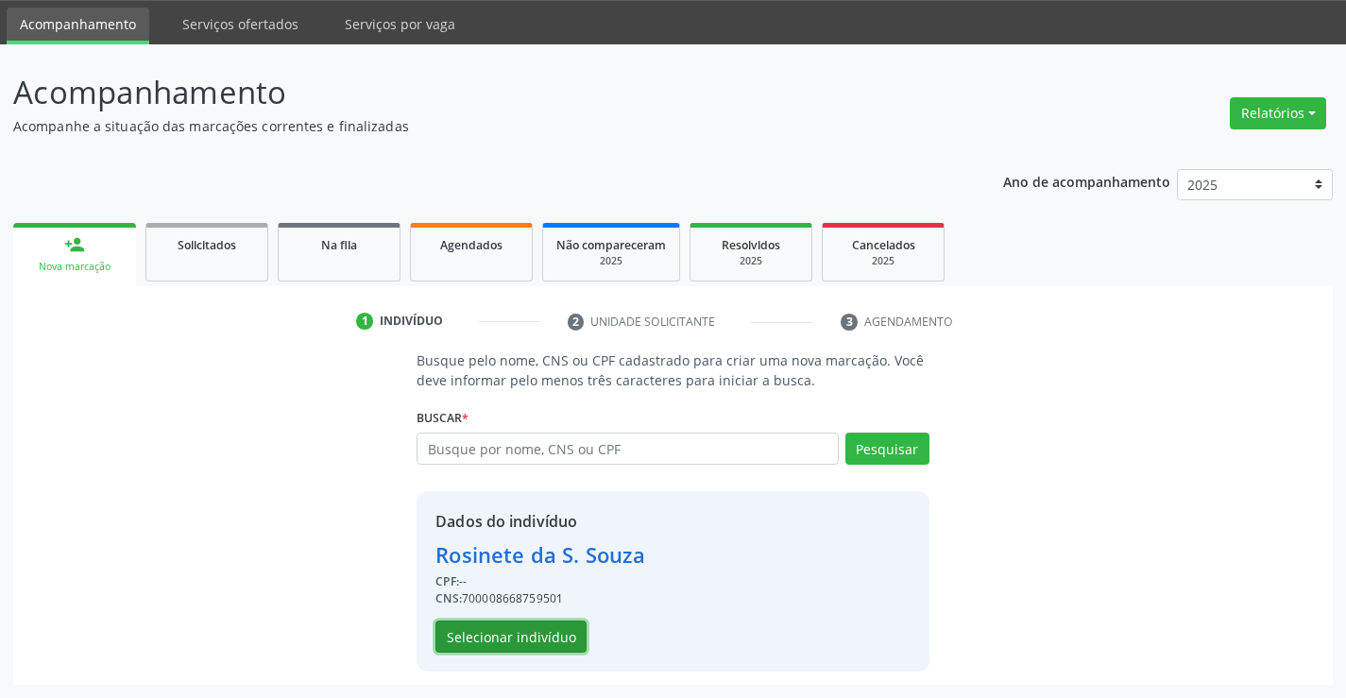
click at [477, 624] on button "Selecionar indivíduo" at bounding box center [510, 636] width 151 height 32
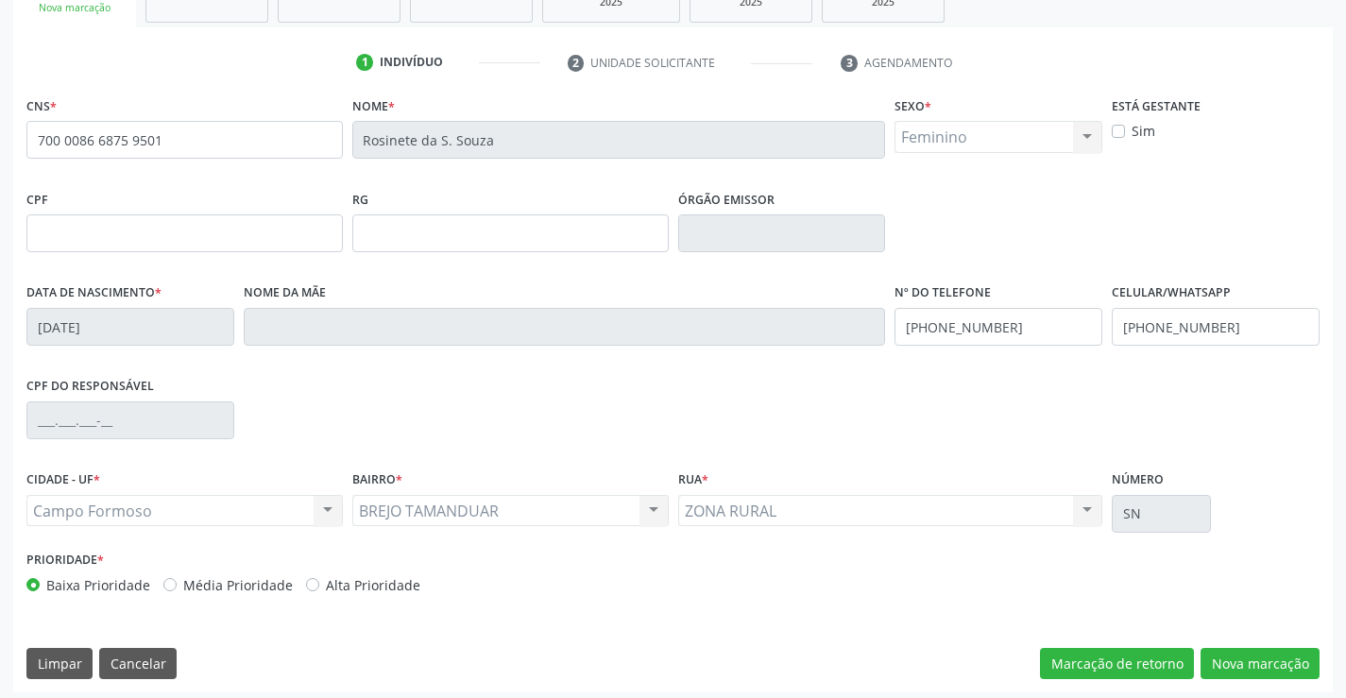
scroll to position [326, 0]
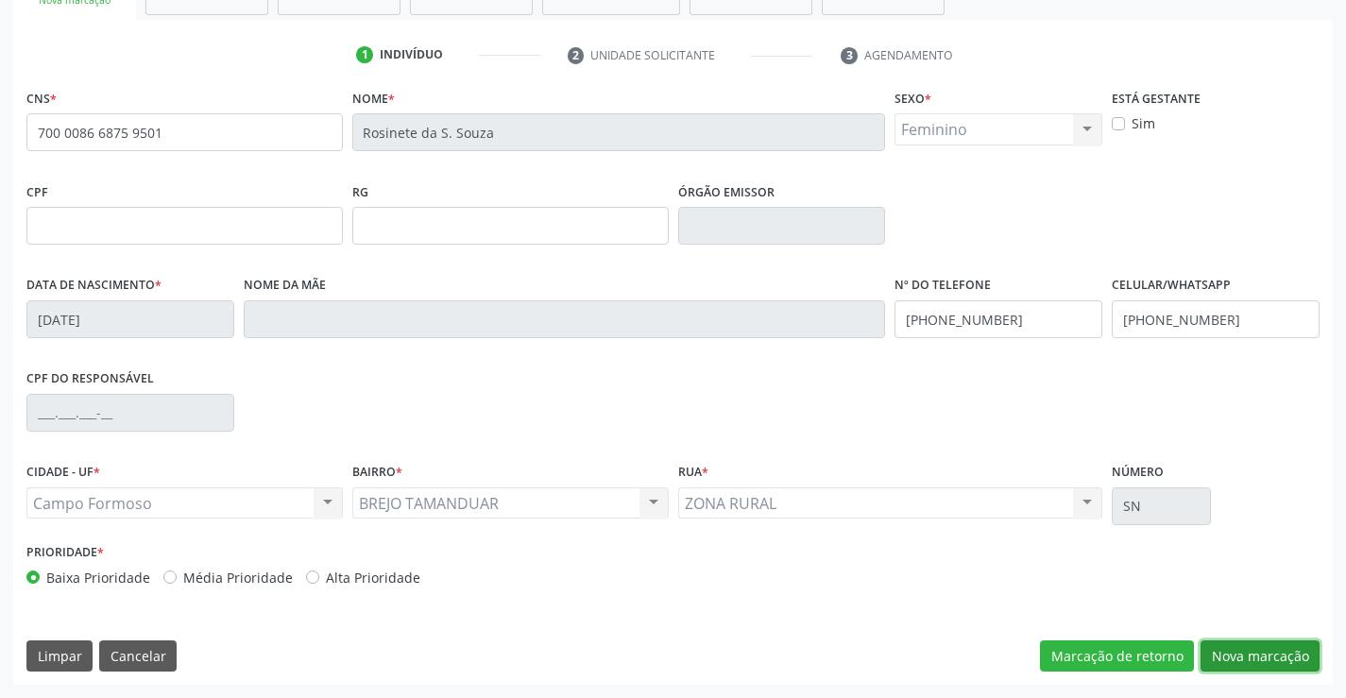
click at [1282, 661] on button "Nova marcação" at bounding box center [1259, 656] width 119 height 32
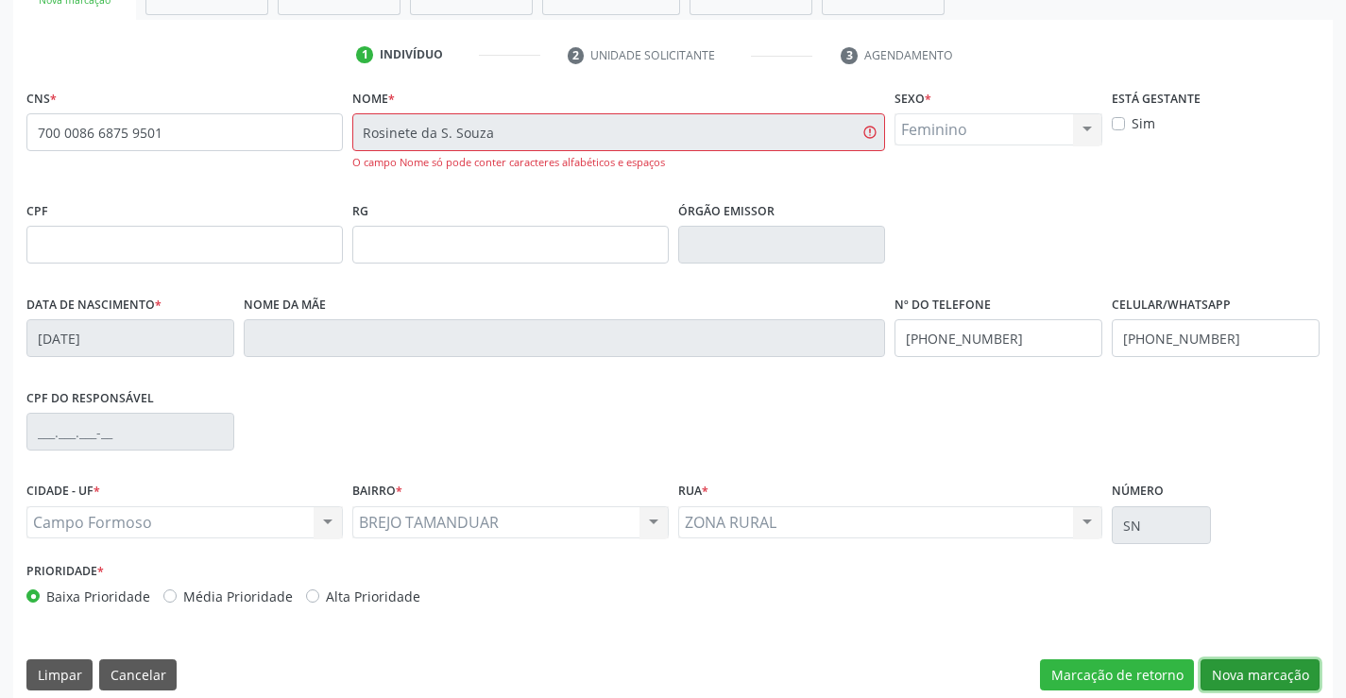
click at [1245, 668] on button "Nova marcação" at bounding box center [1259, 675] width 119 height 32
click at [1243, 665] on button "Nova marcação" at bounding box center [1259, 675] width 119 height 32
click at [1242, 664] on button "Nova marcação" at bounding box center [1259, 675] width 119 height 32
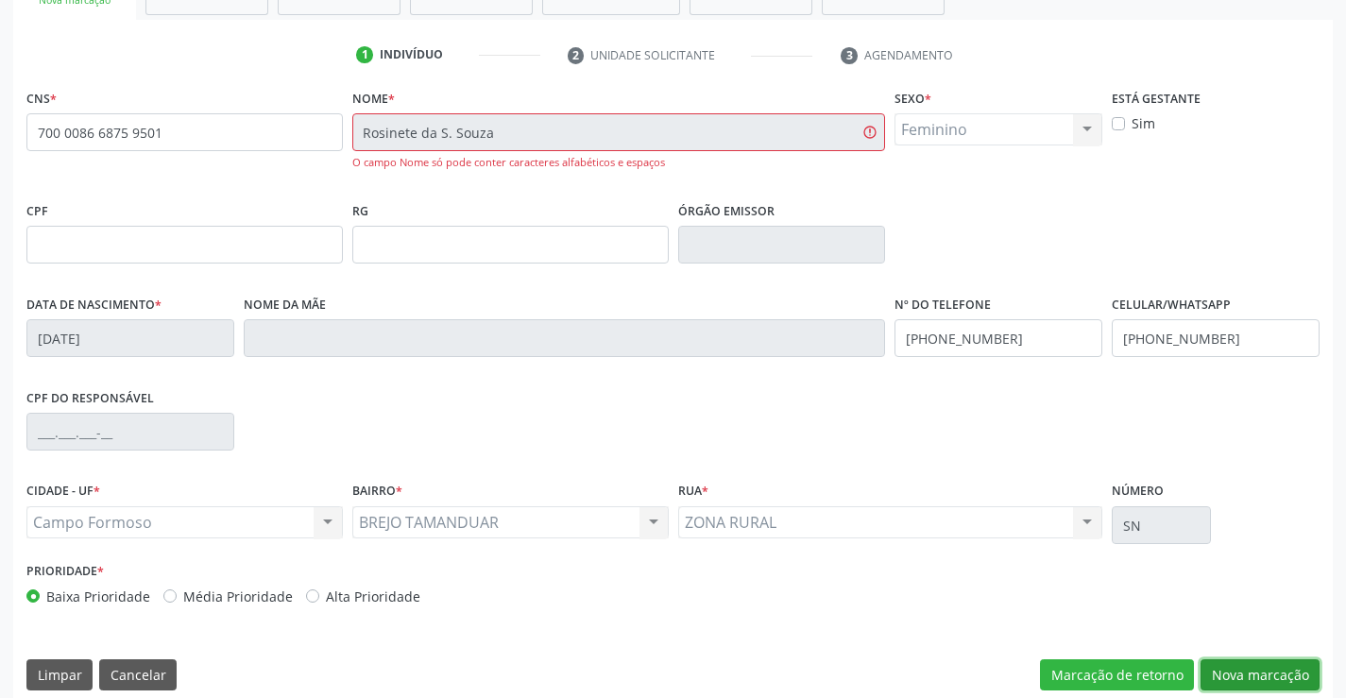
click at [1242, 664] on button "Nova marcação" at bounding box center [1259, 675] width 119 height 32
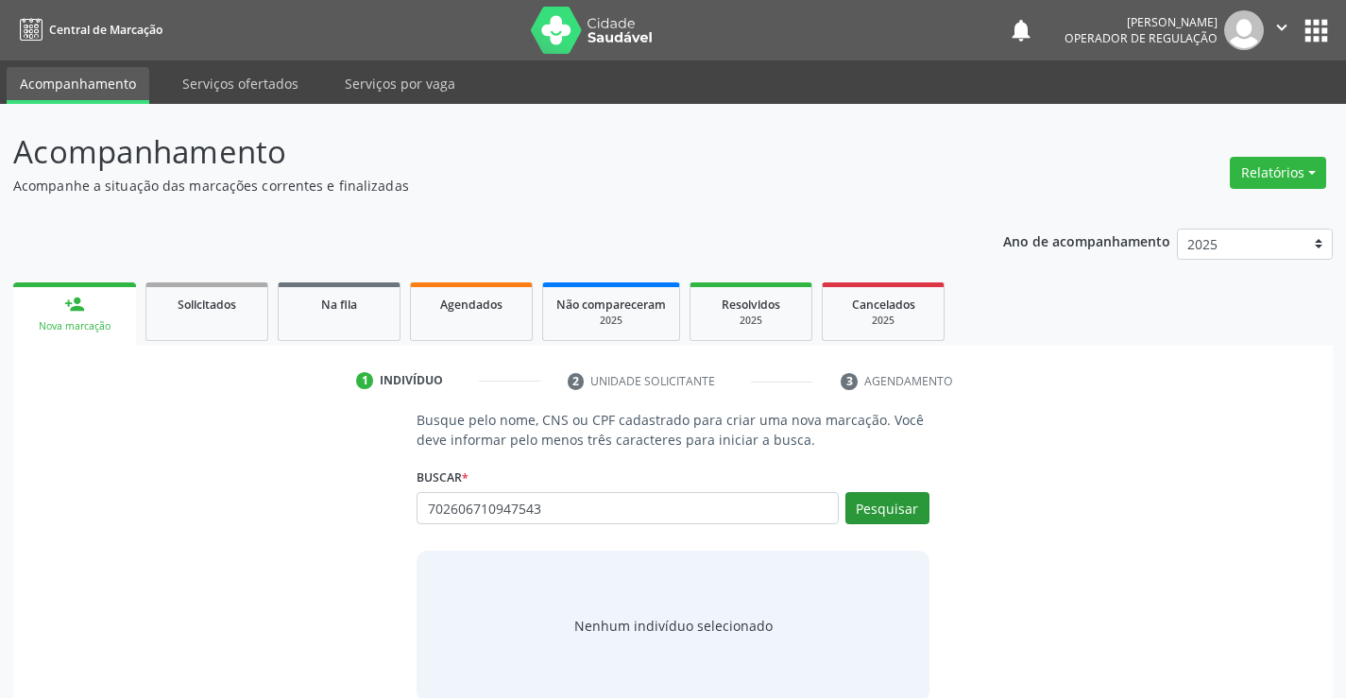
type input "702606710947543"
click at [908, 512] on button "Pesquisar" at bounding box center [887, 508] width 84 height 32
type input "702606710947543"
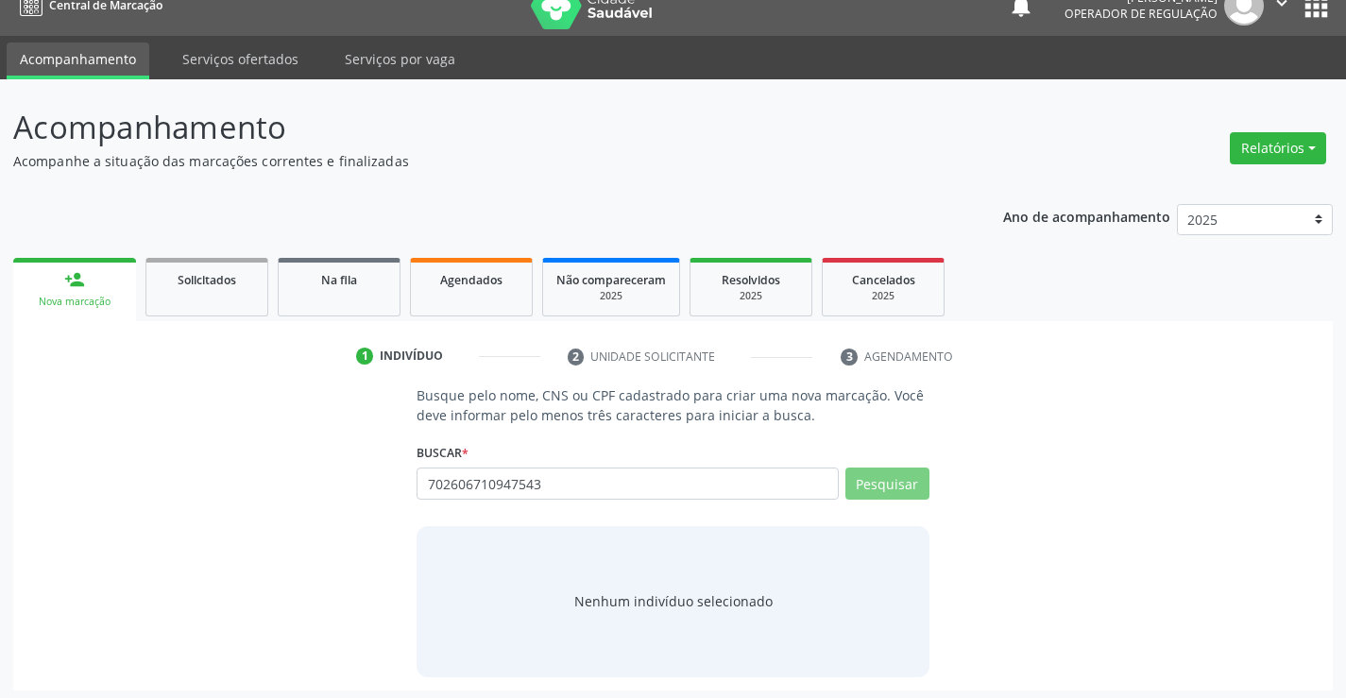
scroll to position [30, 0]
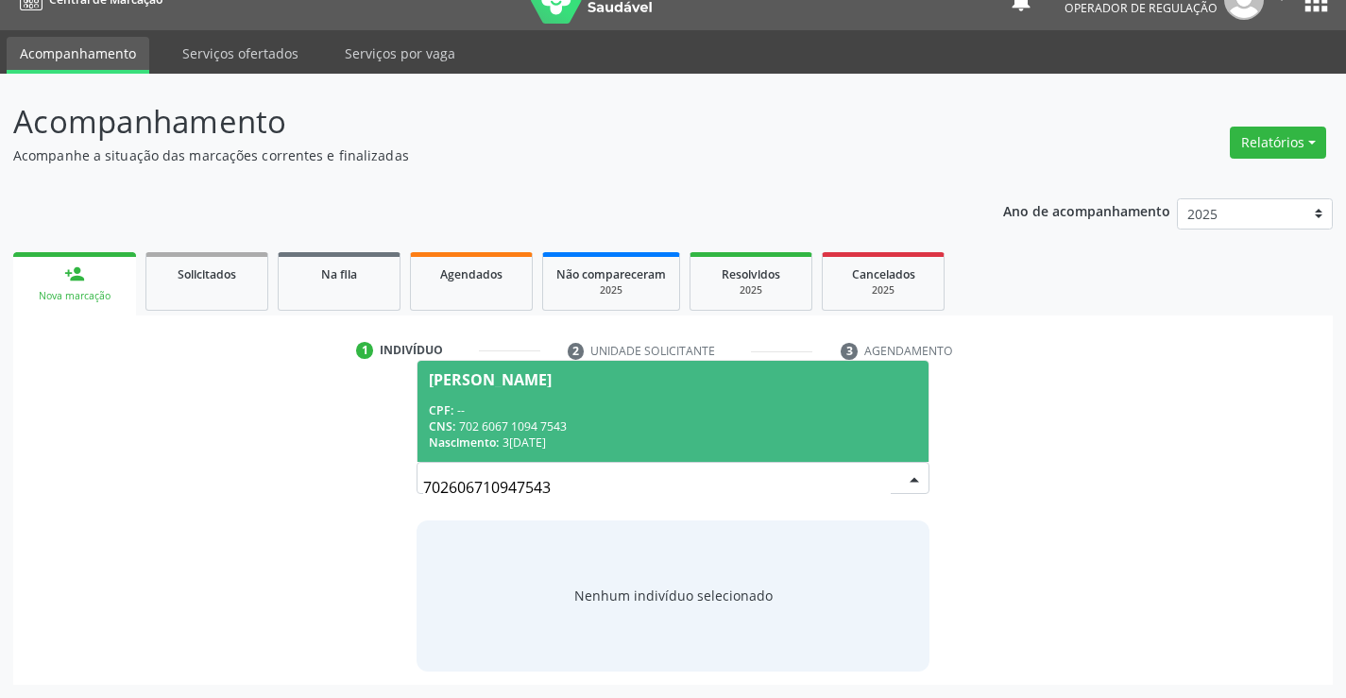
click at [547, 411] on div "CPF: --" at bounding box center [672, 410] width 487 height 16
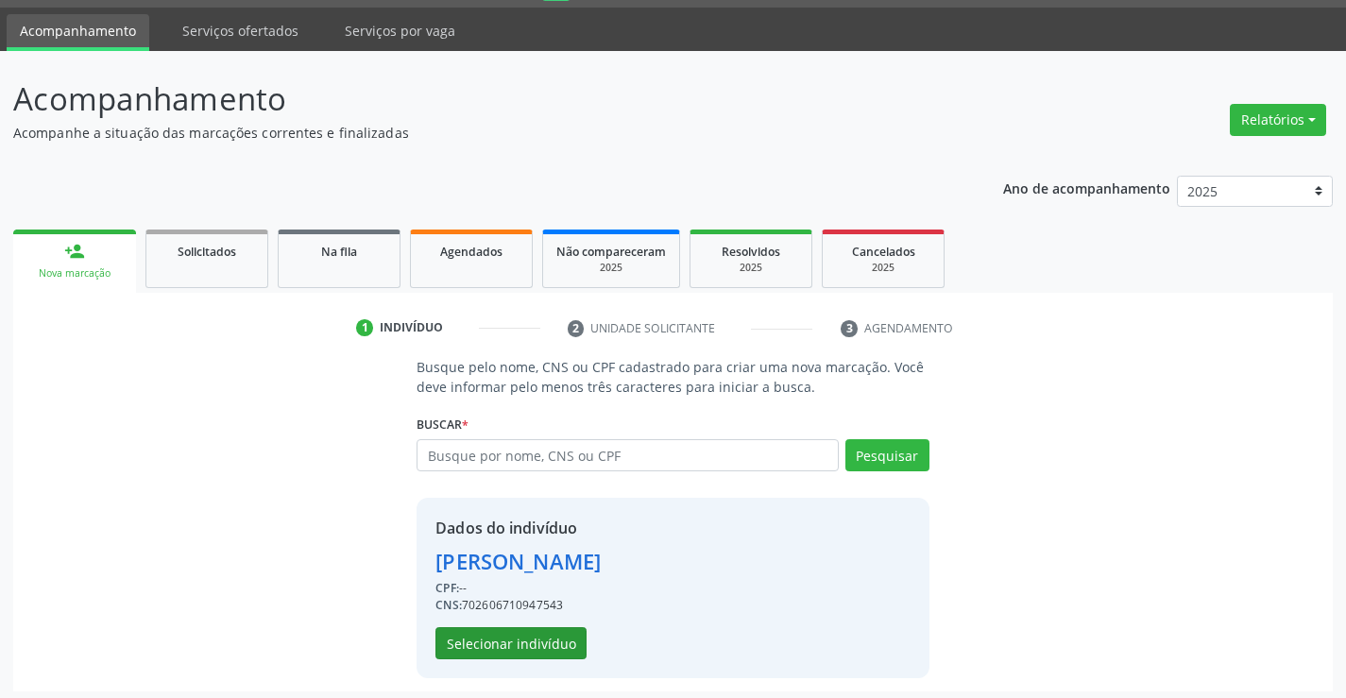
scroll to position [59, 0]
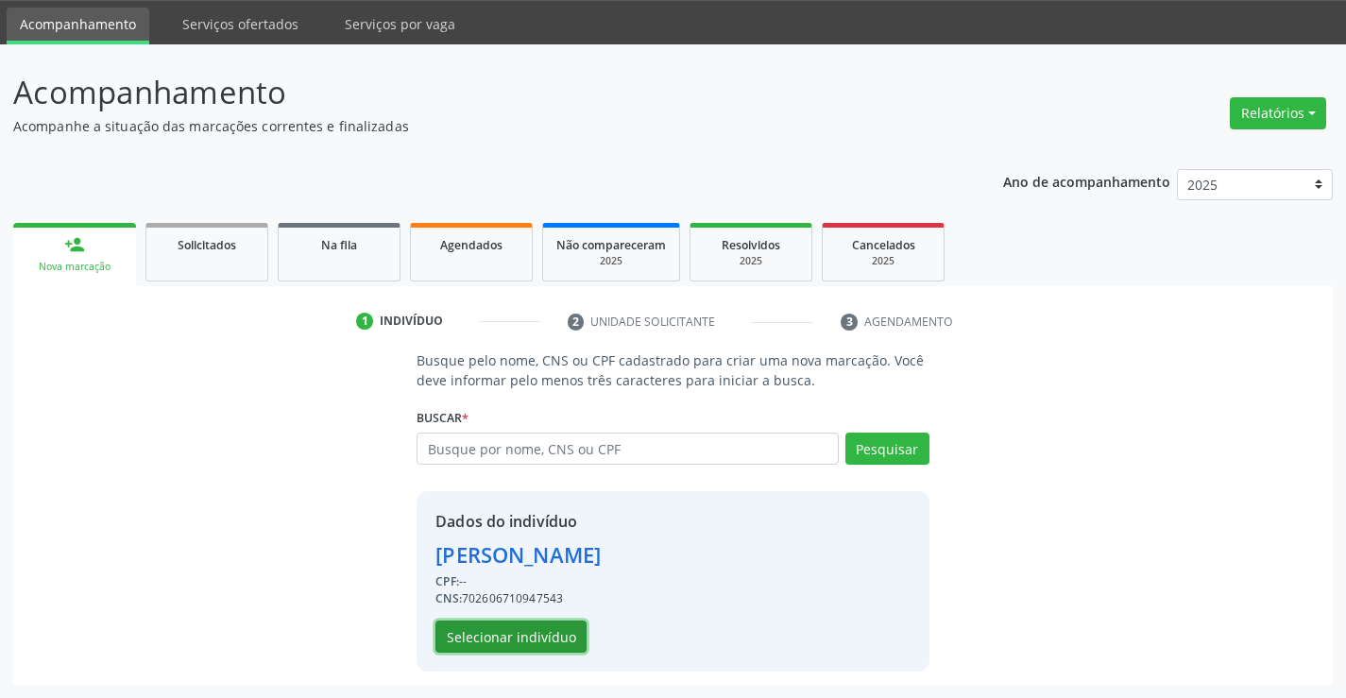
click at [489, 639] on button "Selecionar indivíduo" at bounding box center [510, 636] width 151 height 32
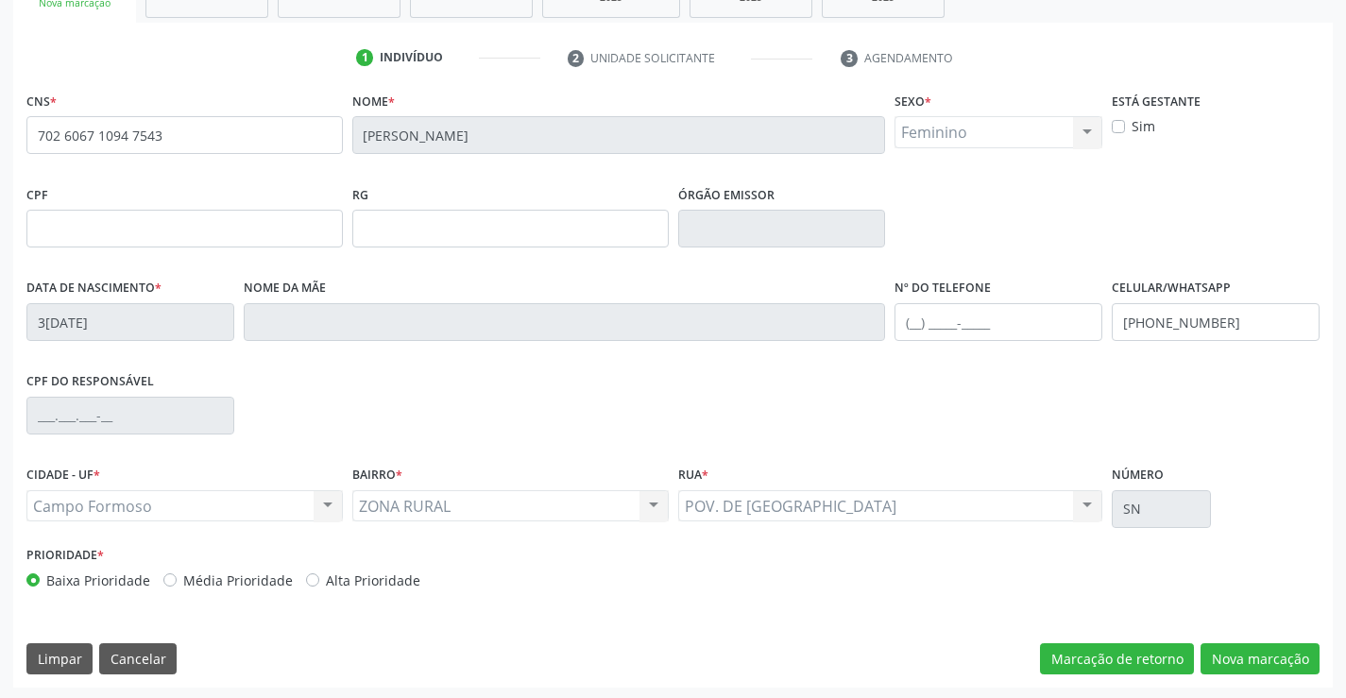
scroll to position [326, 0]
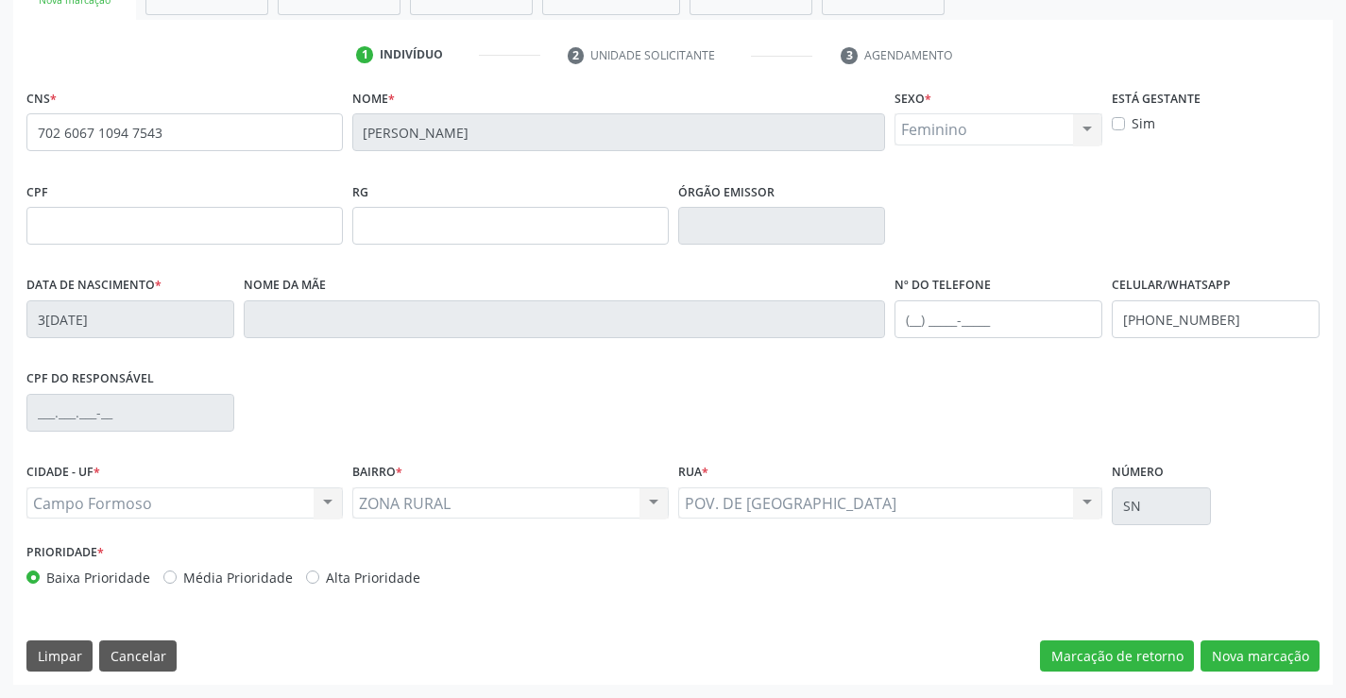
click at [1196, 656] on div "Marcação de retorno Nova marcação" at bounding box center [1180, 656] width 280 height 32
click at [1239, 645] on button "Nova marcação" at bounding box center [1259, 656] width 119 height 32
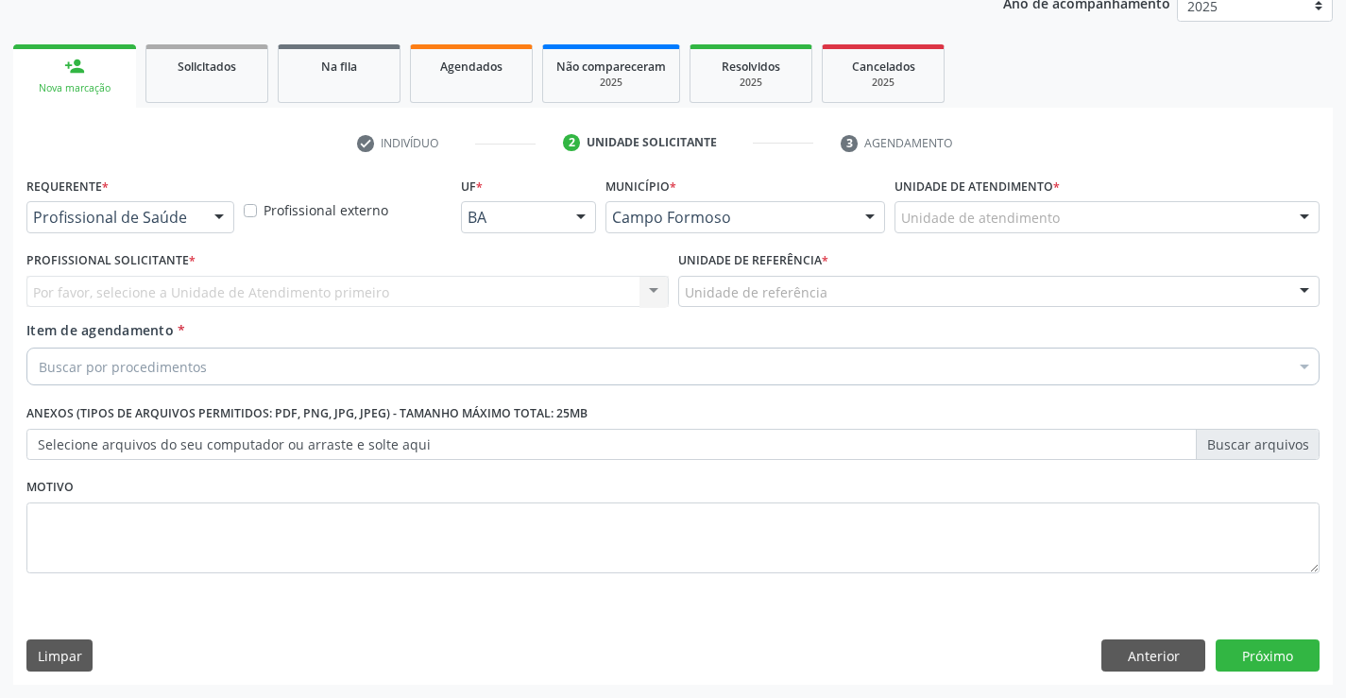
scroll to position [238, 0]
click at [210, 232] on div "Profissional de Saúde Profissional de Saúde Paciente Nenhum resultado encontrad…" at bounding box center [130, 217] width 208 height 32
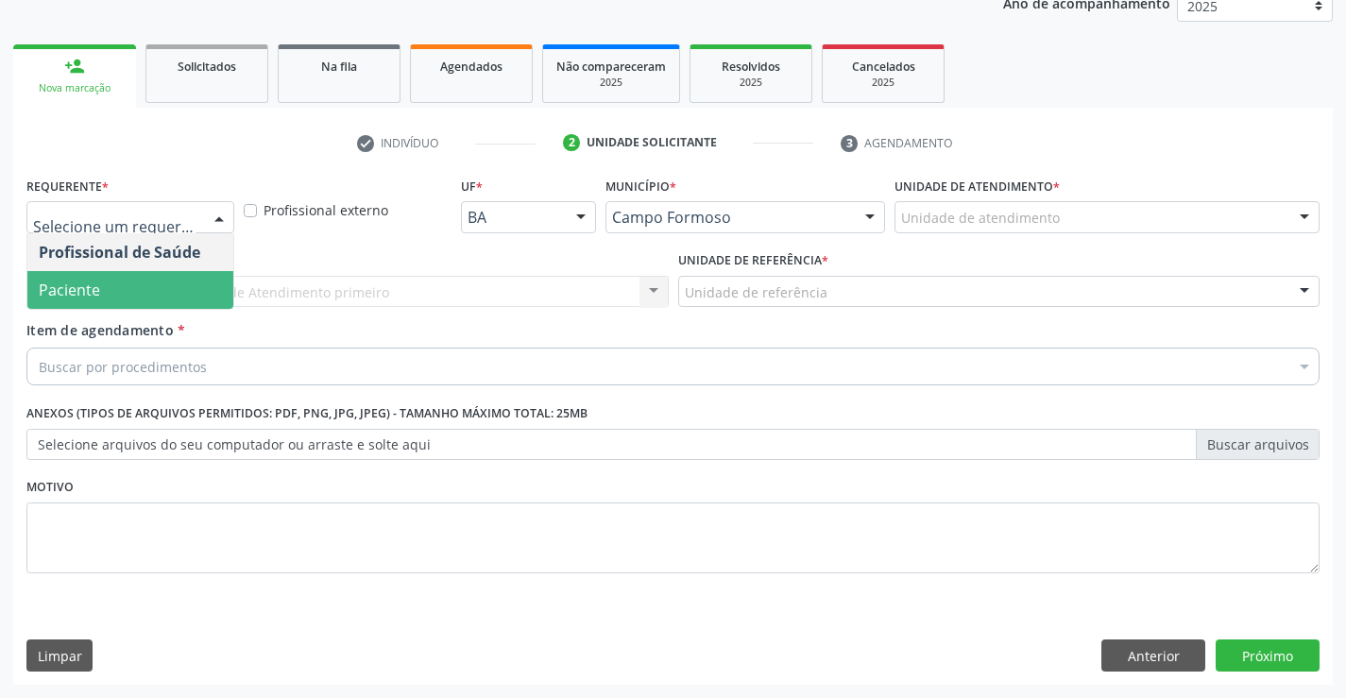
click at [165, 272] on span "Paciente" at bounding box center [130, 290] width 206 height 38
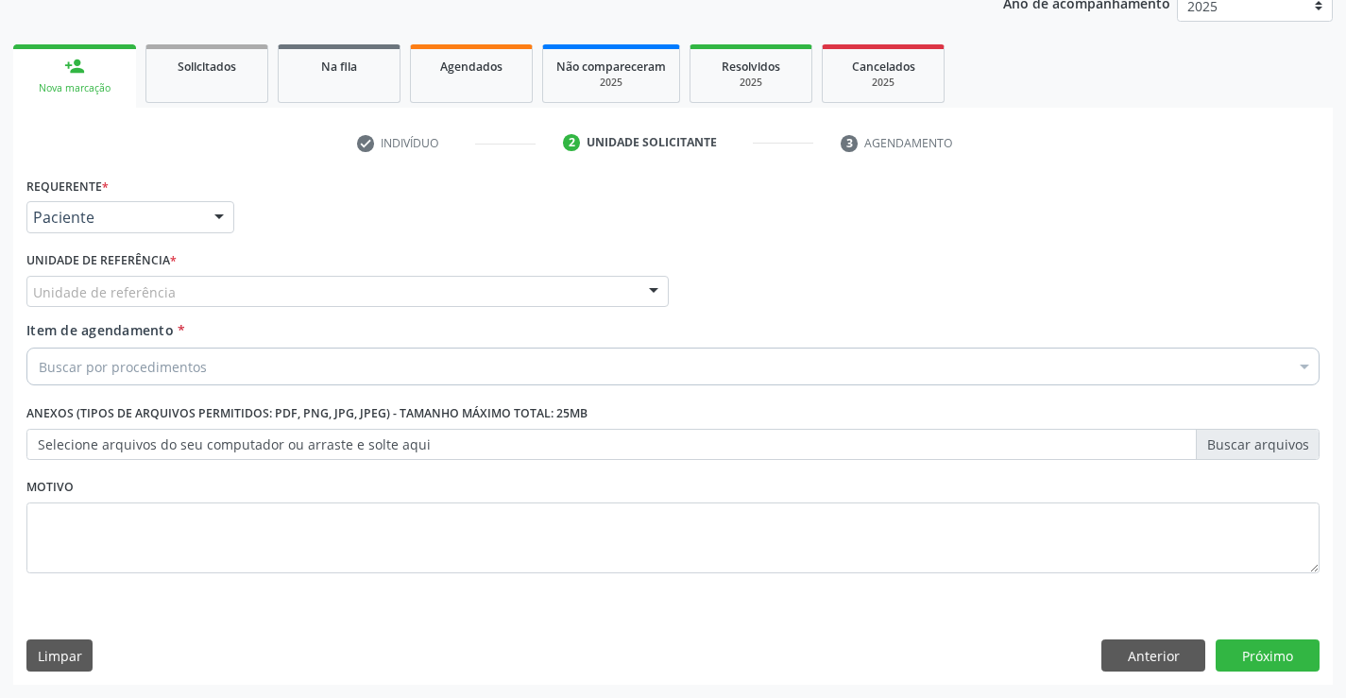
drag, startPoint x: 292, startPoint y: 297, endPoint x: 295, endPoint y: 340, distance: 43.5
click at [292, 301] on div "Unidade de referência" at bounding box center [347, 292] width 642 height 32
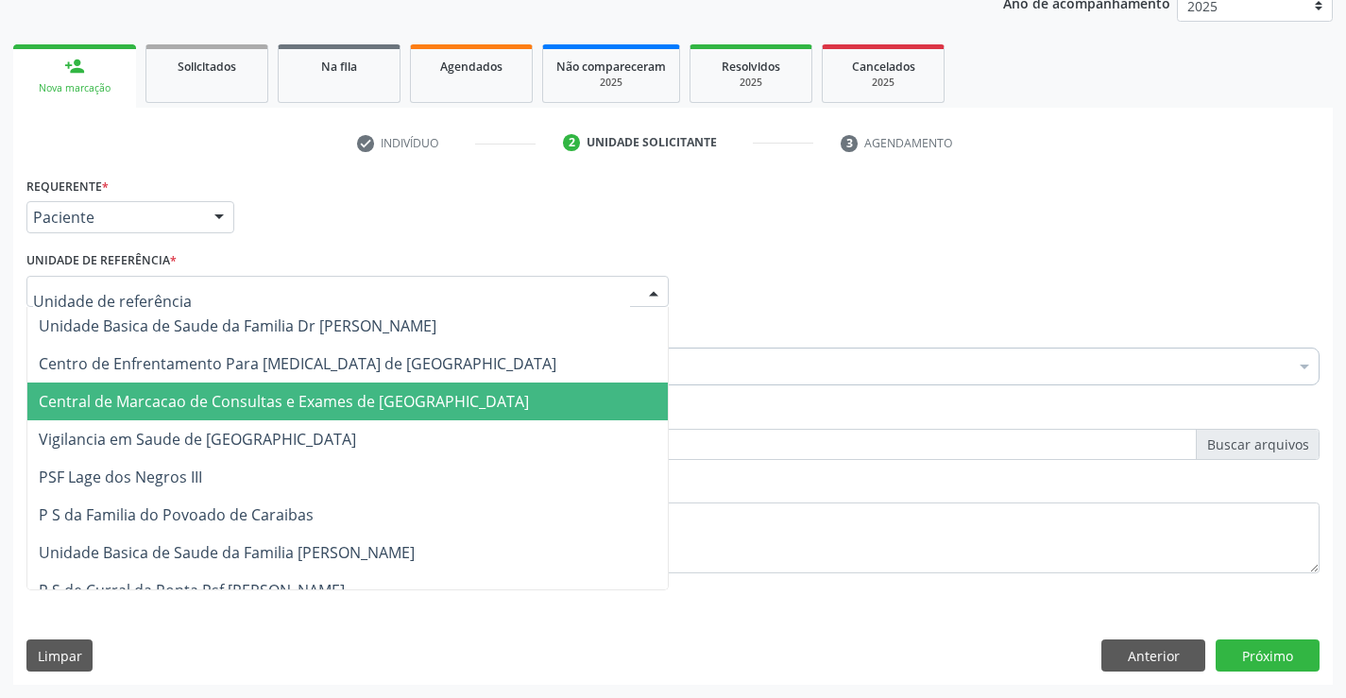
click at [285, 396] on span "Central de Marcacao de Consultas e Exames de [GEOGRAPHIC_DATA]" at bounding box center [284, 401] width 490 height 21
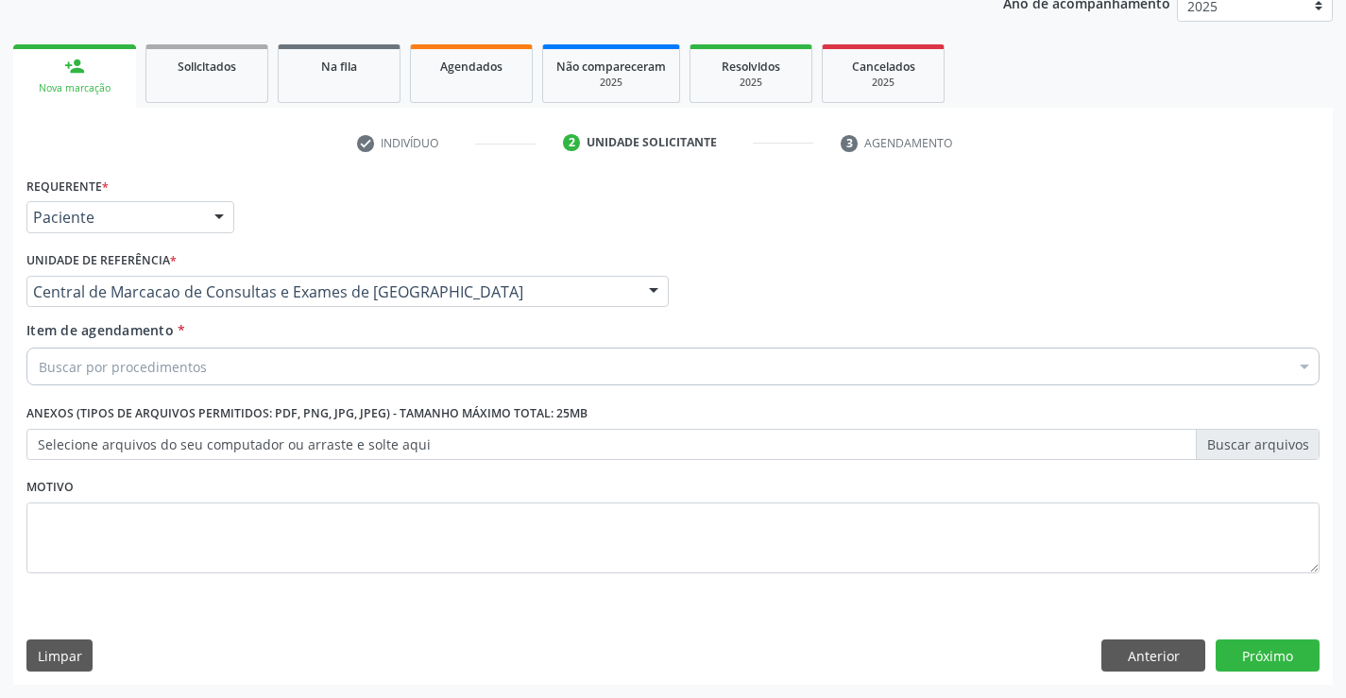
click at [305, 367] on div "Buscar por procedimentos" at bounding box center [672, 367] width 1293 height 38
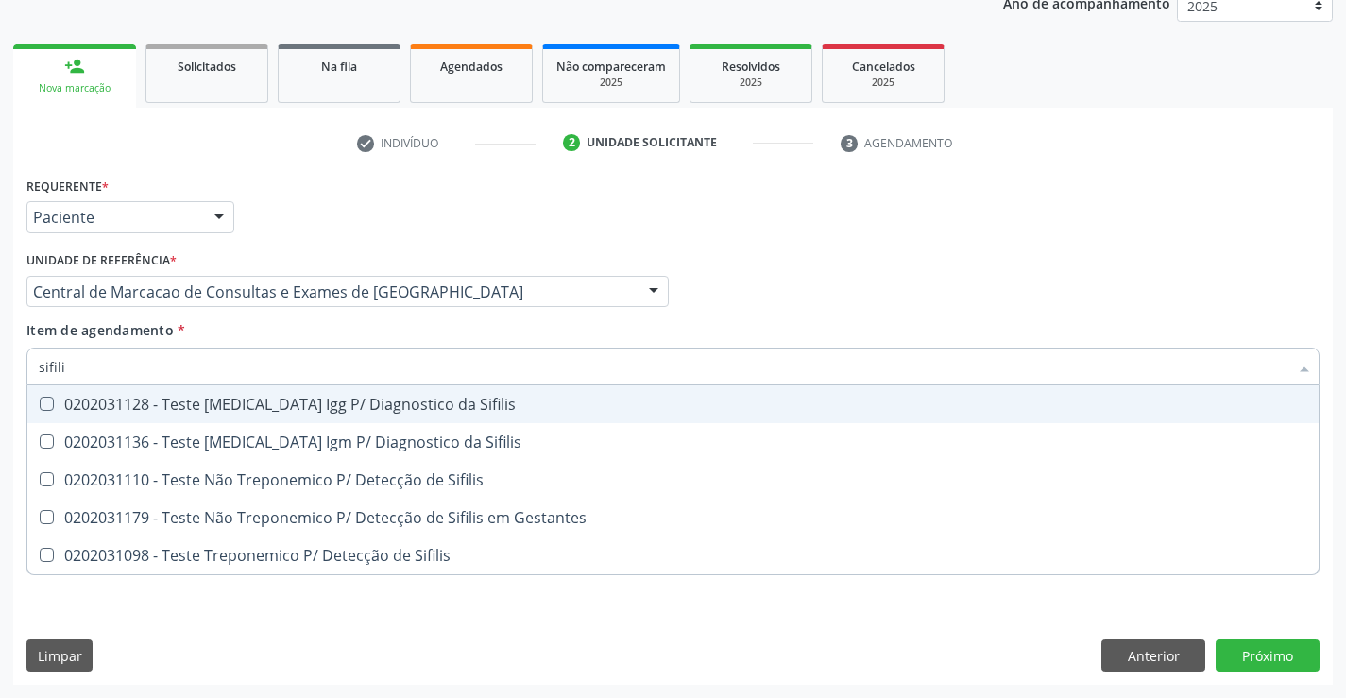
type input "sifilis"
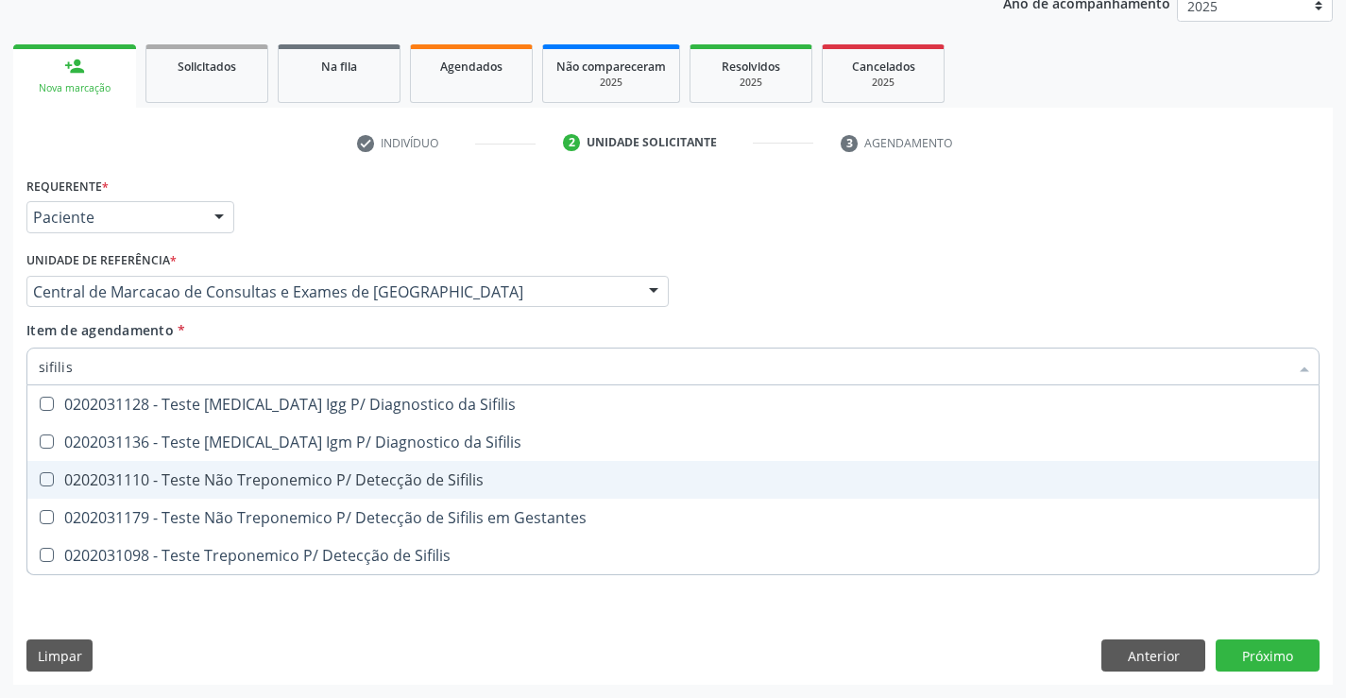
click at [176, 486] on div "0202031110 - Teste Não Treponemico P/ Detecção de Sifilis" at bounding box center [673, 479] width 1268 height 15
checkbox Sifilis "true"
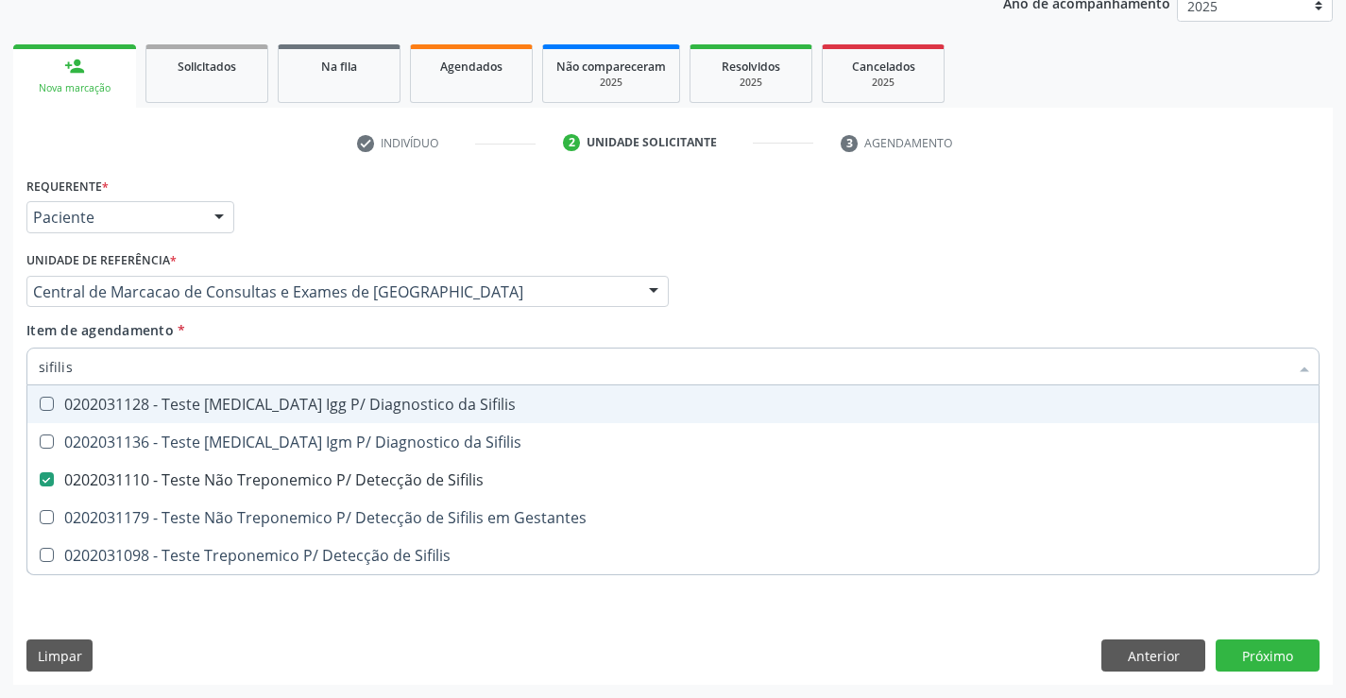
click at [161, 370] on input "sifilis" at bounding box center [663, 367] width 1249 height 38
type input "ru"
checkbox Sifilis "false"
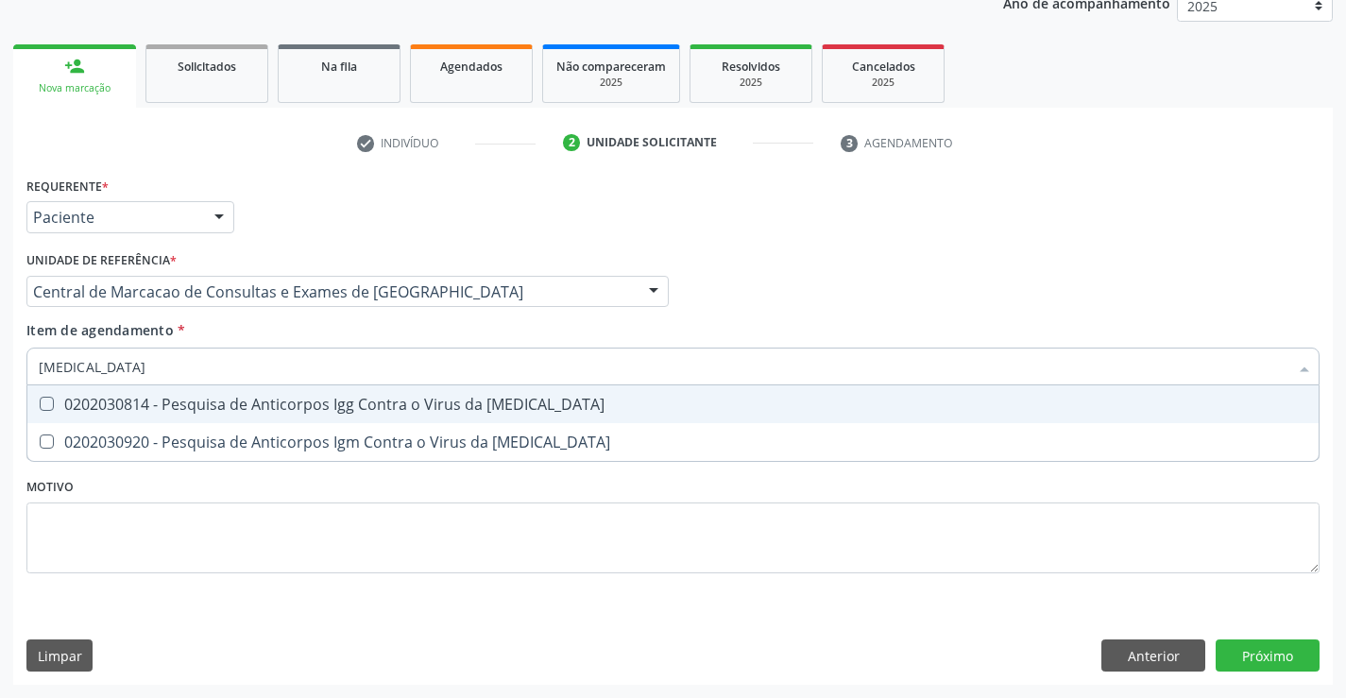
click at [218, 372] on input "rubeola" at bounding box center [663, 367] width 1249 height 38
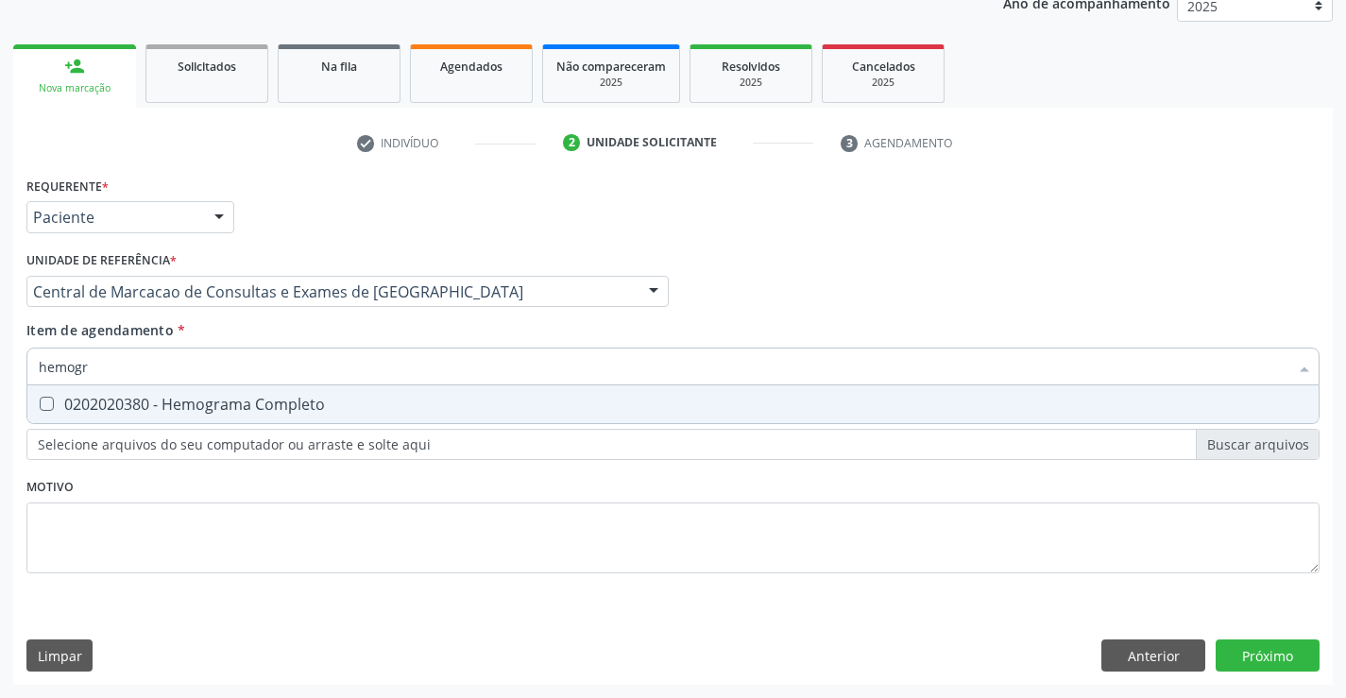
type input "hemogra"
click at [198, 408] on div "0202020380 - Hemograma Completo" at bounding box center [673, 404] width 1268 height 15
checkbox Completo "true"
click at [222, 353] on input "hemogra" at bounding box center [663, 367] width 1249 height 38
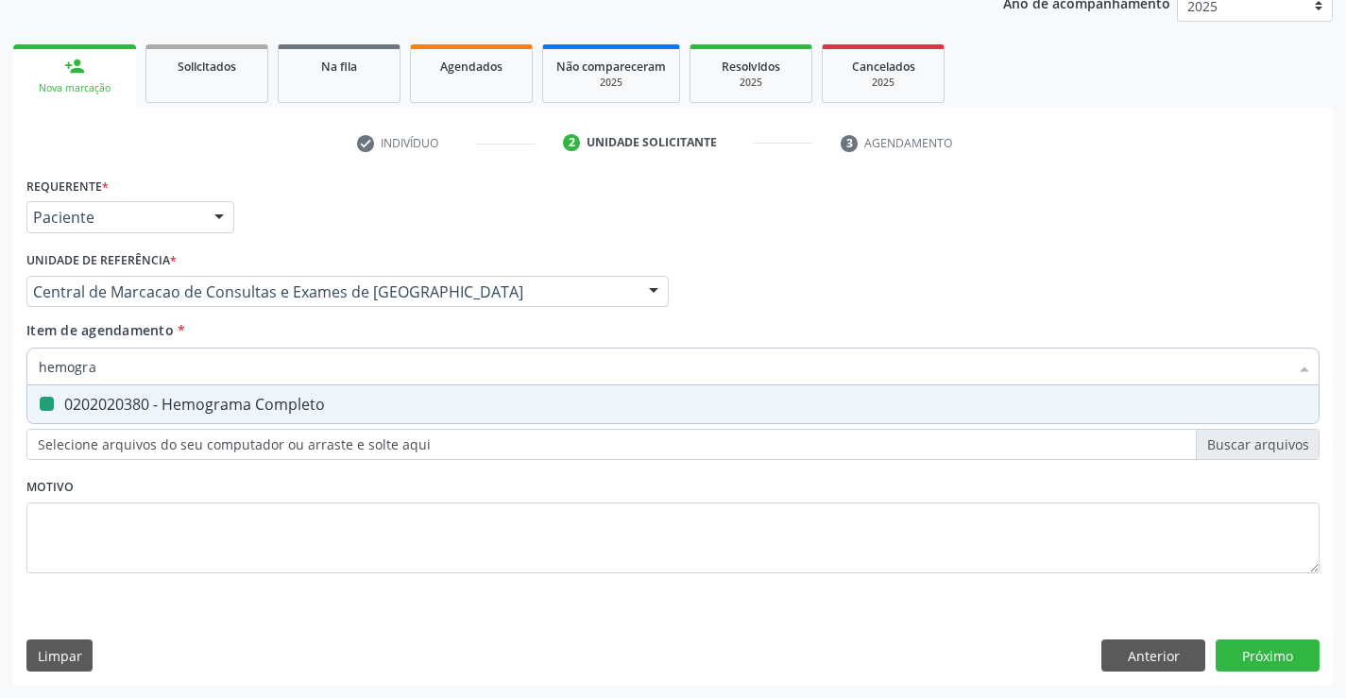
type input "g"
checkbox Completo "false"
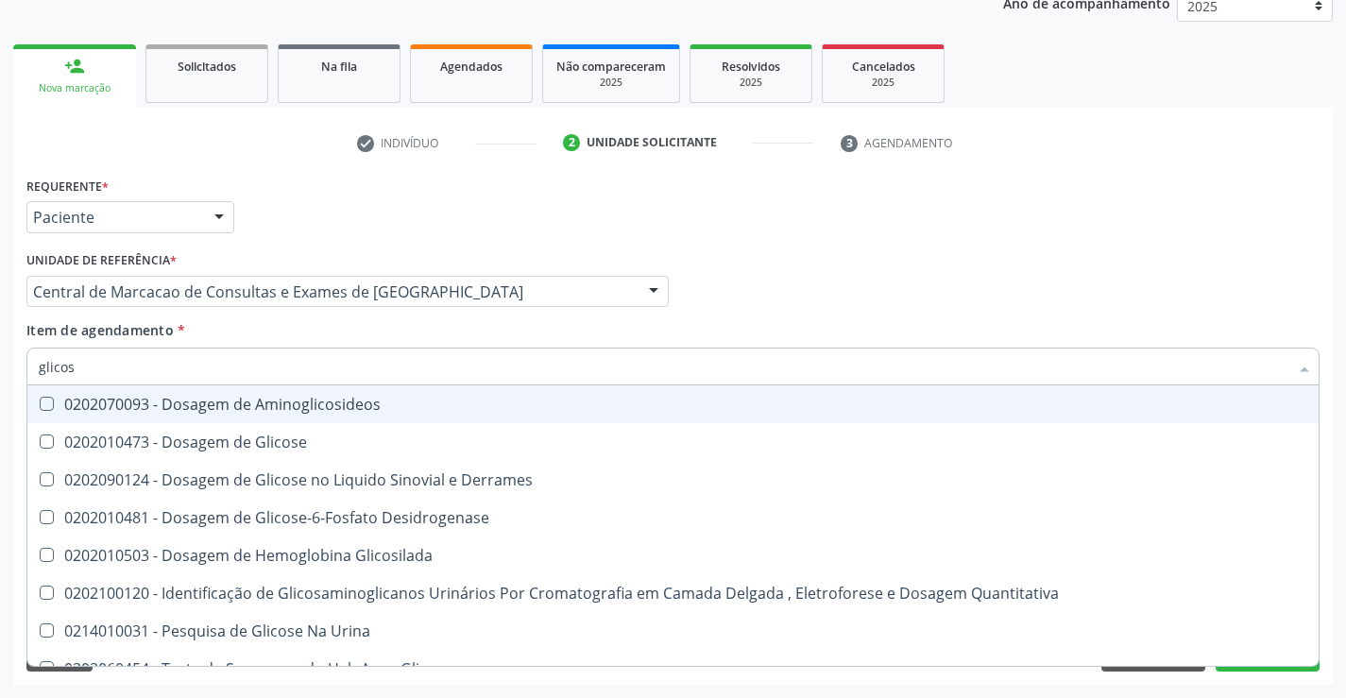
type input "glicose"
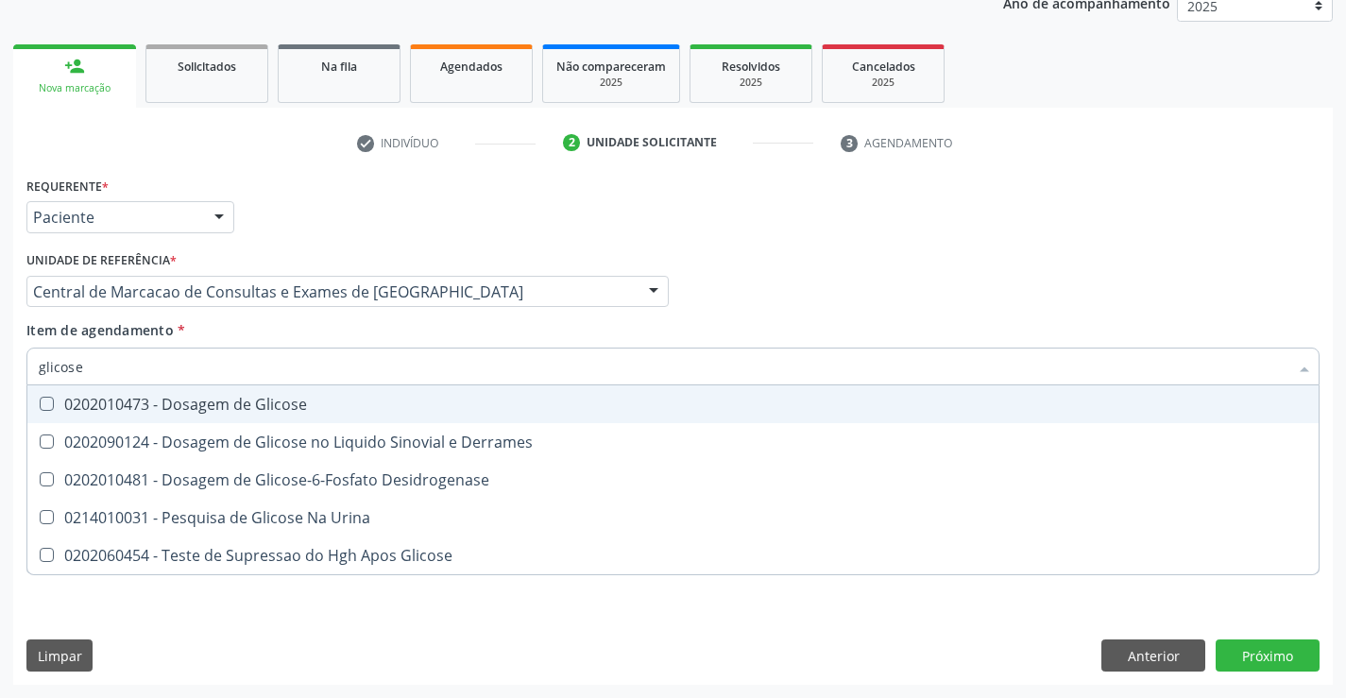
drag, startPoint x: 255, startPoint y: 402, endPoint x: 278, endPoint y: 363, distance: 45.7
click at [254, 401] on div "0202010473 - Dosagem de Glicose" at bounding box center [673, 404] width 1268 height 15
checkbox Glicose "true"
click at [279, 357] on input "glicose" at bounding box center [663, 367] width 1249 height 38
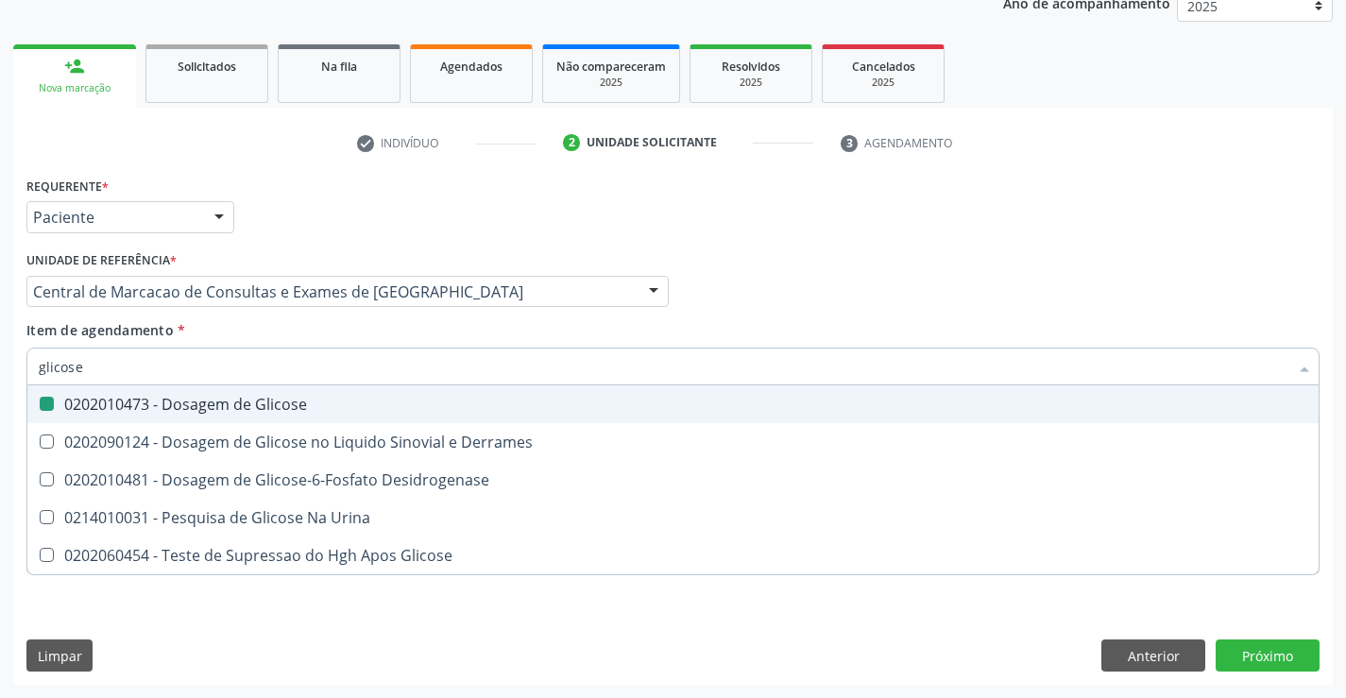
type input "r"
checkbox Glicose "false"
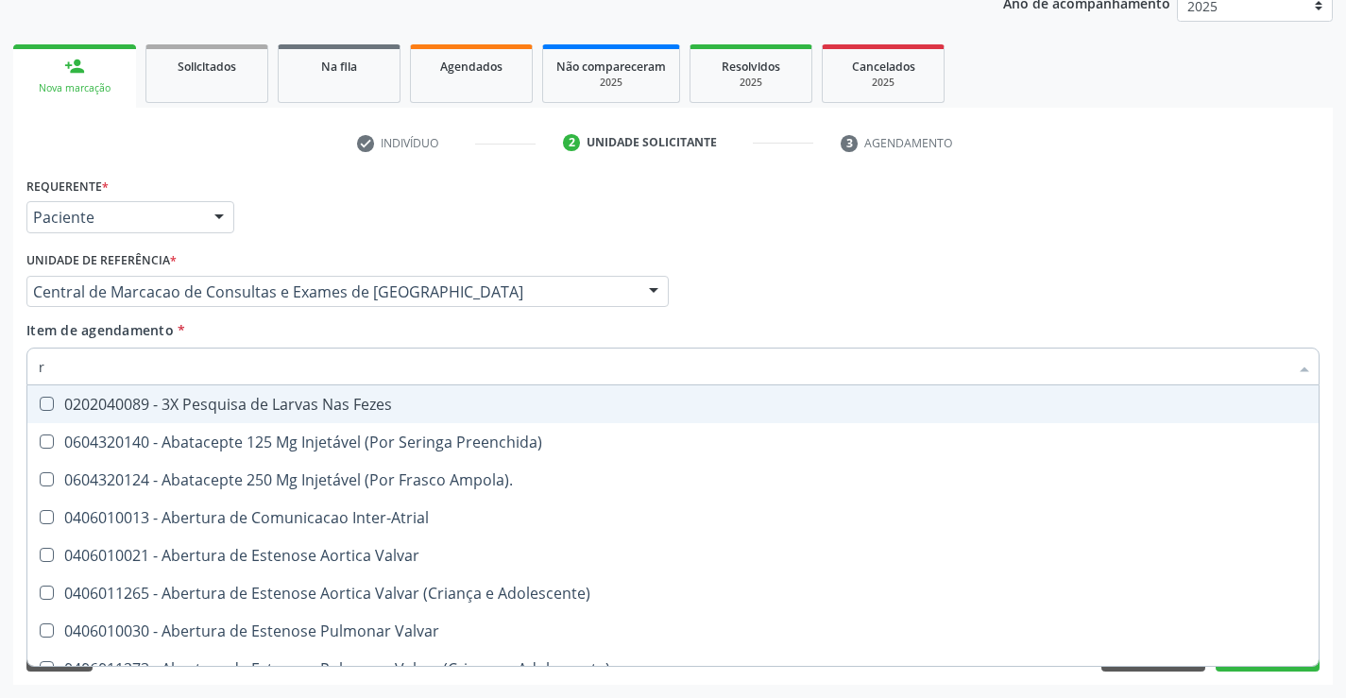
type input "rh"
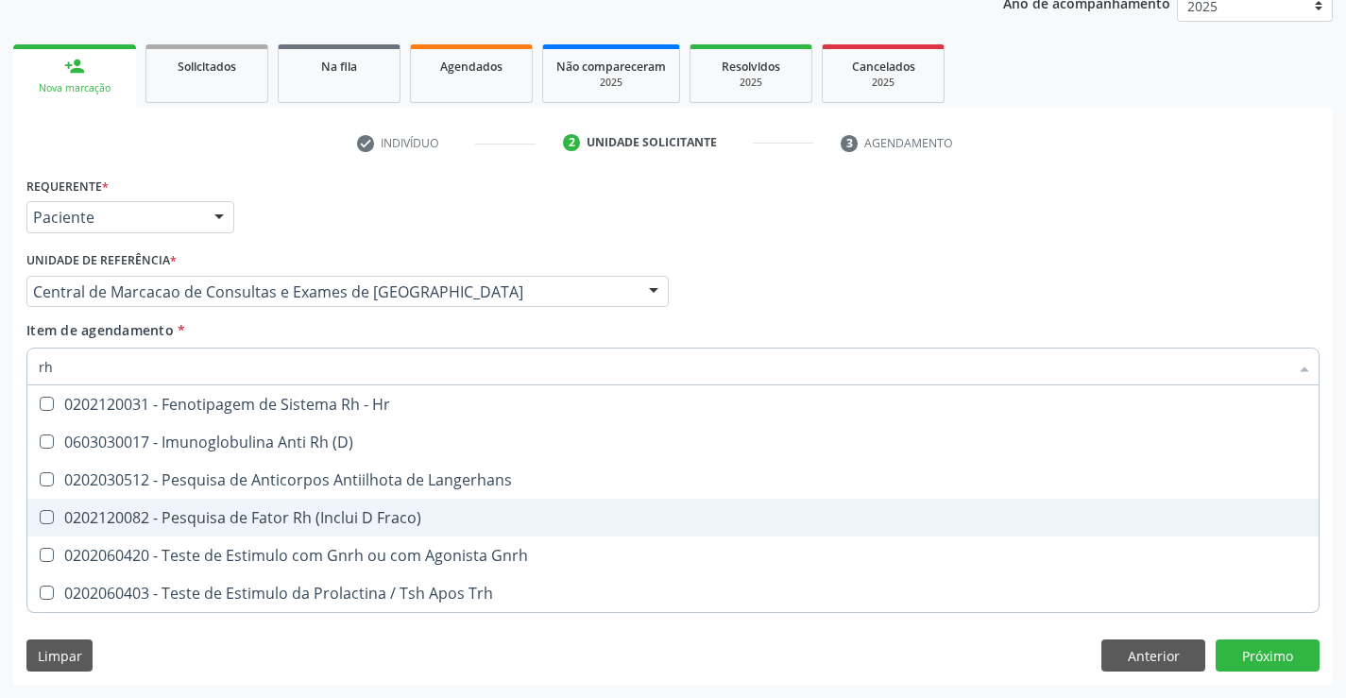
click at [245, 510] on div "0202120082 - Pesquisa de Fator Rh (Inclui D Fraco)" at bounding box center [673, 517] width 1268 height 15
checkbox Fraco\) "true"
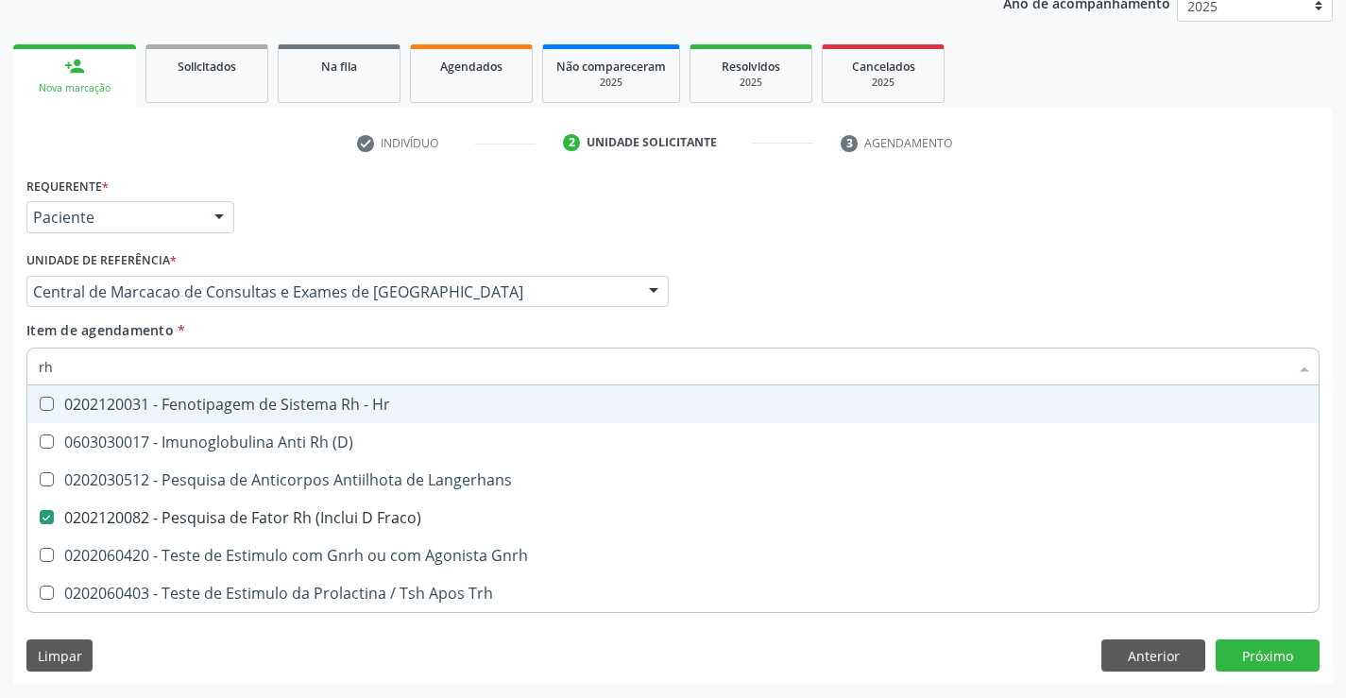
click at [241, 365] on input "rh" at bounding box center [663, 367] width 1249 height 38
type input "uri"
checkbox Fraco\) "false"
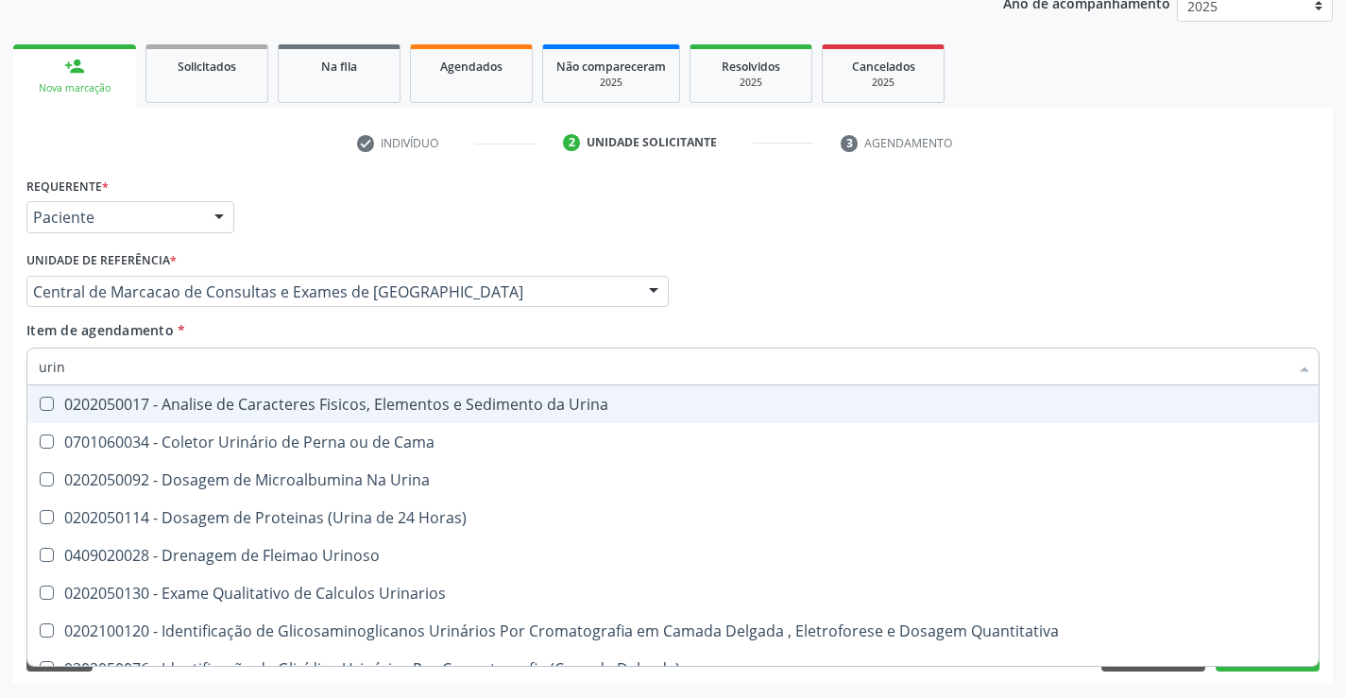
type input "urina"
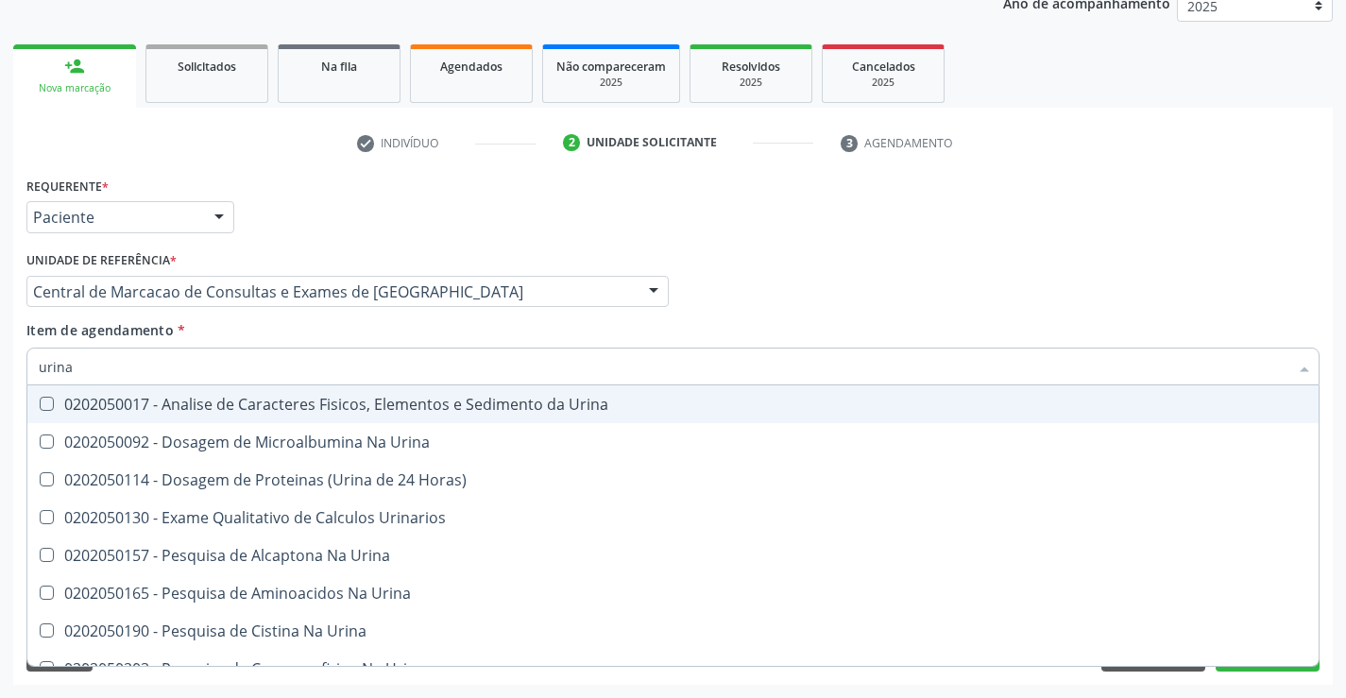
click at [219, 397] on div "0202050017 - Analise de Caracteres Fisicos, Elementos e Sedimento da Urina" at bounding box center [673, 404] width 1268 height 15
checkbox Urina "true"
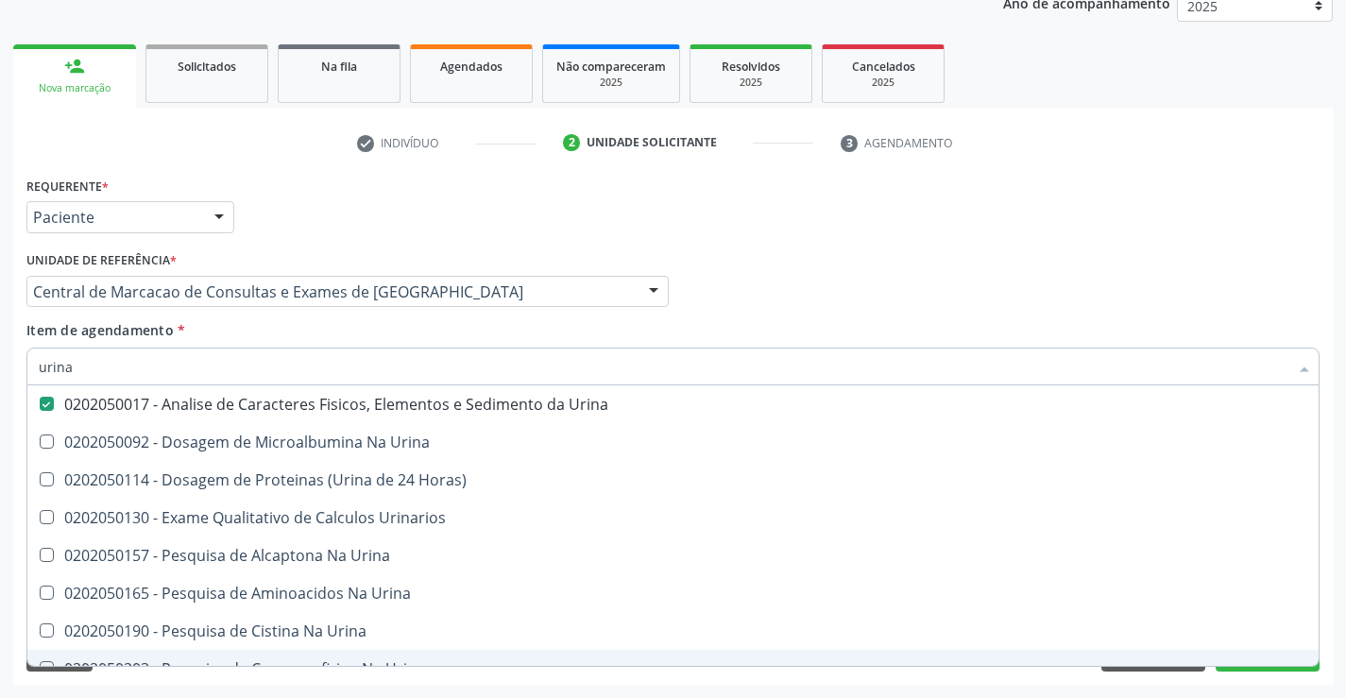
click at [1215, 682] on div "Requerente * Paciente Profissional de Saúde Paciente Nenhum resultado encontrad…" at bounding box center [672, 428] width 1319 height 513
checkbox Urina "true"
checkbox Horas\) "true"
checkbox Urinarios "true"
checkbox Urina "true"
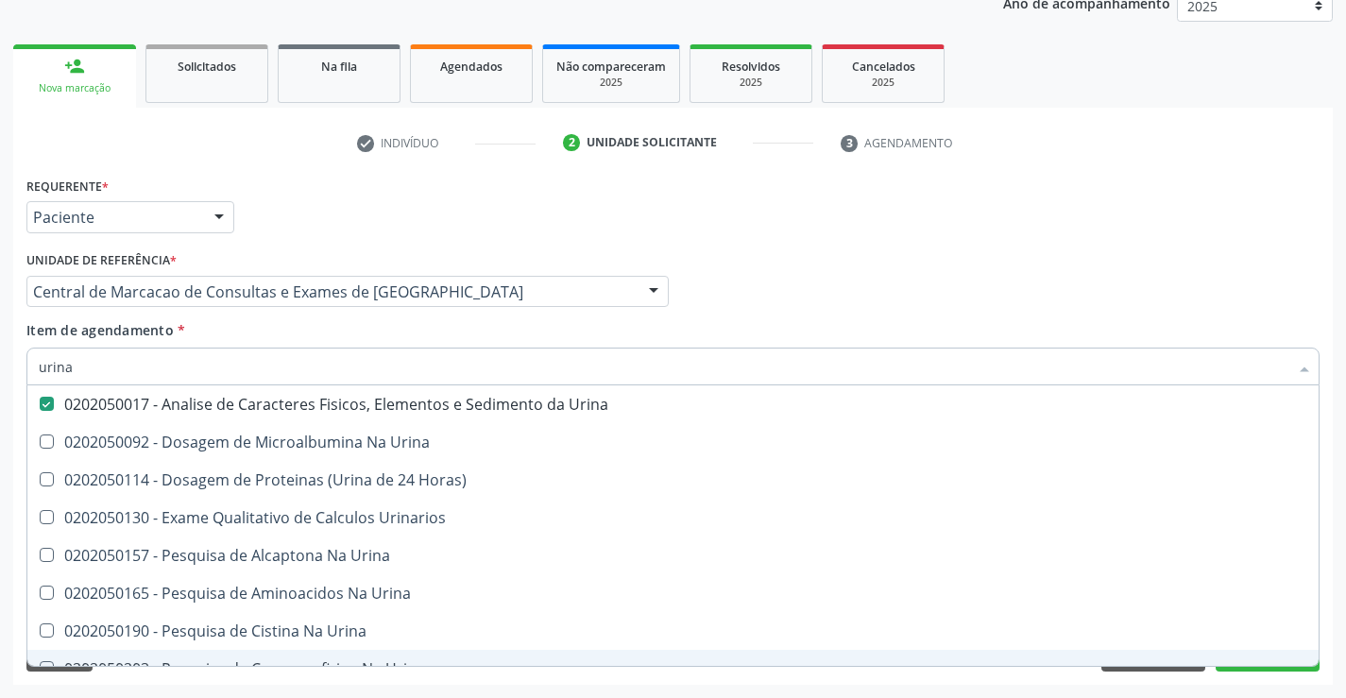
checkbox Urina "true"
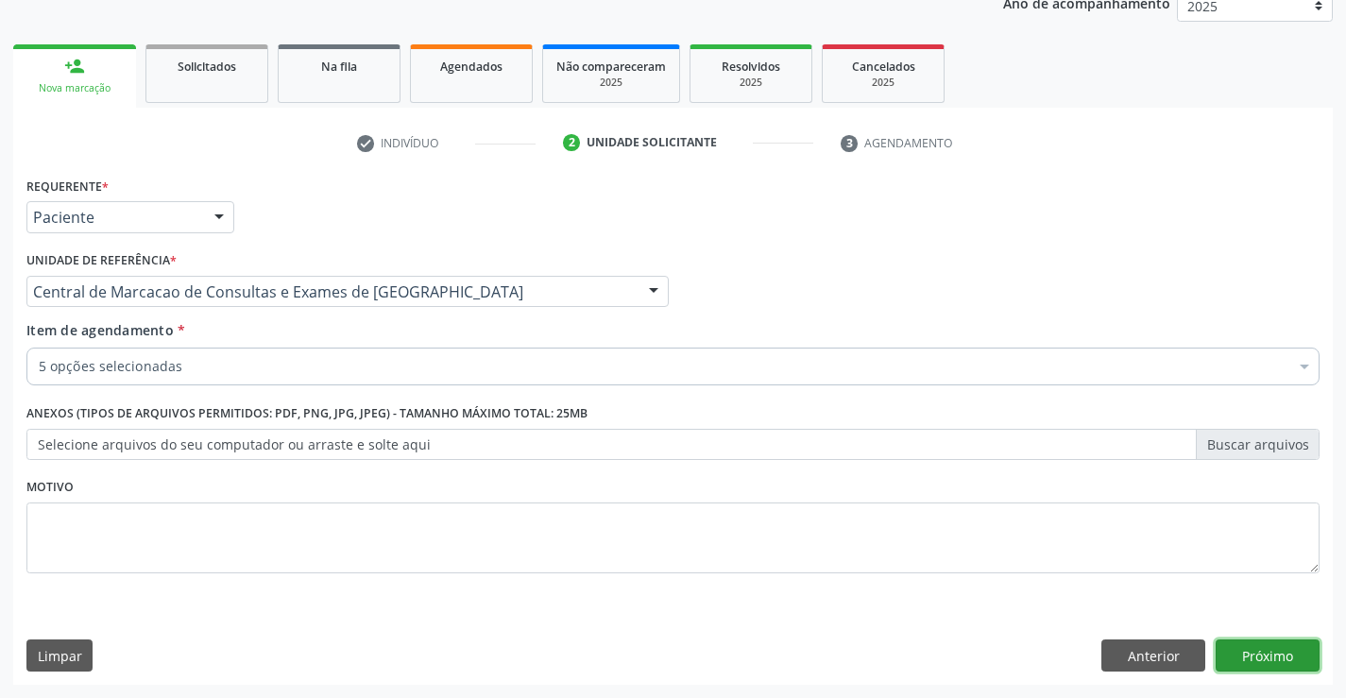
click at [1246, 663] on button "Próximo" at bounding box center [1267, 655] width 104 height 32
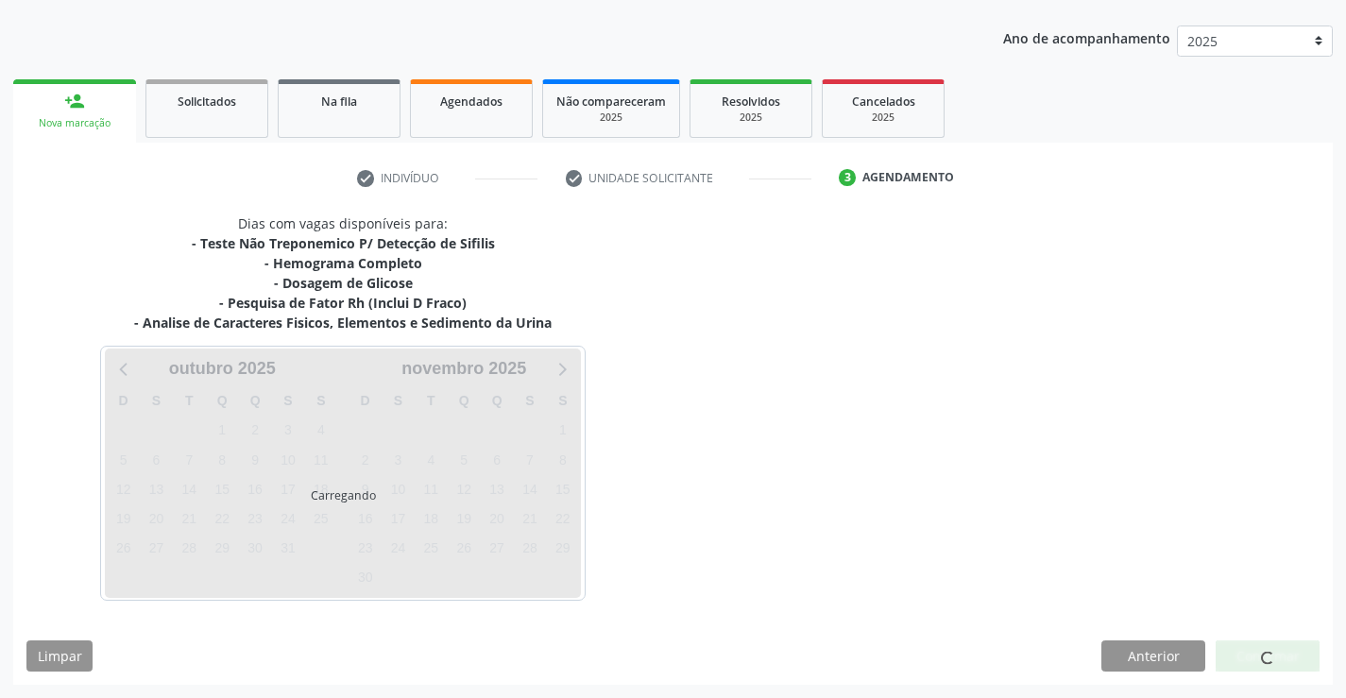
scroll to position [203, 0]
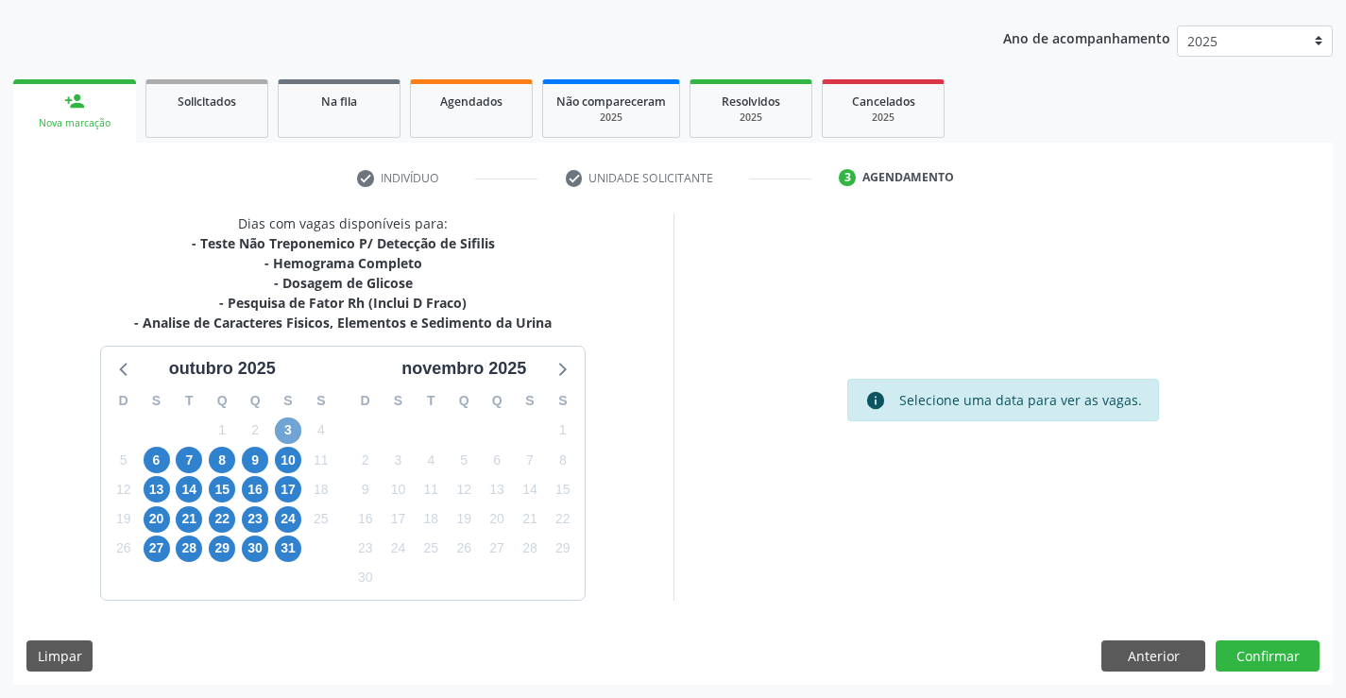
click at [292, 421] on span "3" at bounding box center [288, 430] width 26 height 26
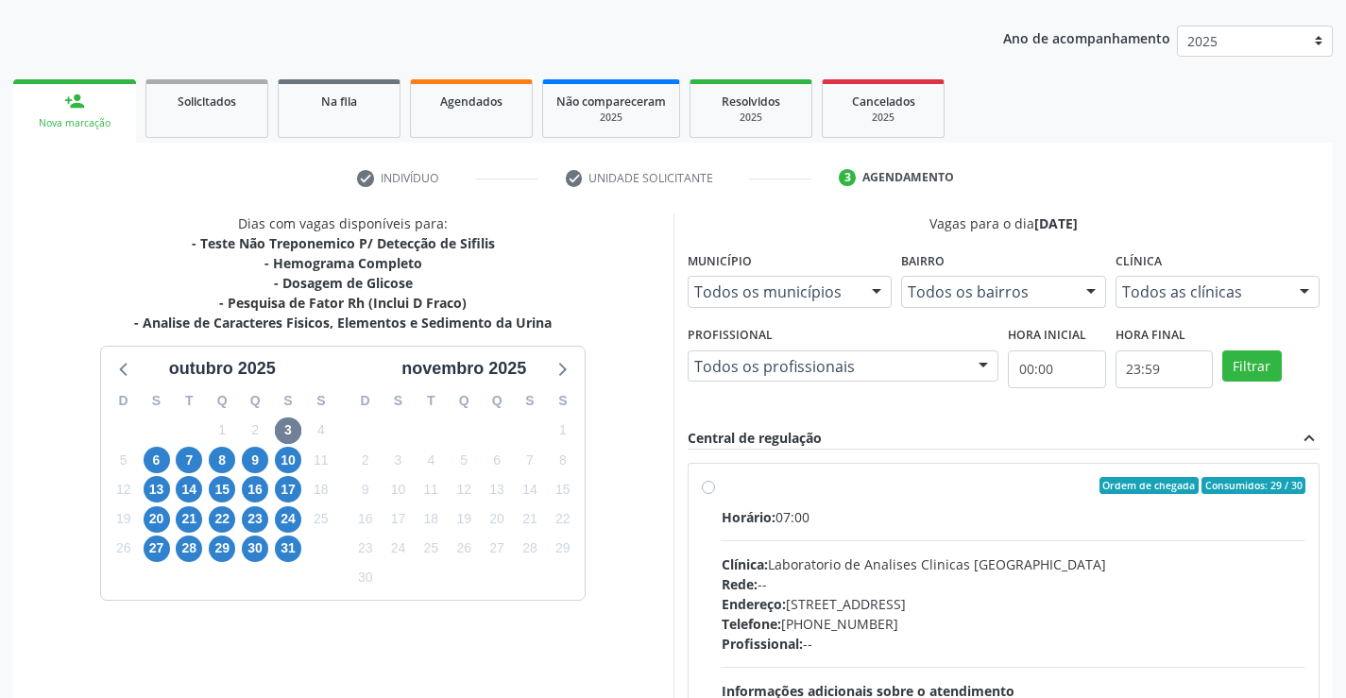
click at [1046, 594] on div "Endereço: Terreo, nº 258, Centro, Campo Formoso - BA" at bounding box center [1014, 604] width 585 height 20
click at [715, 494] on input "Ordem de chegada Consumidos: 29 / 30 Horário: 07:00 Clínica: Laboratorio de Ana…" at bounding box center [708, 485] width 13 height 17
radio input "true"
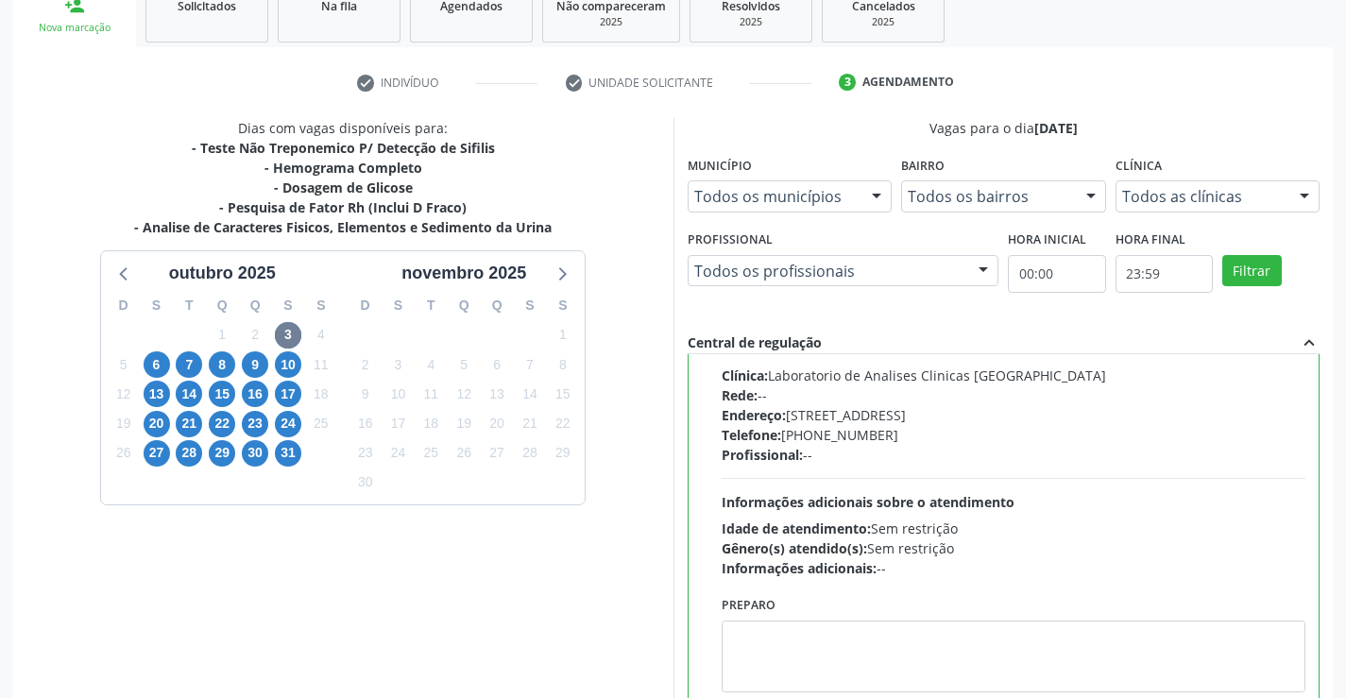
scroll to position [431, 0]
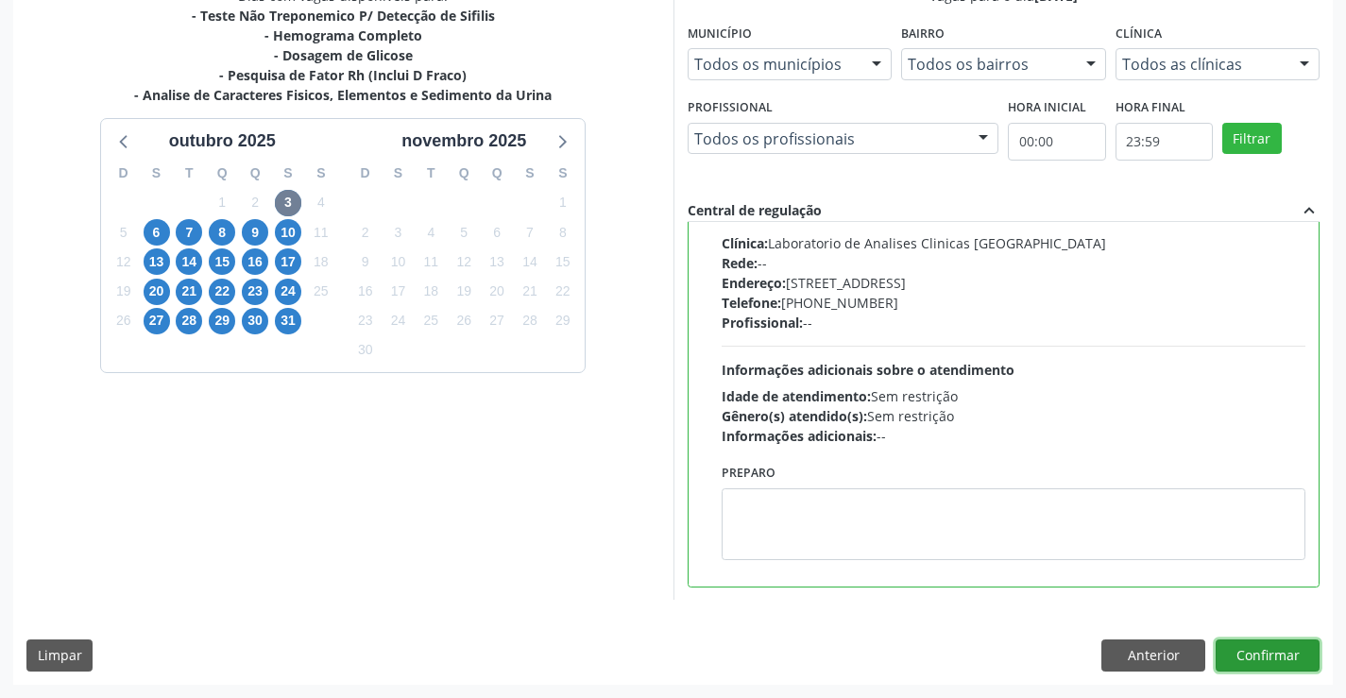
click at [1257, 665] on button "Confirmar" at bounding box center [1267, 655] width 104 height 32
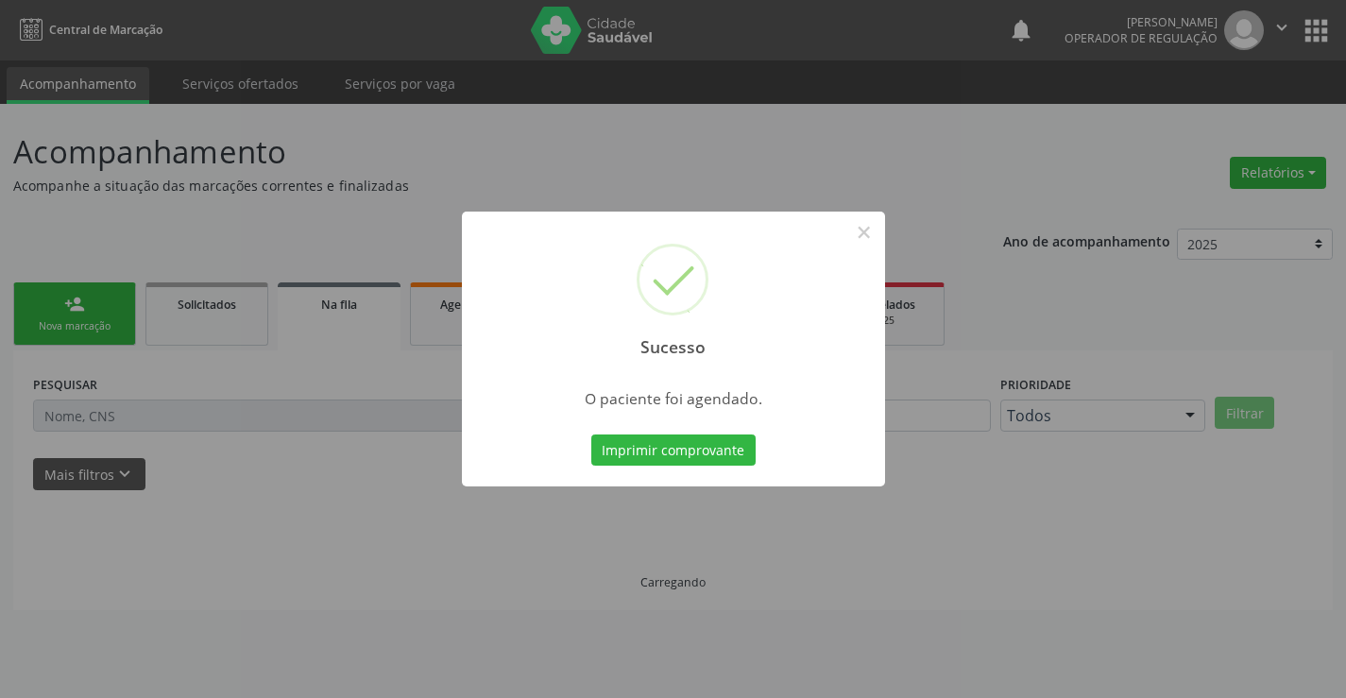
scroll to position [0, 0]
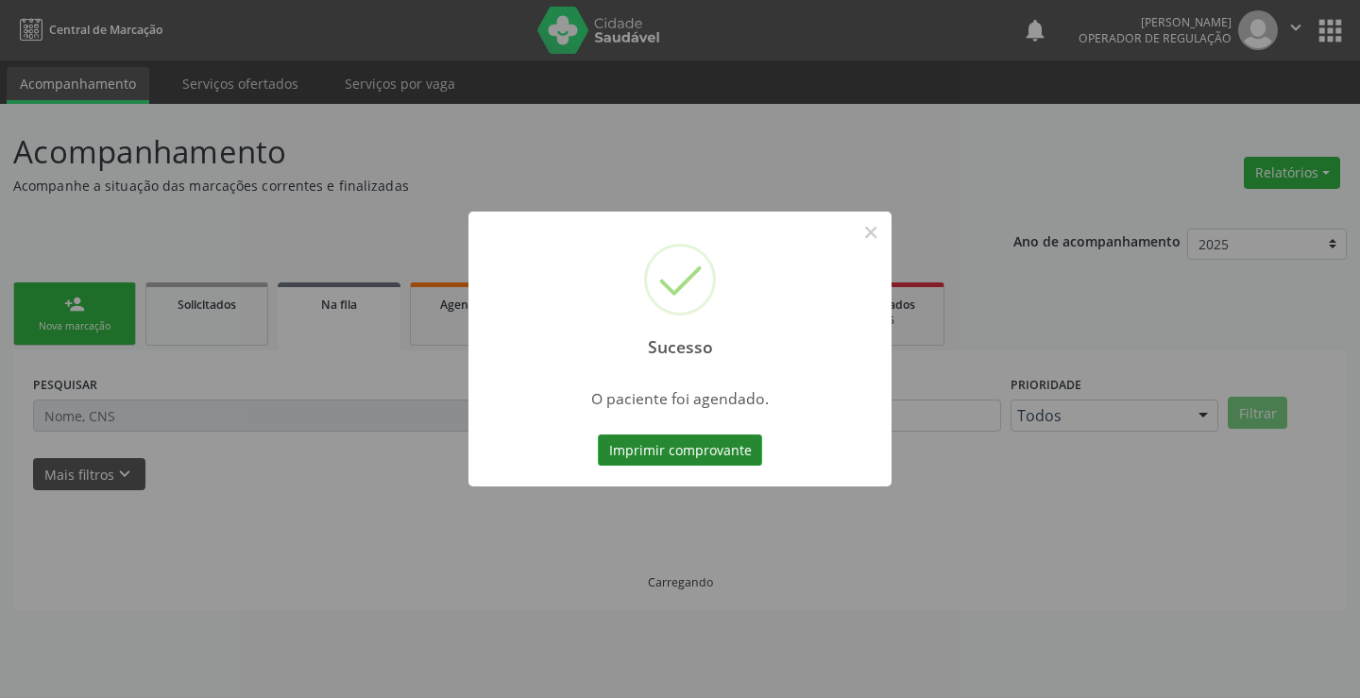
click at [722, 448] on button "Imprimir comprovante" at bounding box center [680, 450] width 164 height 32
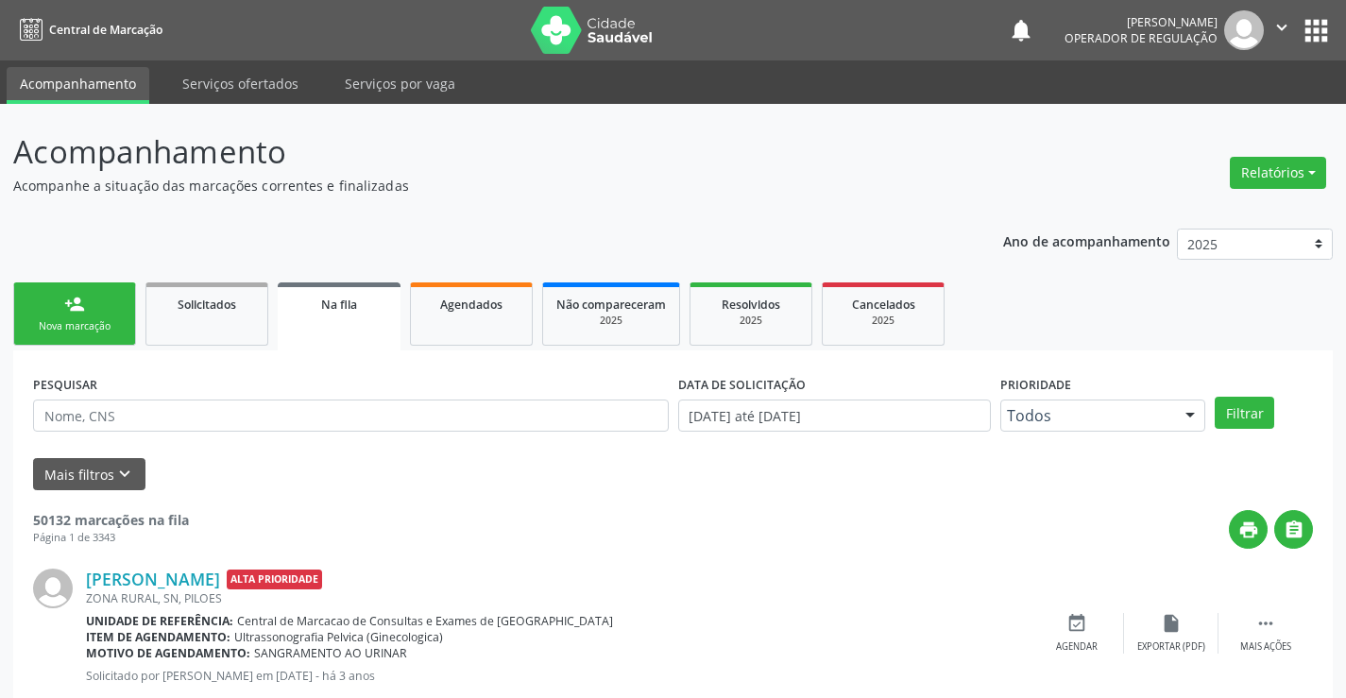
click at [76, 303] on div "person_add" at bounding box center [74, 304] width 21 height 21
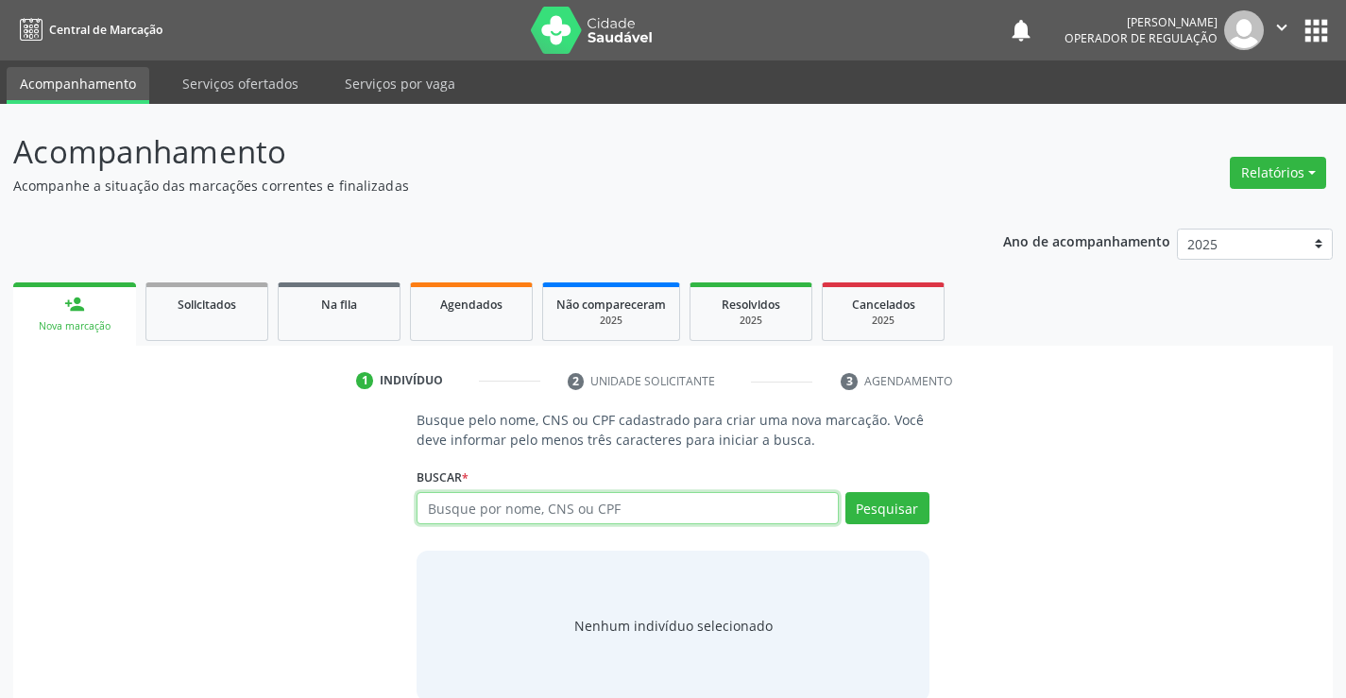
click at [575, 505] on input "text" at bounding box center [626, 508] width 421 height 32
type input "706703562131418"
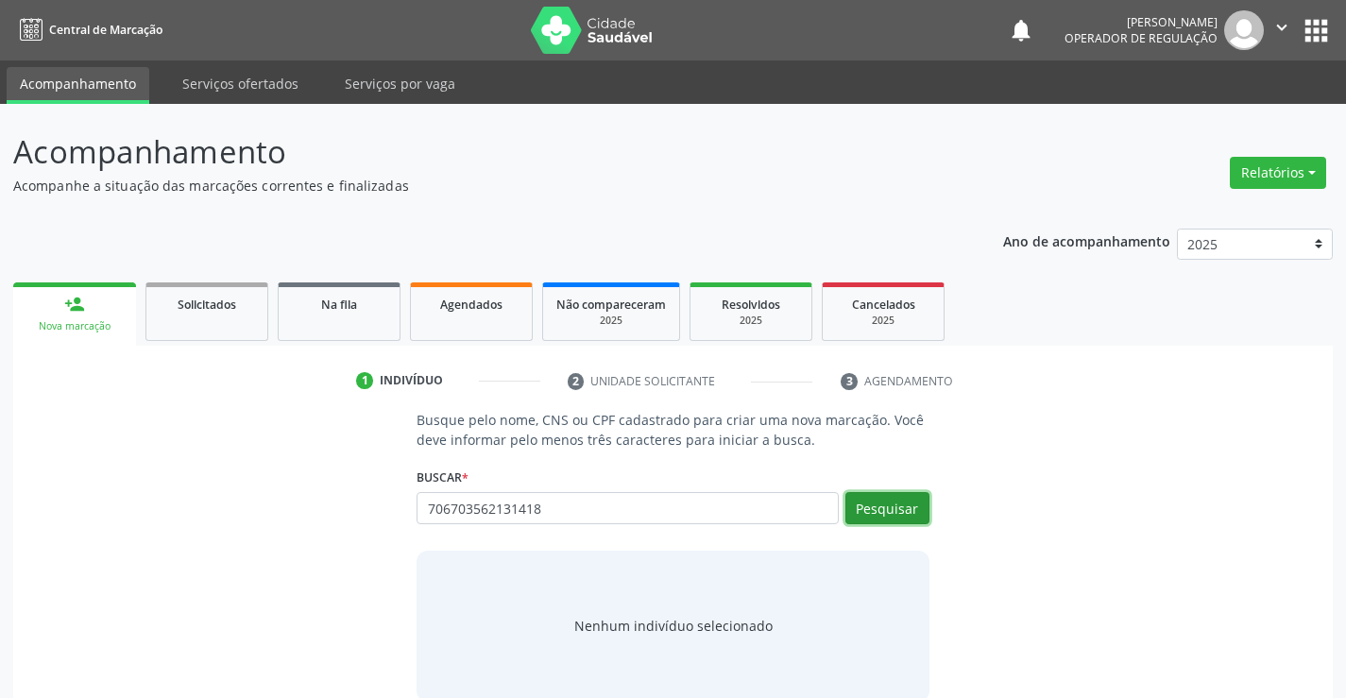
click at [883, 514] on button "Pesquisar" at bounding box center [887, 508] width 84 height 32
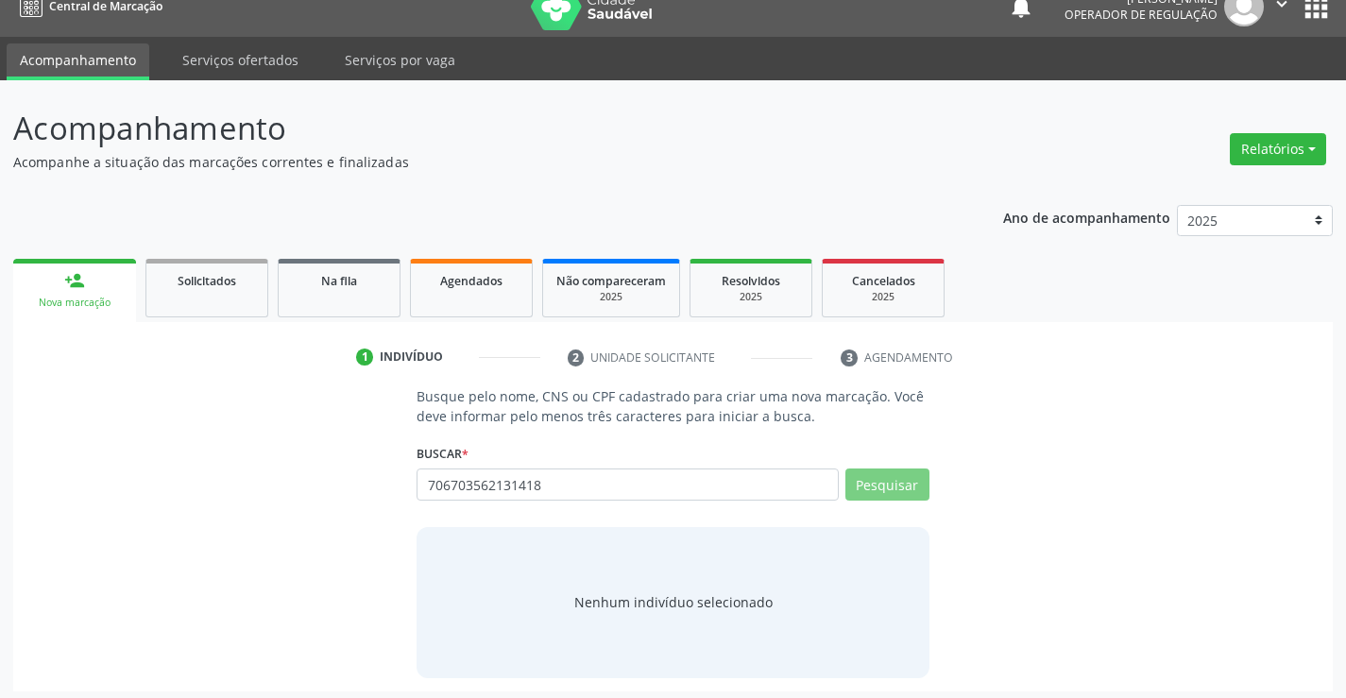
scroll to position [30, 0]
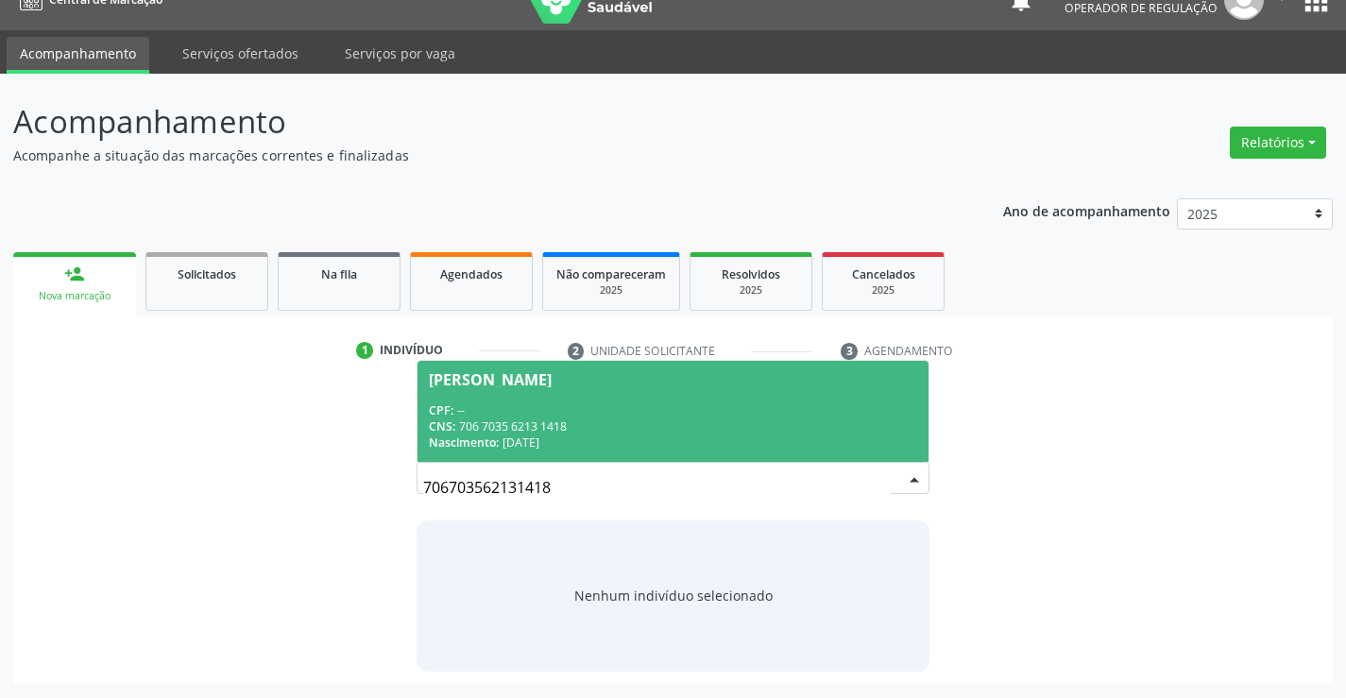
click at [679, 388] on span "Bruna Rafaela dos Santos Freitas CPF: -- CNS: 706 7035 6213 1418 Nascimento: 19…" at bounding box center [672, 411] width 510 height 101
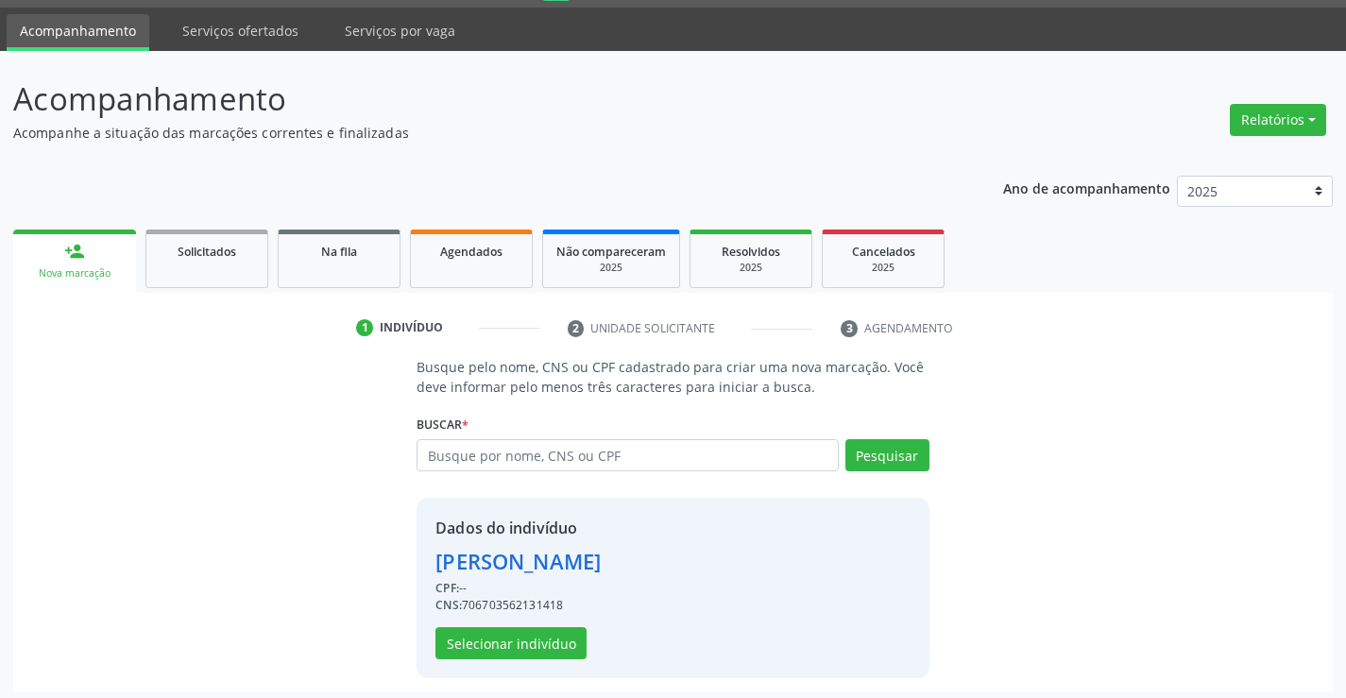
scroll to position [59, 0]
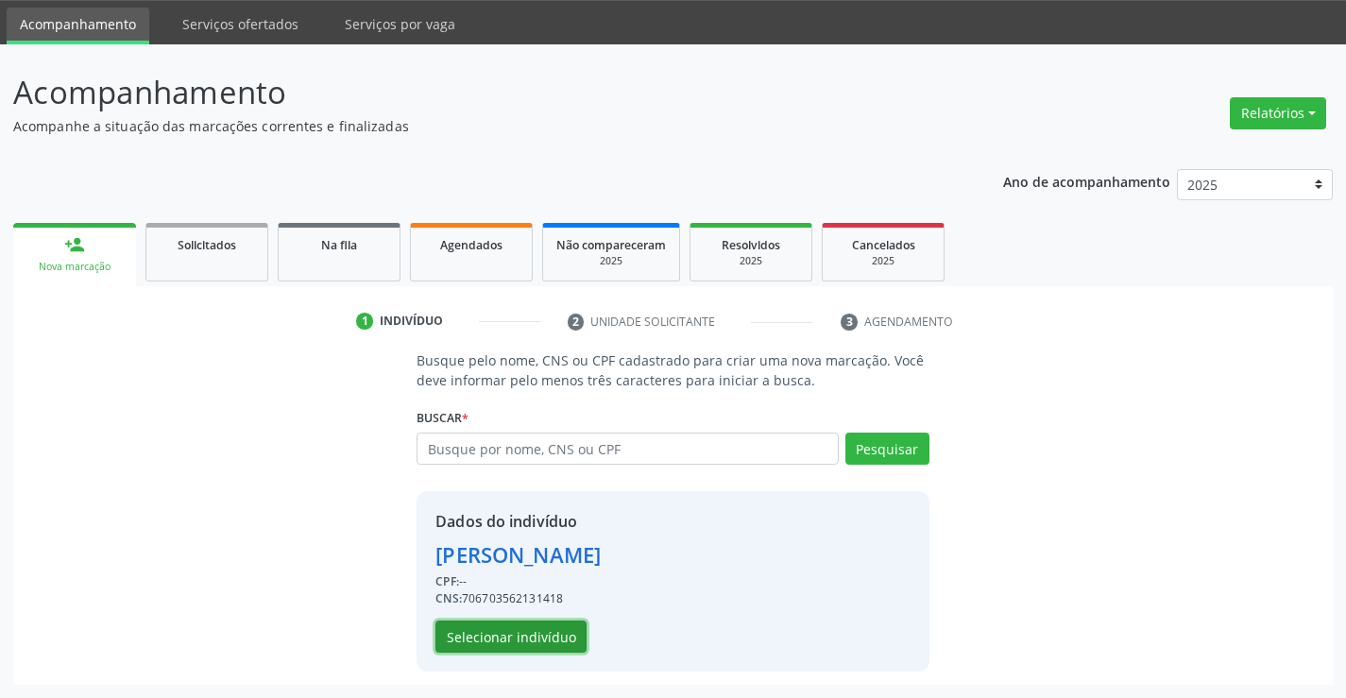
click at [506, 634] on button "Selecionar indivíduo" at bounding box center [510, 636] width 151 height 32
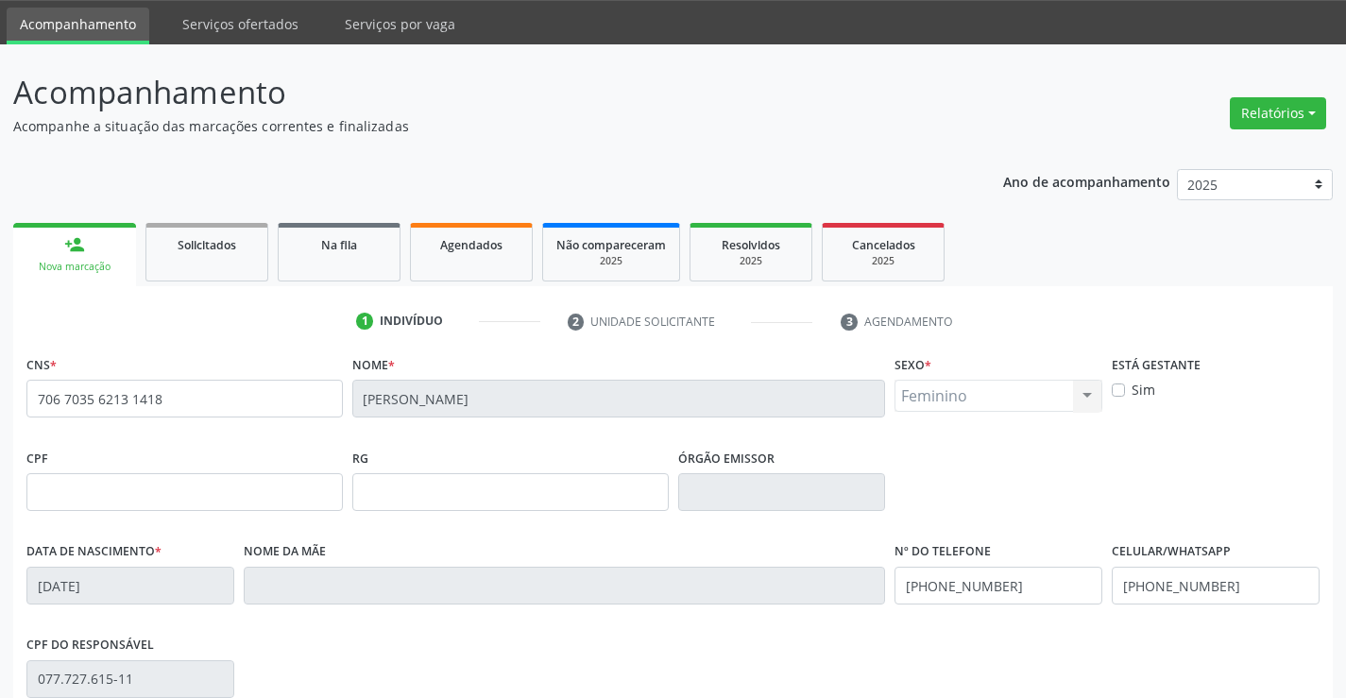
scroll to position [326, 0]
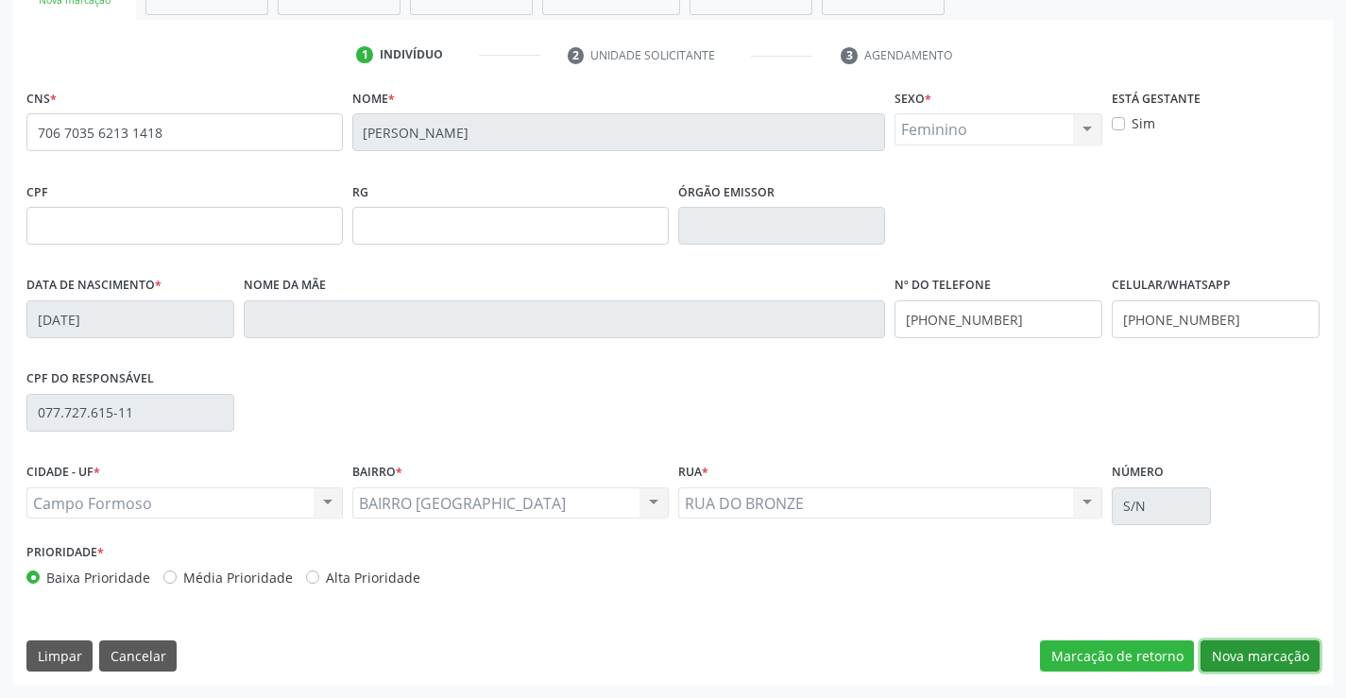
click at [1294, 662] on button "Nova marcação" at bounding box center [1259, 656] width 119 height 32
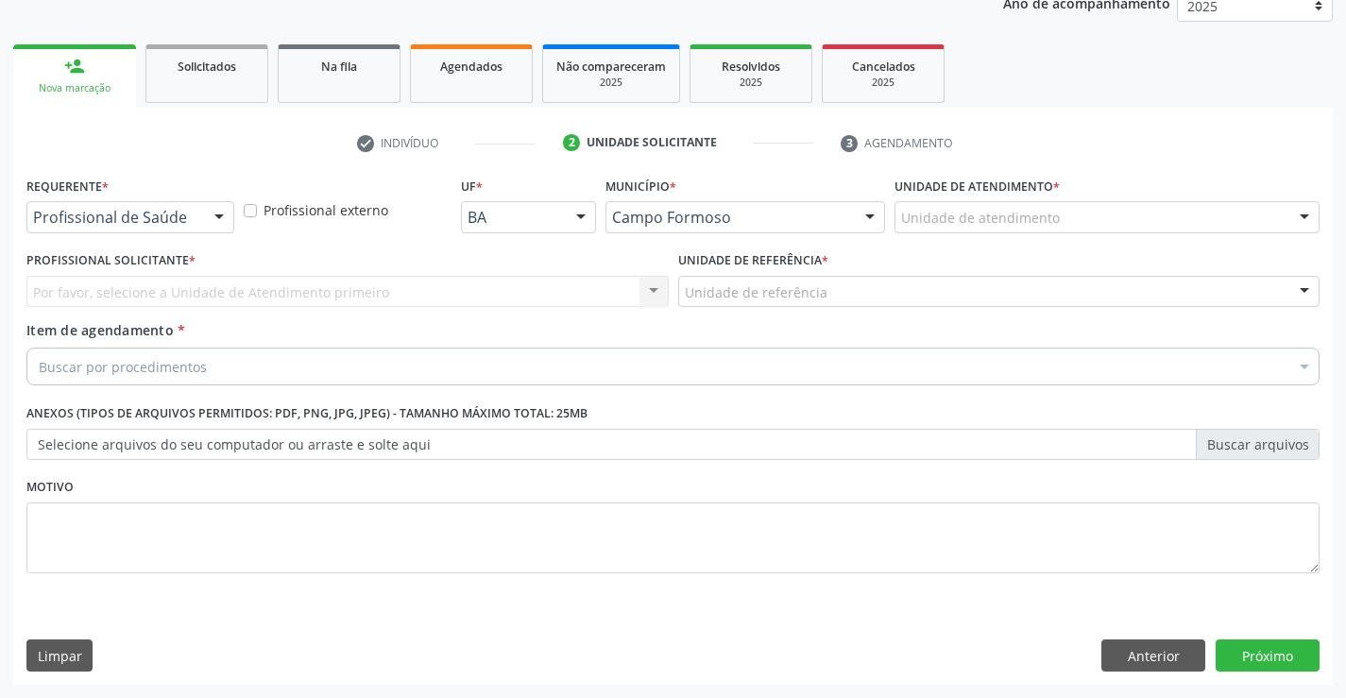
scroll to position [238, 0]
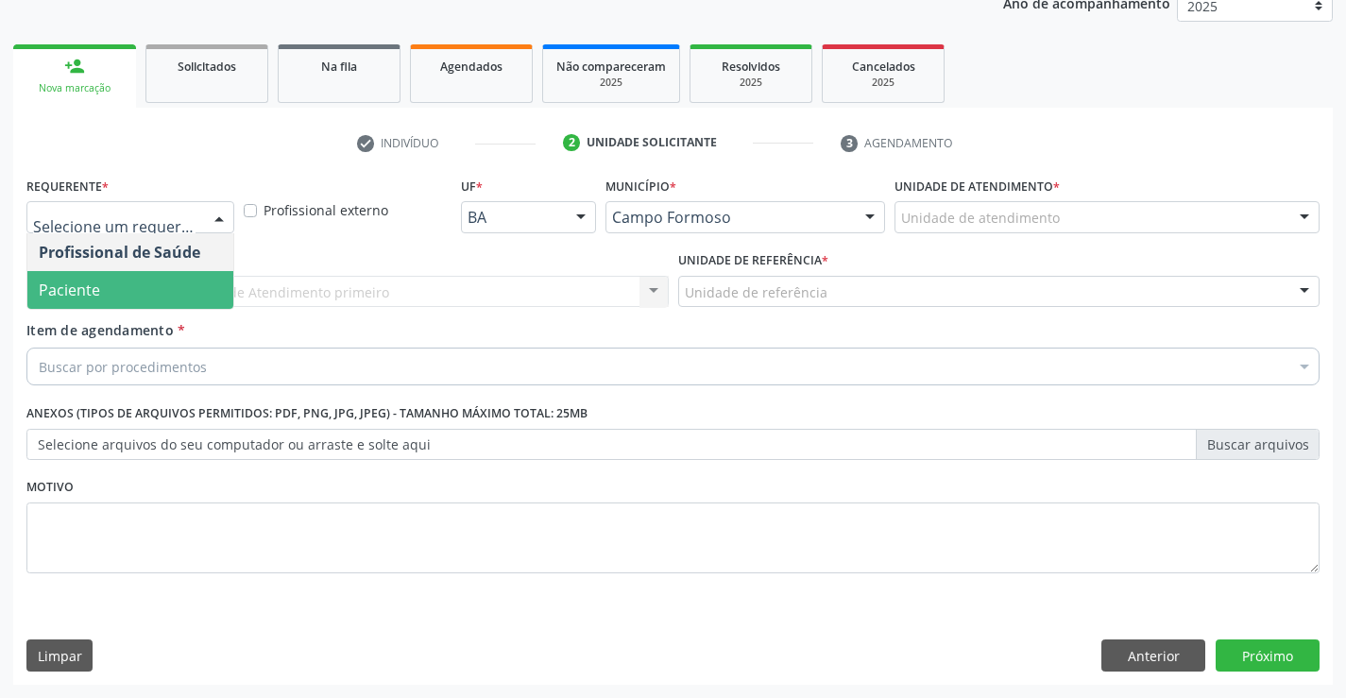
click at [194, 288] on span "Paciente" at bounding box center [130, 290] width 206 height 38
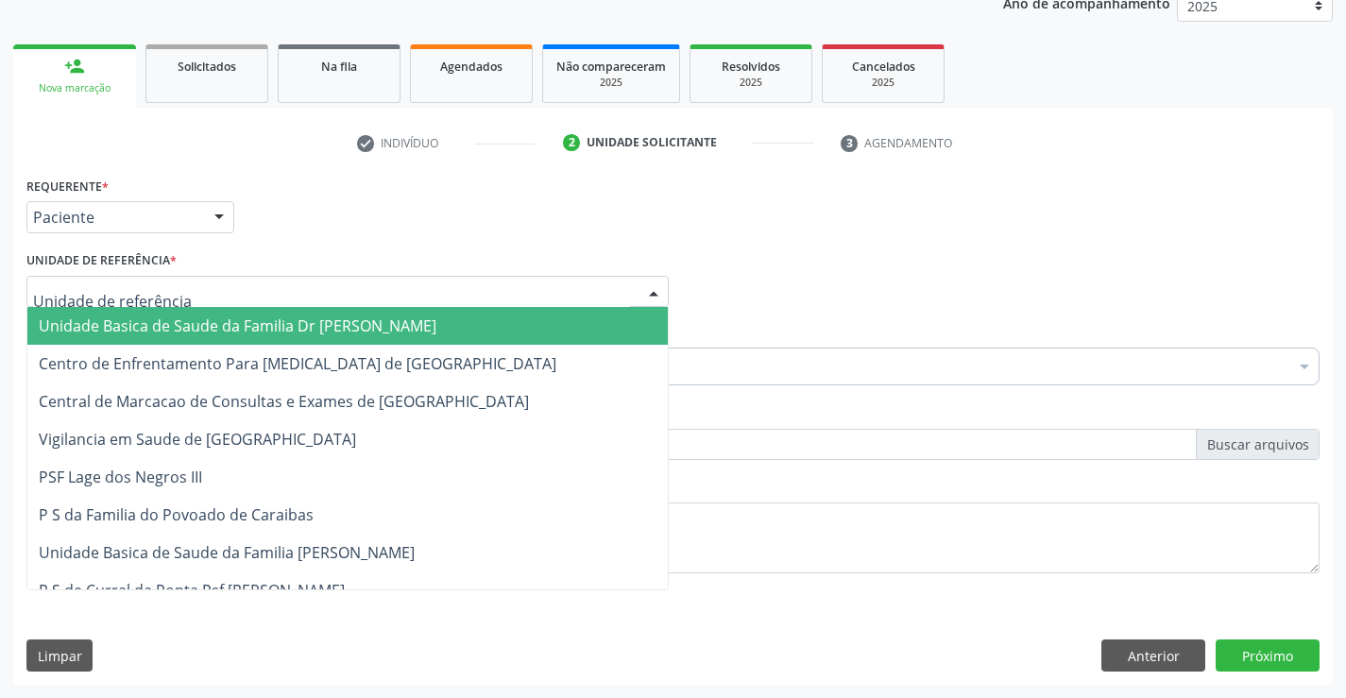
click at [263, 279] on div at bounding box center [347, 292] width 642 height 32
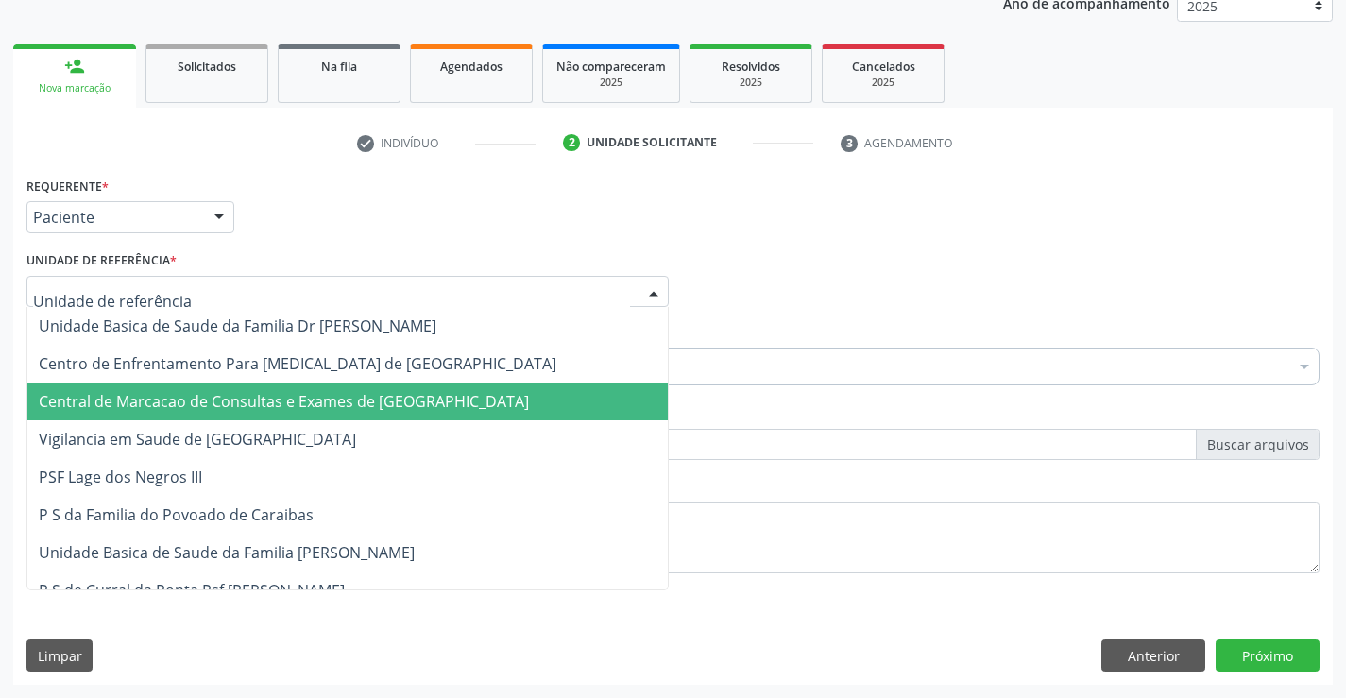
click at [314, 410] on span "Central de Marcacao de Consultas e Exames de [GEOGRAPHIC_DATA]" at bounding box center [284, 401] width 490 height 21
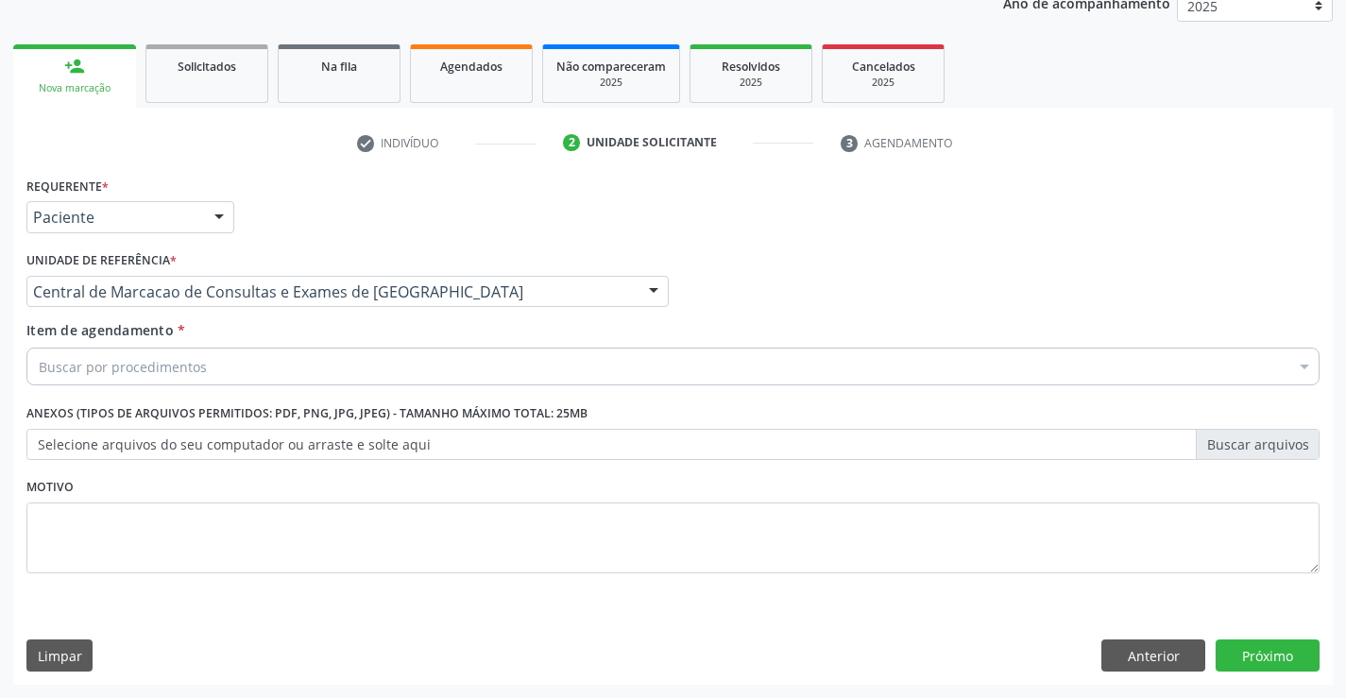
click at [412, 366] on div "Buscar por procedimentos" at bounding box center [672, 367] width 1293 height 38
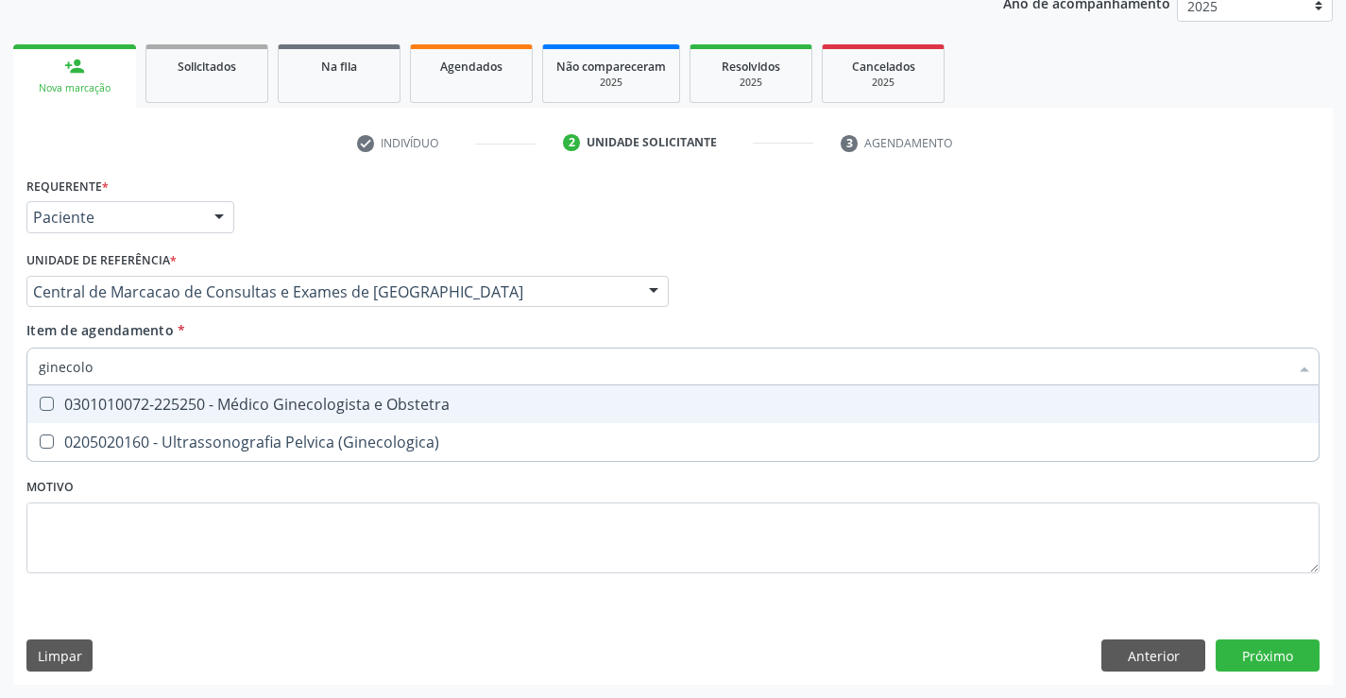
type input "ginecol"
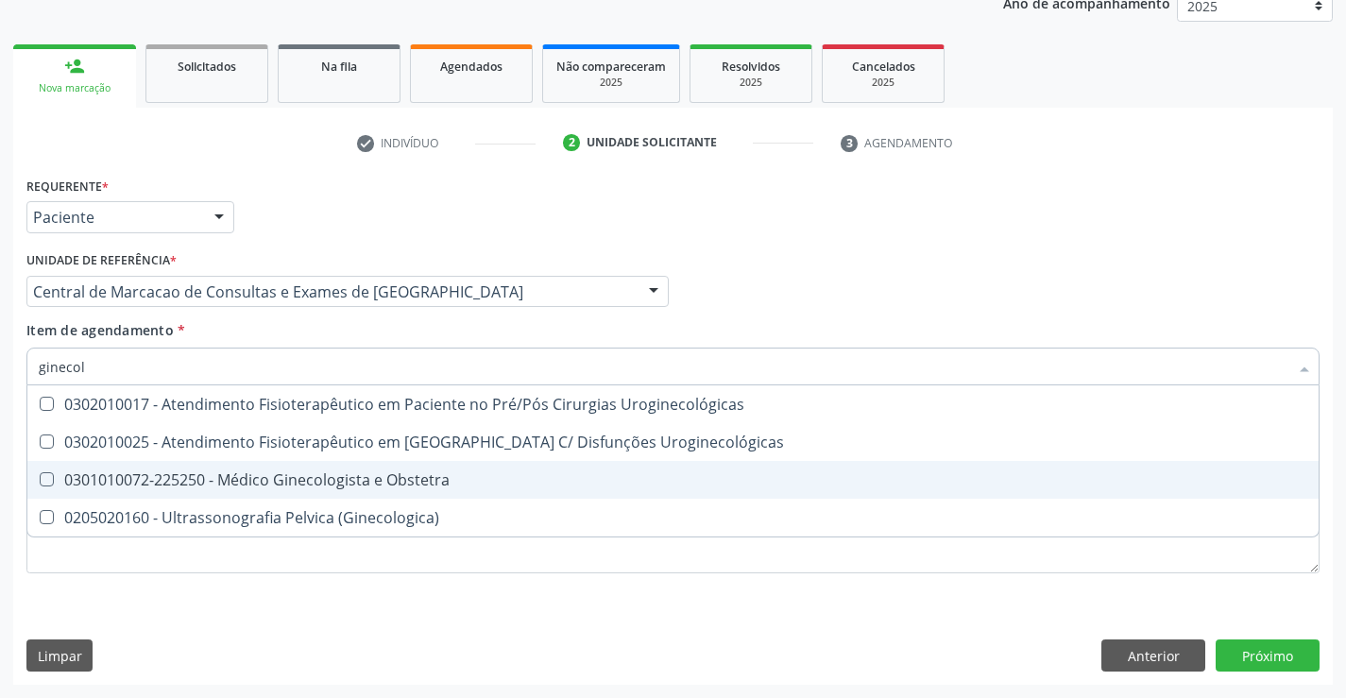
click at [349, 482] on div "0301010072-225250 - Médico Ginecologista e Obstetra" at bounding box center [673, 479] width 1268 height 15
checkbox Obstetra "true"
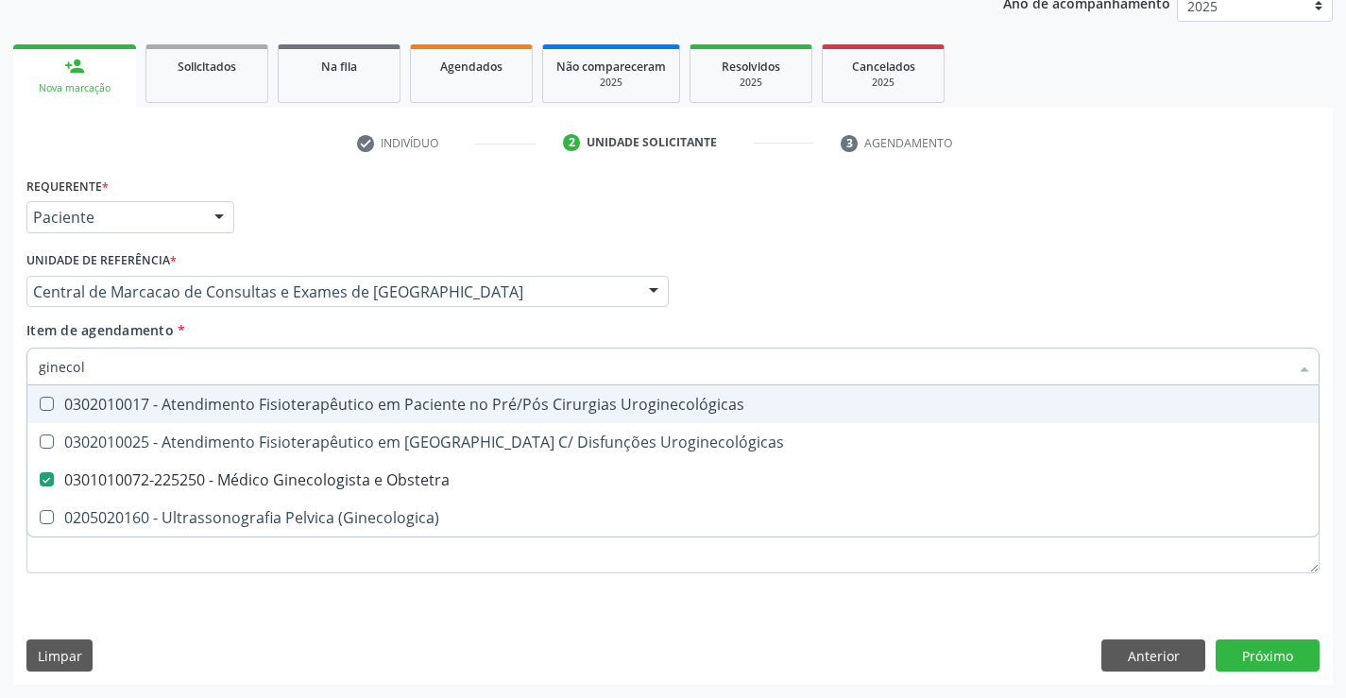
click at [745, 249] on div "Profissional Solicitante Por favor, selecione a Unidade de Atendimento primeiro…" at bounding box center [673, 283] width 1302 height 74
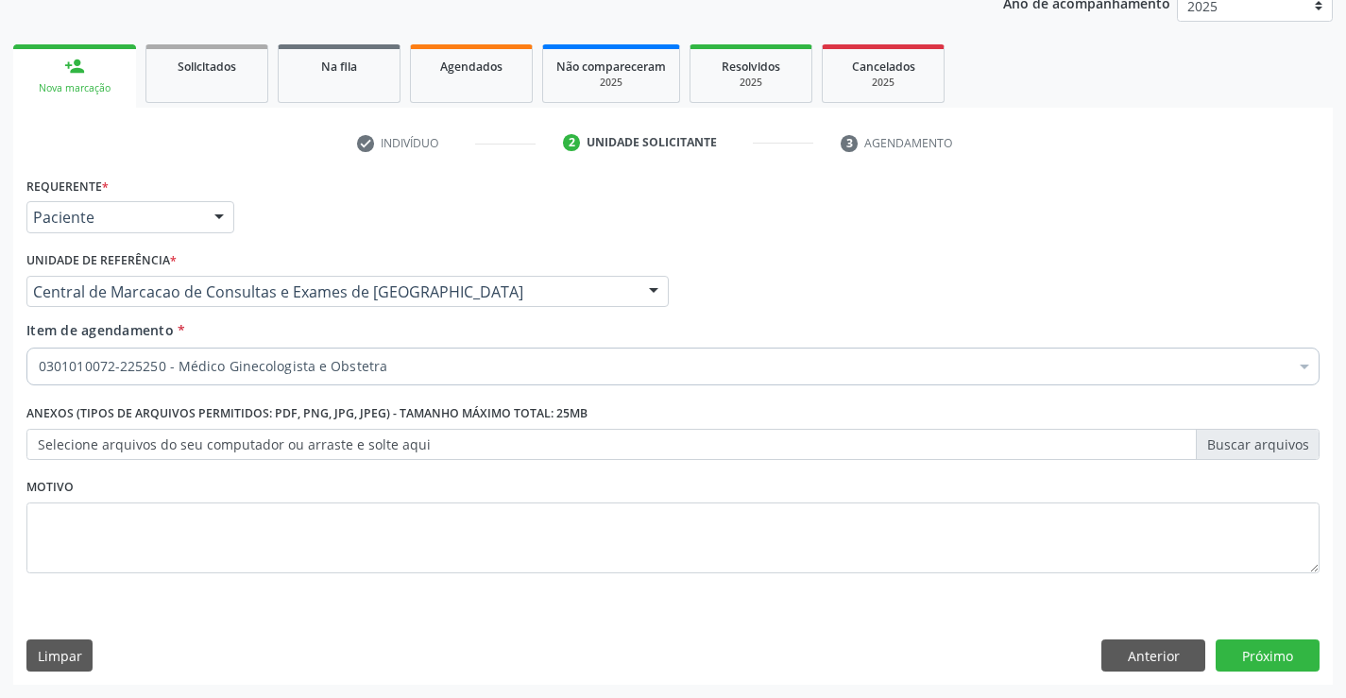
checkbox Obstetra "true"
click at [1228, 653] on button "Próximo" at bounding box center [1267, 655] width 104 height 32
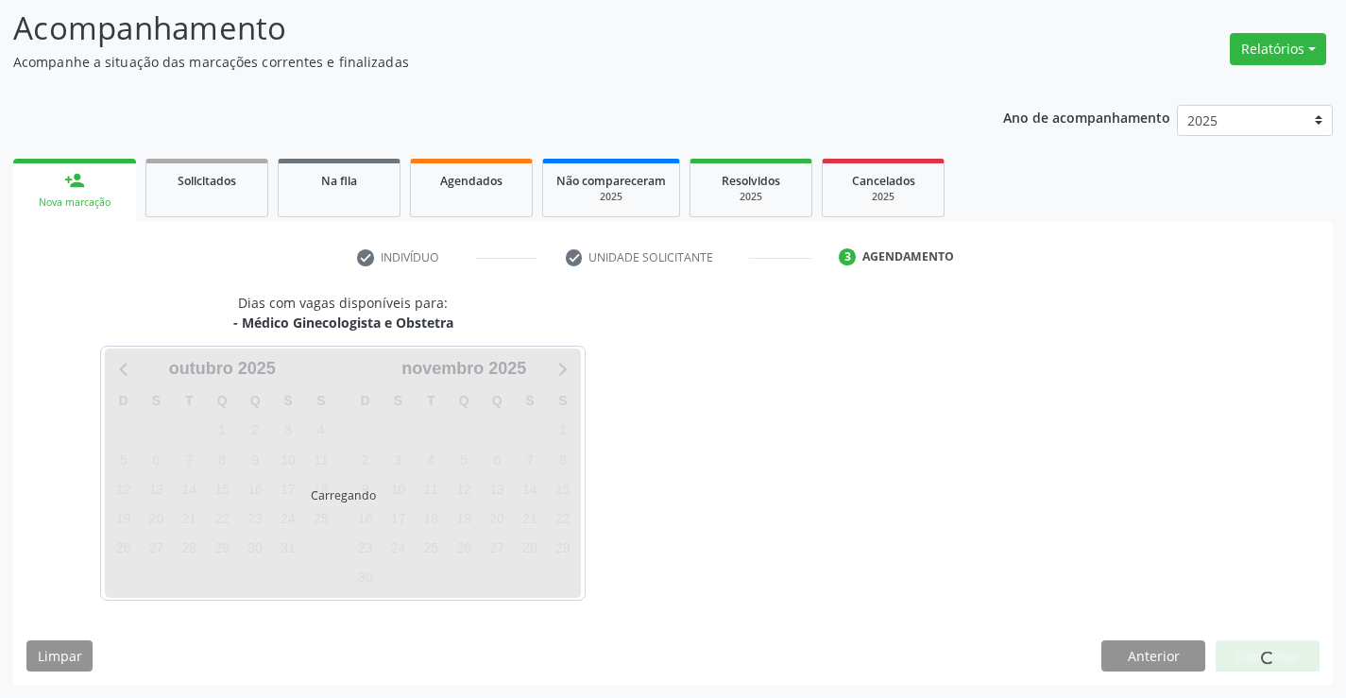
scroll to position [124, 0]
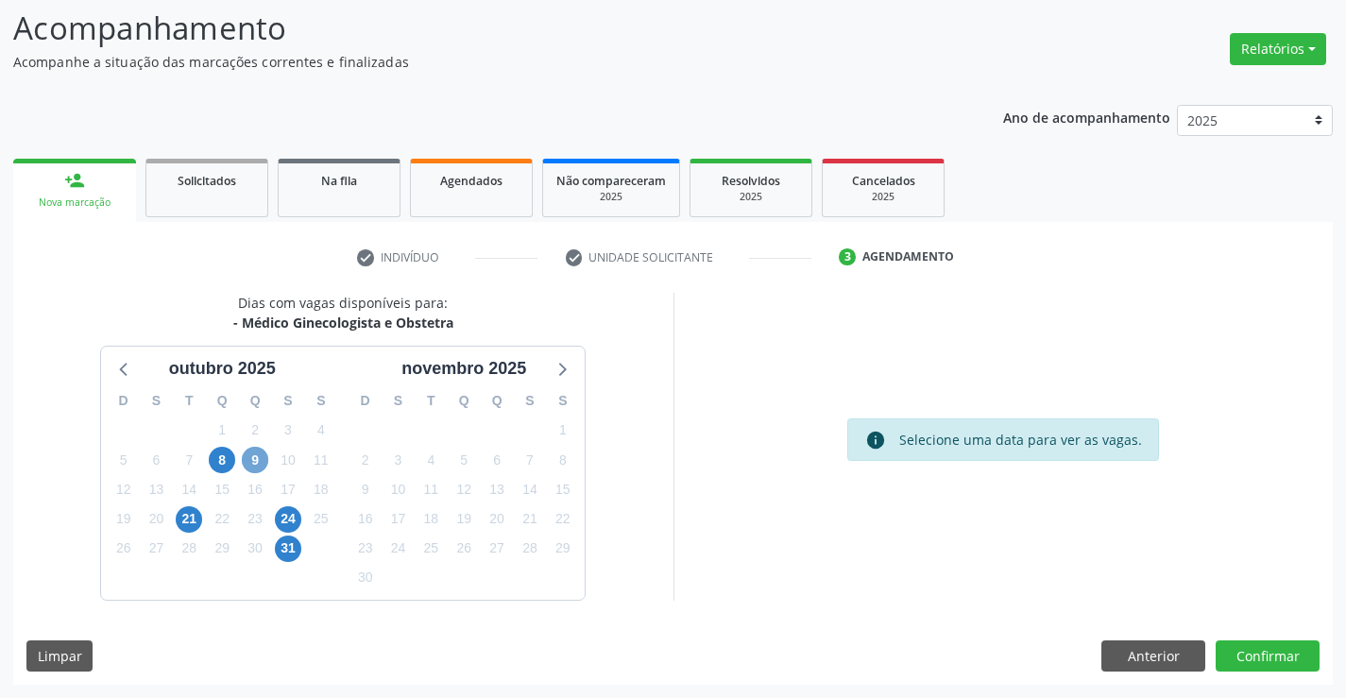
click at [262, 462] on span "9" at bounding box center [255, 460] width 26 height 26
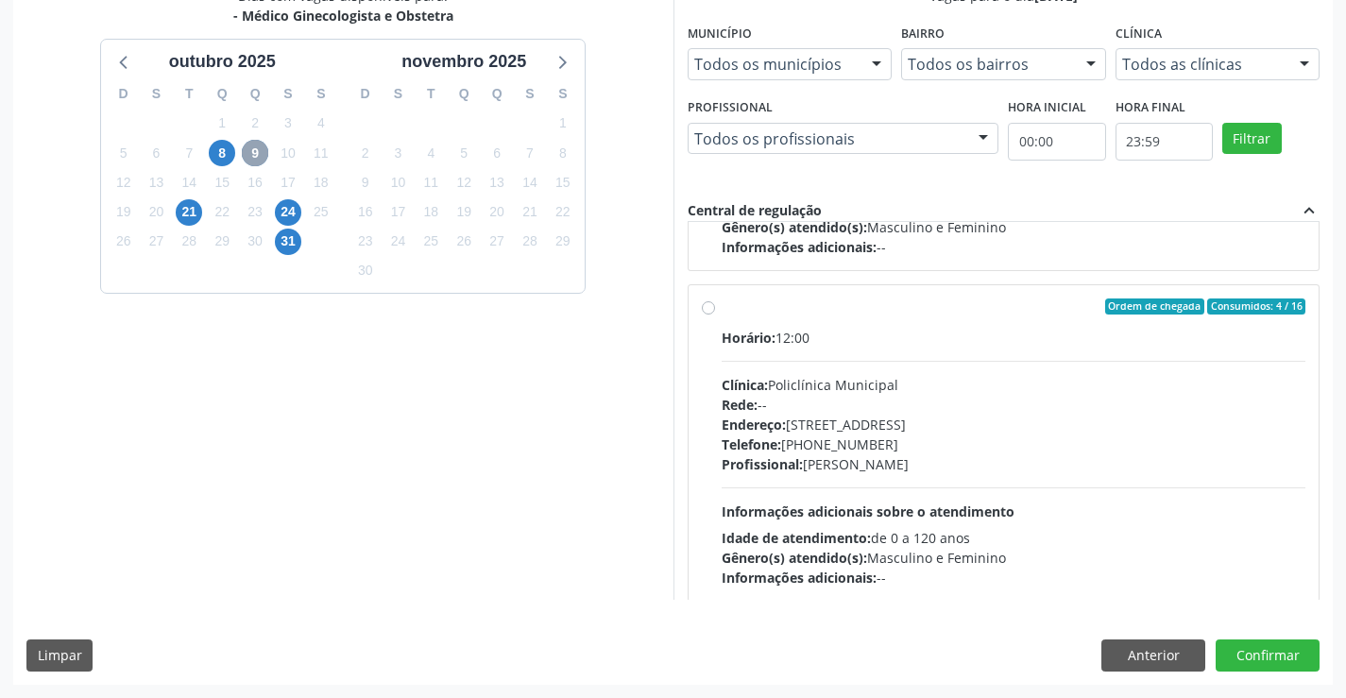
scroll to position [283, 0]
click at [864, 503] on span "Informações adicionais sobre o atendimento" at bounding box center [868, 510] width 293 height 18
click at [715, 314] on input "Ordem de chegada Consumidos: 4 / 16 Horário: 12:00 Clínica: Policlínica Municip…" at bounding box center [708, 305] width 13 height 17
radio input "true"
click at [1264, 633] on div "Dias com vagas disponíveis para: - Médico Ginecologista e Obstetra outubro 2025…" at bounding box center [672, 335] width 1319 height 698
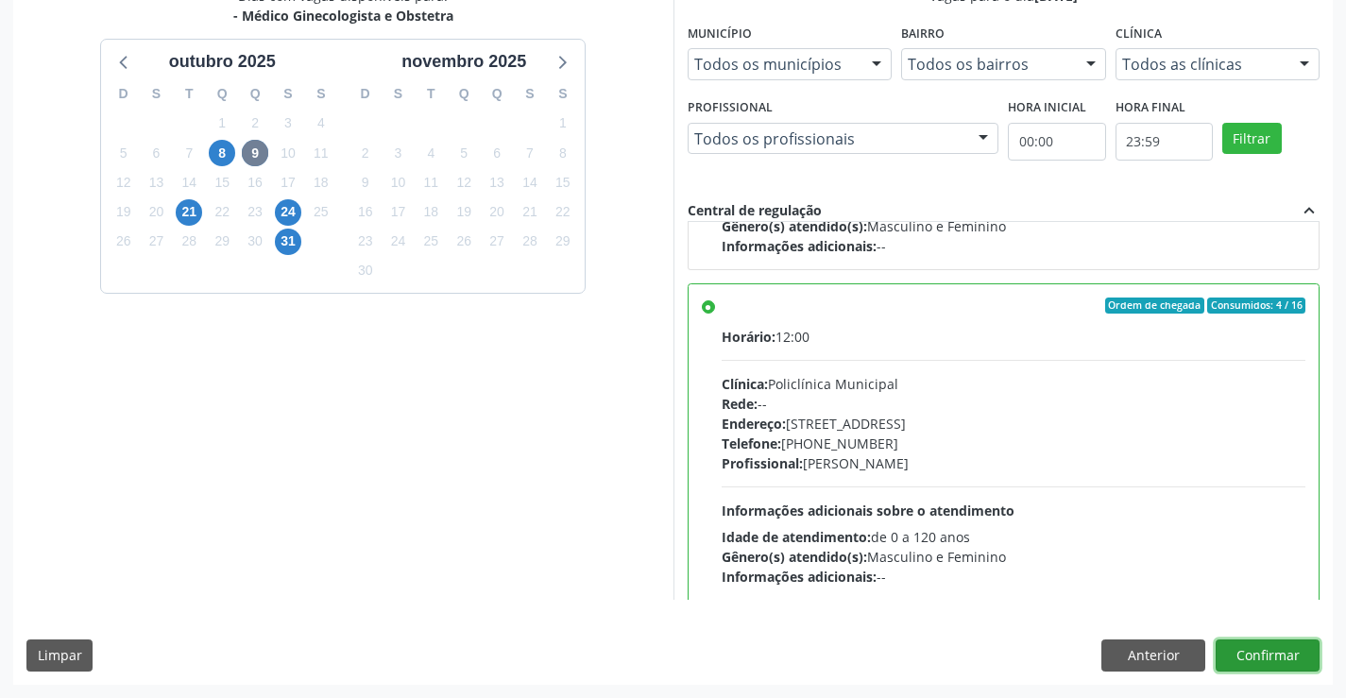
click at [1245, 642] on button "Confirmar" at bounding box center [1267, 655] width 104 height 32
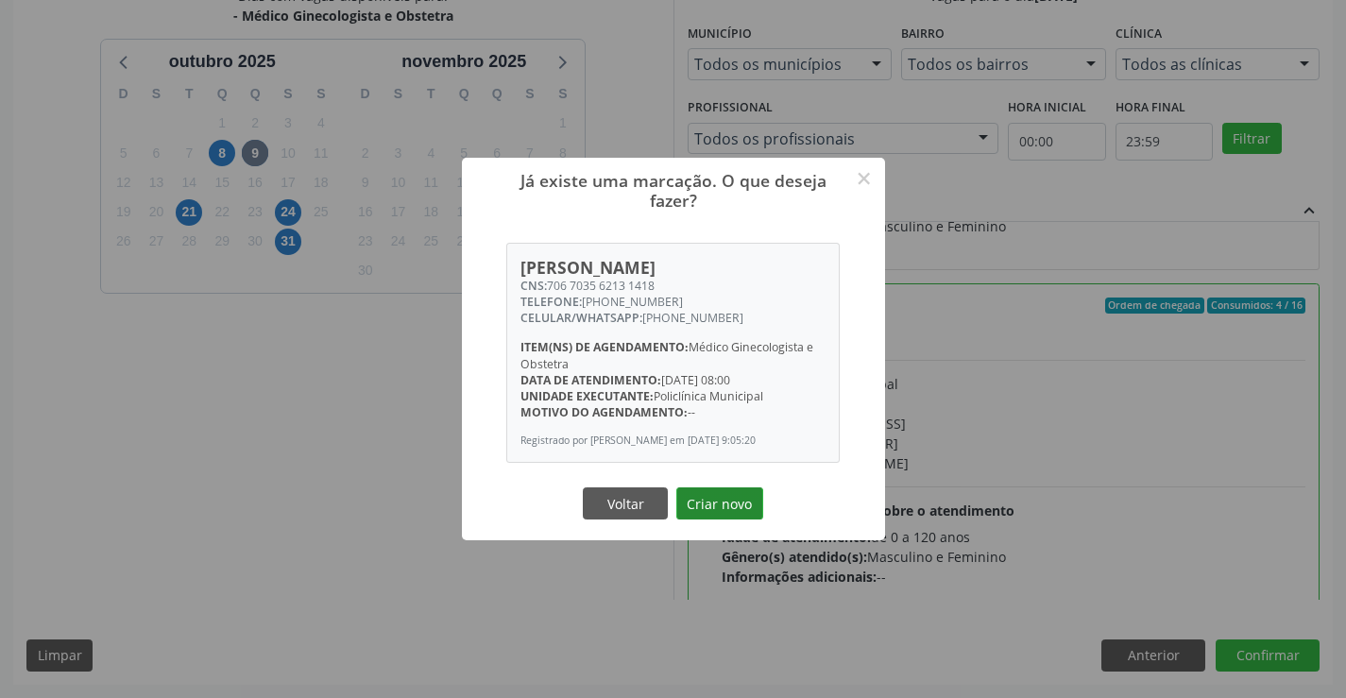
click at [744, 509] on button "Criar novo" at bounding box center [719, 503] width 87 height 32
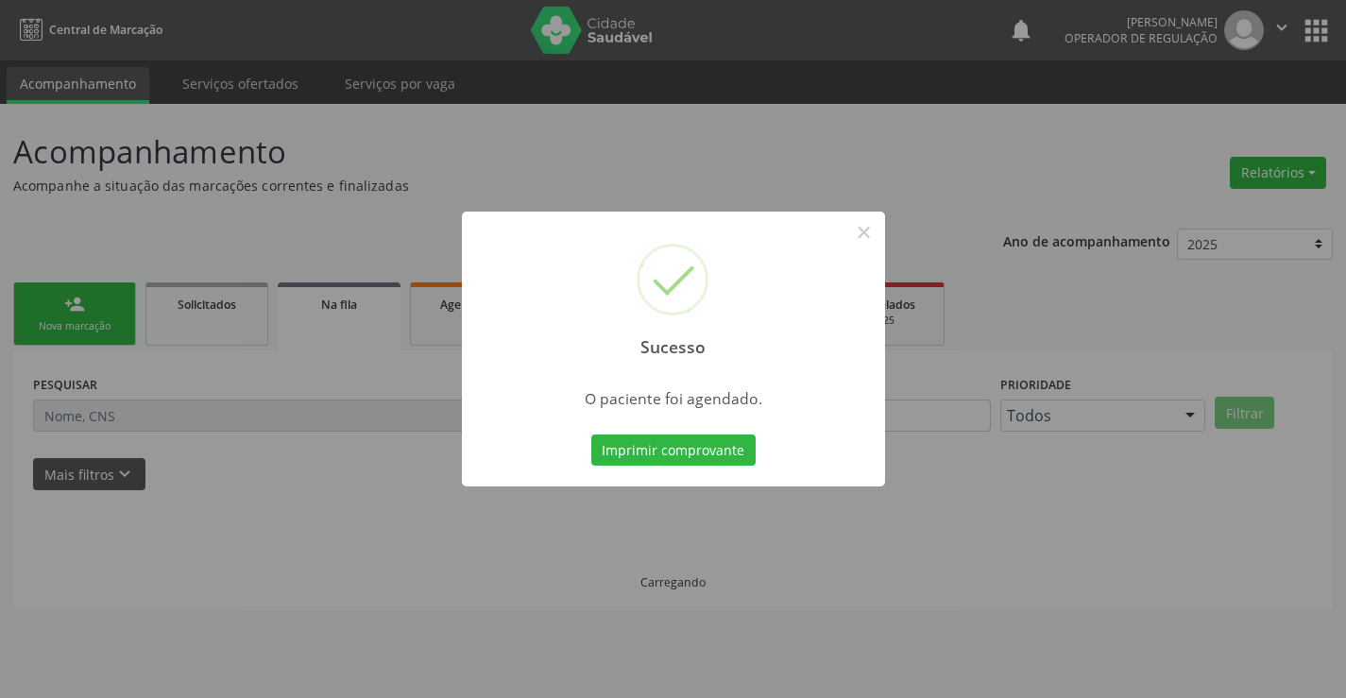
scroll to position [0, 0]
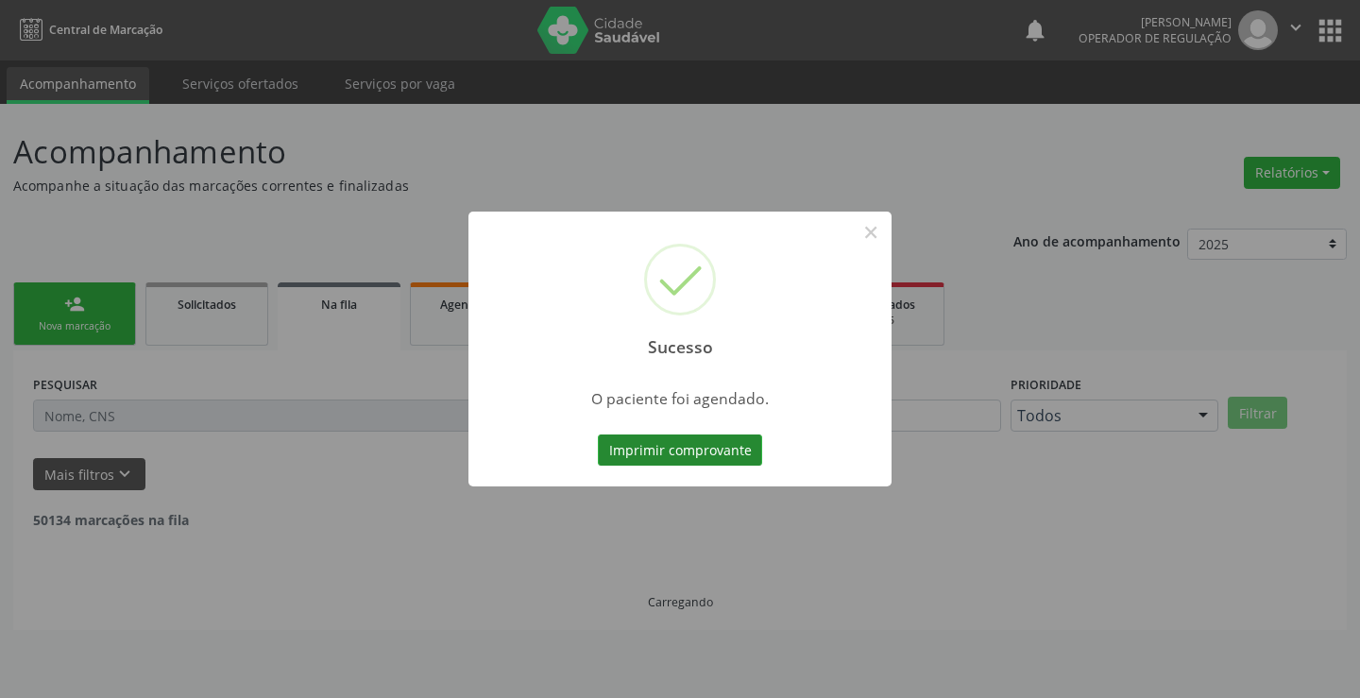
click at [723, 446] on button "Imprimir comprovante" at bounding box center [680, 450] width 164 height 32
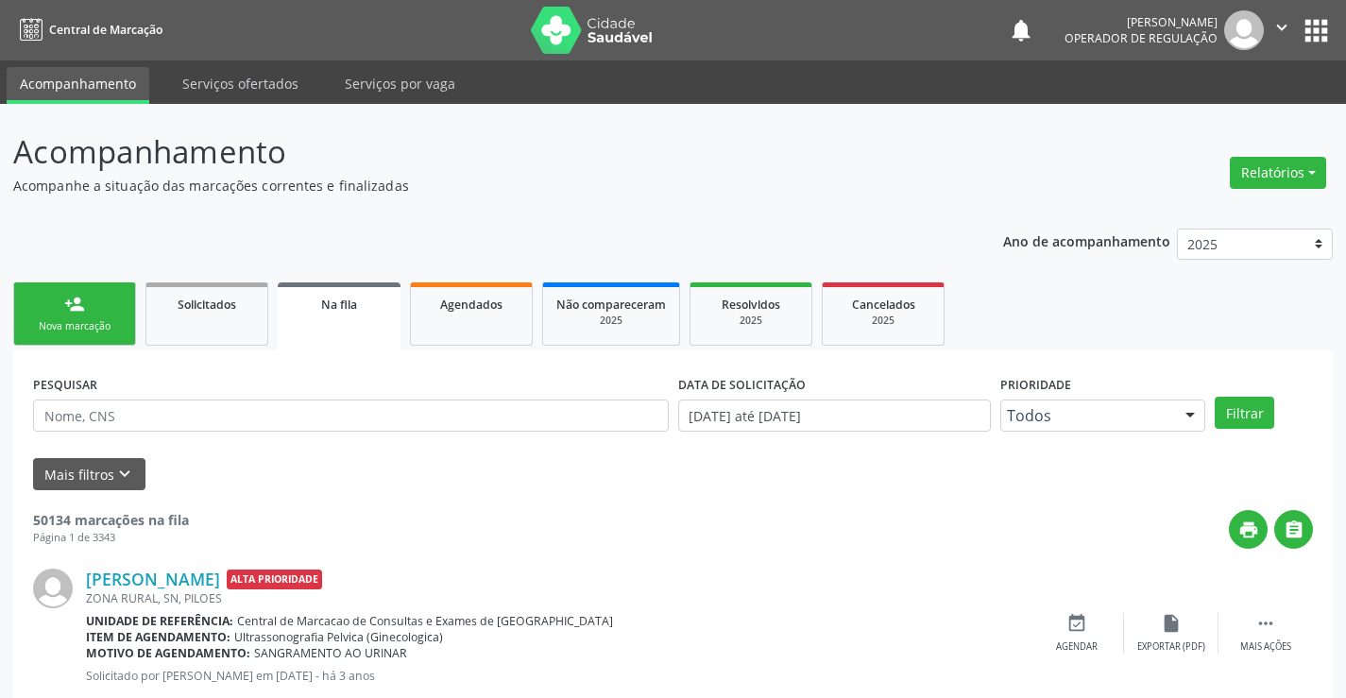
click at [77, 314] on link "person_add Nova marcação" at bounding box center [74, 313] width 123 height 63
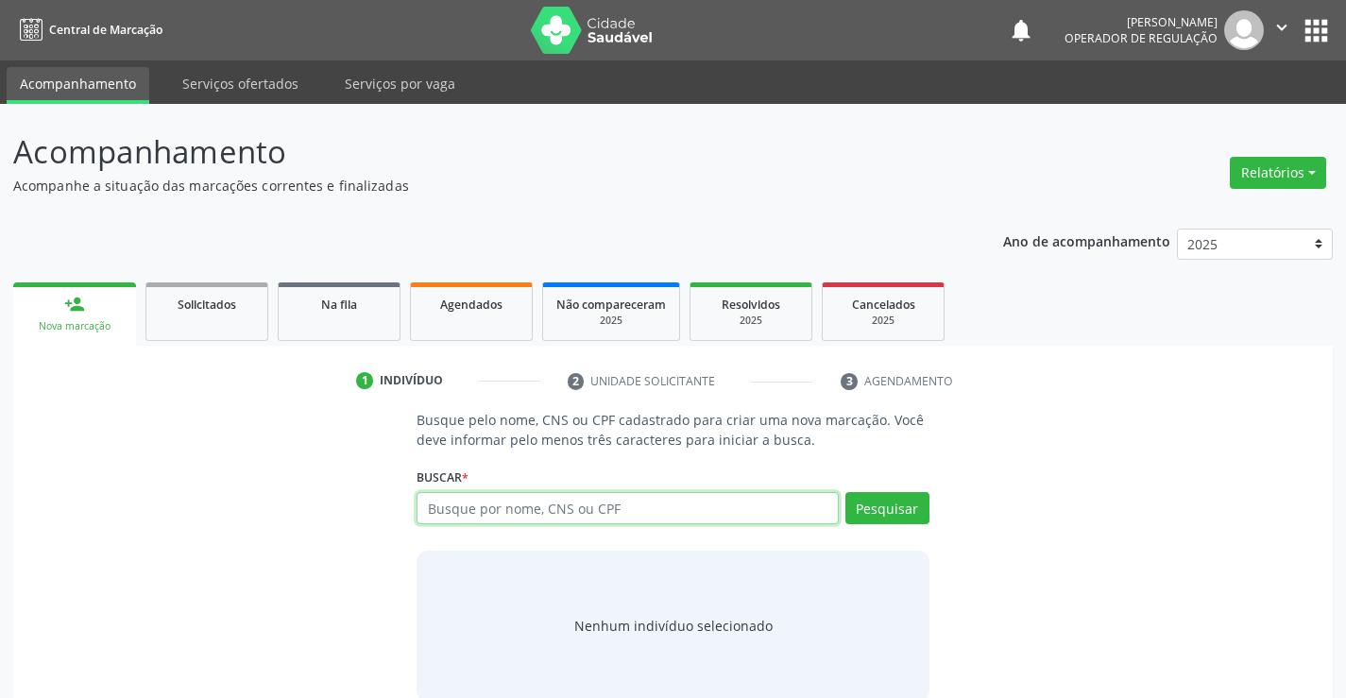
click at [628, 515] on input "text" at bounding box center [626, 508] width 421 height 32
type input "703401682413700"
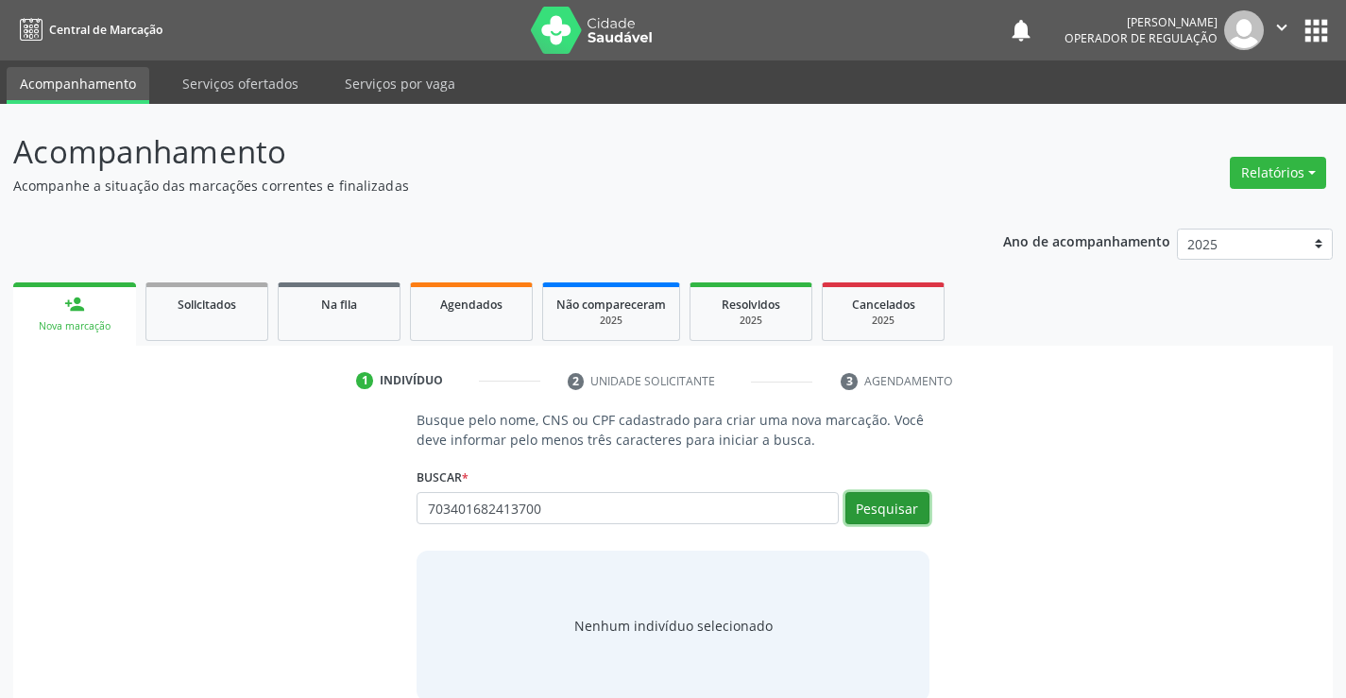
click at [876, 507] on button "Pesquisar" at bounding box center [887, 508] width 84 height 32
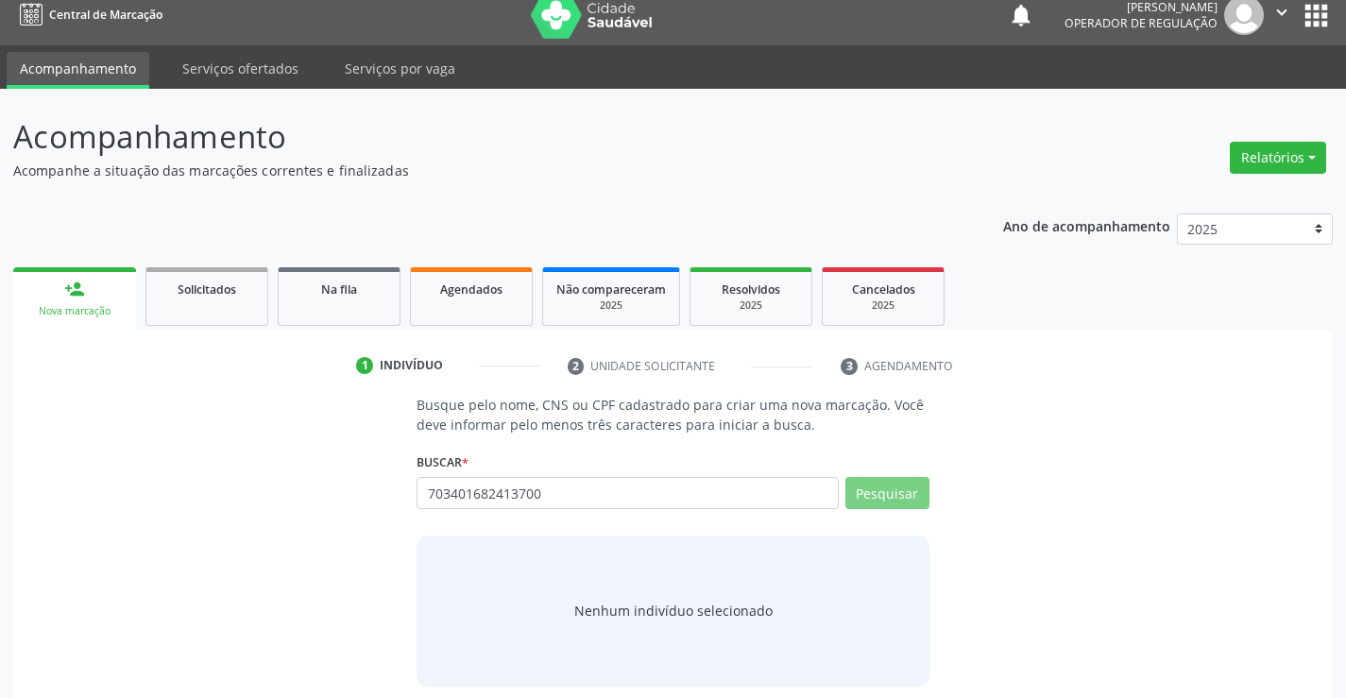
scroll to position [30, 0]
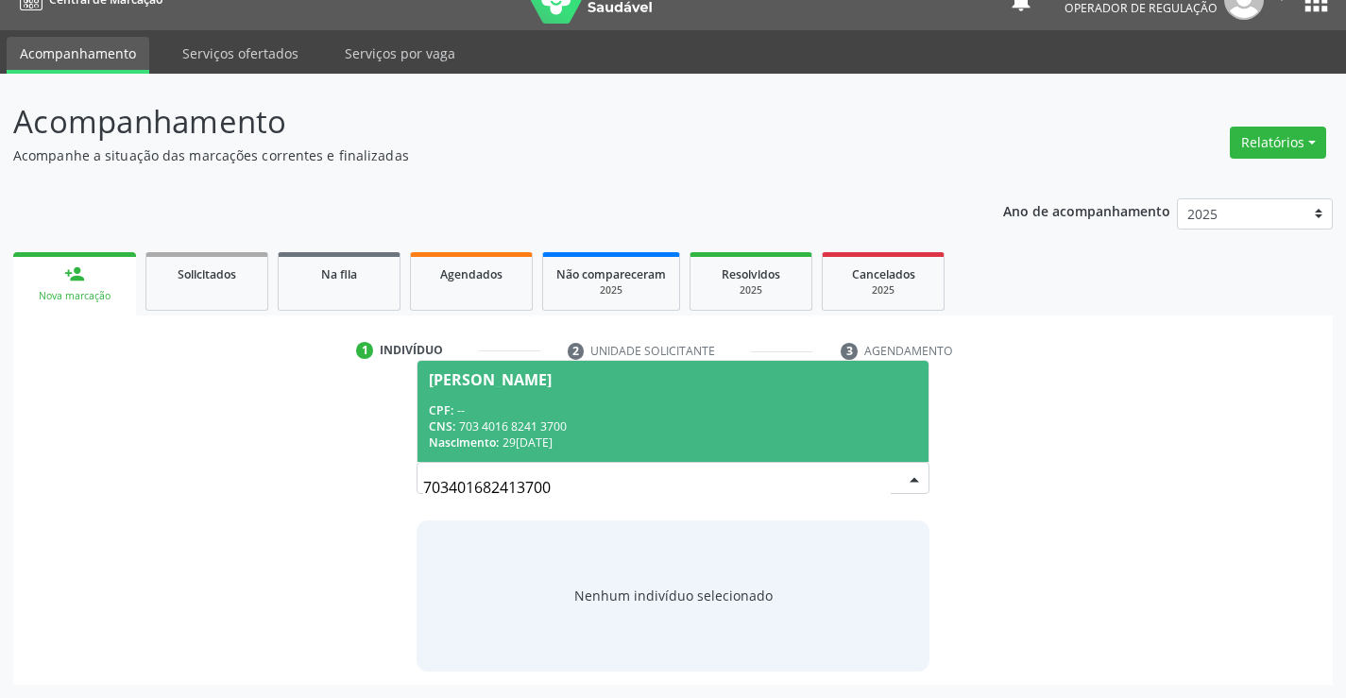
click at [525, 415] on div "CPF: --" at bounding box center [672, 410] width 487 height 16
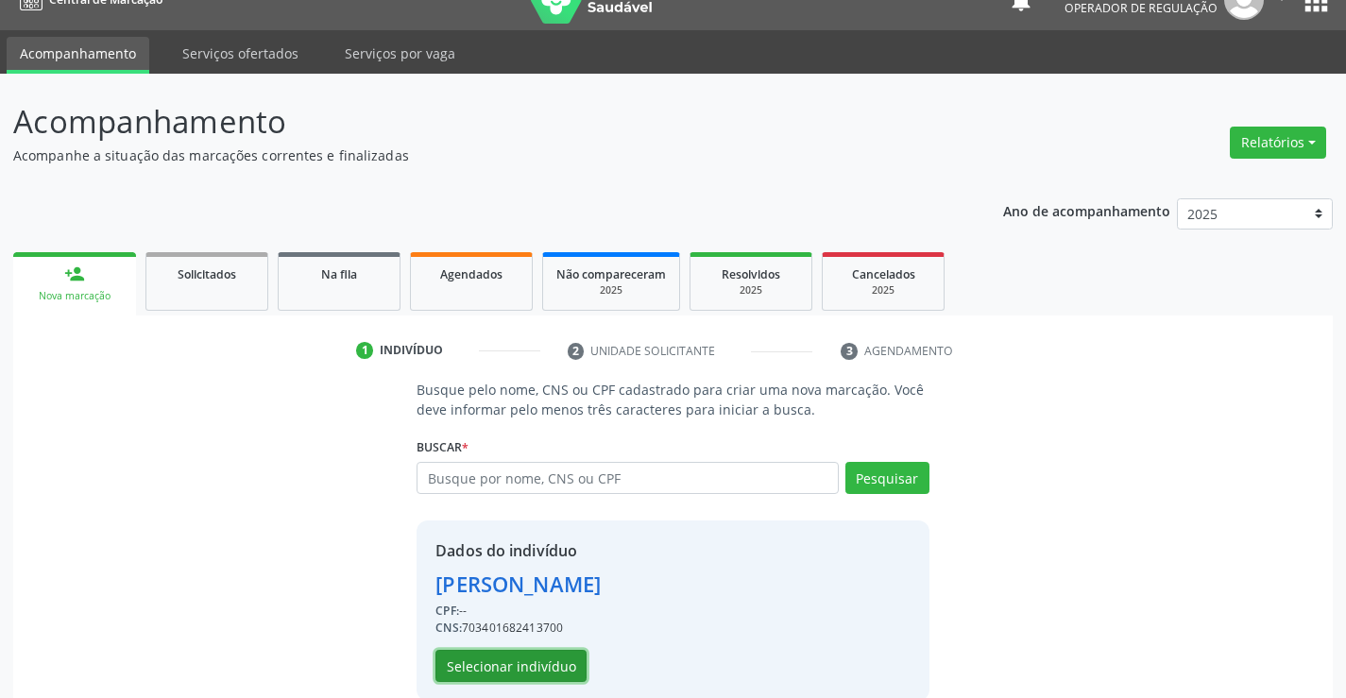
click at [490, 667] on button "Selecionar indivíduo" at bounding box center [510, 666] width 151 height 32
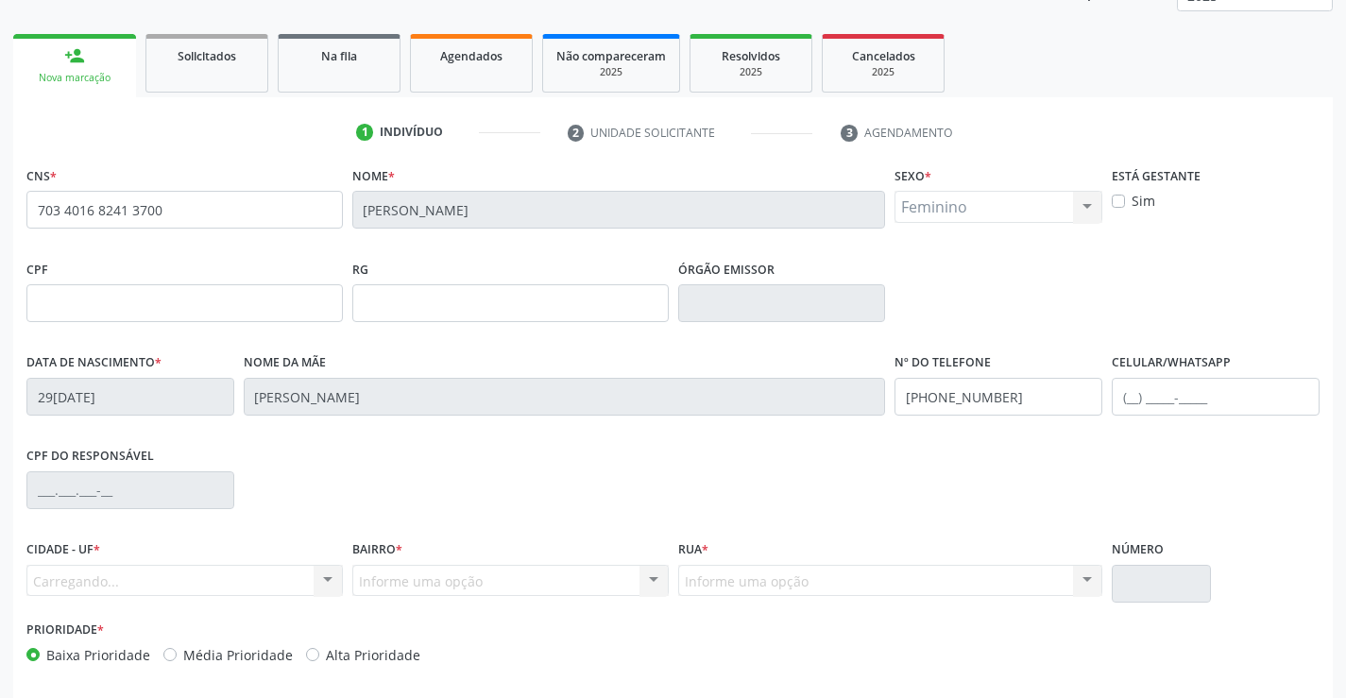
scroll to position [326, 0]
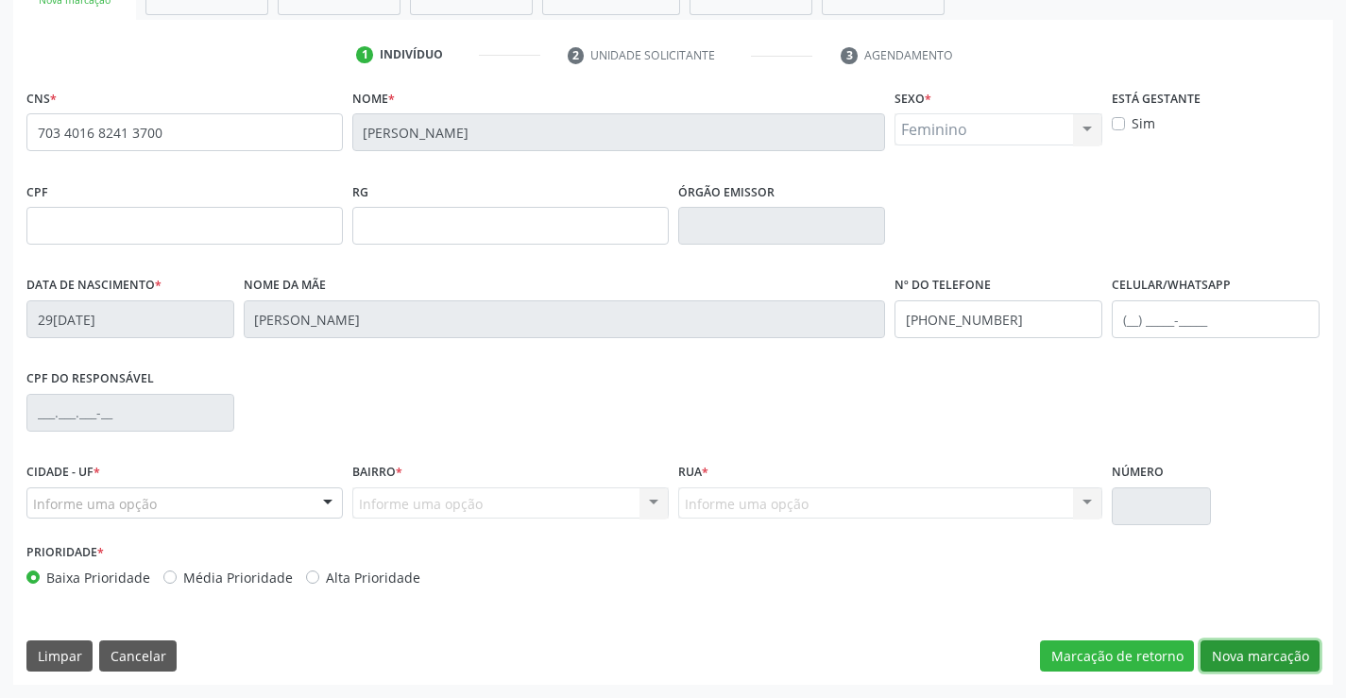
click at [1258, 662] on button "Nova marcação" at bounding box center [1259, 656] width 119 height 32
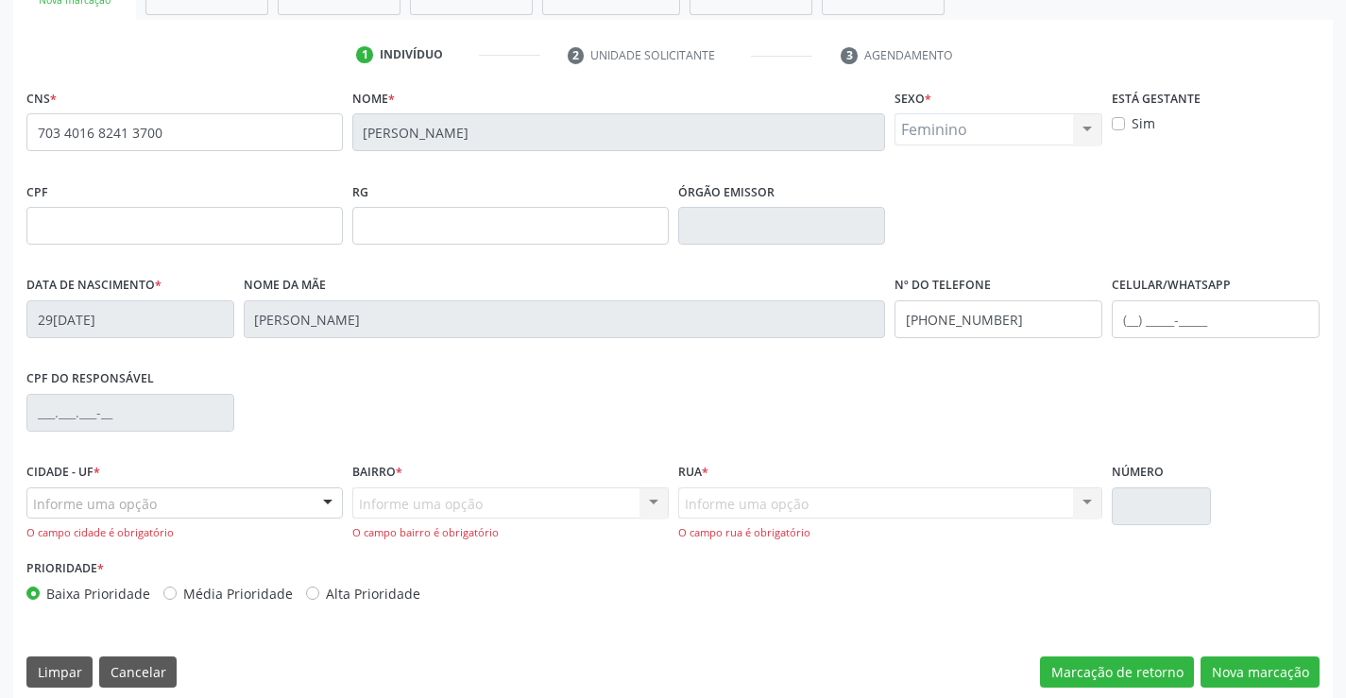
click at [300, 484] on div "Cidade - UF * Informe uma opção Campo Formoso - BA Nenhum resultado encontrado …" at bounding box center [184, 499] width 316 height 83
click at [309, 499] on div "Informe uma opção Campo Formoso - BA Nenhum resultado encontrado para: " " Nenh…" at bounding box center [184, 503] width 316 height 32
click at [267, 438] on div "CPF do responsável" at bounding box center [673, 411] width 1302 height 93
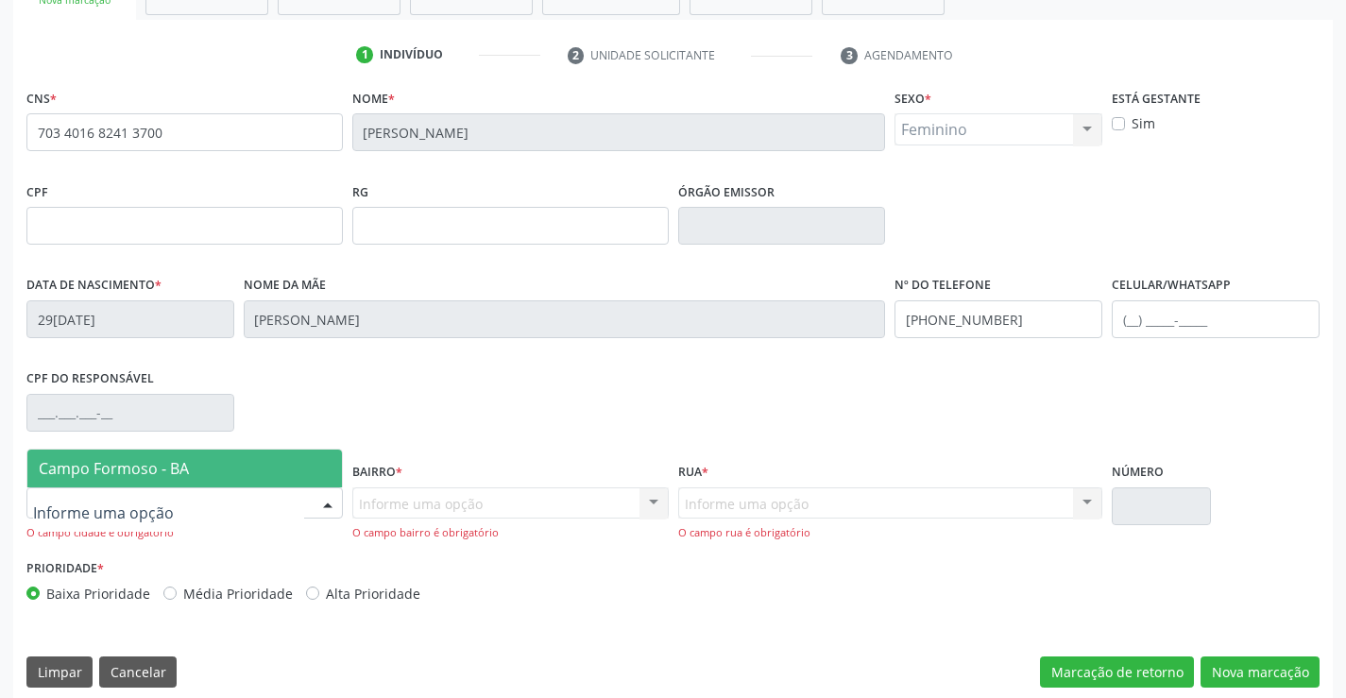
click at [316, 491] on div at bounding box center [328, 504] width 28 height 32
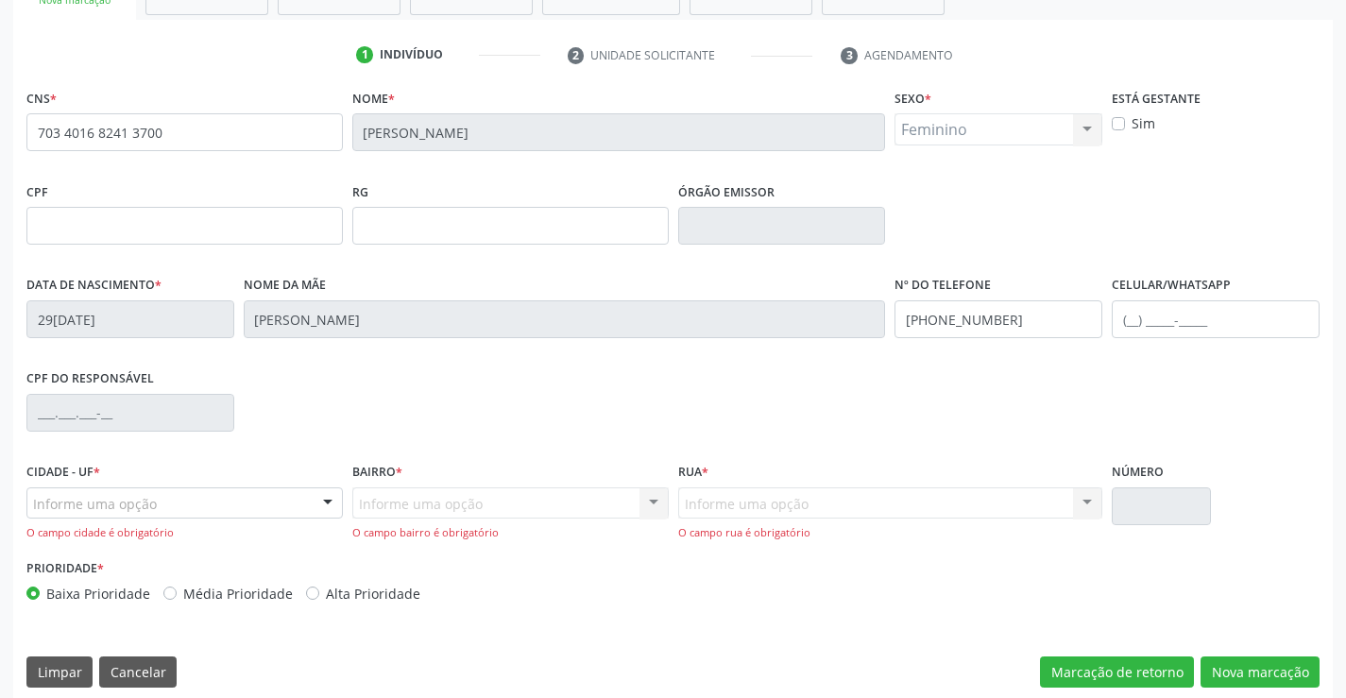
drag, startPoint x: 292, startPoint y: 442, endPoint x: 299, endPoint y: 455, distance: 15.2
click at [294, 447] on div "CPF do responsável" at bounding box center [673, 411] width 1302 height 93
click at [322, 502] on div at bounding box center [328, 504] width 28 height 32
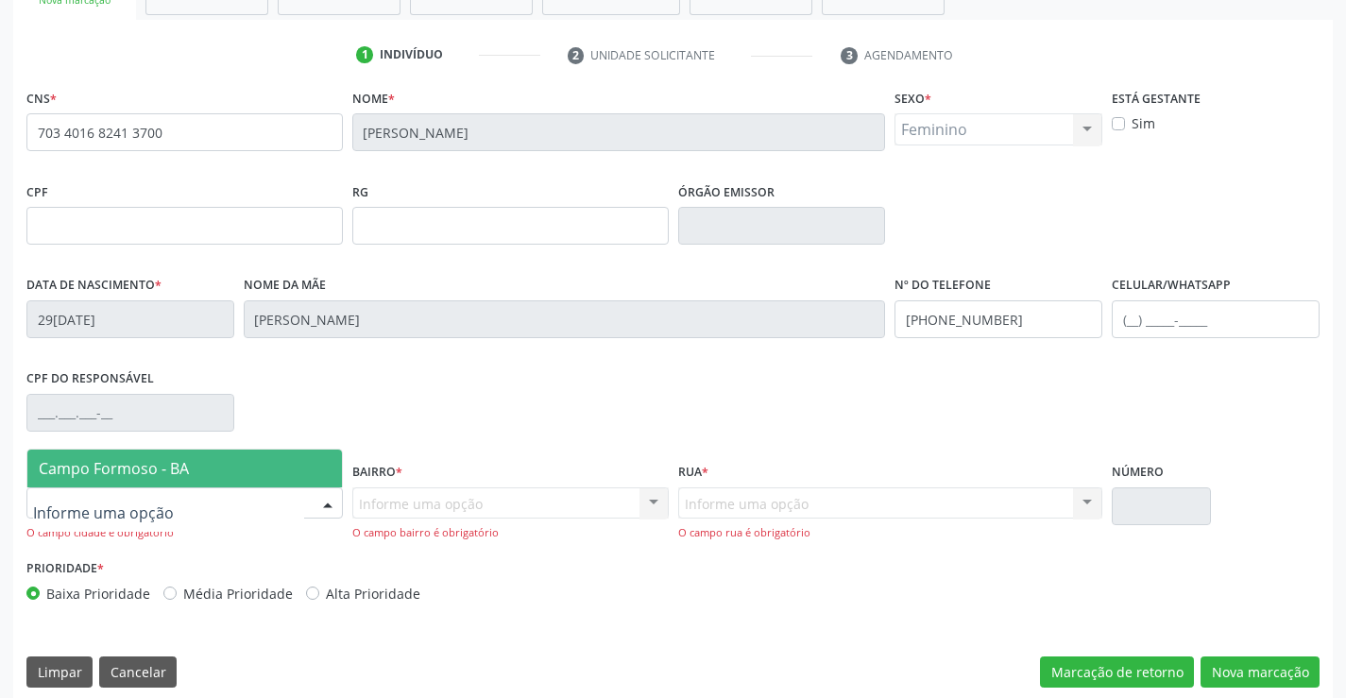
drag, startPoint x: 288, startPoint y: 453, endPoint x: 442, endPoint y: 500, distance: 160.7
click at [293, 462] on span "Campo Formoso - BA" at bounding box center [184, 469] width 314 height 38
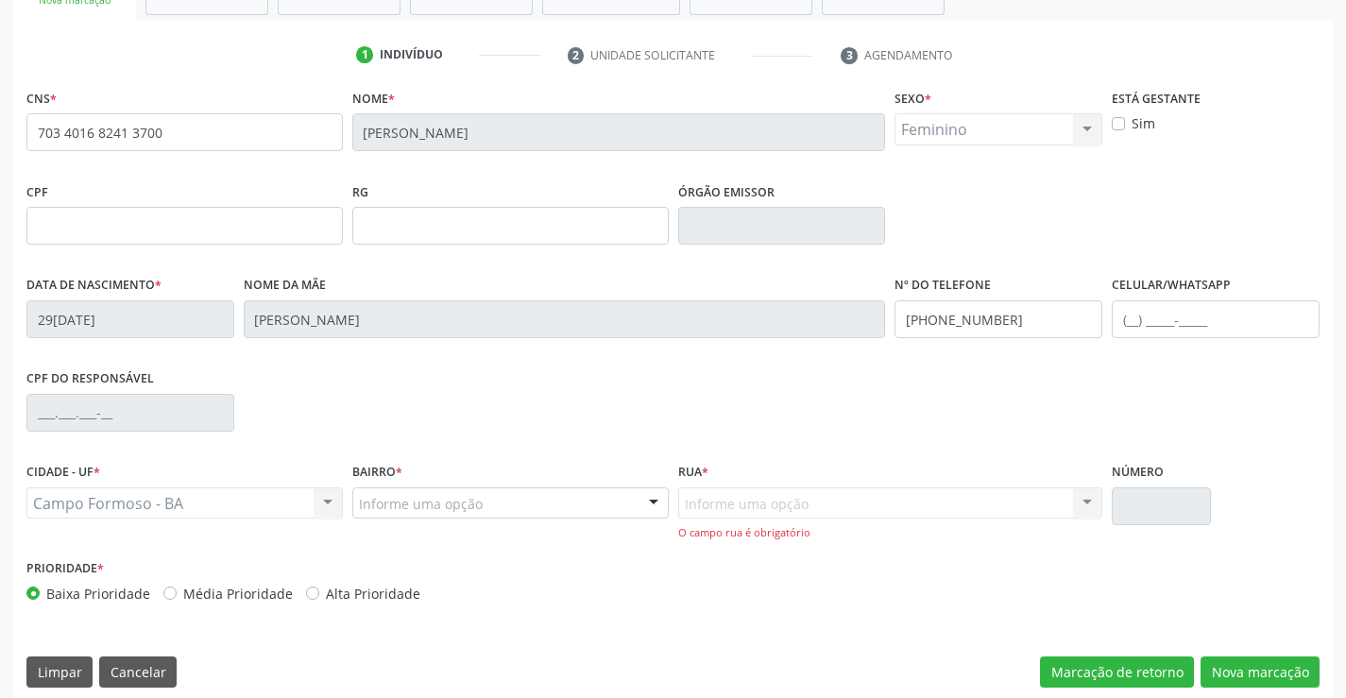
click at [658, 501] on div at bounding box center [653, 504] width 28 height 32
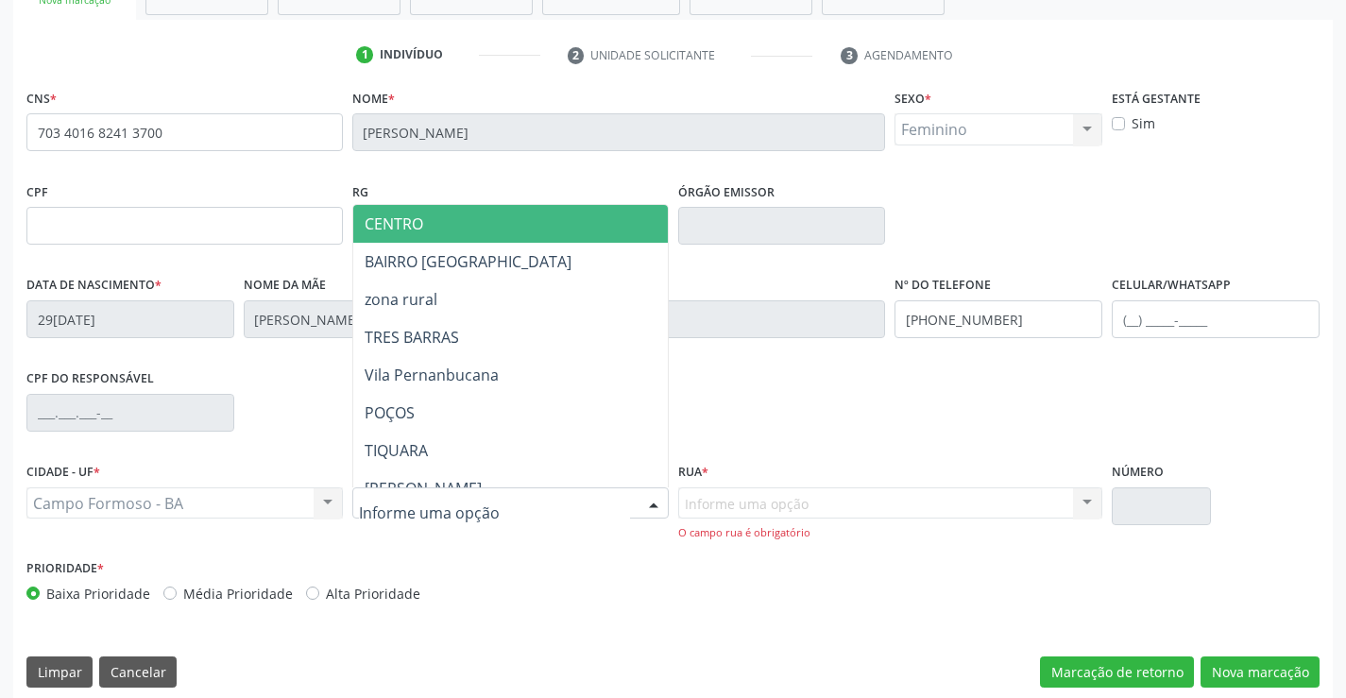
click at [505, 228] on span "CENTRO" at bounding box center [557, 224] width 408 height 38
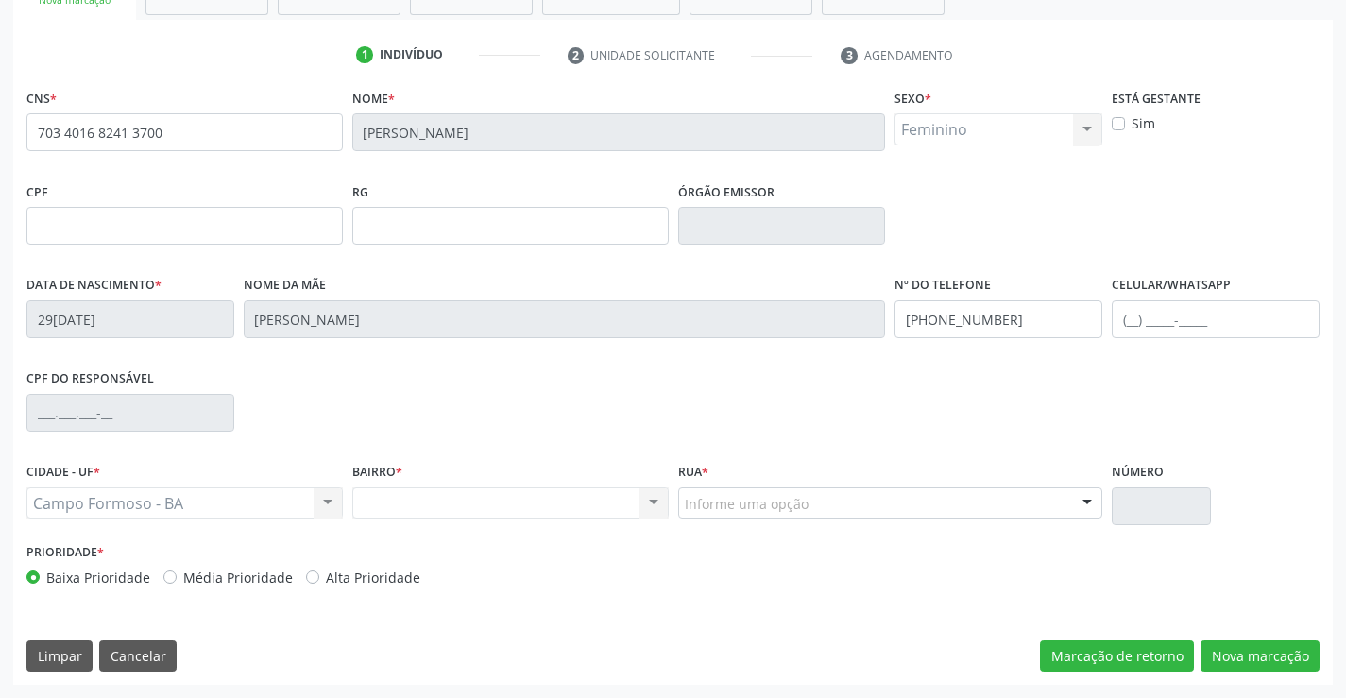
click at [1074, 491] on div "Informe uma opção JUCA MARQUES rua retiro das arvores RUA ALEXANDRINO PINTO SIL…" at bounding box center [890, 503] width 425 height 32
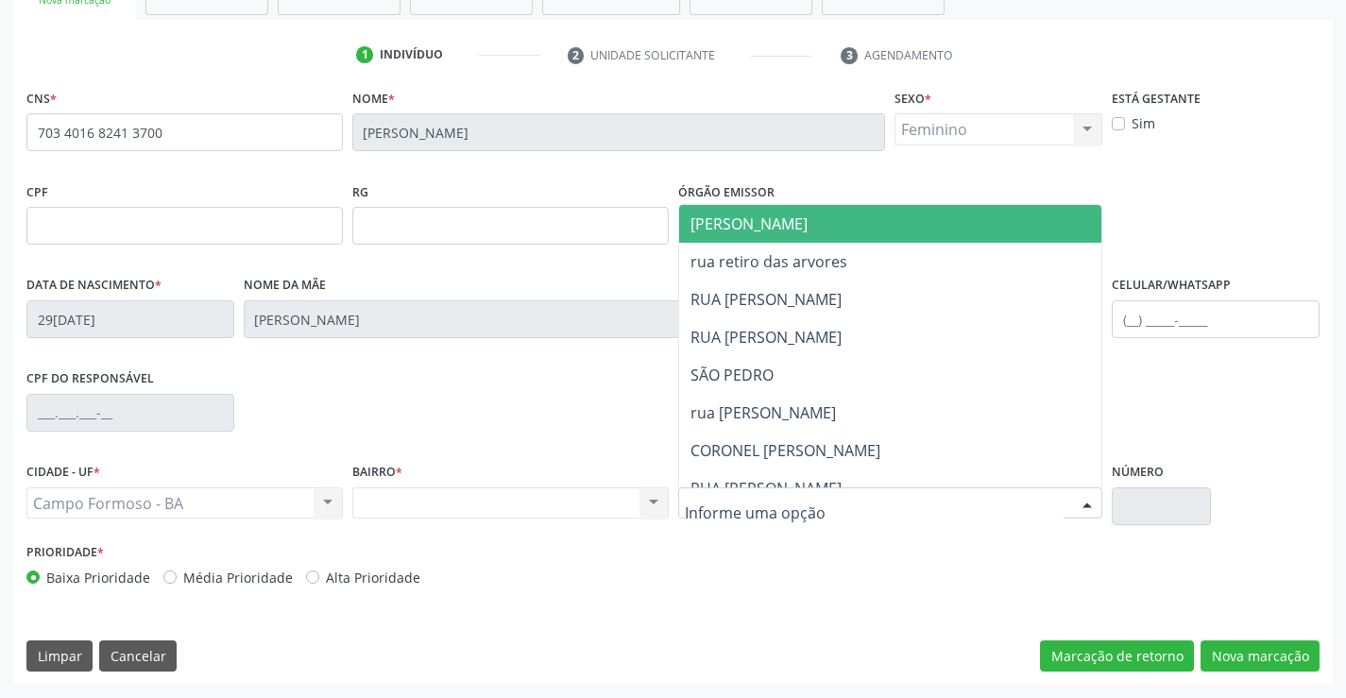
click at [803, 235] on span "JUCA MARQUES" at bounding box center [906, 224] width 455 height 38
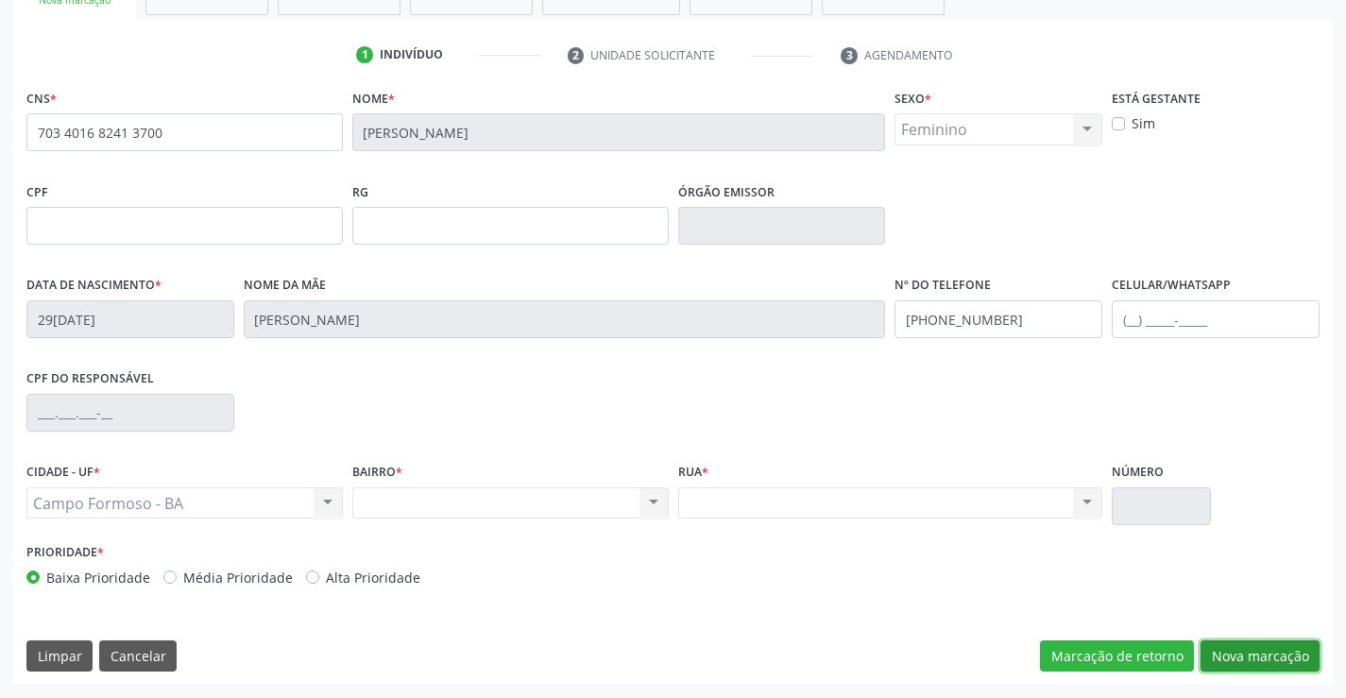
click at [1236, 650] on button "Nova marcação" at bounding box center [1259, 656] width 119 height 32
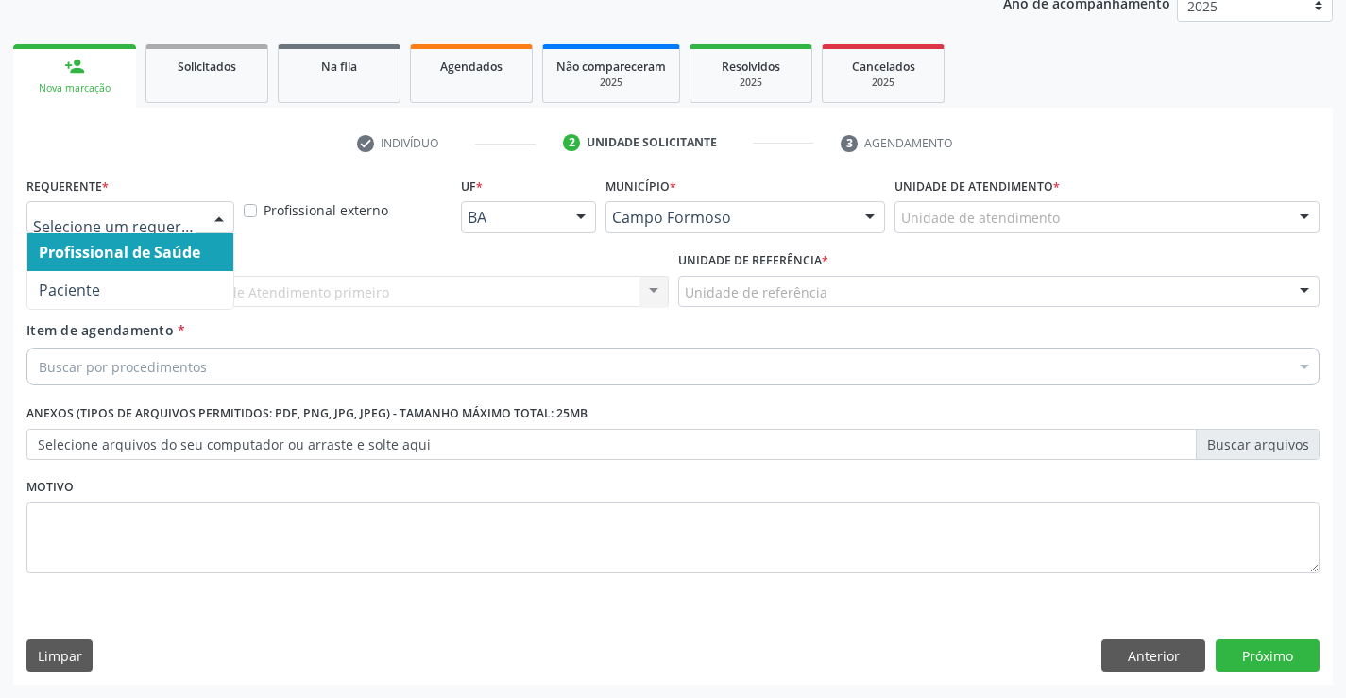
click at [203, 226] on div "Profissional de Saúde Paciente Nenhum resultado encontrado para: " " Não há nen…" at bounding box center [130, 217] width 208 height 32
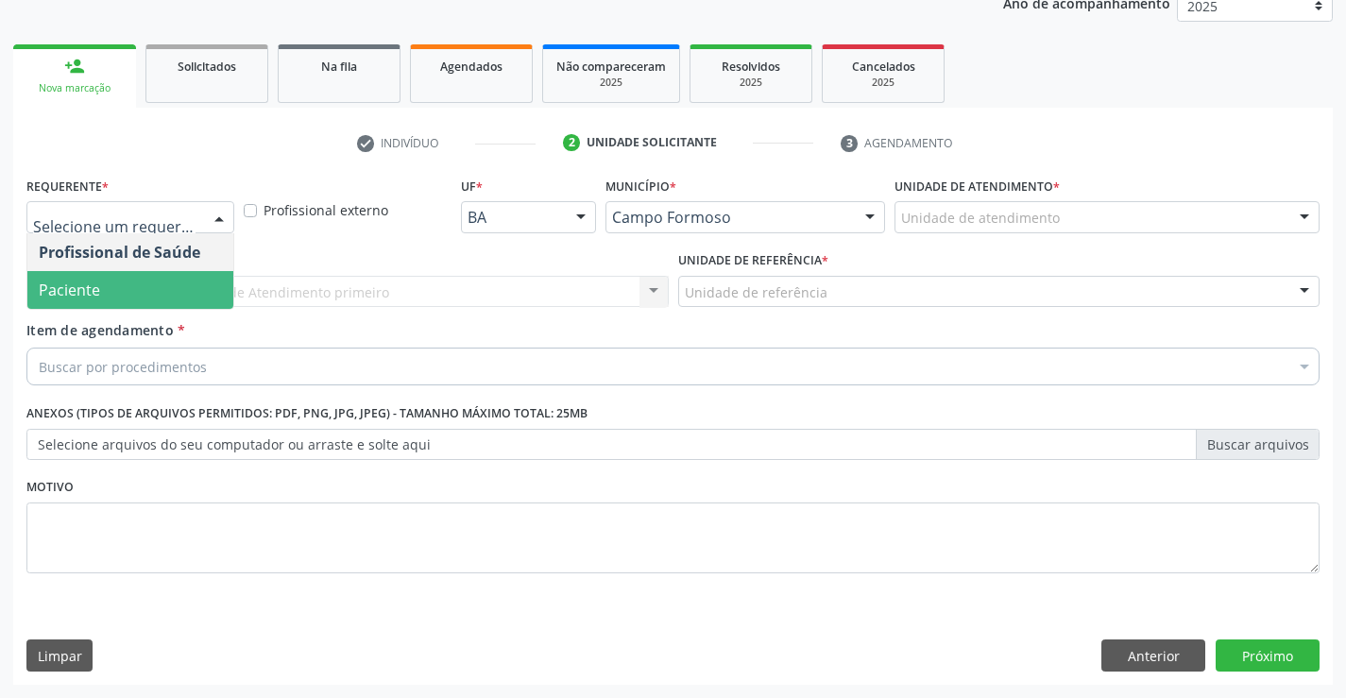
click at [145, 285] on span "Paciente" at bounding box center [130, 290] width 206 height 38
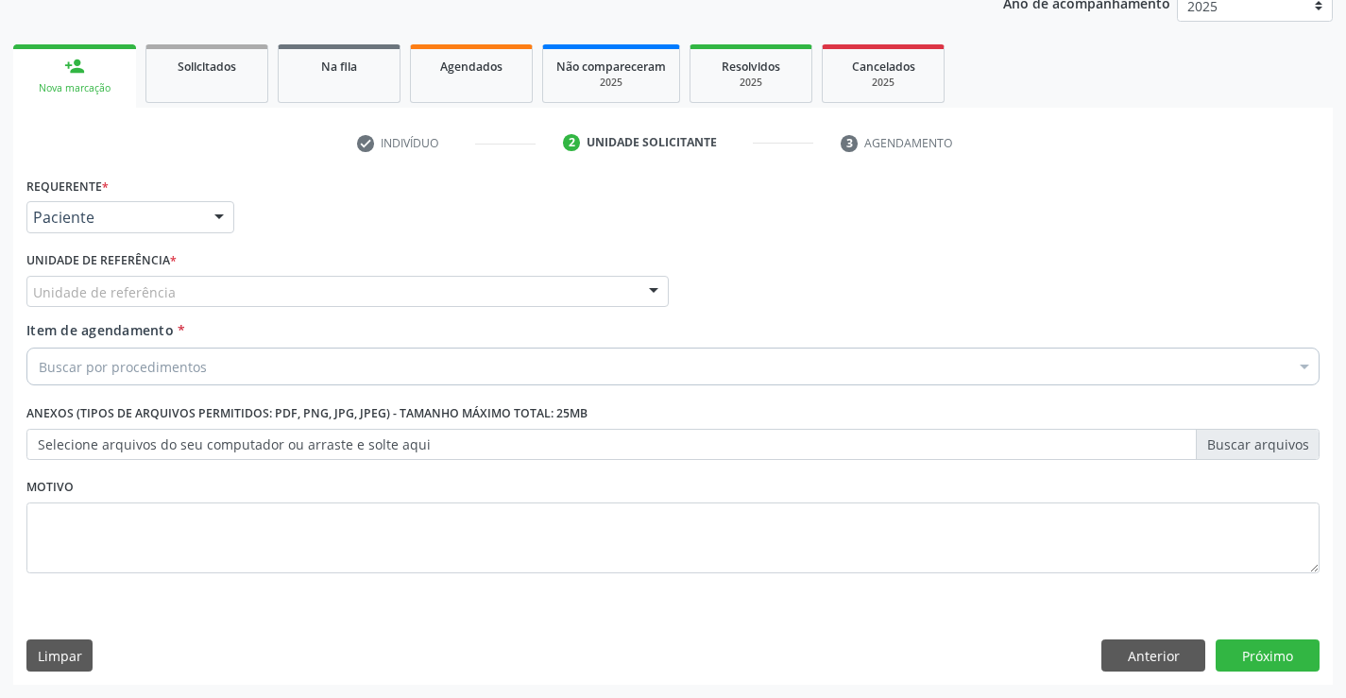
click at [320, 294] on div "Unidade de referência" at bounding box center [347, 292] width 642 height 32
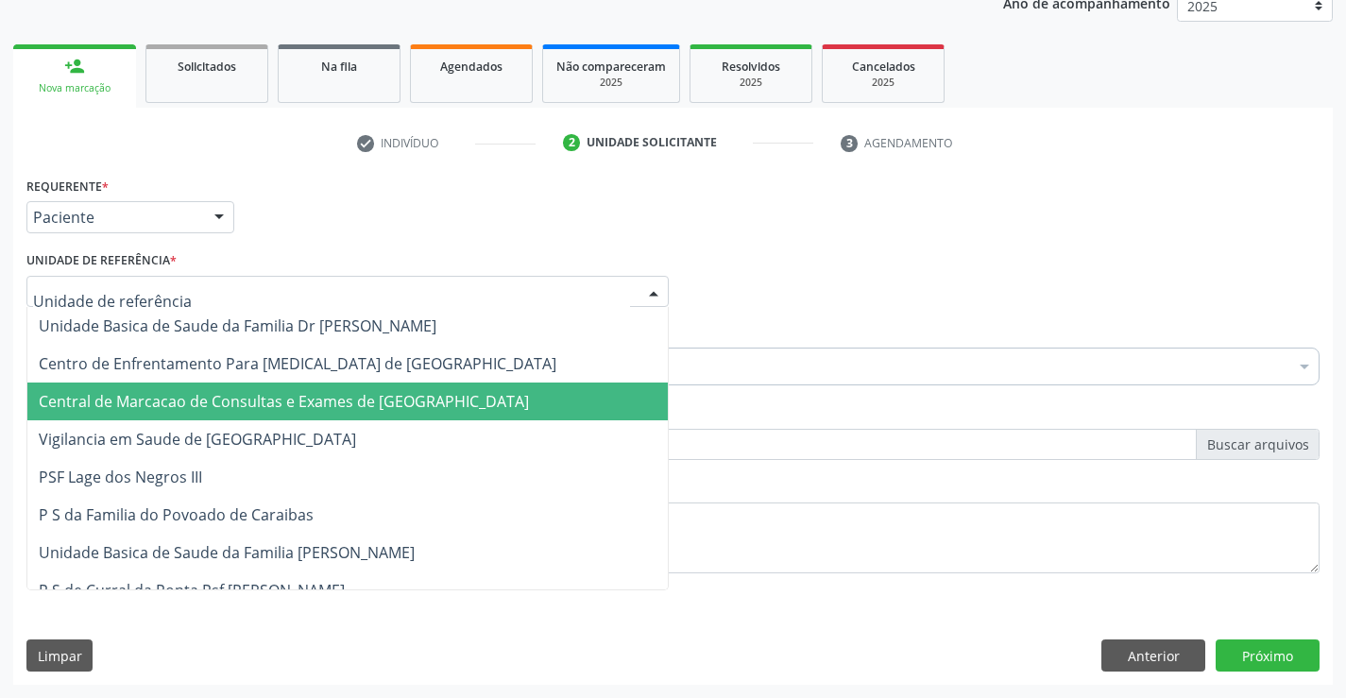
click at [321, 399] on span "Central de Marcacao de Consultas e Exames de [GEOGRAPHIC_DATA]" at bounding box center [284, 401] width 490 height 21
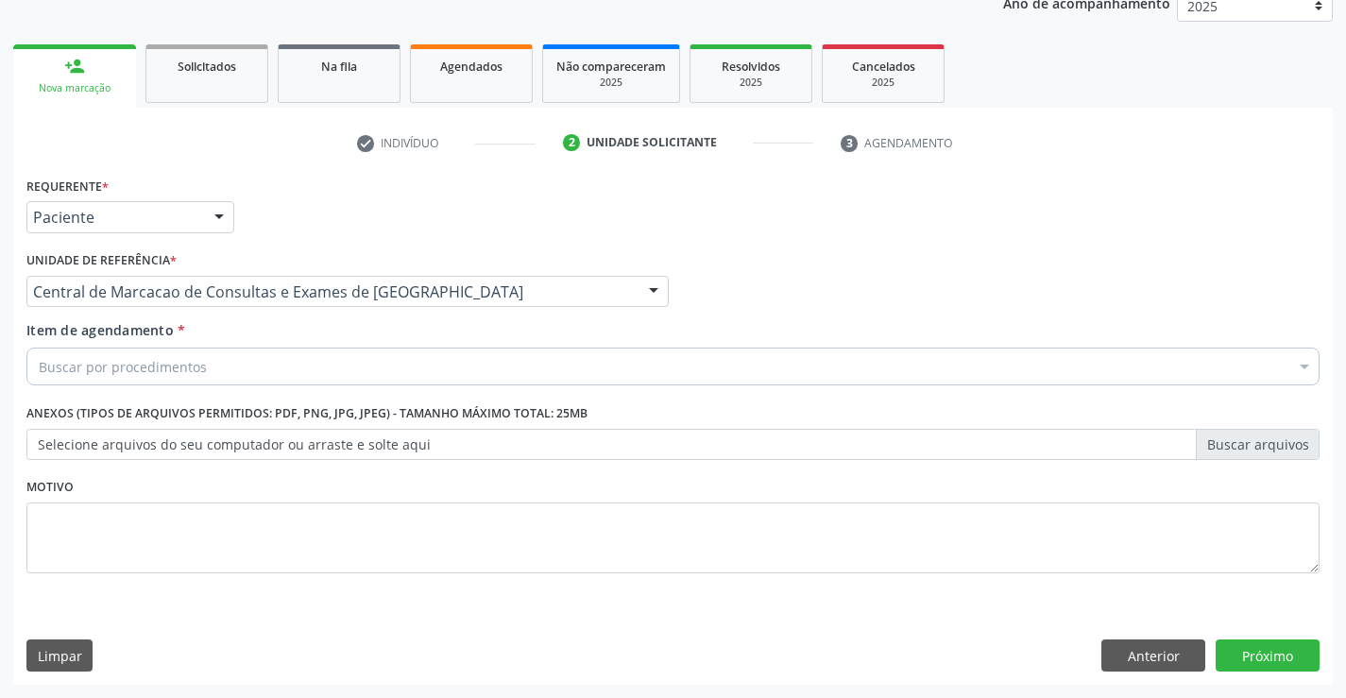
click at [333, 356] on div "Buscar por procedimentos" at bounding box center [672, 367] width 1293 height 38
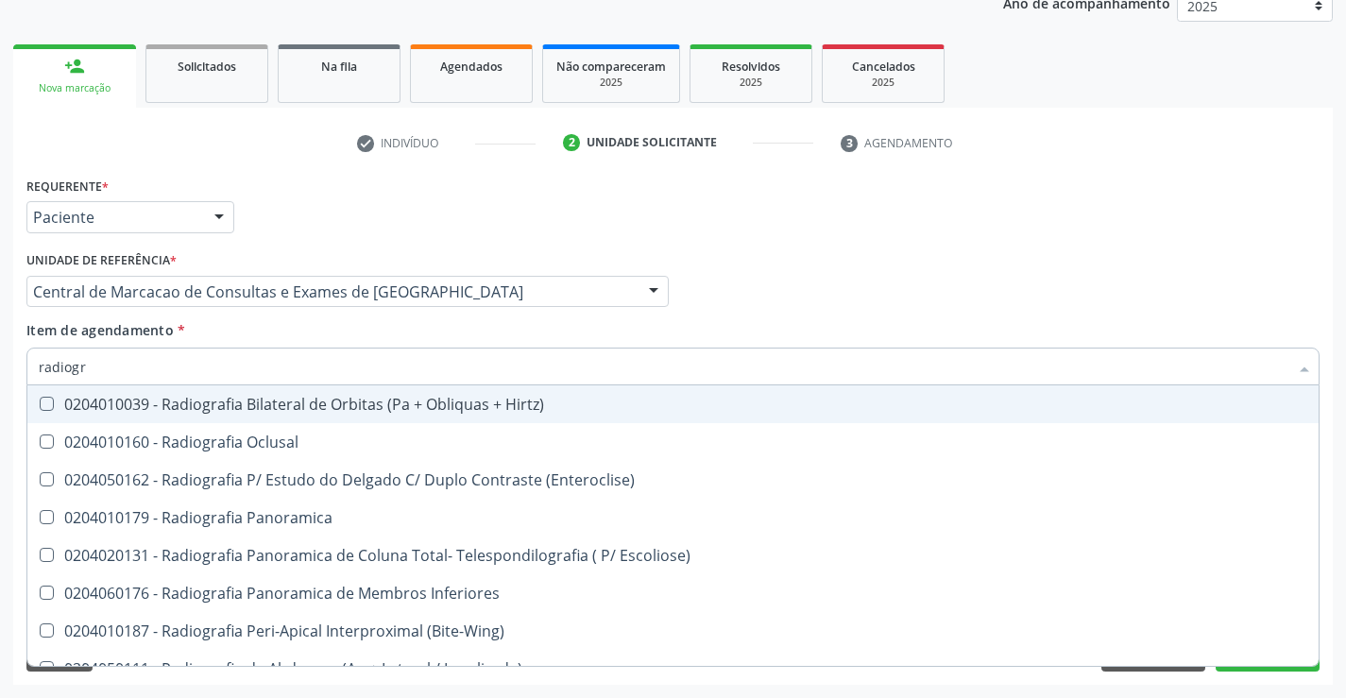
type input "radiogra"
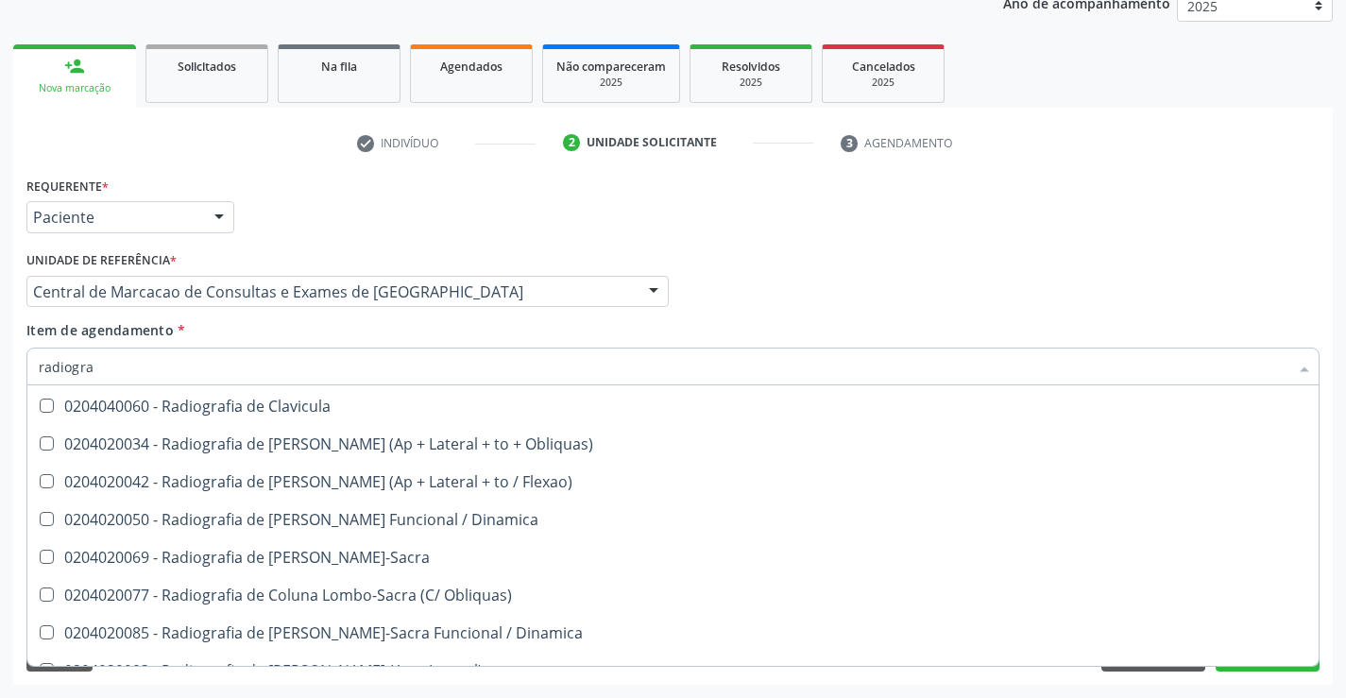
scroll to position [850, 0]
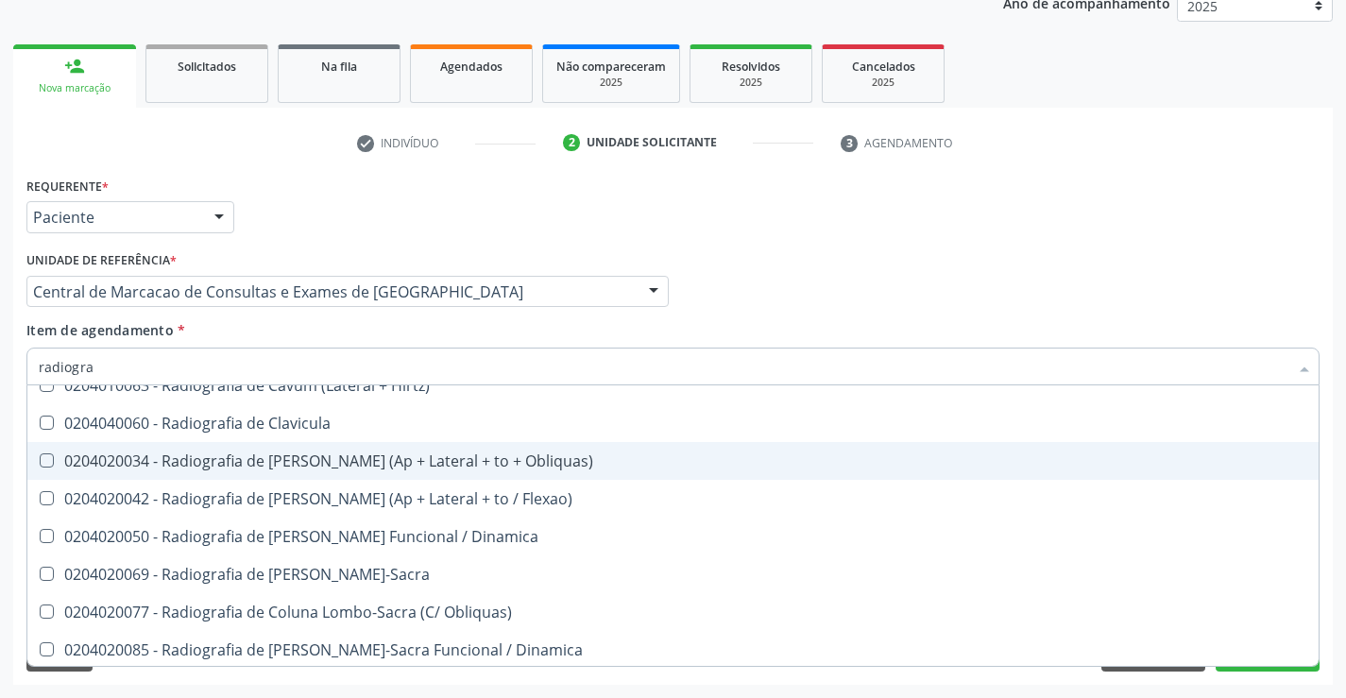
click at [394, 459] on div "0204020034 - Radiografia de Coluna Cervical (Ap + Lateral + to + Obliquas)" at bounding box center [673, 460] width 1268 height 15
checkbox Obliquas\) "true"
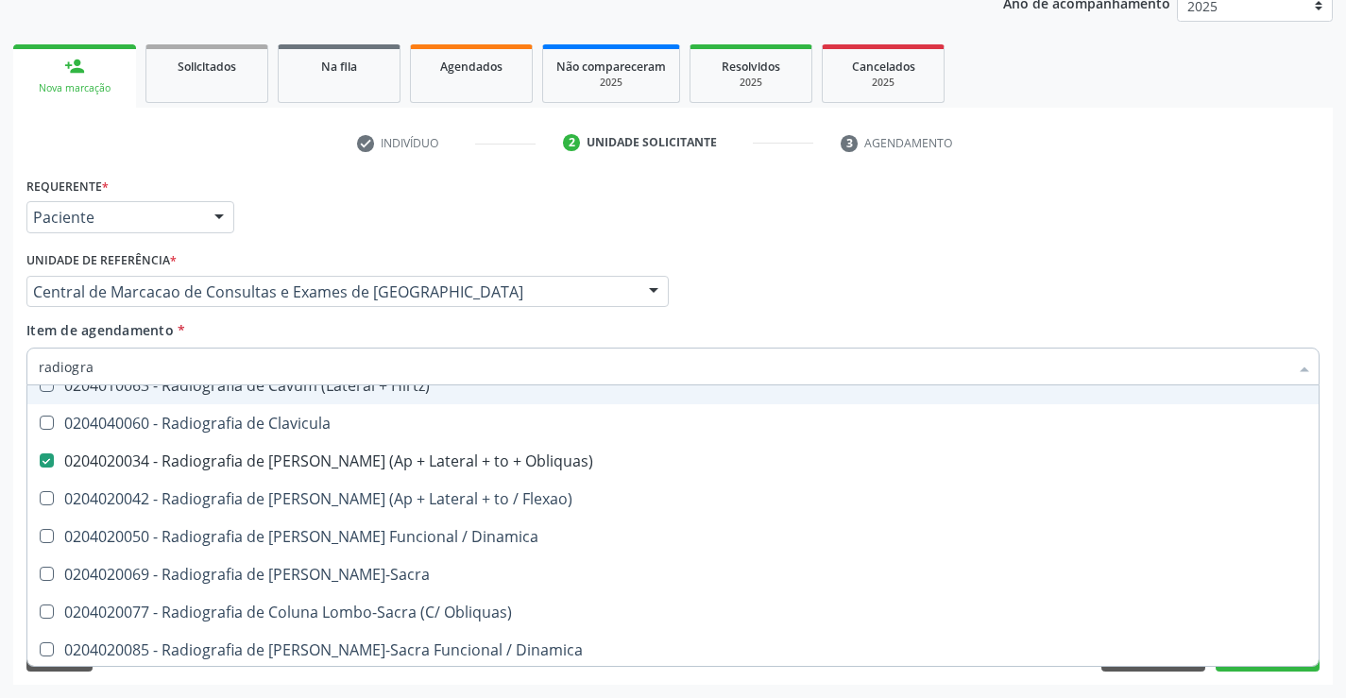
click at [376, 365] on input "radiogra" at bounding box center [663, 367] width 1249 height 38
type input "t"
checkbox Obliquas\) "false"
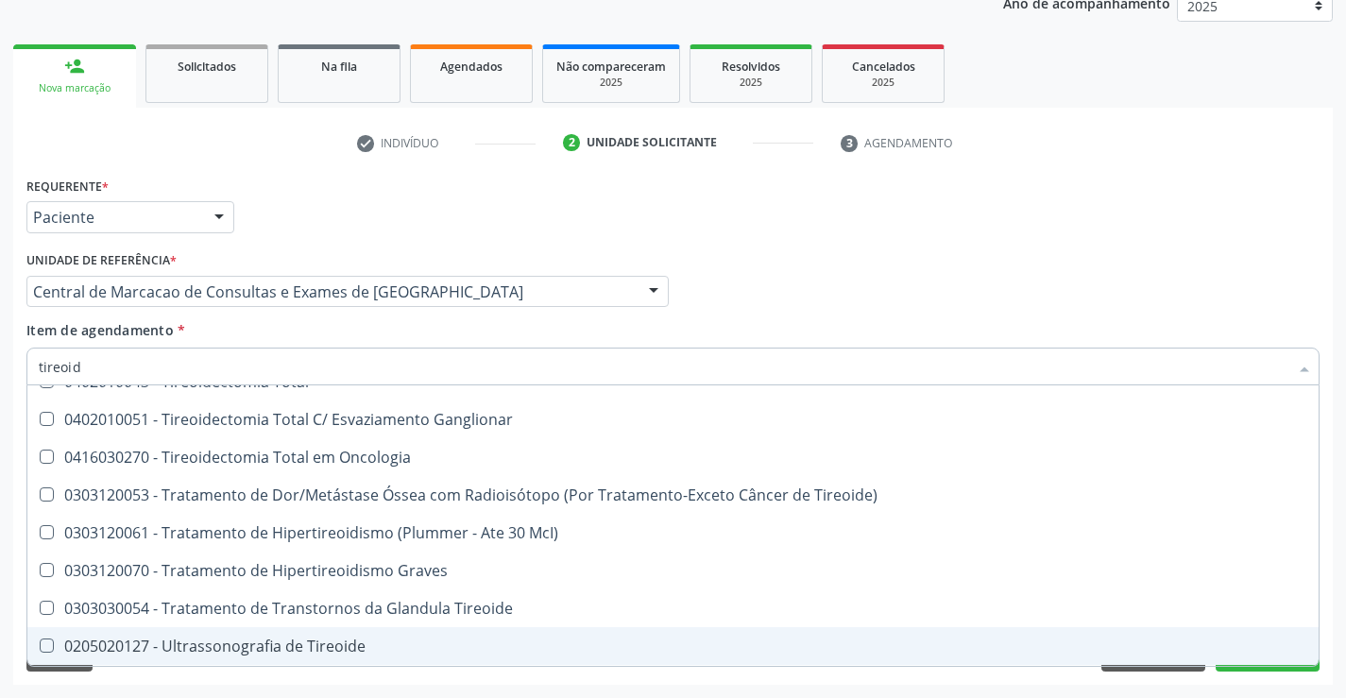
type input "tireoide"
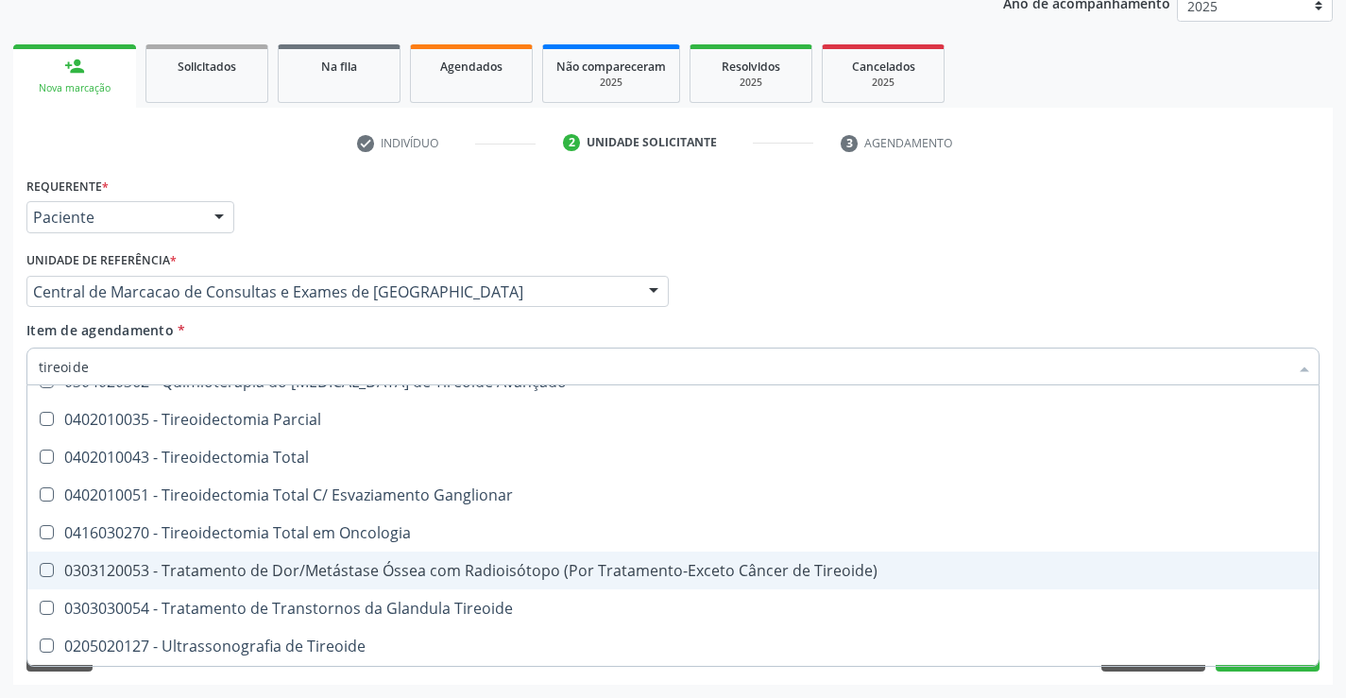
scroll to position [362, 0]
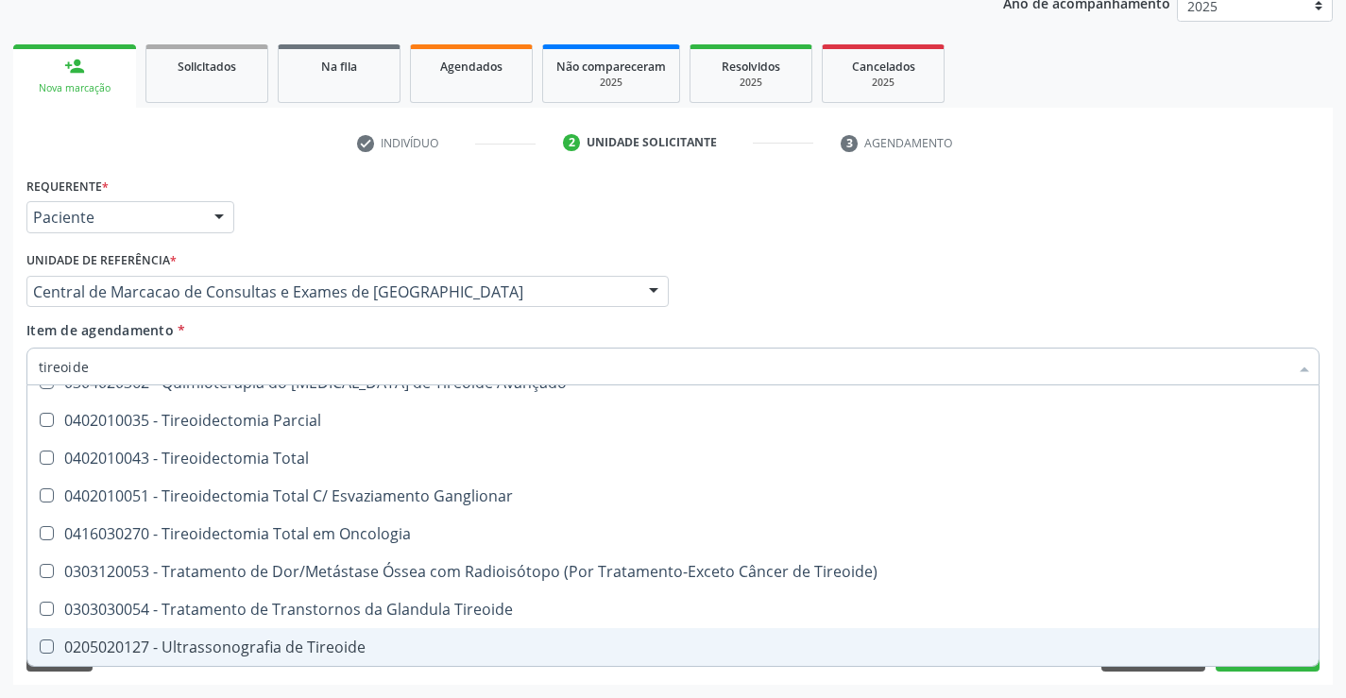
click at [365, 639] on div "0205020127 - Ultrassonografia de Tireoide" at bounding box center [673, 646] width 1268 height 15
checkbox Tireoide "true"
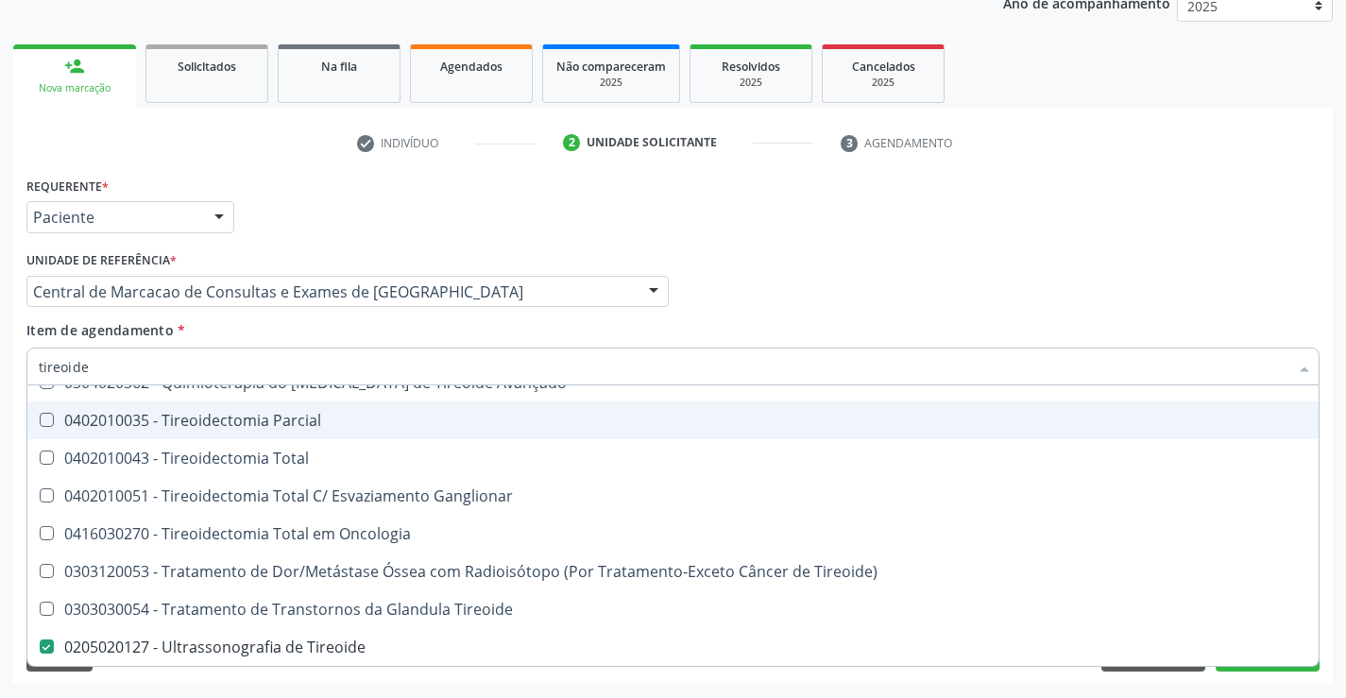
click at [839, 263] on div "Profissional Solicitante Por favor, selecione a Unidade de Atendimento primeiro…" at bounding box center [673, 283] width 1302 height 74
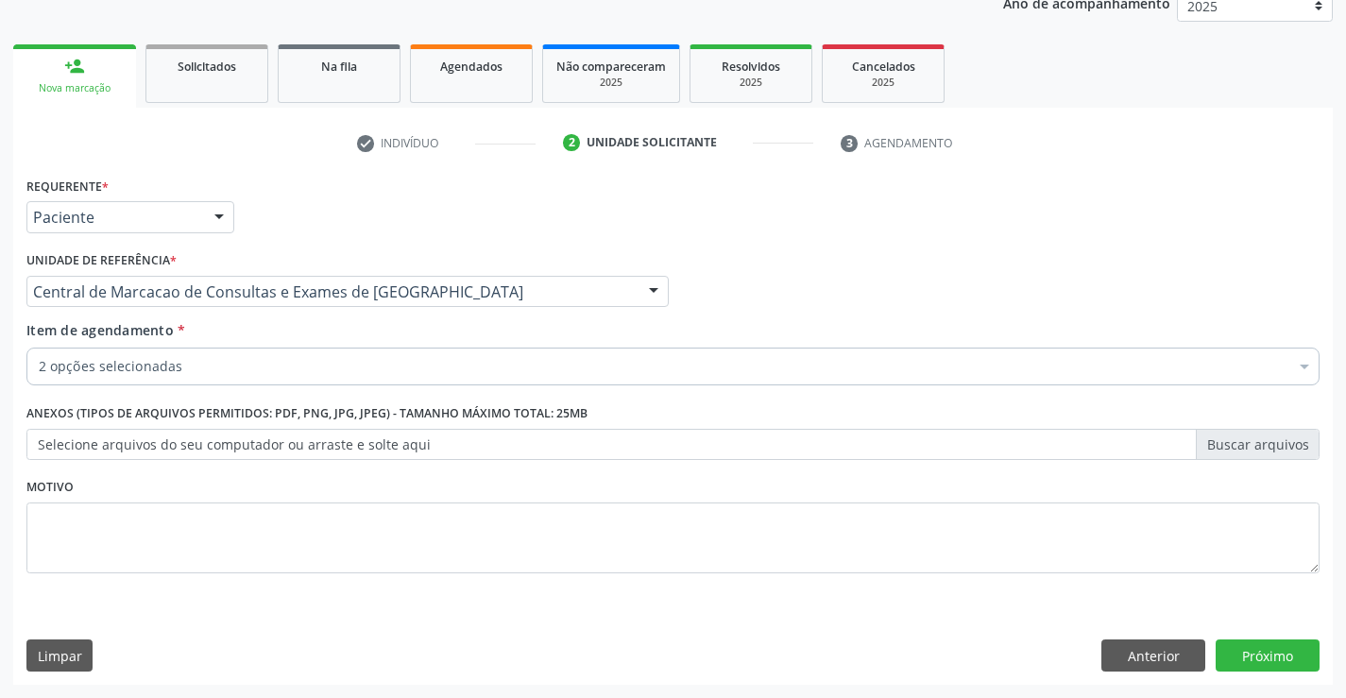
checkbox Obliquas\) "true"
checkbox Tireoide "true"
checkbox \(Dornic\) "false"
click at [1272, 653] on button "Próximo" at bounding box center [1267, 655] width 104 height 32
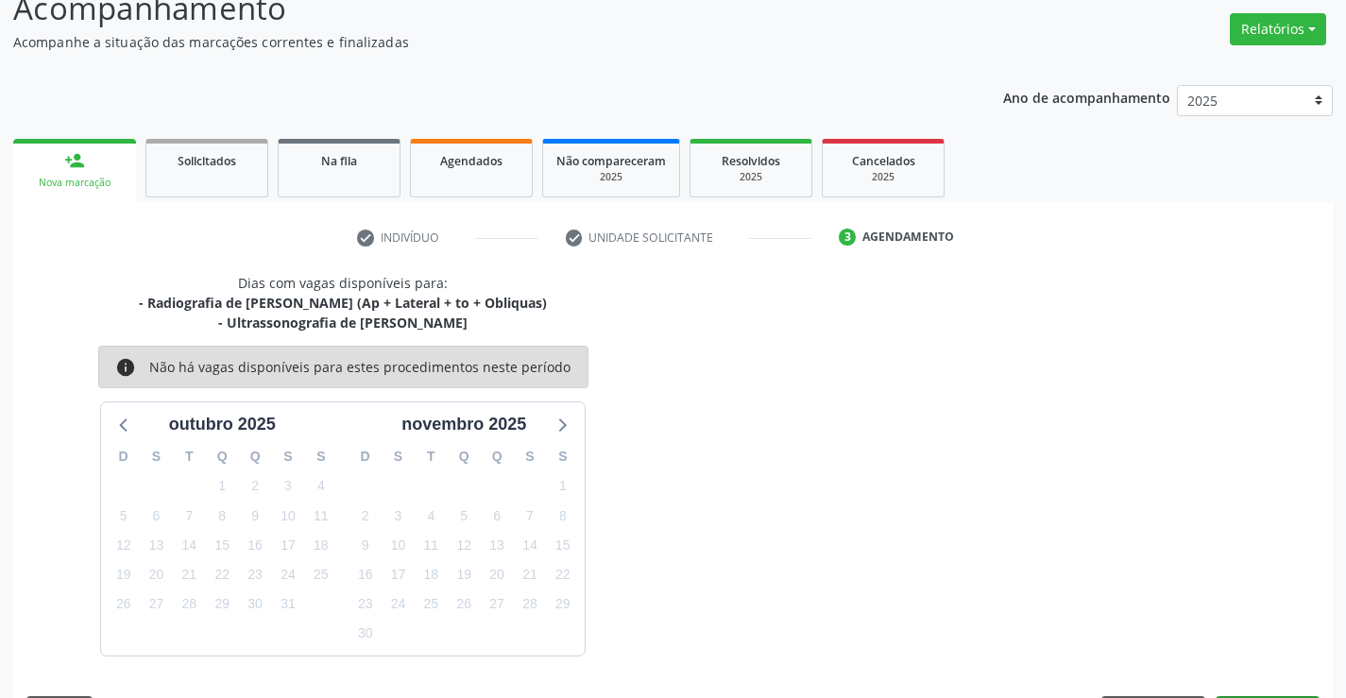
scroll to position [199, 0]
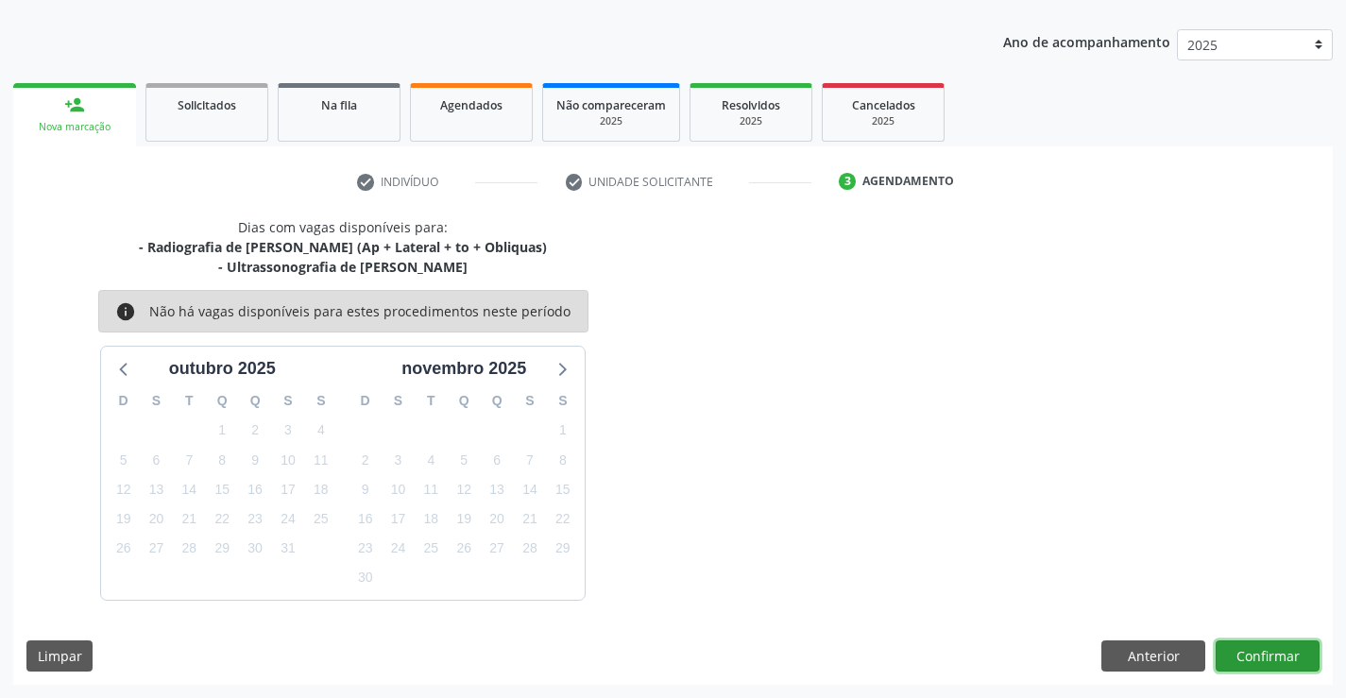
click at [1269, 655] on button "Confirmar" at bounding box center [1267, 656] width 104 height 32
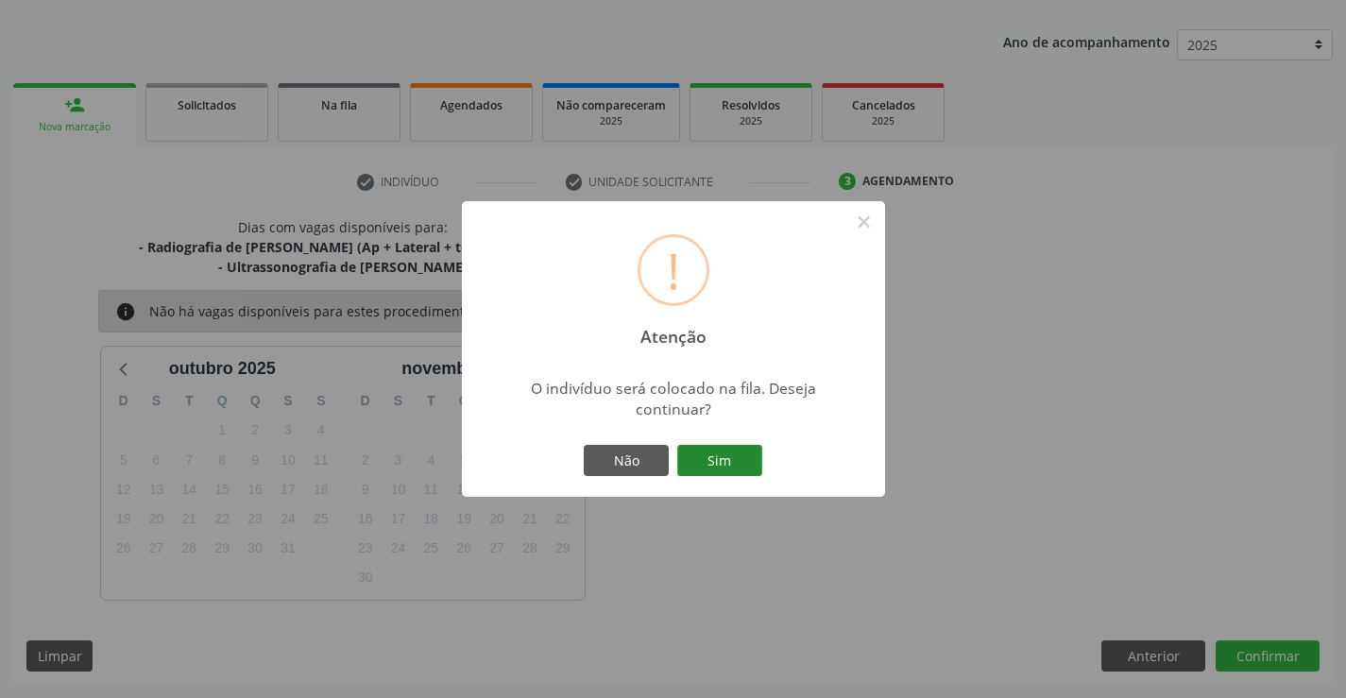
click at [742, 461] on button "Sim" at bounding box center [719, 461] width 85 height 32
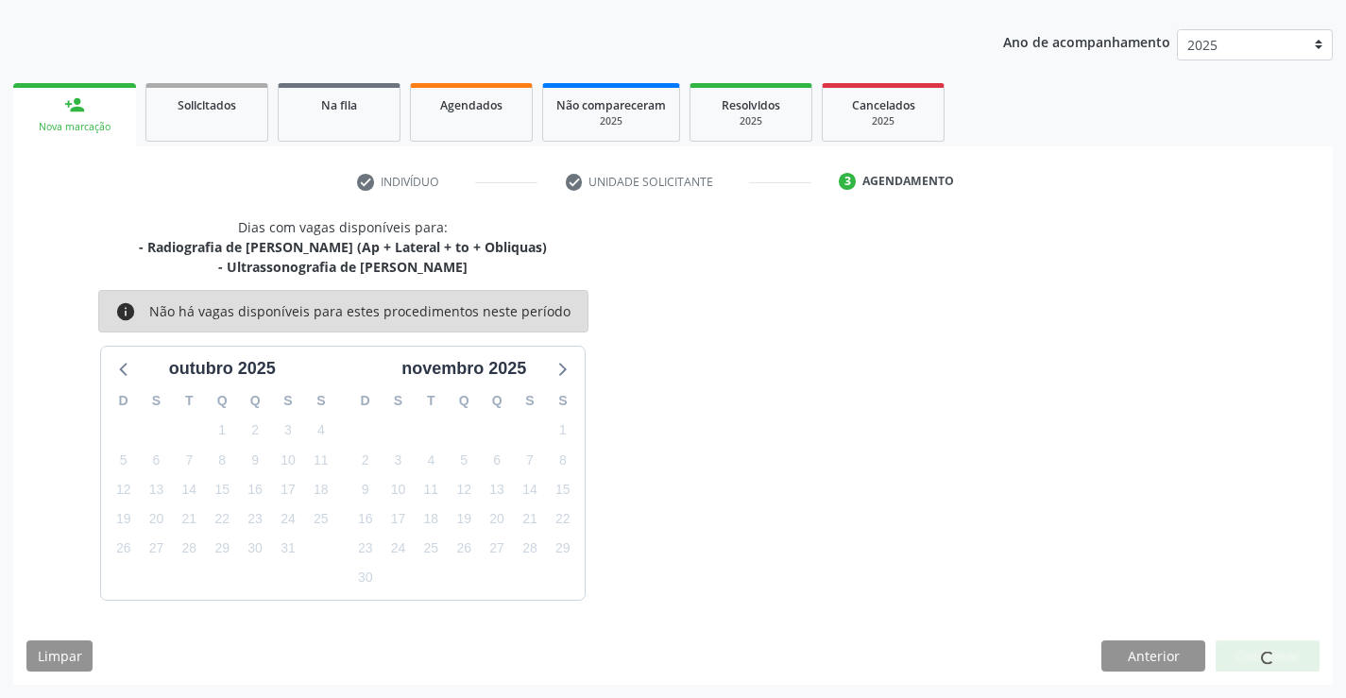
scroll to position [0, 0]
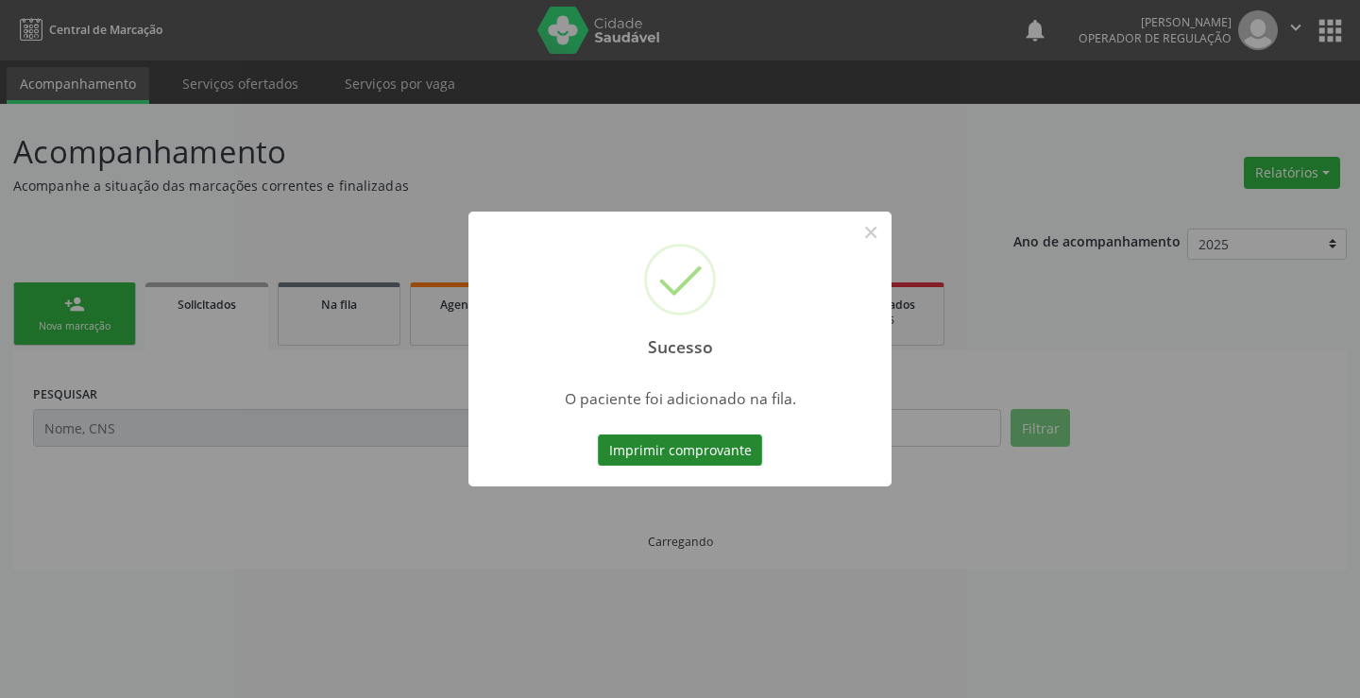
click at [734, 451] on button "Imprimir comprovante" at bounding box center [680, 450] width 164 height 32
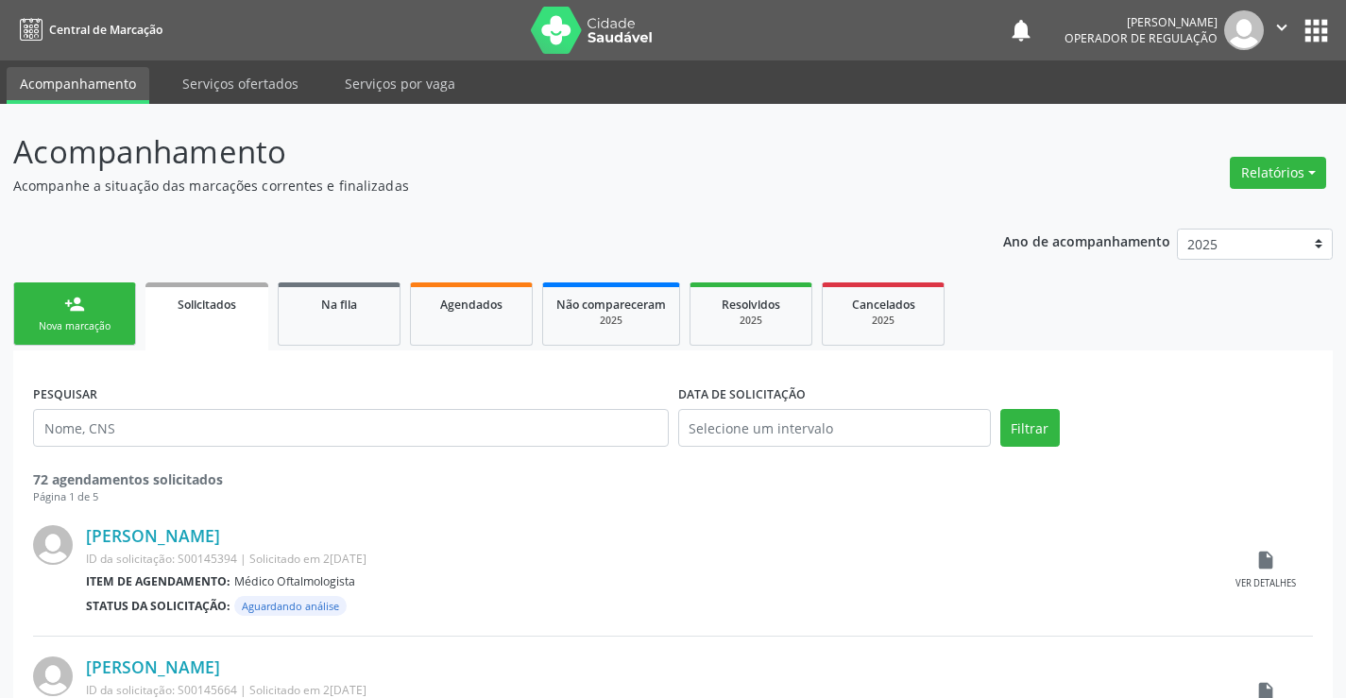
click at [68, 324] on div "Nova marcação" at bounding box center [74, 326] width 94 height 14
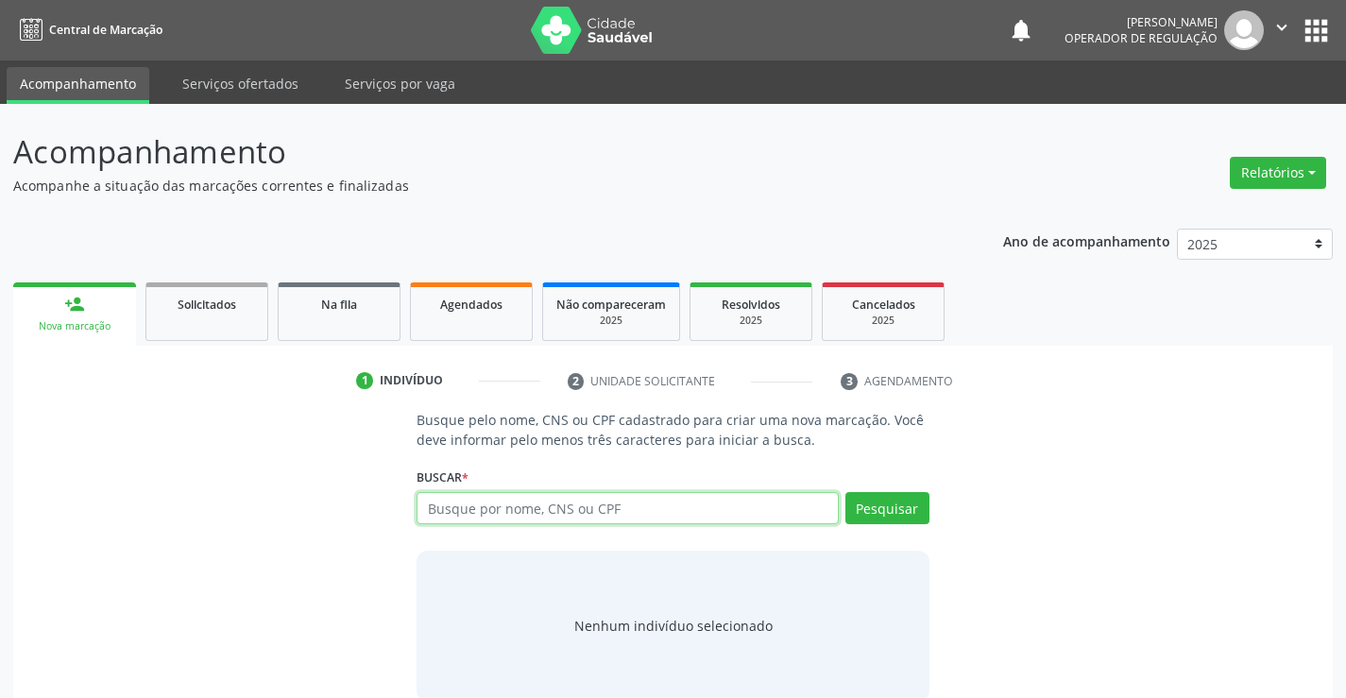
click at [627, 518] on input "text" at bounding box center [626, 508] width 421 height 32
type input "706803201662522"
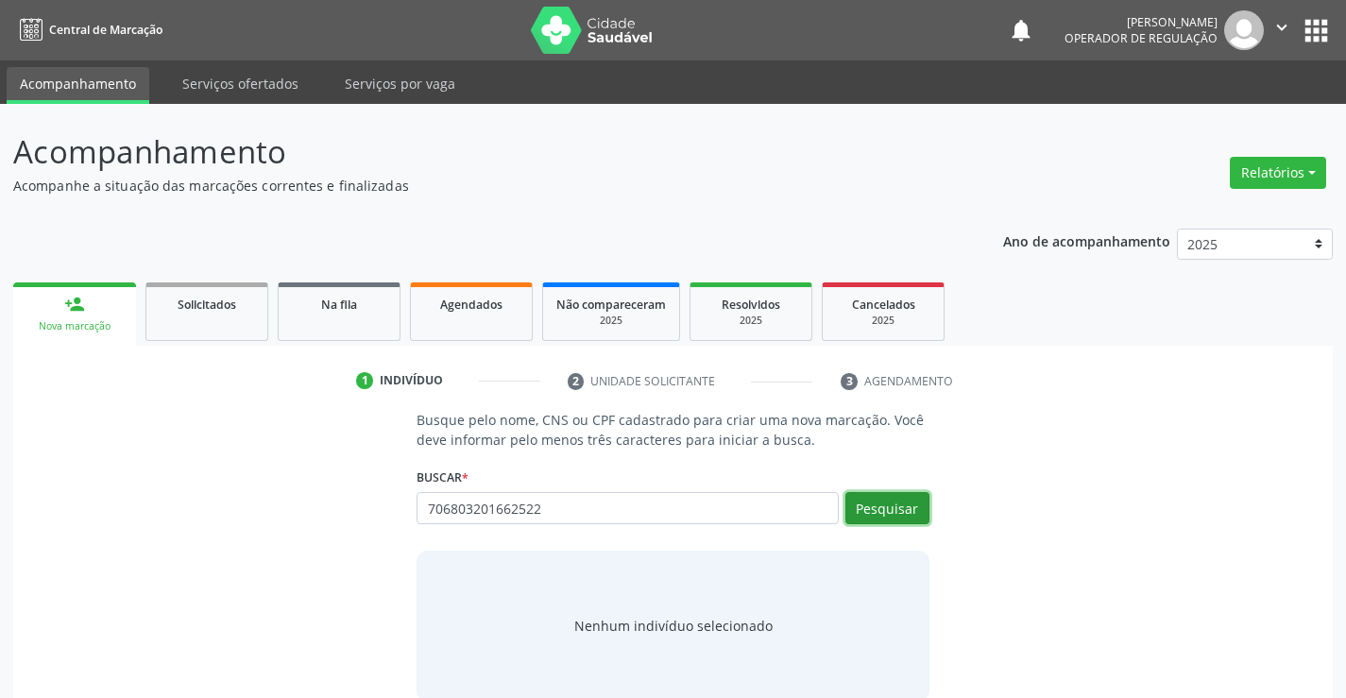
click at [873, 500] on button "Pesquisar" at bounding box center [887, 508] width 84 height 32
type input "706803201662522"
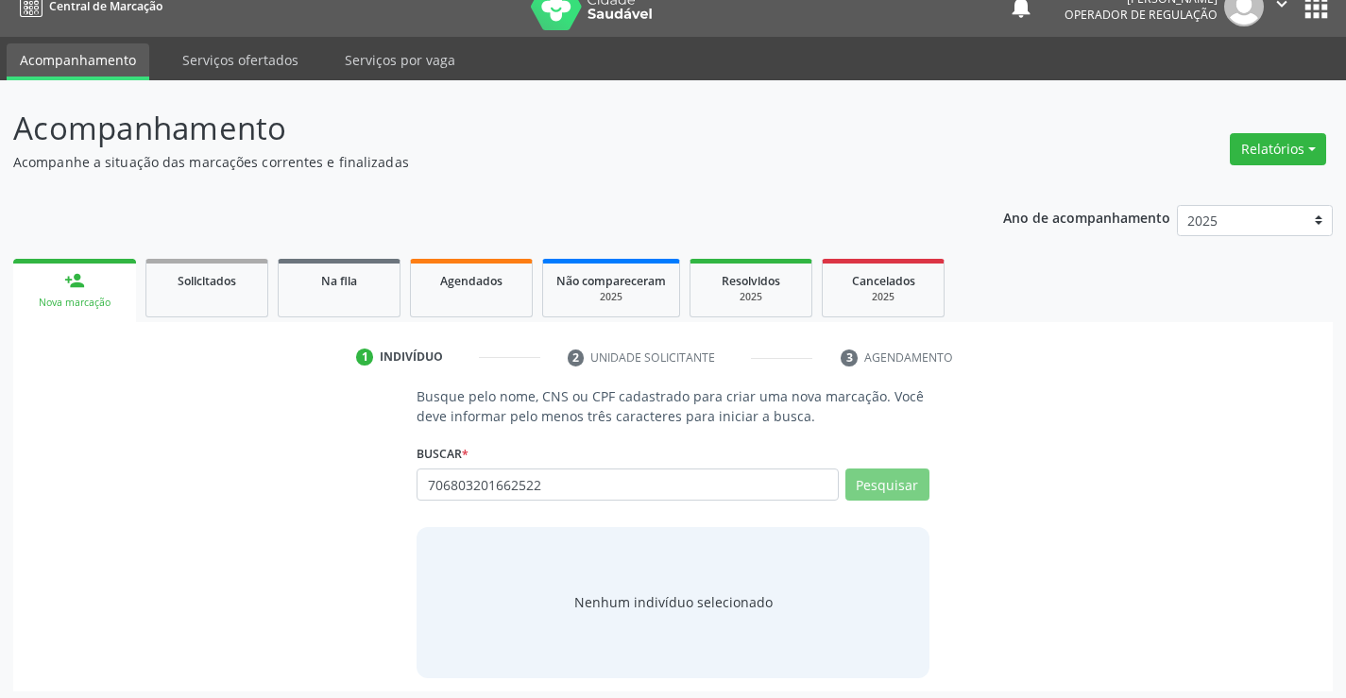
scroll to position [30, 0]
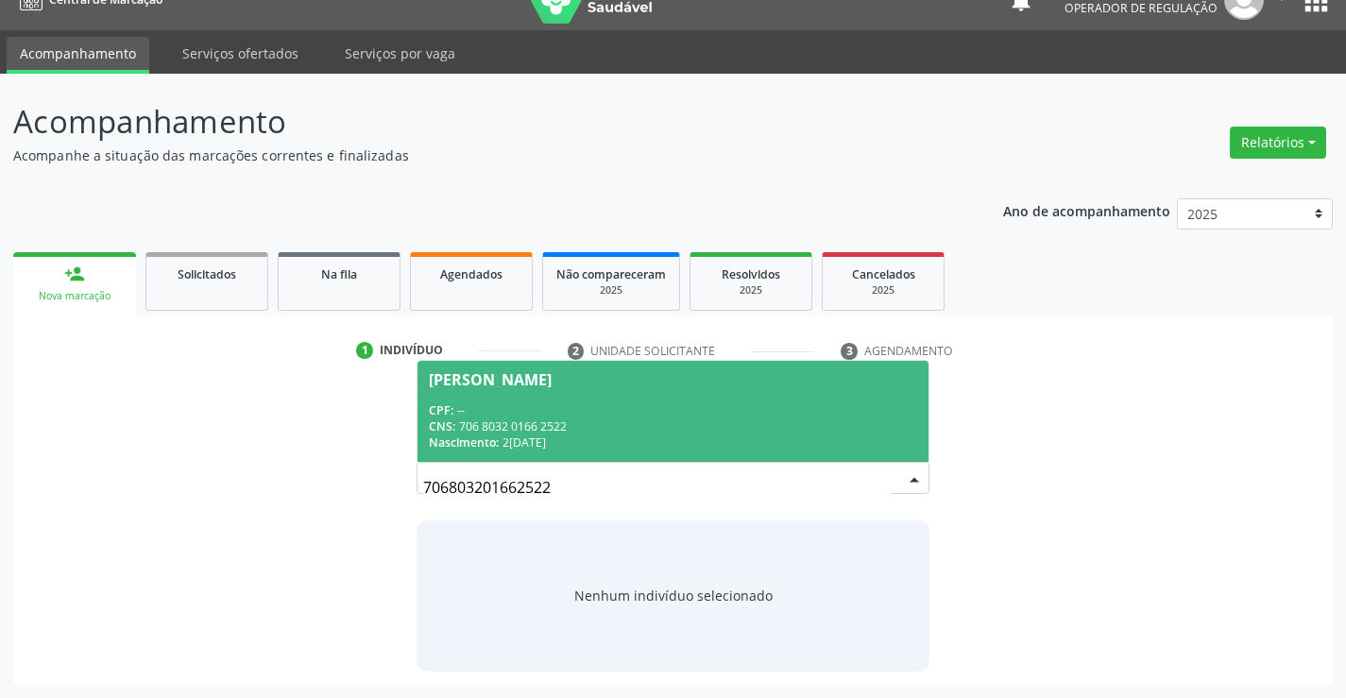
click at [600, 404] on div "CPF: --" at bounding box center [672, 410] width 487 height 16
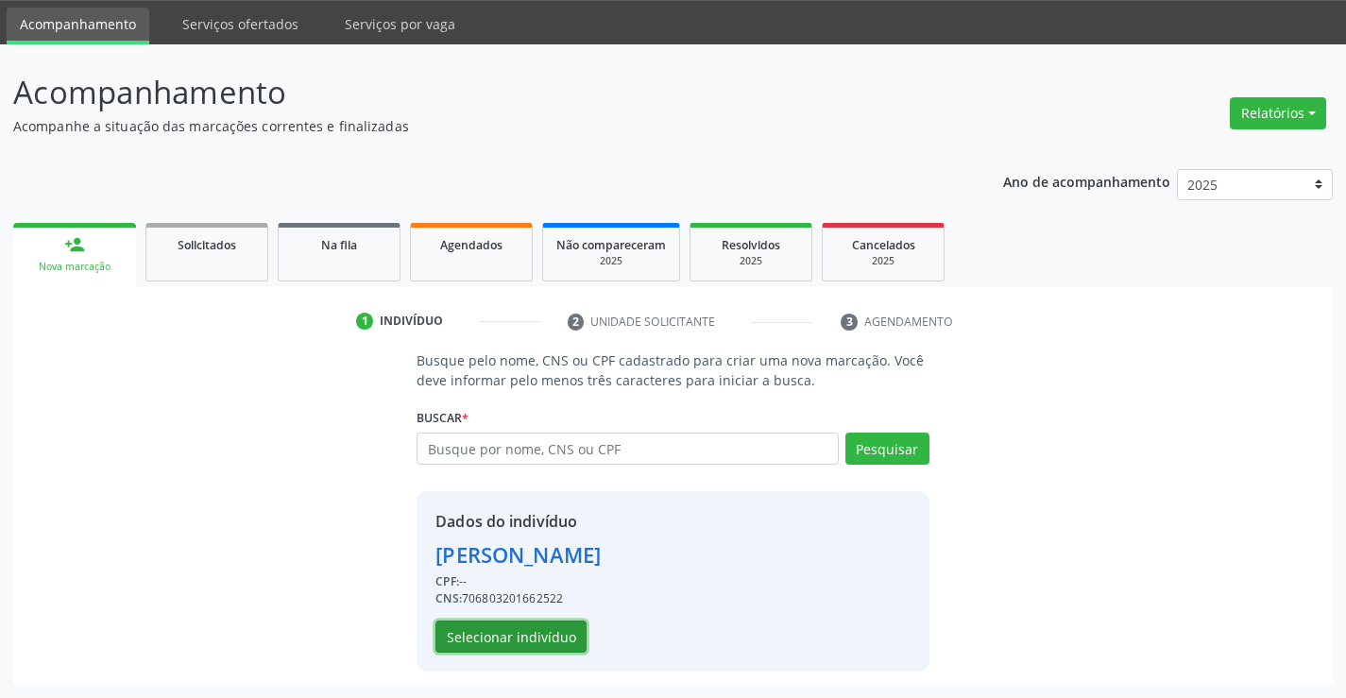
click at [525, 637] on button "Selecionar indivíduo" at bounding box center [510, 636] width 151 height 32
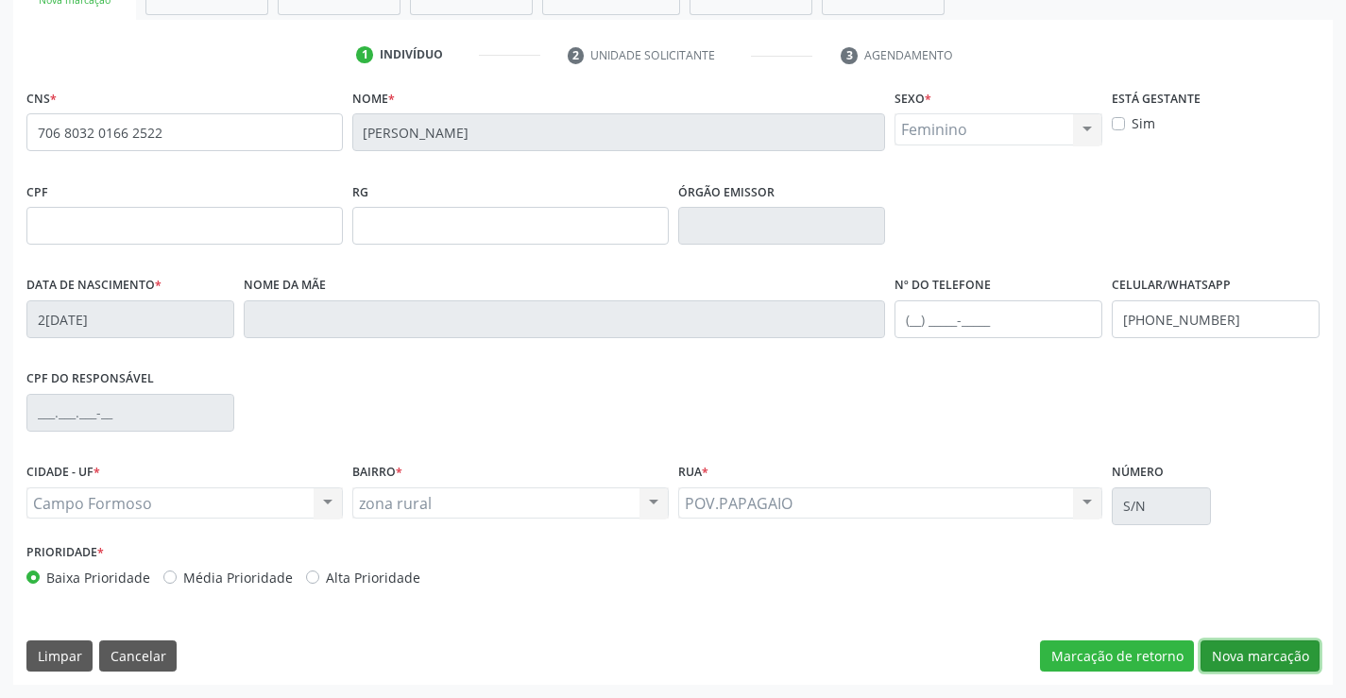
click at [1271, 658] on button "Nova marcação" at bounding box center [1259, 656] width 119 height 32
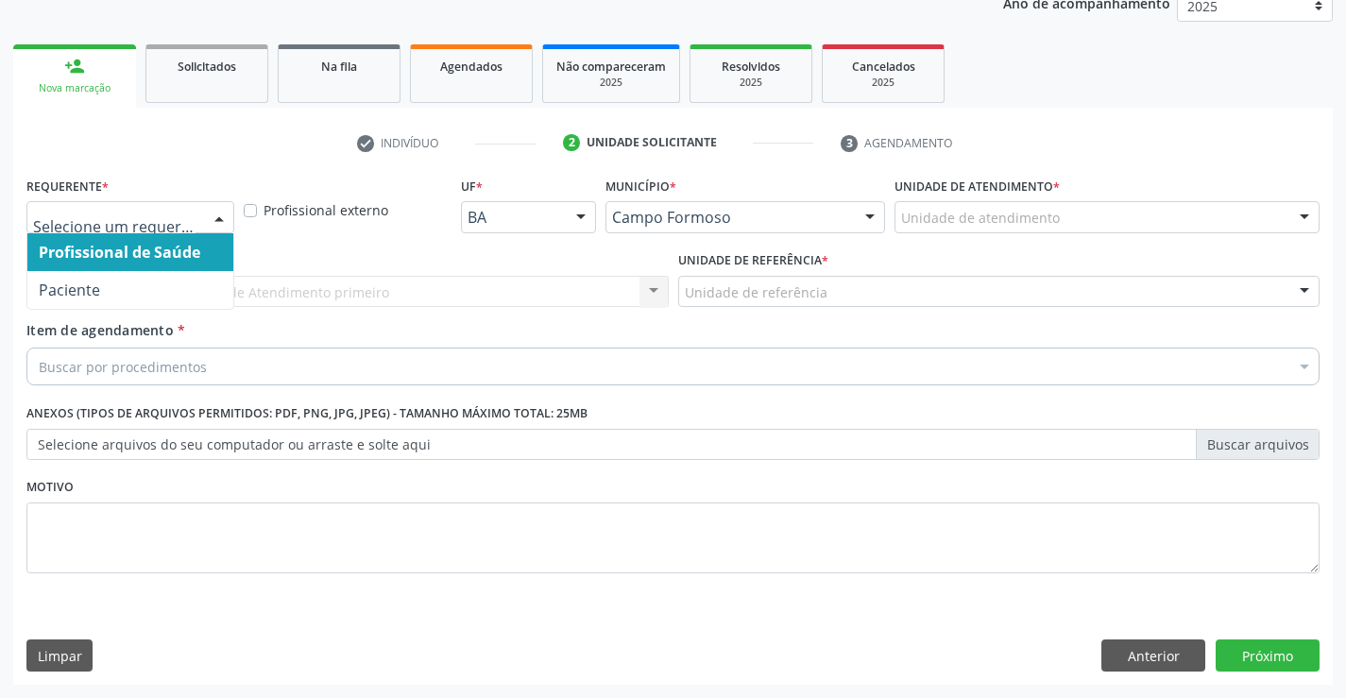
click at [219, 224] on div at bounding box center [219, 218] width 28 height 32
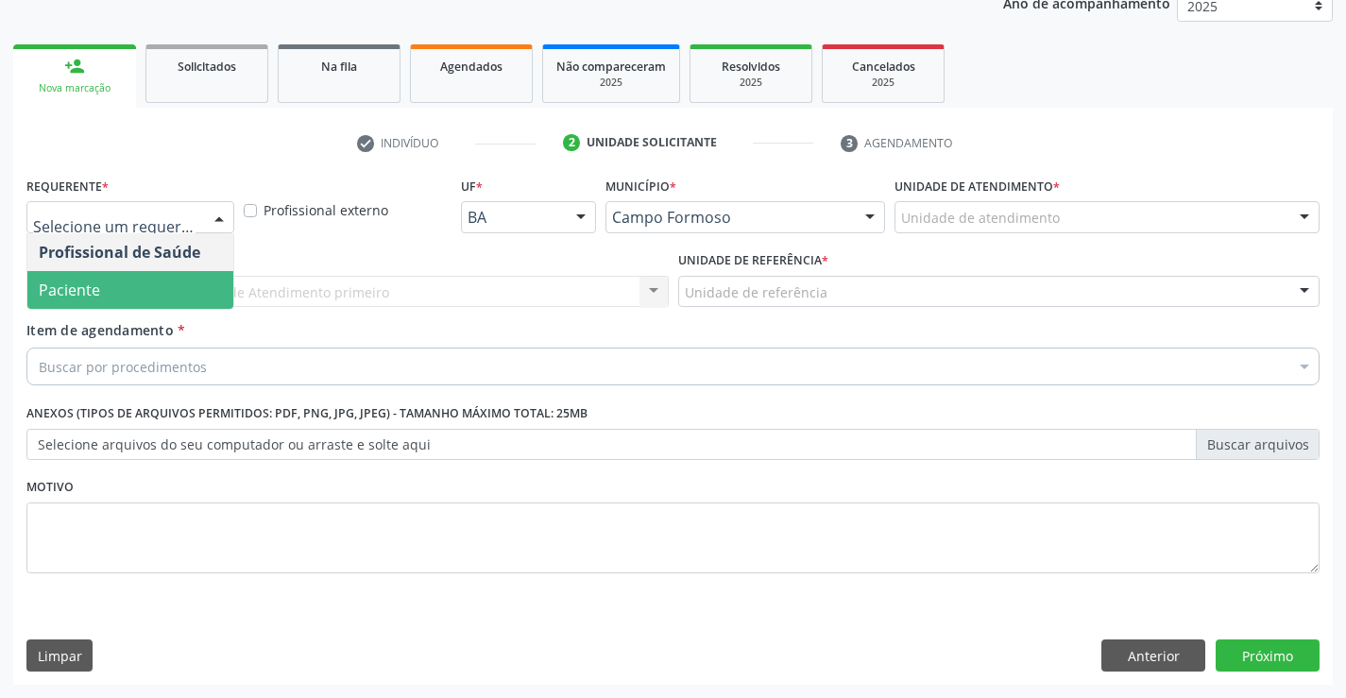
click at [152, 292] on span "Paciente" at bounding box center [130, 290] width 206 height 38
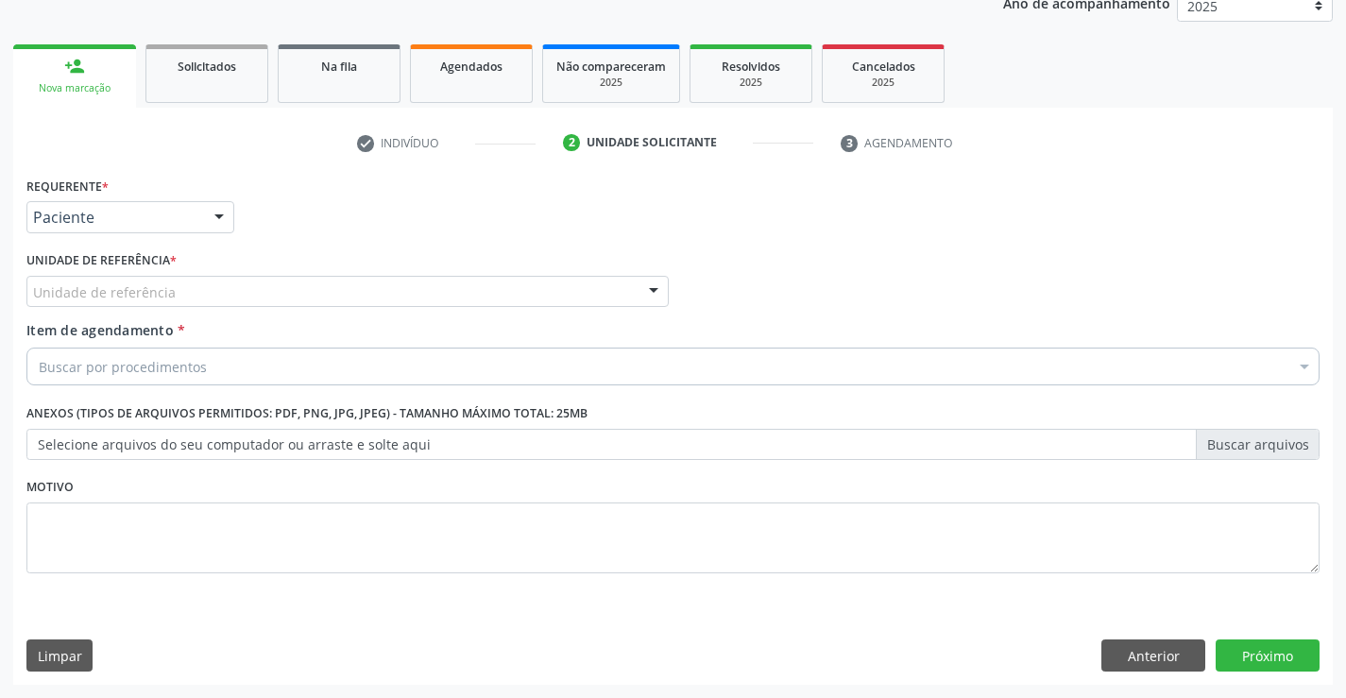
click at [377, 294] on div "Unidade de referência" at bounding box center [347, 292] width 642 height 32
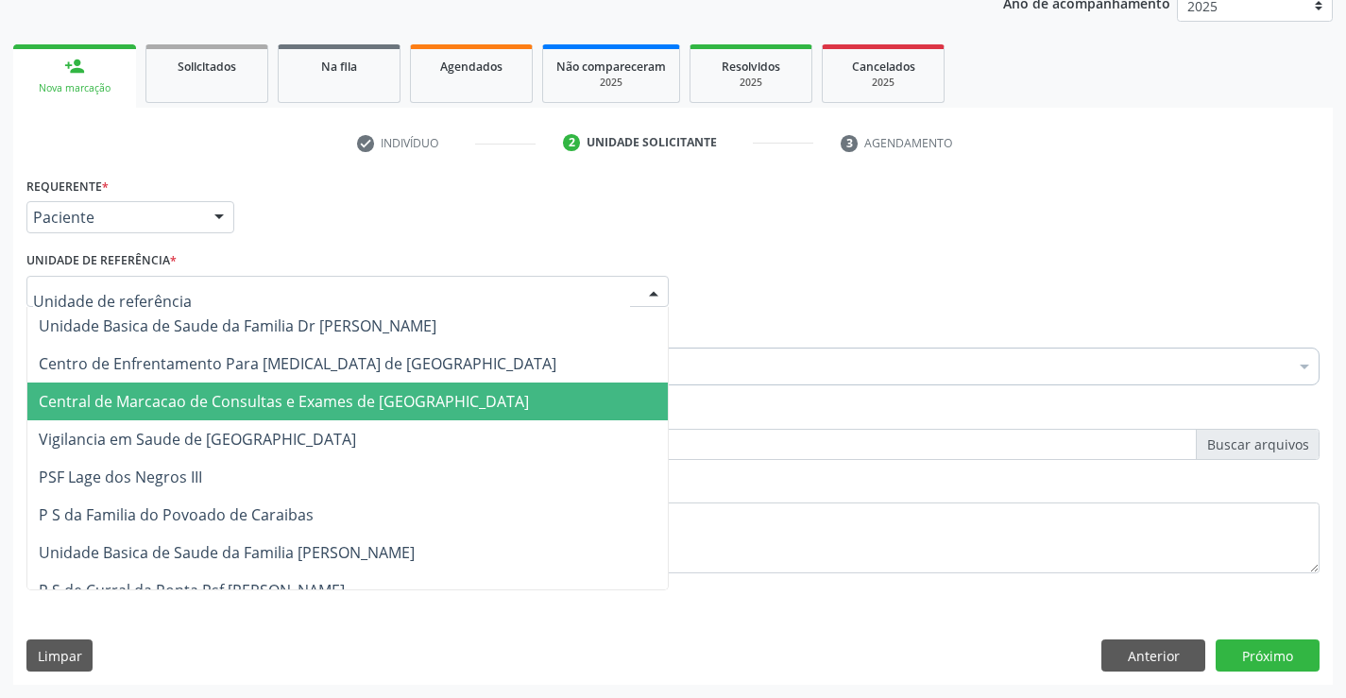
click at [378, 413] on span "Central de Marcacao de Consultas e Exames de [GEOGRAPHIC_DATA]" at bounding box center [347, 401] width 640 height 38
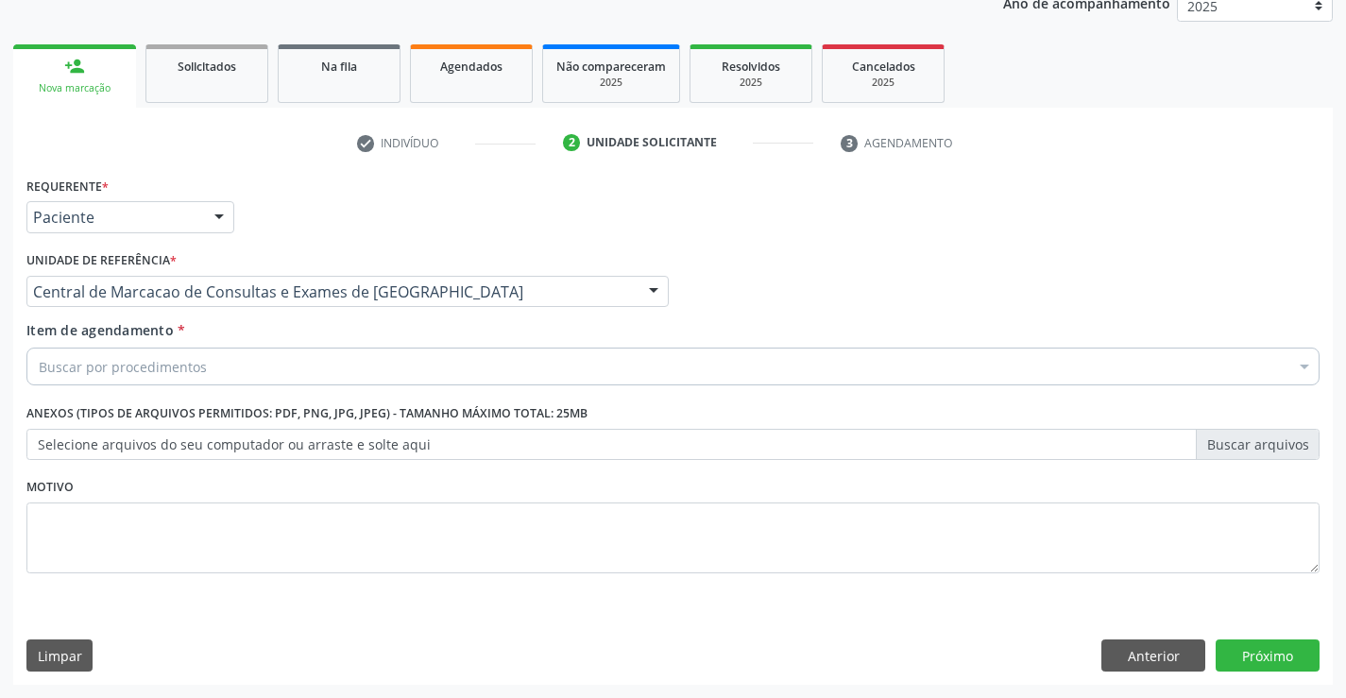
click at [411, 373] on div "Buscar por procedimentos" at bounding box center [672, 367] width 1293 height 38
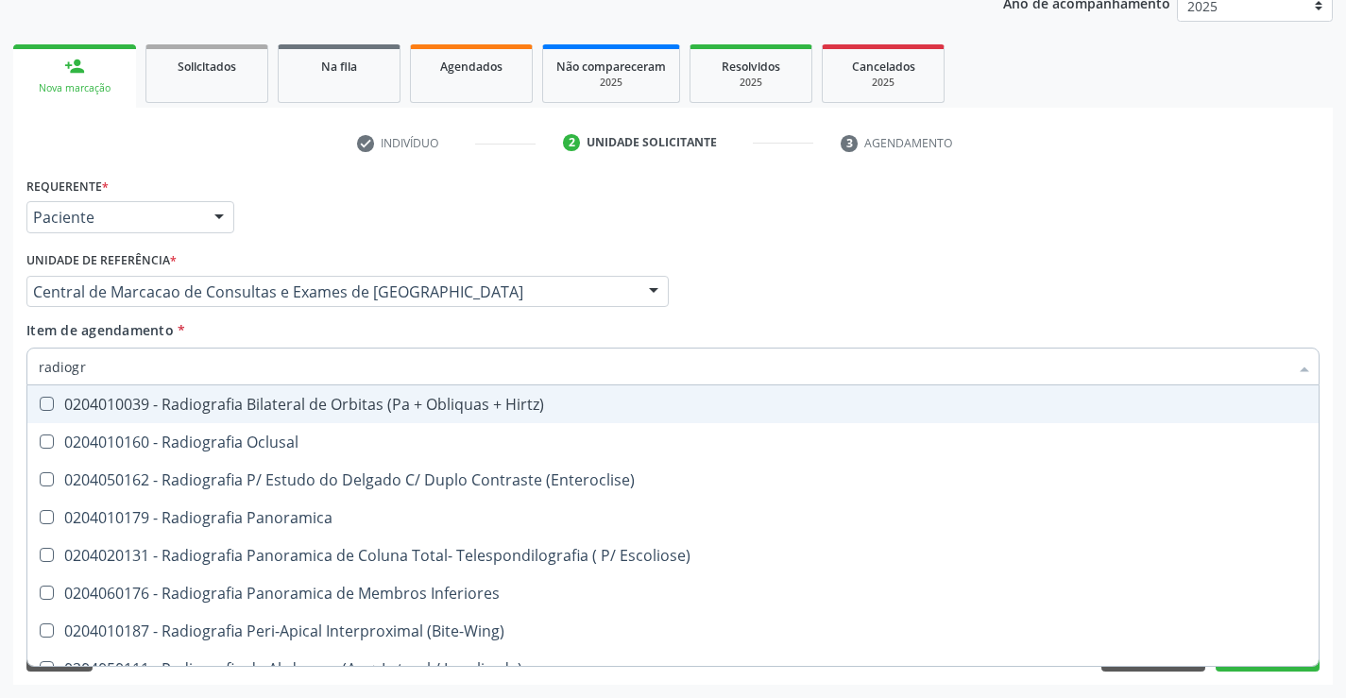
type input "radiogra"
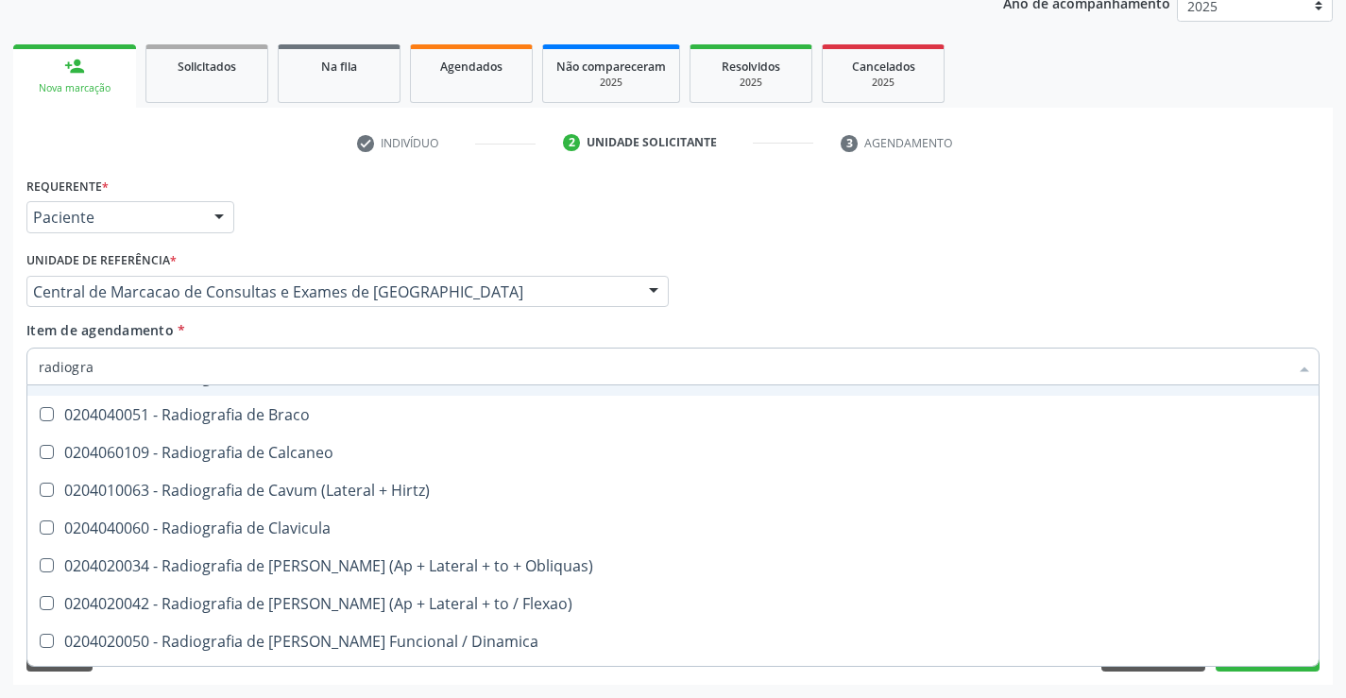
scroll to position [756, 0]
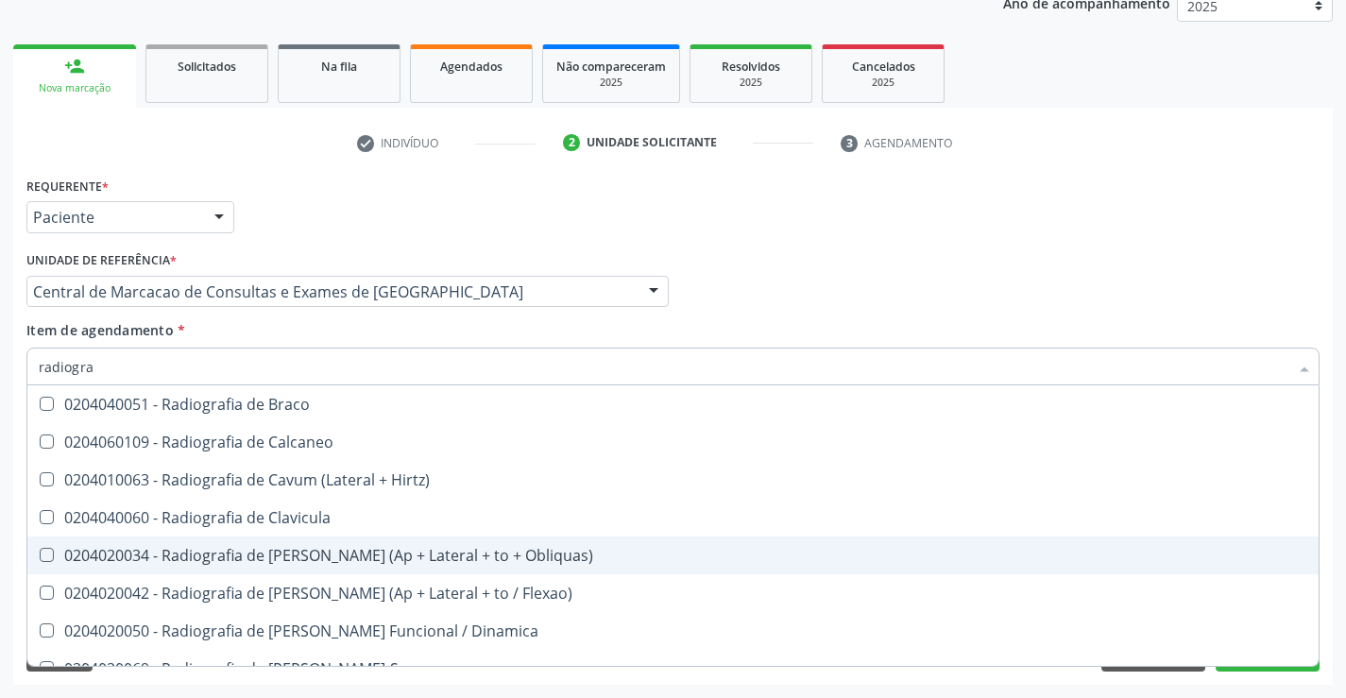
click at [329, 554] on div "0204020034 - Radiografia de Coluna Cervical (Ap + Lateral + to + Obliquas)" at bounding box center [673, 555] width 1268 height 15
checkbox Obliquas\) "true"
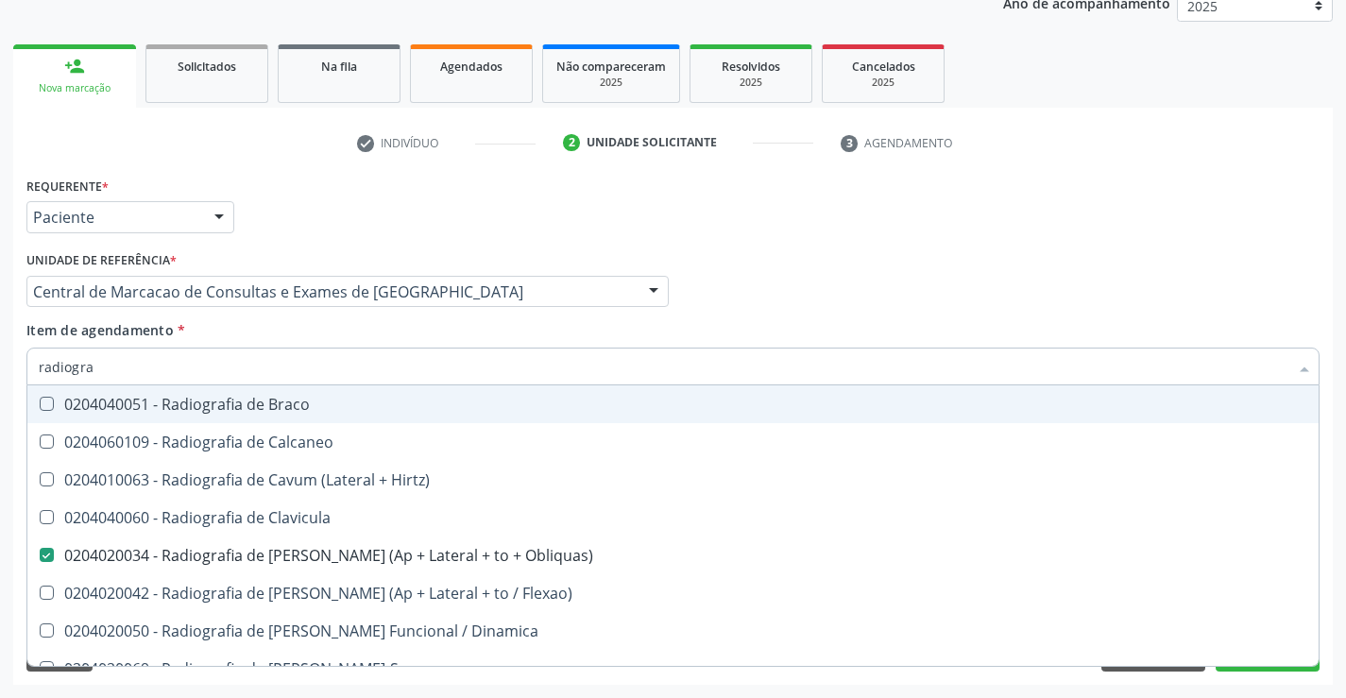
click at [955, 251] on div "Profissional Solicitante Por favor, selecione a Unidade de Atendimento primeiro…" at bounding box center [673, 283] width 1302 height 74
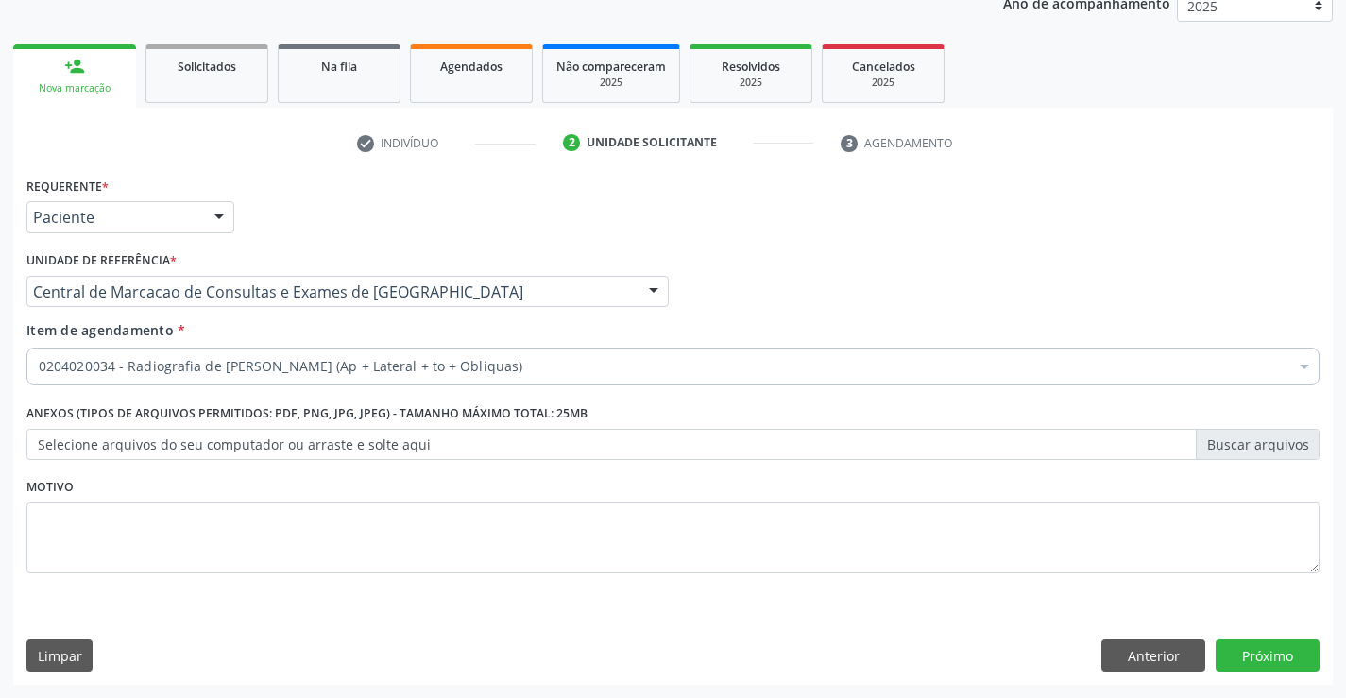
scroll to position [0, 0]
click at [1288, 654] on button "Próximo" at bounding box center [1267, 655] width 104 height 32
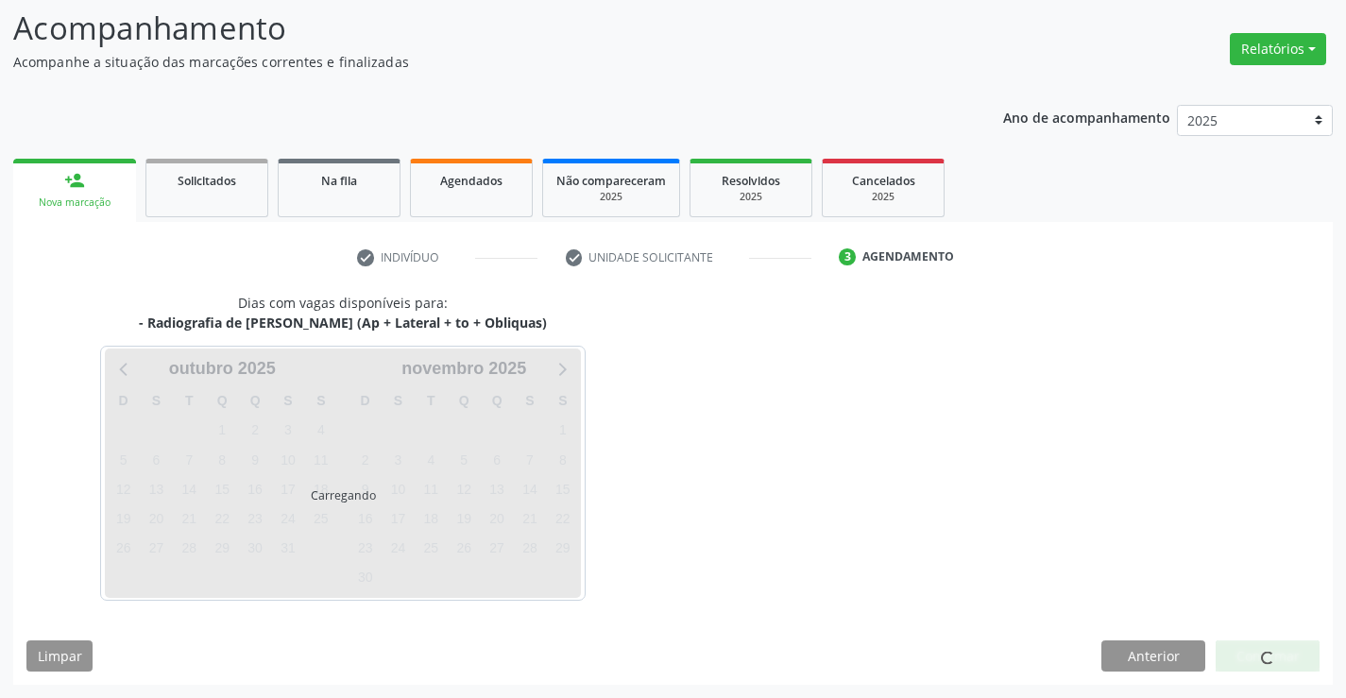
scroll to position [179, 0]
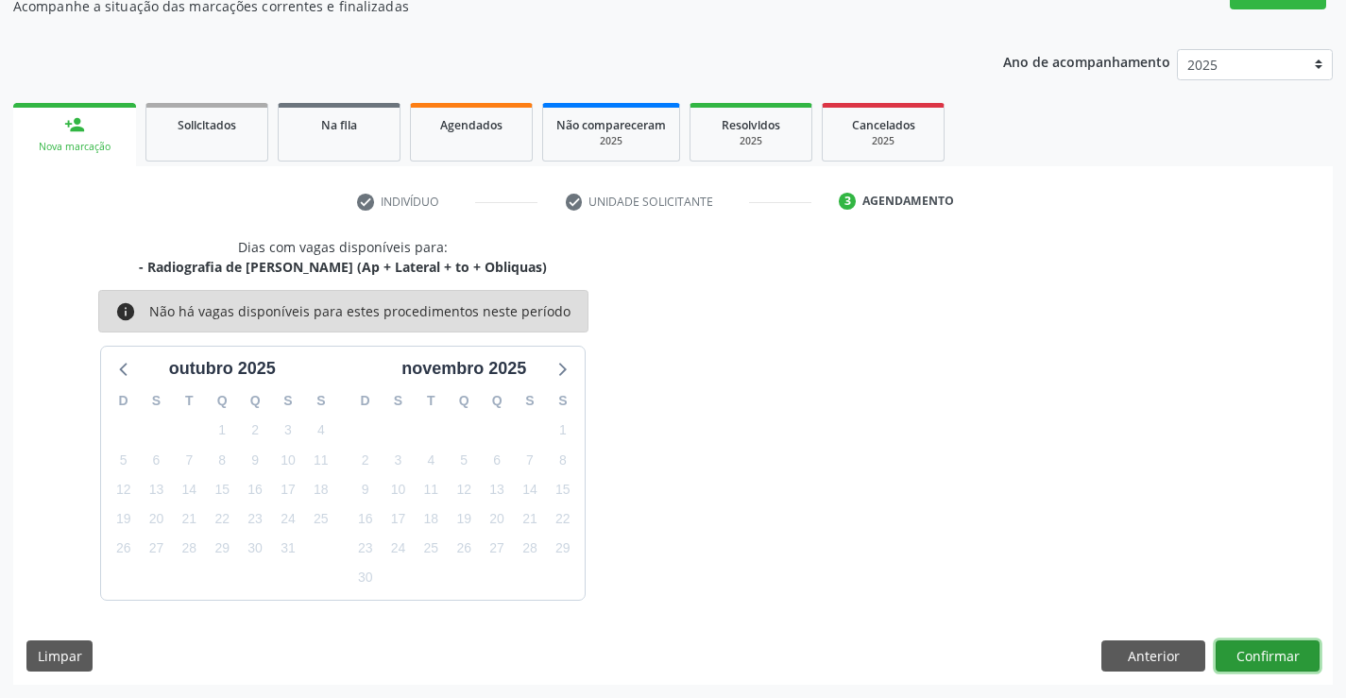
click at [1290, 649] on button "Confirmar" at bounding box center [1267, 656] width 104 height 32
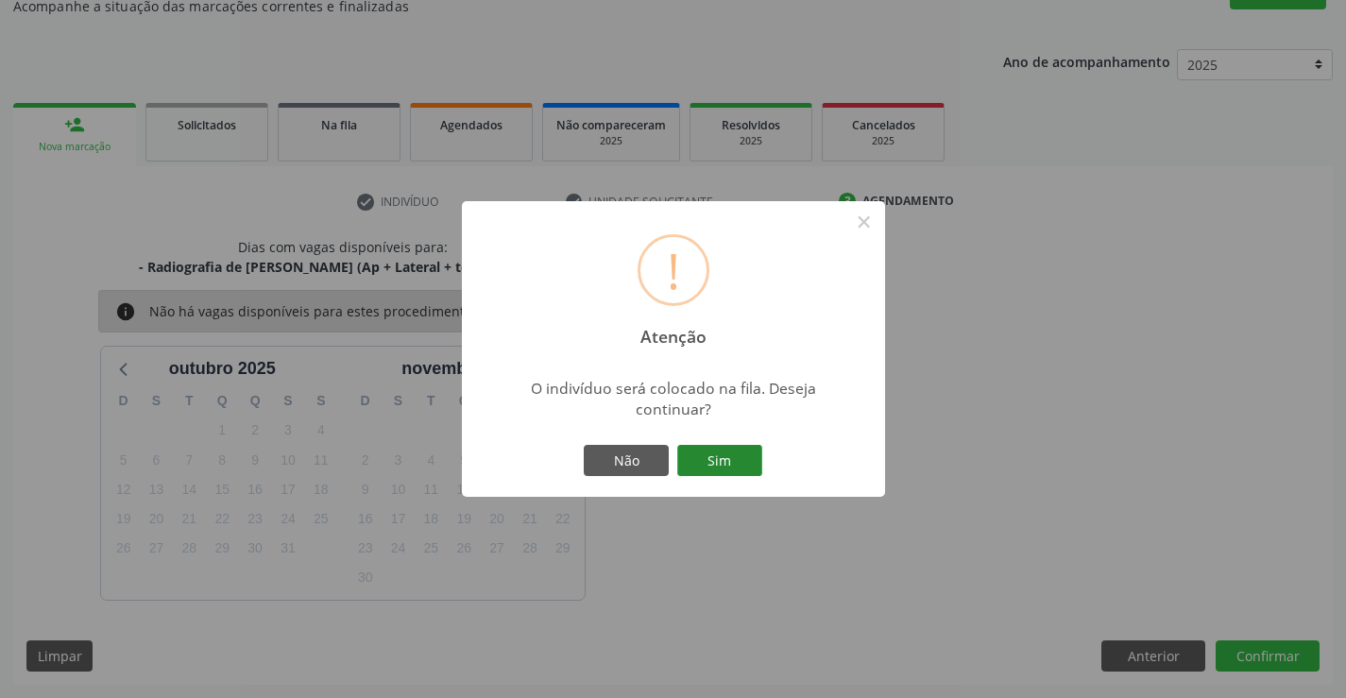
click at [729, 468] on button "Sim" at bounding box center [719, 461] width 85 height 32
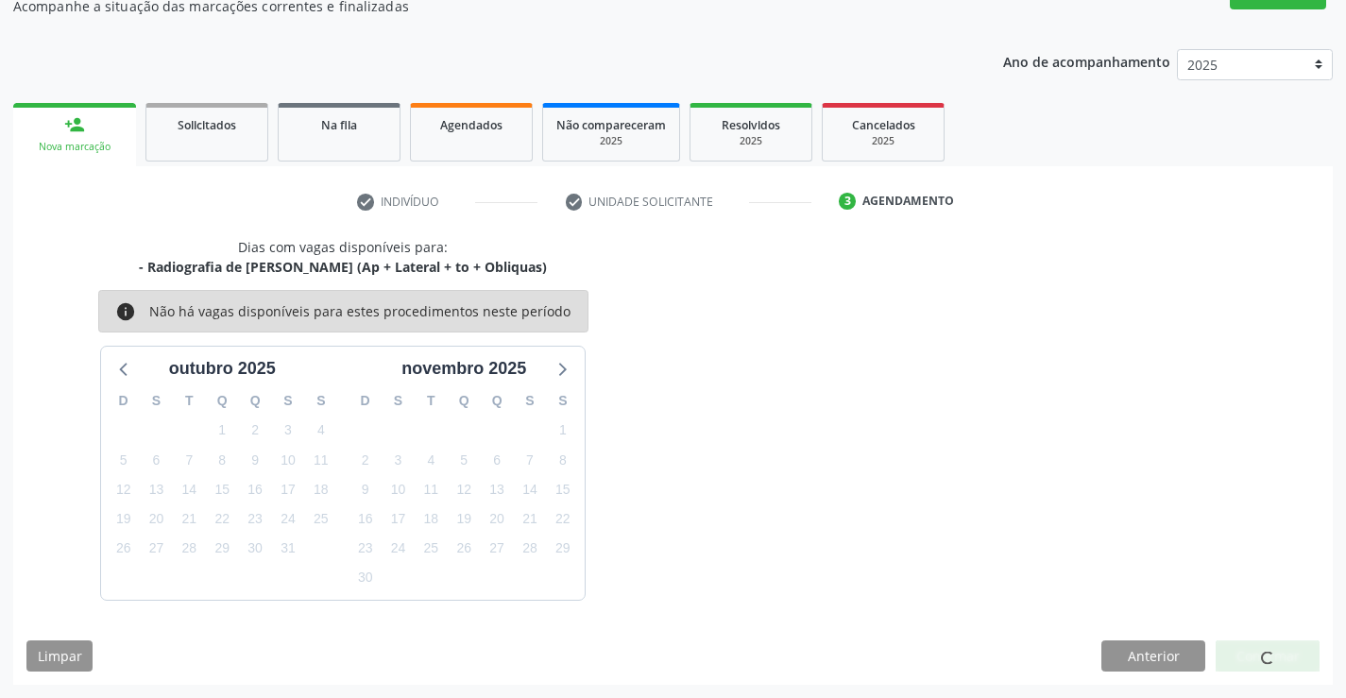
scroll to position [0, 0]
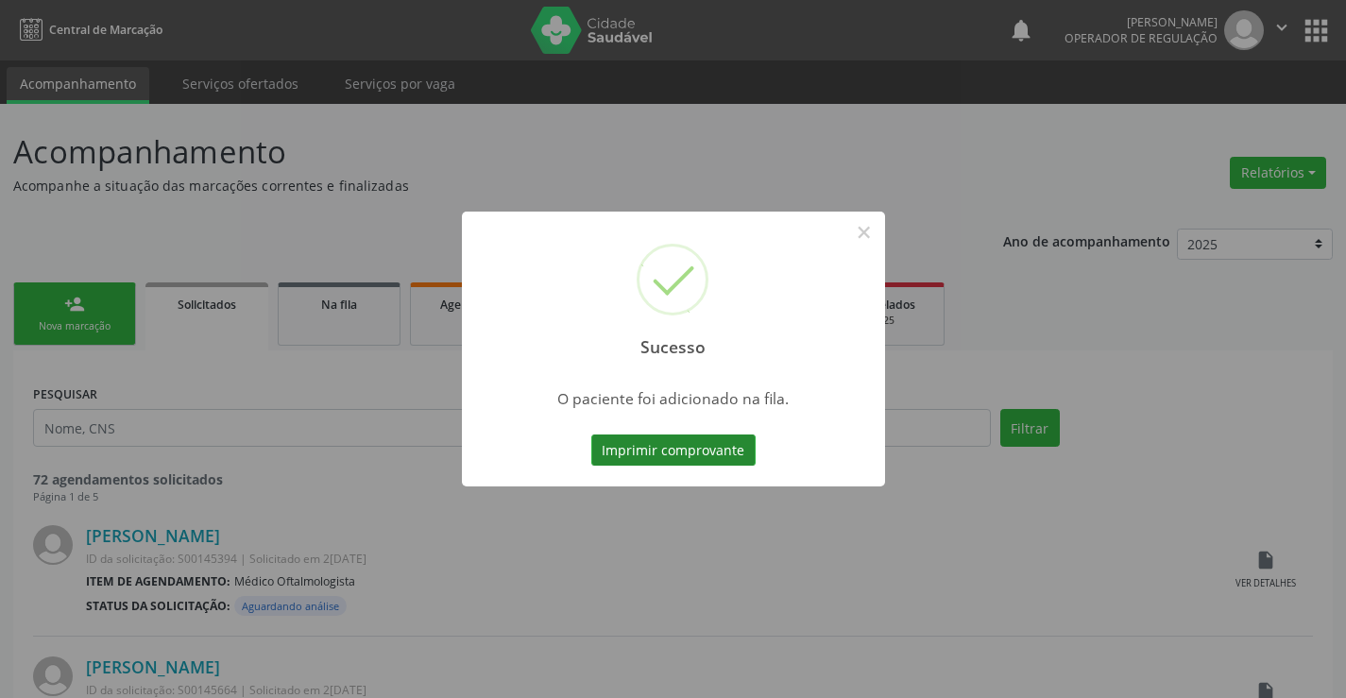
click at [740, 450] on button "Imprimir comprovante" at bounding box center [673, 450] width 164 height 32
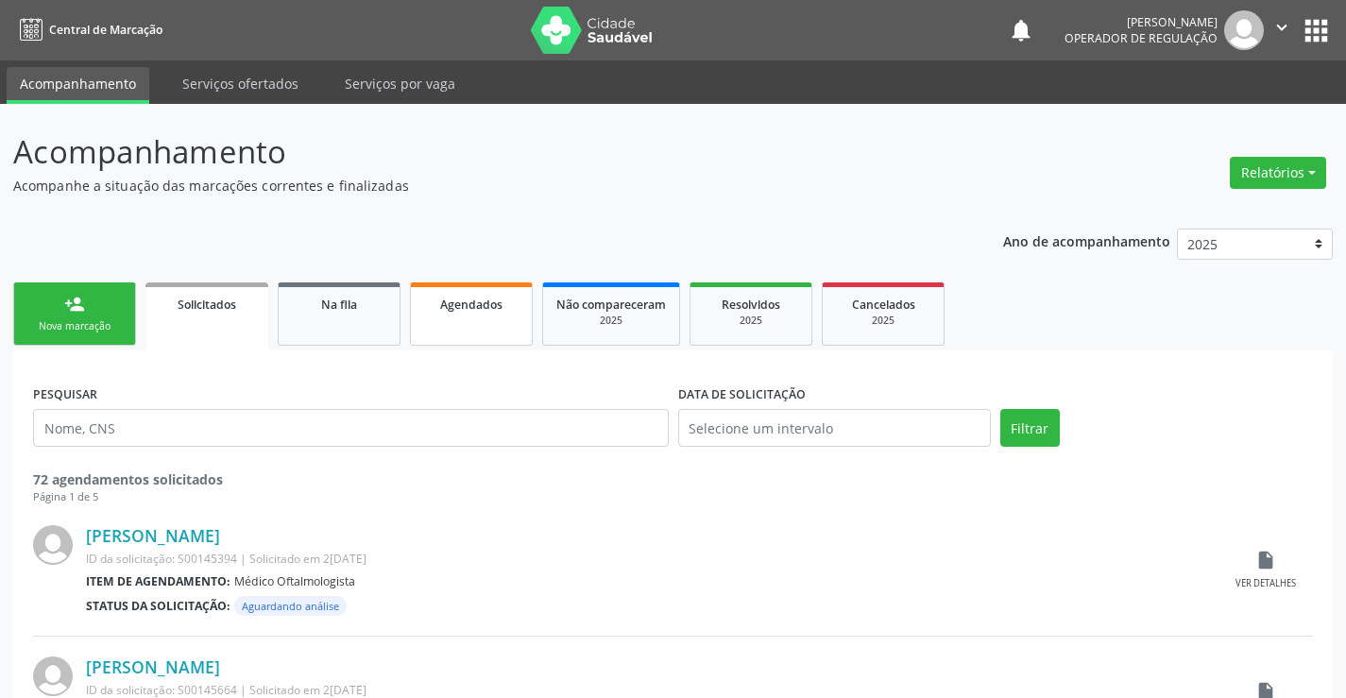
click at [444, 300] on span "Agendados" at bounding box center [471, 305] width 62 height 16
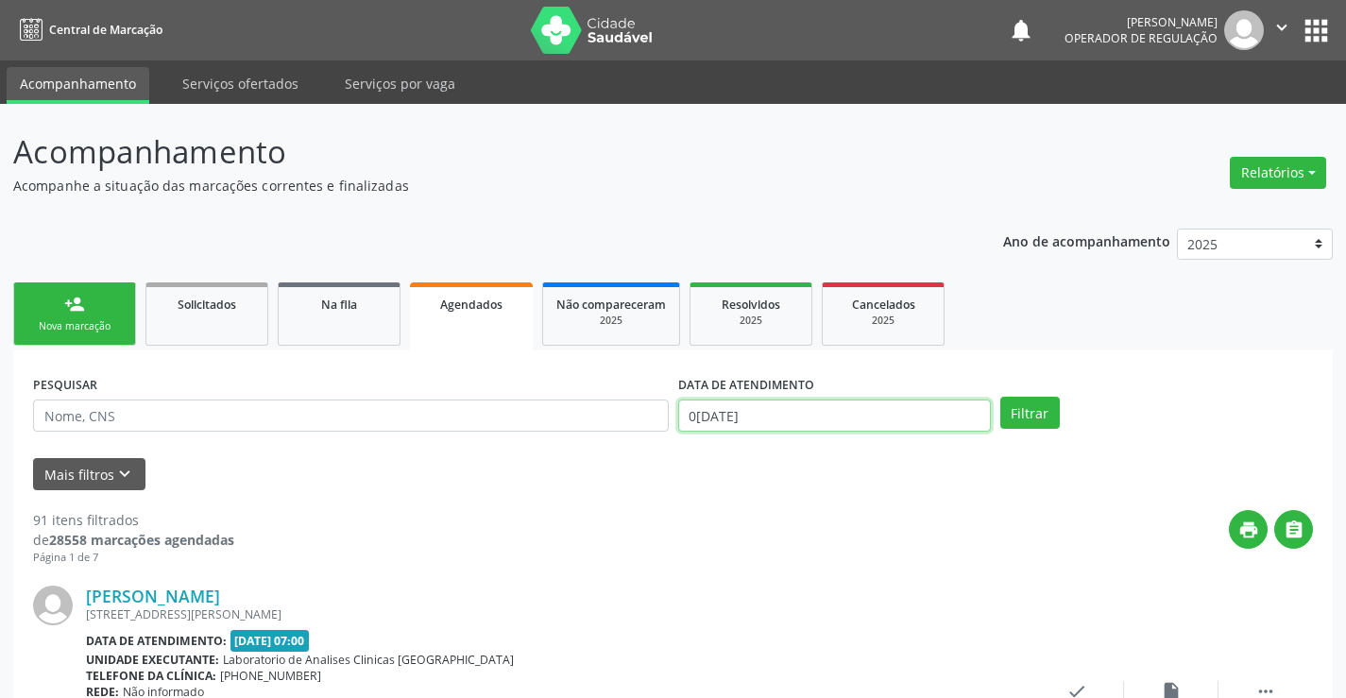
click at [767, 407] on input "02/10/2025" at bounding box center [834, 415] width 313 height 32
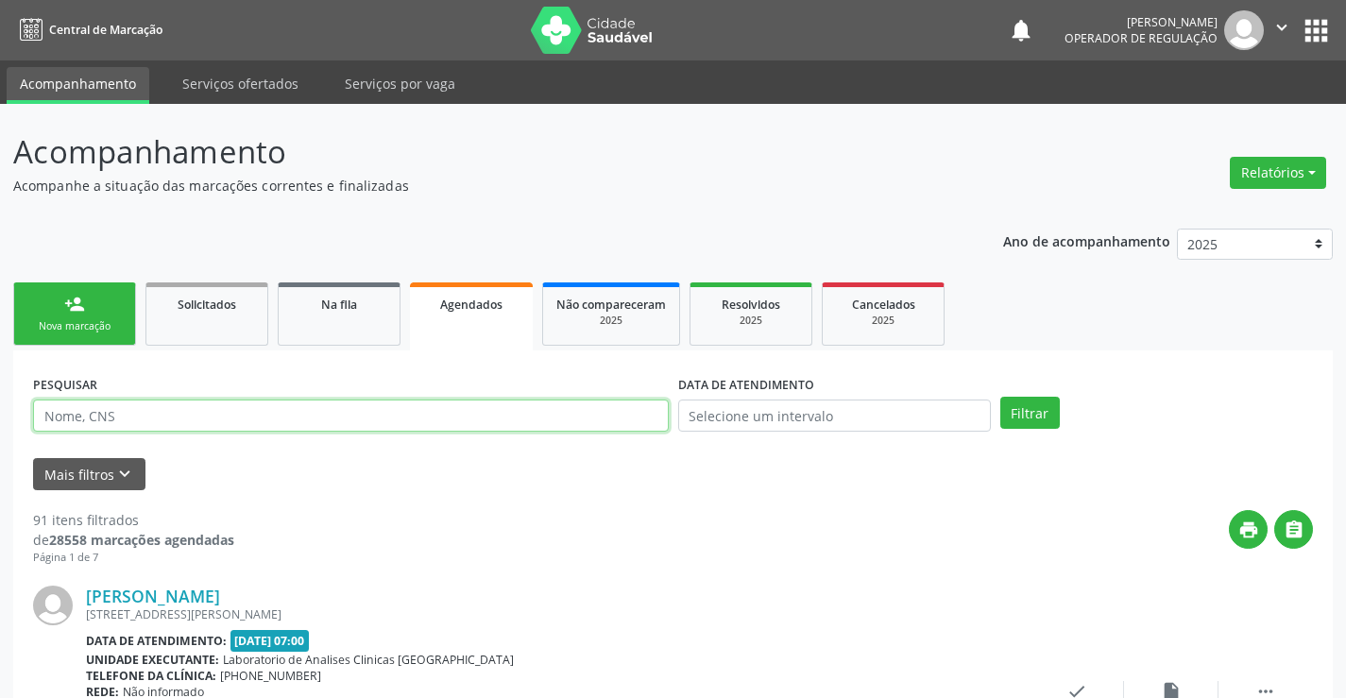
click at [628, 416] on input "text" at bounding box center [351, 415] width 636 height 32
click at [1025, 405] on button "Filtrar" at bounding box center [1029, 413] width 59 height 32
click at [229, 415] on input "aurora" at bounding box center [351, 415] width 636 height 32
type input "aurora silva bonfim"
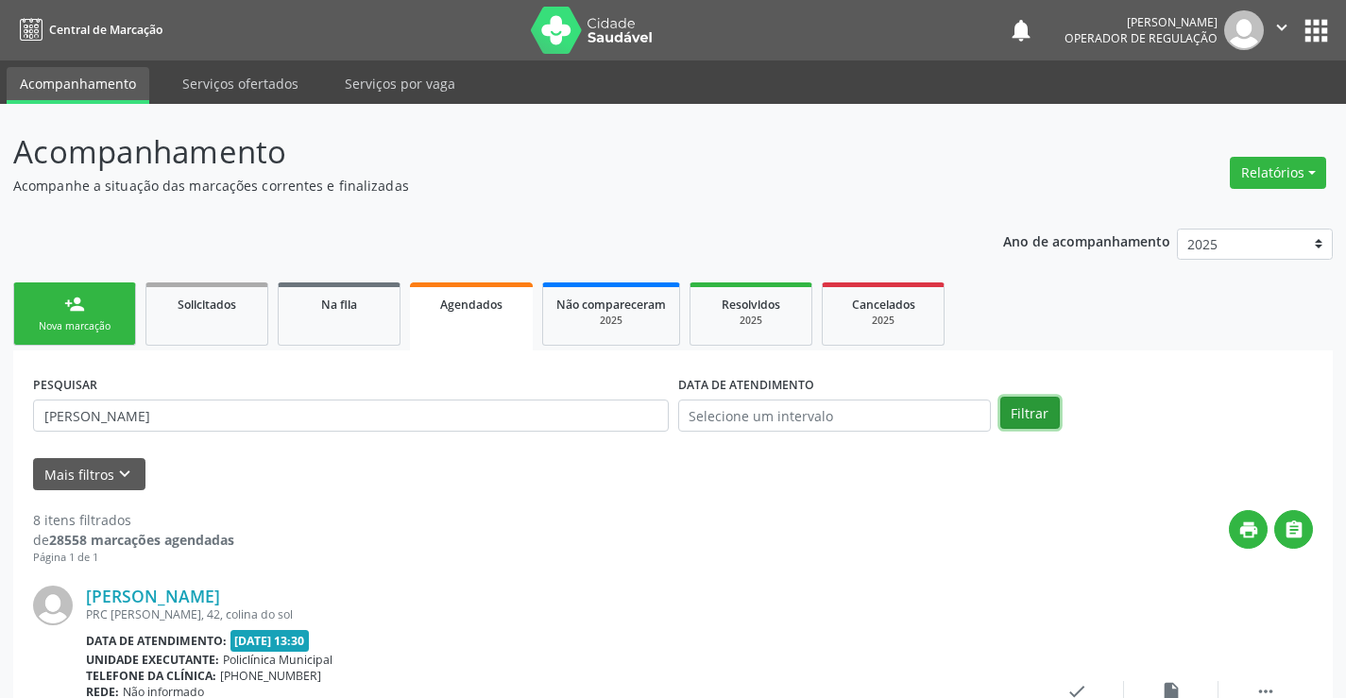
click at [1018, 407] on button "Filtrar" at bounding box center [1029, 413] width 59 height 32
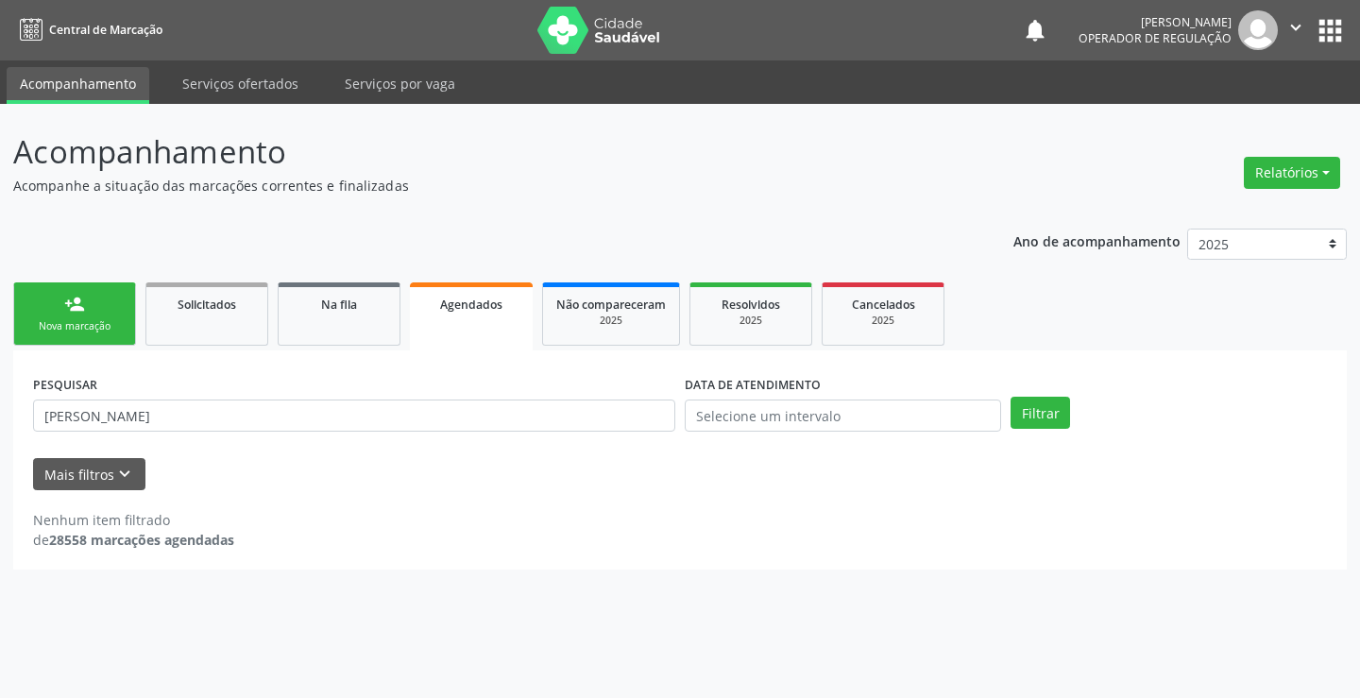
click at [53, 287] on link "person_add Nova marcação" at bounding box center [74, 313] width 123 height 63
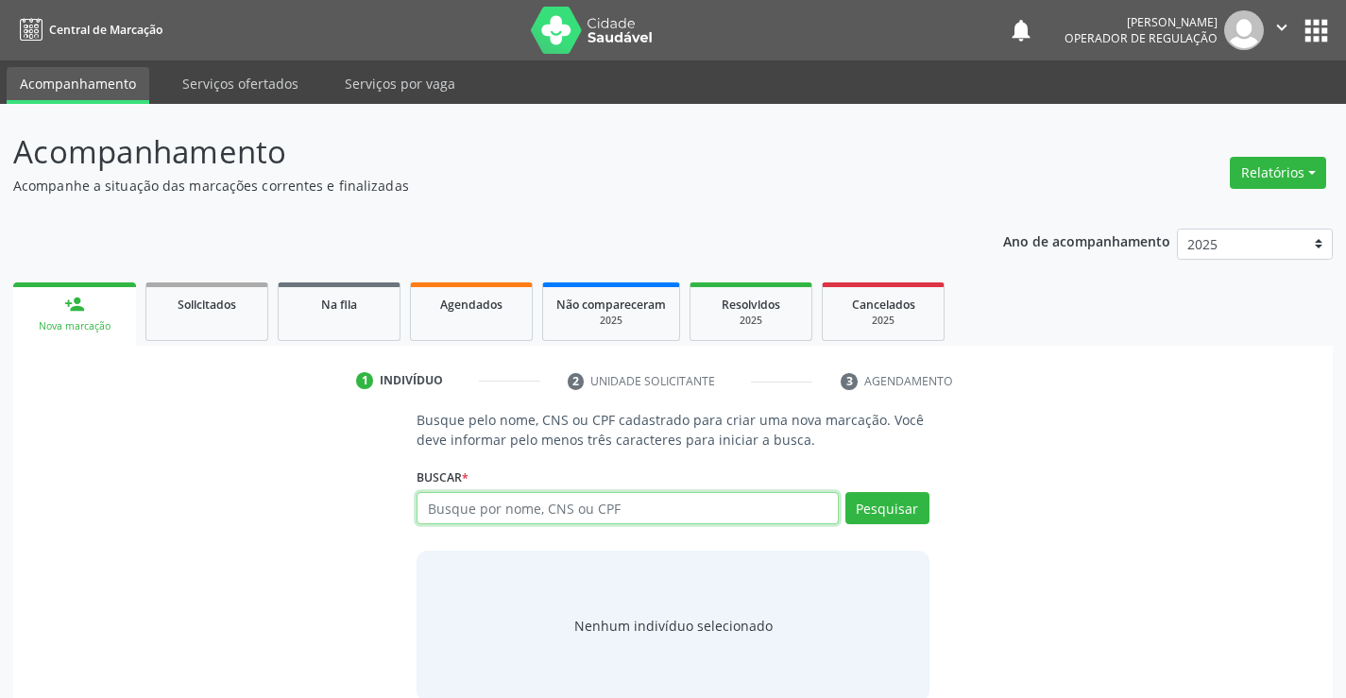
click at [489, 504] on input "text" at bounding box center [626, 508] width 421 height 32
type input "702406075308226"
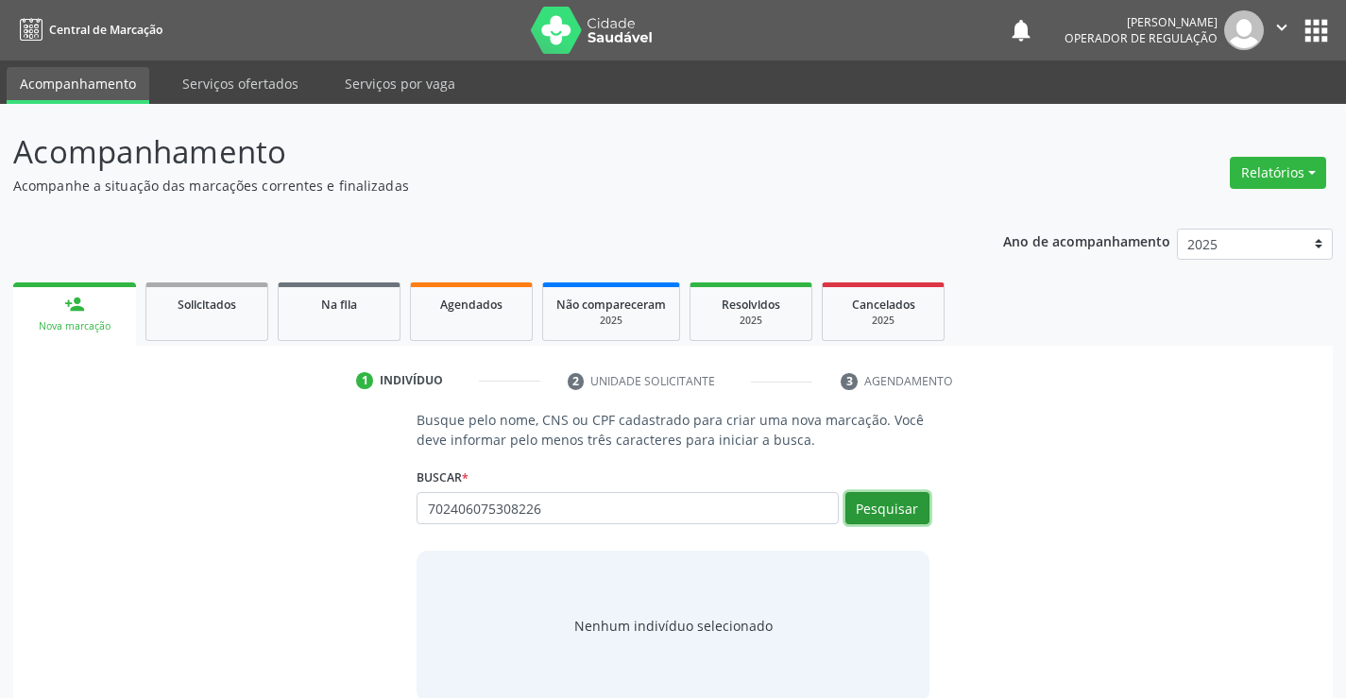
click at [888, 516] on button "Pesquisar" at bounding box center [887, 508] width 84 height 32
type input "702406075308226"
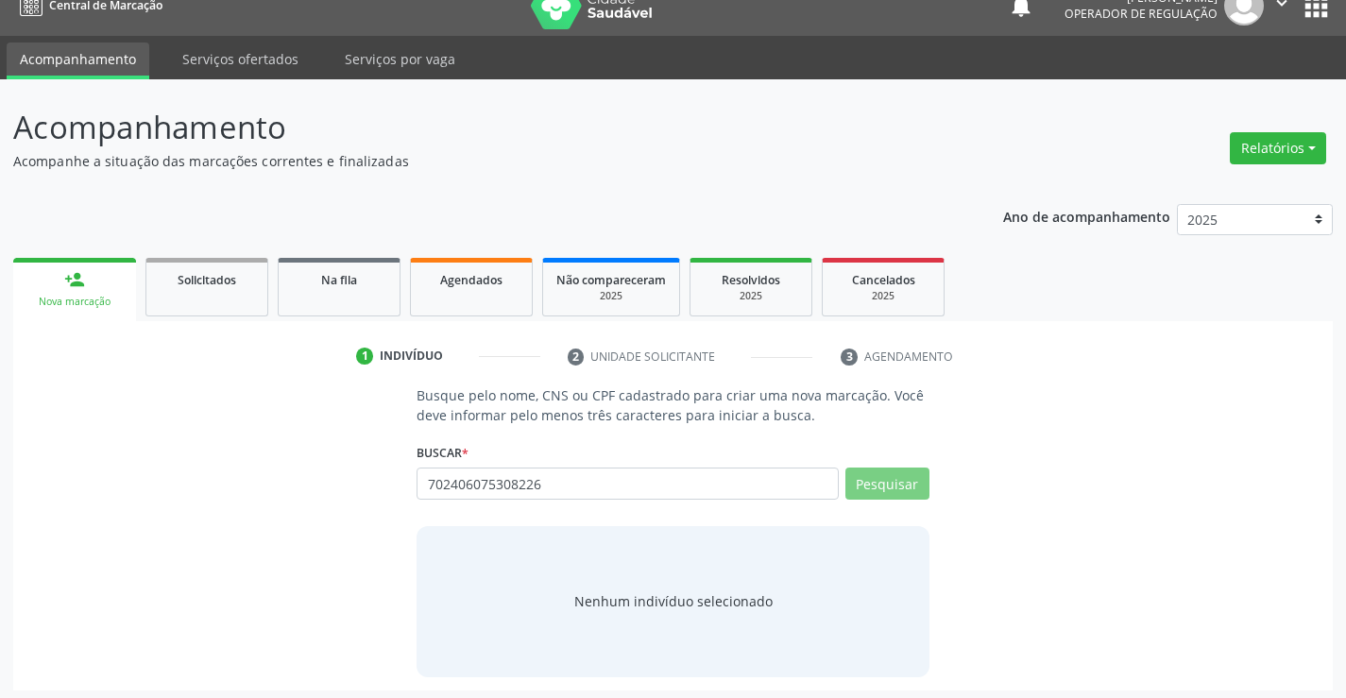
scroll to position [30, 0]
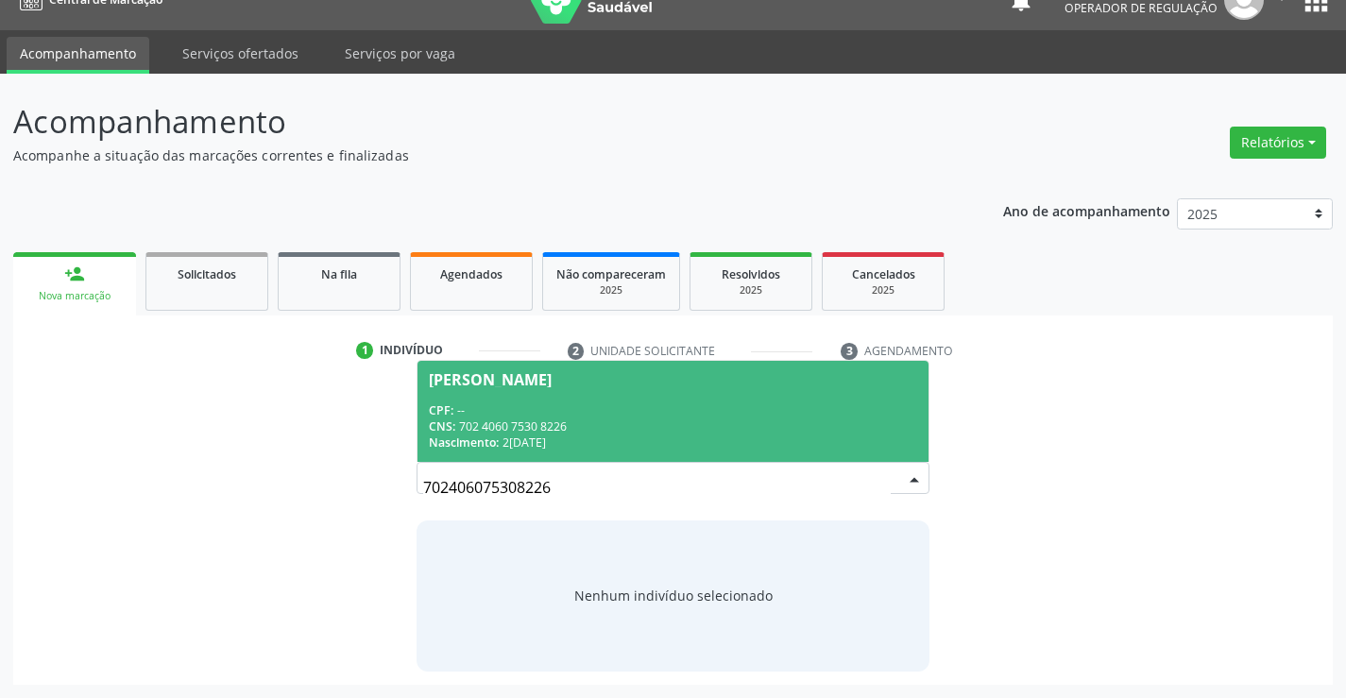
click at [494, 437] on span "Nascimento:" at bounding box center [464, 442] width 70 height 16
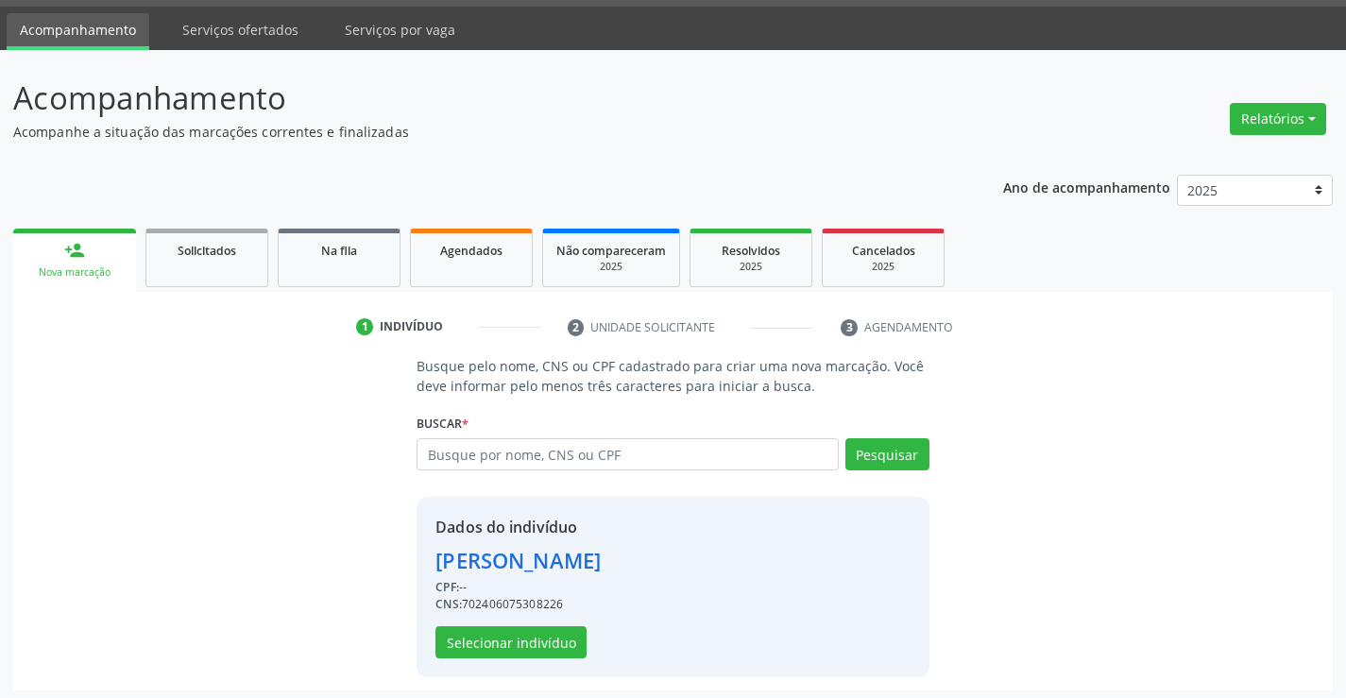
scroll to position [59, 0]
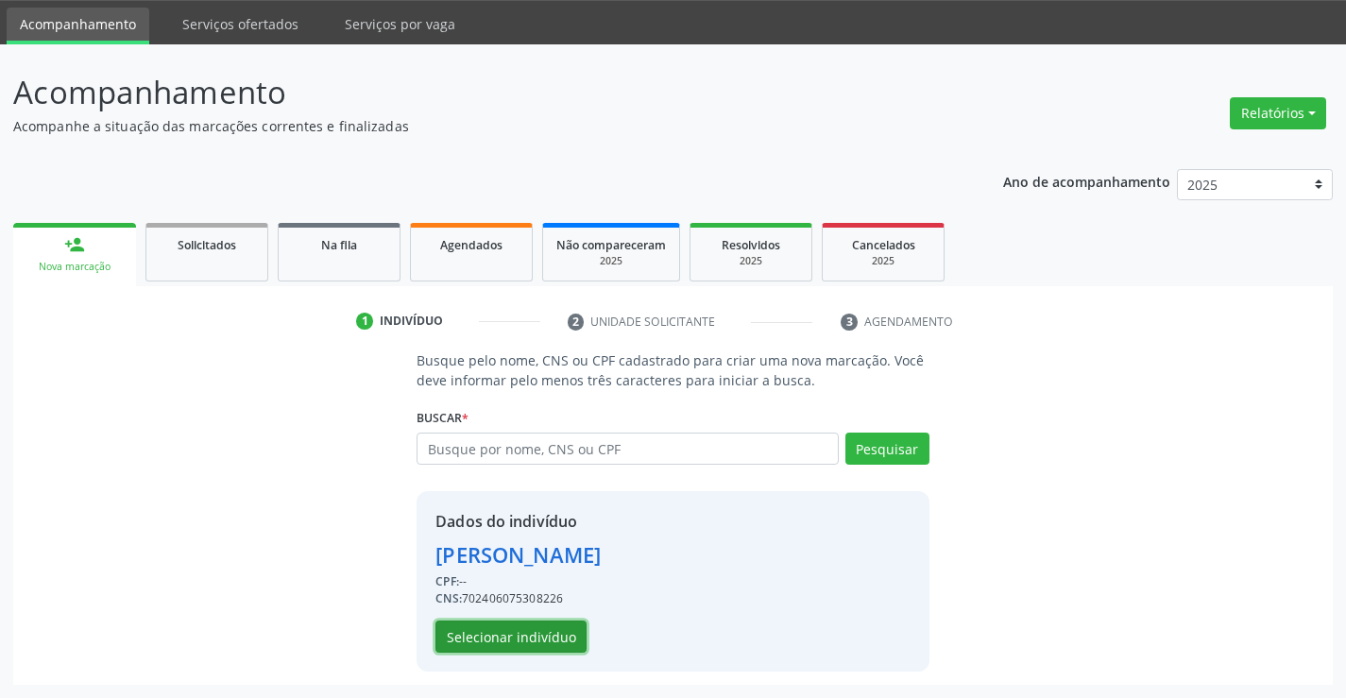
click at [475, 641] on button "Selecionar indivíduo" at bounding box center [510, 636] width 151 height 32
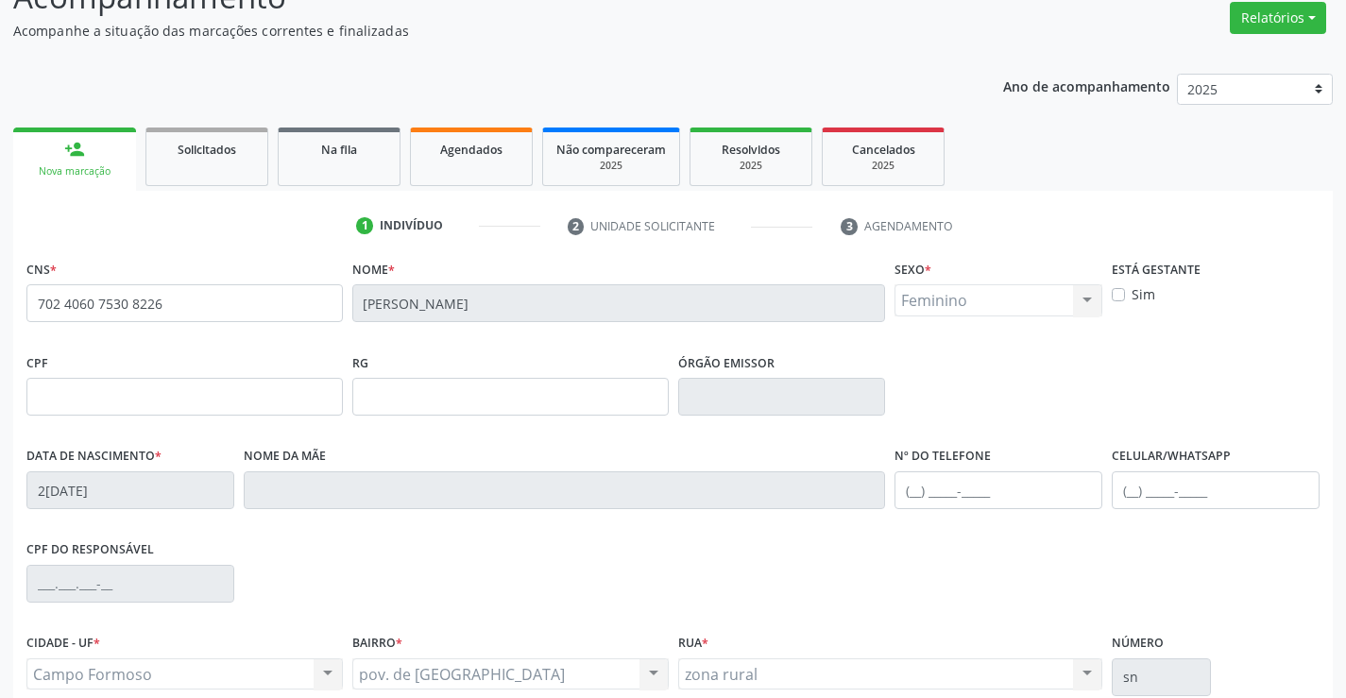
scroll to position [326, 0]
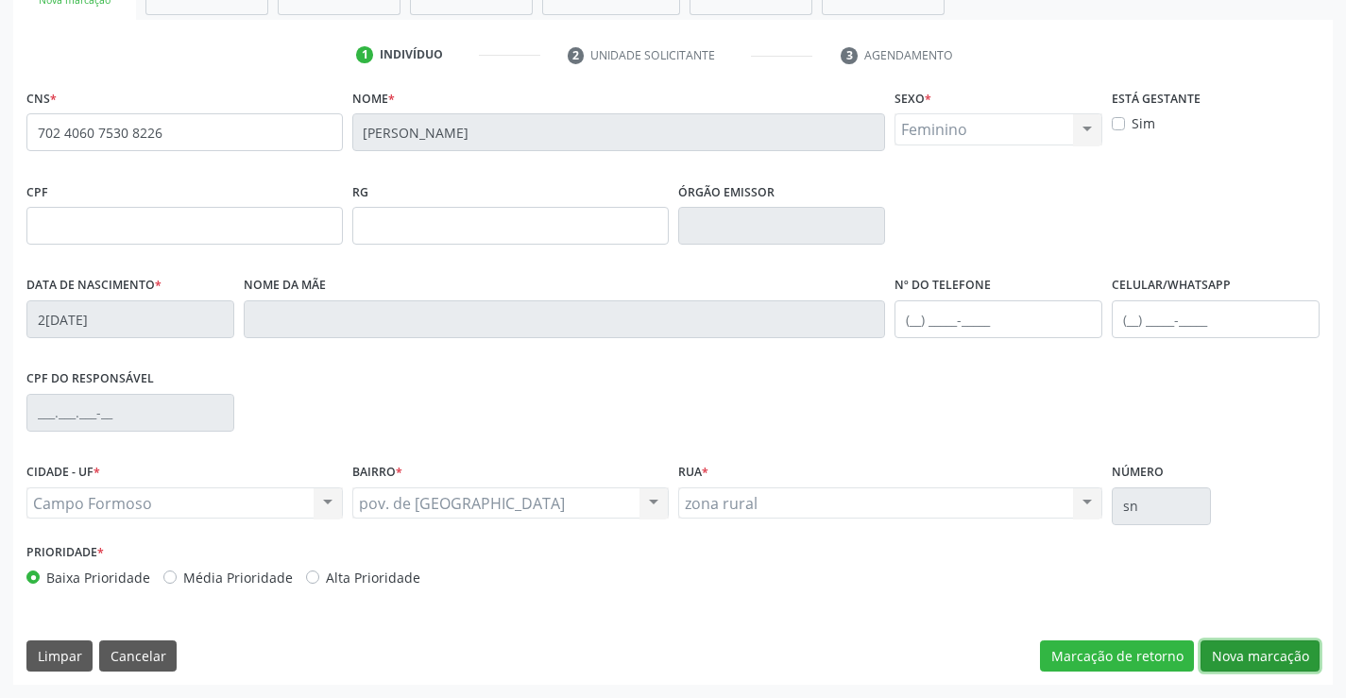
click at [1252, 652] on button "Nova marcação" at bounding box center [1259, 656] width 119 height 32
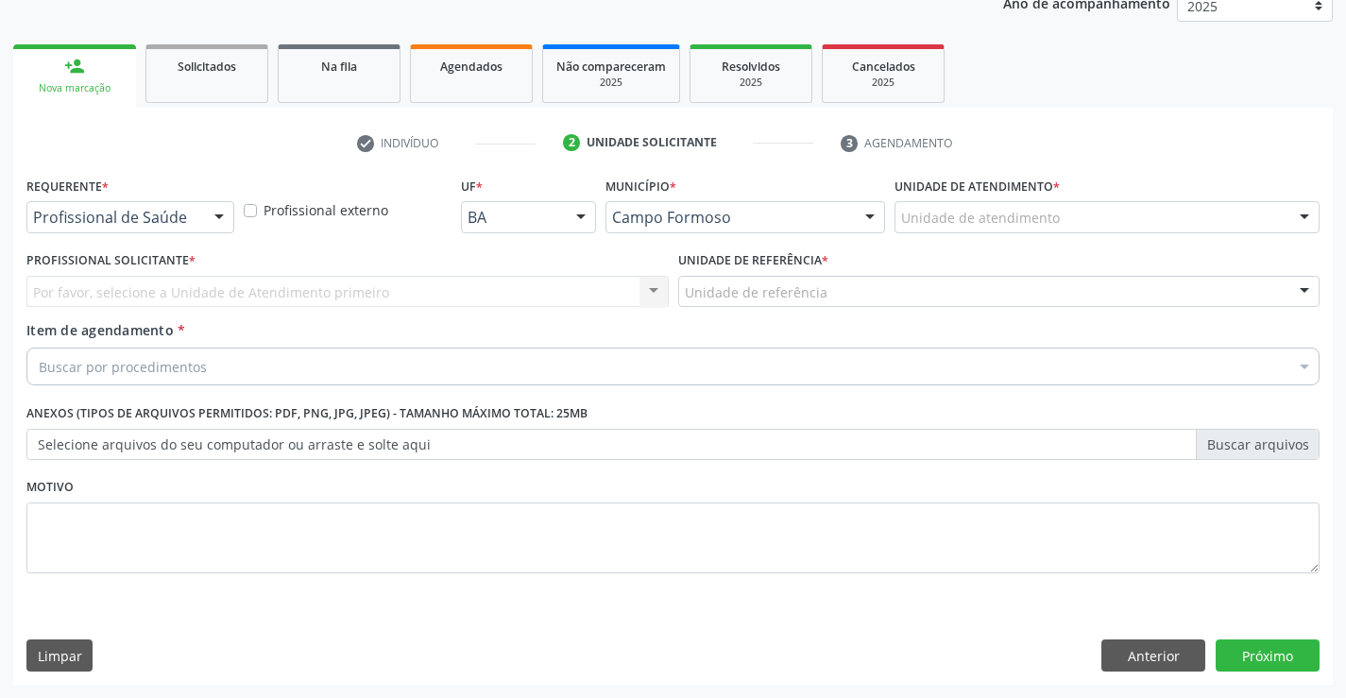
scroll to position [238, 0]
click at [214, 212] on div at bounding box center [219, 218] width 28 height 32
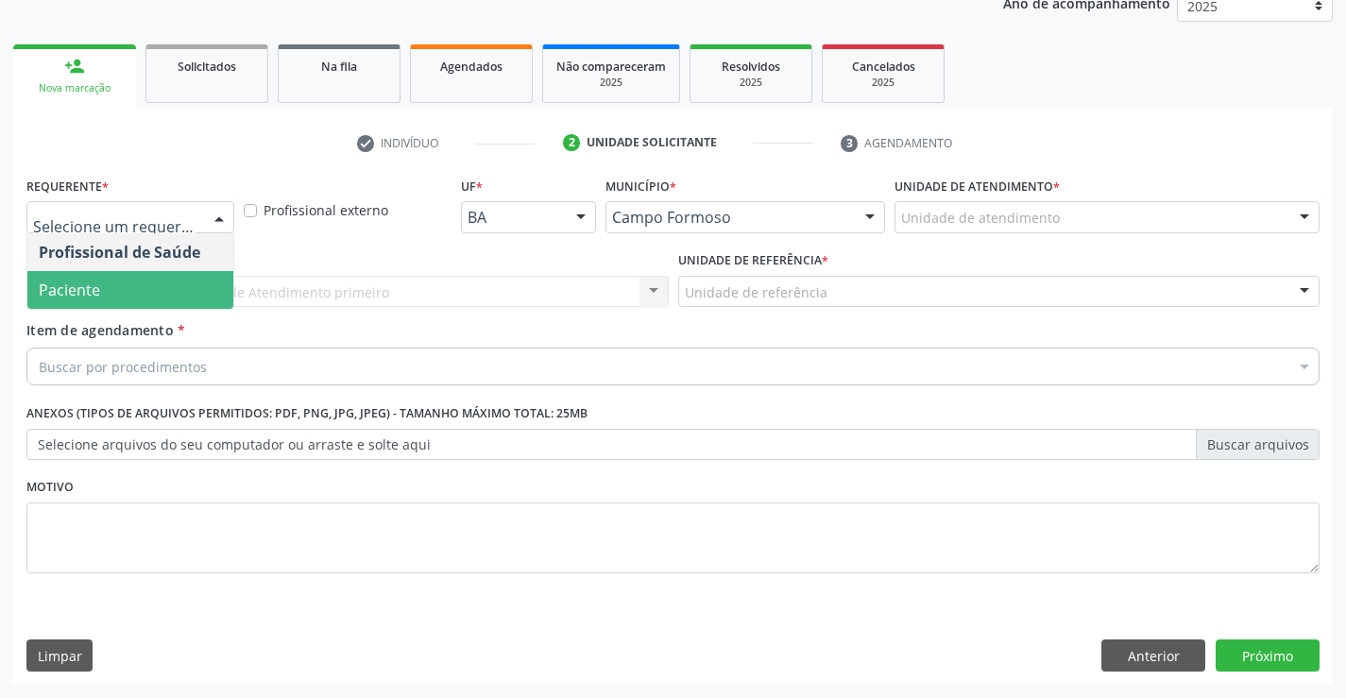
click at [161, 284] on span "Paciente" at bounding box center [130, 290] width 206 height 38
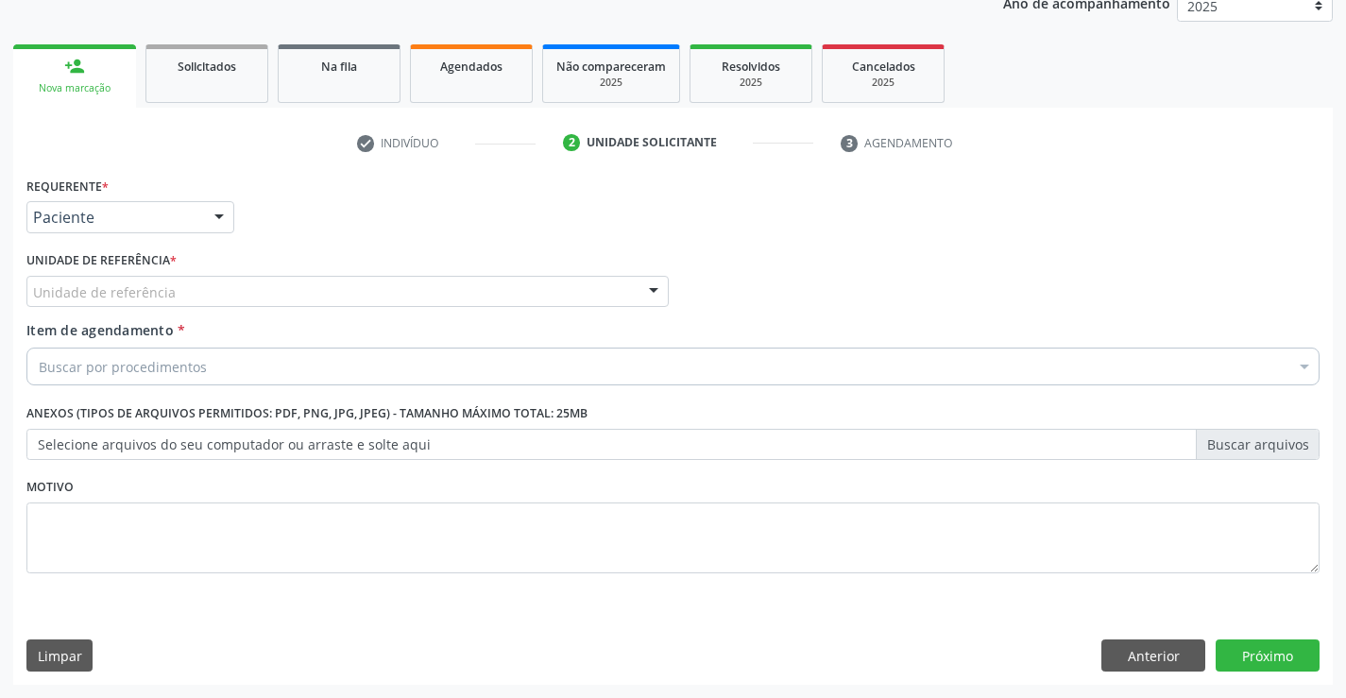
click at [322, 297] on div "Unidade de referência" at bounding box center [347, 292] width 642 height 32
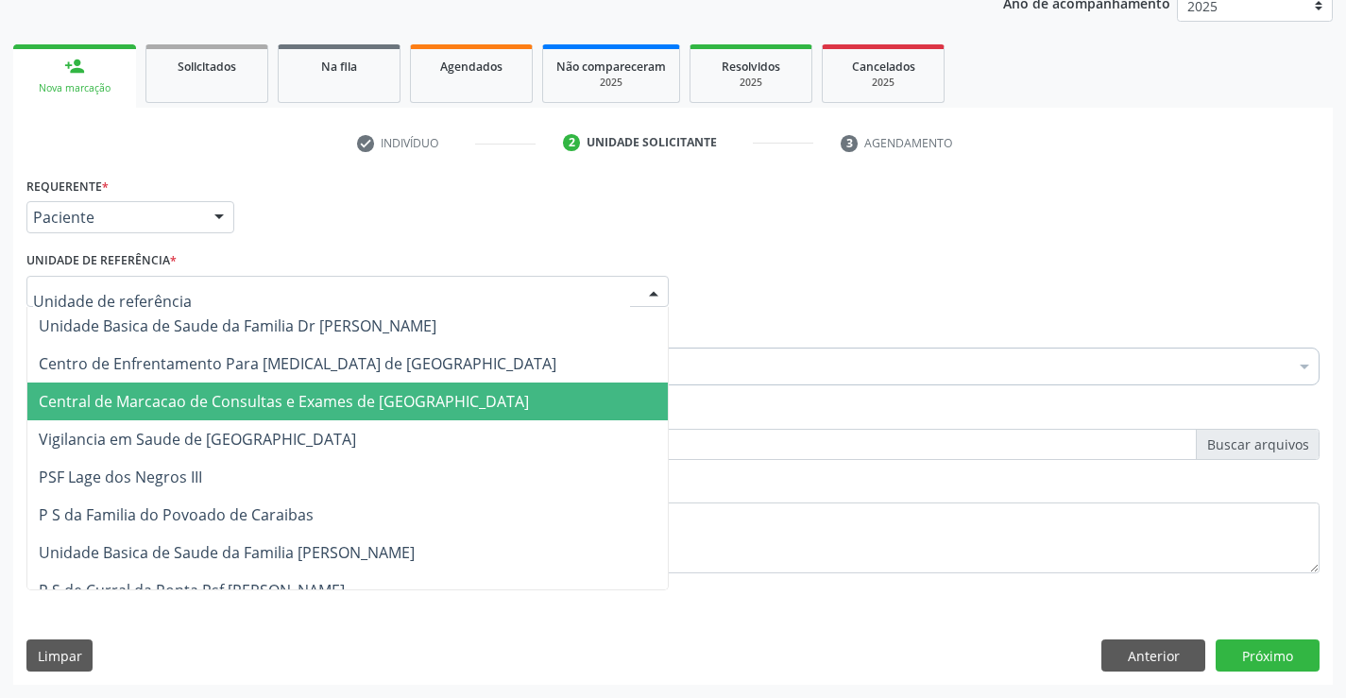
click at [323, 395] on span "Central de Marcacao de Consultas e Exames de [GEOGRAPHIC_DATA]" at bounding box center [284, 401] width 490 height 21
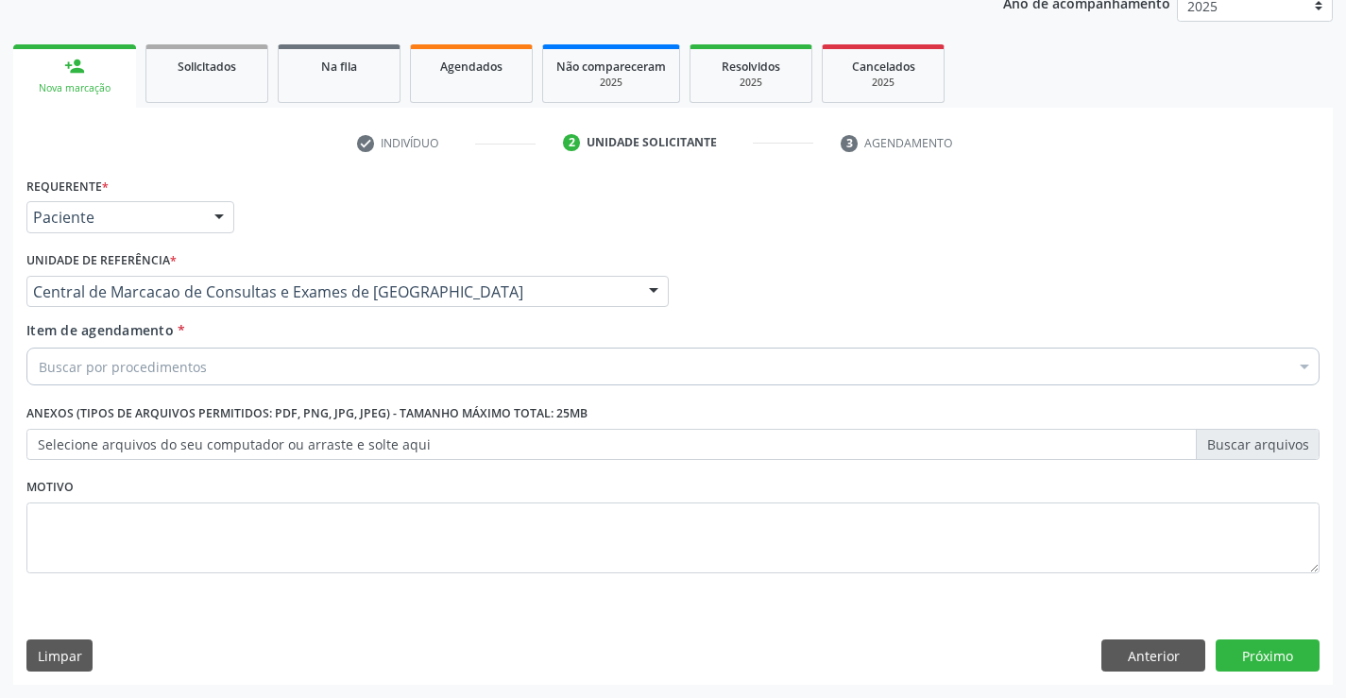
click at [359, 356] on div "Buscar por procedimentos" at bounding box center [672, 367] width 1293 height 38
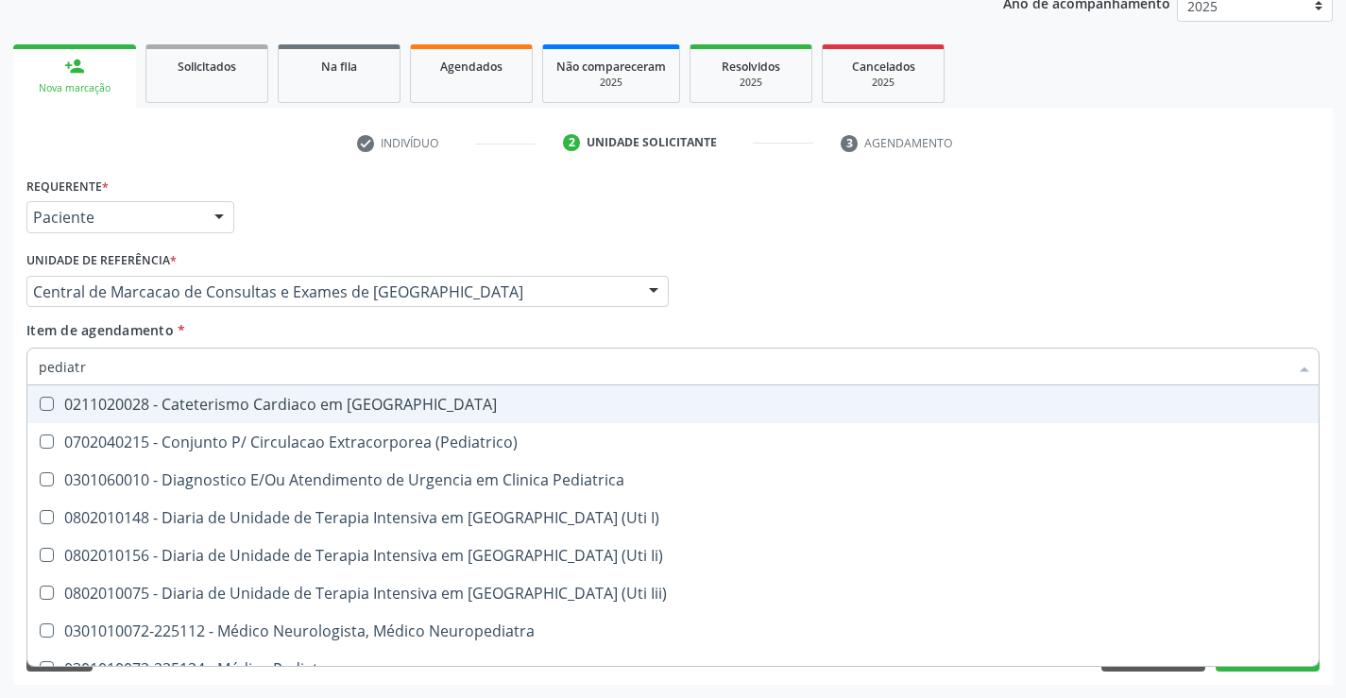
type input "pediatra"
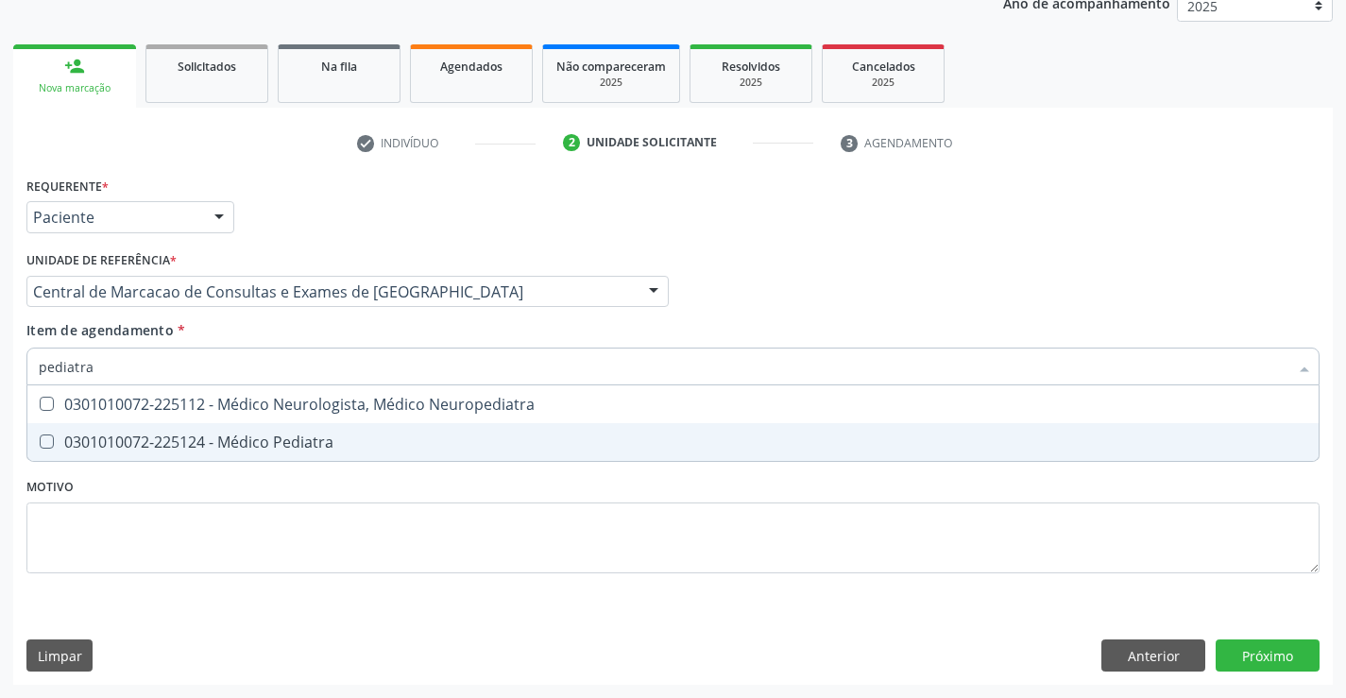
click at [327, 434] on div "0301010072-225124 - Médico Pediatra" at bounding box center [673, 441] width 1268 height 15
checkbox Pediatra "true"
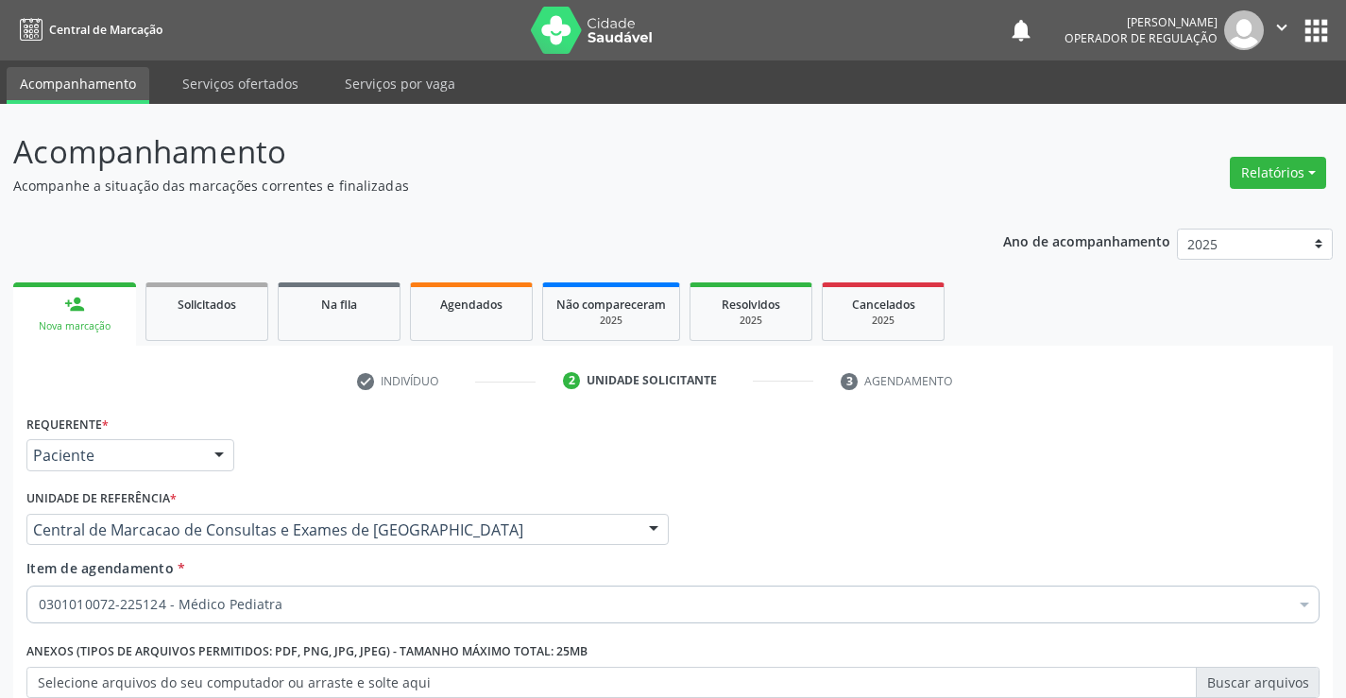
scroll to position [238, 0]
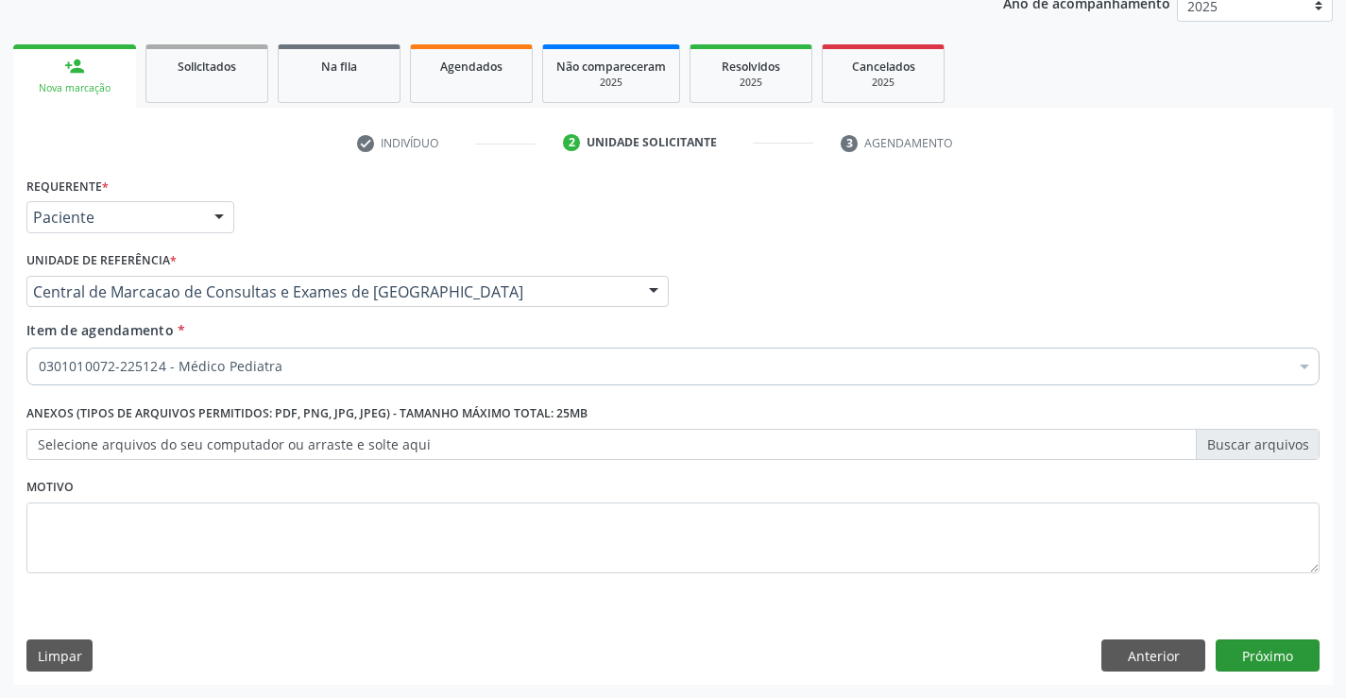
click at [1299, 671] on button "Próximo" at bounding box center [1267, 655] width 104 height 32
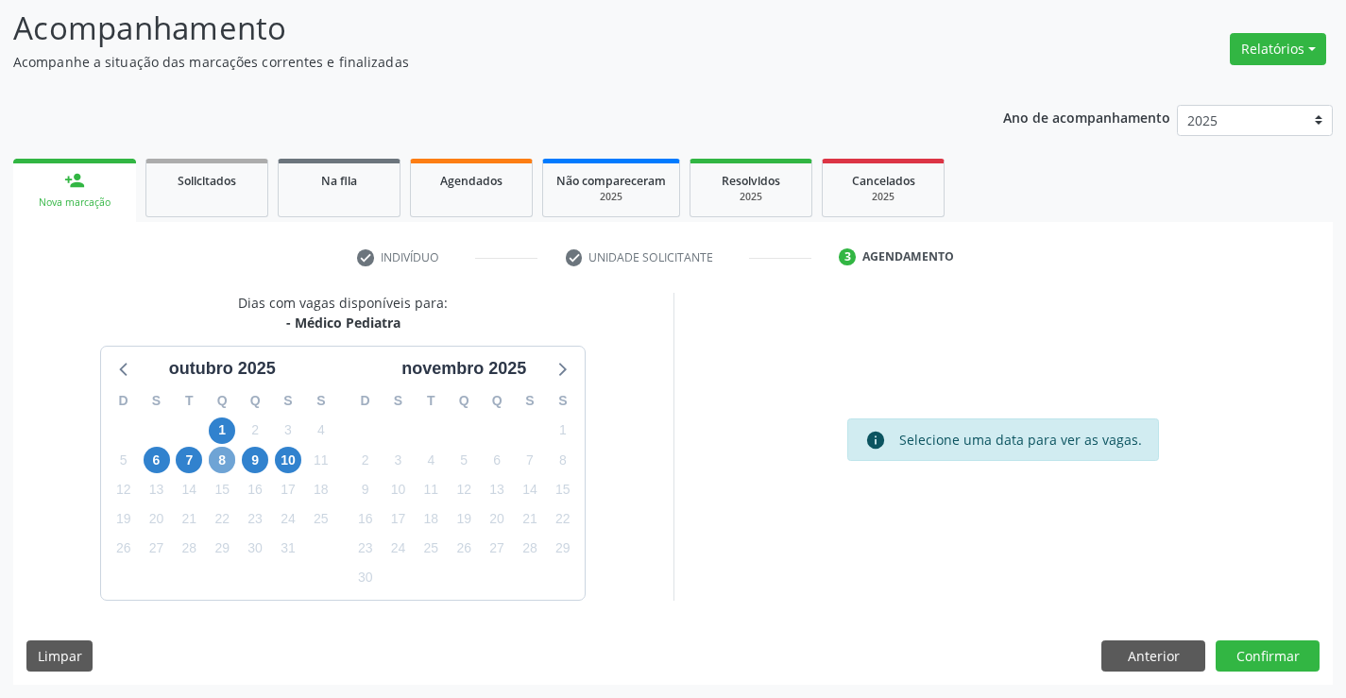
click at [228, 461] on span "8" at bounding box center [222, 460] width 26 height 26
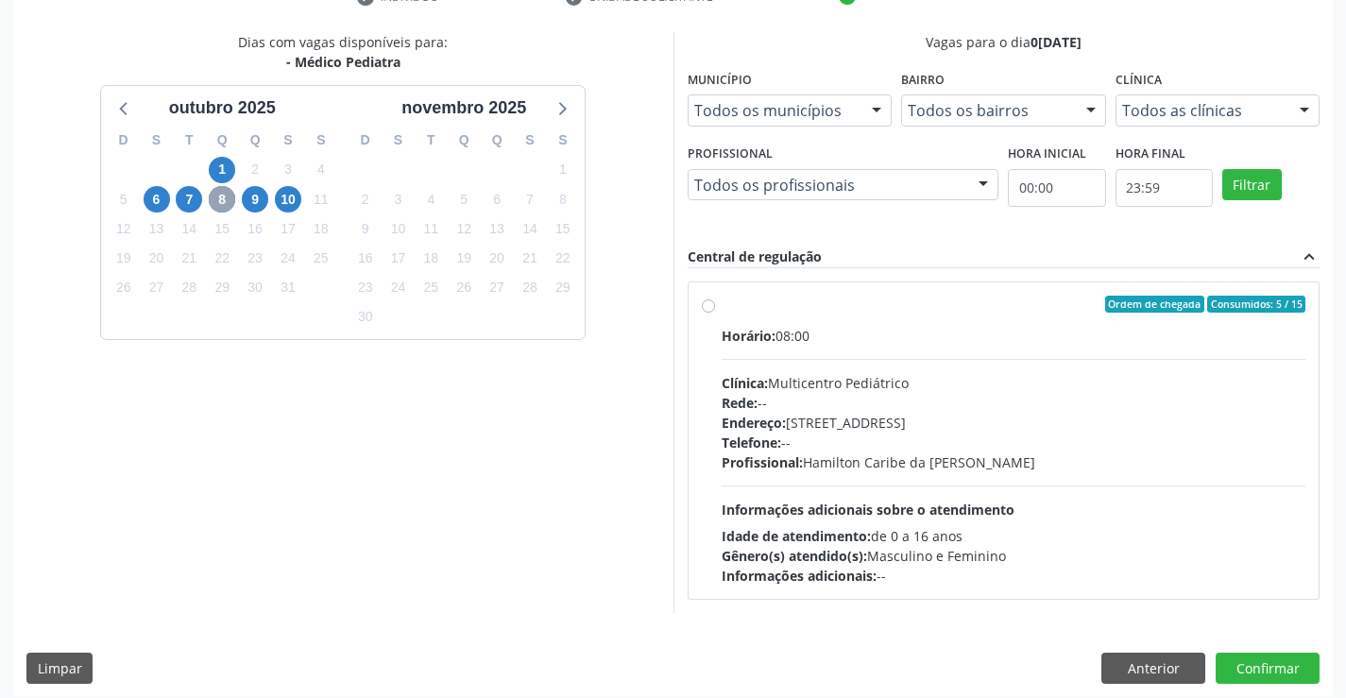
scroll to position [397, 0]
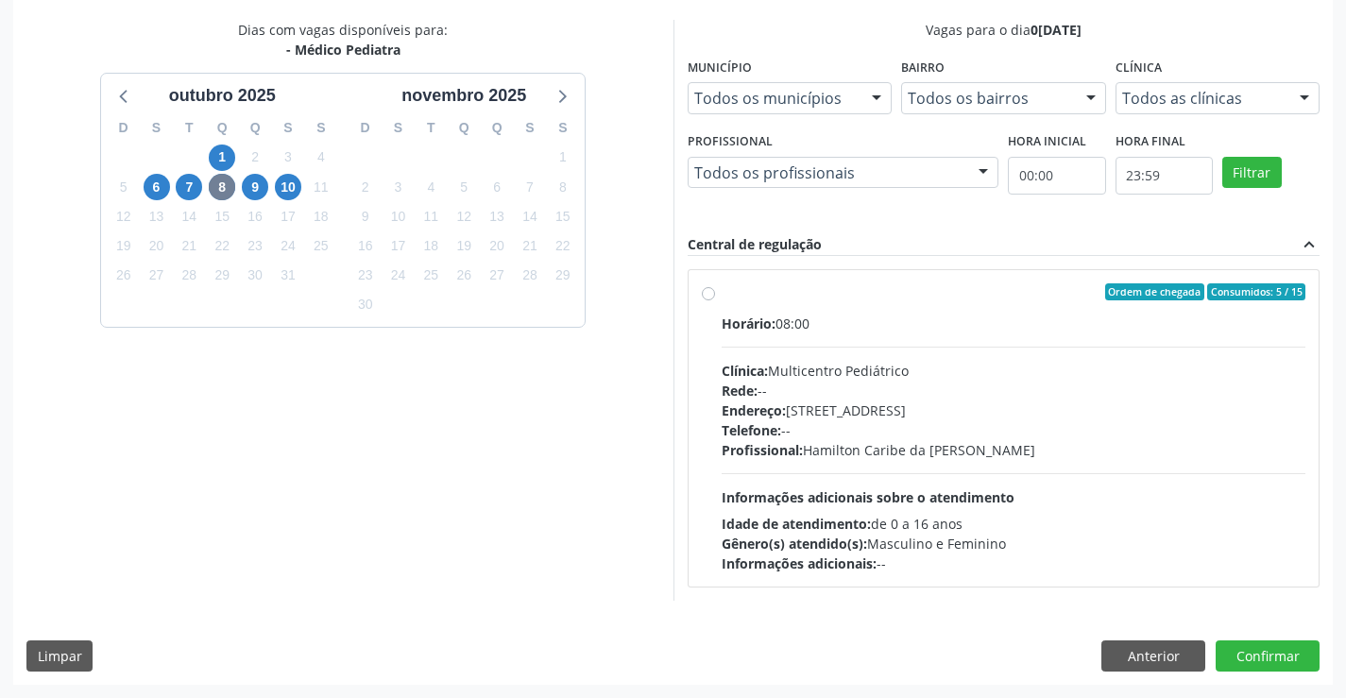
click at [782, 456] on span "Profissional:" at bounding box center [762, 450] width 81 height 18
click at [715, 300] on input "Ordem de chegada Consumidos: 5 / 15 Horário: 08:00 Clínica: Multicentro Pediátr…" at bounding box center [708, 291] width 13 height 17
radio input "true"
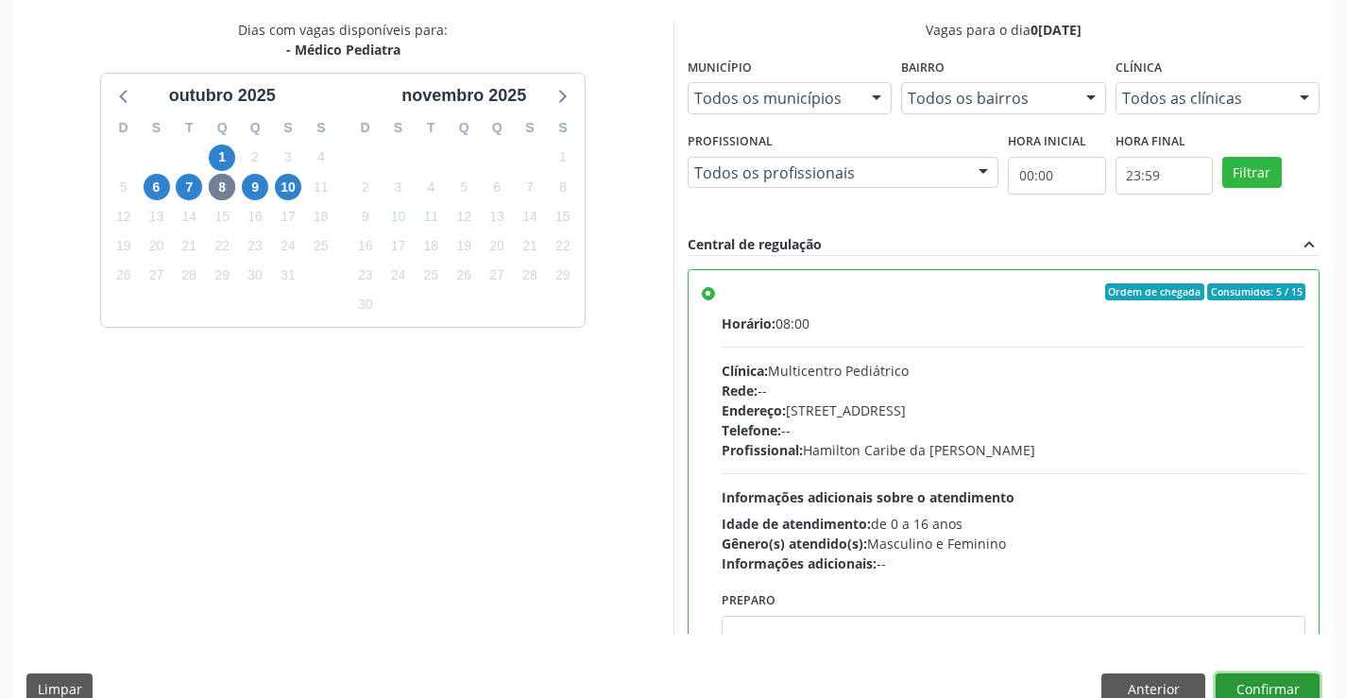
click at [1235, 680] on button "Confirmar" at bounding box center [1267, 689] width 104 height 32
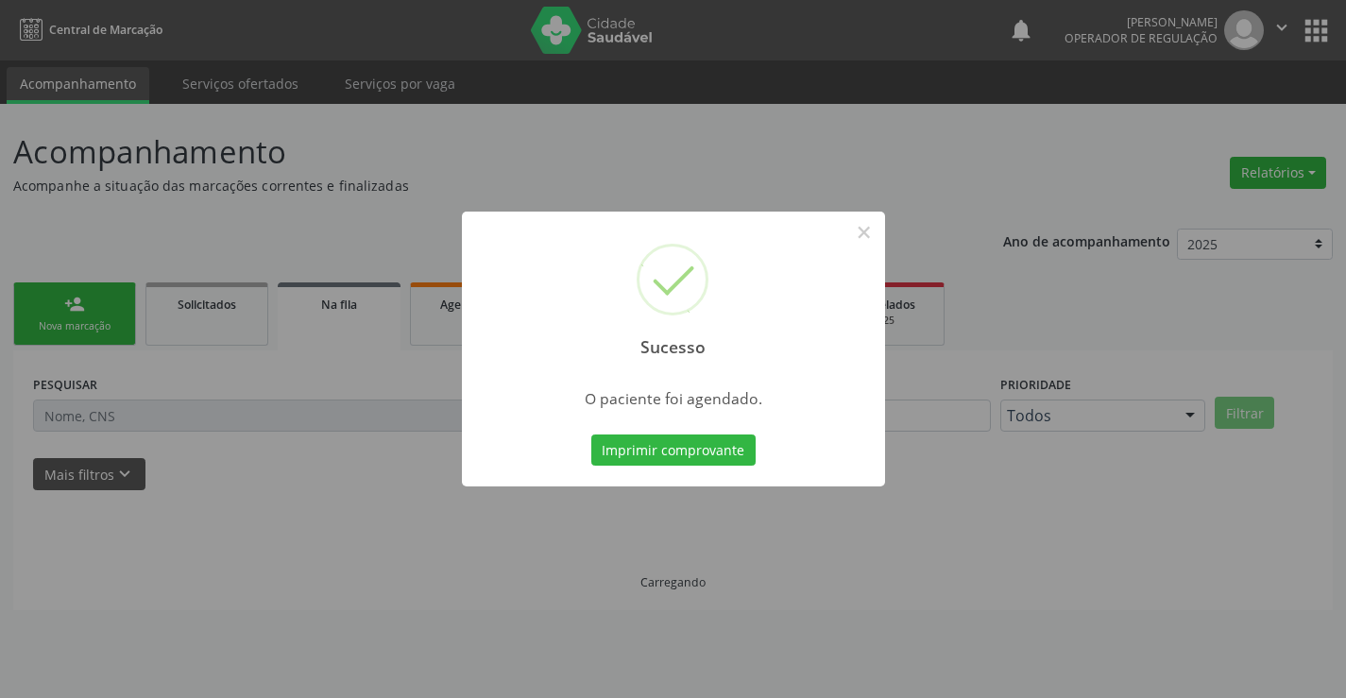
scroll to position [0, 0]
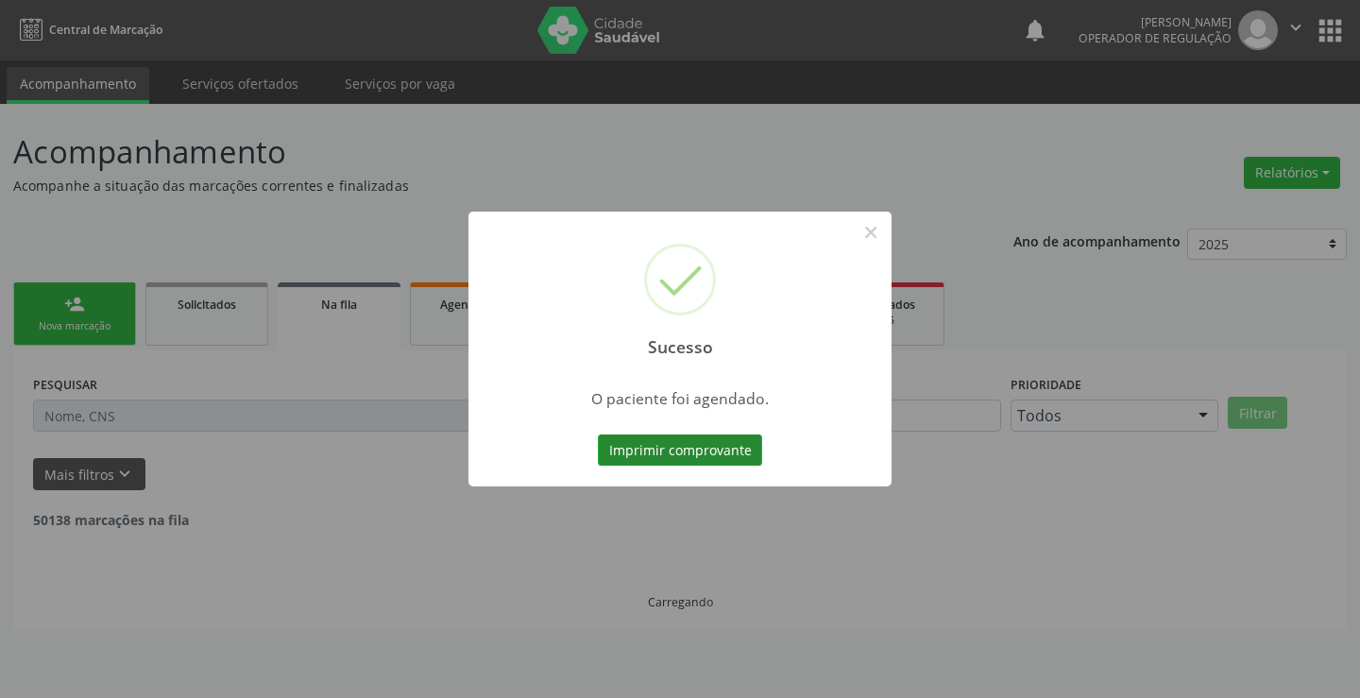
click at [737, 452] on button "Imprimir comprovante" at bounding box center [680, 450] width 164 height 32
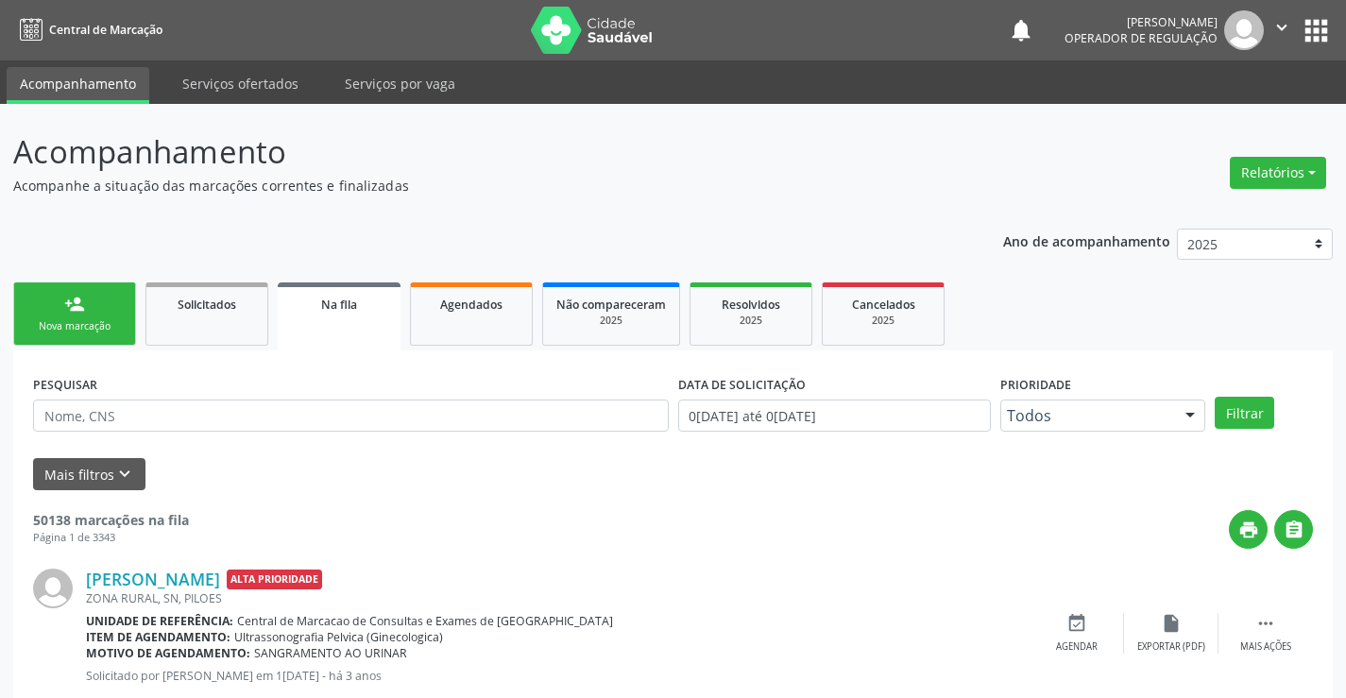
click at [109, 323] on div "Nova marcação" at bounding box center [74, 326] width 94 height 14
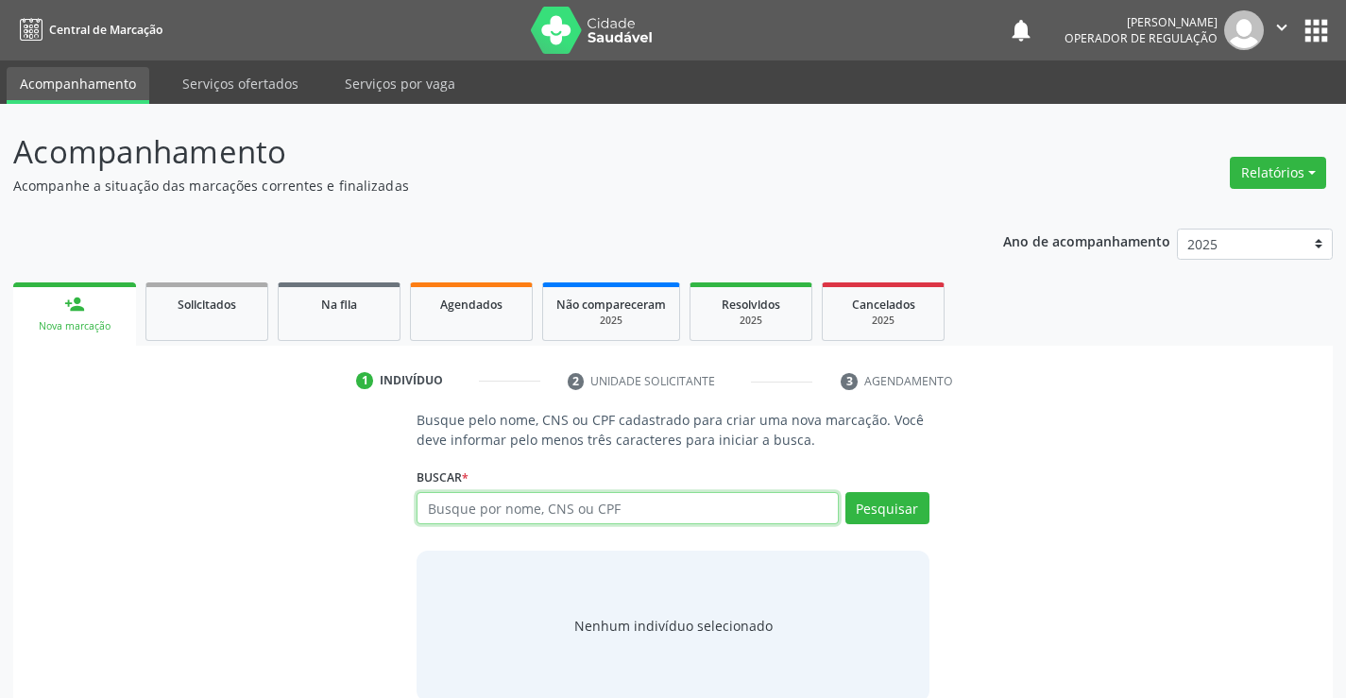
click at [488, 518] on input "text" at bounding box center [626, 508] width 421 height 32
type input "702600737629245"
click at [884, 488] on div "Buscar * Busque por nome, CNS ou CPF Nenhum resultado encontrado para: " " Não …" at bounding box center [672, 500] width 512 height 74
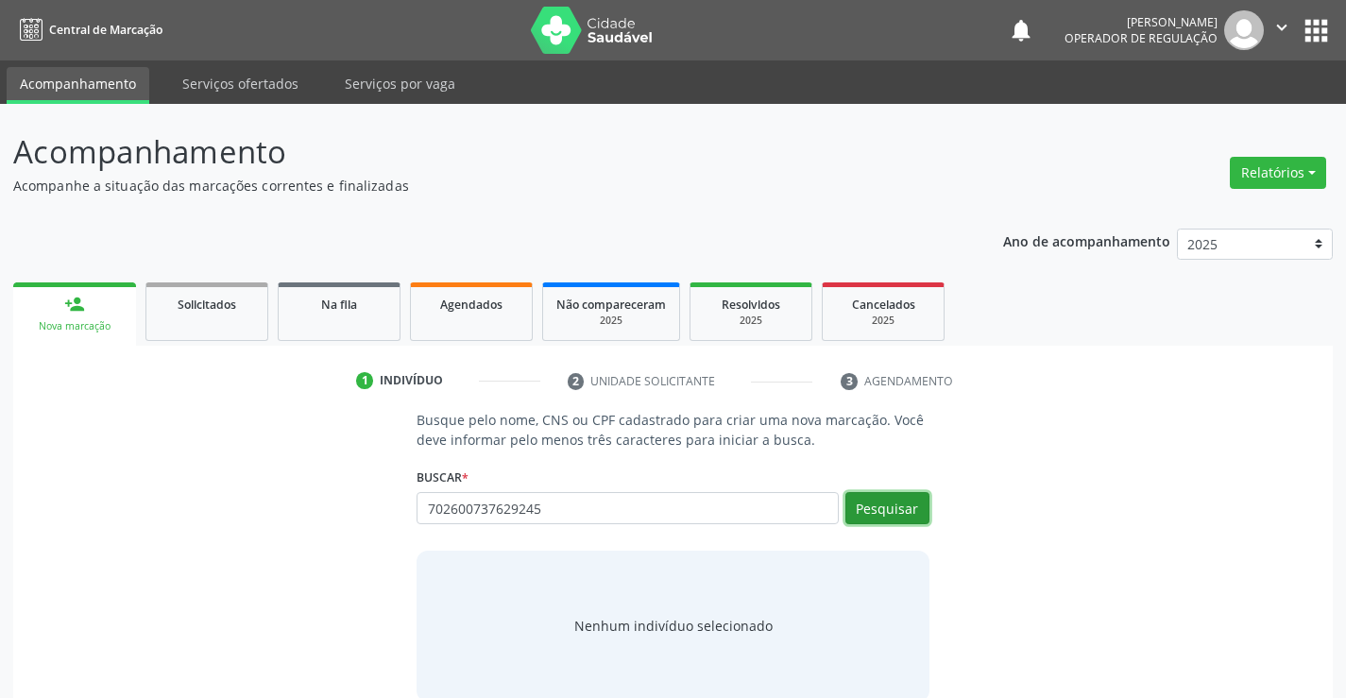
click at [861, 497] on button "Pesquisar" at bounding box center [887, 508] width 84 height 32
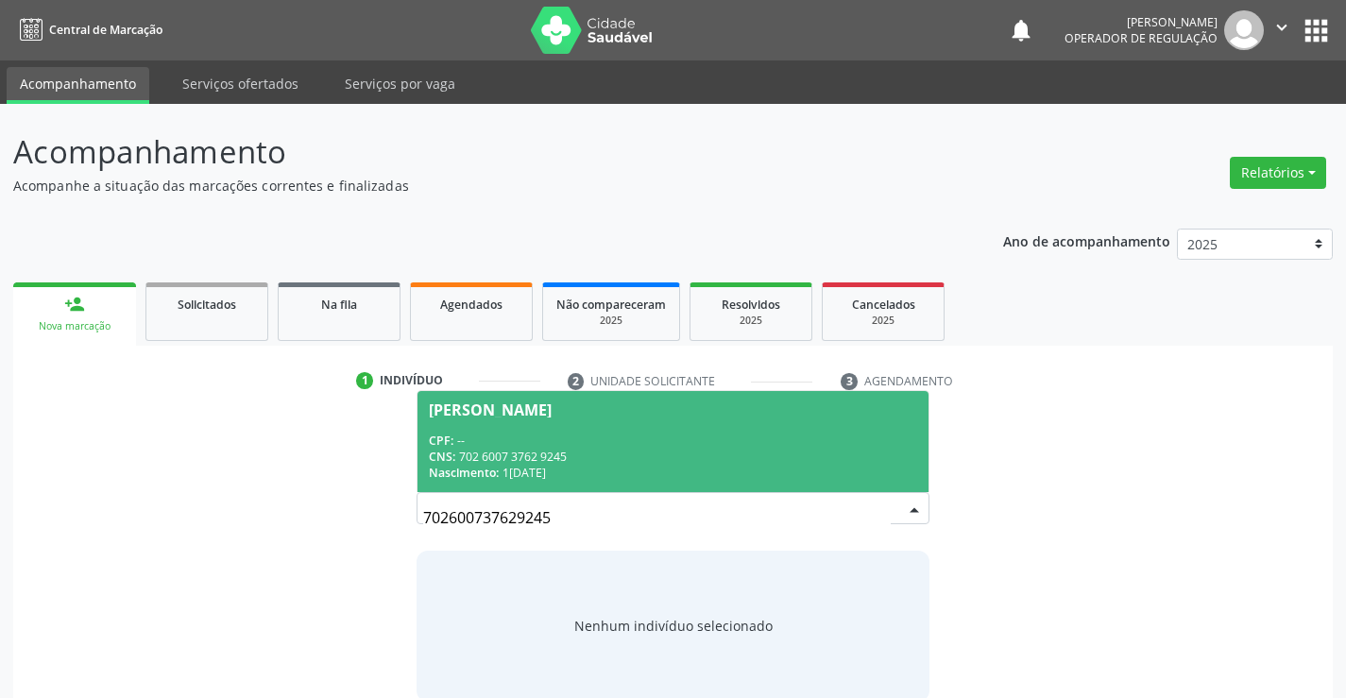
click at [452, 434] on span "CPF:" at bounding box center [441, 441] width 25 height 16
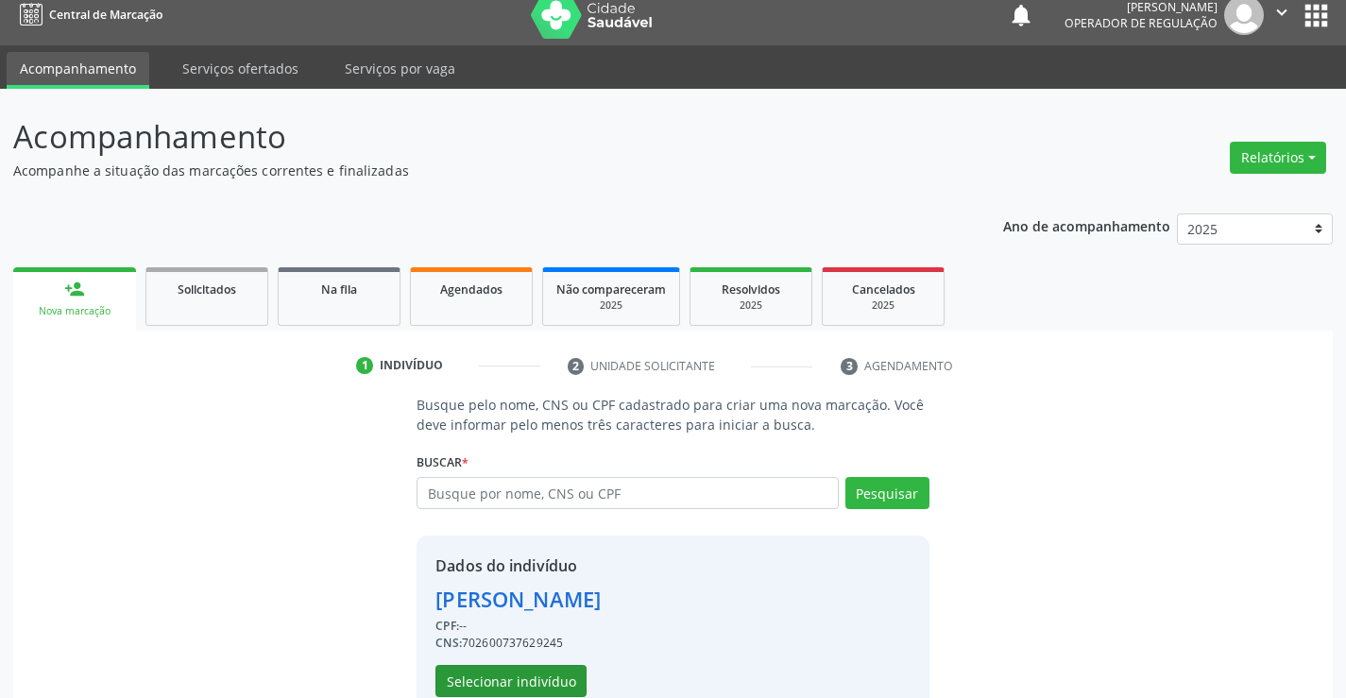
scroll to position [59, 0]
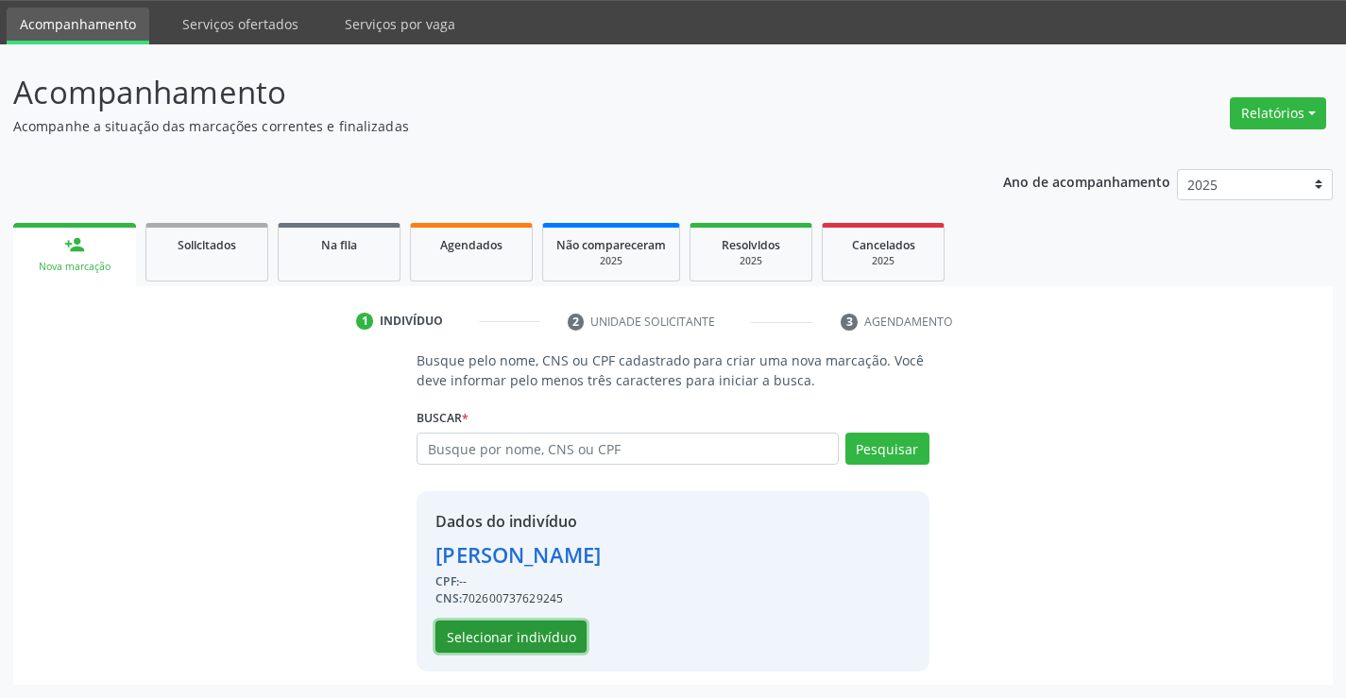
click at [542, 651] on button "Selecionar indivíduo" at bounding box center [510, 636] width 151 height 32
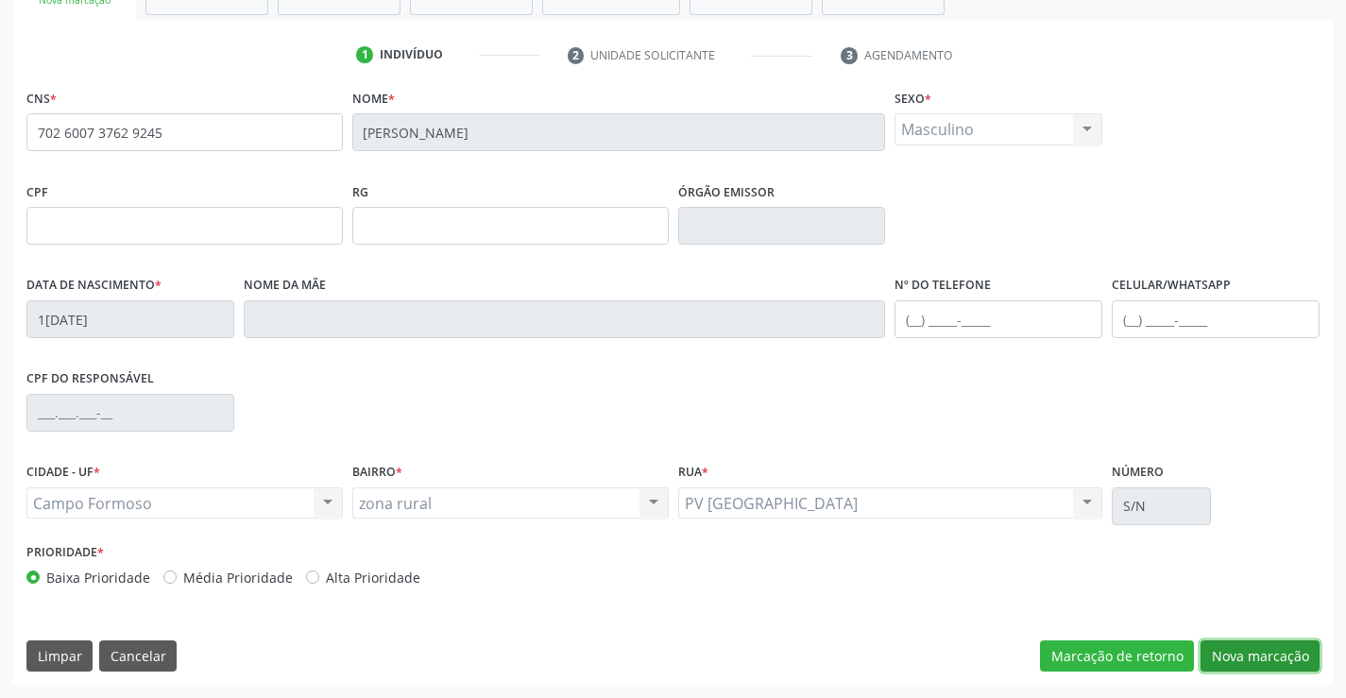
click at [1256, 653] on button "Nova marcação" at bounding box center [1259, 656] width 119 height 32
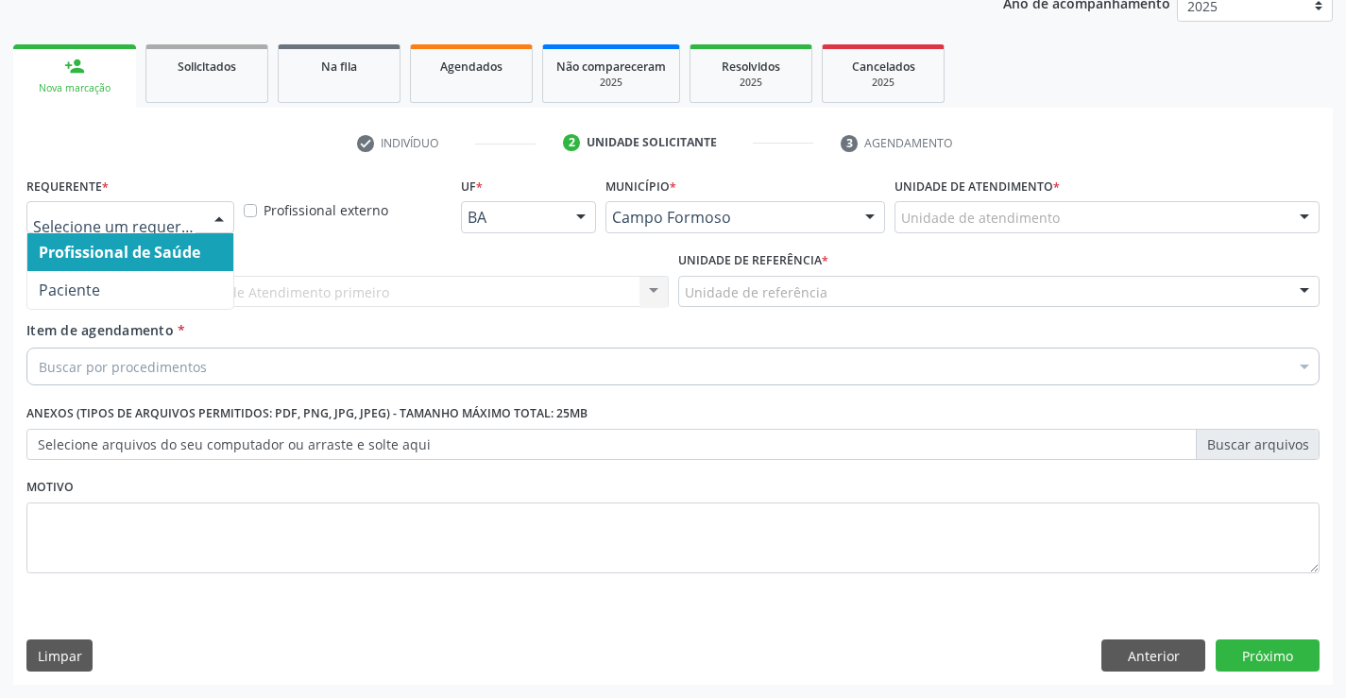
drag, startPoint x: 183, startPoint y: 215, endPoint x: 164, endPoint y: 266, distance: 54.4
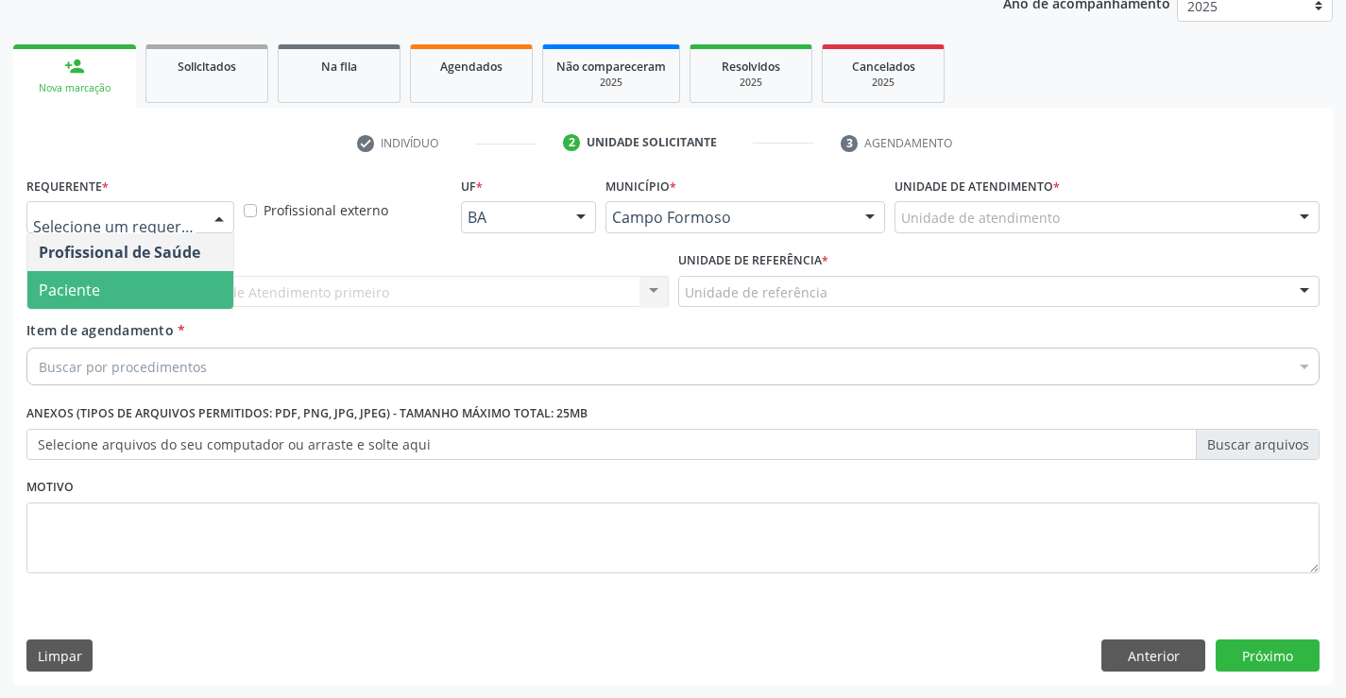
click at [147, 285] on span "Paciente" at bounding box center [130, 290] width 206 height 38
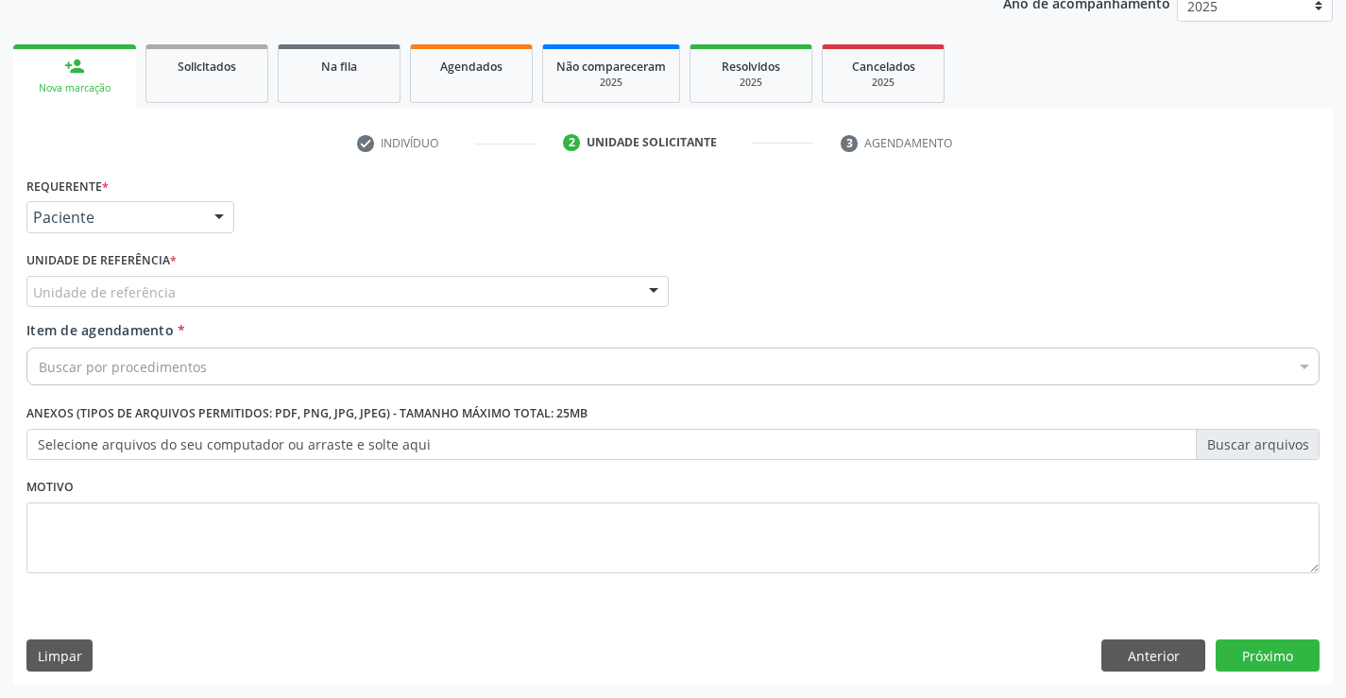
click at [175, 297] on div "Unidade de referência" at bounding box center [347, 292] width 642 height 32
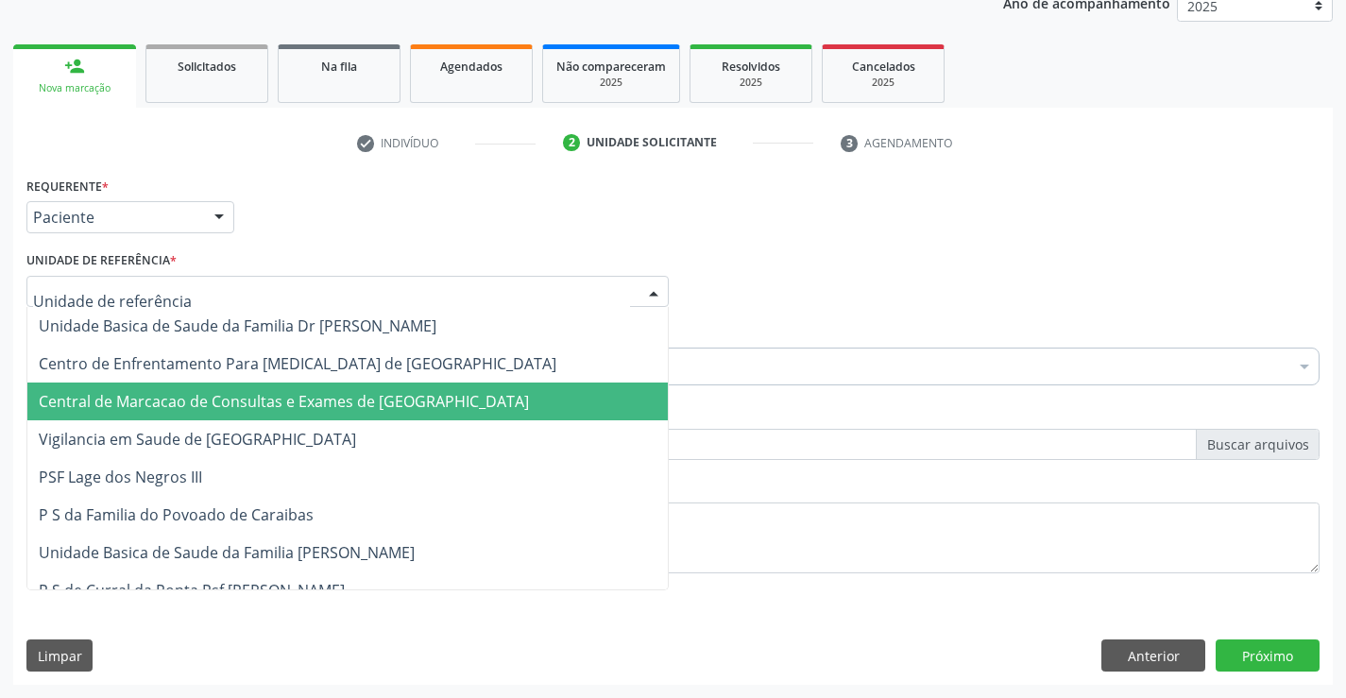
click at [233, 414] on span "Central de Marcacao de Consultas e Exames de [GEOGRAPHIC_DATA]" at bounding box center [347, 401] width 640 height 38
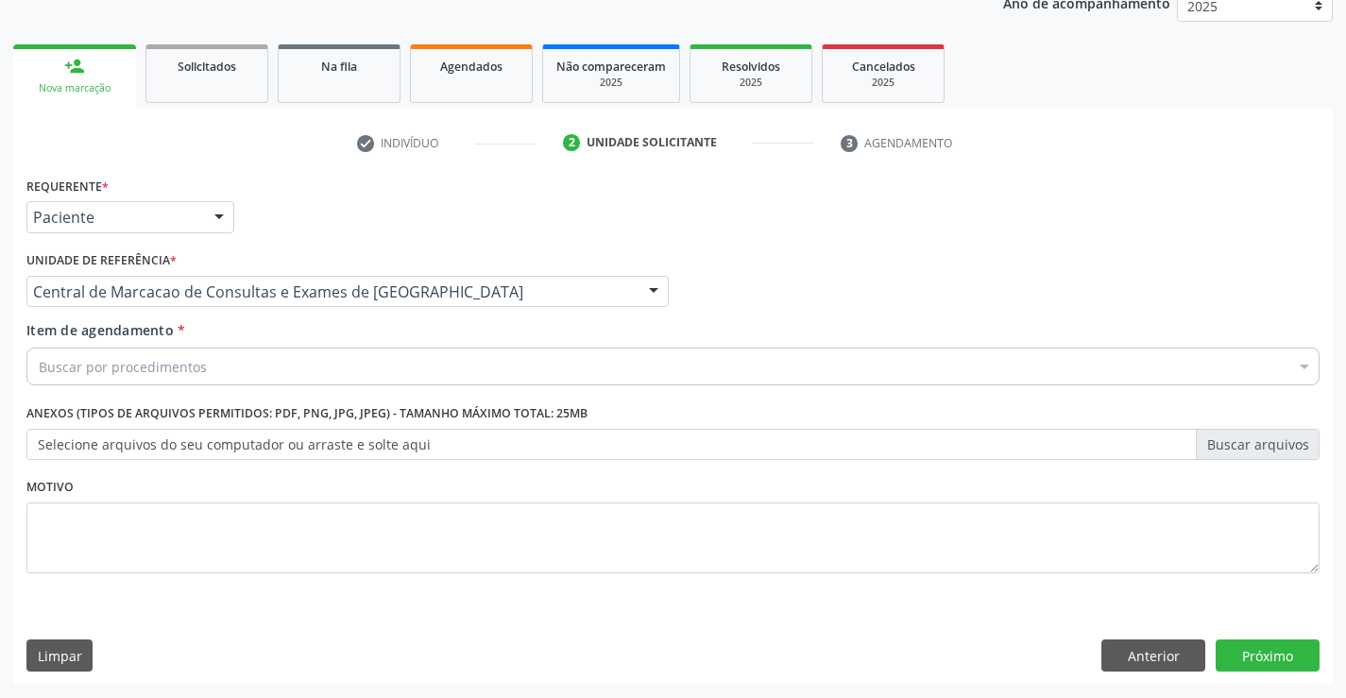
click at [272, 359] on div "Buscar por procedimentos" at bounding box center [672, 367] width 1293 height 38
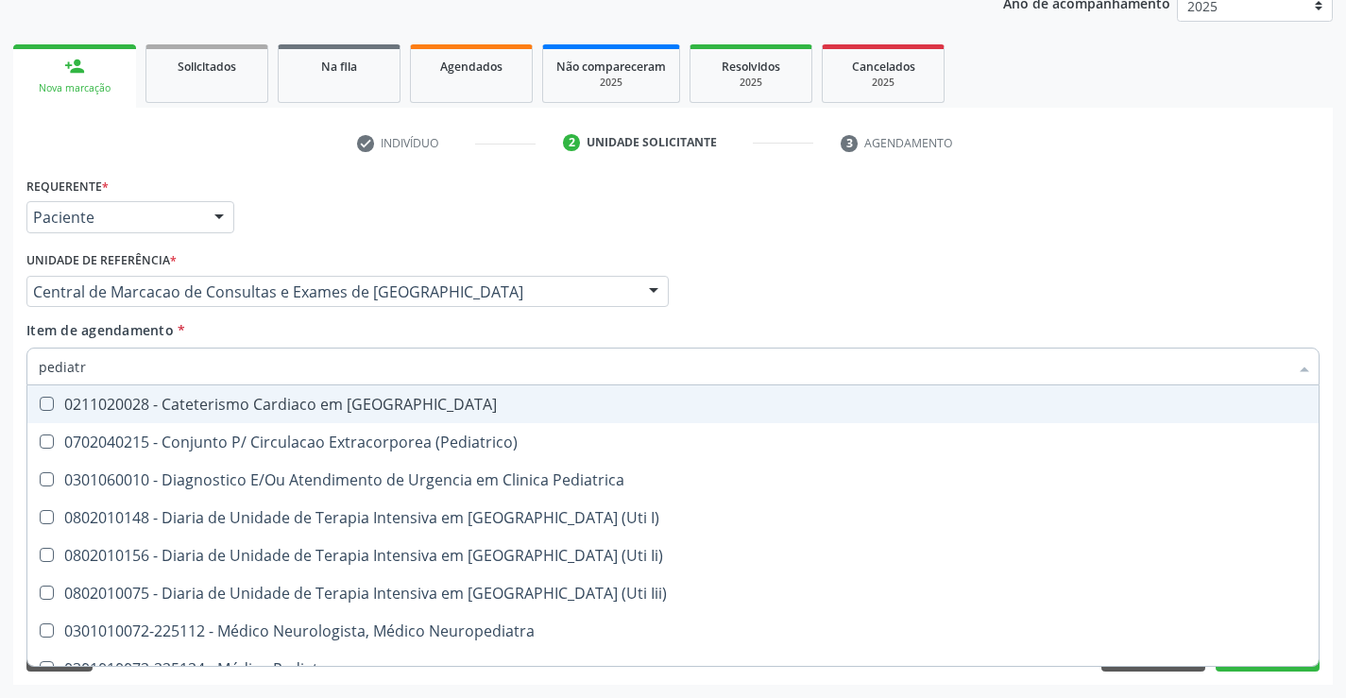
type input "pediatra"
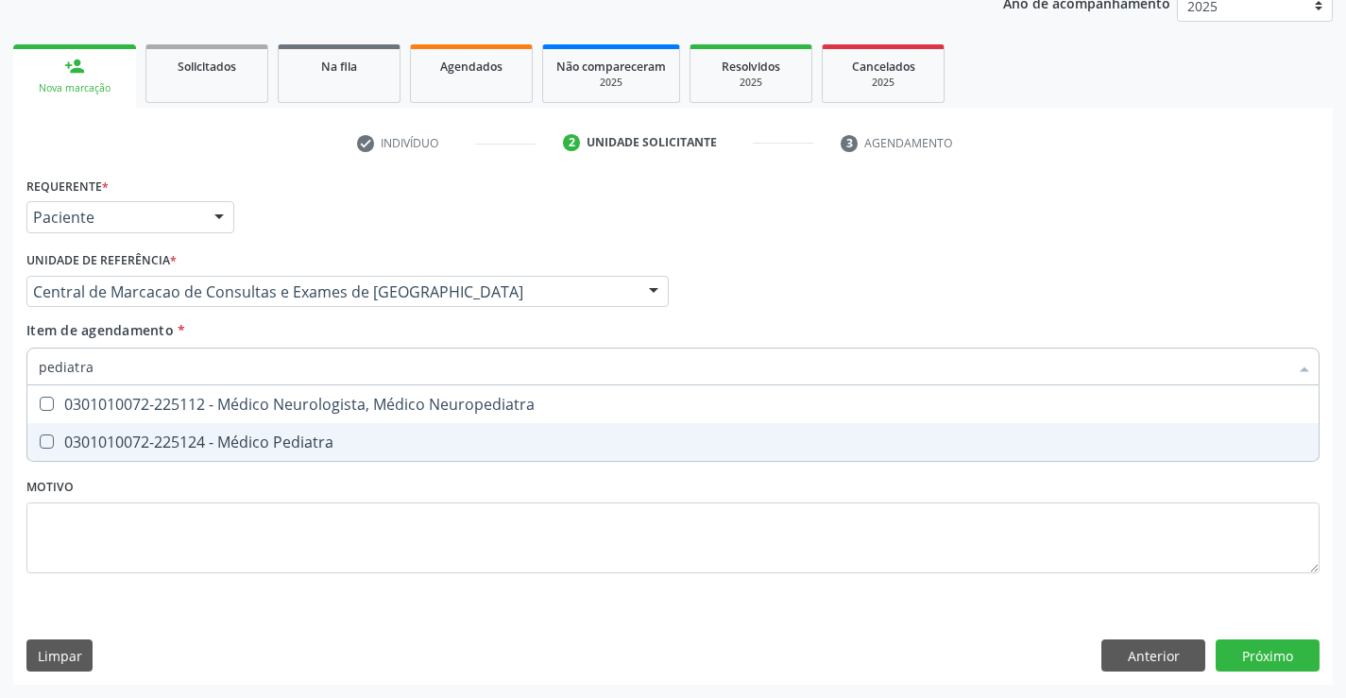
click at [238, 436] on div "0301010072-225124 - Médico Pediatra" at bounding box center [673, 441] width 1268 height 15
checkbox Pediatra "true"
click at [1282, 658] on div "Requerente * Paciente Profissional de Saúde Paciente Nenhum resultado encontrad…" at bounding box center [672, 428] width 1319 height 513
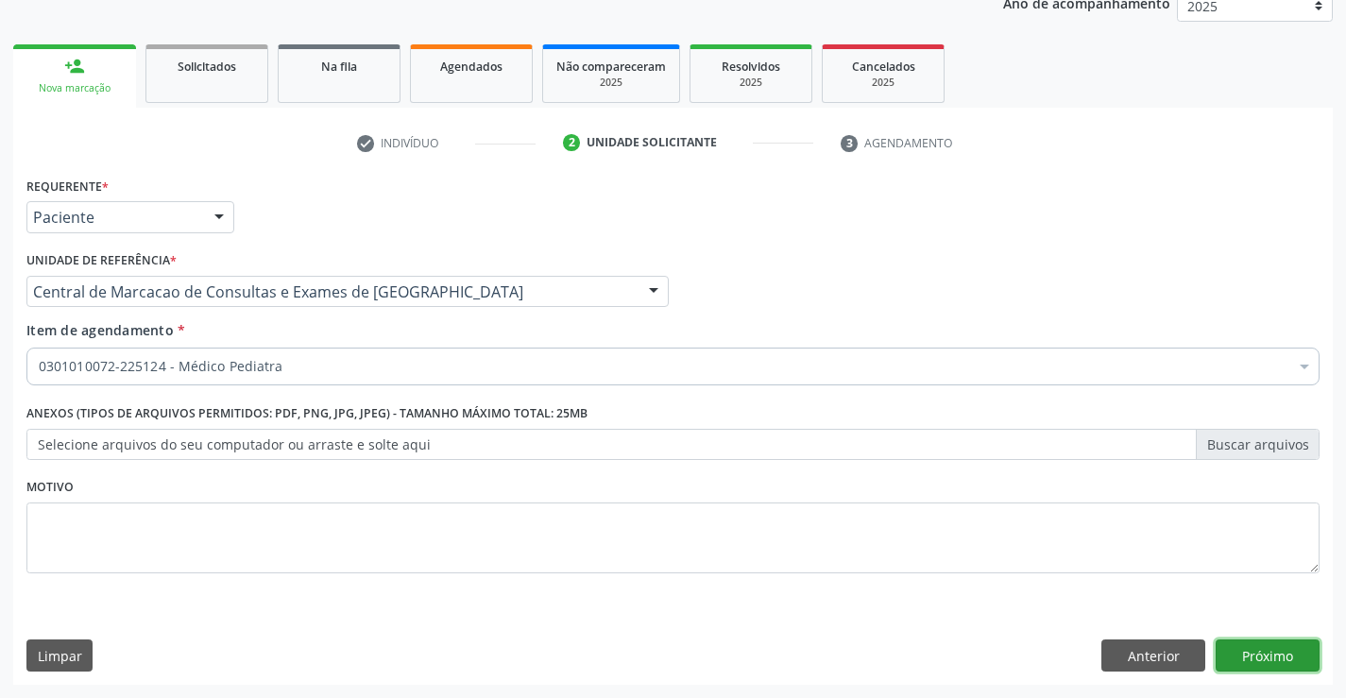
click at [1282, 658] on button "Próximo" at bounding box center [1267, 655] width 104 height 32
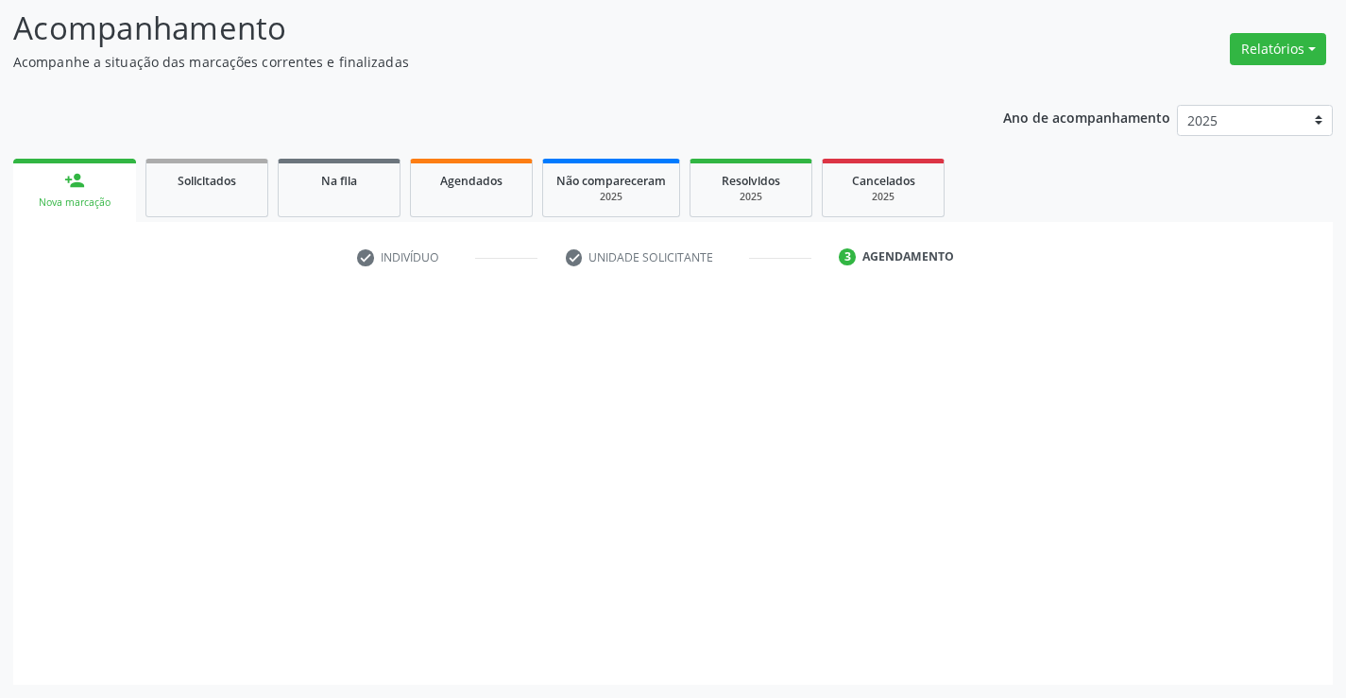
scroll to position [124, 0]
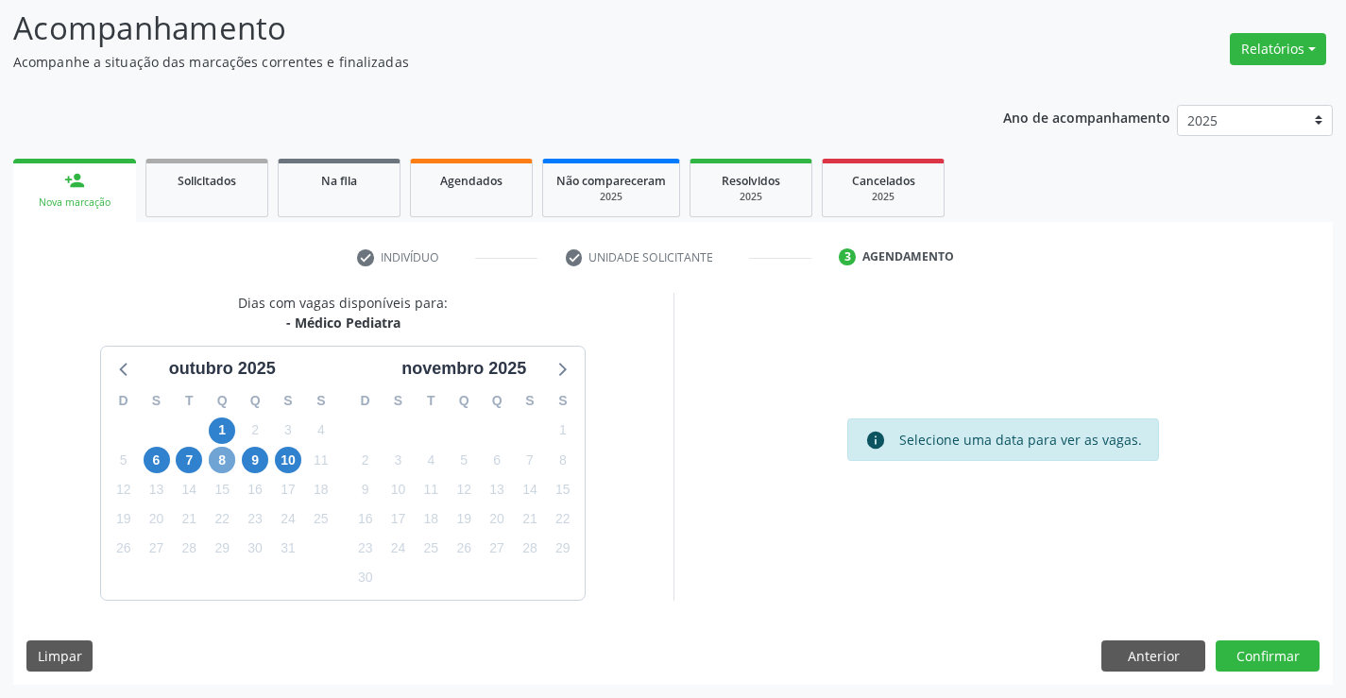
click at [227, 460] on span "8" at bounding box center [222, 460] width 26 height 26
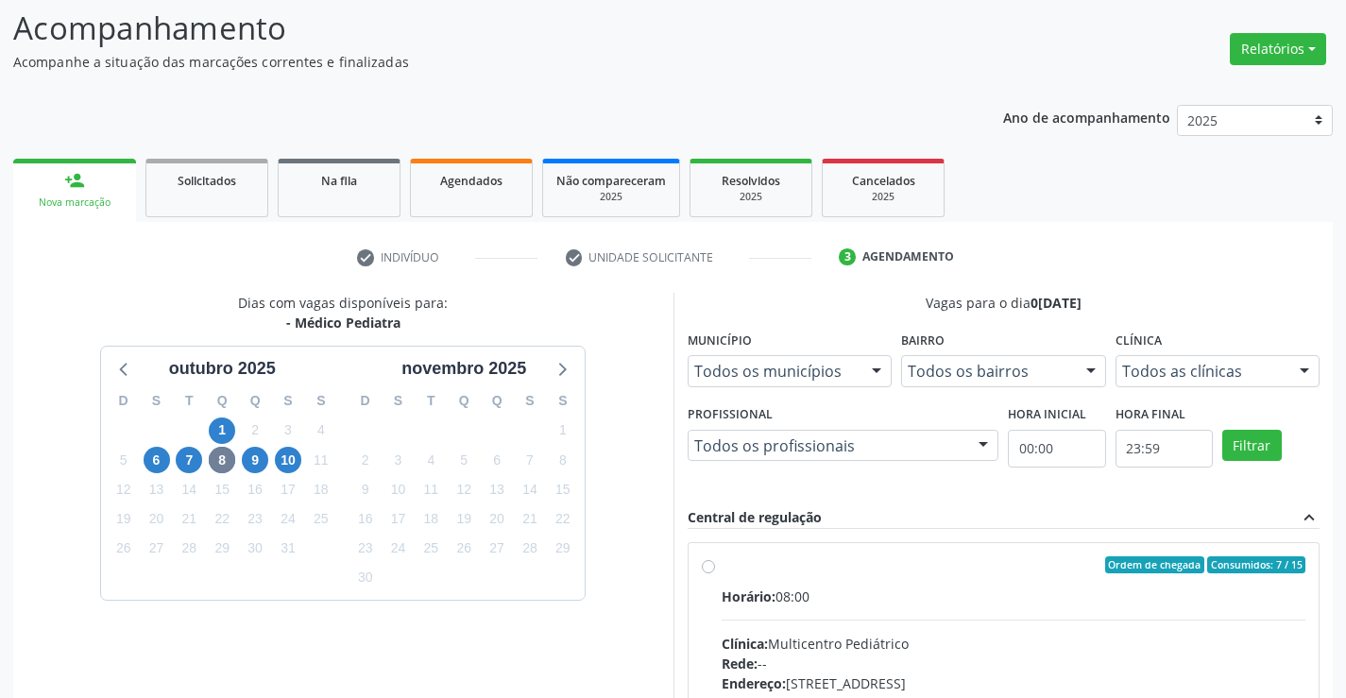
click at [239, 459] on div "9" at bounding box center [255, 460] width 33 height 29
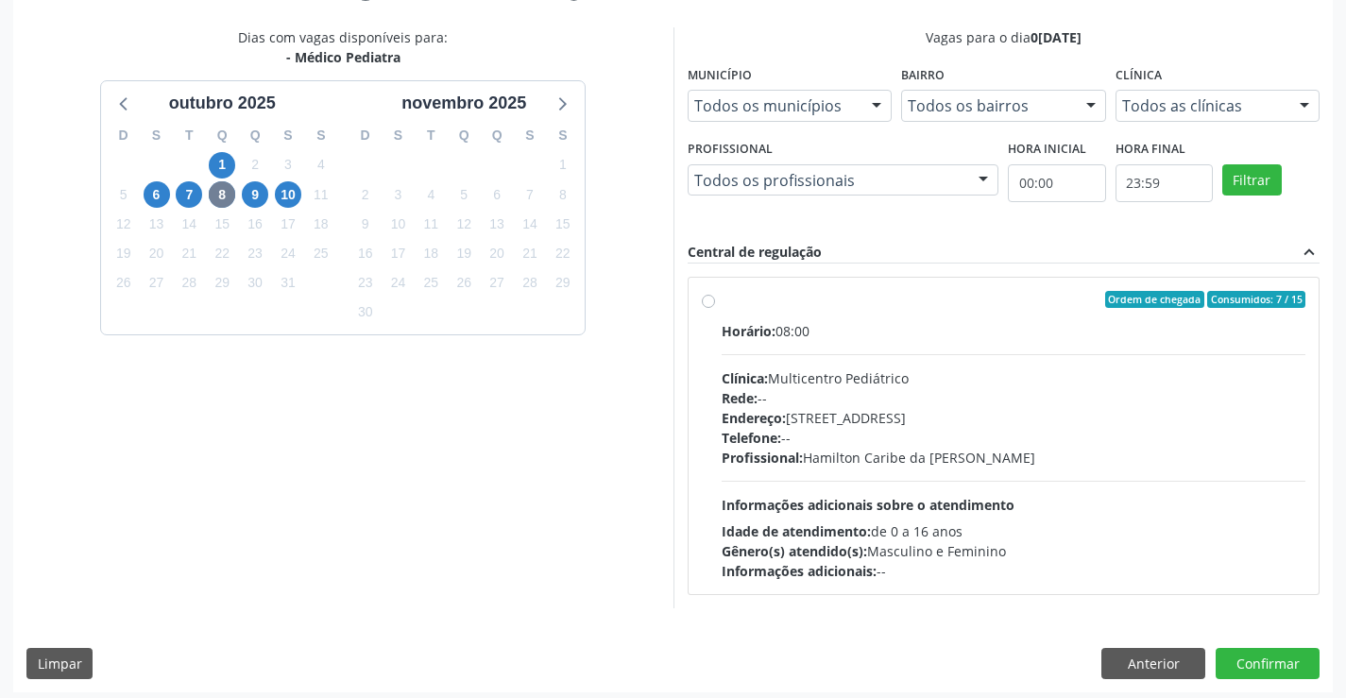
scroll to position [397, 0]
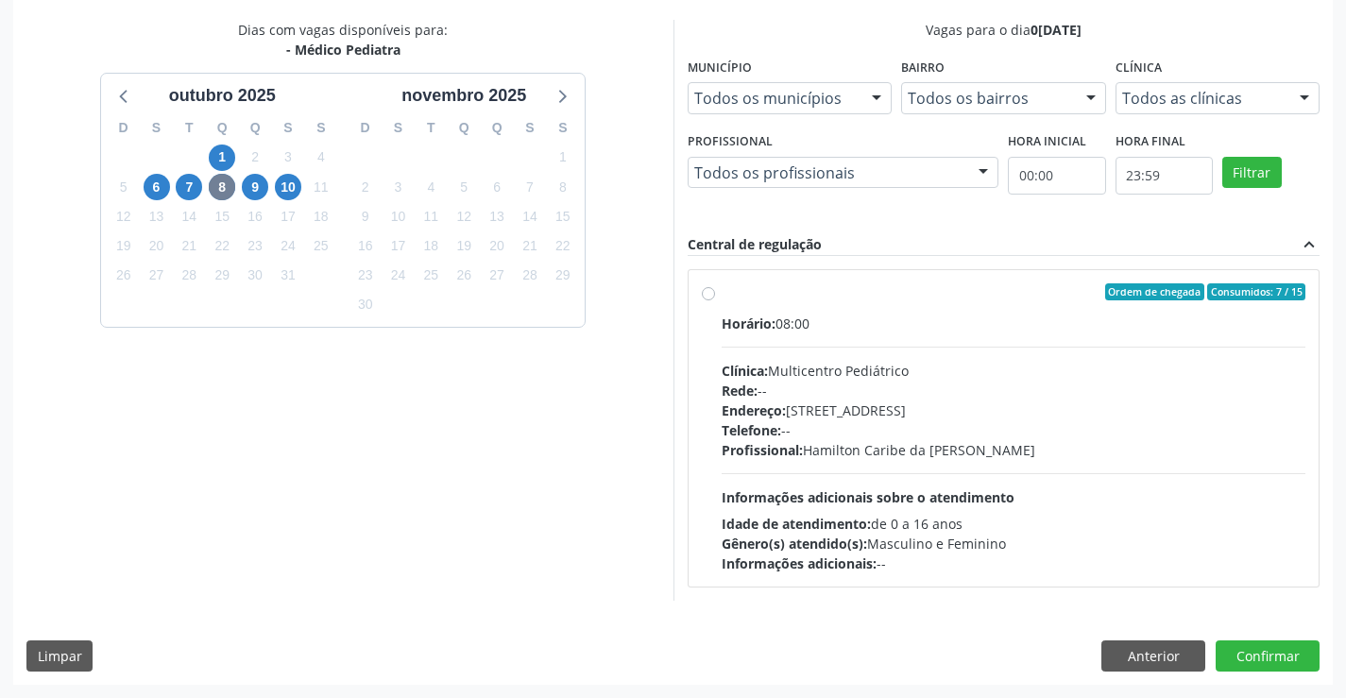
click at [777, 473] on hr at bounding box center [1014, 473] width 585 height 1
click at [715, 300] on input "Ordem de chegada Consumidos: 7 / 15 Horário: 08:00 Clínica: Multicentro Pediátr…" at bounding box center [708, 291] width 13 height 17
radio input "true"
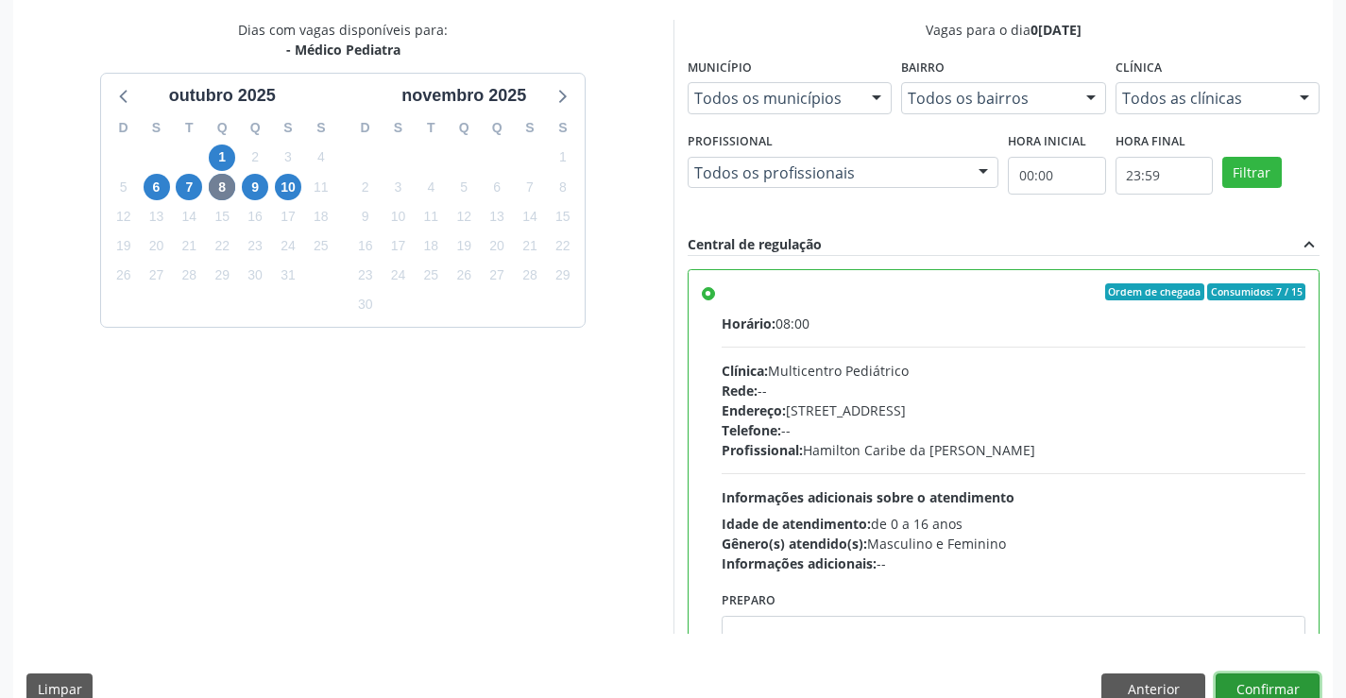
click at [1242, 690] on button "Confirmar" at bounding box center [1267, 689] width 104 height 32
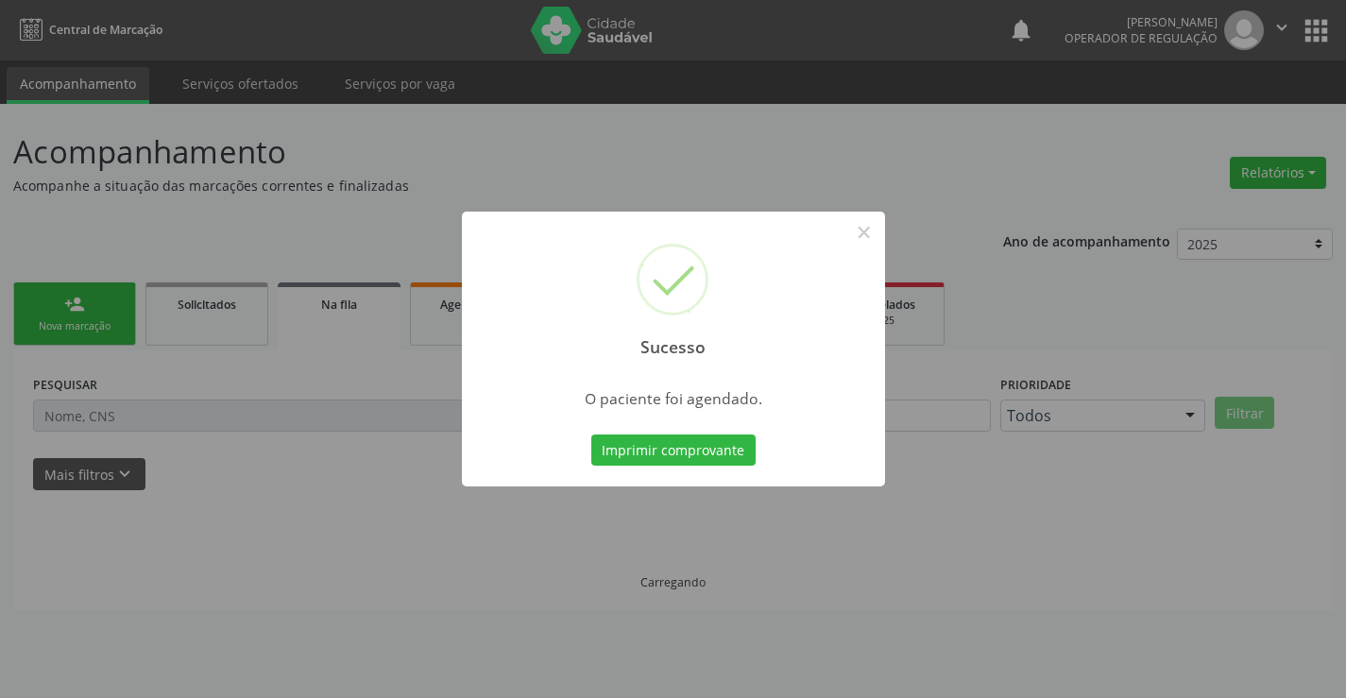
scroll to position [0, 0]
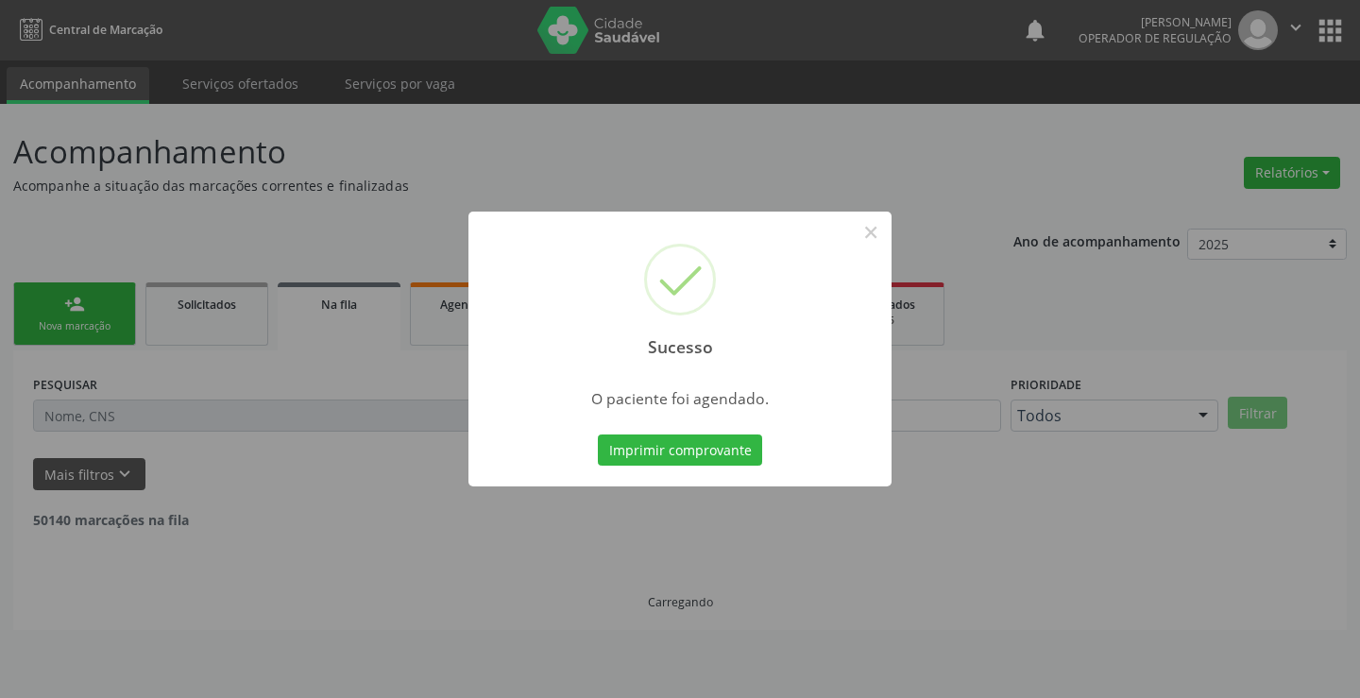
click at [738, 467] on div "Imprimir comprovante Cancel" at bounding box center [680, 451] width 173 height 40
click at [745, 451] on button "Imprimir comprovante" at bounding box center [680, 450] width 164 height 32
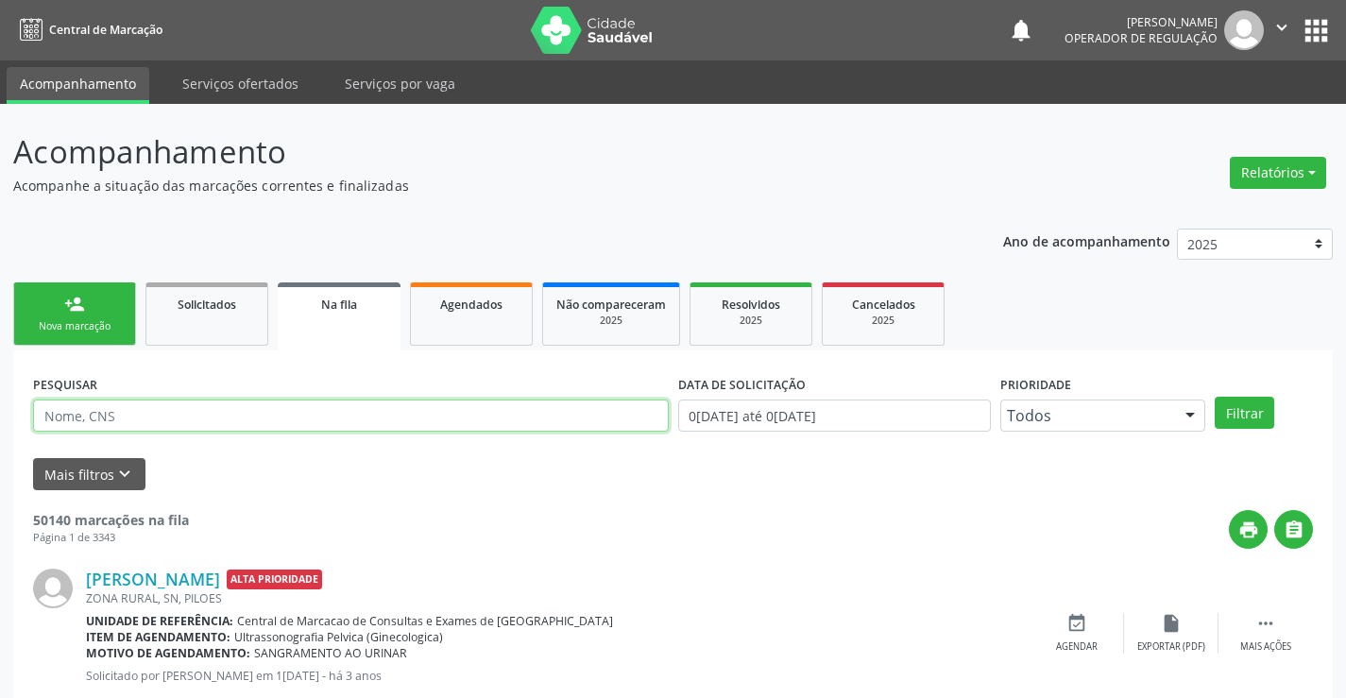
click at [341, 410] on input "text" at bounding box center [351, 415] width 636 height 32
type input "708508367831778"
click at [1220, 412] on button "Filtrar" at bounding box center [1244, 413] width 59 height 32
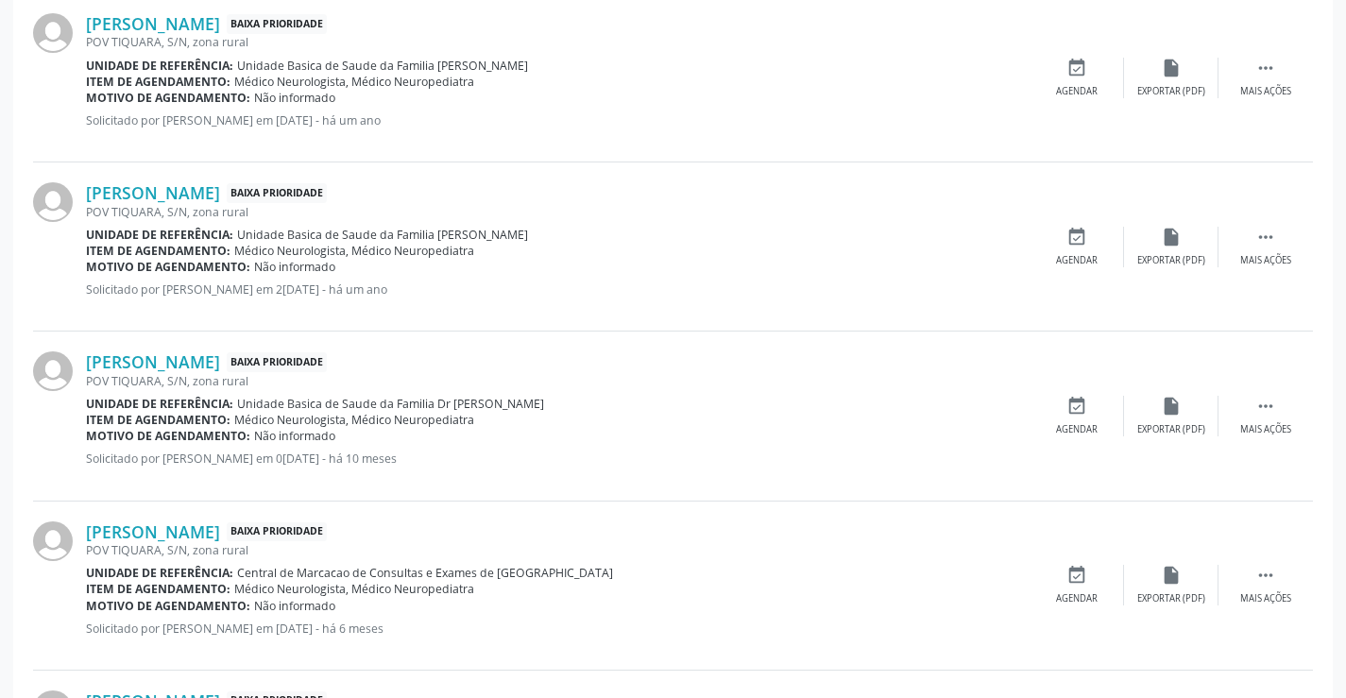
scroll to position [274, 0]
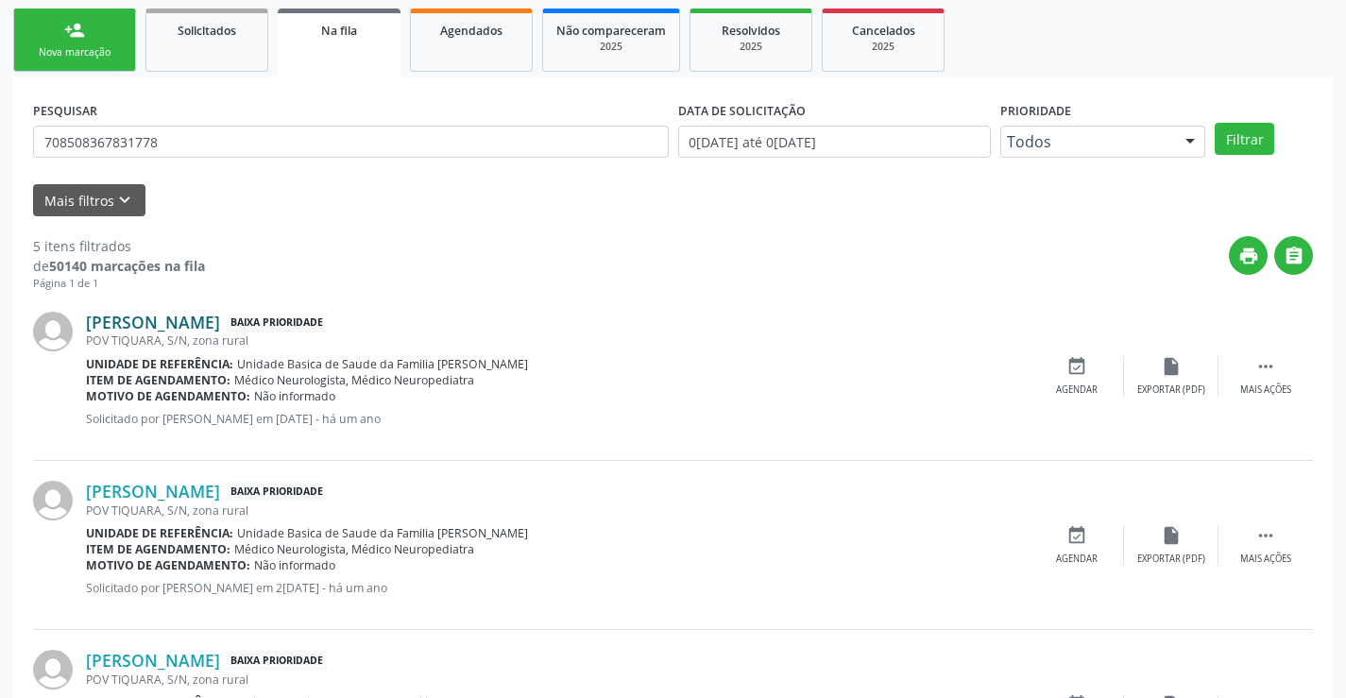
click at [178, 321] on link "[PERSON_NAME]" at bounding box center [153, 322] width 134 height 21
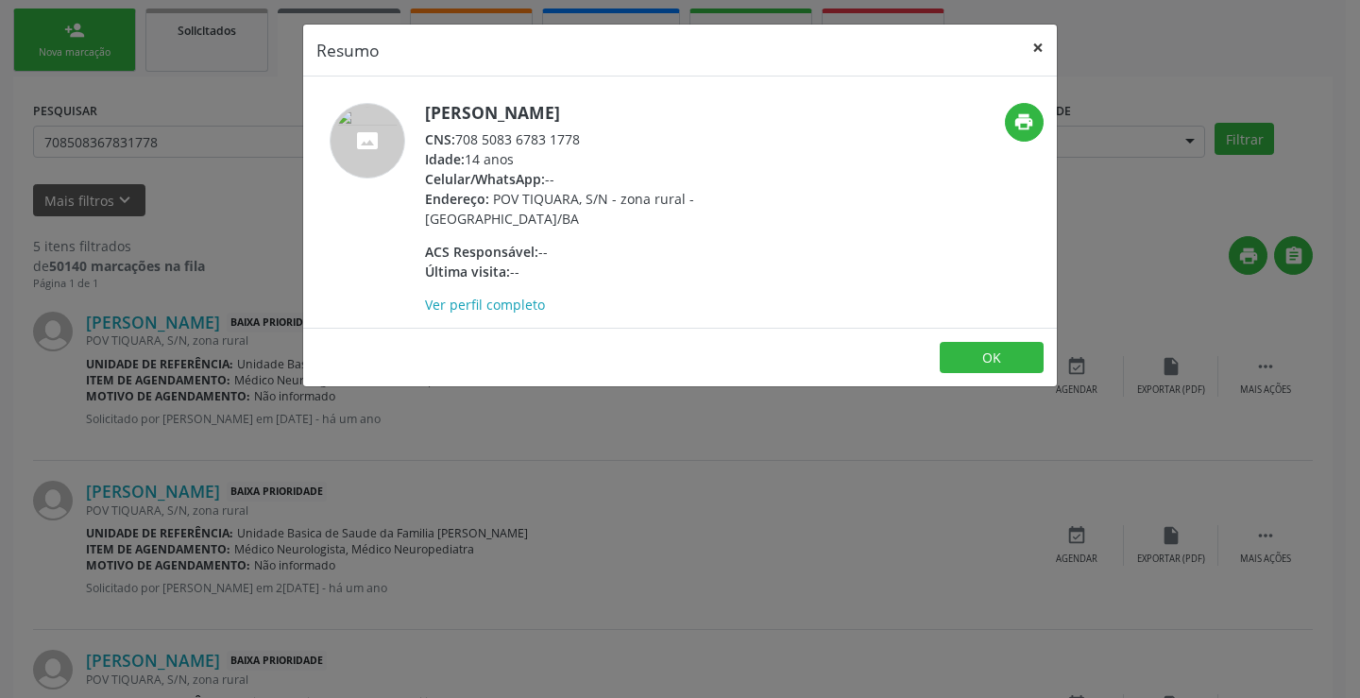
click at [1028, 42] on button "×" at bounding box center [1038, 48] width 38 height 46
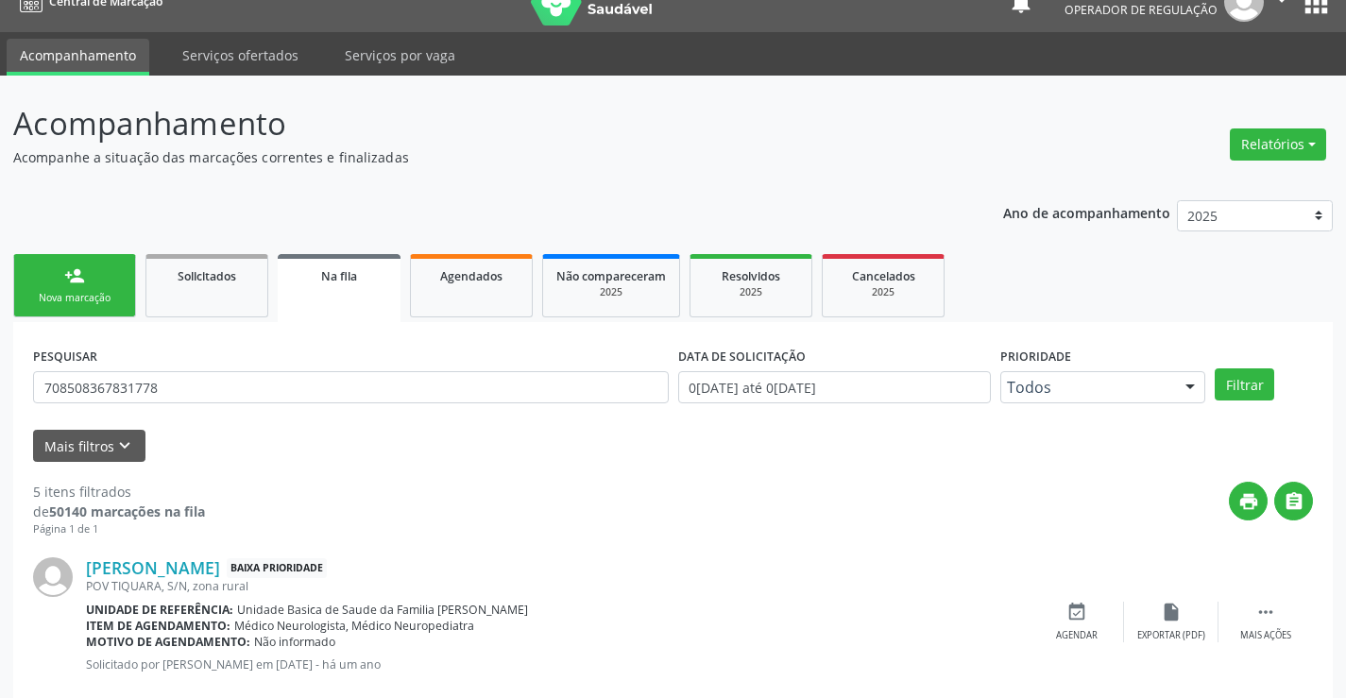
scroll to position [0, 0]
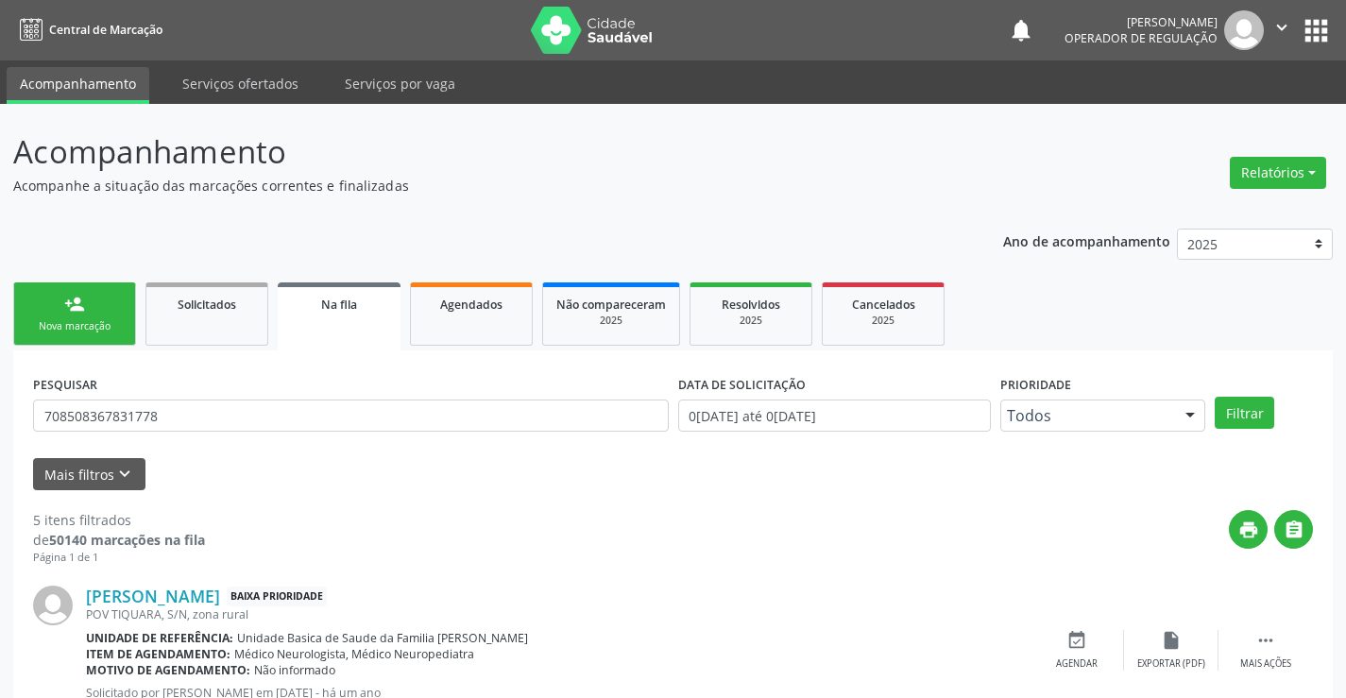
click at [1281, 17] on icon "" at bounding box center [1281, 27] width 21 height 21
click at [1219, 123] on link "Sair" at bounding box center [1233, 115] width 130 height 26
